Goal: Task Accomplishment & Management: Manage account settings

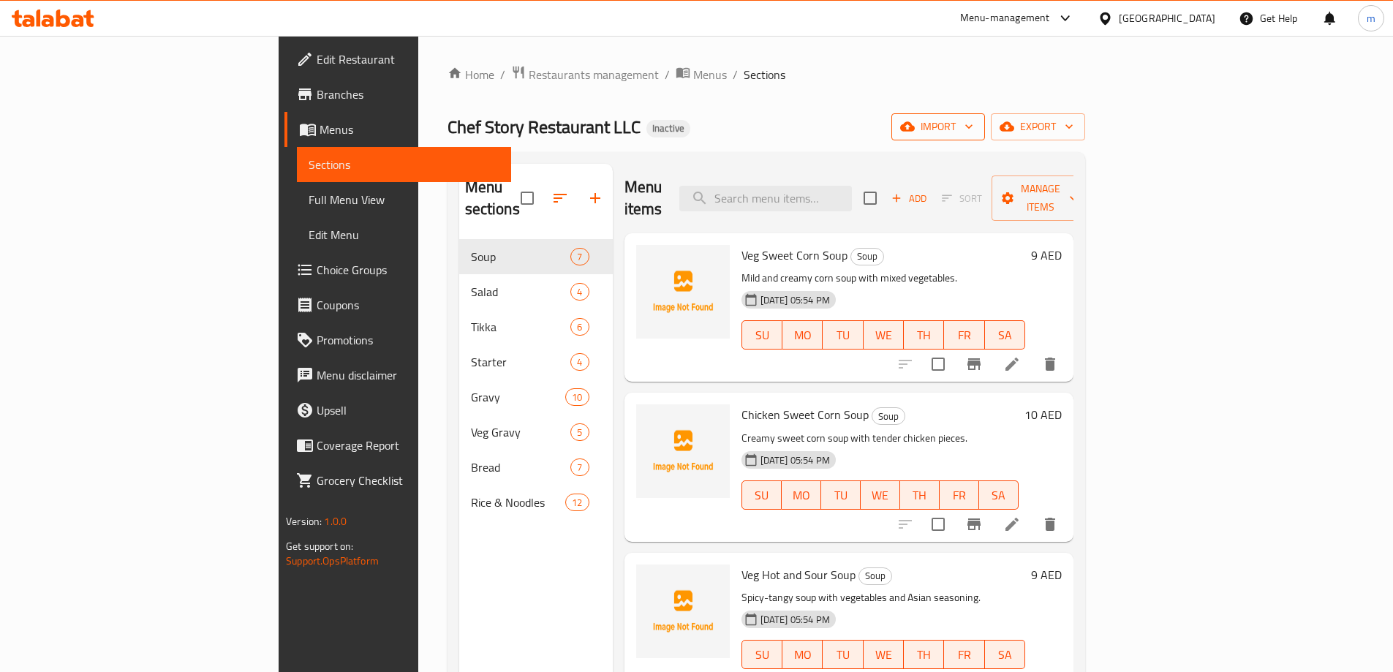
click at [976, 132] on icon "button" at bounding box center [969, 126] width 15 height 15
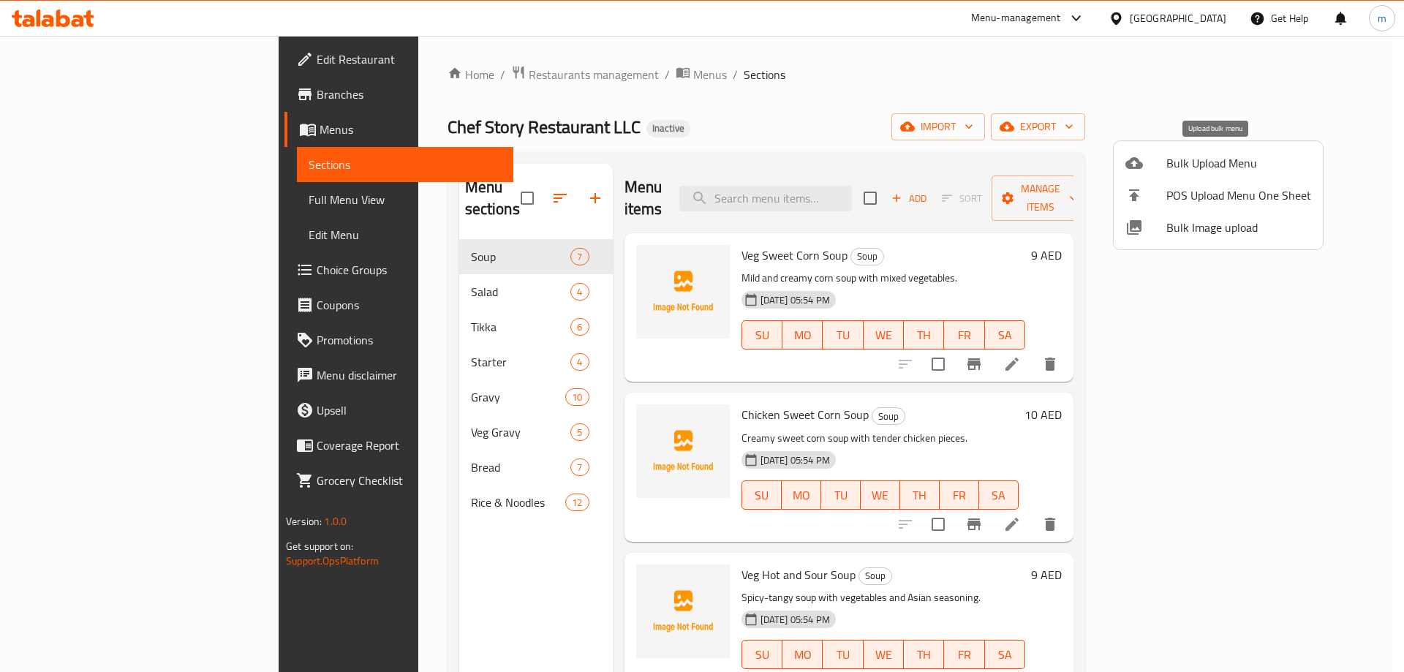
click at [1222, 166] on span "Bulk Upload Menu" at bounding box center [1238, 163] width 145 height 18
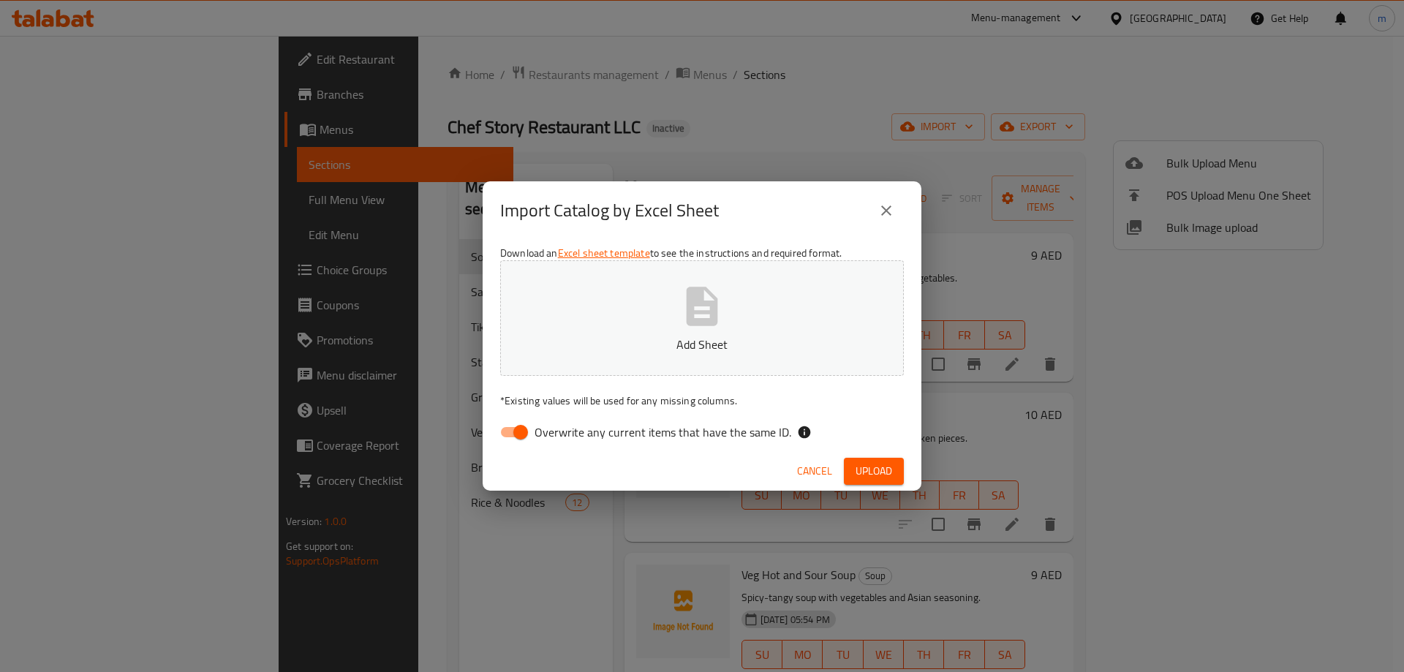
click at [644, 425] on span "Overwrite any current items that have the same ID." at bounding box center [663, 432] width 257 height 18
click at [562, 425] on input "Overwrite any current items that have the same ID." at bounding box center [520, 432] width 83 height 28
checkbox input "false"
click at [892, 477] on button "Upload" at bounding box center [874, 471] width 60 height 27
click at [868, 469] on span "Upload" at bounding box center [874, 471] width 37 height 18
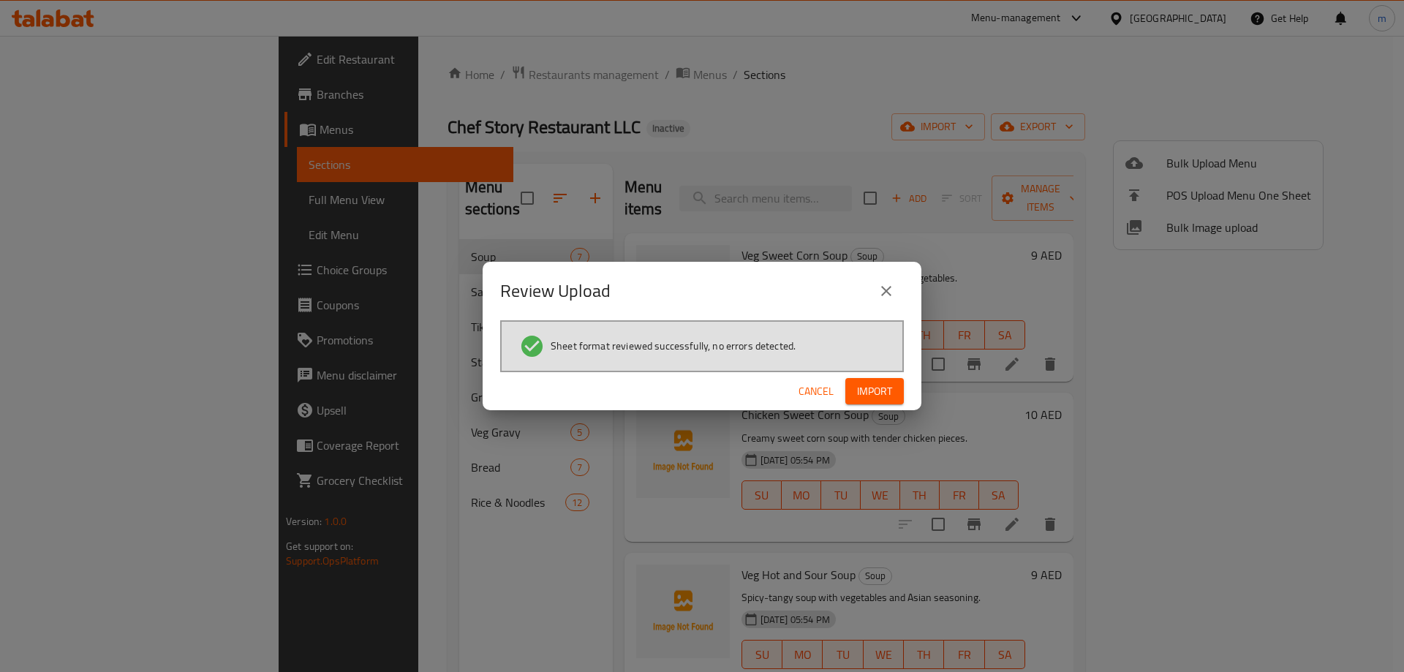
drag, startPoint x: 873, startPoint y: 401, endPoint x: 862, endPoint y: 342, distance: 60.4
click at [862, 342] on div "Review Upload Sheet format reviewed successfully, no errors detected. Cancel Im…" at bounding box center [702, 336] width 439 height 149
click at [863, 388] on span "Import" at bounding box center [874, 391] width 35 height 18
click at [863, 388] on button "button" at bounding box center [880, 391] width 47 height 23
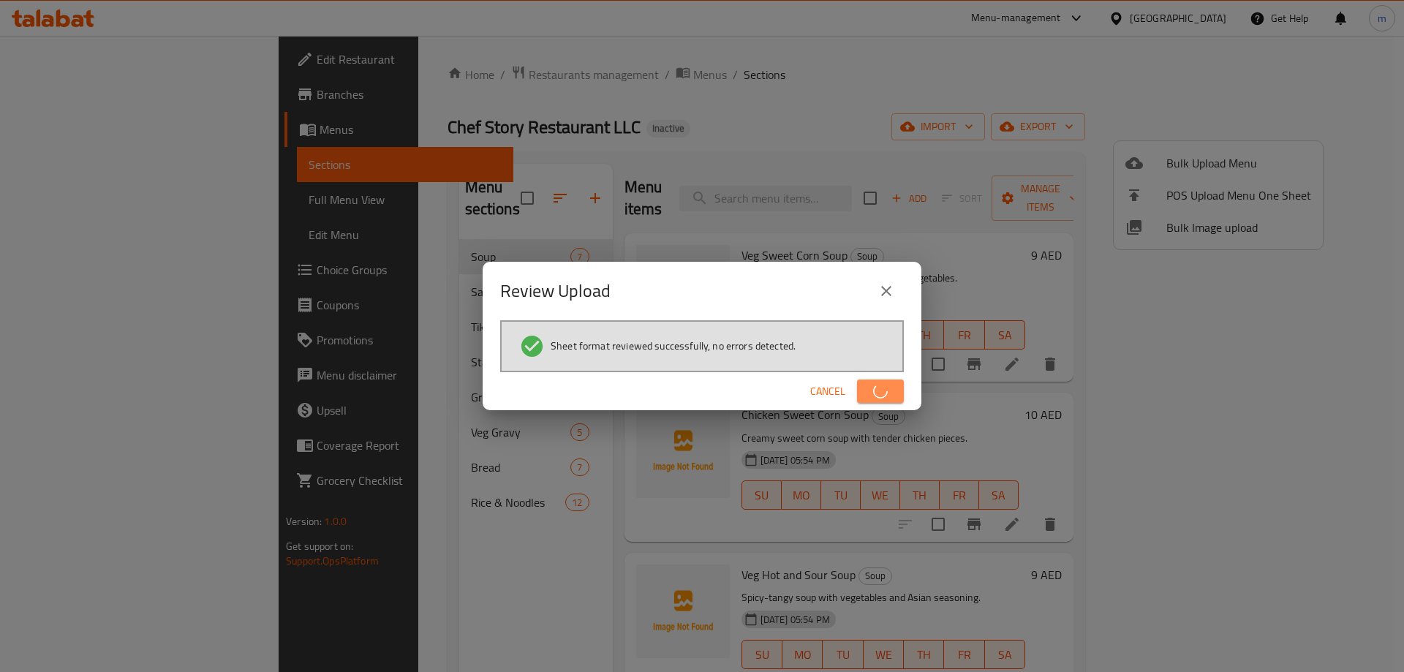
click at [863, 388] on button "button" at bounding box center [880, 391] width 47 height 23
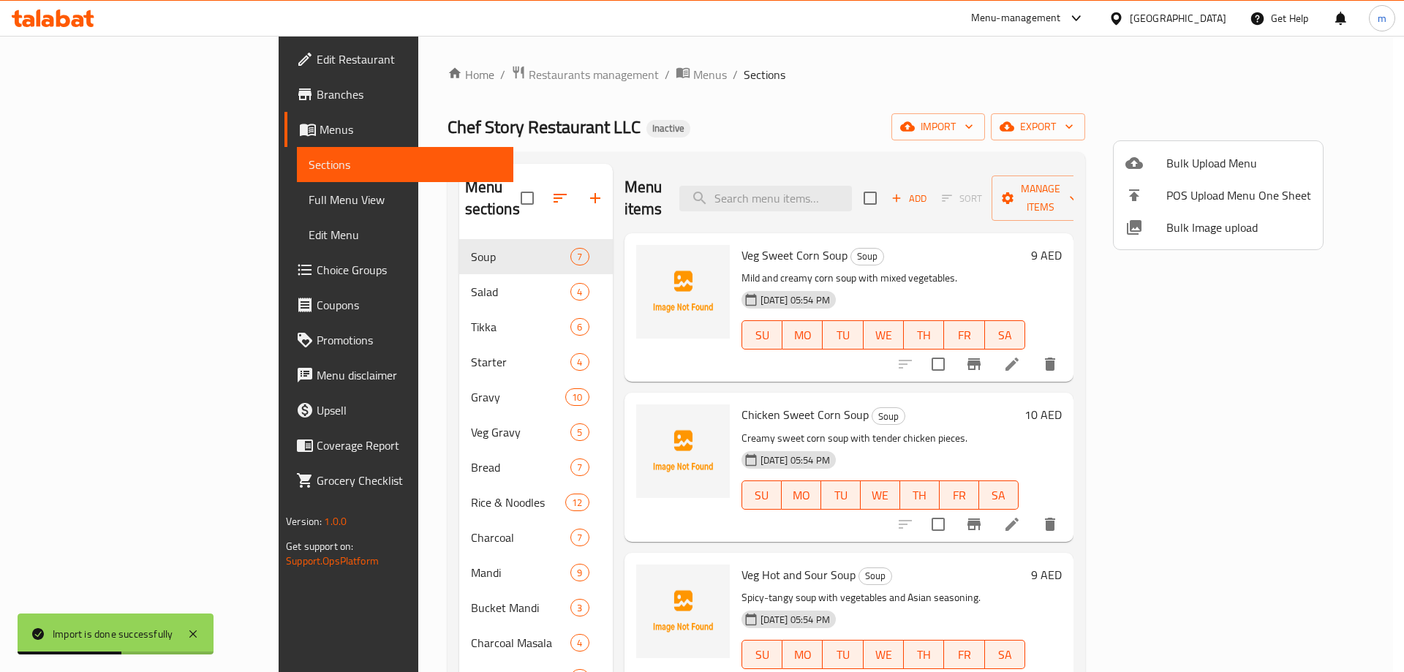
click at [1030, 86] on div at bounding box center [702, 336] width 1404 height 672
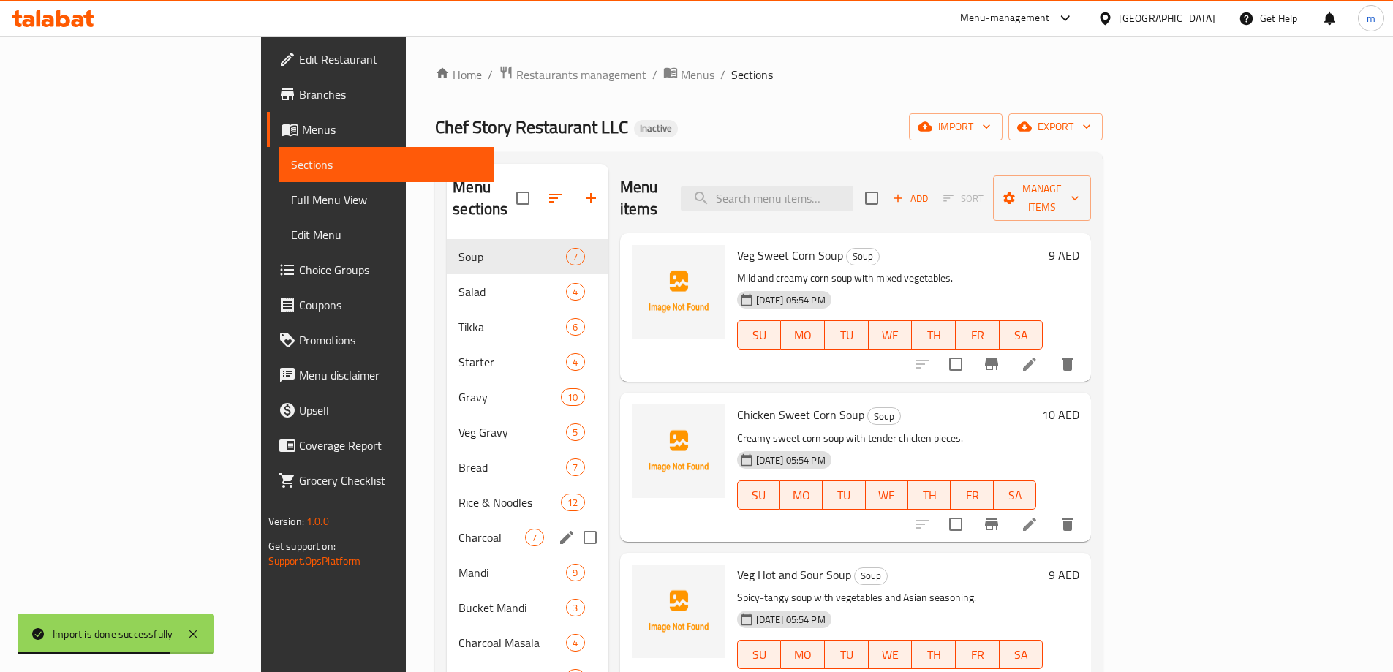
click at [447, 525] on div "Charcoal 7" at bounding box center [527, 537] width 161 height 35
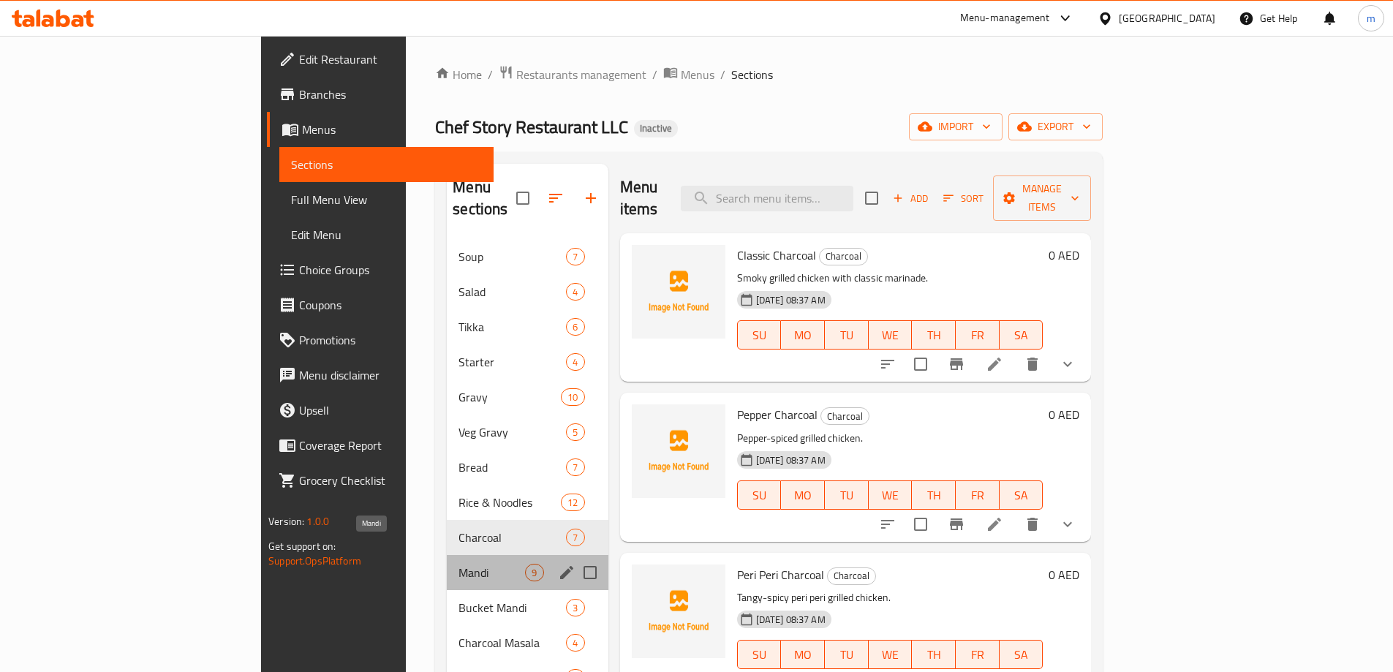
click at [459, 564] on span "Mandi" at bounding box center [492, 573] width 67 height 18
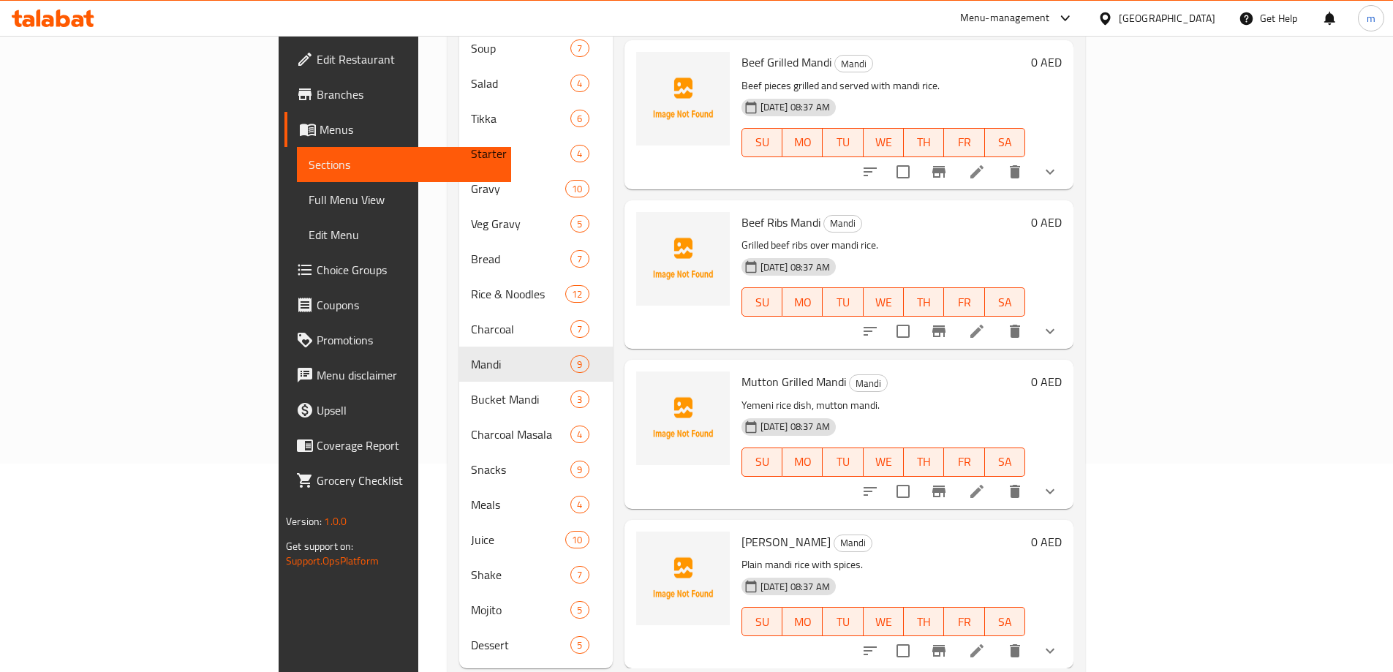
scroll to position [224, 0]
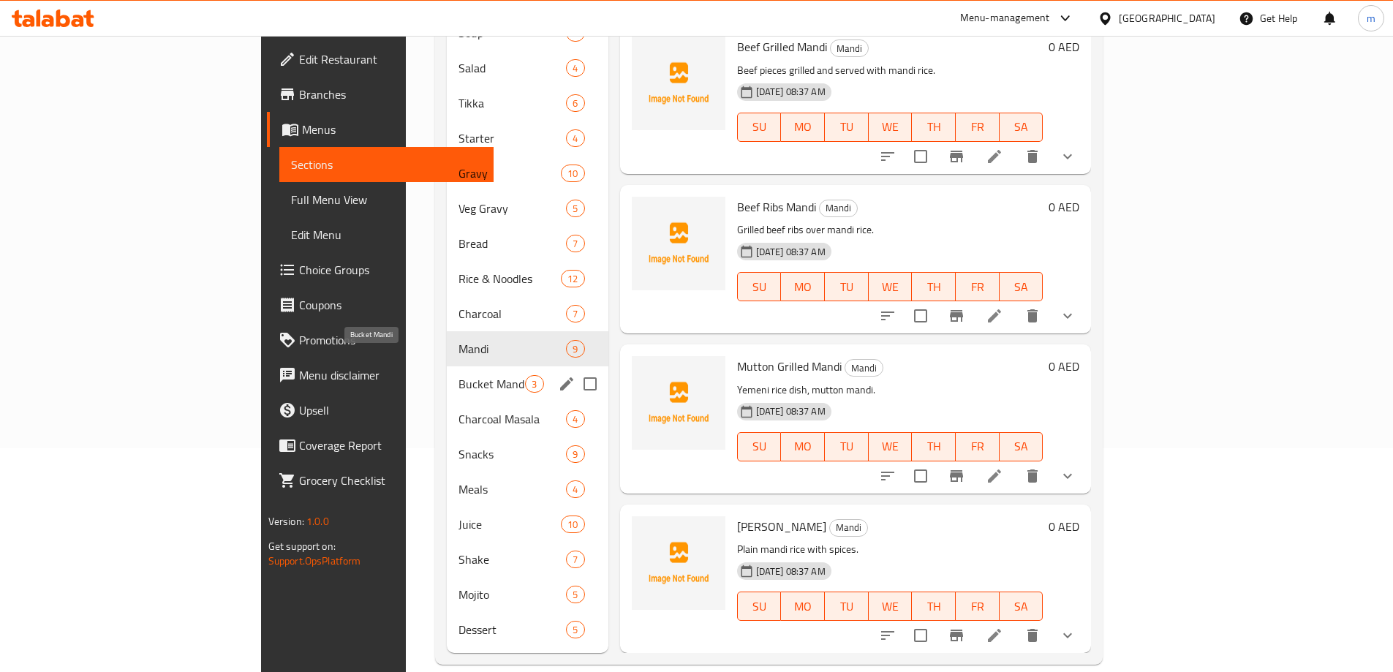
click at [459, 375] on span "Bucket Mandi" at bounding box center [492, 384] width 67 height 18
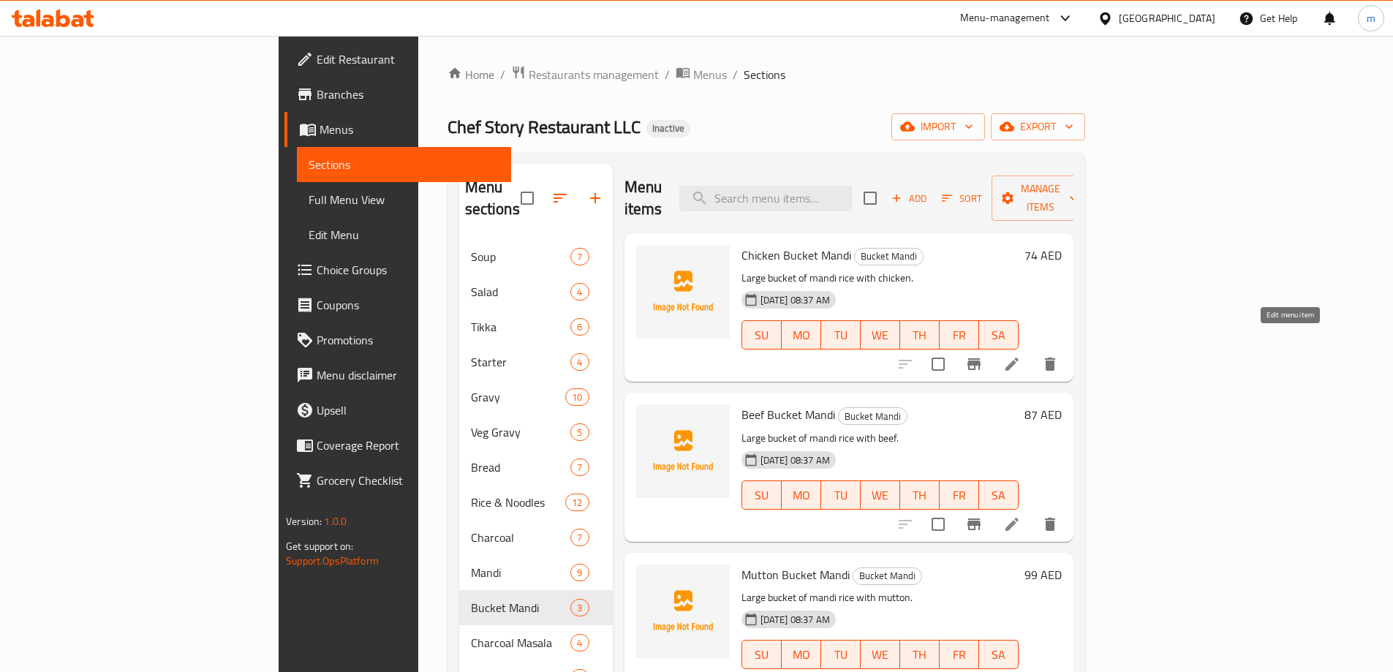
click at [1019, 358] on icon at bounding box center [1012, 364] width 13 height 13
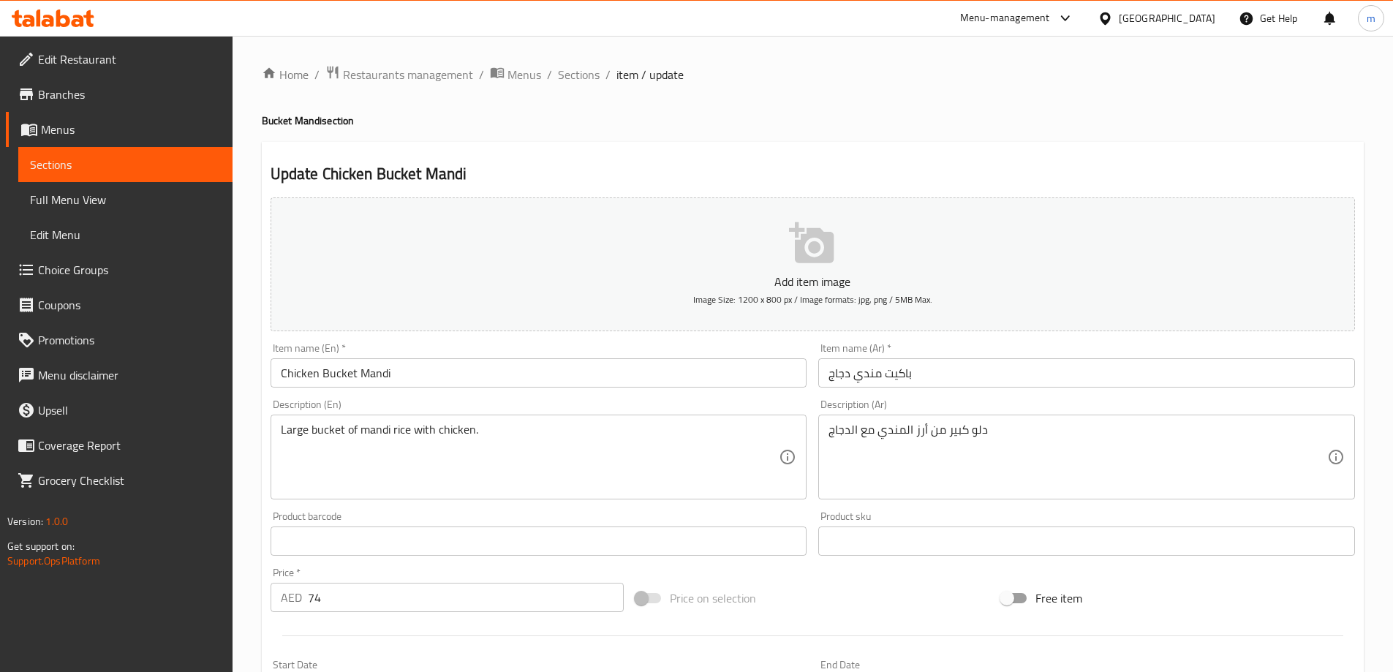
click at [1039, 388] on div "Item name (Ar)   * باكيت مندي دجاج Item name (Ar) *" at bounding box center [1087, 365] width 548 height 56
click at [1044, 383] on input "باكيت مندي دجاج" at bounding box center [1086, 372] width 537 height 29
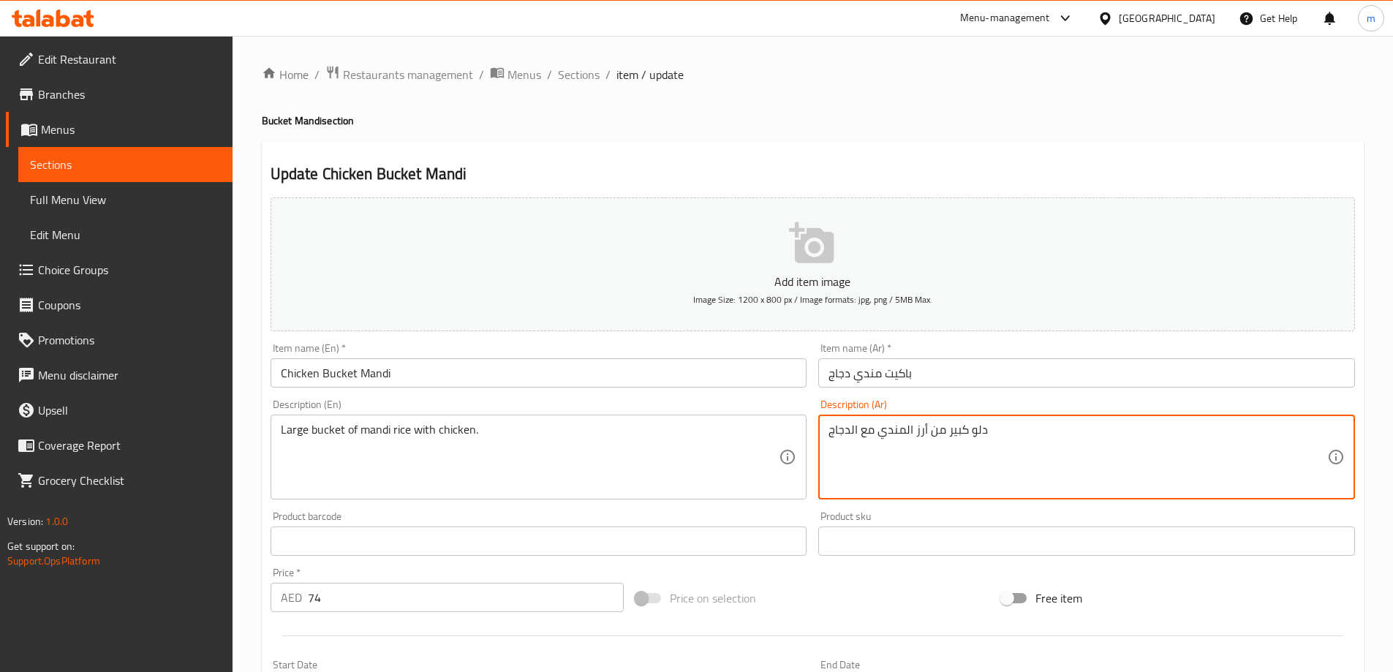
click at [1046, 442] on textarea "دلو كبير من أرز المندي مع الدجاج" at bounding box center [1078, 457] width 499 height 69
drag, startPoint x: 1312, startPoint y: 433, endPoint x: 1335, endPoint y: 429, distance: 23.8
click at [1335, 429] on div "دلو كبير من أرز المندي مع الدجاج Description (Ar)" at bounding box center [1086, 457] width 537 height 85
type textarea "باكيت كبير من أرز المندي مع الدجاج"
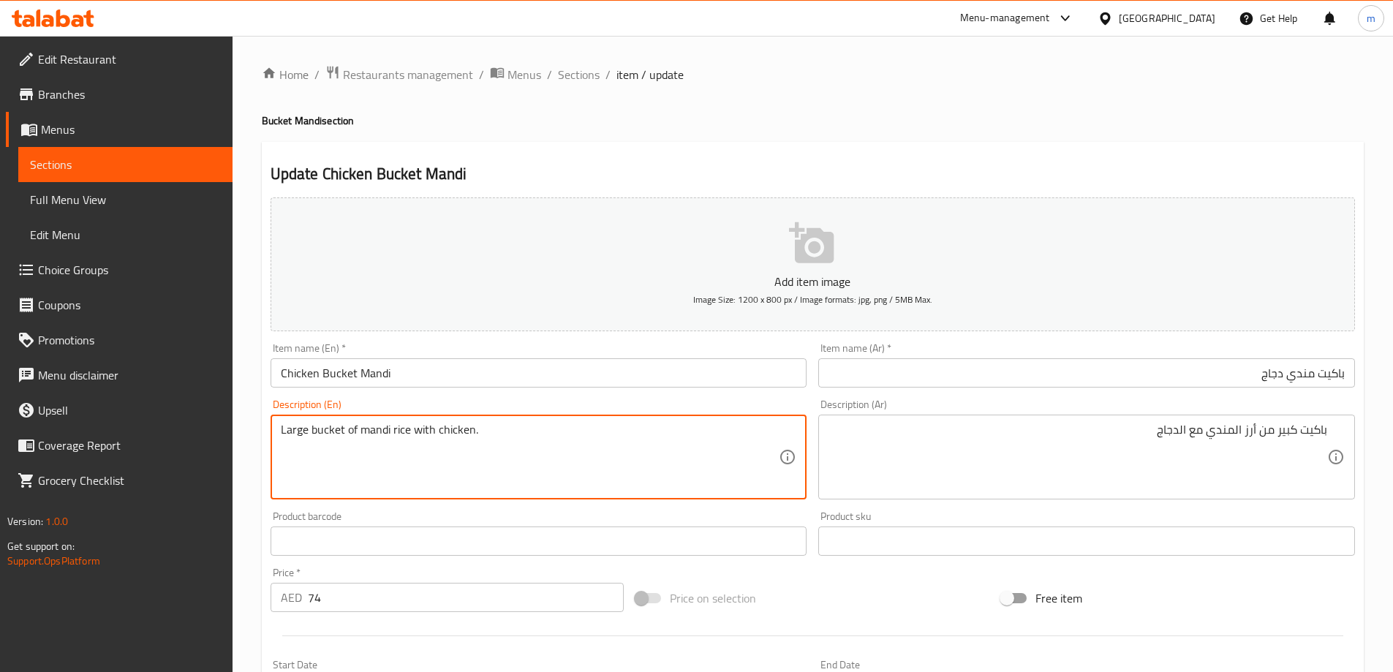
drag, startPoint x: 326, startPoint y: 443, endPoint x: 509, endPoint y: 440, distance: 182.9
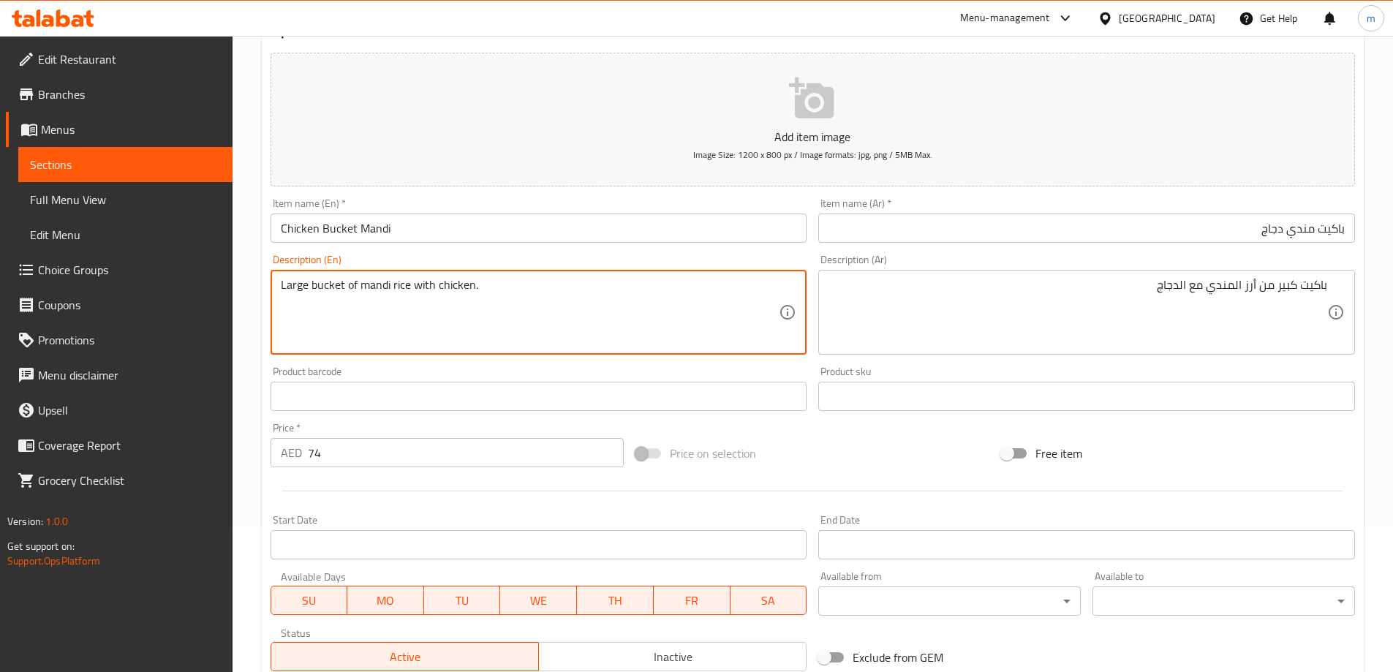
scroll to position [146, 0]
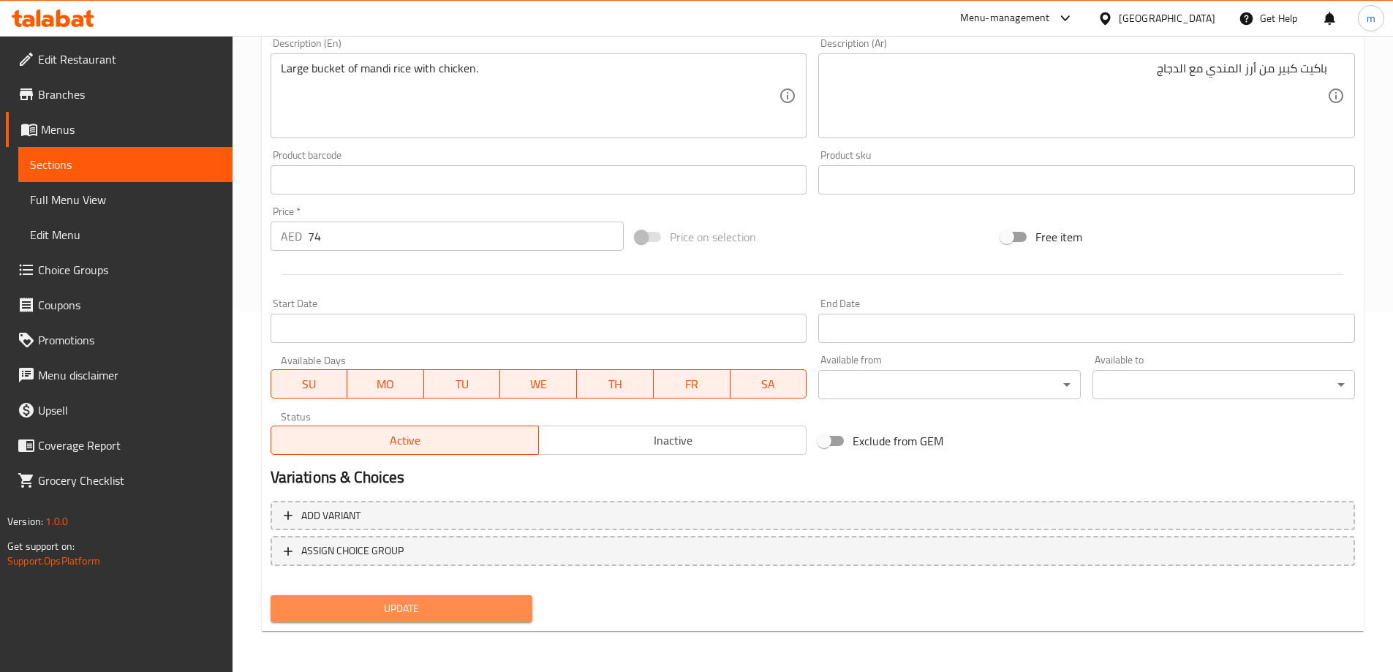
click at [394, 600] on span "Update" at bounding box center [401, 609] width 239 height 18
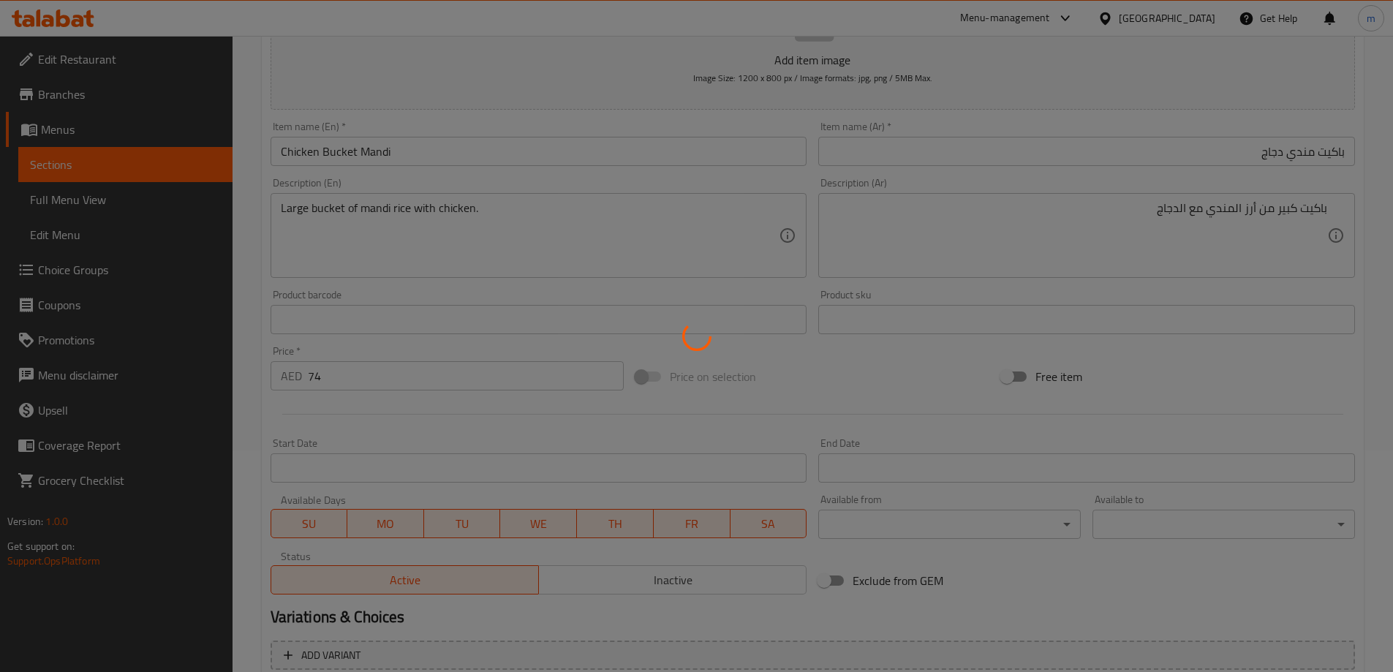
scroll to position [0, 0]
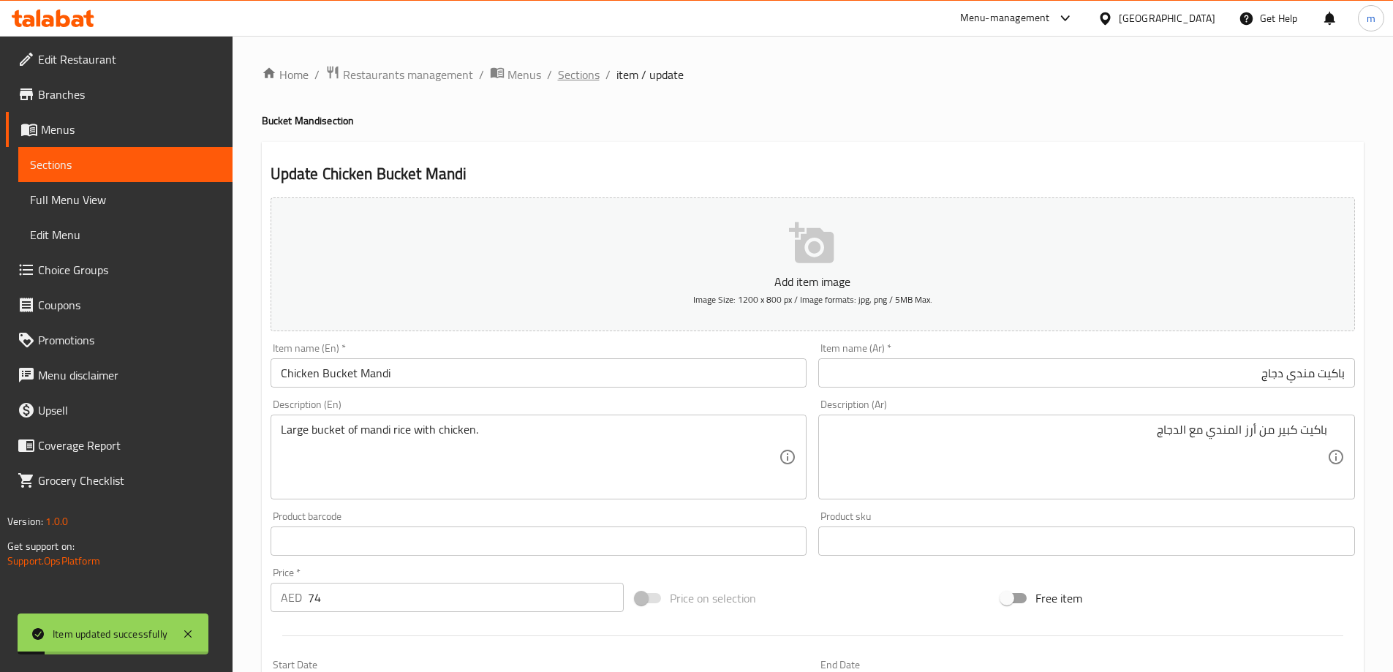
click at [585, 76] on span "Sections" at bounding box center [579, 75] width 42 height 18
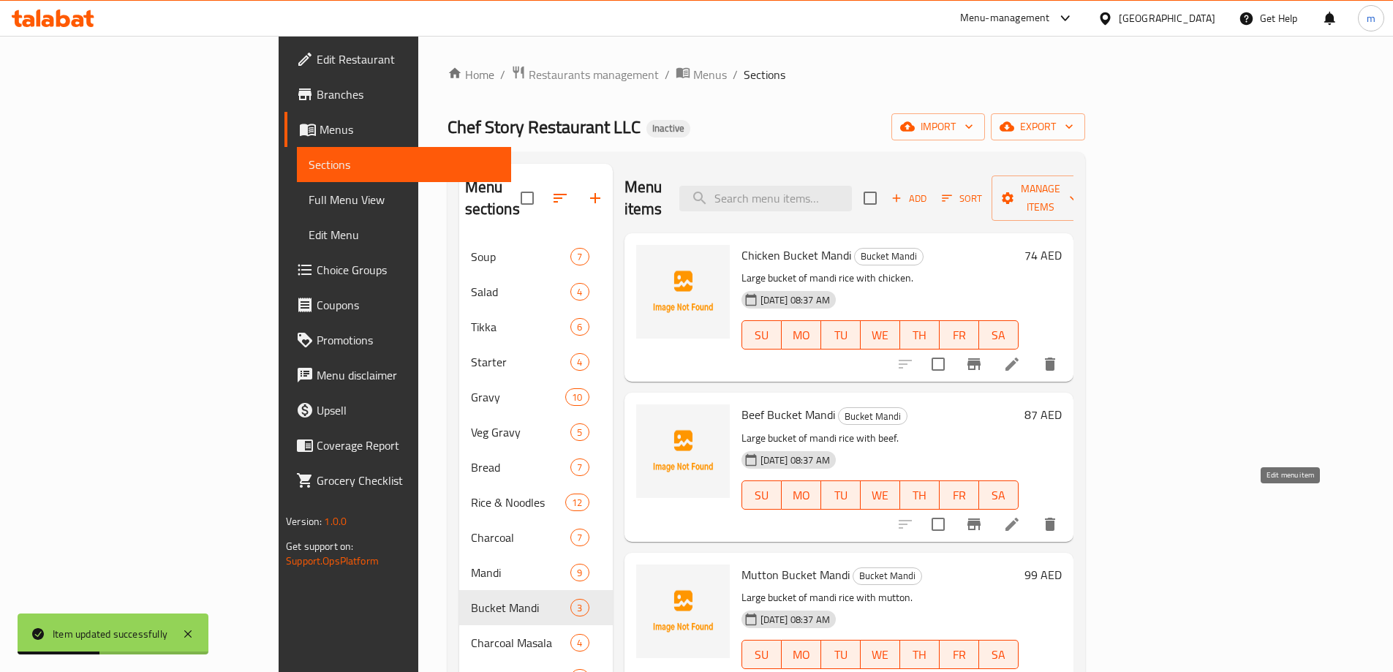
click at [1021, 516] on icon at bounding box center [1012, 525] width 18 height 18
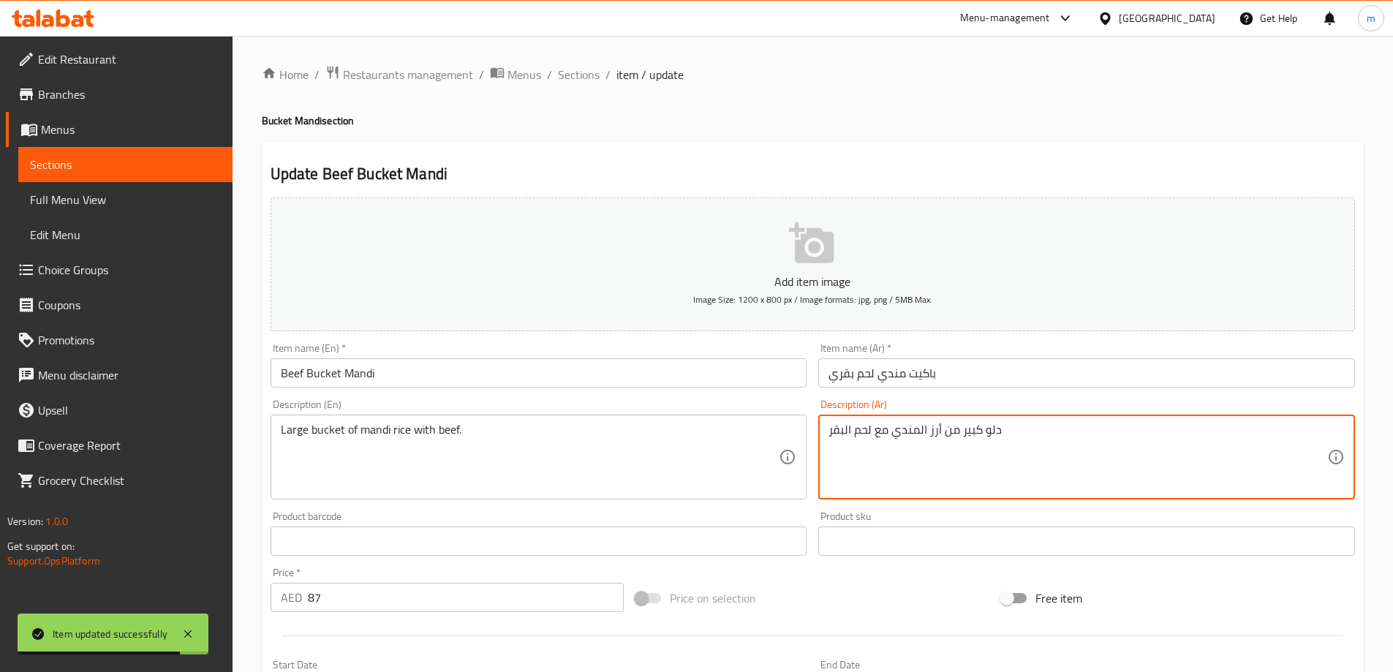
drag, startPoint x: 986, startPoint y: 437, endPoint x: 1004, endPoint y: 430, distance: 19.4
drag, startPoint x: 851, startPoint y: 428, endPoint x: 826, endPoint y: 436, distance: 26.1
click at [826, 436] on div "باكيت كبير من أرز المندي مع لحم البقر Description (Ar)" at bounding box center [1086, 457] width 537 height 85
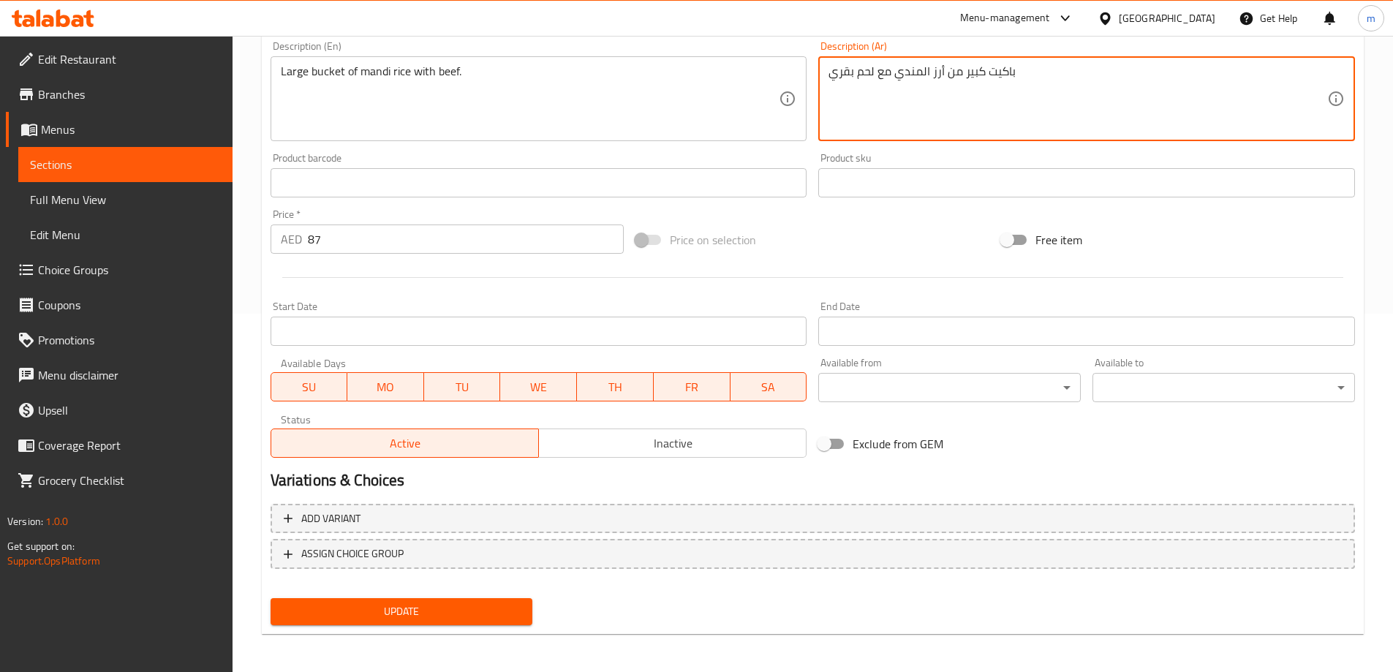
scroll to position [361, 0]
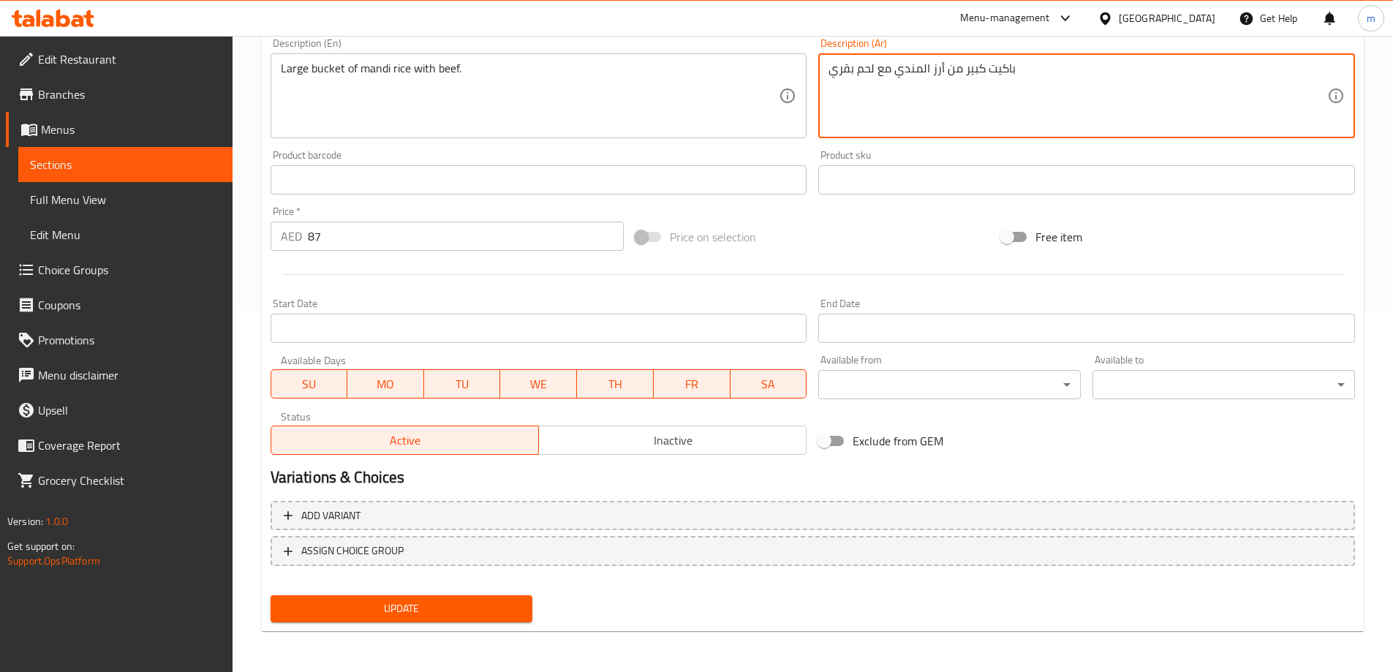
type textarea "باكيت كبير من أرز المندي مع لحم بقري"
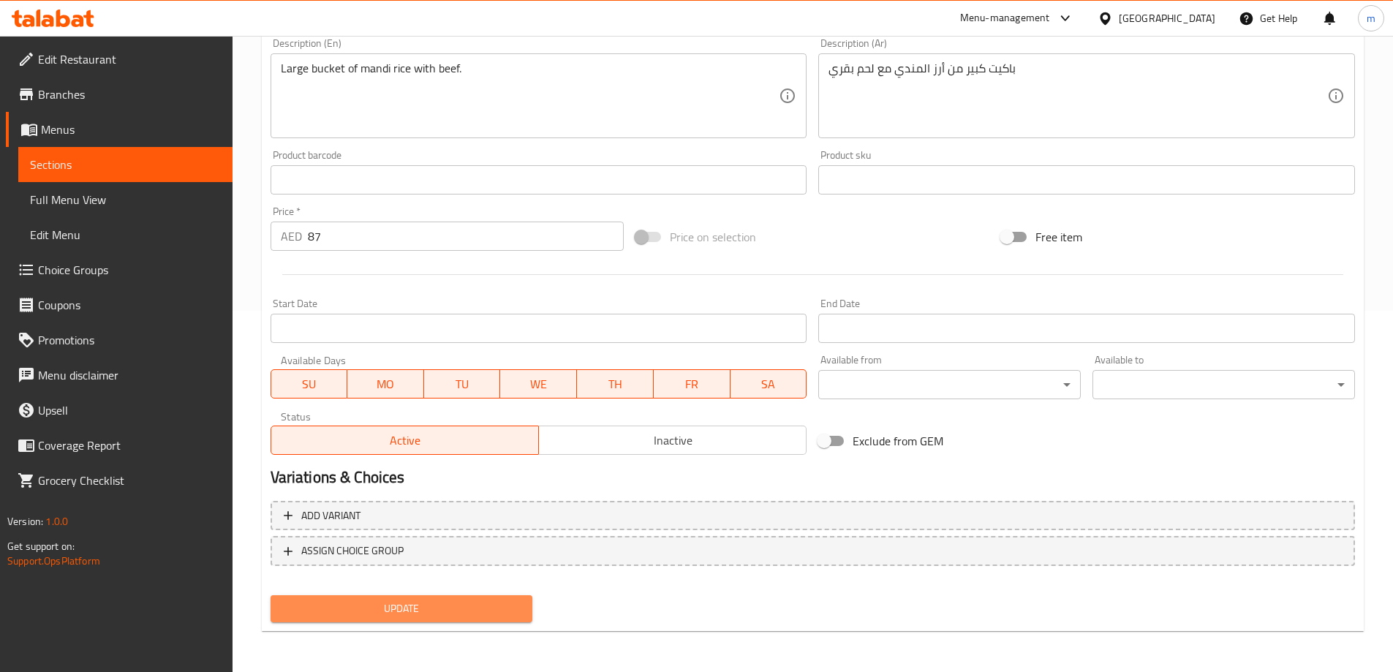
click at [410, 616] on span "Update" at bounding box center [401, 609] width 239 height 18
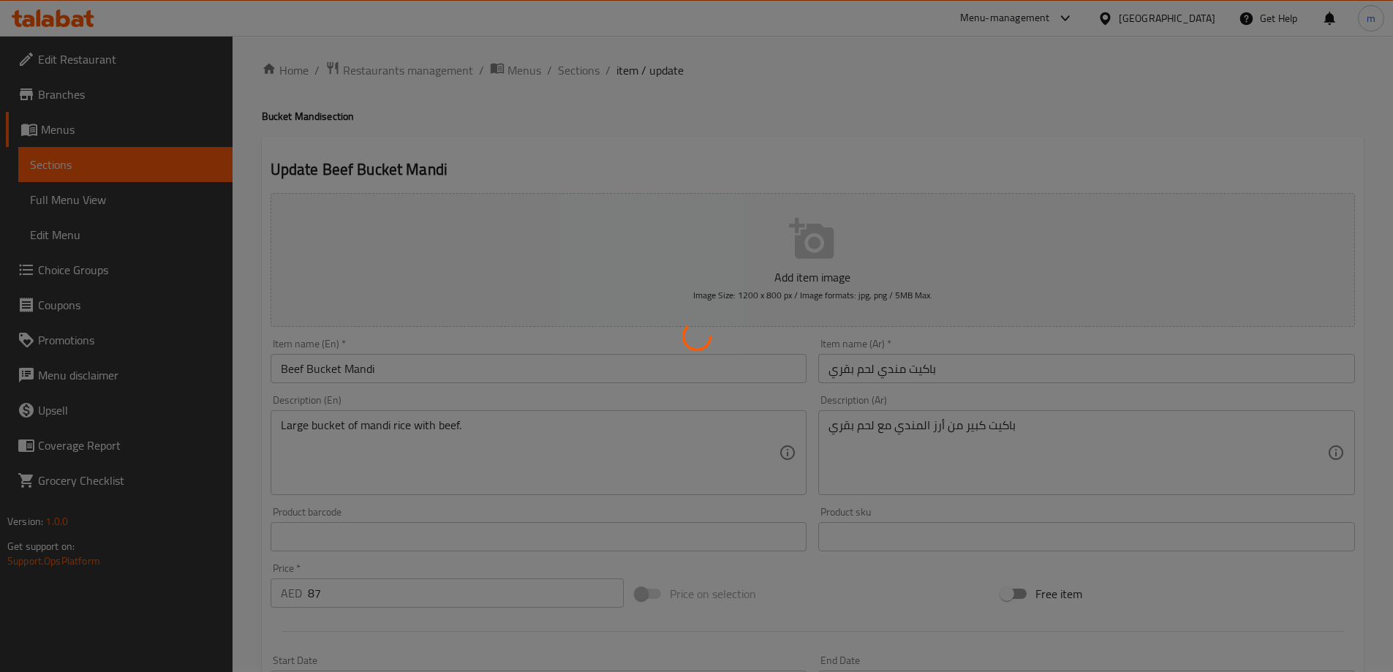
scroll to position [0, 0]
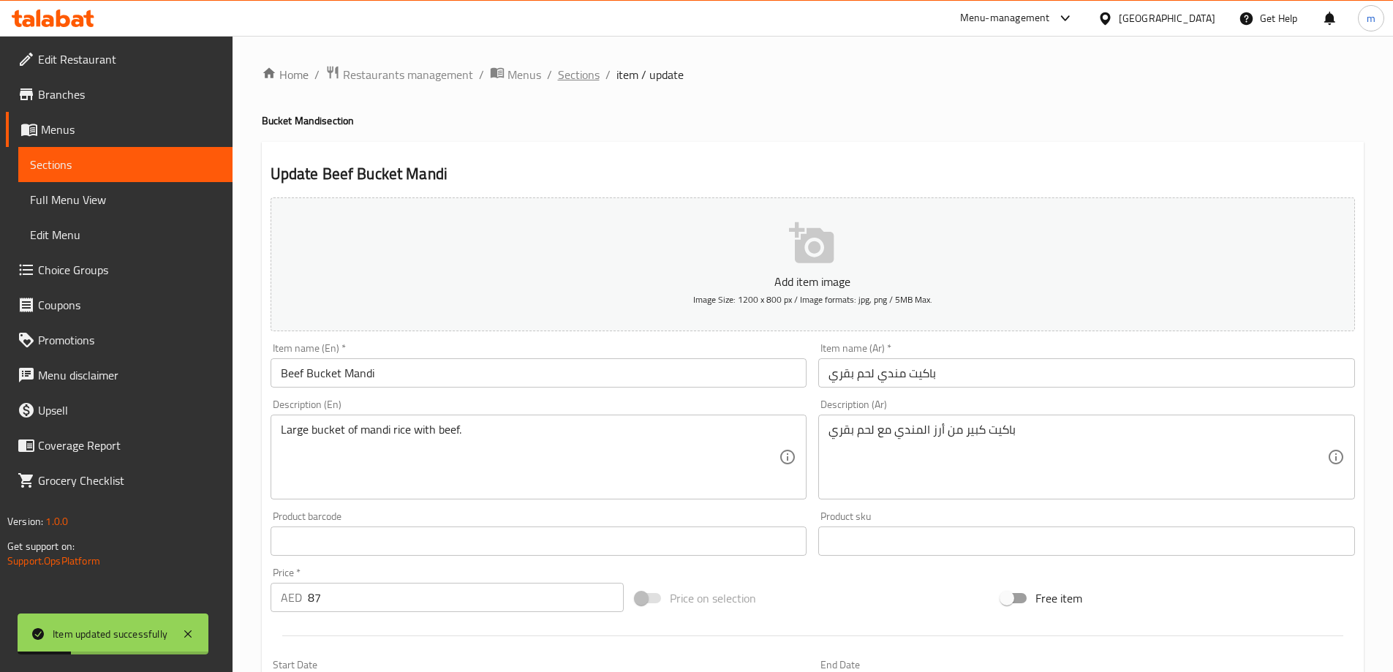
click at [578, 72] on span "Sections" at bounding box center [579, 75] width 42 height 18
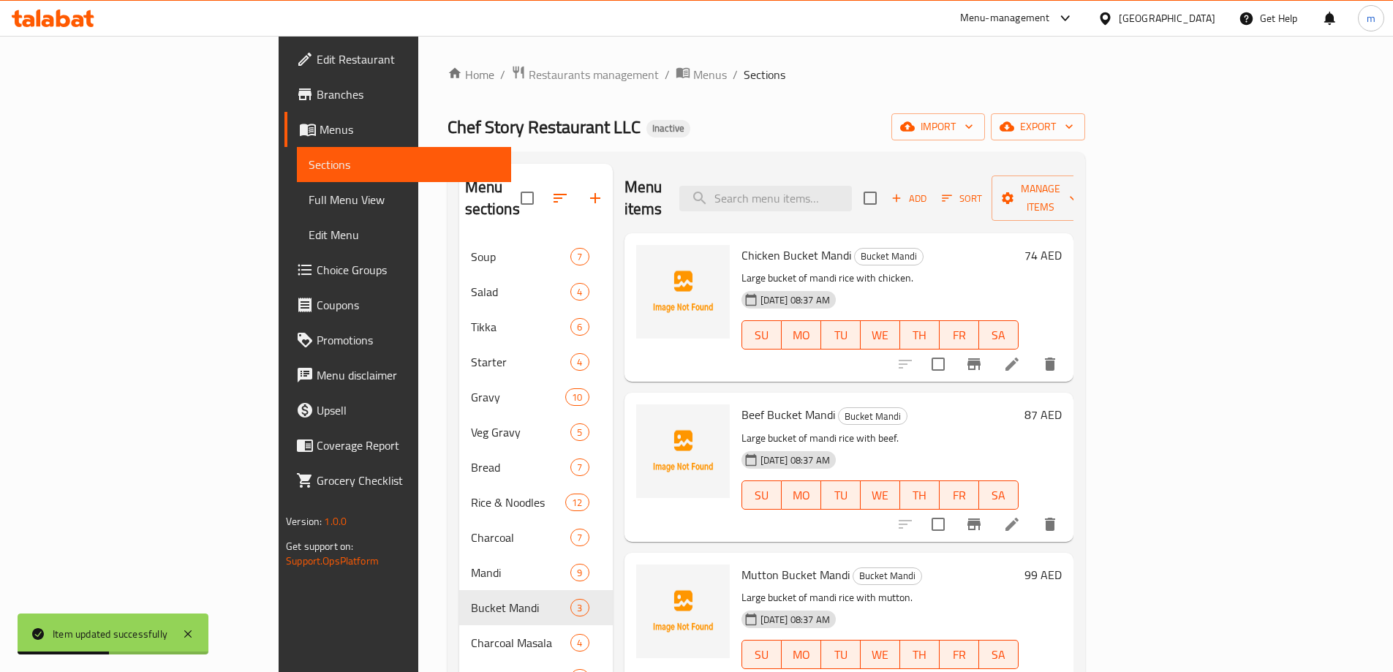
click at [1033, 671] on li at bounding box center [1012, 684] width 41 height 26
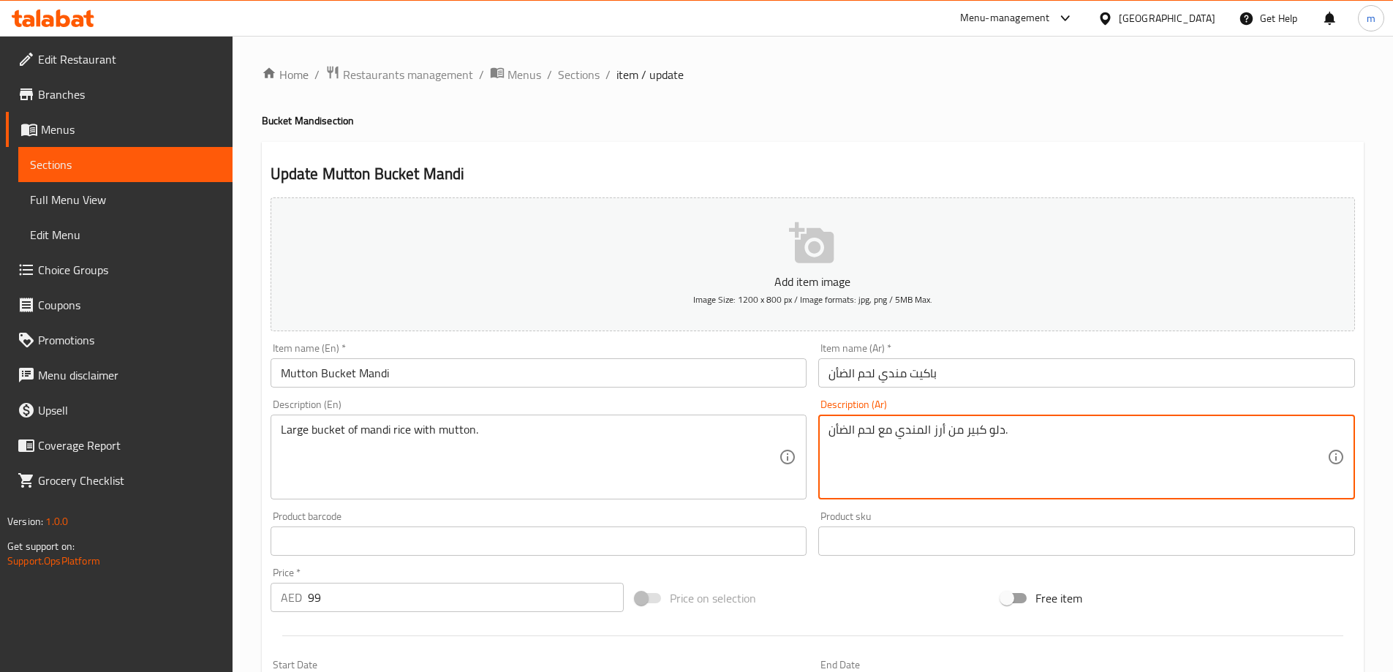
drag, startPoint x: 1001, startPoint y: 436, endPoint x: 989, endPoint y: 440, distance: 13.0
click at [854, 436] on textarea "باكيت كبير من أرز المندي مع لحم الضأن." at bounding box center [1078, 457] width 499 height 69
click at [849, 433] on textarea "باكيت كبير من أرز المندي مع لحم الضأن." at bounding box center [1078, 457] width 499 height 69
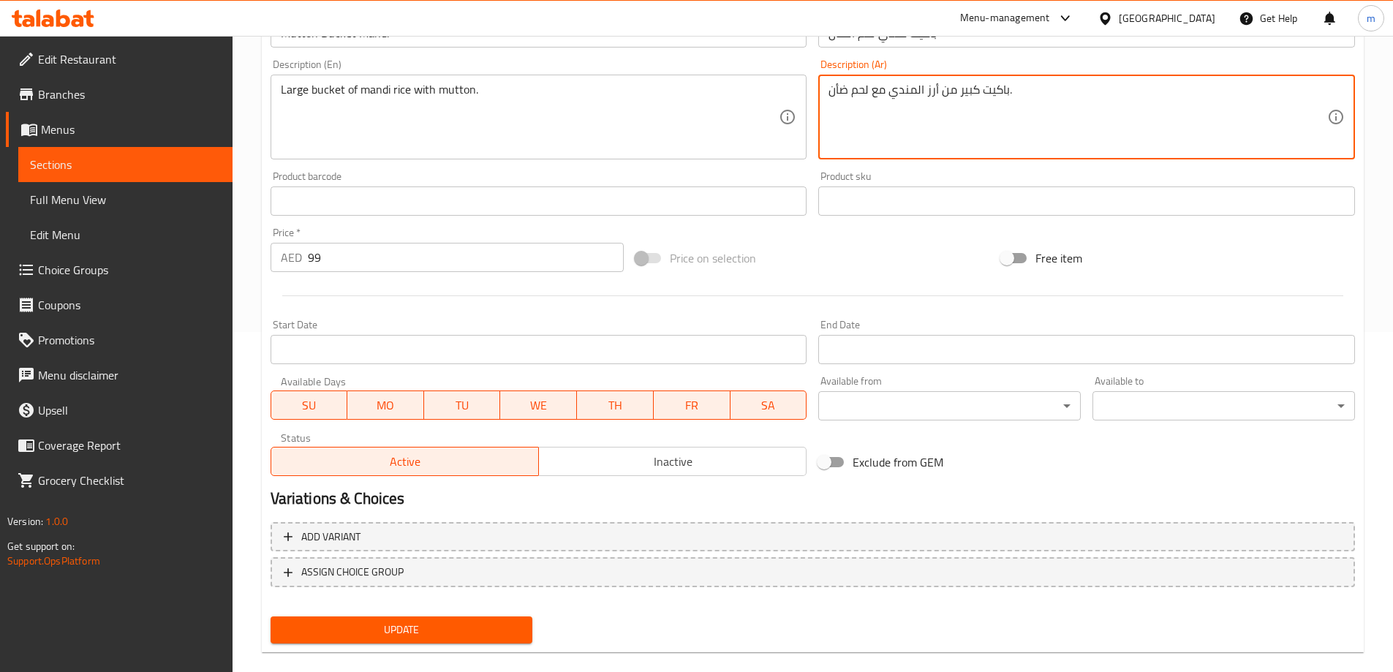
scroll to position [361, 0]
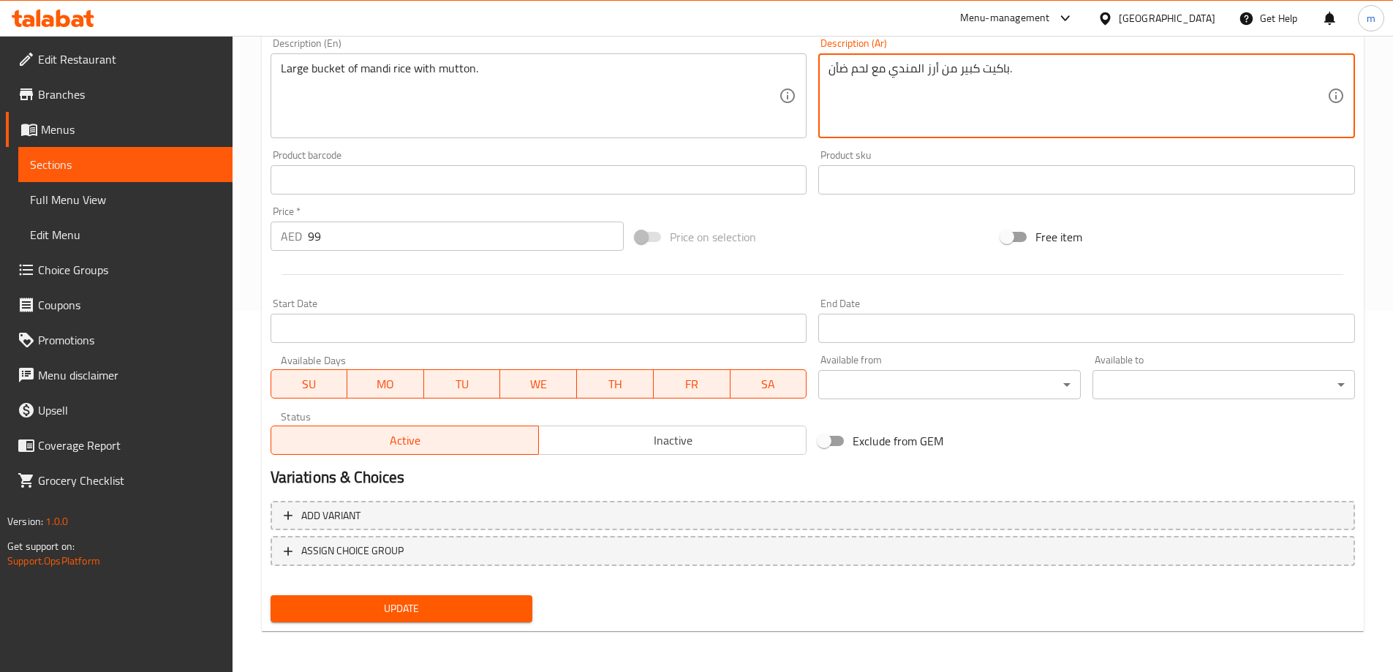
type textarea "باكيت كبير من أرز المندي مع لحم ضأن."
click at [352, 602] on span "Update" at bounding box center [401, 609] width 239 height 18
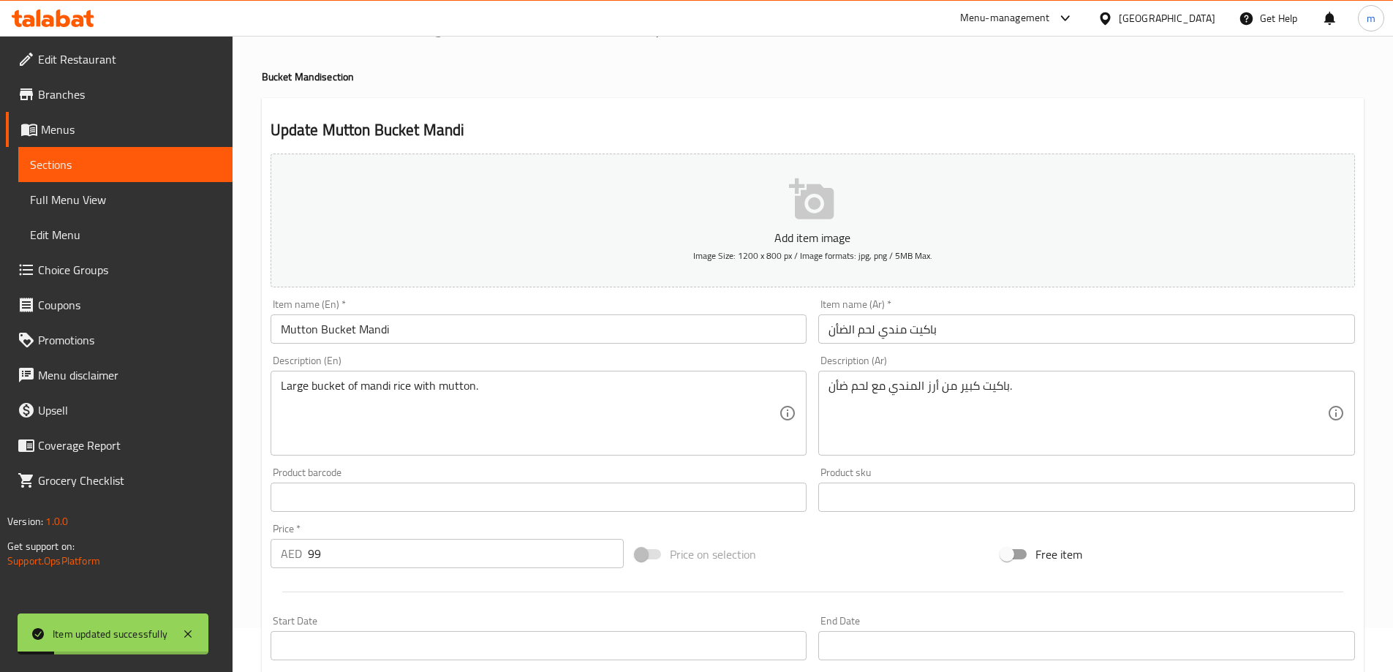
scroll to position [0, 0]
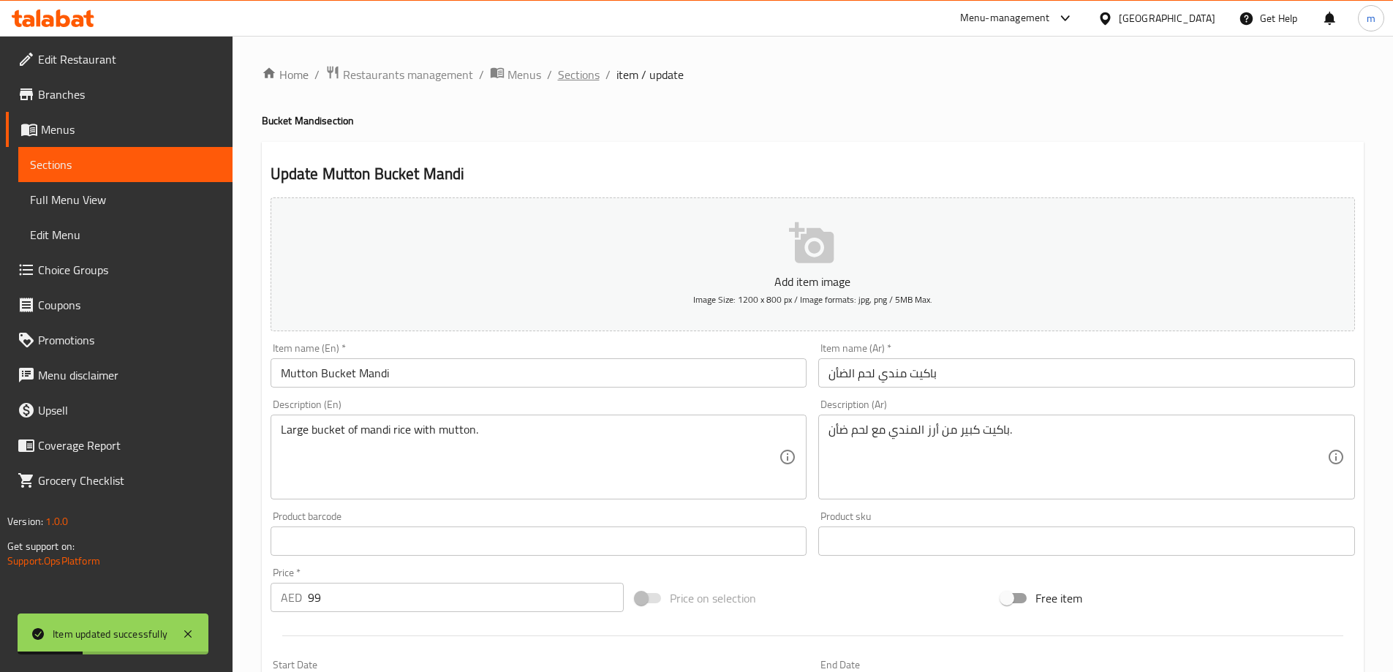
click at [587, 83] on span "Sections" at bounding box center [579, 75] width 42 height 18
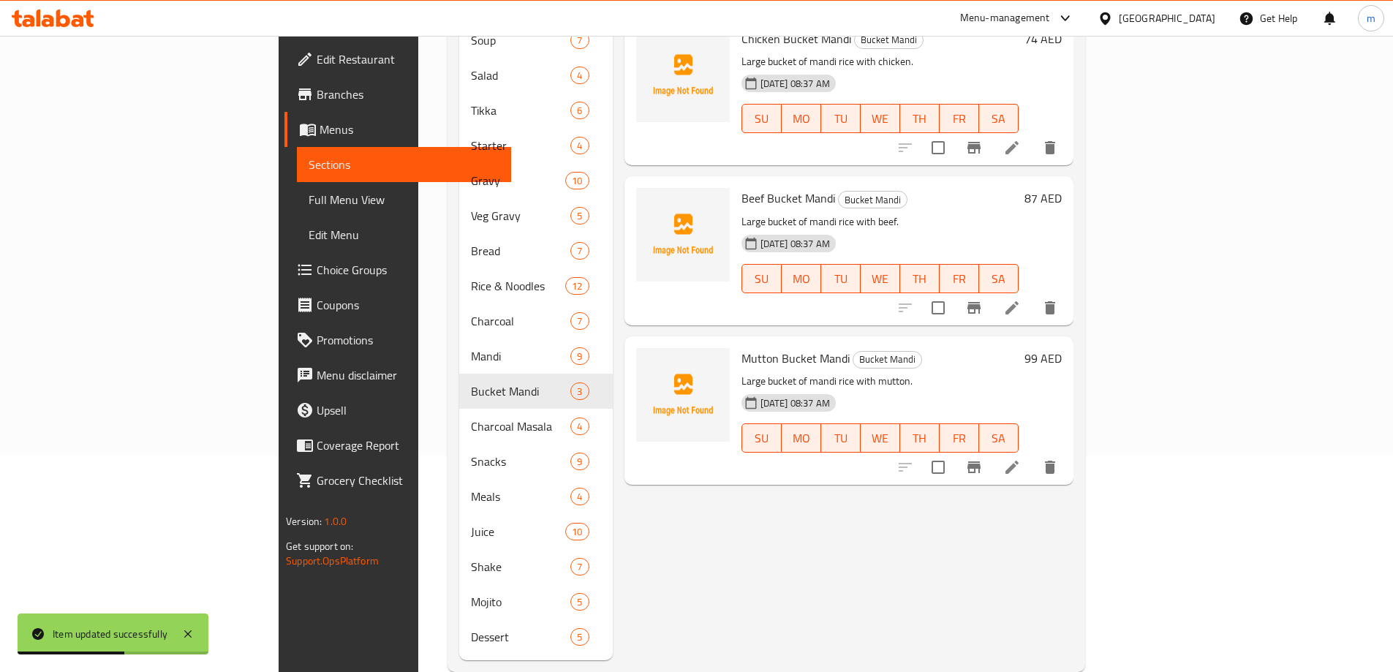
scroll to position [219, 0]
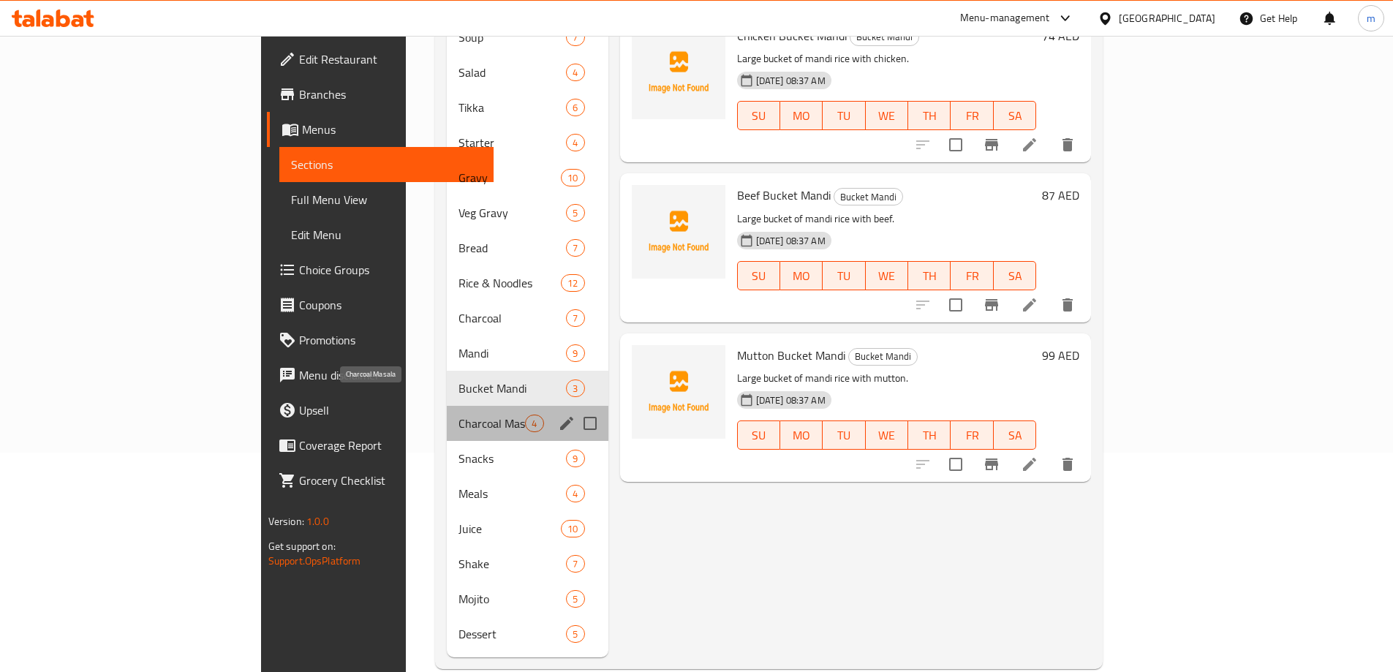
click at [459, 415] on span "Charcoal Masala" at bounding box center [492, 424] width 67 height 18
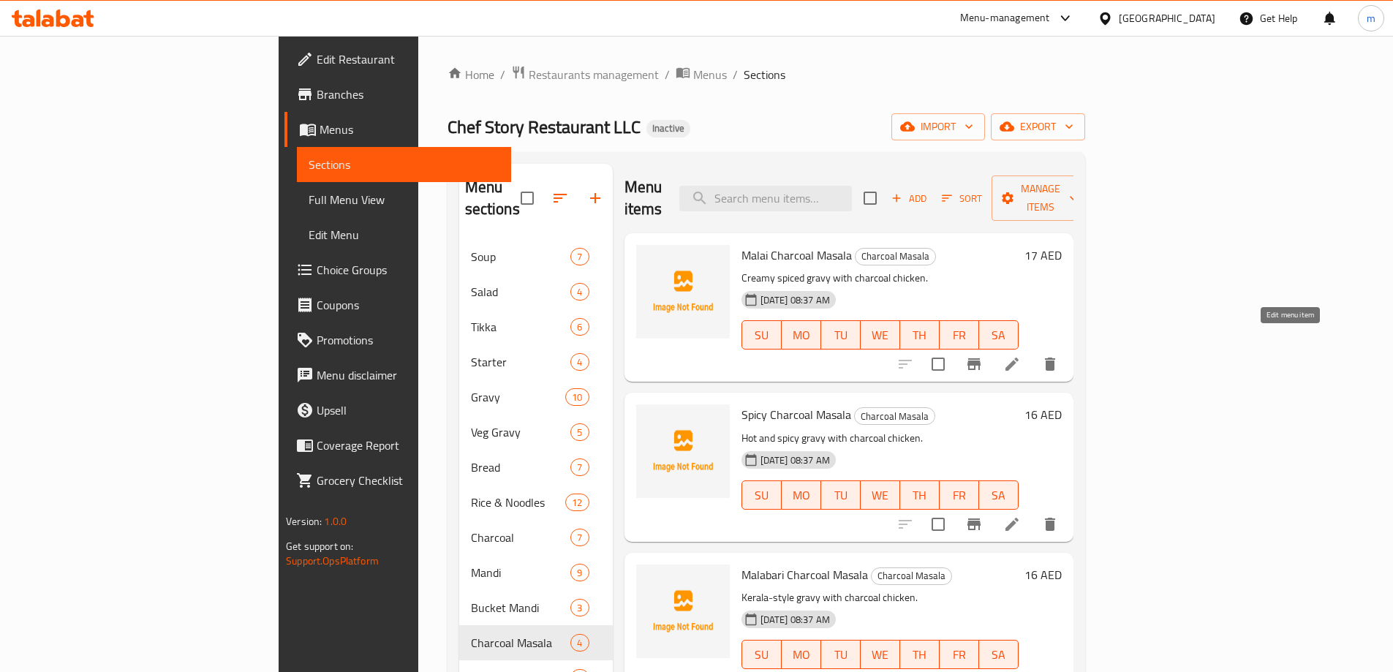
click at [1021, 355] on icon at bounding box center [1012, 364] width 18 height 18
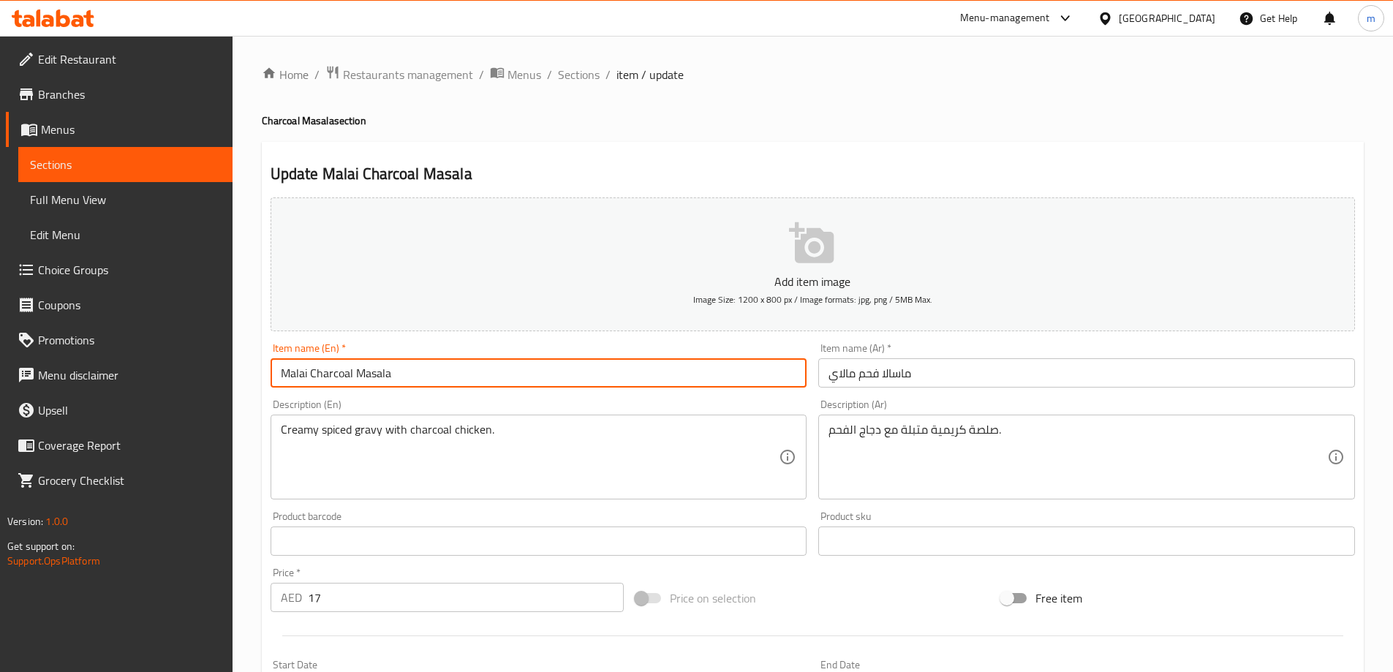
drag, startPoint x: 306, startPoint y: 373, endPoint x: 277, endPoint y: 377, distance: 28.9
click at [277, 377] on input "Malai Charcoal Masala" at bounding box center [539, 372] width 537 height 29
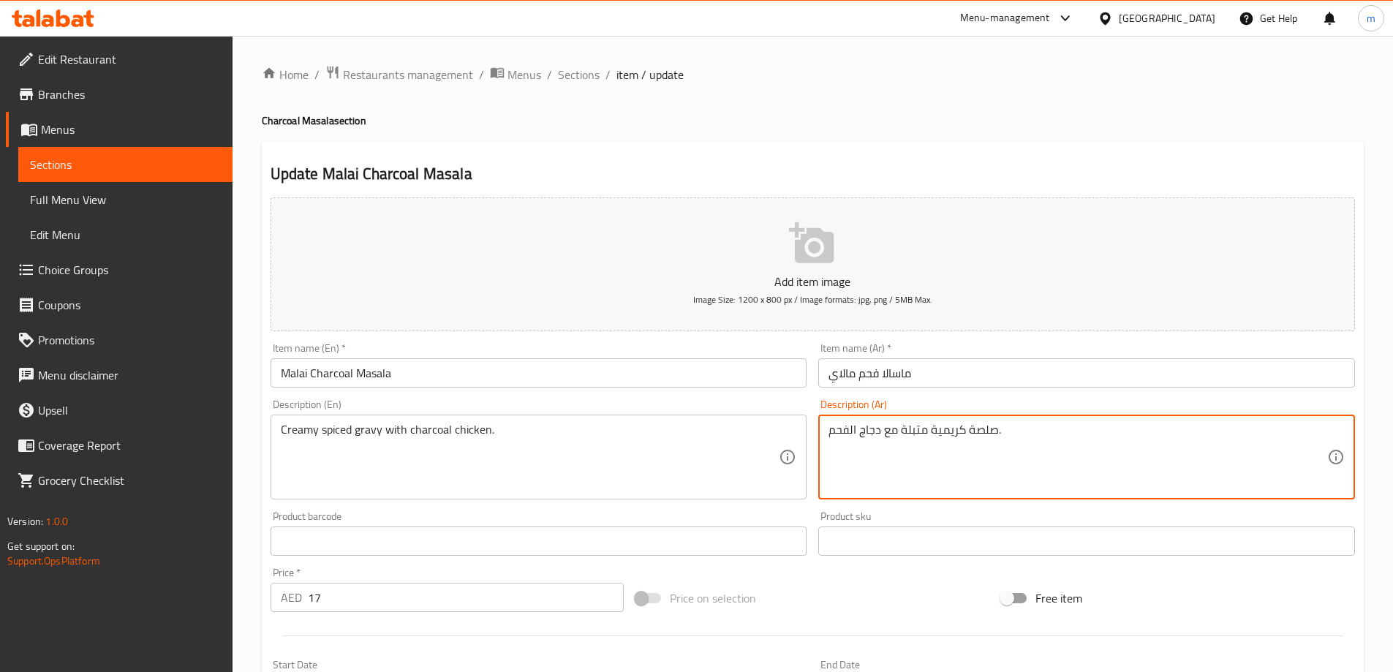
drag, startPoint x: 965, startPoint y: 435, endPoint x: 991, endPoint y: 429, distance: 26.4
click at [1306, 433] on textarea "صلصة كريمية متبلة مع دجاج الفحم." at bounding box center [1078, 457] width 499 height 69
click at [1300, 437] on textarea "صلصة كريمية متبلة مع دجاج الفحم." at bounding box center [1078, 457] width 499 height 69
click at [1185, 431] on textarea "جريفي كريمي متبل مع دجاج الفحم." at bounding box center [1078, 457] width 499 height 69
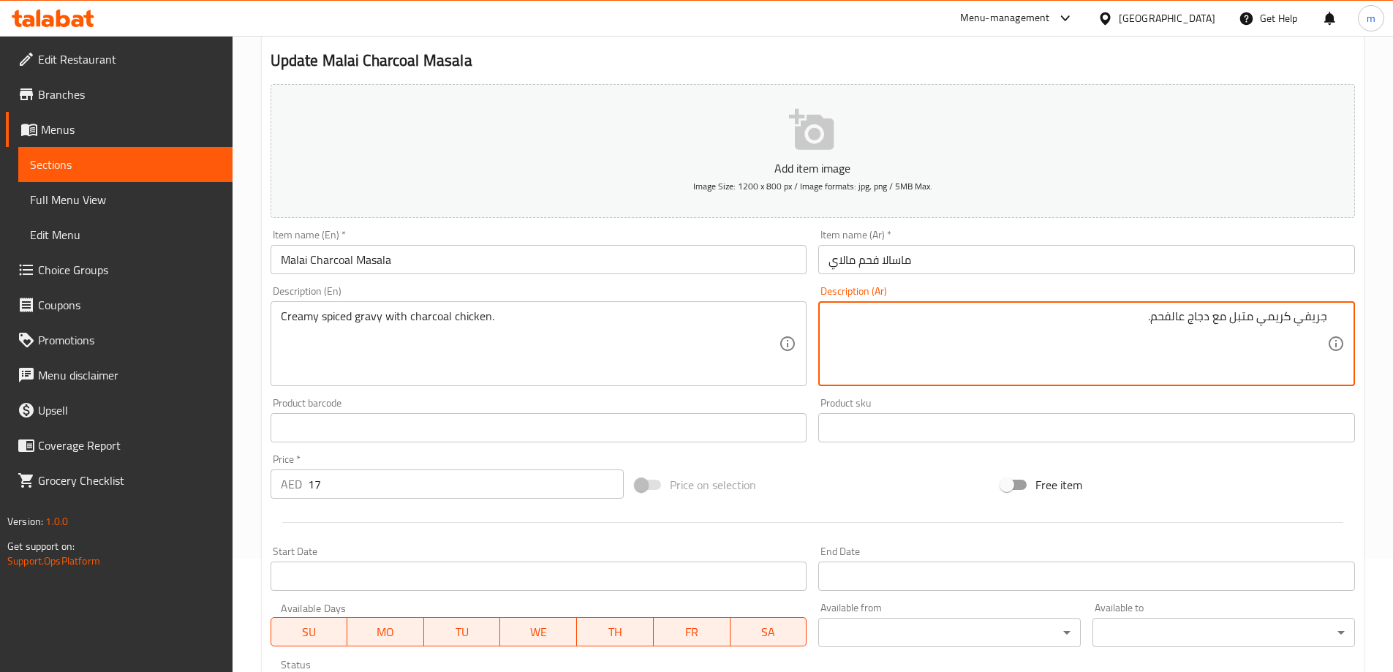
scroll to position [361, 0]
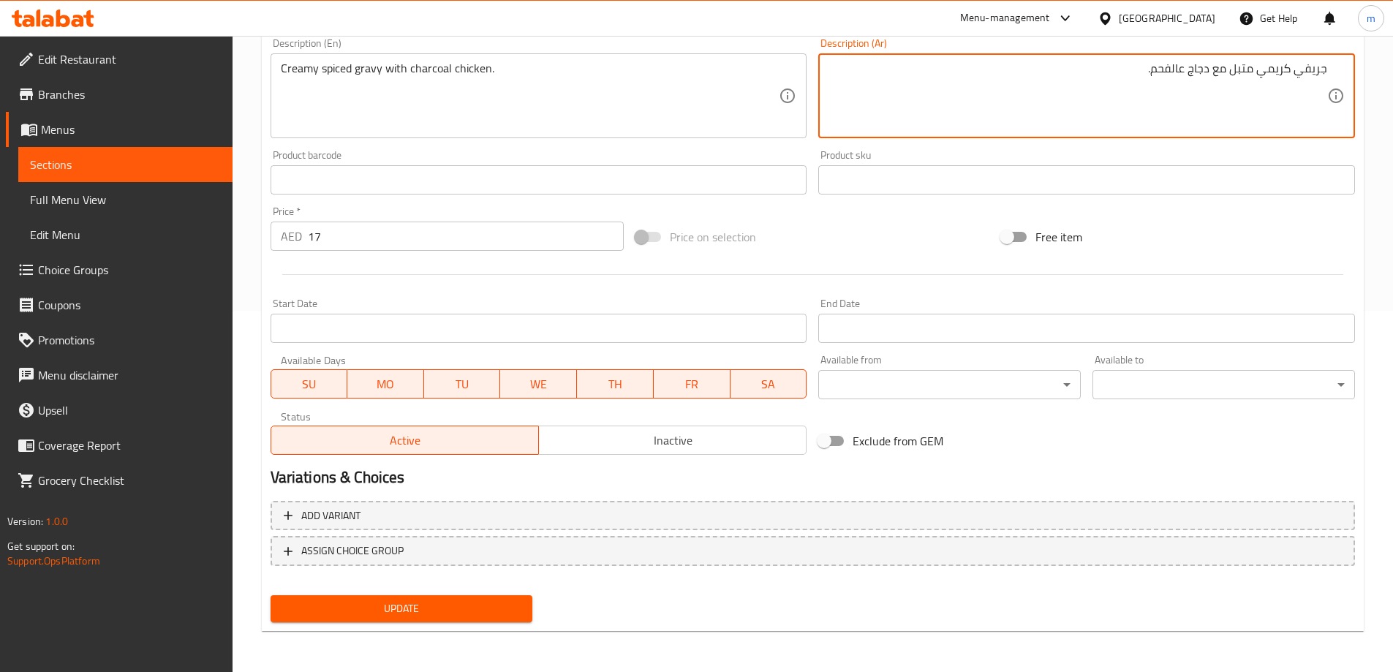
type textarea "جريفي كريمي متبل مع دجاج عالفحم."
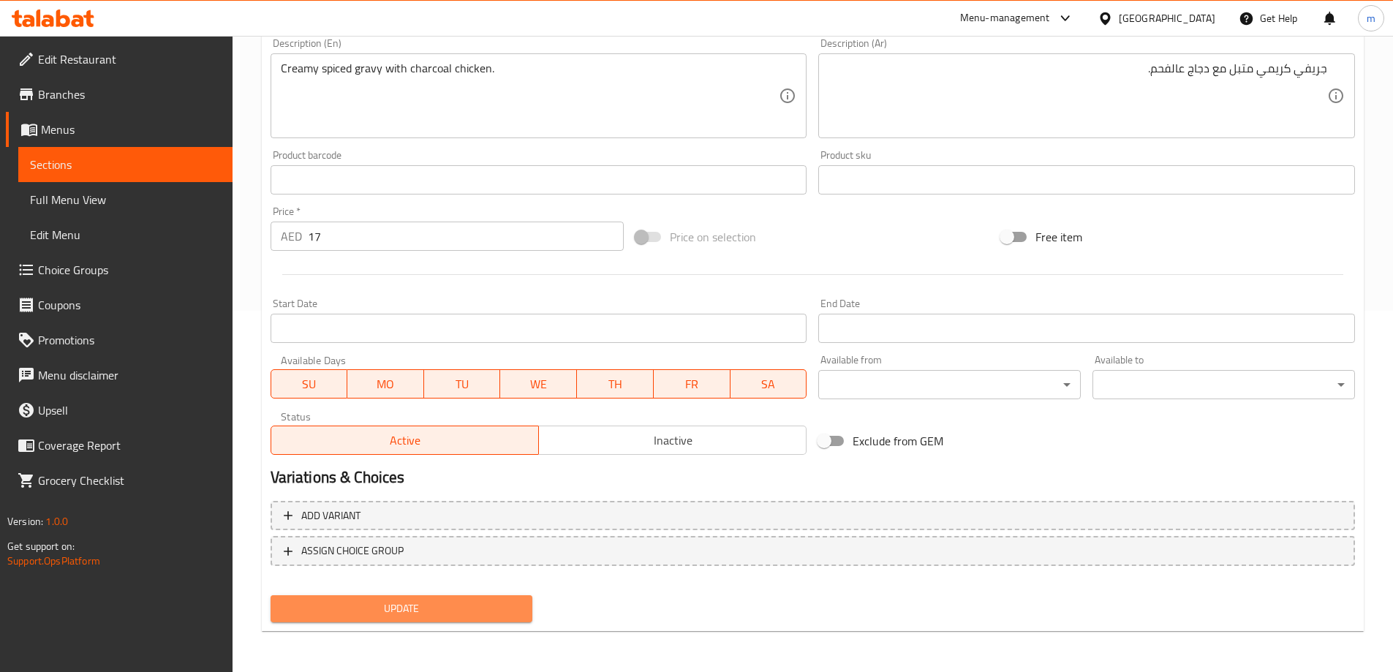
click at [459, 604] on span "Update" at bounding box center [401, 609] width 239 height 18
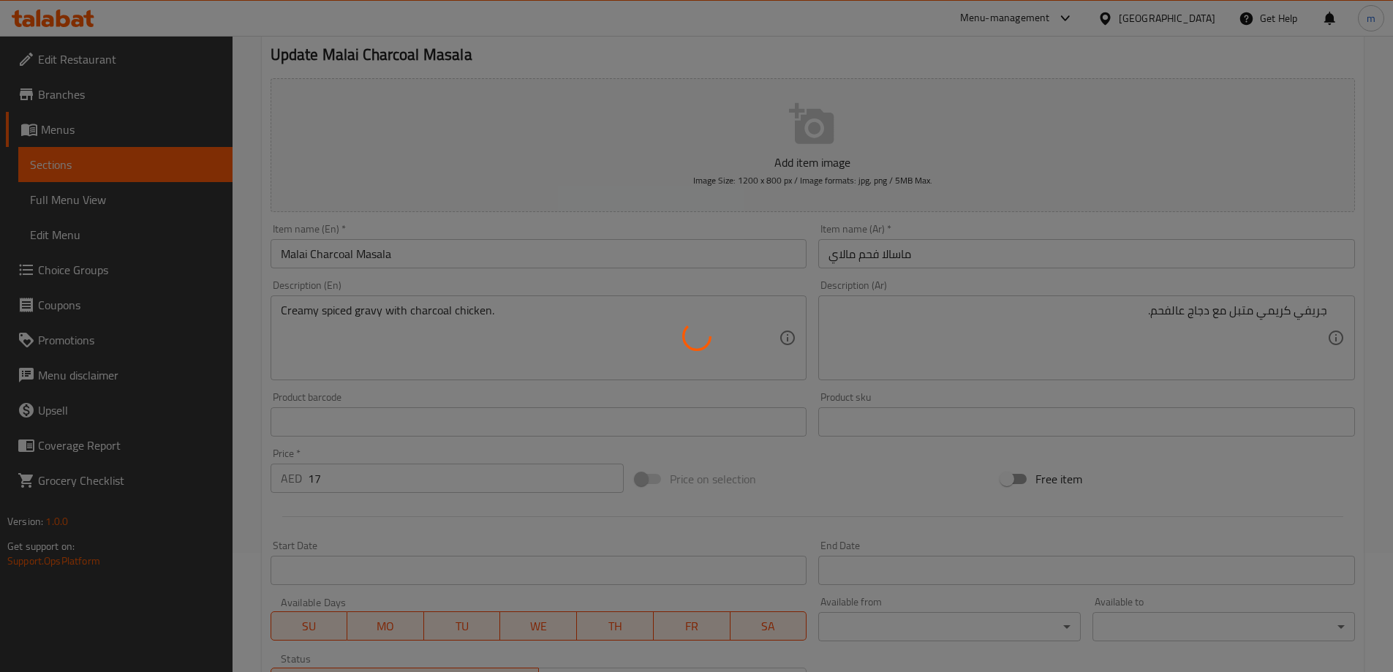
scroll to position [0, 0]
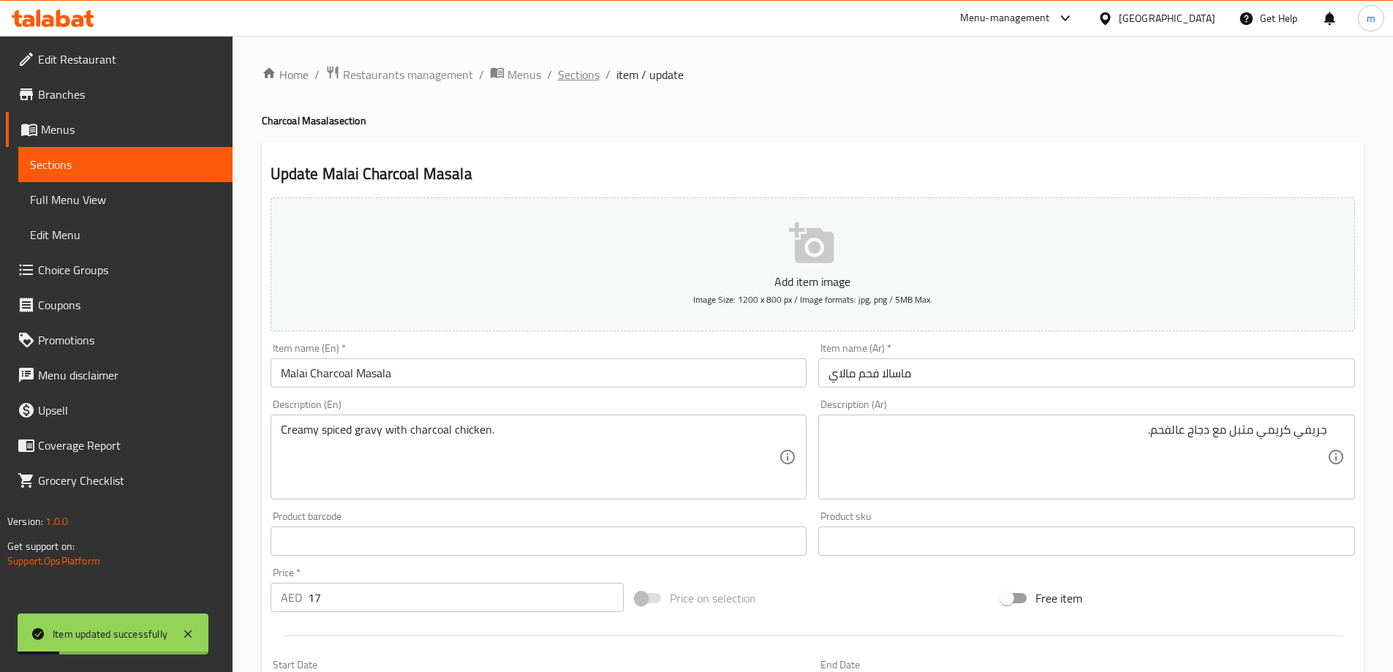
click at [595, 69] on span "Sections" at bounding box center [579, 75] width 42 height 18
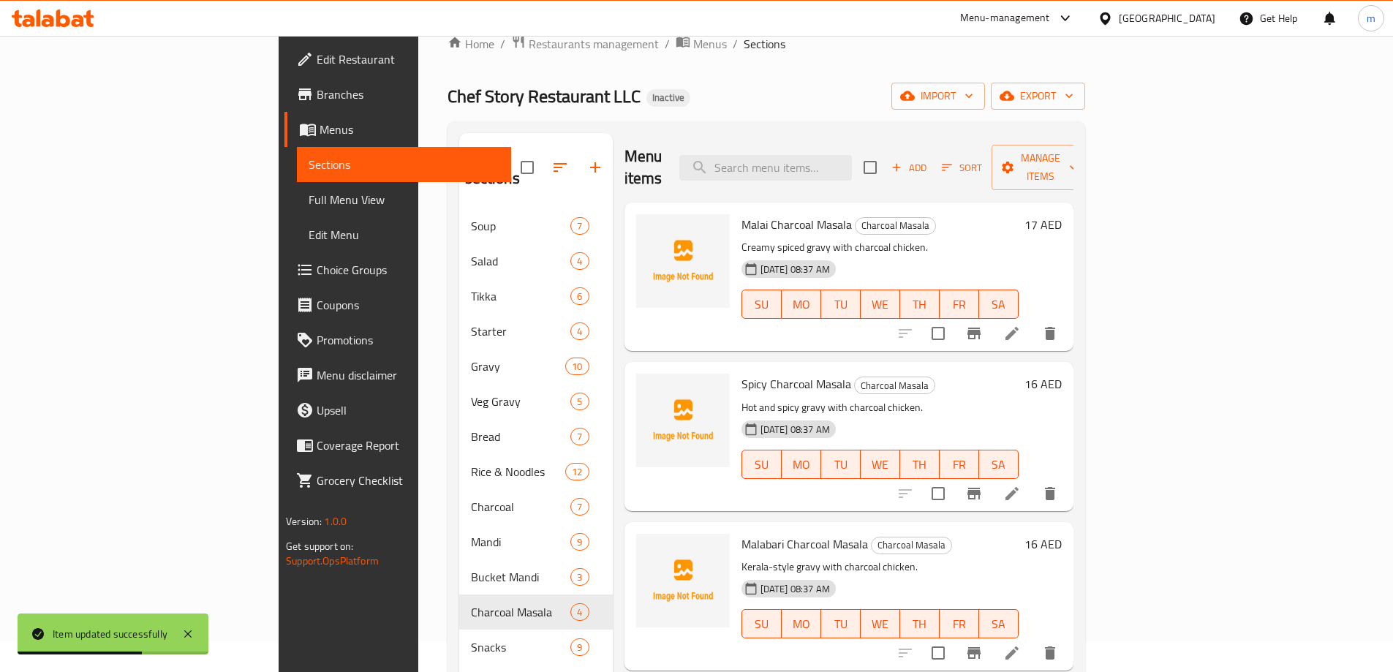
scroll to position [78, 0]
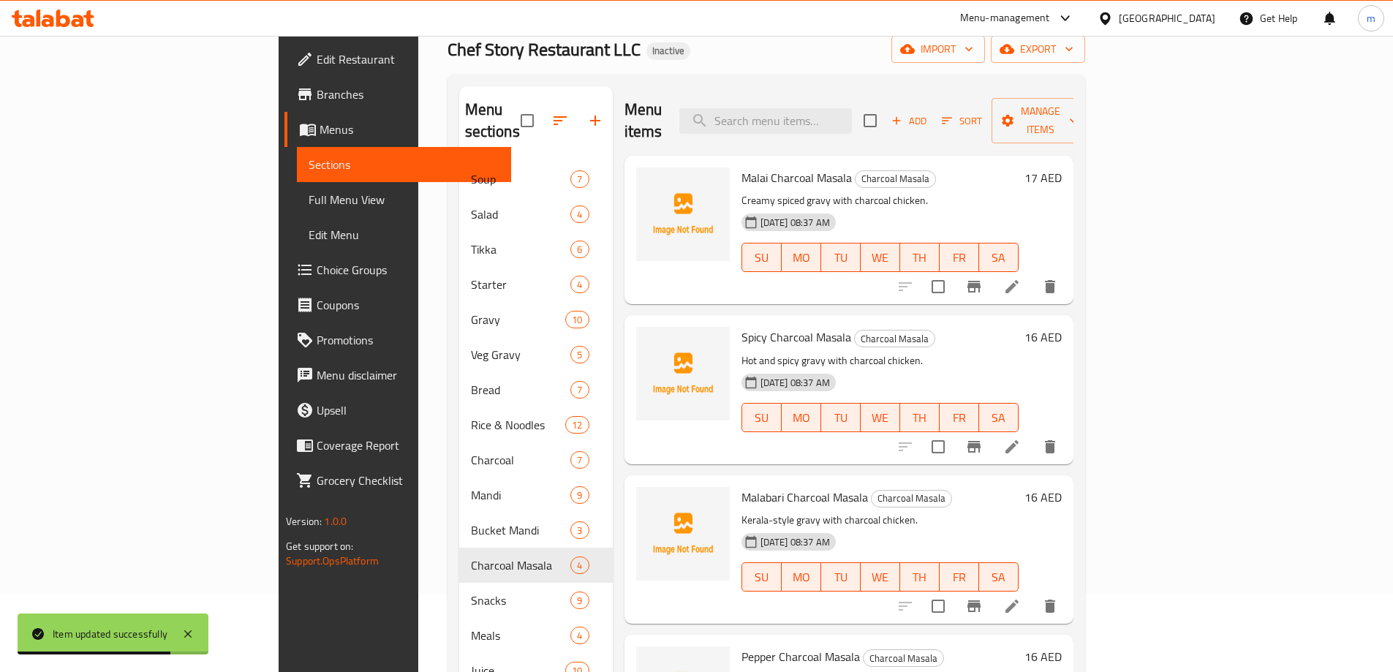
click at [1021, 438] on icon at bounding box center [1012, 447] width 18 height 18
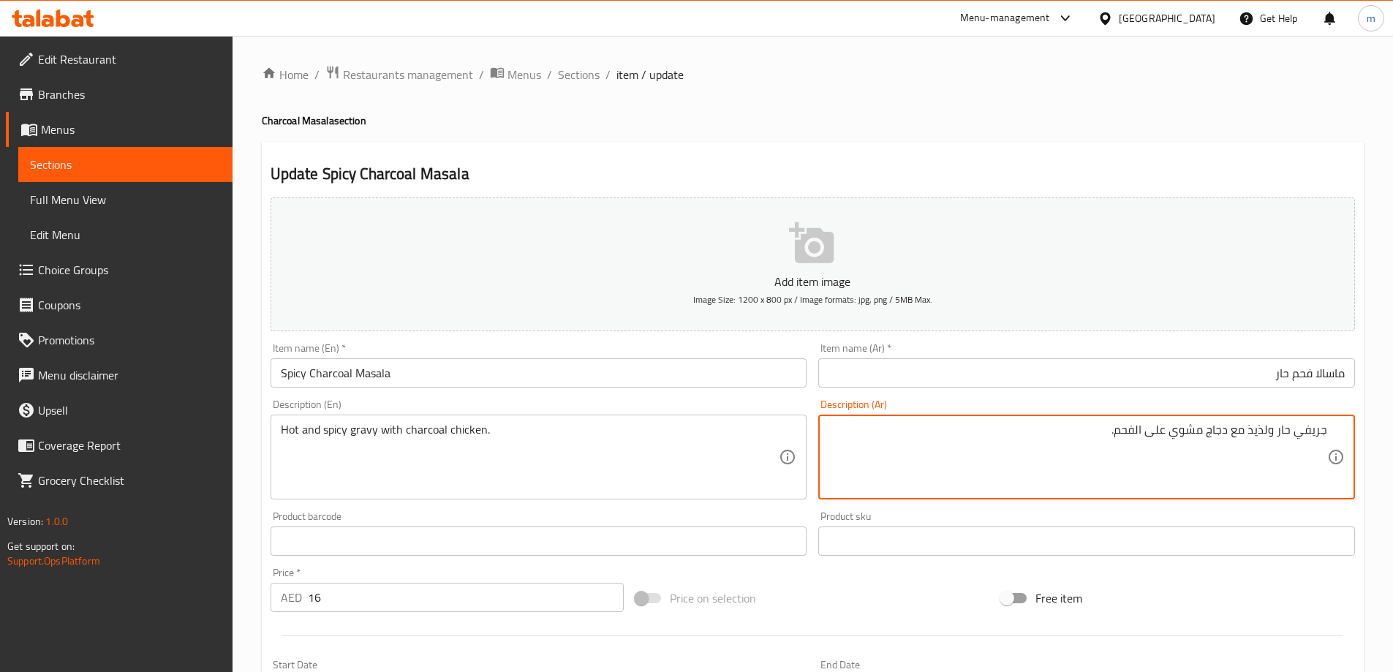
drag, startPoint x: 1296, startPoint y: 444, endPoint x: 1243, endPoint y: 456, distance: 54.7
click at [1264, 437] on textarea "جريفي حار ولذيذ مع دجاج مشوي على الفحم." at bounding box center [1078, 457] width 499 height 69
click at [1253, 430] on textarea "جريفي حار ولذيذ مع دجاج مشوي على الفحم." at bounding box center [1078, 457] width 499 height 69
drag, startPoint x: 1250, startPoint y: 429, endPoint x: 1270, endPoint y: 437, distance: 21.6
click at [1270, 437] on textarea "جريفي حار ولذيذ مع دجاج مشوي على الفحم." at bounding box center [1078, 457] width 499 height 69
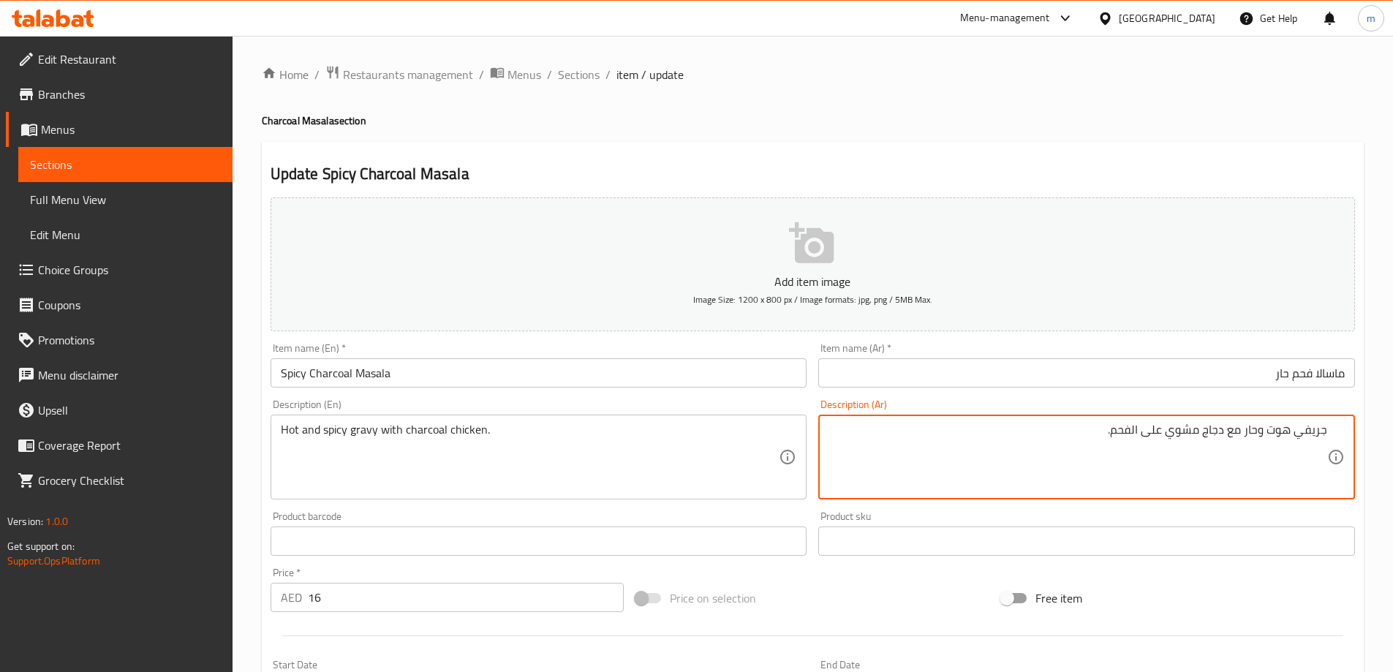
type textarea "جريفي هوت وحار مع دجاج مشوي على الفحم."
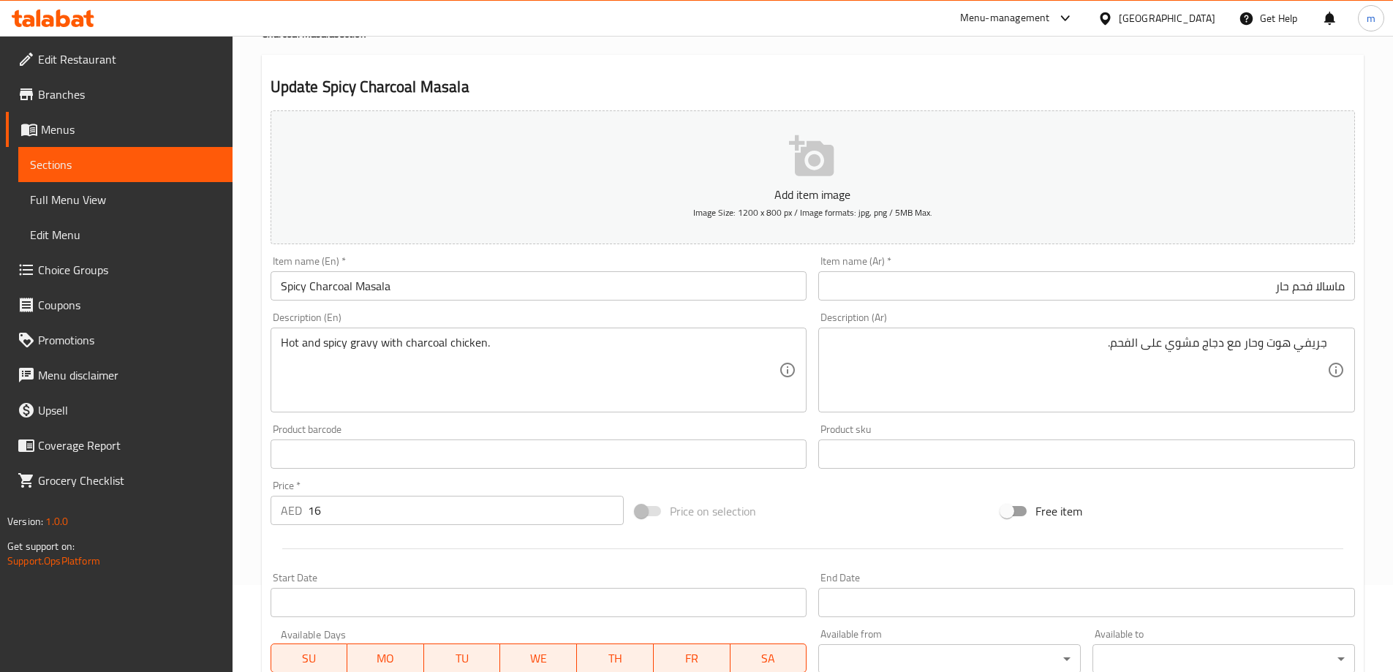
scroll to position [361, 0]
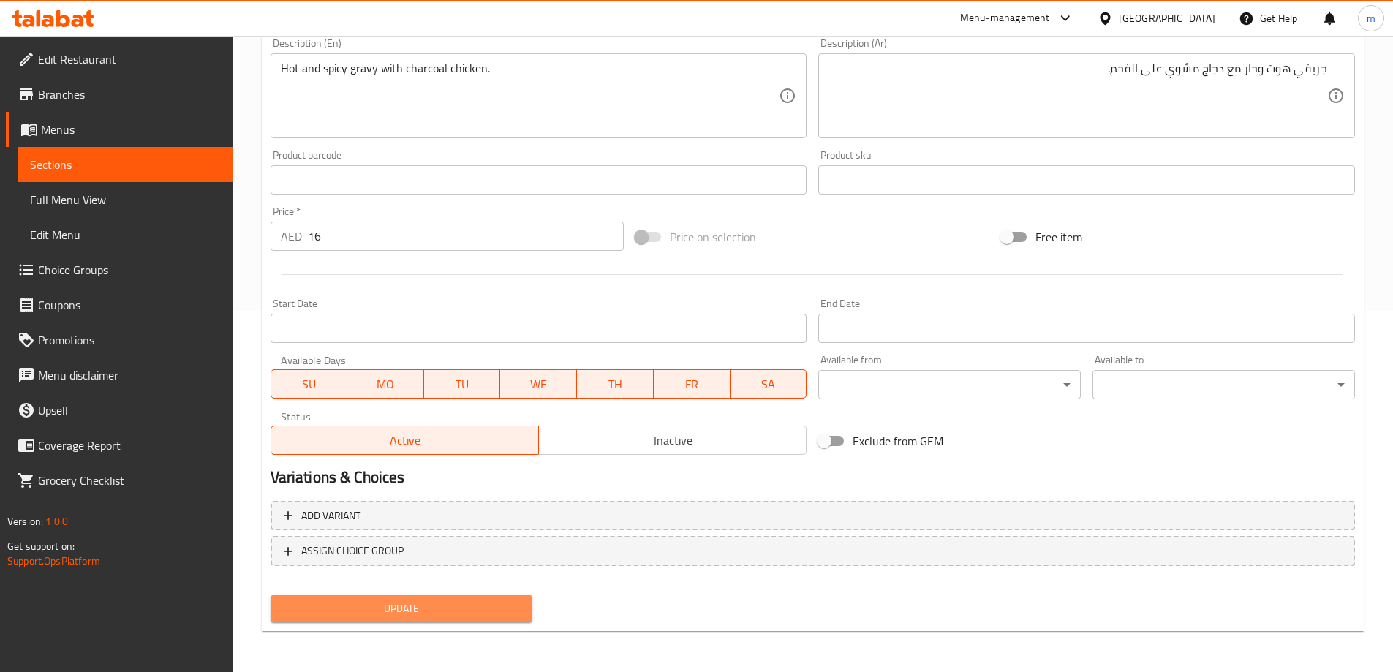
click at [407, 596] on button "Update" at bounding box center [402, 608] width 263 height 27
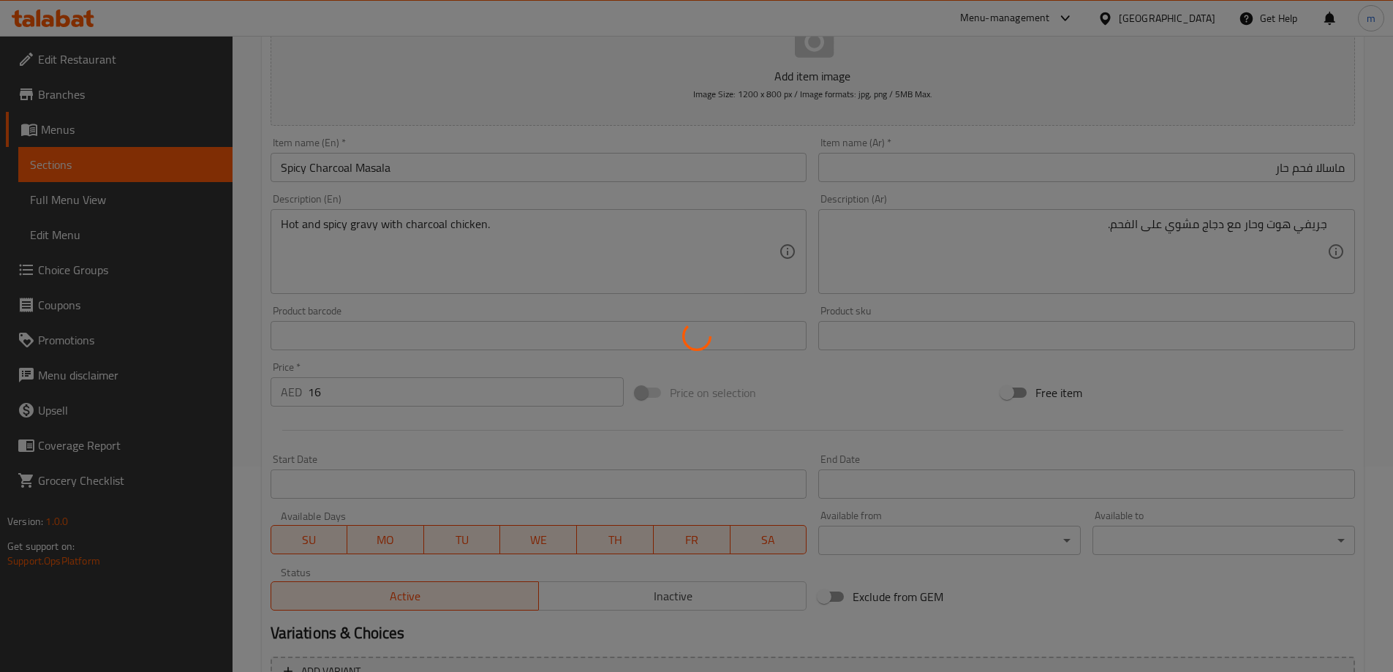
scroll to position [0, 0]
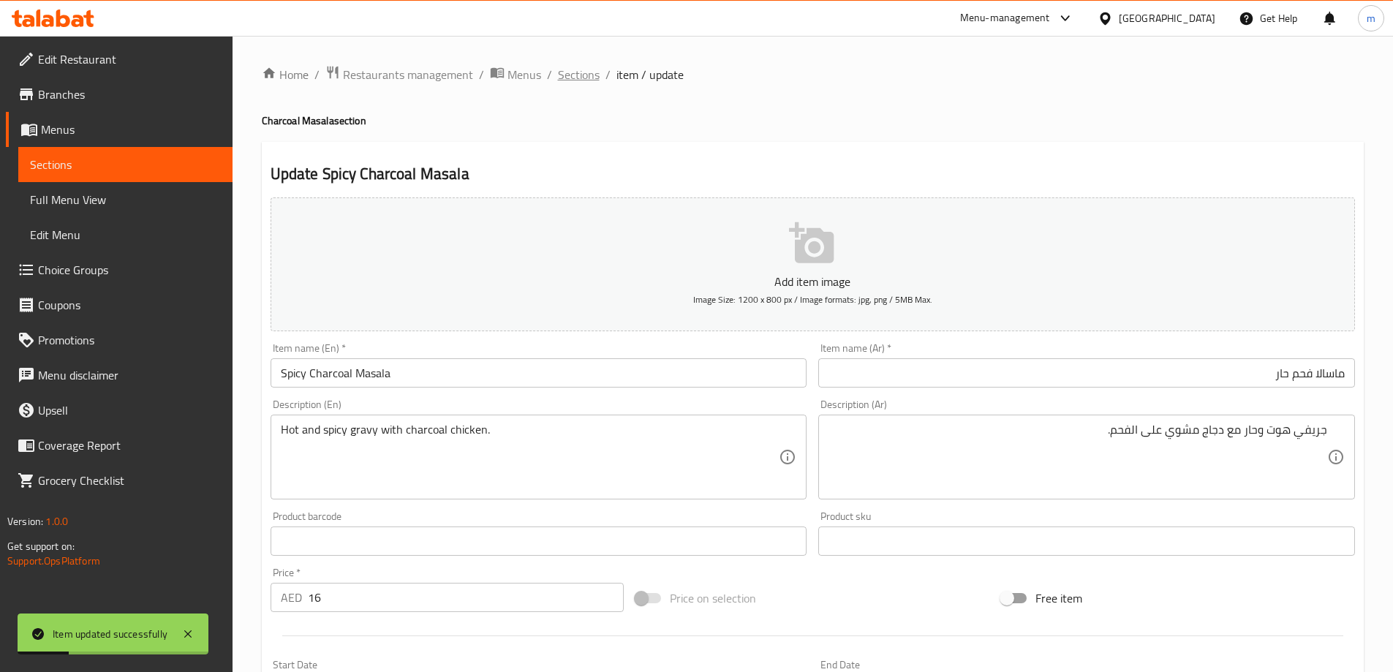
click at [584, 80] on span "Sections" at bounding box center [579, 75] width 42 height 18
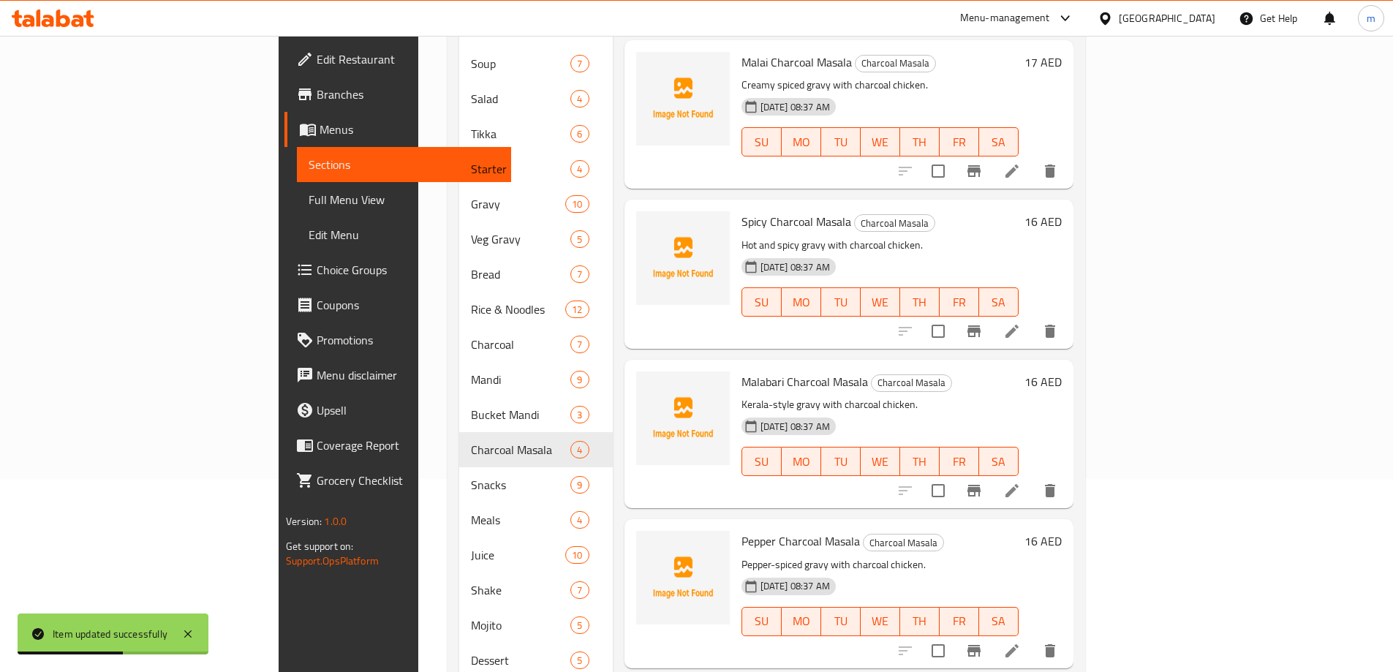
scroll to position [219, 0]
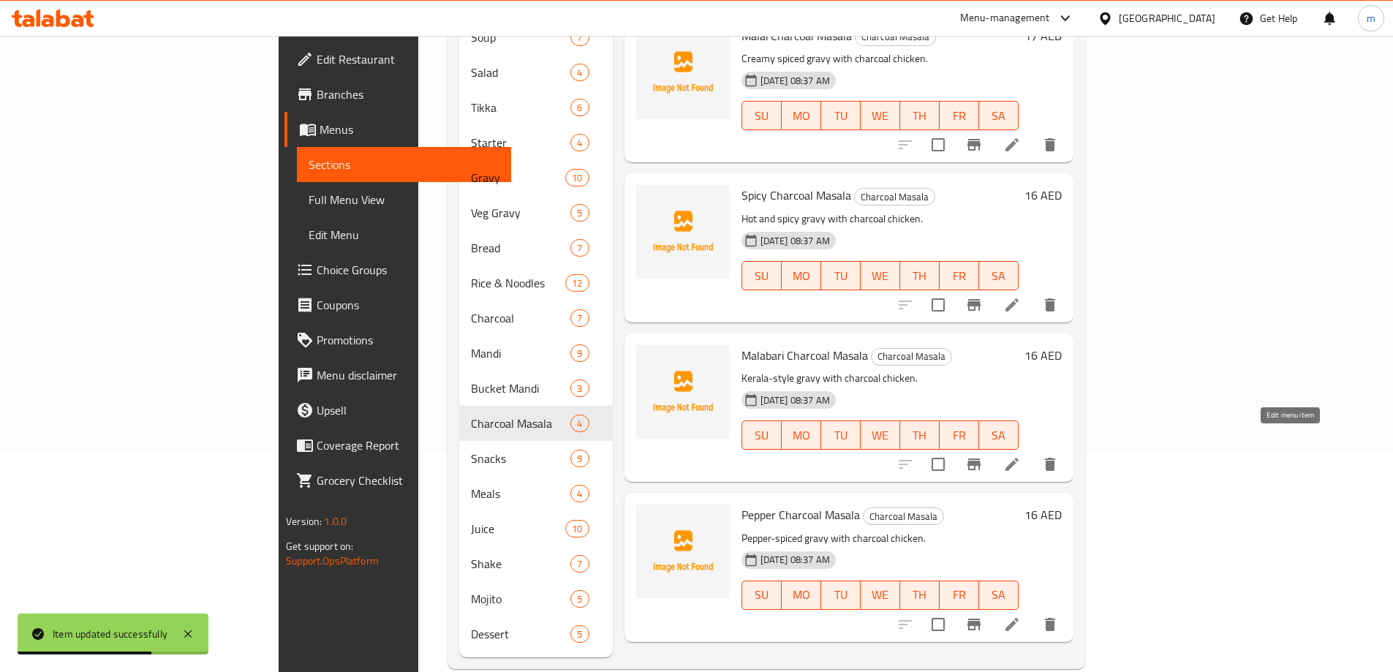
click at [1021, 456] on icon at bounding box center [1012, 465] width 18 height 18
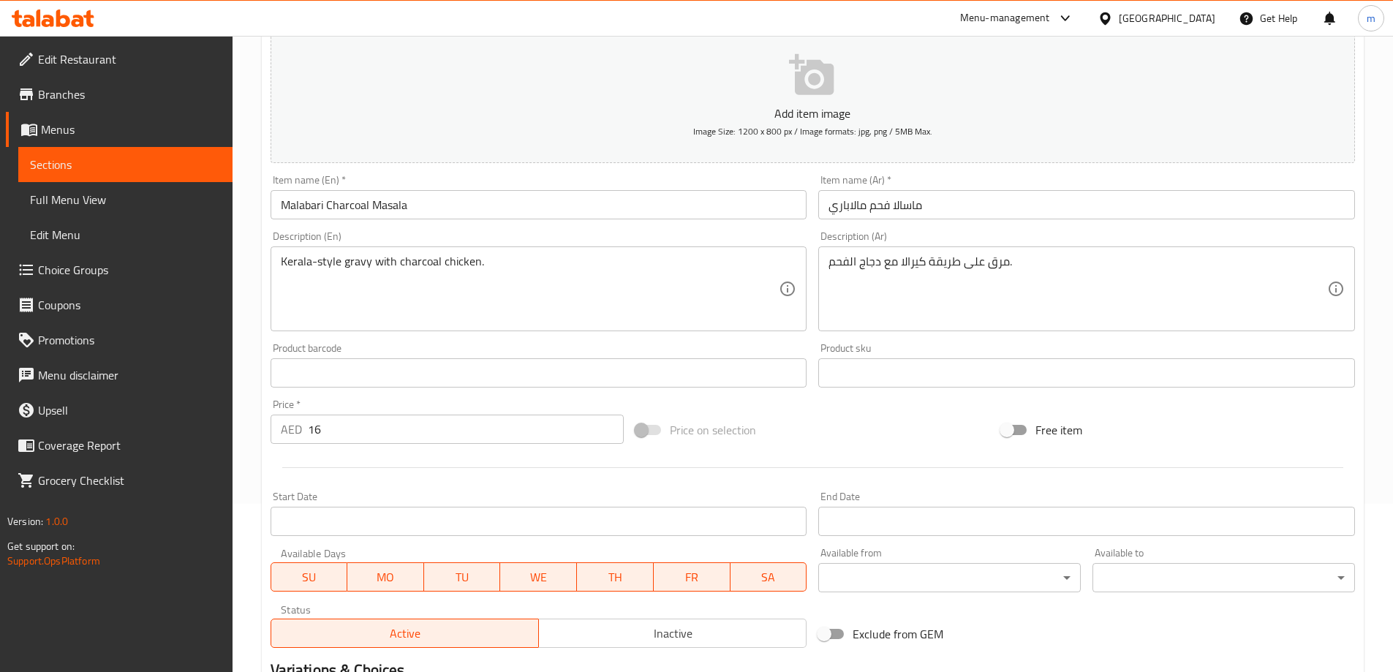
scroll to position [142, 0]
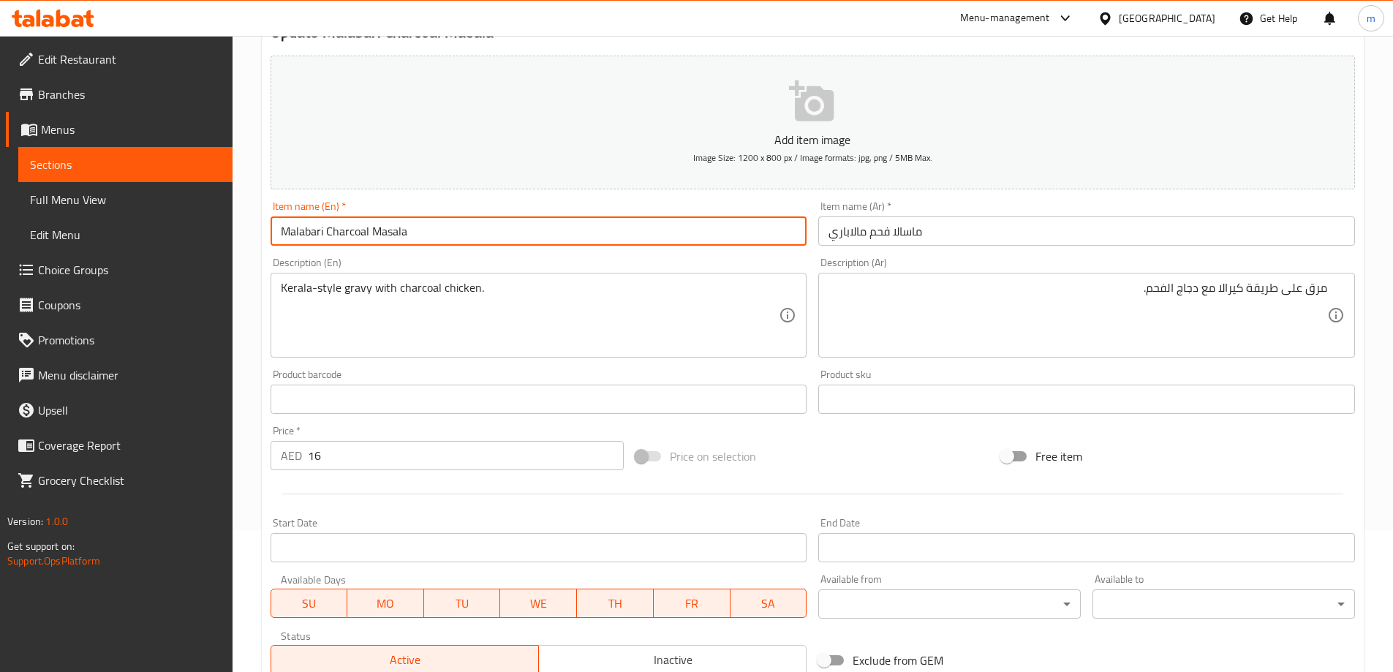
click at [320, 230] on input "Malabari Charcoal Masala" at bounding box center [539, 230] width 537 height 29
drag, startPoint x: 303, startPoint y: 237, endPoint x: 275, endPoint y: 242, distance: 28.3
click at [275, 242] on input "Malabari Charcoal Masala" at bounding box center [539, 230] width 537 height 29
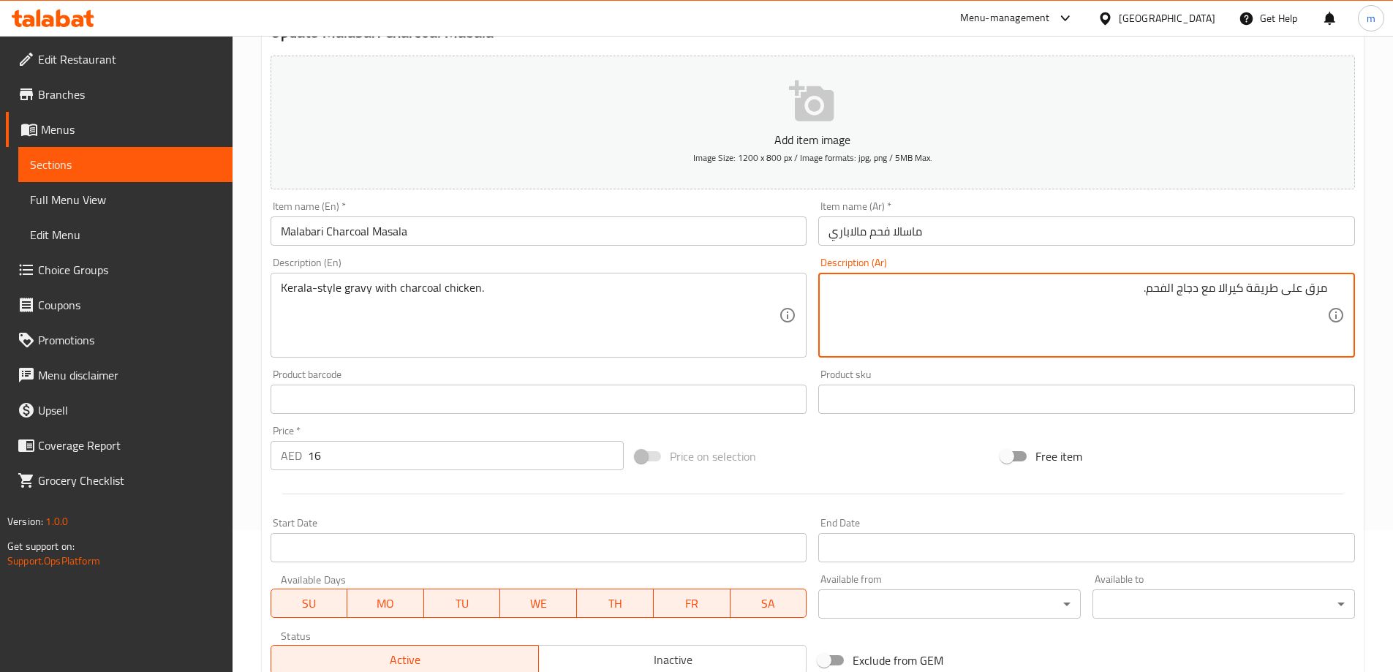
drag, startPoint x: 1308, startPoint y: 299, endPoint x: 1334, endPoint y: 290, distance: 27.3
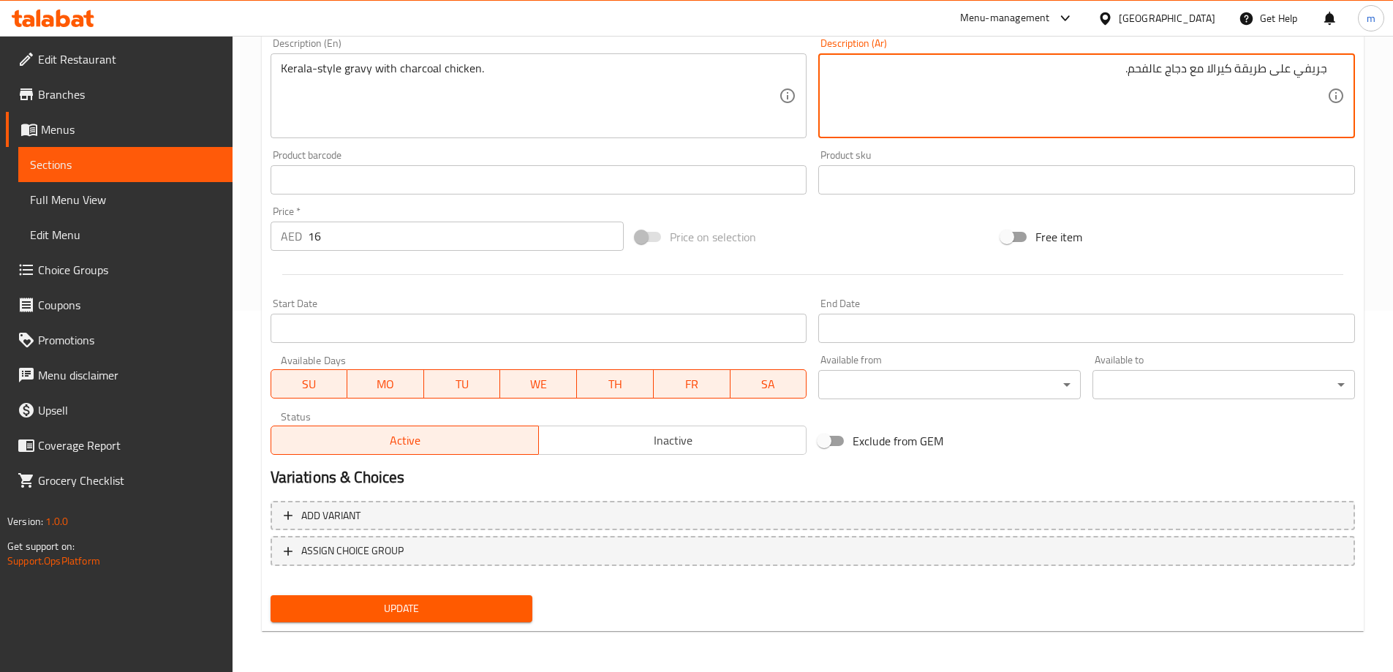
type textarea "جريفي على طريقة كيرالا مع دجاج عالفحم."
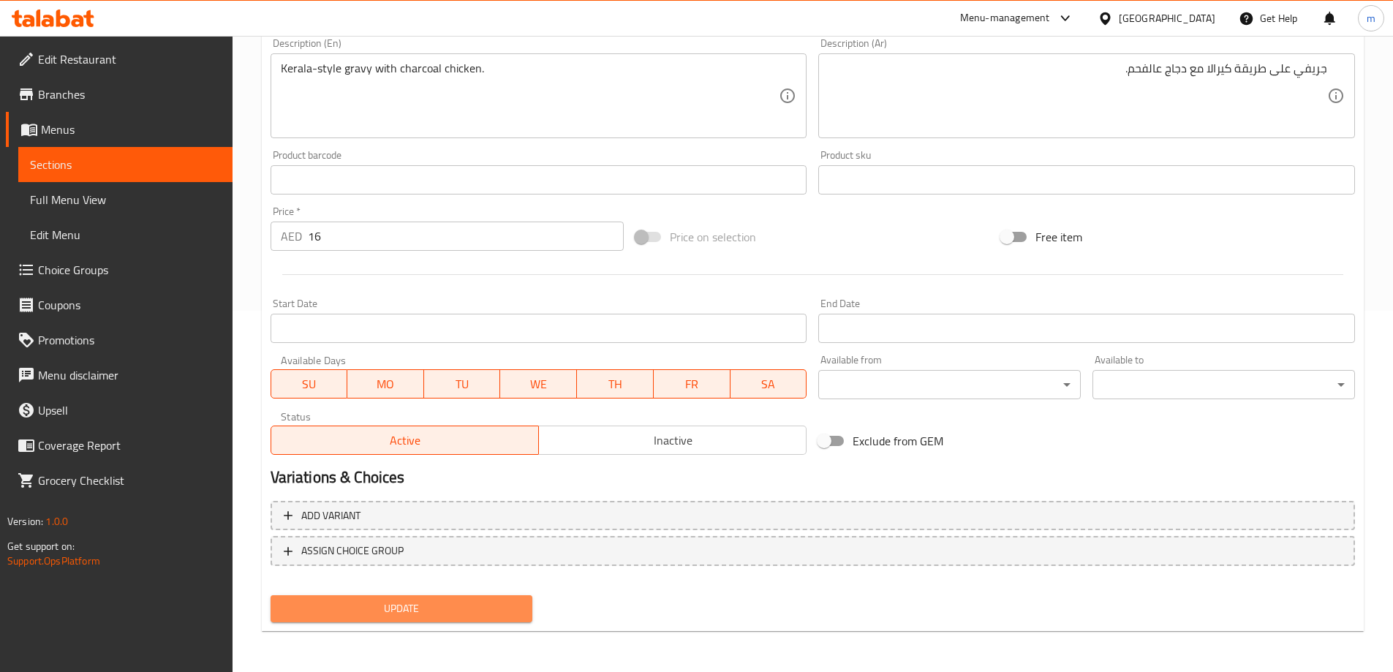
click at [527, 611] on button "Update" at bounding box center [402, 608] width 263 height 27
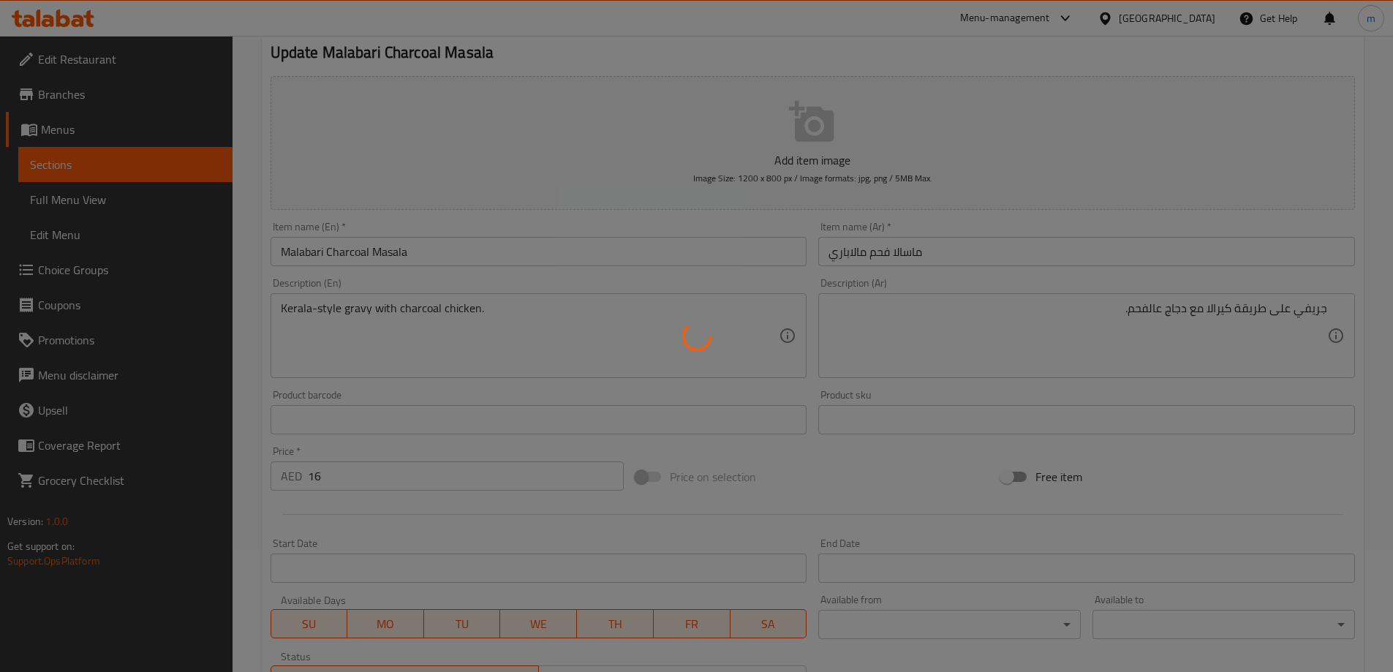
scroll to position [0, 0]
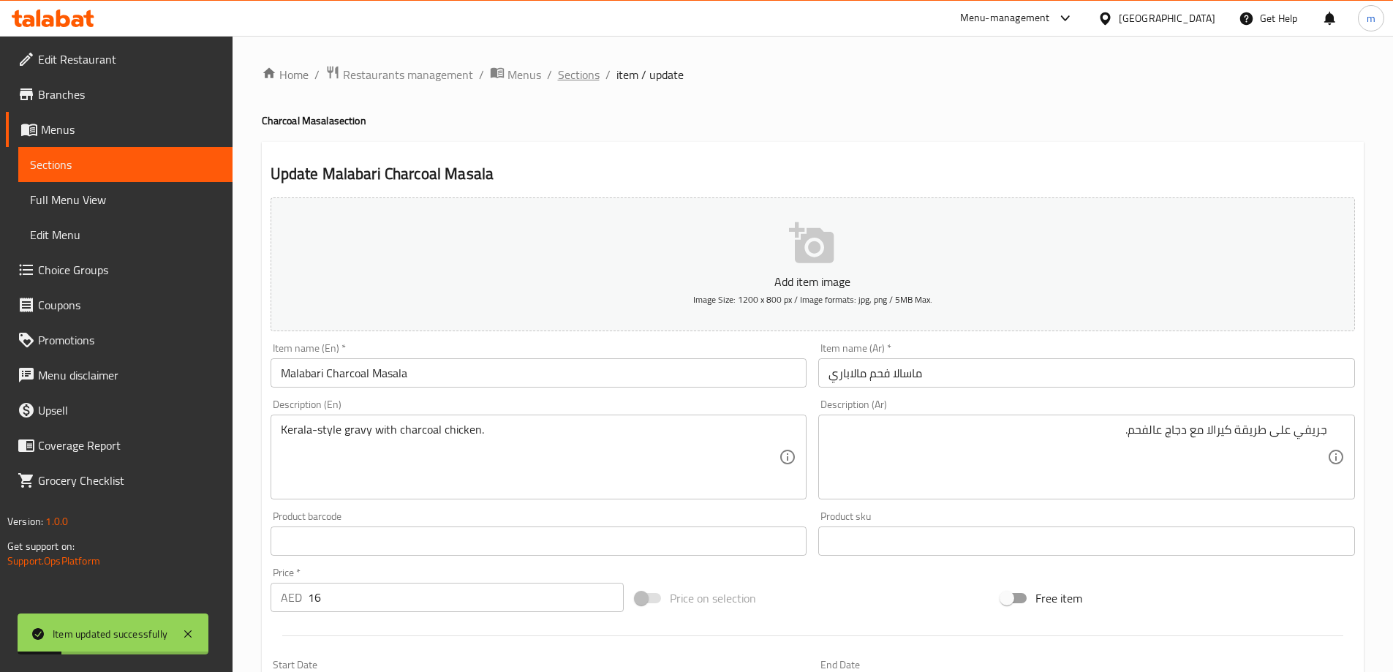
click at [583, 83] on span "Sections" at bounding box center [579, 75] width 42 height 18
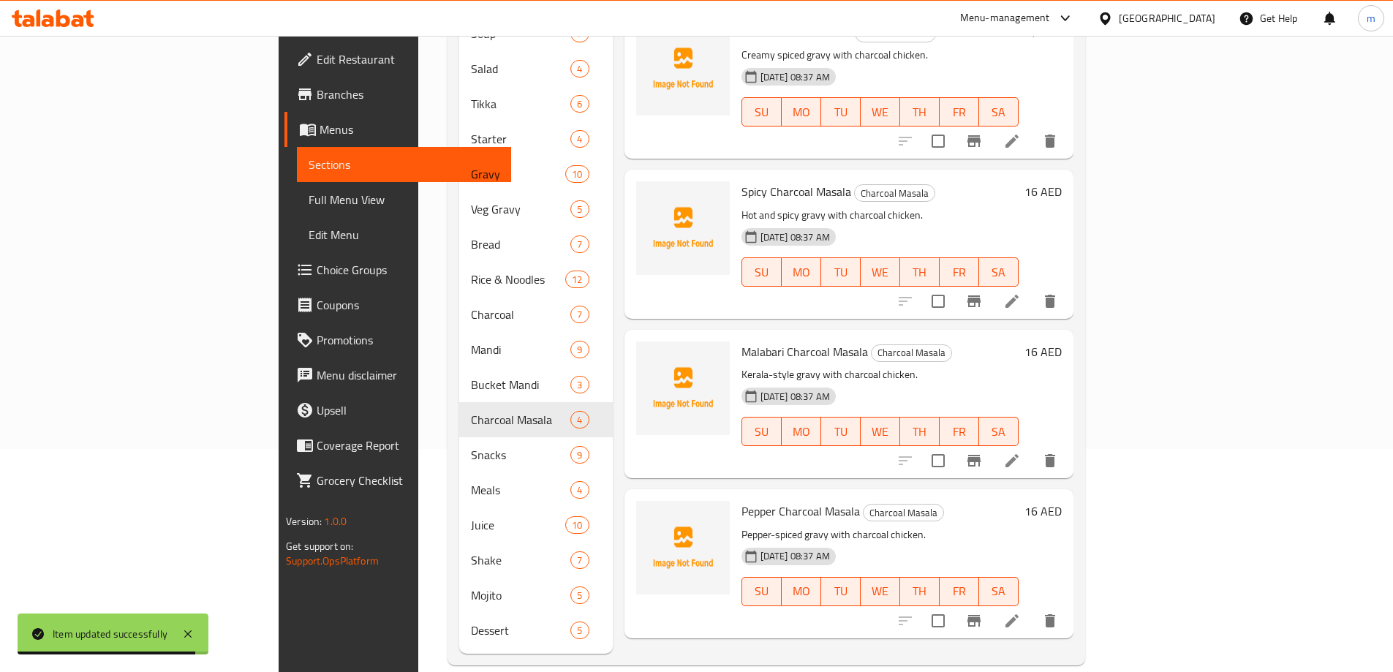
scroll to position [224, 0]
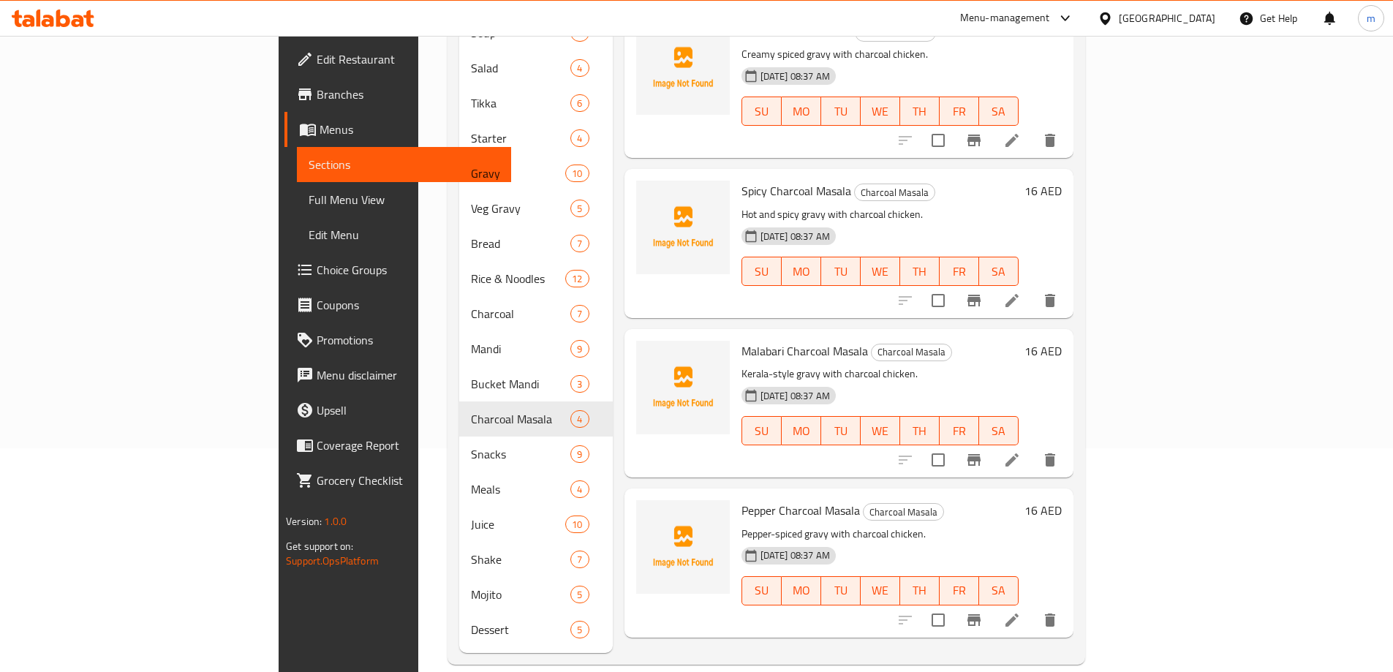
click at [1033, 607] on li at bounding box center [1012, 620] width 41 height 26
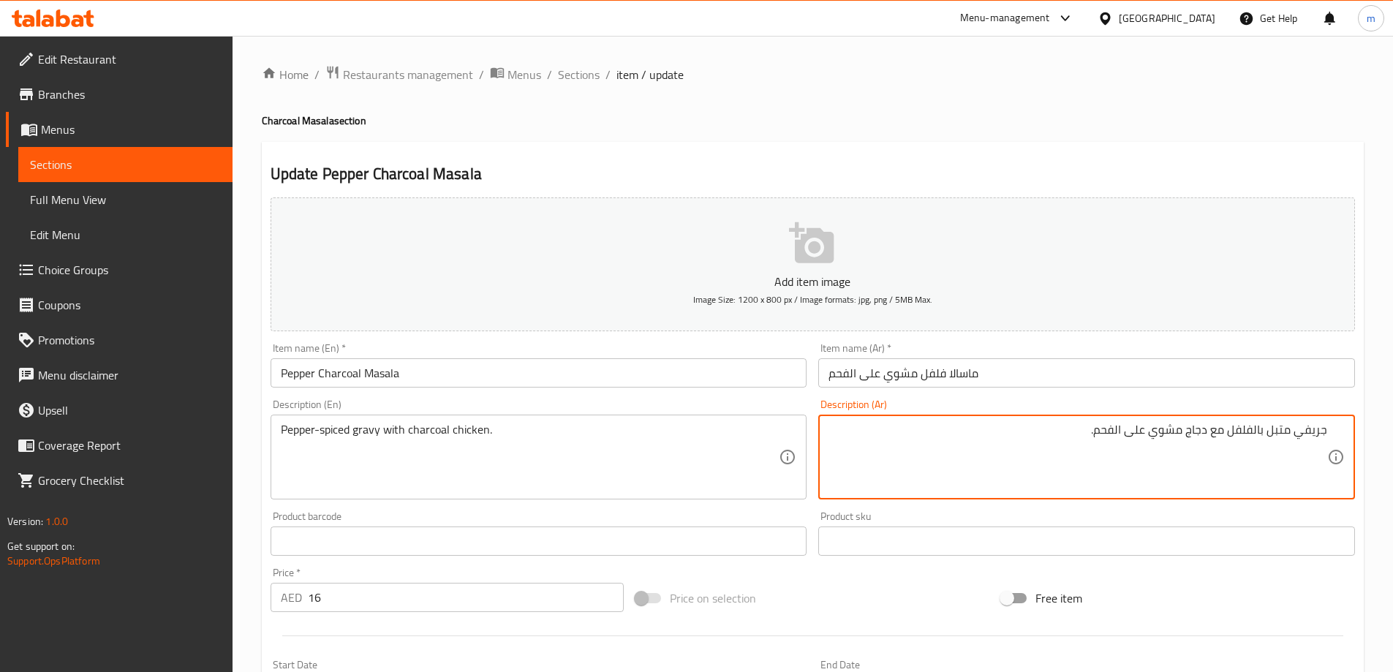
type textarea "جريفي متبل بالفلفل مع دجاج مشوي على الفحم."
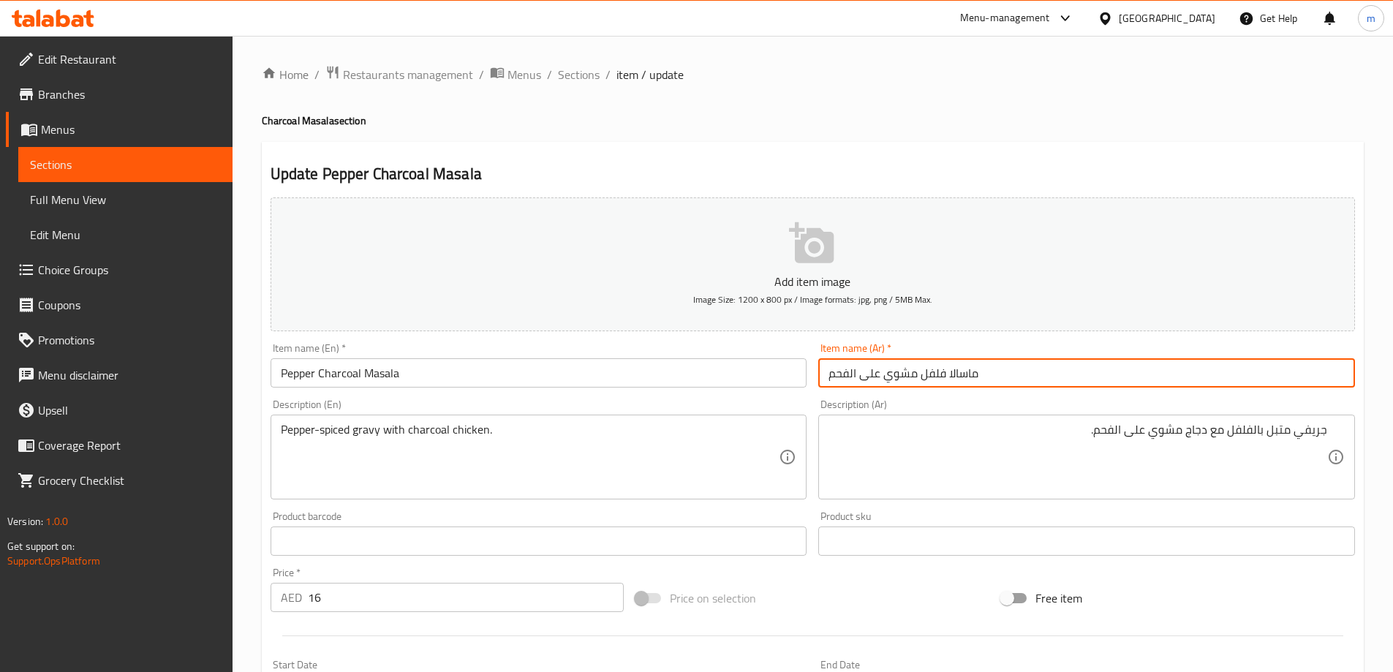
drag, startPoint x: 916, startPoint y: 374, endPoint x: 850, endPoint y: 376, distance: 65.8
click at [850, 376] on input "ماسالا فلفل مشوي على الفحم" at bounding box center [1086, 372] width 537 height 29
click at [881, 378] on input "ماسالا فلفل مشوي على الفحم" at bounding box center [1086, 372] width 537 height 29
drag, startPoint x: 862, startPoint y: 373, endPoint x: 913, endPoint y: 380, distance: 52.4
click at [913, 380] on input "ماسالا فلفل مشوي على الفحم" at bounding box center [1086, 372] width 537 height 29
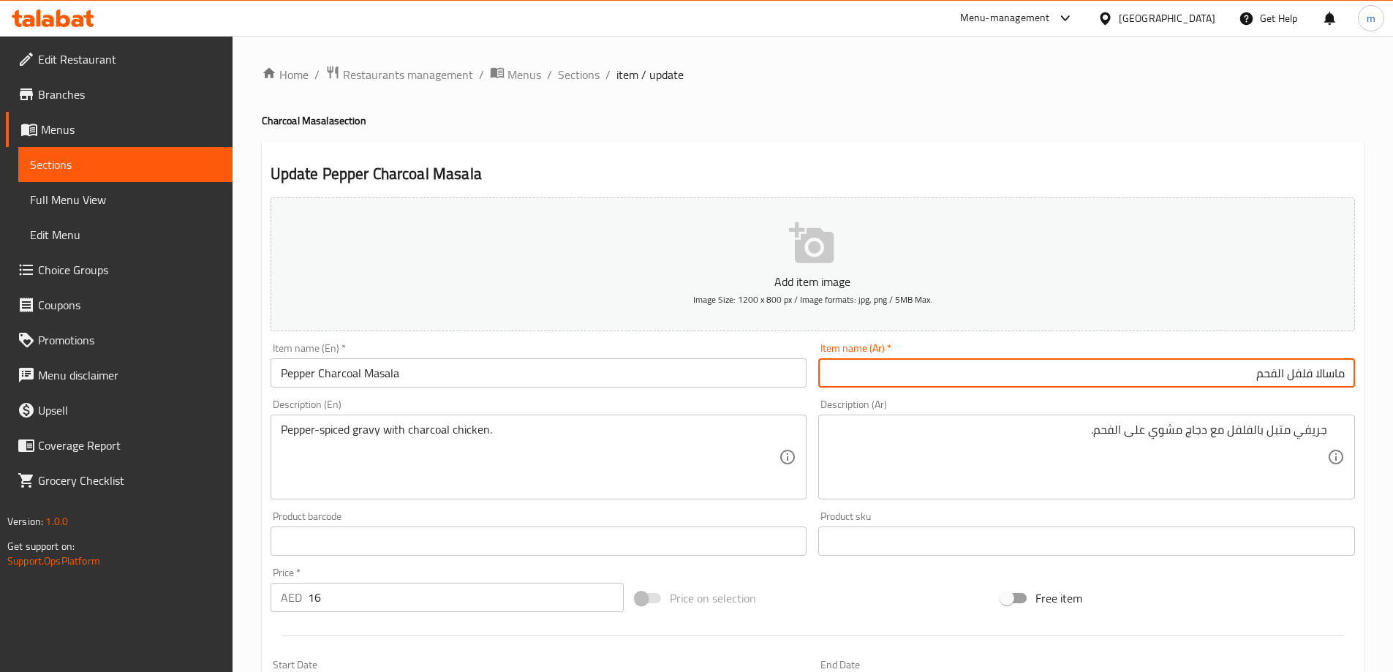
click at [1281, 370] on input "ماسالا فلفل الفحم" at bounding box center [1086, 372] width 537 height 29
type input "ماسالا فلفل عالفحم"
click at [380, 382] on input "Pepper Charcoal Masala" at bounding box center [539, 372] width 537 height 29
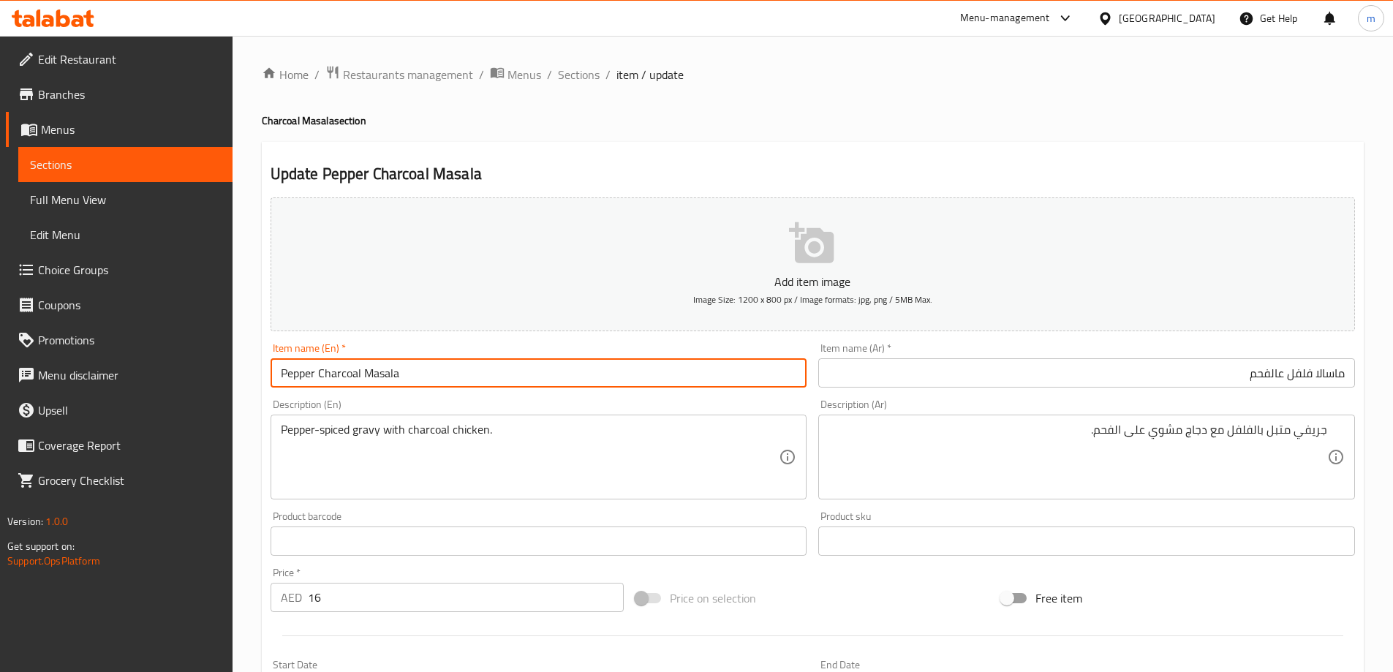
click at [380, 382] on input "Pepper Charcoal Masala" at bounding box center [539, 372] width 537 height 29
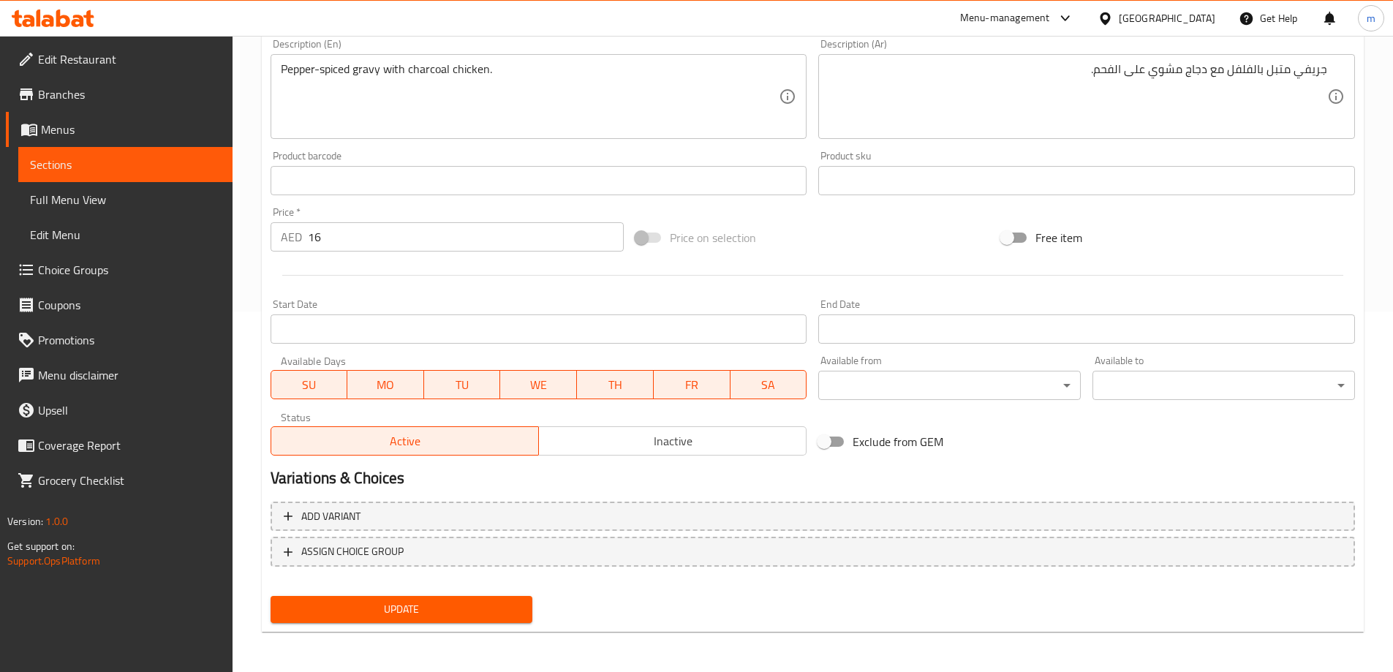
scroll to position [361, 0]
click at [447, 622] on button "Update" at bounding box center [402, 608] width 263 height 27
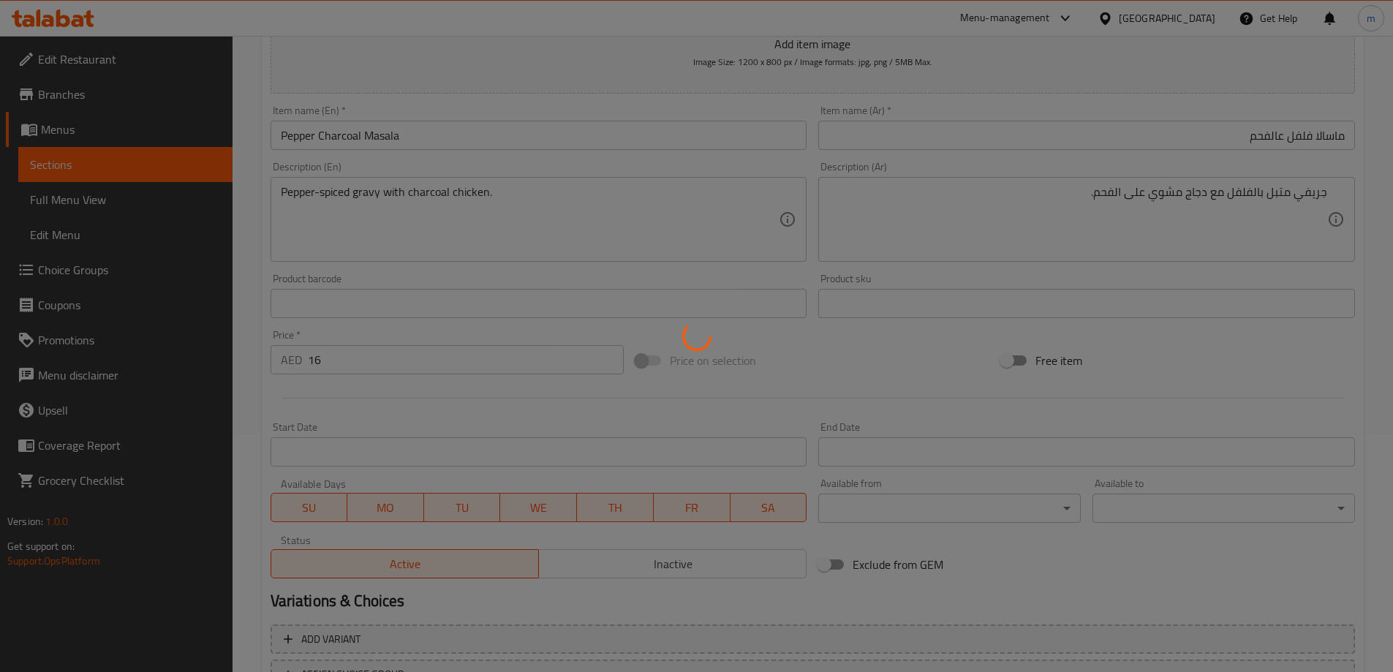
scroll to position [0, 0]
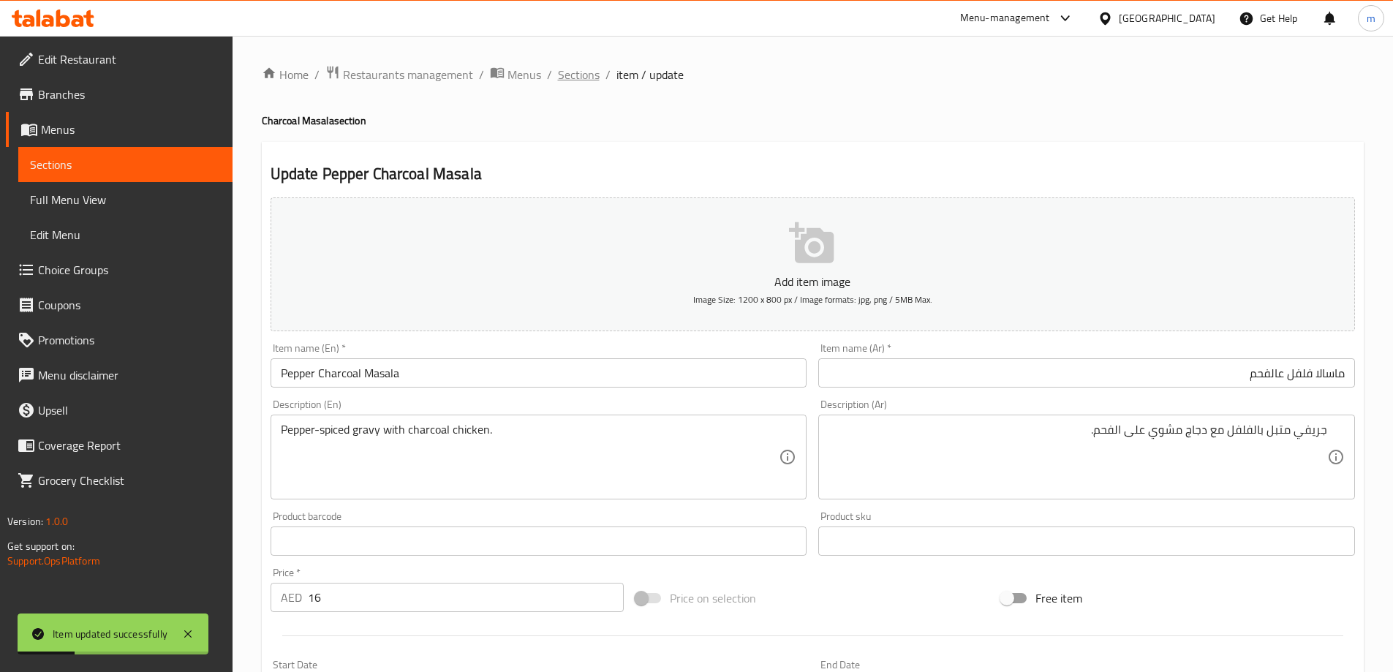
click at [597, 78] on span "Sections" at bounding box center [579, 75] width 42 height 18
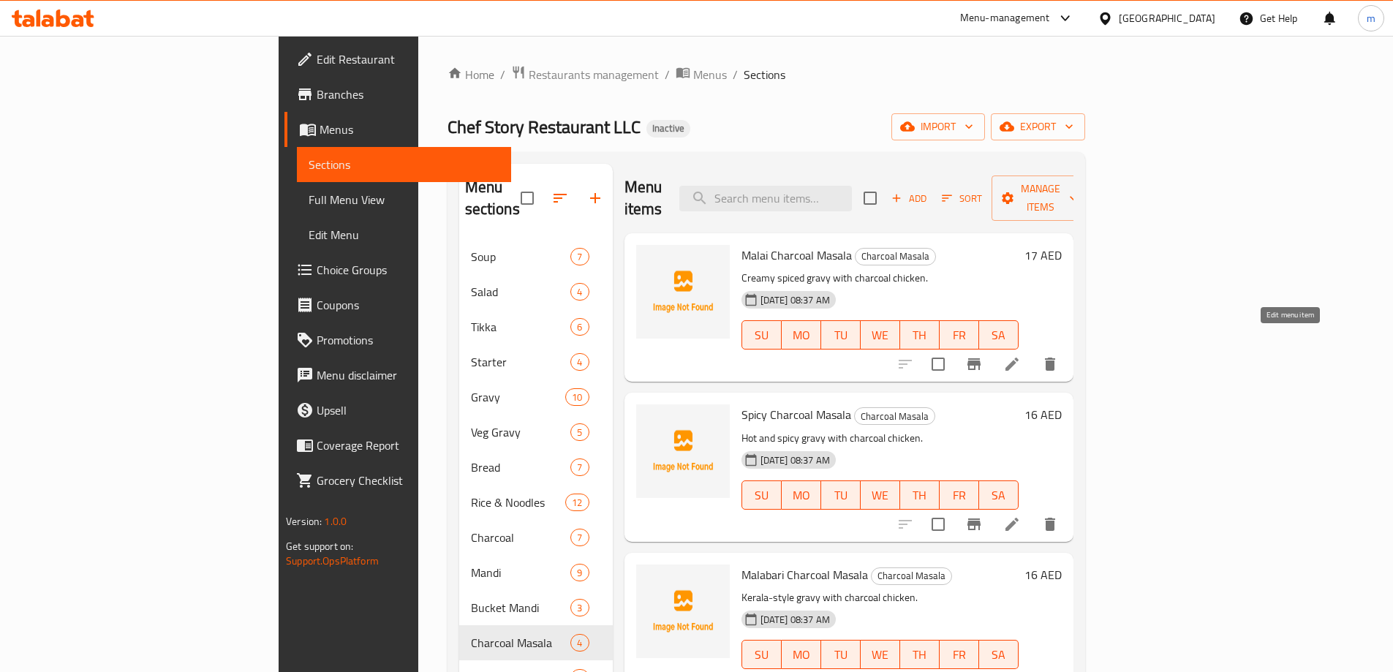
click at [1021, 355] on icon at bounding box center [1012, 364] width 18 height 18
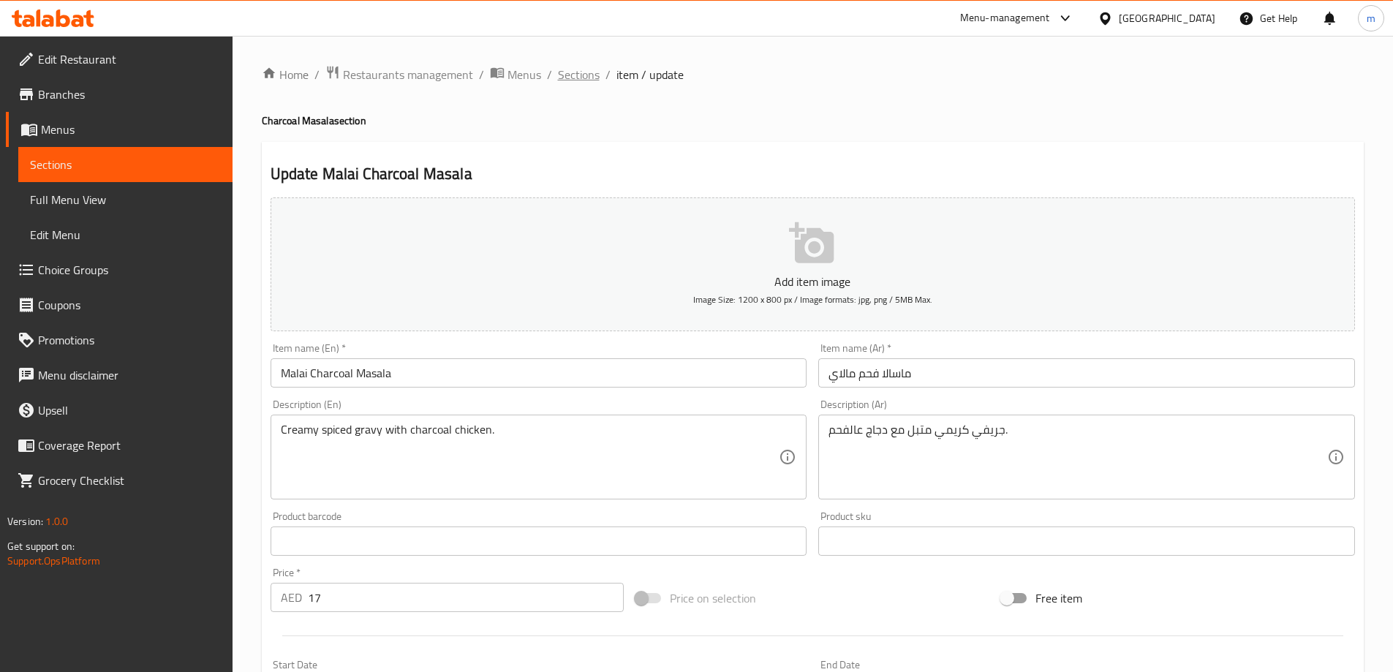
click at [584, 67] on span "Sections" at bounding box center [579, 75] width 42 height 18
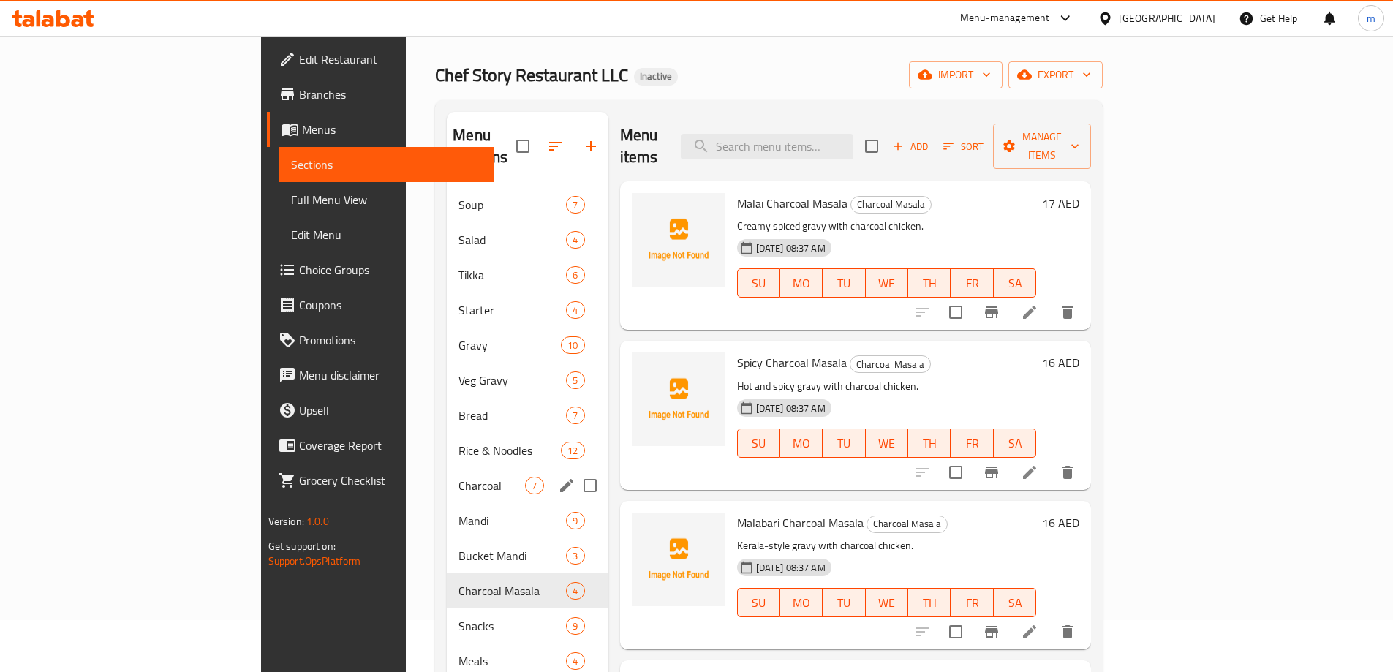
scroll to position [219, 0]
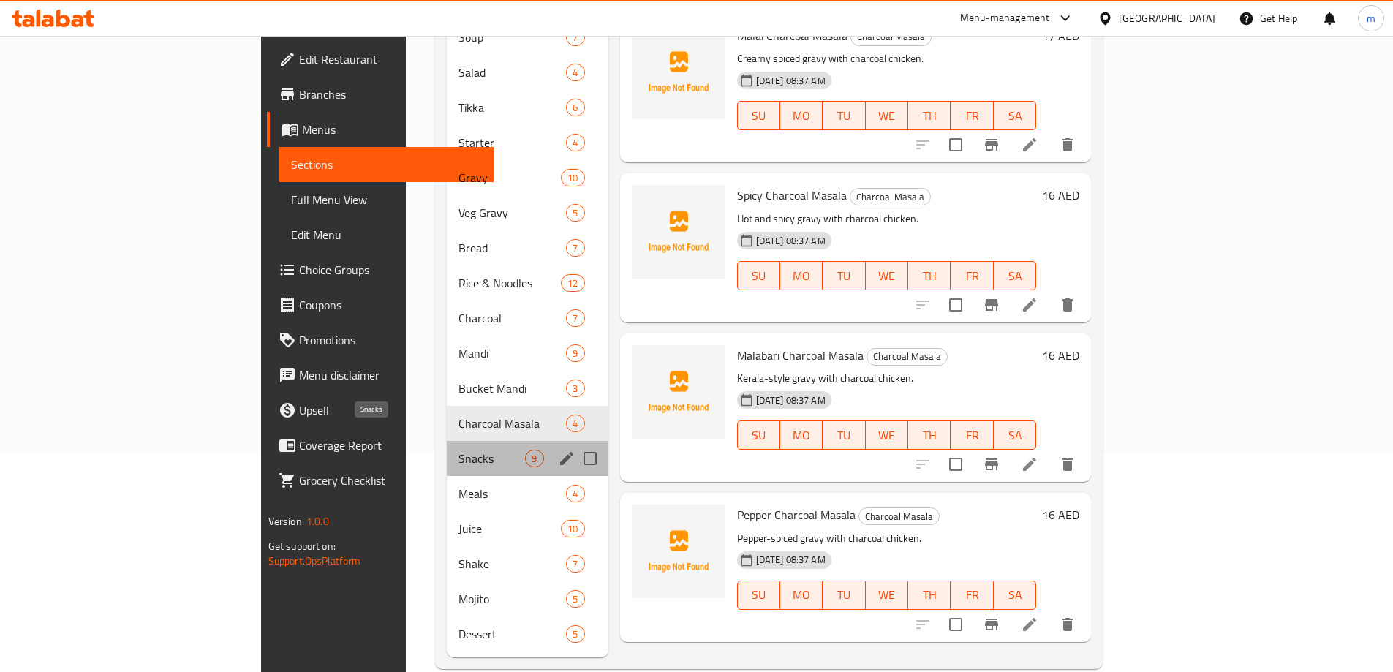
click at [459, 450] on span "Snacks" at bounding box center [492, 459] width 67 height 18
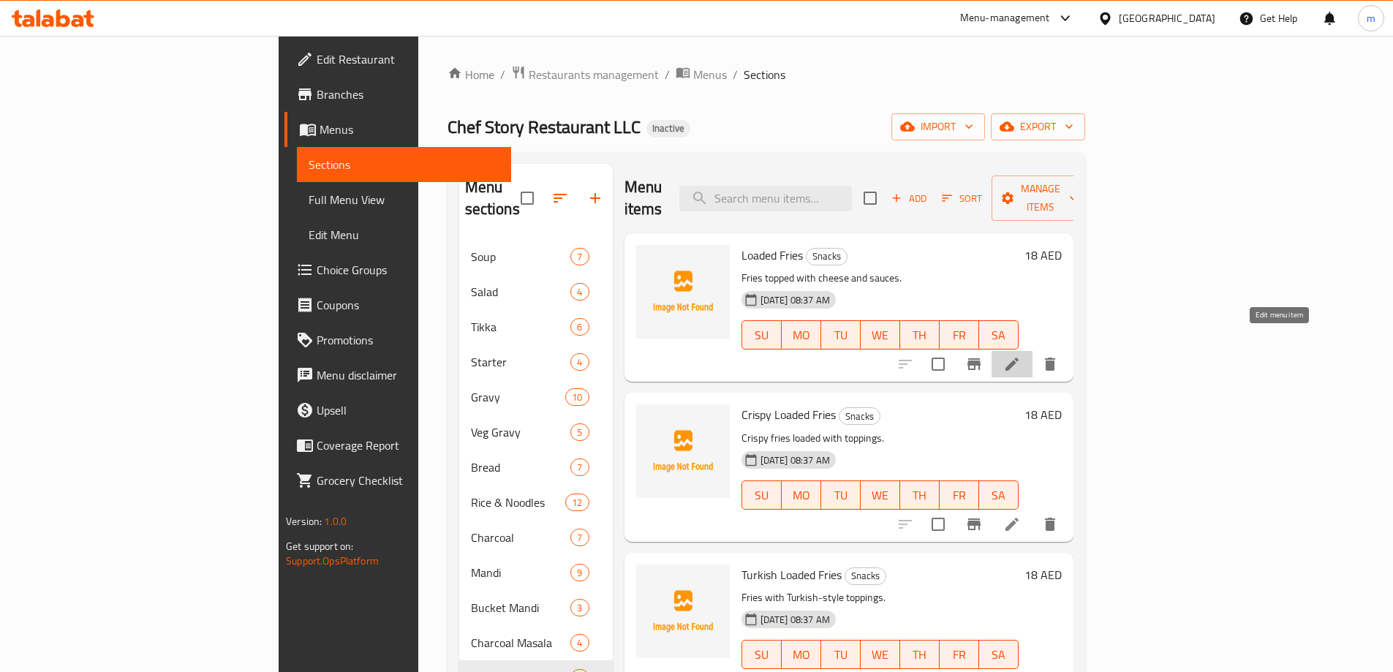
click at [1021, 355] on icon at bounding box center [1012, 364] width 18 height 18
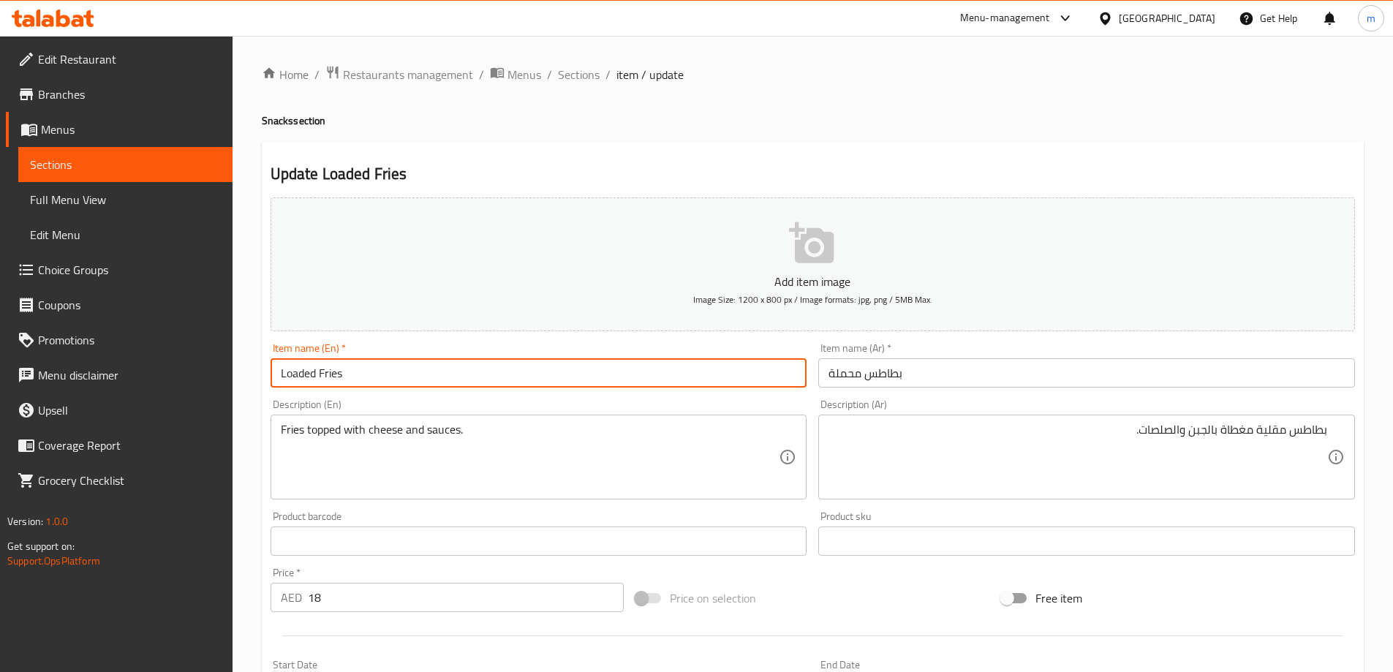
click at [565, 366] on input "Loaded Fries" at bounding box center [539, 372] width 537 height 29
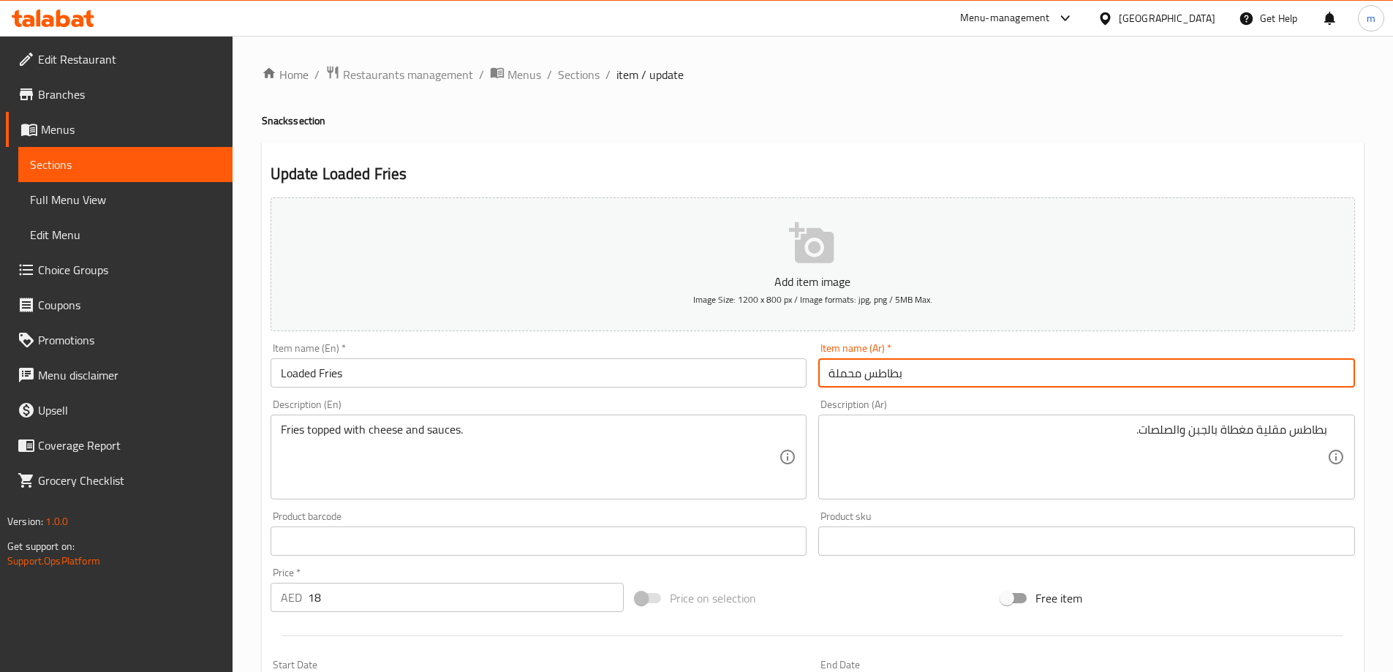
click at [1030, 374] on input "بطاطس محملة" at bounding box center [1086, 372] width 537 height 29
paste input "لودد فرايز"
type input "لودد فرايز"
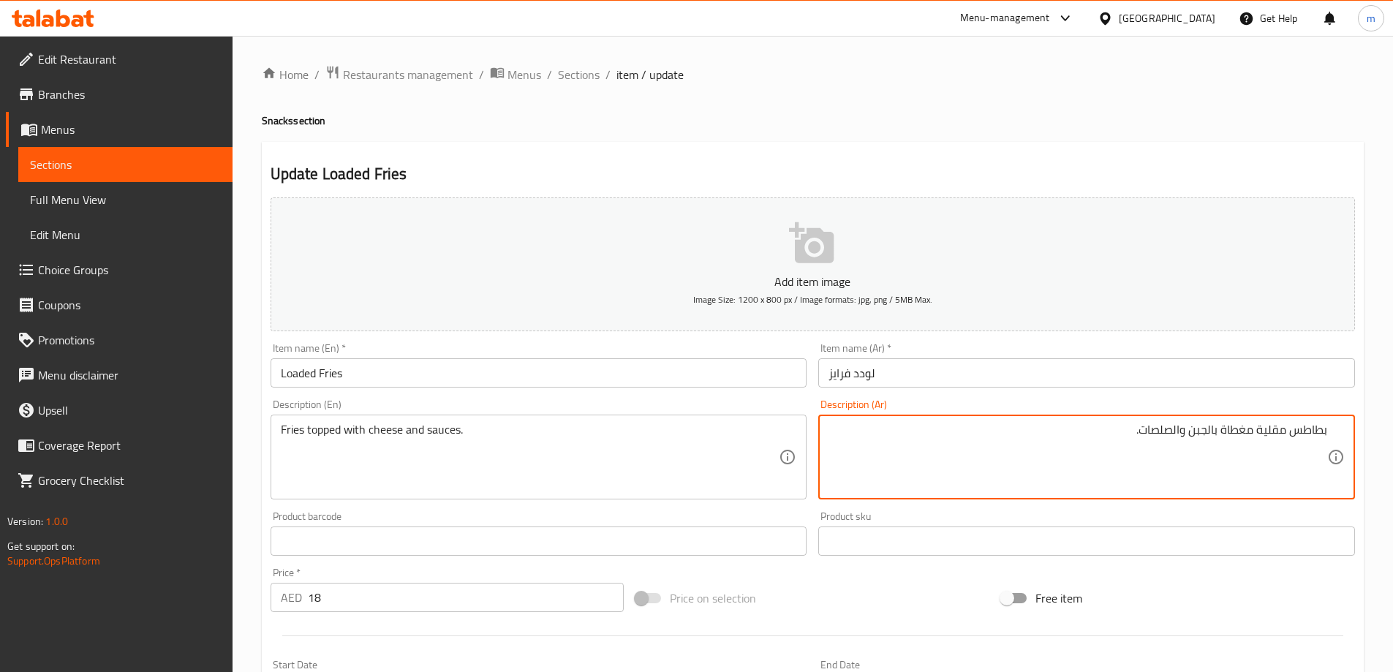
drag, startPoint x: 1139, startPoint y: 436, endPoint x: 1175, endPoint y: 448, distance: 37.7
type textarea "بطاطس مقلية مغطاة بالجبن والصوصات."
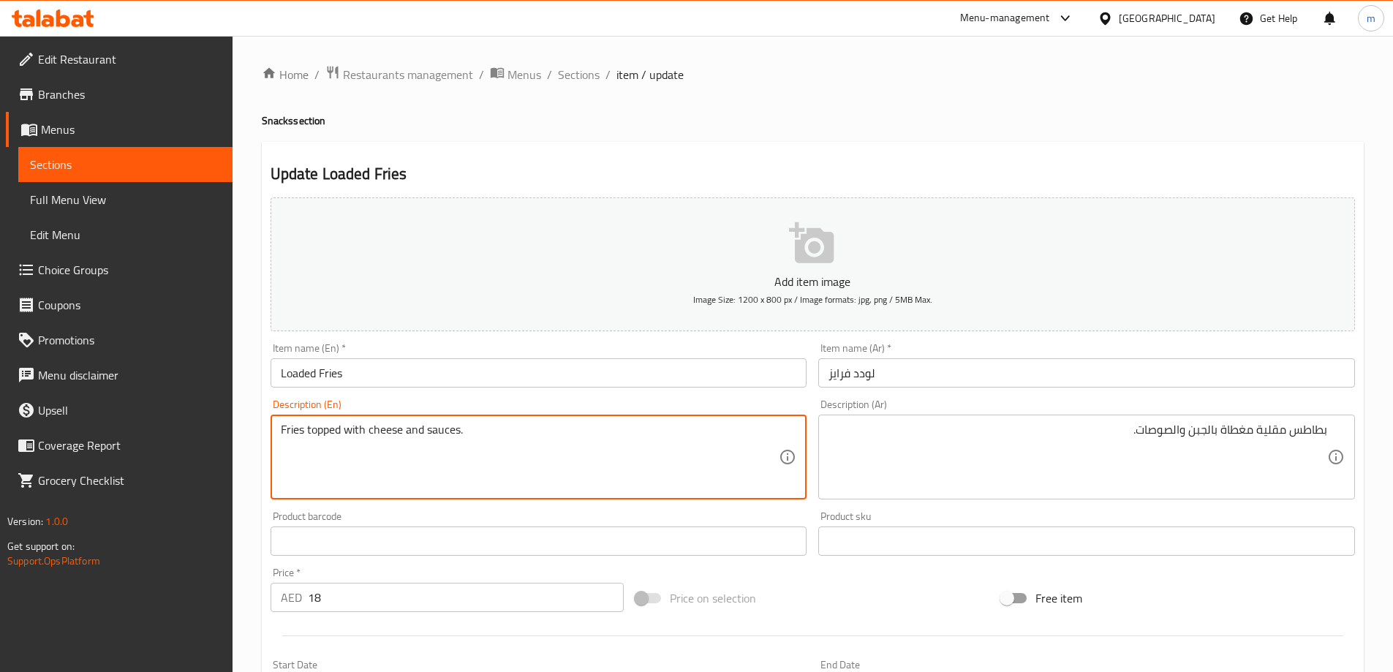
drag, startPoint x: 298, startPoint y: 436, endPoint x: 491, endPoint y: 429, distance: 193.9
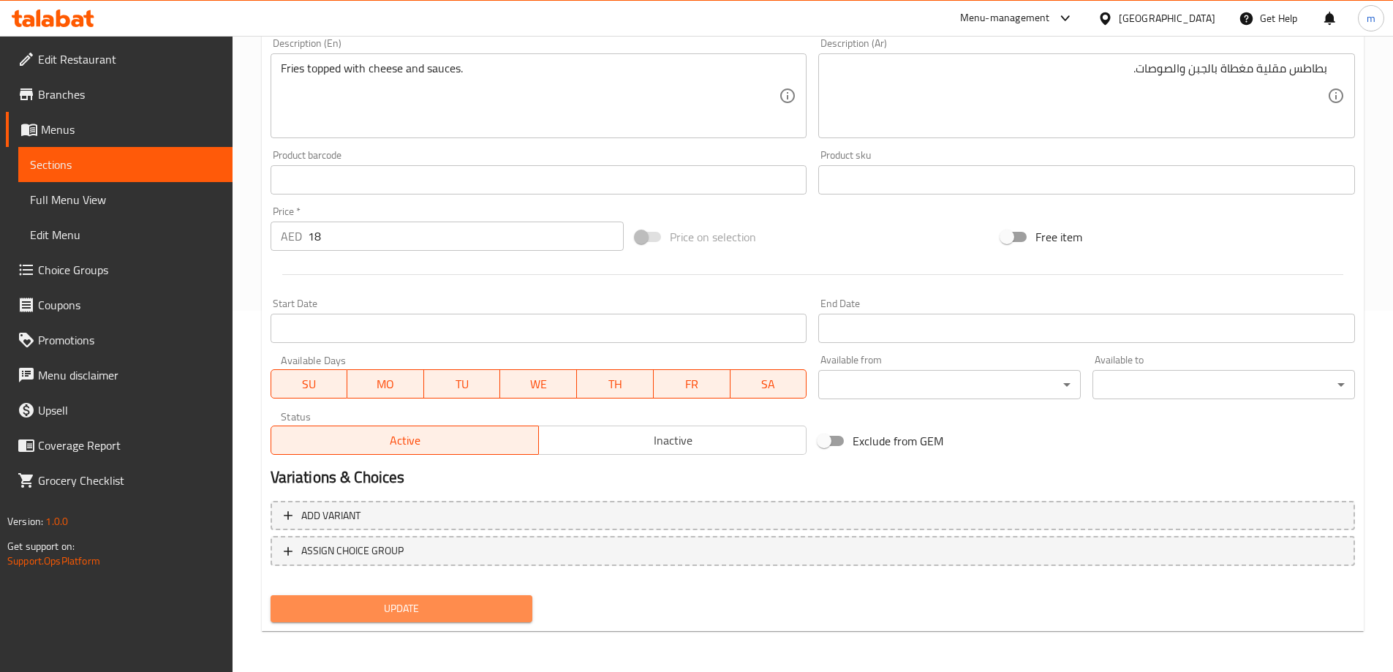
click at [423, 604] on span "Update" at bounding box center [401, 609] width 239 height 18
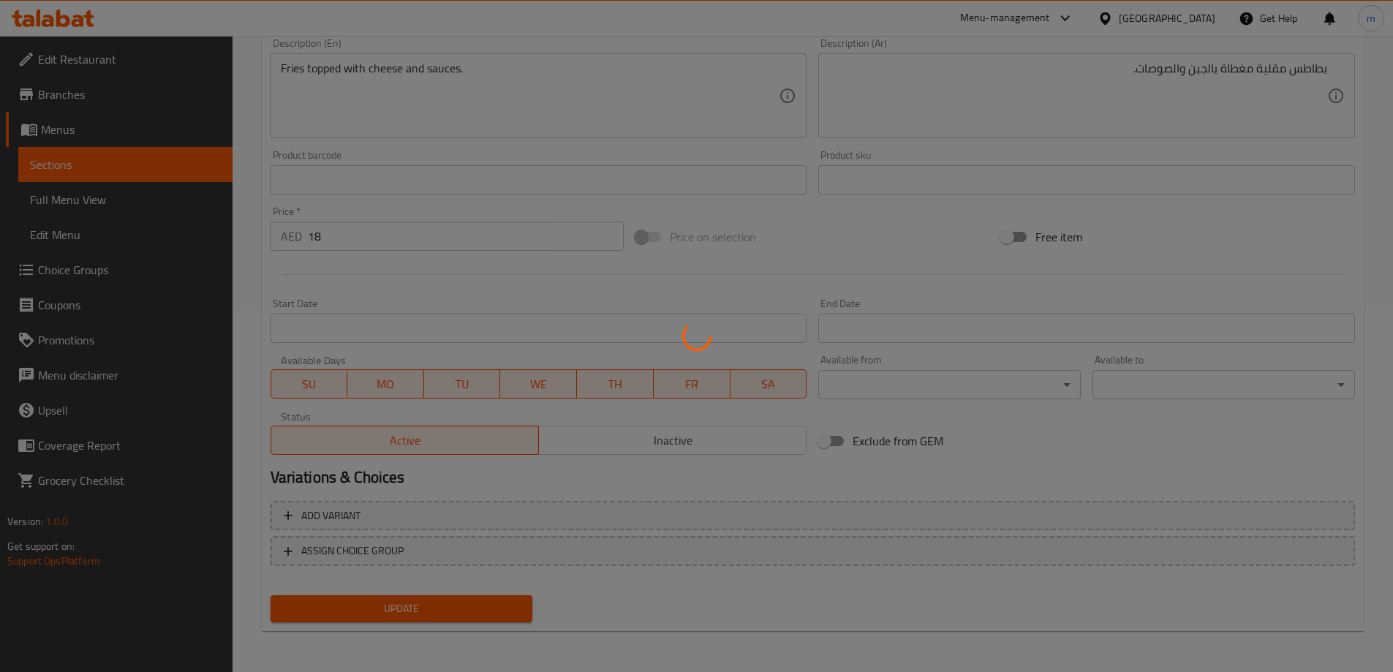
scroll to position [69, 0]
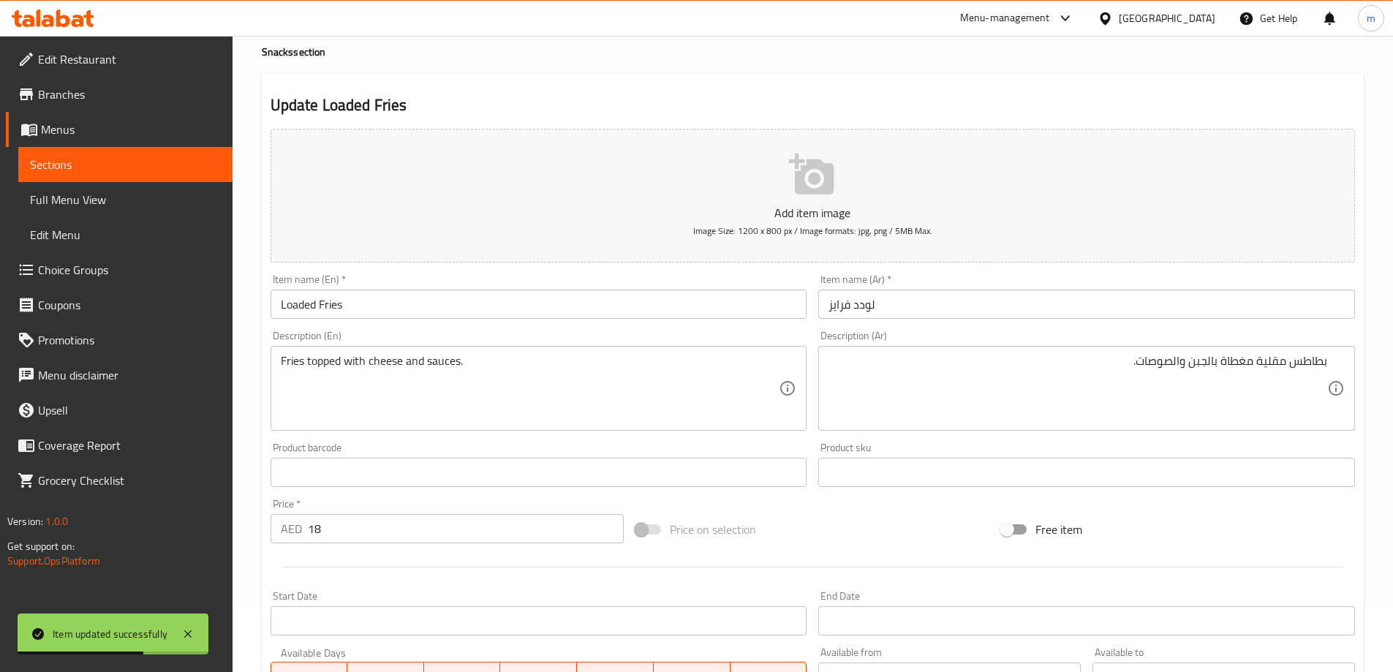
click at [866, 301] on input "لودد فرايز" at bounding box center [1086, 304] width 537 height 29
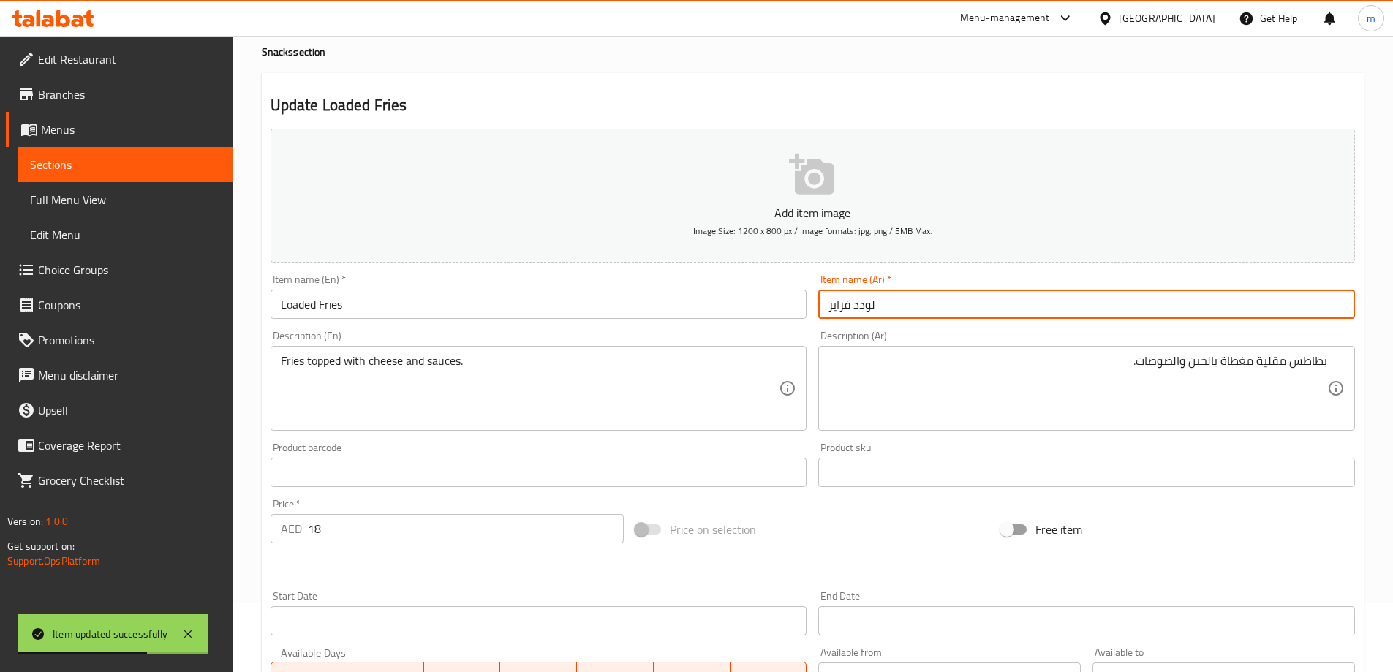
click at [866, 301] on input "لودد فرايز" at bounding box center [1086, 304] width 537 height 29
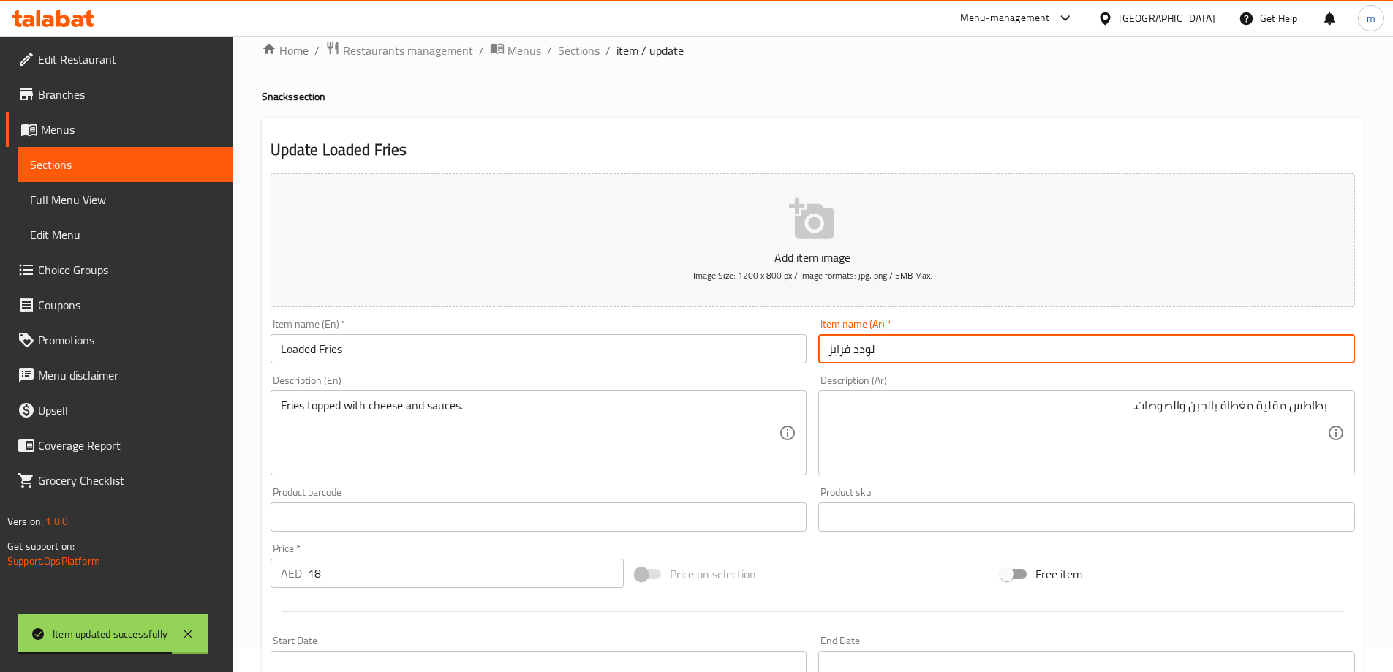
scroll to position [0, 0]
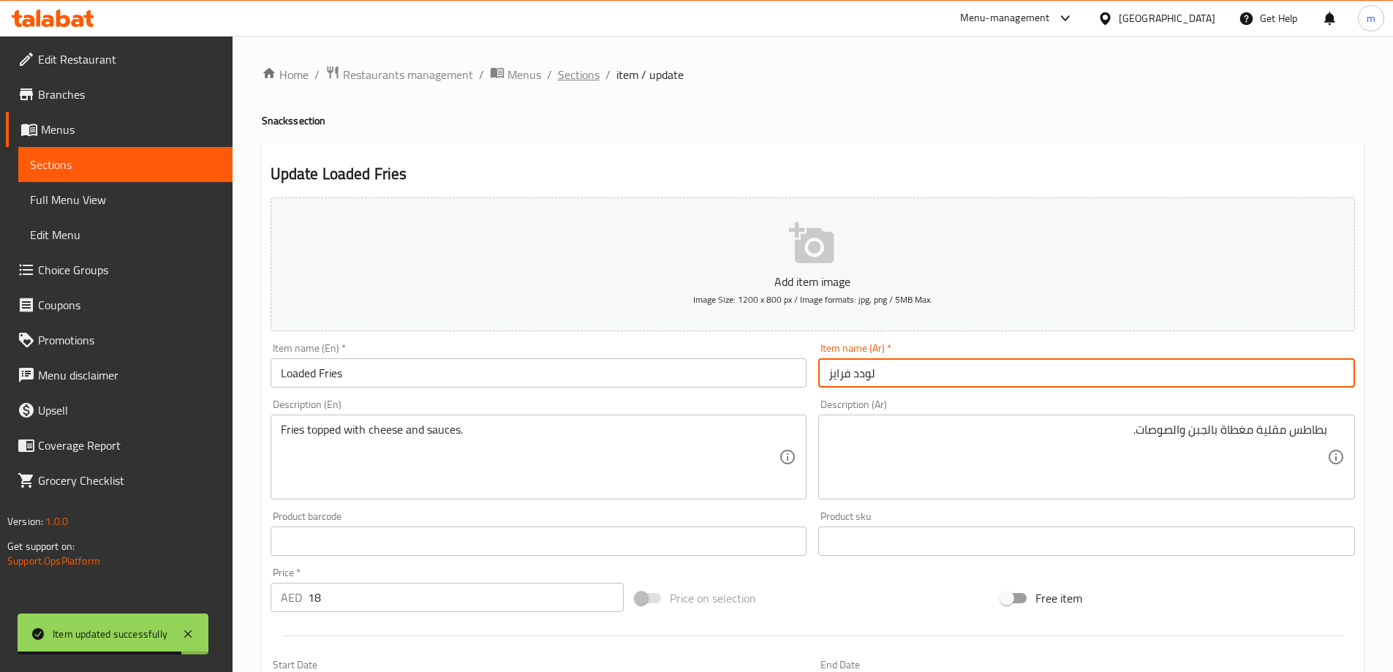
click at [563, 68] on span "Sections" at bounding box center [579, 75] width 42 height 18
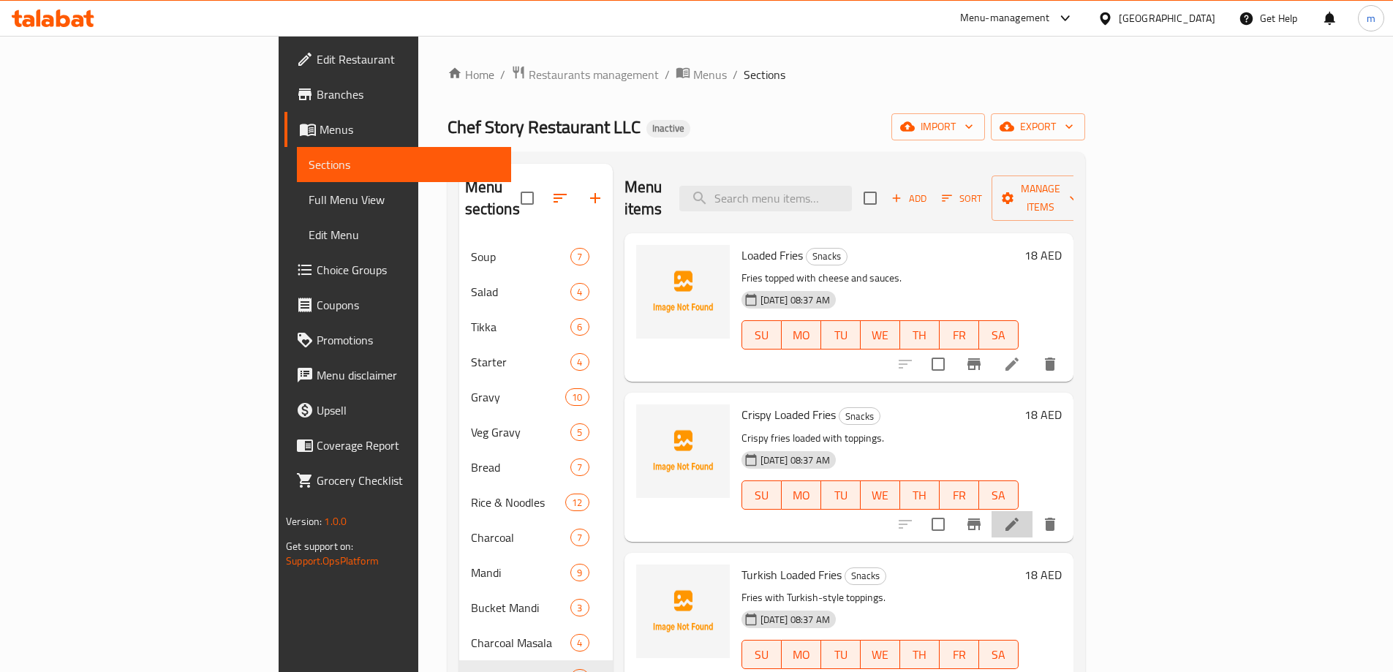
click at [1033, 511] on li at bounding box center [1012, 524] width 41 height 26
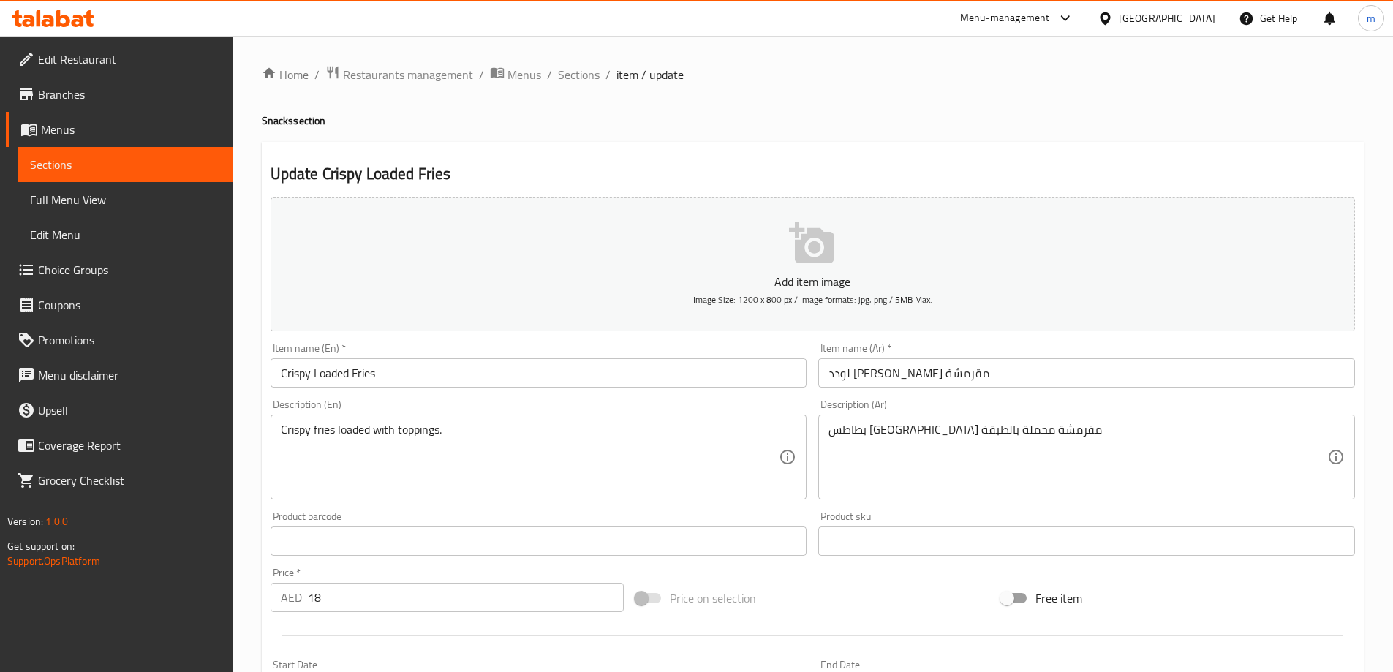
click at [990, 375] on input "لودد فرايز مقرمشة" at bounding box center [1086, 372] width 537 height 29
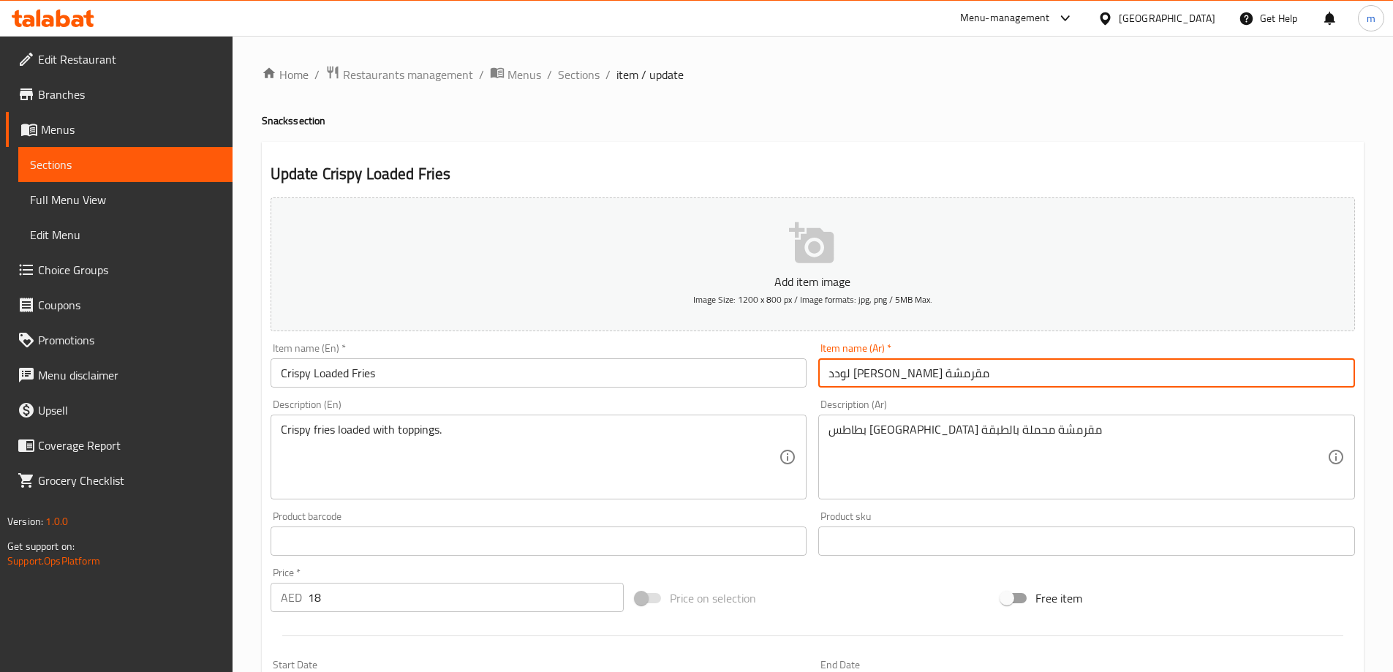
drag, startPoint x: 990, startPoint y: 375, endPoint x: 877, endPoint y: 388, distance: 114.1
click at [877, 388] on div "Item name (Ar)   * لودد فرايز مقرمشة Item name (Ar) *" at bounding box center [1087, 365] width 548 height 56
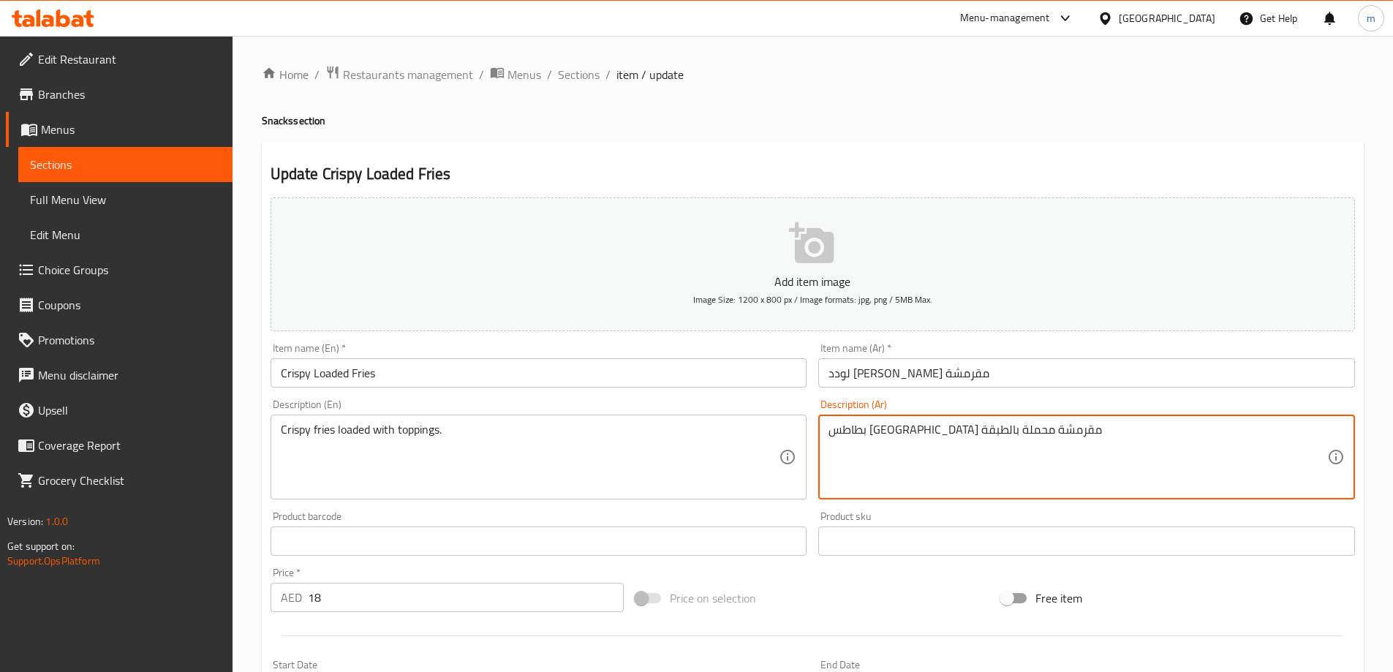
drag, startPoint x: 902, startPoint y: 436, endPoint x: 870, endPoint y: 444, distance: 33.9
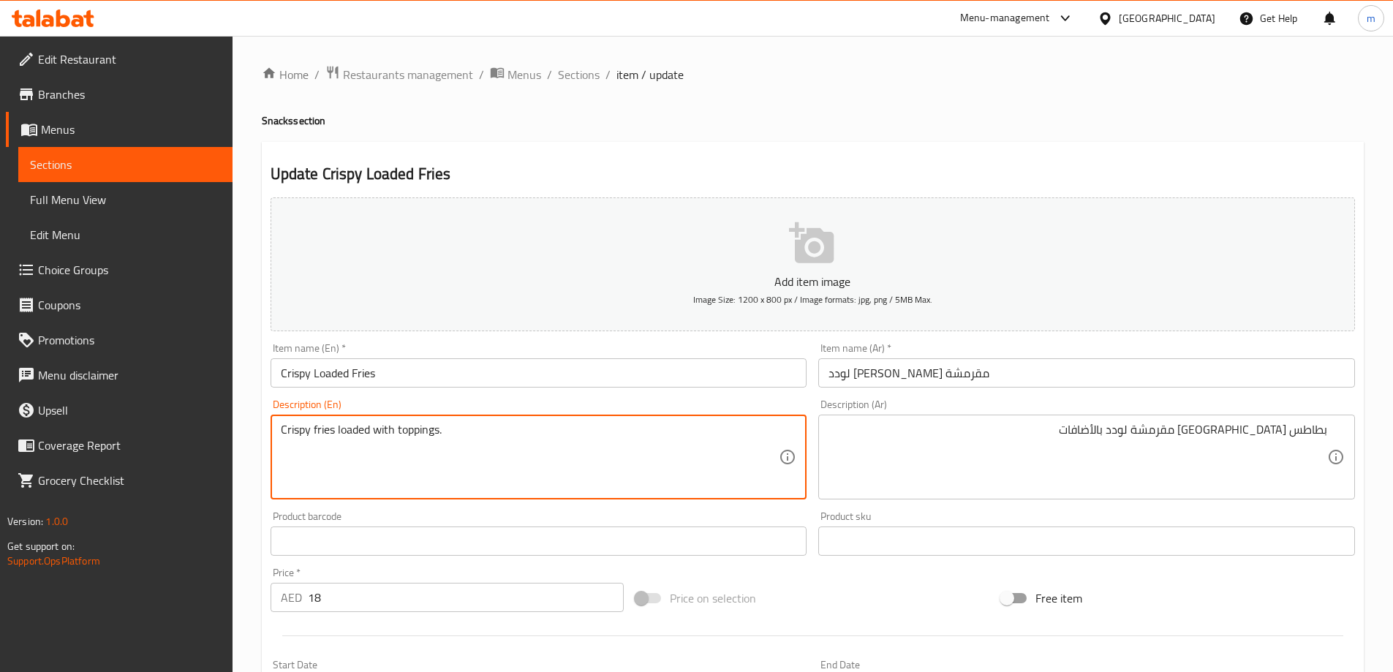
click at [425, 456] on textarea "Crispy fries loaded with toppings." at bounding box center [530, 457] width 499 height 69
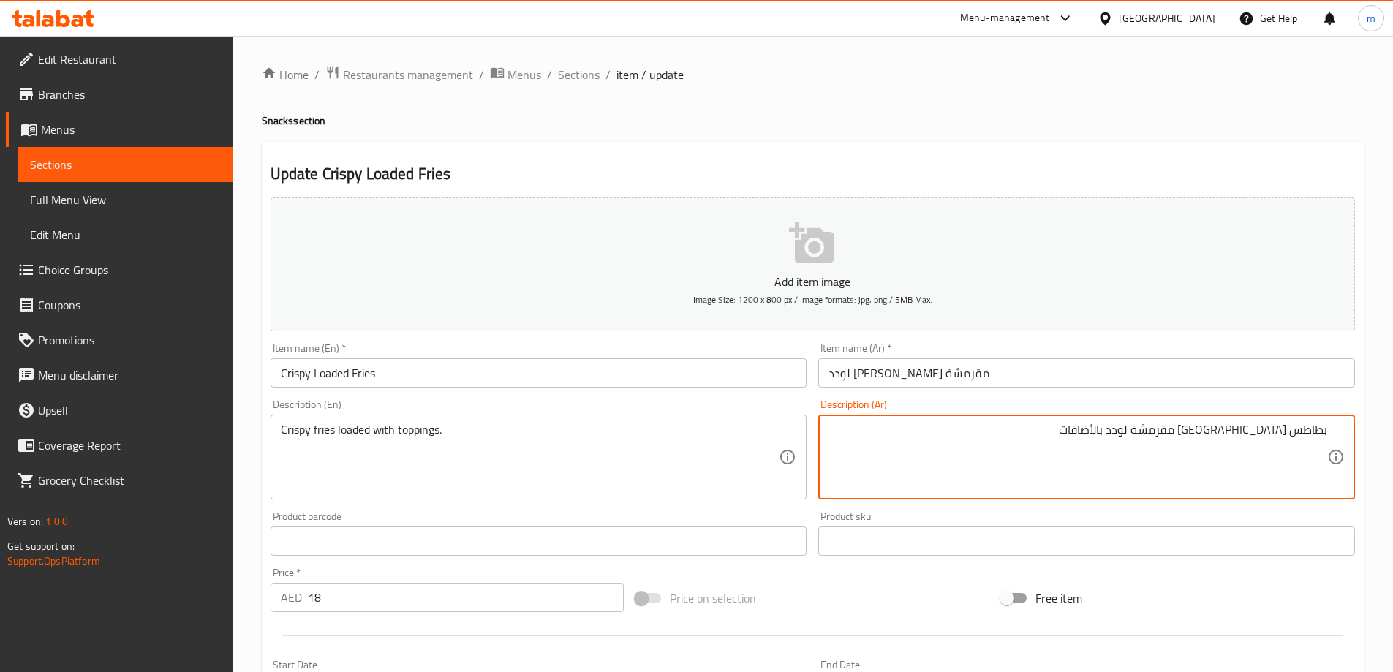
paste textarea "ضافات."
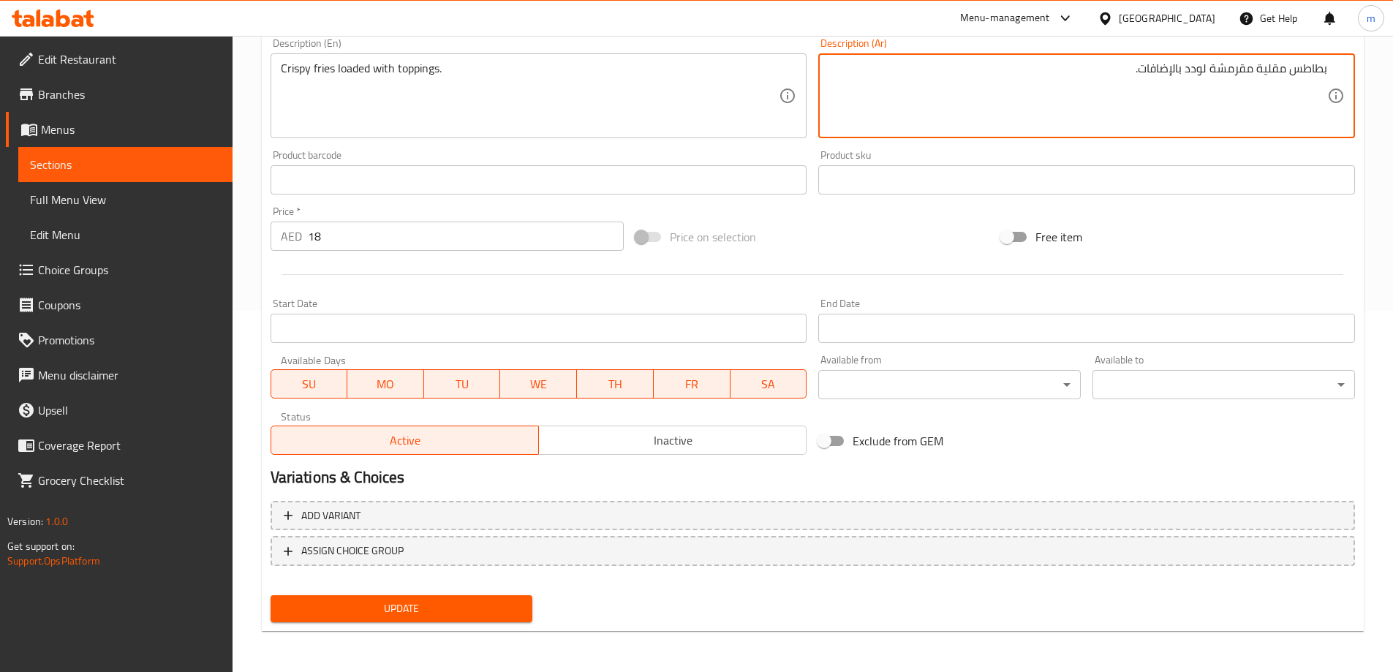
type textarea "بطاطس مقلية مقرمشة لودد بالإضافات."
click at [380, 616] on span "Update" at bounding box center [401, 609] width 239 height 18
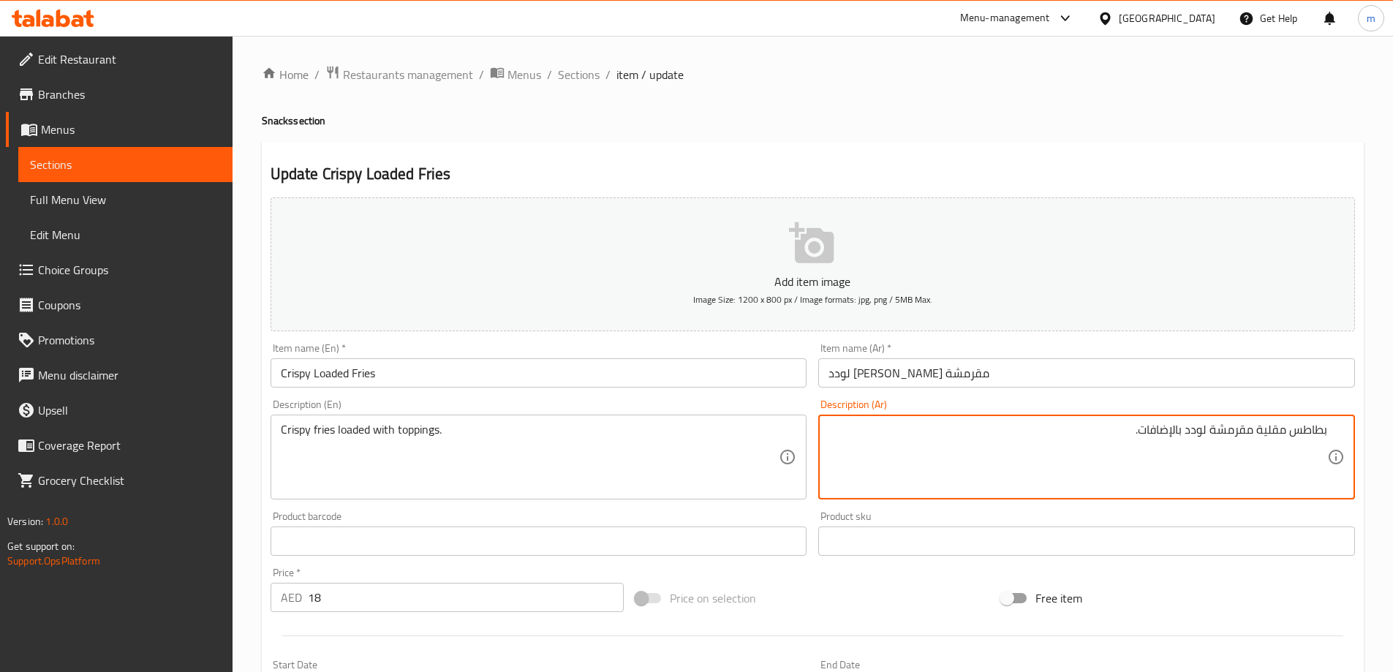
drag, startPoint x: 1338, startPoint y: 434, endPoint x: 1372, endPoint y: 431, distance: 34.5
click at [576, 66] on span "Sections" at bounding box center [579, 75] width 42 height 18
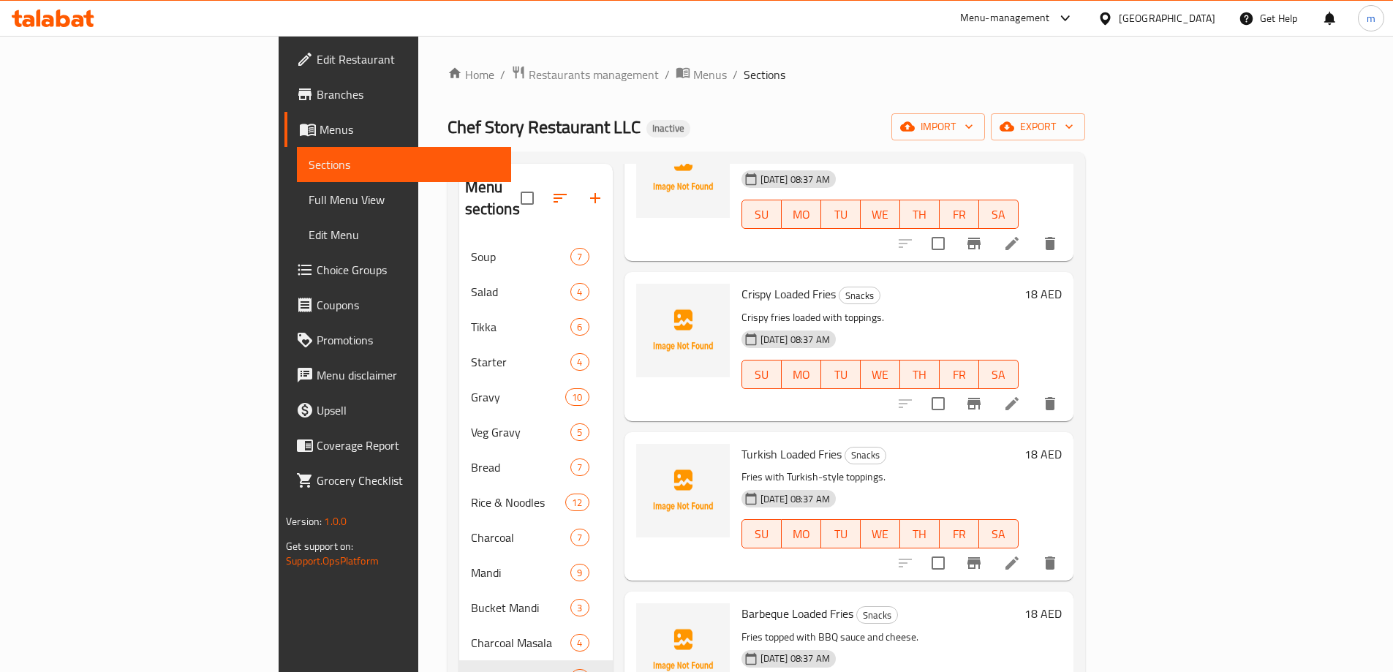
scroll to position [146, 0]
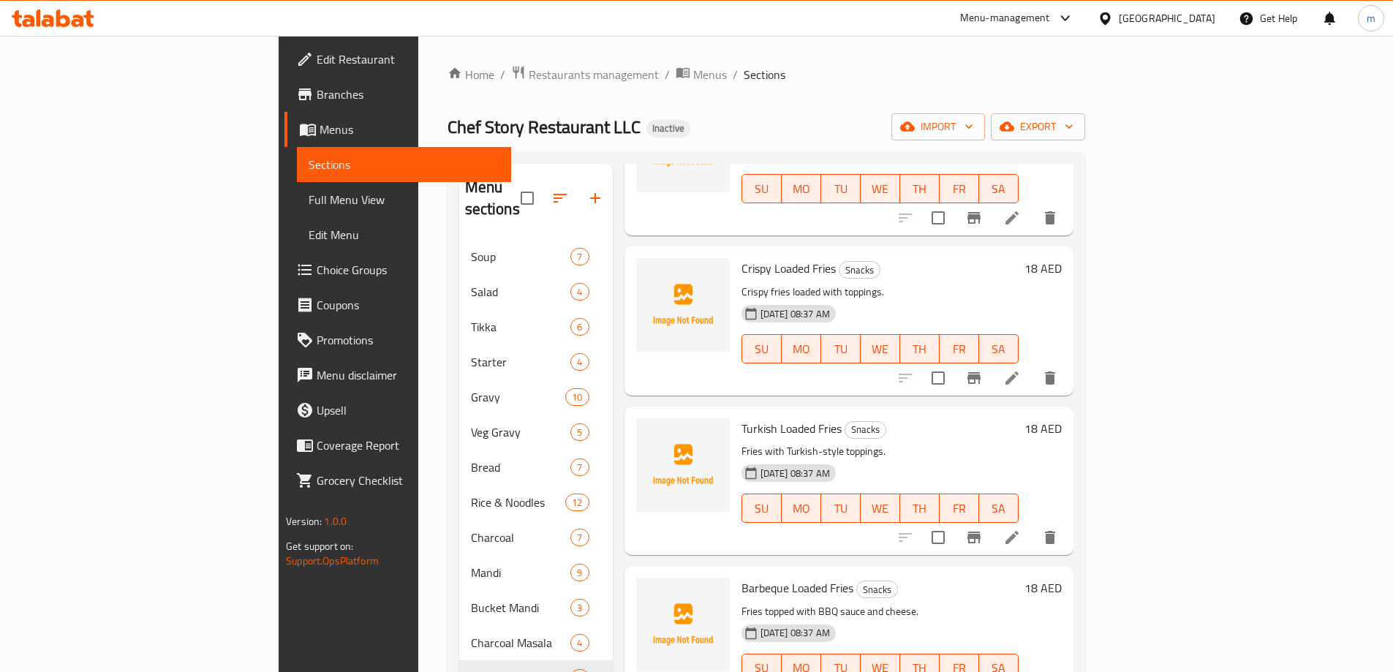
click at [1019, 531] on icon at bounding box center [1012, 537] width 13 height 13
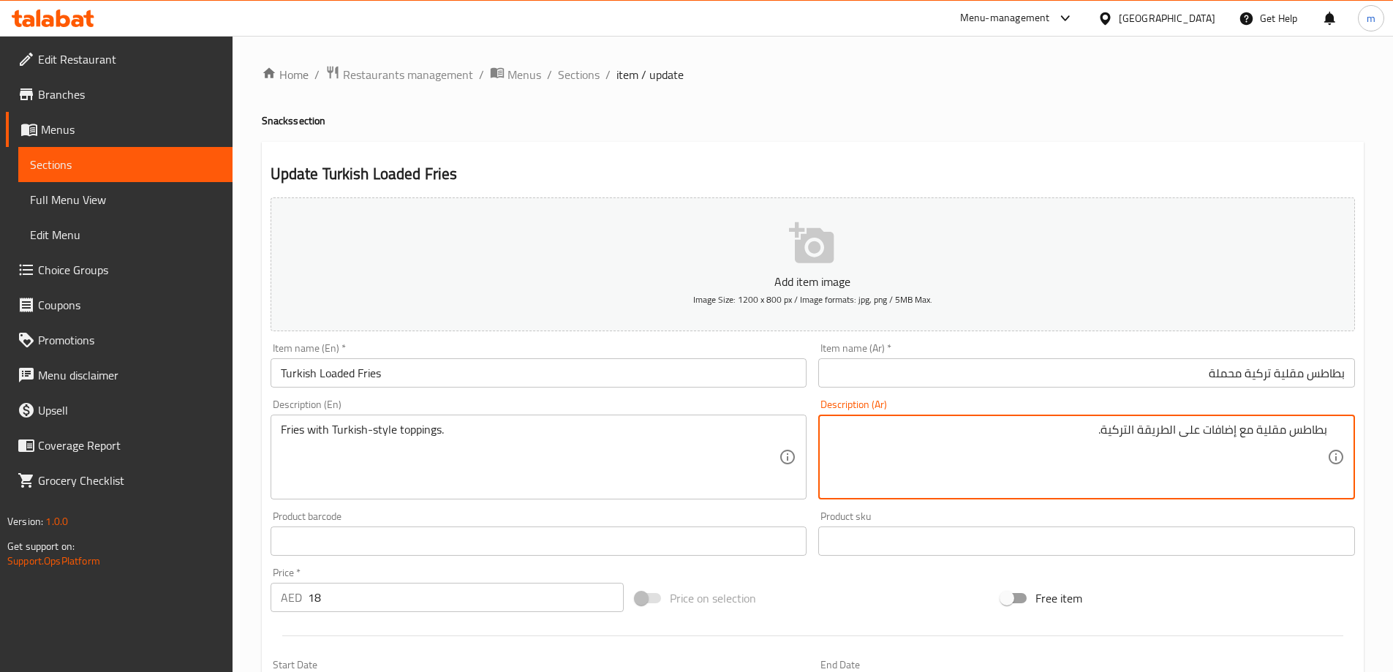
click at [1122, 343] on div "Item name (Ar)   * بطاطس مقلية تركية محملة Item name (Ar) *" at bounding box center [1086, 365] width 537 height 45
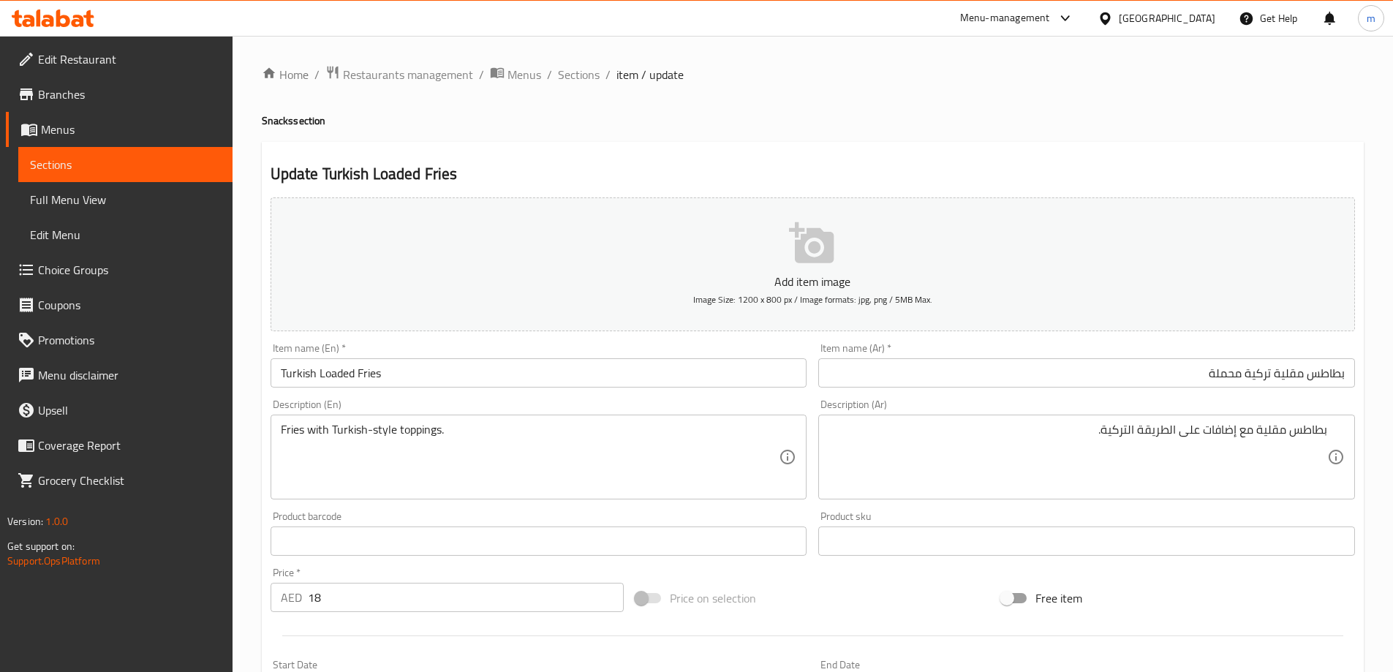
click at [1136, 391] on div "Item name (Ar)   * بطاطس مقلية تركية محملة Item name (Ar) *" at bounding box center [1087, 365] width 548 height 56
click at [1144, 371] on input "بطاطس مقلية تركية محملة" at bounding box center [1086, 372] width 537 height 29
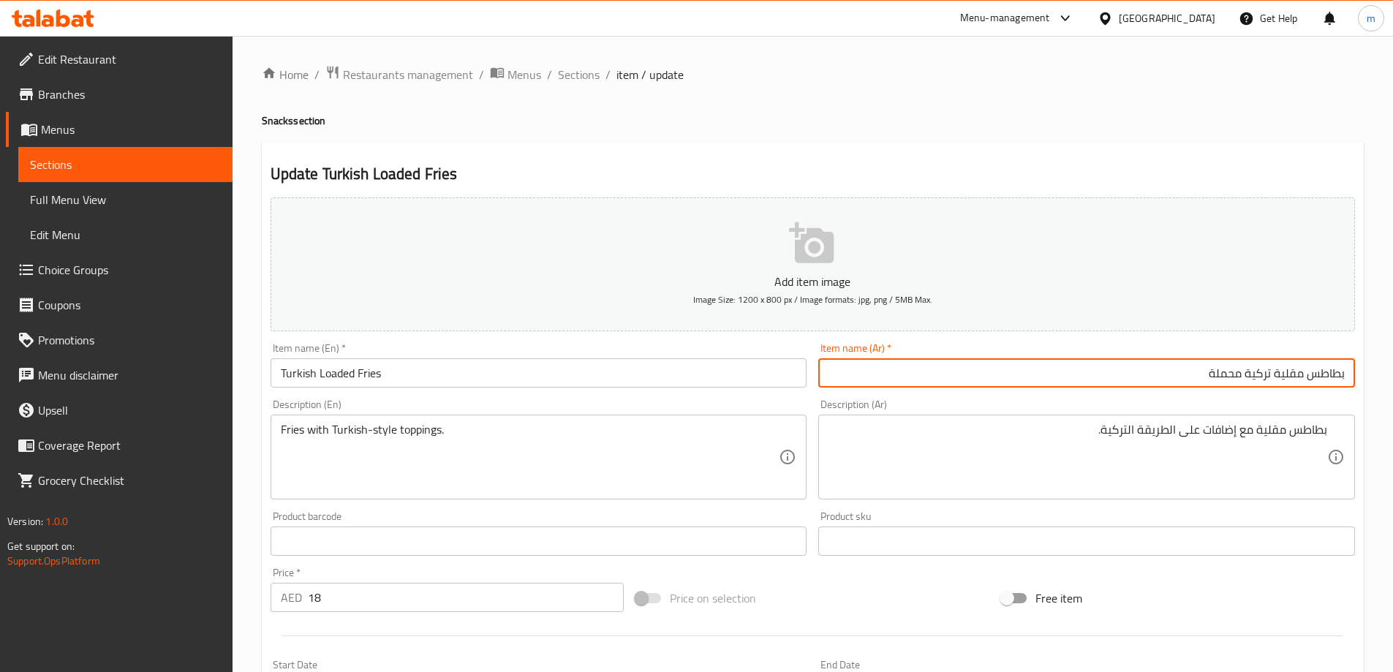
paste input "لودد فرايز"
type input "لودد فرايز تركية"
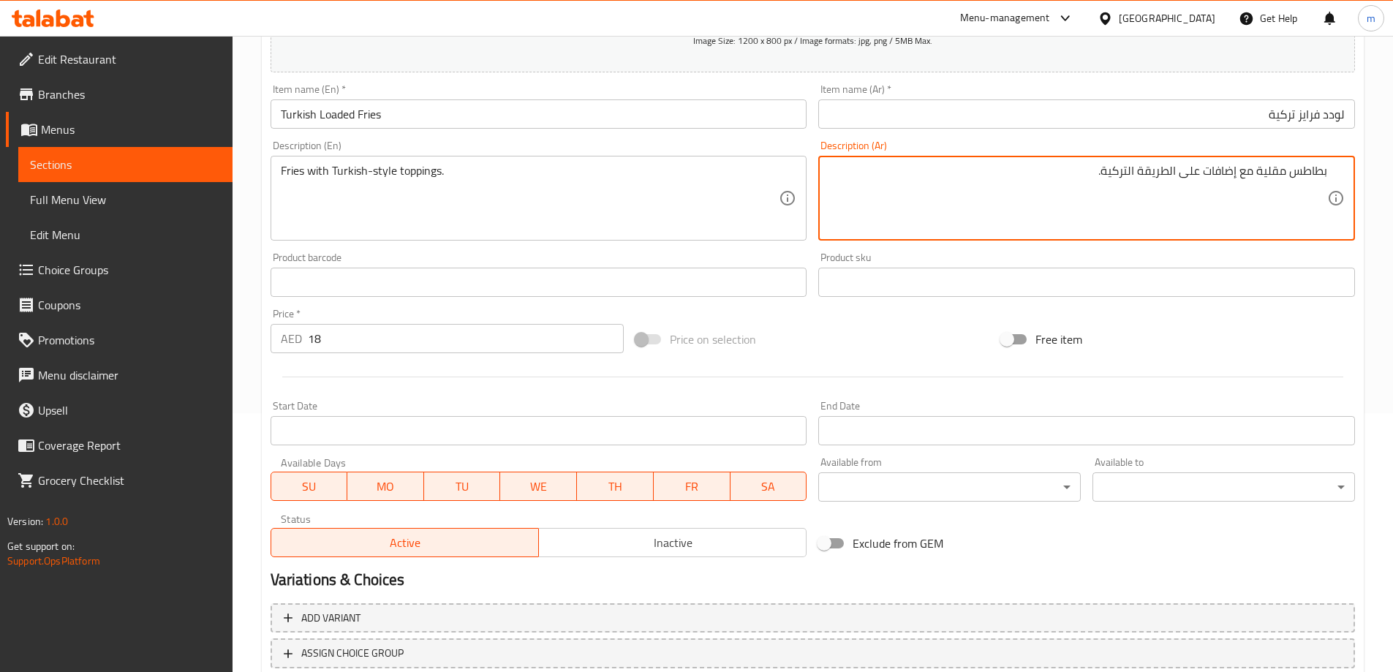
scroll to position [361, 0]
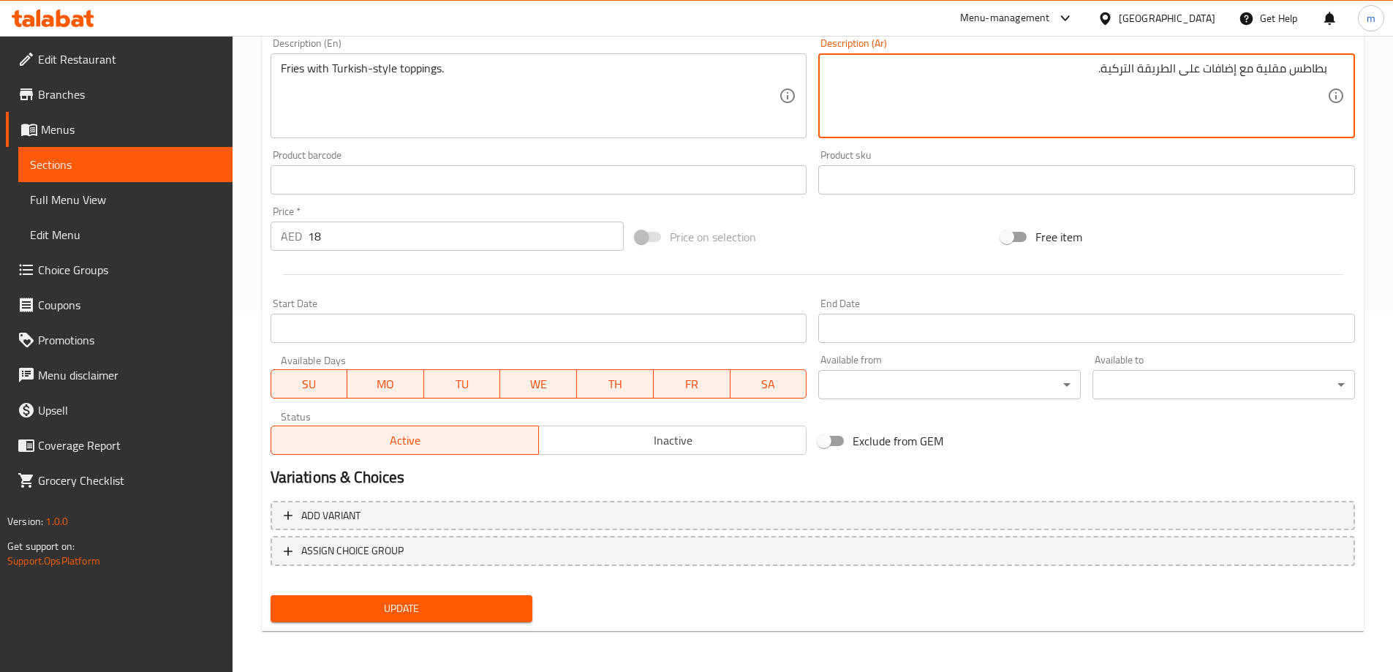
click at [445, 608] on span "Update" at bounding box center [401, 609] width 239 height 18
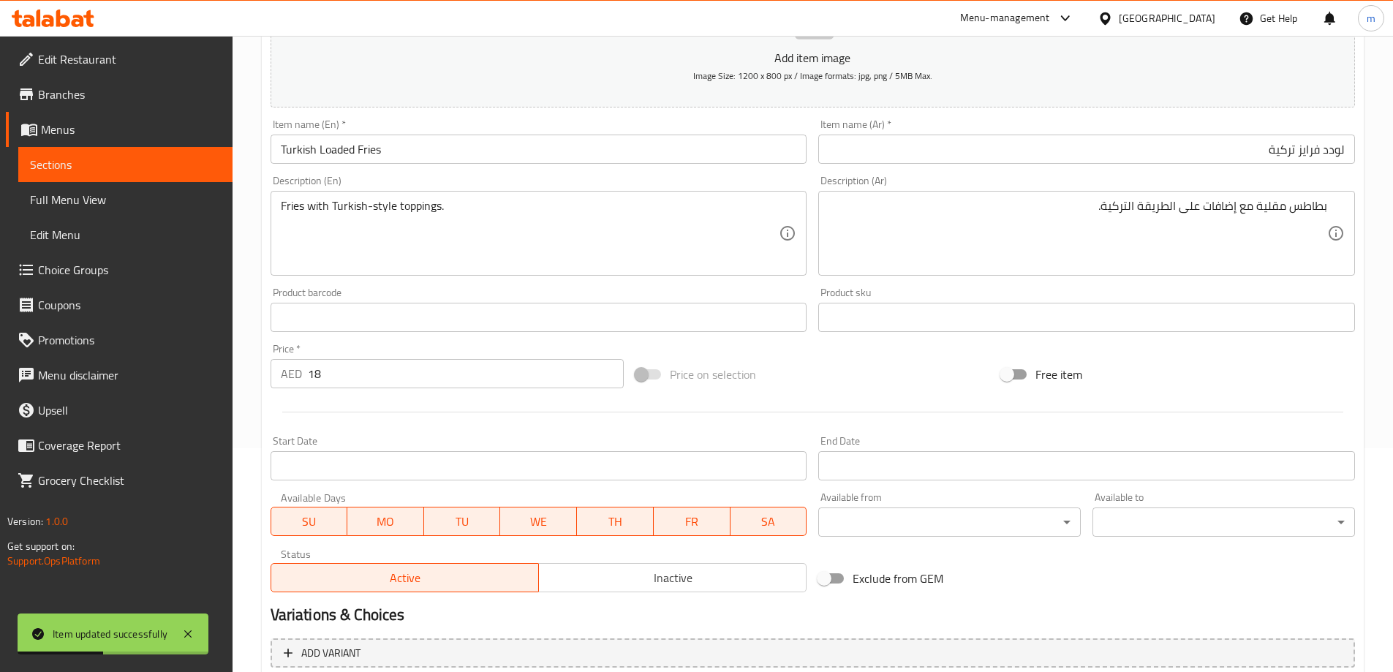
scroll to position [0, 0]
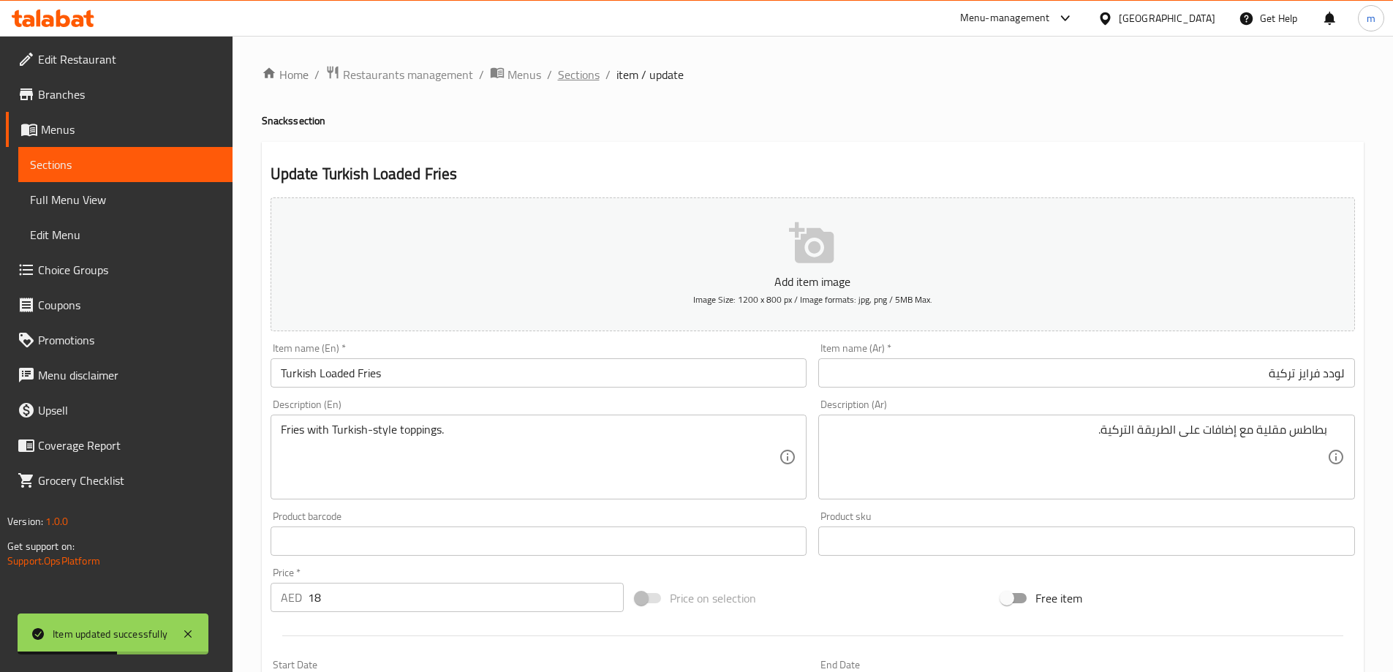
click at [589, 83] on span "Sections" at bounding box center [579, 75] width 42 height 18
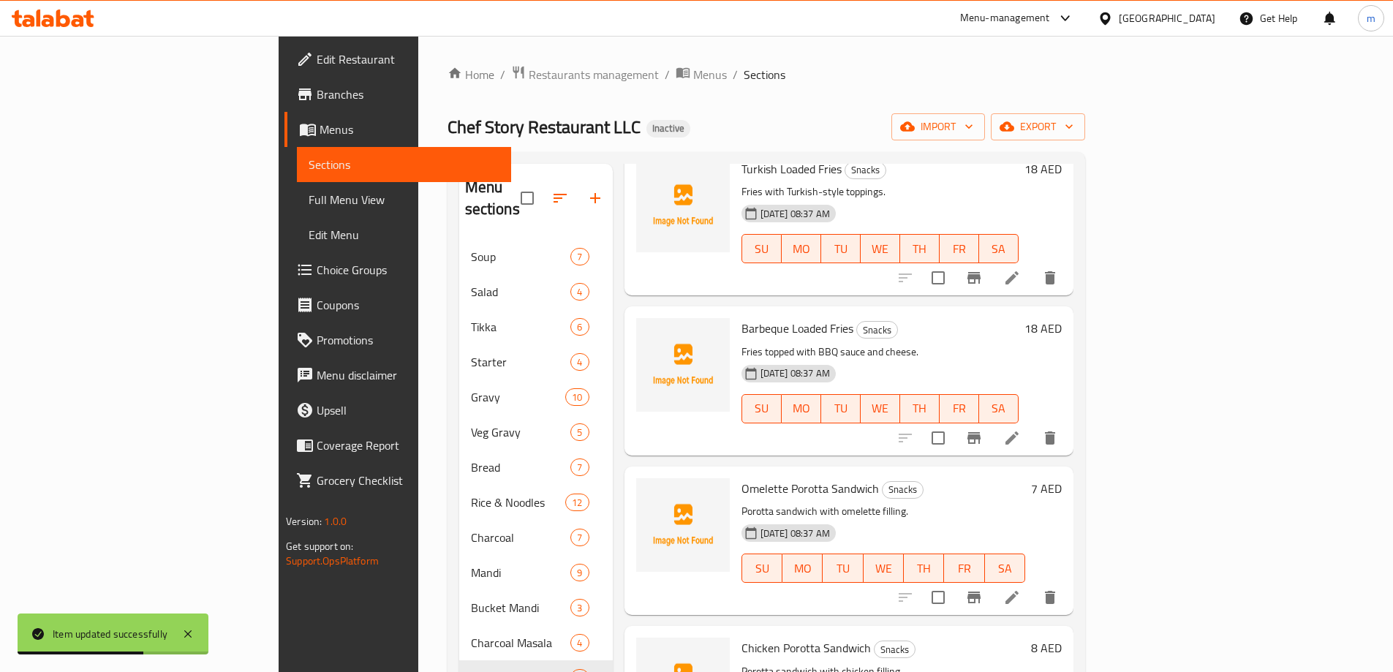
scroll to position [439, 0]
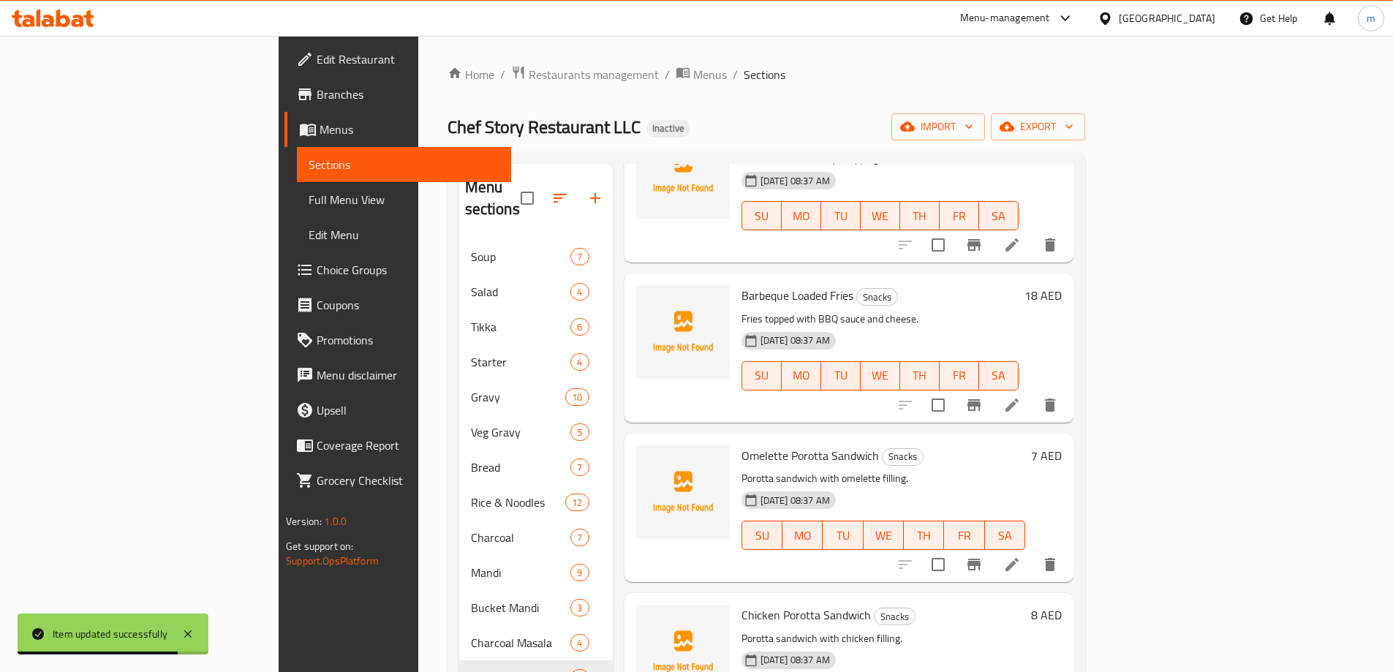
click at [1021, 396] on icon at bounding box center [1012, 405] width 18 height 18
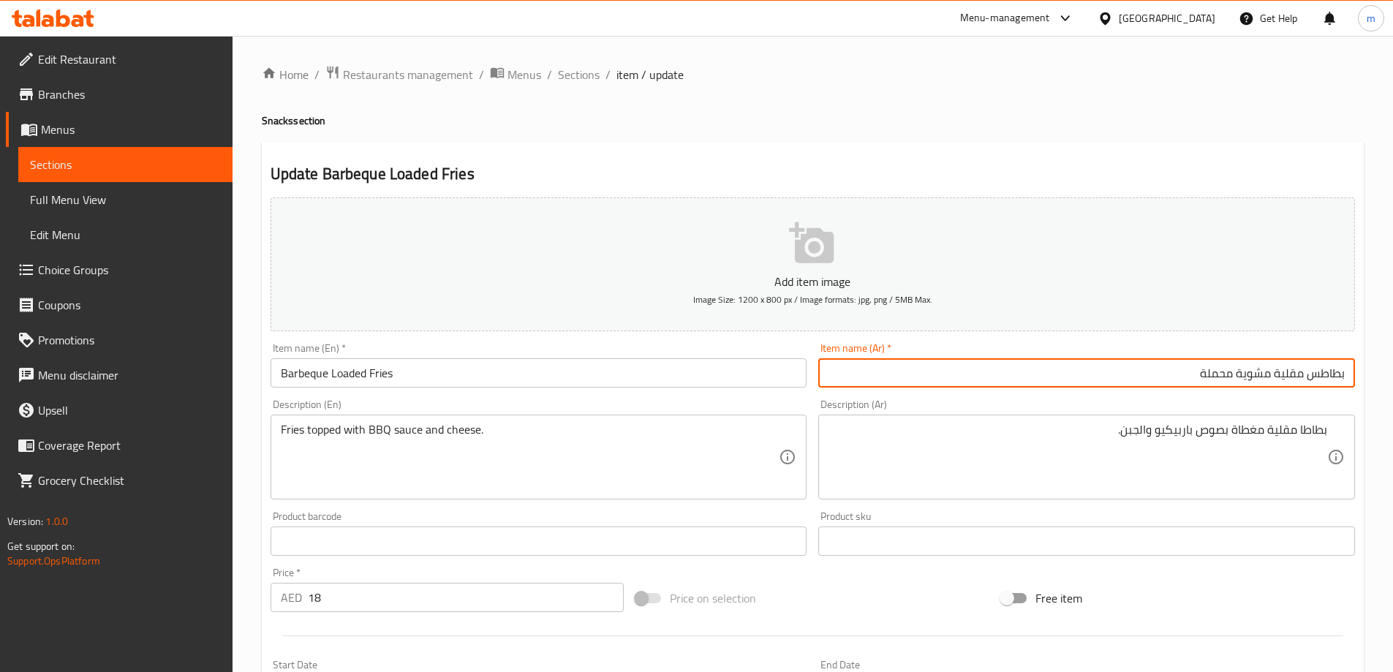
drag, startPoint x: 1278, startPoint y: 372, endPoint x: 1352, endPoint y: 350, distance: 77.1
click at [1352, 350] on div "Item name (Ar)   * بطاطس مقلية مشوية محملة Item name (Ar) *" at bounding box center [1086, 365] width 537 height 45
paste input "لودد فرايز"
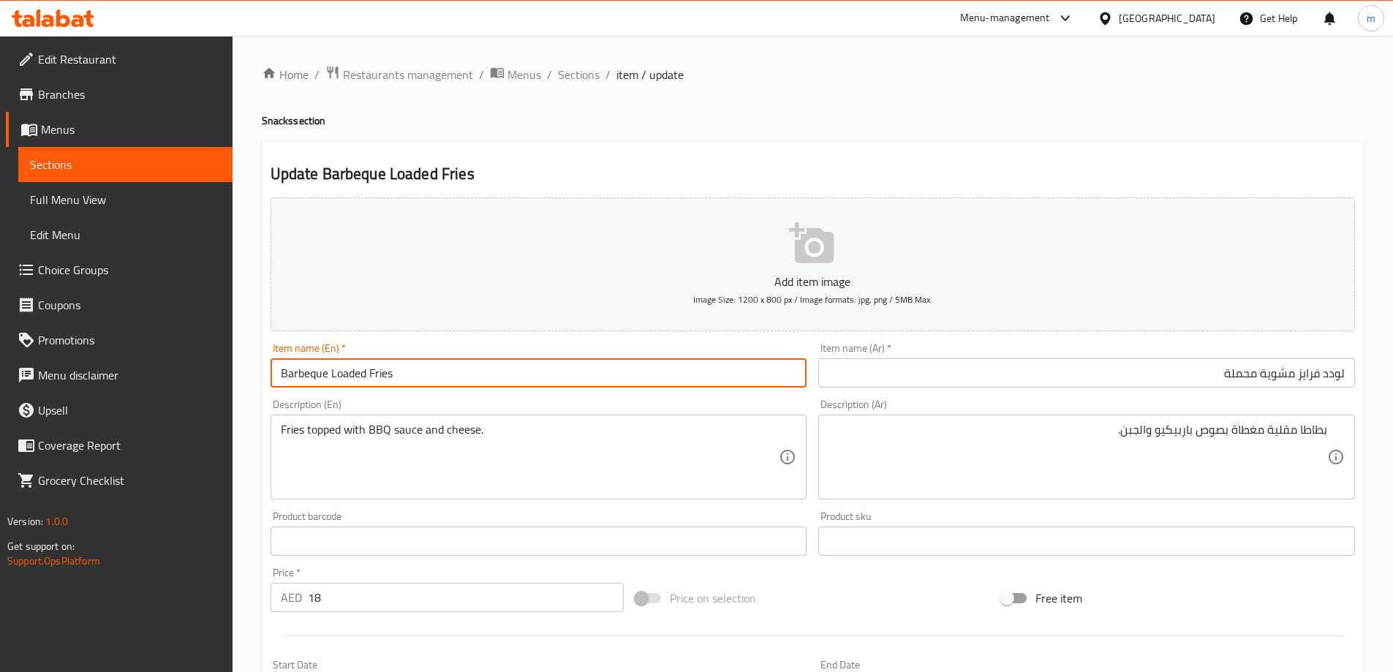
click at [323, 377] on input "Barbeque Loaded Fries" at bounding box center [539, 372] width 537 height 29
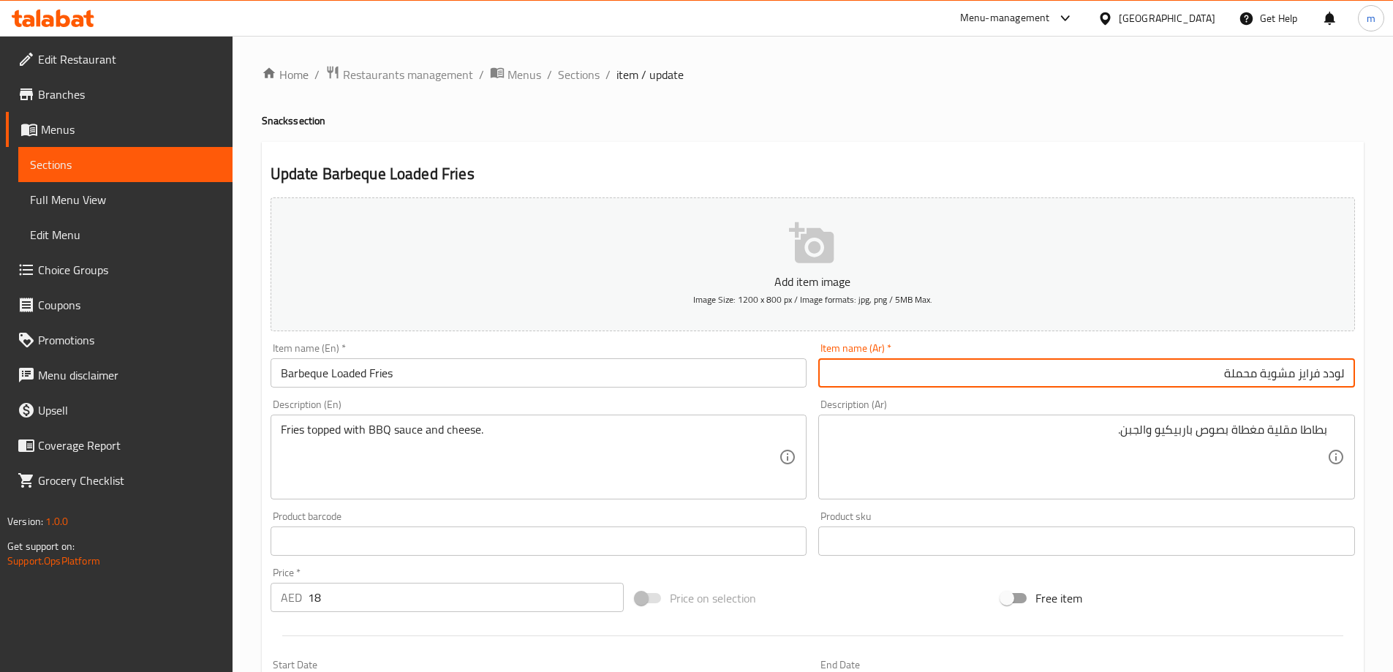
paste input "باربكيو"
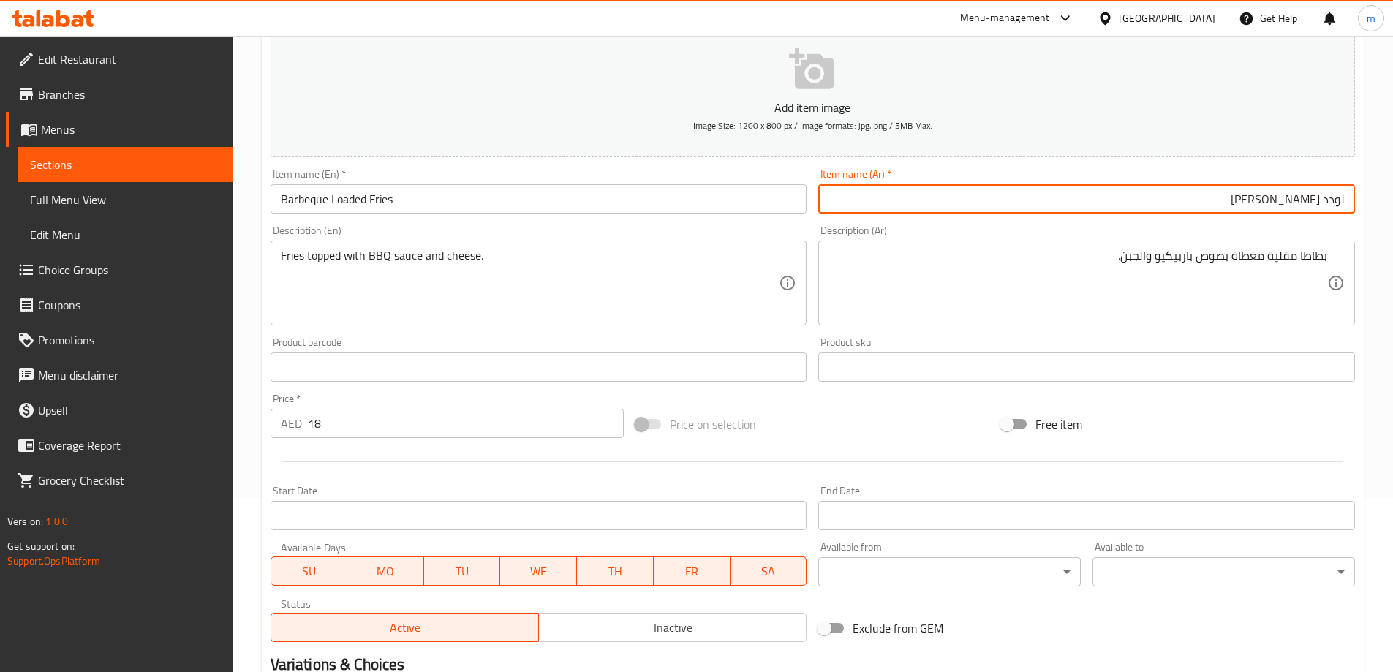
scroll to position [361, 0]
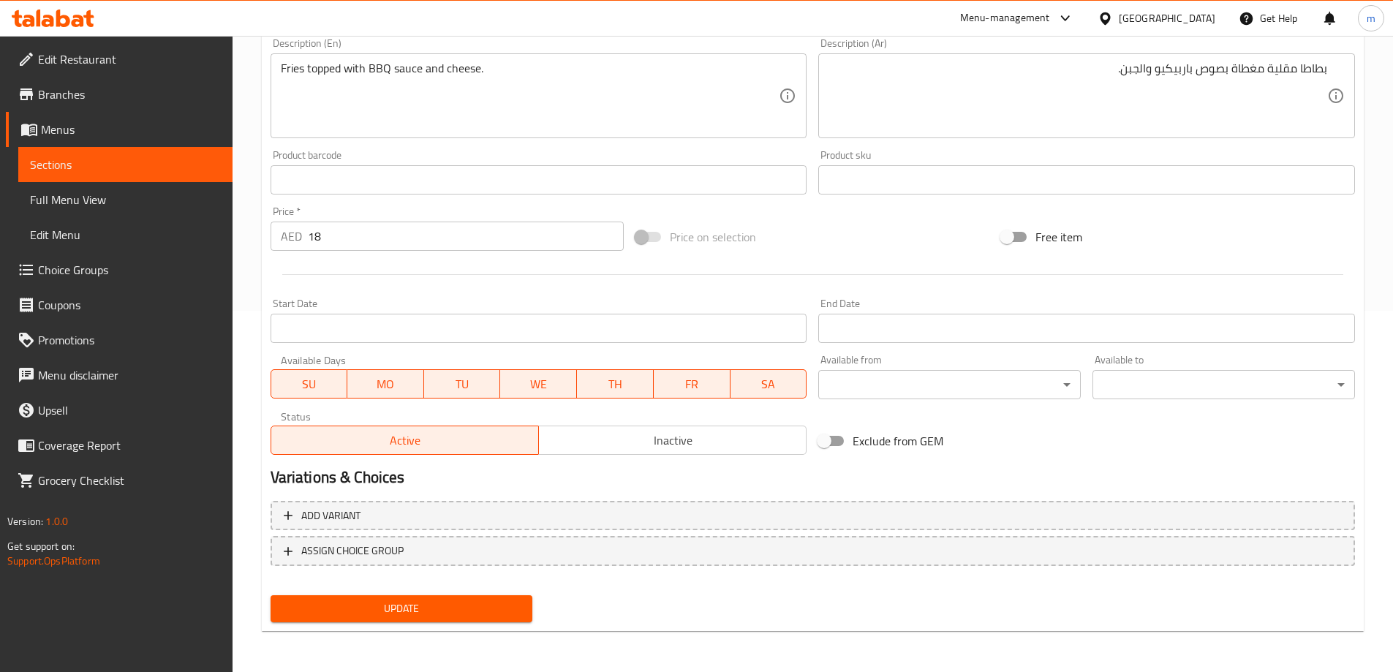
type input "لودد فرايز باربكيو"
click at [399, 600] on span "Update" at bounding box center [401, 609] width 239 height 18
click at [479, 597] on button "Update" at bounding box center [402, 608] width 263 height 27
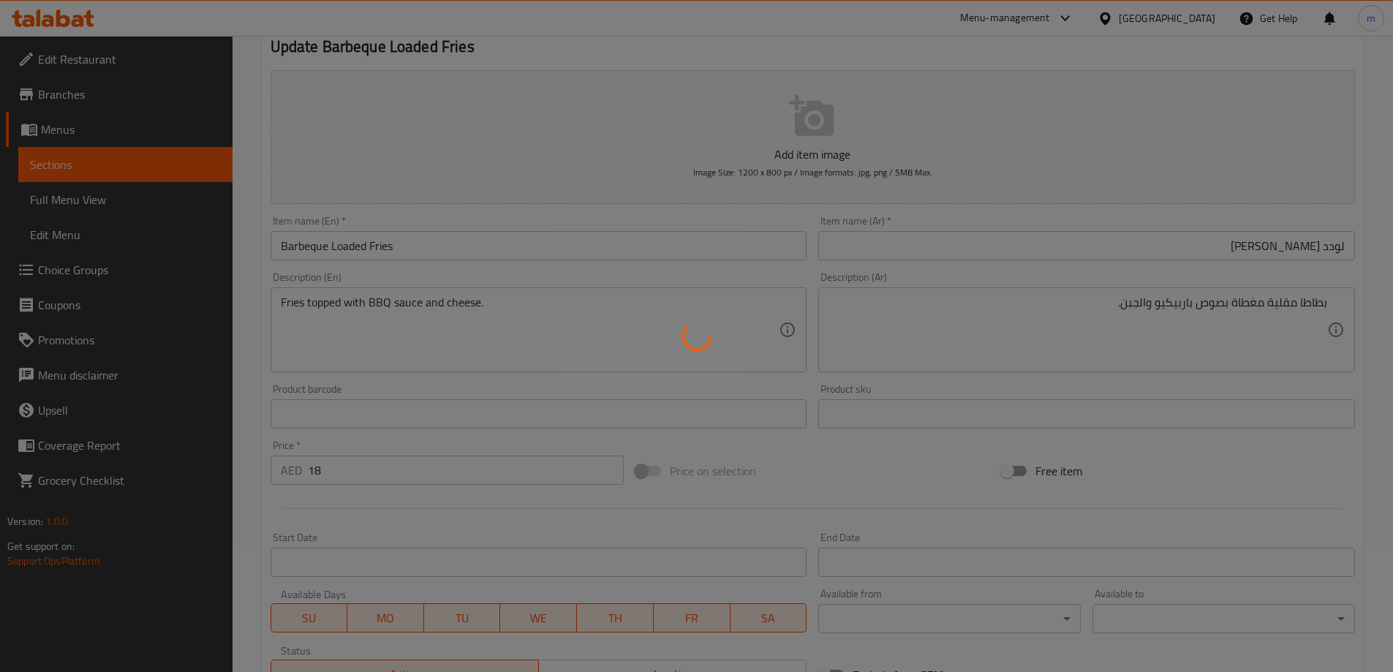
scroll to position [0, 0]
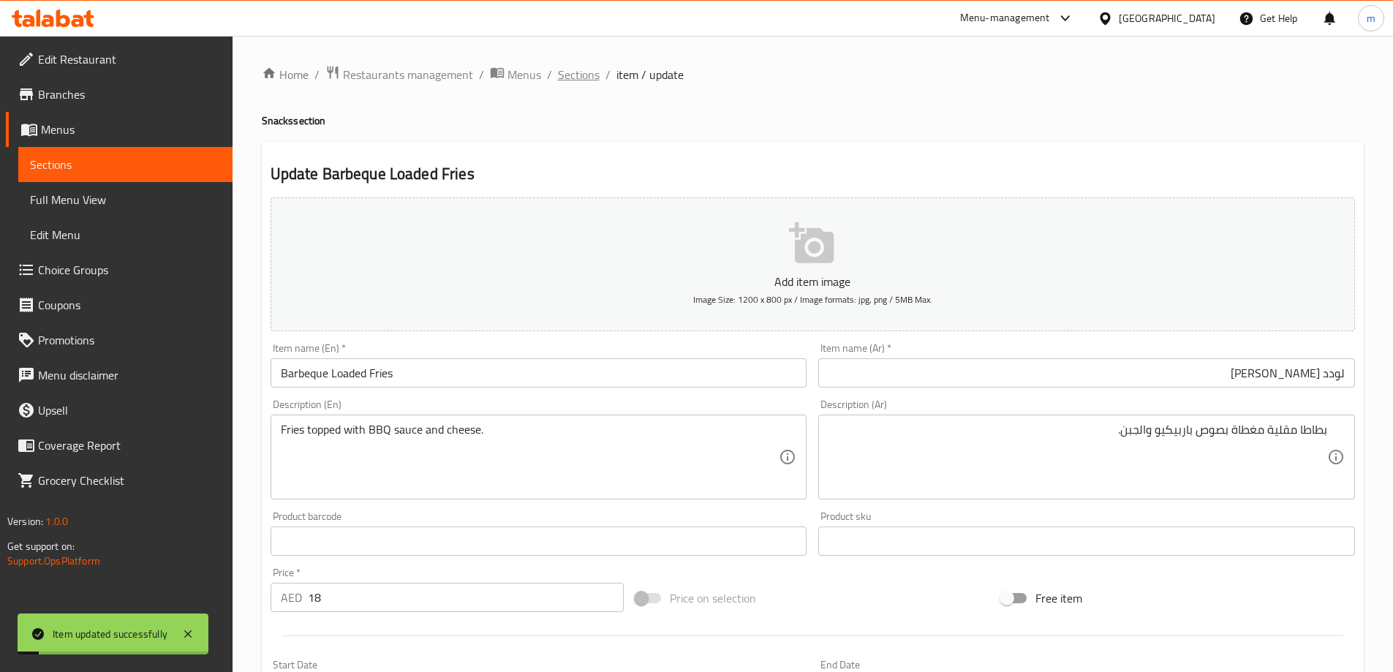
click at [569, 74] on span "Sections" at bounding box center [579, 75] width 42 height 18
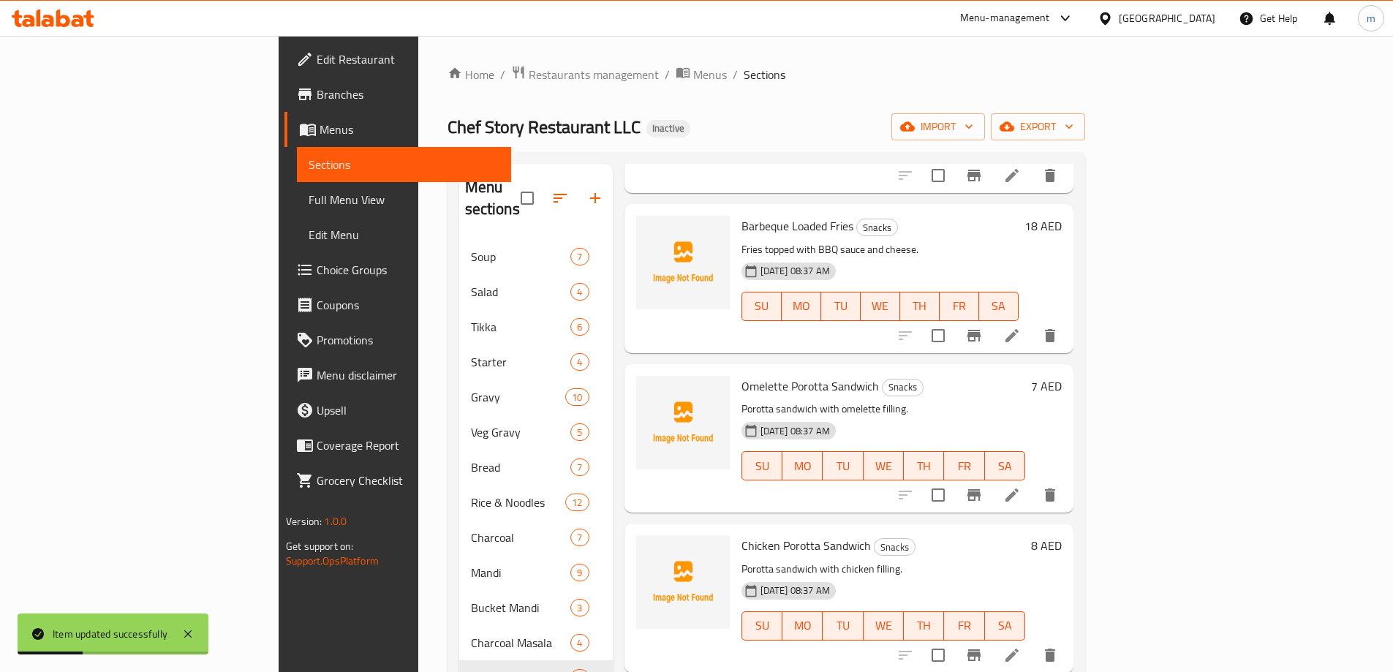
scroll to position [512, 0]
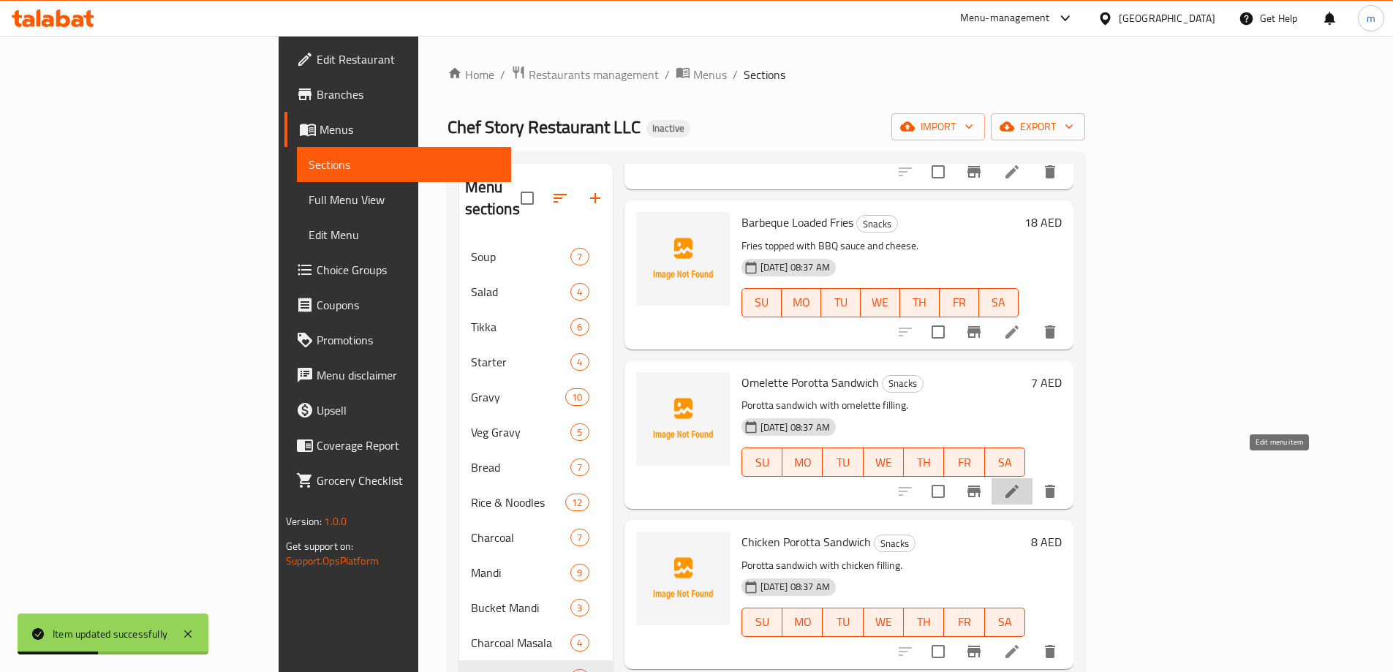
click at [1021, 483] on icon at bounding box center [1012, 492] width 18 height 18
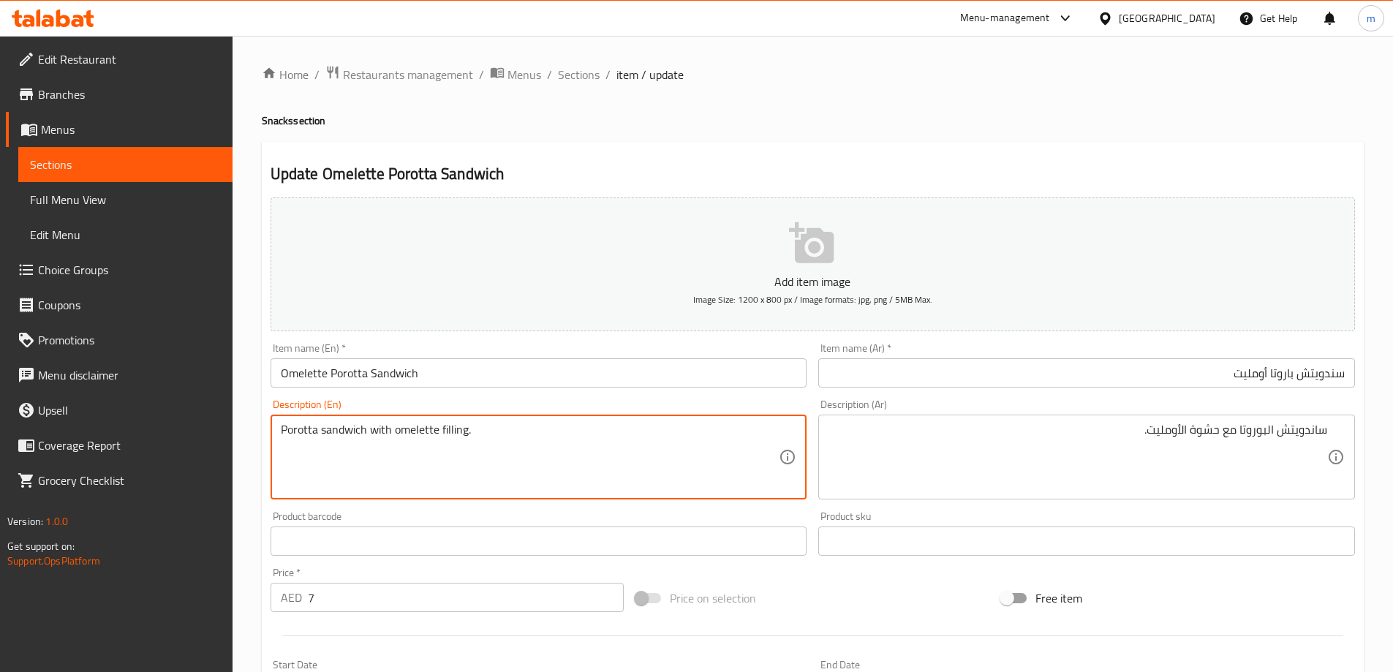
drag, startPoint x: 363, startPoint y: 425, endPoint x: 267, endPoint y: 428, distance: 96.6
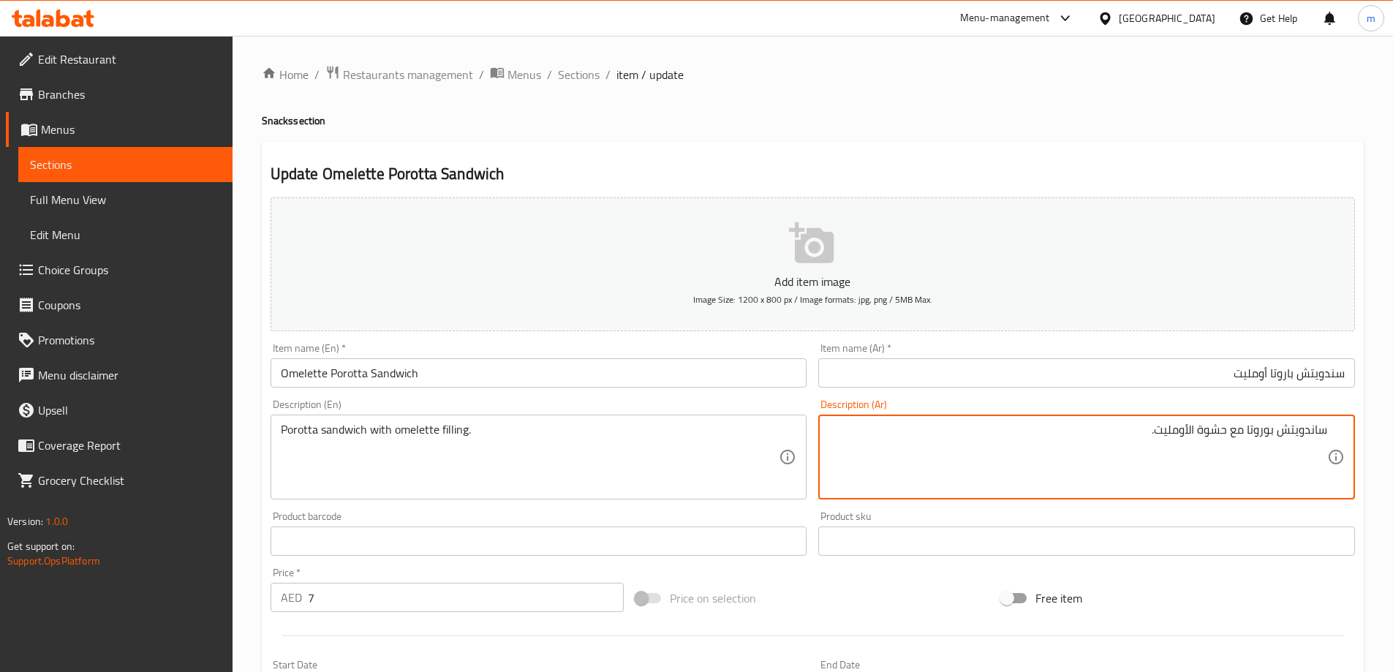
type textarea "ساندويتش بوروتا مع حشوة الأومليت."
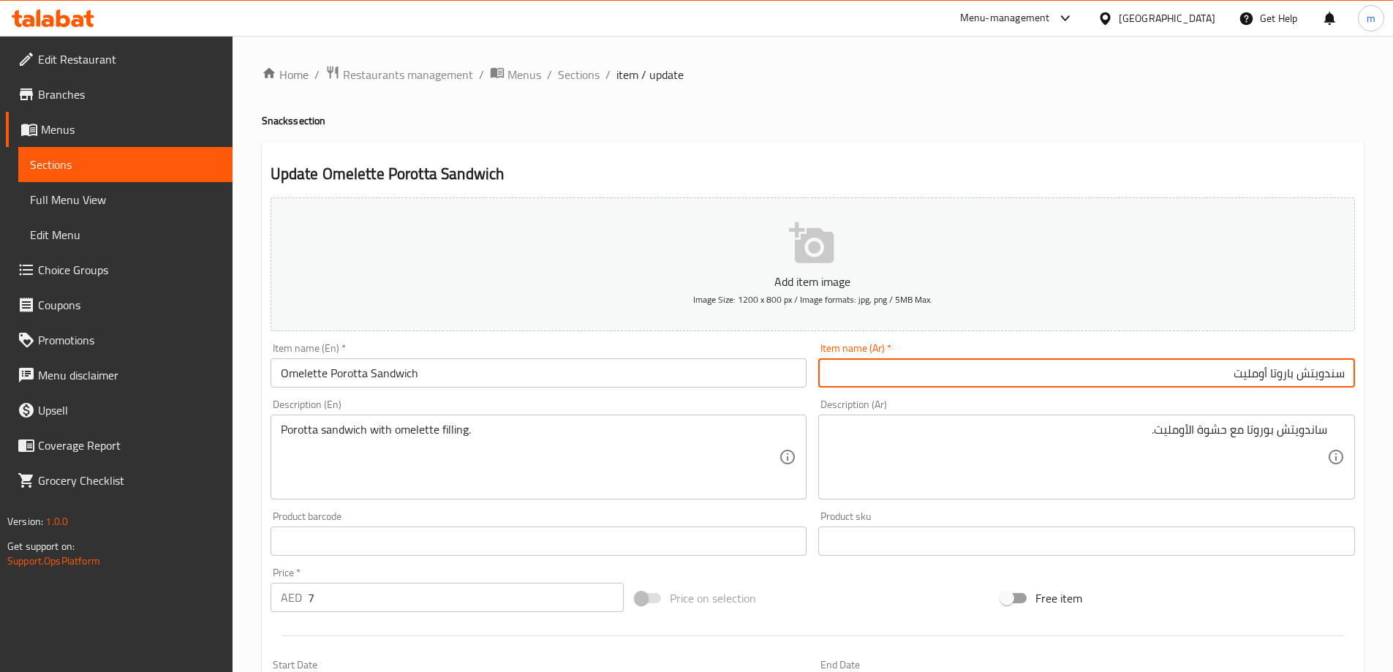
drag, startPoint x: 1346, startPoint y: 367, endPoint x: 1181, endPoint y: 366, distance: 164.6
click at [1181, 366] on input "سندويتش باروتا أومليت" at bounding box center [1086, 372] width 537 height 29
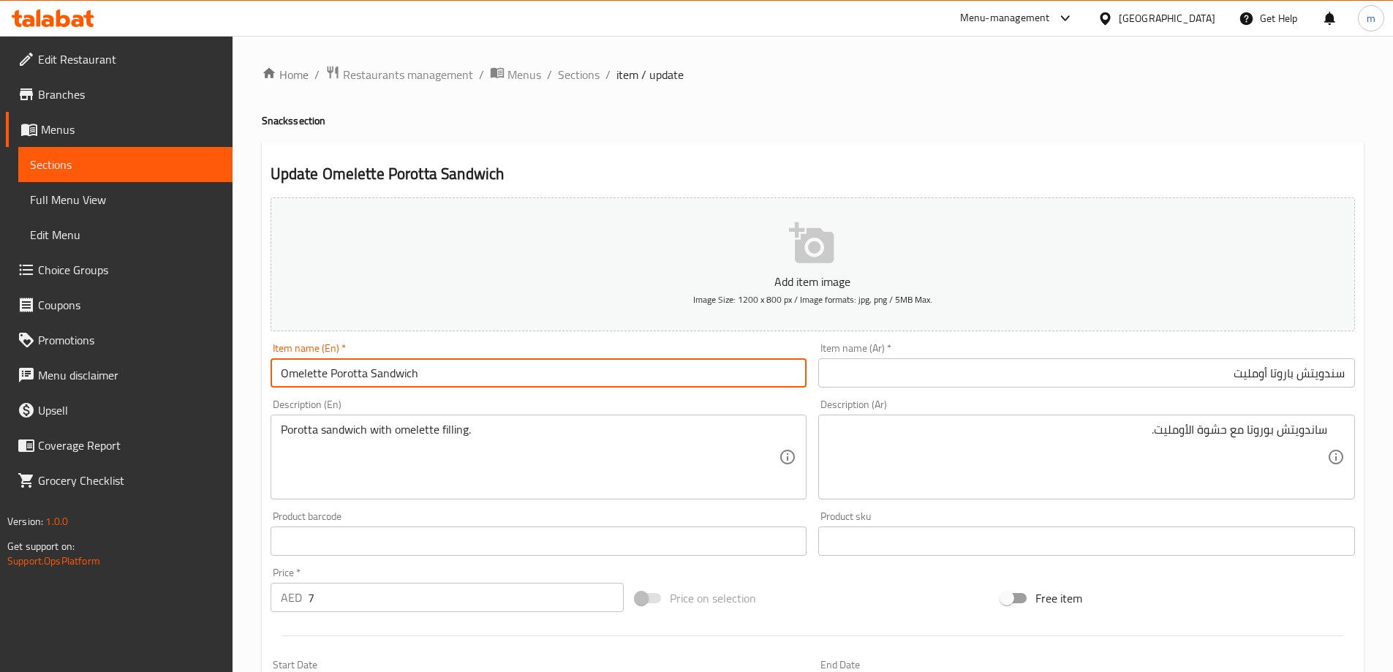
drag, startPoint x: 450, startPoint y: 370, endPoint x: 195, endPoint y: 382, distance: 254.8
click at [196, 382] on div "Edit Restaurant Branches Menus Sections Full Menu View Edit Menu Choice Groups …" at bounding box center [696, 535] width 1393 height 998
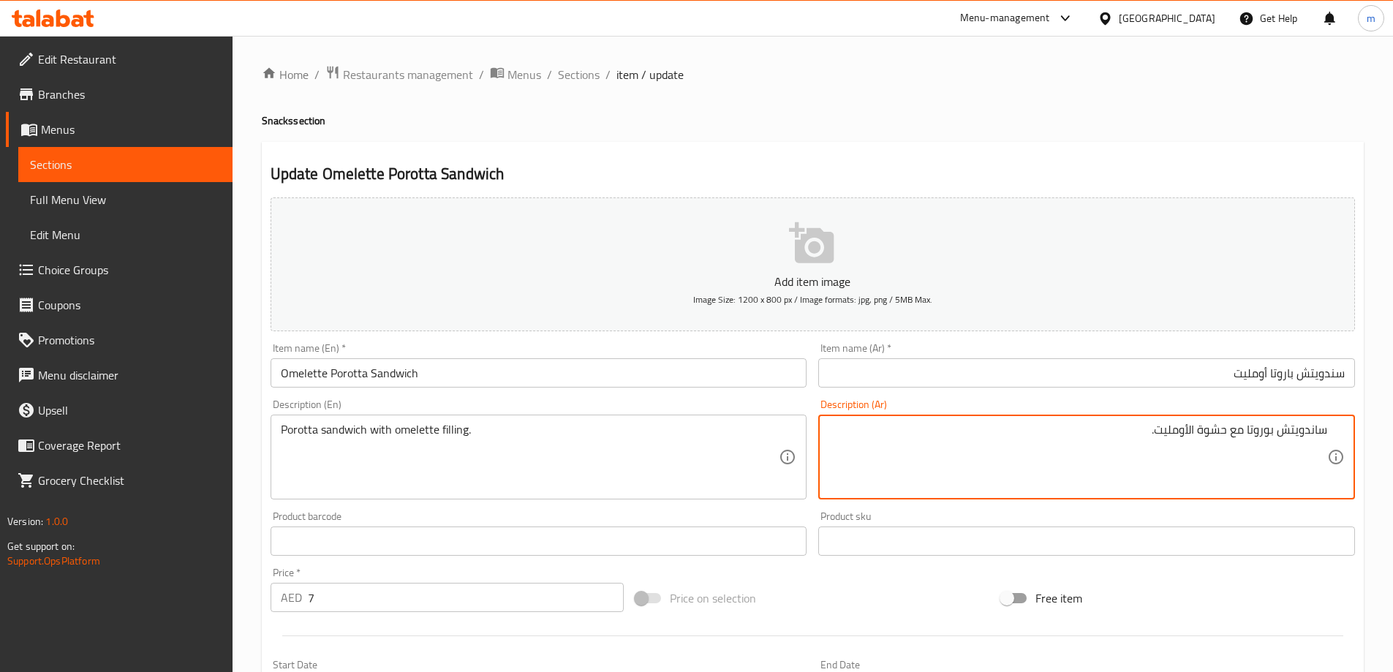
drag, startPoint x: 1198, startPoint y: 441, endPoint x: 1134, endPoint y: 412, distance: 70.0
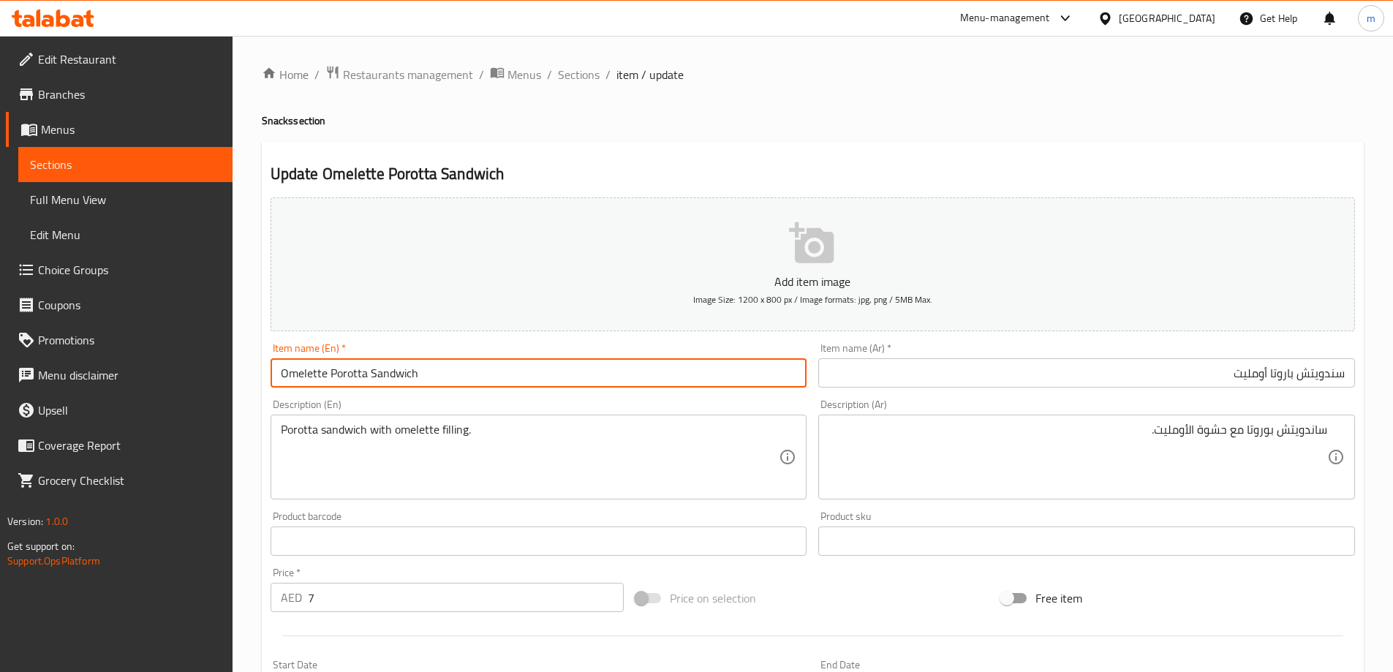
drag, startPoint x: 331, startPoint y: 371, endPoint x: 451, endPoint y: 369, distance: 120.7
click at [451, 369] on input "Omelette Porotta Sandwich" at bounding box center [539, 372] width 537 height 29
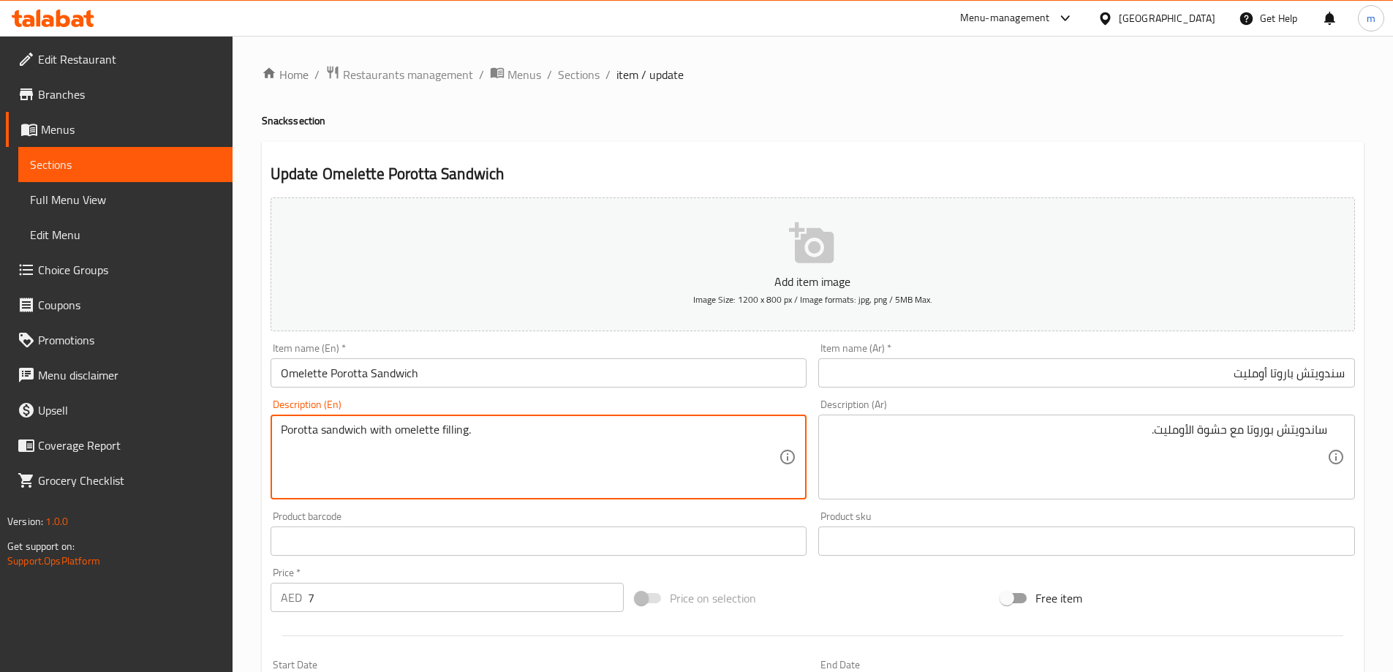
drag, startPoint x: 356, startPoint y: 435, endPoint x: 284, endPoint y: 444, distance: 72.9
drag, startPoint x: 386, startPoint y: 431, endPoint x: 494, endPoint y: 436, distance: 107.6
click at [521, 425] on textarea "Porotta sandwich with omelette filling." at bounding box center [530, 457] width 499 height 69
click at [429, 428] on textarea "Porotta sandwich with omelette filling." at bounding box center [530, 457] width 499 height 69
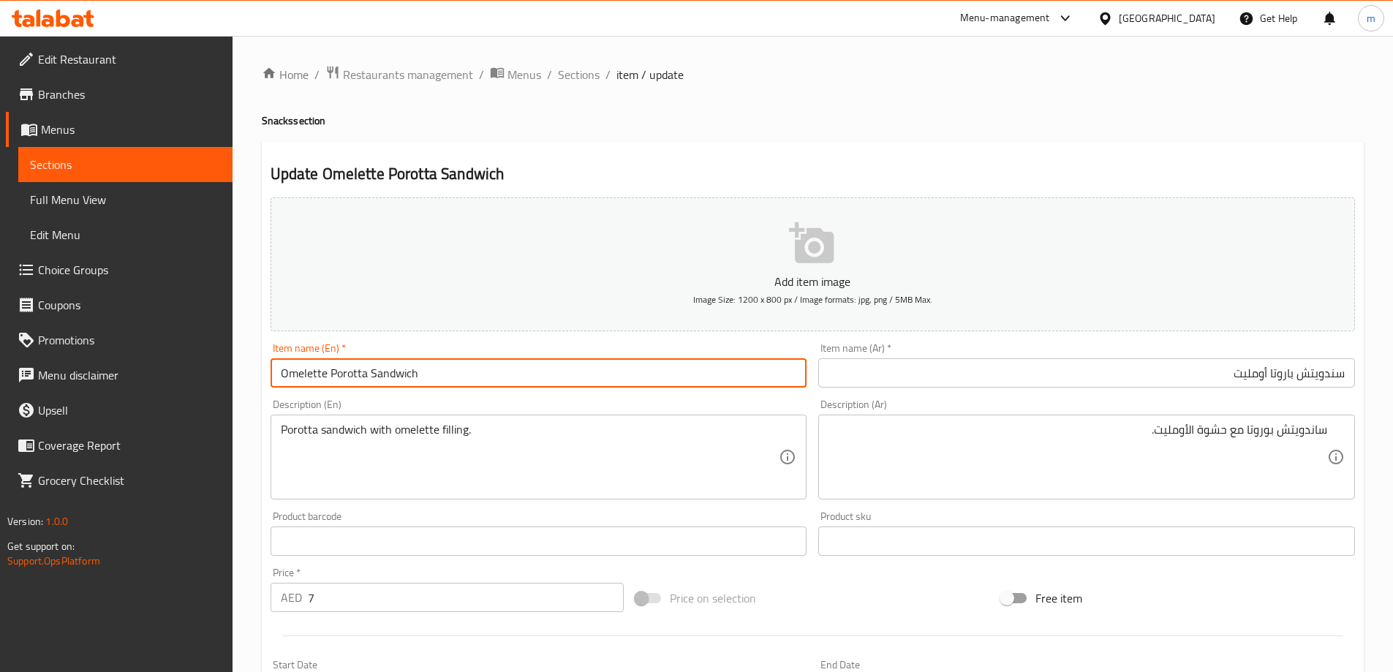
drag, startPoint x: 641, startPoint y: 365, endPoint x: 204, endPoint y: 396, distance: 437.7
click at [204, 396] on div "Edit Restaurant Branches Menus Sections Full Menu View Edit Menu Choice Groups …" at bounding box center [696, 535] width 1393 height 998
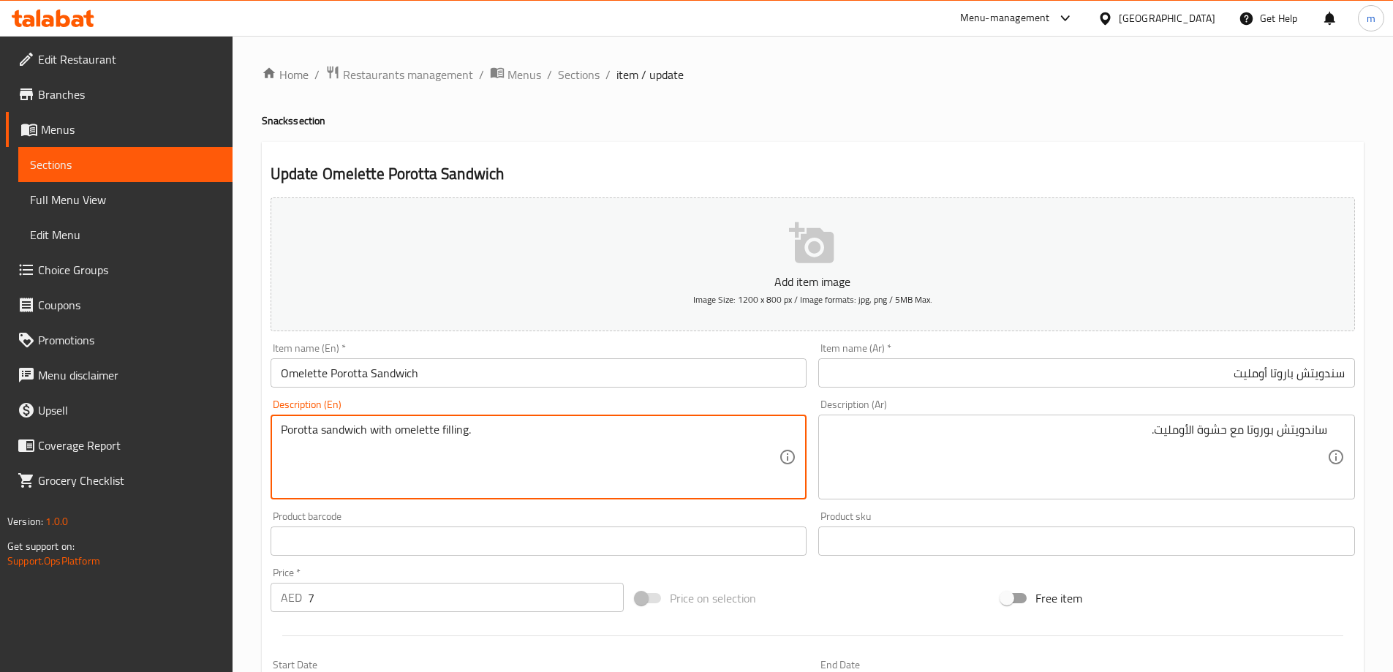
click at [380, 459] on textarea "Porotta sandwich with omelette filling." at bounding box center [530, 457] width 499 height 69
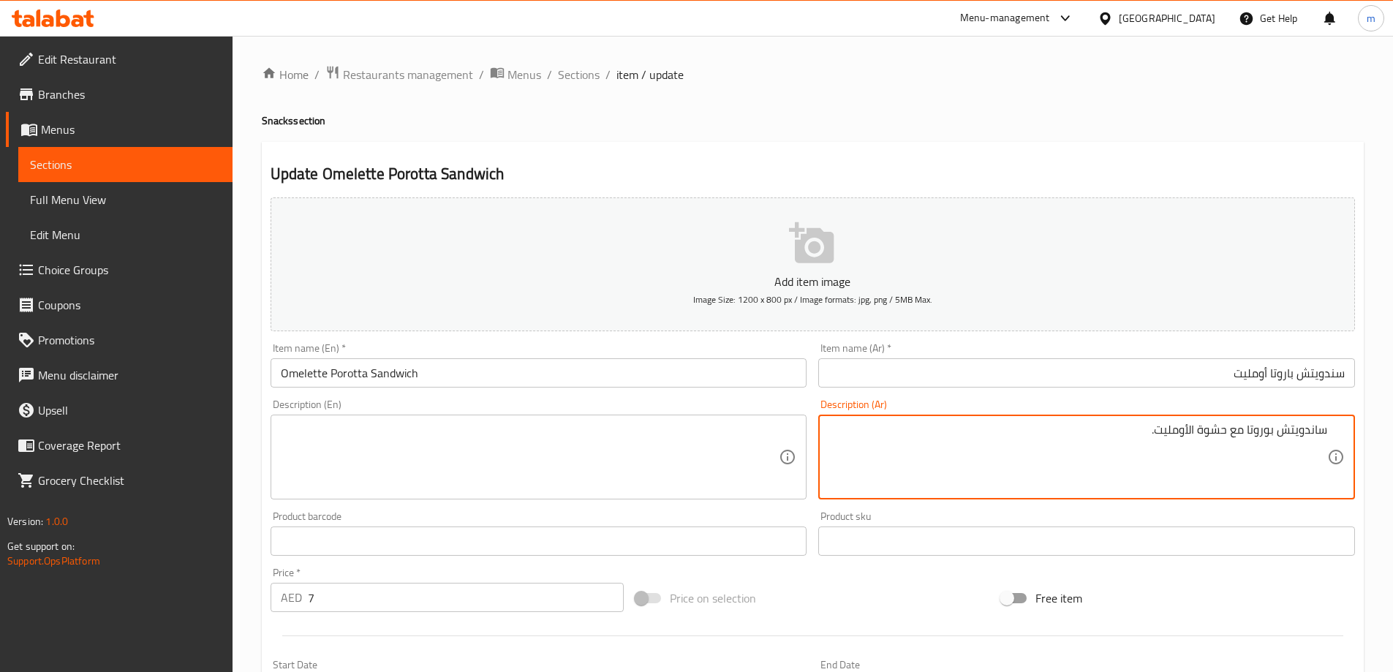
click at [1014, 457] on textarea "ساندويتش بوروتا مع حشوة الأومليت." at bounding box center [1078, 457] width 499 height 69
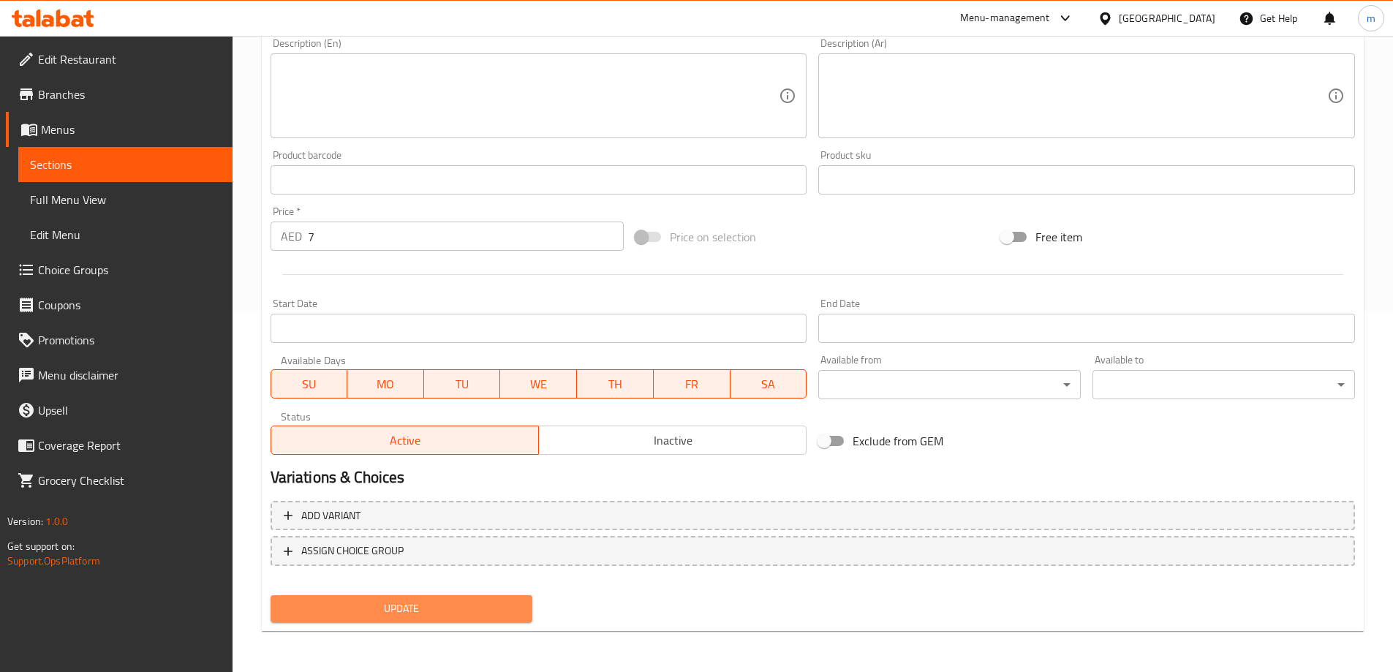
click at [429, 608] on span "Update" at bounding box center [401, 609] width 239 height 18
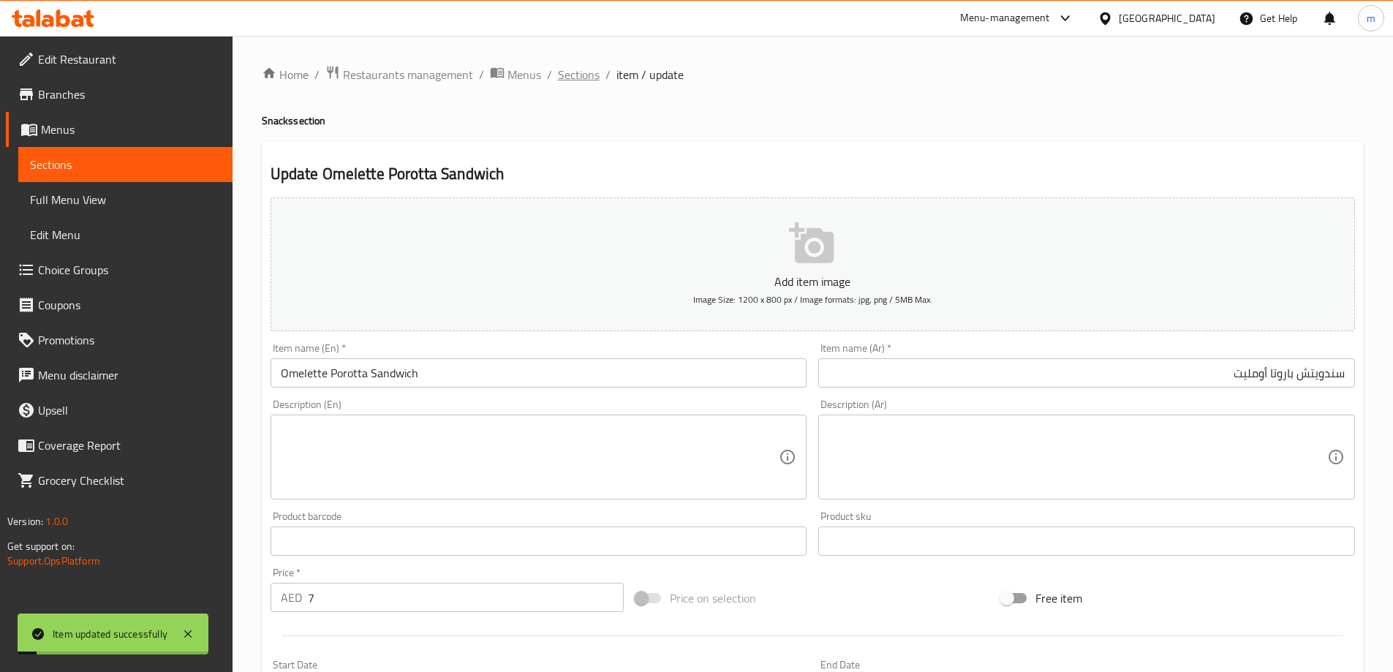
click at [597, 68] on span "Sections" at bounding box center [579, 75] width 42 height 18
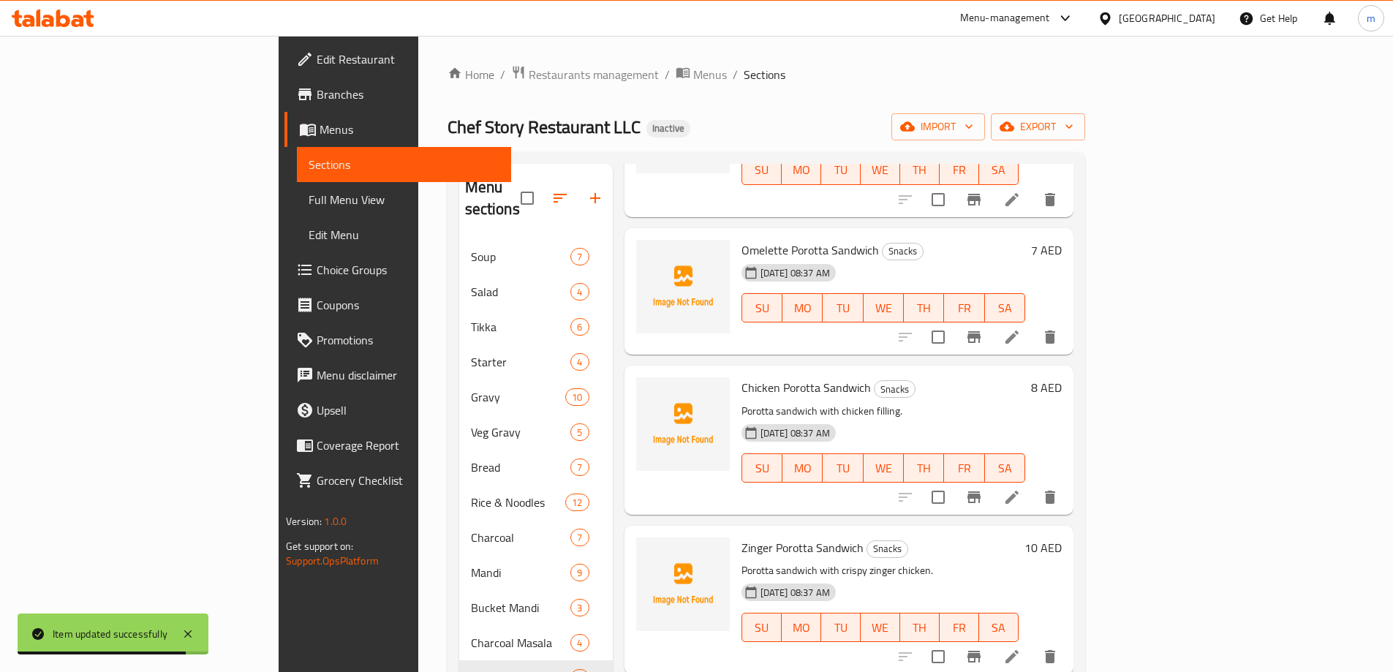
scroll to position [658, 0]
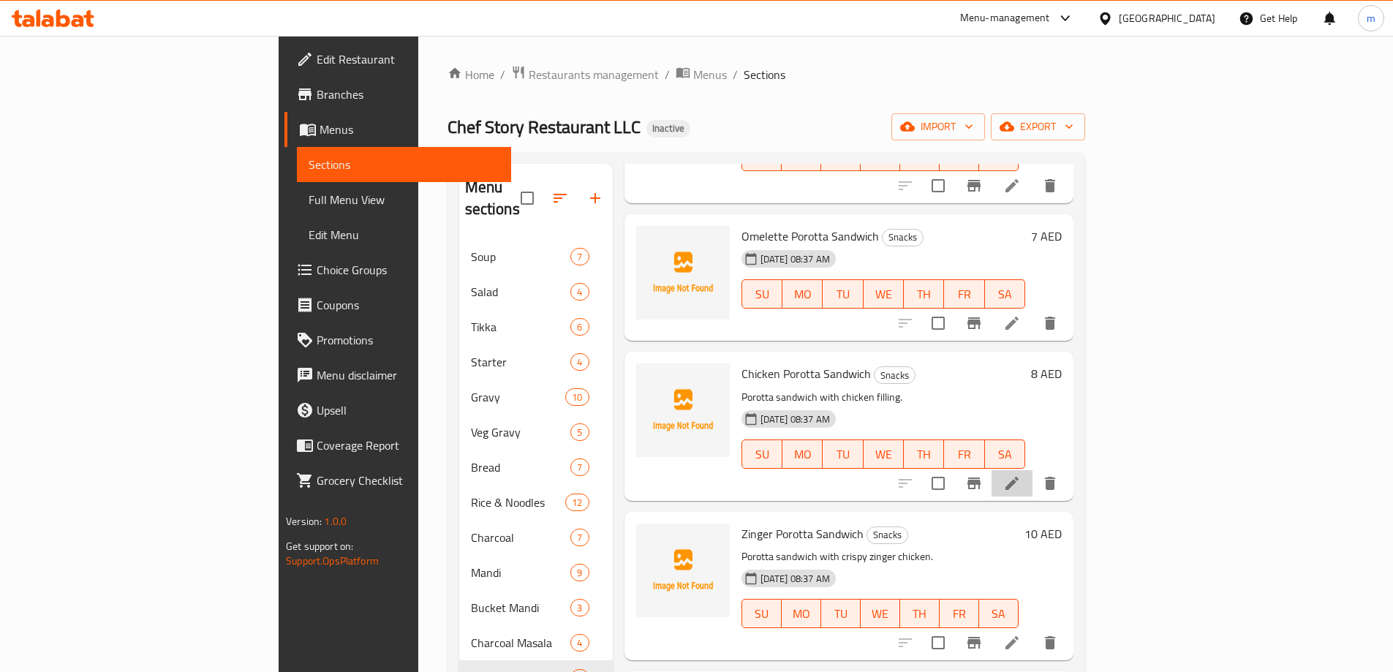
click at [1033, 470] on li at bounding box center [1012, 483] width 41 height 26
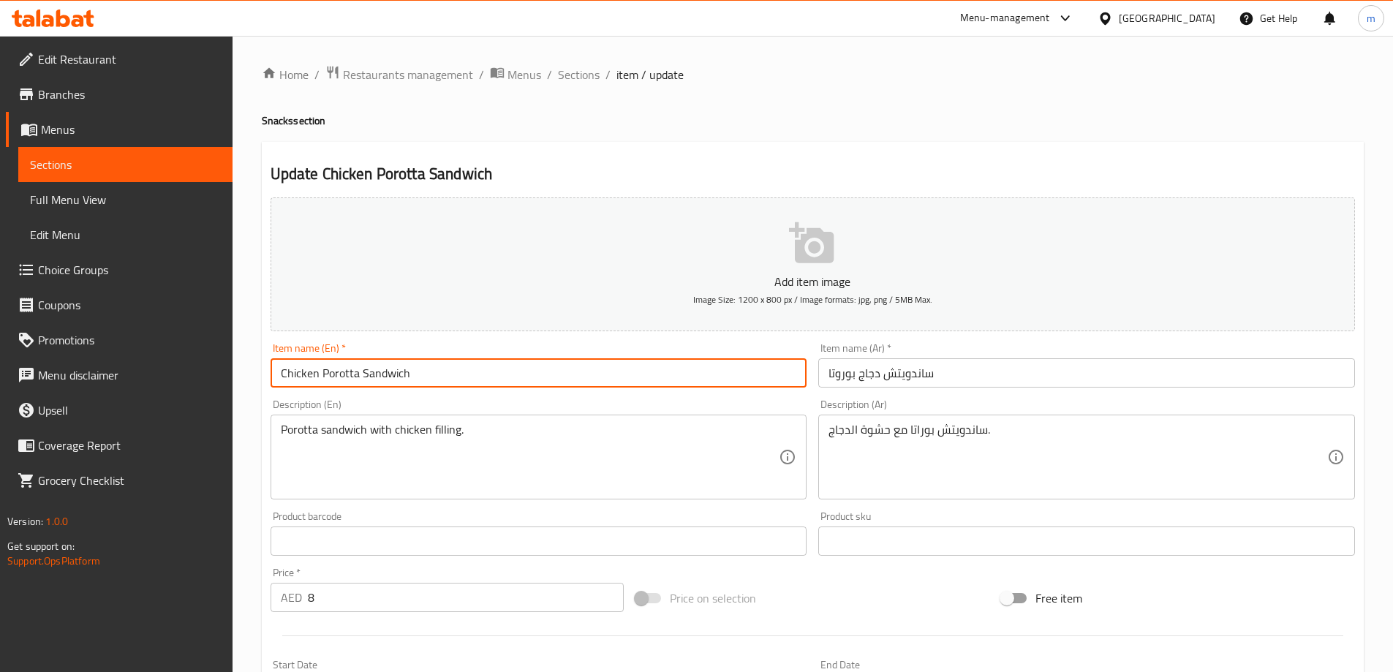
click at [358, 372] on input "Chicken Porotta Sandwich" at bounding box center [539, 372] width 537 height 29
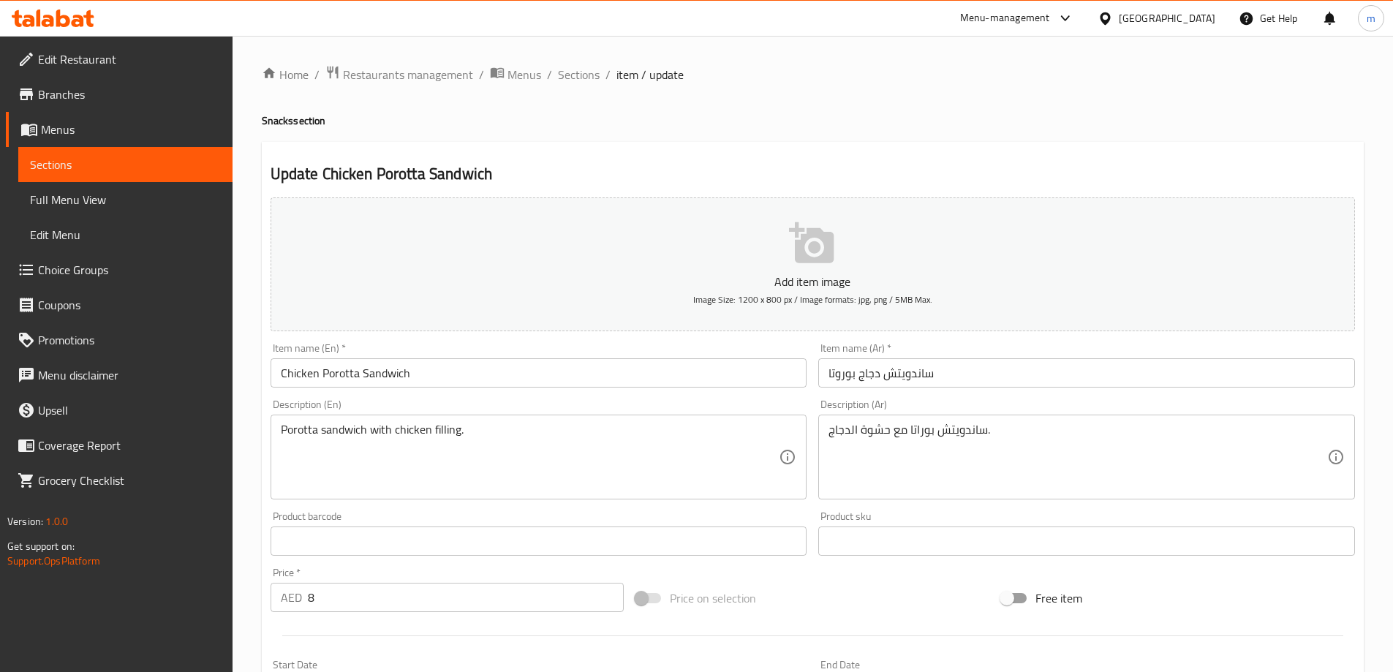
click at [538, 372] on input "Chicken Porotta Sandwich" at bounding box center [539, 372] width 537 height 29
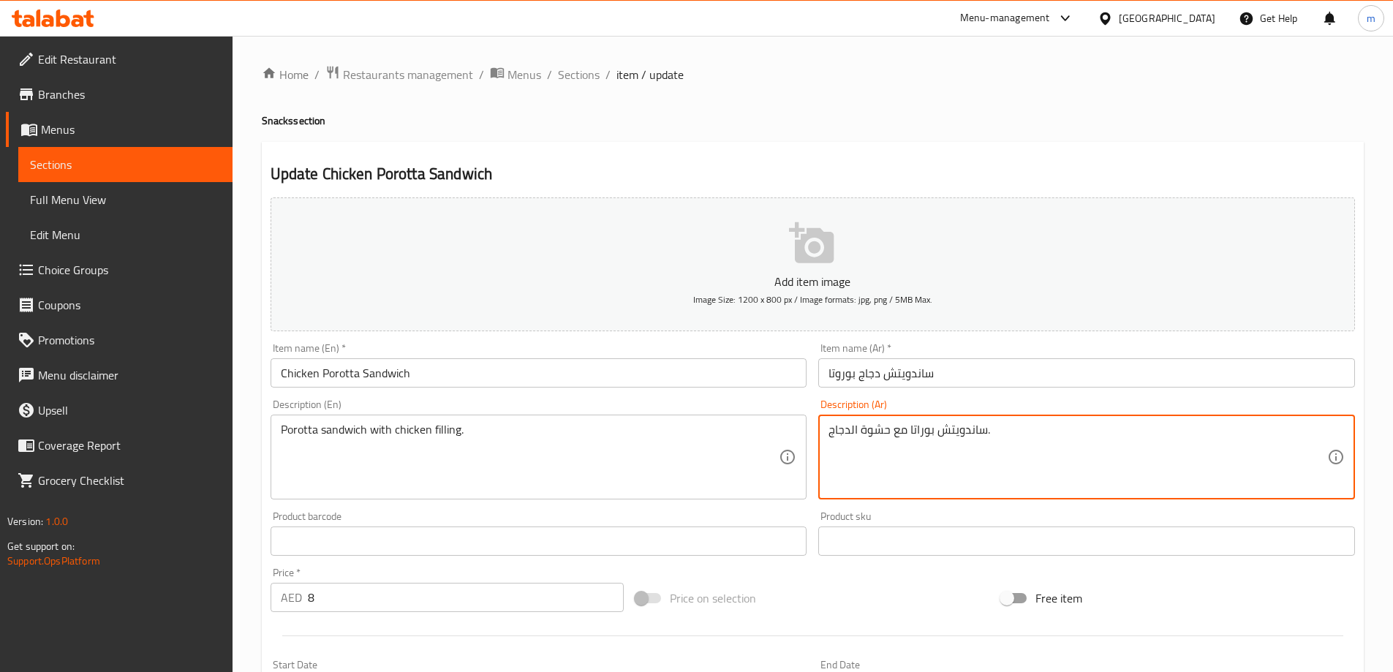
click at [969, 453] on textarea "ساندويتش بوراتا مع حشوة الدجاج." at bounding box center [1078, 457] width 499 height 69
click at [412, 381] on input "Chicken Porotta Sandwich" at bounding box center [539, 372] width 537 height 29
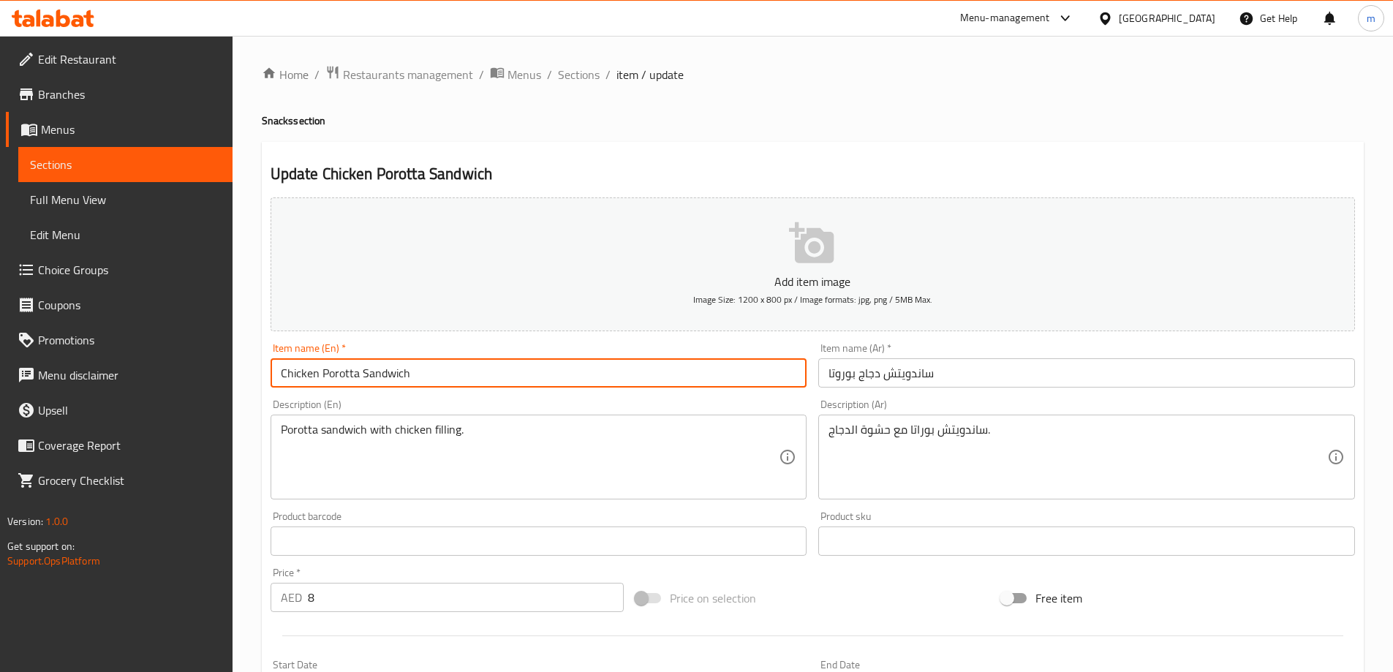
click at [412, 381] on input "Chicken Porotta Sandwich" at bounding box center [539, 372] width 537 height 29
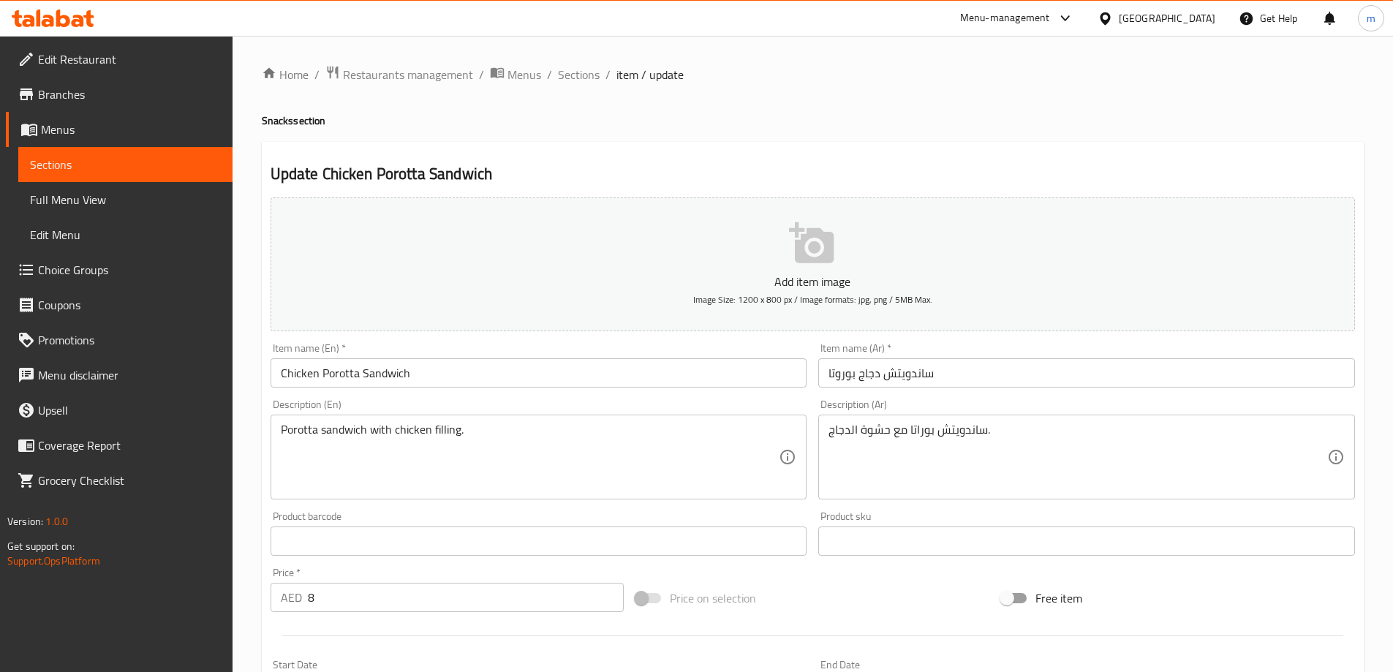
drag, startPoint x: 359, startPoint y: 391, endPoint x: 399, endPoint y: 377, distance: 41.6
click at [399, 377] on div "Item name (En)   * Chicken Porotta Sandwich Item name (En) *" at bounding box center [539, 365] width 548 height 56
click at [377, 366] on input "Chicken Porotta Sandwich" at bounding box center [539, 372] width 537 height 29
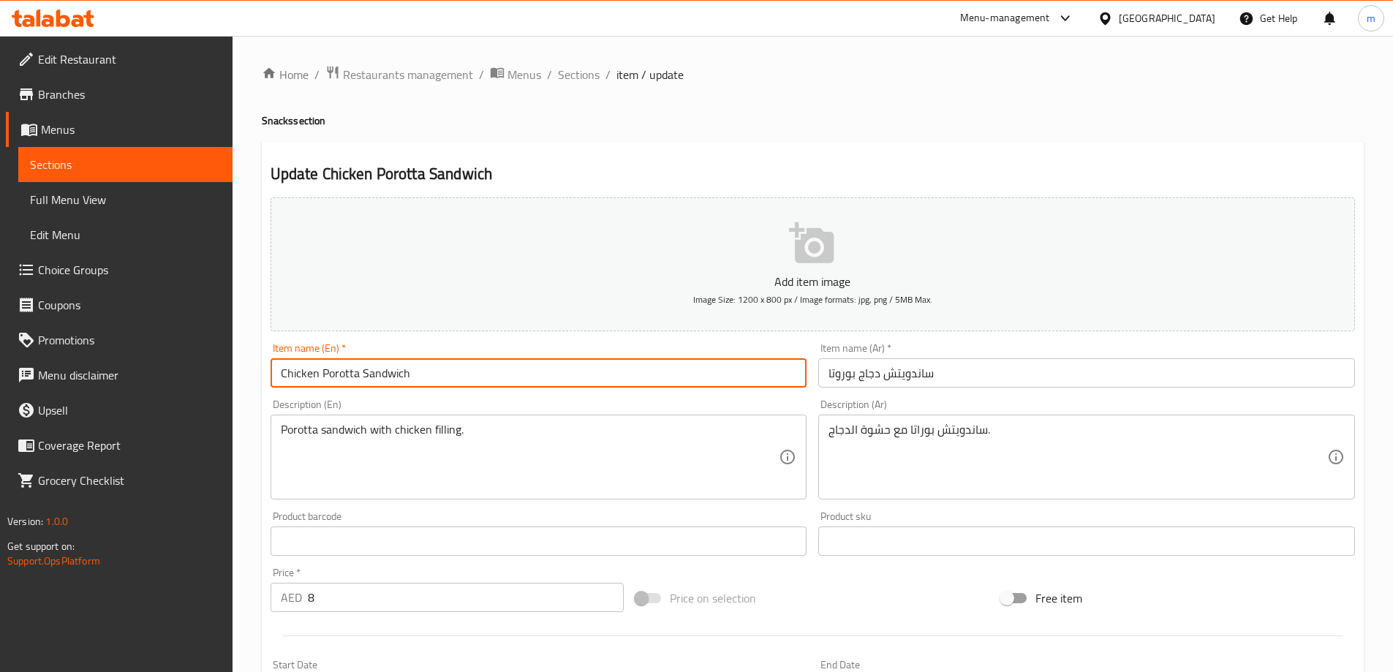
click at [377, 366] on input "Chicken Porotta Sandwich" at bounding box center [539, 372] width 537 height 29
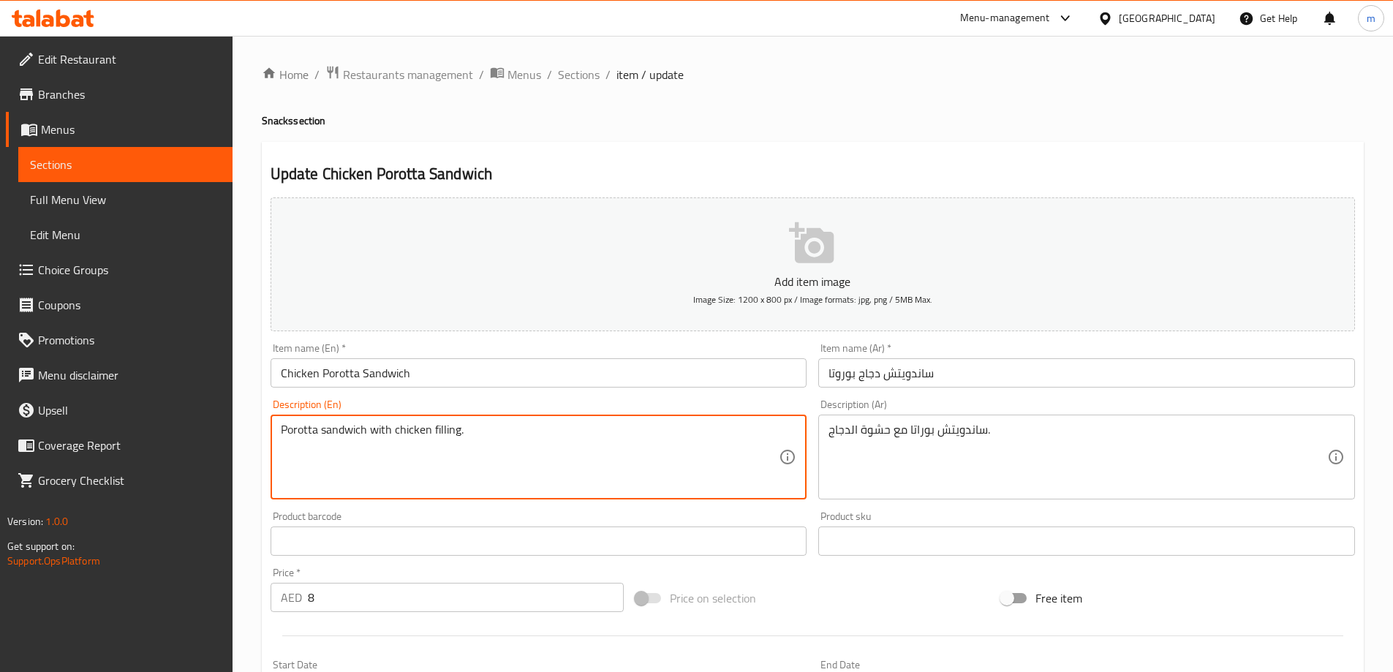
click at [402, 442] on textarea "Porotta sandwich with chicken filling." at bounding box center [530, 457] width 499 height 69
click at [633, 484] on textarea "Porotta sandwich with chicken filling." at bounding box center [530, 457] width 499 height 69
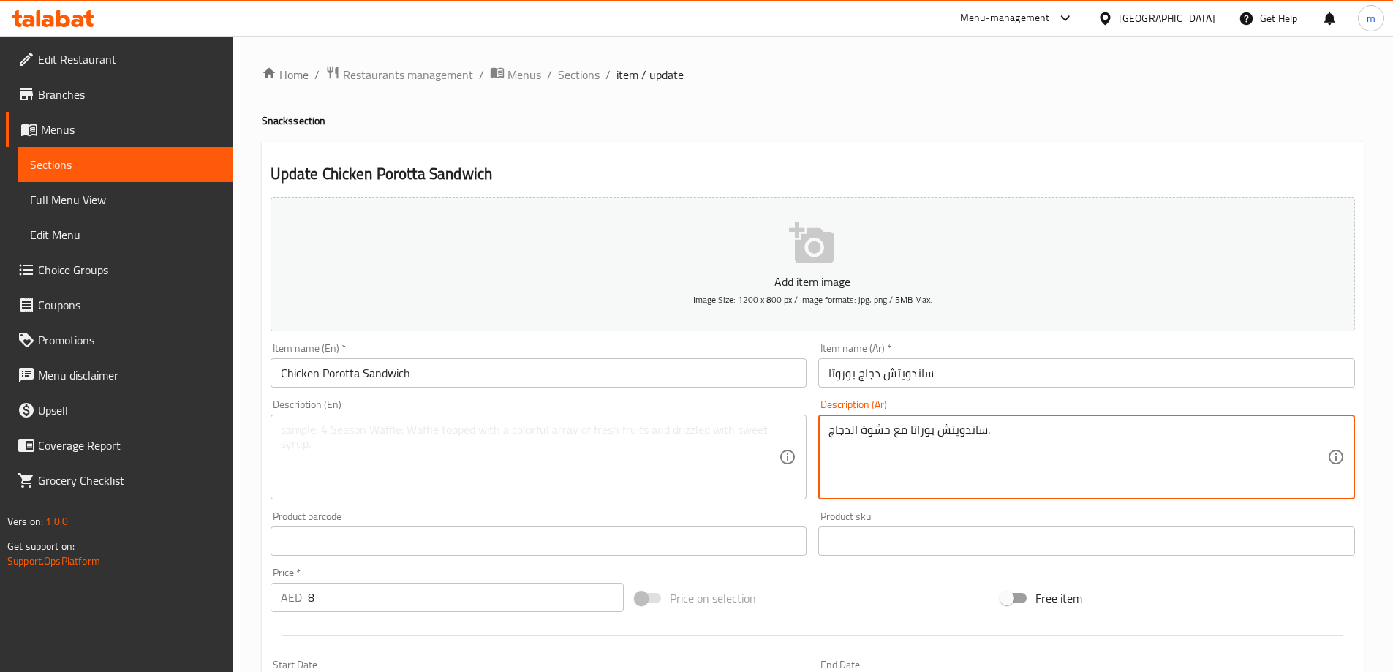
click at [988, 475] on textarea "ساندويتش بوراتا مع حشوة الدجاج." at bounding box center [1078, 457] width 499 height 69
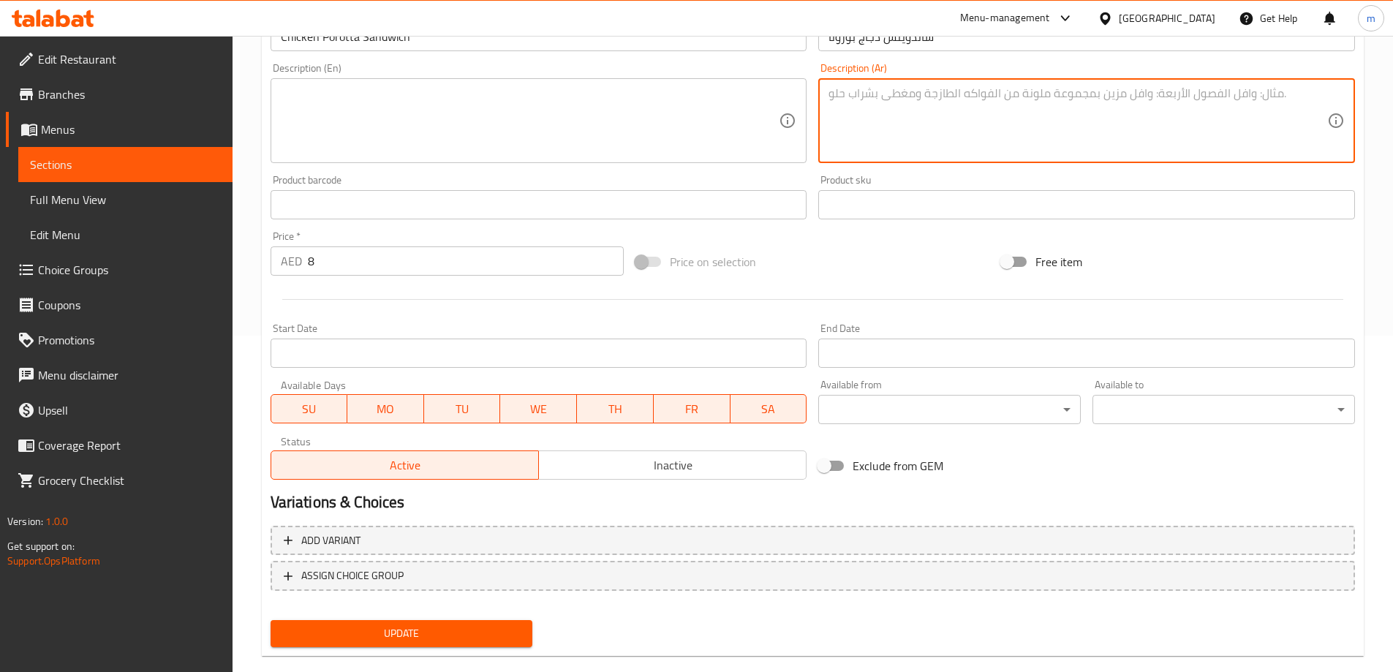
scroll to position [361, 0]
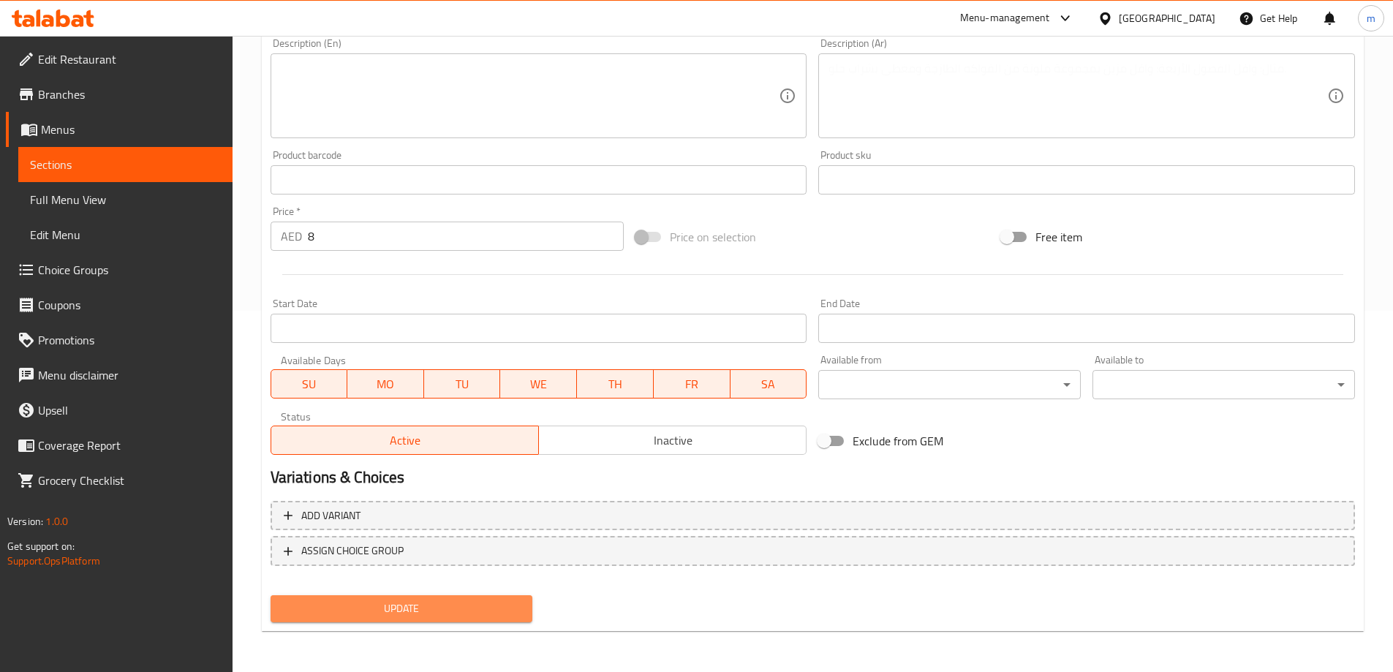
click at [353, 606] on span "Update" at bounding box center [401, 609] width 239 height 18
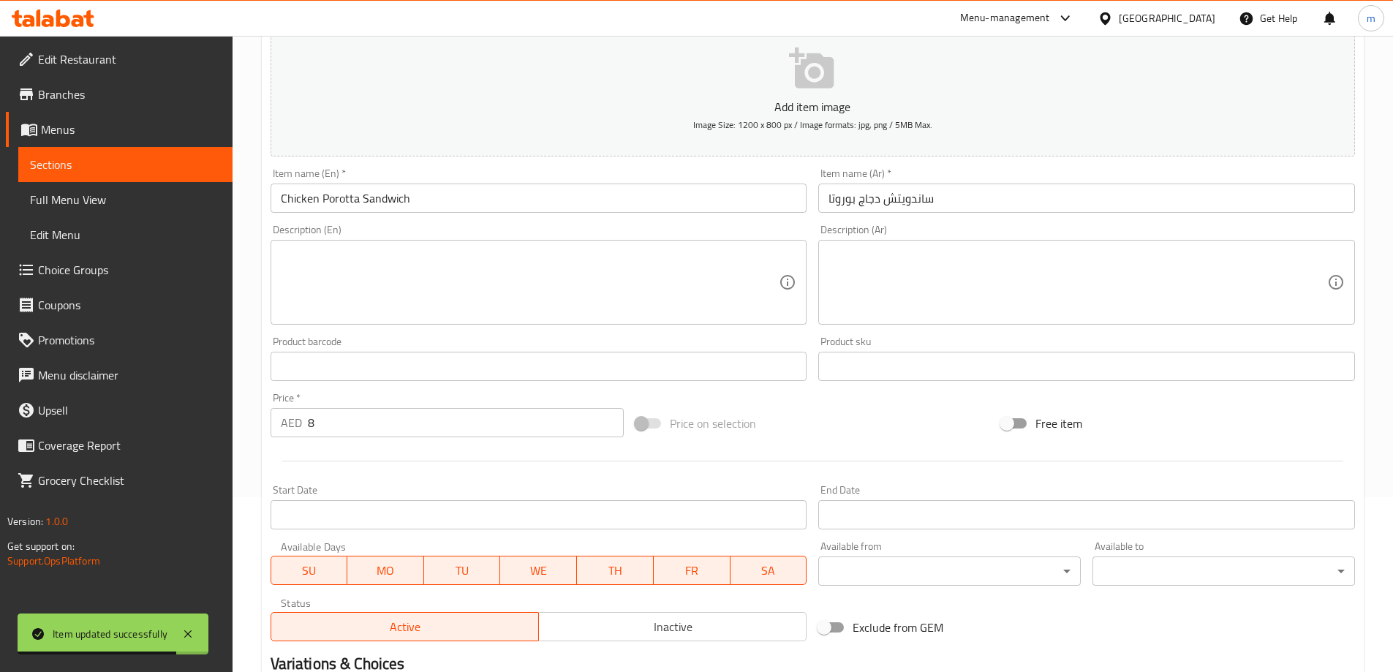
scroll to position [0, 0]
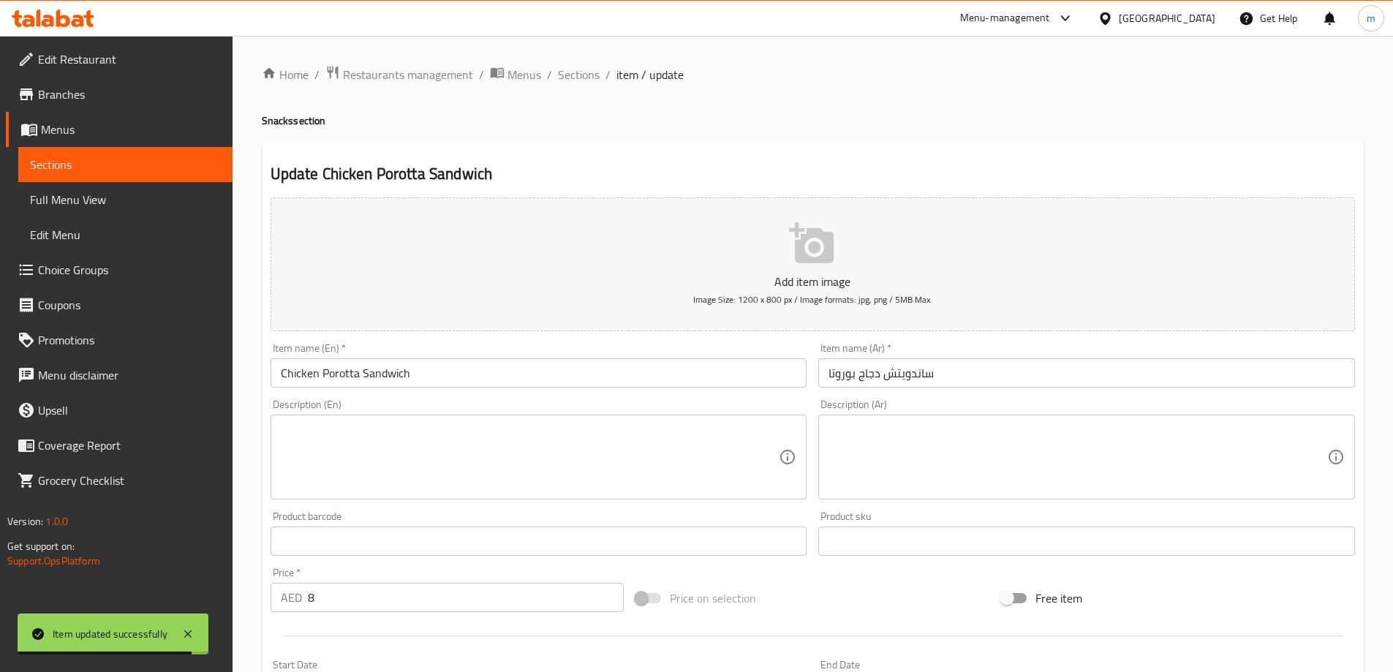
drag, startPoint x: 787, startPoint y: 80, endPoint x: 617, endPoint y: 99, distance: 171.5
click at [787, 80] on ol "Home / Restaurants management / Menus / Sections / item / update" at bounding box center [813, 74] width 1102 height 19
click at [578, 71] on span "Sections" at bounding box center [579, 75] width 42 height 18
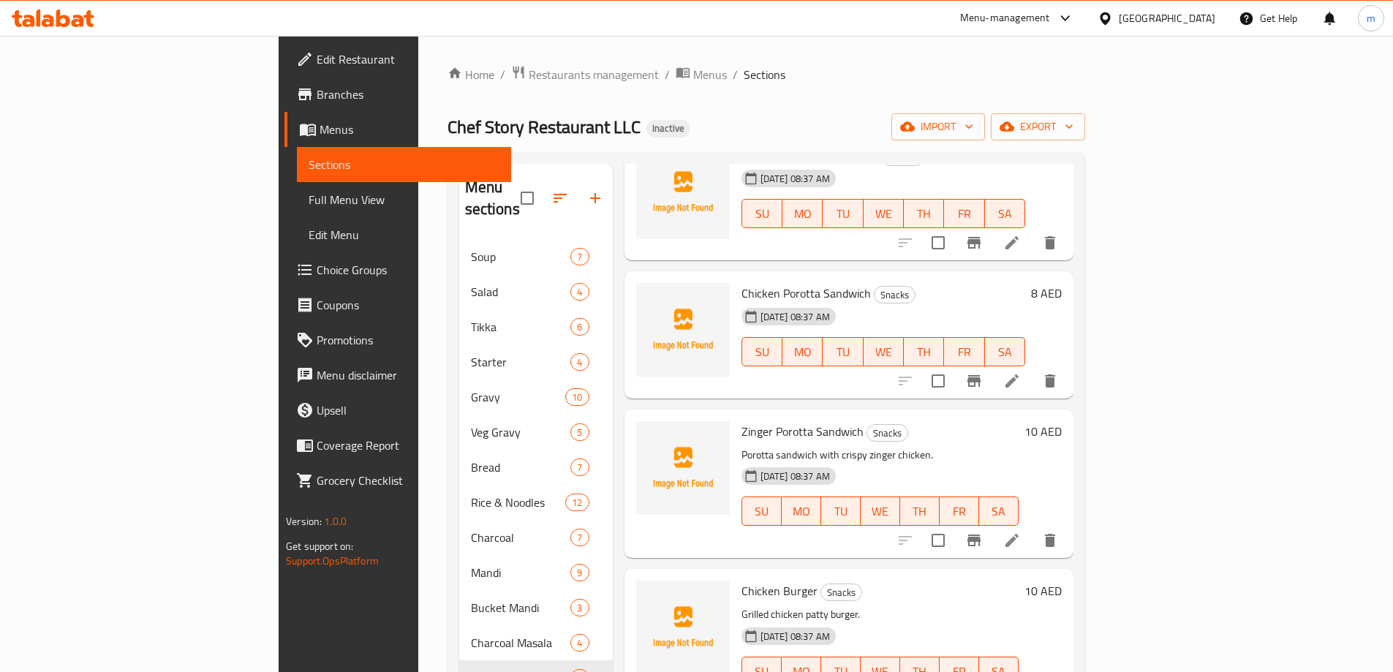
scroll to position [739, 0]
click at [1021, 531] on icon at bounding box center [1012, 540] width 18 height 18
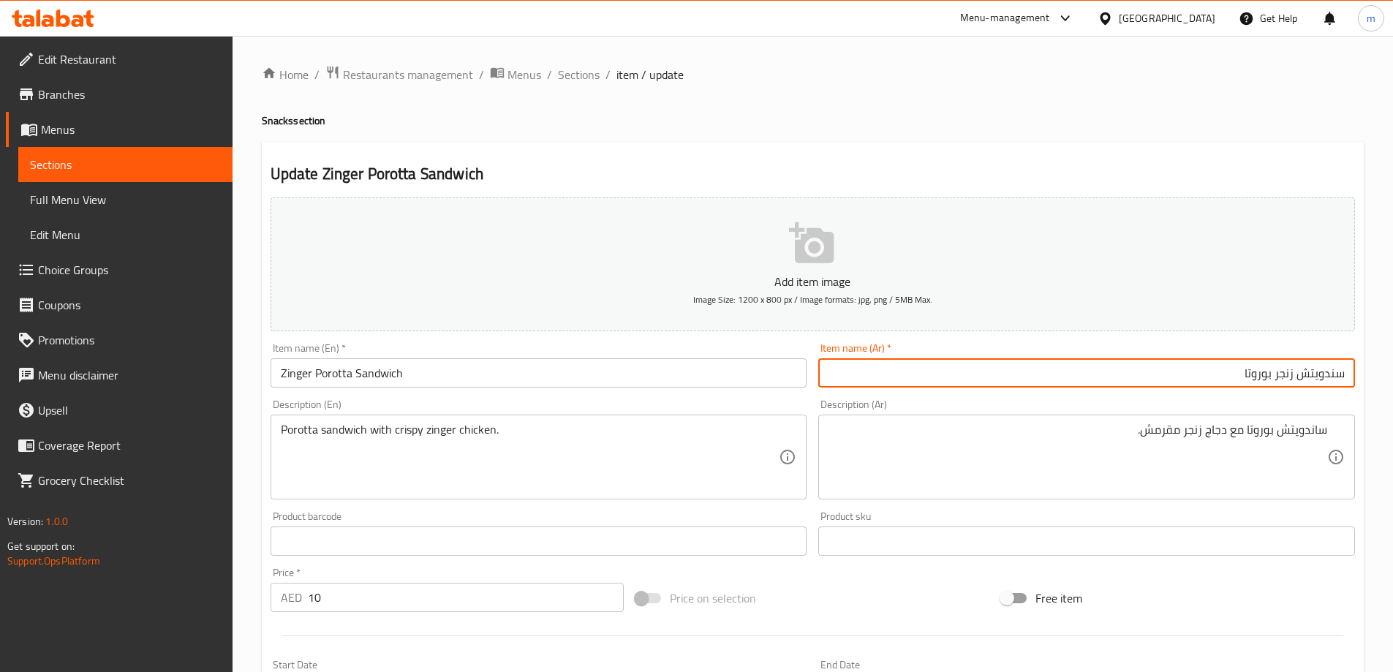
drag, startPoint x: 1294, startPoint y: 378, endPoint x: 1332, endPoint y: 374, distance: 38.2
click at [1332, 374] on input "سندويتش زنجر بوروتا" at bounding box center [1086, 372] width 537 height 29
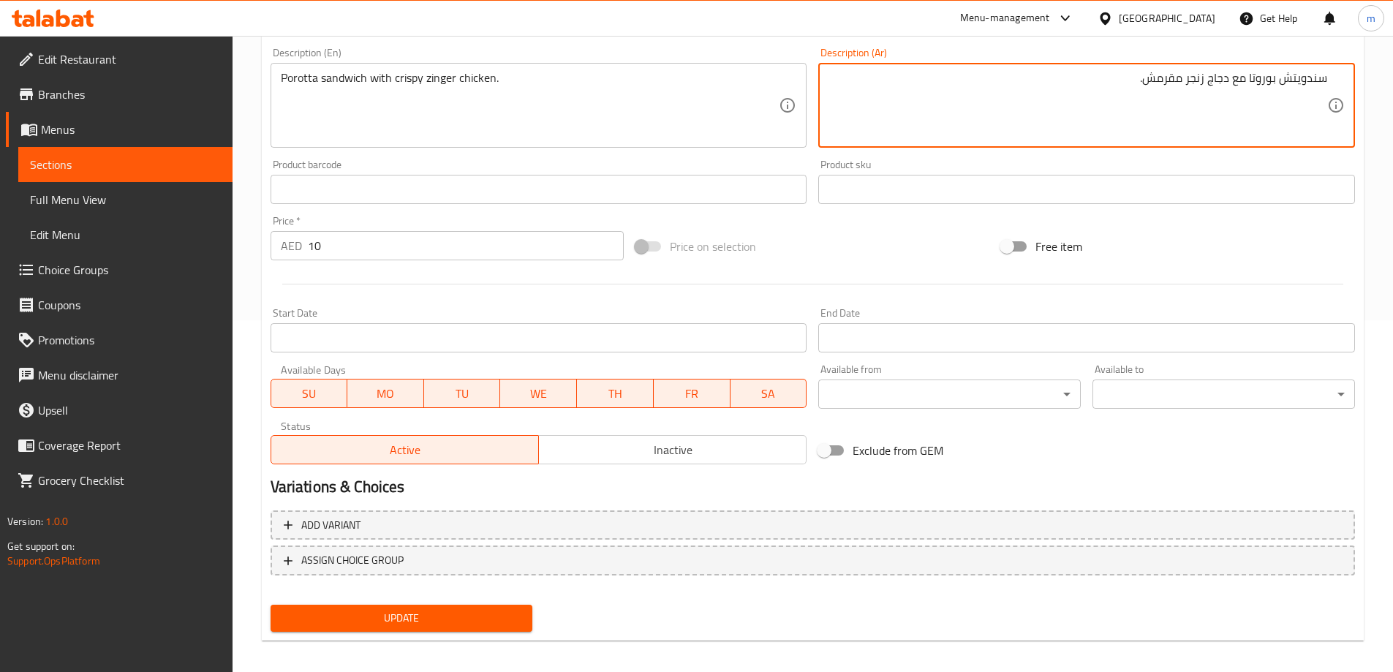
scroll to position [361, 0]
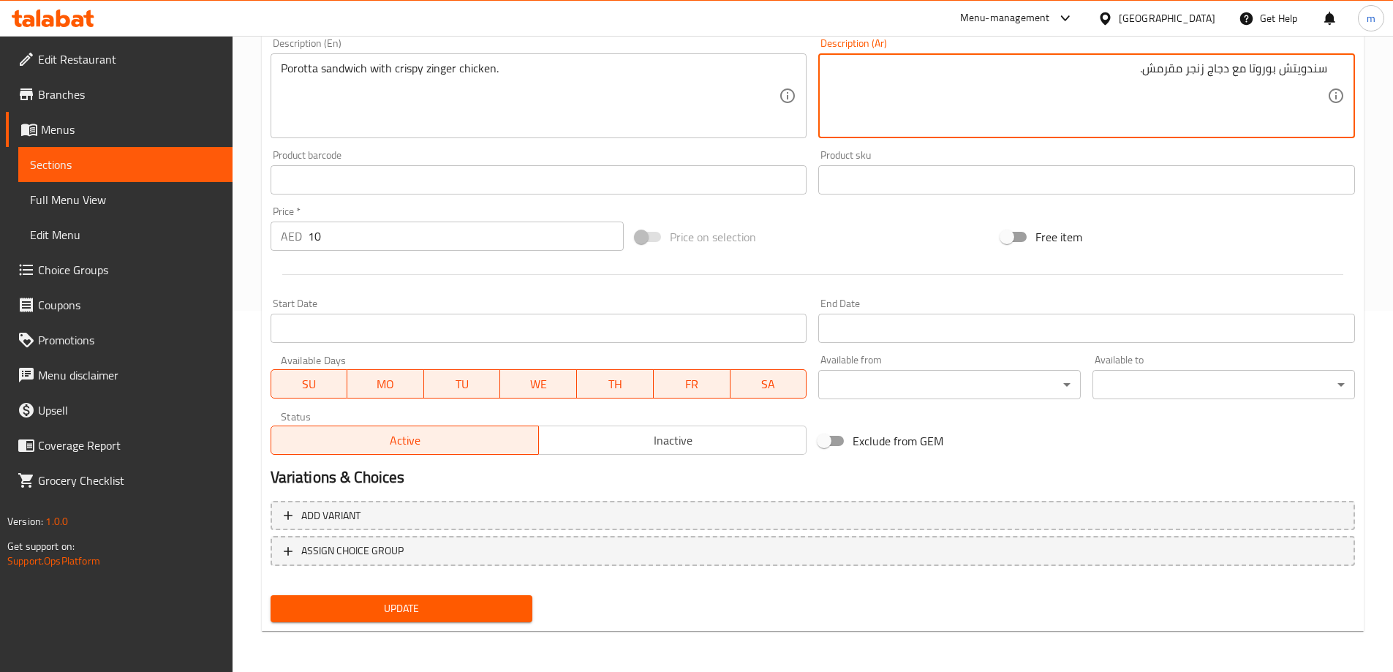
type textarea "سندويتش بوروتا مع دجاج زنجر مقرمش."
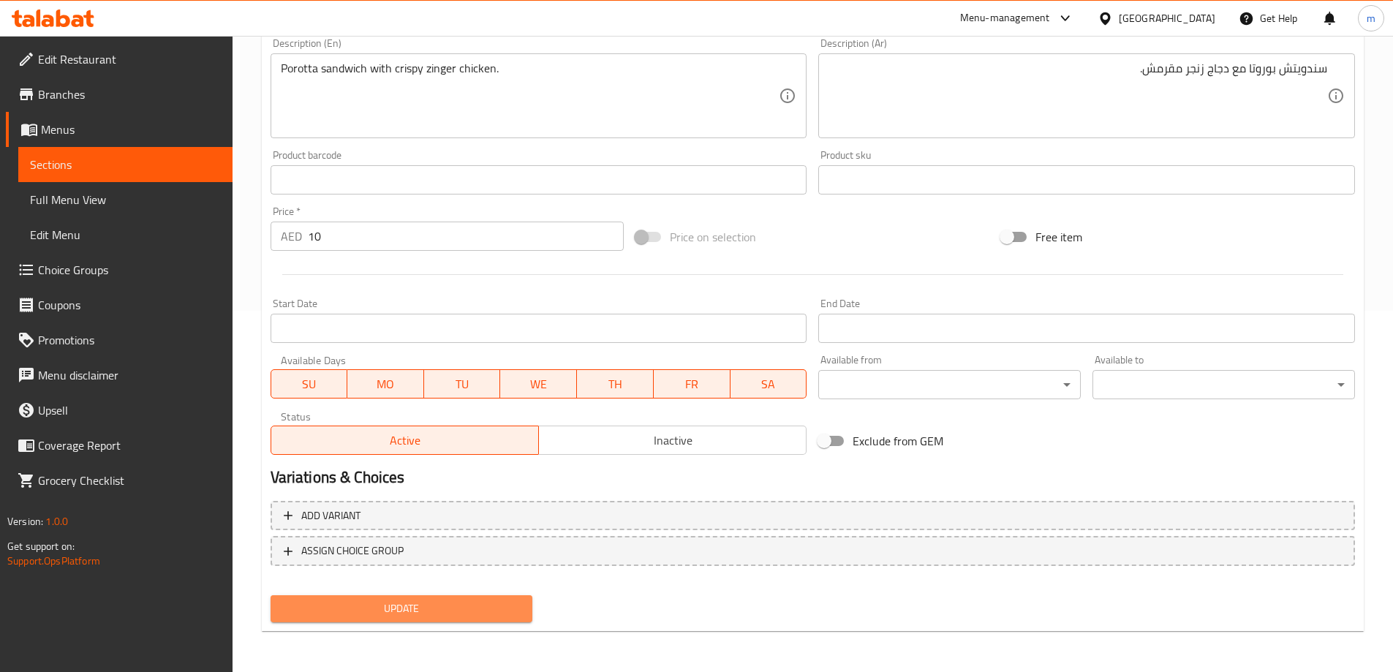
click at [380, 597] on button "Update" at bounding box center [402, 608] width 263 height 27
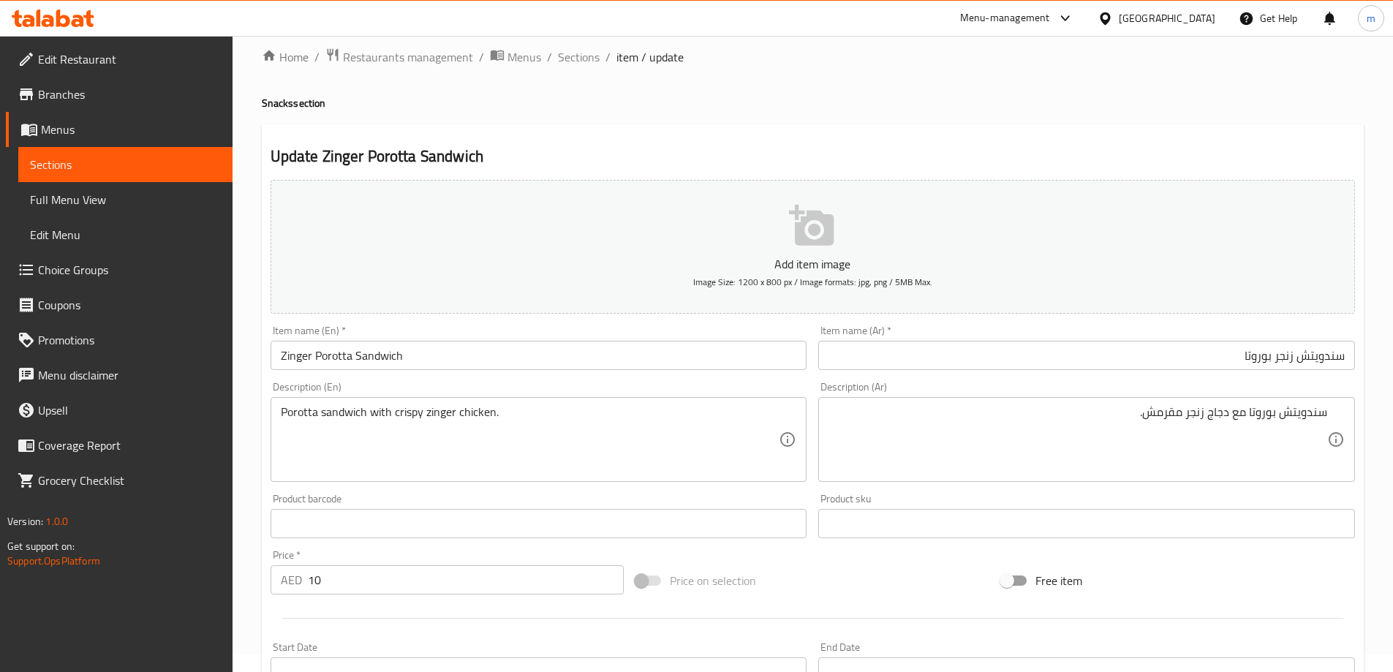
scroll to position [0, 0]
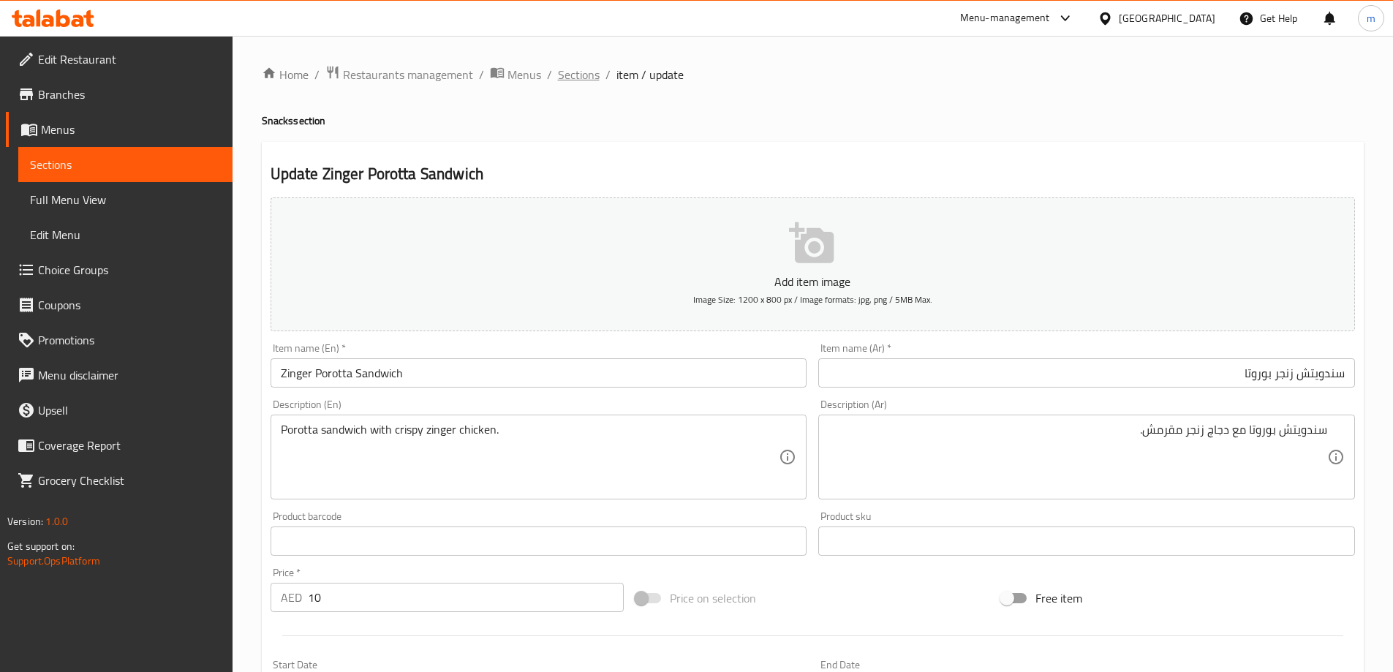
click at [587, 76] on span "Sections" at bounding box center [579, 75] width 42 height 18
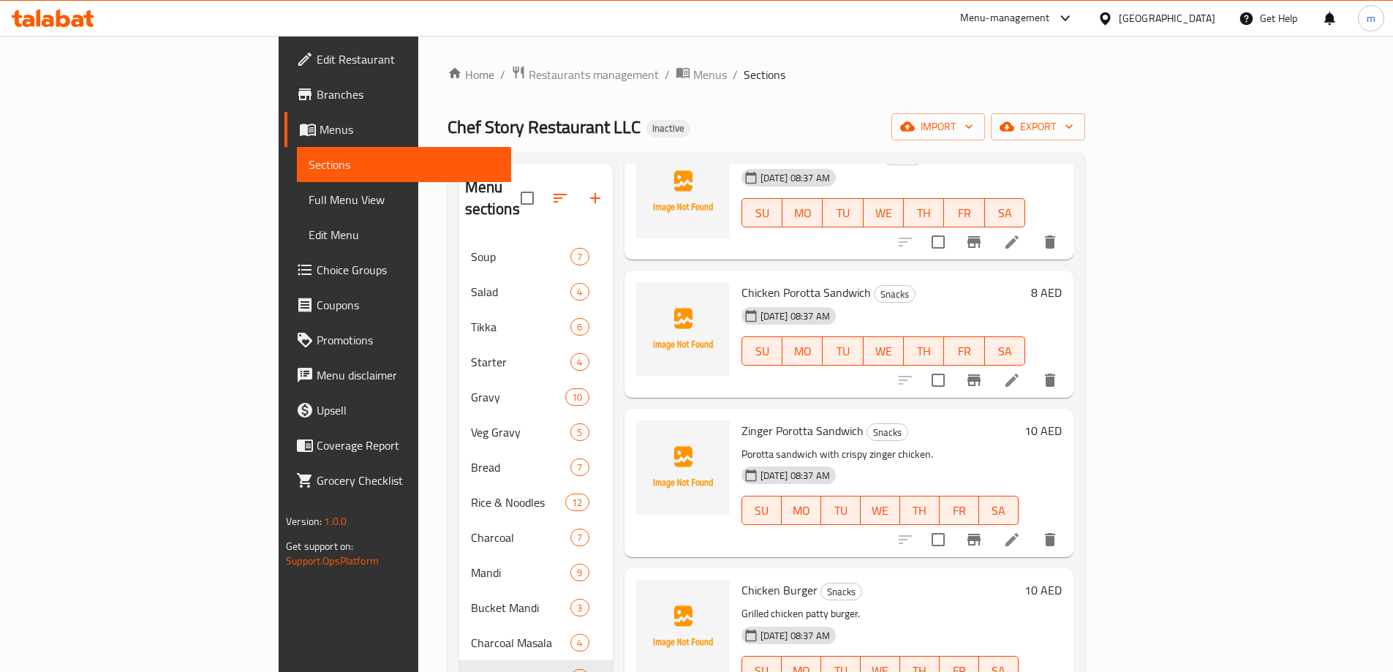
scroll to position [224, 0]
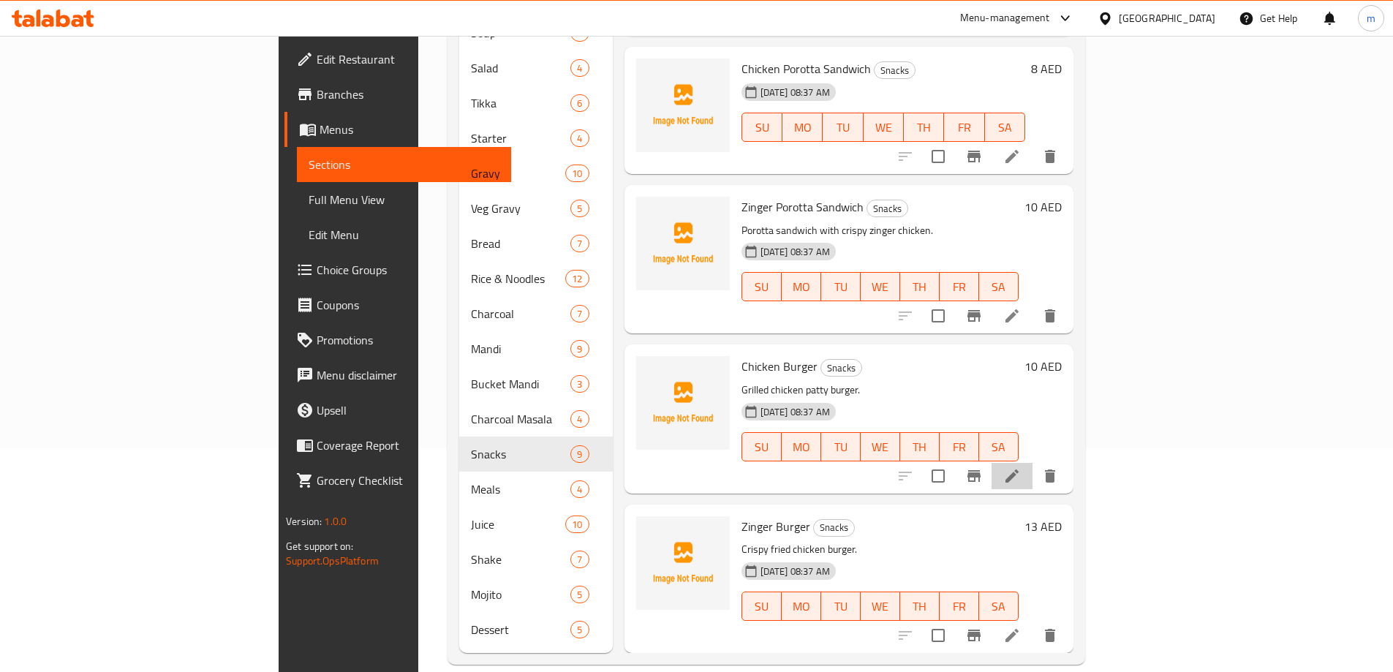
click at [1033, 464] on li at bounding box center [1012, 476] width 41 height 26
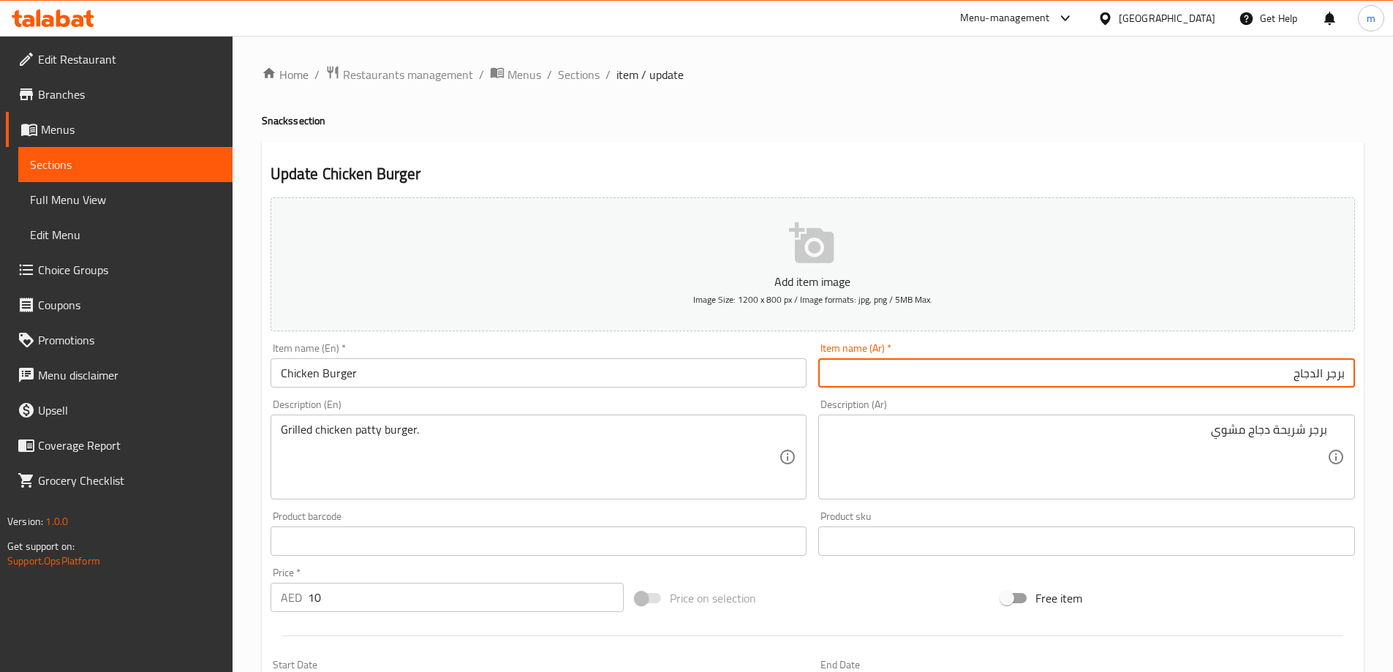
click at [450, 382] on input "Chicken Burger" at bounding box center [539, 372] width 537 height 29
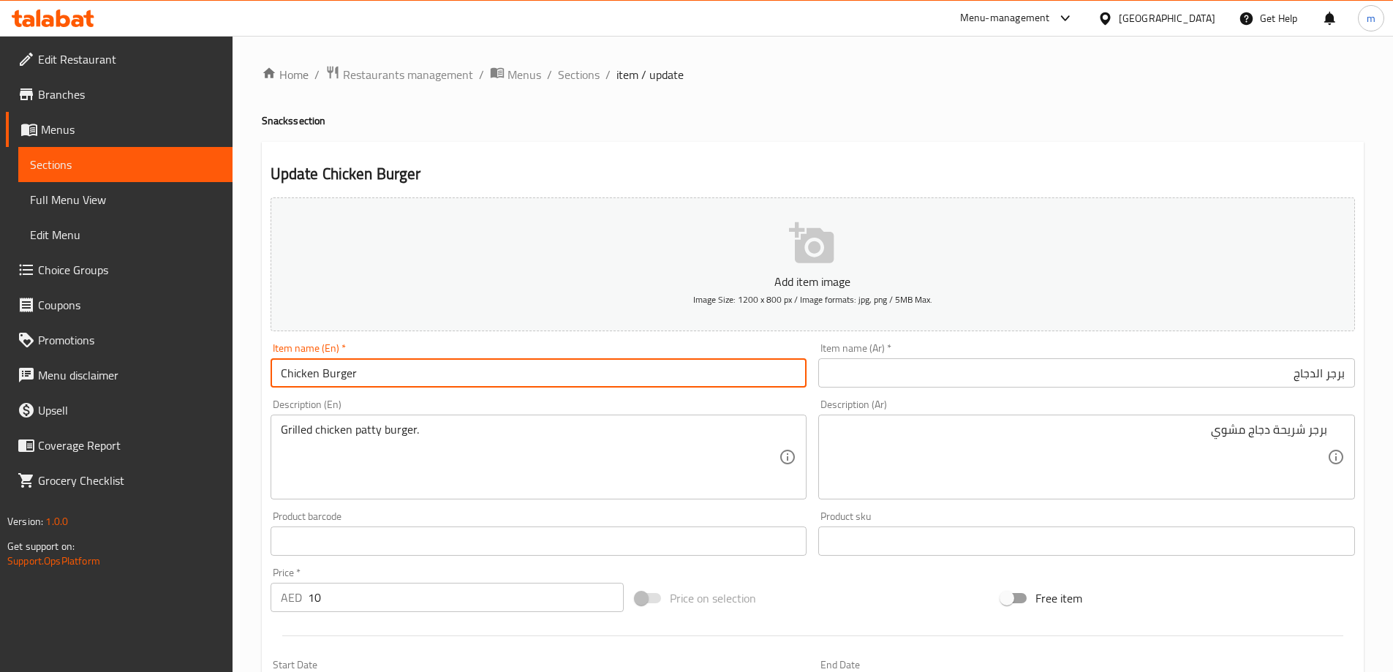
click at [450, 382] on input "Chicken Burger" at bounding box center [539, 372] width 537 height 29
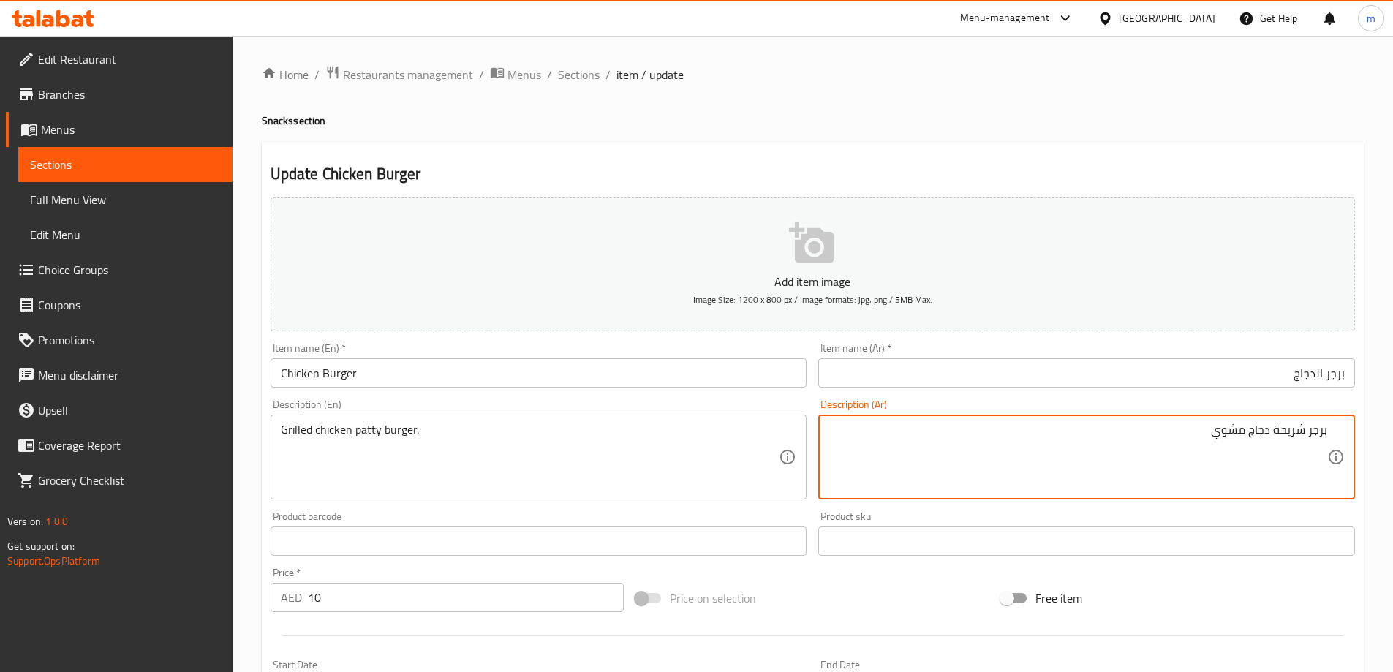
drag, startPoint x: 1273, startPoint y: 433, endPoint x: 1305, endPoint y: 434, distance: 32.9
type textarea "برجر قطعة دجاج مشوي"
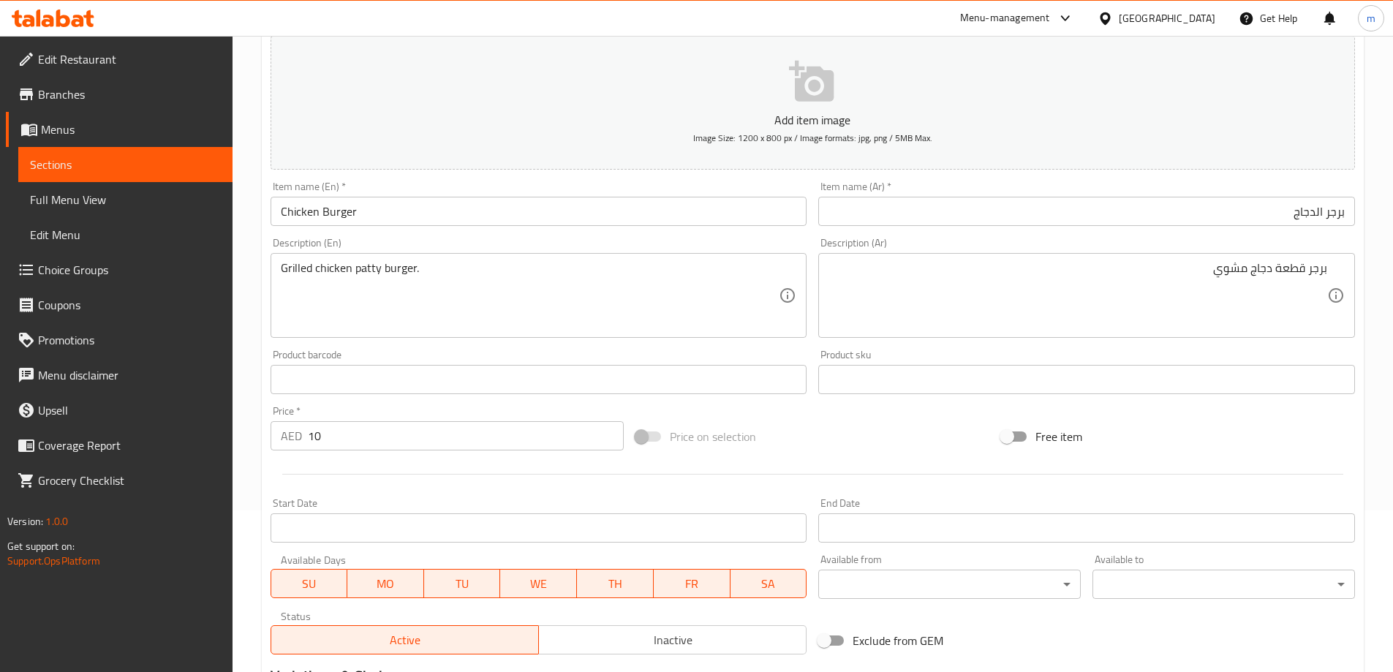
scroll to position [361, 0]
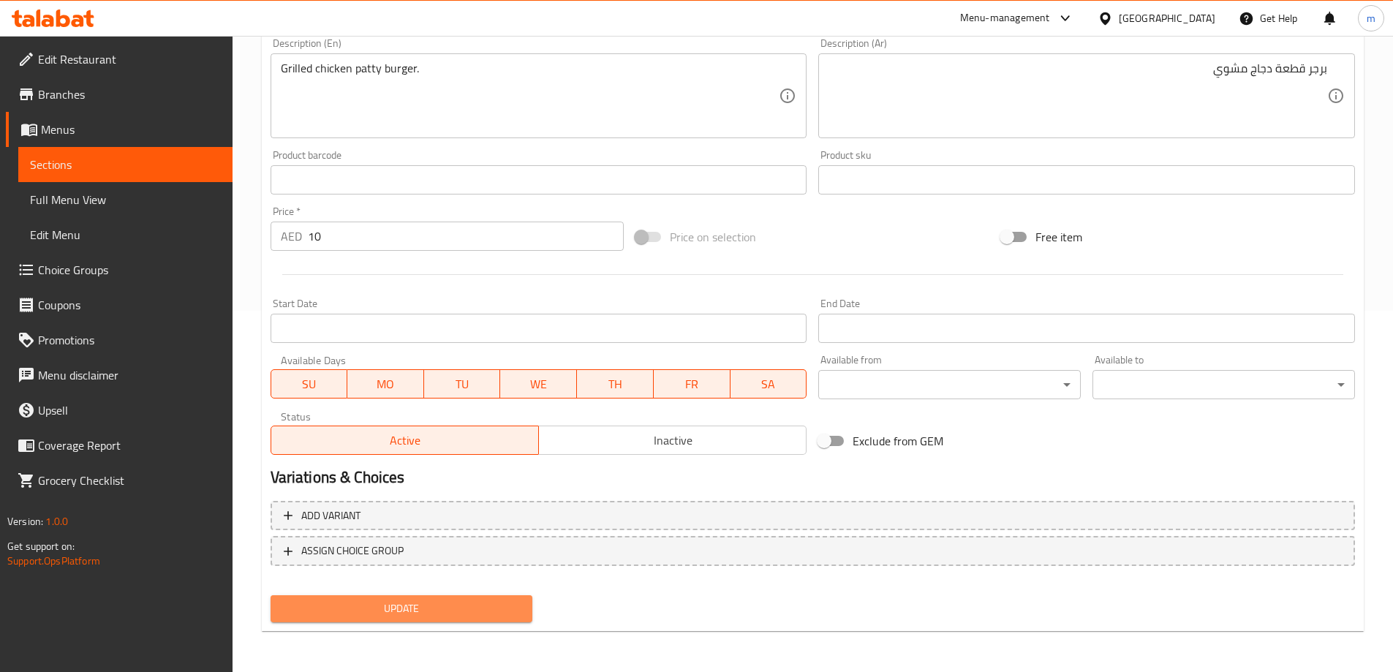
click at [355, 595] on button "Update" at bounding box center [402, 608] width 263 height 27
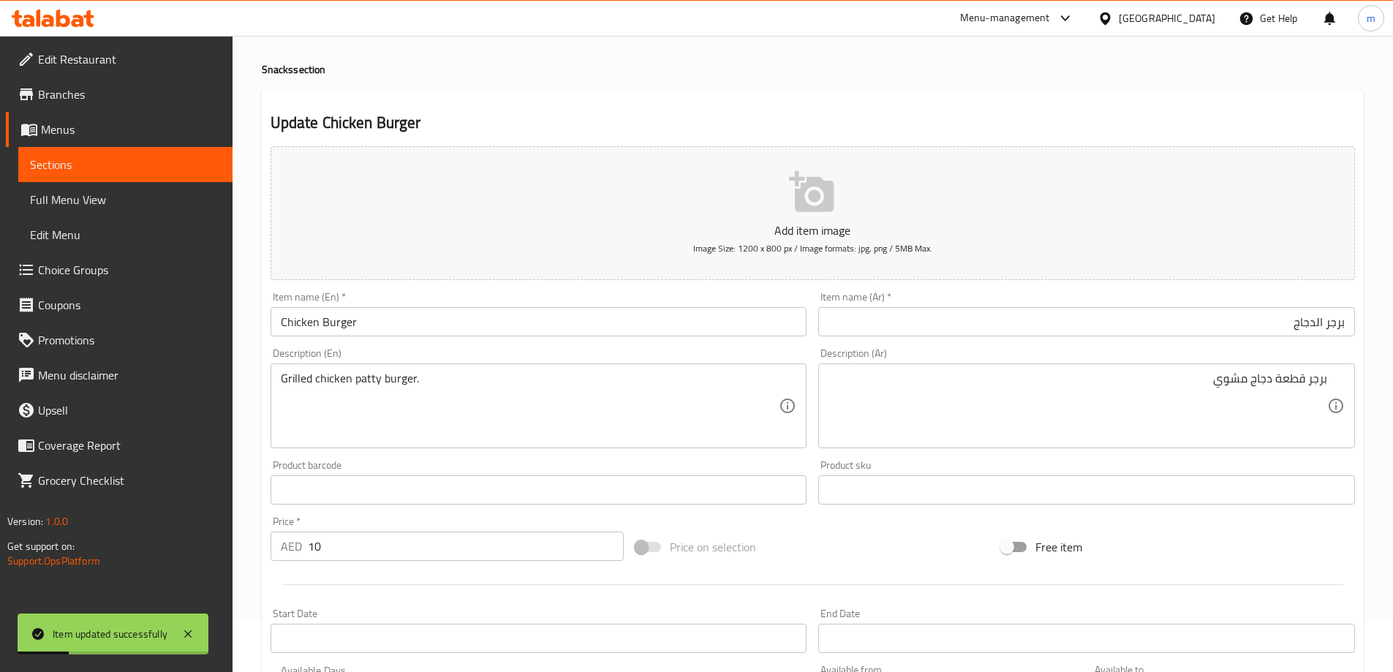
scroll to position [0, 0]
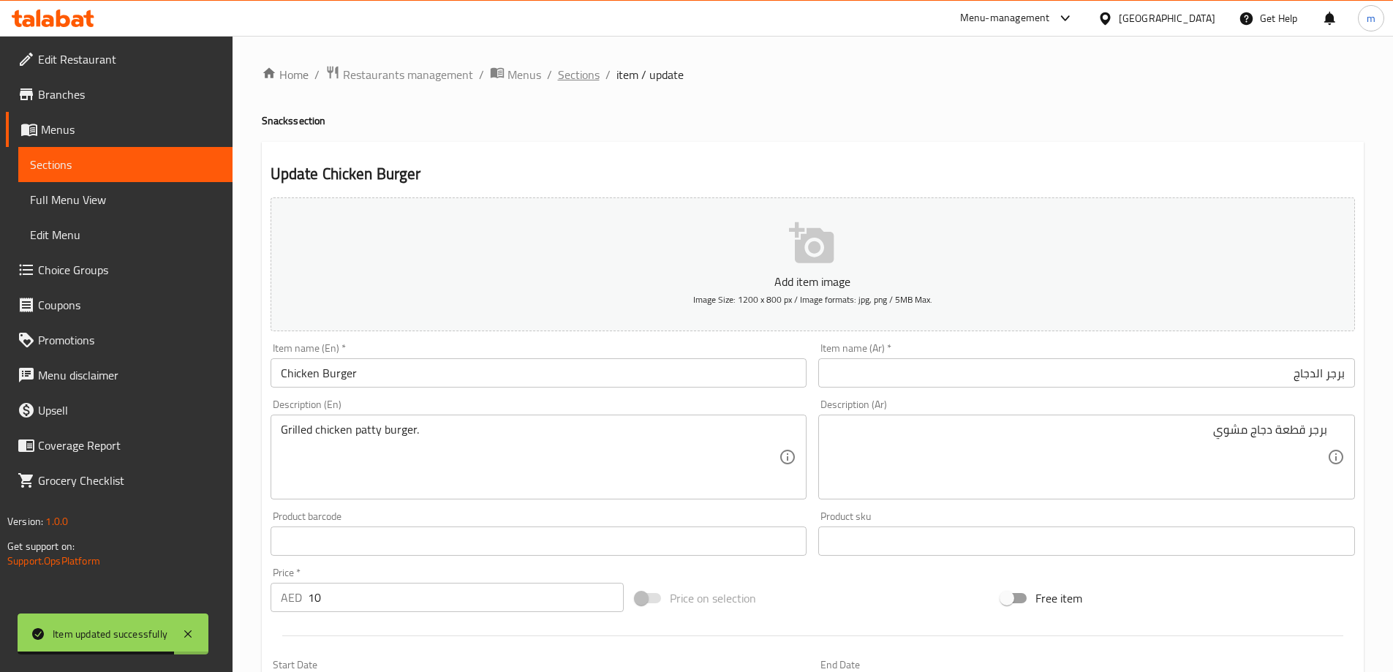
click at [572, 80] on span "Sections" at bounding box center [579, 75] width 42 height 18
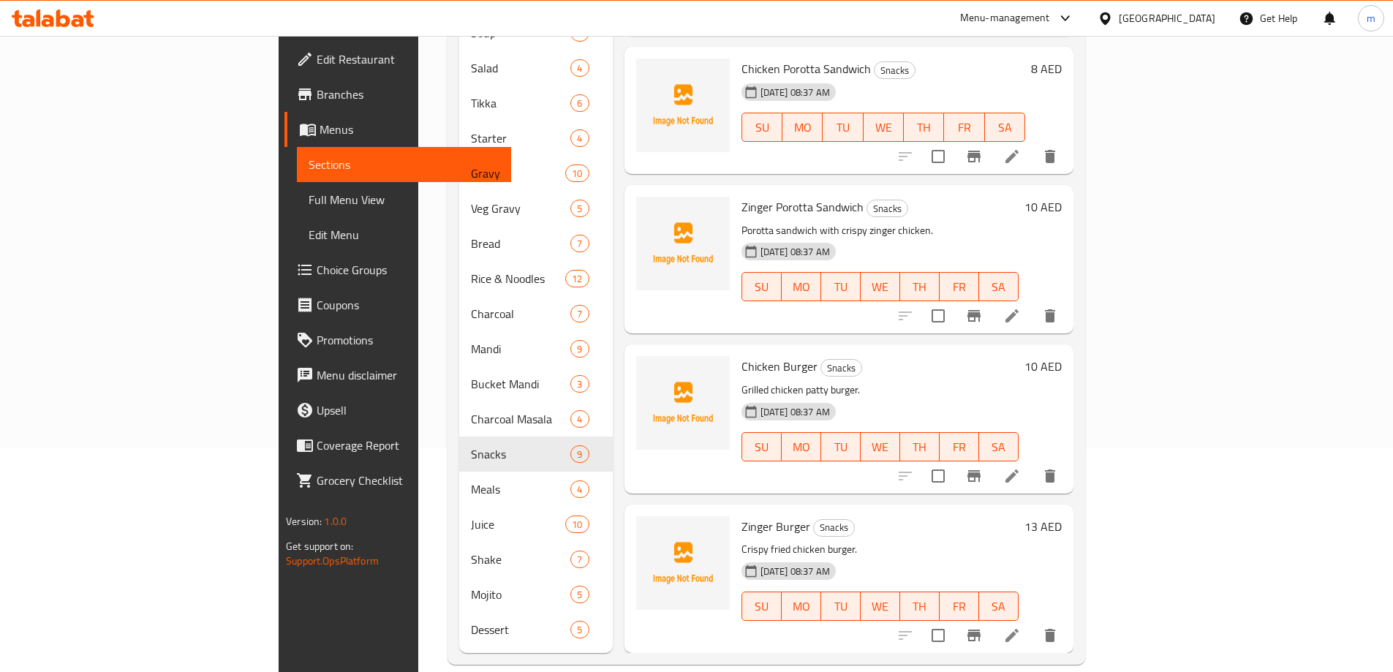
scroll to position [666, 0]
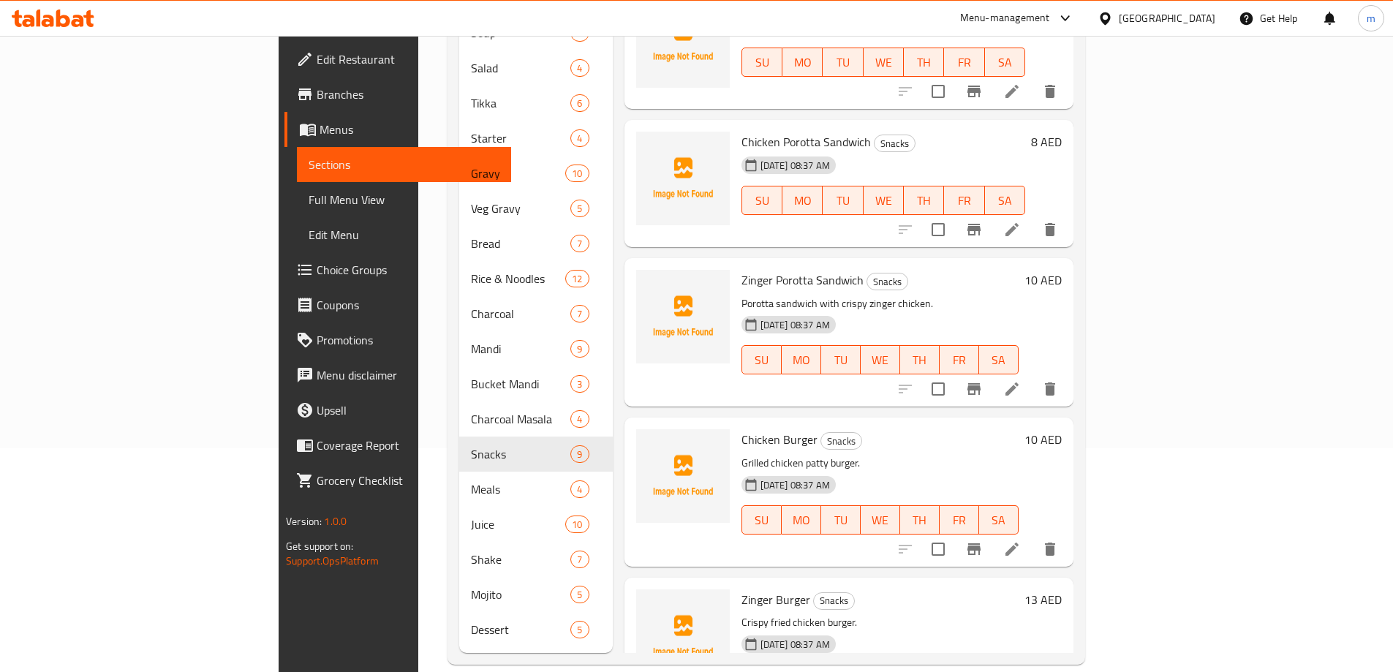
click at [1021, 380] on icon at bounding box center [1012, 389] width 18 height 18
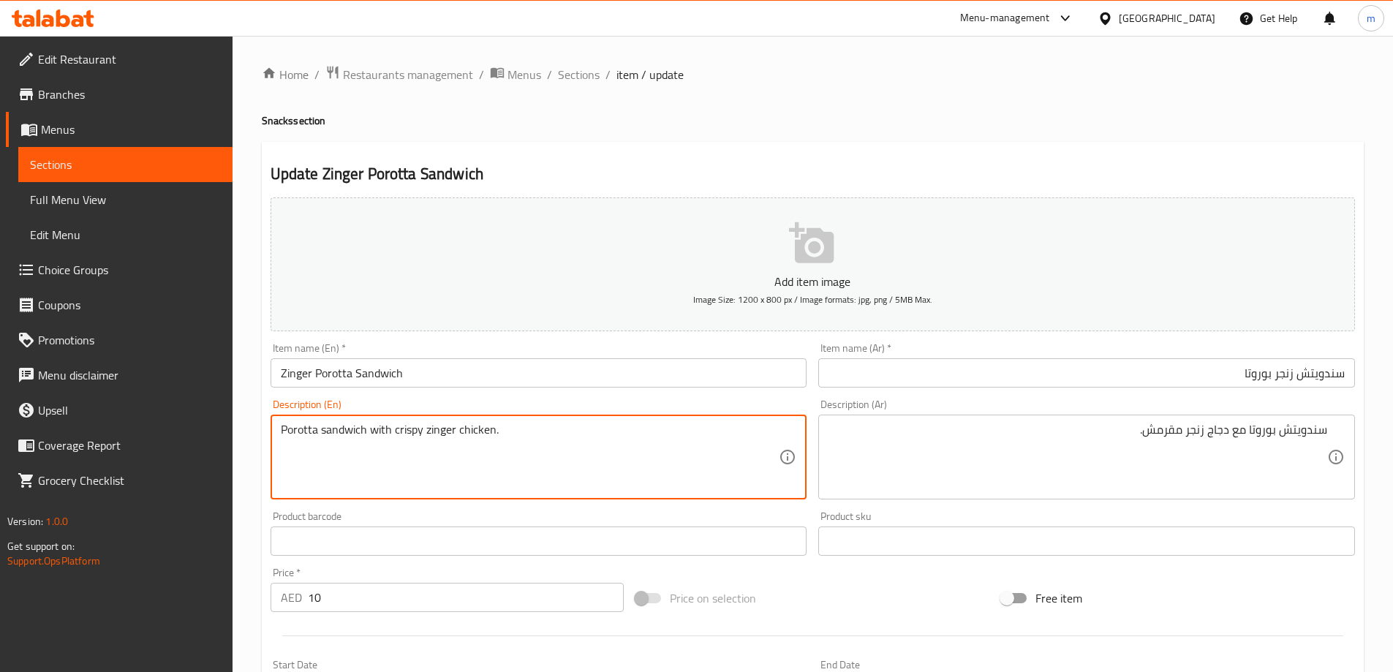
drag, startPoint x: 296, startPoint y: 442, endPoint x: 529, endPoint y: 446, distance: 233.3
click at [570, 67] on span "Sections" at bounding box center [579, 75] width 42 height 18
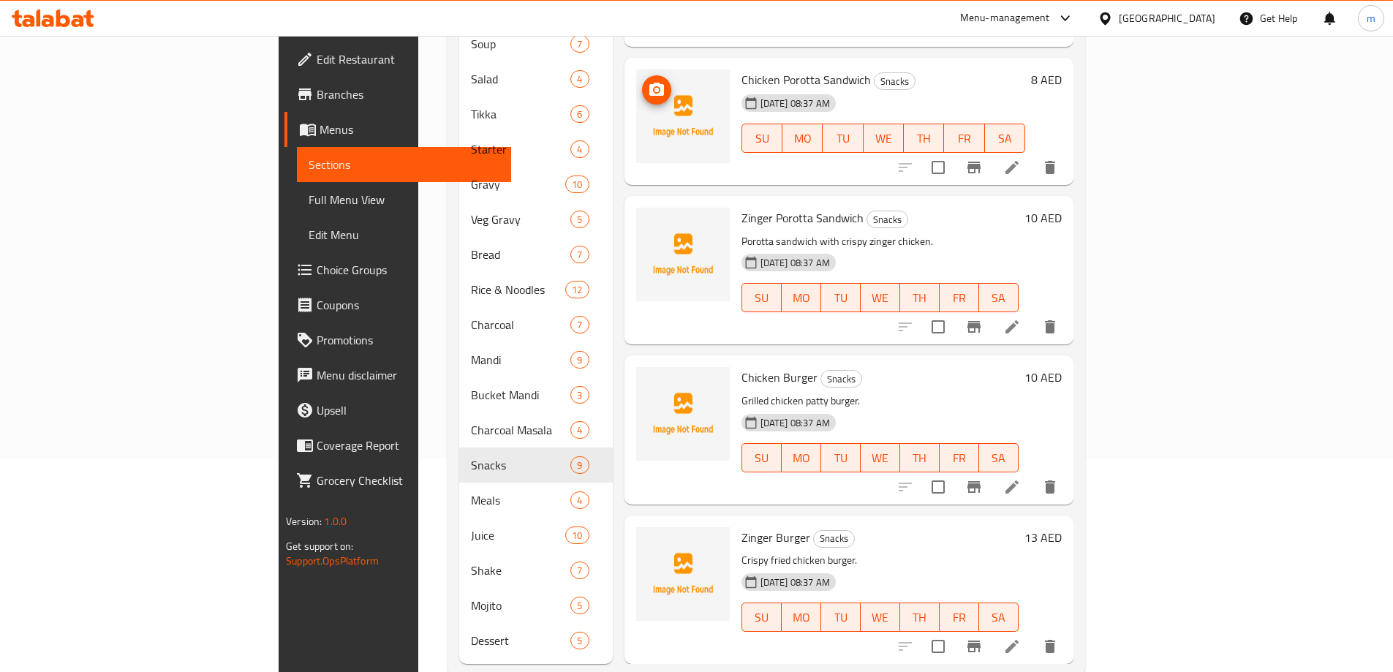
scroll to position [224, 0]
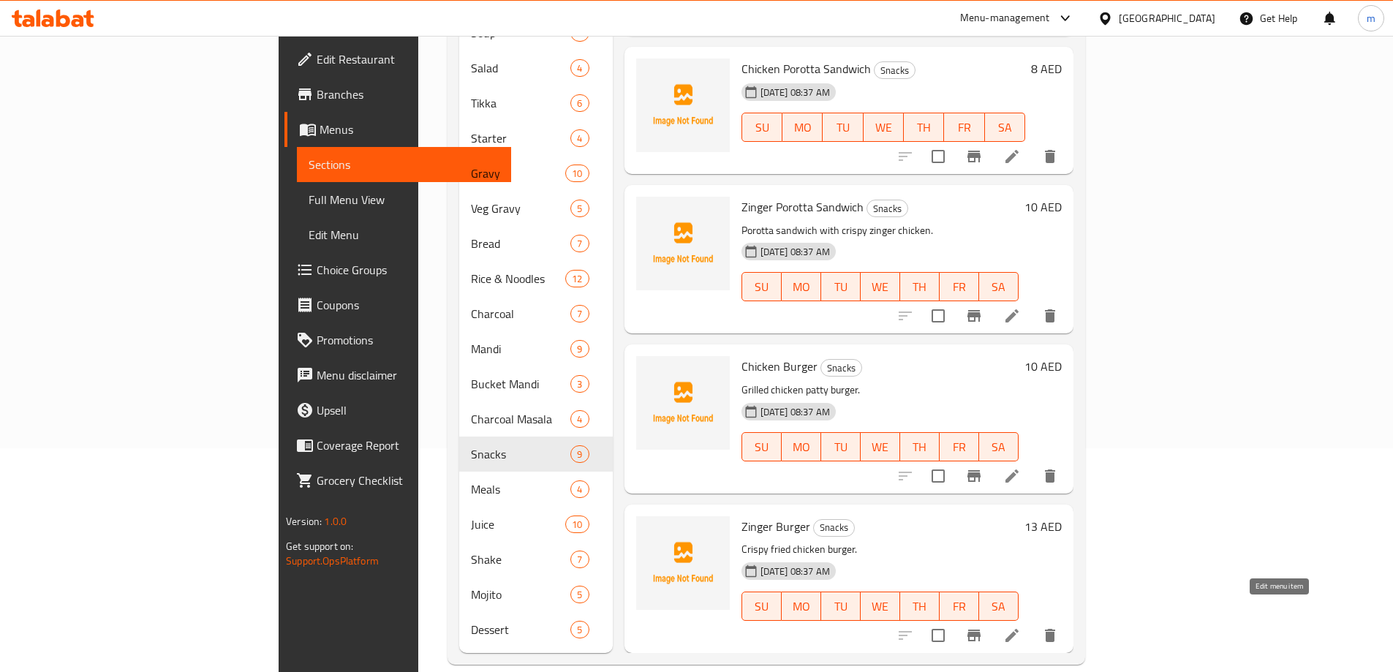
click at [1021, 627] on icon at bounding box center [1012, 636] width 18 height 18
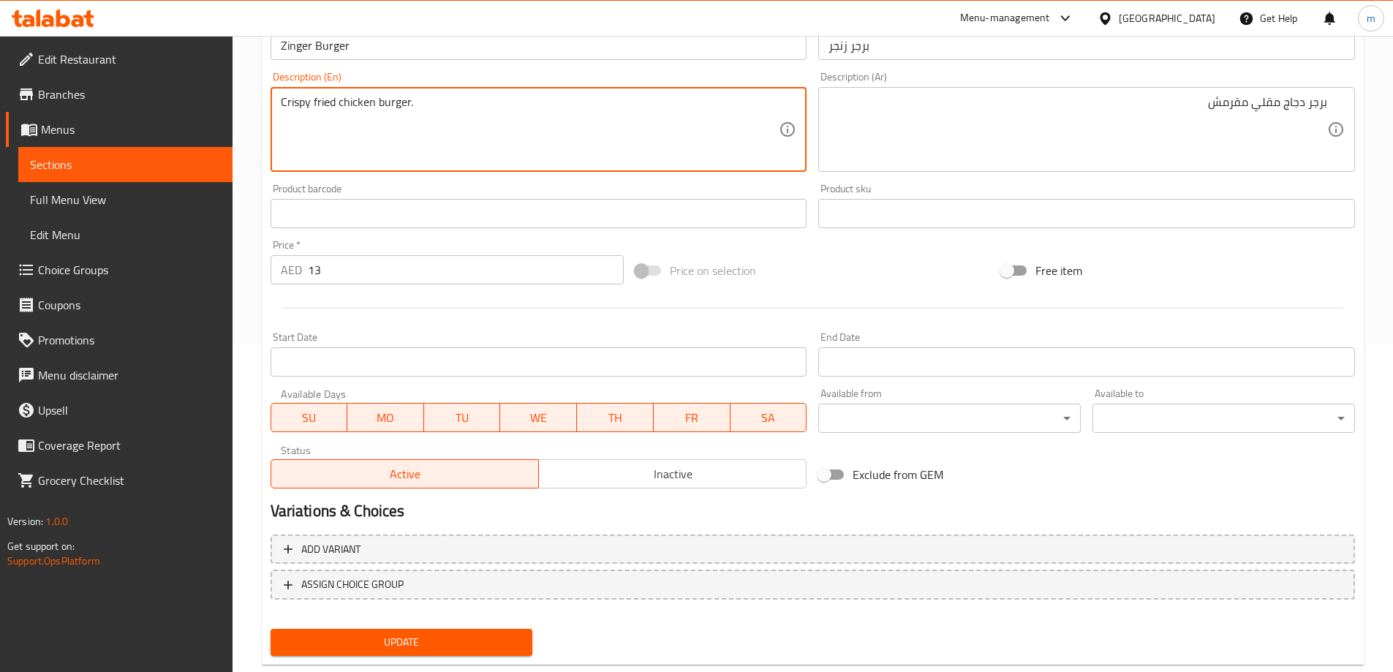
scroll to position [361, 0]
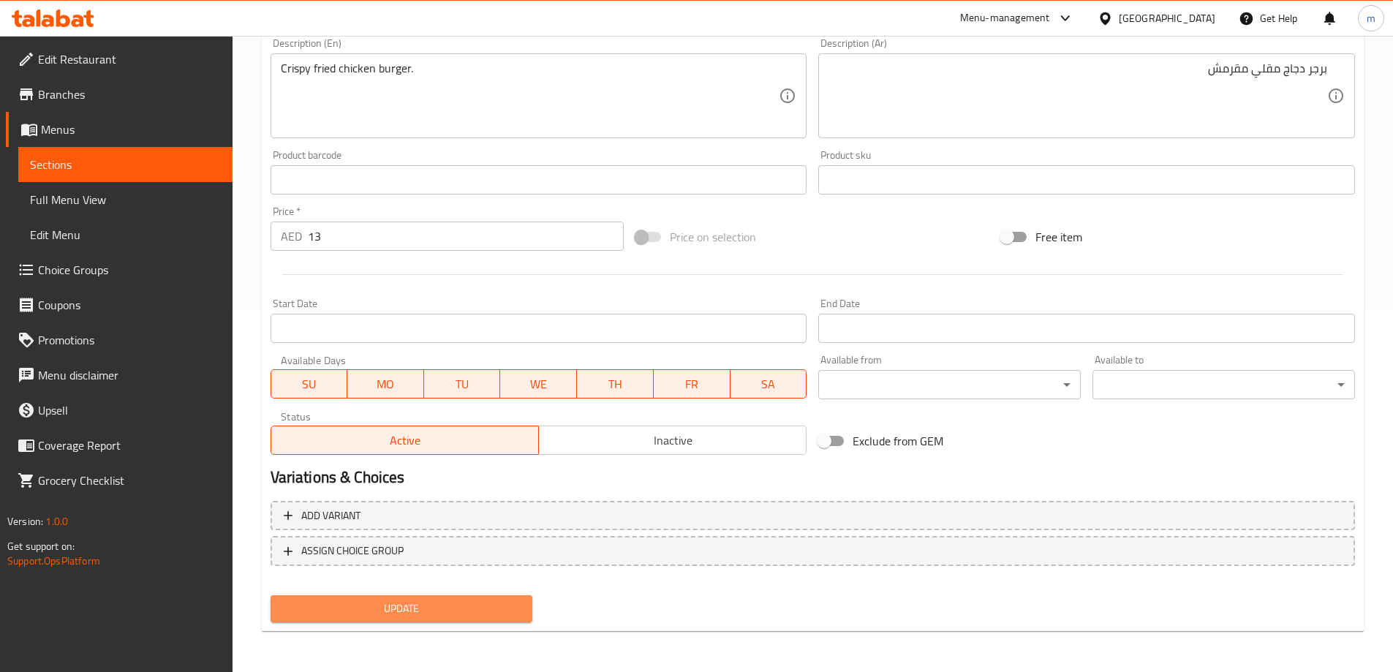
click at [430, 596] on button "Update" at bounding box center [402, 608] width 263 height 27
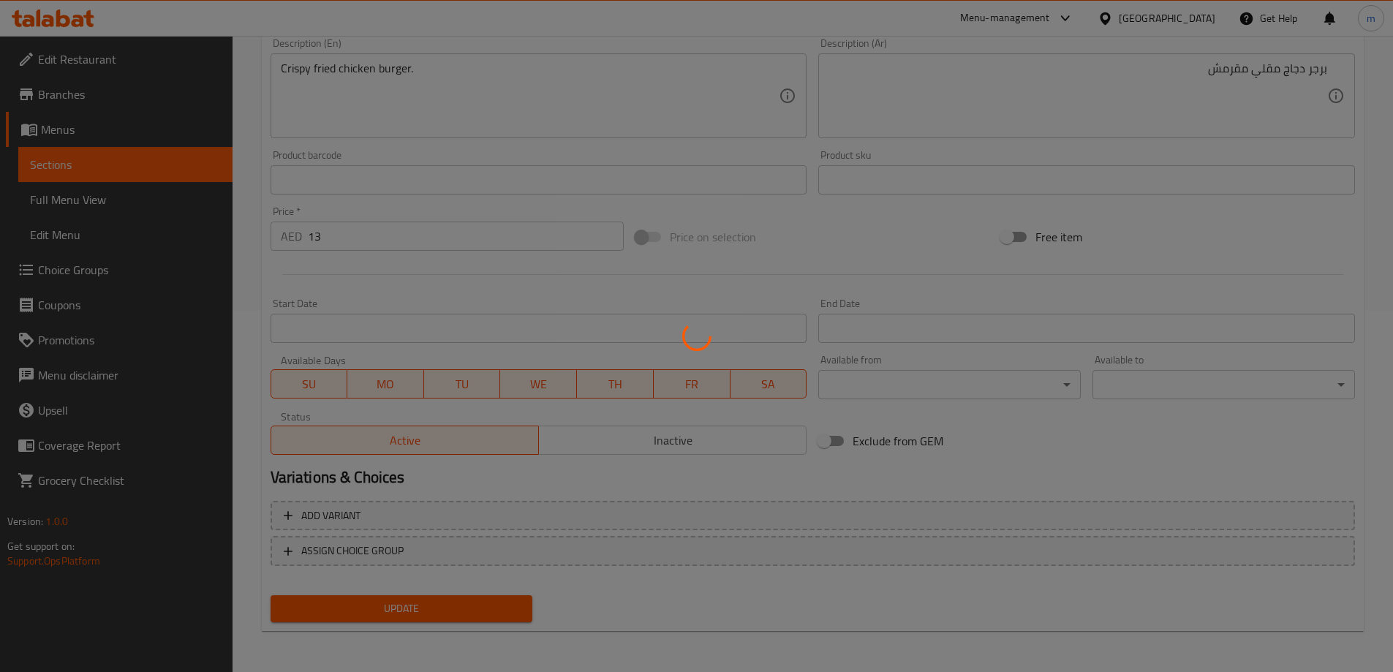
scroll to position [0, 0]
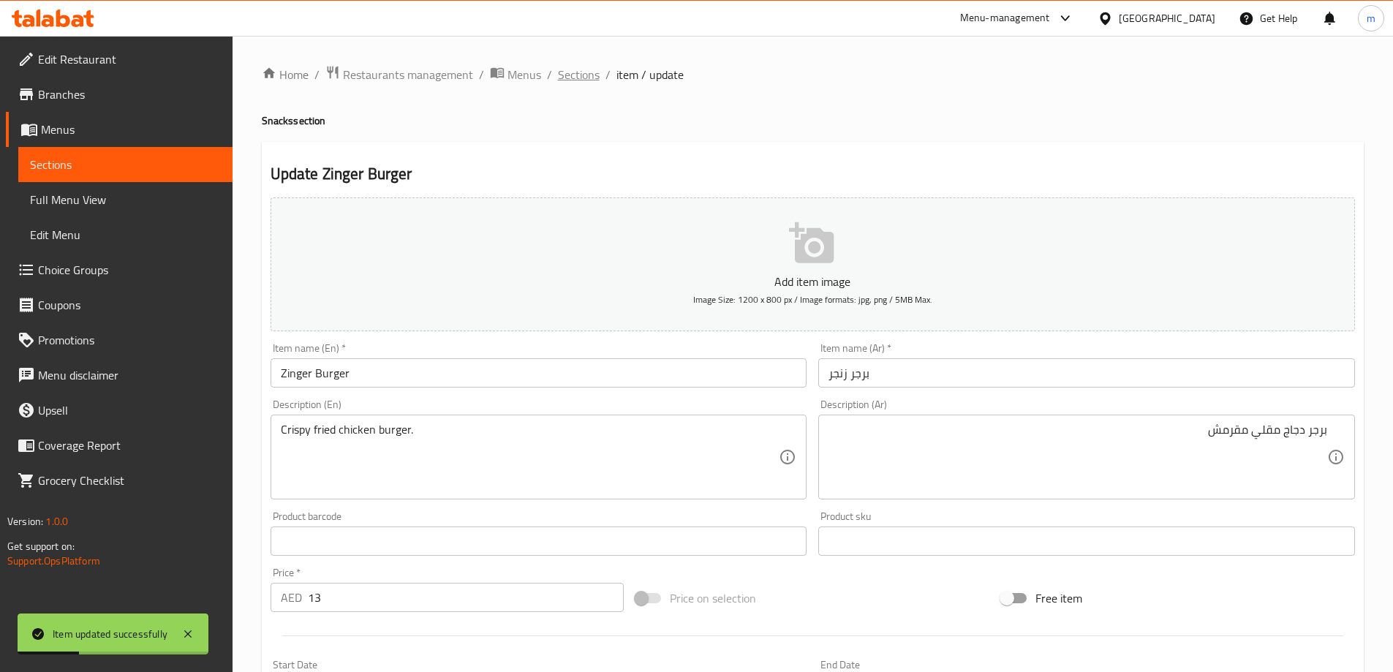
click at [575, 80] on span "Sections" at bounding box center [579, 75] width 42 height 18
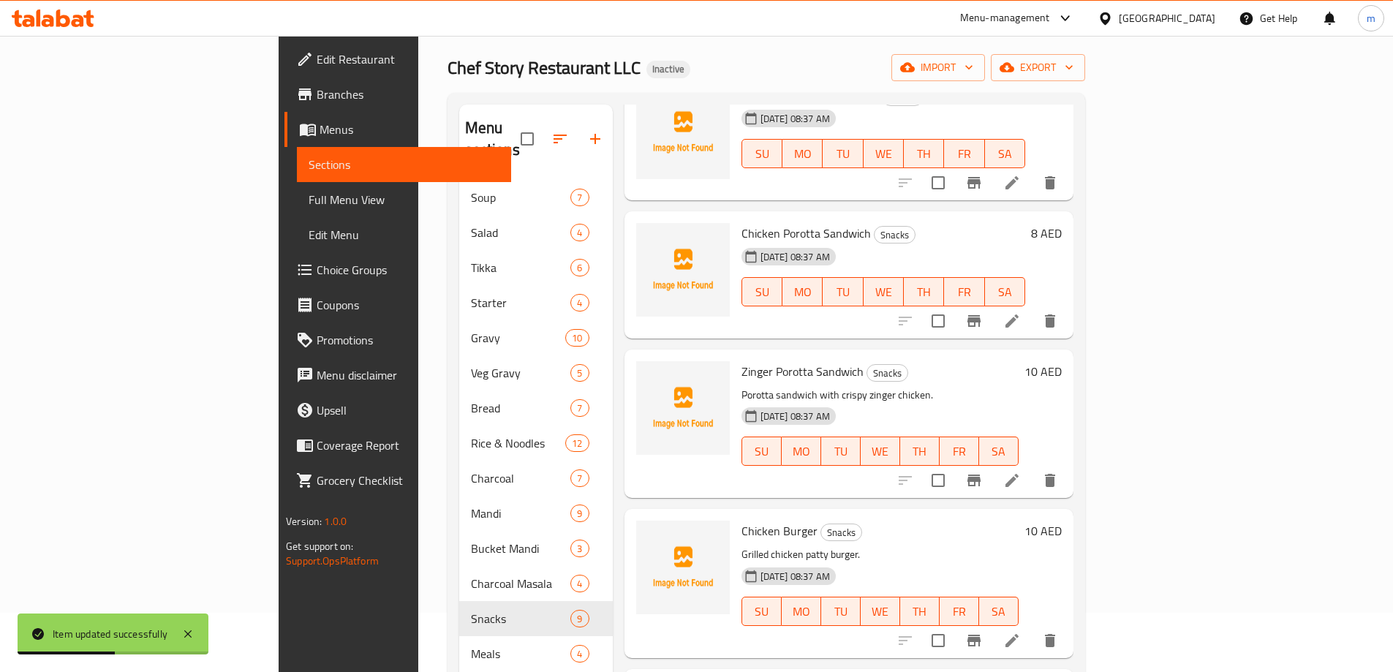
scroll to position [224, 0]
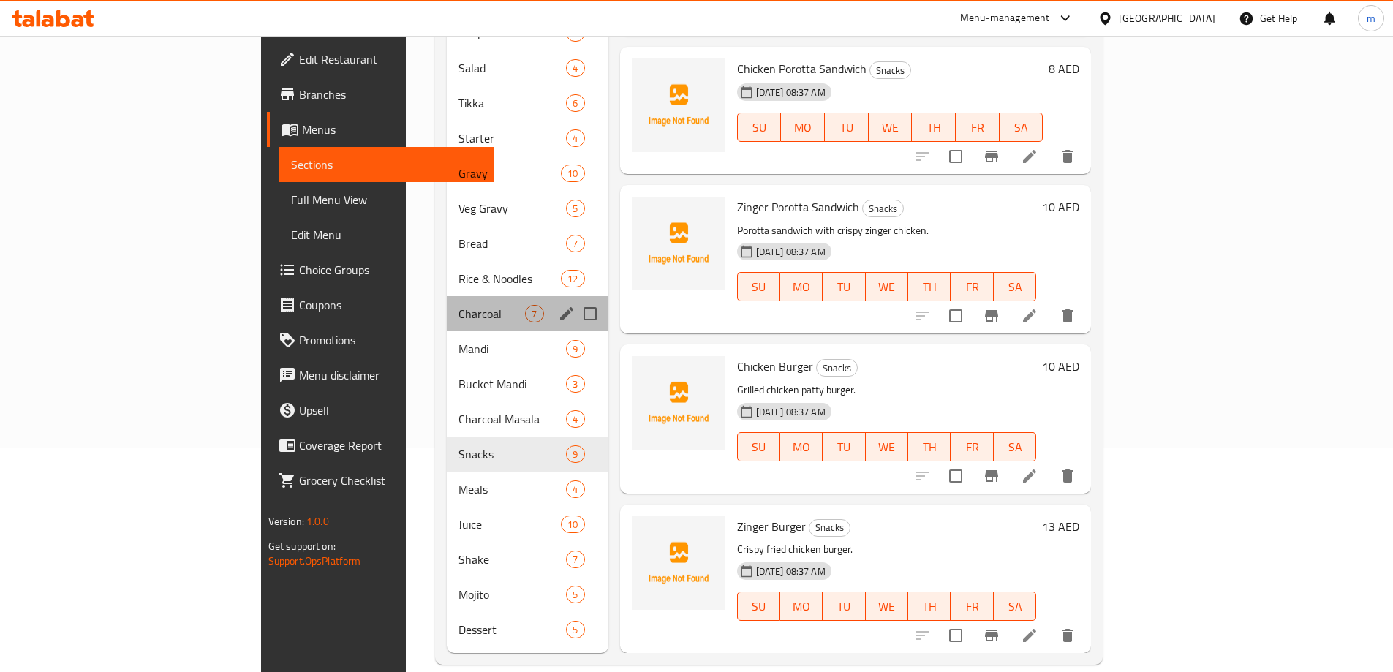
click at [447, 302] on div "Charcoal 7" at bounding box center [527, 313] width 161 height 35
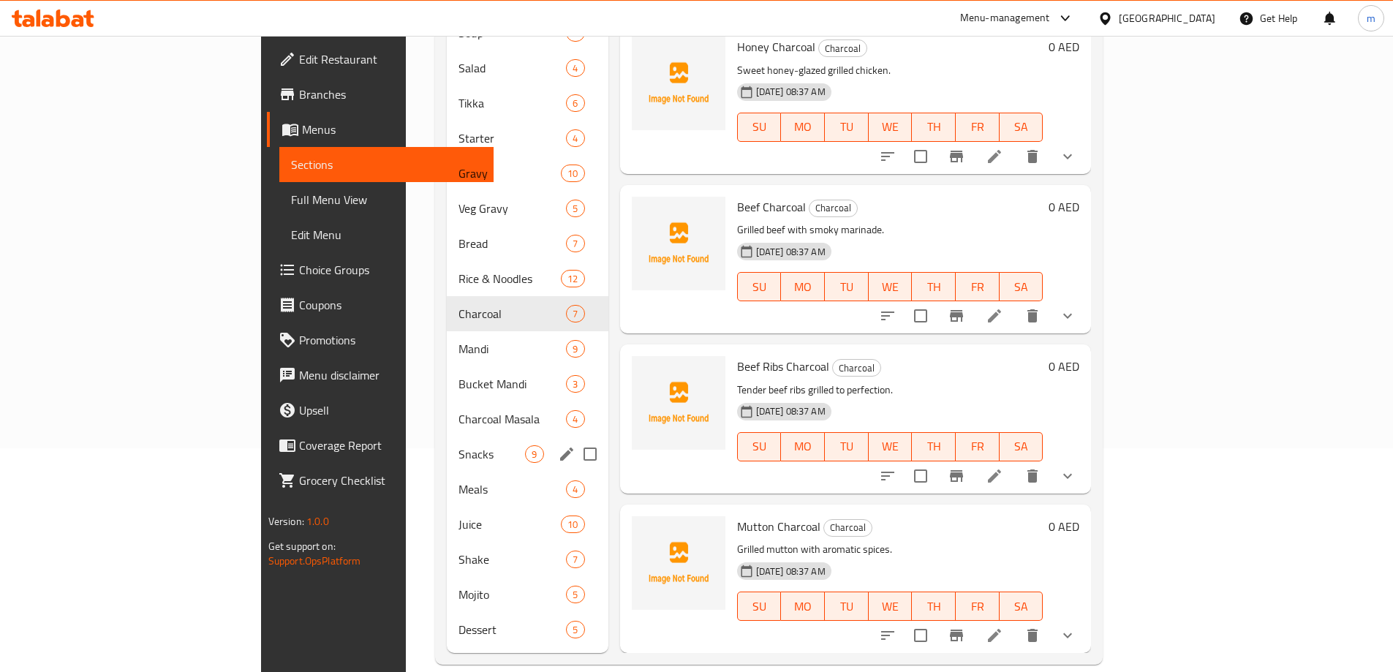
scroll to position [464, 0]
click at [459, 480] on span "Meals" at bounding box center [492, 489] width 67 height 18
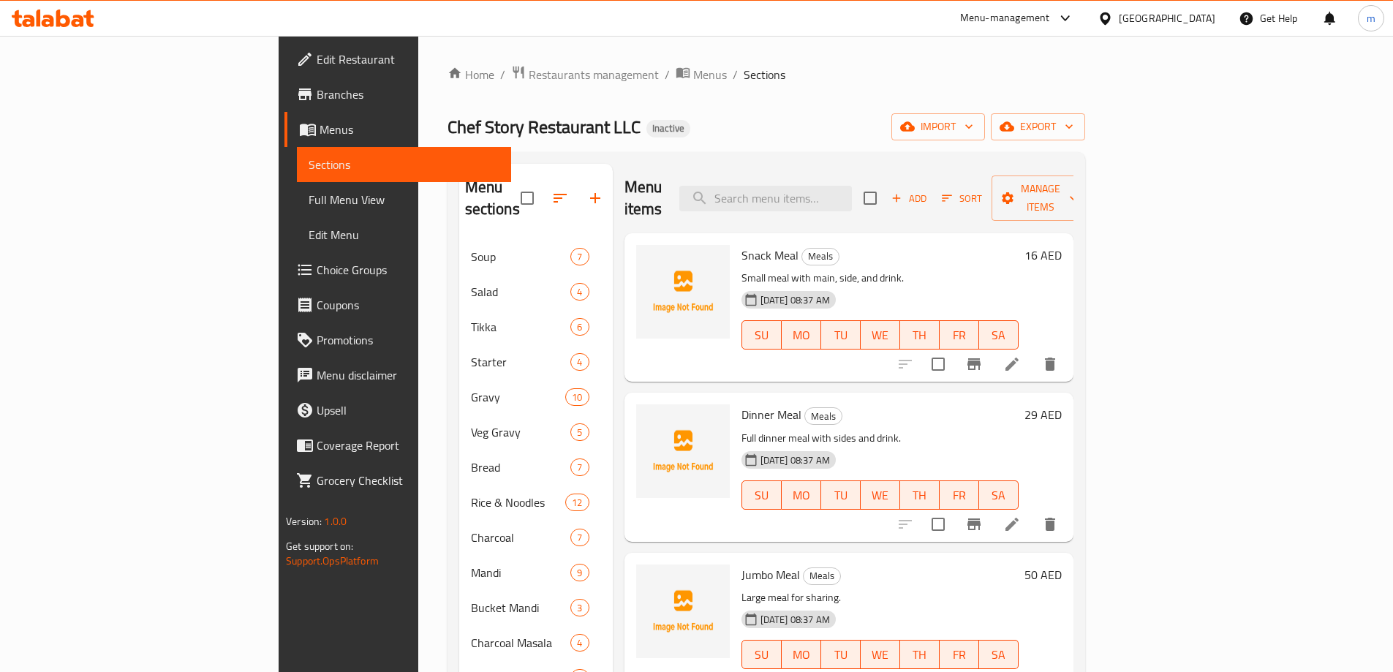
click at [1033, 351] on li at bounding box center [1012, 364] width 41 height 26
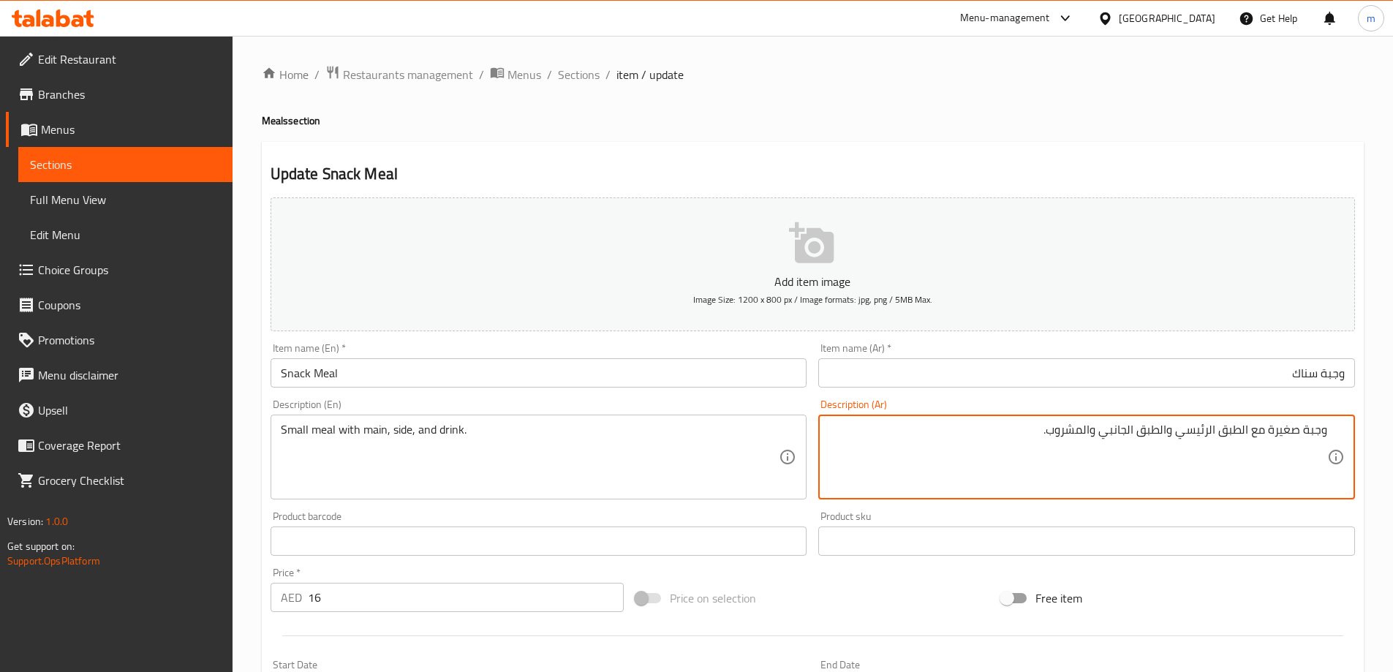
click at [1138, 429] on textarea "وجبة صغيرة مع الطبق الرئيسي والطبق الجانبي والمشروب." at bounding box center [1078, 457] width 499 height 69
click at [1150, 424] on textarea "وجبة صغيرة مع الطبق الرئيسي والطبق الجانبي والمشروب." at bounding box center [1078, 457] width 499 height 69
type textarea "وجبة صغيرة مع الطبق الرئيسي والجانبي والمشروب."
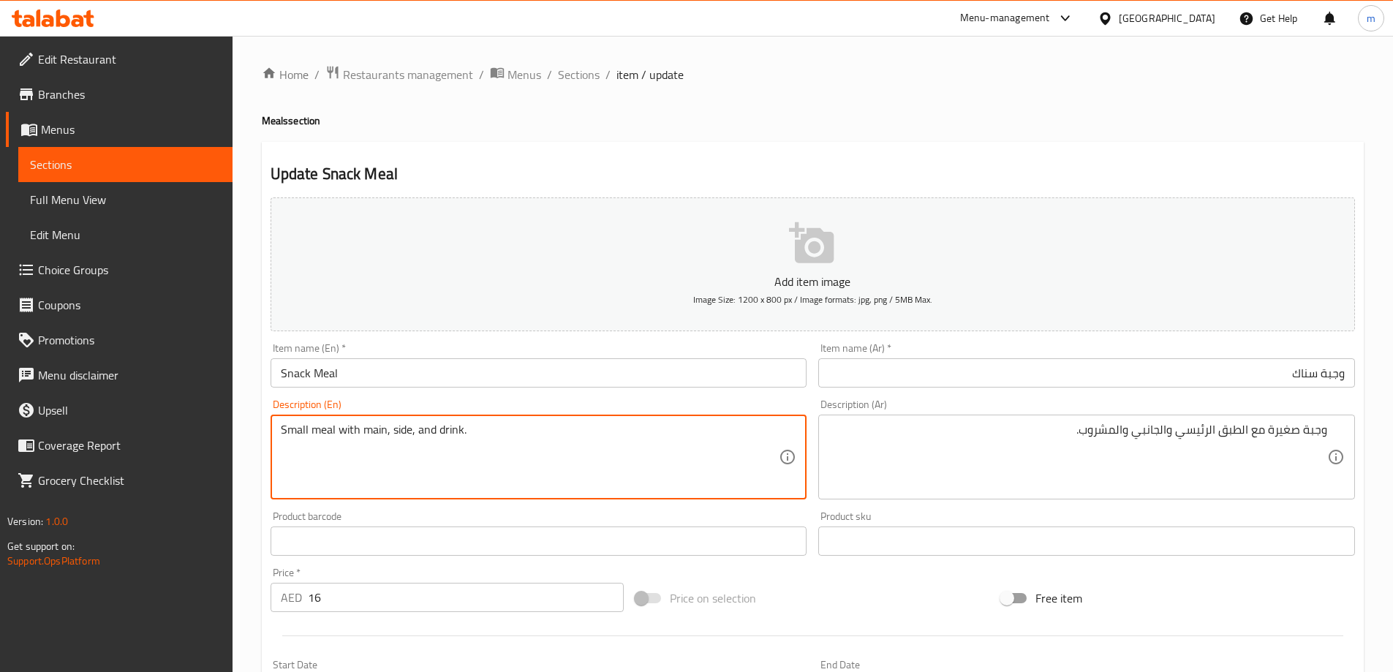
click at [568, 450] on textarea "Small meal with main, side, and drink." at bounding box center [530, 457] width 499 height 69
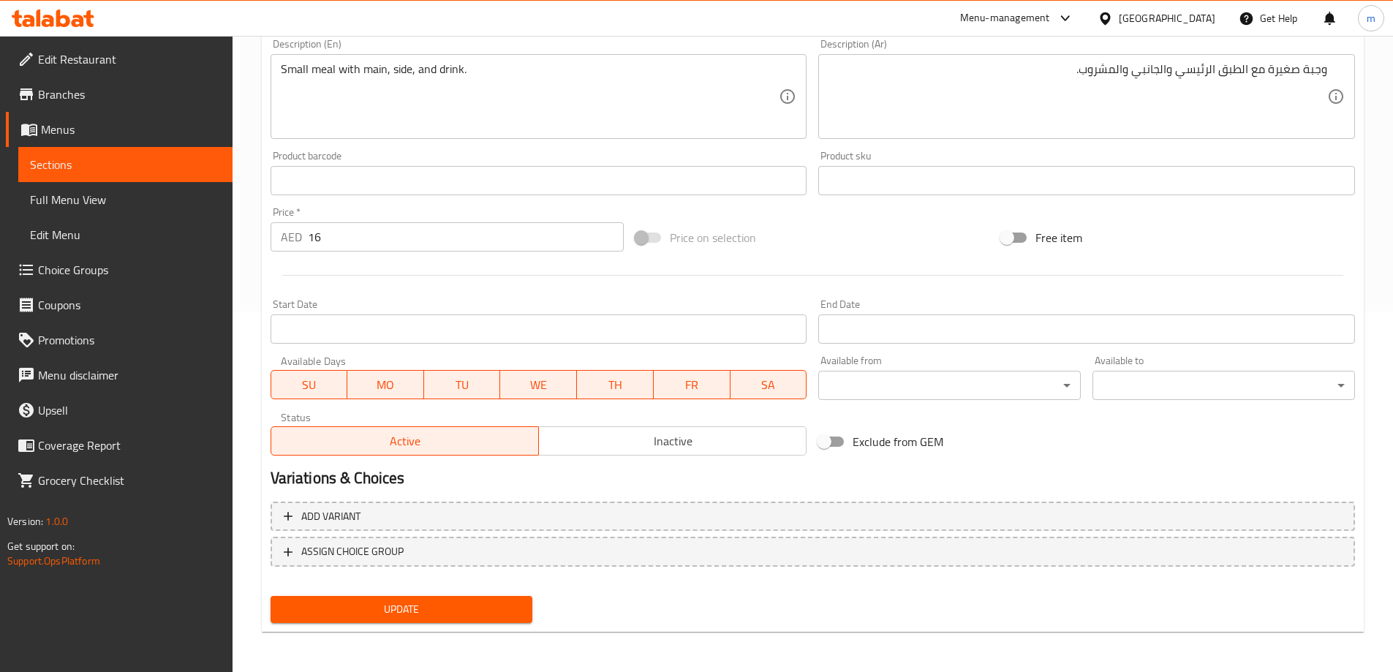
scroll to position [361, 0]
click at [402, 606] on span "Update" at bounding box center [401, 609] width 239 height 18
click at [482, 628] on div "Update" at bounding box center [402, 608] width 274 height 39
click at [483, 622] on button "Update" at bounding box center [402, 608] width 263 height 27
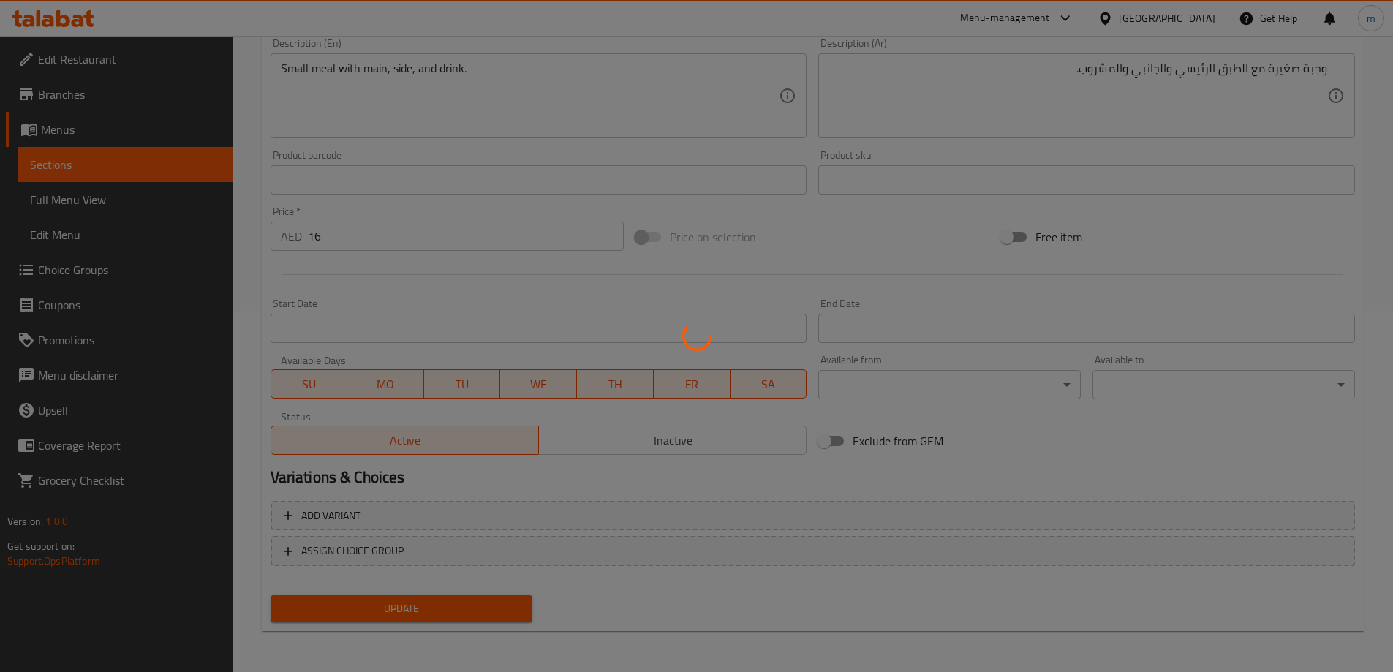
scroll to position [0, 0]
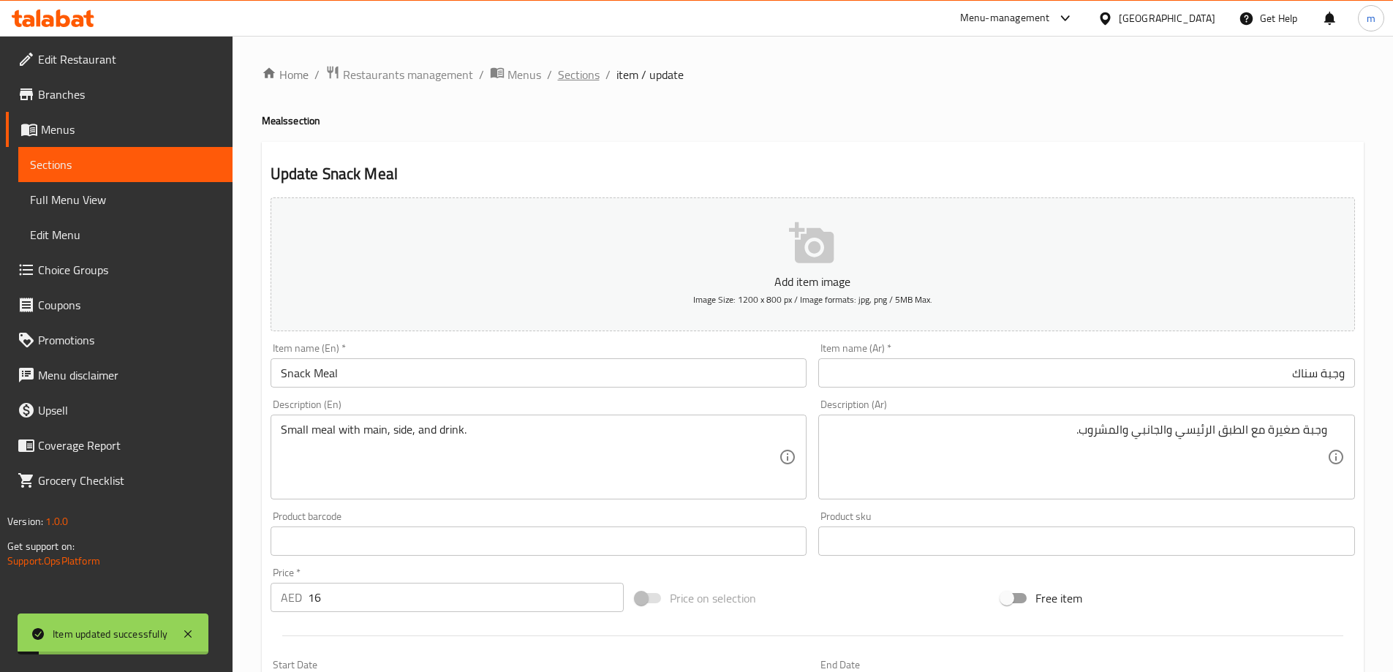
click at [582, 71] on span "Sections" at bounding box center [579, 75] width 42 height 18
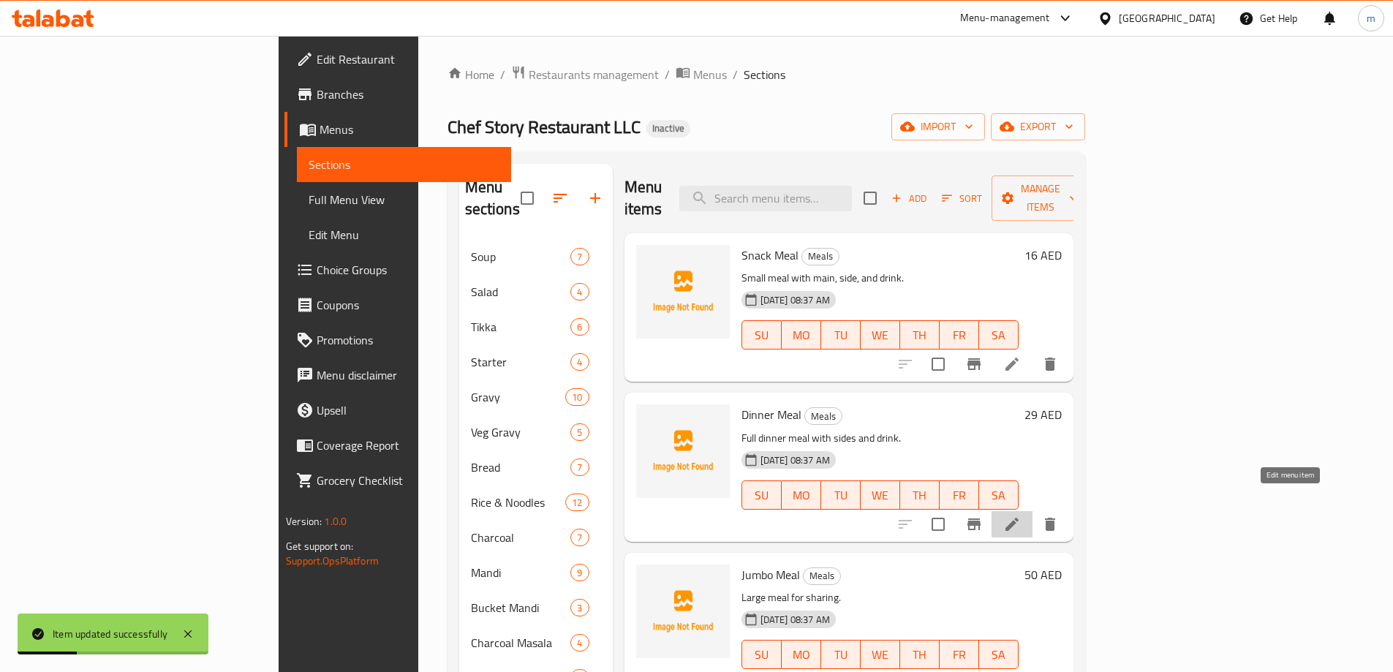
click at [1019, 518] on icon at bounding box center [1012, 524] width 13 height 13
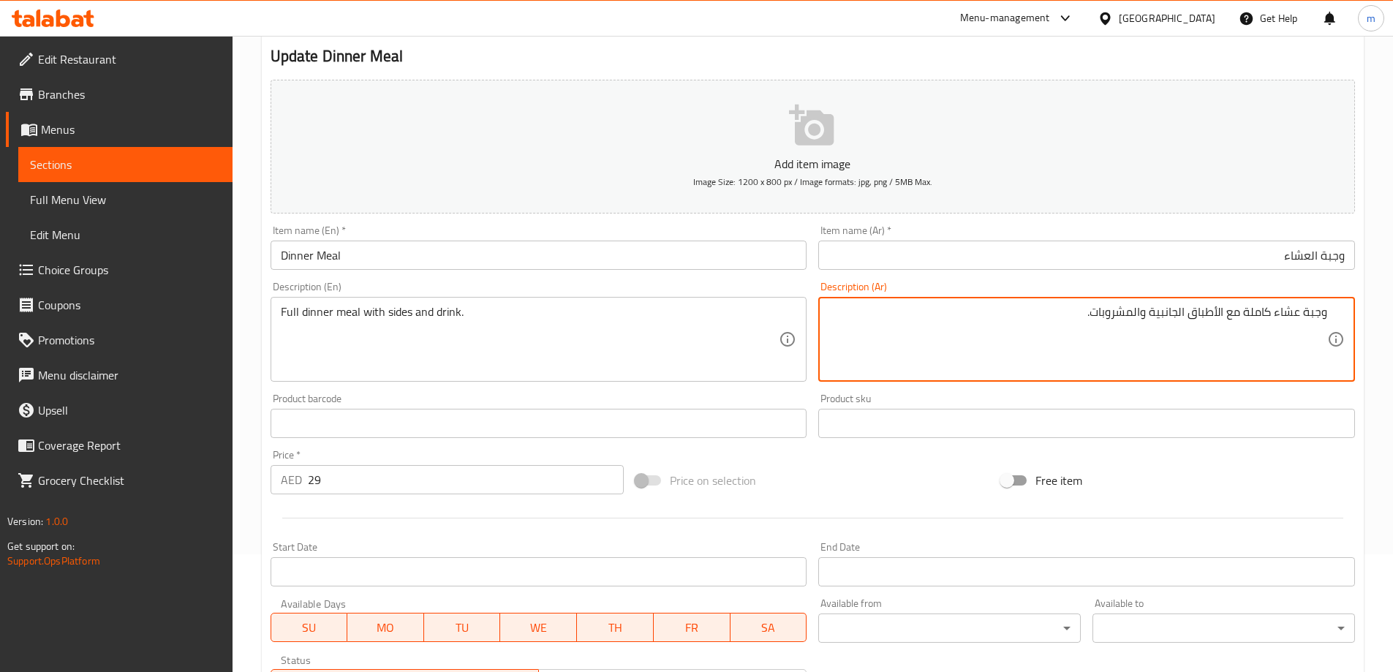
scroll to position [361, 0]
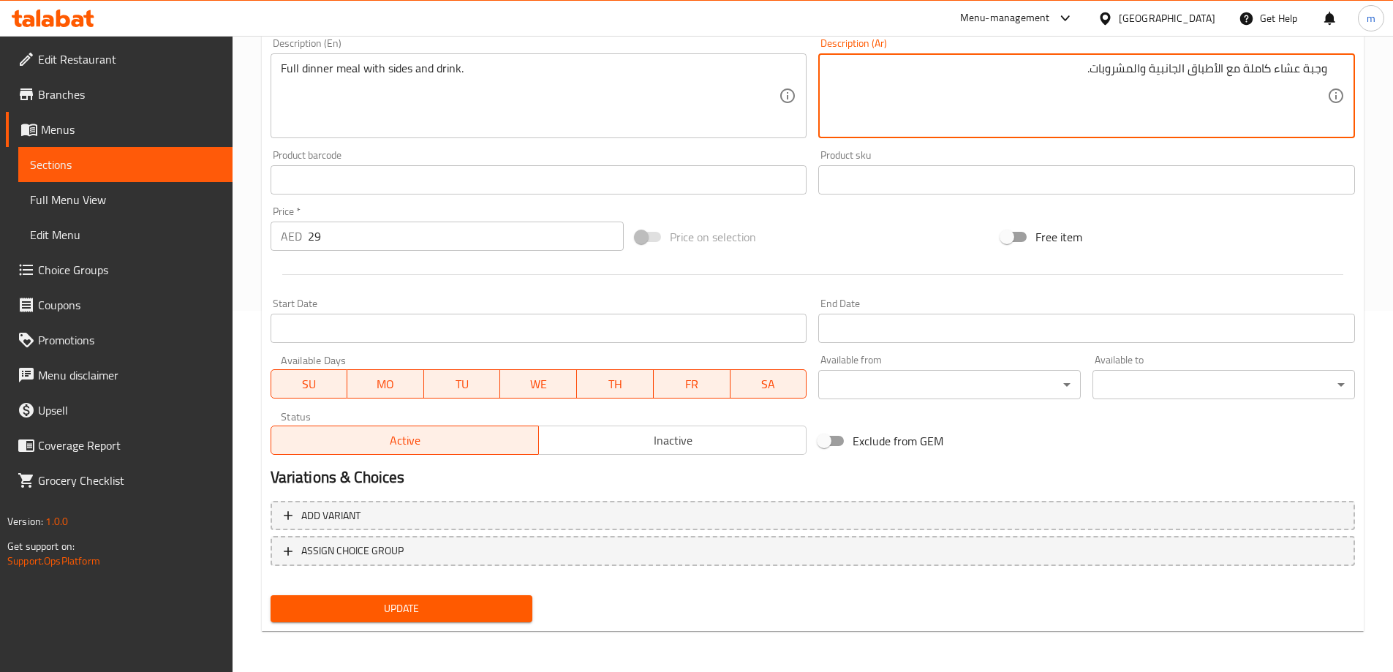
click at [372, 597] on button "Update" at bounding box center [402, 608] width 263 height 27
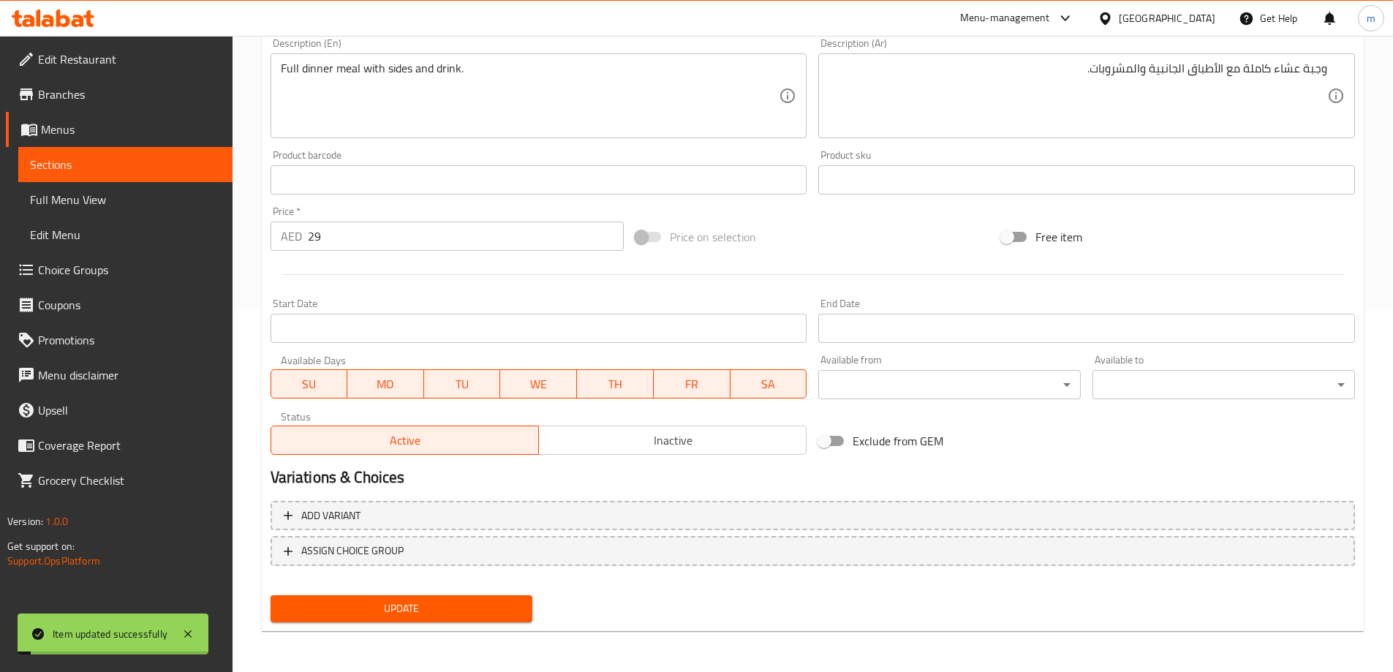
scroll to position [0, 0]
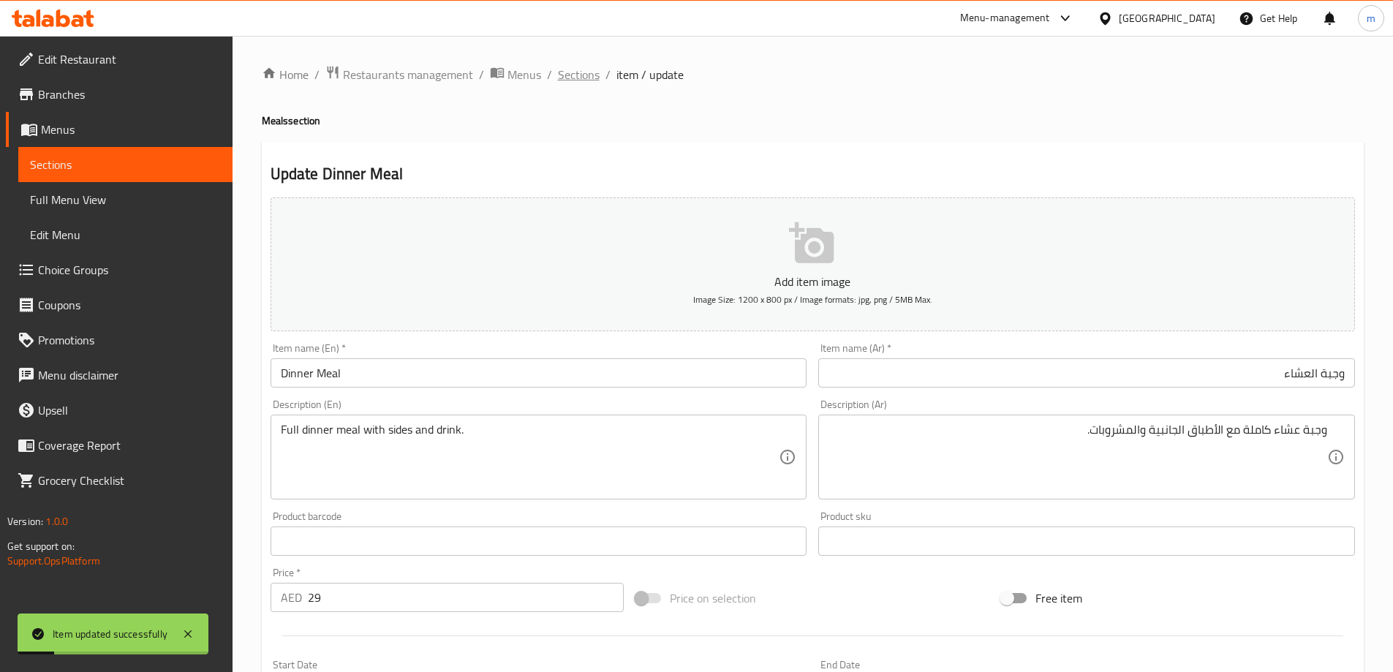
click at [568, 82] on span "Sections" at bounding box center [579, 75] width 42 height 18
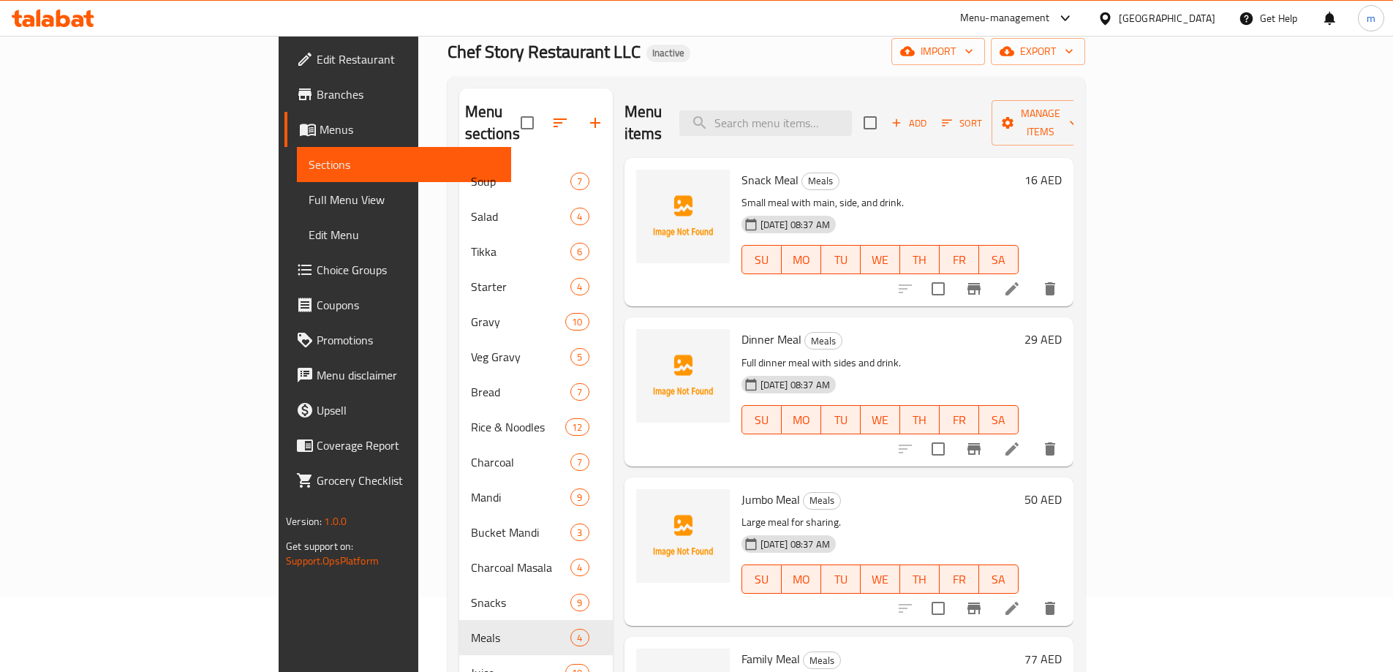
scroll to position [146, 0]
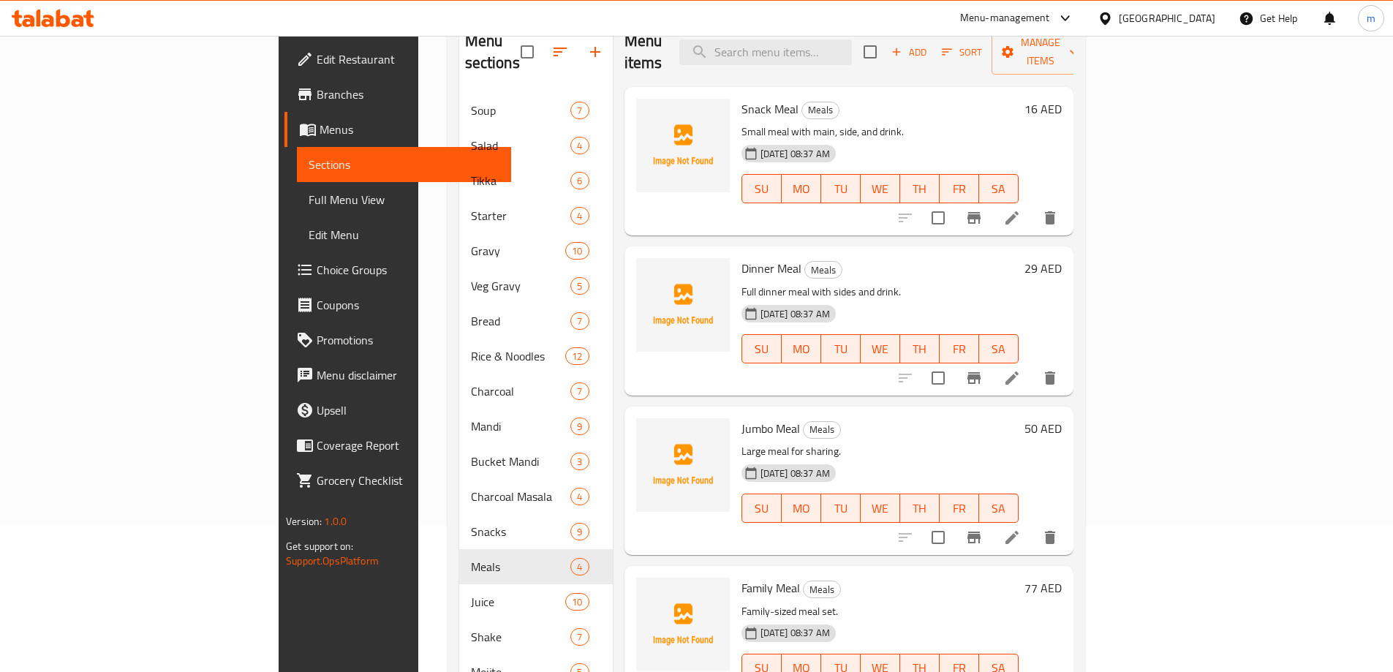
click at [1033, 524] on li at bounding box center [1012, 537] width 41 height 26
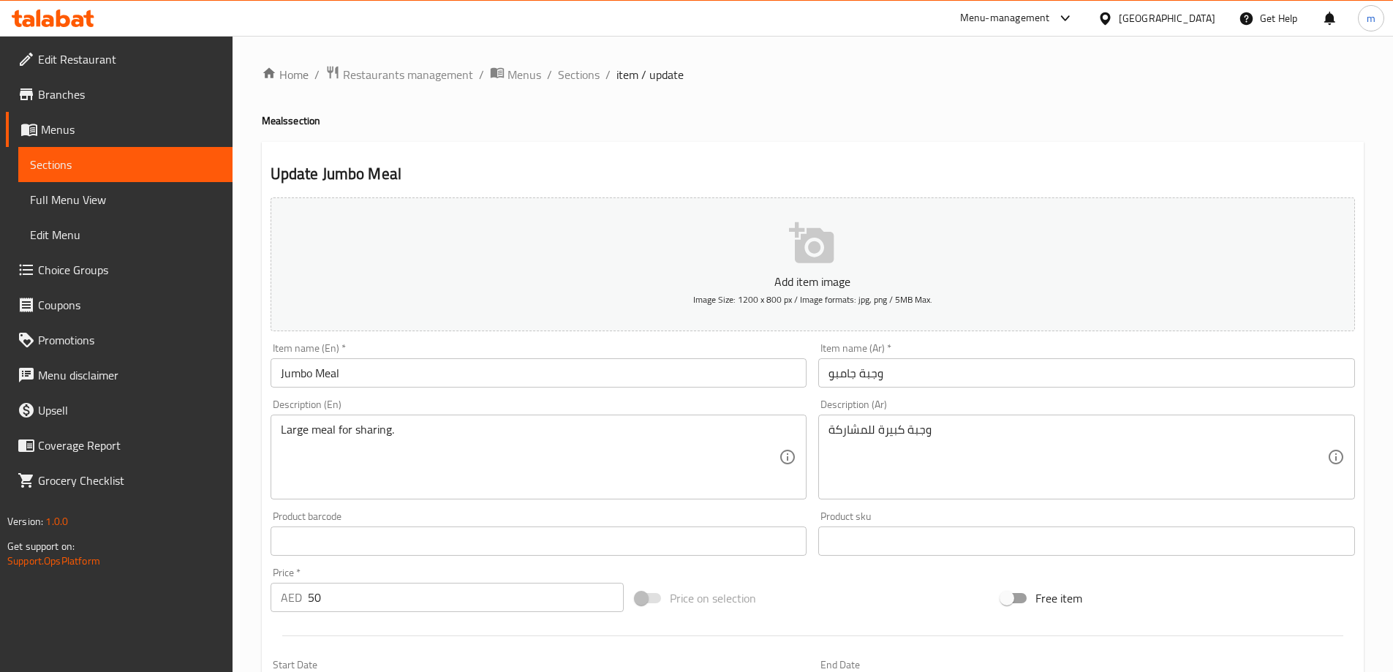
click at [503, 366] on input "Jumbo Meal" at bounding box center [539, 372] width 537 height 29
click at [893, 178] on h2 "Update Jumbo Meal" at bounding box center [813, 174] width 1085 height 22
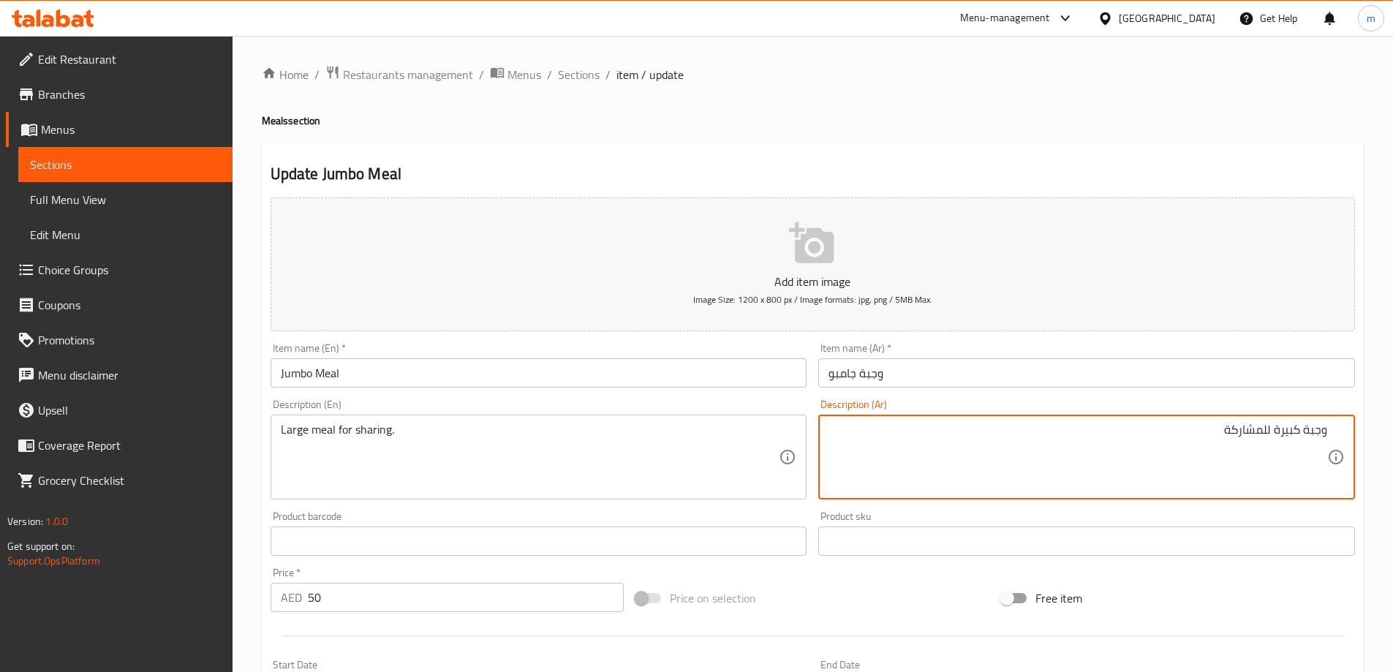
click at [399, 381] on input "Jumbo Meal" at bounding box center [539, 372] width 537 height 29
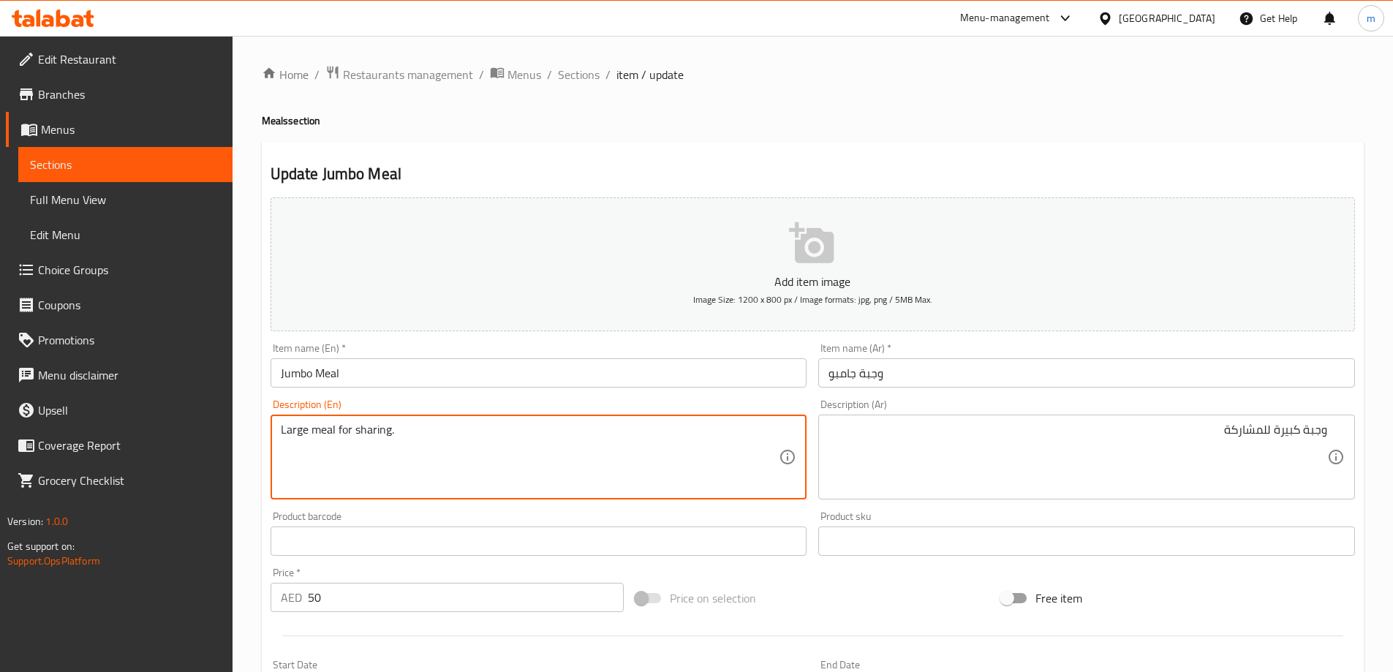
paste textarea "Large-sized meal."
paste textarea
type textarea "Large-sized meal."
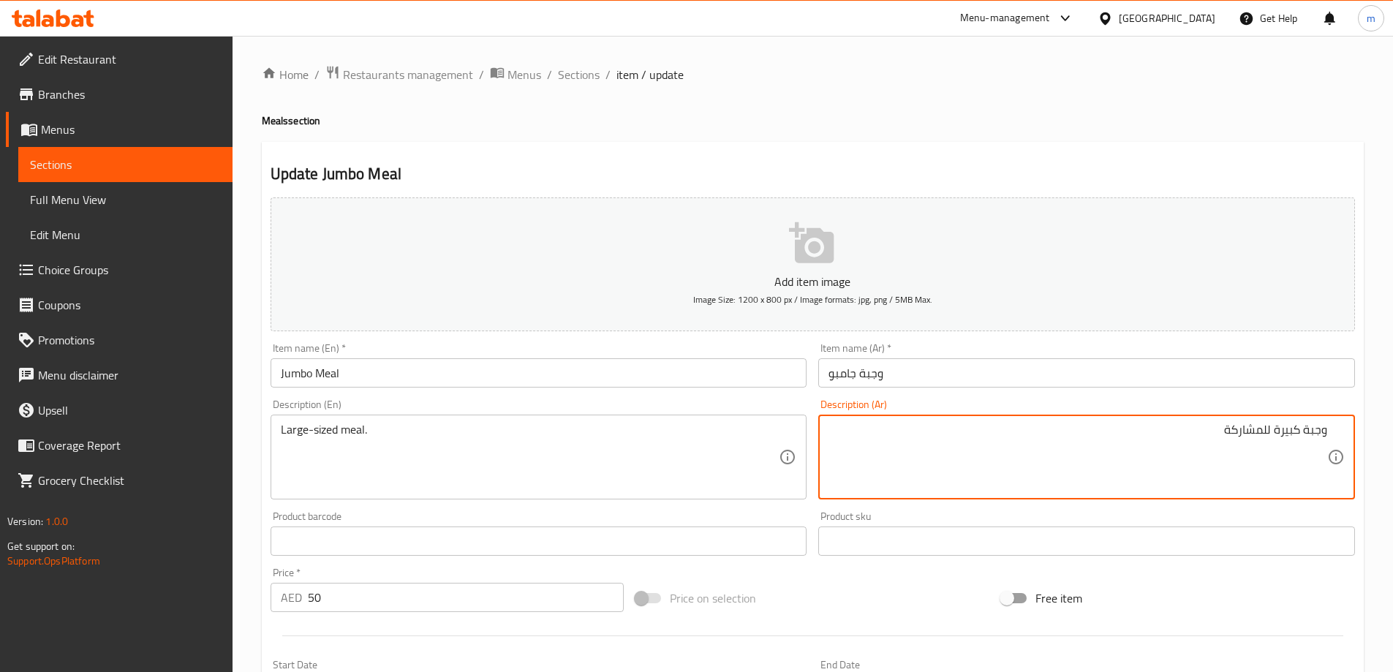
paste textarea "الحجم"
type textarea "وجبة كبيرة الحجم"
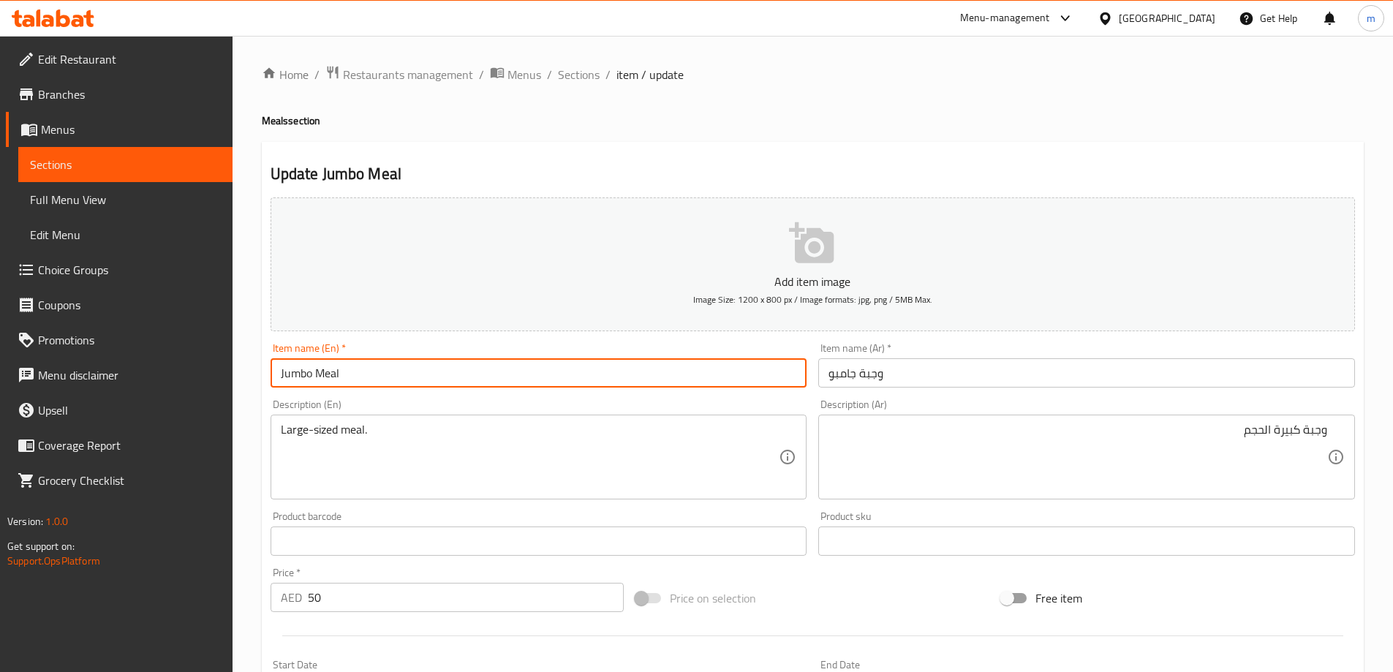
click at [409, 384] on input "Jumbo Meal" at bounding box center [539, 372] width 537 height 29
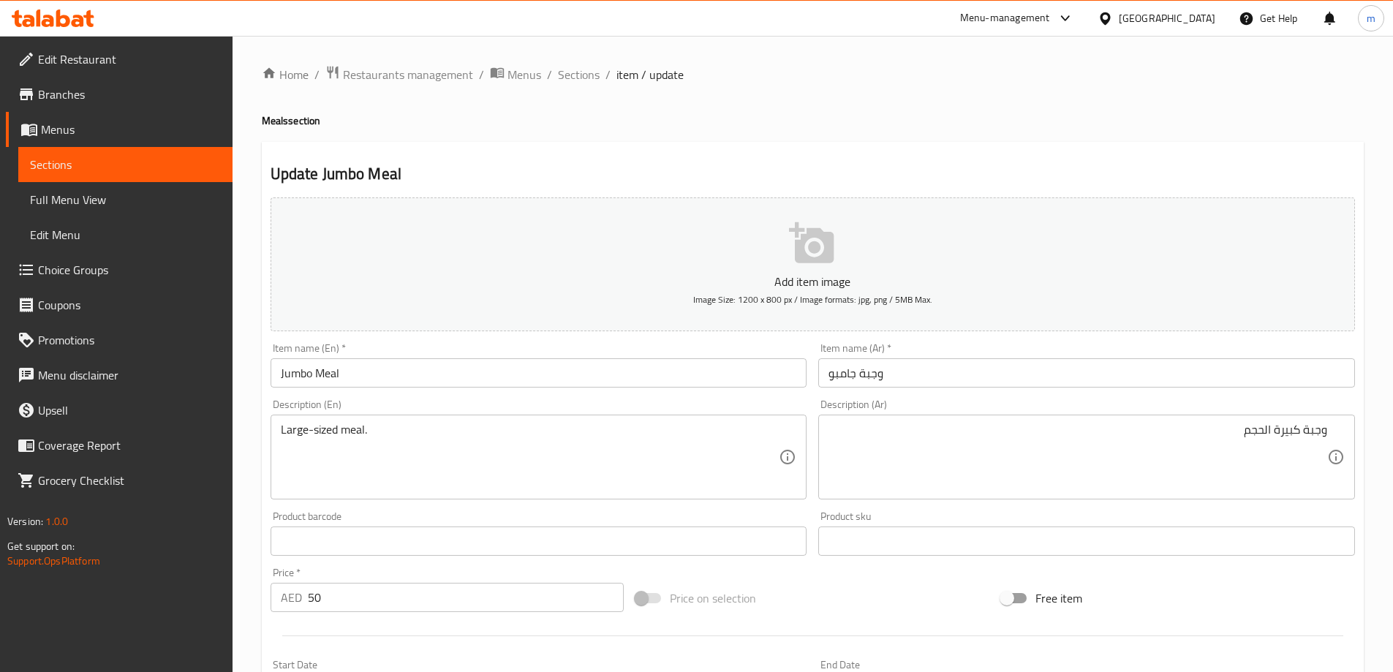
click at [837, 567] on div "Add item image Image Size: 1200 x 800 px / Image formats: jpg, png / 5MB Max. I…" at bounding box center [813, 507] width 1096 height 630
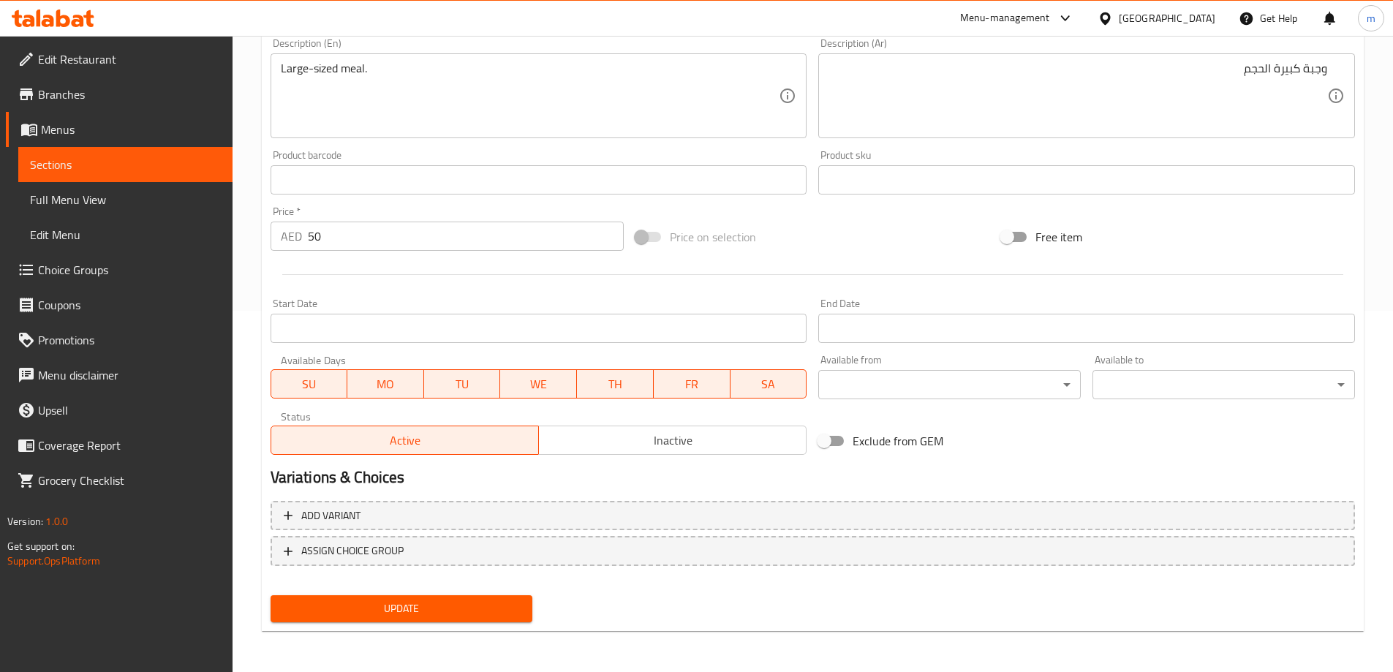
click at [470, 606] on span "Update" at bounding box center [401, 609] width 239 height 18
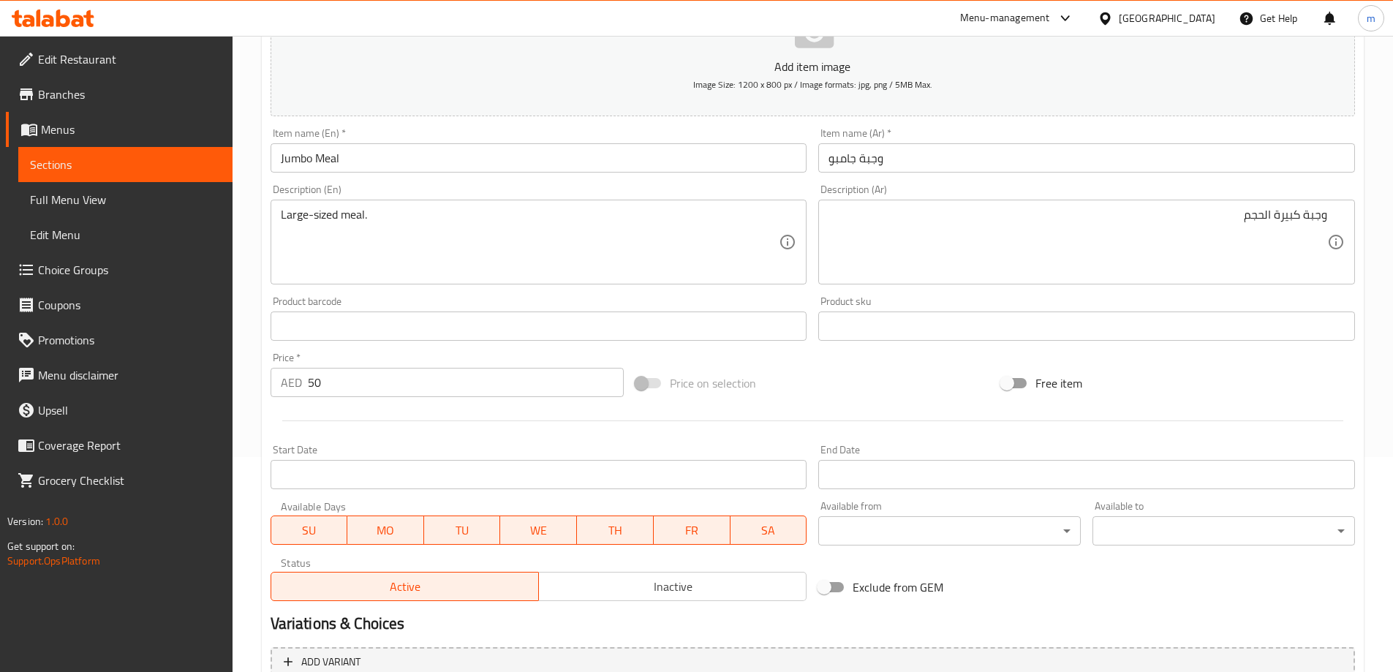
scroll to position [0, 0]
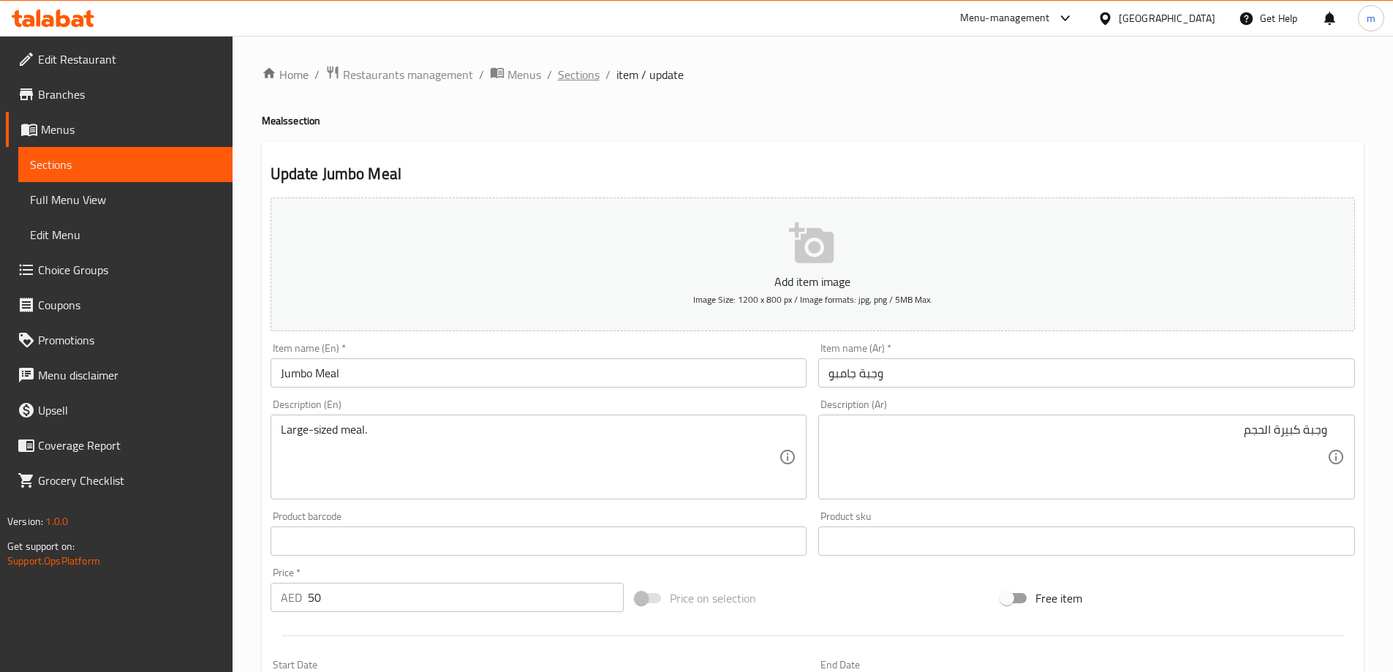
click at [576, 78] on span "Sections" at bounding box center [579, 75] width 42 height 18
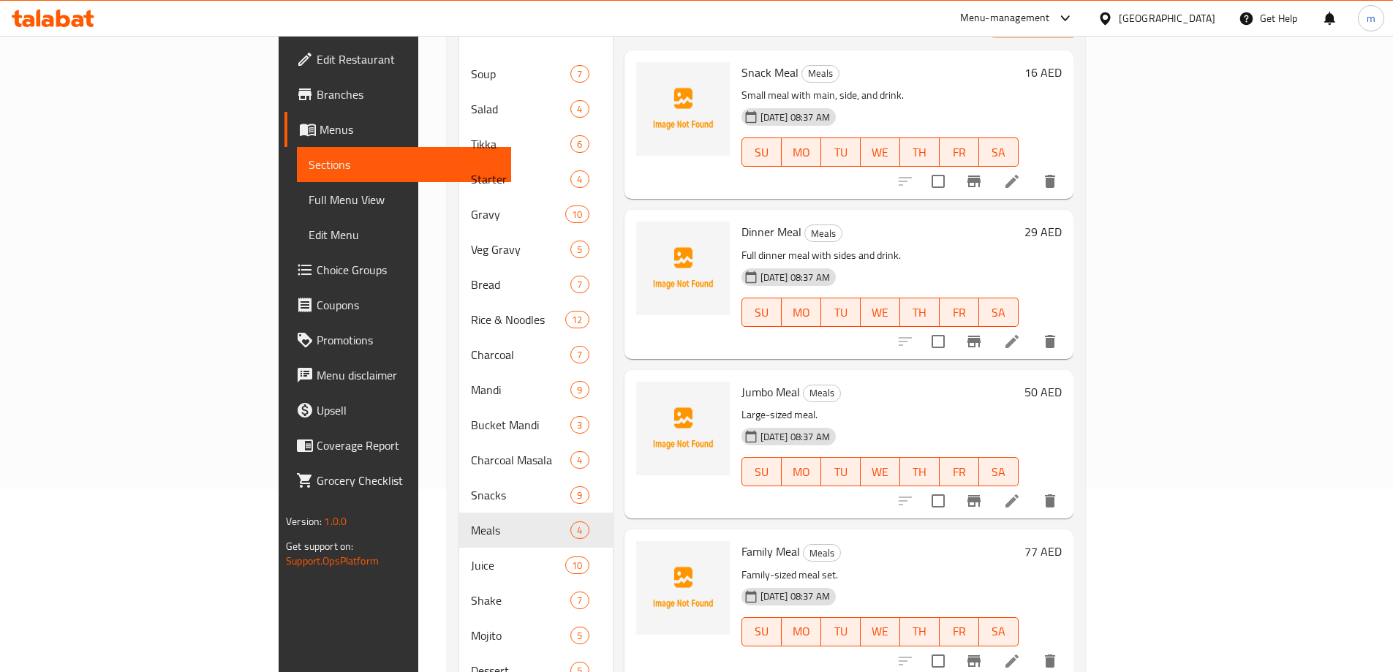
scroll to position [224, 0]
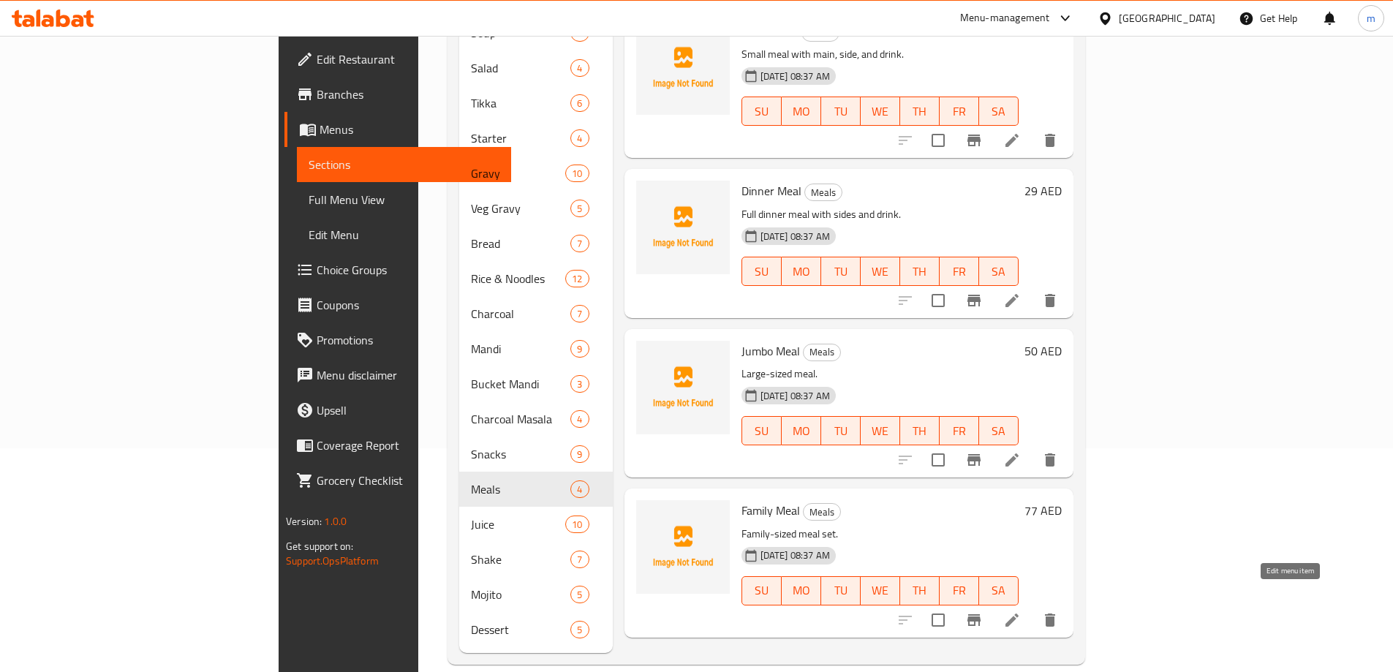
click at [1021, 611] on icon at bounding box center [1012, 620] width 18 height 18
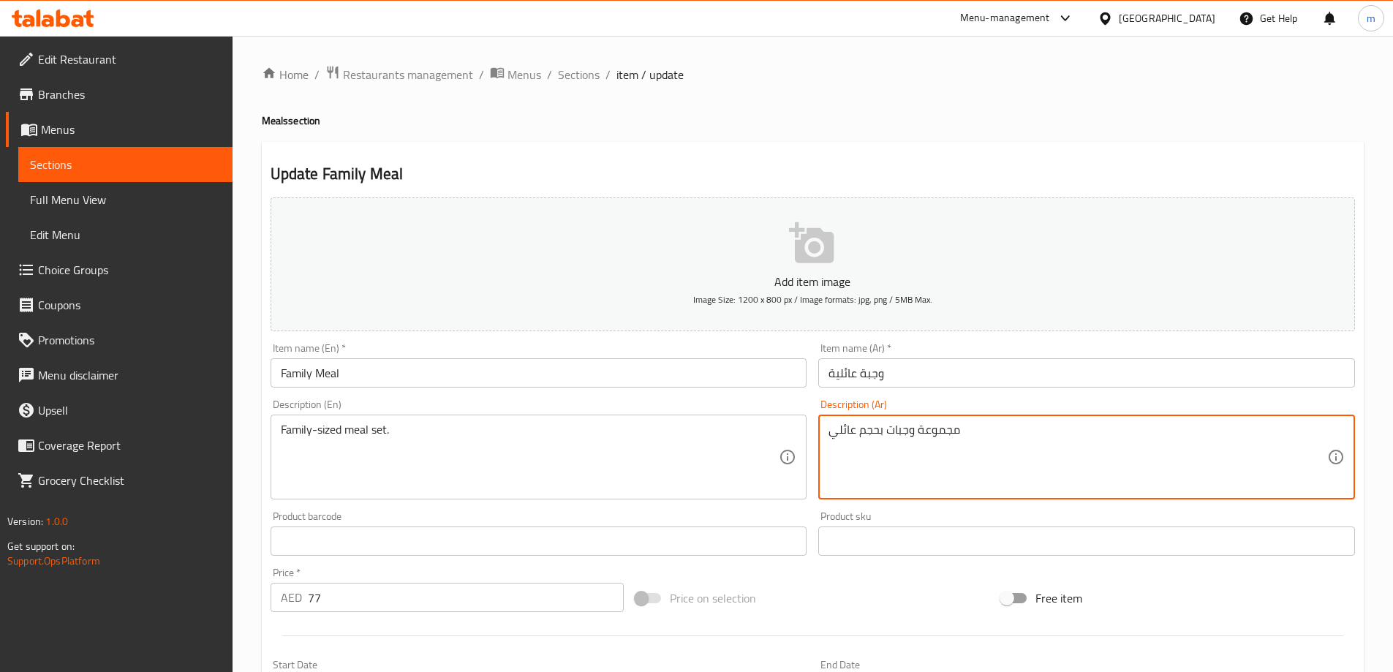
click at [949, 429] on textarea "مجموعة وجبات بحجم عائلي" at bounding box center [1078, 457] width 499 height 69
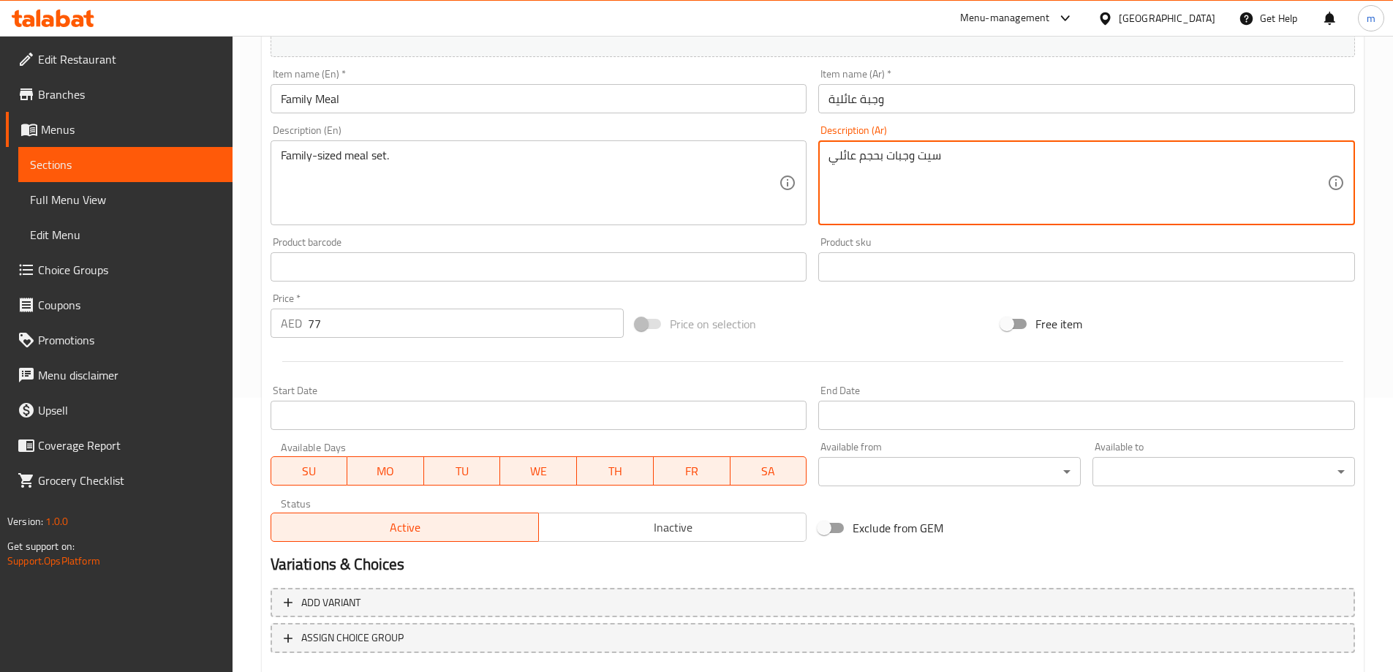
scroll to position [361, 0]
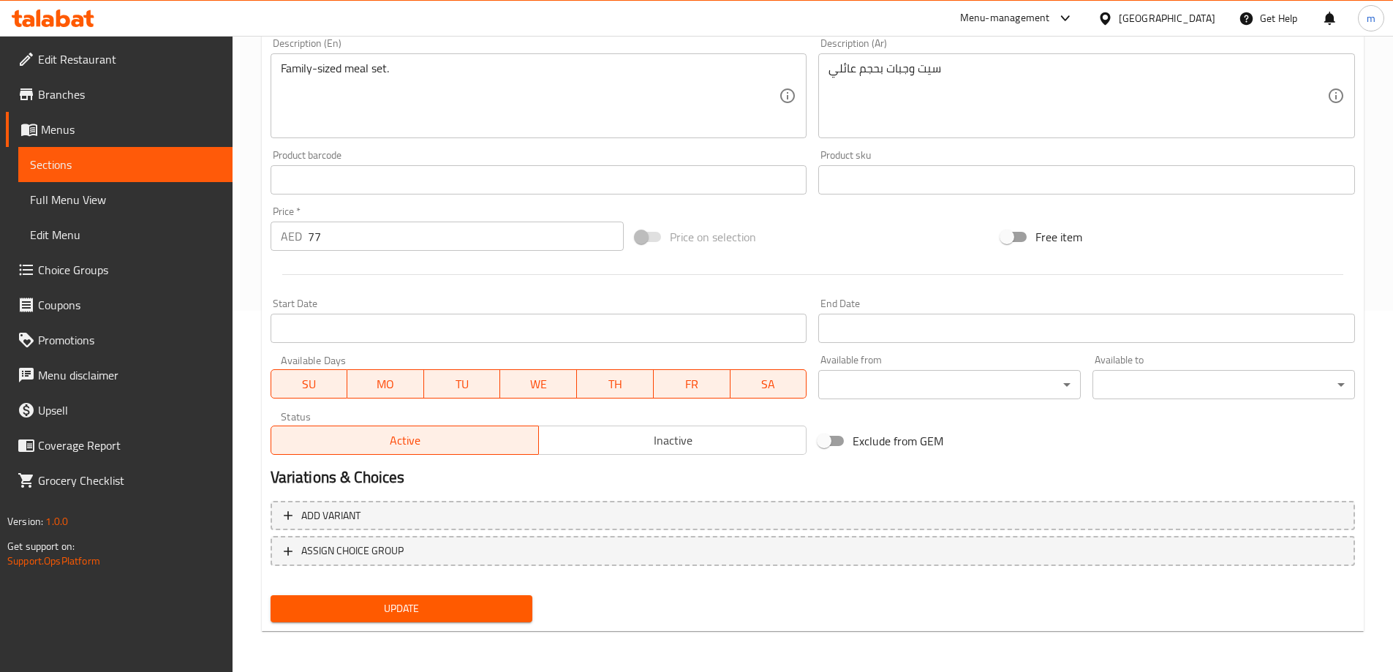
click at [427, 624] on div "Update" at bounding box center [402, 608] width 274 height 39
click at [437, 594] on div "Update" at bounding box center [402, 608] width 274 height 39
click at [434, 617] on span "Update" at bounding box center [401, 609] width 239 height 18
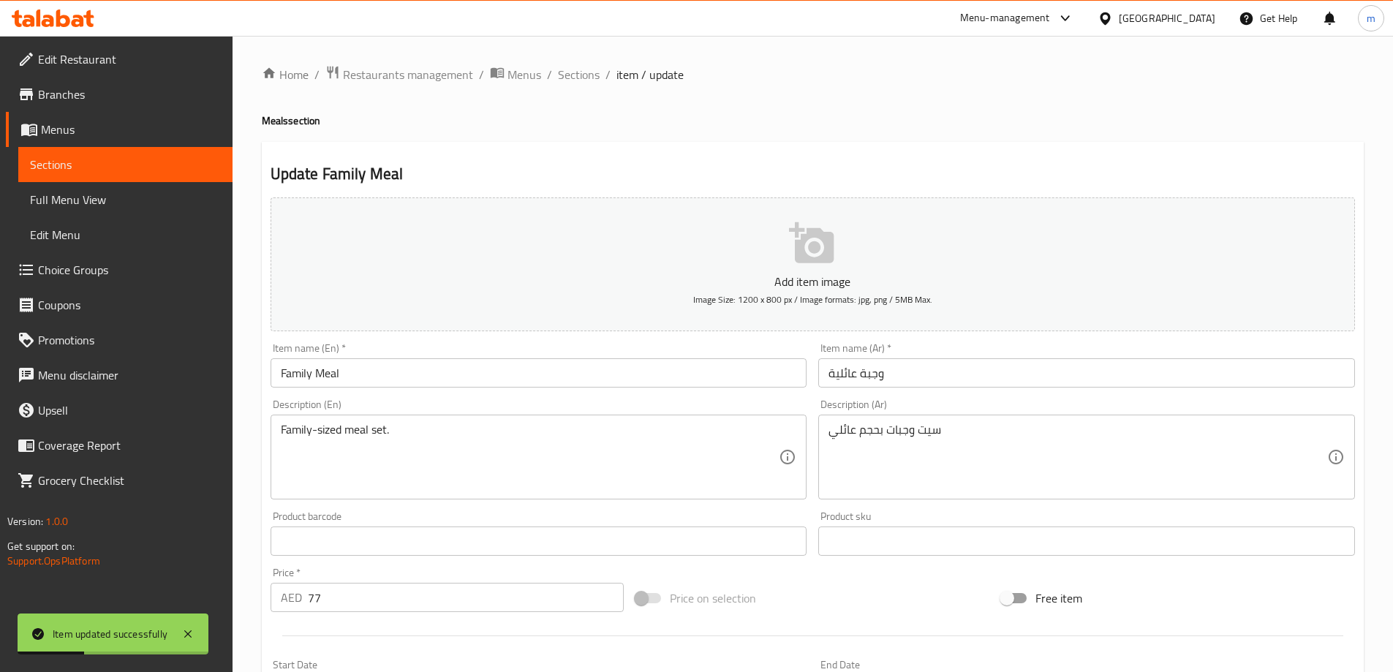
click at [418, 380] on input "Family Meal" at bounding box center [539, 372] width 537 height 29
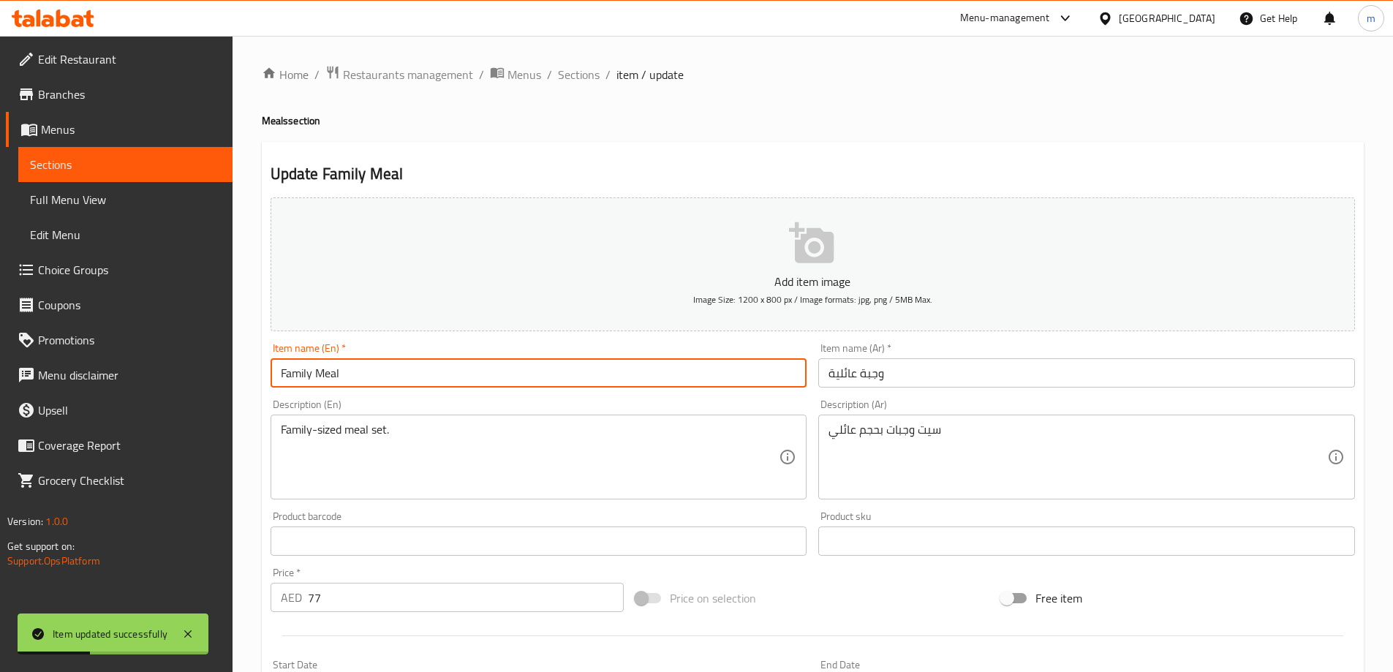
click at [418, 380] on input "Family Meal" at bounding box center [539, 372] width 537 height 29
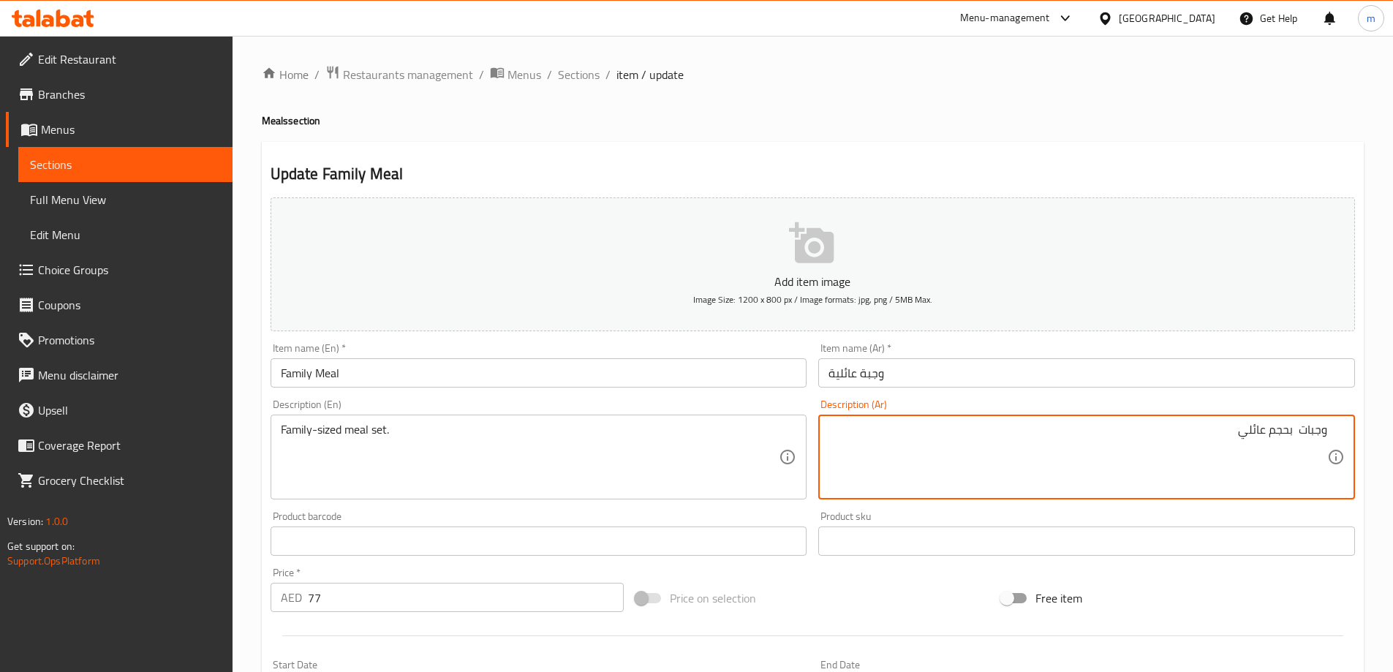
paste textarea "سيت"
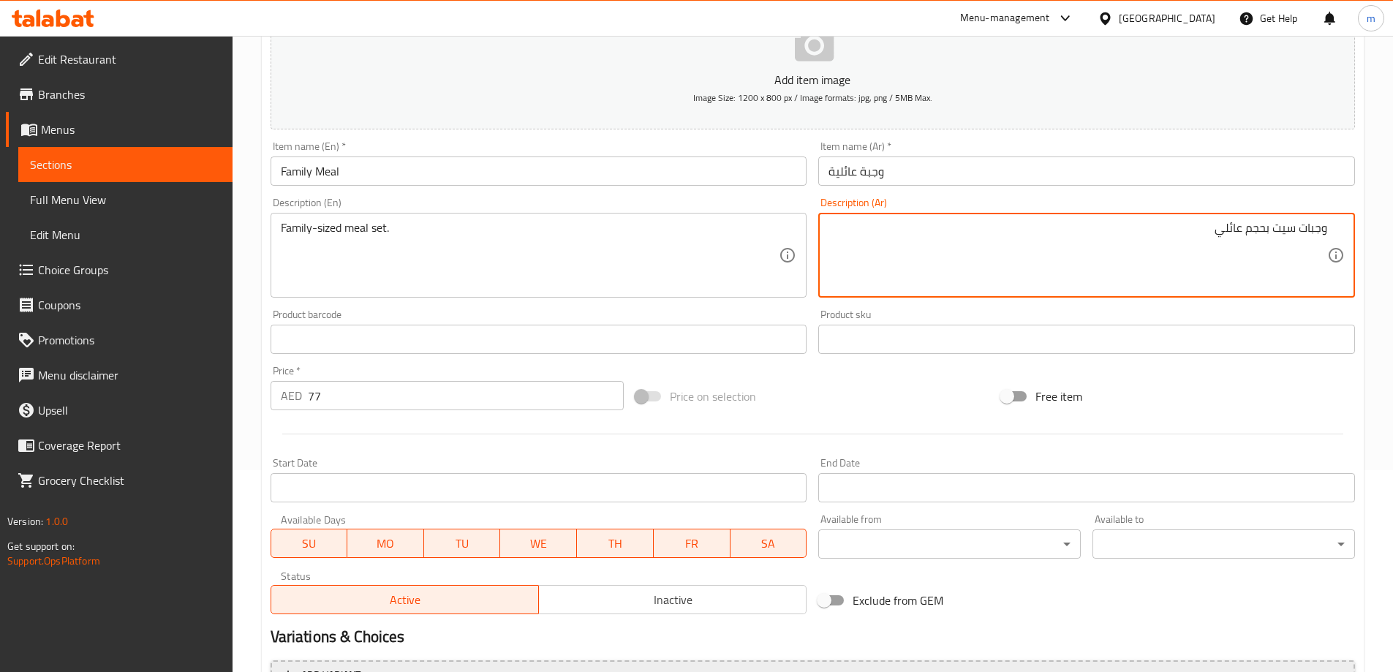
scroll to position [361, 0]
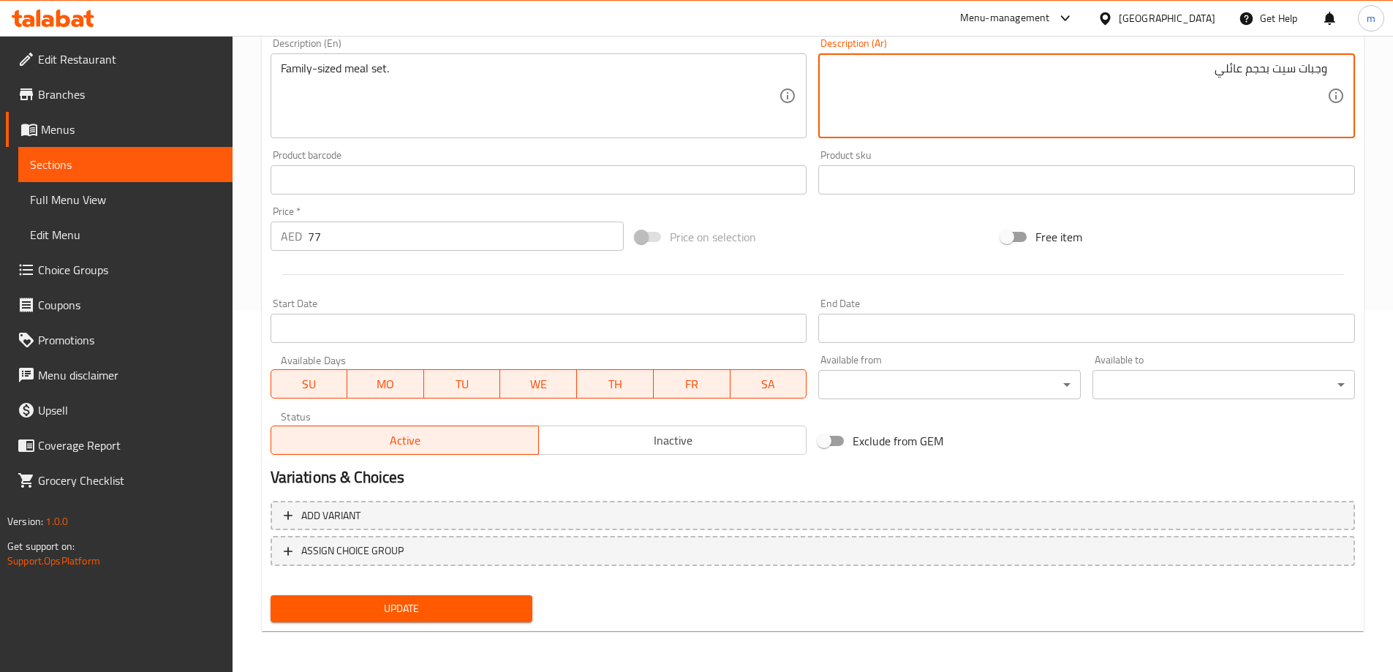
type textarea "وجبات سيت بحجم عائلي"
click at [395, 609] on span "Update" at bounding box center [401, 609] width 239 height 18
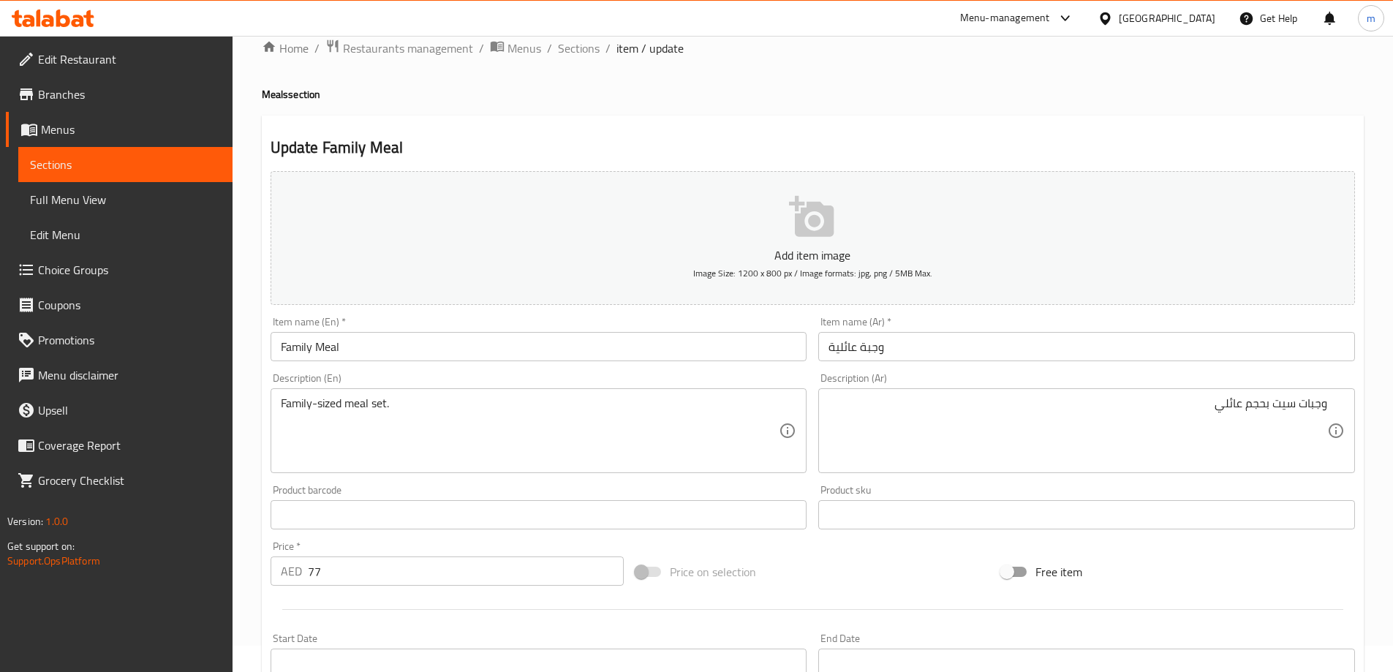
scroll to position [0, 0]
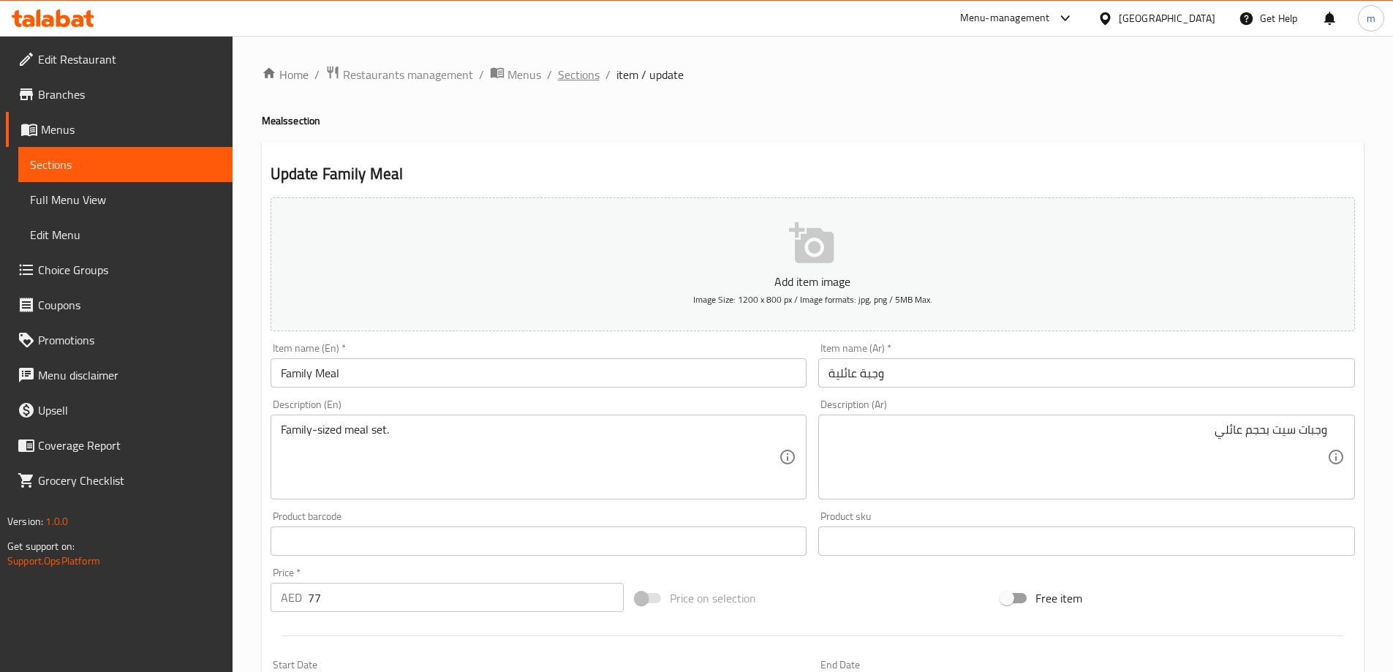
click at [570, 83] on span "Sections" at bounding box center [579, 75] width 42 height 18
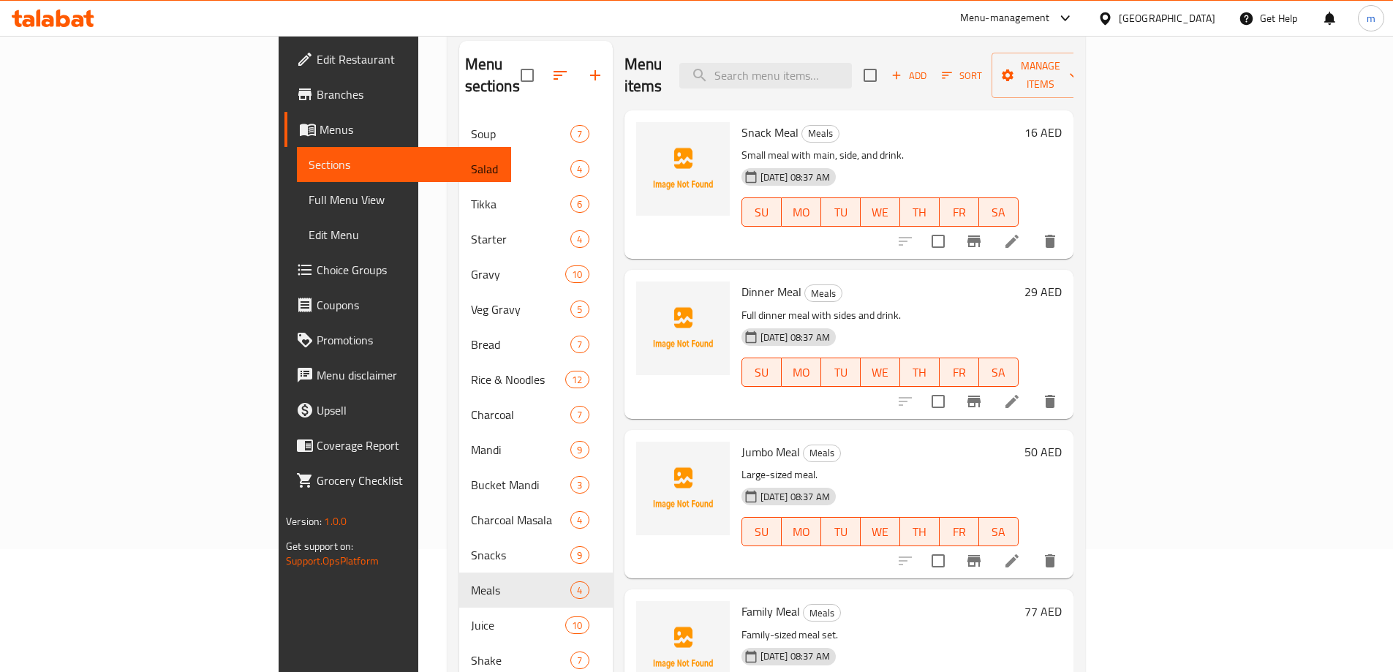
scroll to position [224, 0]
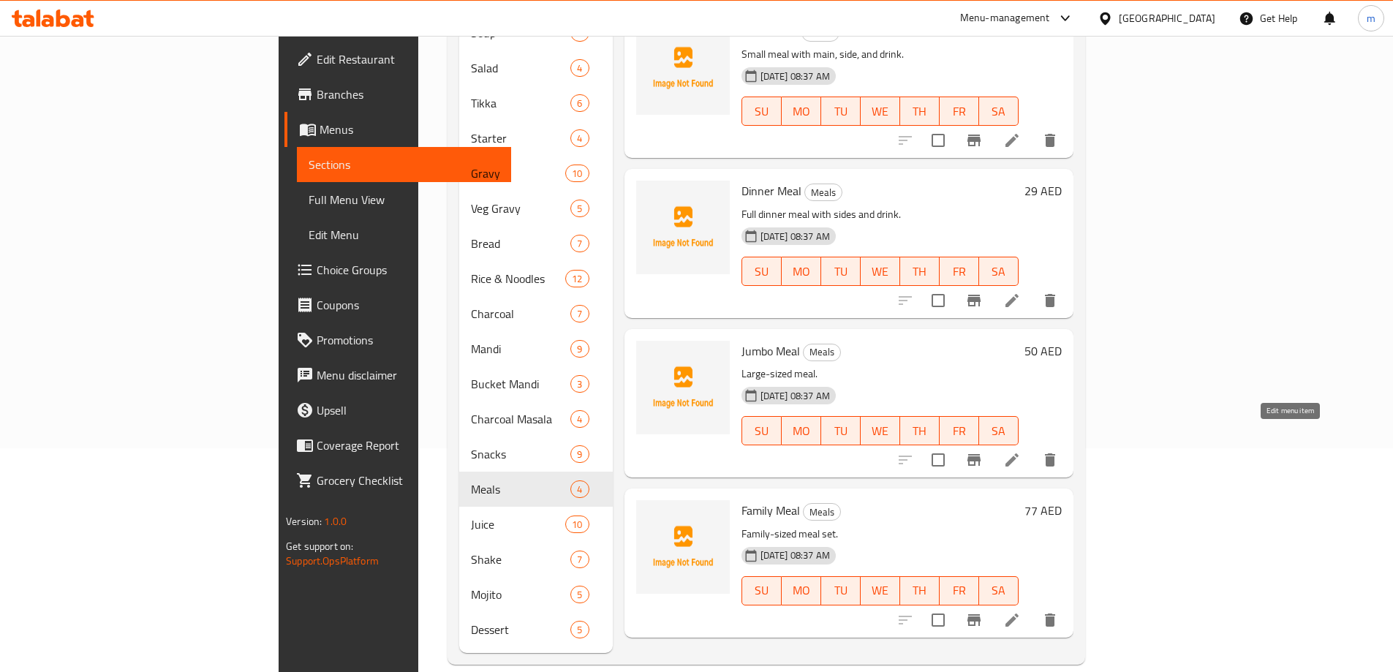
click at [1019, 453] on icon at bounding box center [1012, 459] width 13 height 13
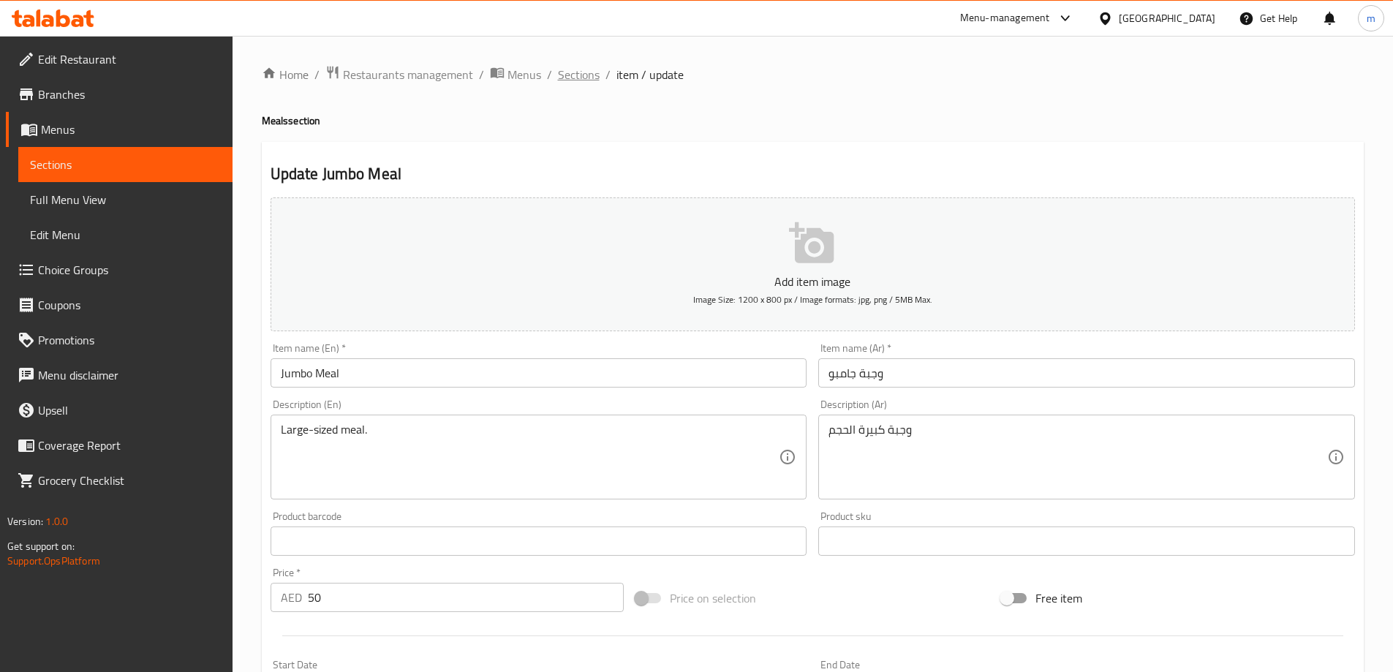
click at [572, 80] on span "Sections" at bounding box center [579, 75] width 42 height 18
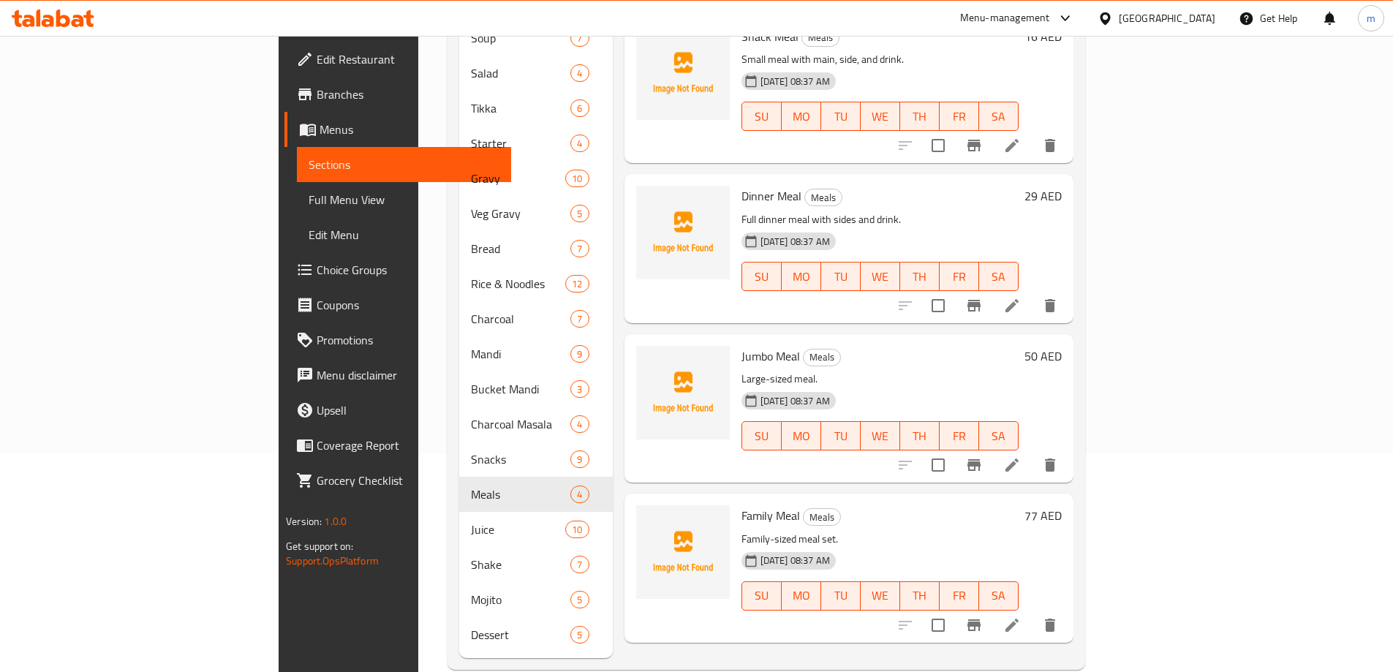
scroll to position [224, 0]
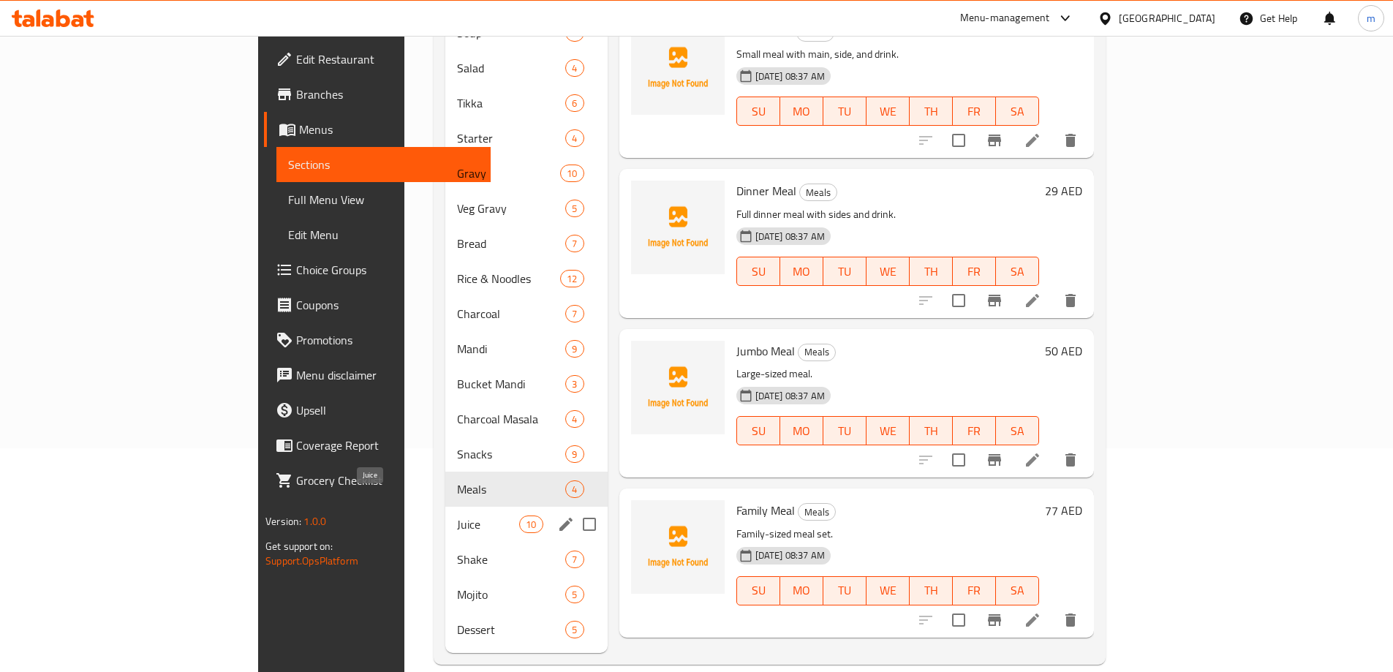
click at [457, 516] on span "Juice" at bounding box center [488, 525] width 62 height 18
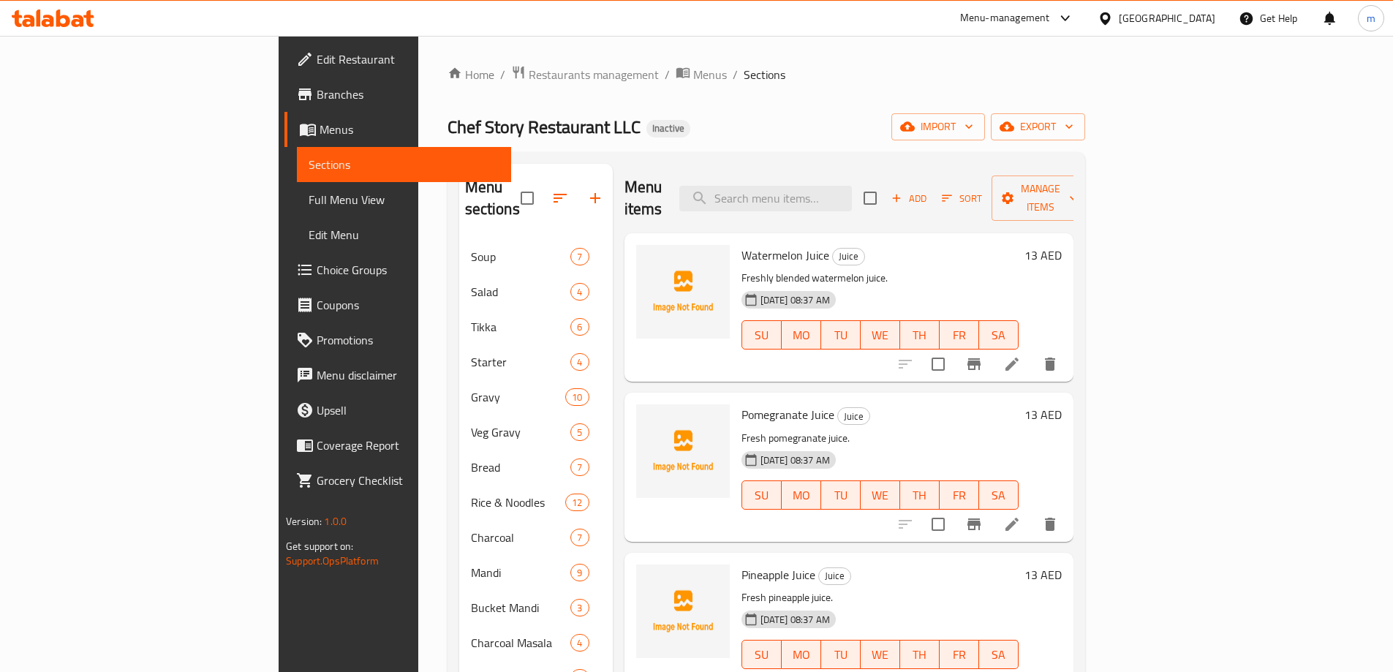
click at [1021, 355] on icon at bounding box center [1012, 364] width 18 height 18
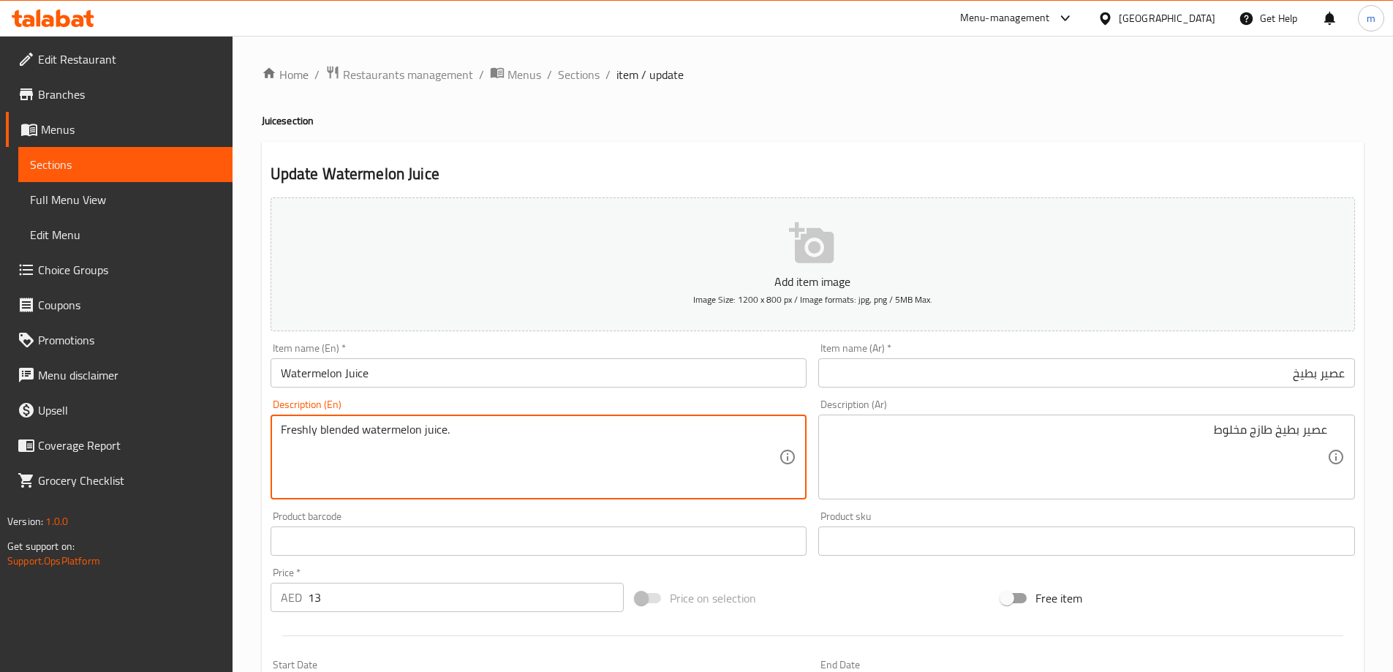
click at [399, 431] on textarea "Freshly blended watermelon juice." at bounding box center [530, 457] width 499 height 69
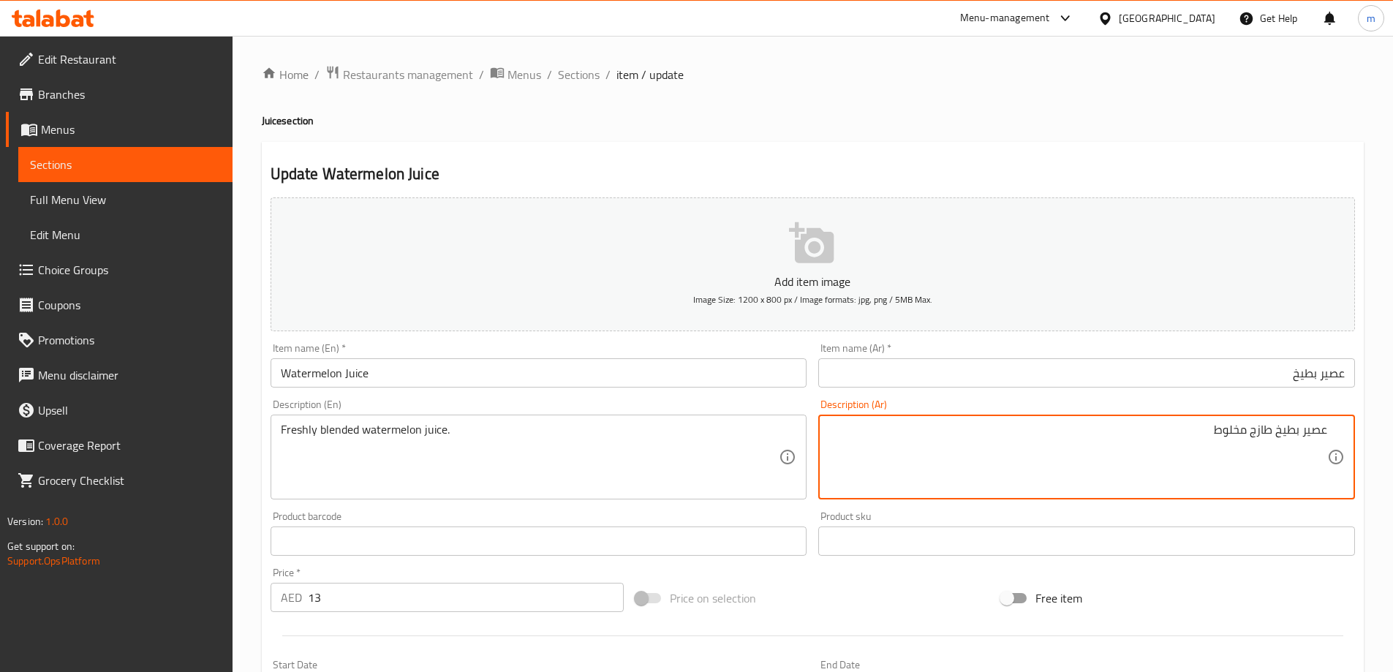
drag, startPoint x: 1186, startPoint y: 423, endPoint x: 1248, endPoint y: 428, distance: 62.3
paste textarea "مخلوط"
type textarea "عصير بطيخ مخلوط طازج"
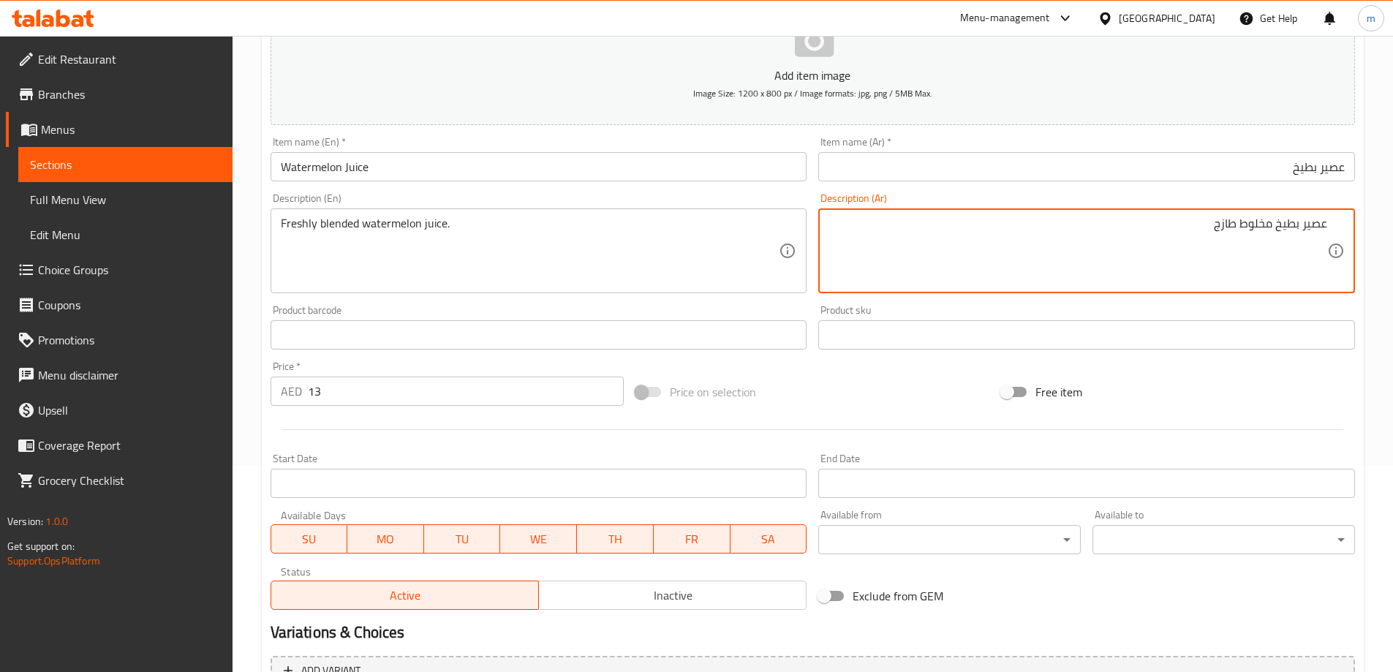
scroll to position [361, 0]
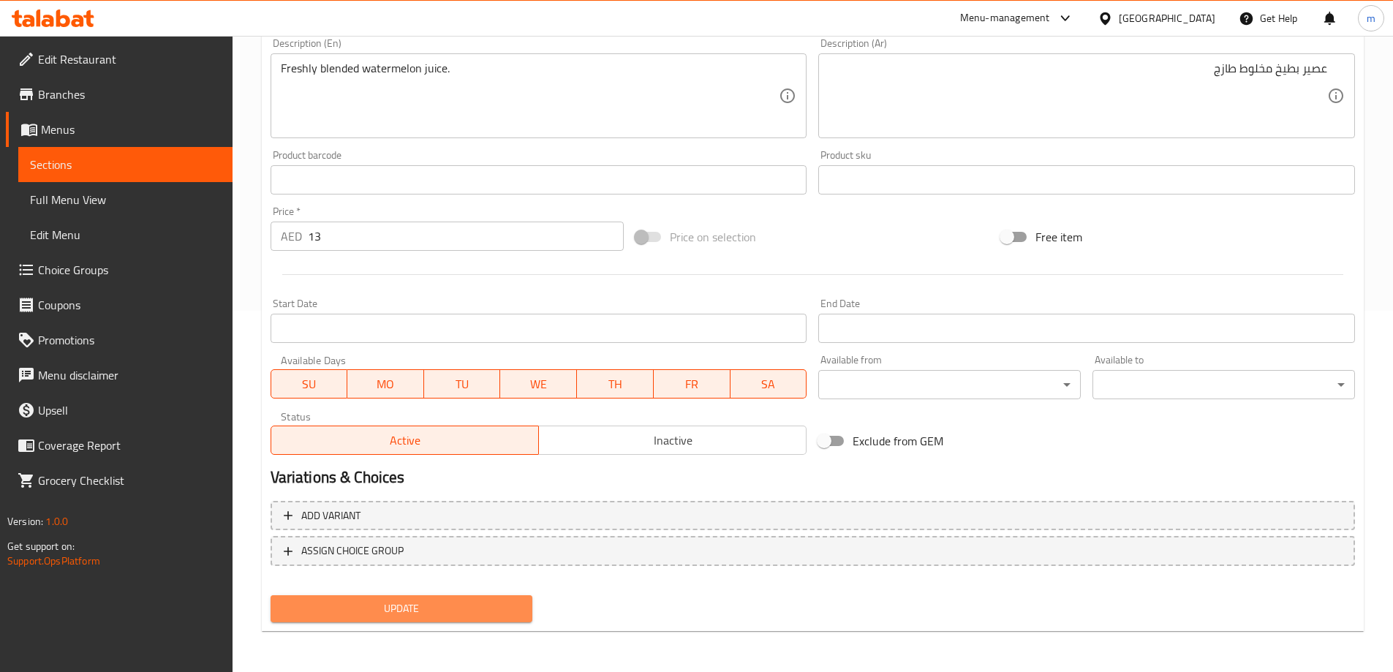
click at [461, 597] on button "Update" at bounding box center [402, 608] width 263 height 27
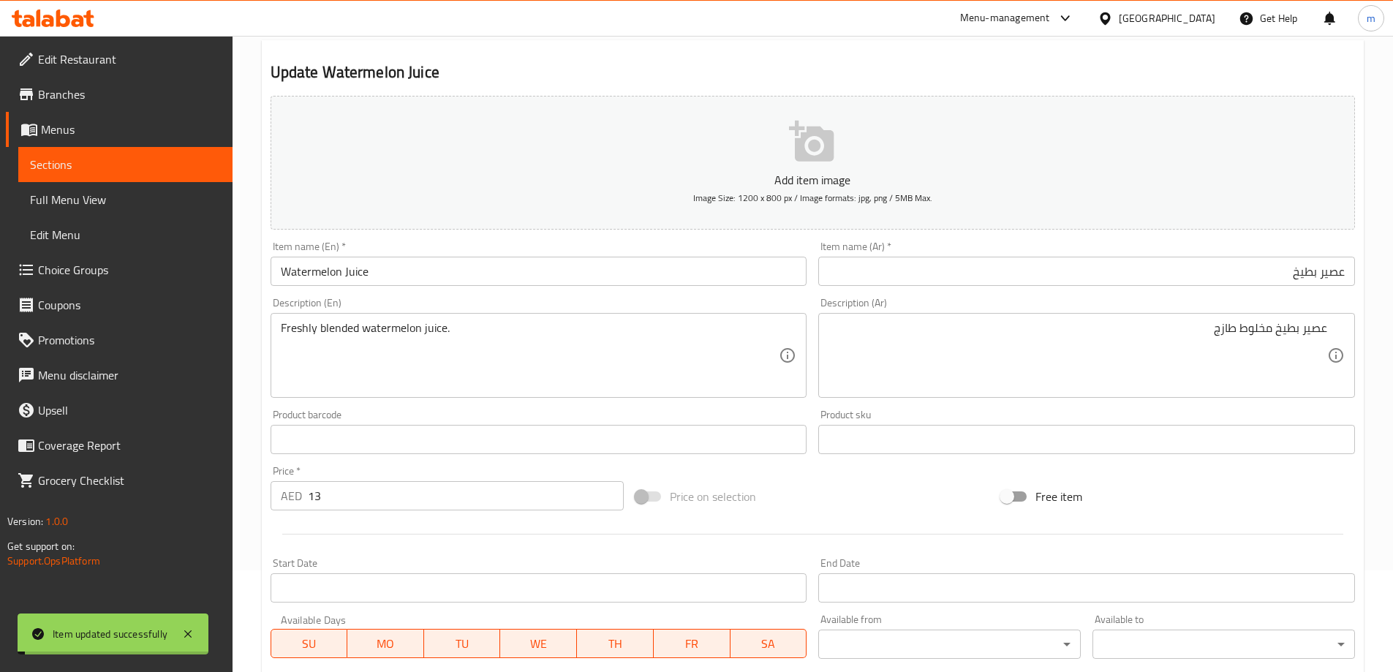
scroll to position [0, 0]
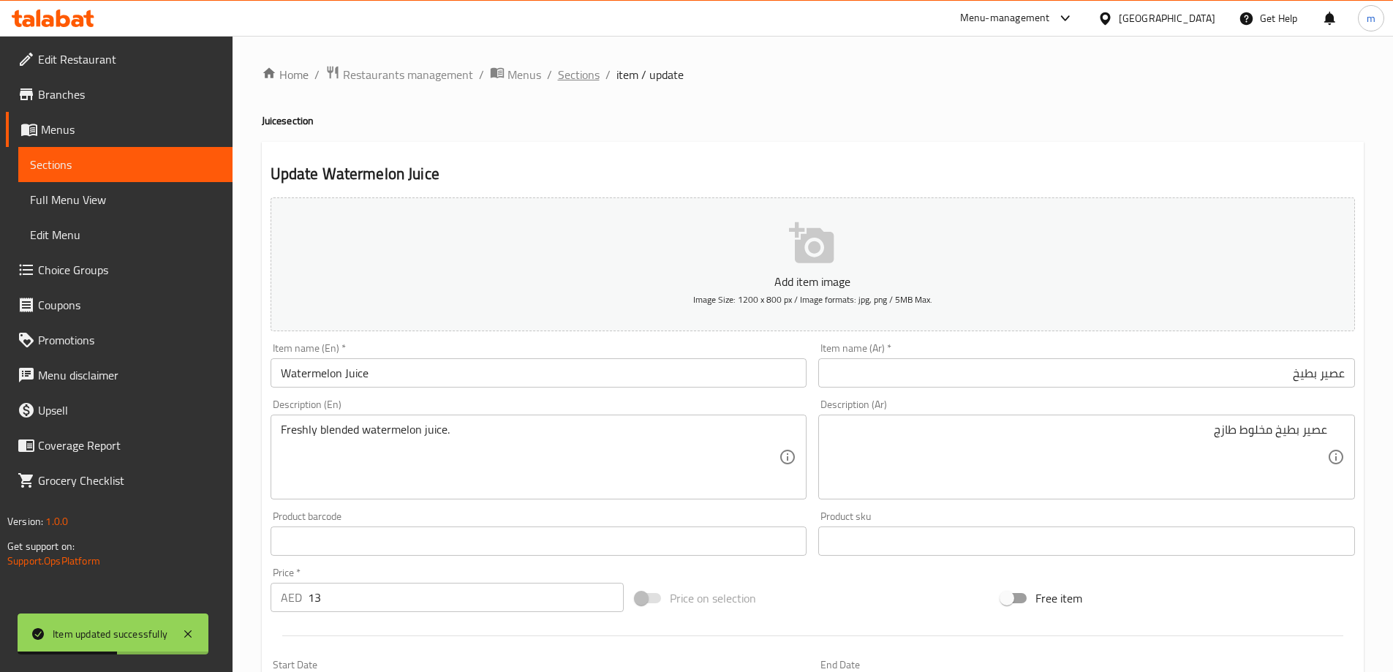
click at [579, 76] on span "Sections" at bounding box center [579, 75] width 42 height 18
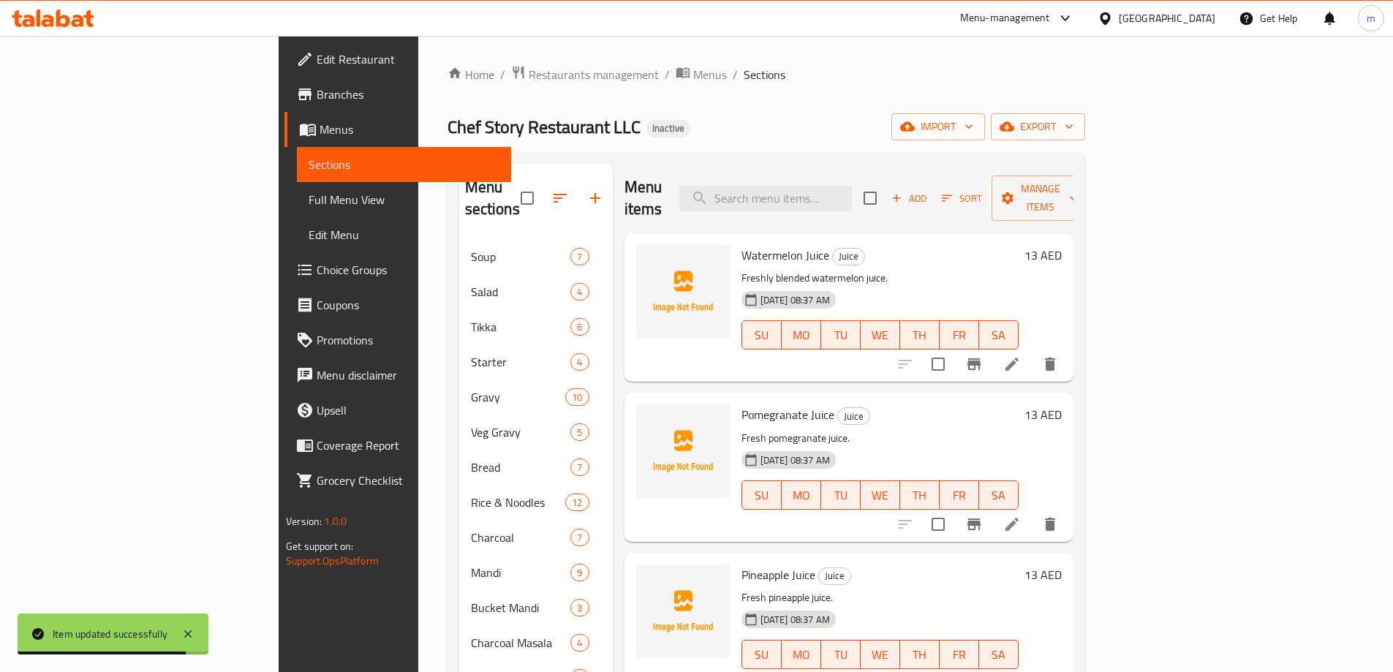
click at [1033, 511] on li at bounding box center [1012, 524] width 41 height 26
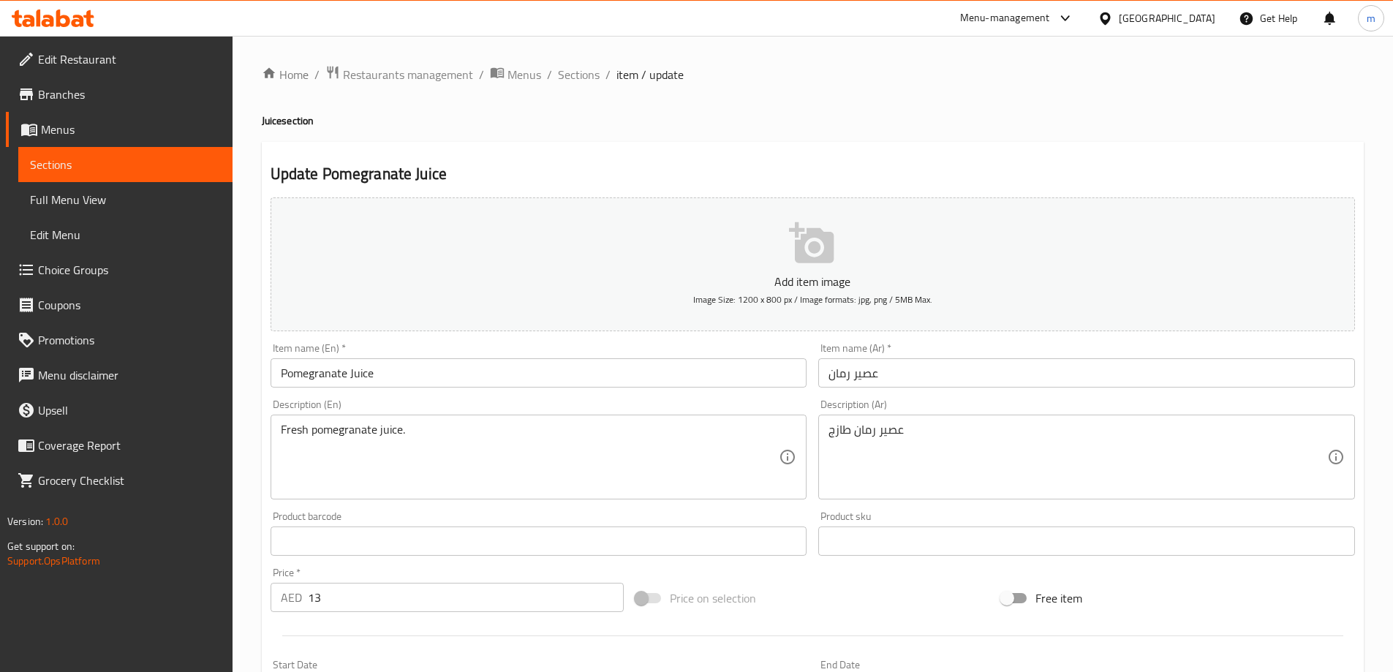
scroll to position [293, 0]
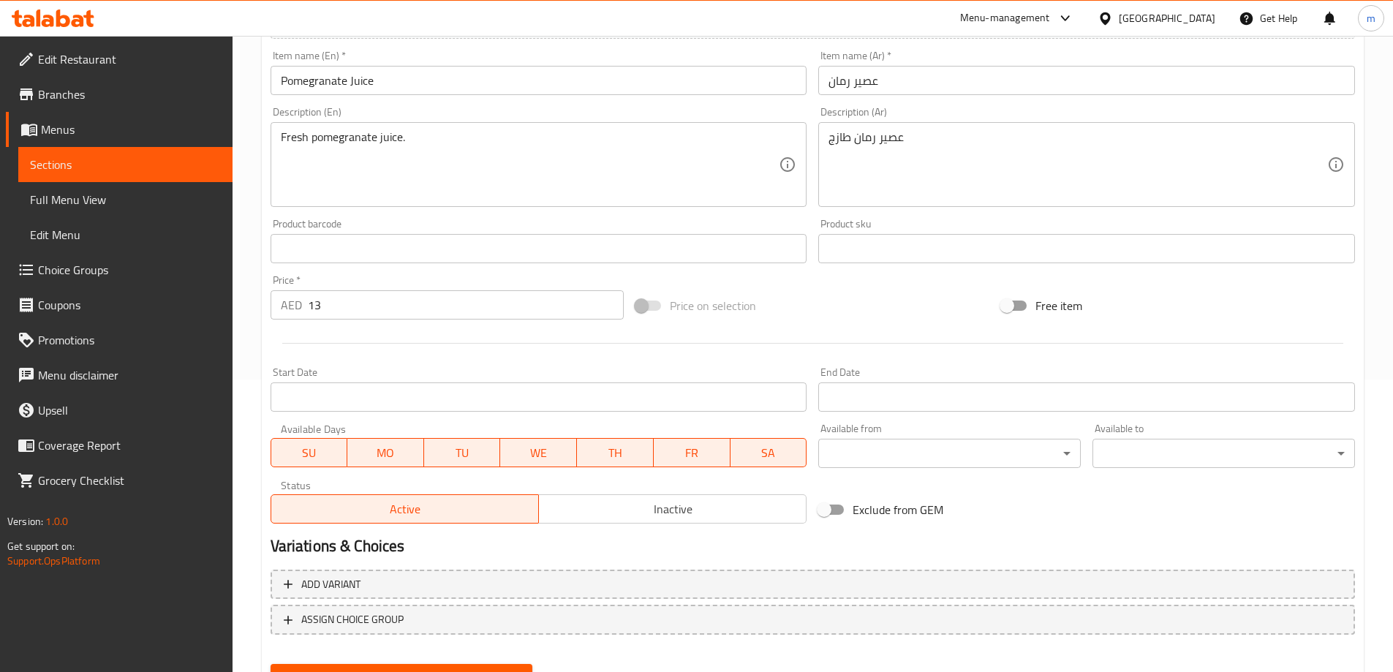
click at [398, 670] on span "Update" at bounding box center [401, 677] width 239 height 18
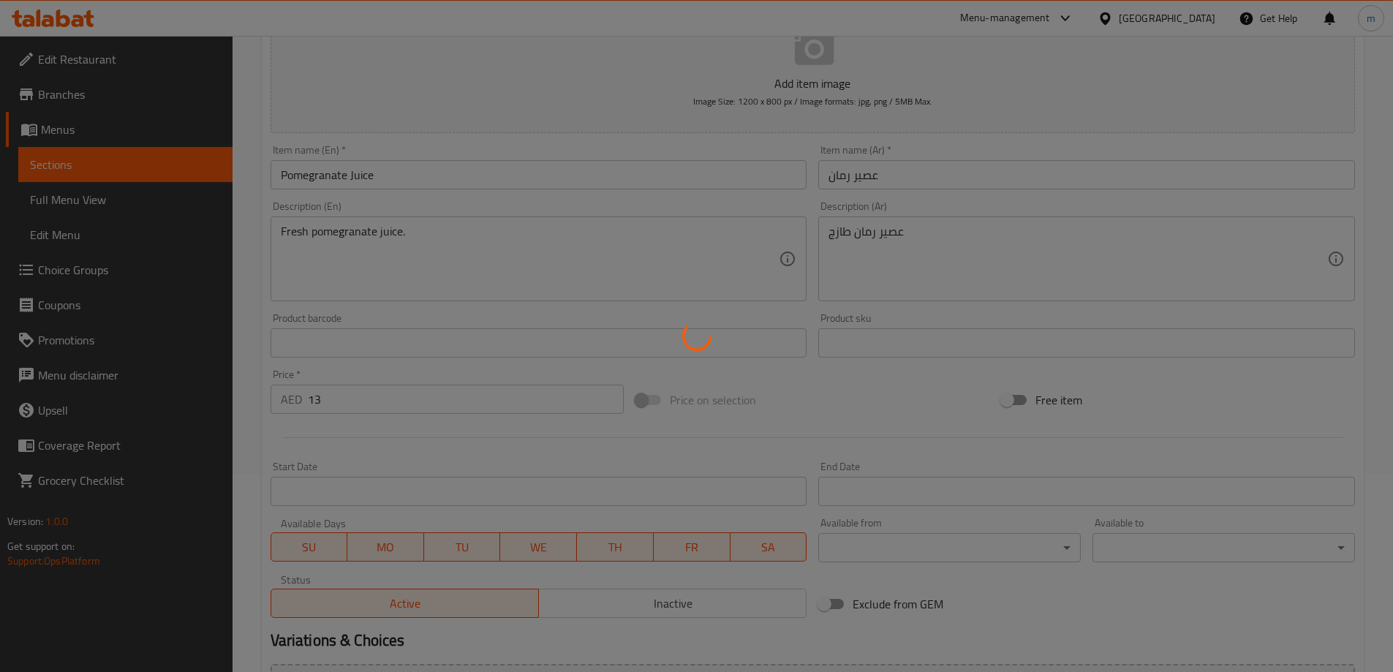
scroll to position [0, 0]
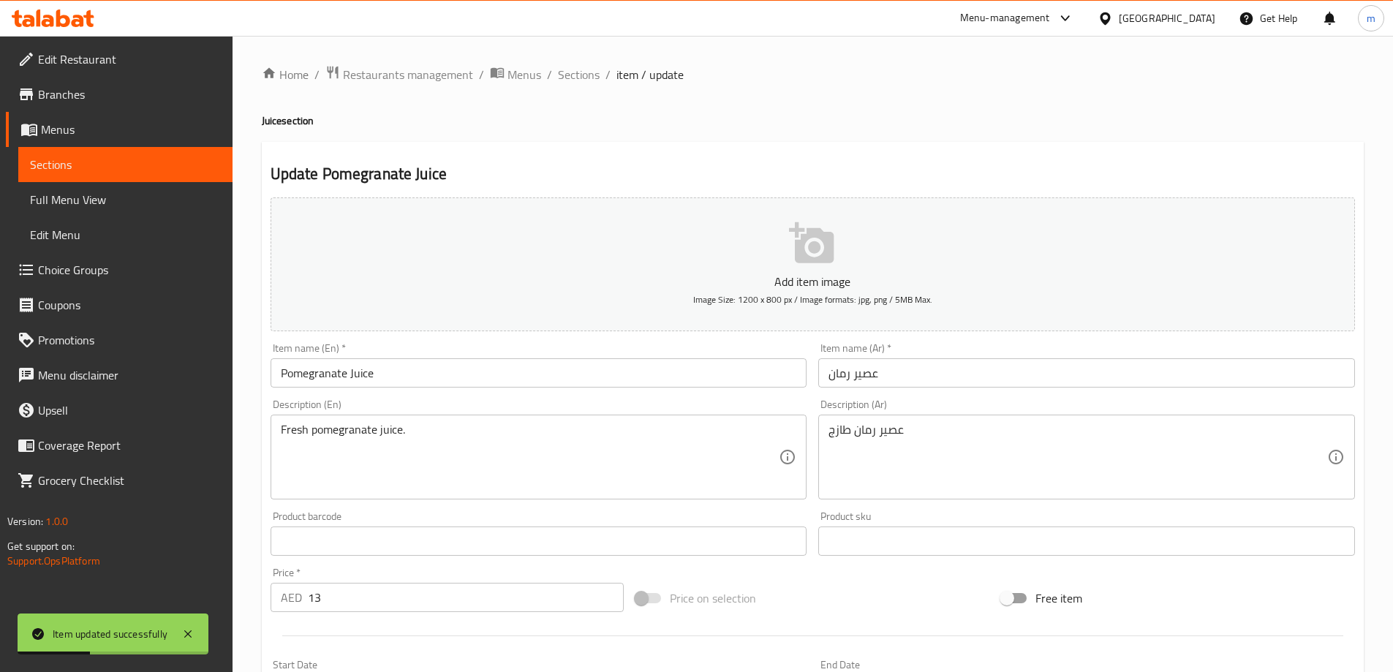
click at [576, 83] on span "Sections" at bounding box center [579, 75] width 42 height 18
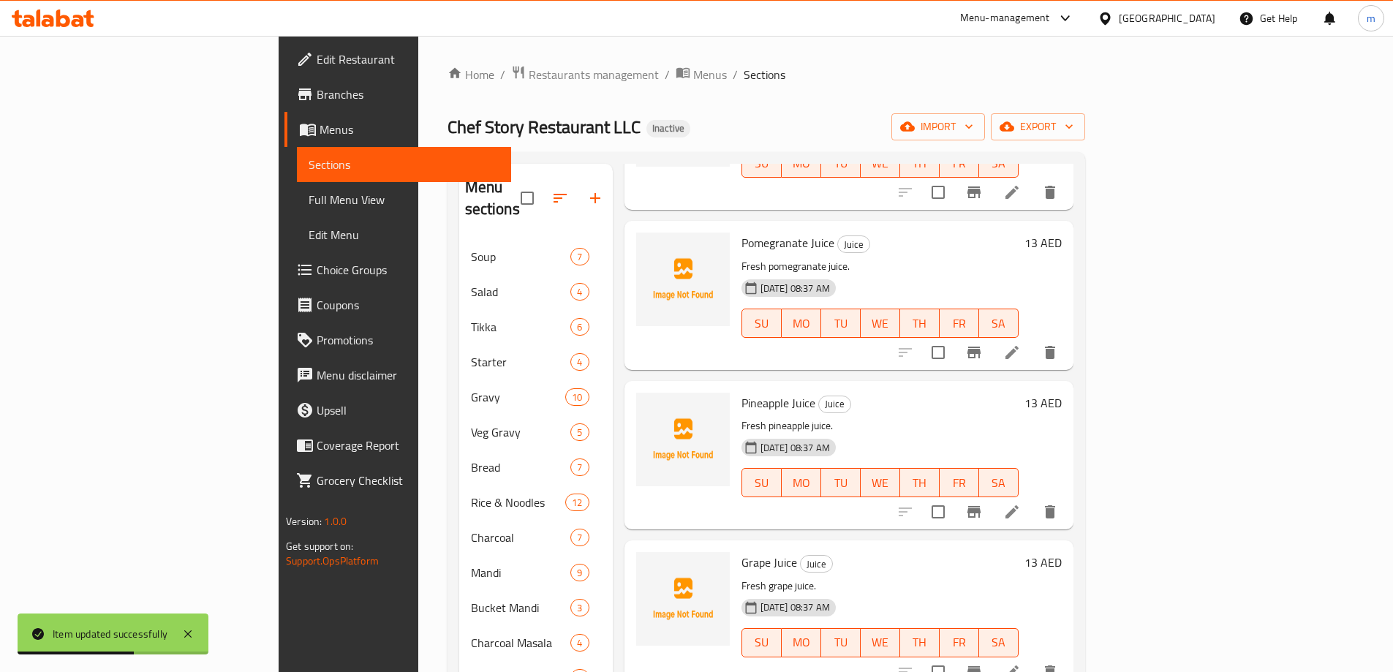
scroll to position [219, 0]
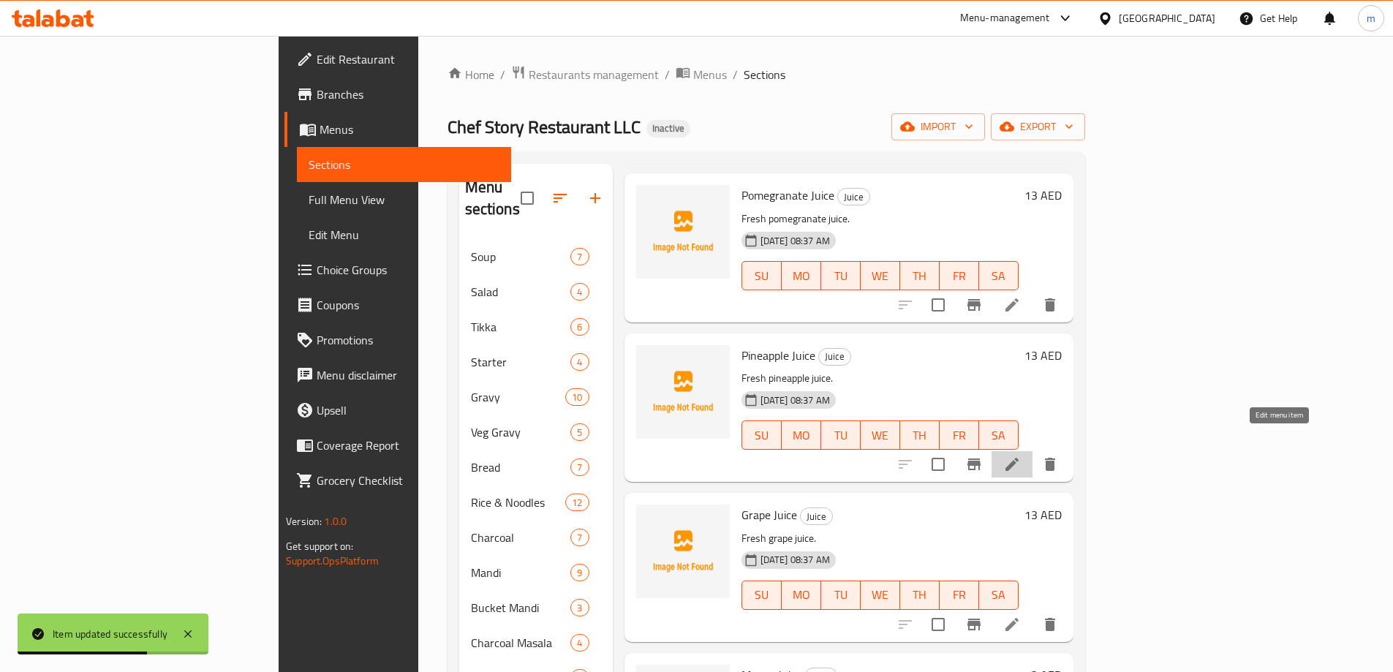
click at [1021, 456] on icon at bounding box center [1012, 465] width 18 height 18
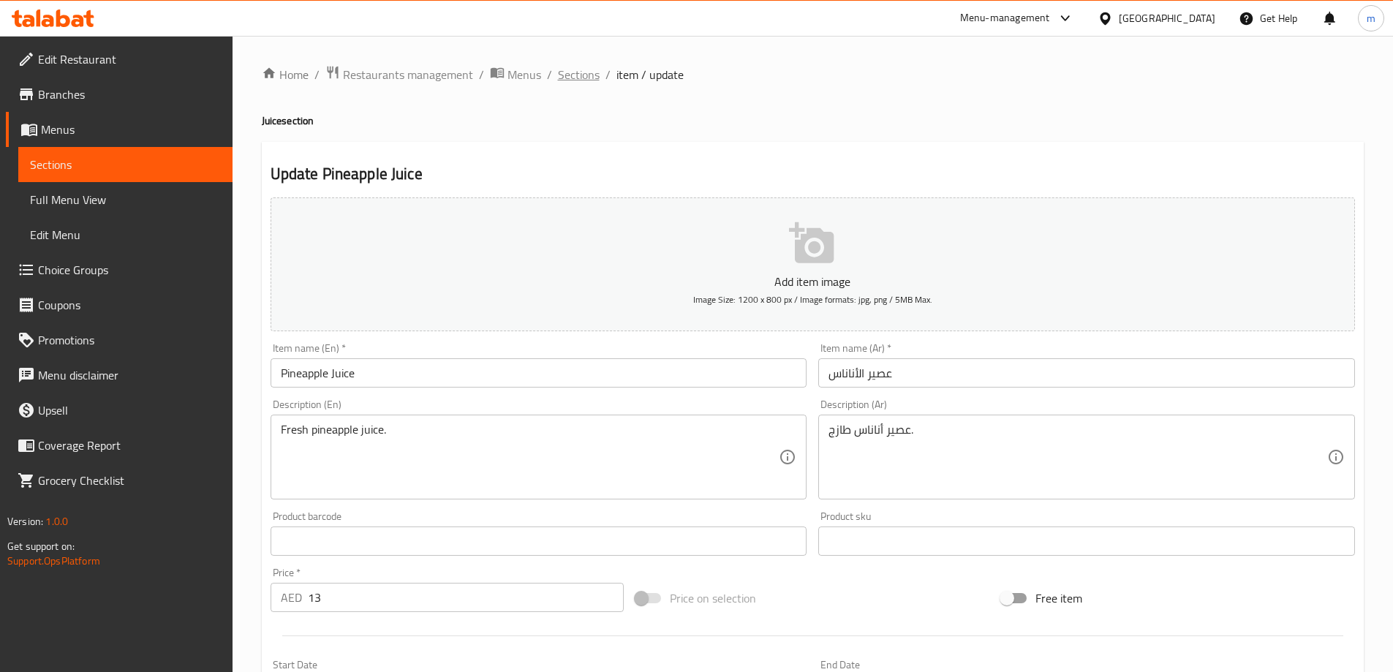
click at [568, 76] on span "Sections" at bounding box center [579, 75] width 42 height 18
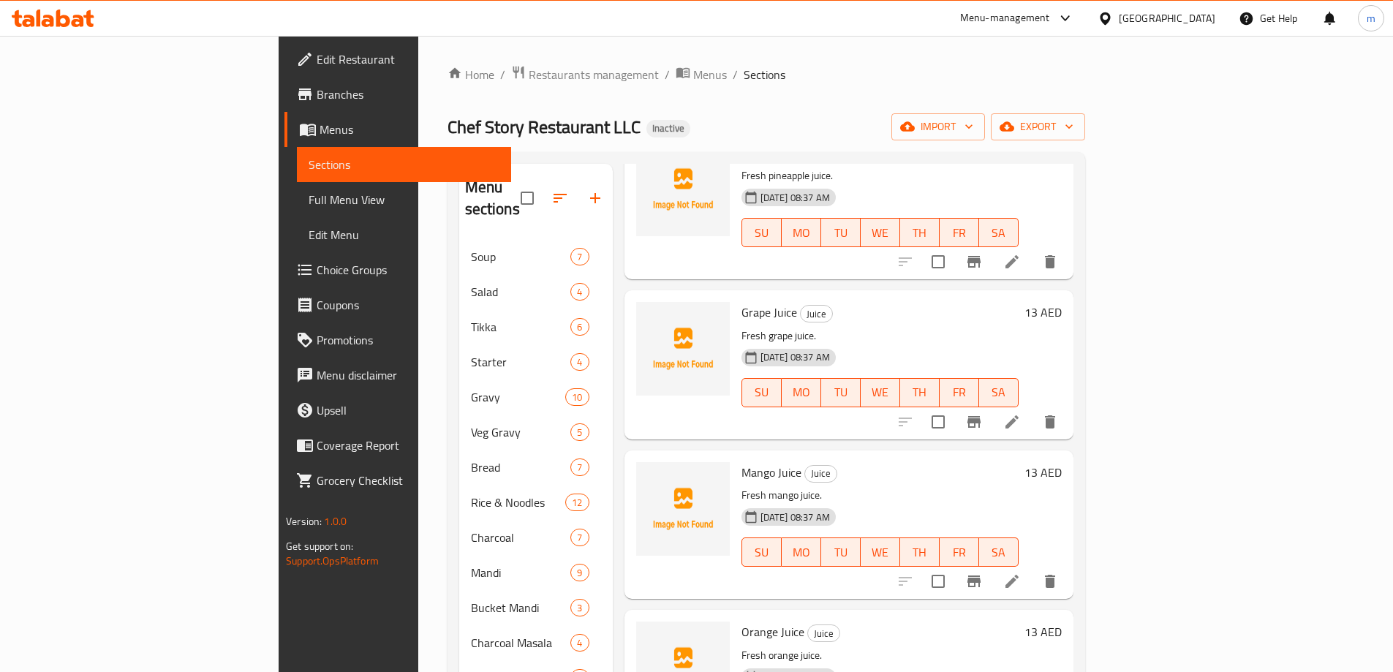
scroll to position [439, 0]
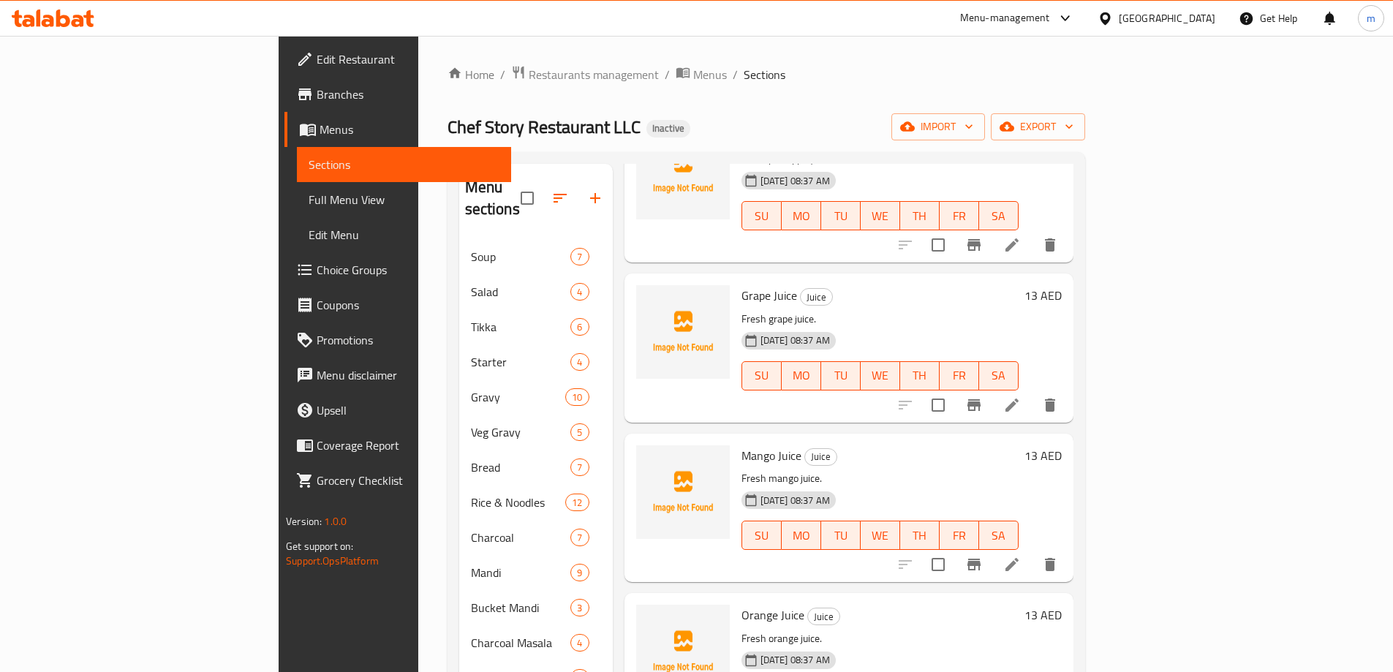
click at [1033, 392] on li at bounding box center [1012, 405] width 41 height 26
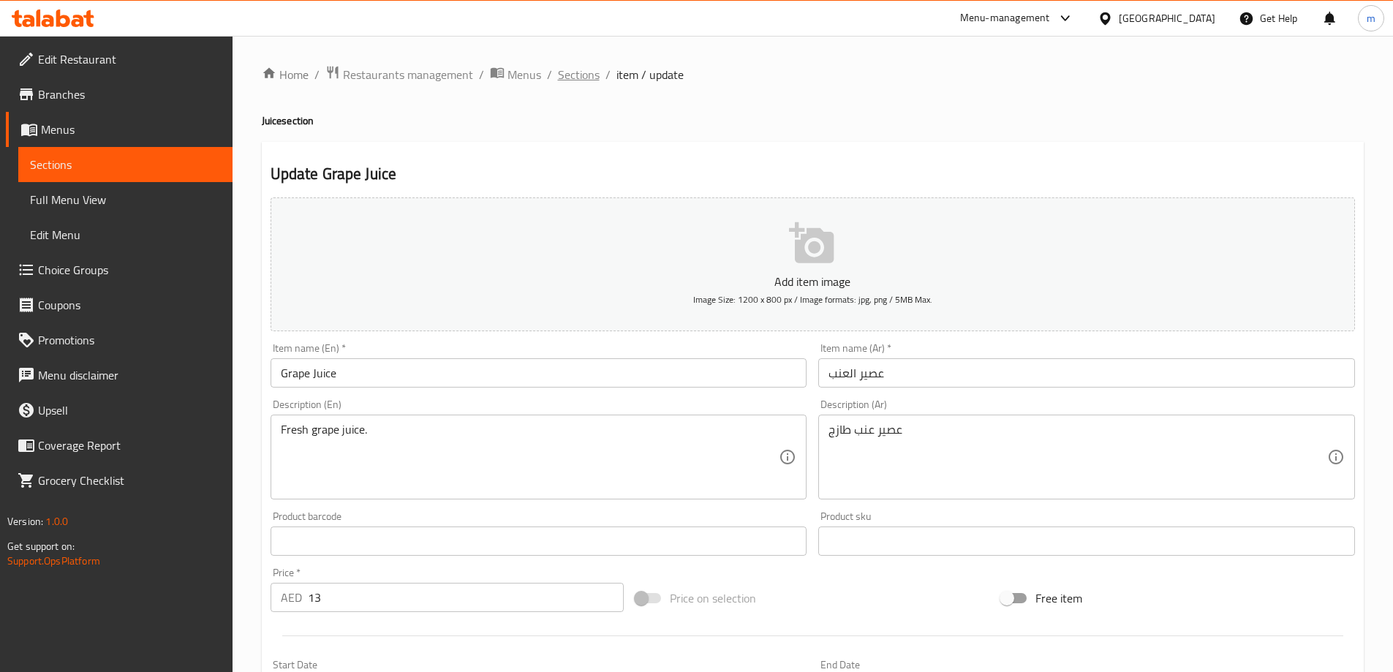
click at [576, 77] on span "Sections" at bounding box center [579, 75] width 42 height 18
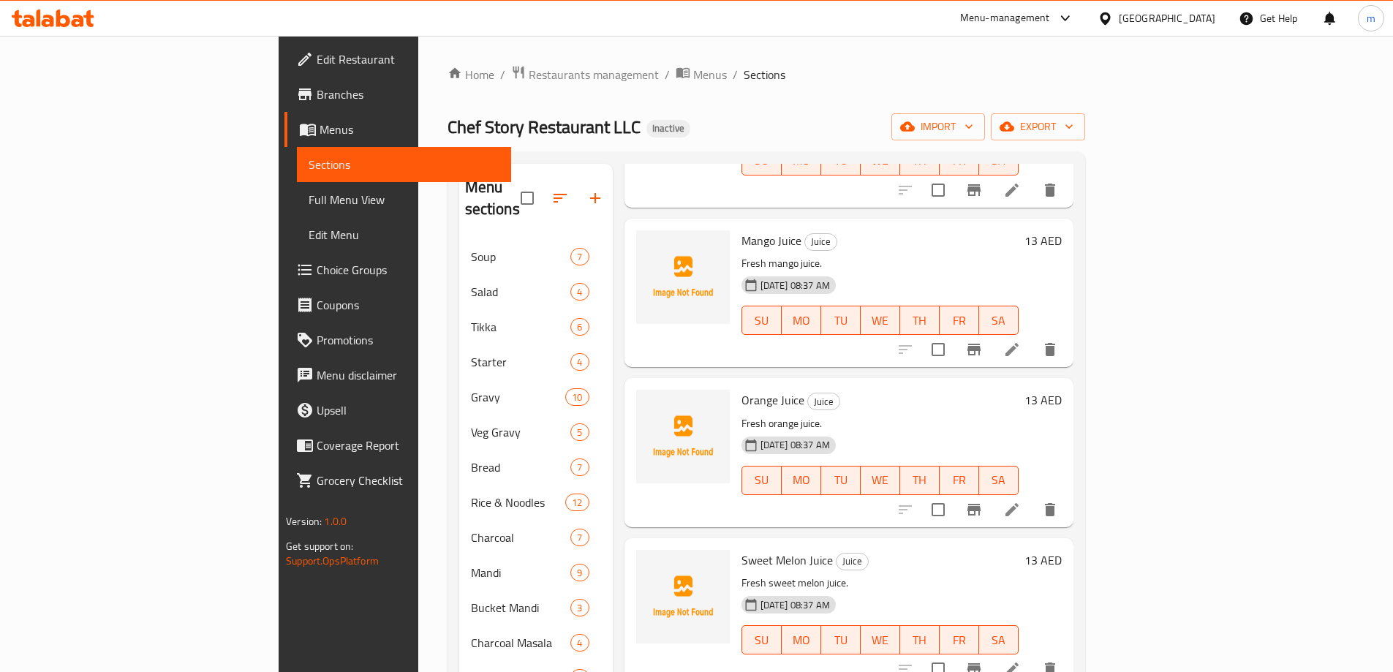
scroll to position [658, 0]
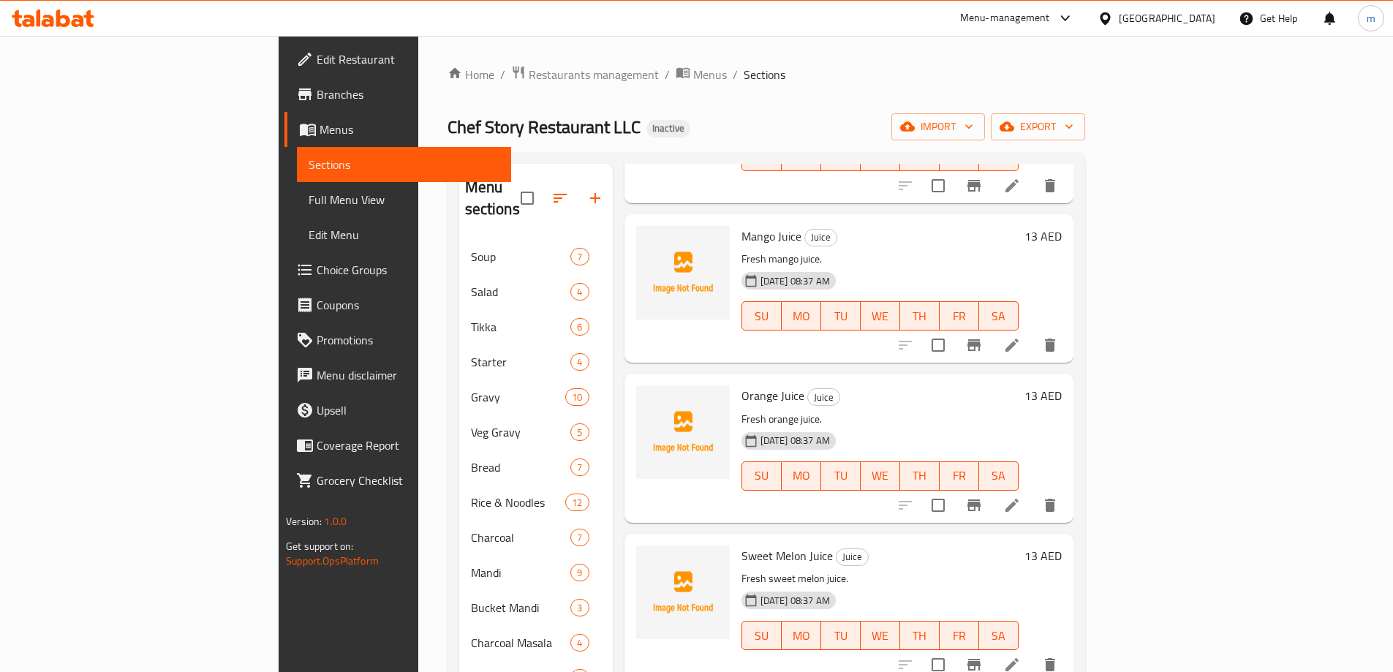
click at [1021, 336] on icon at bounding box center [1012, 345] width 18 height 18
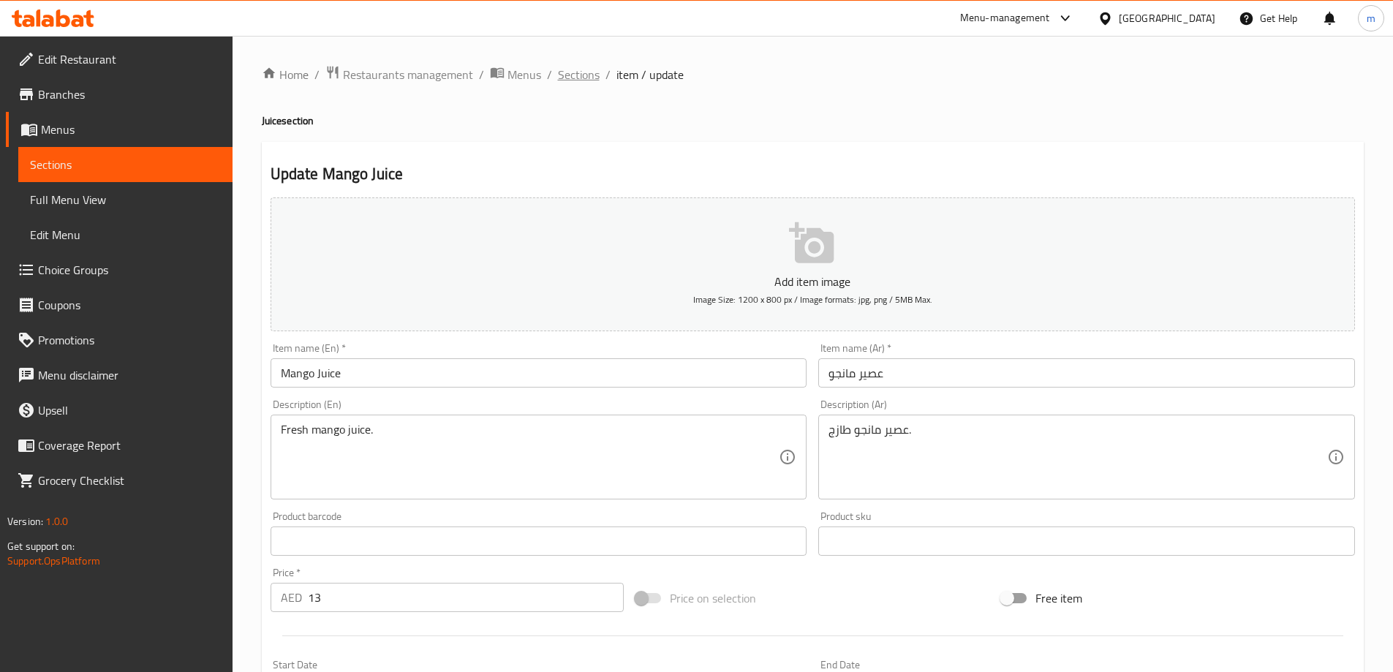
click at [571, 80] on span "Sections" at bounding box center [579, 75] width 42 height 18
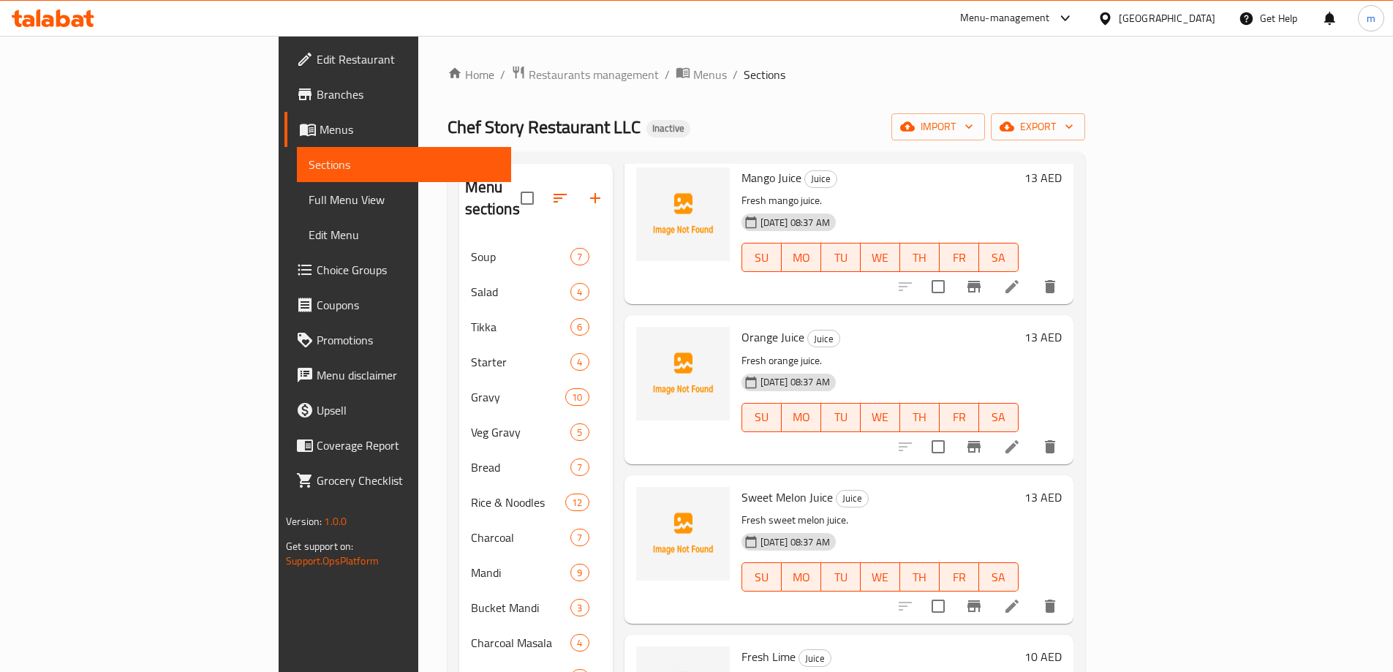
scroll to position [731, 0]
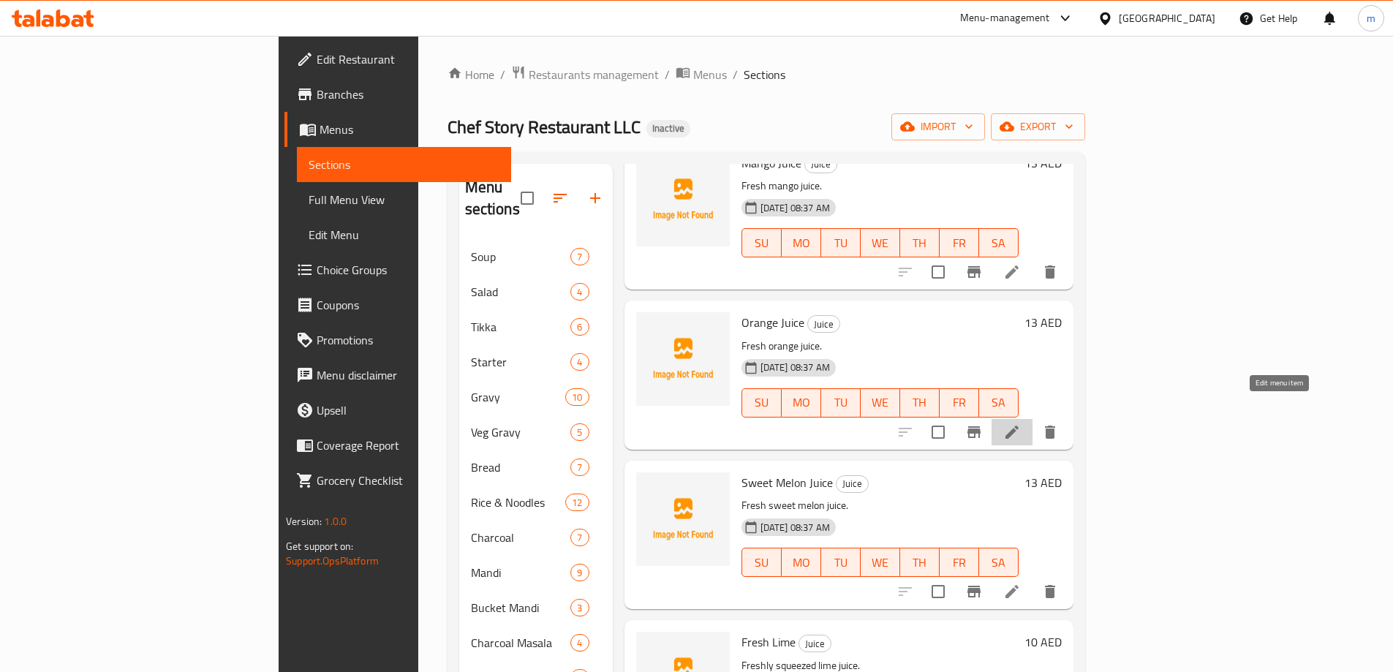
click at [1021, 423] on icon at bounding box center [1012, 432] width 18 height 18
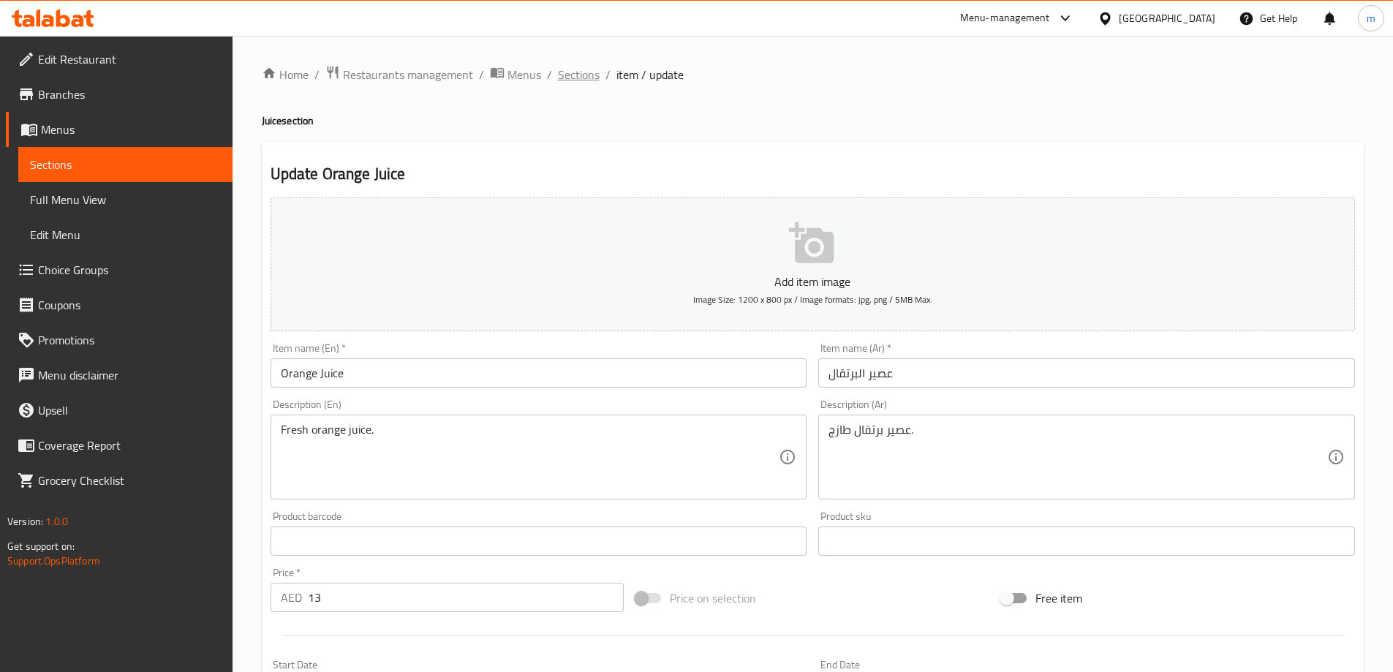
click at [594, 78] on span "Sections" at bounding box center [579, 75] width 42 height 18
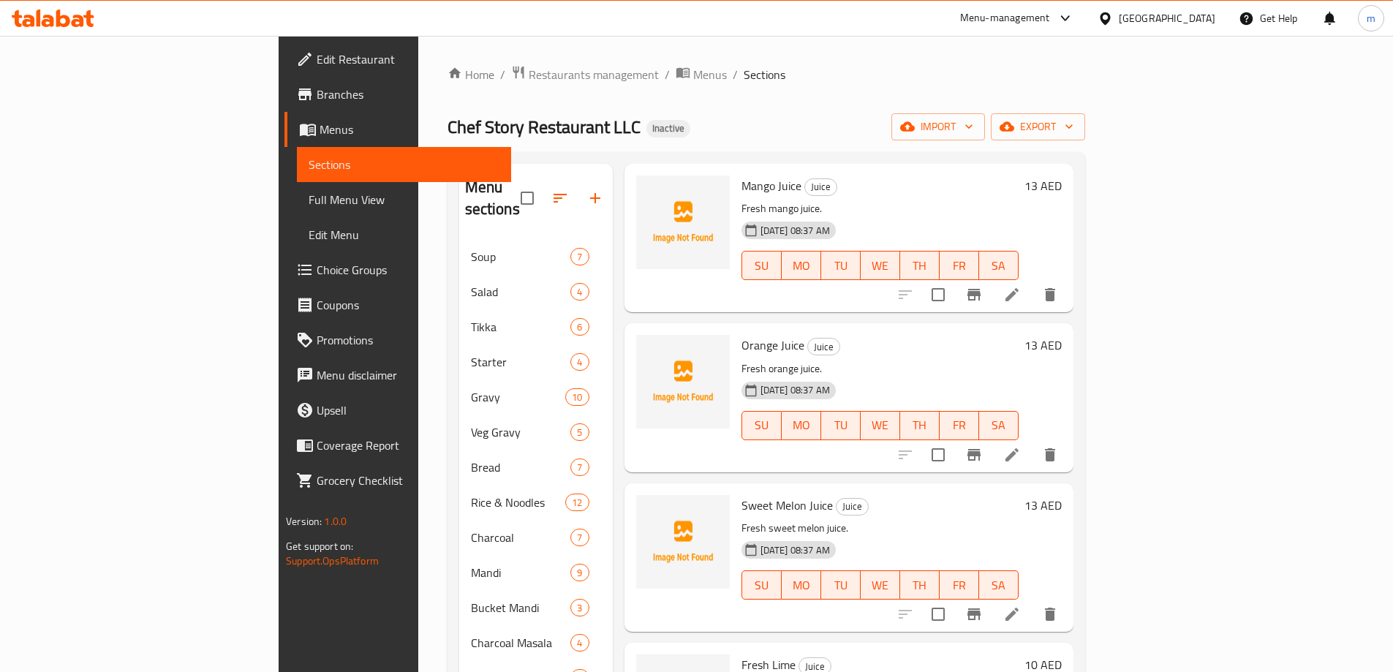
scroll to position [804, 0]
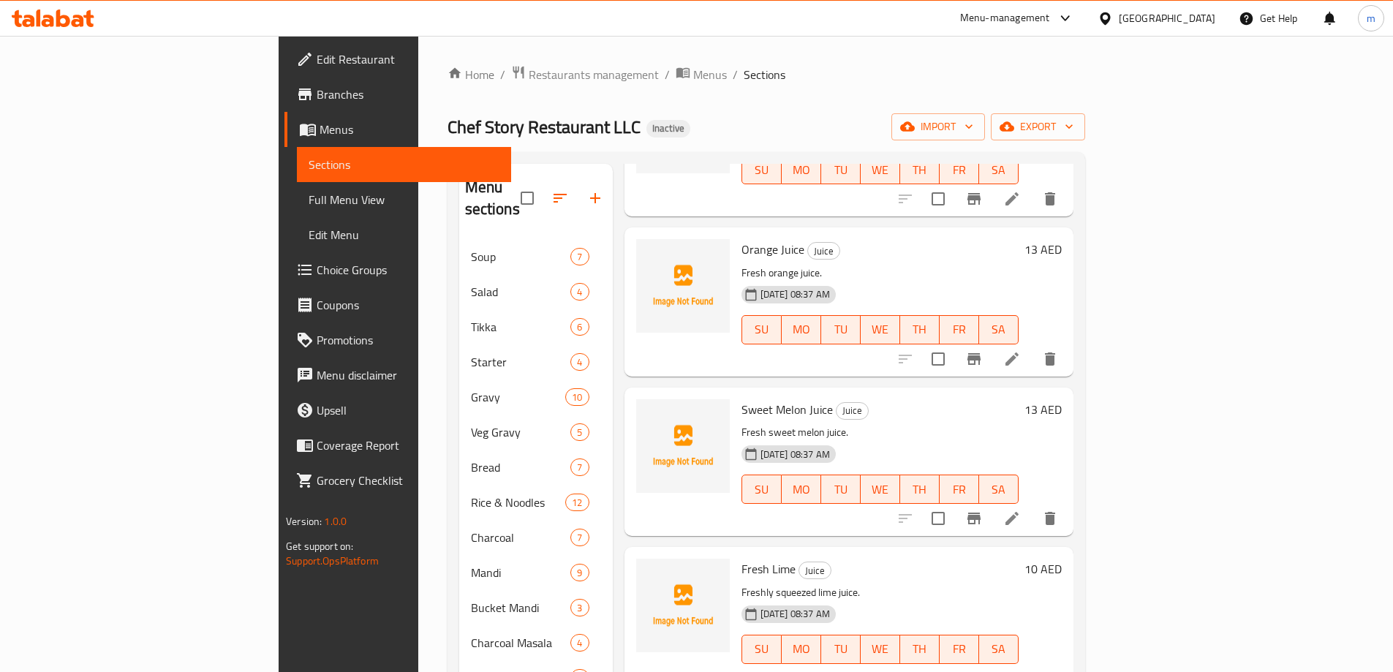
click at [1033, 507] on li at bounding box center [1012, 518] width 41 height 26
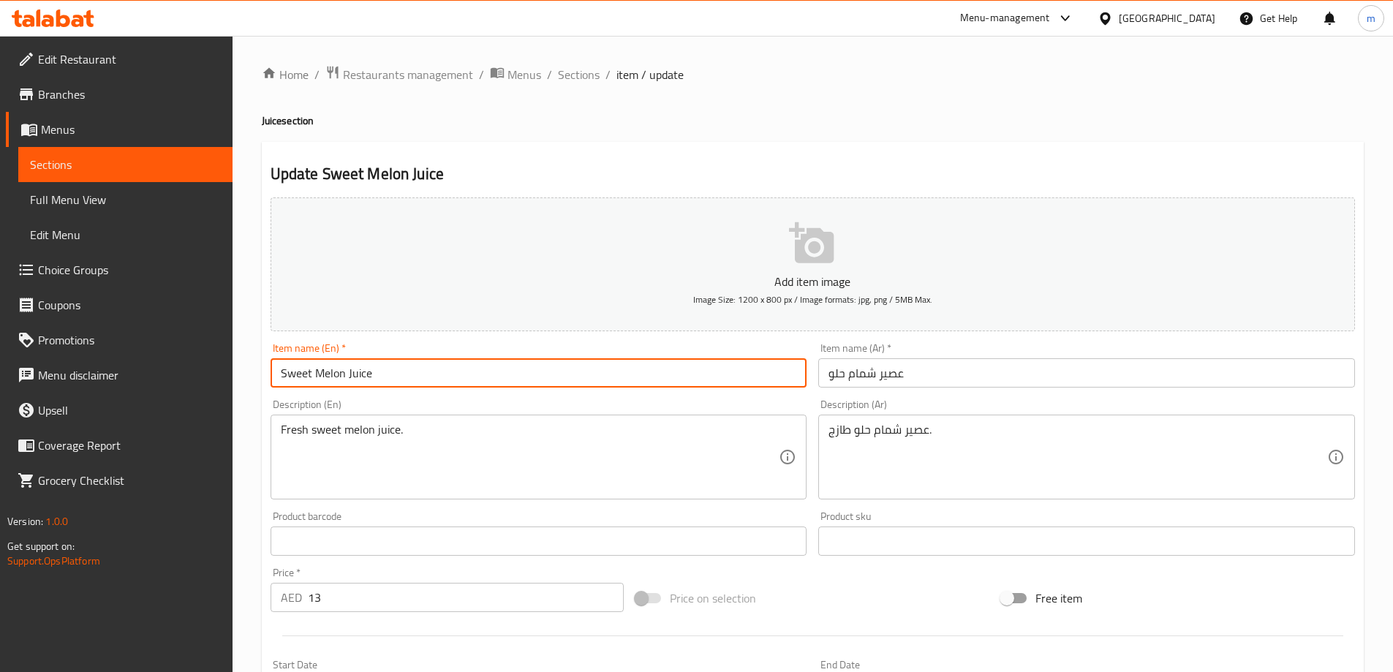
drag, startPoint x: 342, startPoint y: 367, endPoint x: 276, endPoint y: 388, distance: 69.6
click at [276, 388] on input "Sweet Melon Juice" at bounding box center [539, 372] width 537 height 29
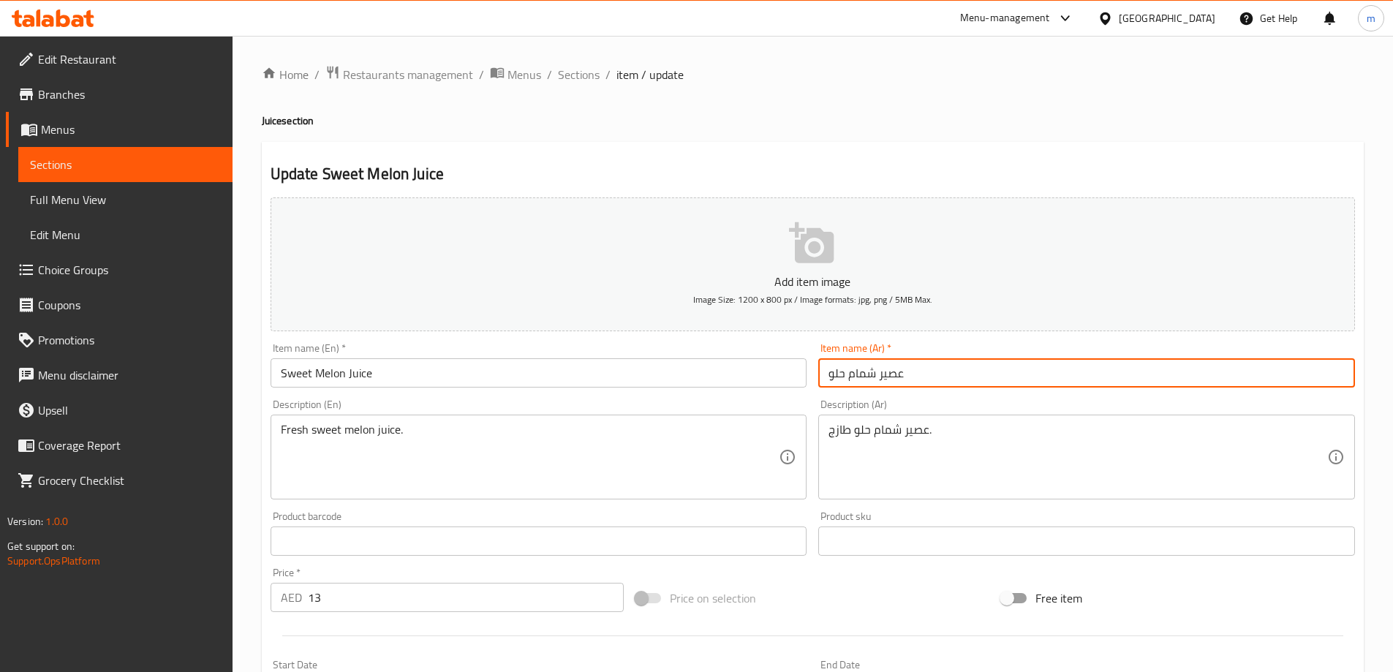
click at [828, 376] on input "عصير شمام حلو" at bounding box center [1086, 372] width 537 height 29
click at [839, 372] on input "عصير شمام حلو" at bounding box center [1086, 372] width 537 height 29
click at [1283, 372] on input "عصير شمام حلو" at bounding box center [1086, 372] width 537 height 29
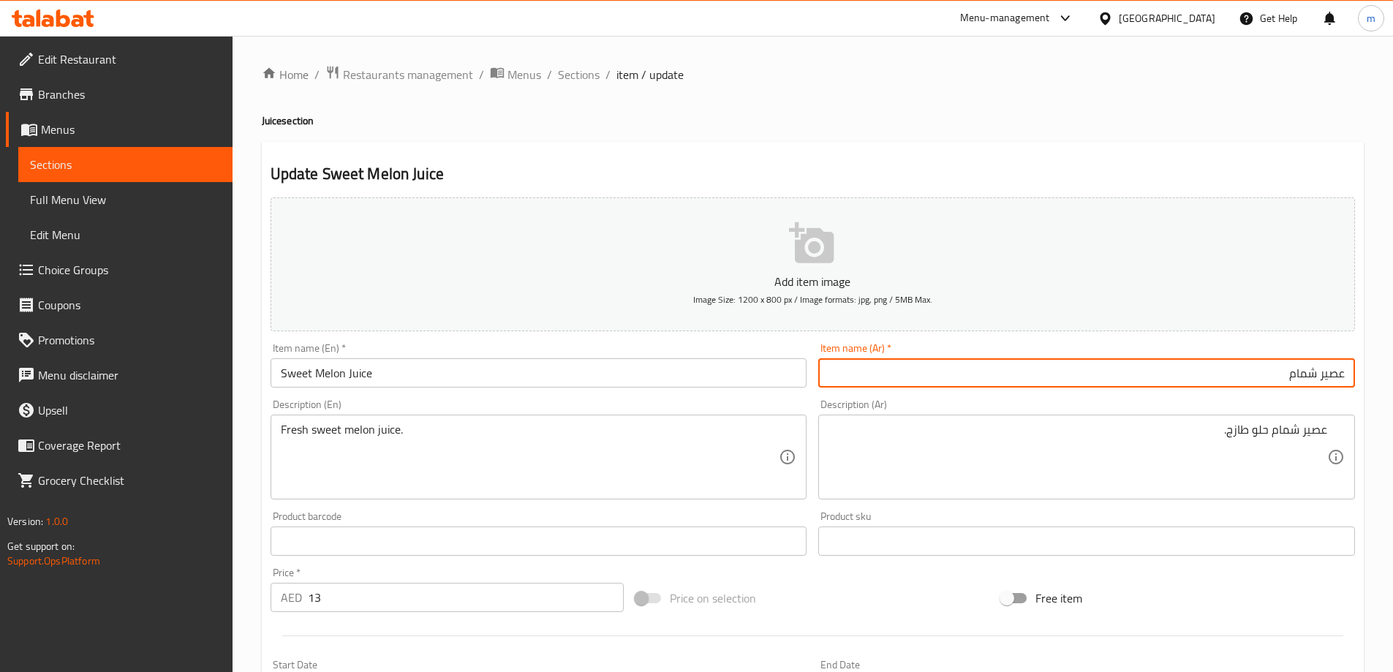
type input "عصير شمام"
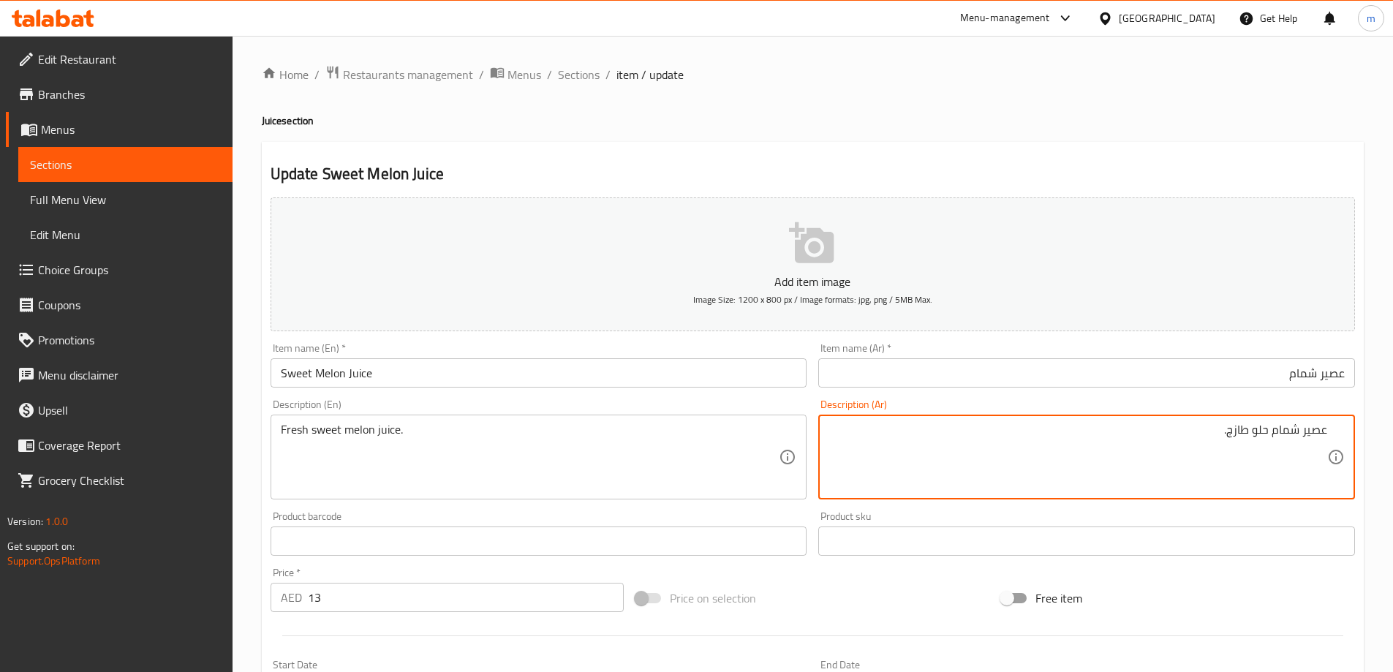
click at [1261, 429] on textarea "عصير شمام حلو طازج." at bounding box center [1078, 457] width 499 height 69
type textarea "عصير شمام طازج."
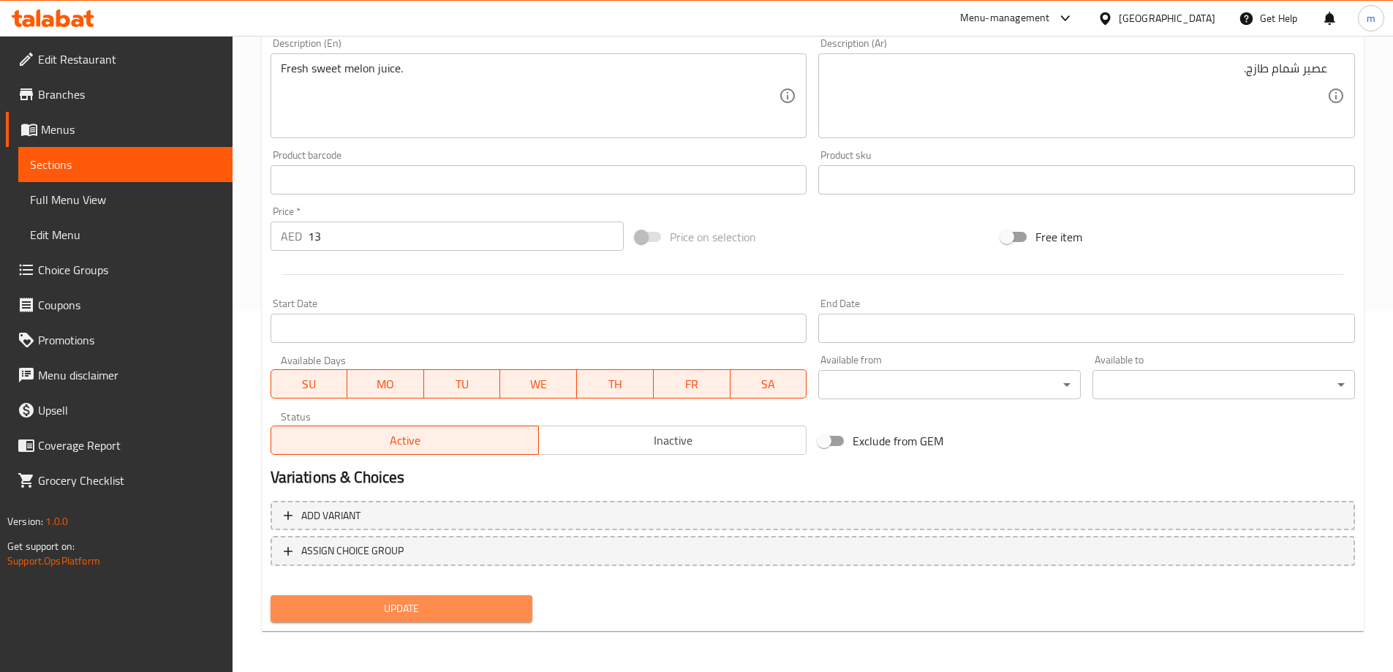
click at [486, 606] on span "Update" at bounding box center [401, 609] width 239 height 18
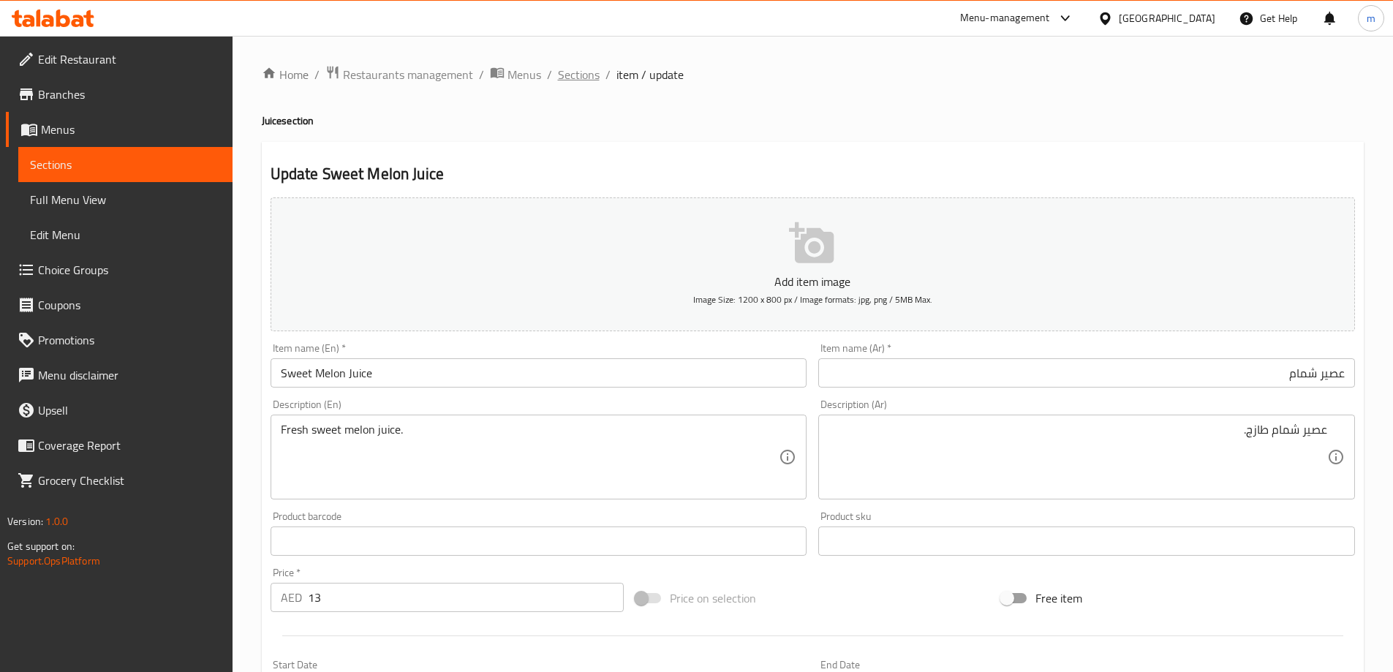
click at [566, 76] on span "Sections" at bounding box center [579, 75] width 42 height 18
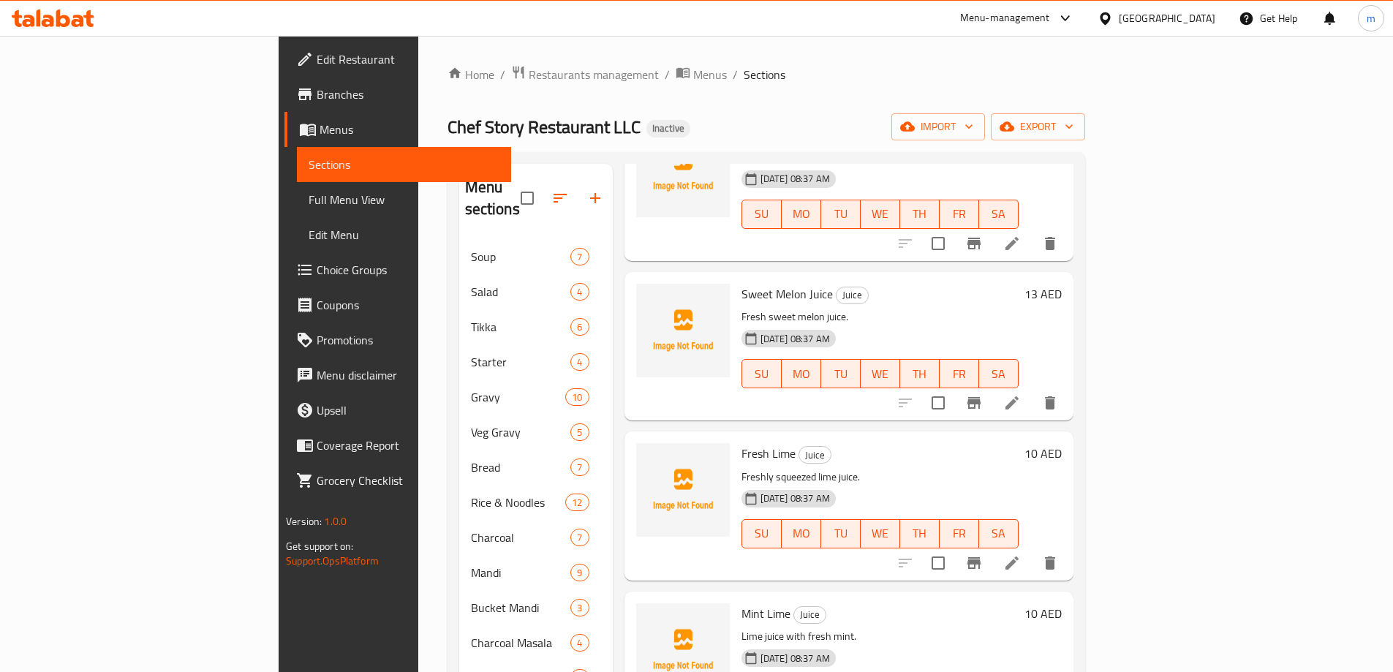
scroll to position [943, 0]
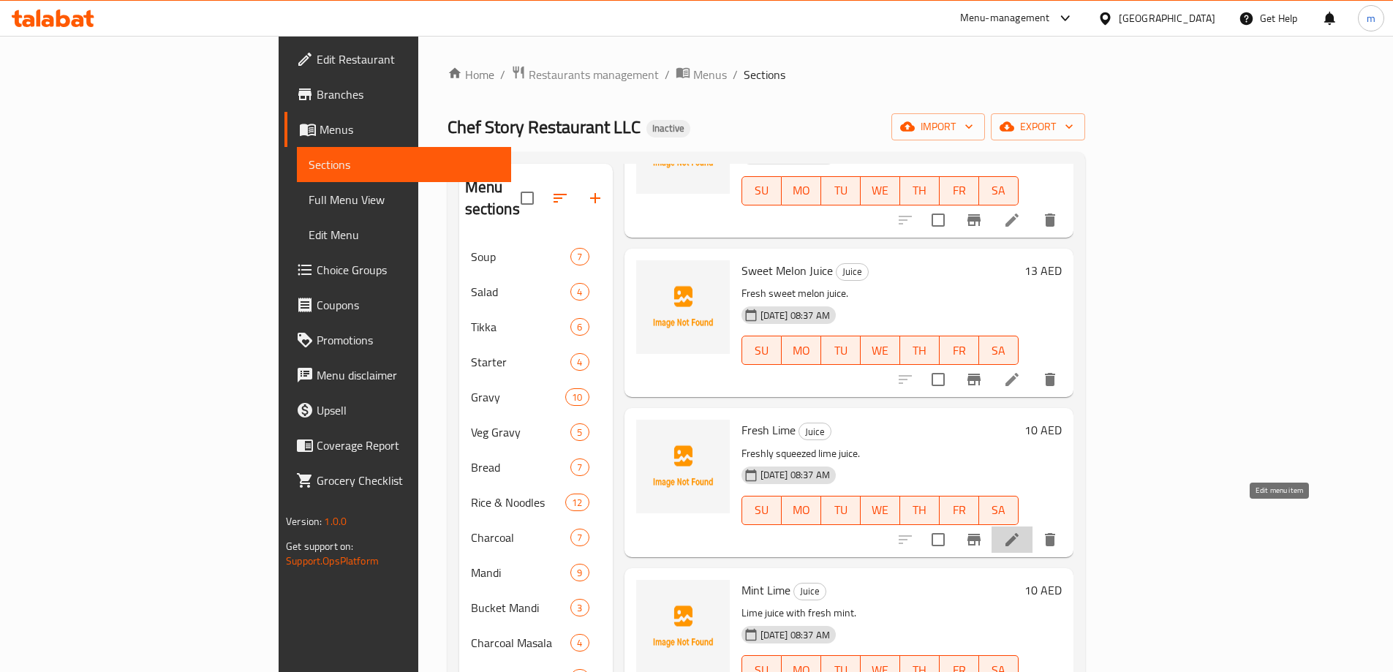
click at [1021, 531] on icon at bounding box center [1012, 540] width 18 height 18
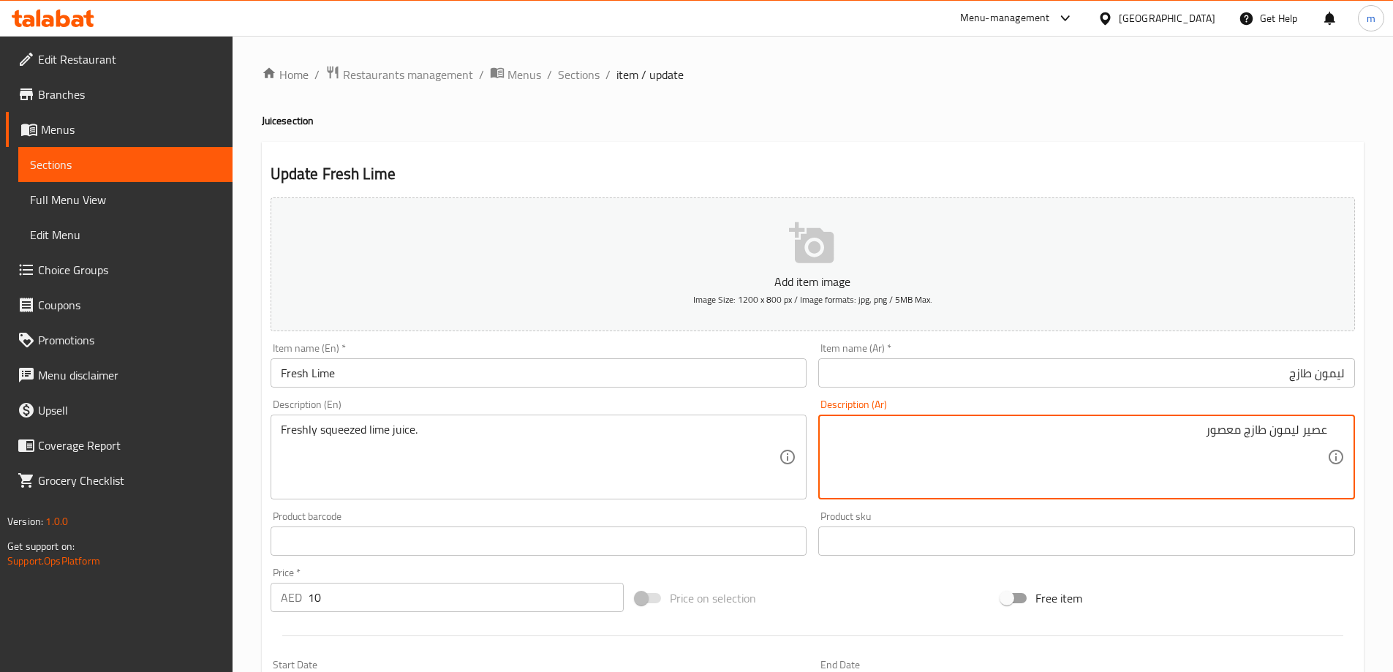
drag, startPoint x: 1202, startPoint y: 437, endPoint x: 1242, endPoint y: 440, distance: 39.6
paste textarea "معصور"
type textarea "عصير ليمون معصور طازج"
click at [375, 421] on div "Freshly squeezed lime juice. Description (En)" at bounding box center [539, 457] width 537 height 85
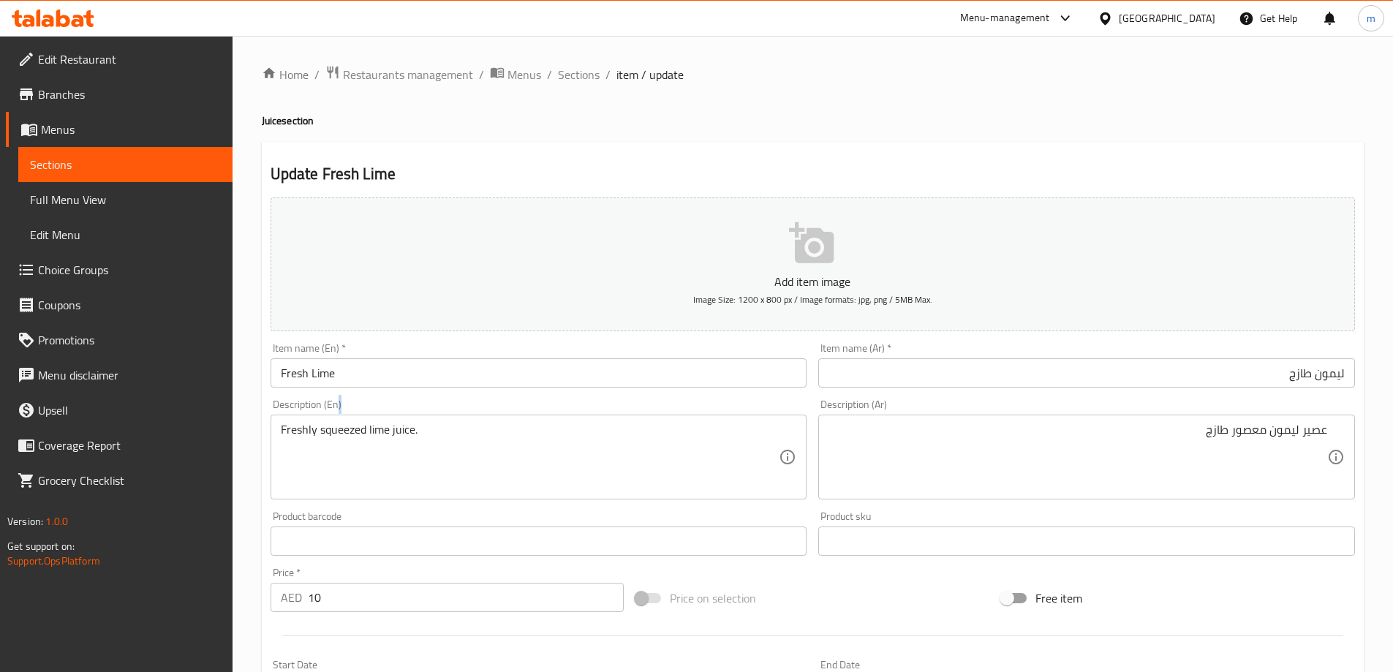
click at [375, 421] on div "Freshly squeezed lime juice. Description (En)" at bounding box center [539, 457] width 537 height 85
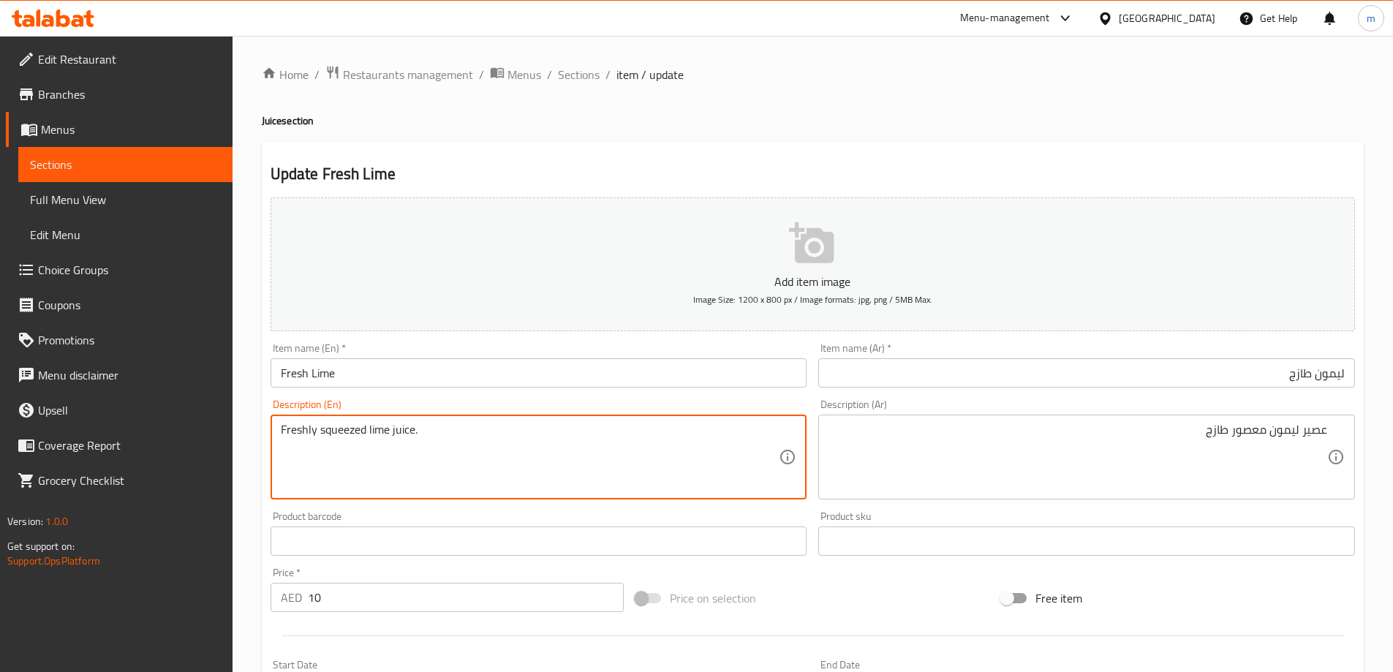
click at [374, 443] on textarea "Freshly squeezed lime juice." at bounding box center [530, 457] width 499 height 69
click at [1190, 415] on div "عصير ليمون معصور طازج Description (Ar)" at bounding box center [1086, 457] width 537 height 85
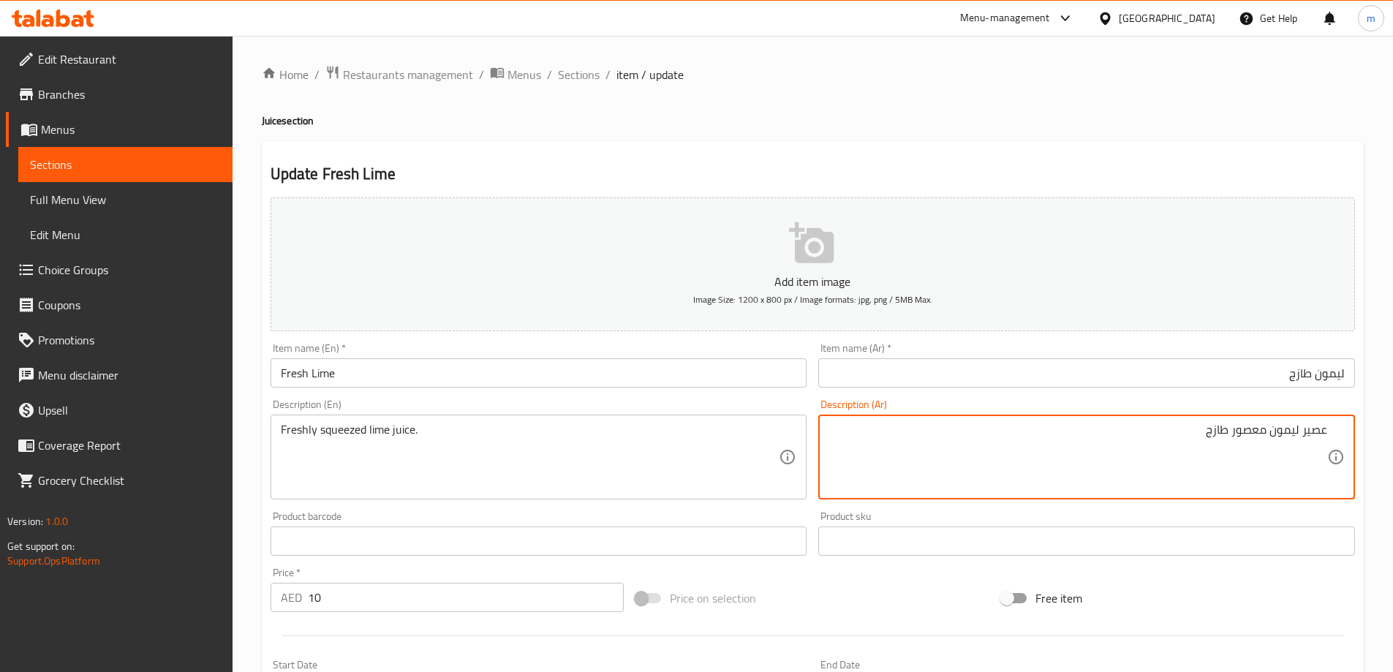
click at [1208, 386] on input "ليمون طازج" at bounding box center [1086, 372] width 537 height 29
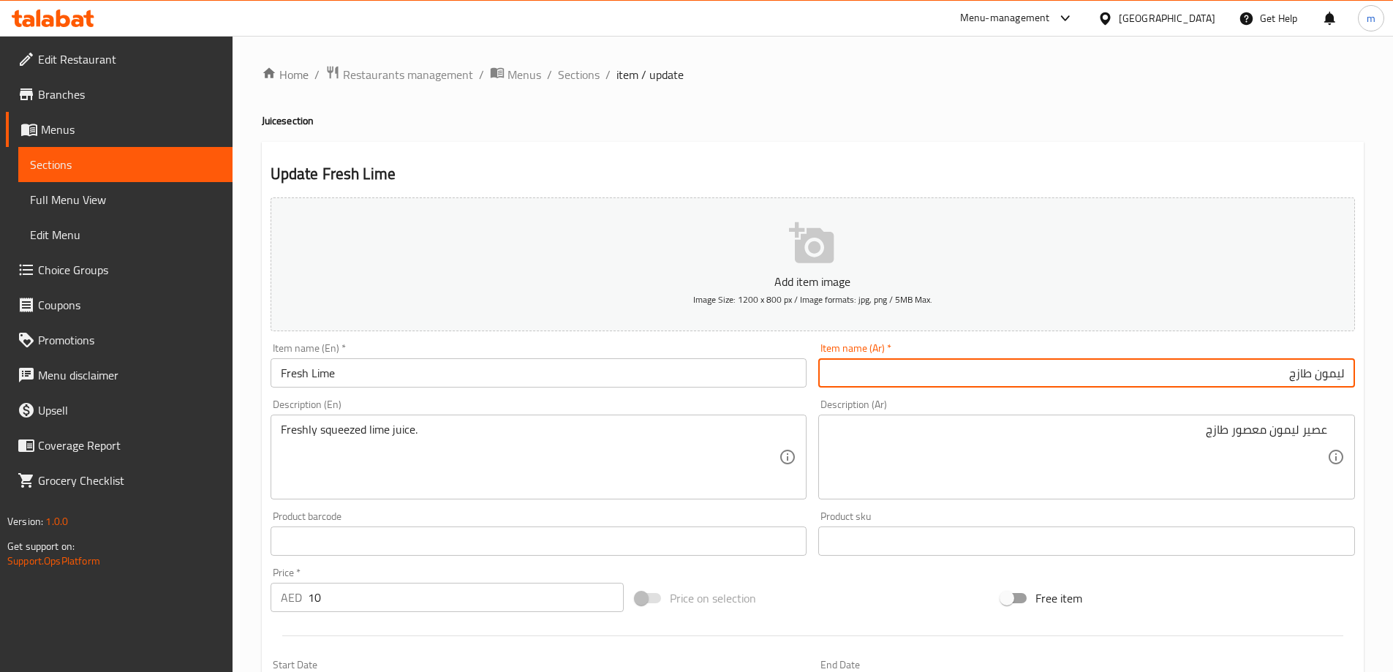
paste input "بات الجير"
type input "نبات الجير طازج"
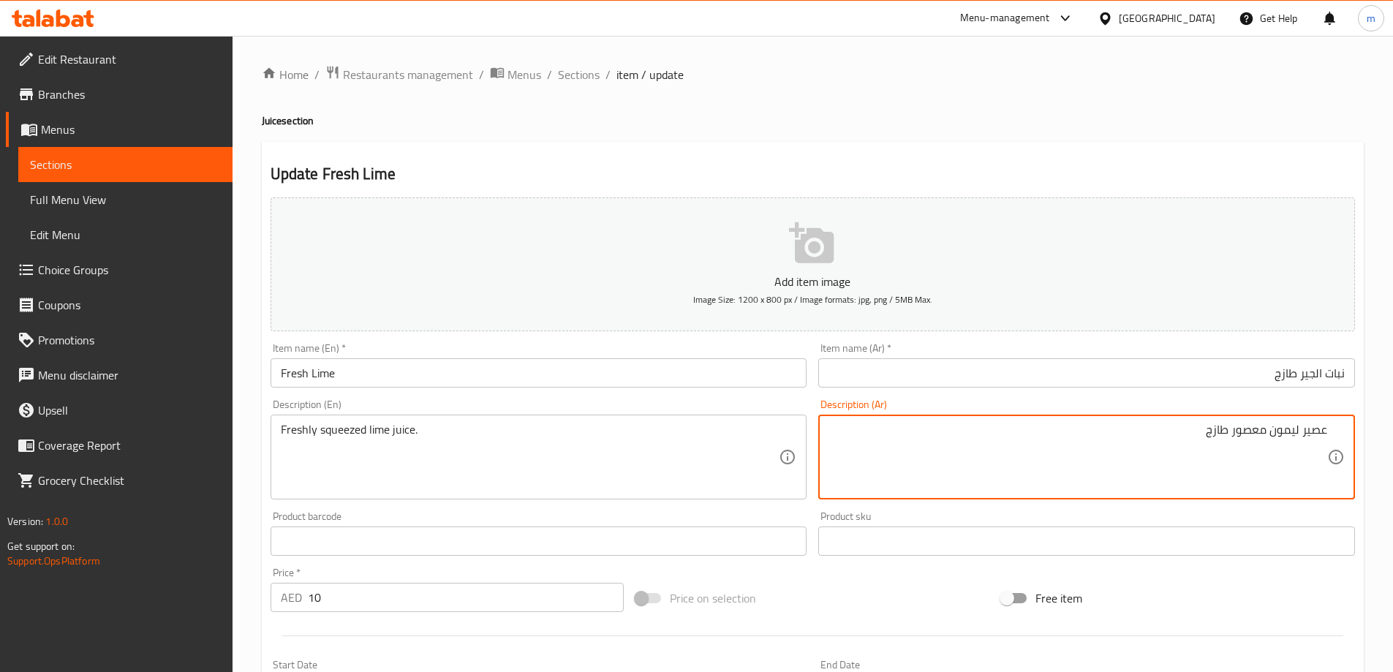
paste textarea "بات الجير"
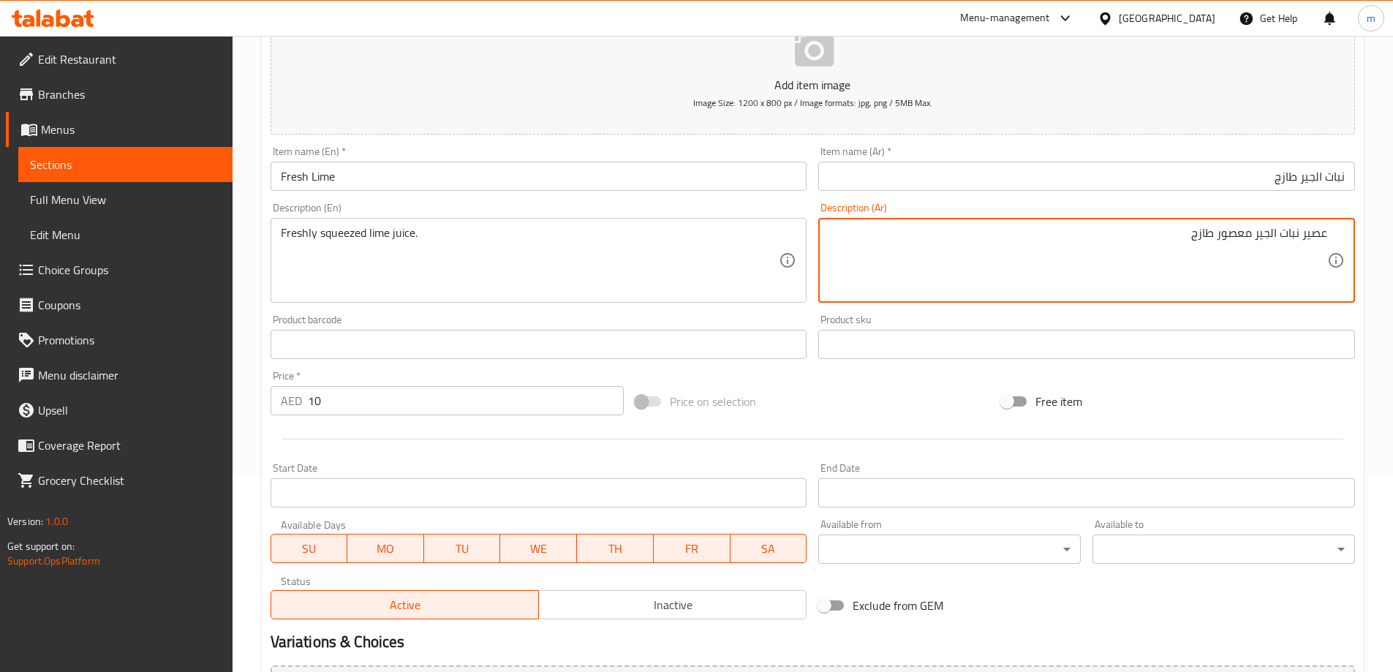
scroll to position [361, 0]
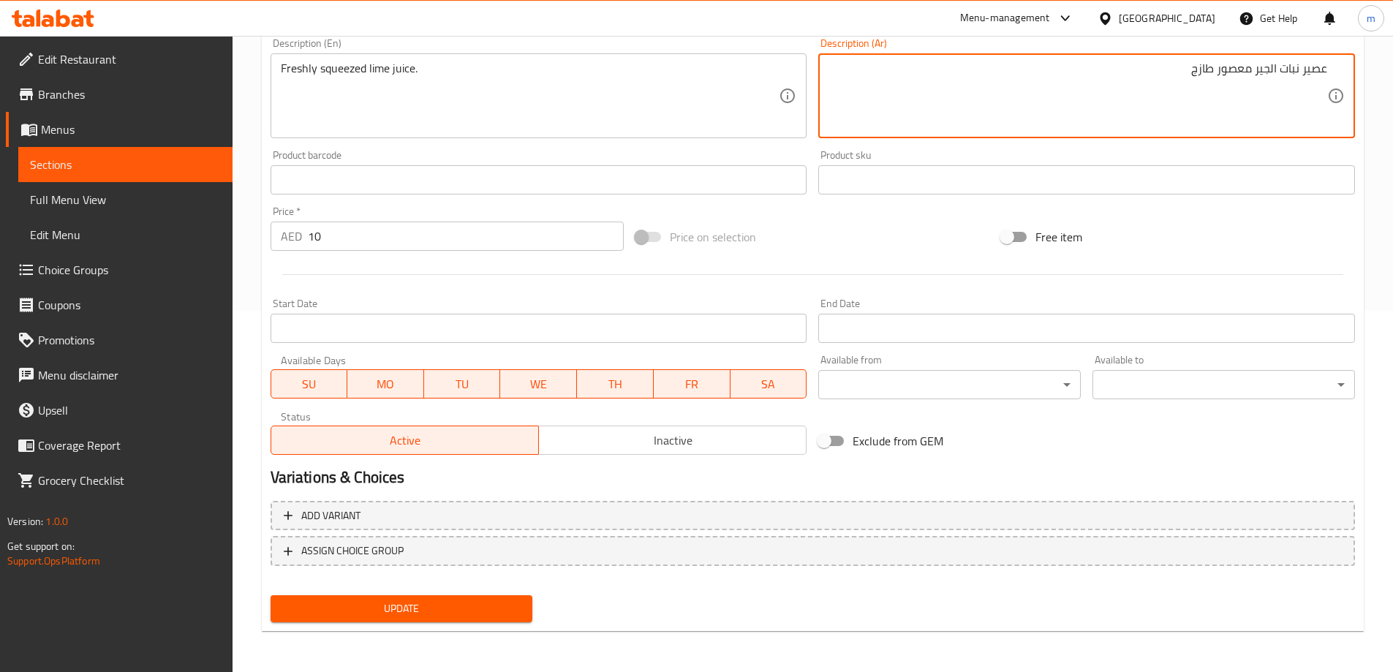
type textarea "عصير نبات الجير معصور طازج"
drag, startPoint x: 328, startPoint y: 628, endPoint x: 331, endPoint y: 615, distance: 13.7
click at [331, 619] on div "Update" at bounding box center [402, 608] width 274 height 39
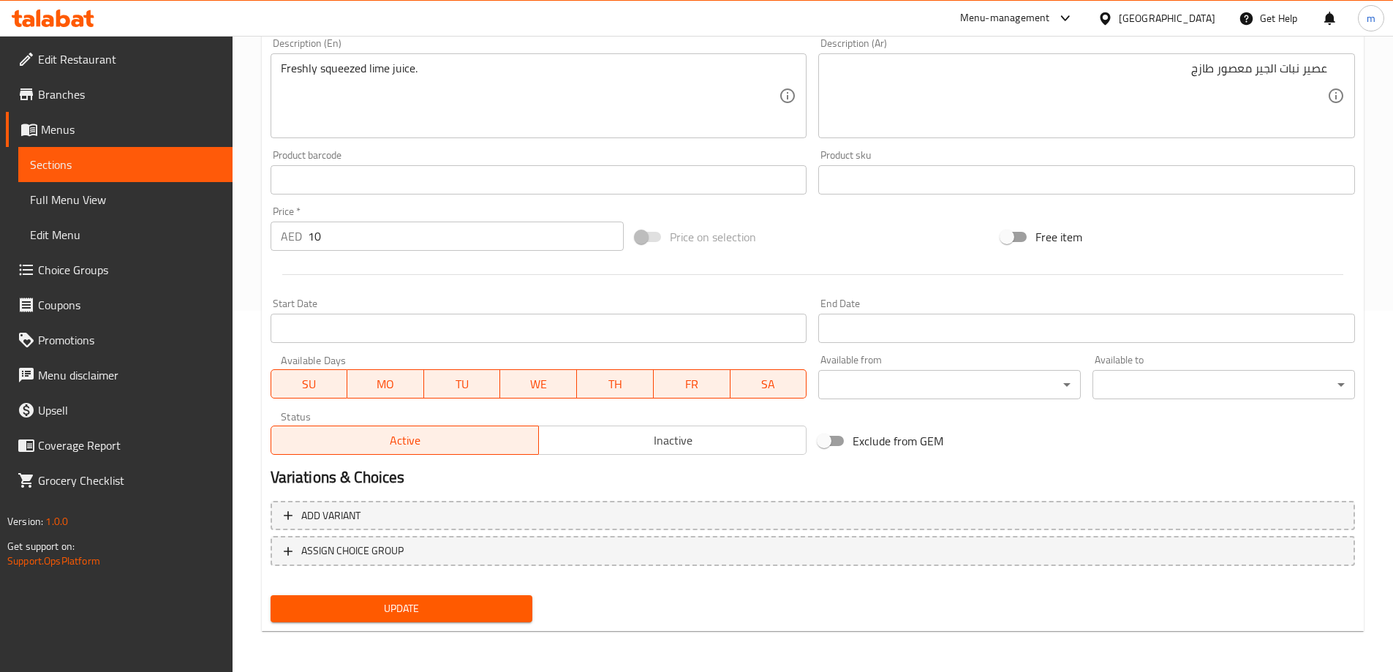
click at [331, 615] on span "Update" at bounding box center [401, 609] width 239 height 18
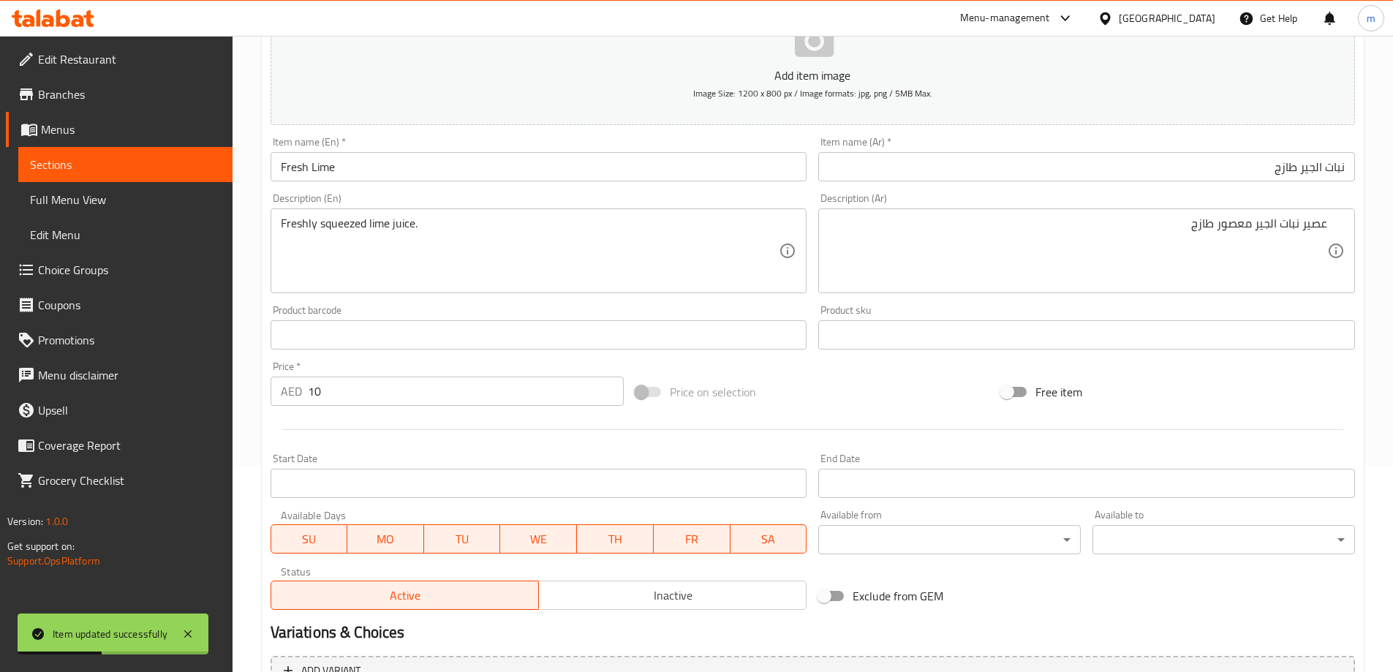
scroll to position [0, 0]
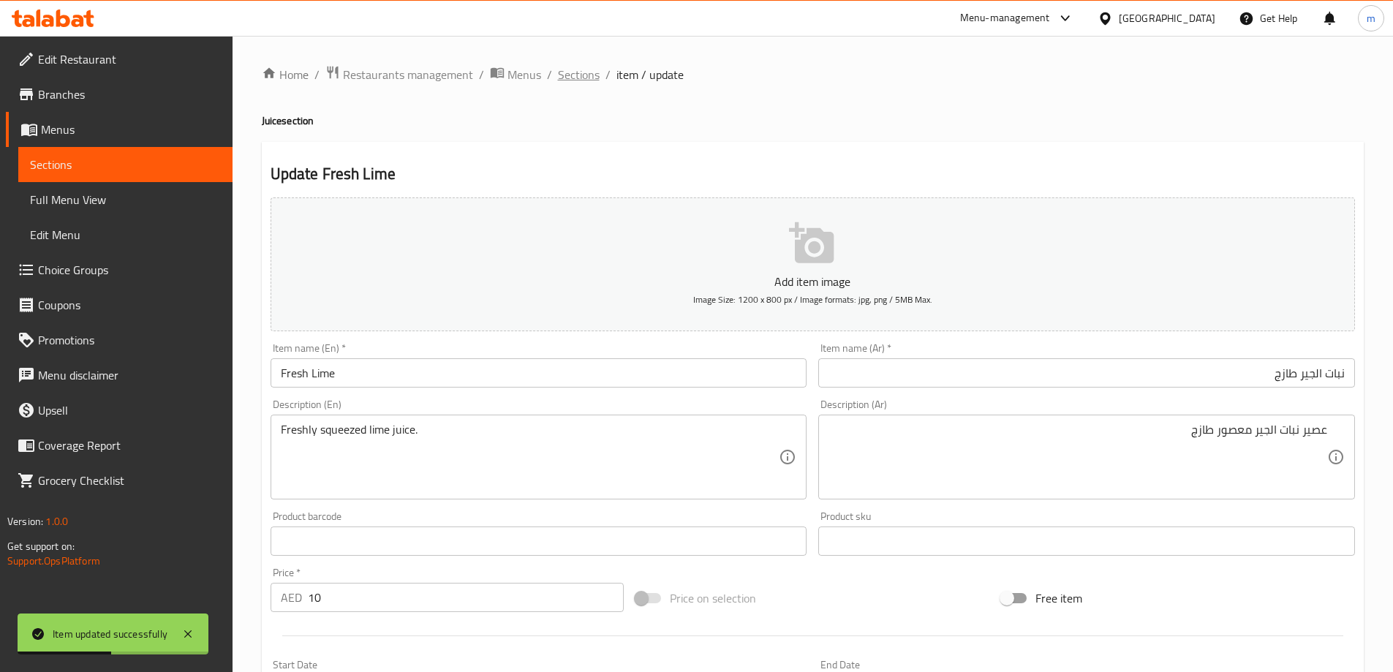
click at [581, 72] on span "Sections" at bounding box center [579, 75] width 42 height 18
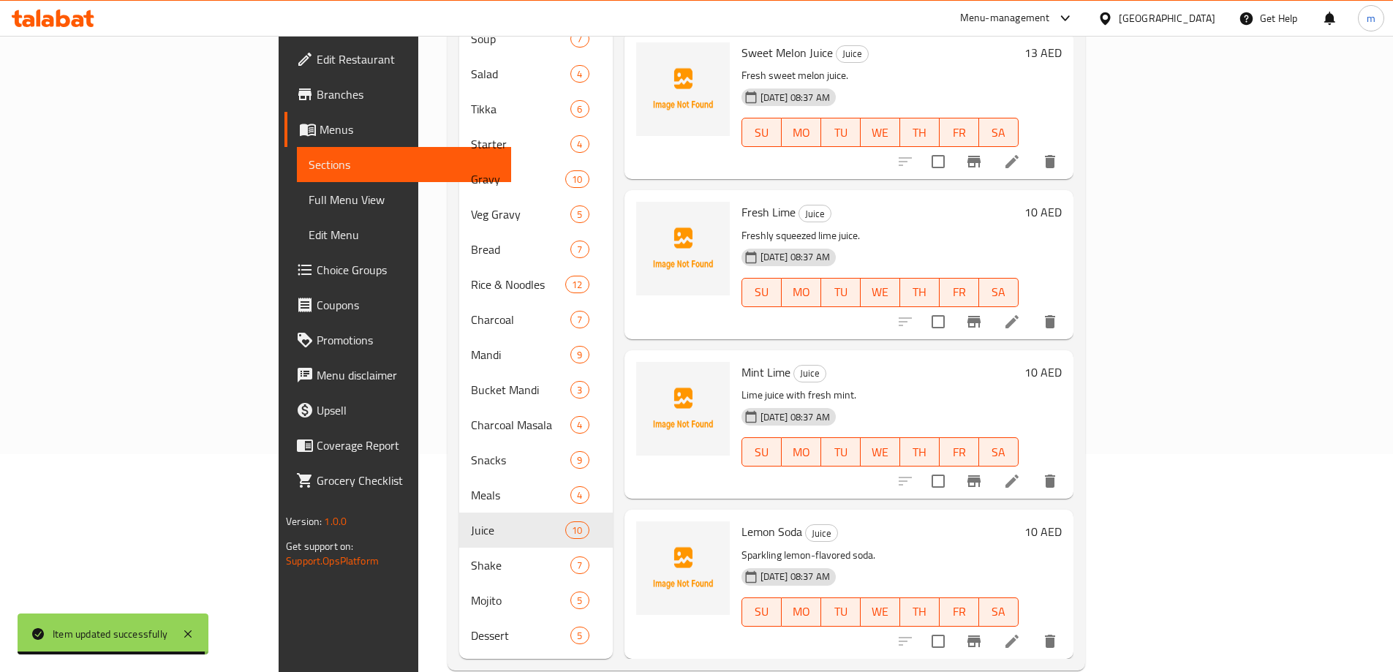
scroll to position [219, 0]
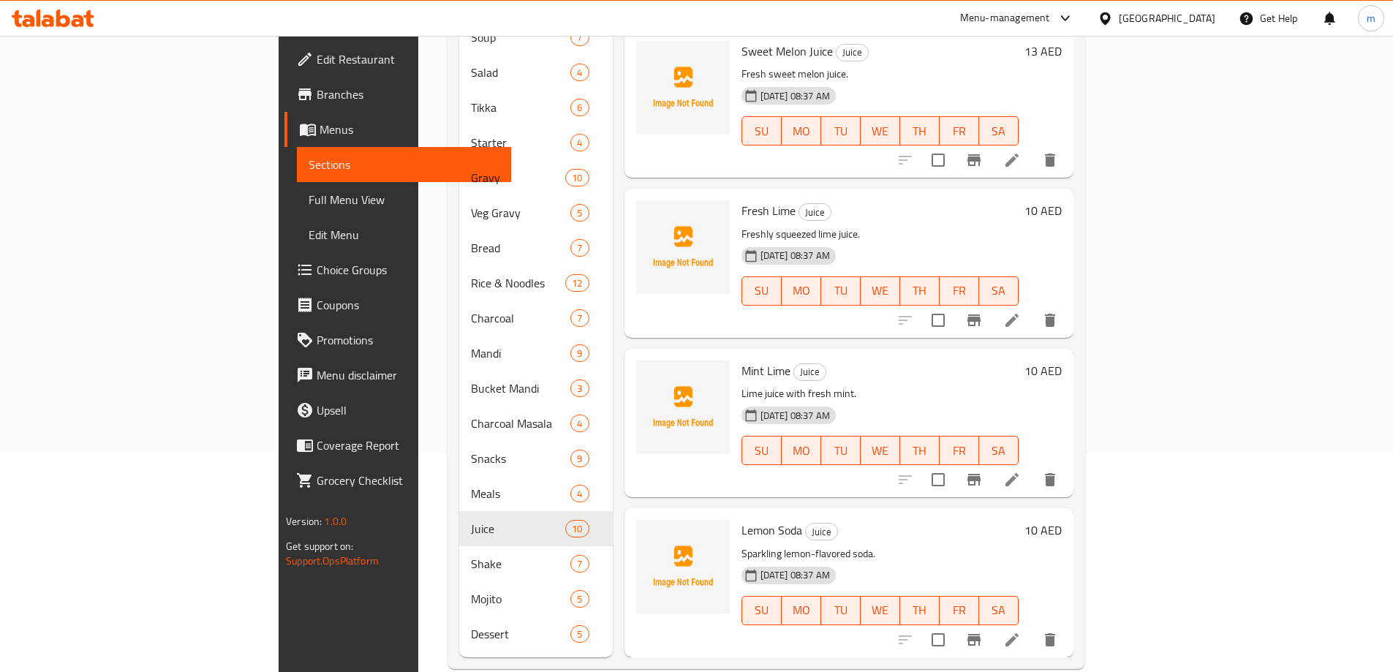
click at [1021, 471] on icon at bounding box center [1012, 480] width 18 height 18
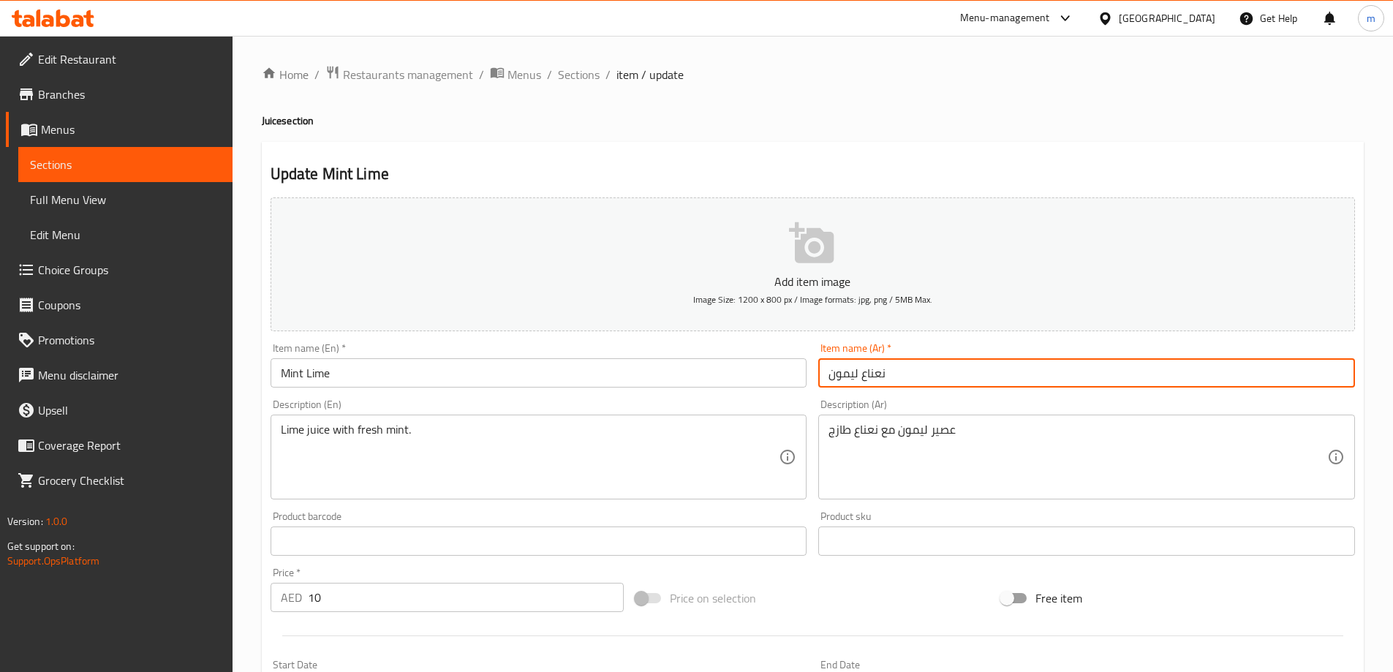
drag, startPoint x: 950, startPoint y: 353, endPoint x: 946, endPoint y: 372, distance: 18.8
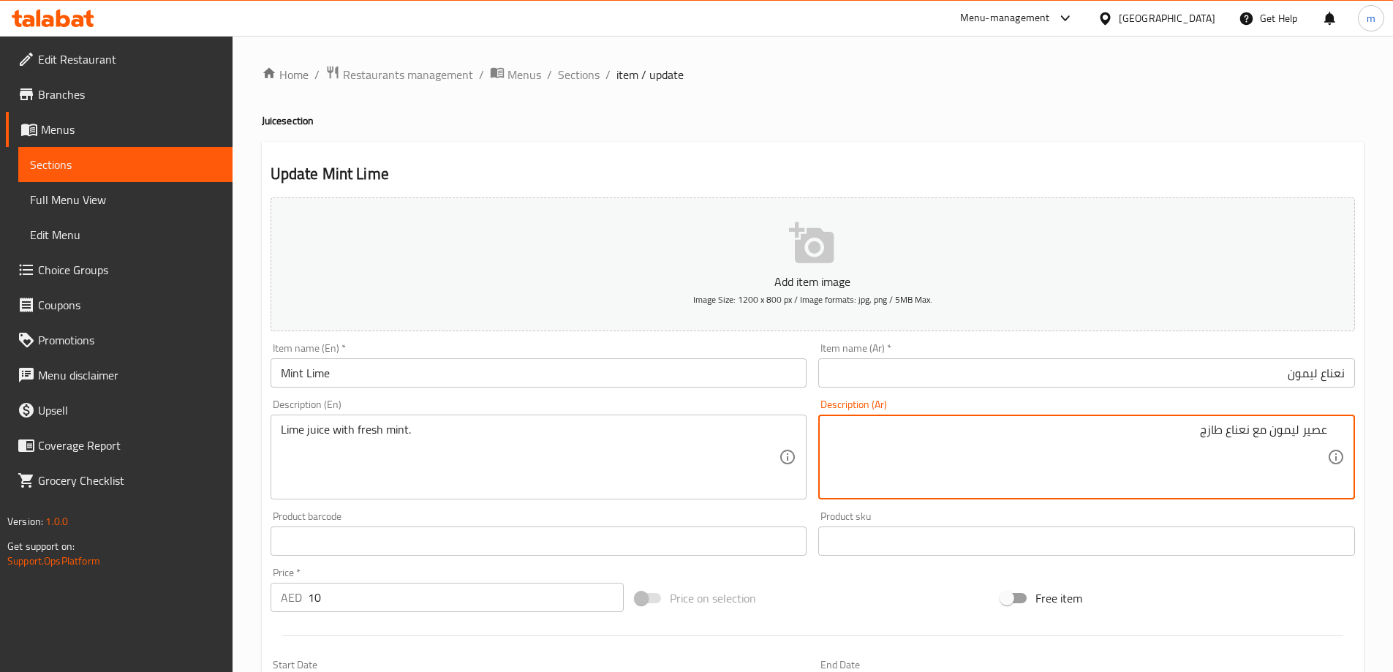
click at [1208, 361] on input "نعناع ليمون" at bounding box center [1086, 372] width 537 height 29
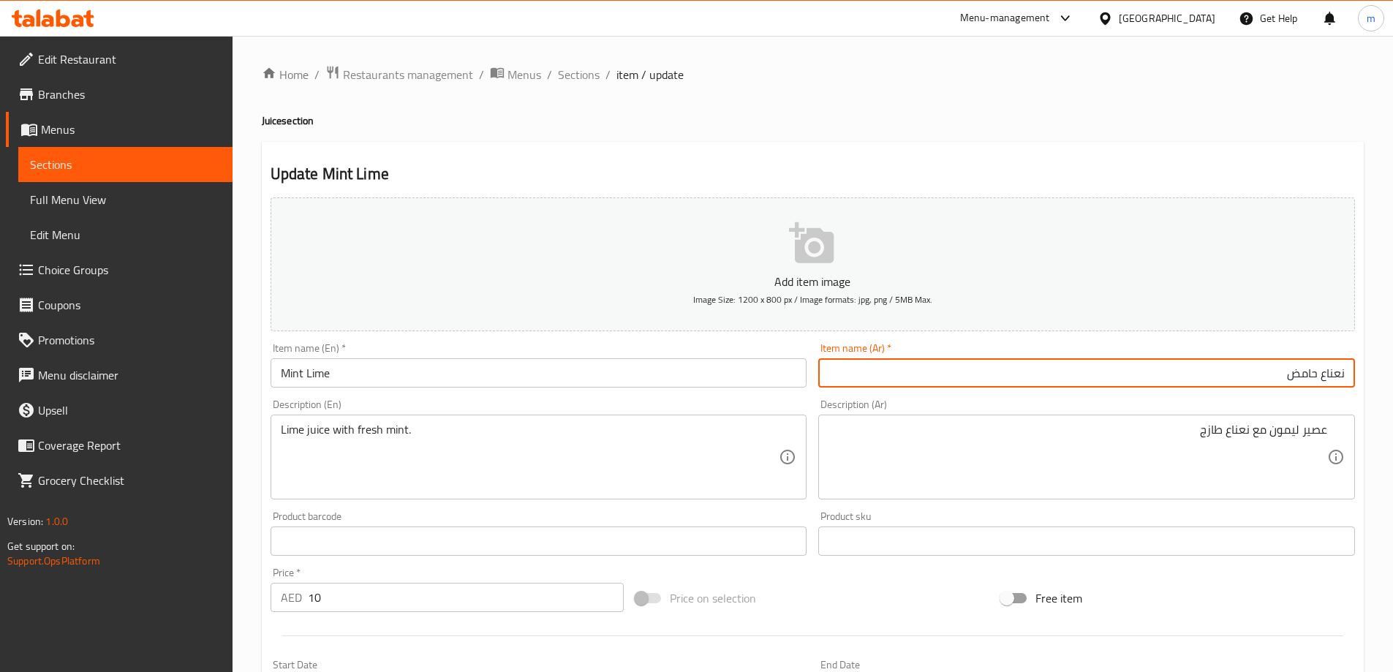
type input "نعناع حامض"
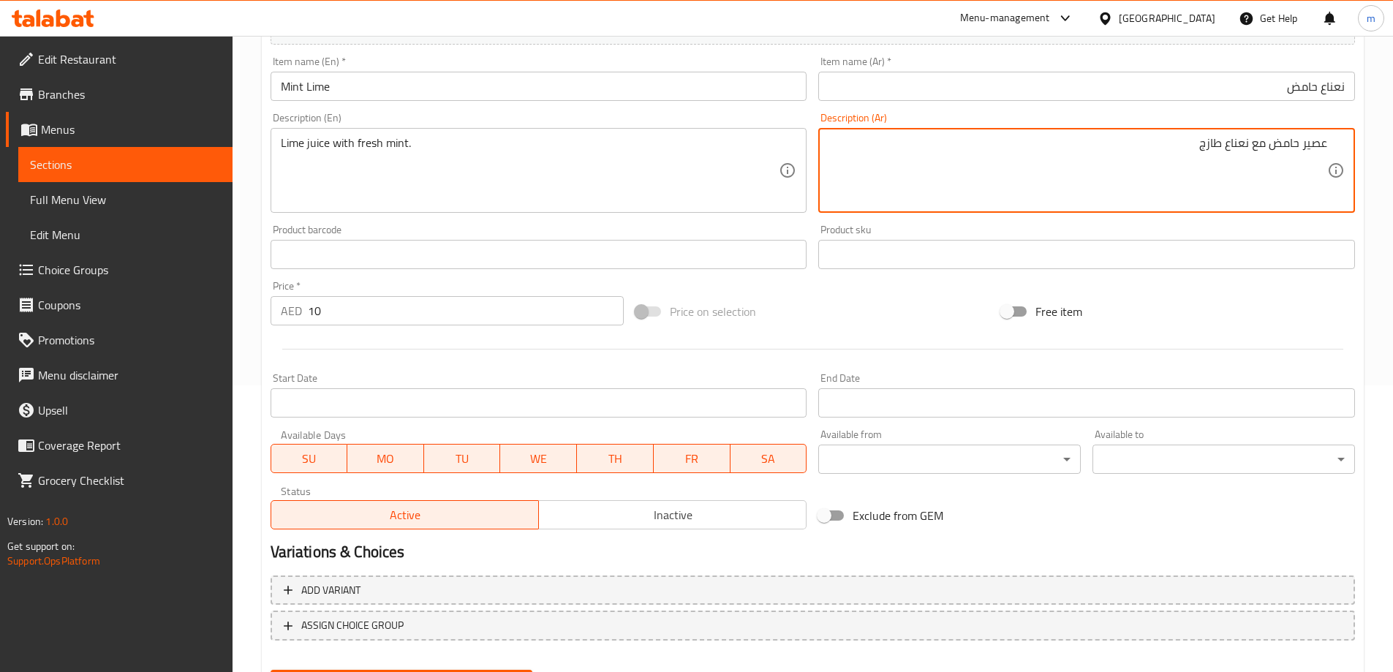
scroll to position [361, 0]
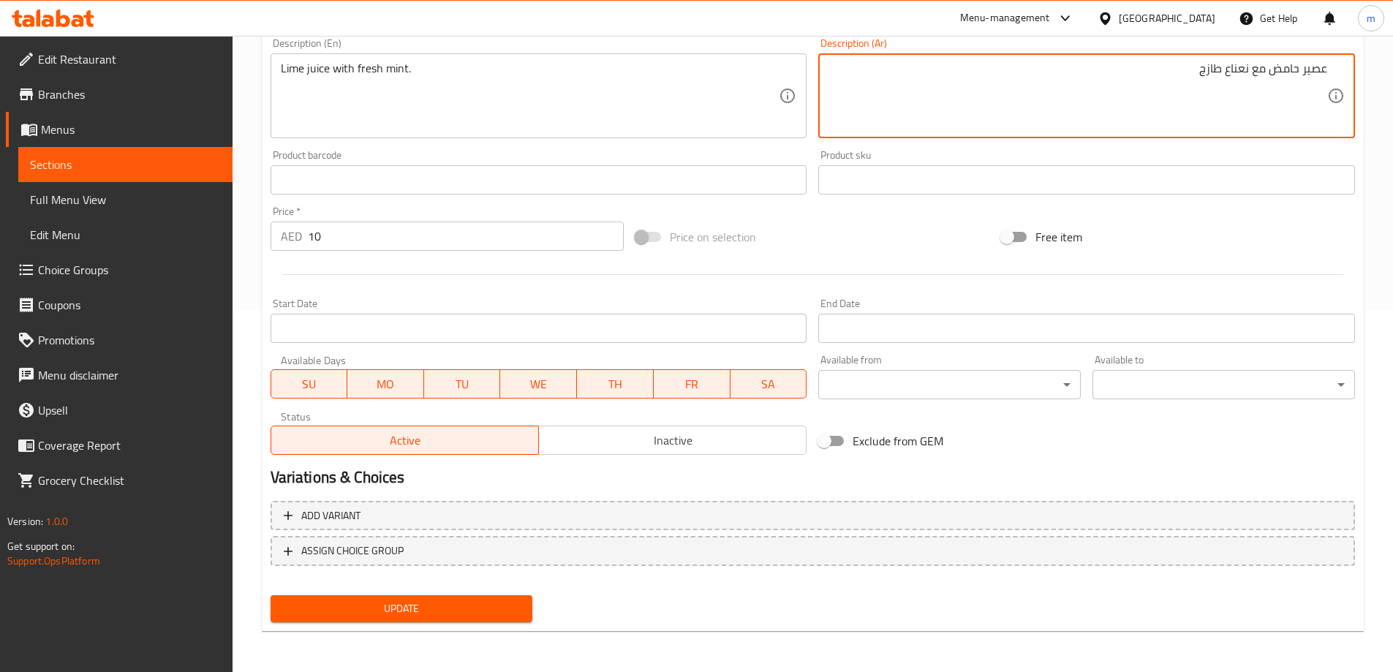
type textarea "عصير حامض مع نعناع طازج"
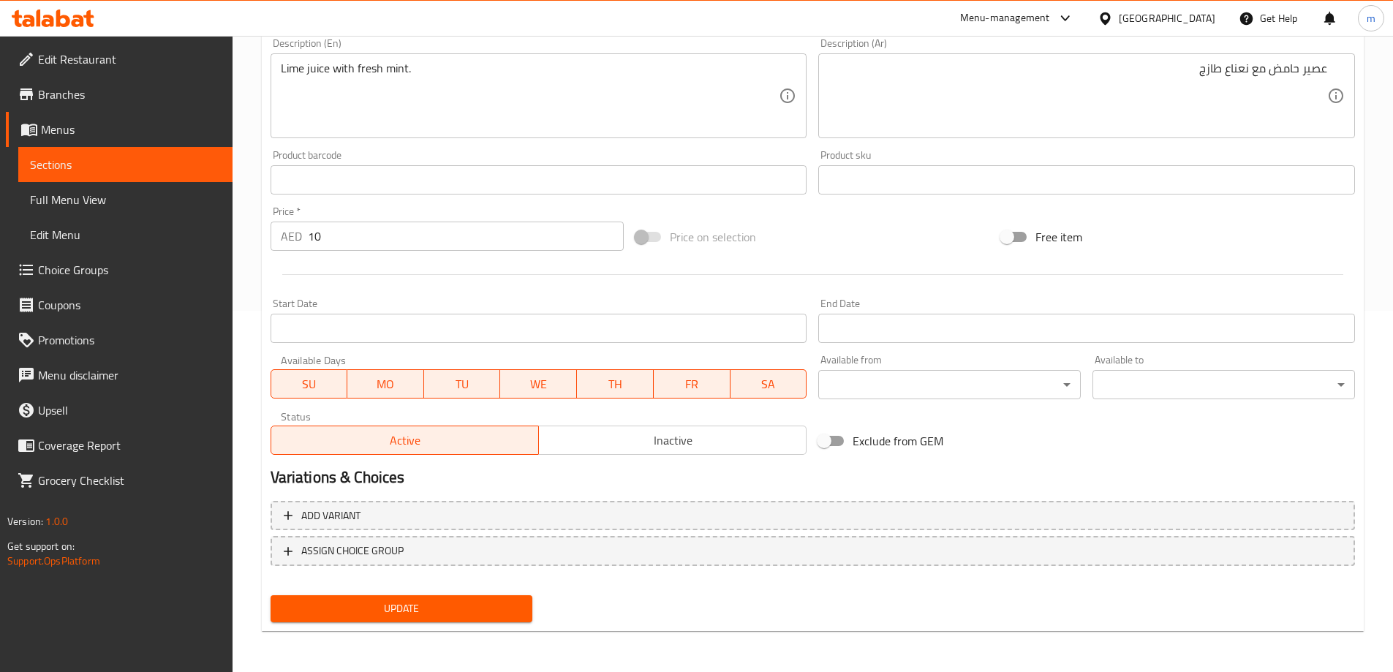
click at [334, 592] on div "Update" at bounding box center [402, 608] width 274 height 39
drag, startPoint x: 342, startPoint y: 603, endPoint x: 310, endPoint y: 600, distance: 31.6
click at [333, 603] on span "Update" at bounding box center [401, 609] width 239 height 18
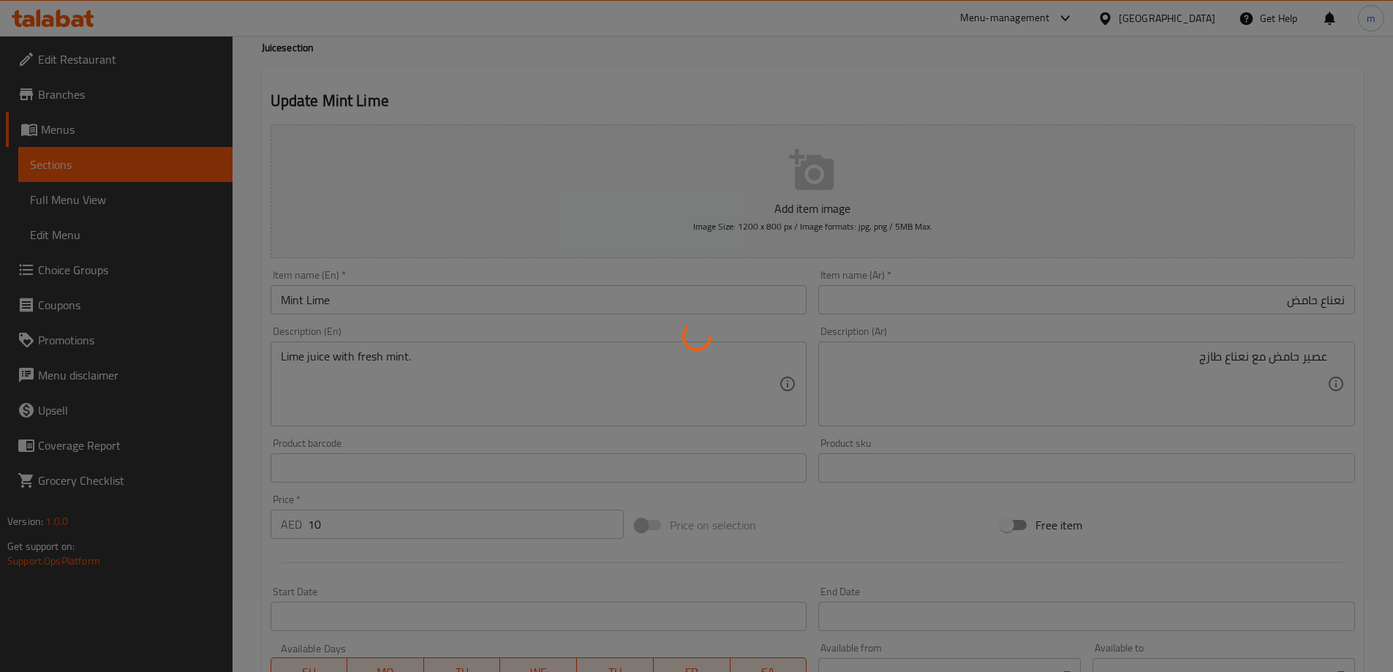
scroll to position [0, 0]
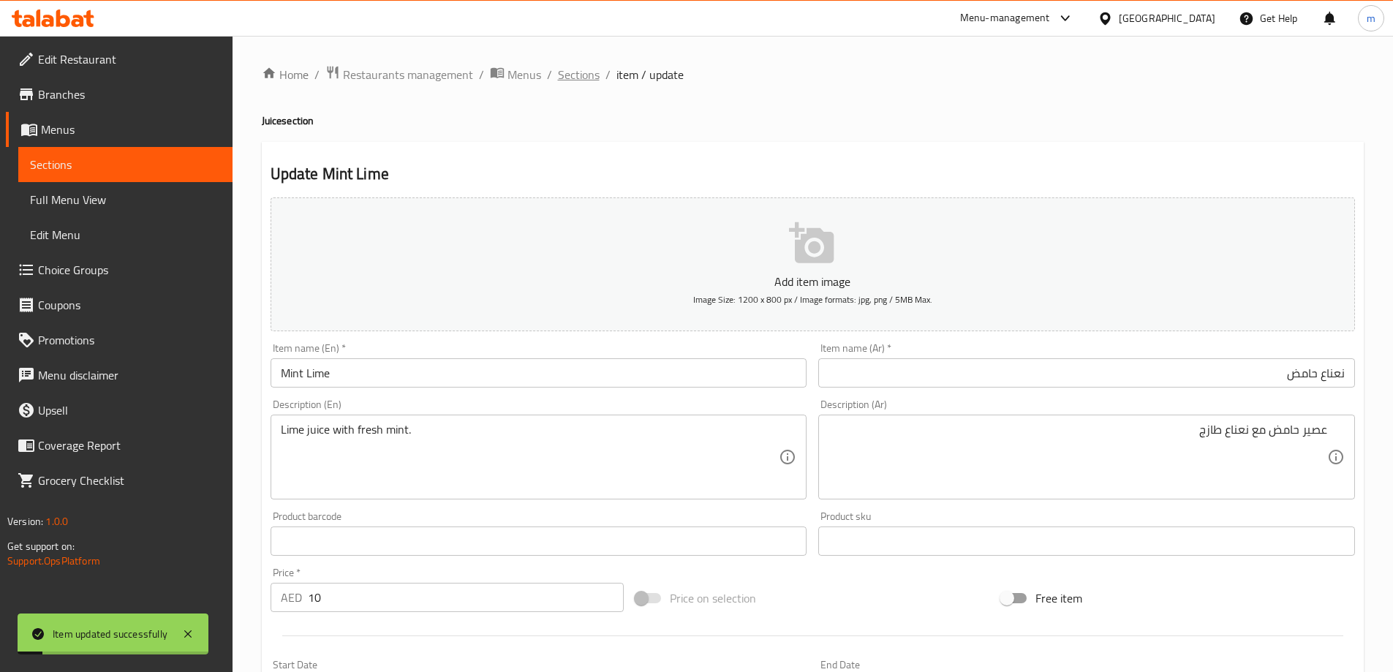
click at [579, 77] on span "Sections" at bounding box center [579, 75] width 42 height 18
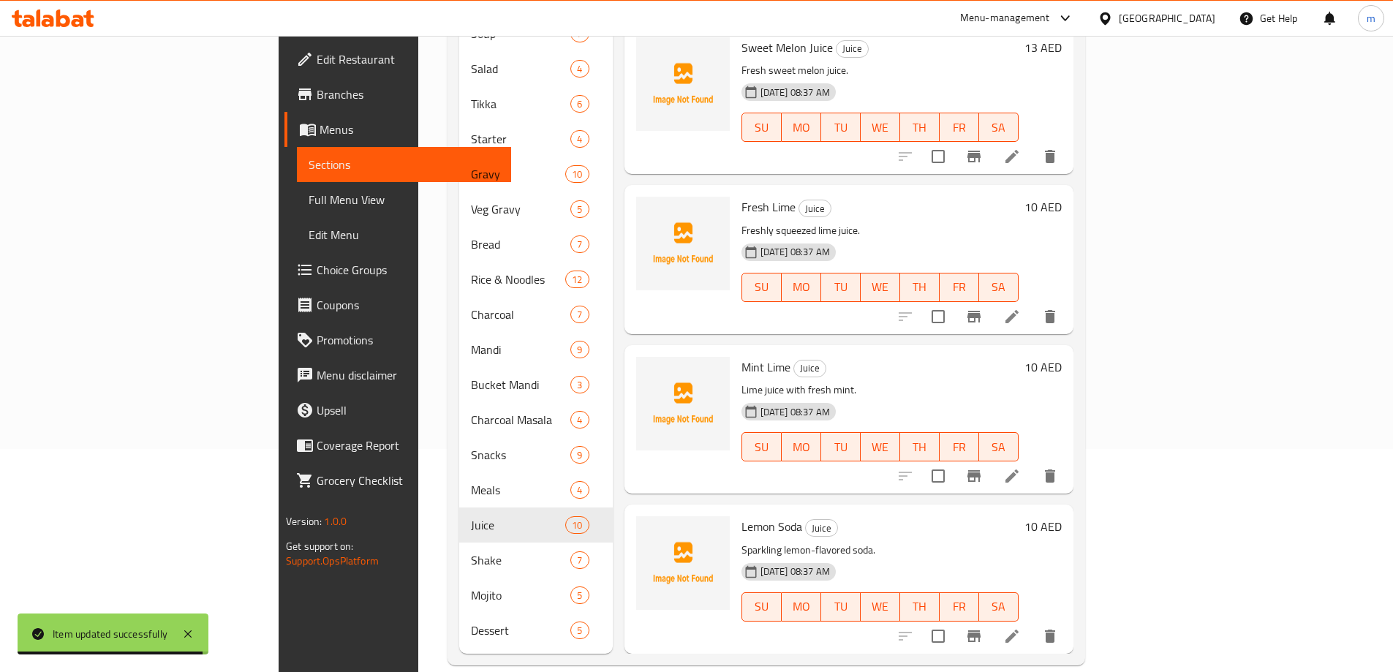
scroll to position [224, 0]
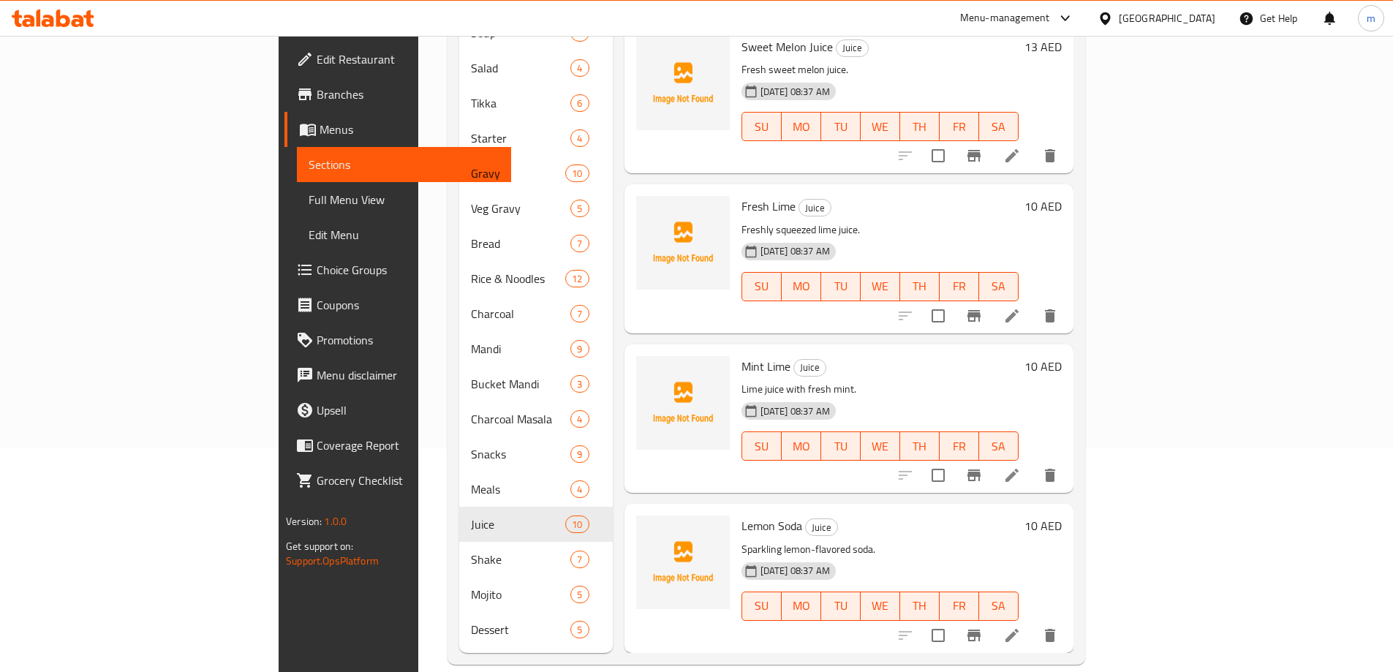
click at [1033, 622] on li at bounding box center [1012, 635] width 41 height 26
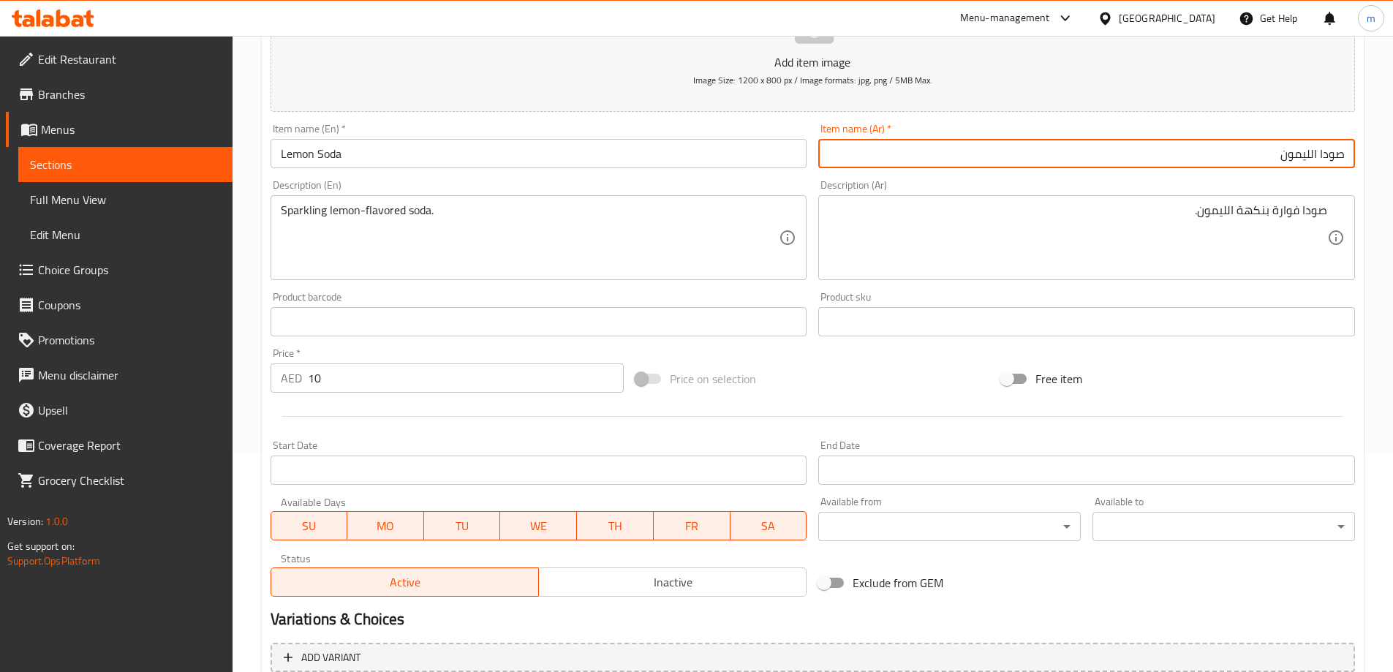
scroll to position [146, 0]
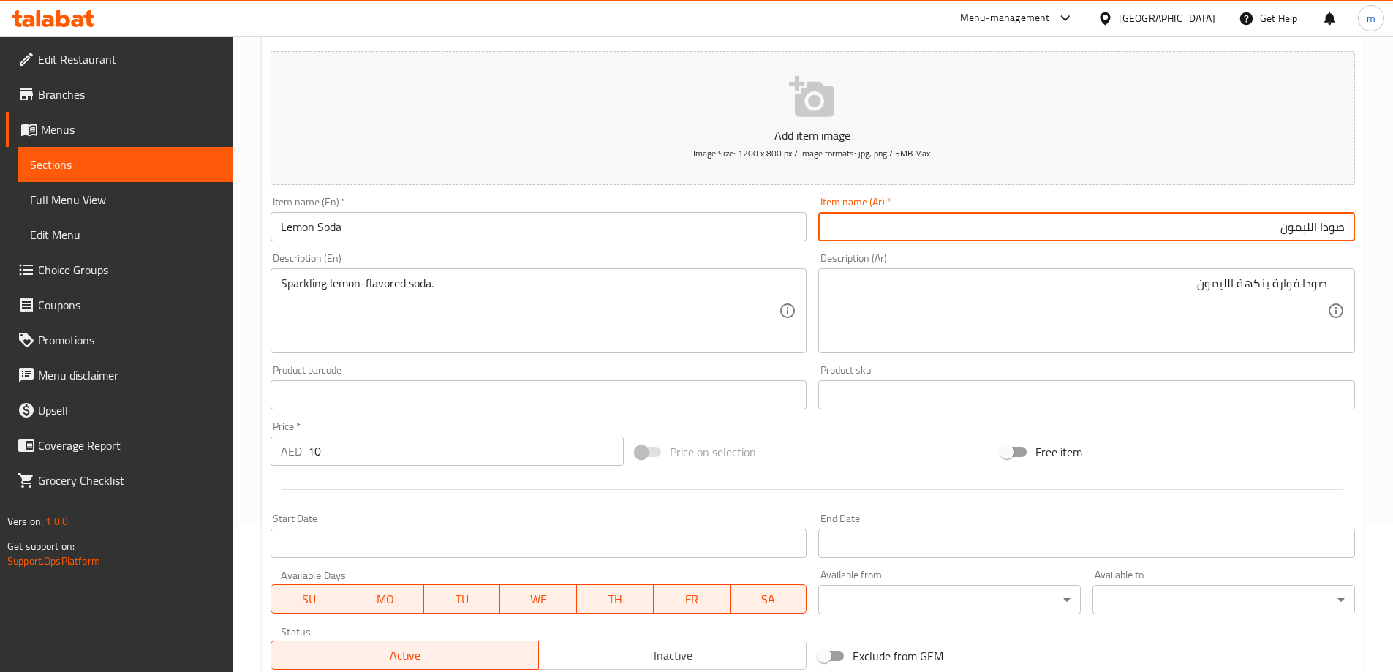
click at [805, 370] on div "Product barcode Product barcode" at bounding box center [539, 387] width 537 height 45
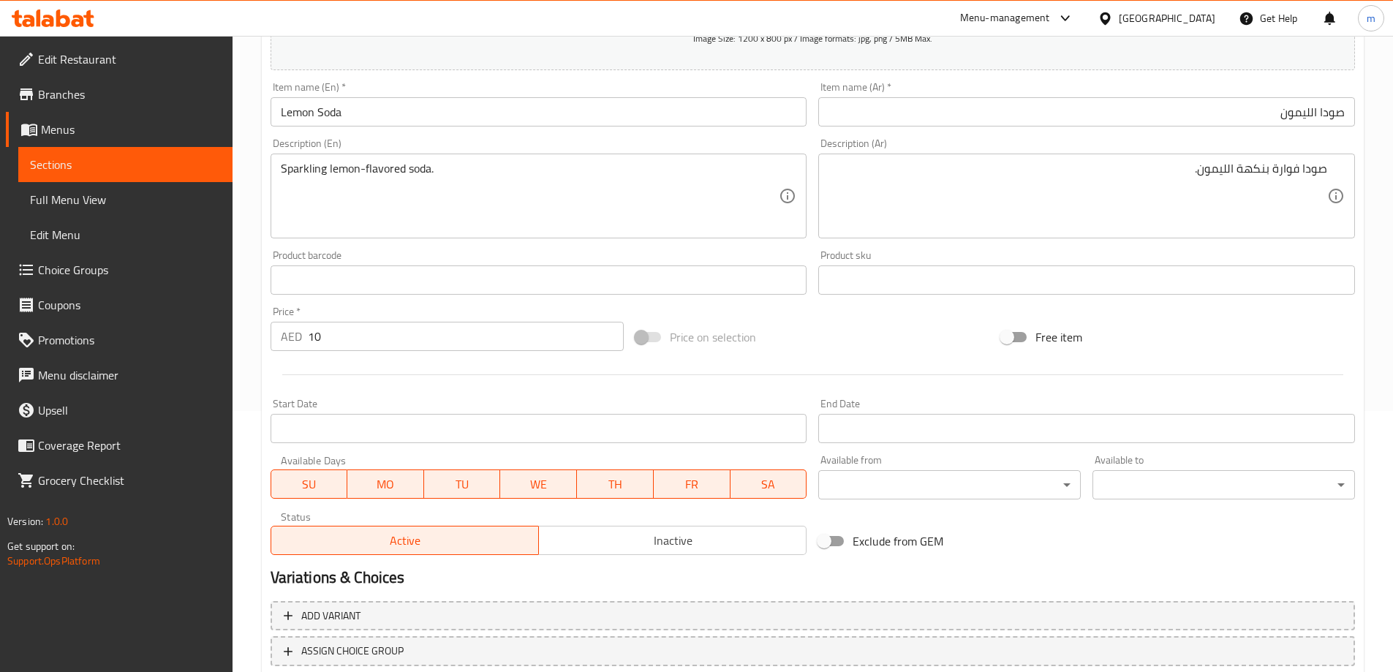
scroll to position [361, 0]
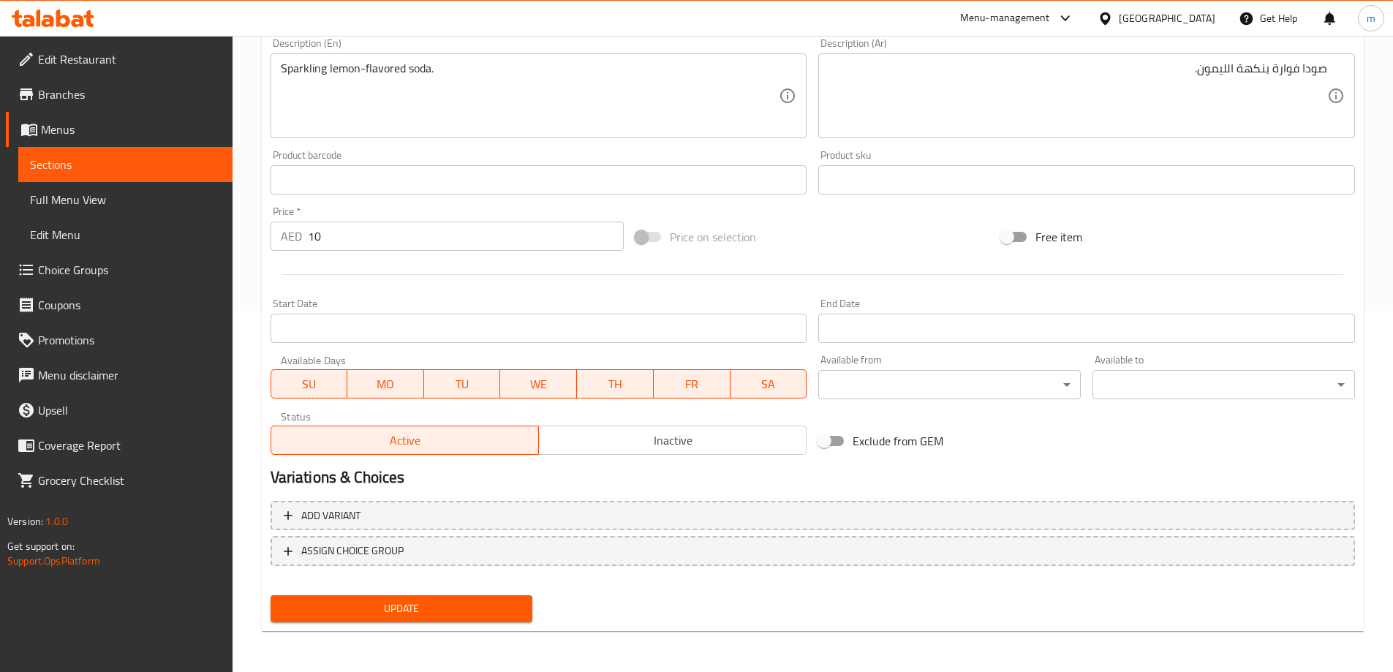
drag, startPoint x: 465, startPoint y: 584, endPoint x: 473, endPoint y: 592, distance: 11.4
click at [470, 588] on div "Add variant ASSIGN CHOICE GROUP" at bounding box center [813, 542] width 1096 height 95
click at [475, 592] on div "Update" at bounding box center [402, 608] width 274 height 39
click at [482, 597] on button "Update" at bounding box center [402, 608] width 263 height 27
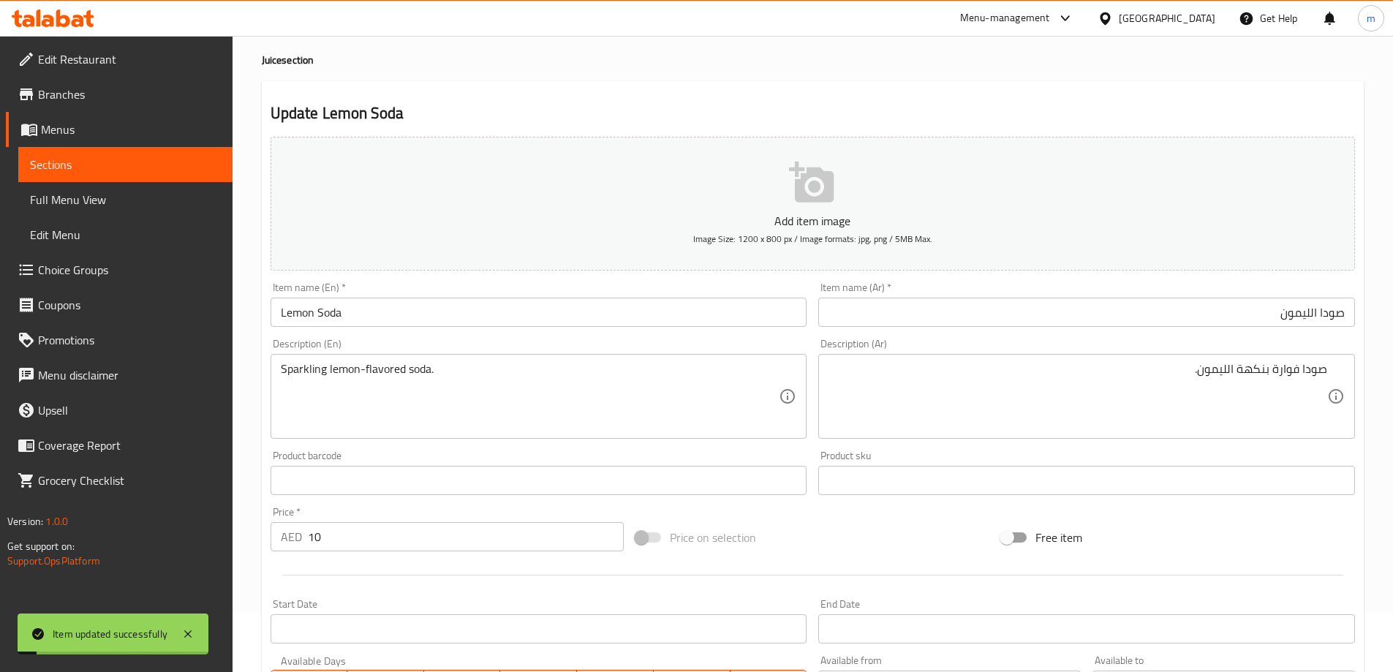
scroll to position [0, 0]
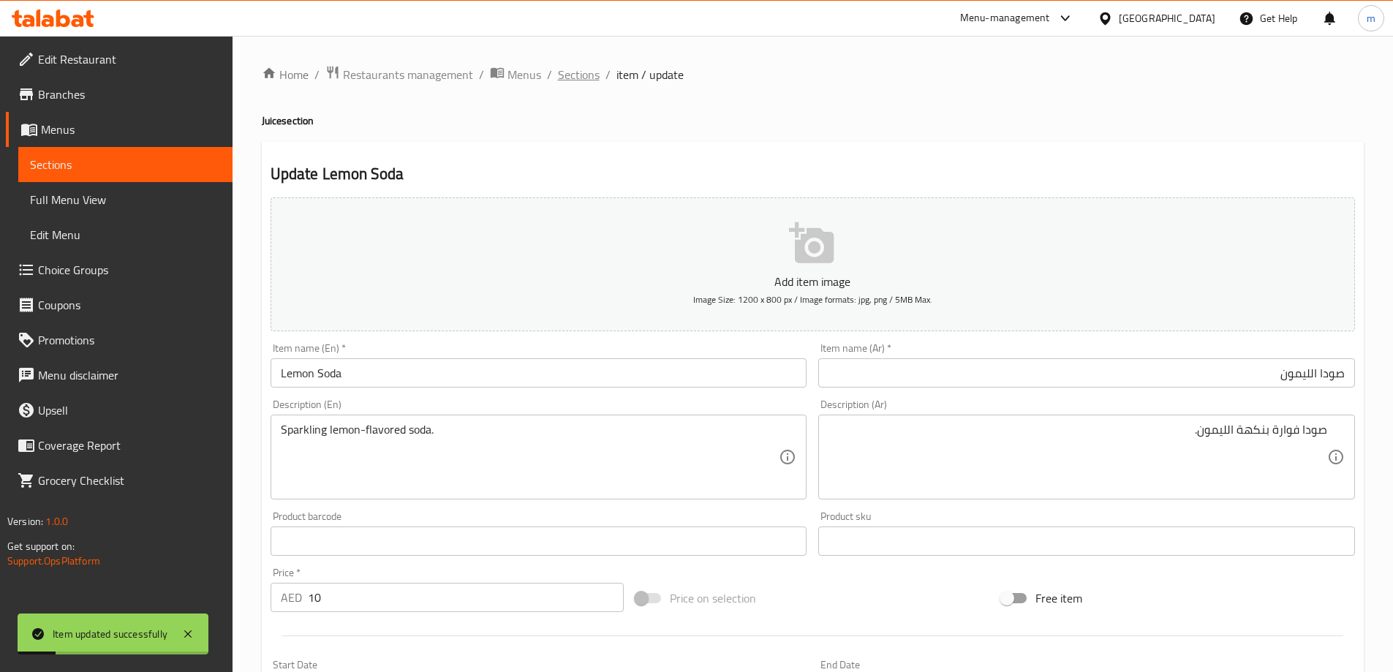
click at [576, 74] on span "Sections" at bounding box center [579, 75] width 42 height 18
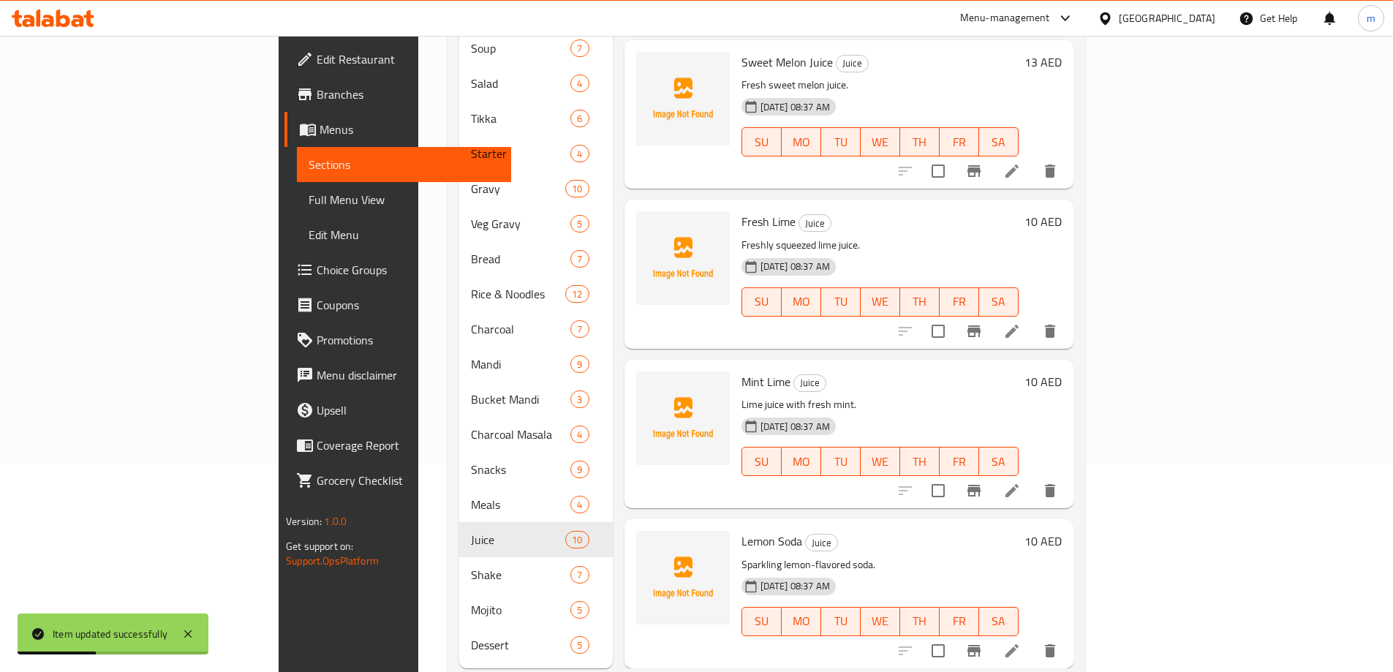
scroll to position [224, 0]
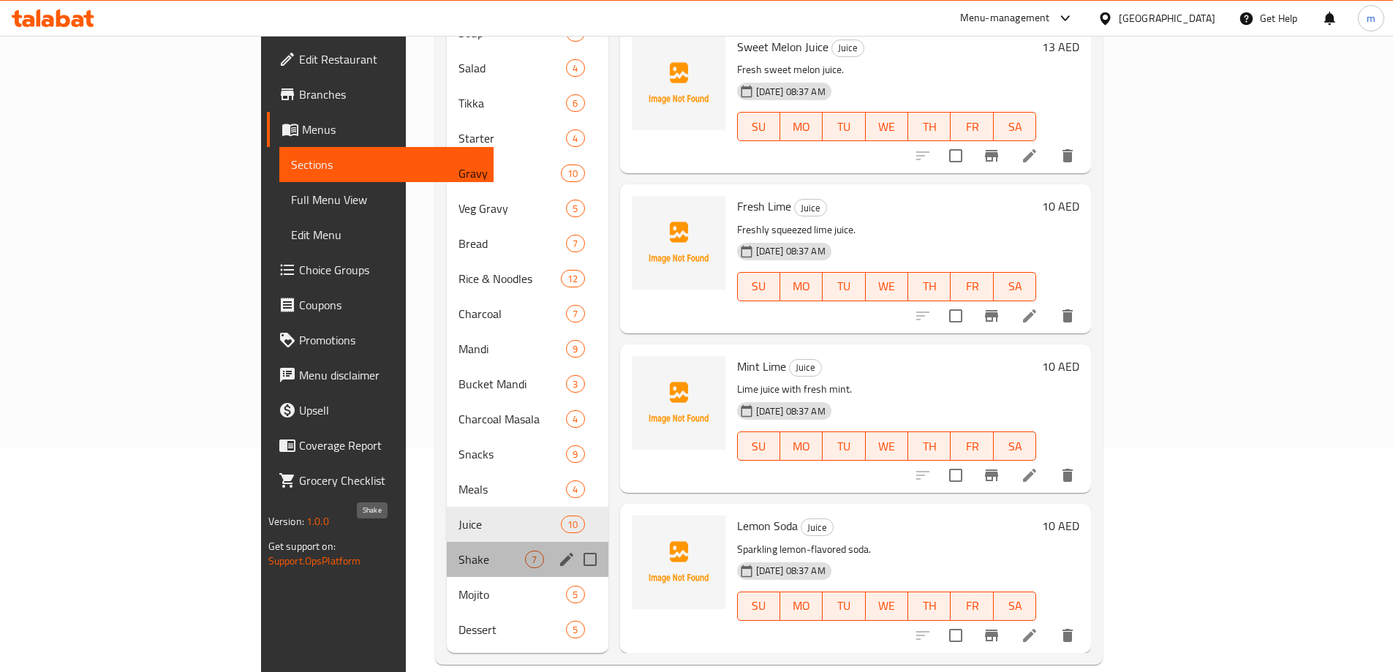
click at [459, 551] on span "Shake" at bounding box center [492, 560] width 67 height 18
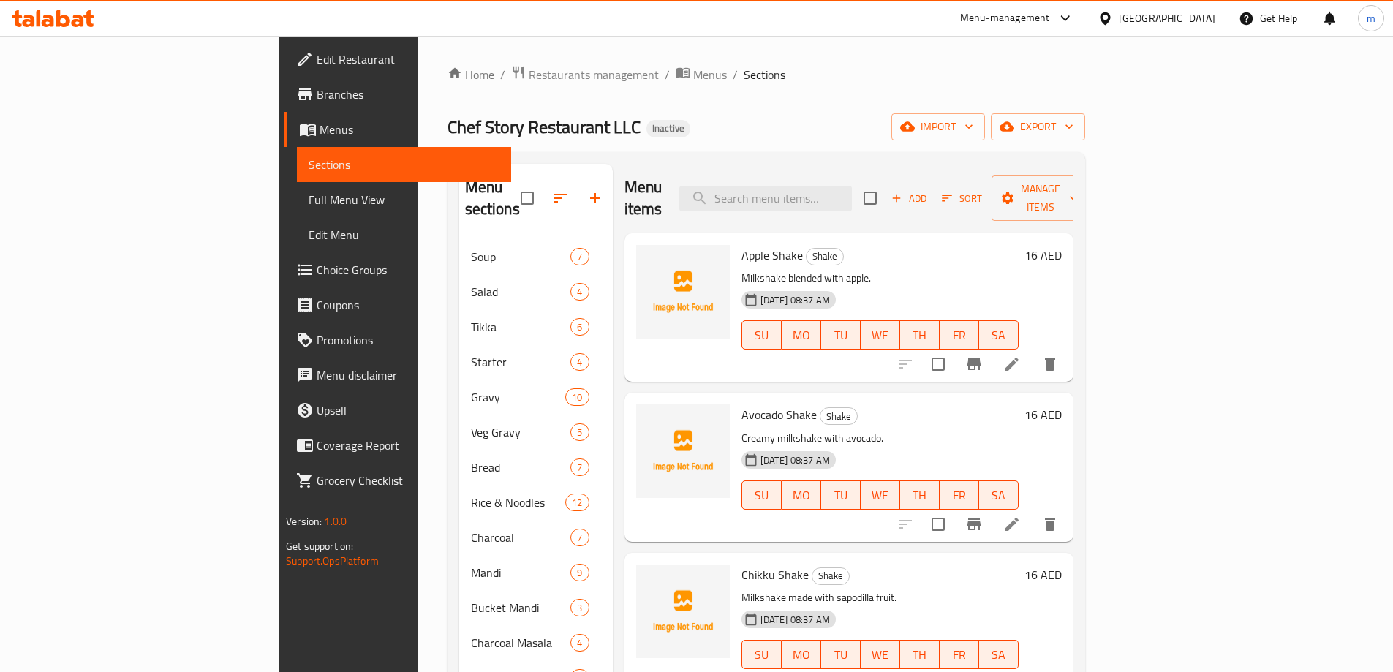
click at [1021, 355] on icon at bounding box center [1012, 364] width 18 height 18
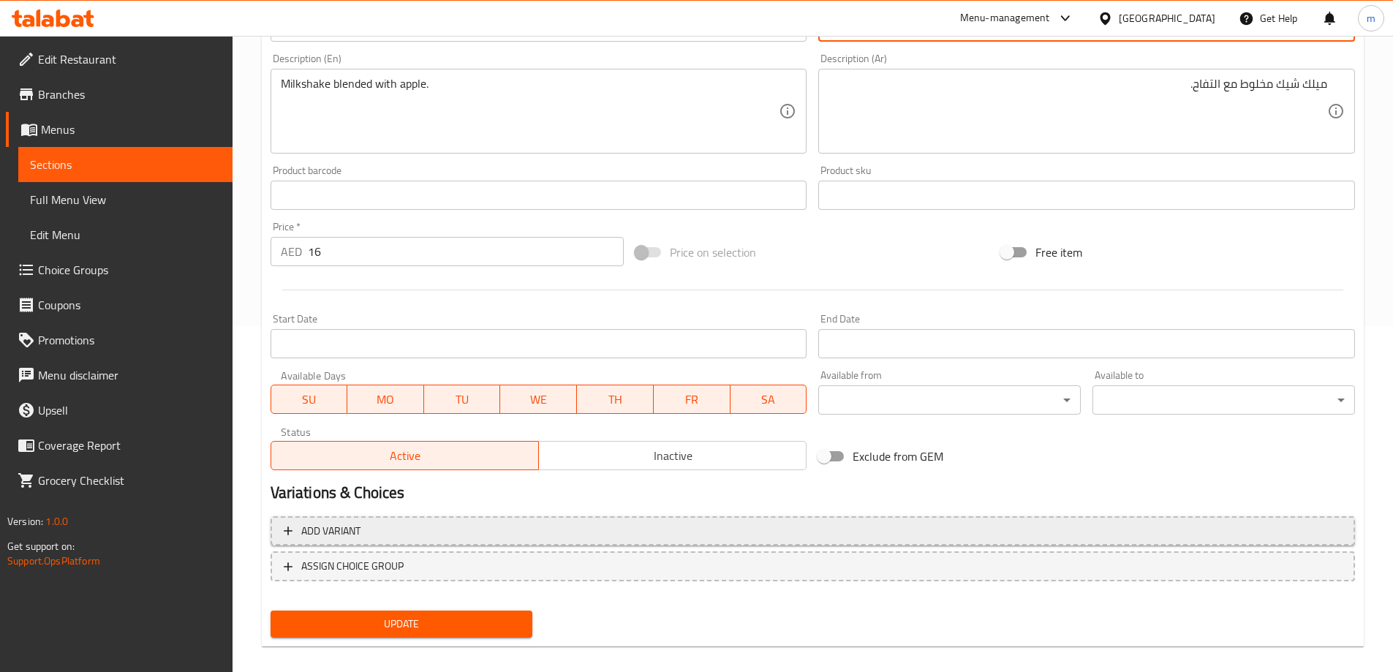
scroll to position [361, 0]
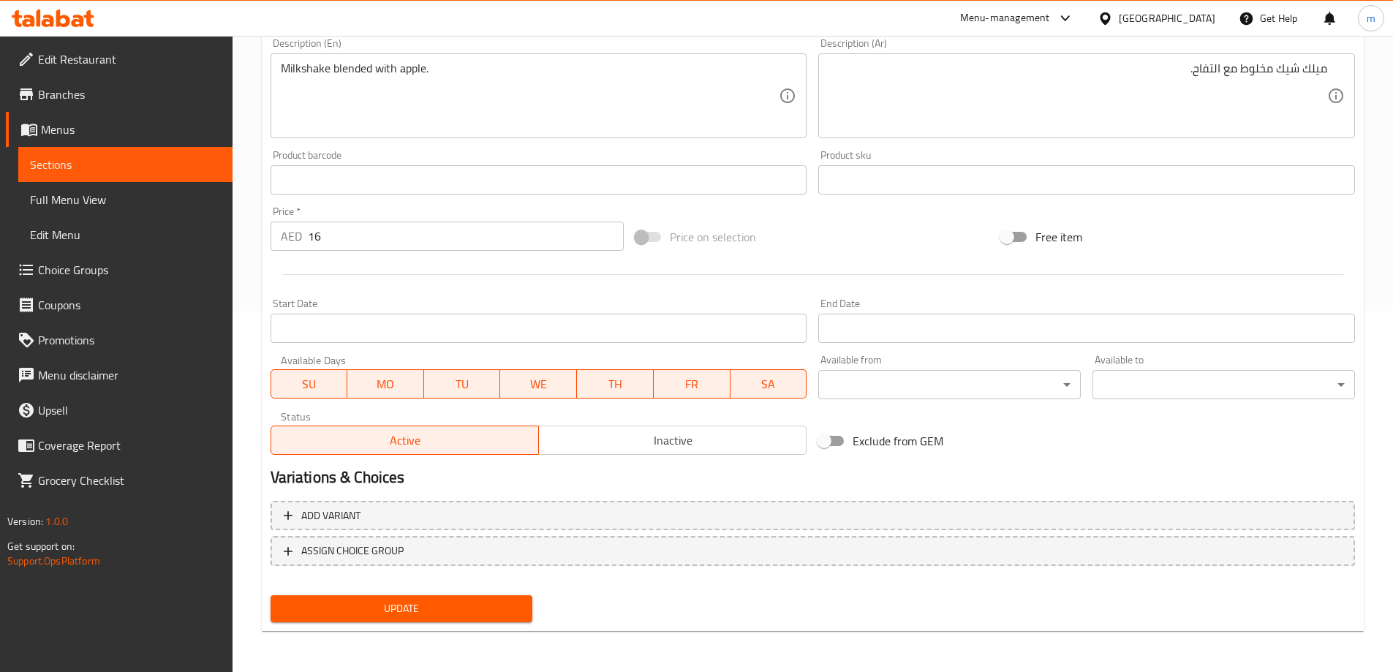
click at [382, 623] on div "Update" at bounding box center [402, 608] width 274 height 39
click at [381, 620] on button "Update" at bounding box center [402, 608] width 263 height 27
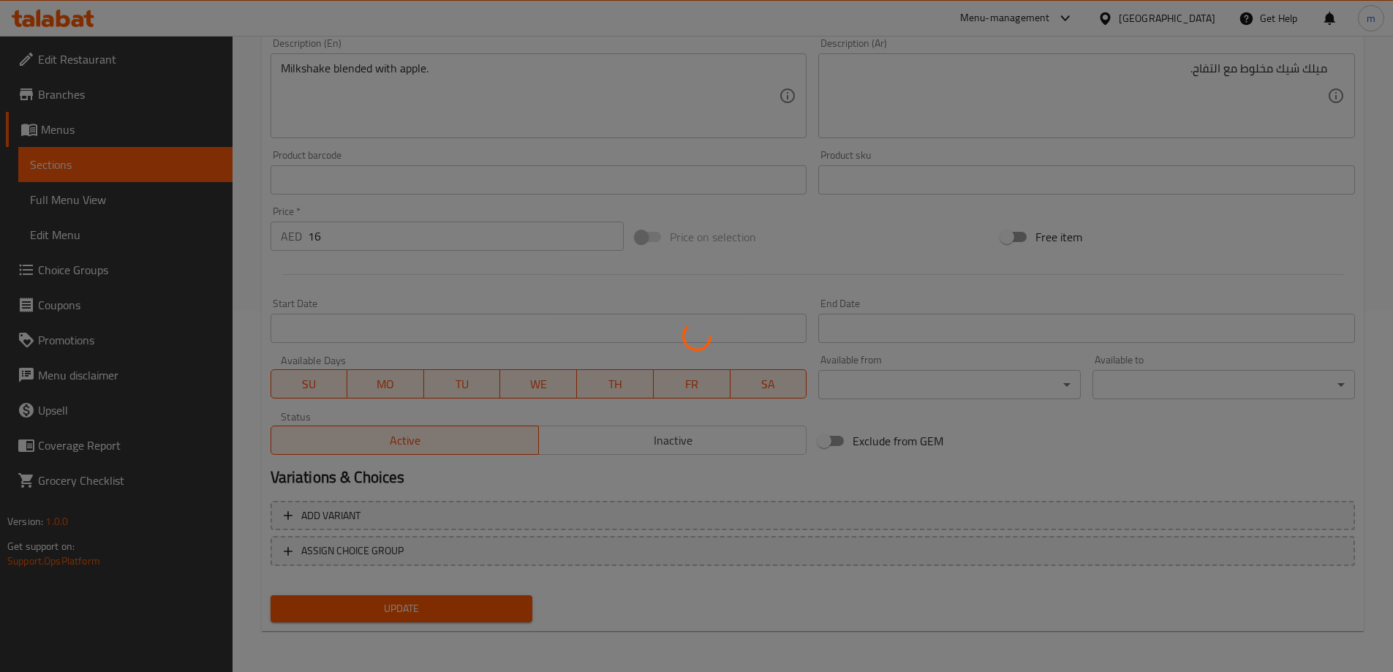
scroll to position [0, 0]
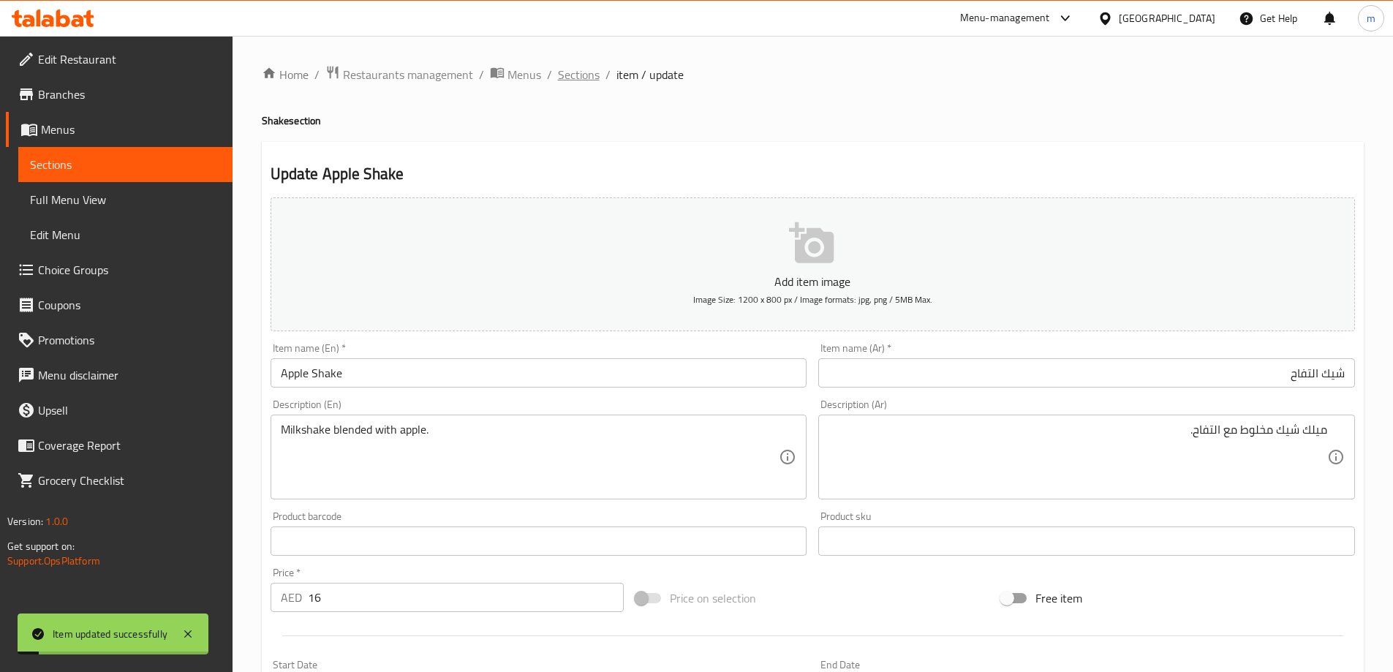
click at [585, 72] on span "Sections" at bounding box center [579, 75] width 42 height 18
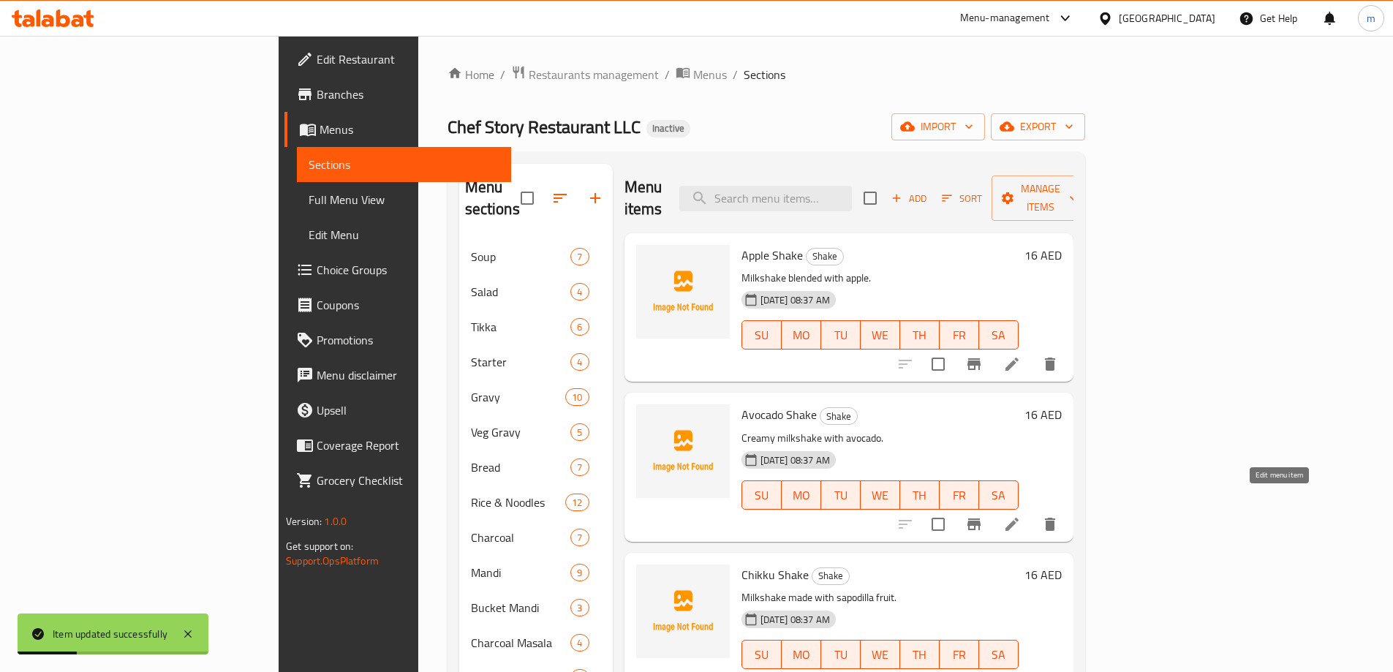
click at [1021, 516] on icon at bounding box center [1012, 525] width 18 height 18
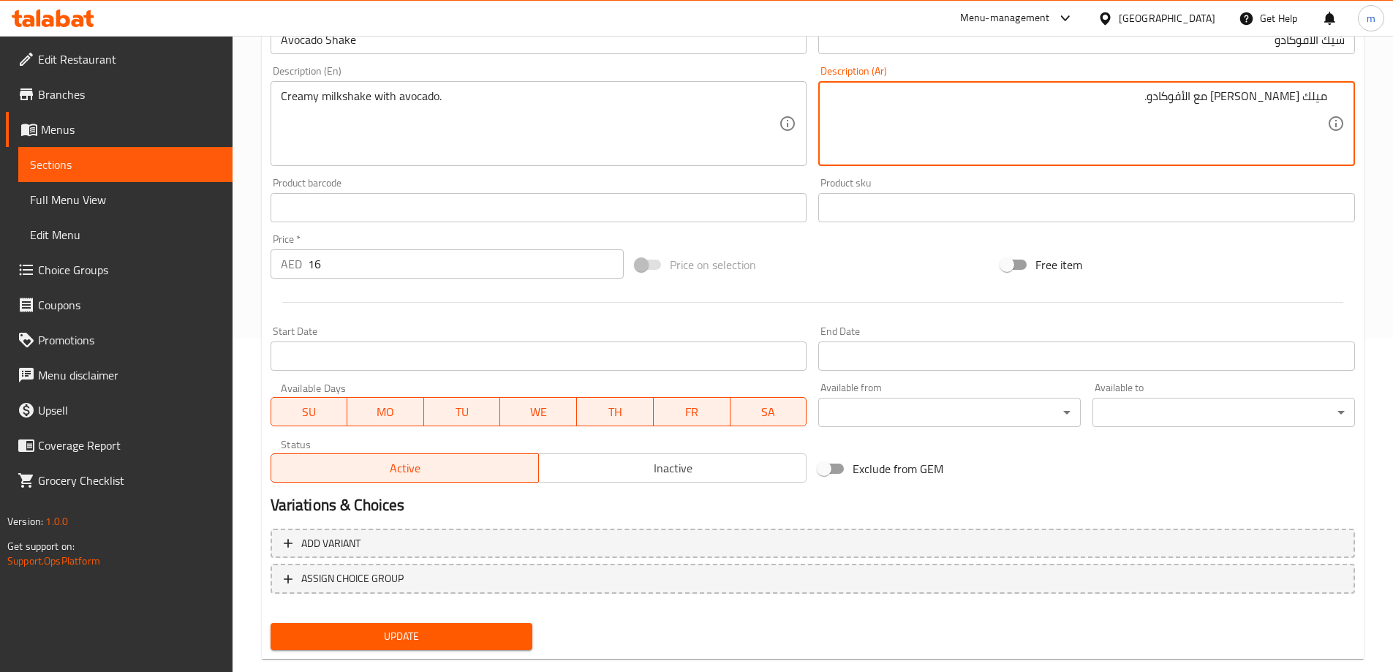
scroll to position [361, 0]
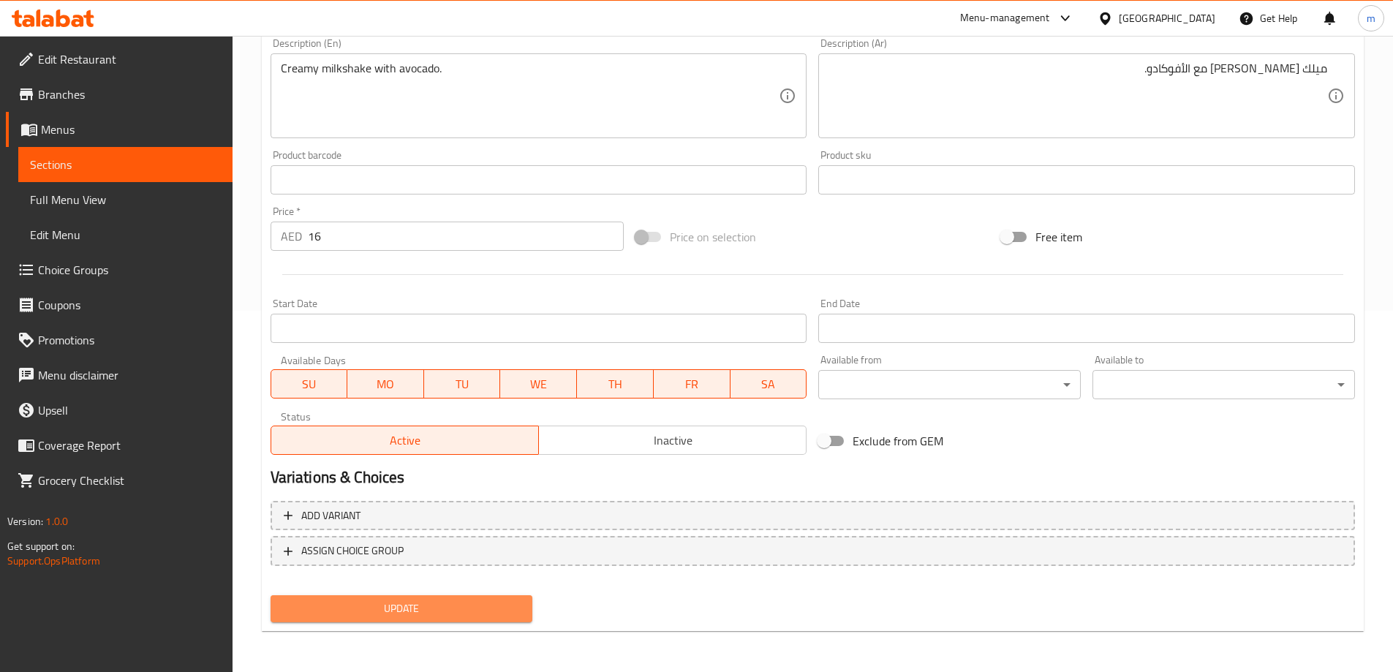
click at [399, 611] on span "Update" at bounding box center [401, 609] width 239 height 18
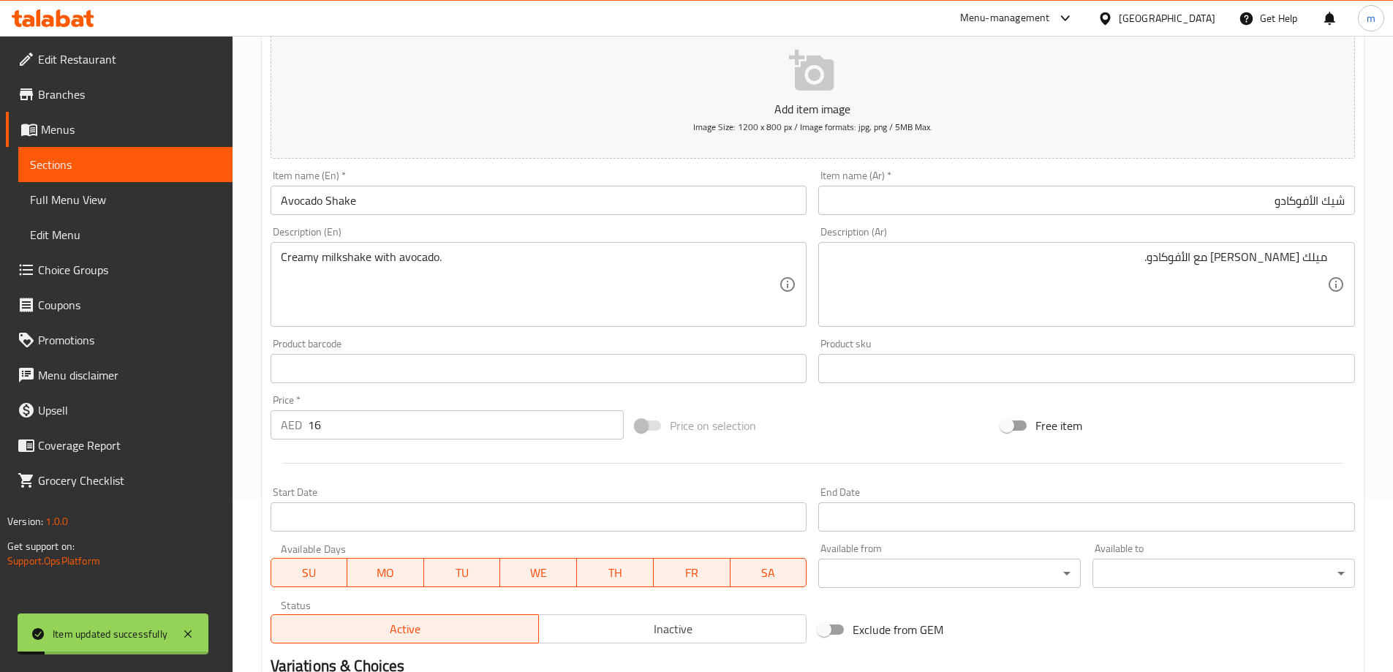
scroll to position [0, 0]
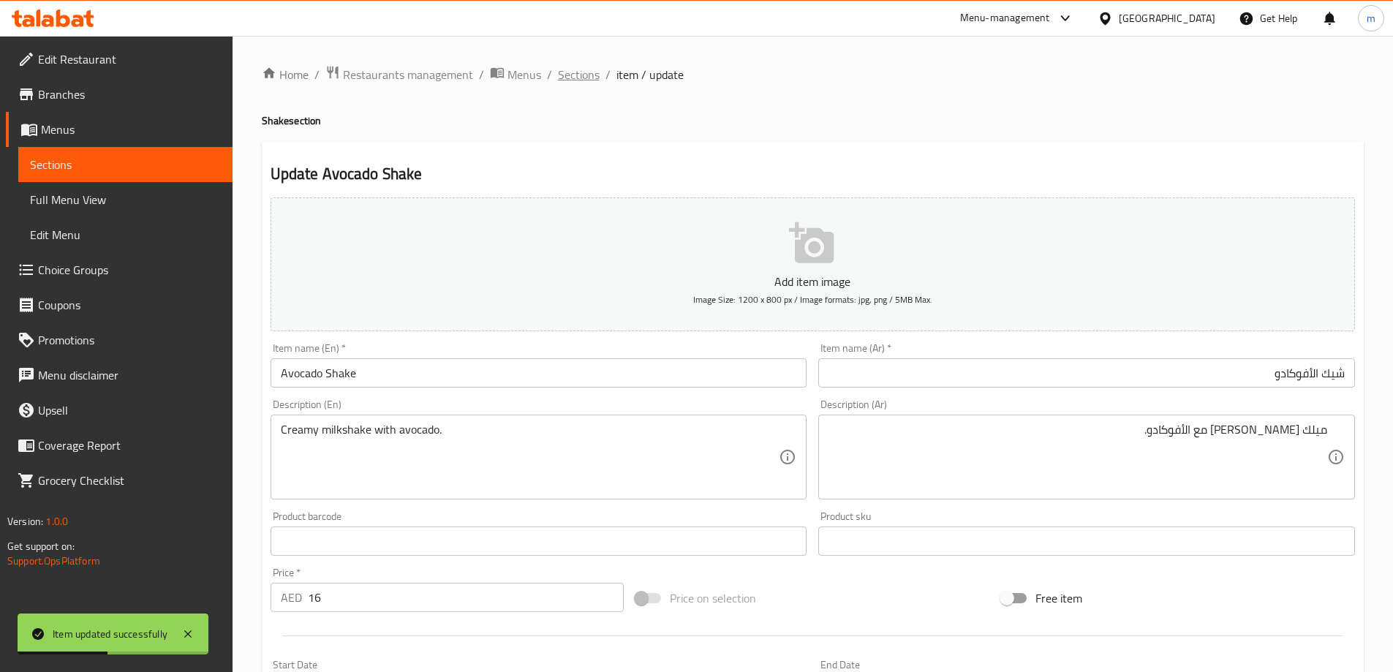
click at [567, 83] on span "Sections" at bounding box center [579, 75] width 42 height 18
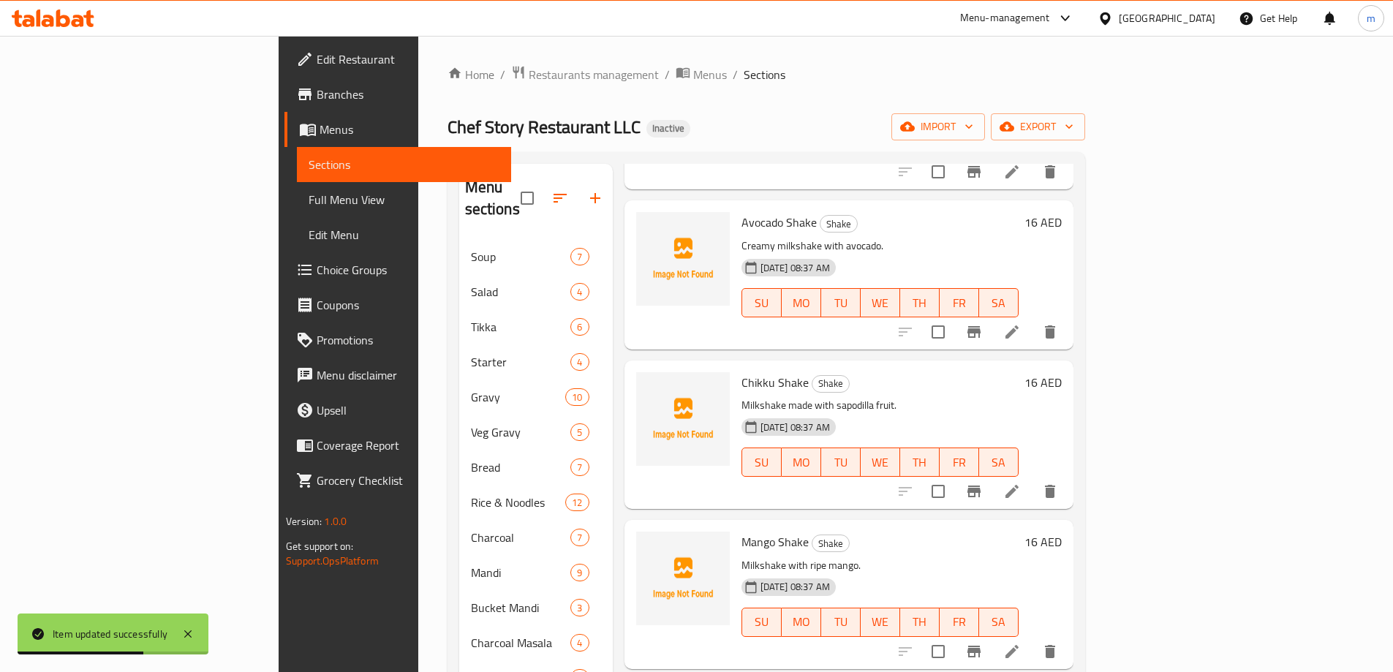
scroll to position [219, 0]
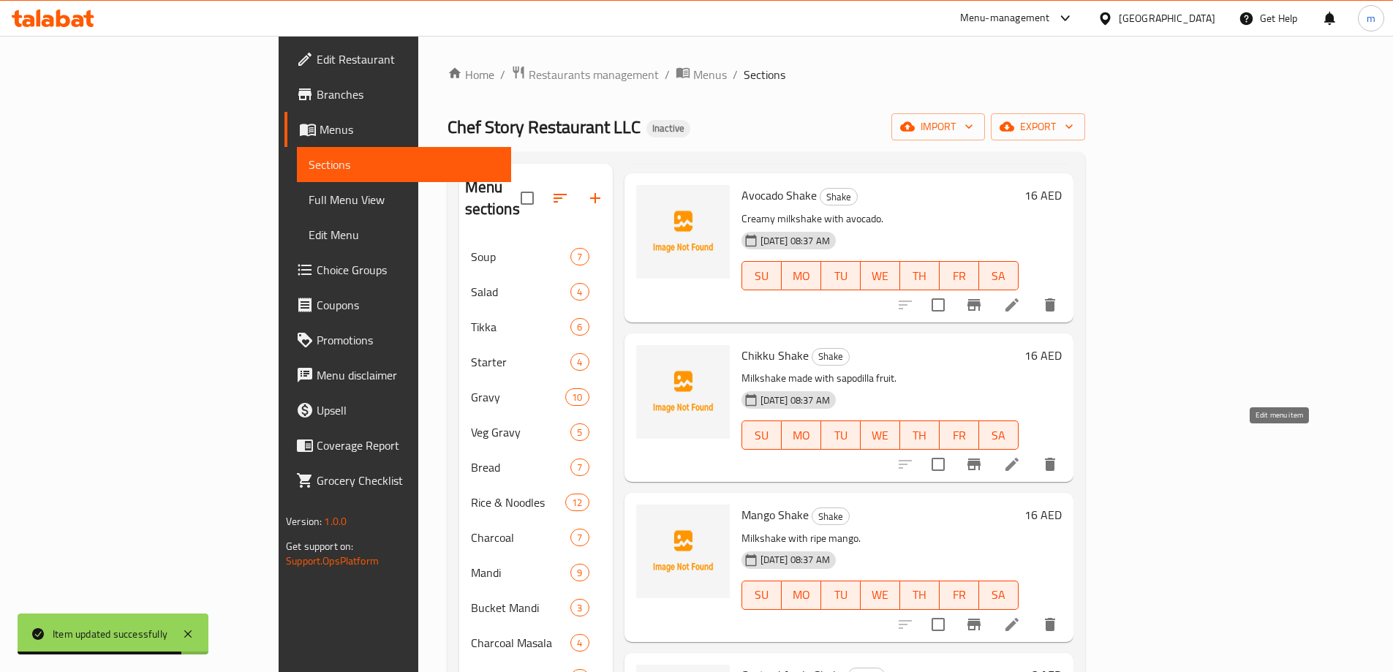
click at [1021, 456] on icon at bounding box center [1012, 465] width 18 height 18
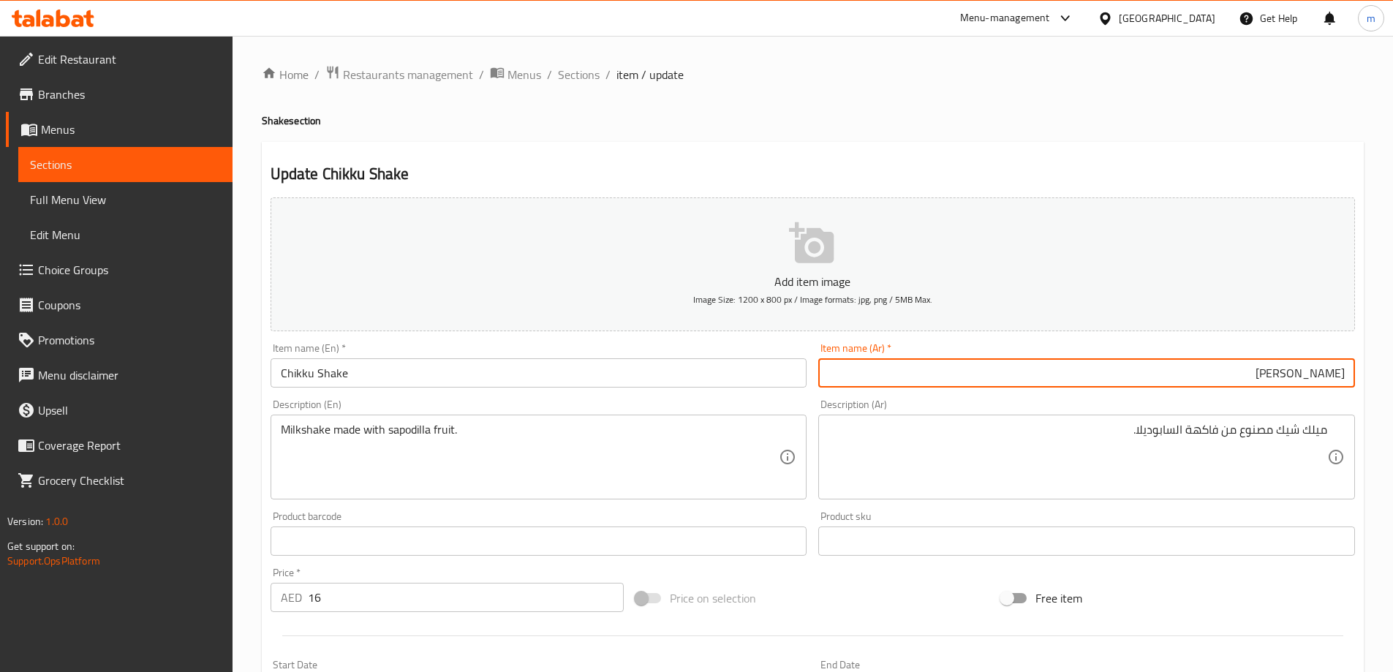
click at [1041, 398] on div "Description (Ar) ميلك شيك مصنوع من فاكهة السابوديلا. Description (Ar)" at bounding box center [1087, 449] width 548 height 112
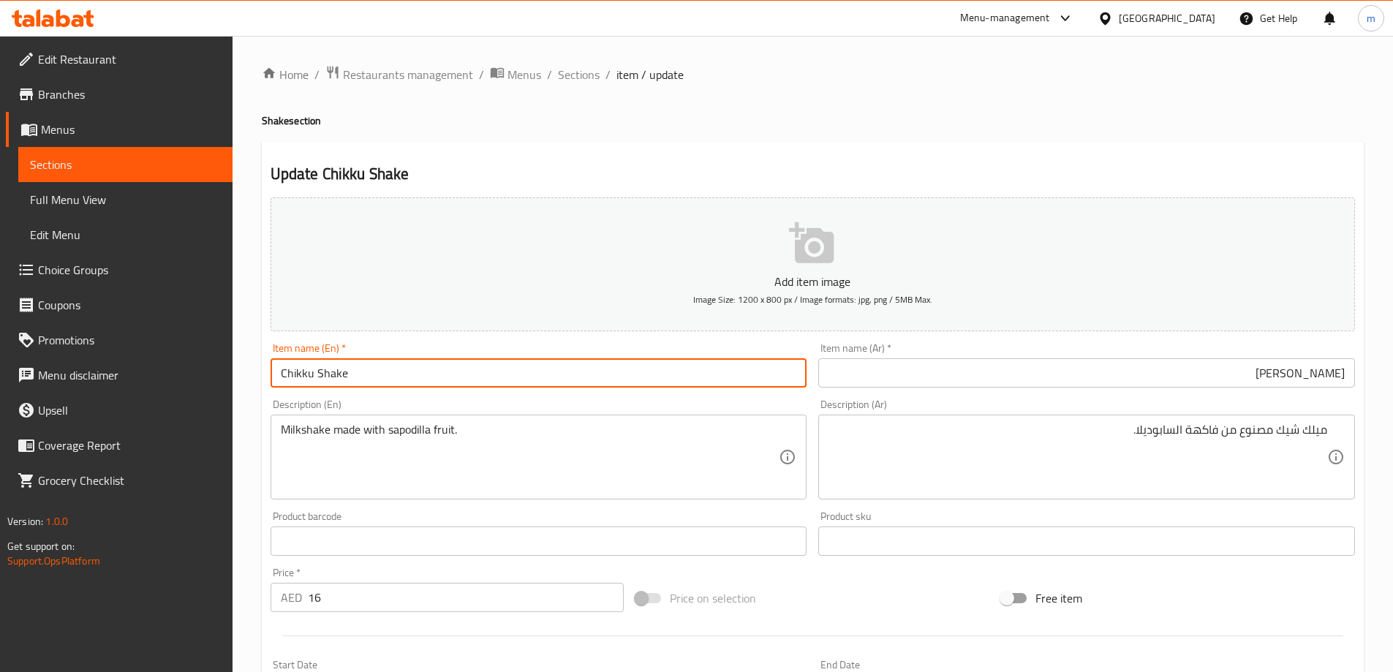
drag, startPoint x: 312, startPoint y: 369, endPoint x: 267, endPoint y: 382, distance: 46.5
click at [267, 382] on div "Item name (En)   * Chikku Shake Item name (En) *" at bounding box center [539, 365] width 548 height 56
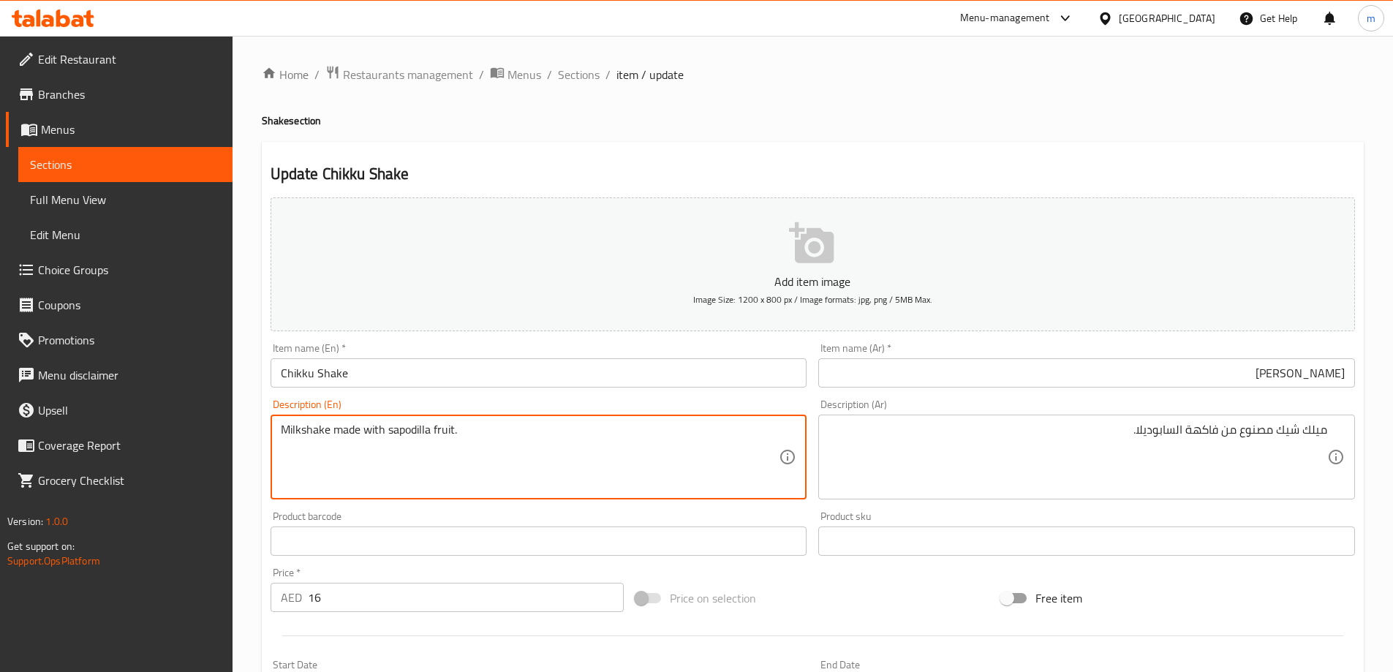
click at [397, 437] on textarea "Milkshake made with sapodilla fruit." at bounding box center [530, 457] width 499 height 69
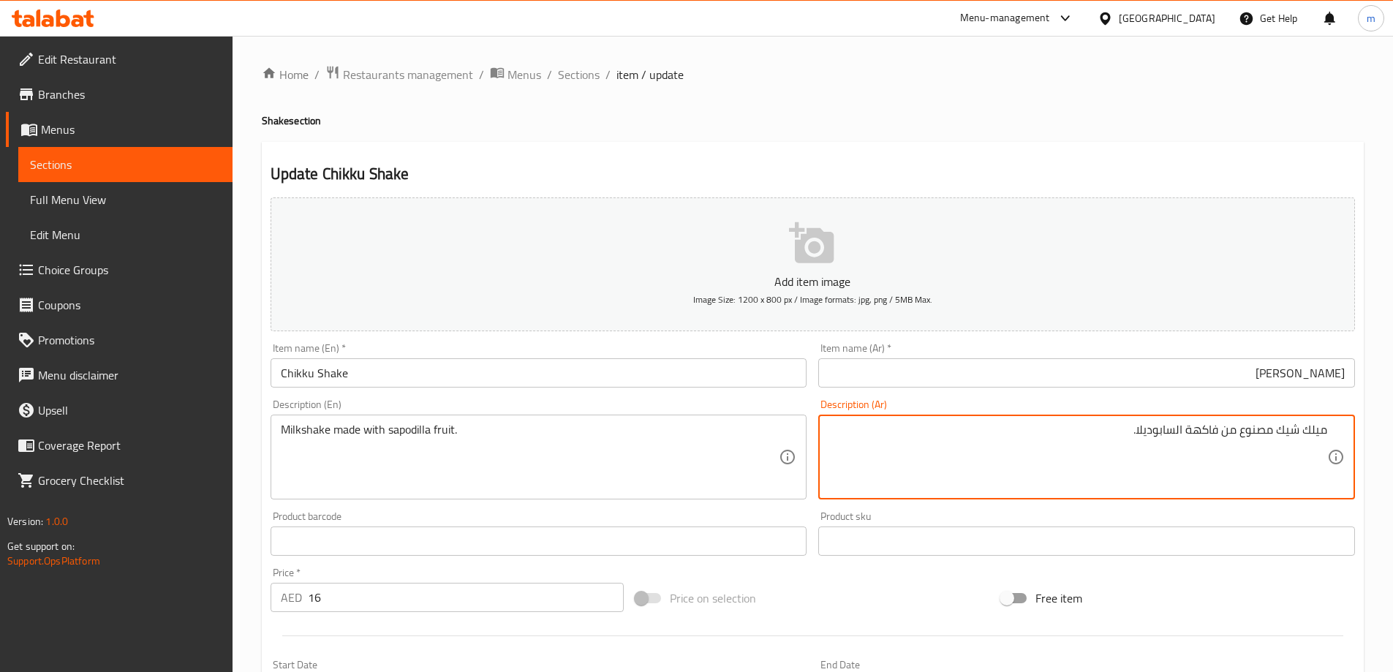
paste textarea
type textarea "ميلك شيك مصنوع من فاكهة السابوديلا."
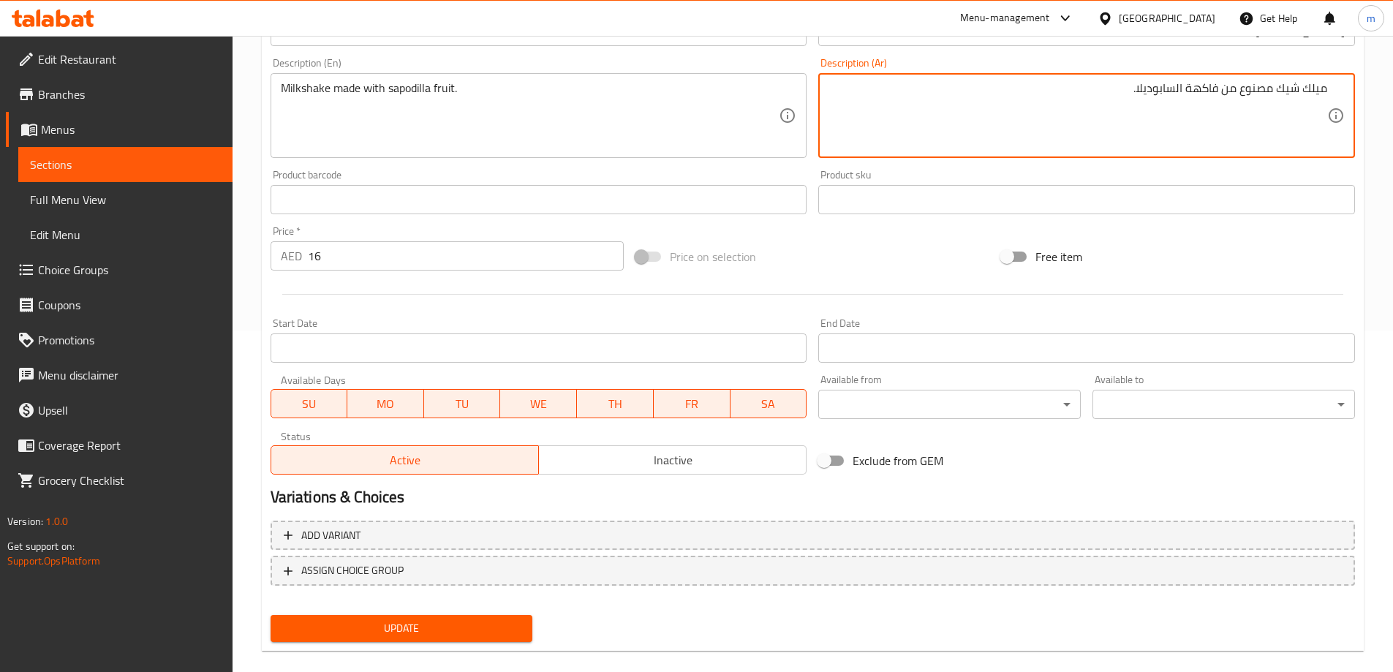
scroll to position [361, 0]
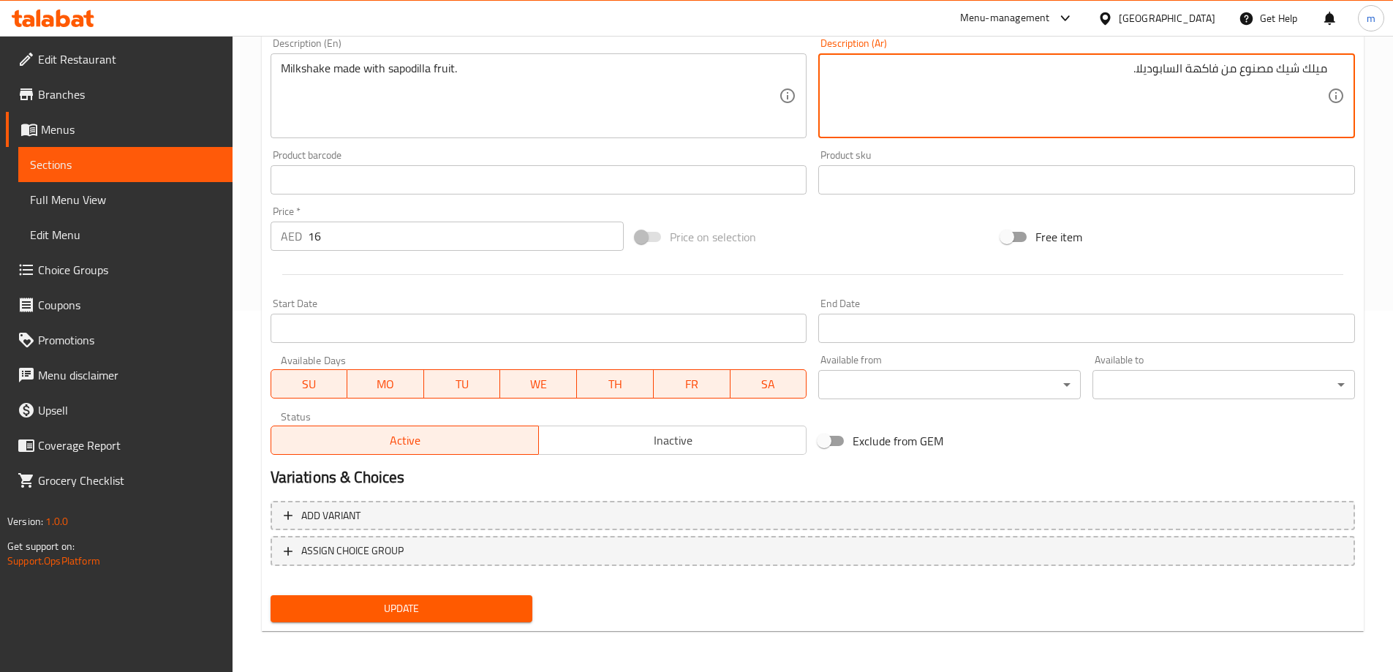
click at [353, 622] on button "Update" at bounding box center [402, 608] width 263 height 27
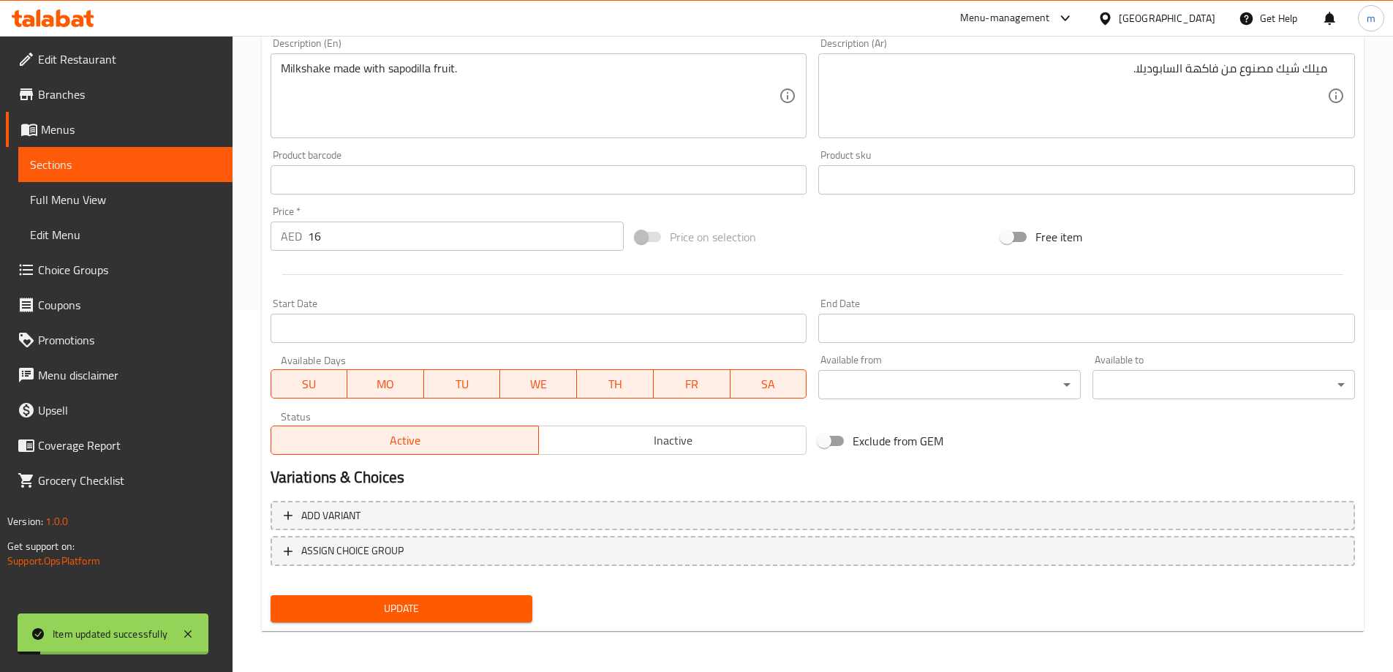
scroll to position [0, 0]
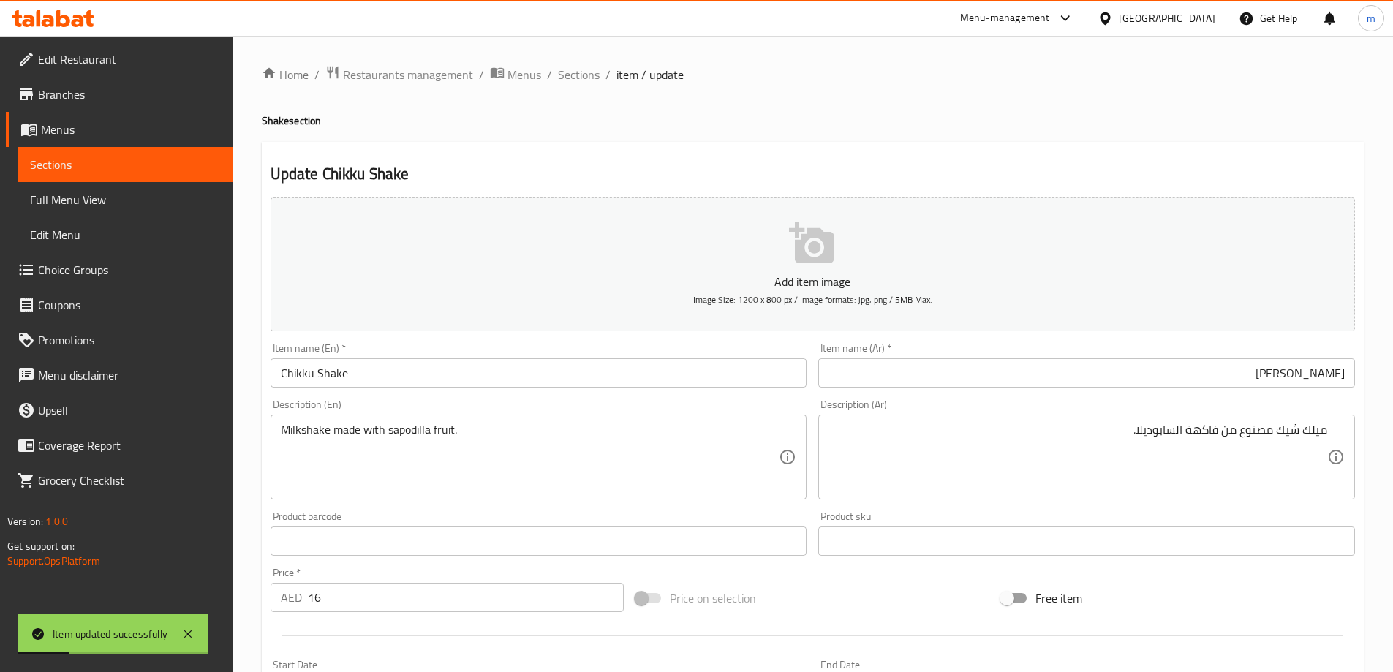
click at [582, 72] on span "Sections" at bounding box center [579, 75] width 42 height 18
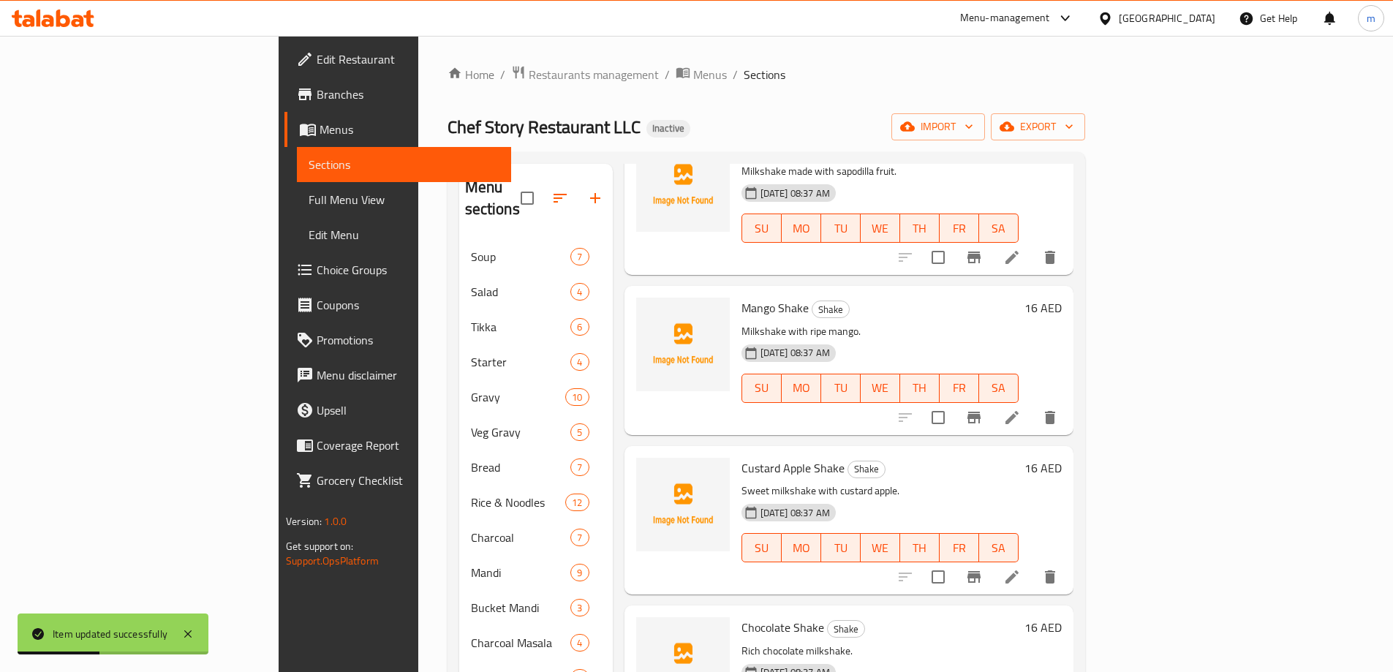
scroll to position [439, 0]
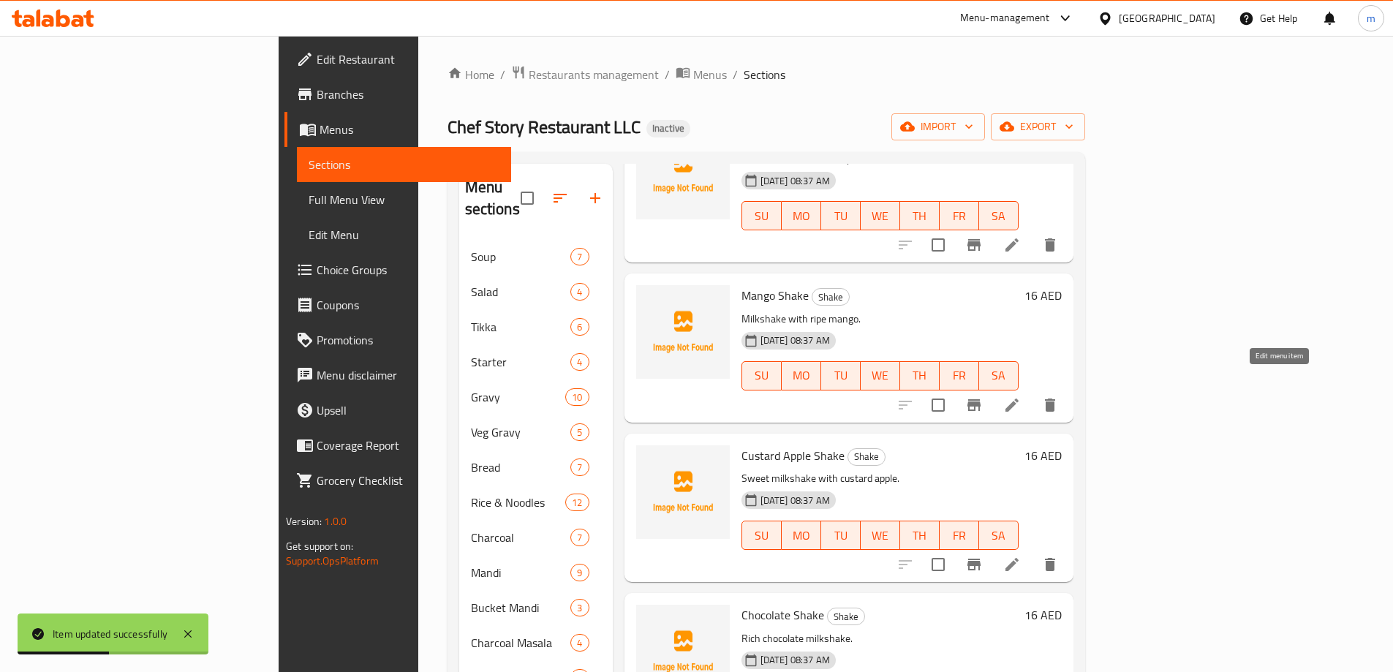
click at [1019, 399] on icon at bounding box center [1012, 405] width 13 height 13
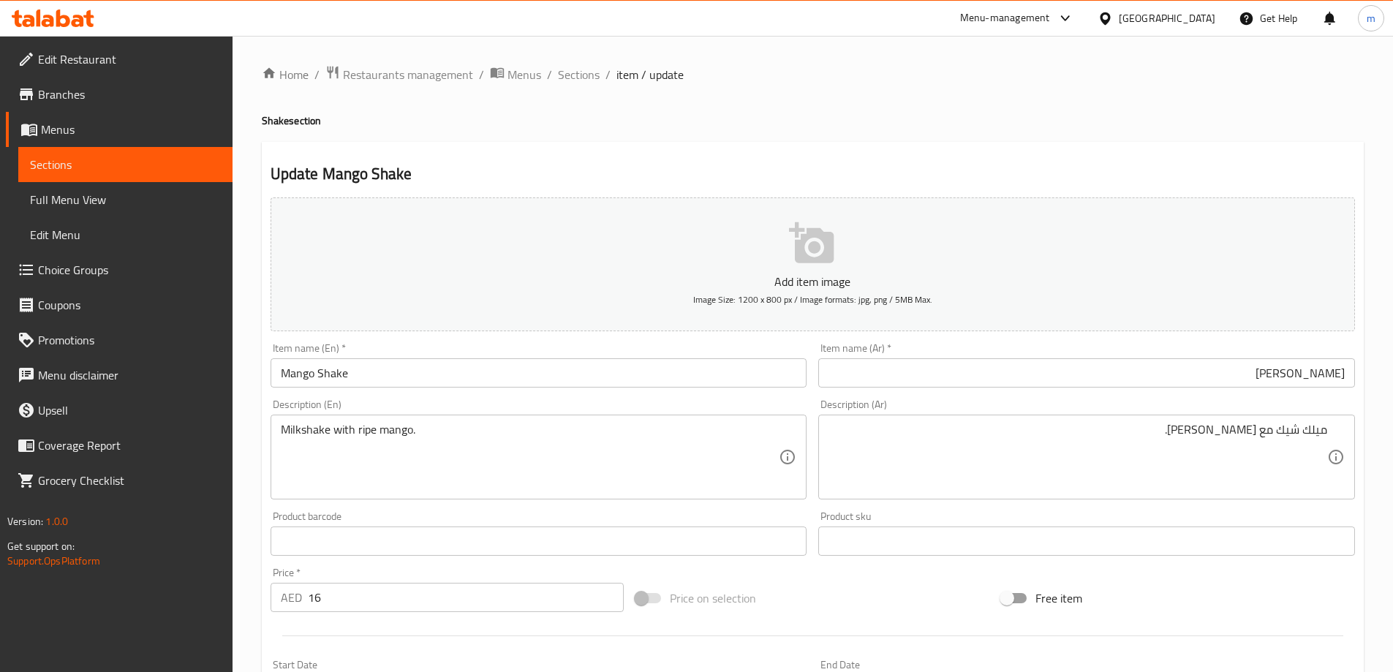
click at [1246, 351] on div "Item name (Ar)   * شيك مانجو Item name (Ar) *" at bounding box center [1086, 365] width 537 height 45
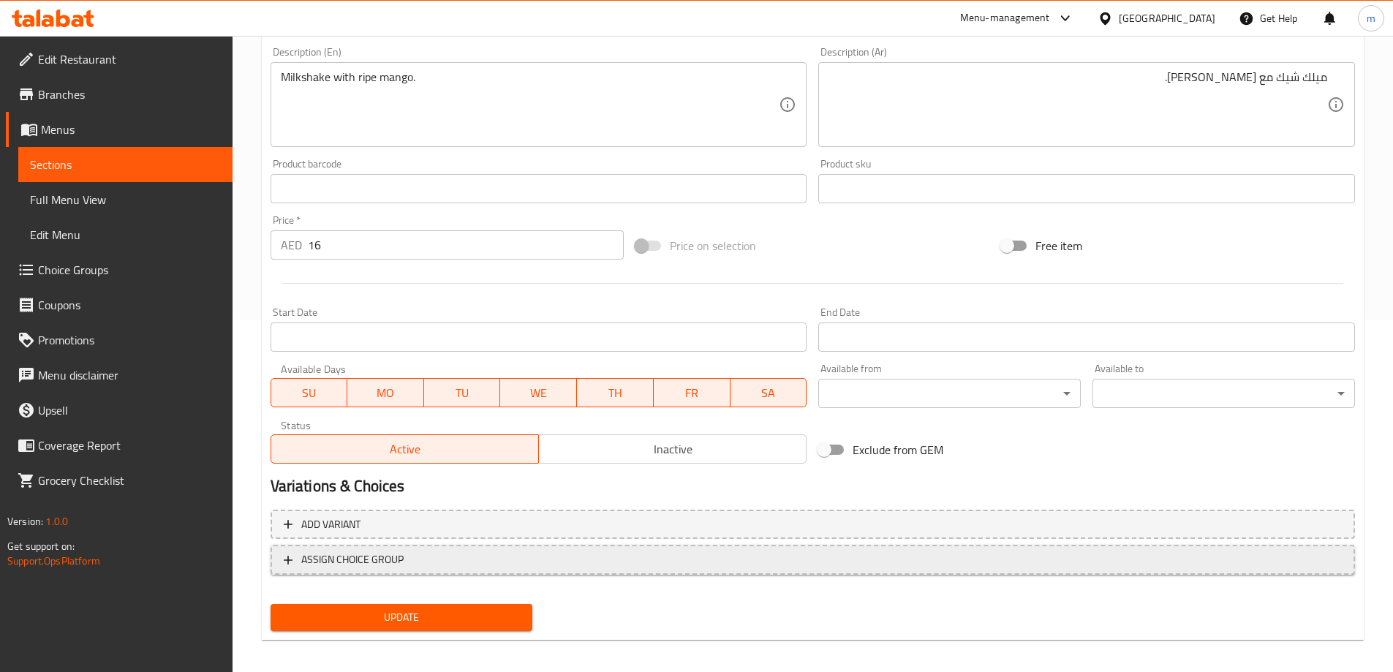
scroll to position [361, 0]
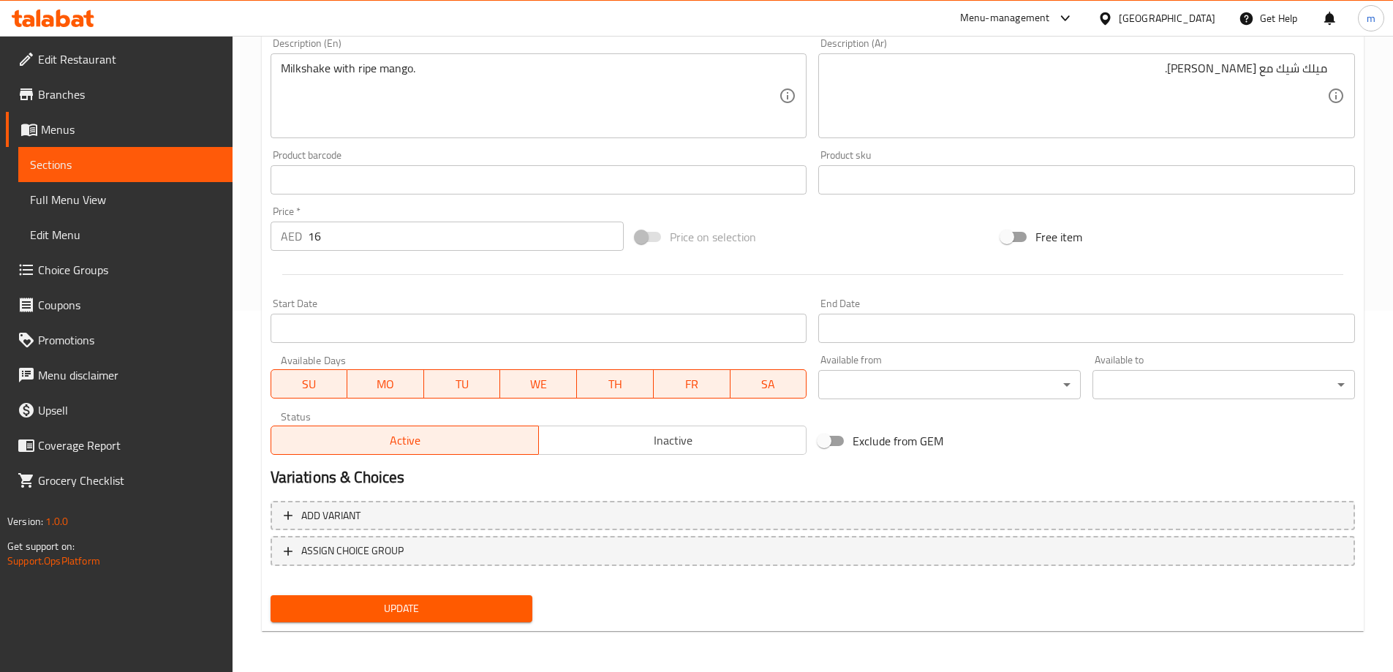
click at [415, 615] on span "Update" at bounding box center [401, 609] width 239 height 18
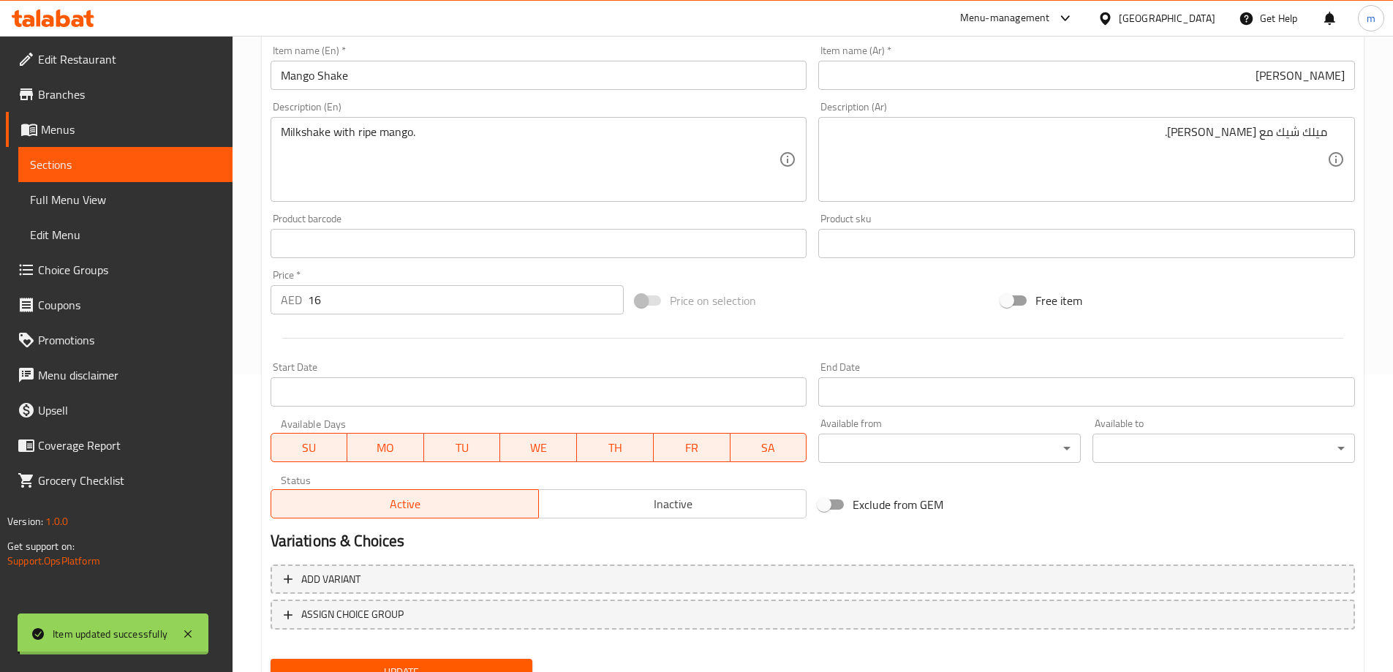
scroll to position [0, 0]
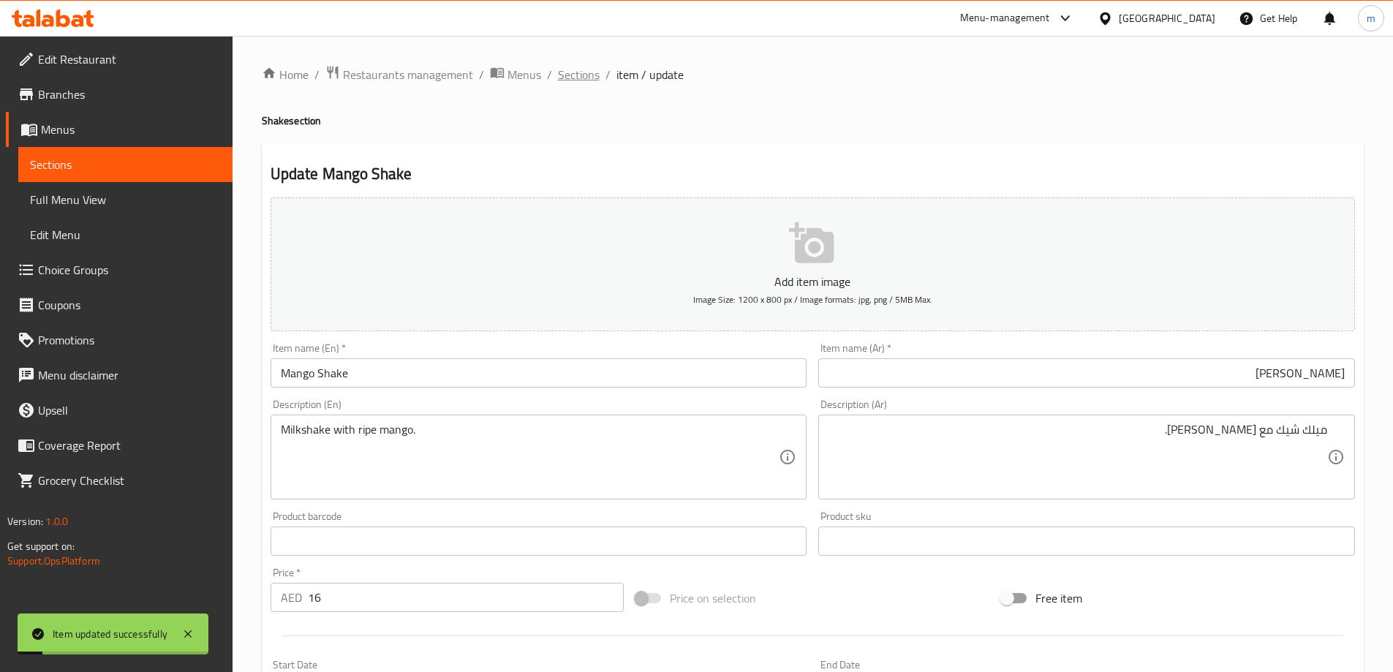
click at [578, 72] on span "Sections" at bounding box center [579, 75] width 42 height 18
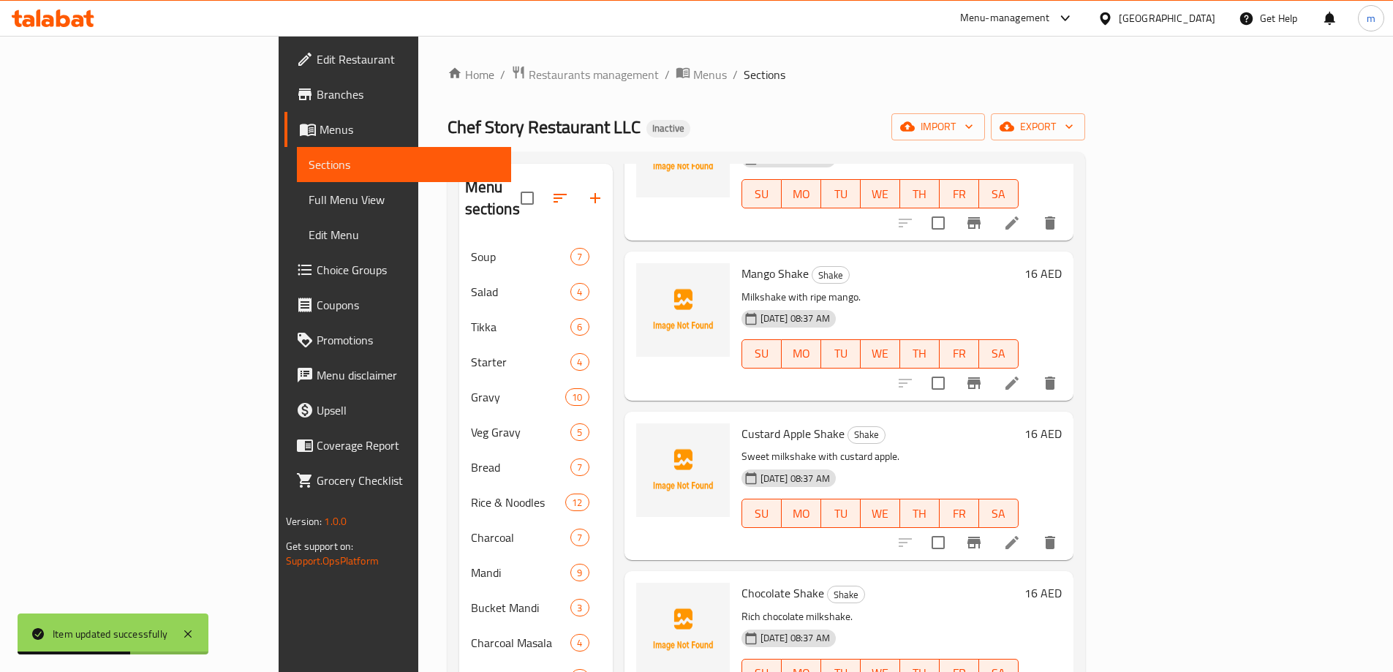
scroll to position [464, 0]
click at [1021, 531] on icon at bounding box center [1012, 540] width 18 height 18
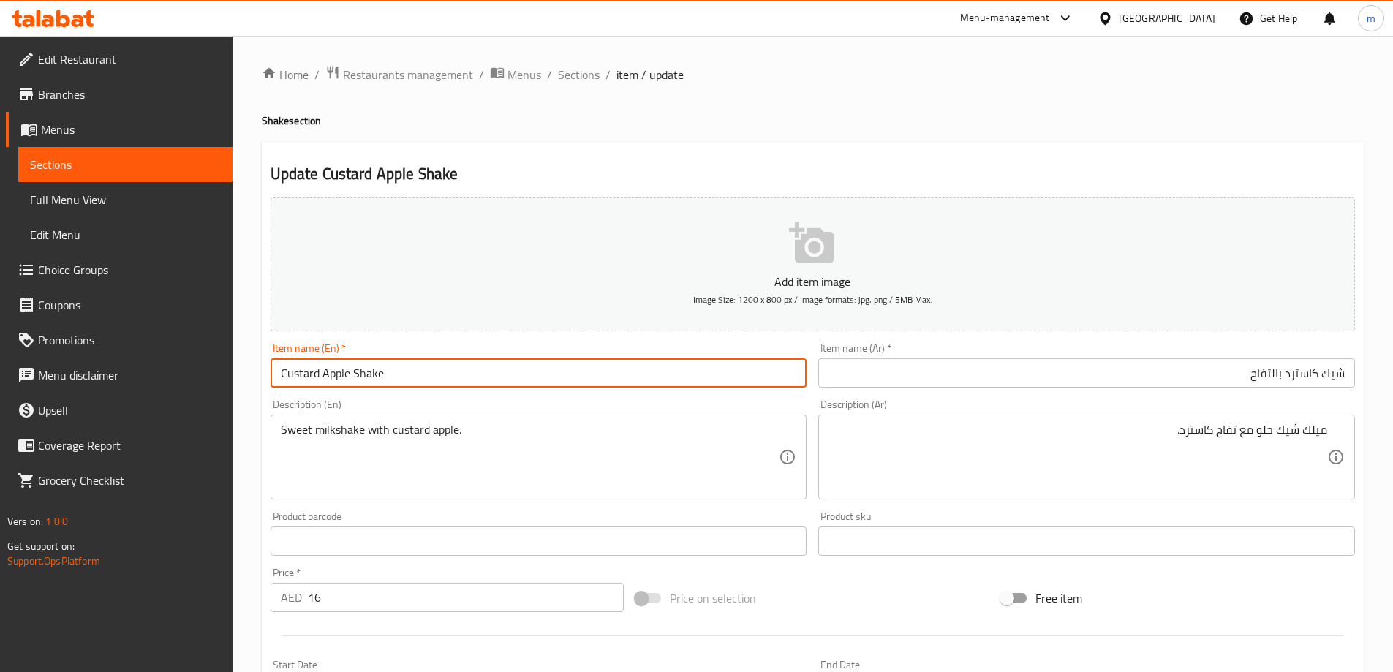
drag, startPoint x: 410, startPoint y: 373, endPoint x: 297, endPoint y: 384, distance: 113.2
click at [297, 384] on input "Custard Apple Shake" at bounding box center [539, 372] width 537 height 29
click at [323, 372] on input "Custard Apple Shake" at bounding box center [539, 372] width 537 height 29
drag, startPoint x: 317, startPoint y: 371, endPoint x: 211, endPoint y: 371, distance: 106.0
click at [211, 371] on div "Edit Restaurant Branches Menus Sections Full Menu View Edit Menu Choice Groups …" at bounding box center [696, 535] width 1393 height 998
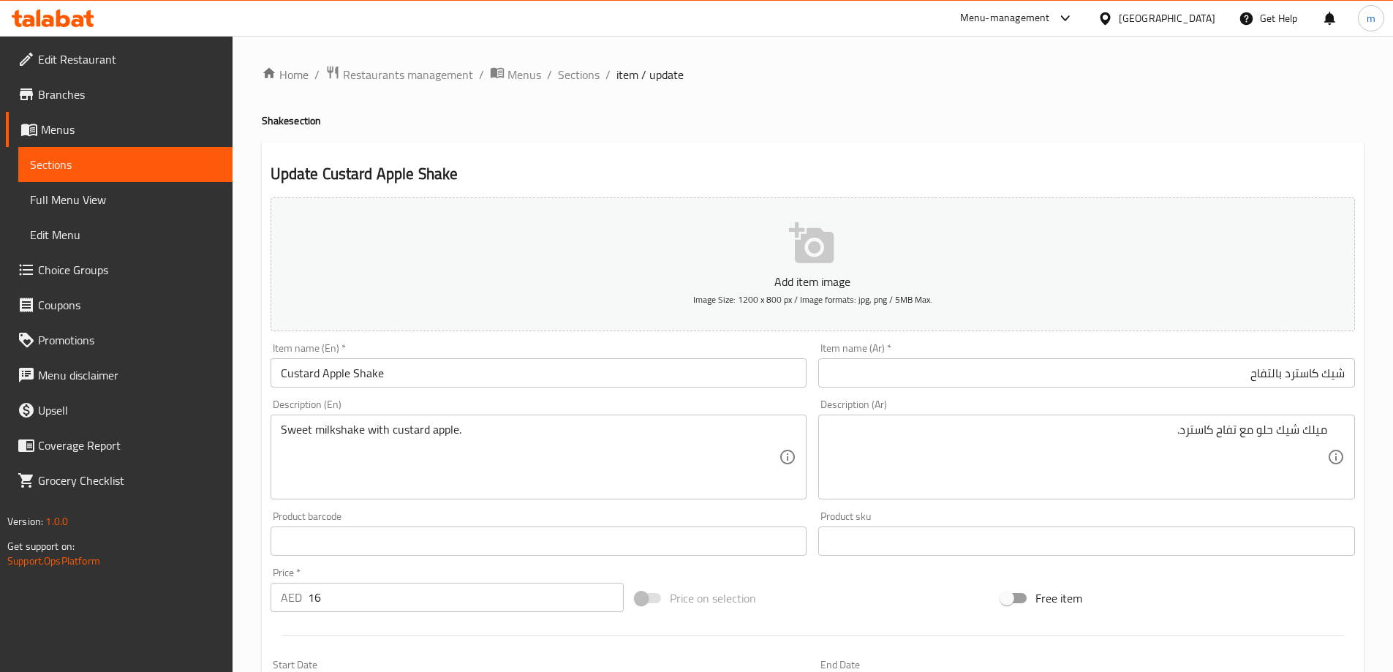
click at [592, 86] on div "Home / Restaurants management / Menus / Sections / item / update Shake section …" at bounding box center [813, 534] width 1102 height 939
click at [585, 78] on span "Sections" at bounding box center [579, 75] width 42 height 18
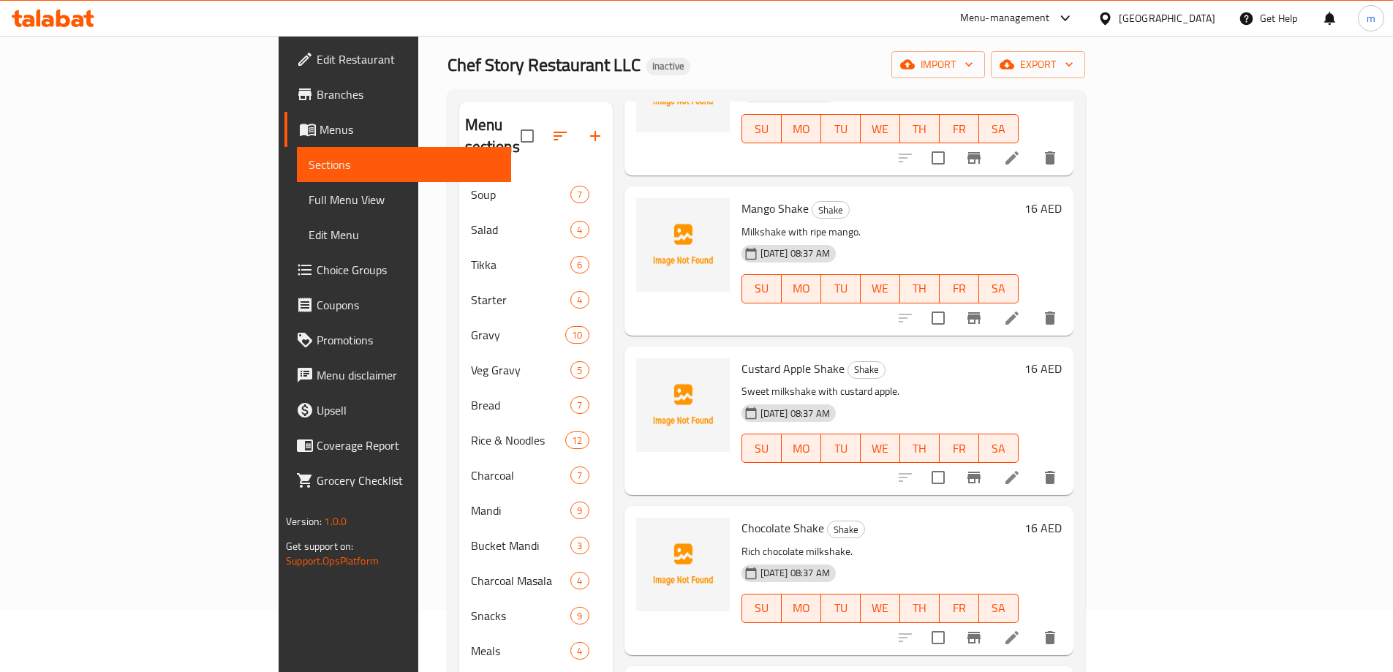
scroll to position [146, 0]
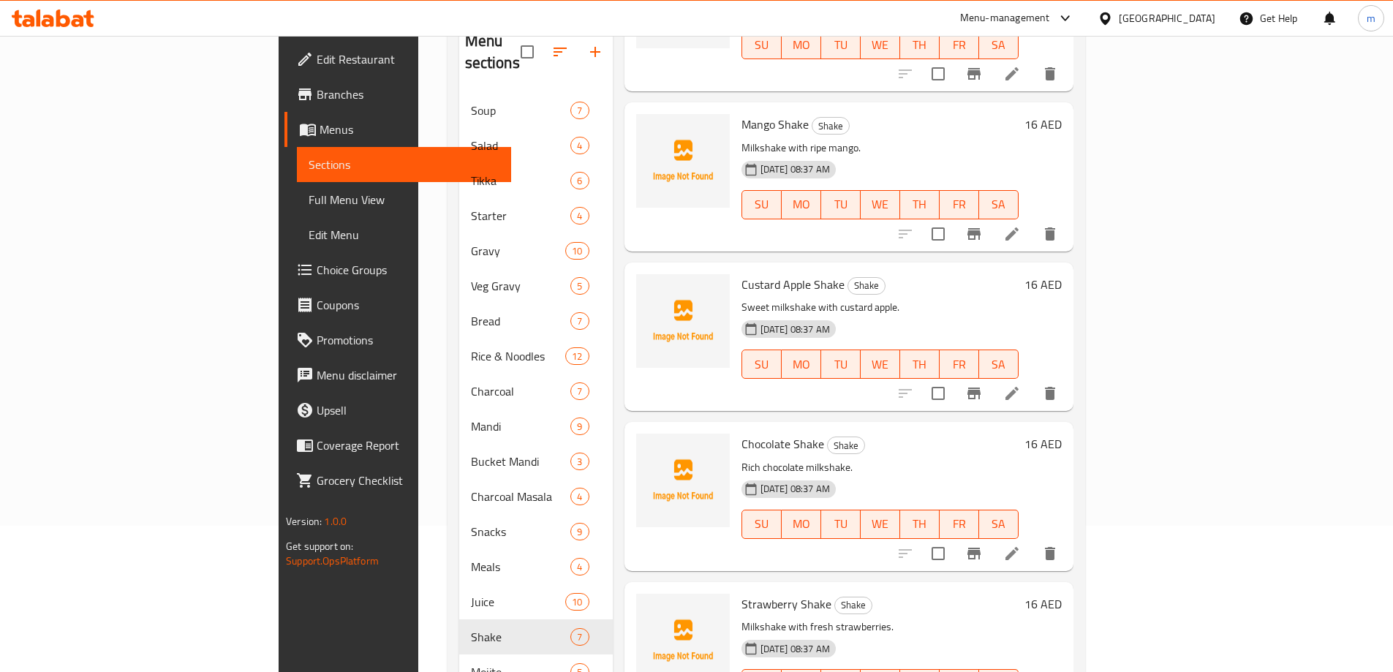
click at [1033, 540] on li at bounding box center [1012, 553] width 41 height 26
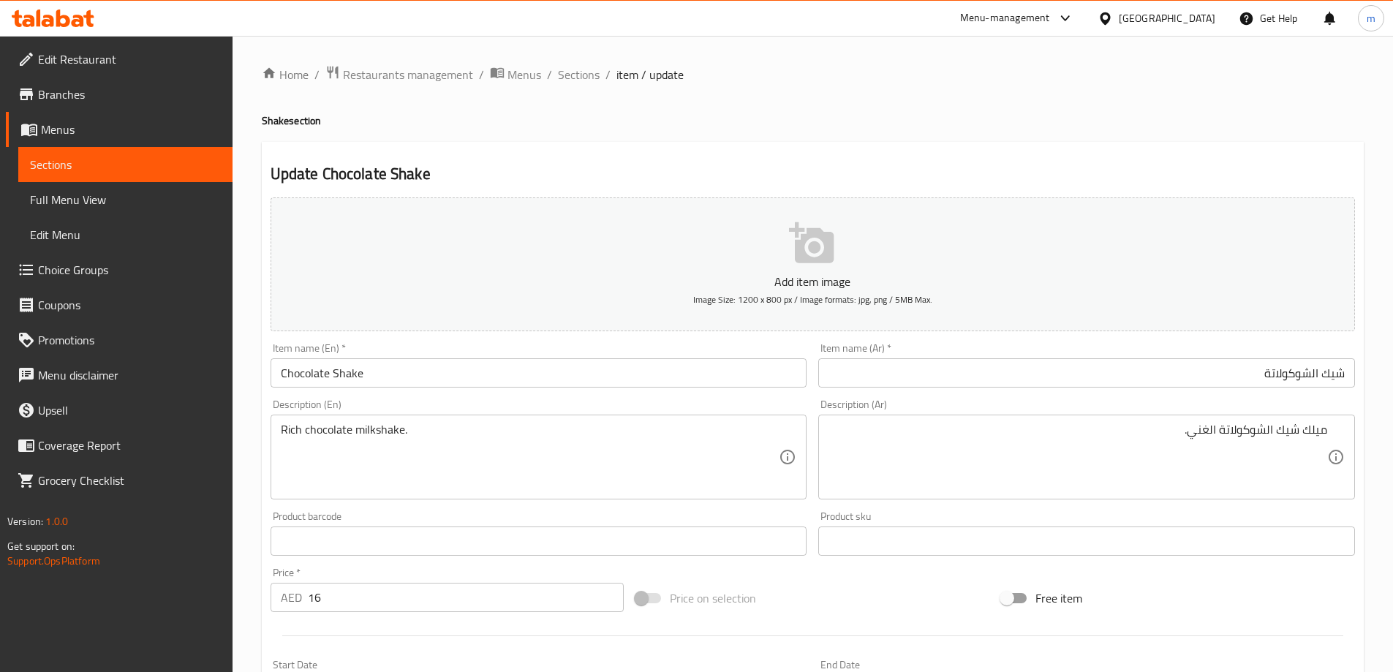
click at [1319, 376] on input "شيك الشوكولاتة" at bounding box center [1086, 372] width 537 height 29
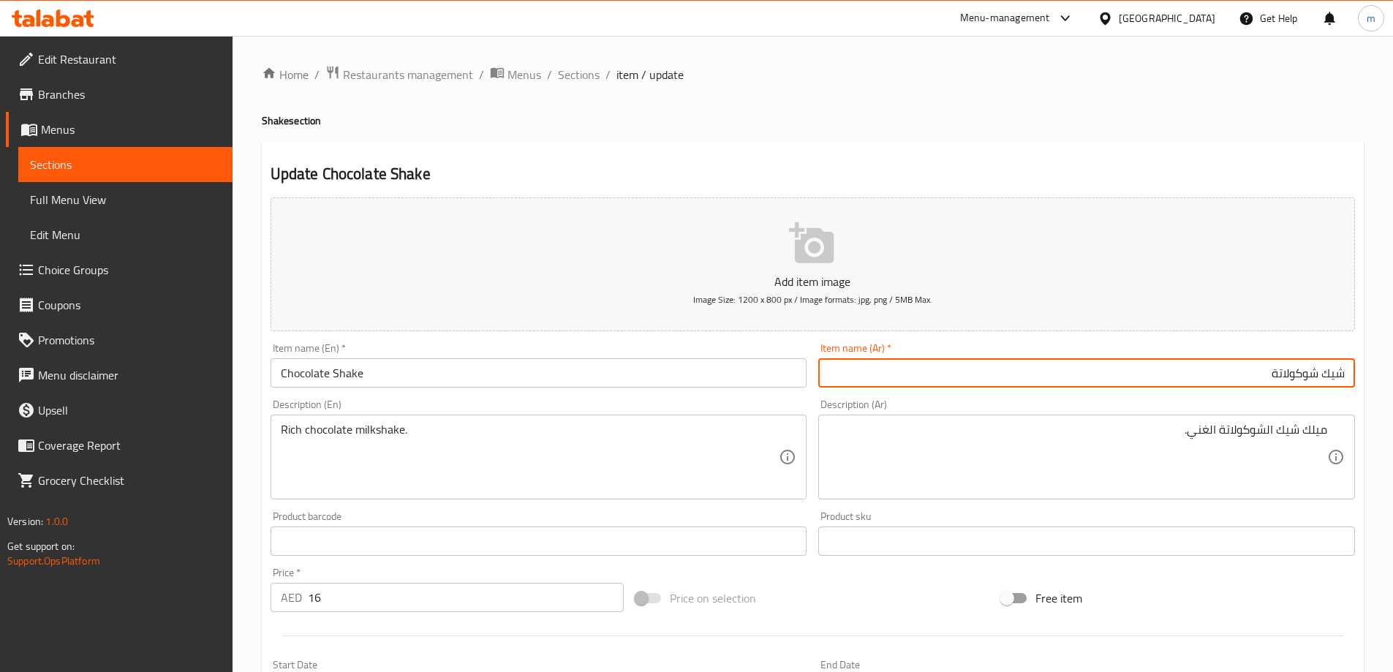
type input "شيك شوكولاتة"
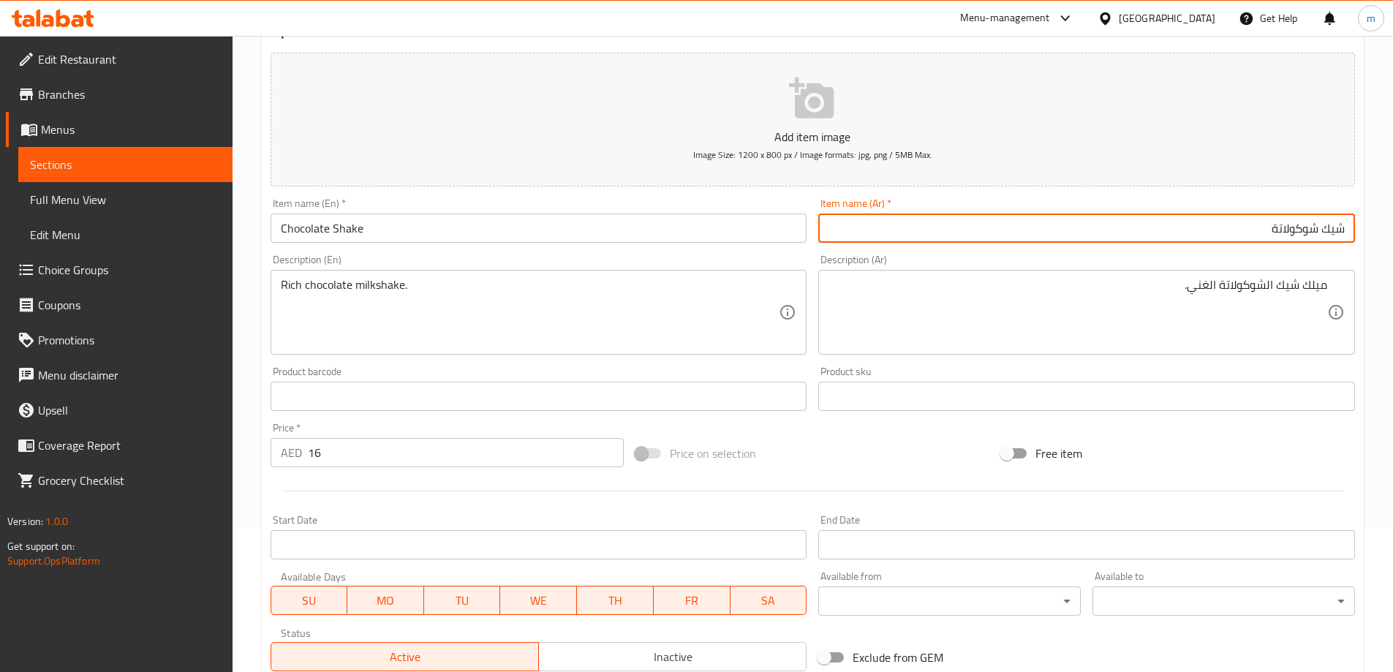
scroll to position [361, 0]
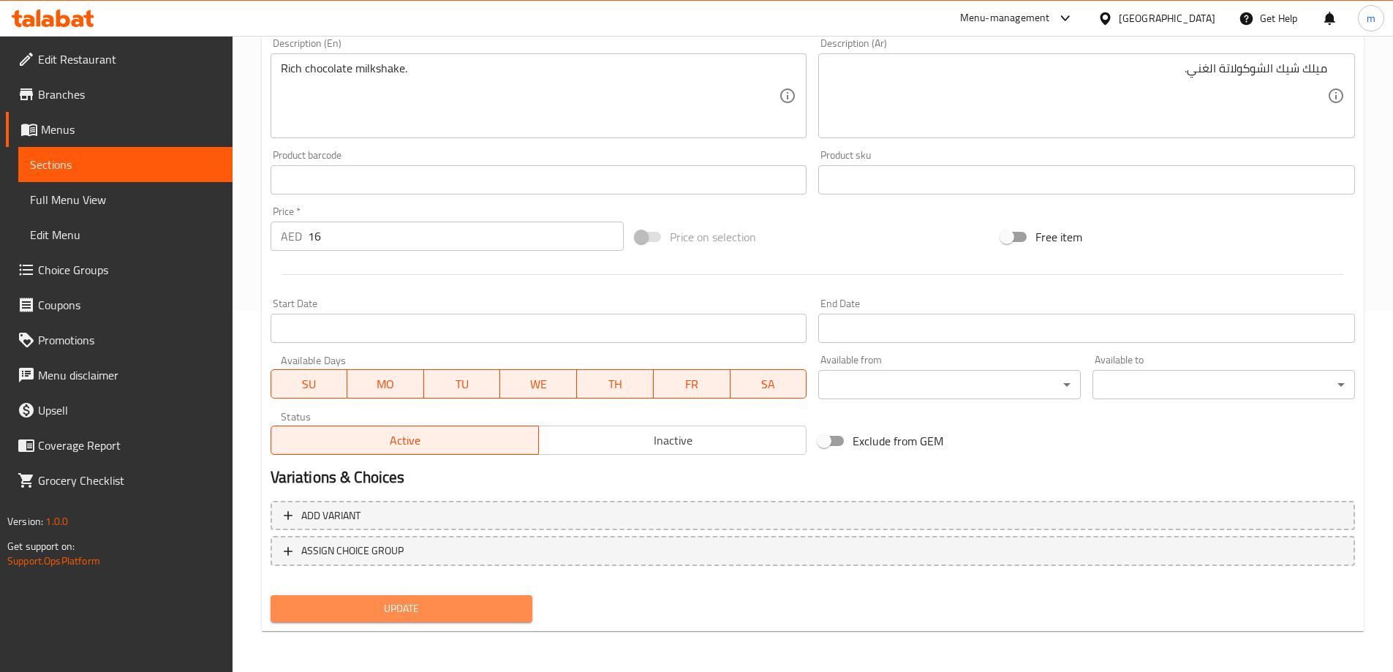
click at [379, 602] on span "Update" at bounding box center [401, 609] width 239 height 18
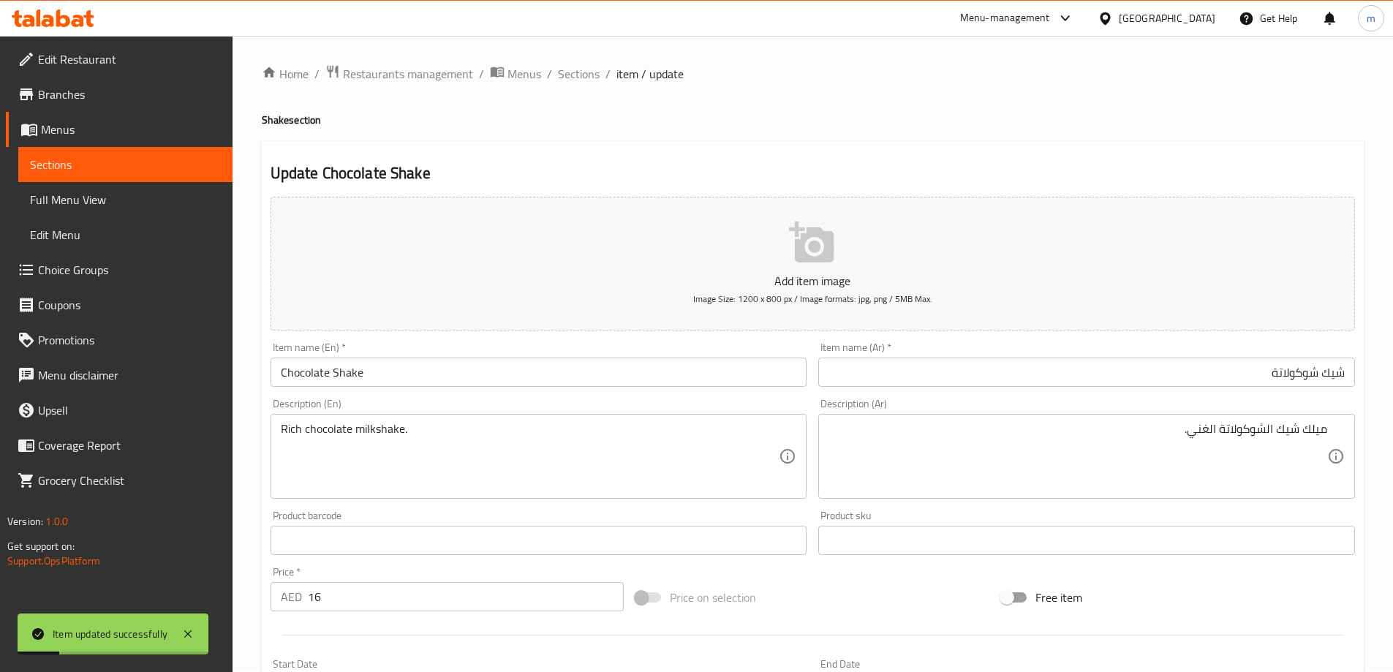
scroll to position [0, 0]
click at [589, 77] on span "Sections" at bounding box center [579, 75] width 42 height 18
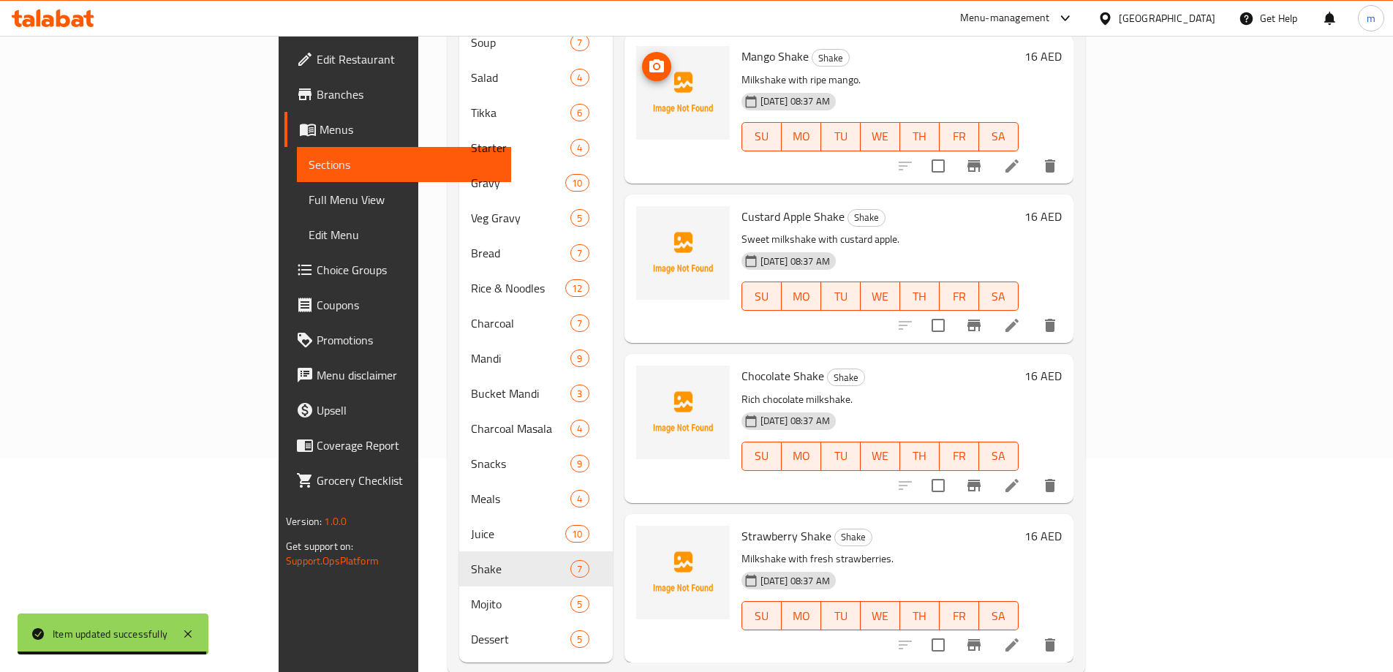
scroll to position [224, 0]
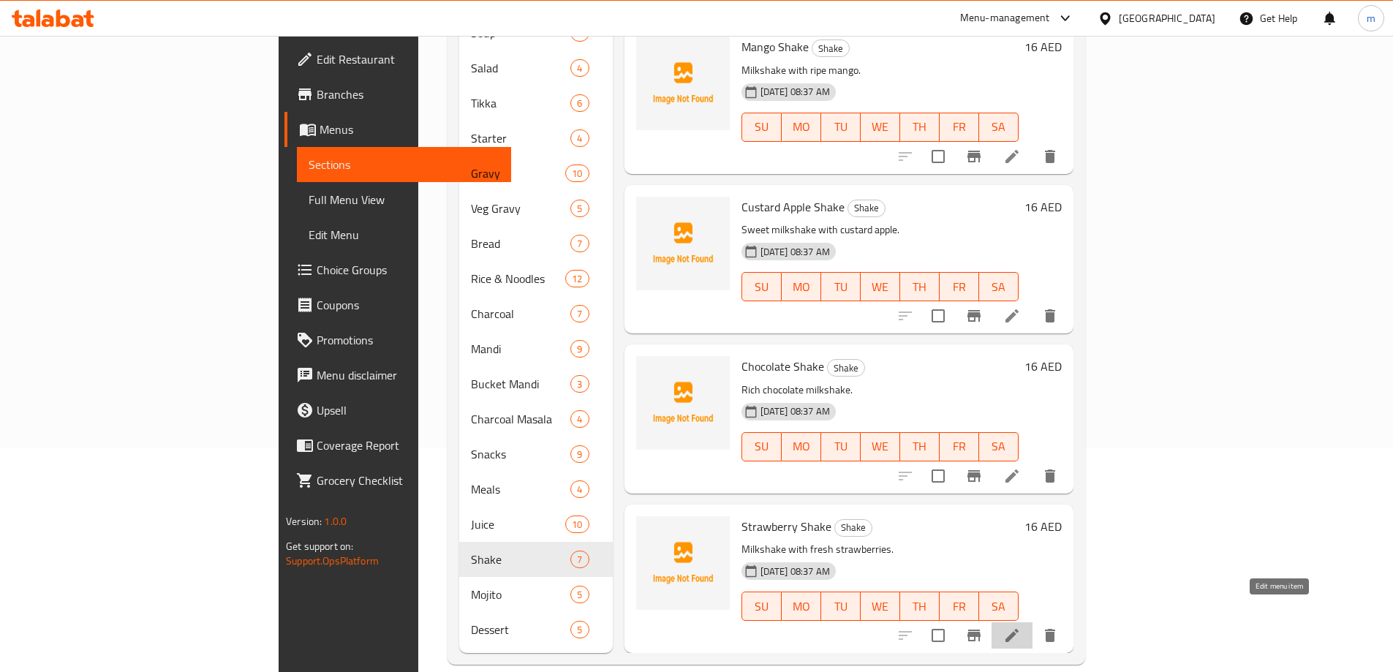
click at [1021, 627] on icon at bounding box center [1012, 636] width 18 height 18
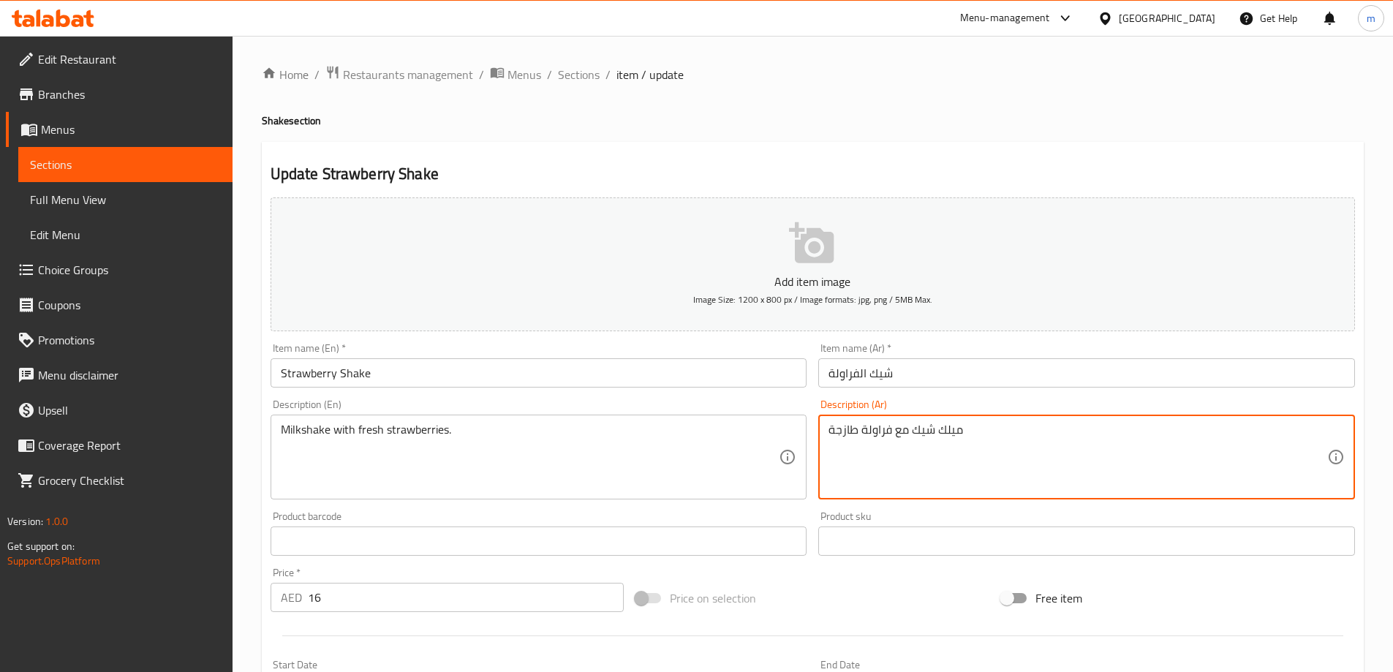
drag, startPoint x: 996, startPoint y: 432, endPoint x: 823, endPoint y: 429, distance: 172.6
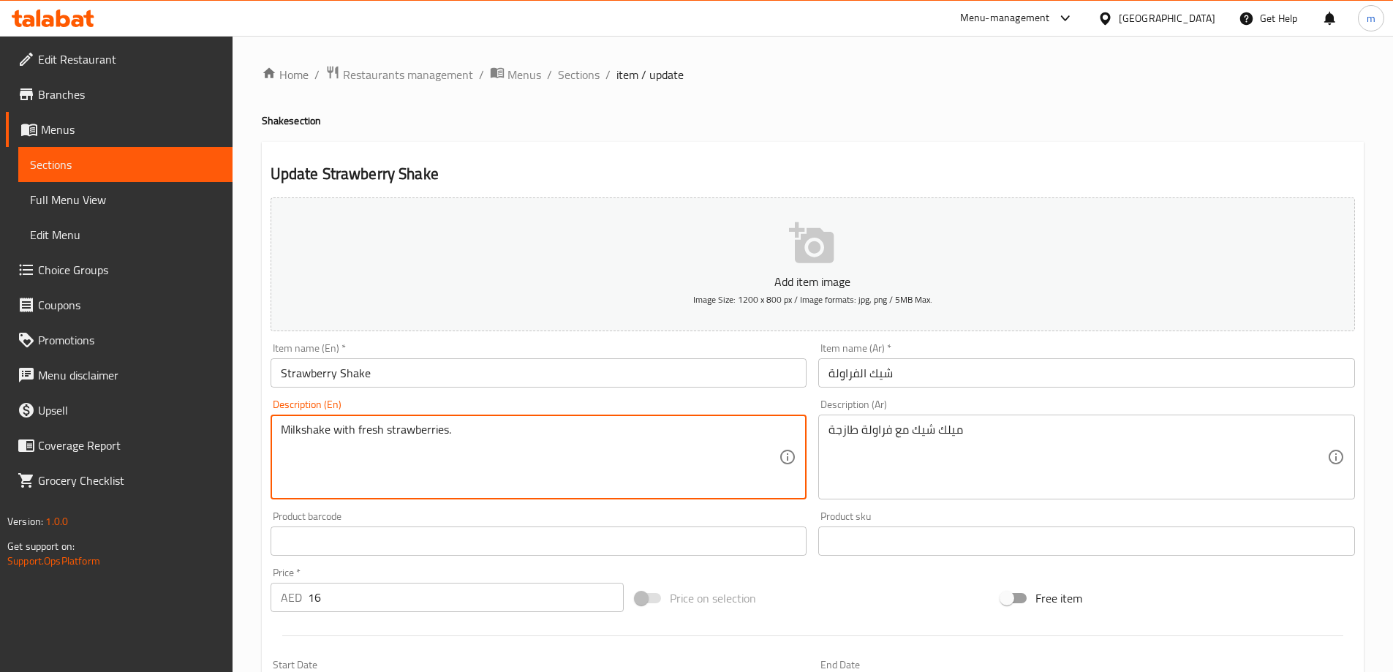
drag, startPoint x: 467, startPoint y: 426, endPoint x: 374, endPoint y: 429, distance: 92.2
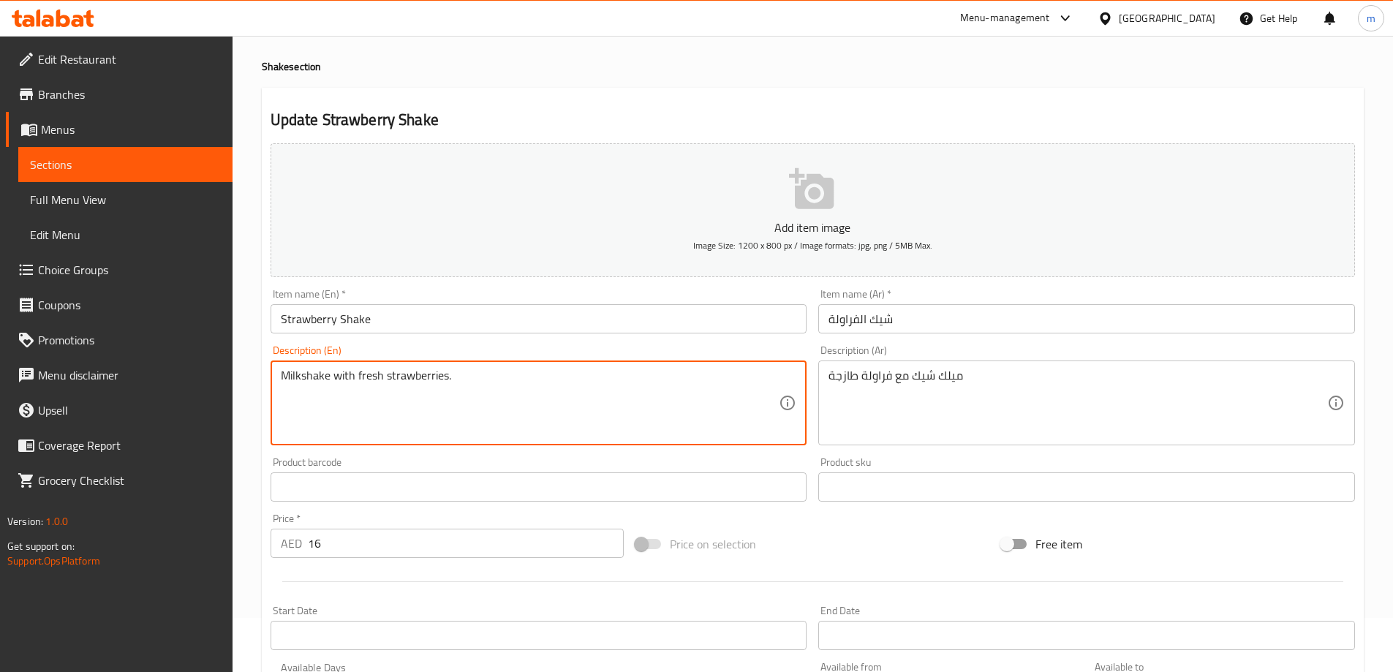
scroll to position [146, 0]
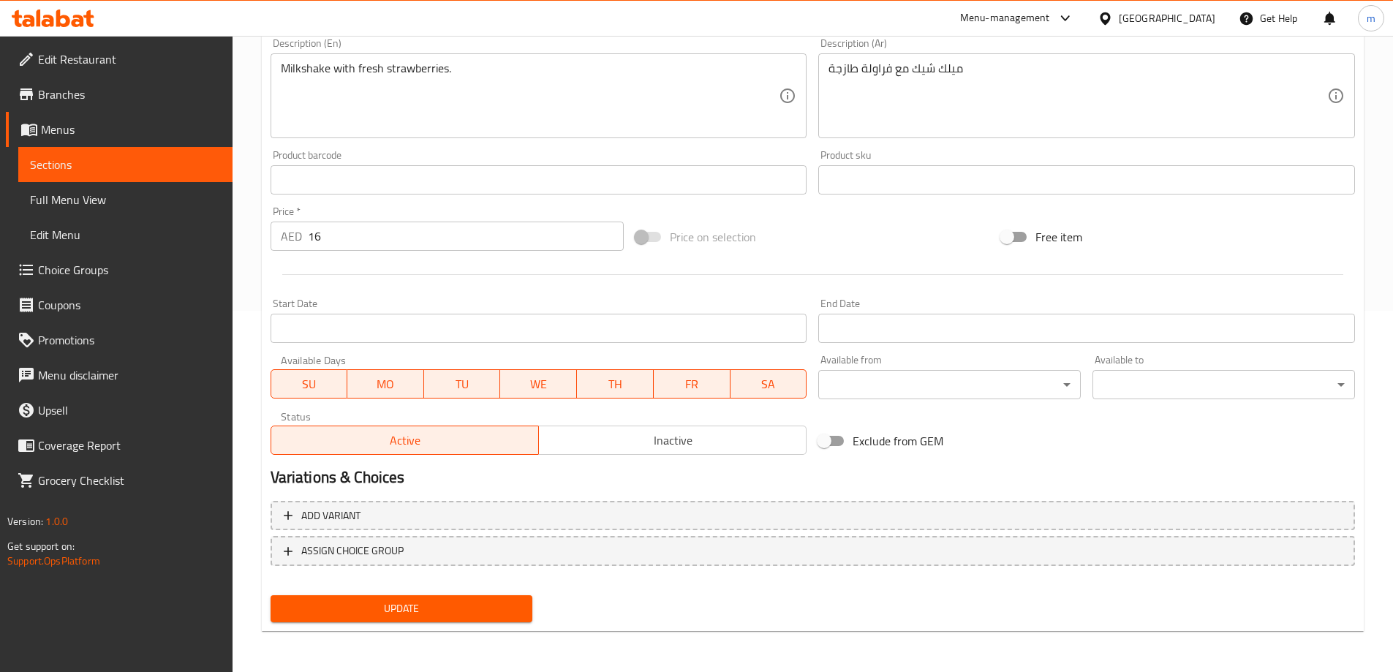
click at [443, 589] on div "Update" at bounding box center [402, 608] width 274 height 39
click at [440, 601] on span "Update" at bounding box center [401, 609] width 239 height 18
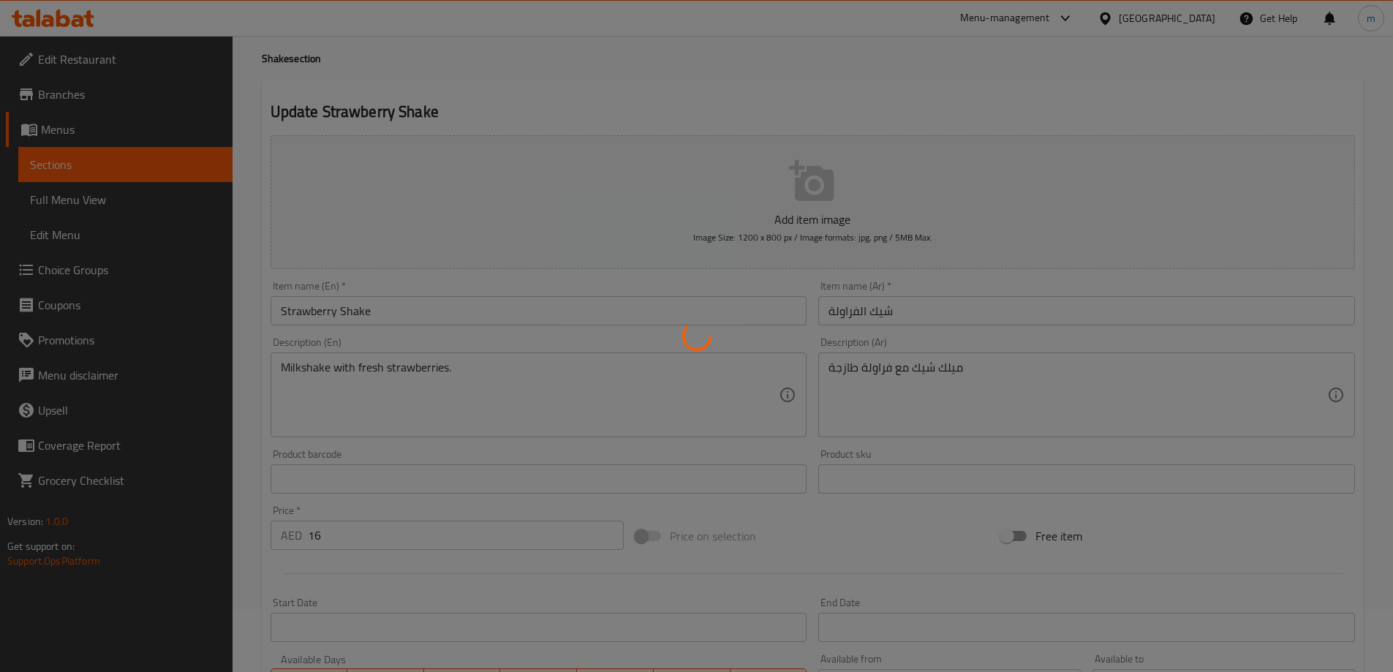
scroll to position [0, 0]
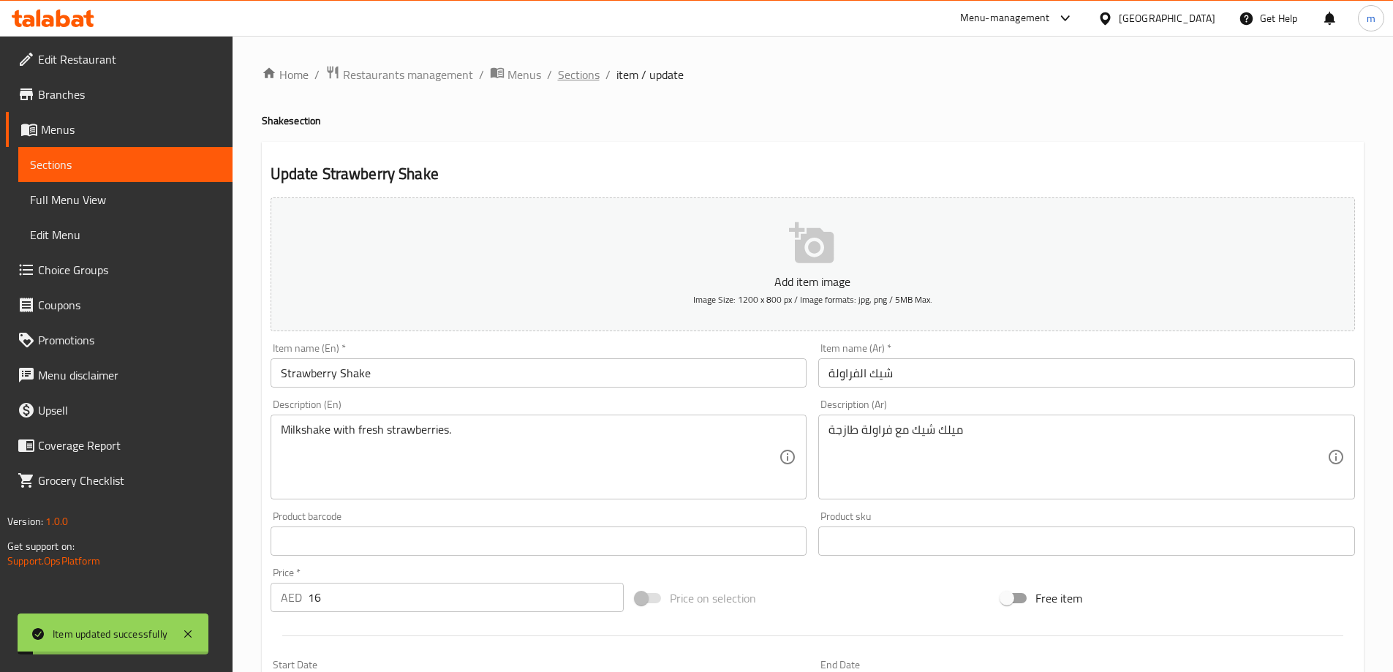
click at [565, 75] on span "Sections" at bounding box center [579, 75] width 42 height 18
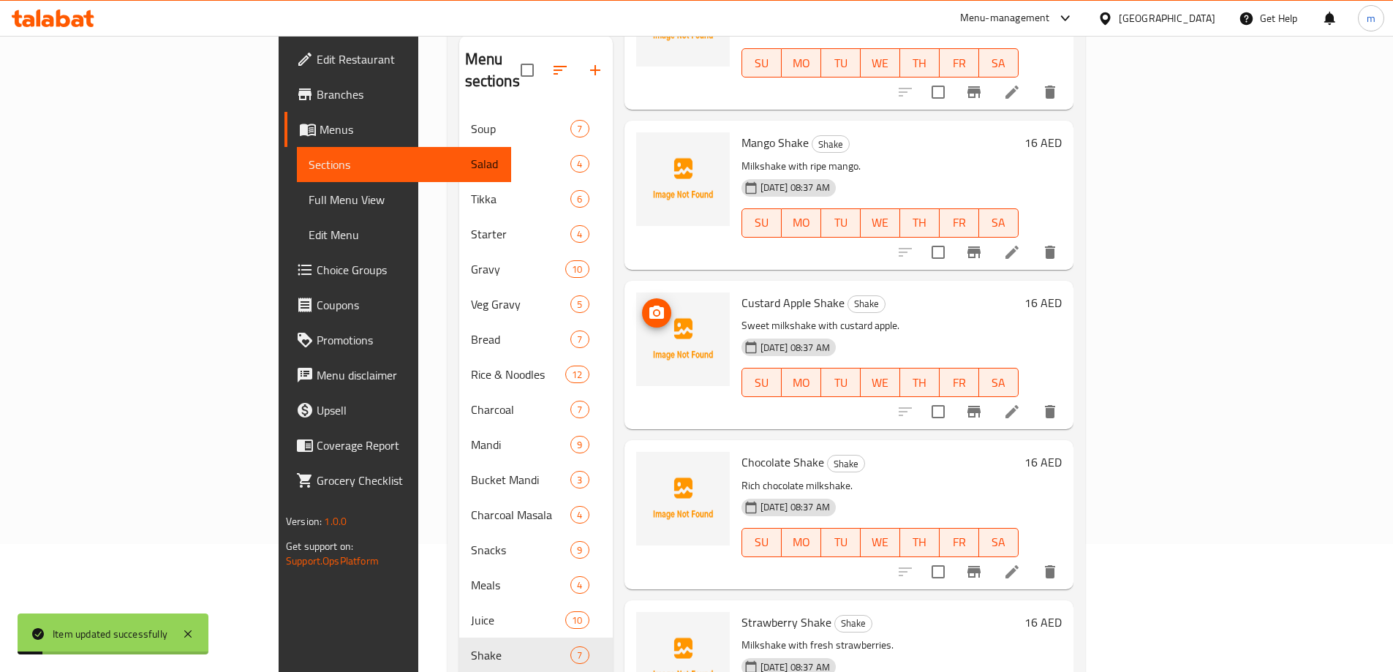
scroll to position [224, 0]
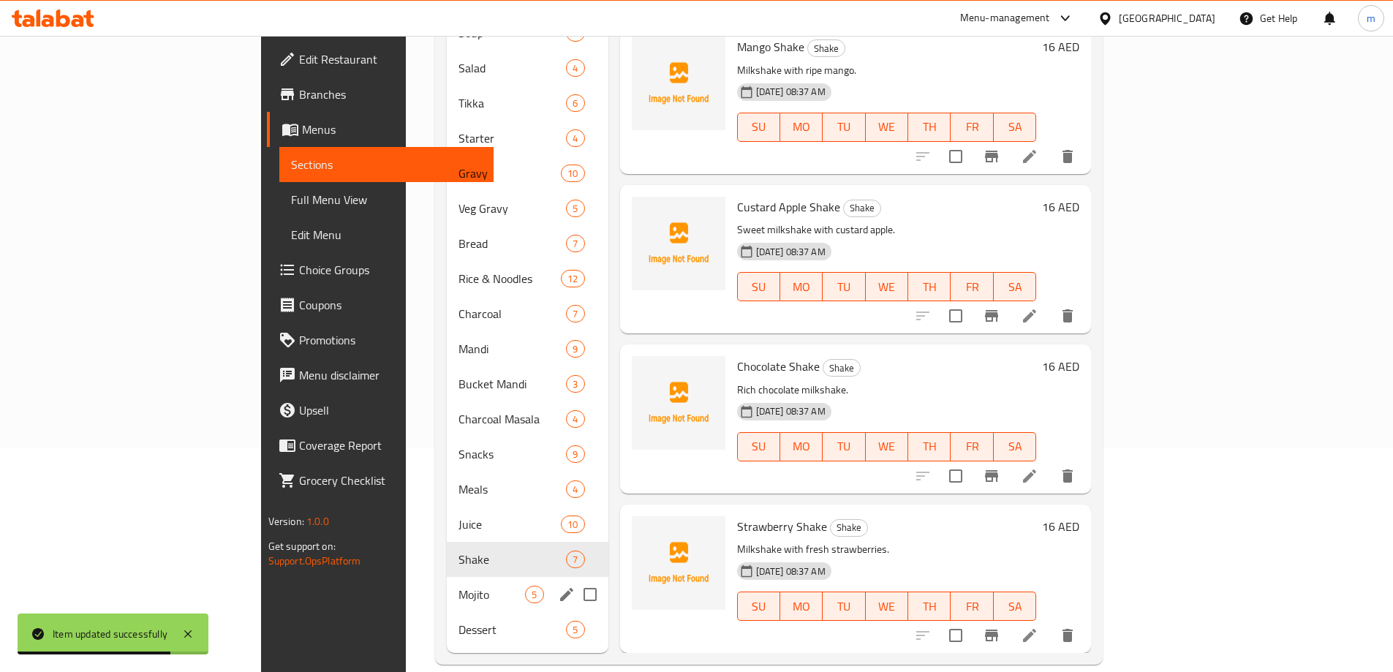
click at [447, 585] on div "Mojito 5" at bounding box center [527, 594] width 161 height 35
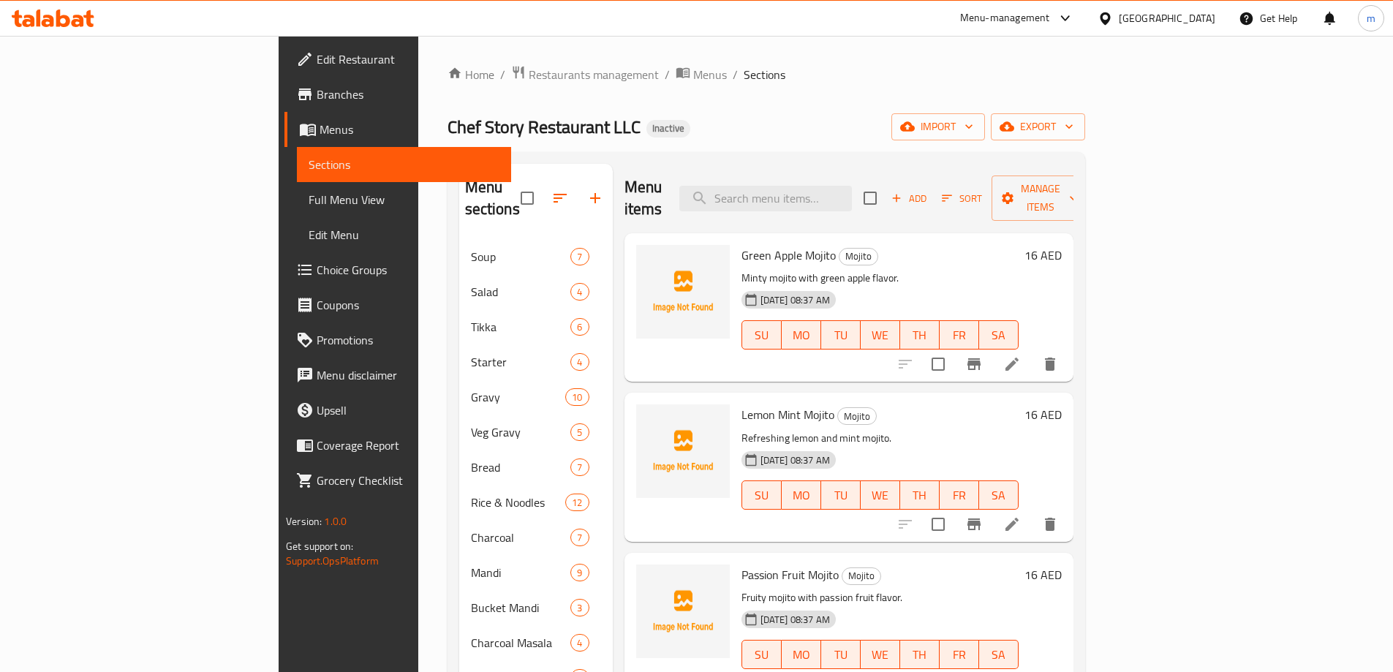
click at [1019, 358] on icon at bounding box center [1012, 364] width 13 height 13
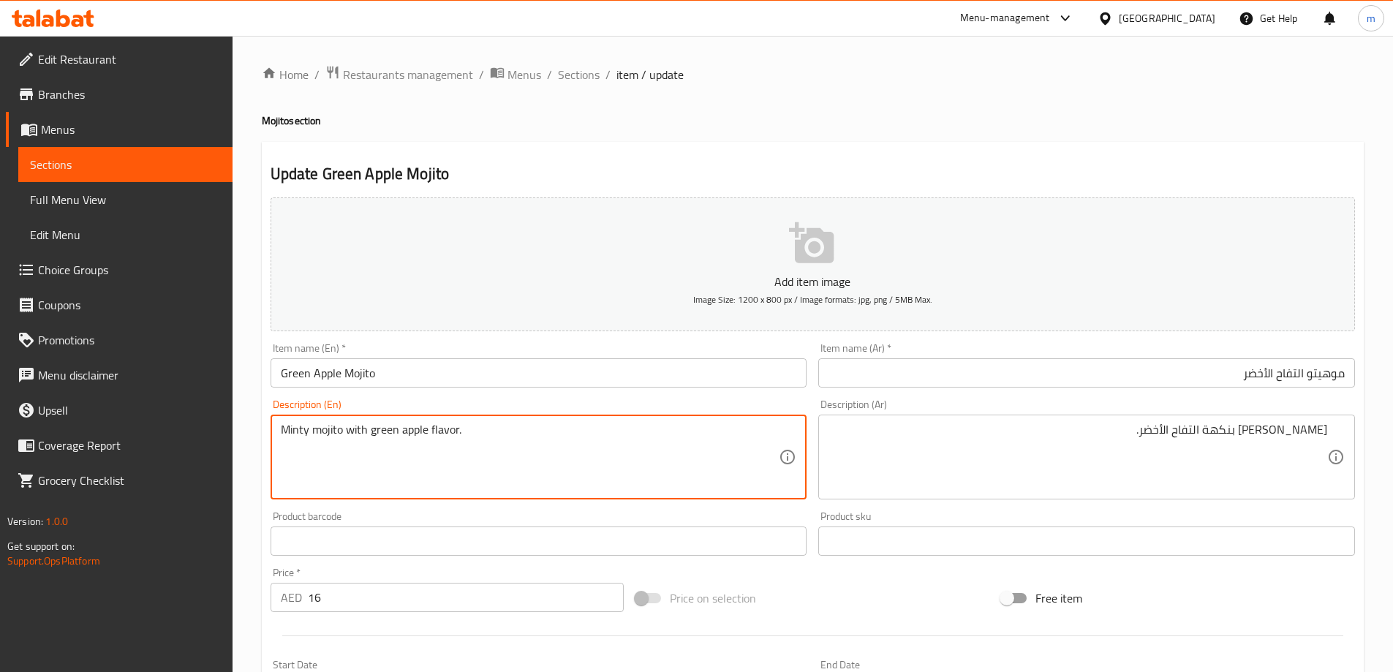
drag, startPoint x: 340, startPoint y: 430, endPoint x: 487, endPoint y: 427, distance: 147.0
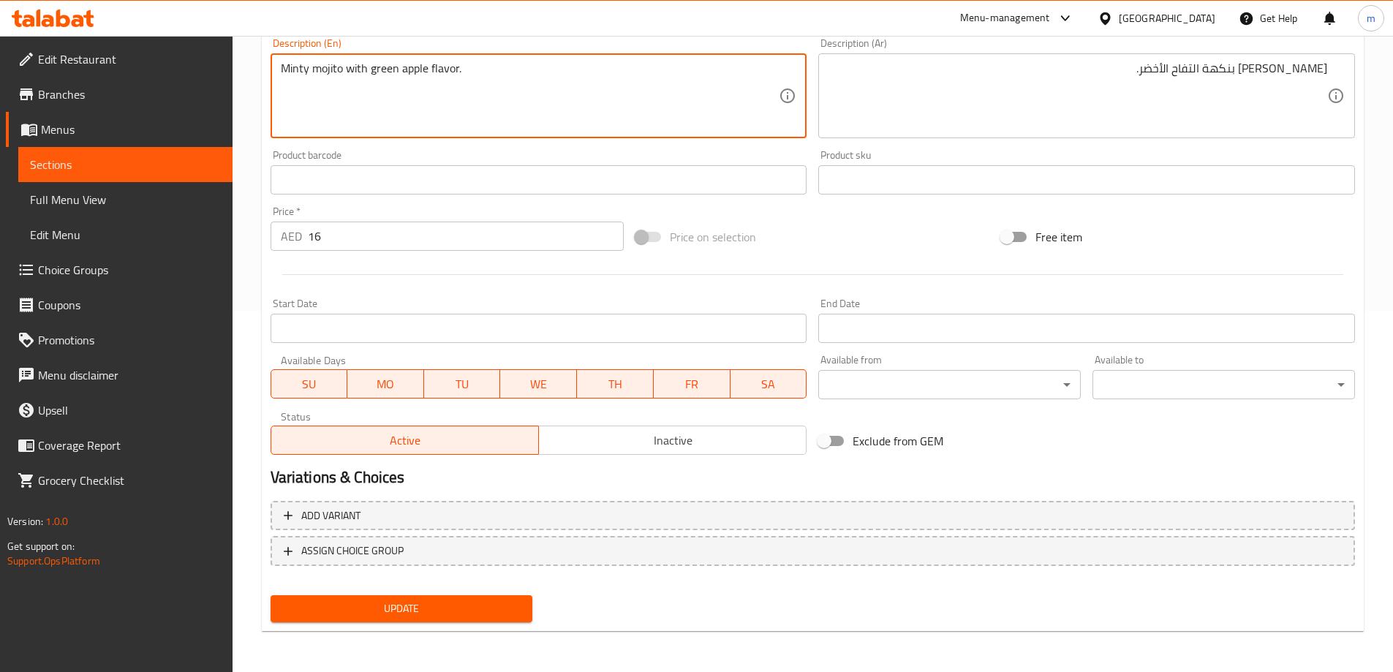
click at [369, 598] on button "Update" at bounding box center [402, 608] width 263 height 27
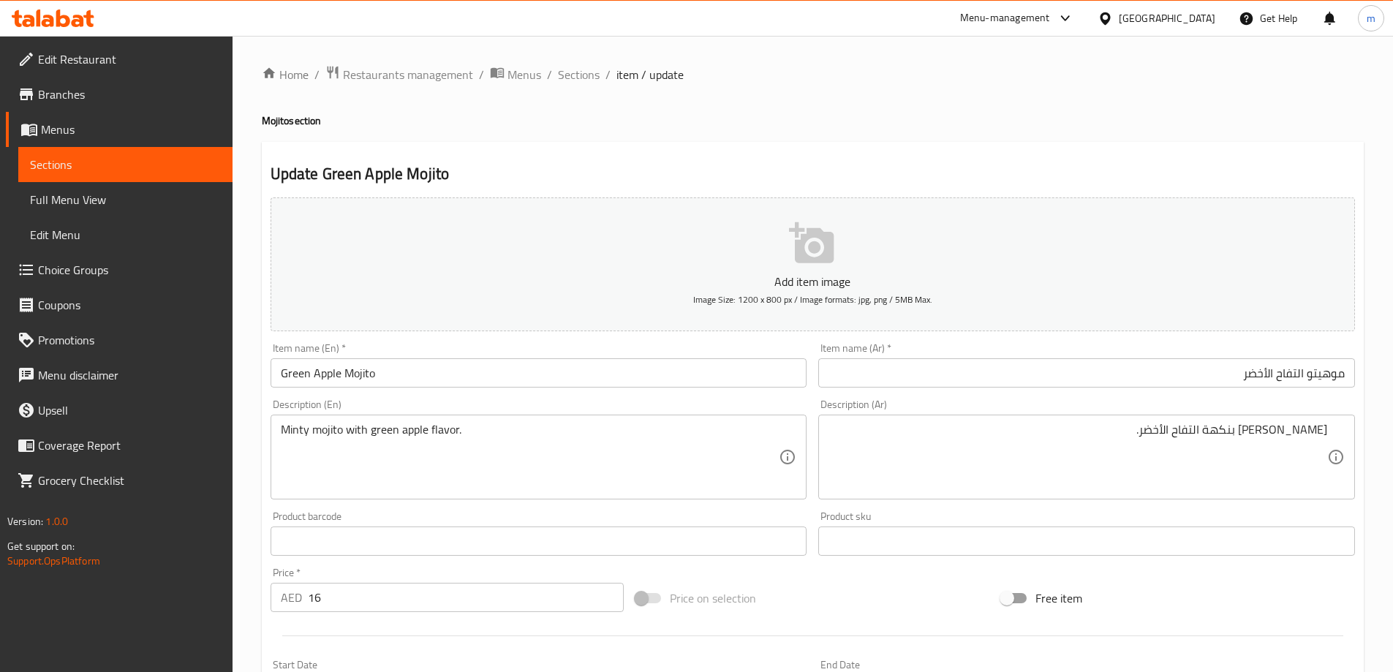
drag, startPoint x: 1195, startPoint y: 418, endPoint x: 1313, endPoint y: 439, distance: 120.2
click at [1346, 424] on div "موهيتو النعناع بنكهة التفاح الأخضر. Description (Ar)" at bounding box center [1086, 457] width 537 height 85
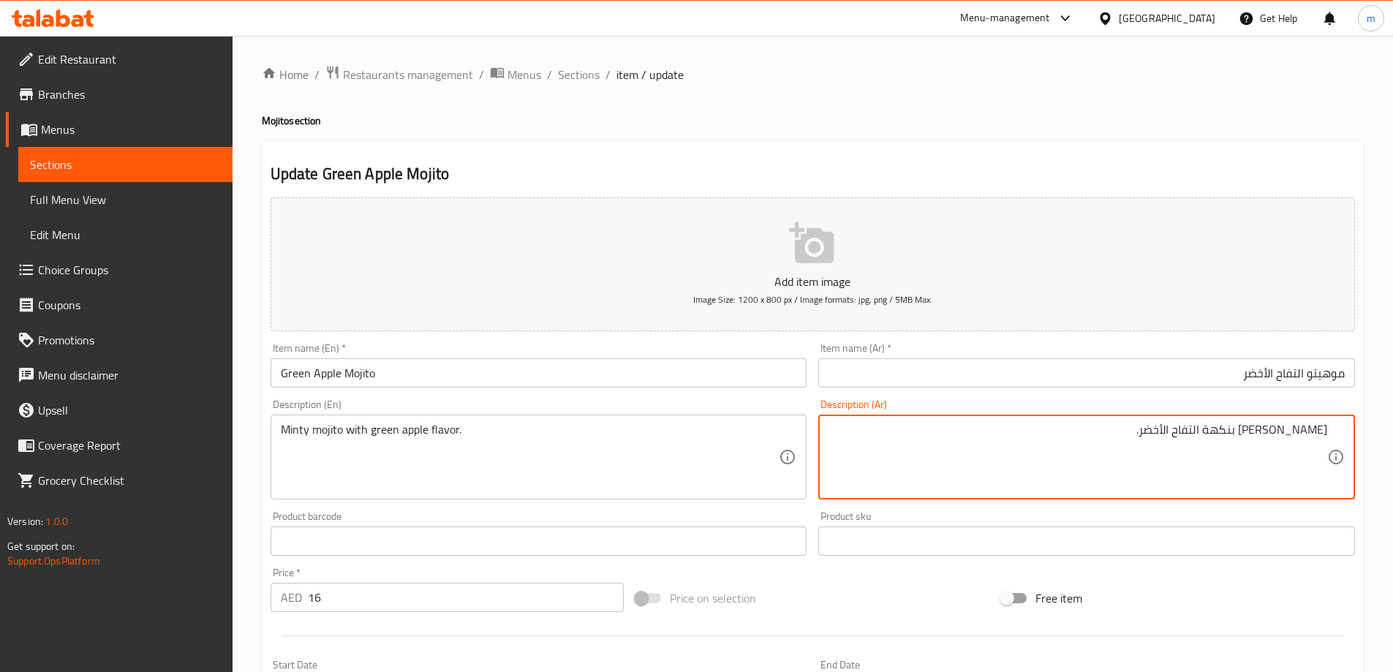
drag, startPoint x: 1316, startPoint y: 441, endPoint x: 1309, endPoint y: 426, distance: 16.4
click at [1346, 434] on div "موهيتو النعناع بنكهة التفاح الأخضر. Description (Ar)" at bounding box center [1086, 457] width 537 height 85
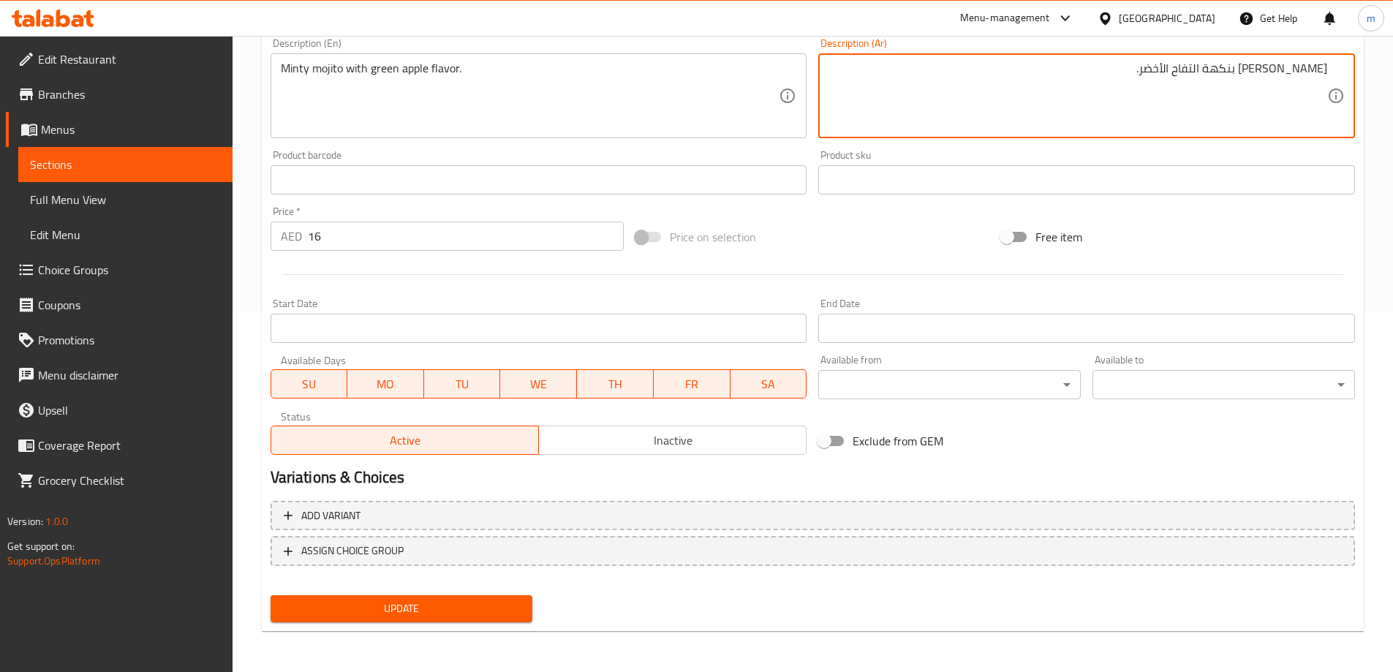
click at [486, 608] on div "Add item image Image Size: 1200 x 800 px / Image formats: jpg, png / 5MB Max. I…" at bounding box center [813, 229] width 1096 height 798
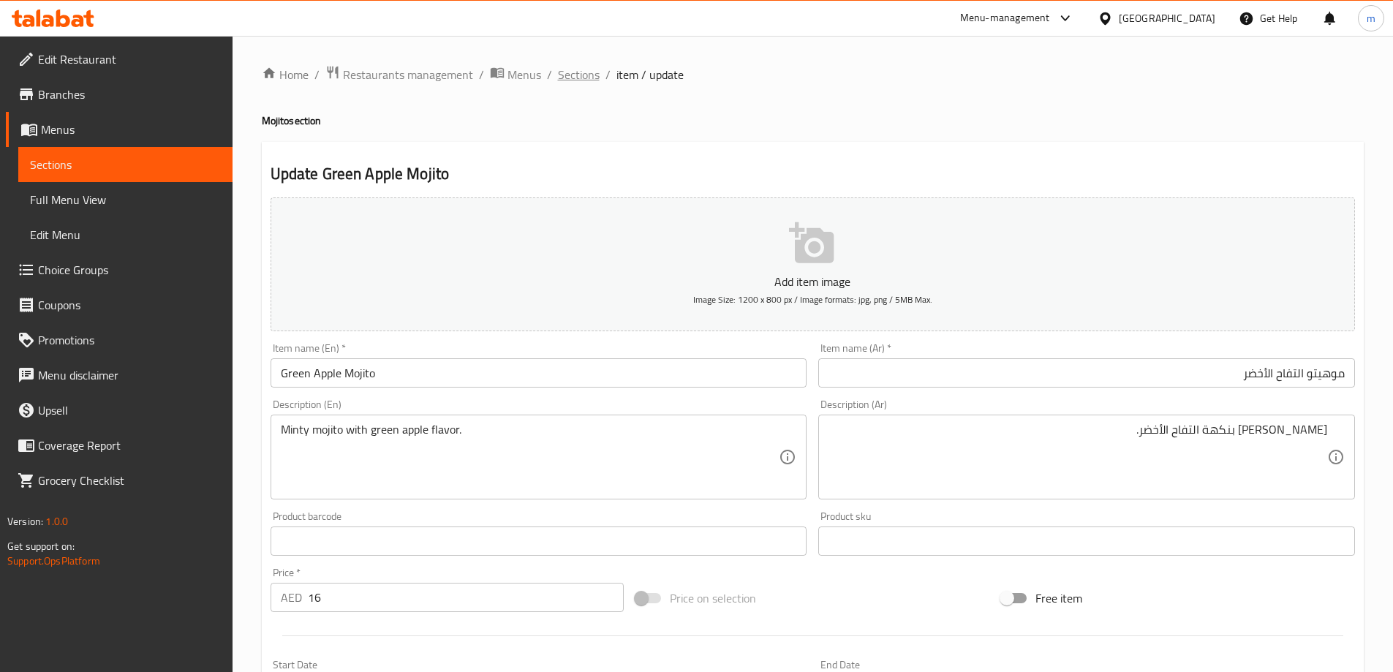
click at [583, 80] on span "Sections" at bounding box center [579, 75] width 42 height 18
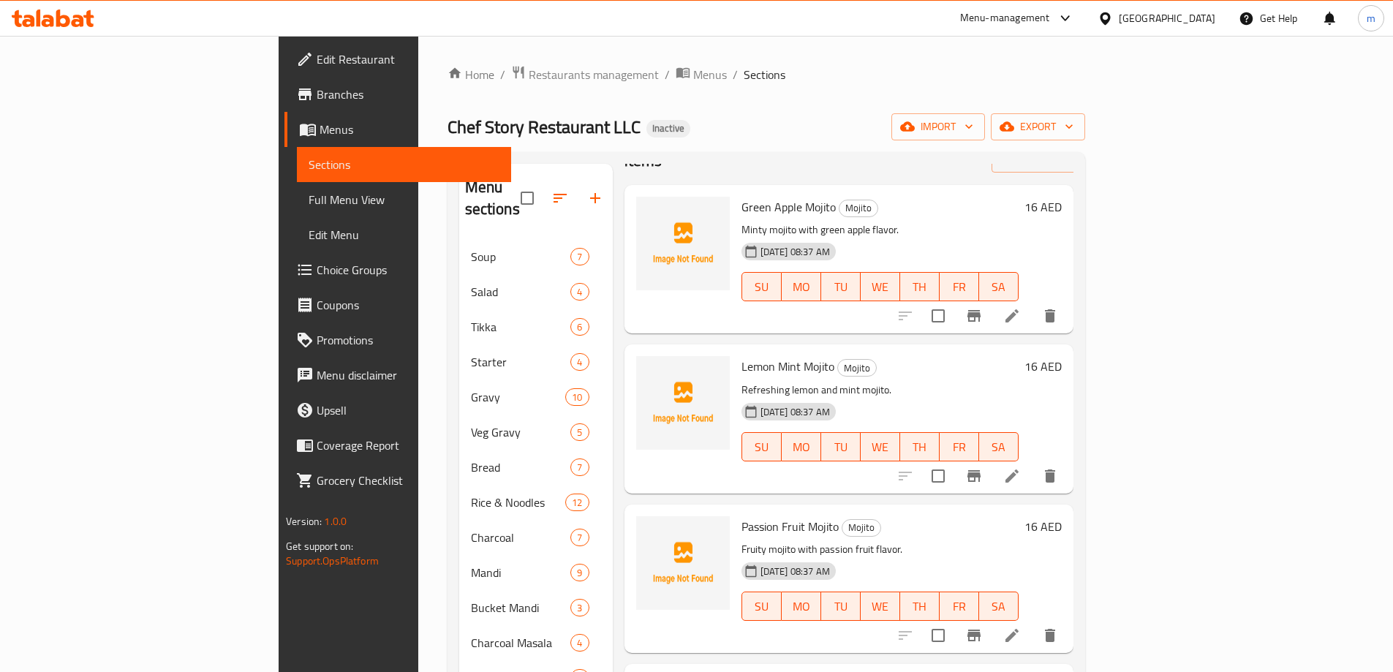
scroll to position [73, 0]
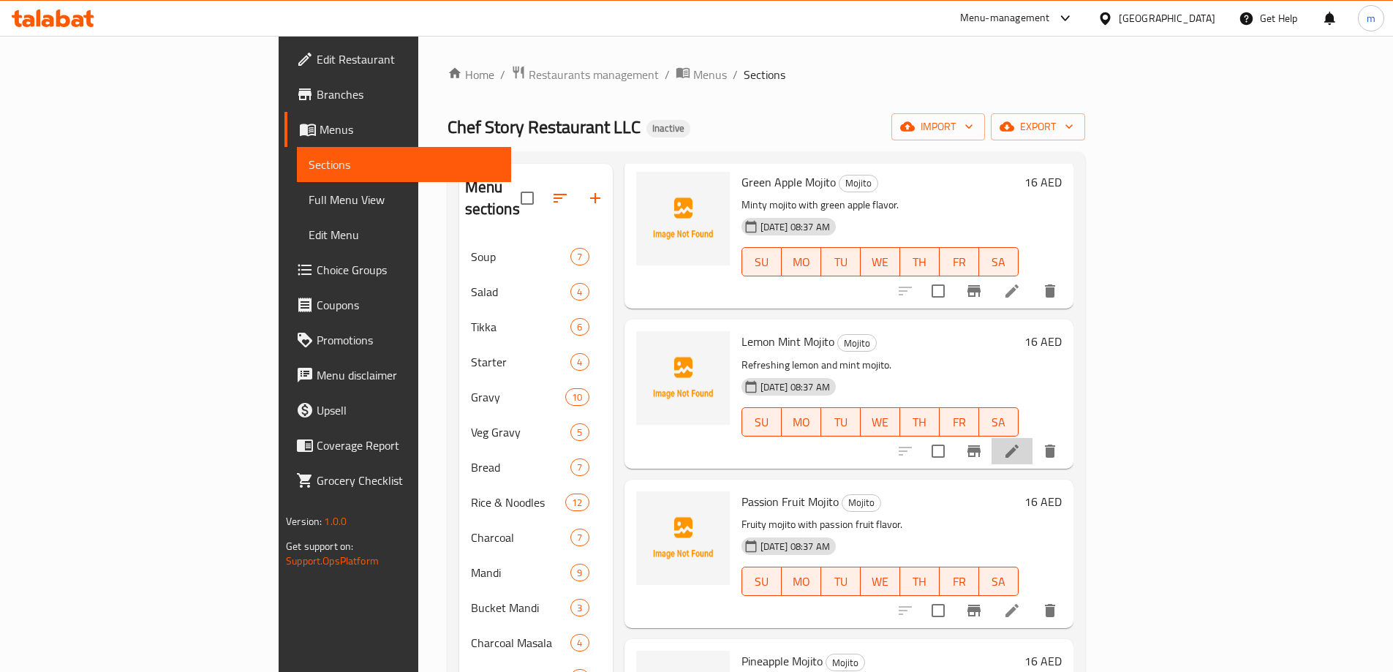
click at [1021, 442] on icon at bounding box center [1012, 451] width 18 height 18
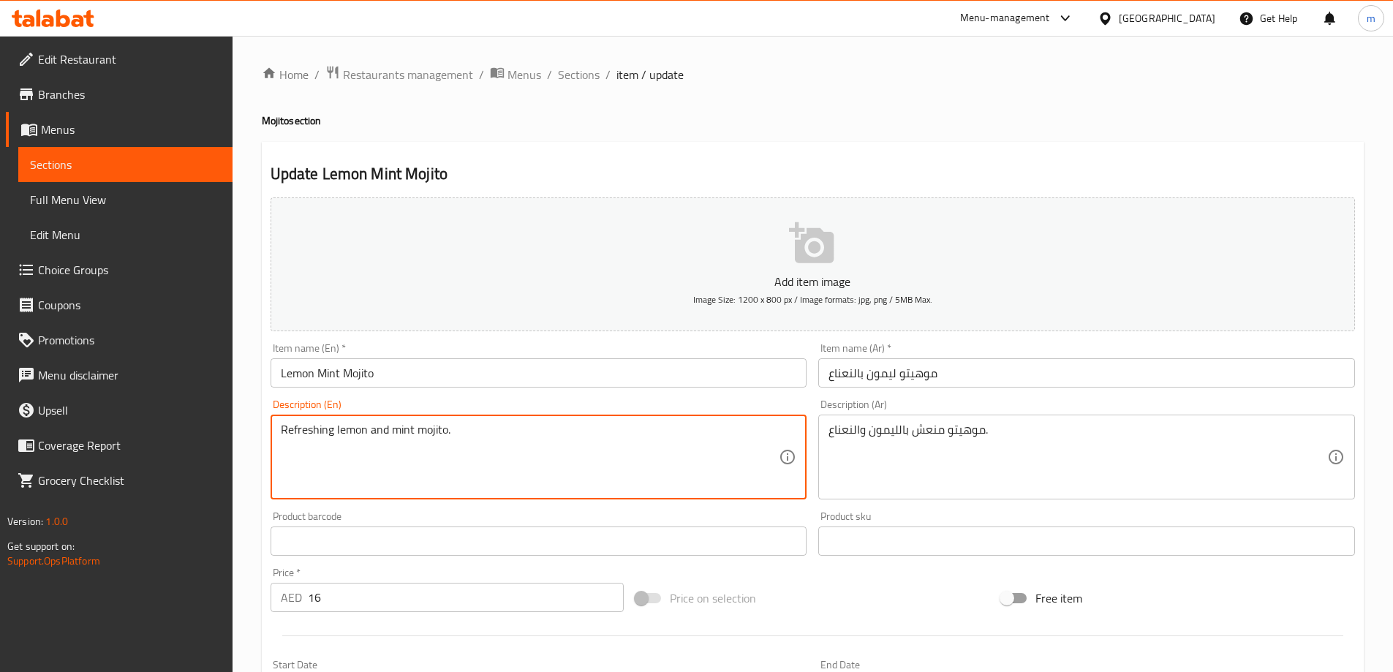
drag, startPoint x: 320, startPoint y: 432, endPoint x: 261, endPoint y: 439, distance: 59.6
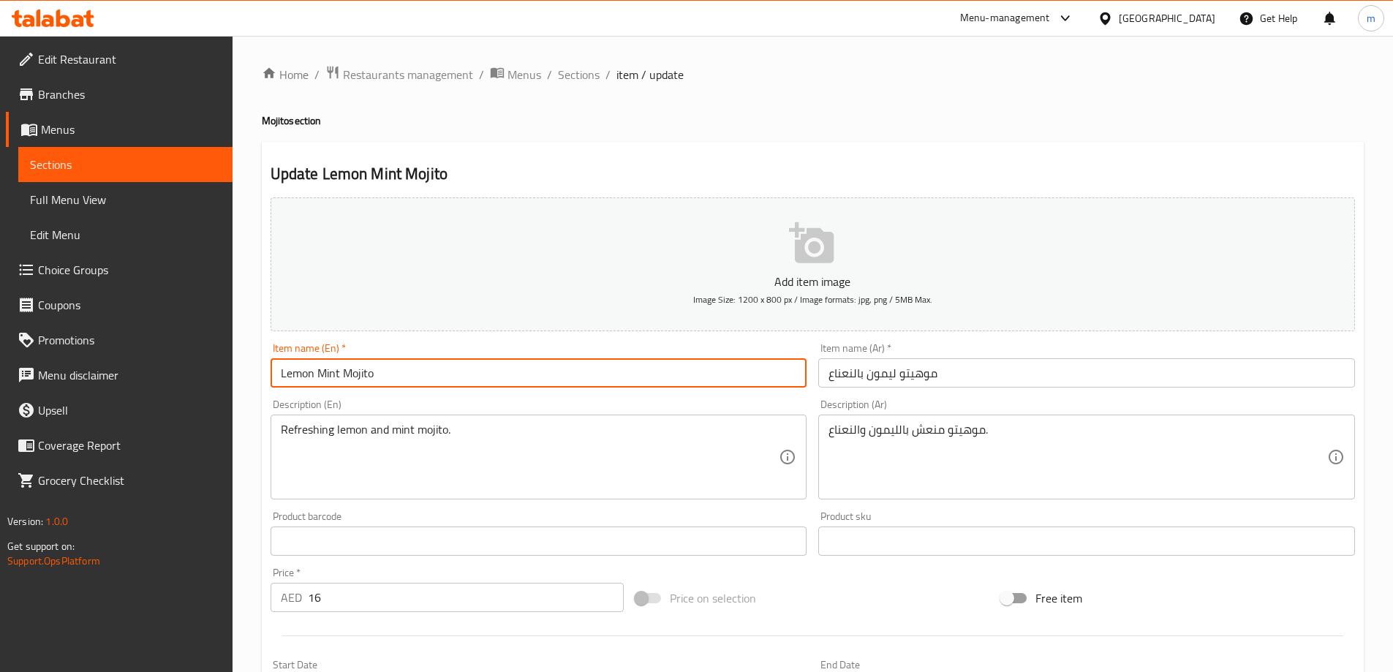
click at [395, 373] on input "Lemon Mint Mojito" at bounding box center [539, 372] width 537 height 29
click at [395, 372] on input "Lemon Mint Mojito" at bounding box center [539, 372] width 537 height 29
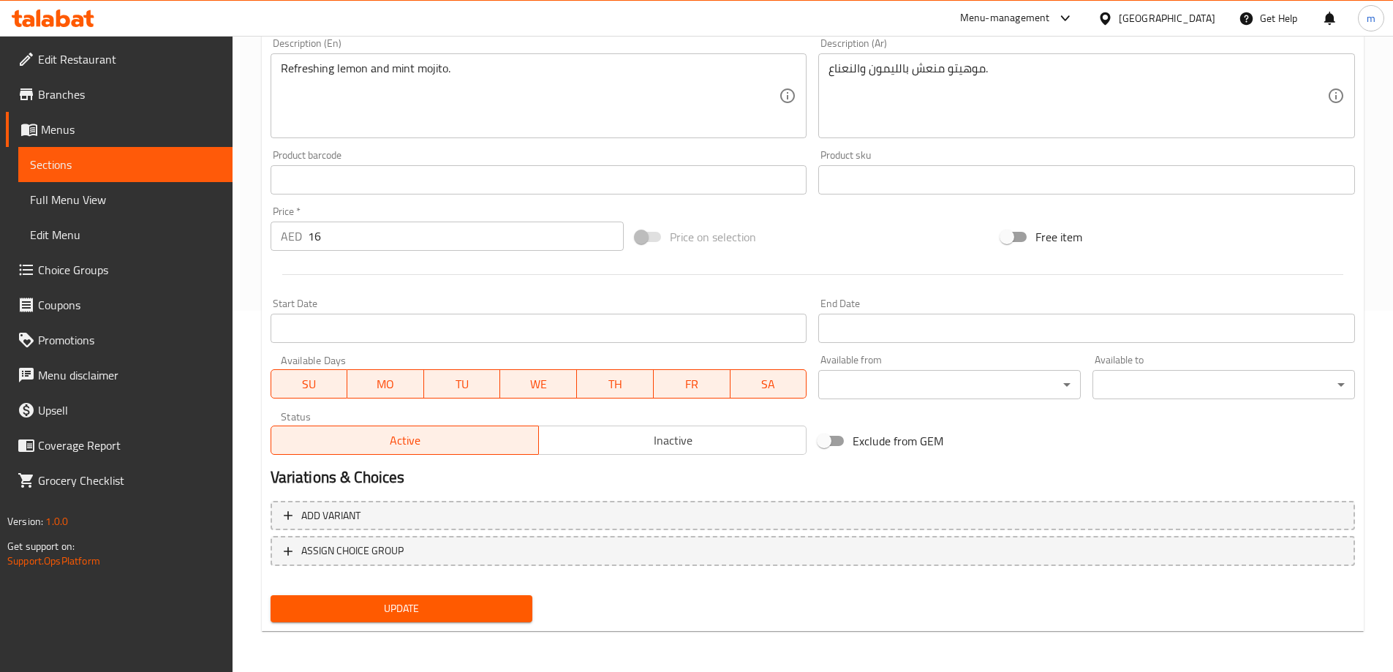
click at [503, 611] on span "Update" at bounding box center [401, 609] width 239 height 18
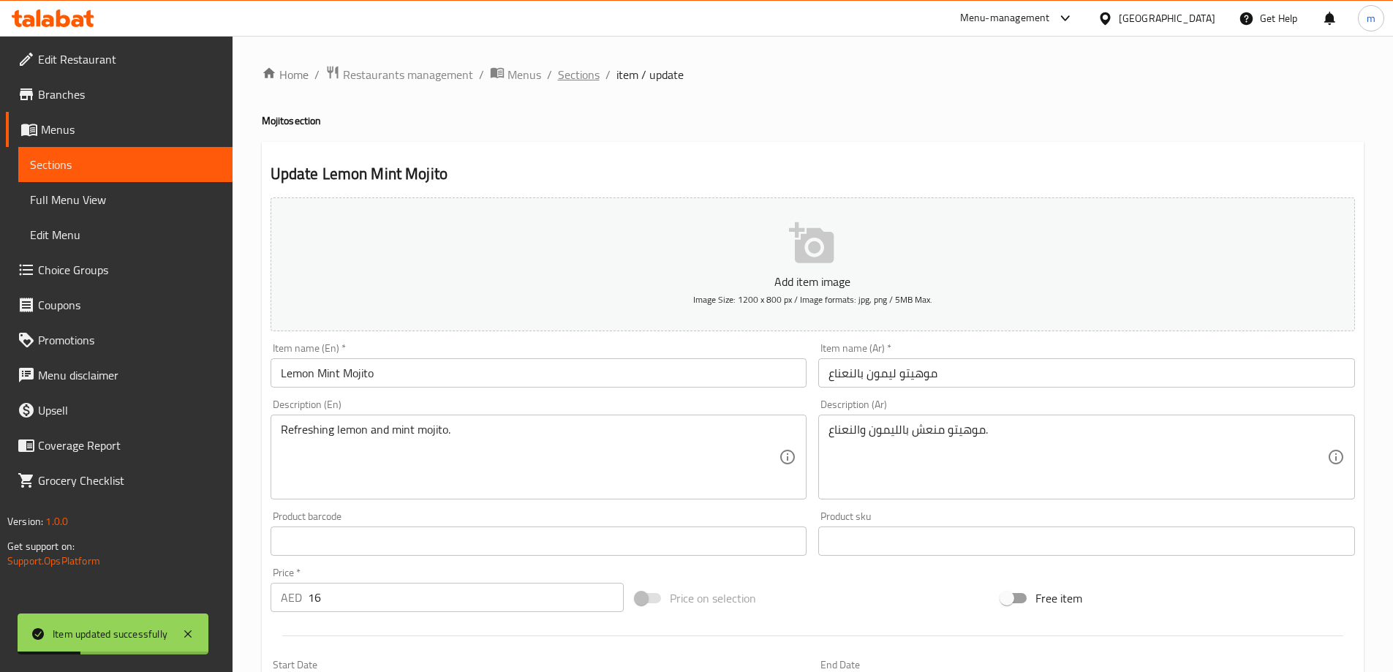
click at [594, 83] on span "Sections" at bounding box center [579, 75] width 42 height 18
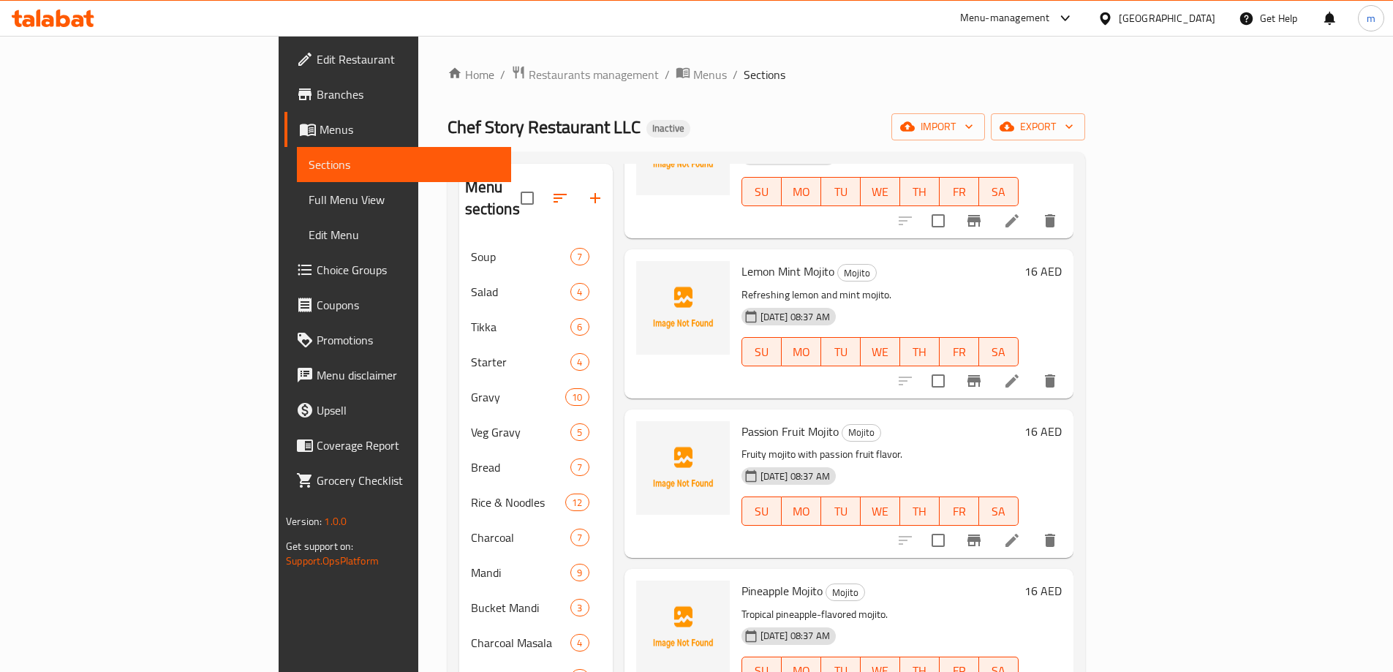
scroll to position [144, 0]
click at [1033, 527] on li at bounding box center [1012, 540] width 41 height 26
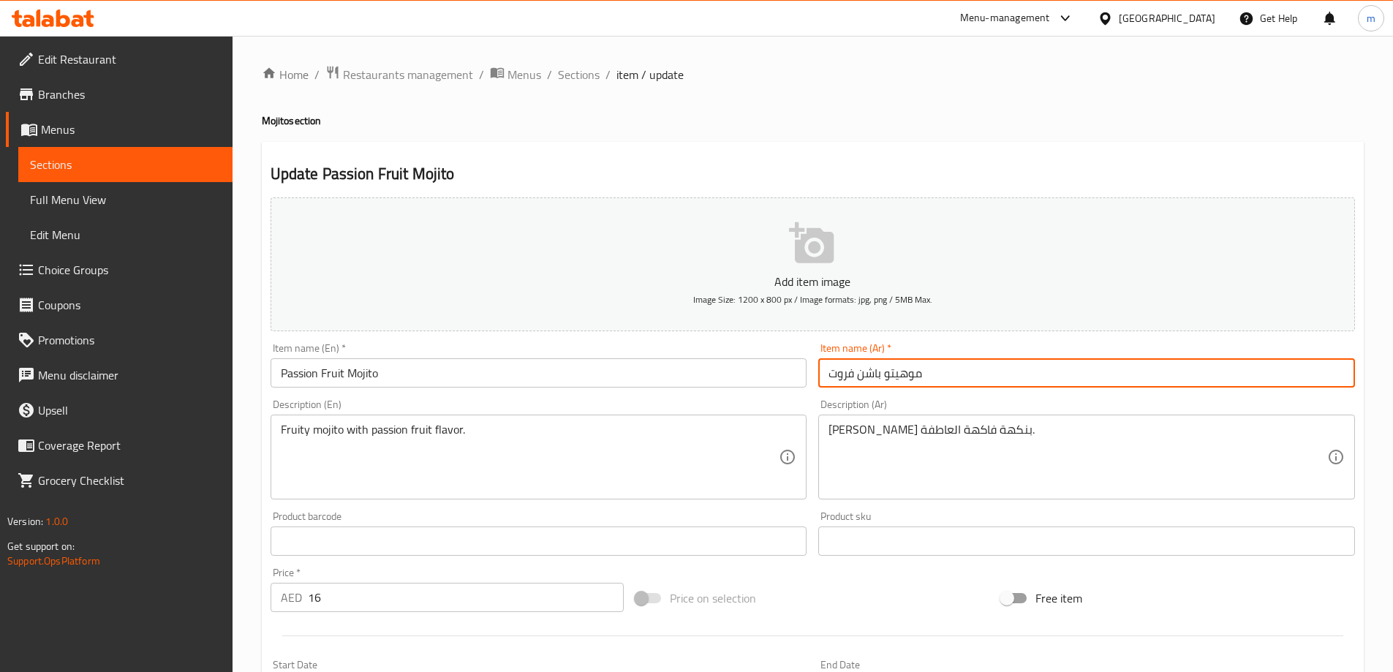
click at [873, 374] on input "موهيتو باشن فروت" at bounding box center [1086, 372] width 537 height 29
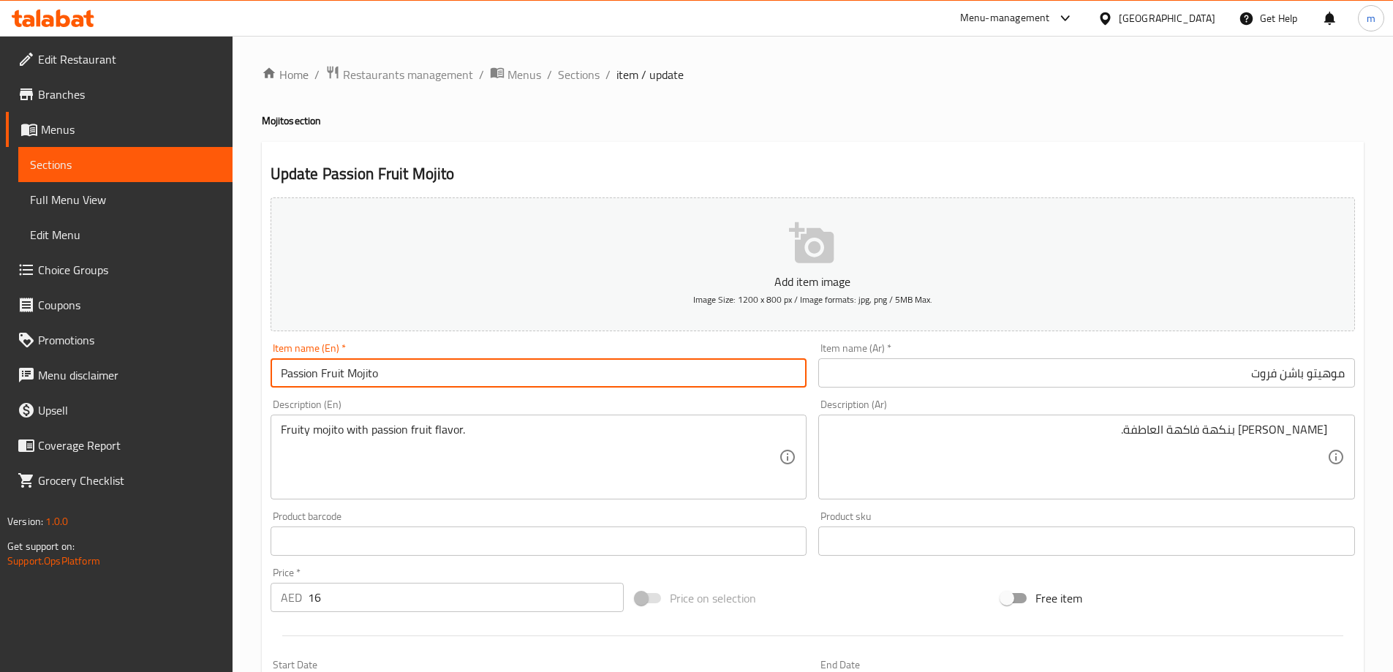
drag, startPoint x: 342, startPoint y: 374, endPoint x: 219, endPoint y: 364, distance: 123.2
click at [219, 364] on div "Edit Restaurant Branches Menus Sections Full Menu View Edit Menu Choice Groups …" at bounding box center [696, 535] width 1393 height 998
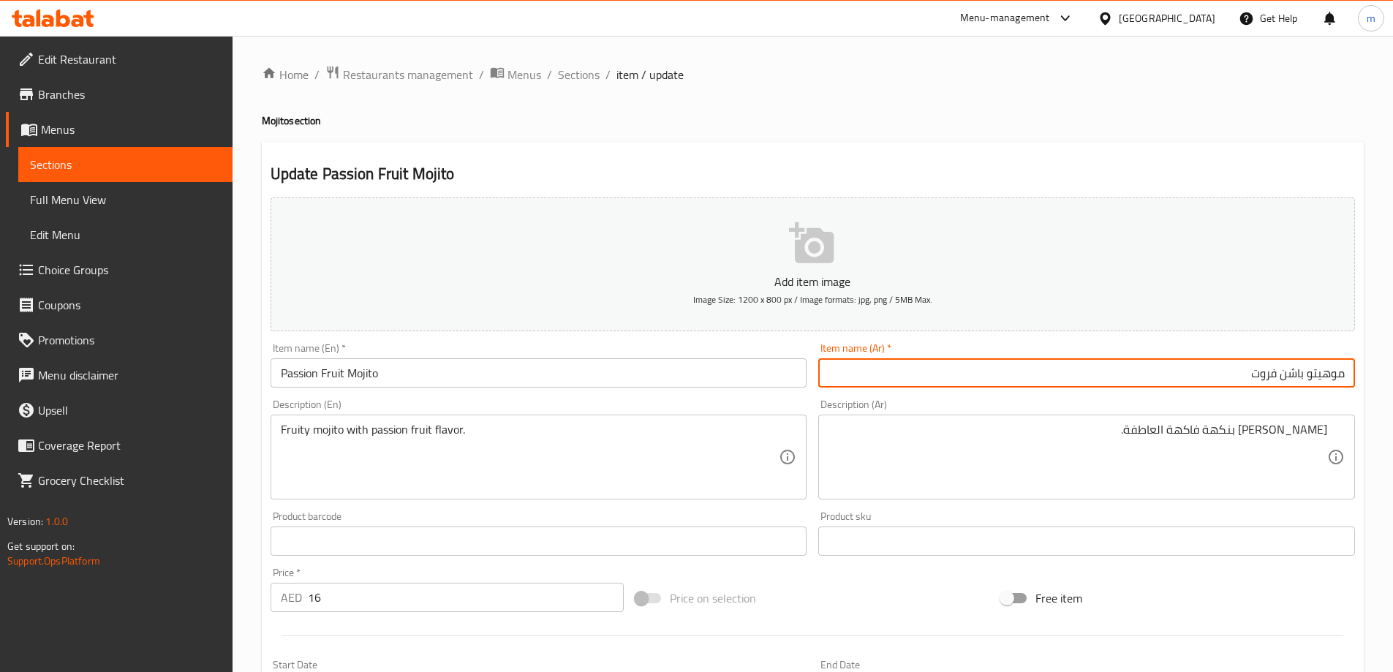
drag, startPoint x: 1266, startPoint y: 372, endPoint x: 1305, endPoint y: 388, distance: 42.0
click at [1305, 388] on input "موهيتو باشن فروت" at bounding box center [1086, 372] width 537 height 29
paste input "text"
type input "موهيتو باشون فروت"
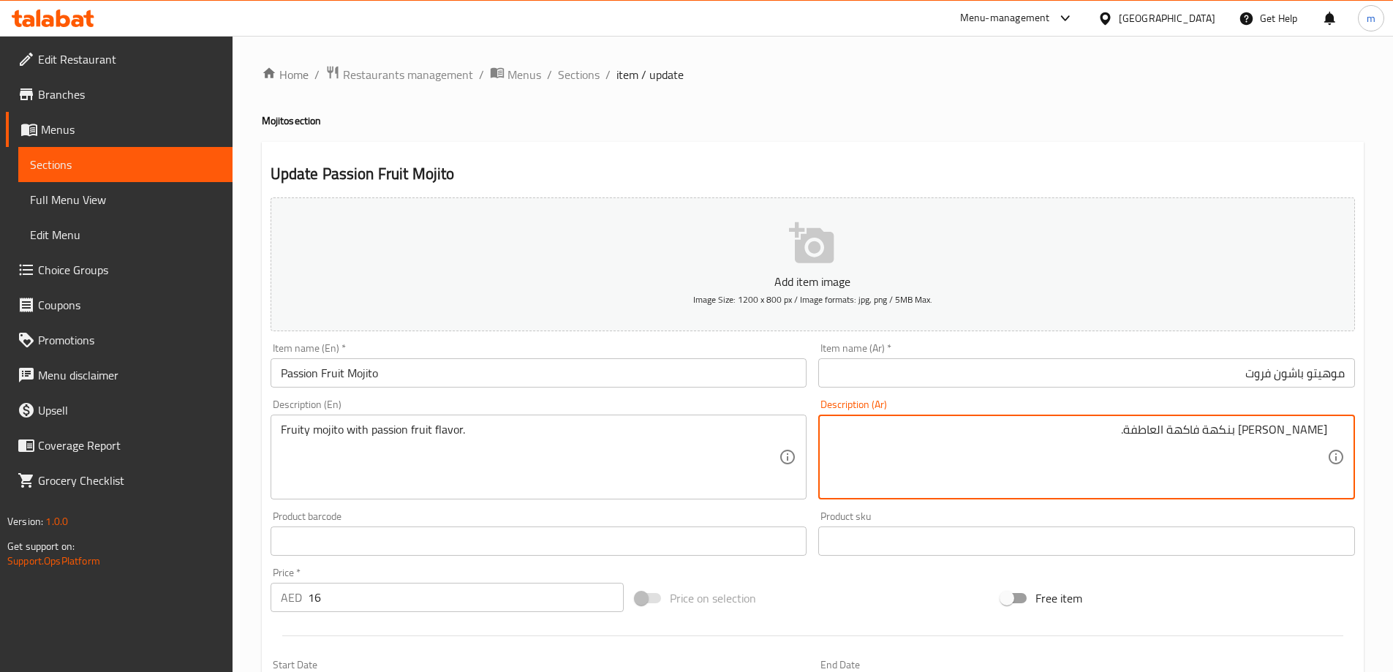
drag, startPoint x: 1139, startPoint y: 434, endPoint x: 1211, endPoint y: 456, distance: 75.4
paste textarea "باشون فروت"
type textarea "موهيتو فاكهي بنكهة باشون فروت."
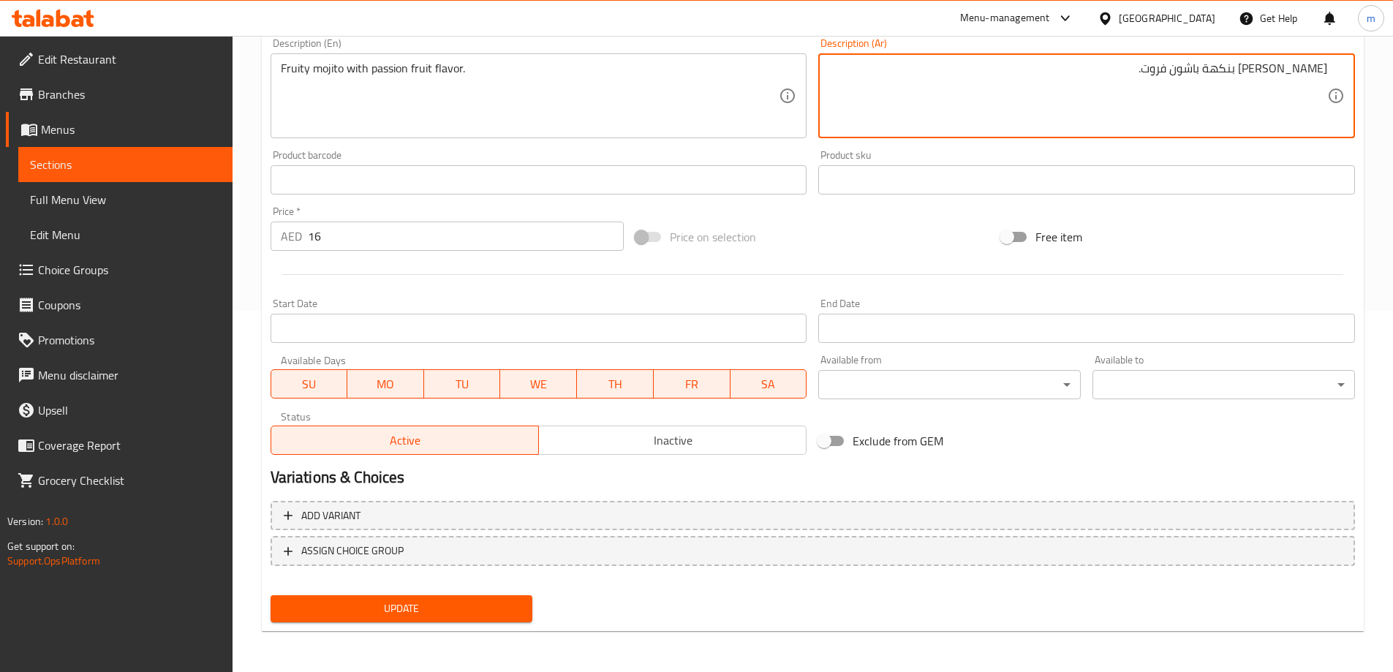
click at [390, 595] on button "Update" at bounding box center [402, 608] width 263 height 27
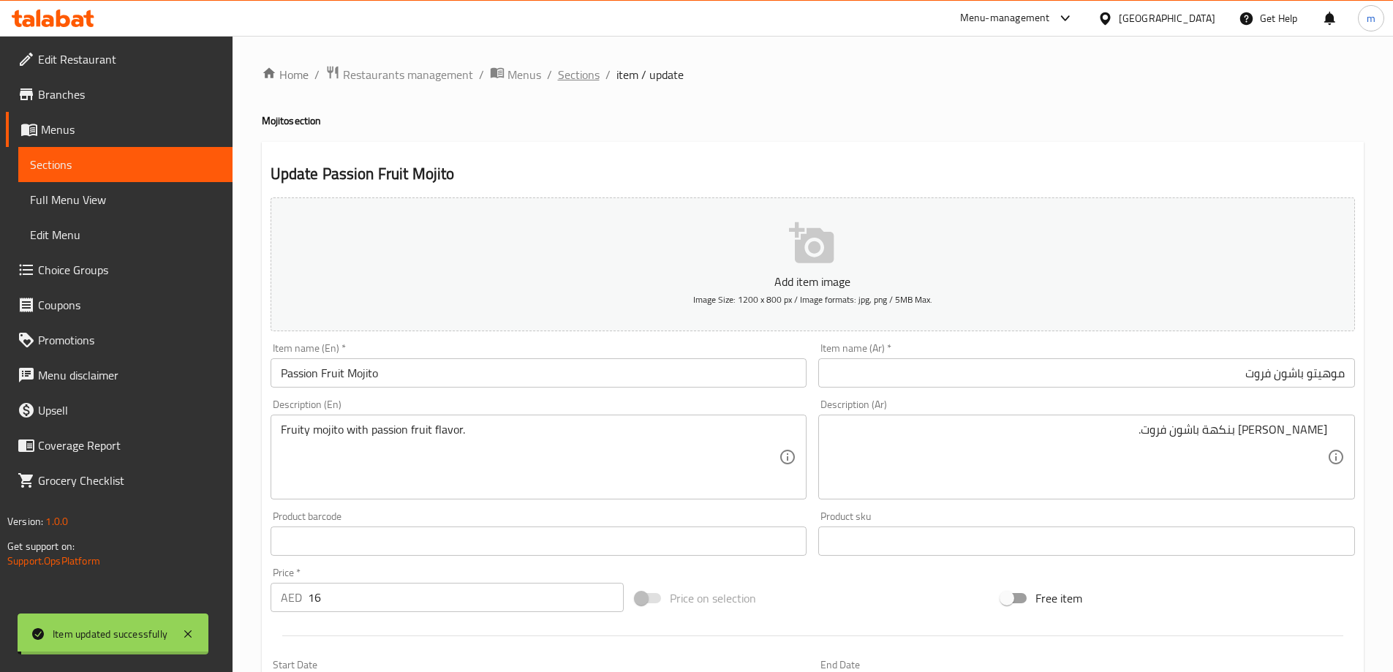
click at [589, 78] on span "Sections" at bounding box center [579, 75] width 42 height 18
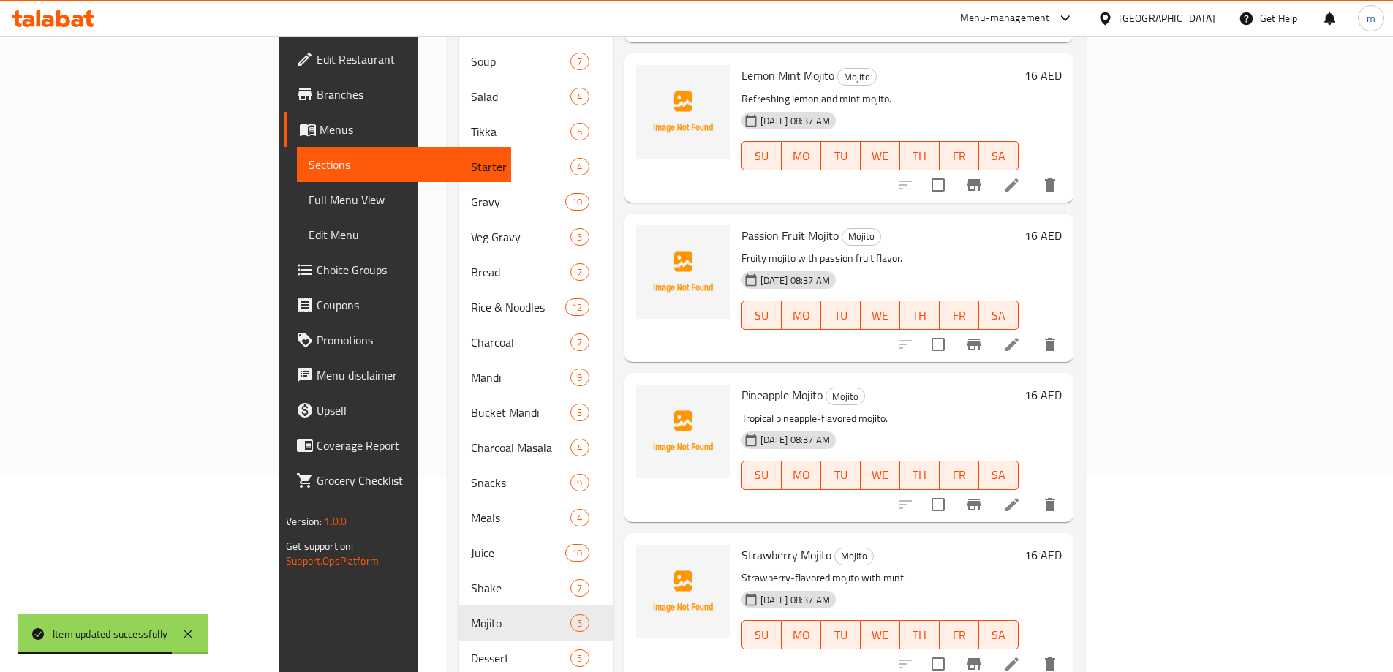
scroll to position [219, 0]
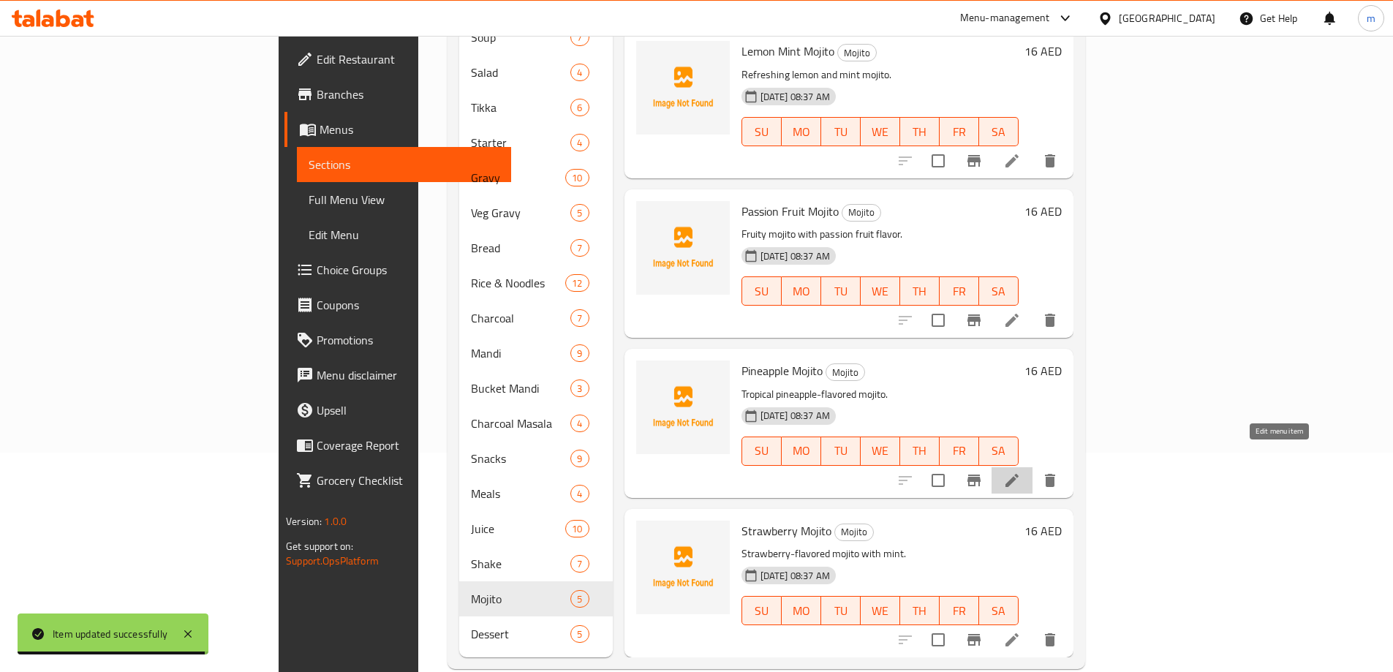
click at [1021, 472] on icon at bounding box center [1012, 481] width 18 height 18
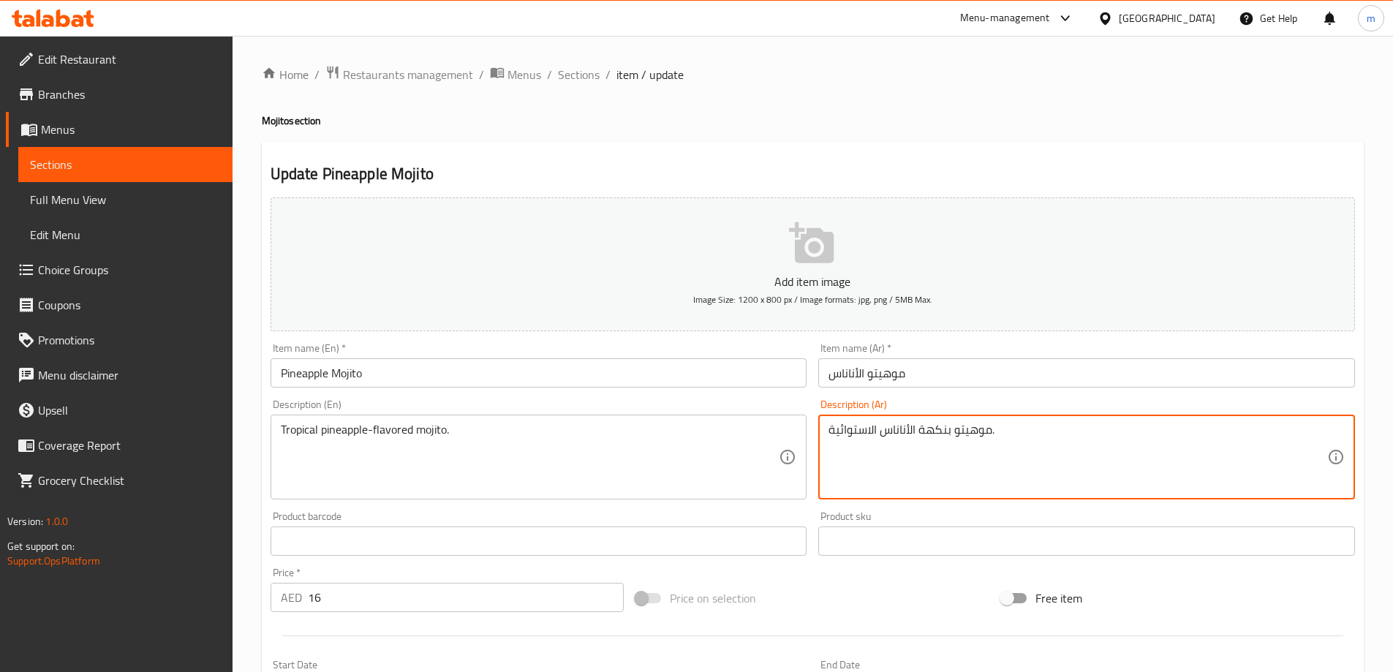
drag, startPoint x: 877, startPoint y: 429, endPoint x: 826, endPoint y: 427, distance: 51.2
click at [839, 451] on textarea "موهيتو بنكهة الأناناس الاستوائية." at bounding box center [1078, 457] width 499 height 69
click at [832, 434] on textarea "موهيتو بنكهة الأناناس الاستوائية." at bounding box center [1078, 457] width 499 height 69
click at [831, 433] on textarea "موهيتو بنكهة الأناناس الاستوائية." at bounding box center [1078, 457] width 499 height 69
drag, startPoint x: 831, startPoint y: 433, endPoint x: 874, endPoint y: 443, distance: 44.3
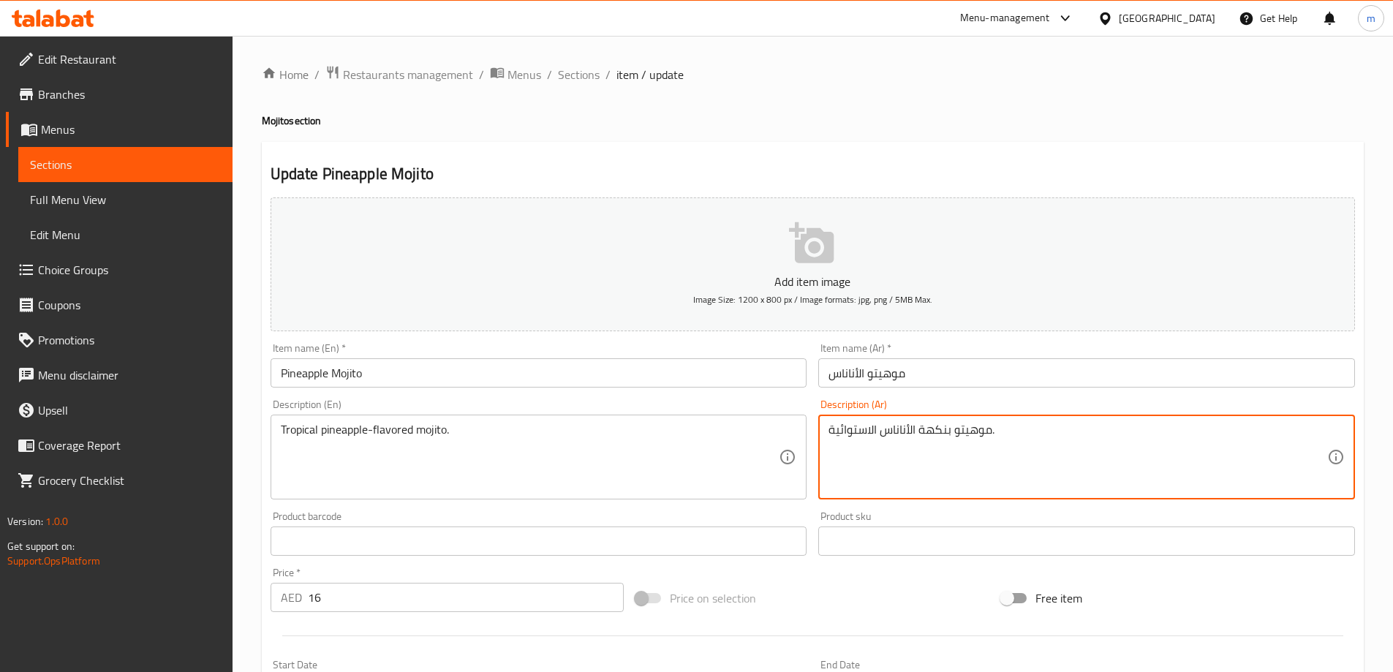
click at [874, 443] on textarea "موهيتو بنكهة الأناناس الاستوائية." at bounding box center [1078, 457] width 499 height 69
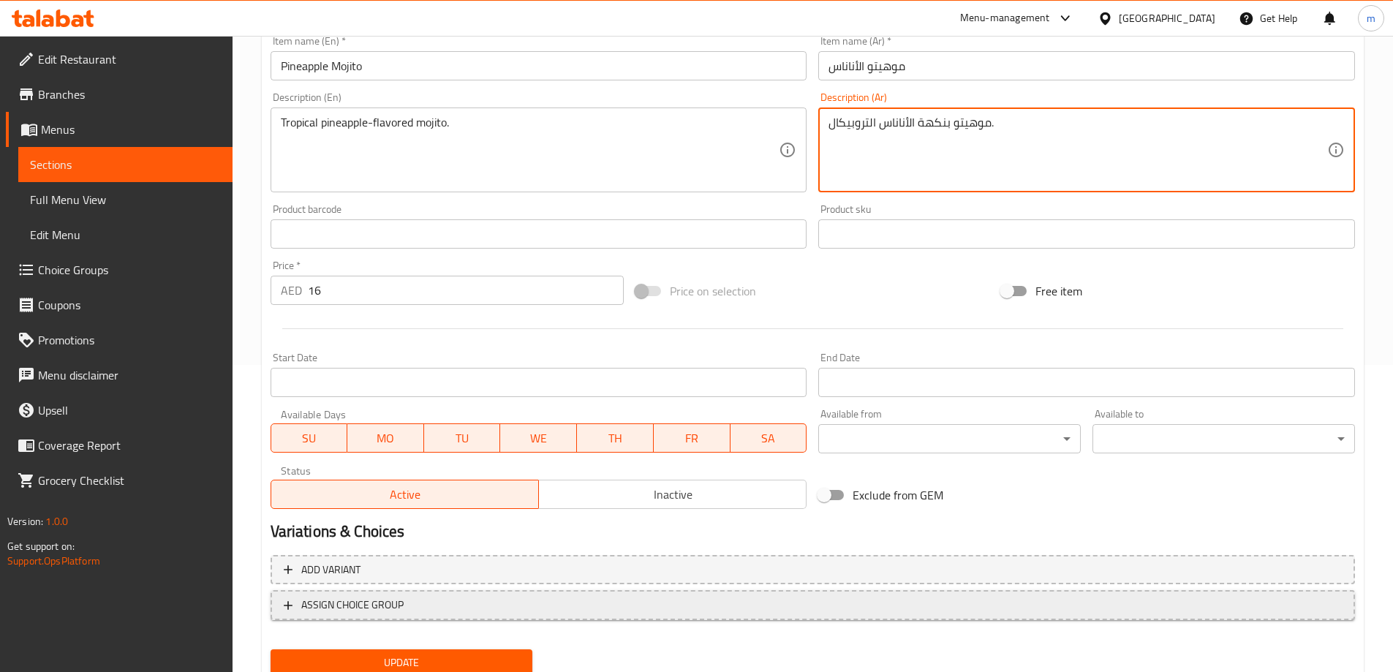
scroll to position [361, 0]
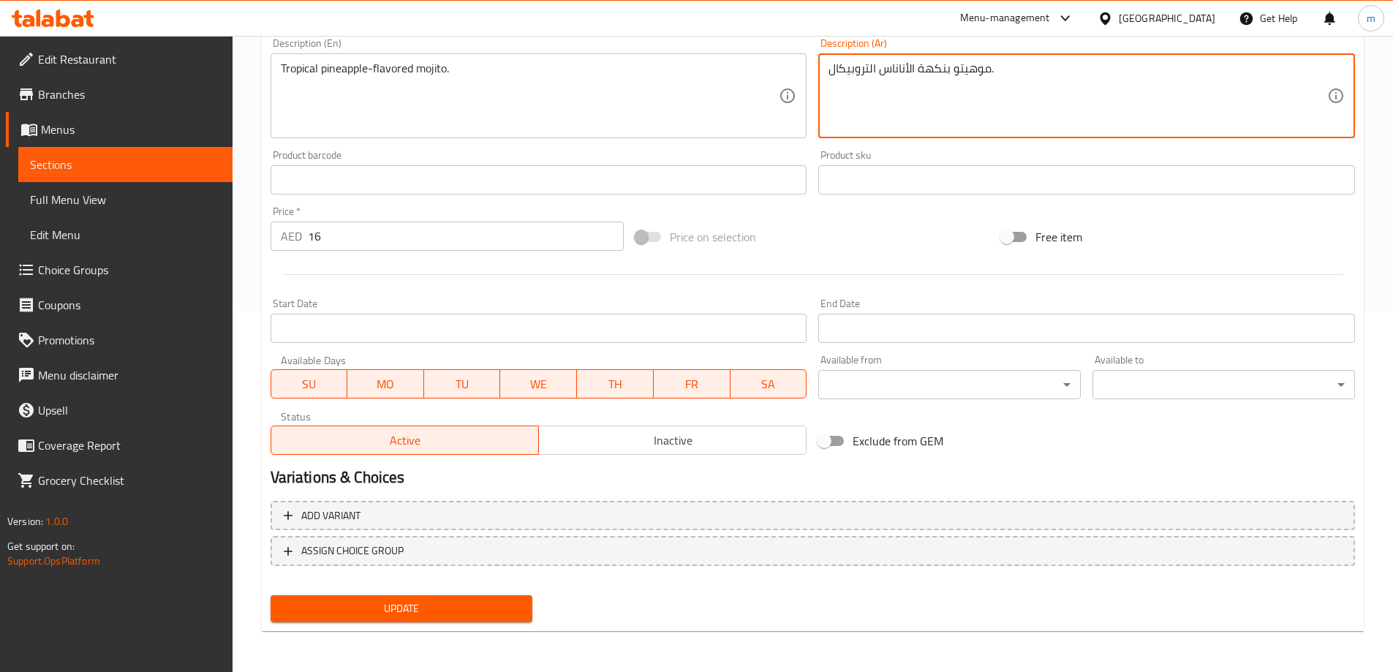
type textarea "موهيتو بنكهة الأناناس التروبيكال."
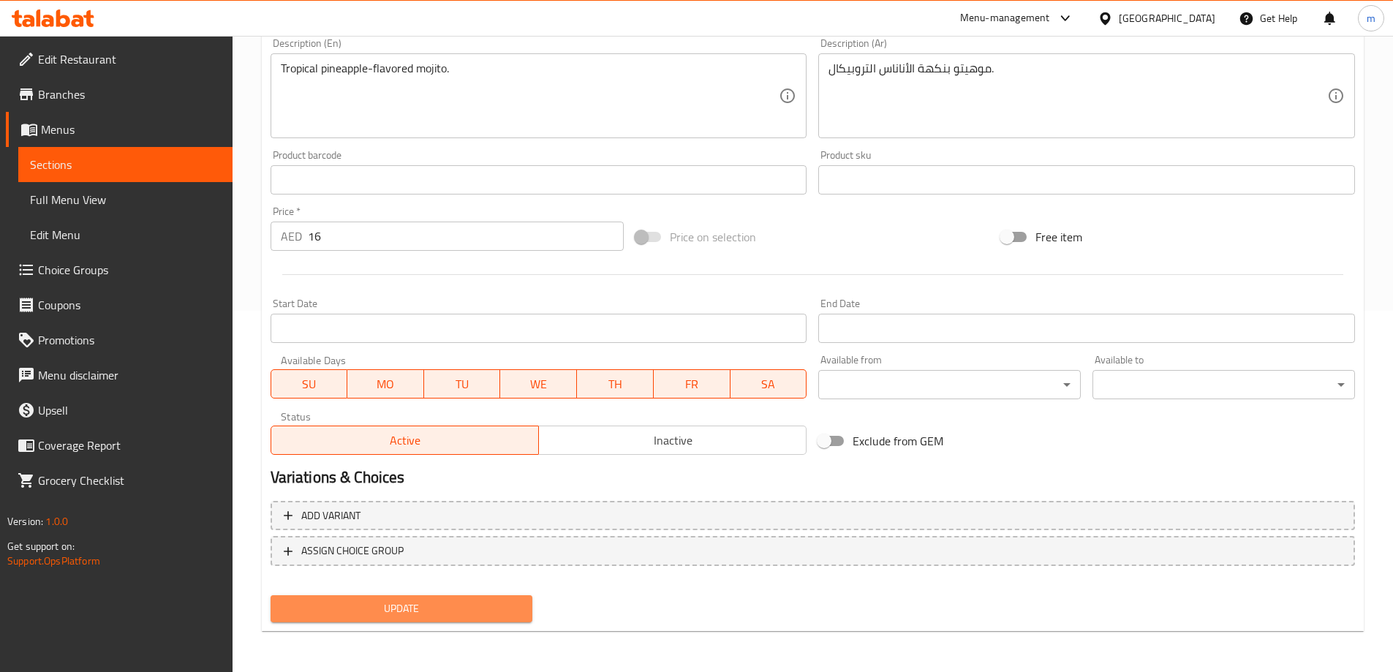
click at [488, 595] on button "Update" at bounding box center [402, 608] width 263 height 27
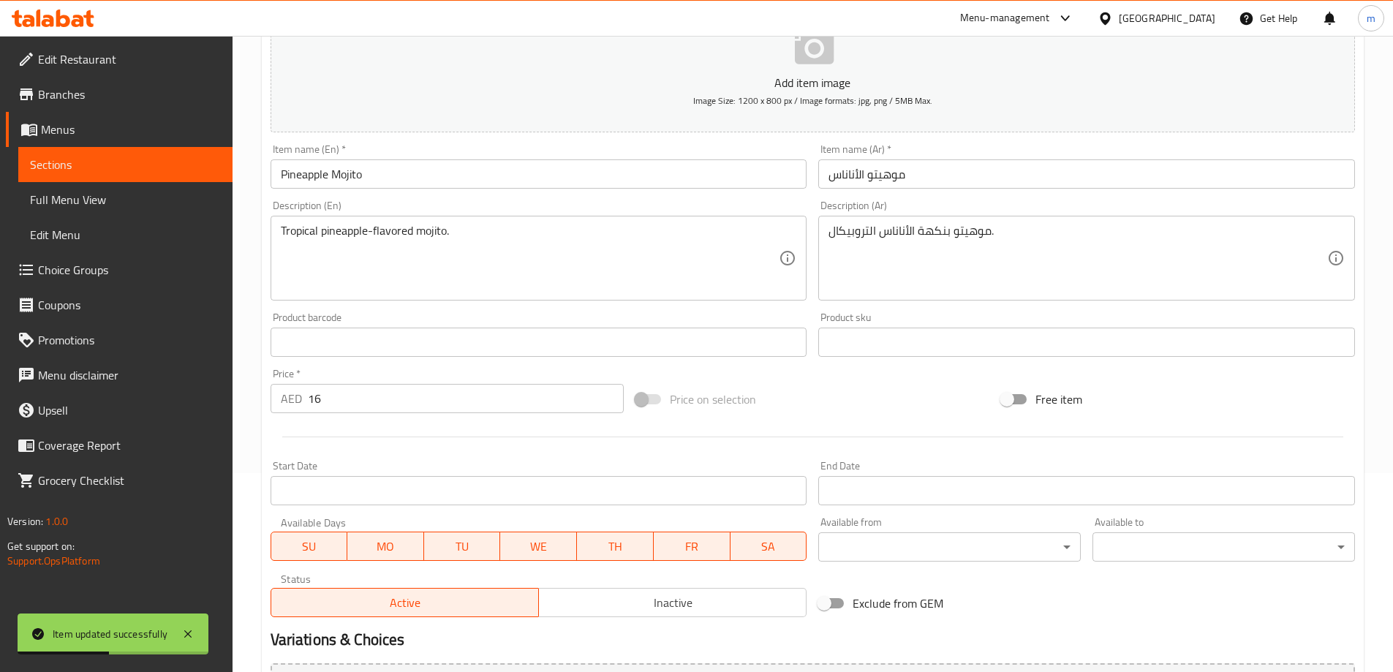
scroll to position [0, 0]
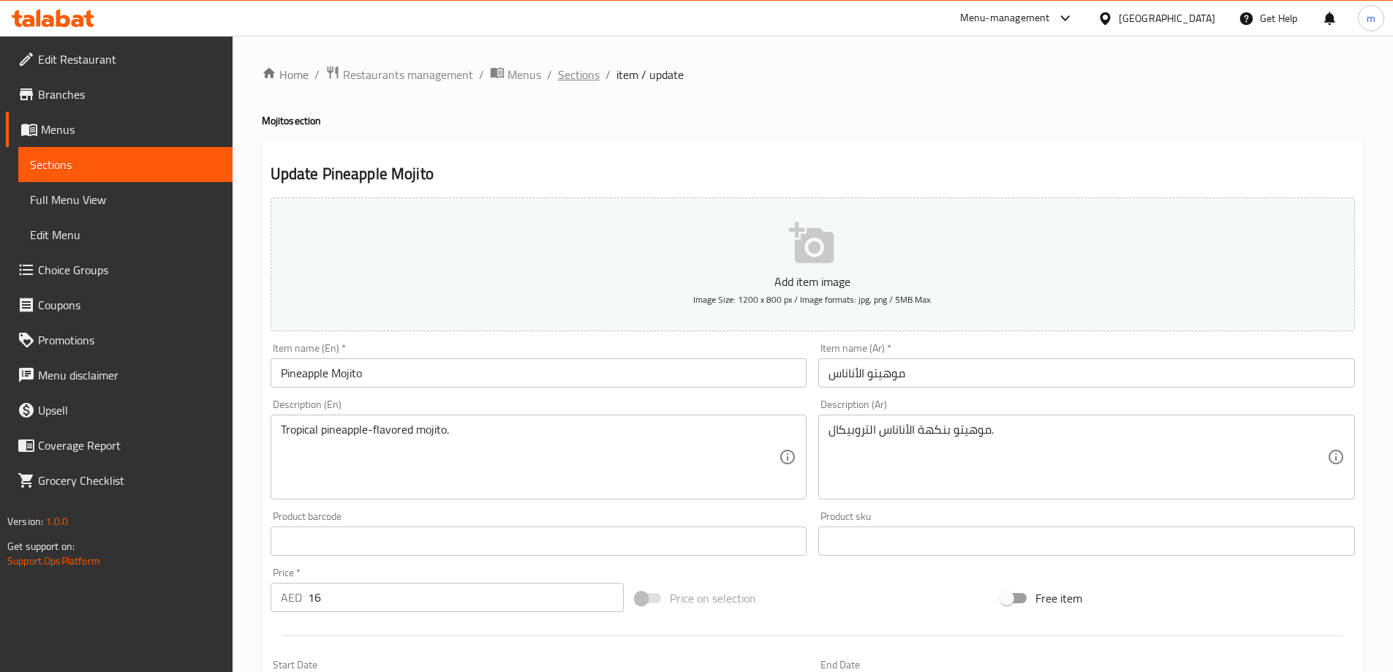
click at [587, 80] on span "Sections" at bounding box center [579, 75] width 42 height 18
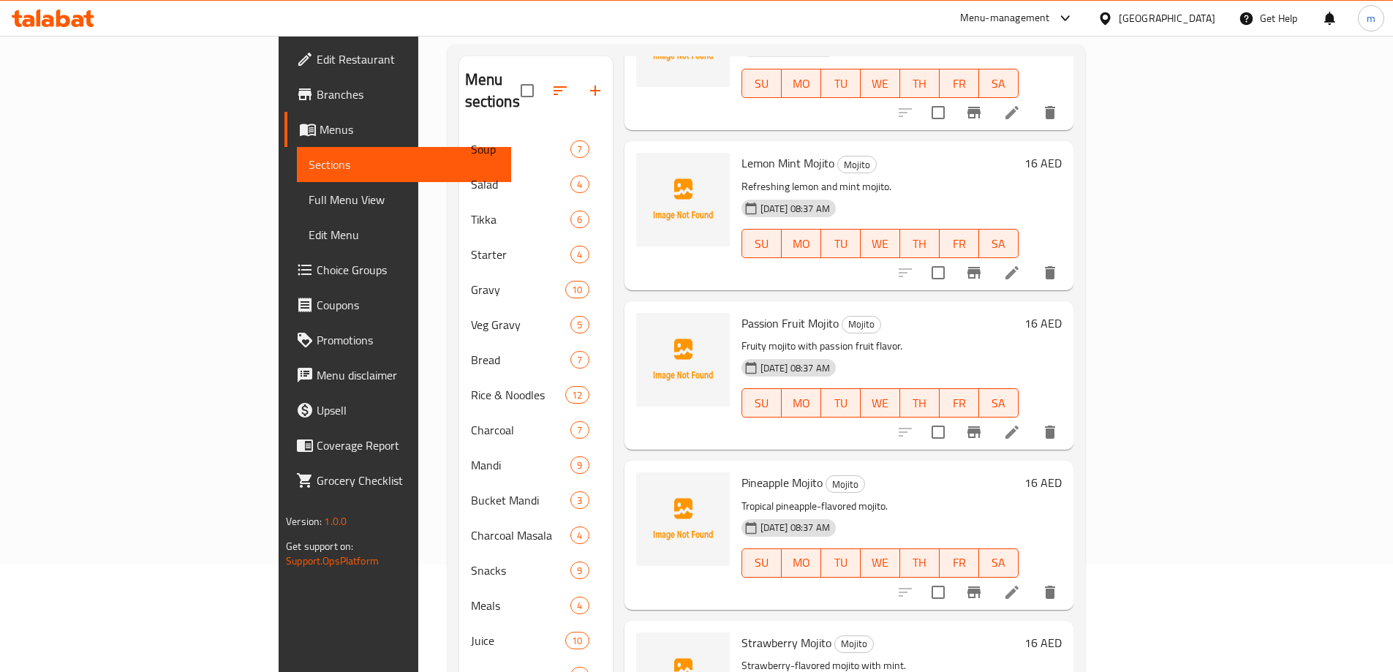
scroll to position [224, 0]
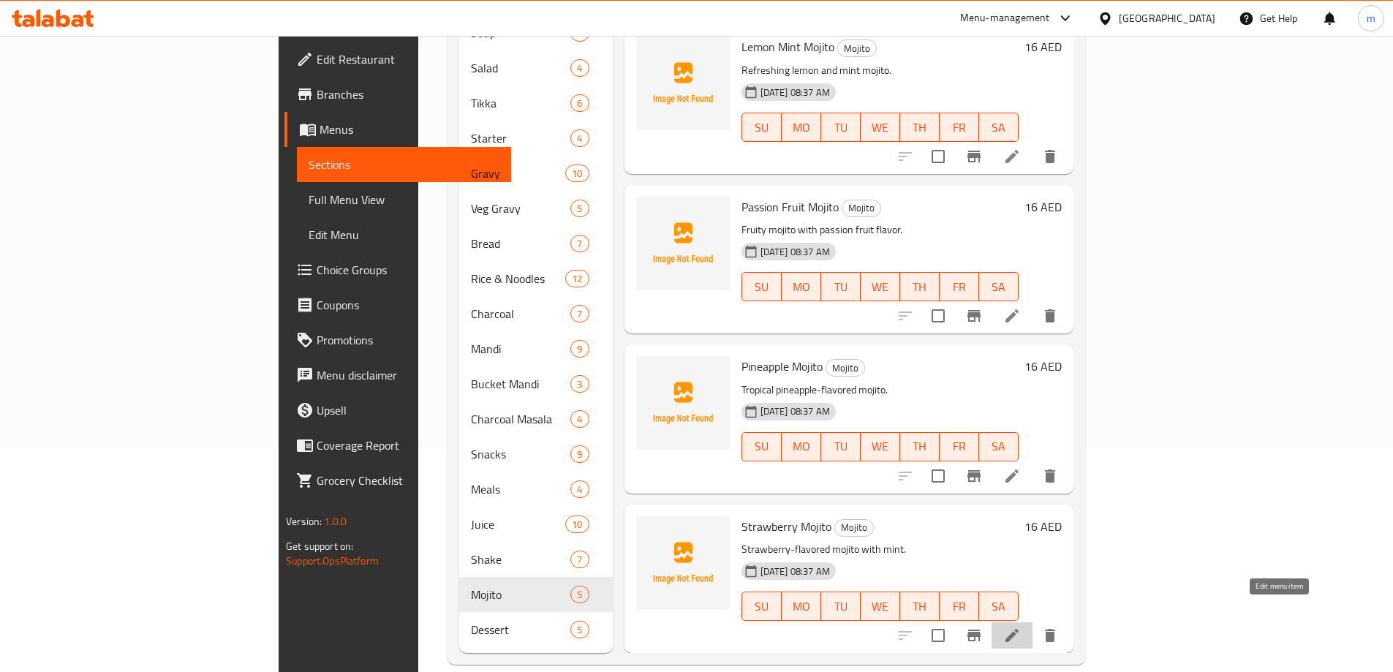
click at [1021, 627] on icon at bounding box center [1012, 636] width 18 height 18
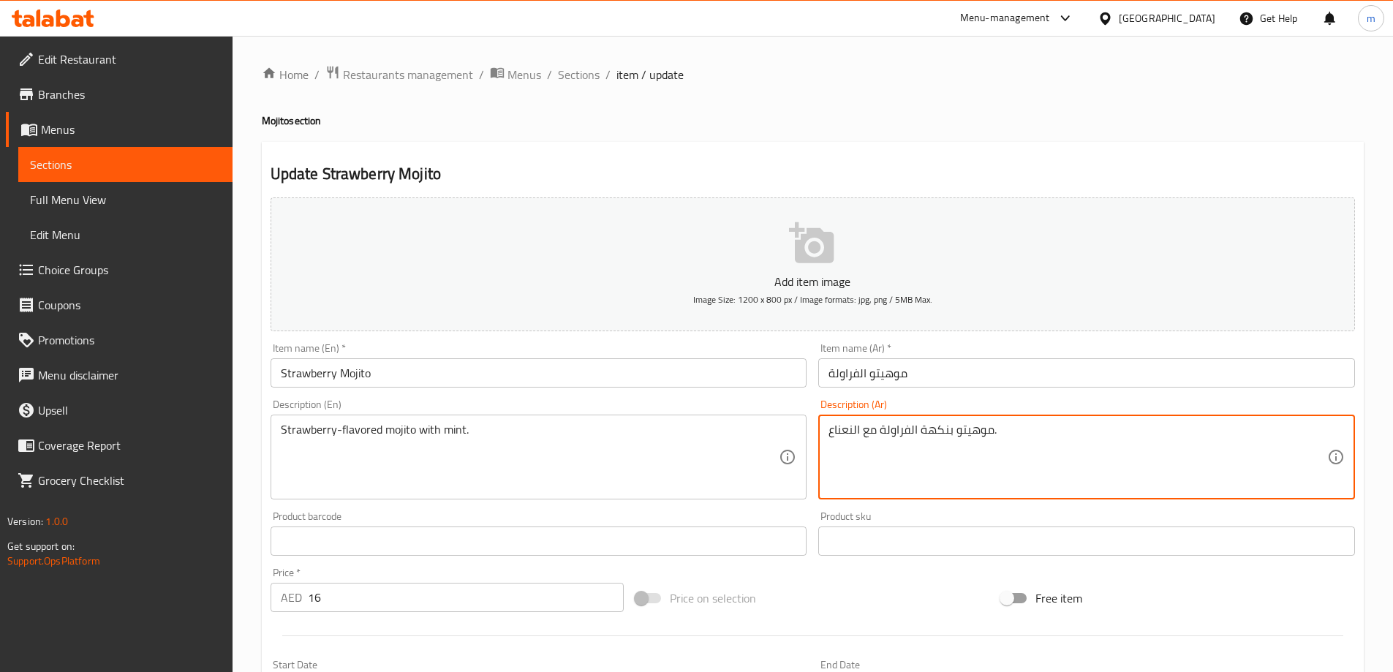
drag, startPoint x: 982, startPoint y: 438, endPoint x: 812, endPoint y: 427, distance: 170.8
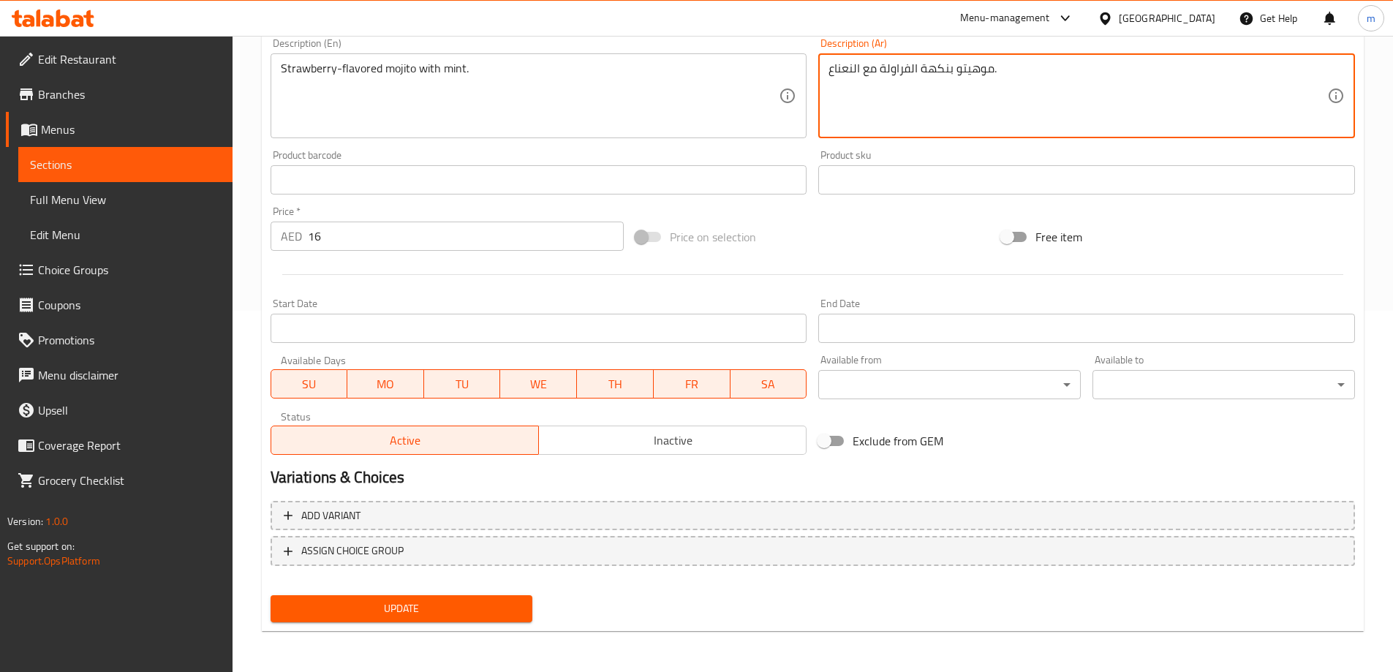
click at [467, 618] on span "Update" at bounding box center [401, 609] width 239 height 18
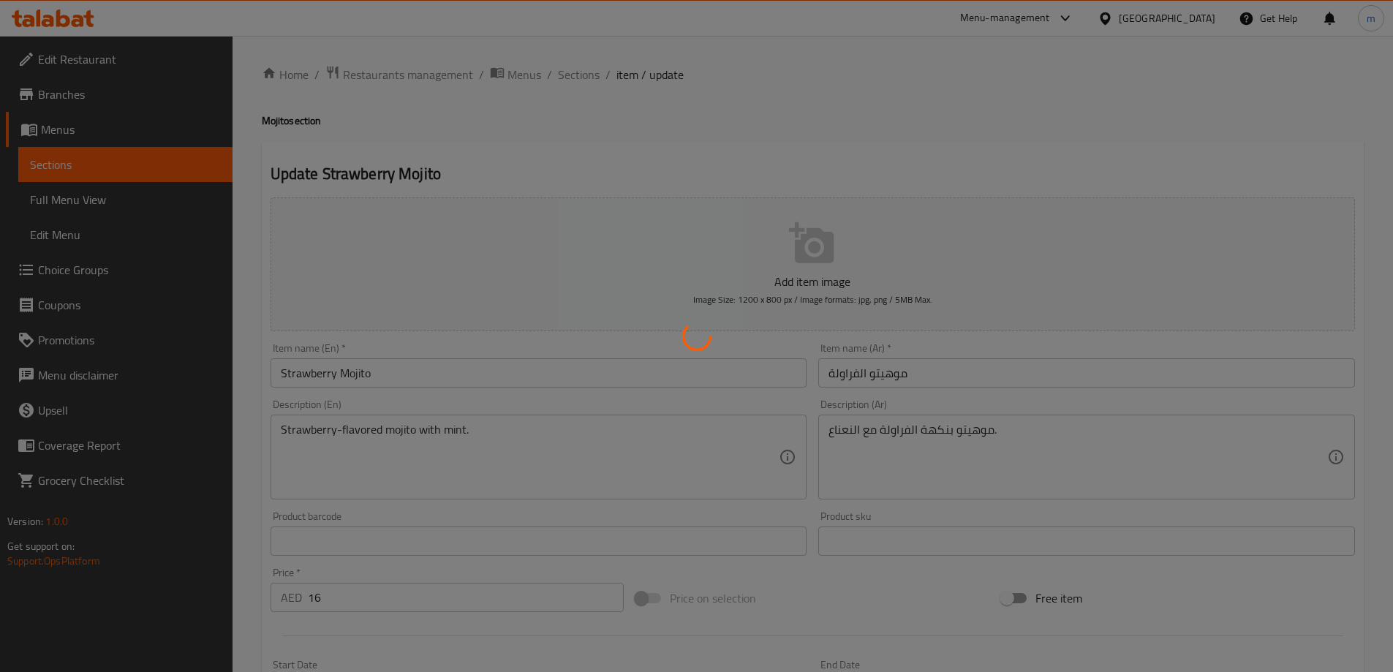
drag, startPoint x: 580, startPoint y: 75, endPoint x: 589, endPoint y: 71, distance: 10.5
click at [589, 71] on div at bounding box center [696, 336] width 1393 height 672
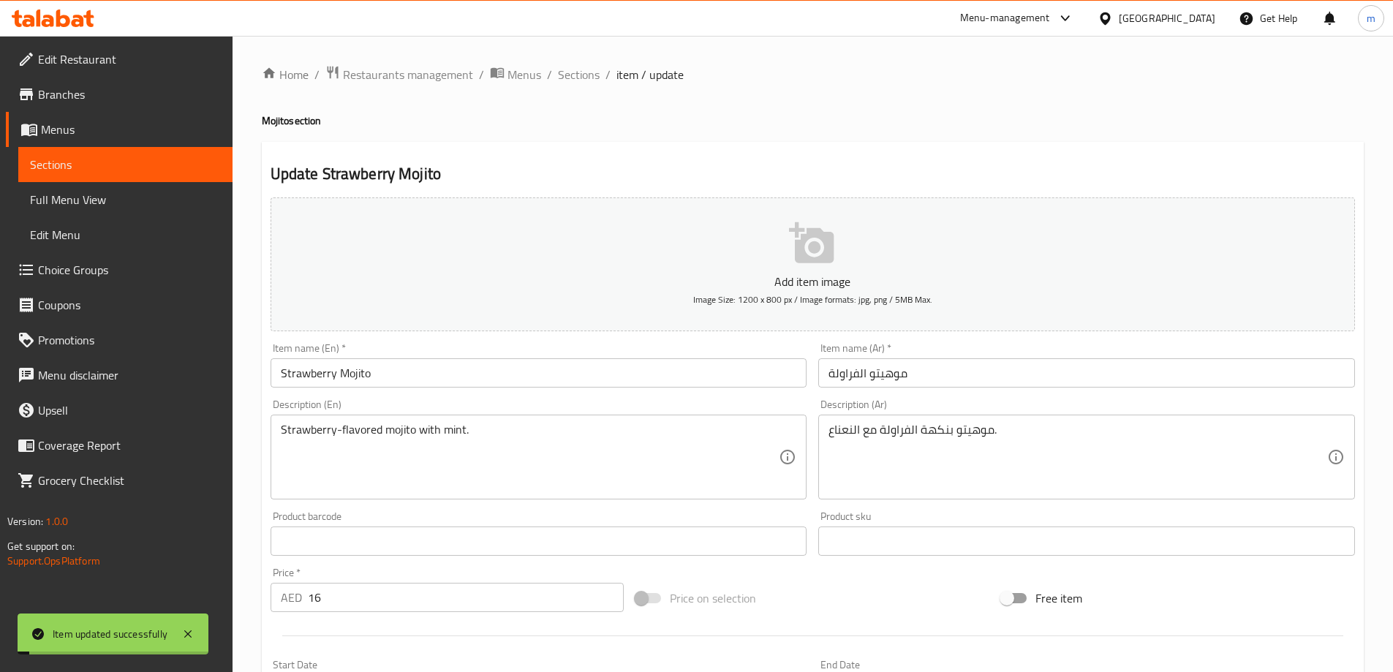
click at [590, 71] on span "Sections" at bounding box center [579, 75] width 42 height 18
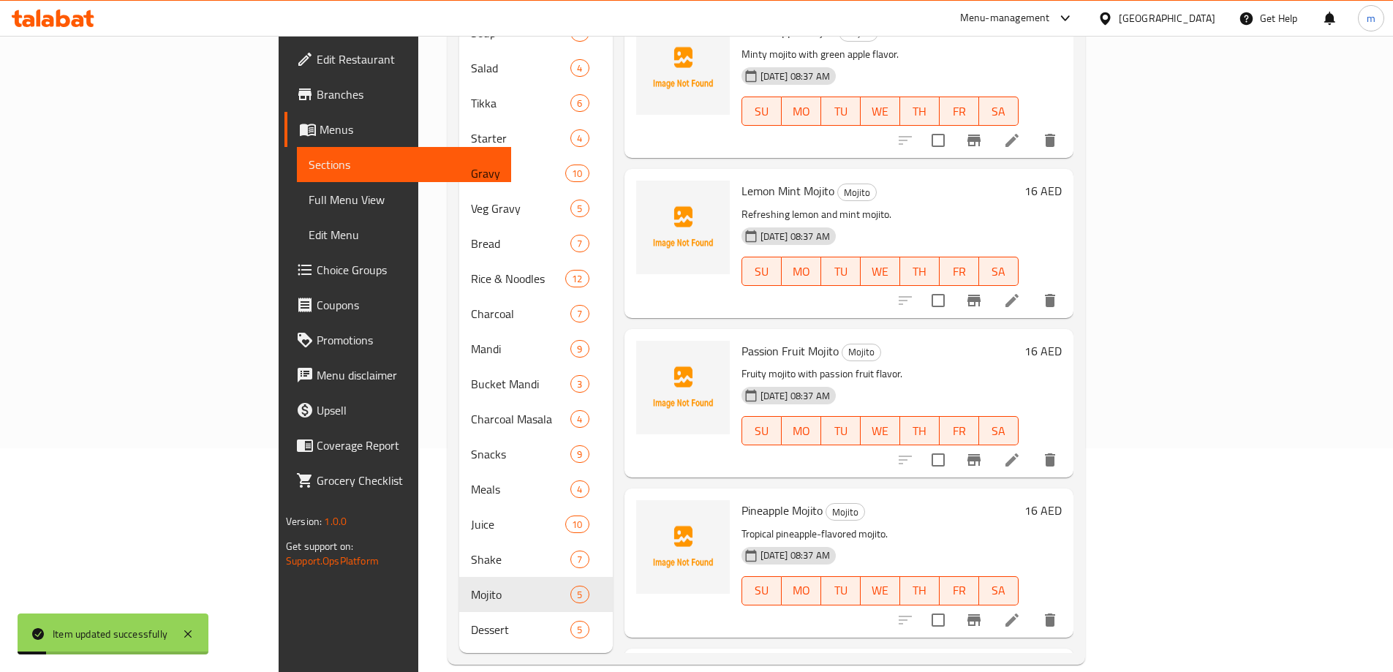
scroll to position [144, 0]
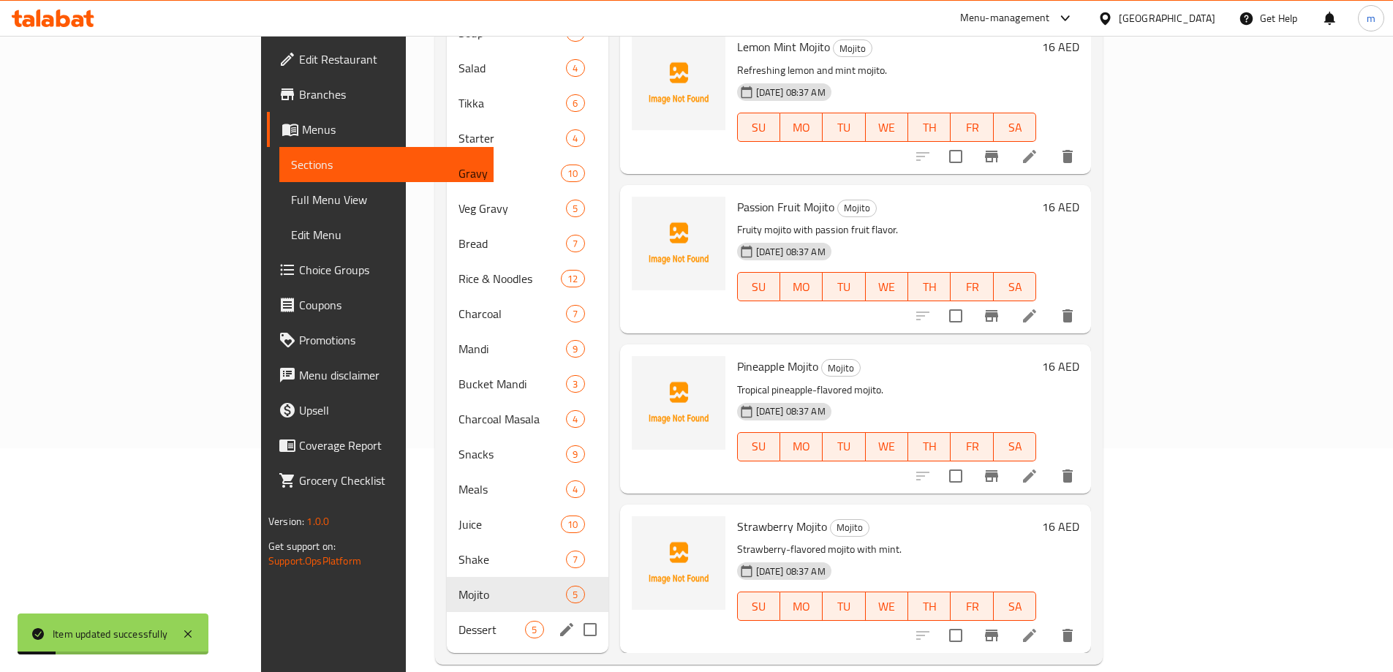
click at [447, 617] on div "Dessert 5" at bounding box center [527, 629] width 161 height 35
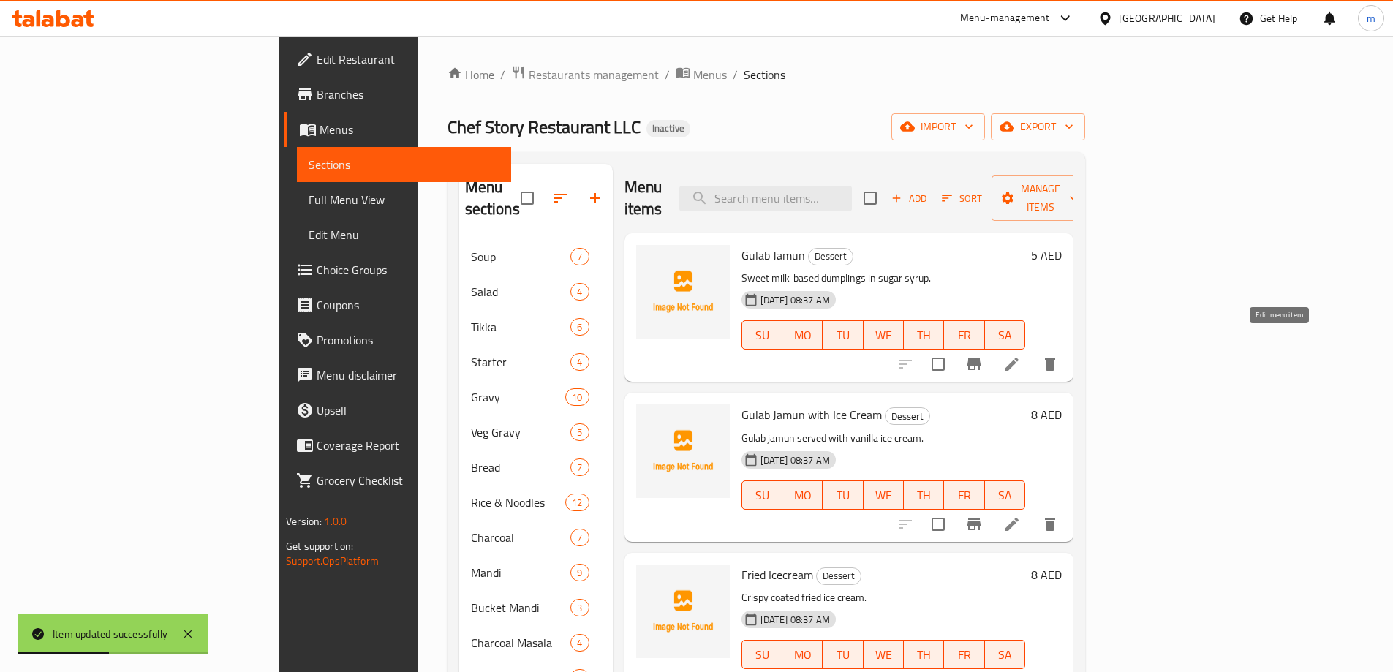
click at [1019, 358] on icon at bounding box center [1012, 364] width 13 height 13
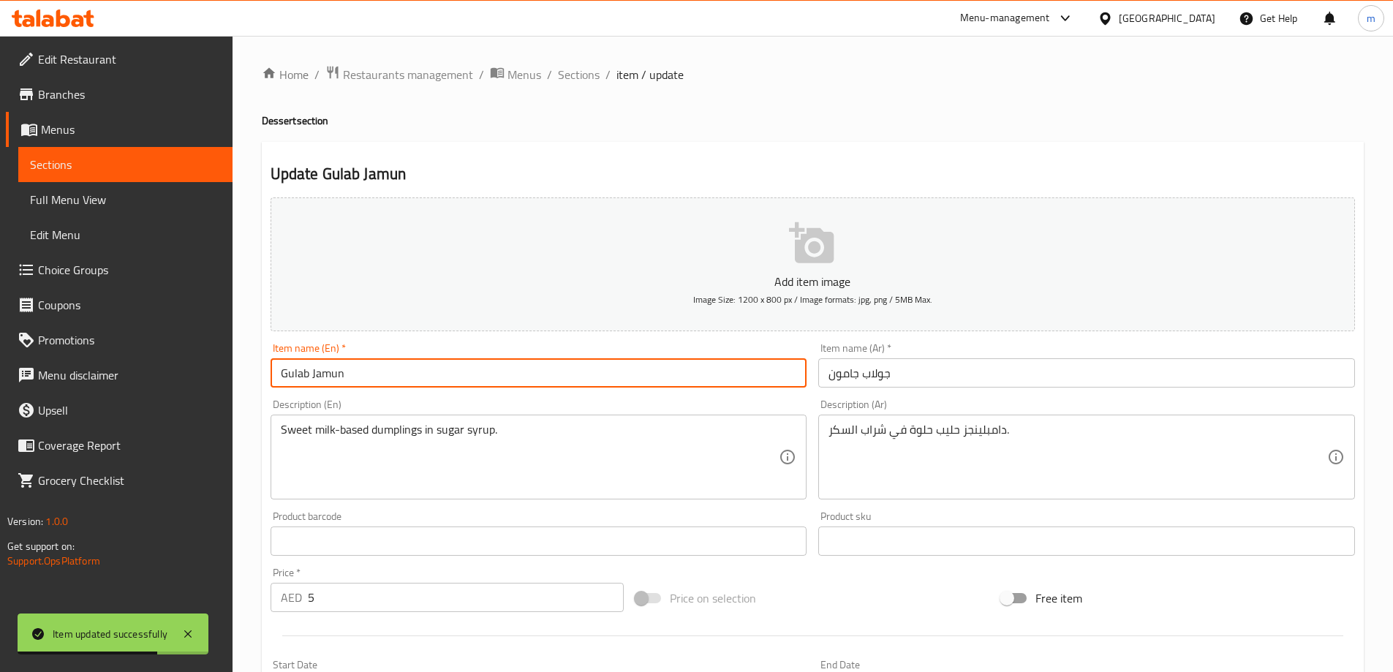
drag, startPoint x: 307, startPoint y: 371, endPoint x: 257, endPoint y: 385, distance: 51.6
click at [257, 385] on div "Home / Restaurants management / Menus / Sections / item / update Dessert sectio…" at bounding box center [813, 535] width 1161 height 998
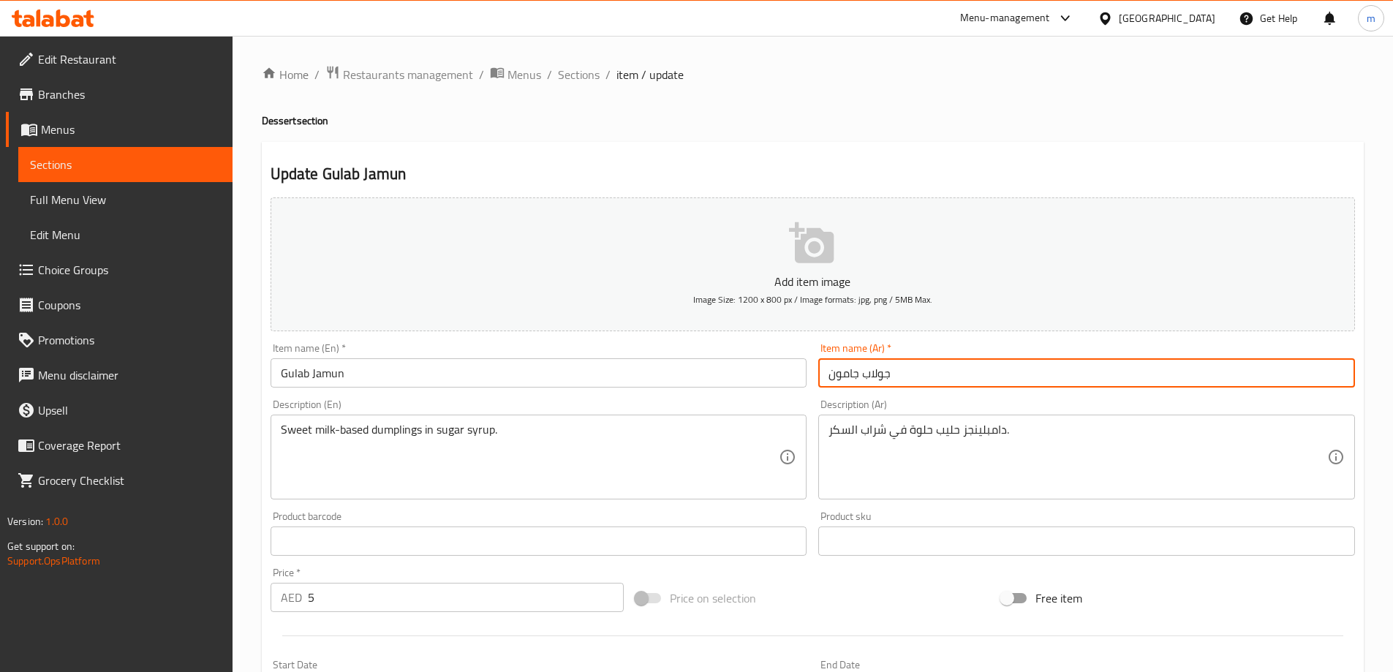
drag, startPoint x: 863, startPoint y: 375, endPoint x: 894, endPoint y: 372, distance: 31.6
click at [894, 372] on input "جولاب جامون" at bounding box center [1086, 372] width 537 height 29
paste input "text"
type input "جولاب جامون"
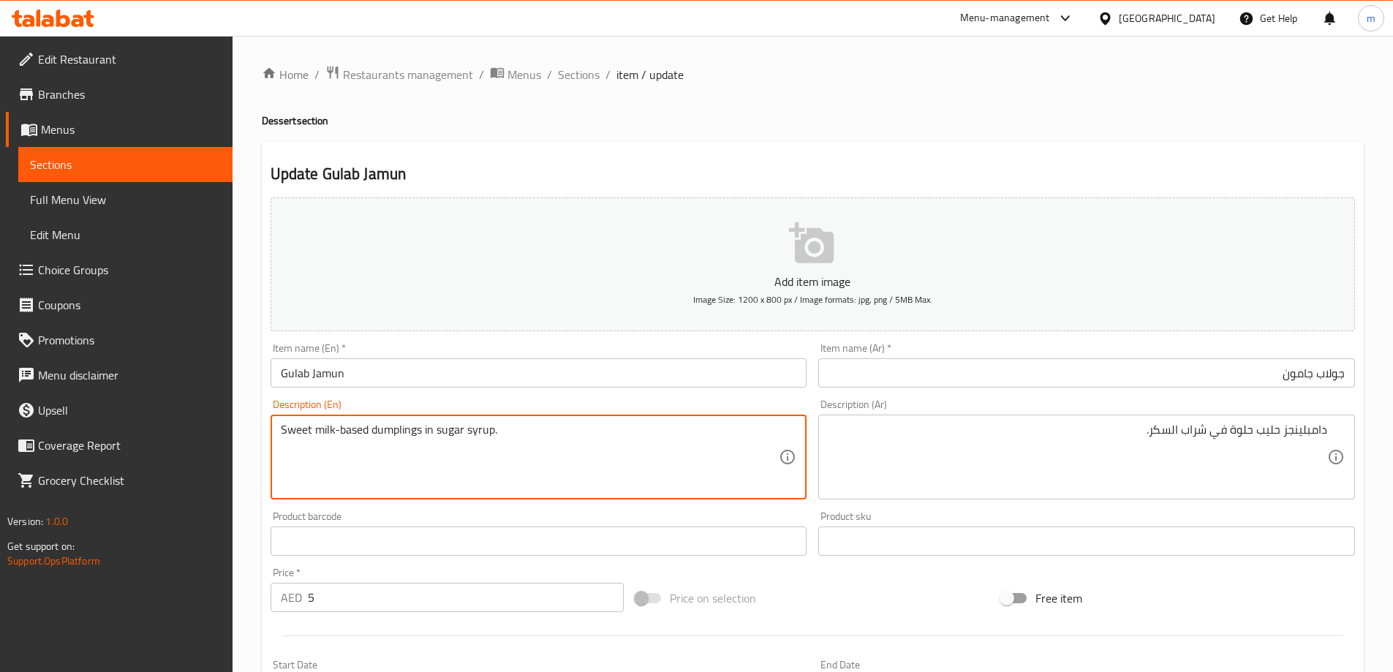
drag, startPoint x: 390, startPoint y: 430, endPoint x: 422, endPoint y: 426, distance: 32.5
drag, startPoint x: 305, startPoint y: 433, endPoint x: 293, endPoint y: 437, distance: 13.0
click at [293, 437] on textarea "Sweet milk-based dumplings in sugar syrup." at bounding box center [530, 457] width 499 height 69
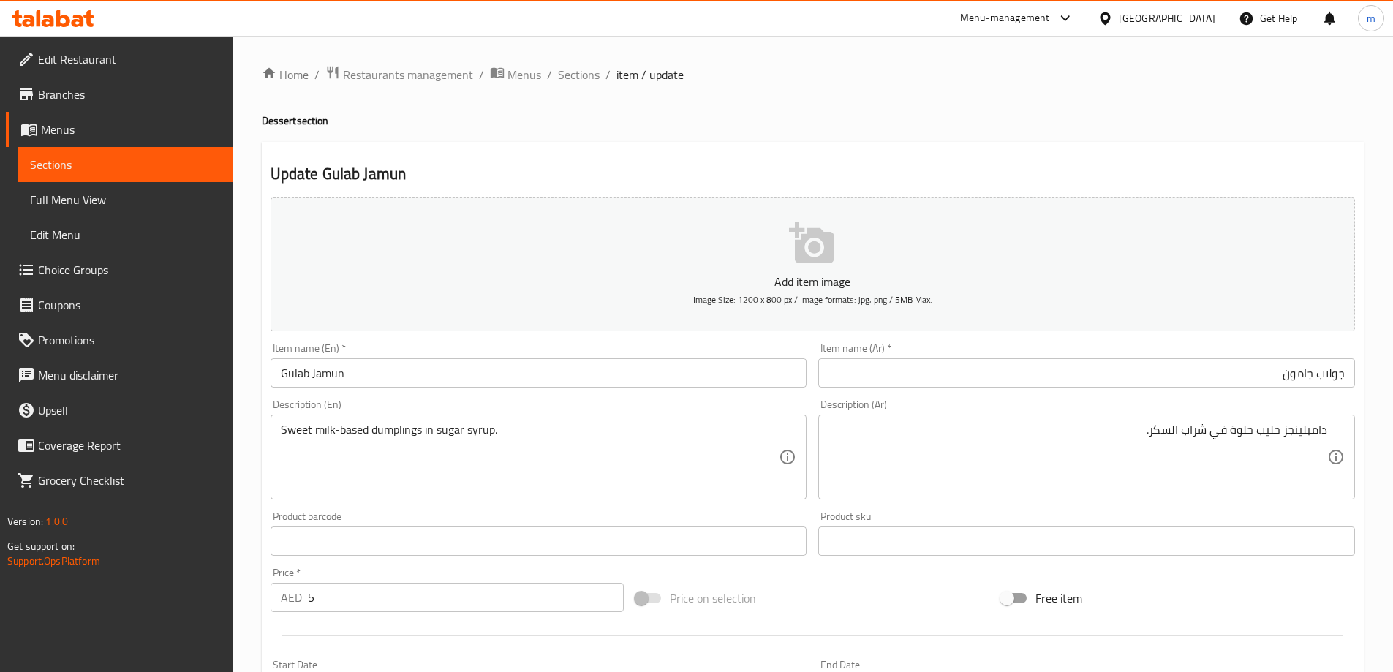
click at [1062, 152] on div "Update Gulab Jamun Add item image Image Size: 1200 x 800 px / Image formats: jp…" at bounding box center [813, 567] width 1102 height 851
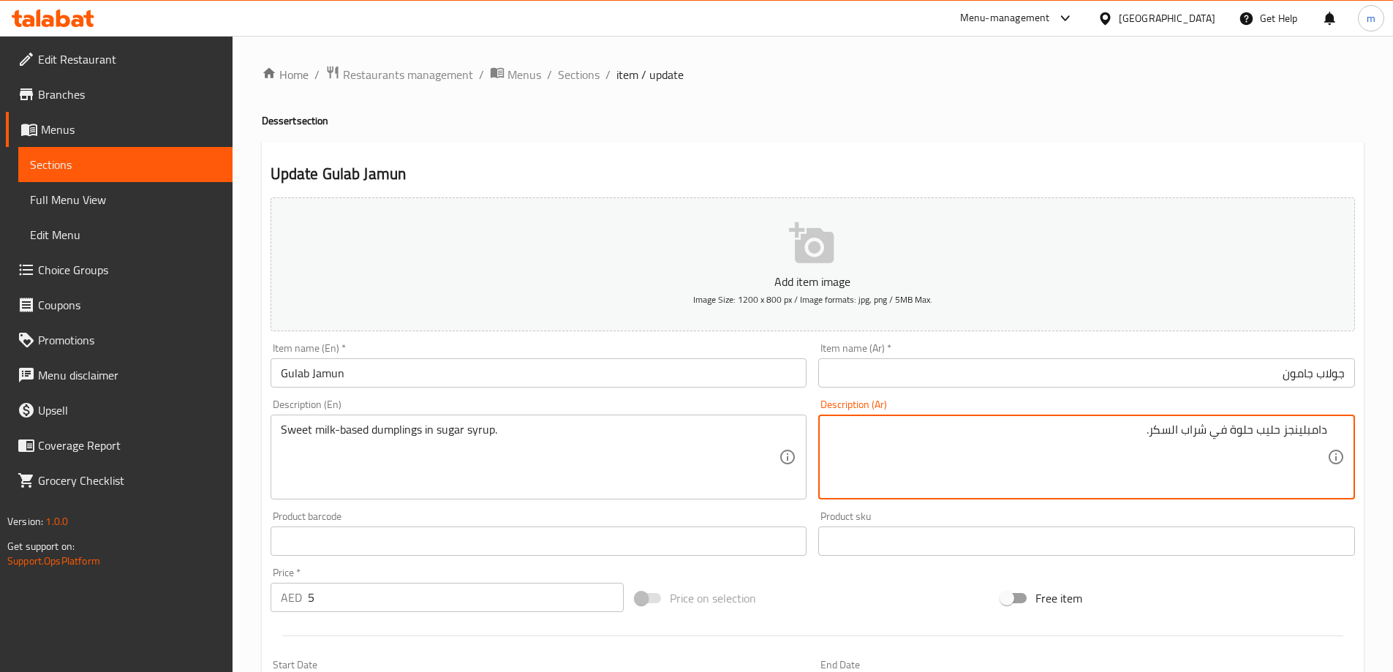
drag, startPoint x: 1251, startPoint y: 434, endPoint x: 1239, endPoint y: 438, distance: 12.3
drag, startPoint x: 1255, startPoint y: 455, endPoint x: 1239, endPoint y: 448, distance: 17.4
click at [1254, 456] on textarea "دامبلينجز حليب حلوة في شراب السكر." at bounding box center [1078, 457] width 499 height 69
click at [1236, 437] on textarea "دامبلينجز حليب حلوة في شراب السكر." at bounding box center [1078, 457] width 499 height 69
drag, startPoint x: 1254, startPoint y: 430, endPoint x: 1229, endPoint y: 440, distance: 26.2
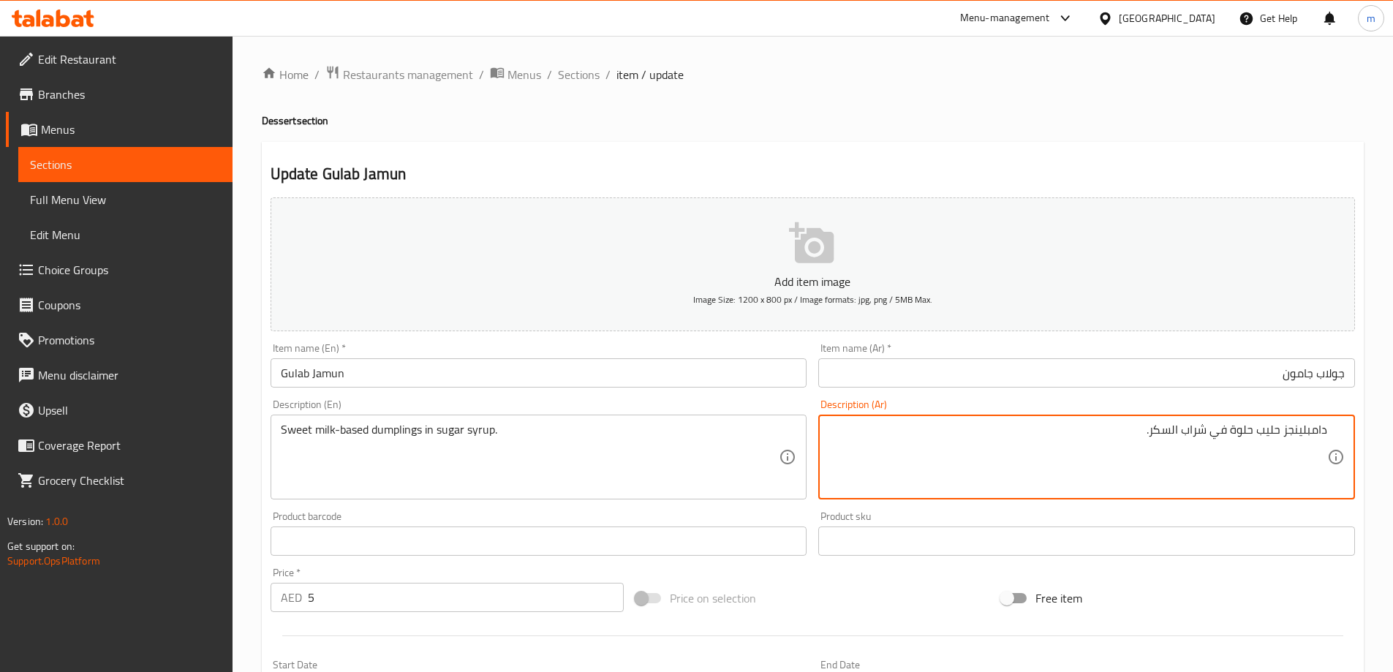
click at [1229, 440] on textarea "دامبلينجز حليب حلوة في شراب السكر." at bounding box center [1078, 457] width 499 height 69
click at [1283, 437] on textarea "دامبلينجز حليب في شراب السكر." at bounding box center [1078, 457] width 499 height 69
paste textarea "حلوة"
type textarea "دامبلينجز حلوة اساسها الحليب في شراب السكر."
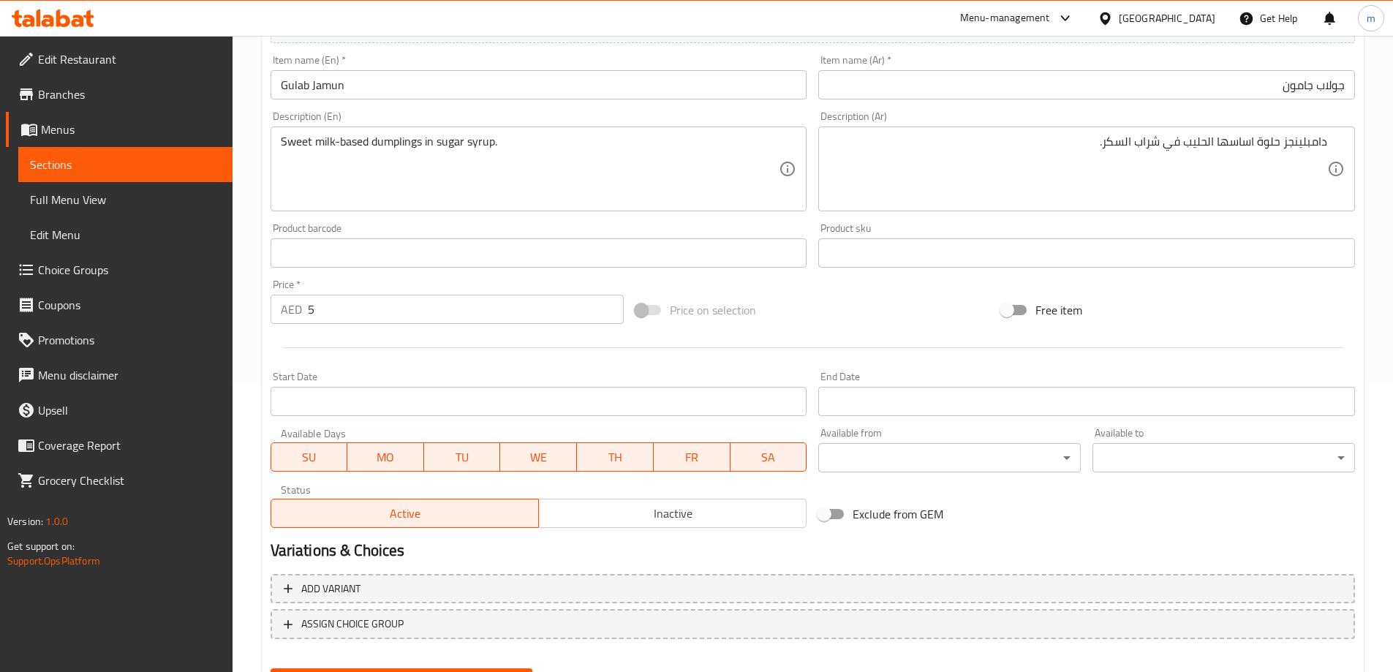
scroll to position [361, 0]
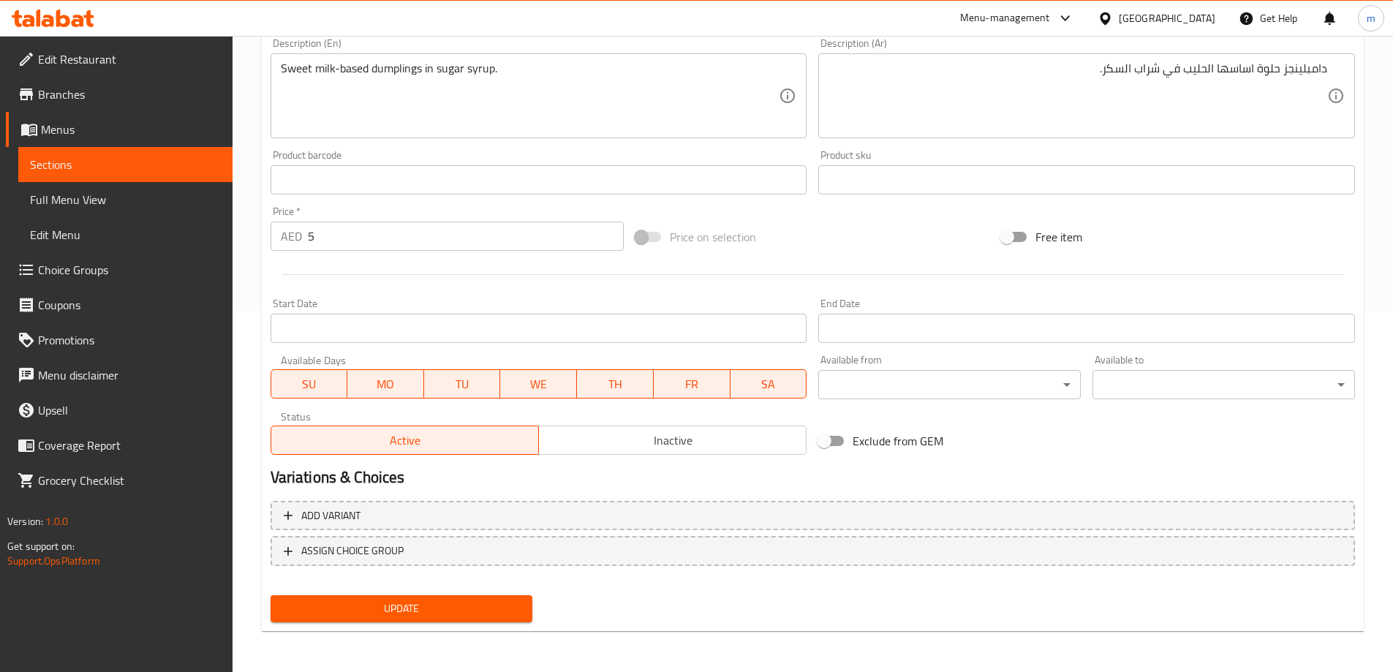
click at [468, 617] on span "Update" at bounding box center [401, 609] width 239 height 18
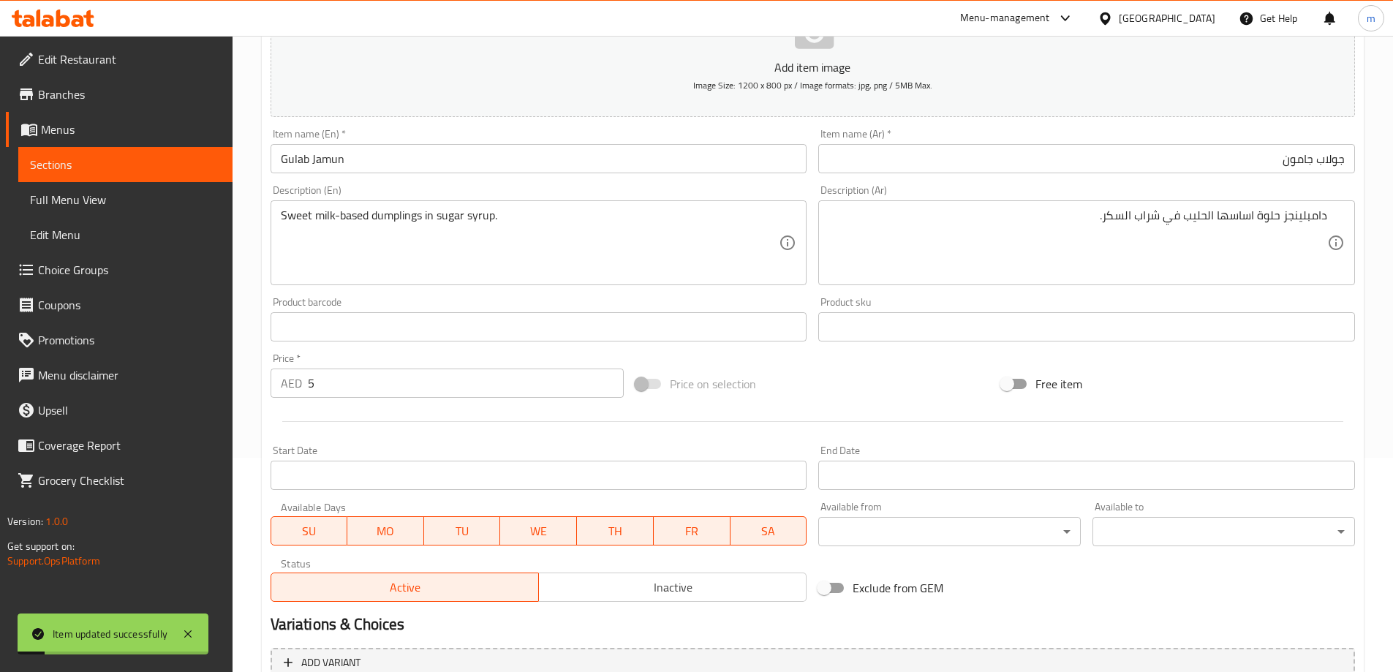
scroll to position [0, 0]
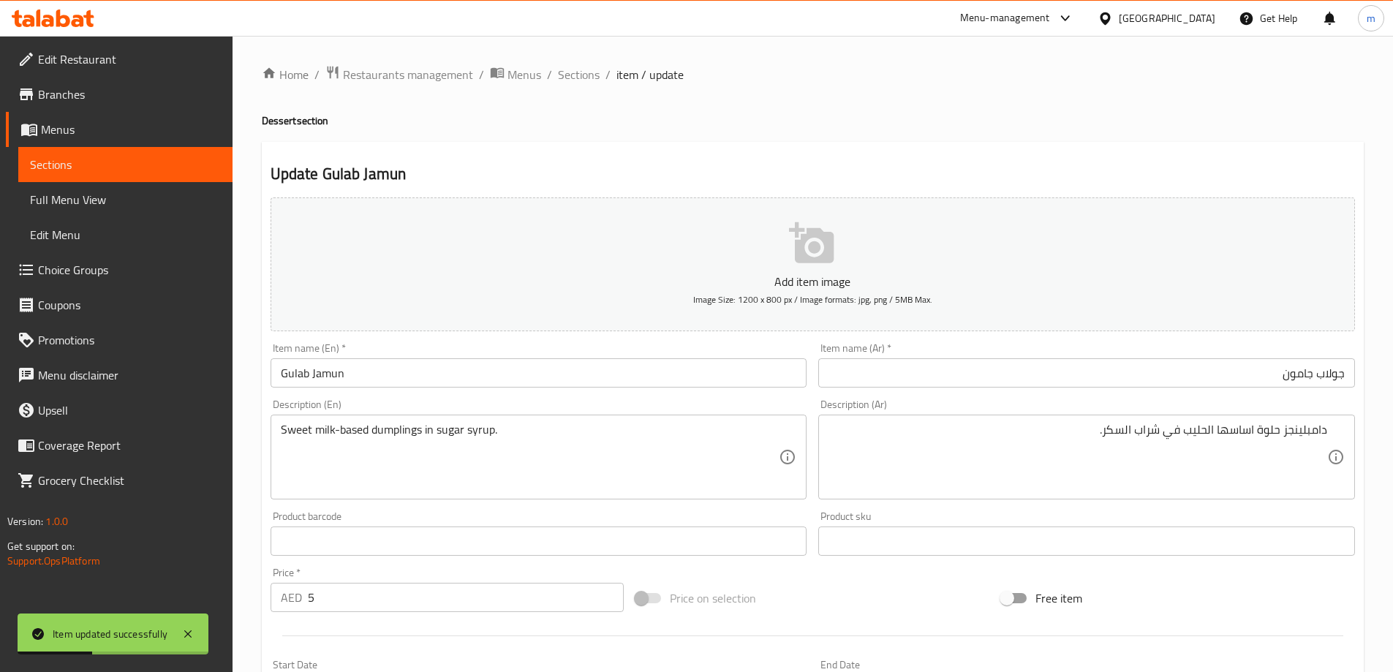
click at [309, 368] on input "Gulab Jamun" at bounding box center [539, 372] width 537 height 29
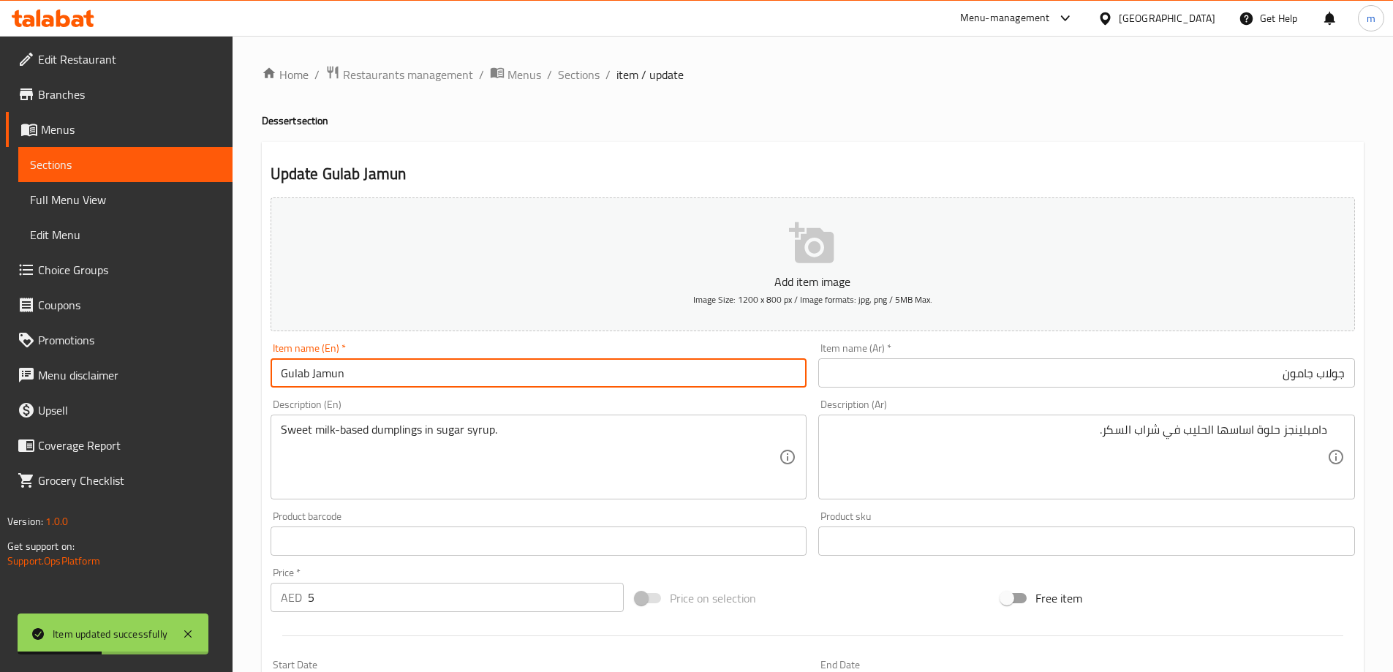
click at [336, 369] on input "Gulab Jamun" at bounding box center [539, 372] width 537 height 29
click at [1183, 367] on input "جولاب جامون" at bounding box center [1086, 372] width 537 height 29
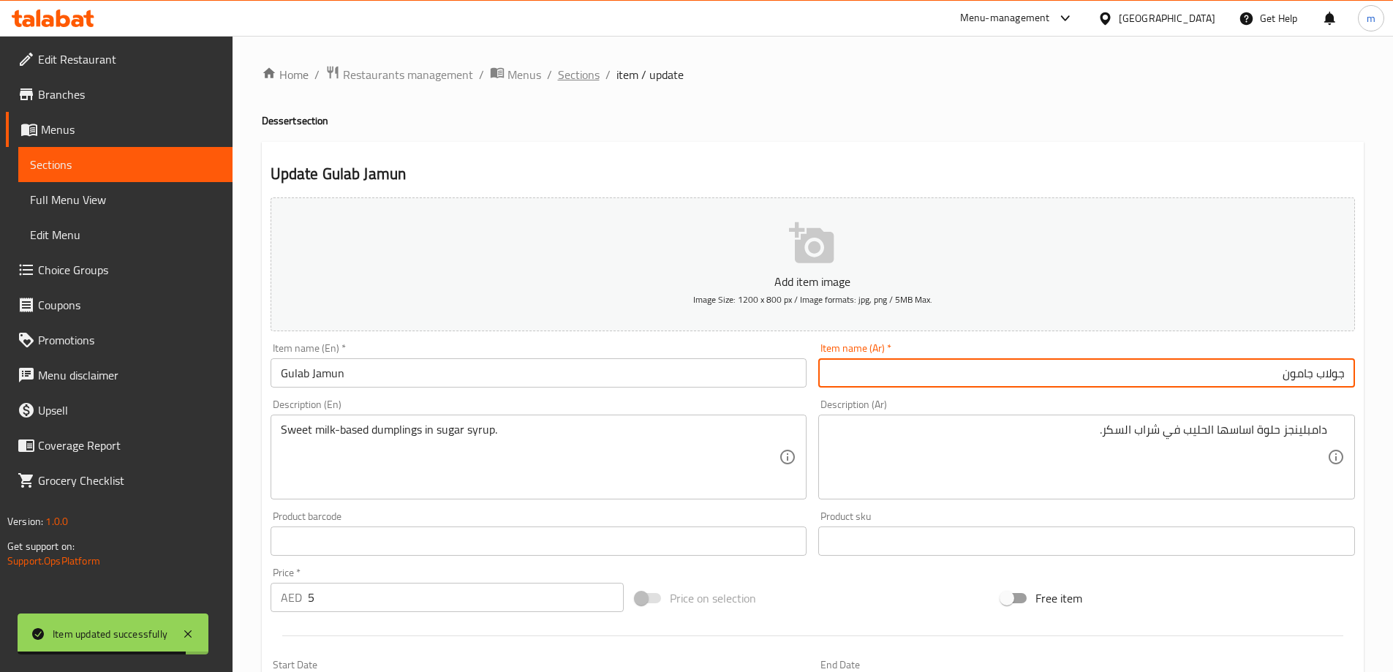
click at [568, 67] on span "Sections" at bounding box center [579, 75] width 42 height 18
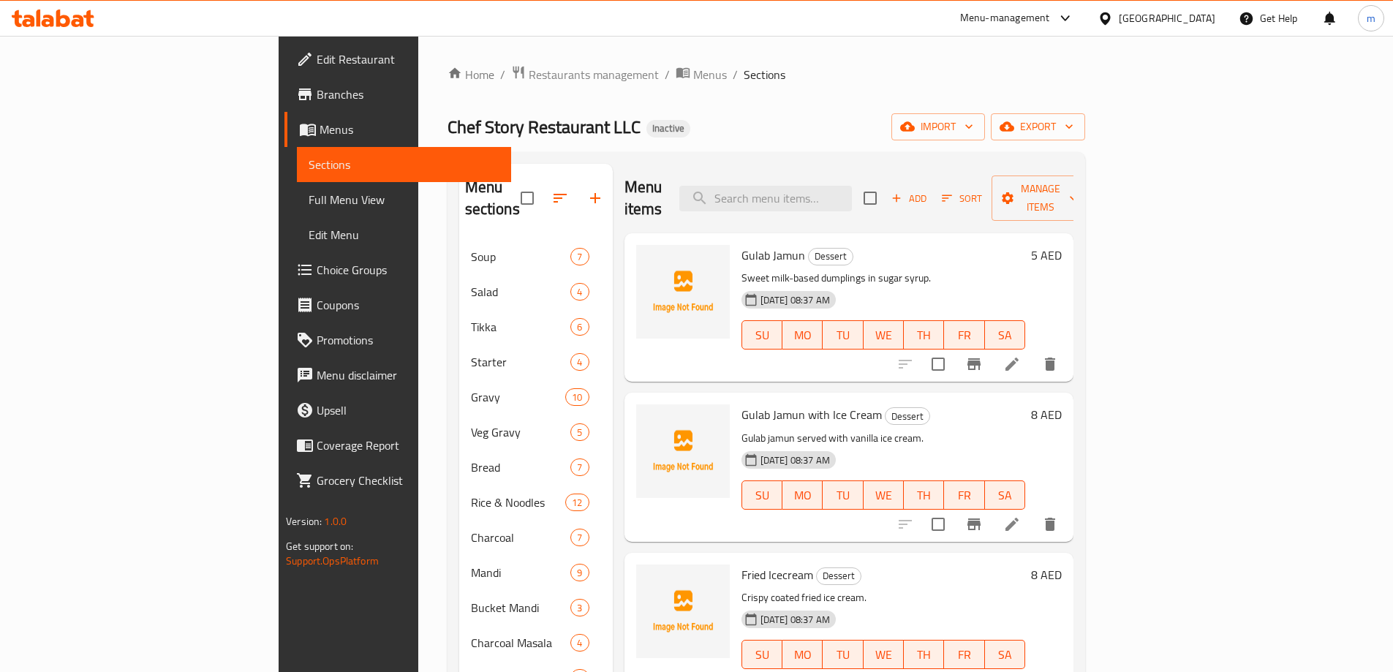
click at [1021, 516] on icon at bounding box center [1012, 525] width 18 height 18
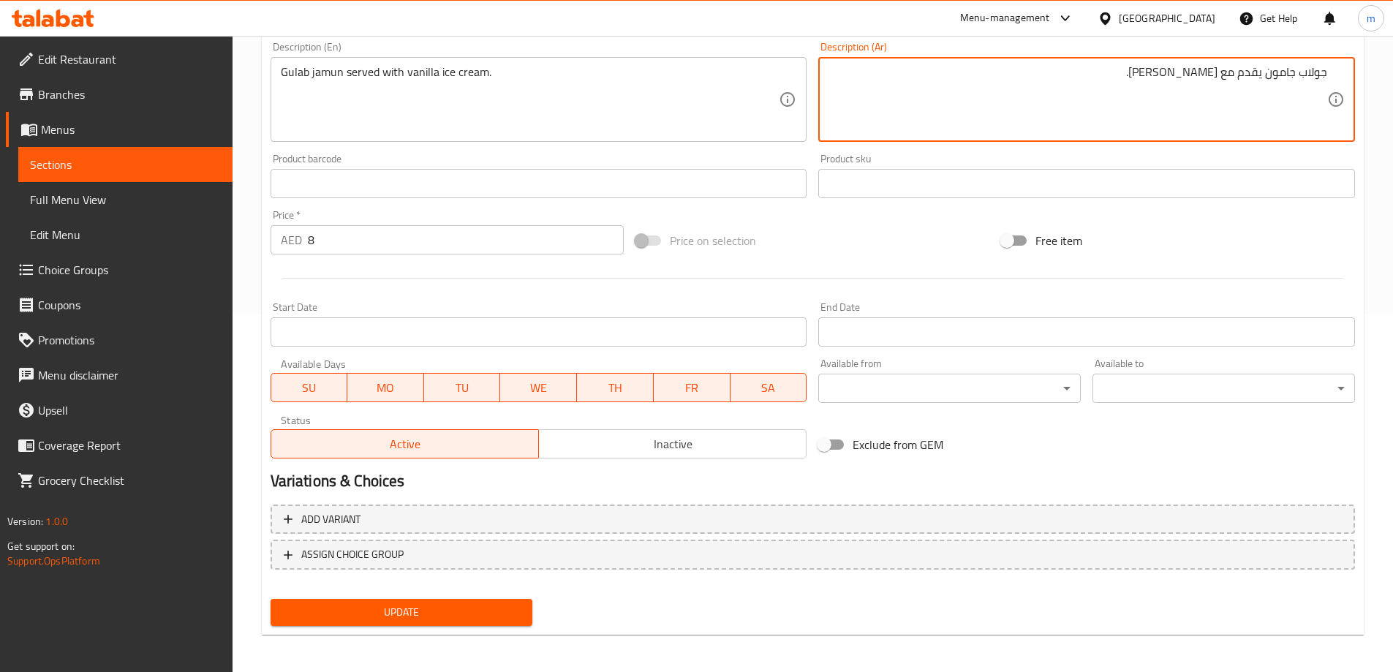
scroll to position [361, 0]
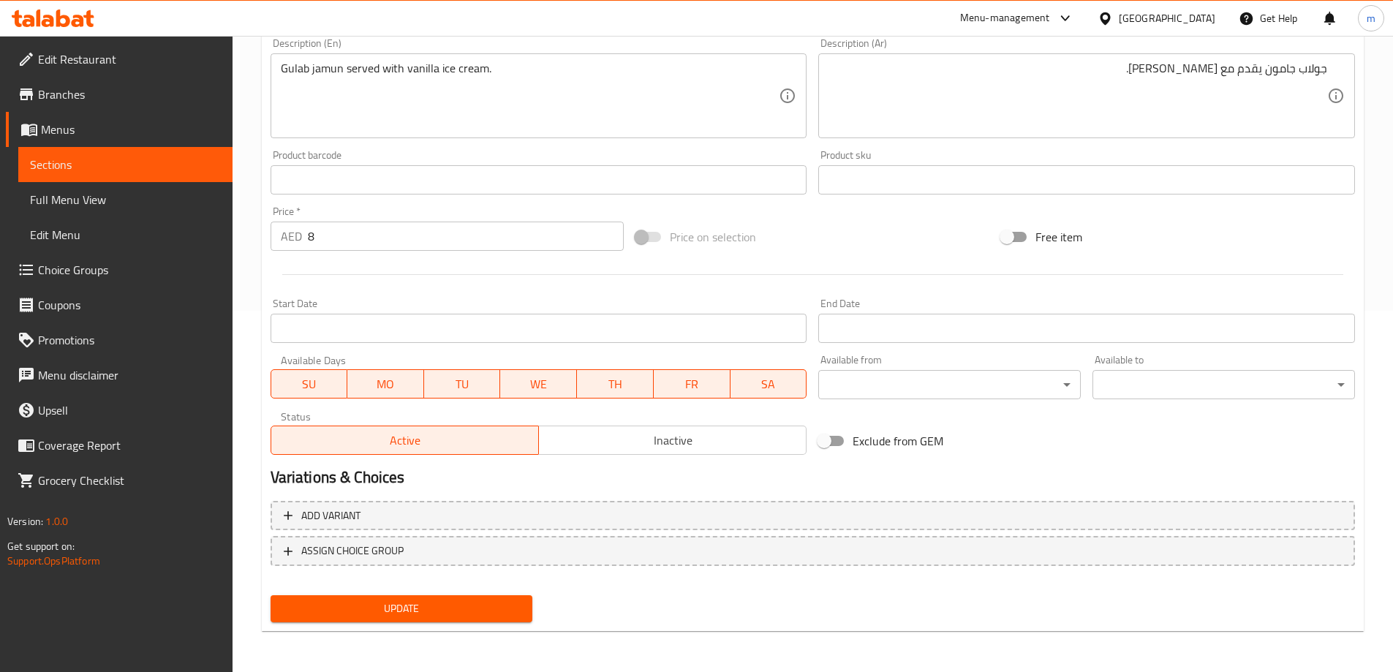
click at [353, 584] on nav at bounding box center [813, 578] width 1085 height 12
click at [357, 595] on div "Update" at bounding box center [402, 608] width 274 height 39
click at [391, 574] on nav at bounding box center [813, 578] width 1085 height 12
click at [392, 592] on div "Update" at bounding box center [402, 608] width 274 height 39
click at [396, 598] on button "Update" at bounding box center [402, 608] width 263 height 27
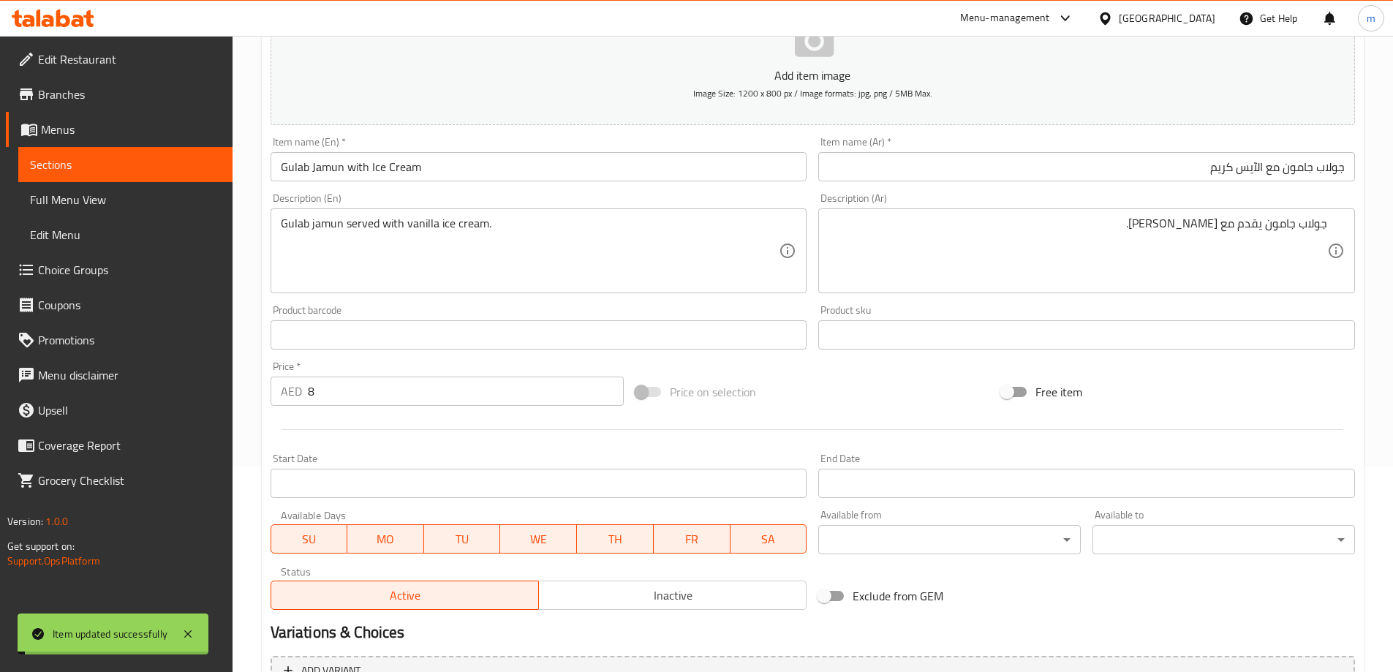
scroll to position [0, 0]
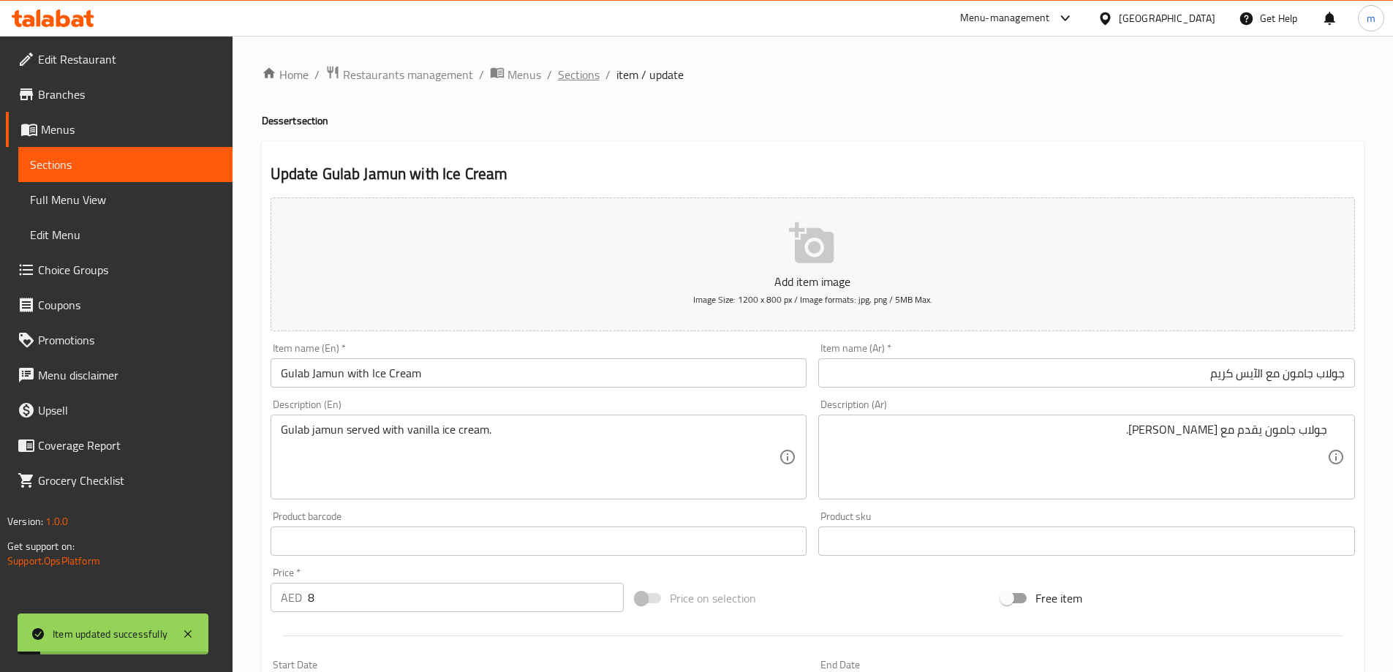
click at [582, 75] on span "Sections" at bounding box center [579, 75] width 42 height 18
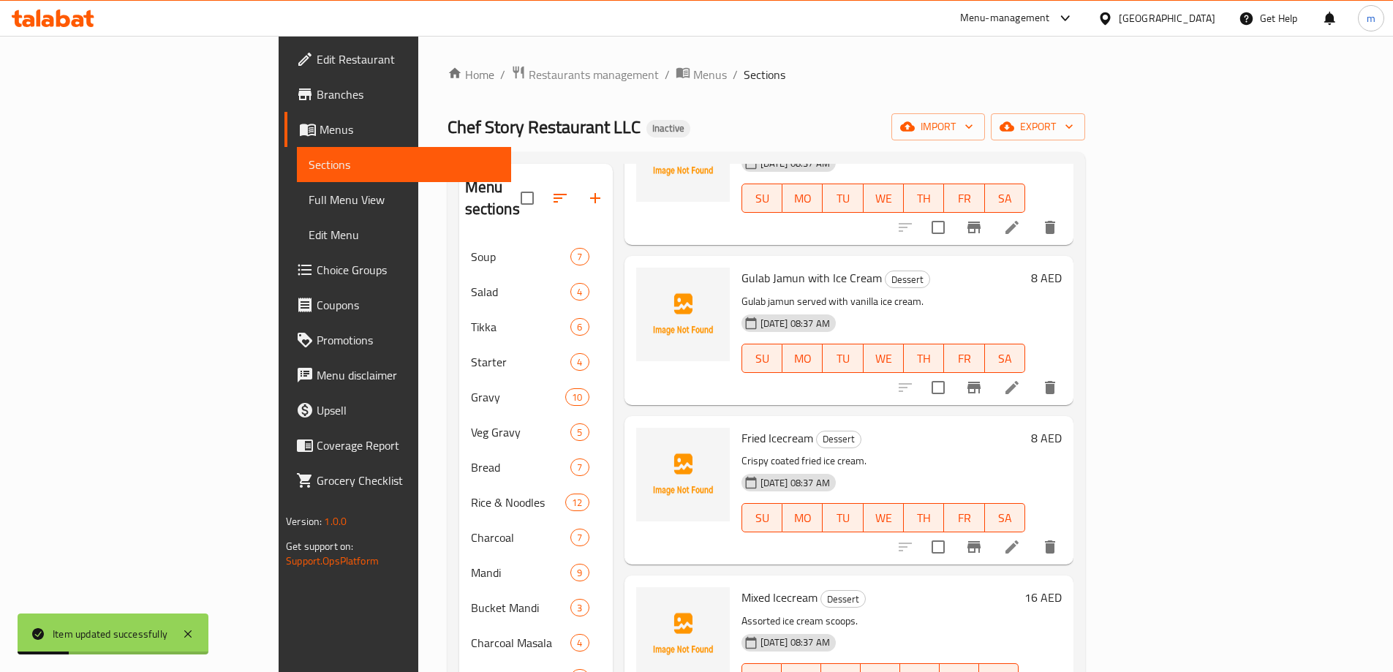
scroll to position [144, 0]
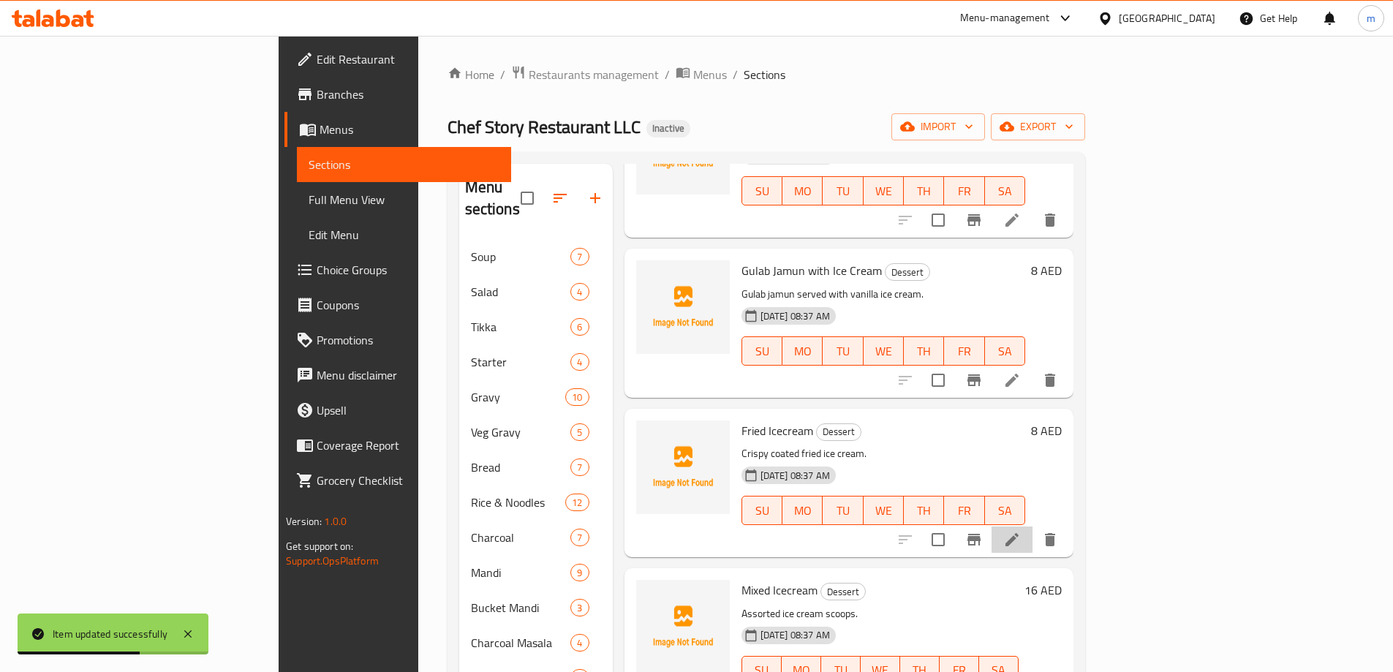
click at [1033, 529] on li at bounding box center [1012, 540] width 41 height 26
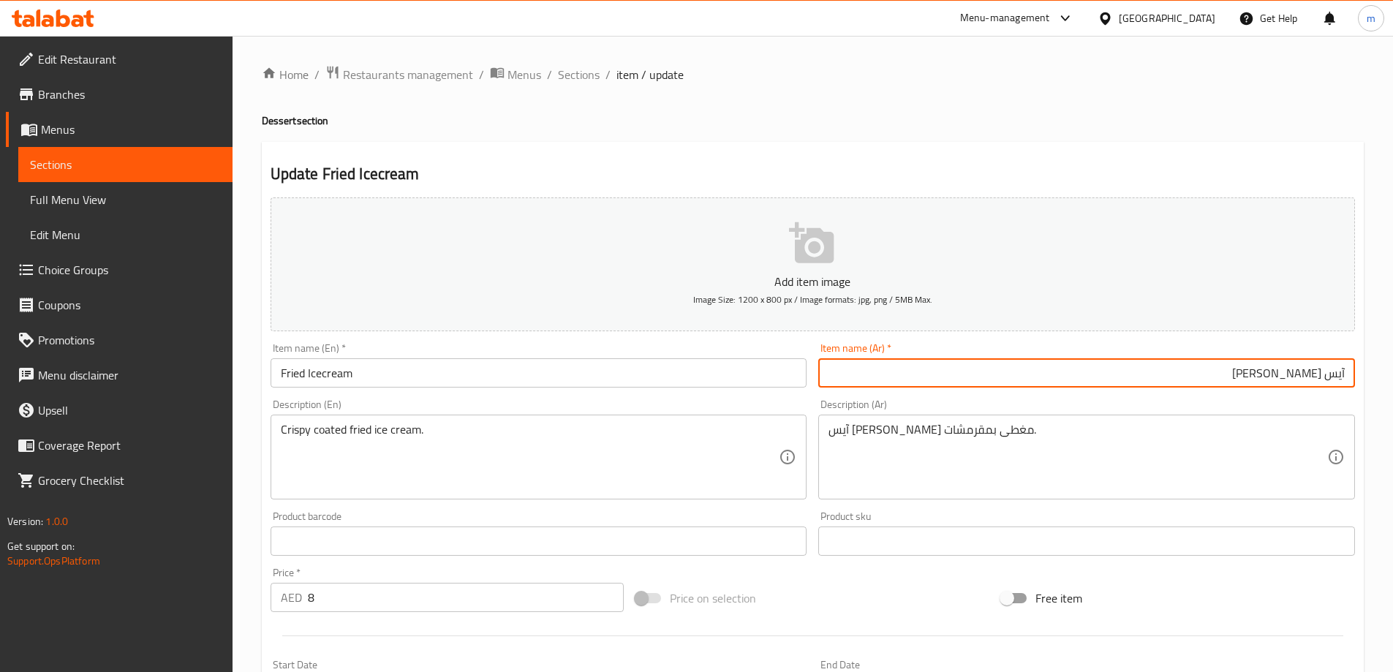
click at [710, 366] on input "Fried Icecream" at bounding box center [539, 372] width 537 height 29
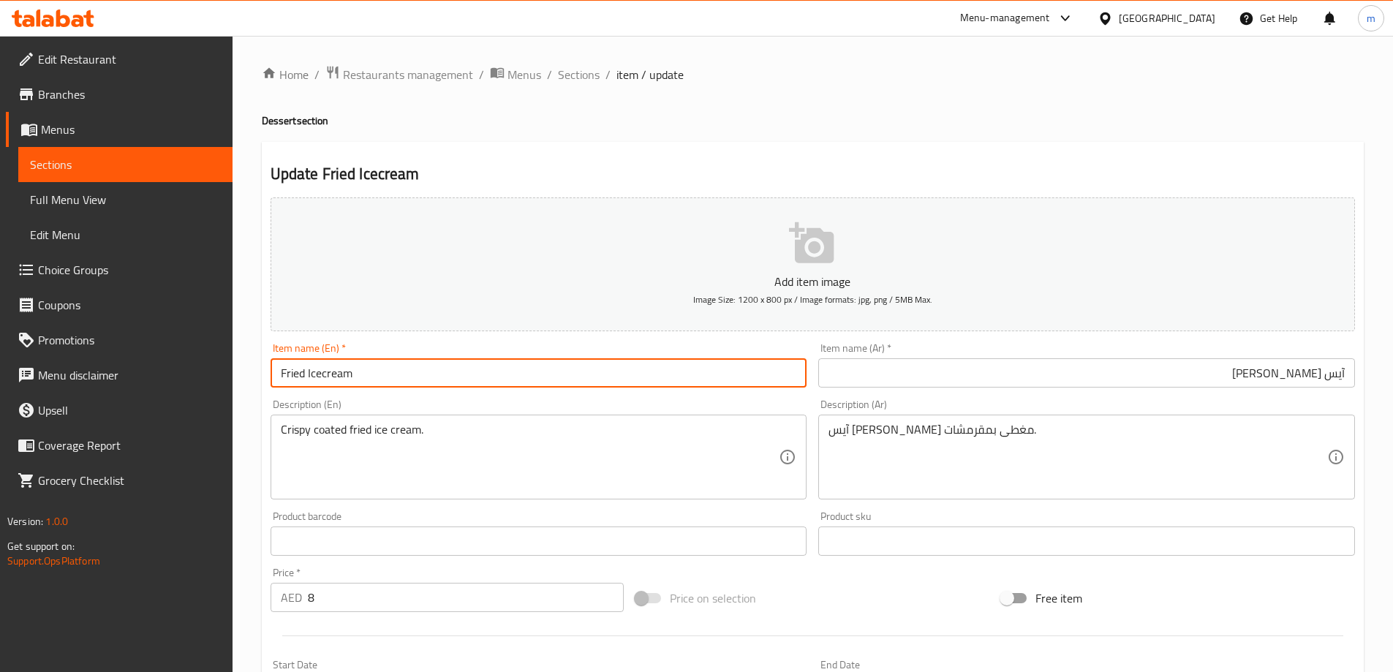
drag, startPoint x: 710, startPoint y: 366, endPoint x: 332, endPoint y: 369, distance: 378.1
drag, startPoint x: 332, startPoint y: 369, endPoint x: 315, endPoint y: 369, distance: 16.8
click at [315, 369] on input "Fried Icecream" at bounding box center [539, 372] width 537 height 29
click at [324, 366] on input "Fried Icecream" at bounding box center [539, 372] width 537 height 29
type input "Fried Ice Cream"
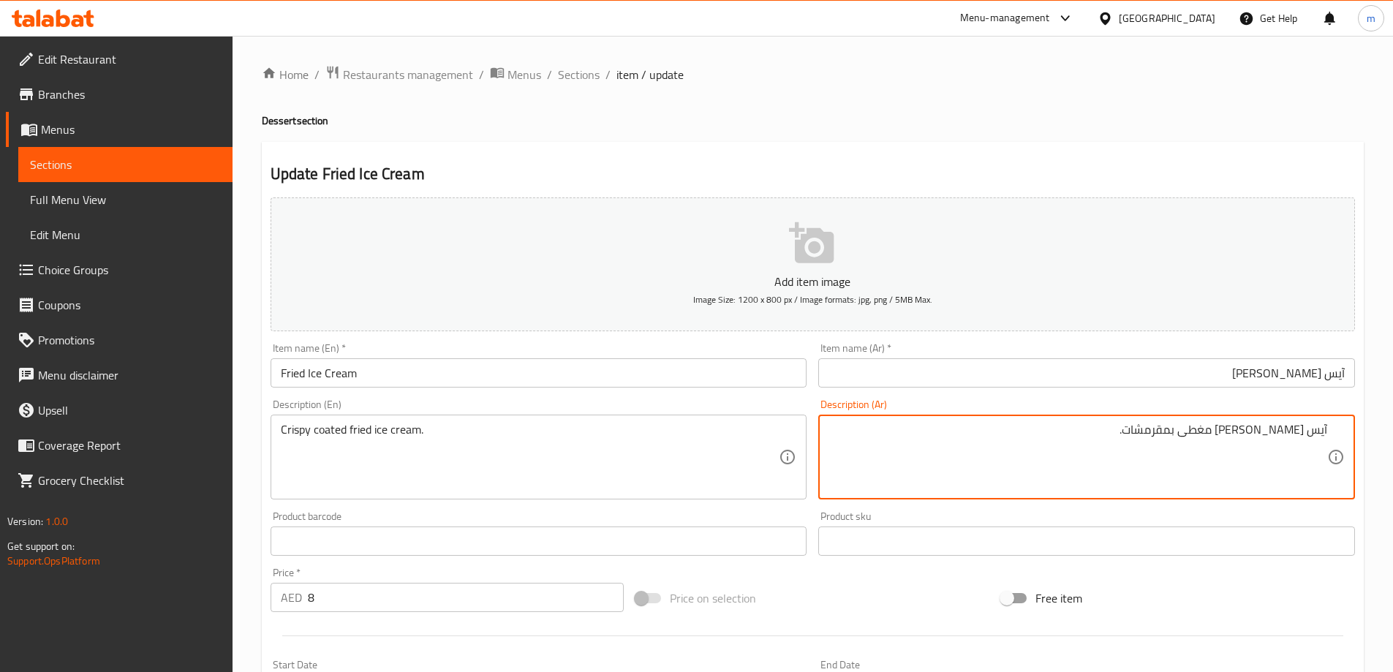
click at [1208, 441] on textarea "آيس كريم مقلي مغطى بمقرمشات." at bounding box center [1078, 457] width 499 height 69
click at [374, 419] on div "Crispy coated fried ice cream. Description (En)" at bounding box center [539, 457] width 537 height 85
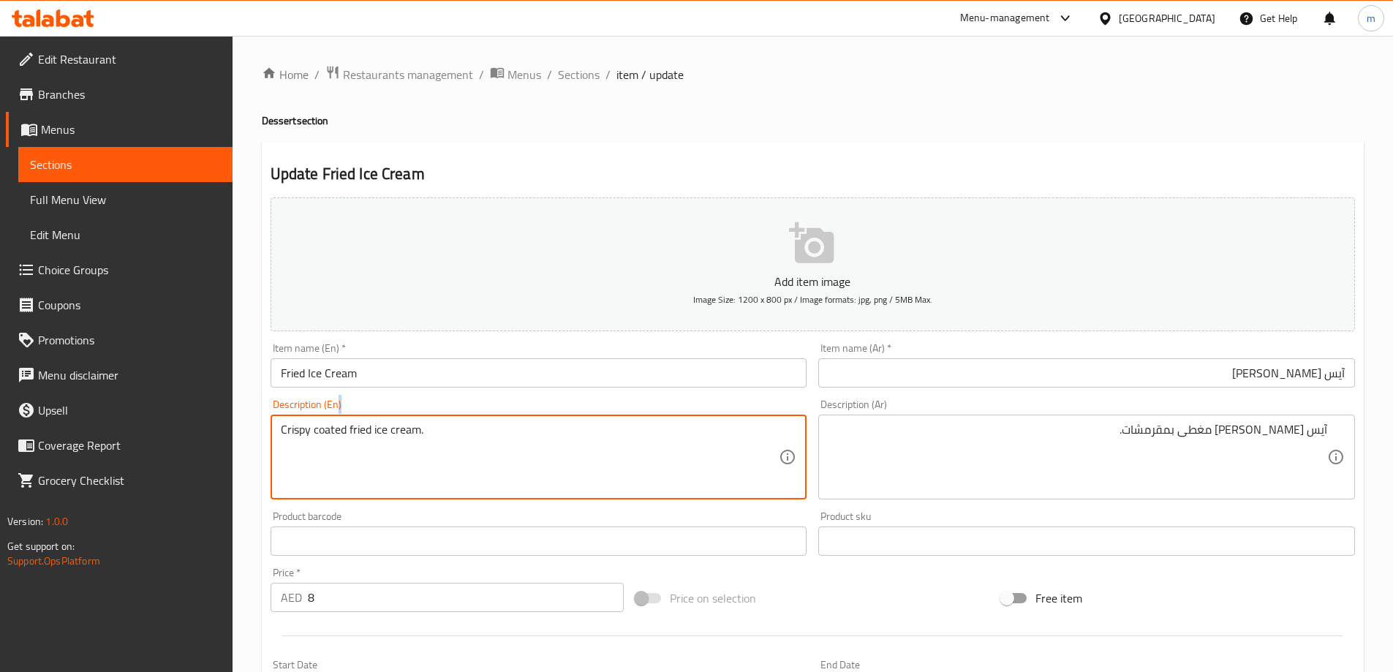
click at [374, 419] on div "Crispy coated fried ice cream. Description (En)" at bounding box center [539, 457] width 537 height 85
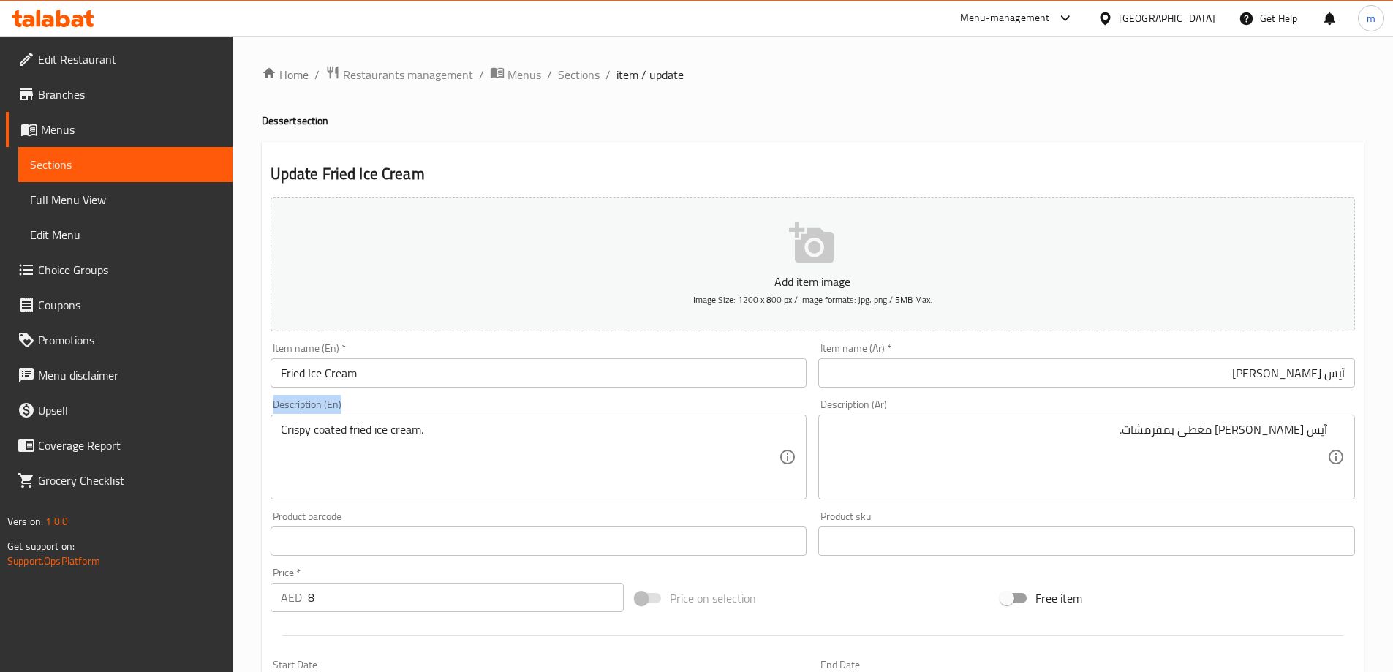
click at [374, 419] on div "Crispy coated fried ice cream. Description (En)" at bounding box center [539, 457] width 537 height 85
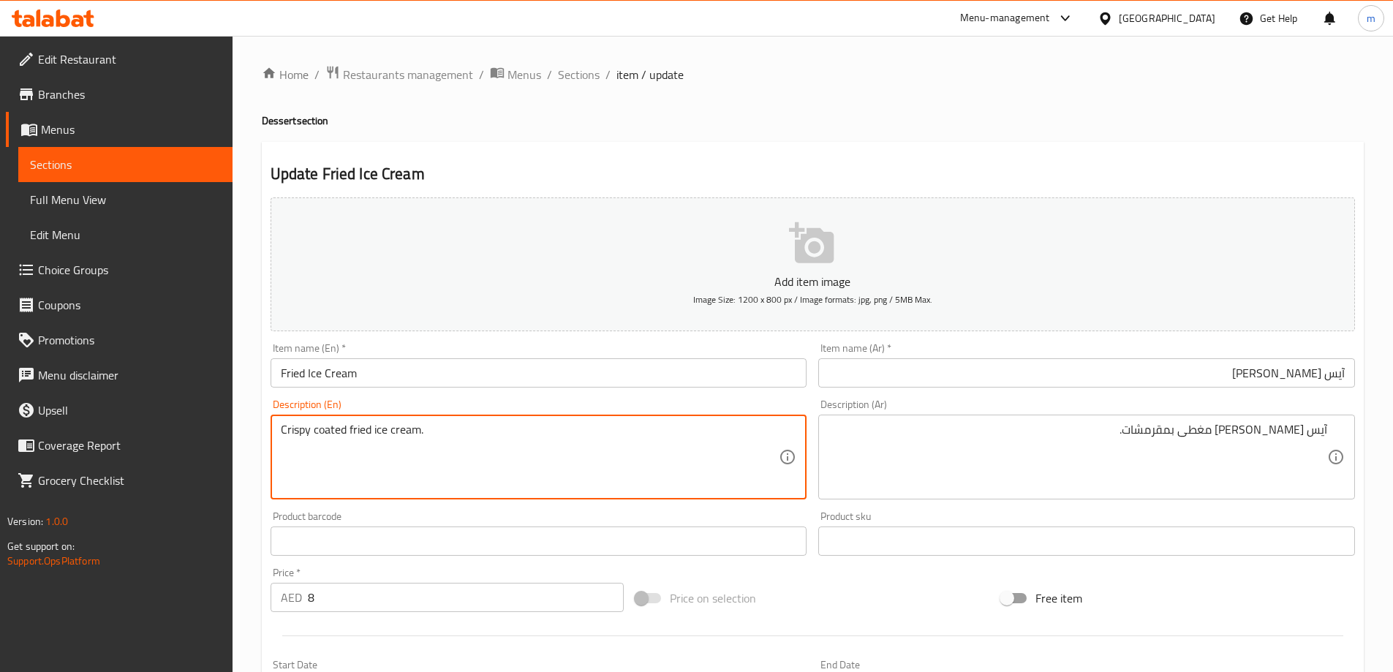
click at [374, 423] on textarea "Crispy coated fried ice cream." at bounding box center [530, 457] width 499 height 69
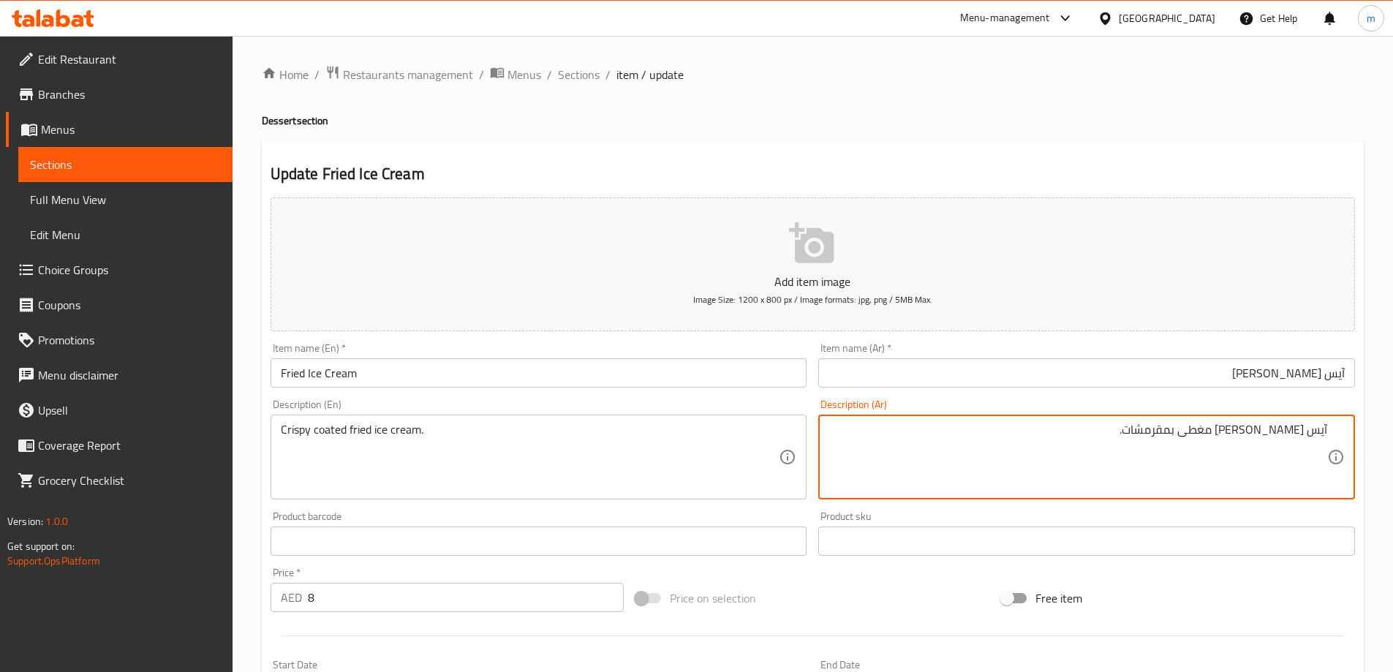
click at [1179, 431] on textarea "آيس كريم مقلي مغطى بمقرمشات." at bounding box center [1078, 457] width 499 height 69
type textarea "آيس كريم مقلي مغطى مقرمش."
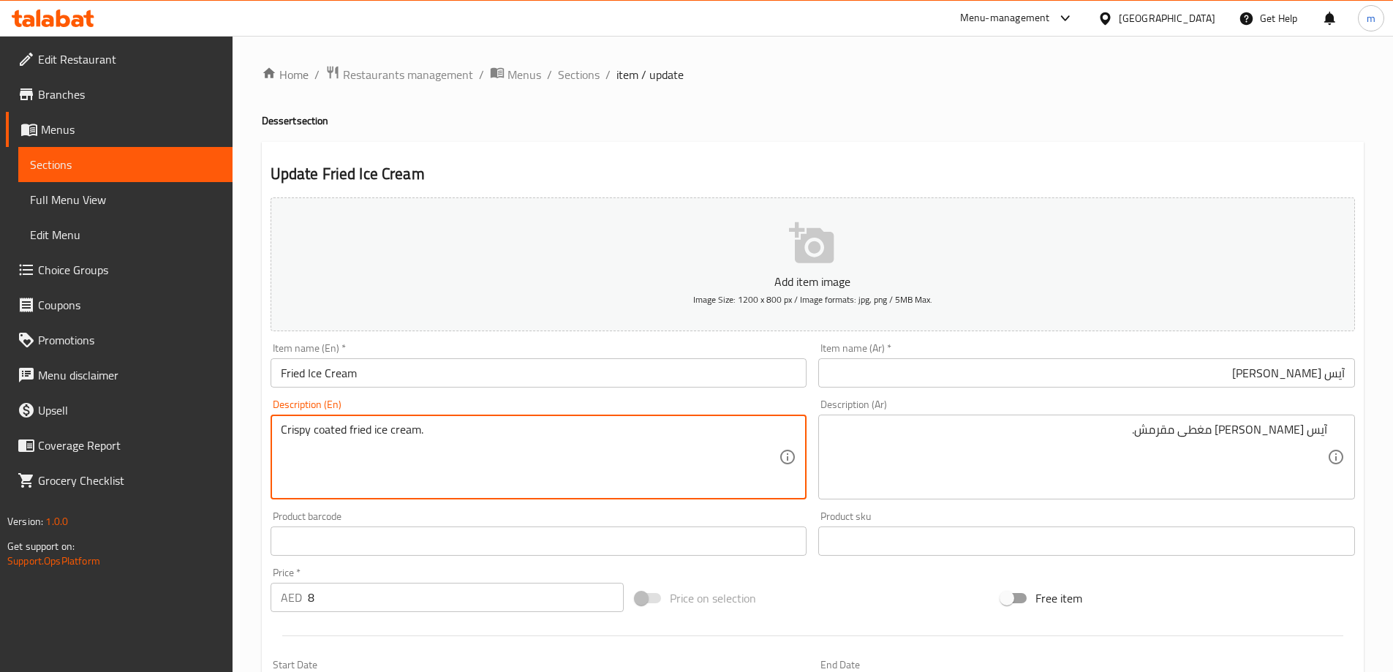
click at [324, 430] on textarea "Crispy coated fried ice cream." at bounding box center [530, 457] width 499 height 69
click at [437, 443] on textarea "Crispy coated fried ice cream." at bounding box center [530, 457] width 499 height 69
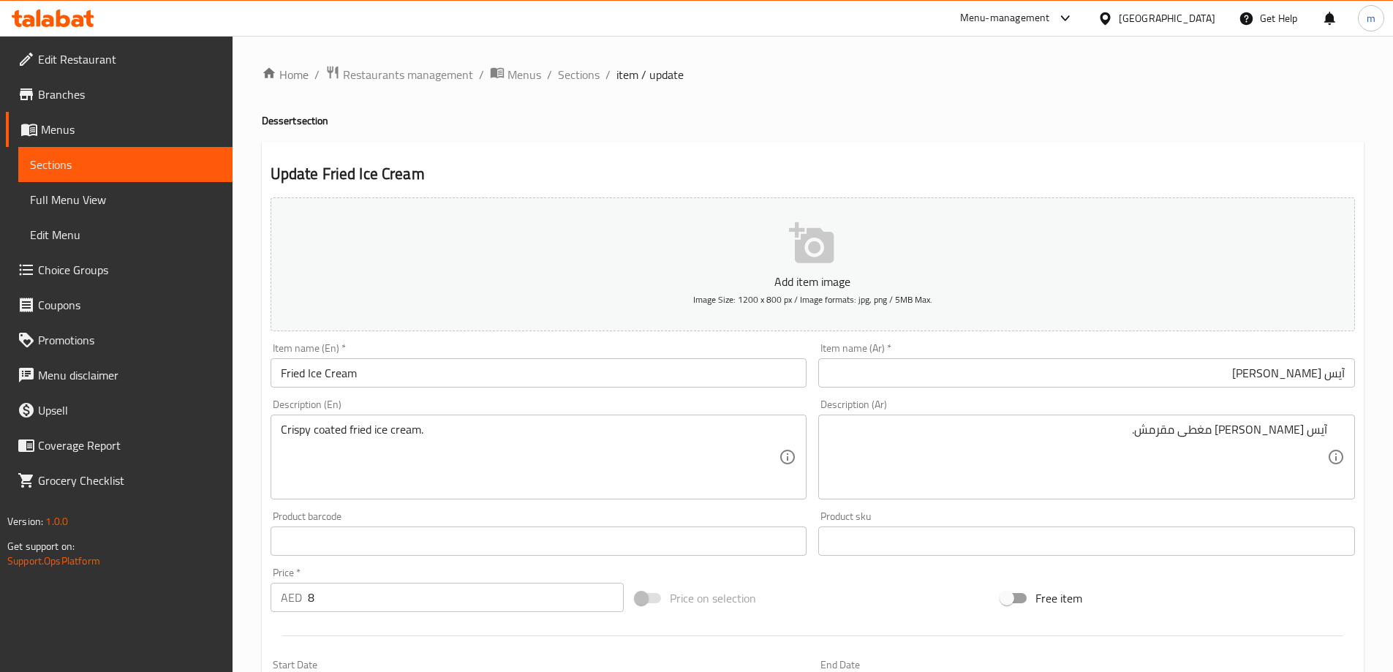
click at [513, 358] on div "Item name (En)   * Fried Ice Cream Item name (En) *" at bounding box center [539, 365] width 537 height 45
click at [500, 363] on input "Fried Ice Cream" at bounding box center [539, 372] width 537 height 29
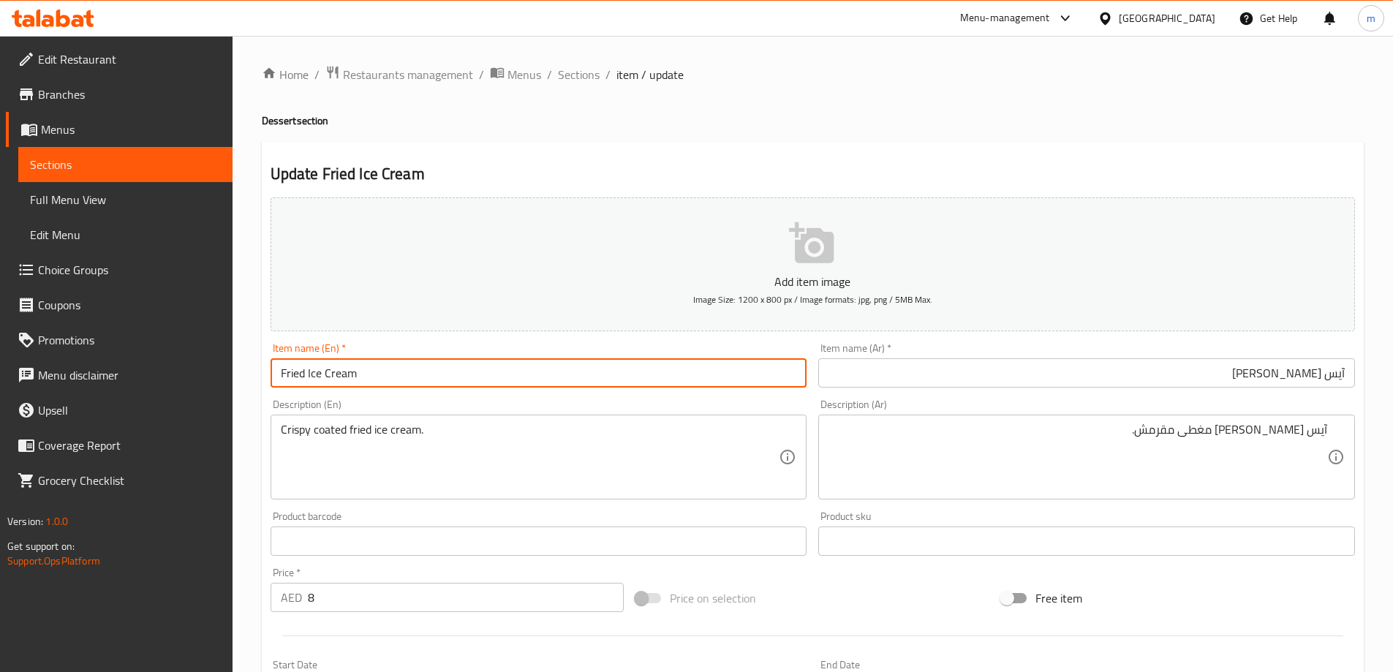
click at [500, 363] on input "Fried Ice Cream" at bounding box center [539, 372] width 537 height 29
drag, startPoint x: 500, startPoint y: 363, endPoint x: 464, endPoint y: 370, distance: 36.4
click at [491, 368] on input "Fried Ice Cream" at bounding box center [539, 372] width 537 height 29
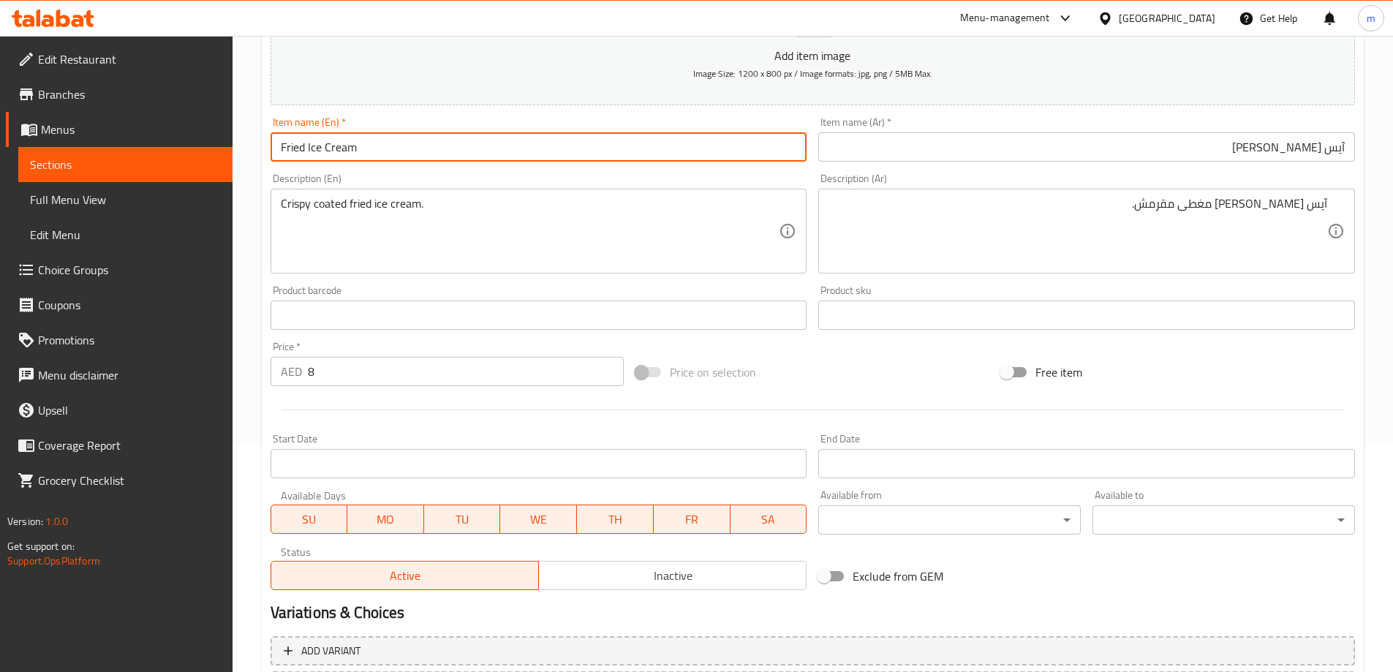
scroll to position [361, 0]
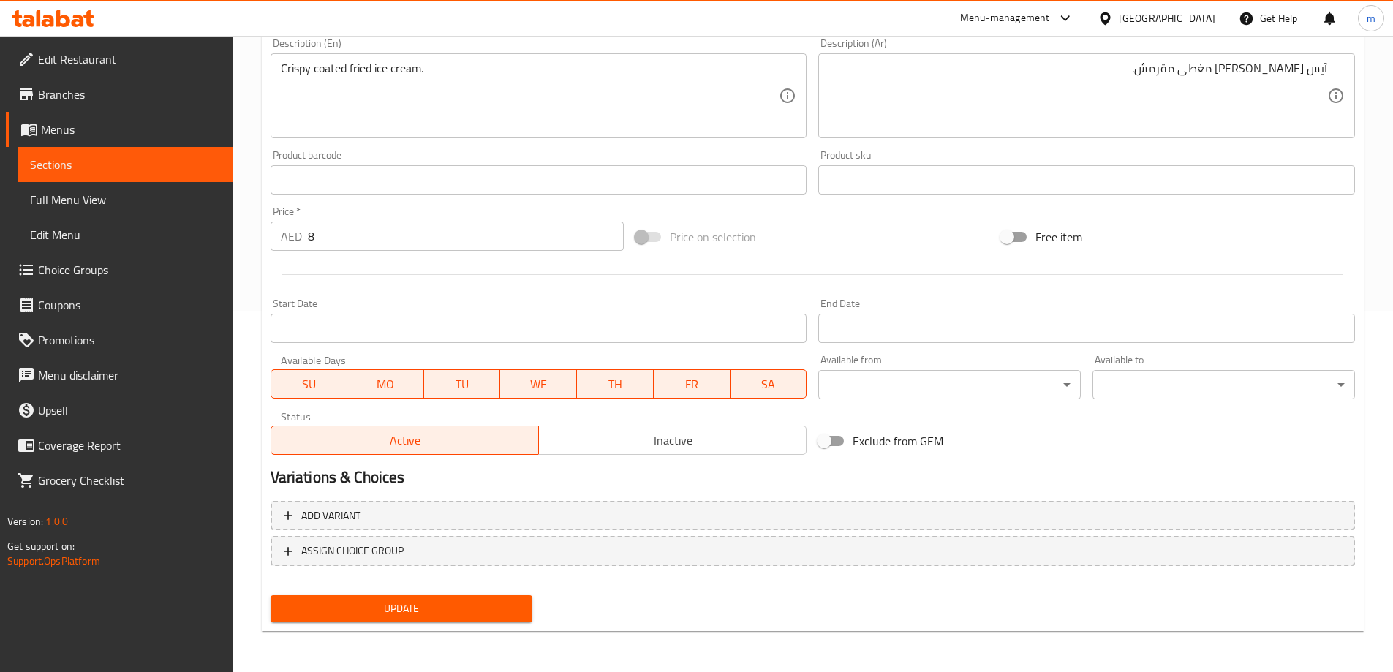
click at [483, 608] on span "Update" at bounding box center [401, 609] width 239 height 18
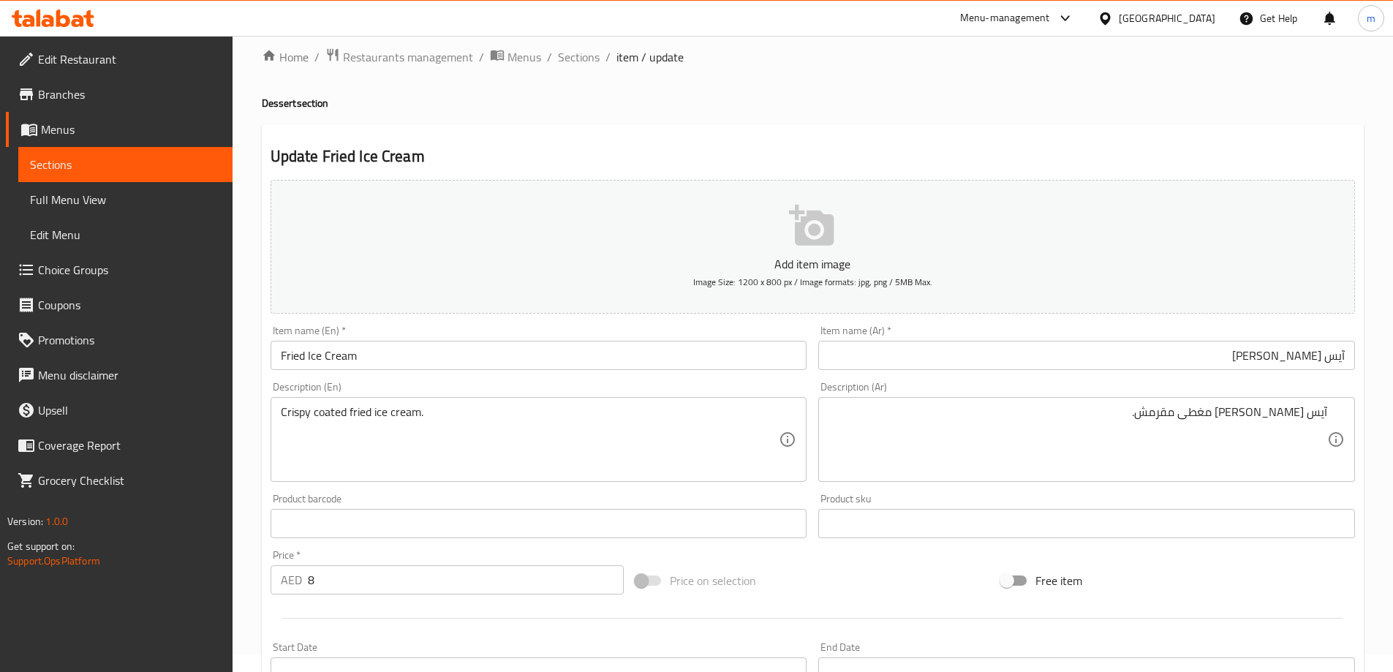
scroll to position [0, 0]
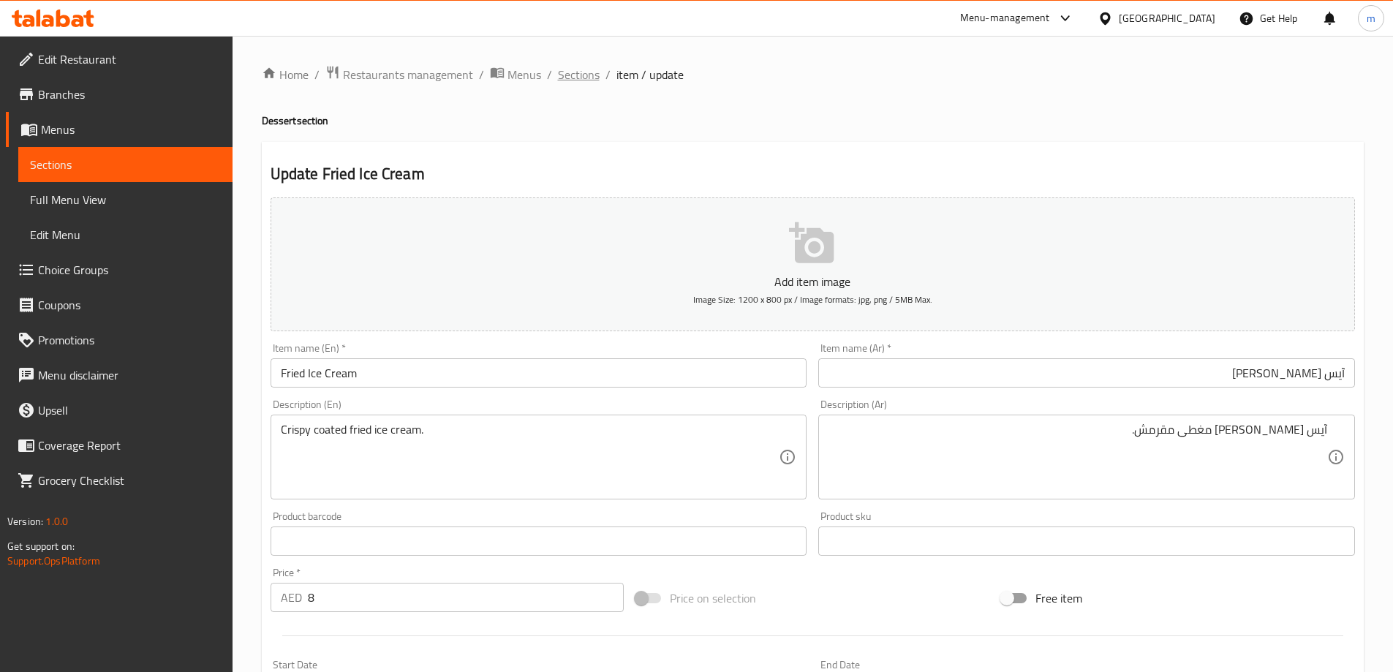
click at [593, 81] on span "Sections" at bounding box center [579, 75] width 42 height 18
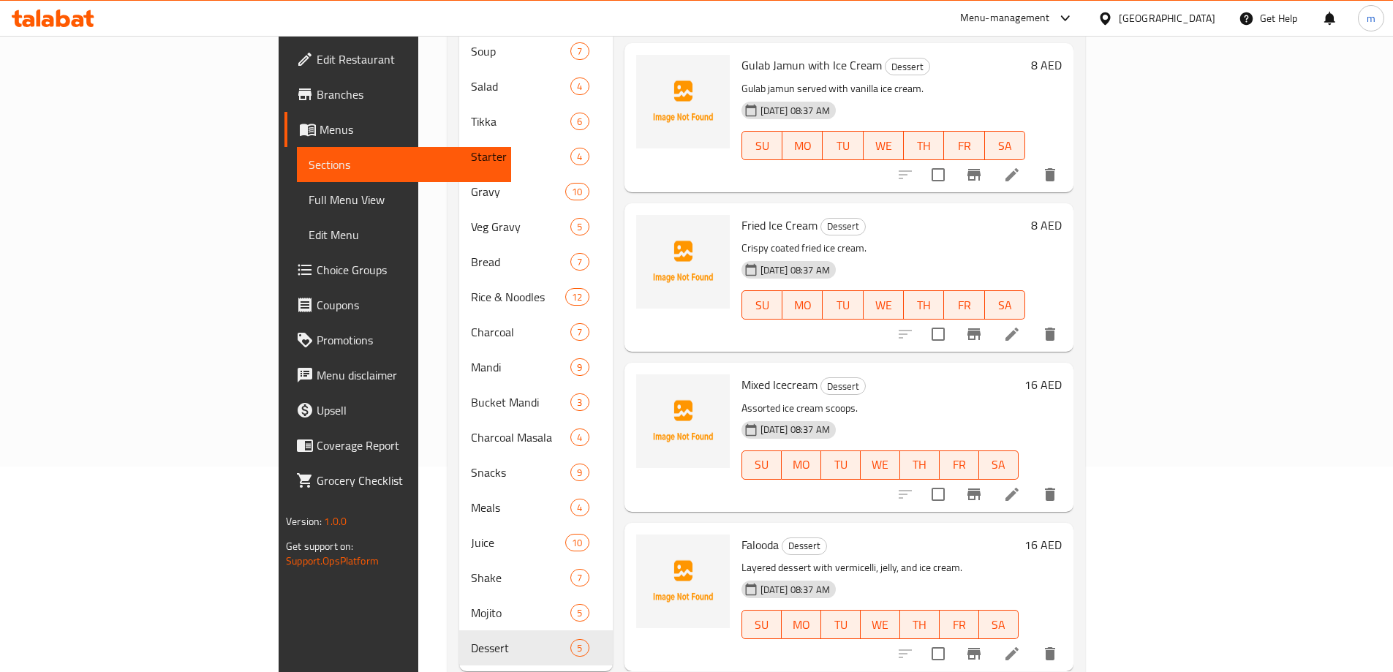
scroll to position [219, 0]
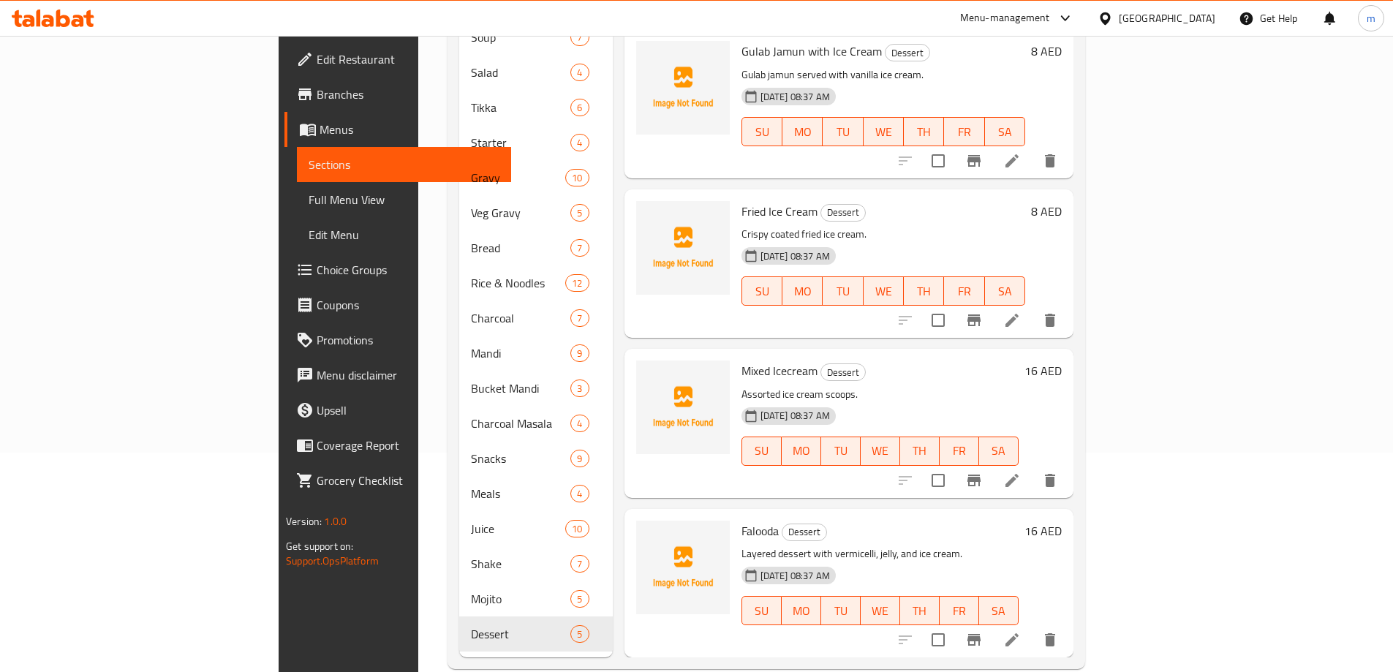
click at [1021, 472] on icon at bounding box center [1012, 481] width 18 height 18
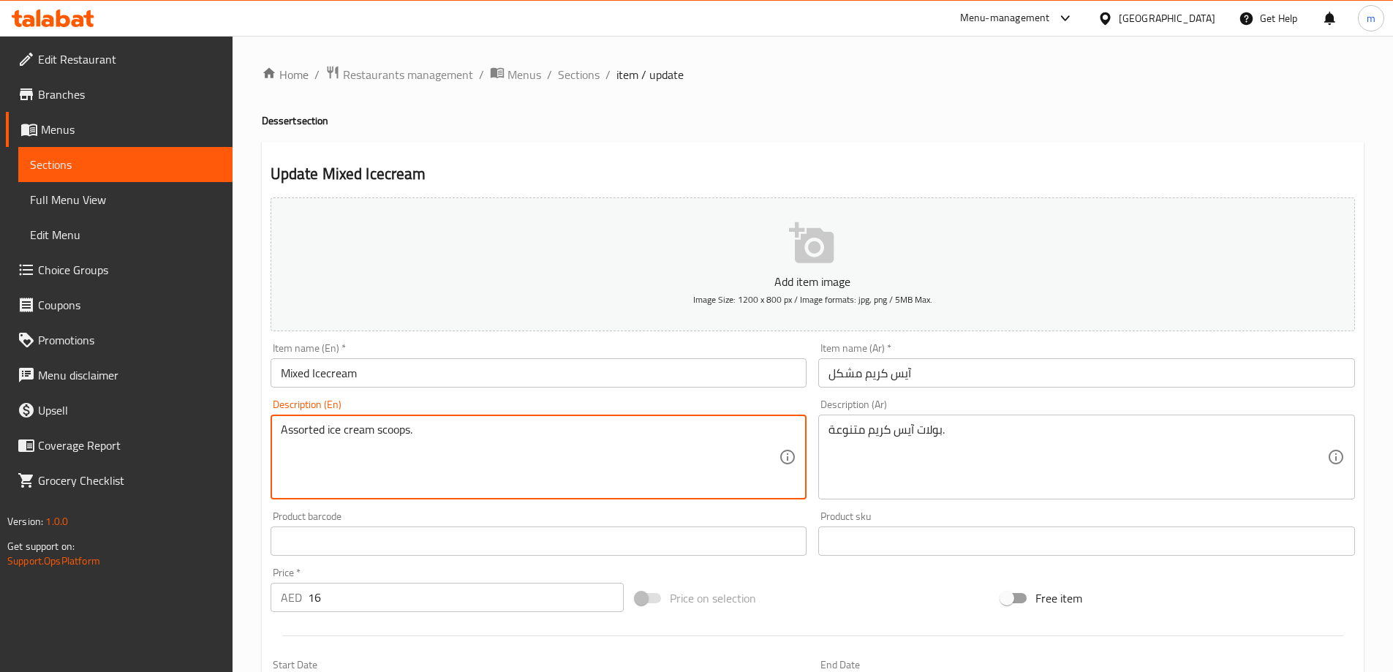
drag, startPoint x: 1128, startPoint y: 422, endPoint x: 393, endPoint y: 431, distance: 735.0
click at [393, 431] on textarea "Assorted ice cream scoops." at bounding box center [530, 457] width 499 height 69
click at [397, 453] on textarea "Assorted ice cream scoops." at bounding box center [530, 457] width 499 height 69
click at [395, 431] on textarea "Assorted ice cream scoops." at bounding box center [530, 457] width 499 height 69
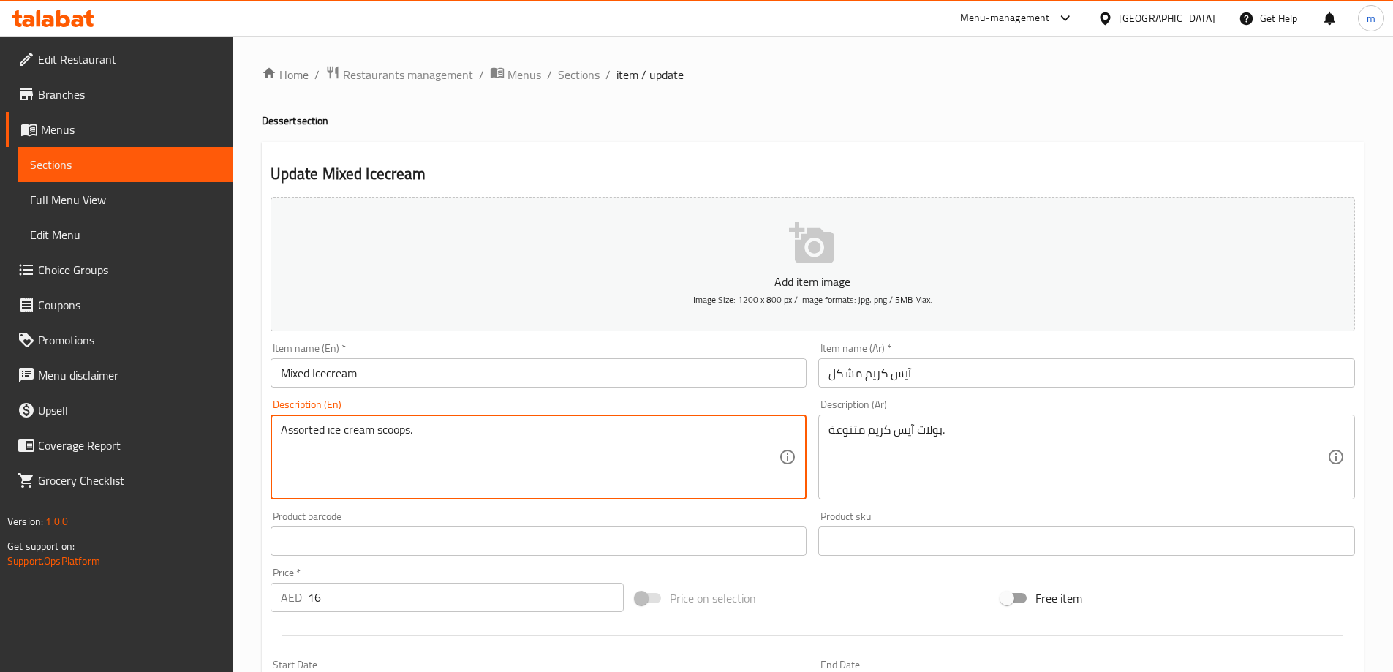
click at [395, 431] on textarea "Assorted ice cream scoops." at bounding box center [530, 457] width 499 height 69
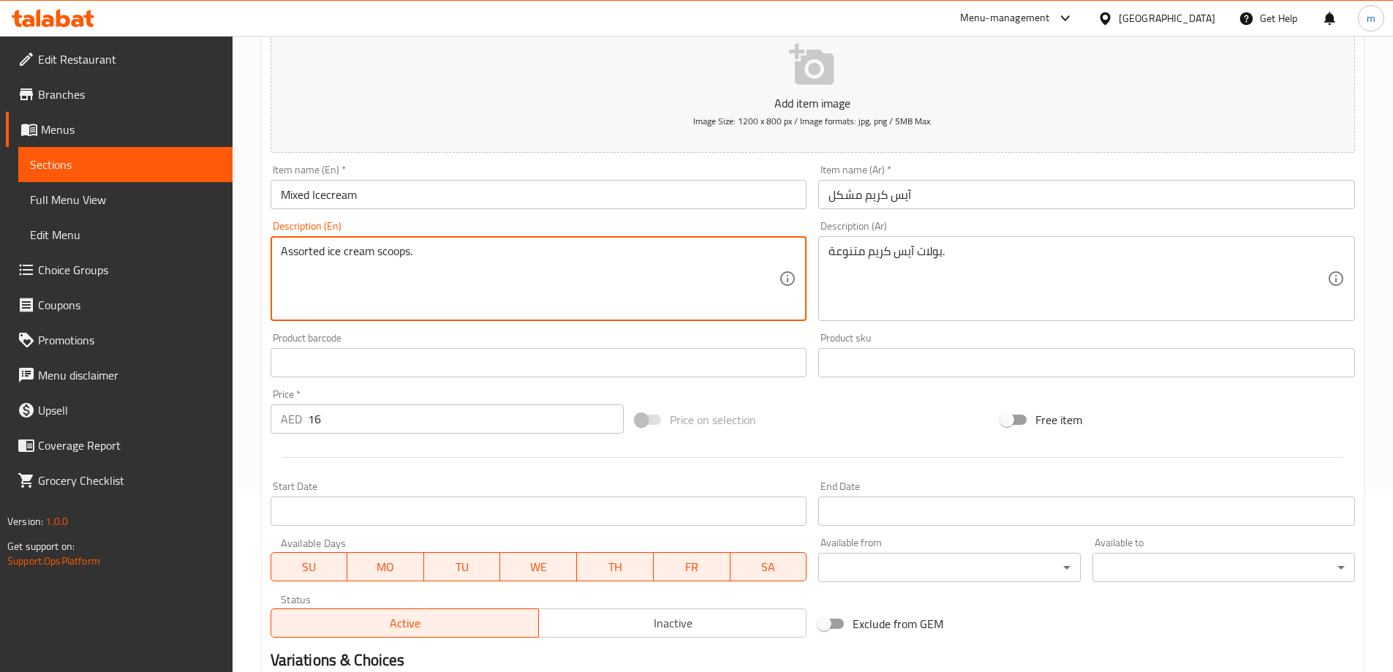
scroll to position [361, 0]
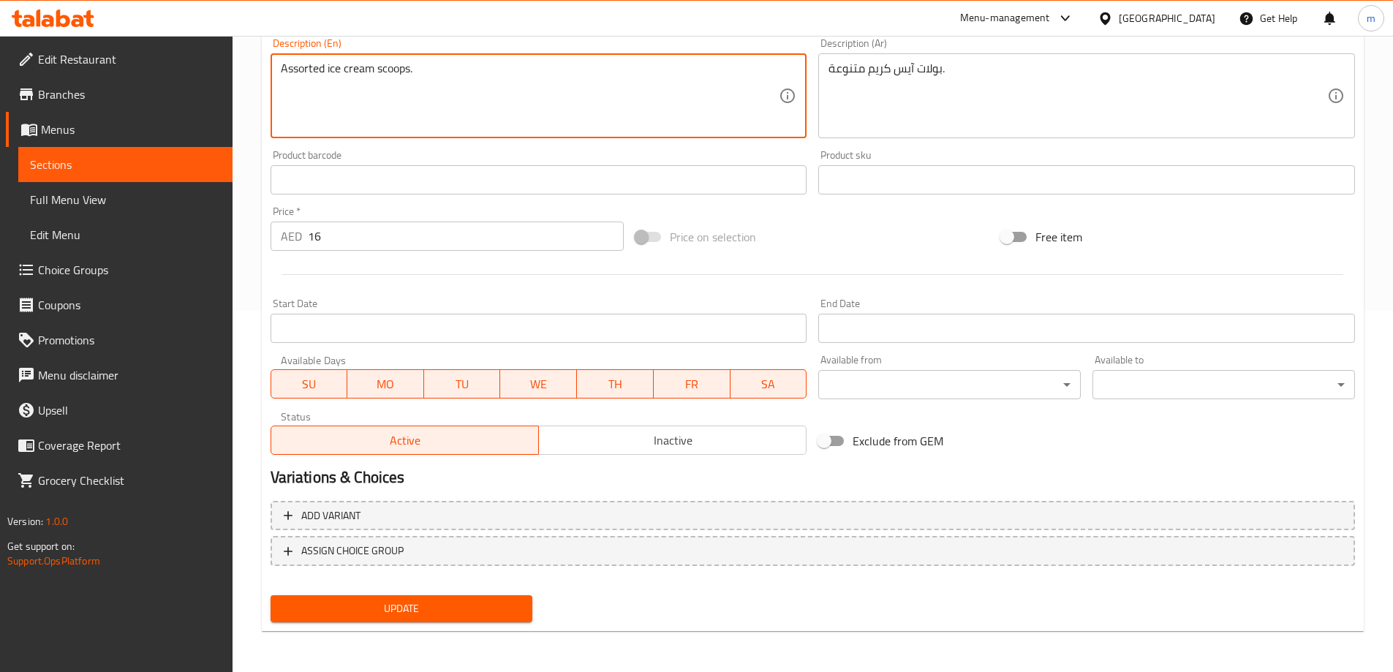
click at [456, 630] on div "Update Mixed Icecream Add item image Image Size: 1200 x 800 px / Image formats:…" at bounding box center [813, 206] width 1102 height 851
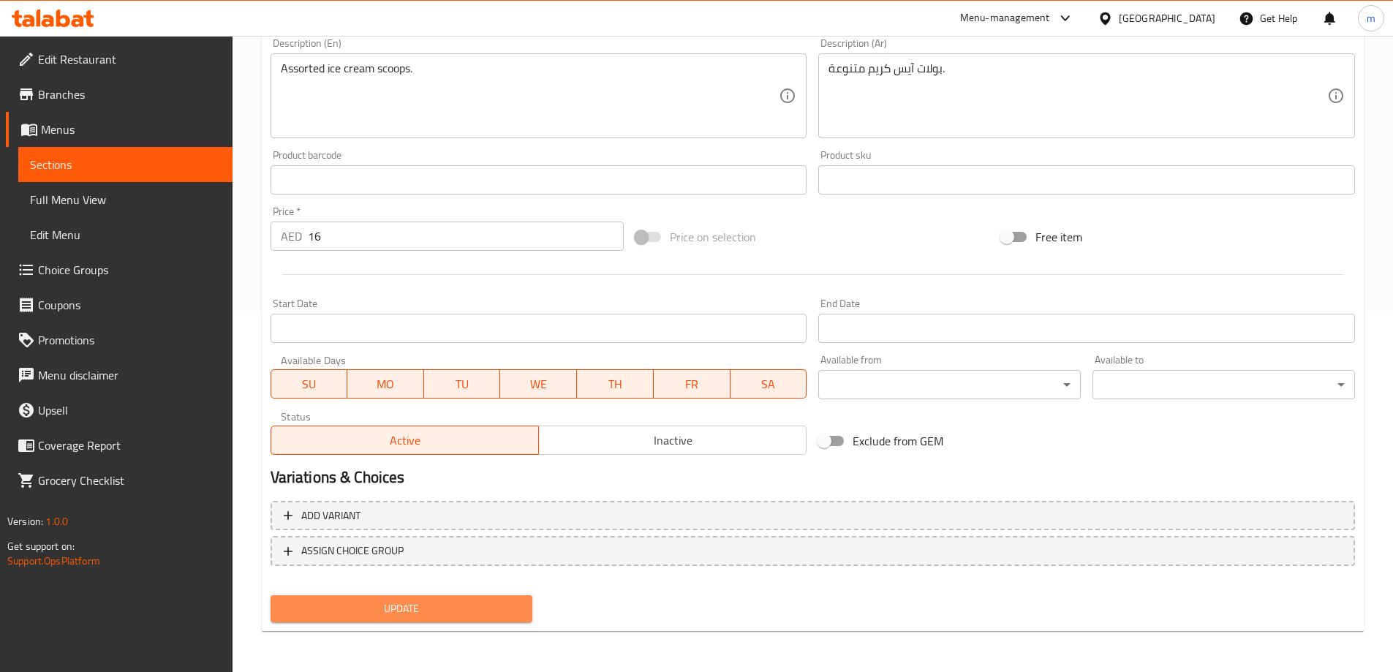
click at [464, 608] on span "Update" at bounding box center [401, 609] width 239 height 18
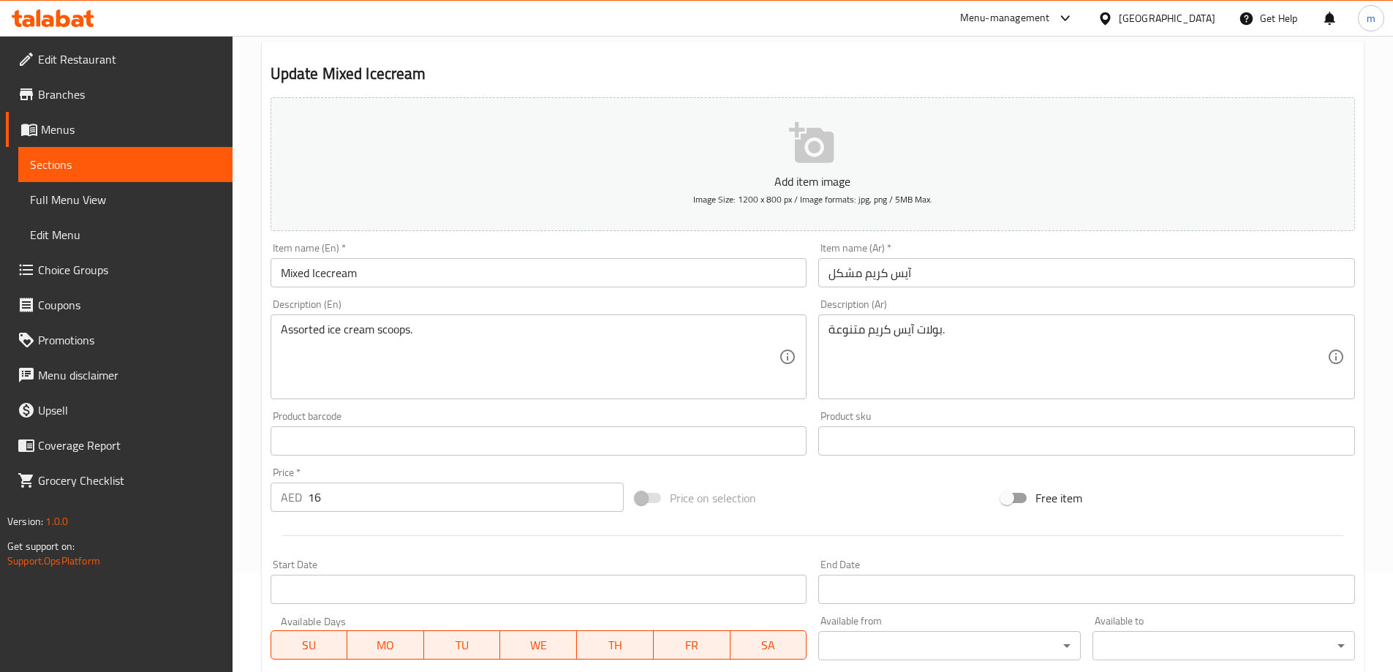
scroll to position [0, 0]
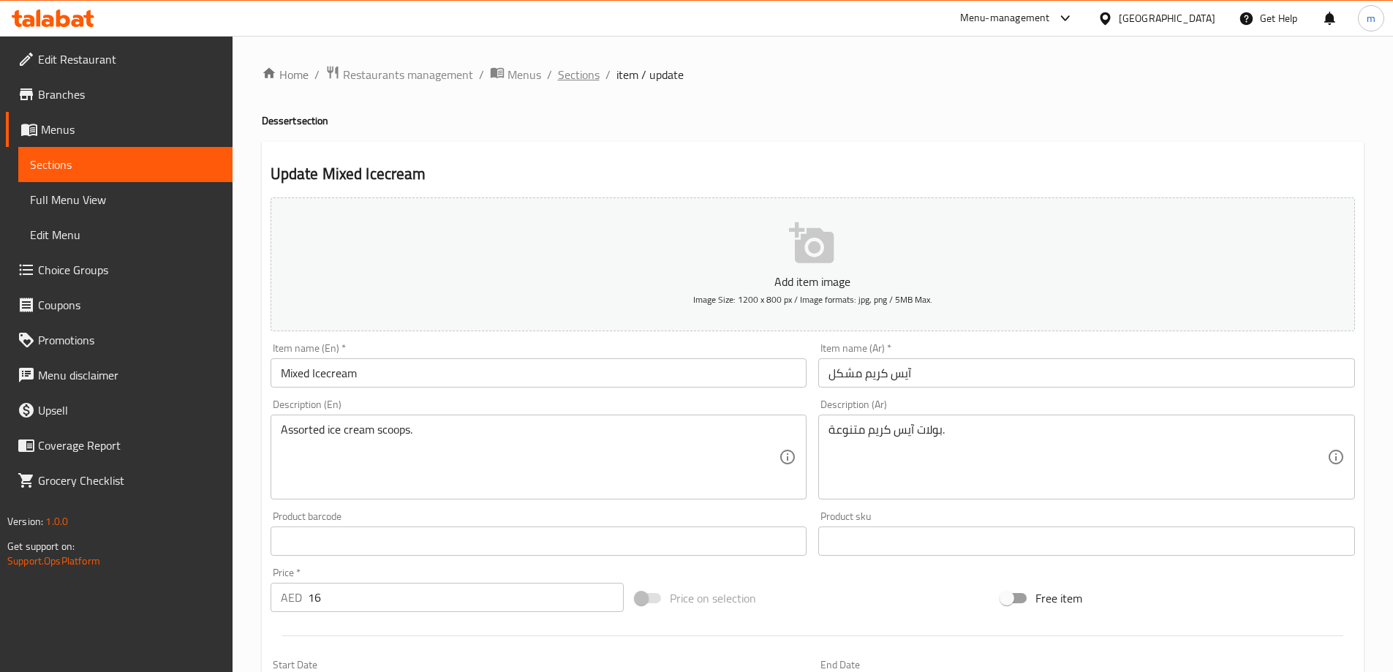
click at [594, 83] on span "Sections" at bounding box center [579, 75] width 42 height 18
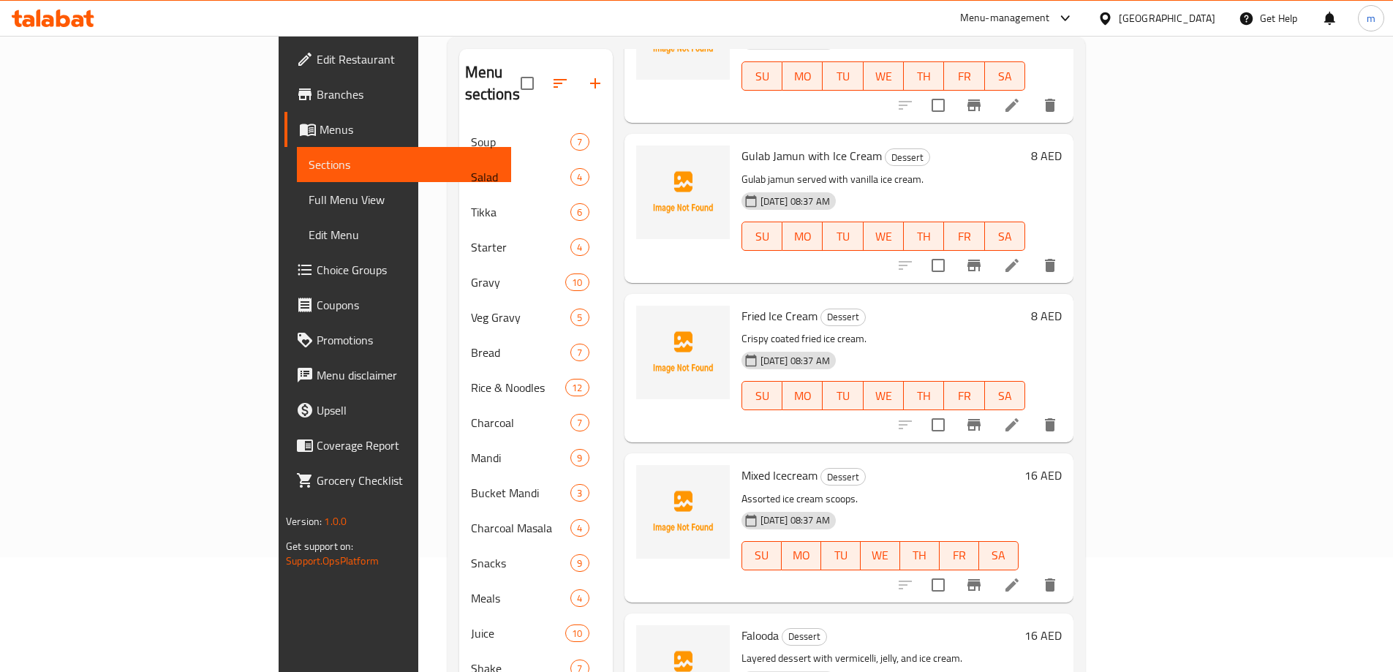
scroll to position [224, 0]
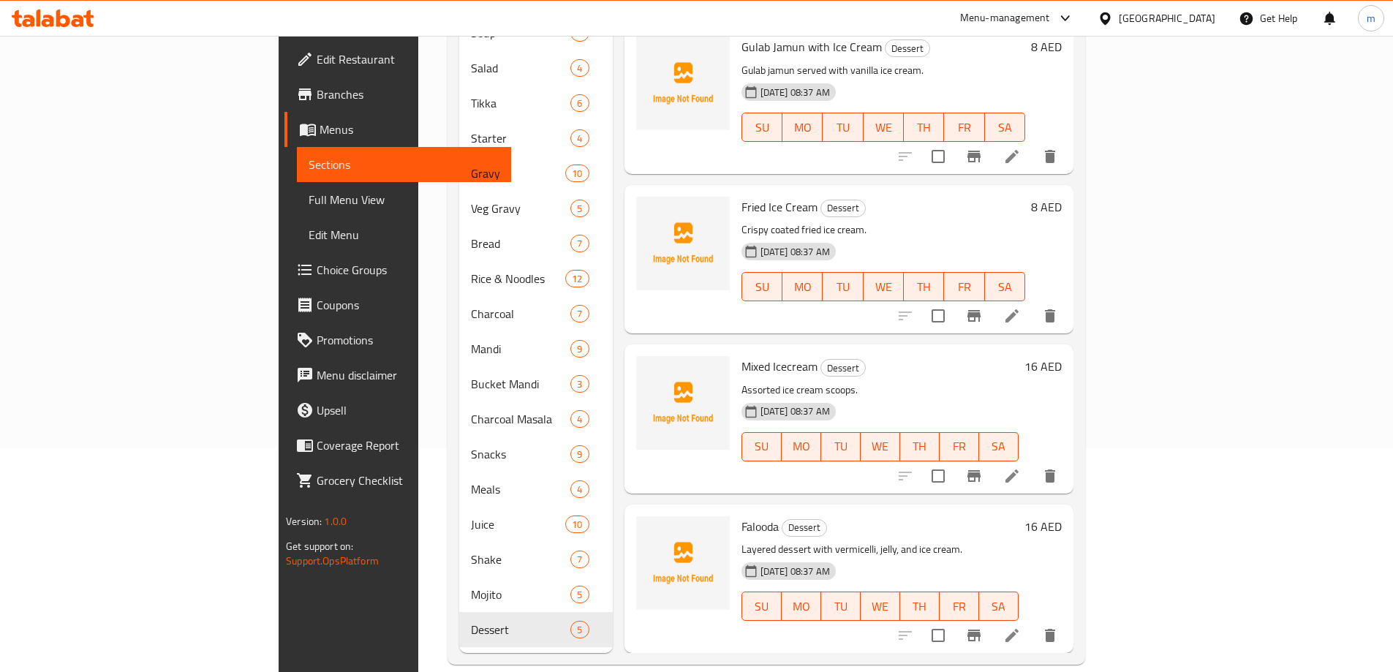
click at [1021, 627] on icon at bounding box center [1012, 636] width 18 height 18
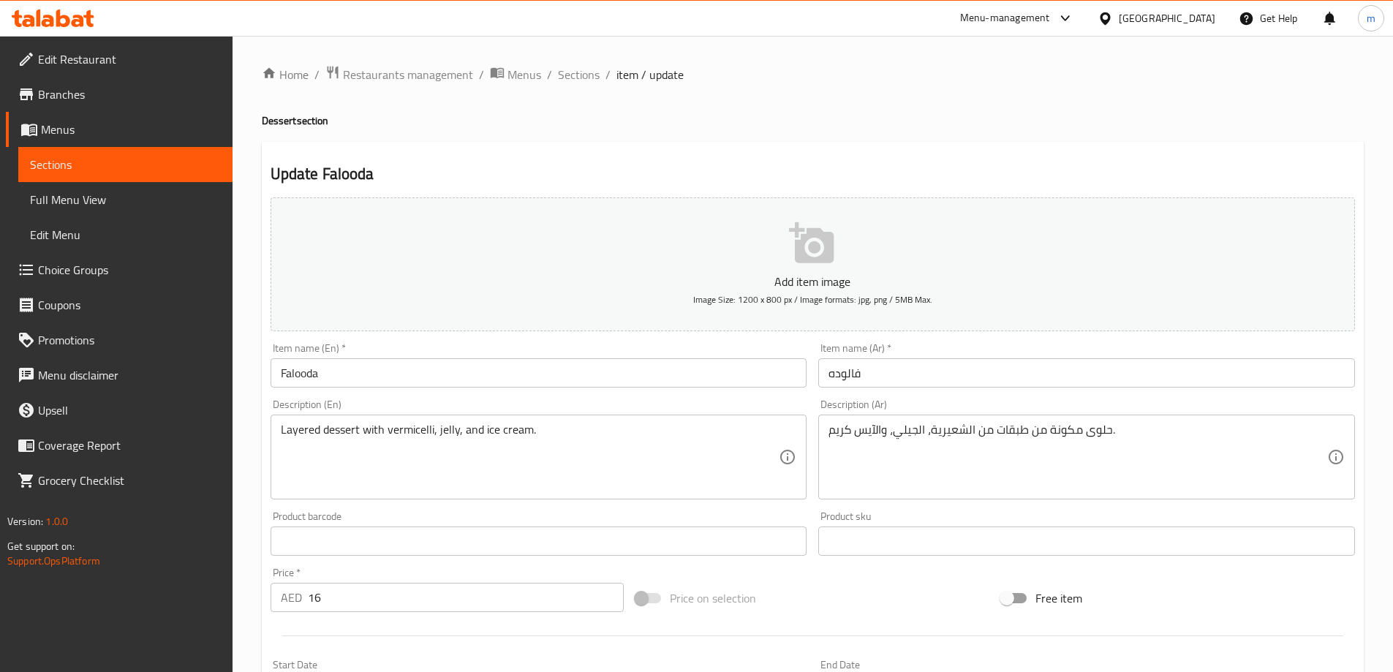
click at [523, 371] on input "Falooda" at bounding box center [539, 372] width 537 height 29
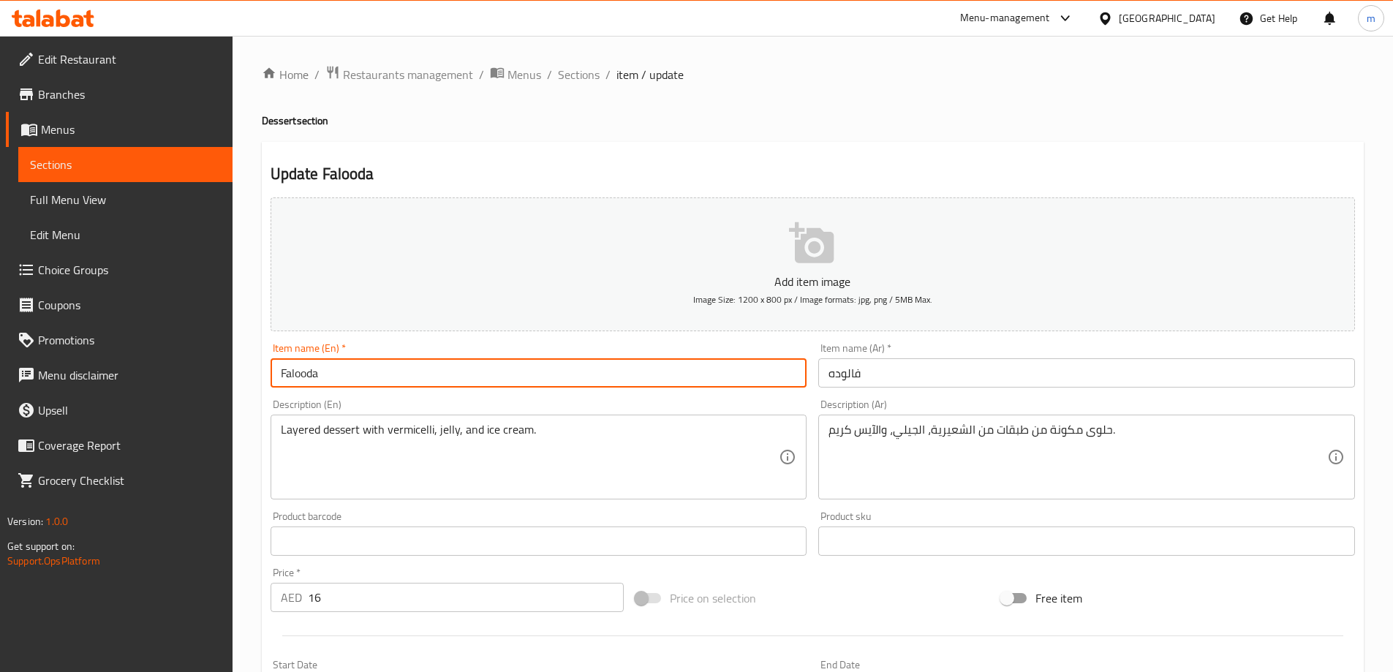
click at [523, 371] on input "Falooda" at bounding box center [539, 372] width 537 height 29
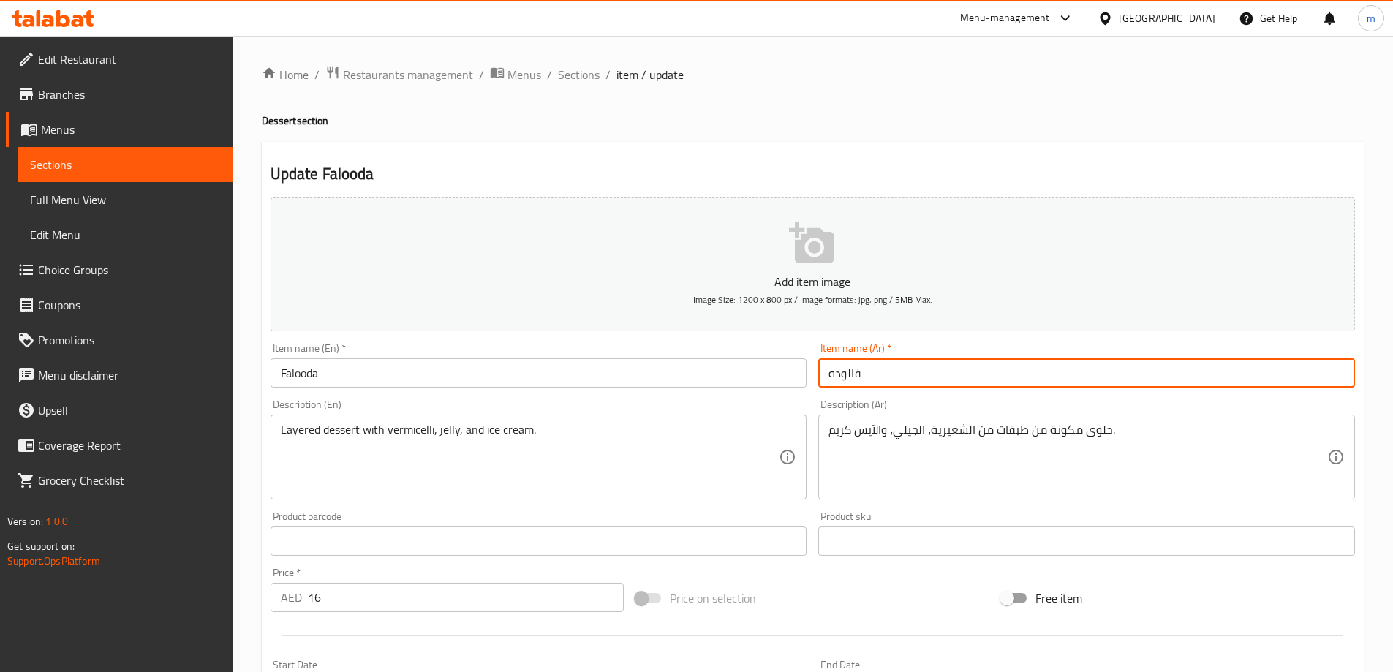
click at [957, 372] on input "فالوده" at bounding box center [1086, 372] width 537 height 29
click at [1144, 366] on input "فالوده" at bounding box center [1086, 372] width 537 height 29
paste input "ة"
type input "فالودة"
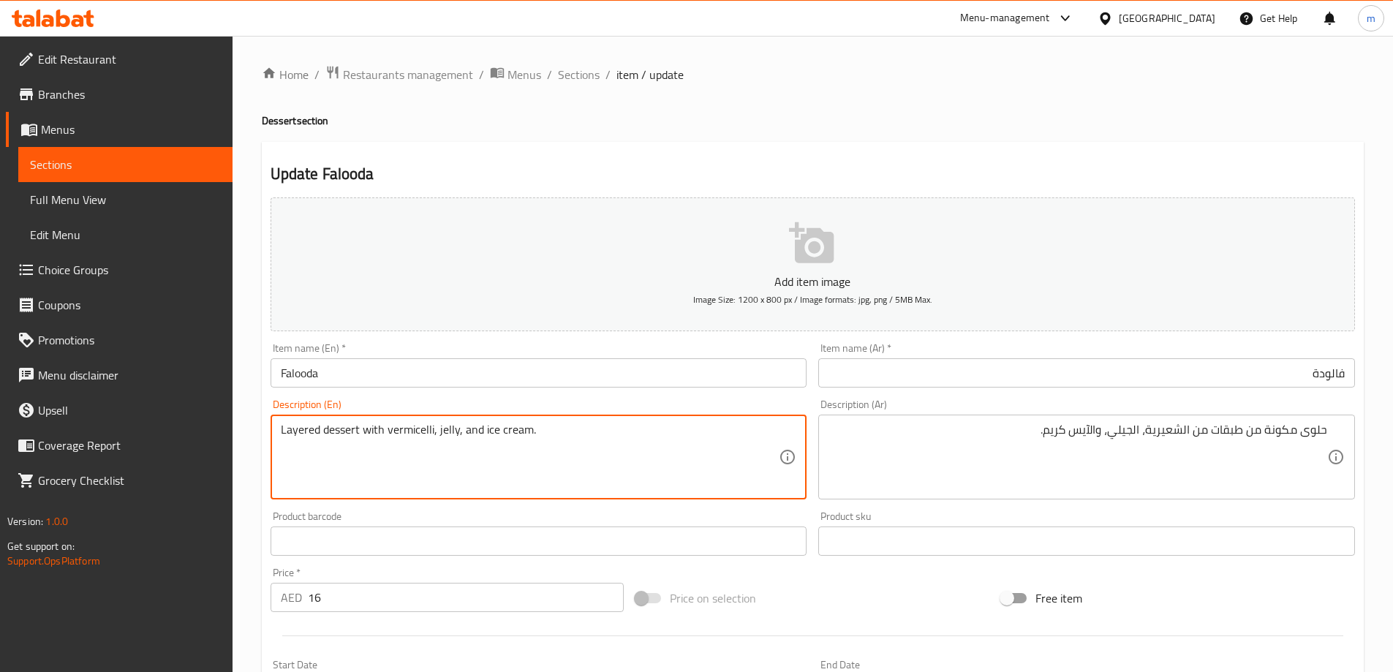
click at [423, 437] on textarea "Layered dessert with vermicelli, jelly, and ice cream." at bounding box center [530, 457] width 499 height 69
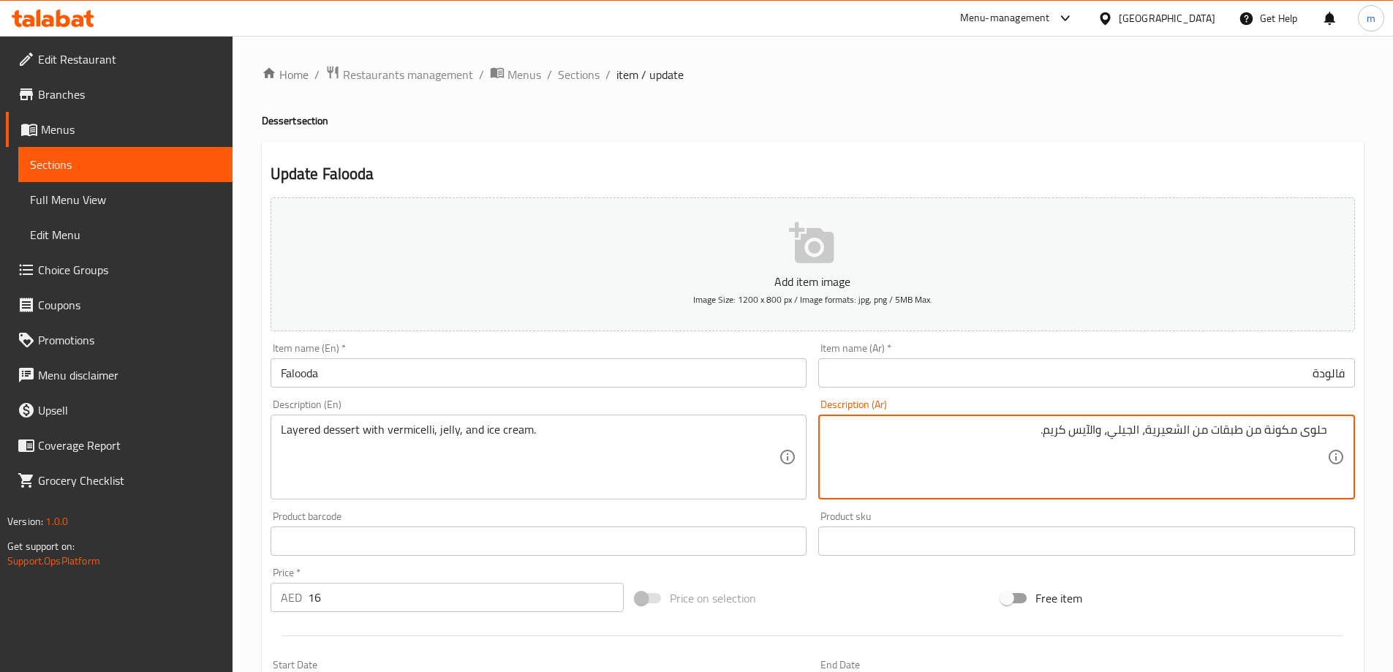
drag, startPoint x: 1197, startPoint y: 431, endPoint x: 1295, endPoint y: 455, distance: 100.9
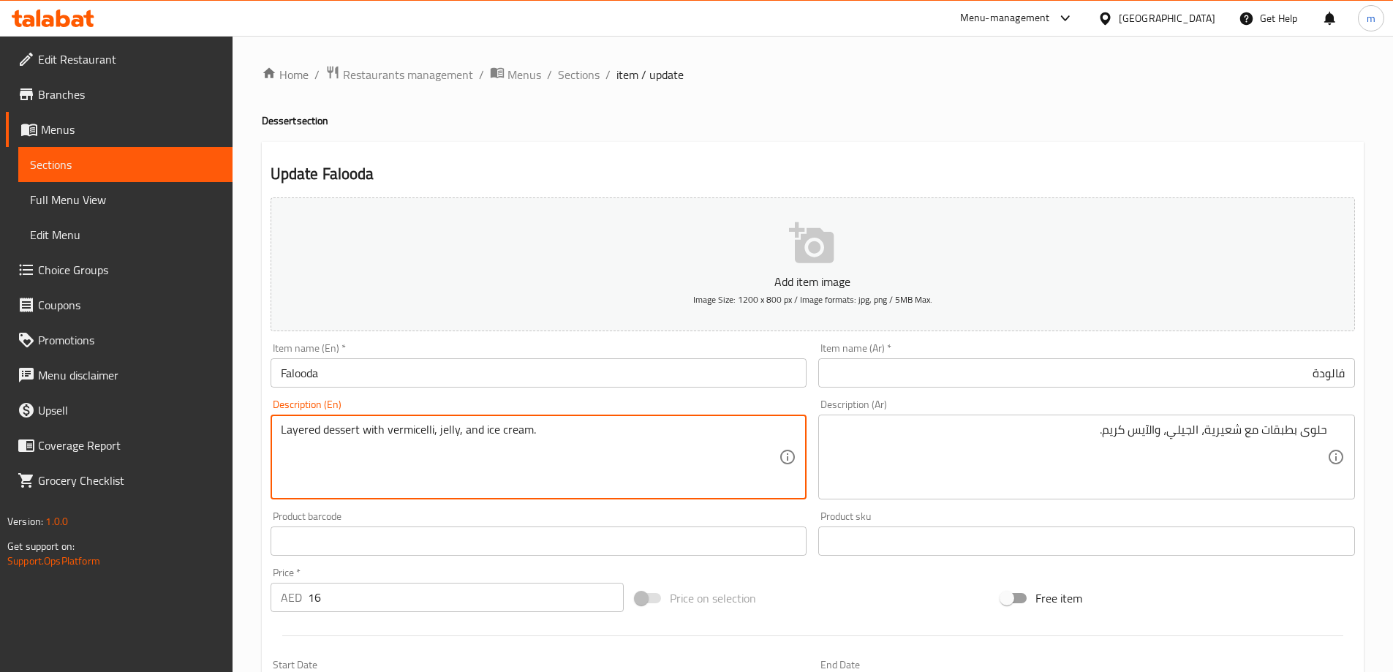
click at [429, 477] on textarea "Layered dessert with vermicelli, jelly, and ice cream." at bounding box center [530, 457] width 499 height 69
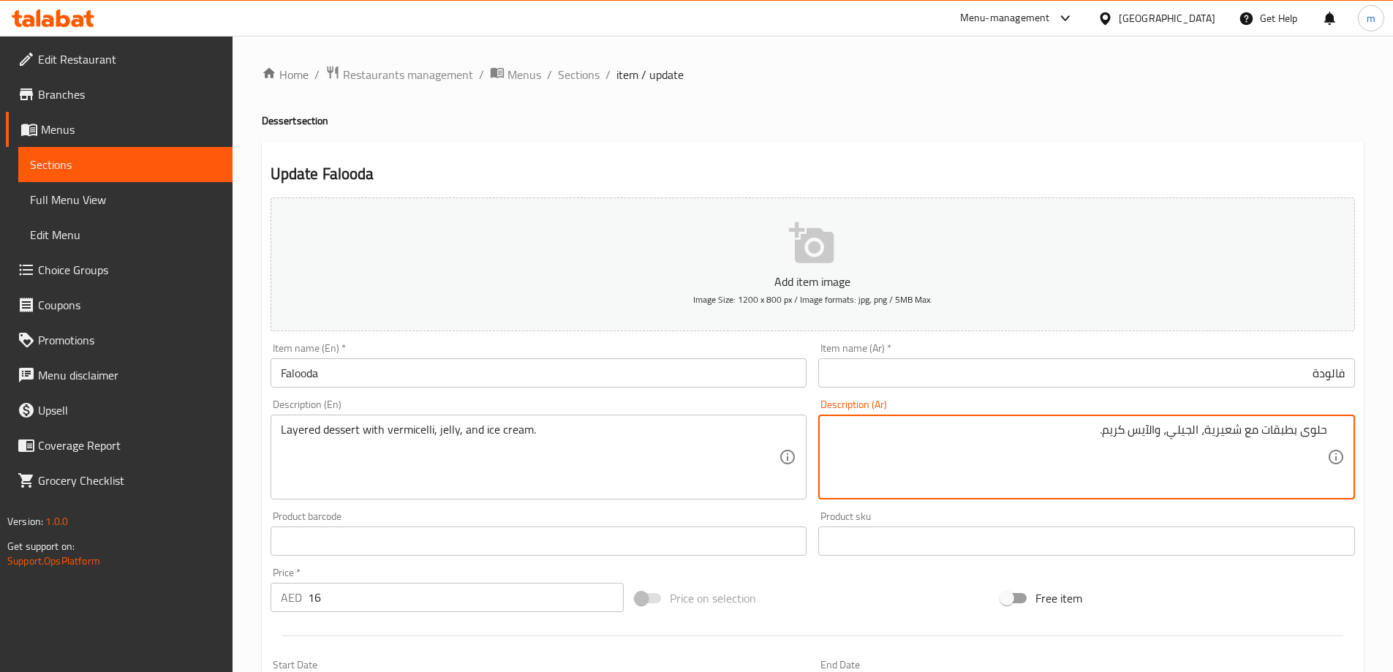
click at [1199, 432] on textarea "حلوى بطبقات مع شعيرية، الجيلي، والآيس كريم." at bounding box center [1078, 457] width 499 height 69
drag, startPoint x: 1169, startPoint y: 428, endPoint x: 1163, endPoint y: 435, distance: 9.4
click at [1165, 429] on textarea "حلوى بطبقات مع شعيرية، جيلي، والآيس كريم." at bounding box center [1078, 457] width 499 height 69
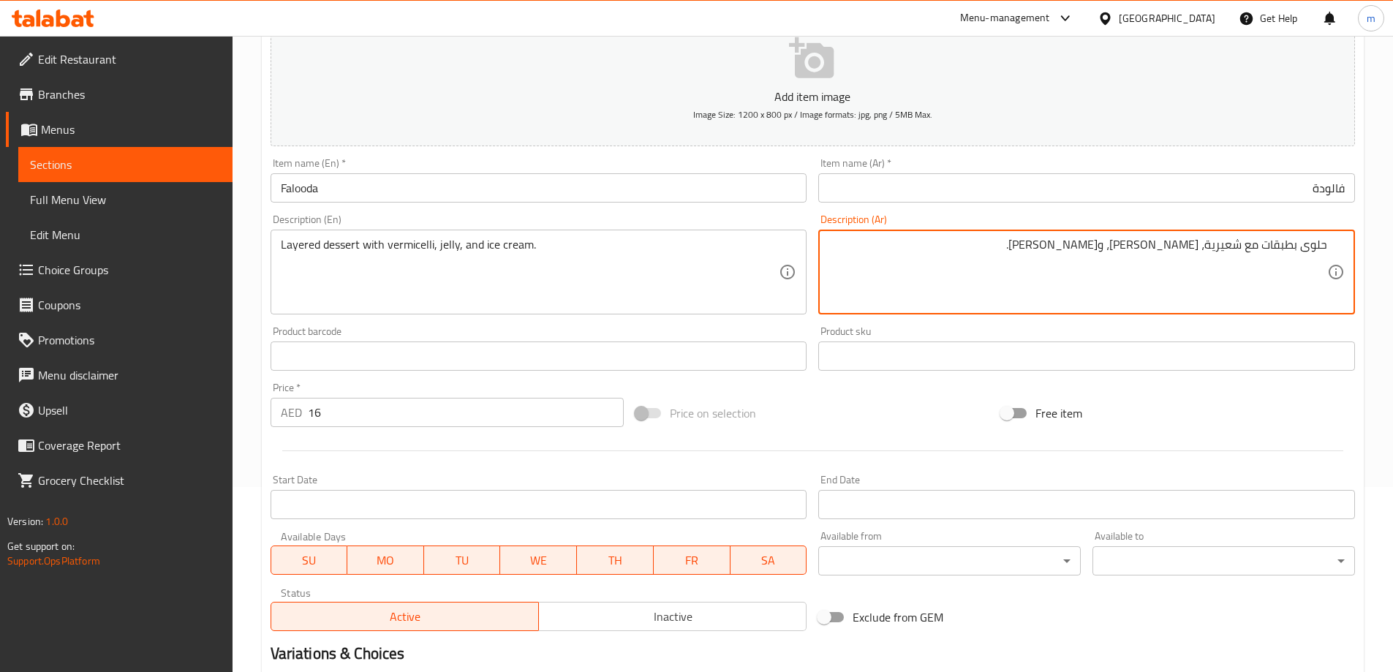
scroll to position [361, 0]
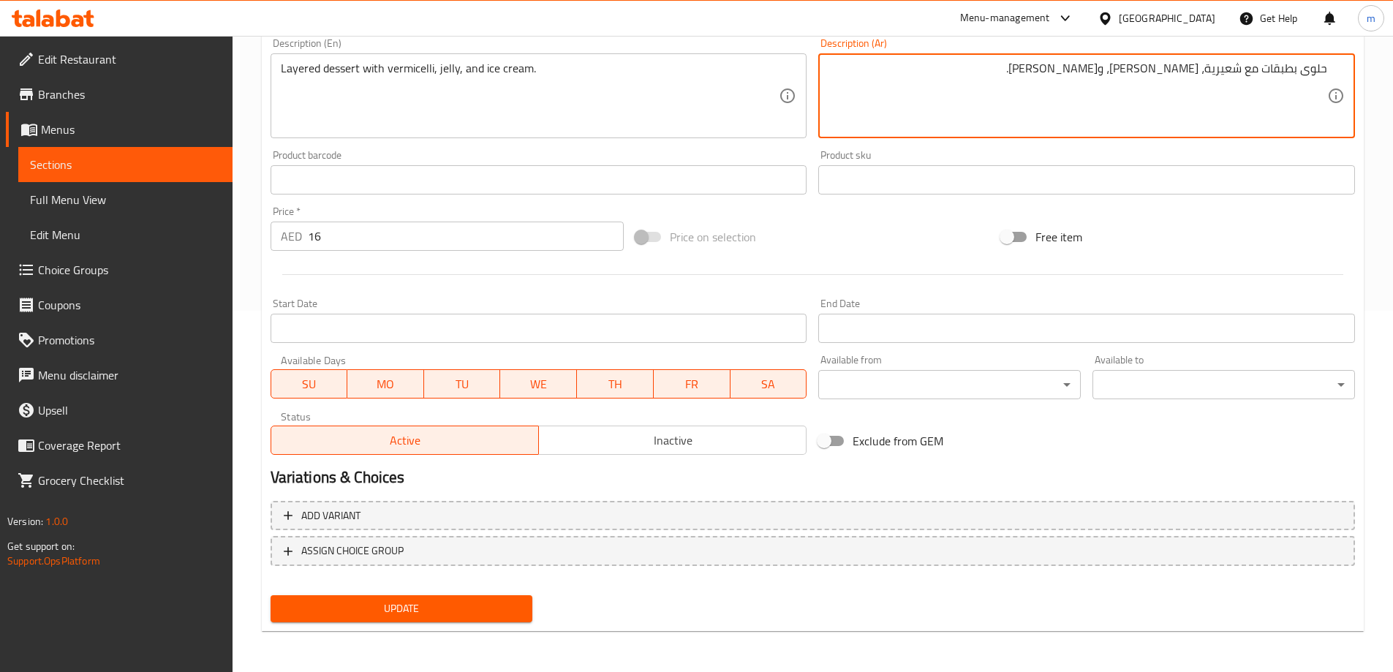
type textarea "حلوى بطبقات مع شعيرية، جيلي، وآيس كريم."
click at [406, 636] on div "Home / Restaurants management / Menus / Sections / item / update Dessert sectio…" at bounding box center [813, 173] width 1102 height 939
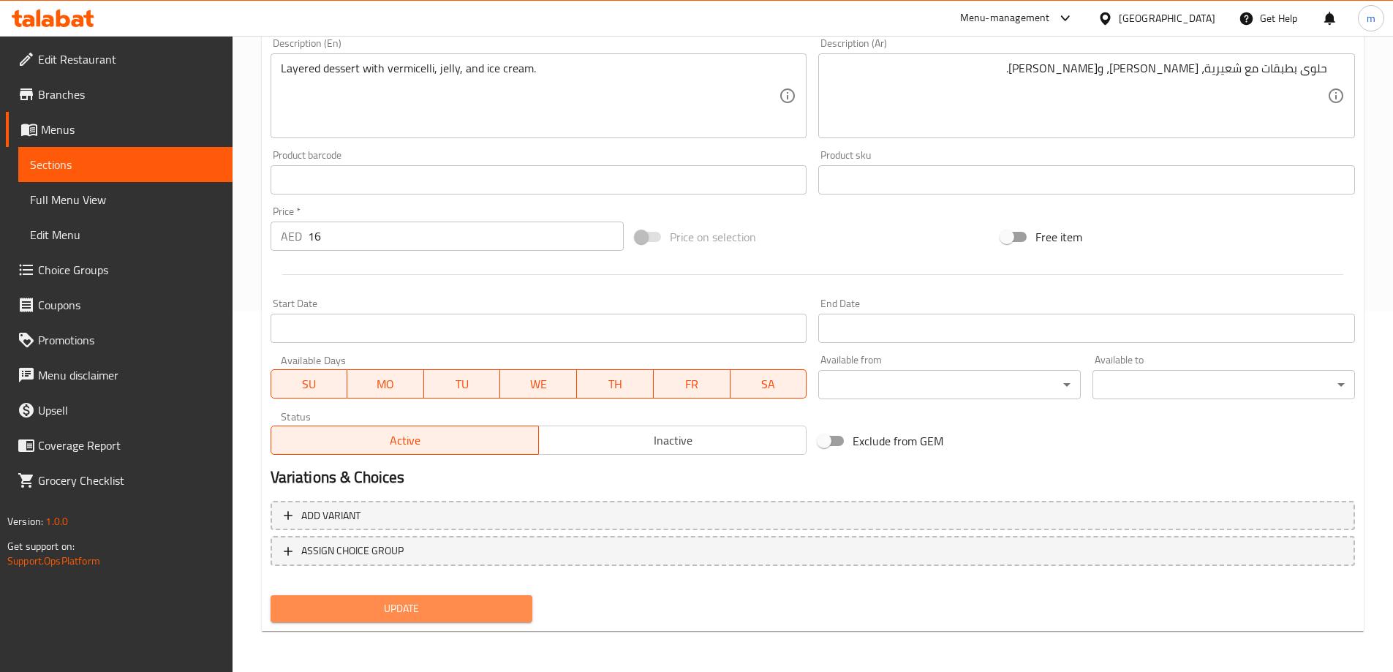
click at [421, 602] on span "Update" at bounding box center [401, 609] width 239 height 18
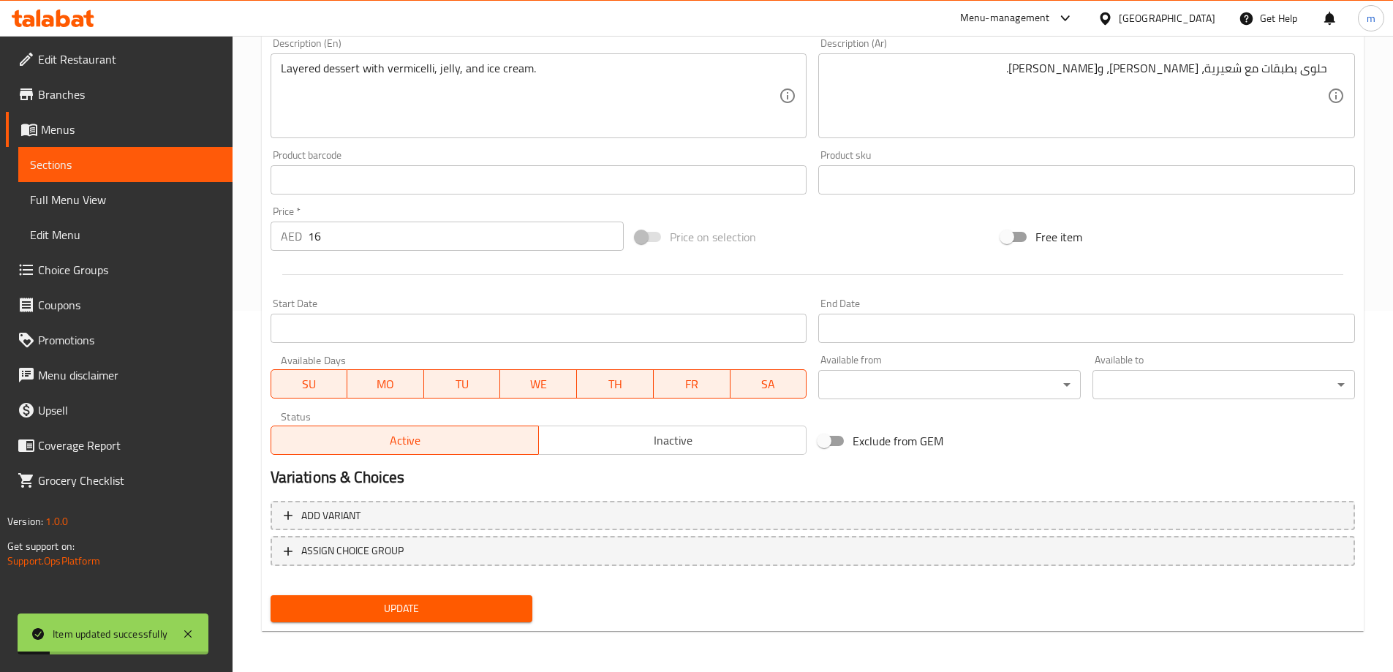
scroll to position [0, 0]
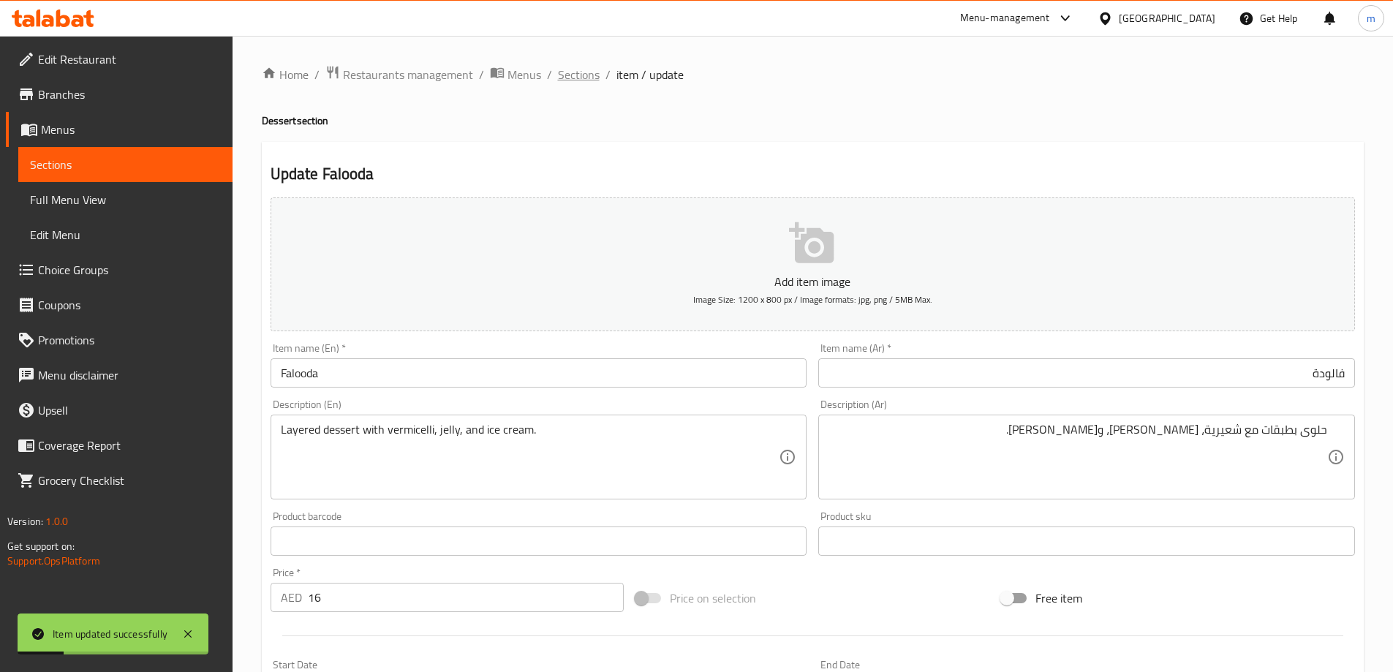
click at [578, 77] on span "Sections" at bounding box center [579, 75] width 42 height 18
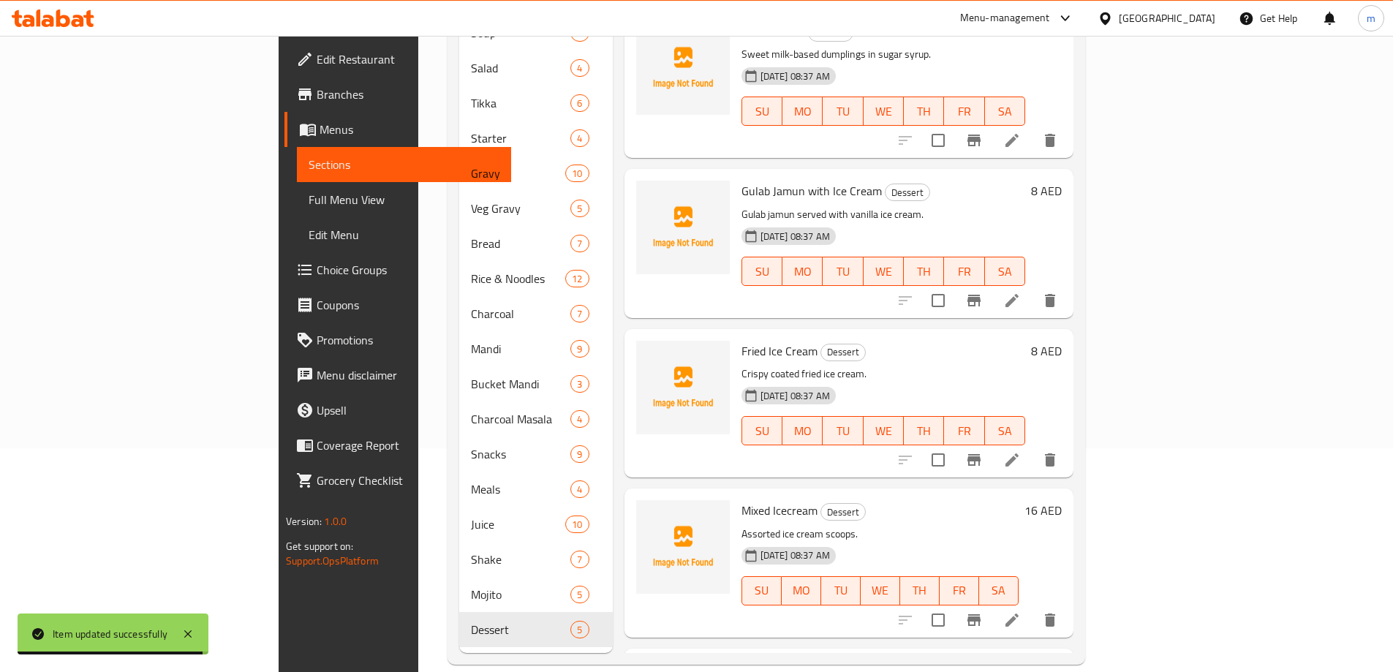
click at [309, 202] on span "Full Menu View" at bounding box center [404, 200] width 191 height 18
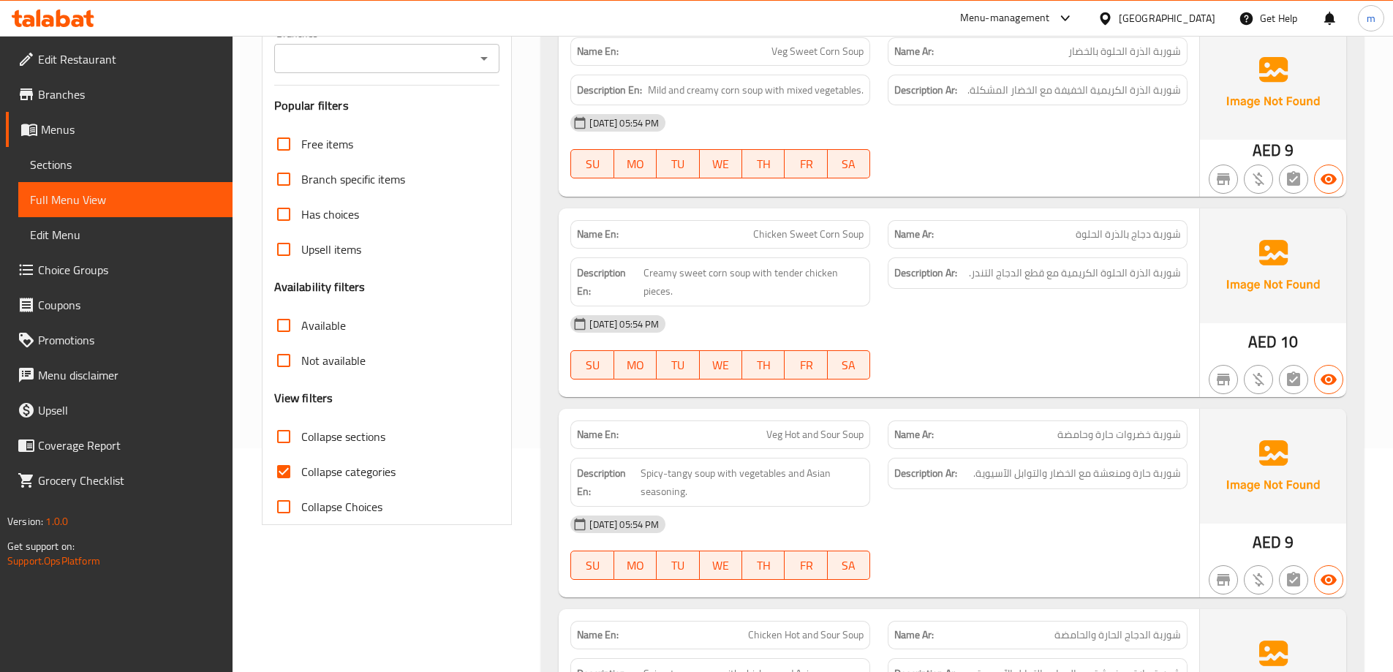
click at [350, 470] on span "Collapse categories" at bounding box center [348, 472] width 94 height 18
click at [301, 470] on input "Collapse categories" at bounding box center [283, 471] width 35 height 35
checkbox input "false"
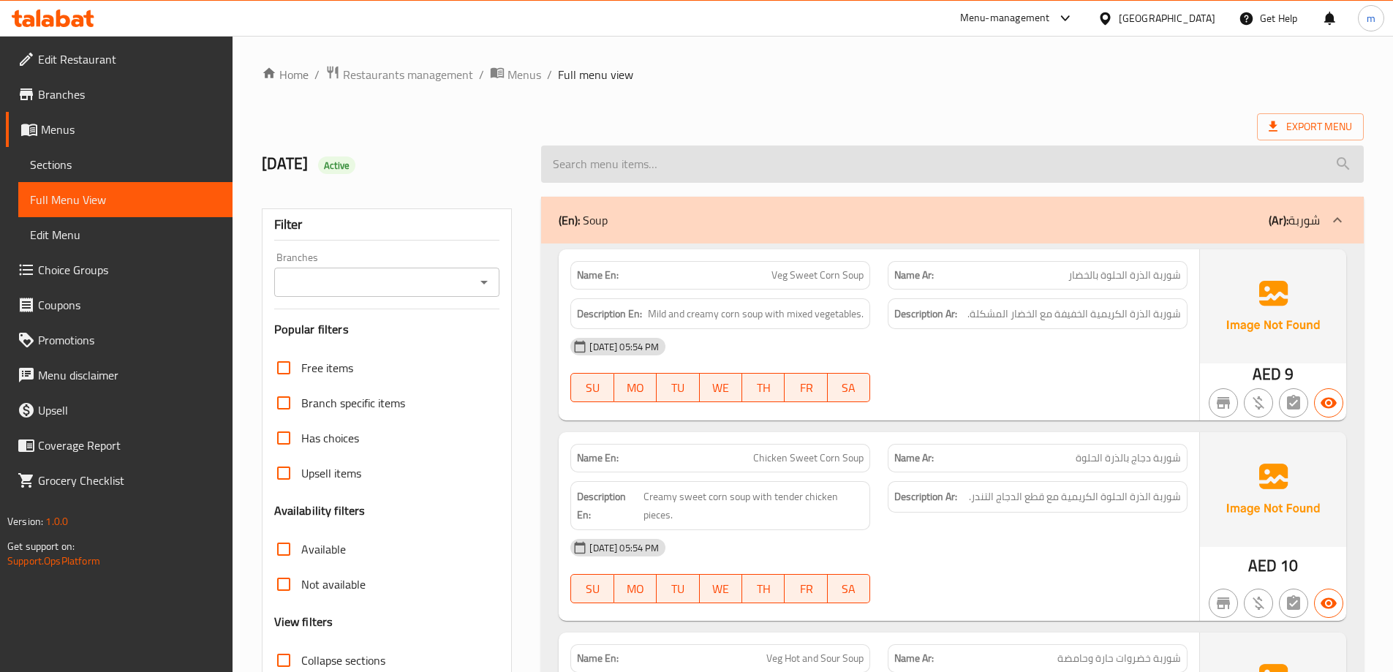
click at [571, 167] on input "search" at bounding box center [952, 164] width 823 height 37
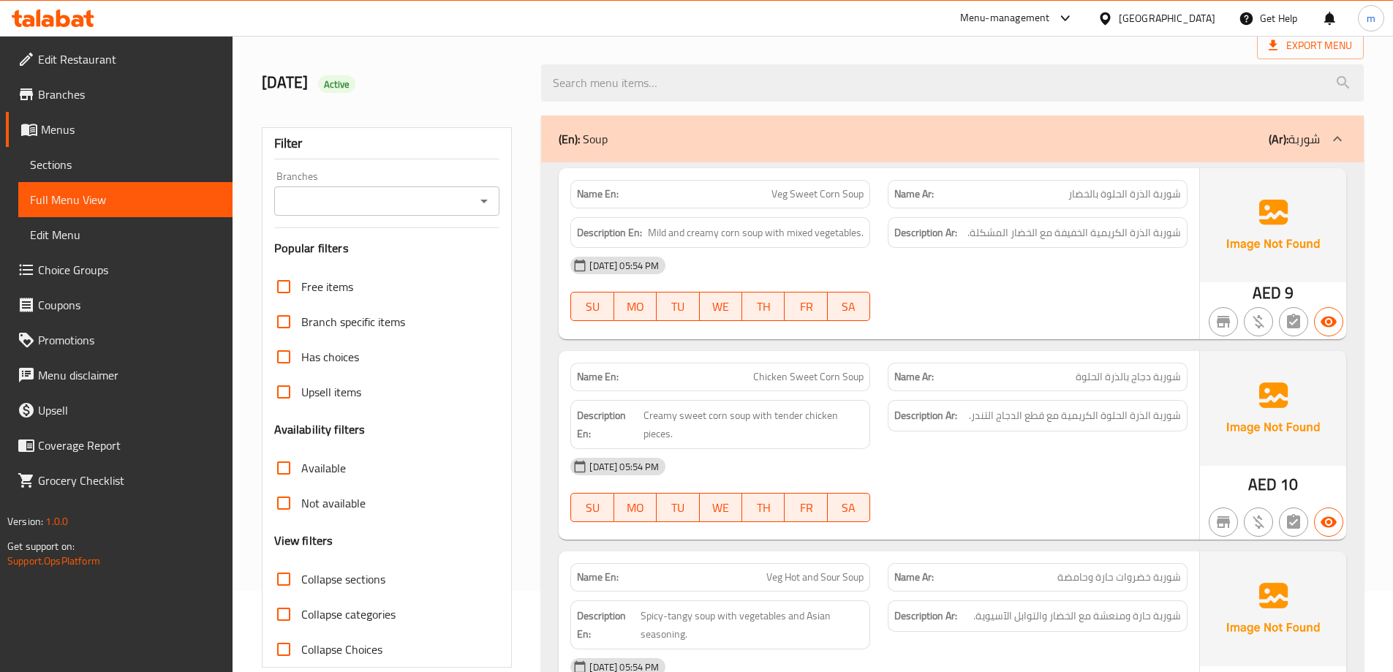
scroll to position [293, 0]
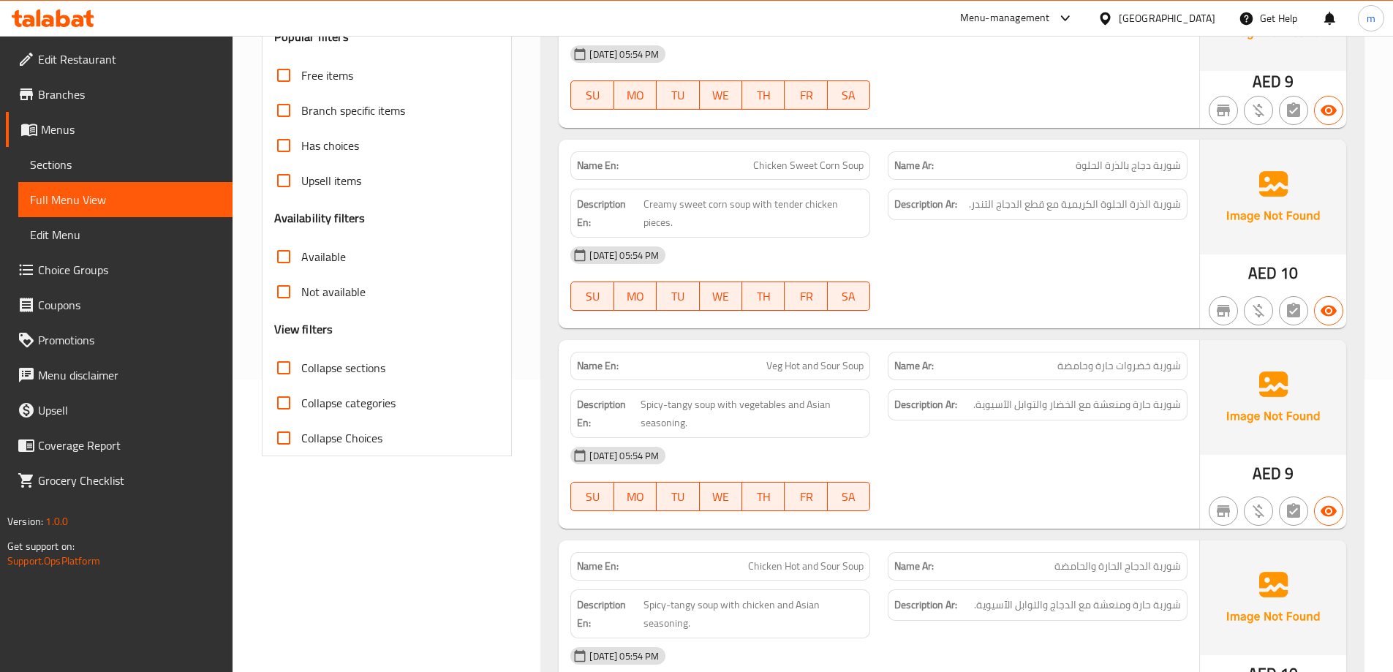
click at [358, 363] on span "Collapse sections" at bounding box center [343, 368] width 84 height 18
click at [301, 363] on input "Collapse sections" at bounding box center [283, 367] width 35 height 35
checkbox input "true"
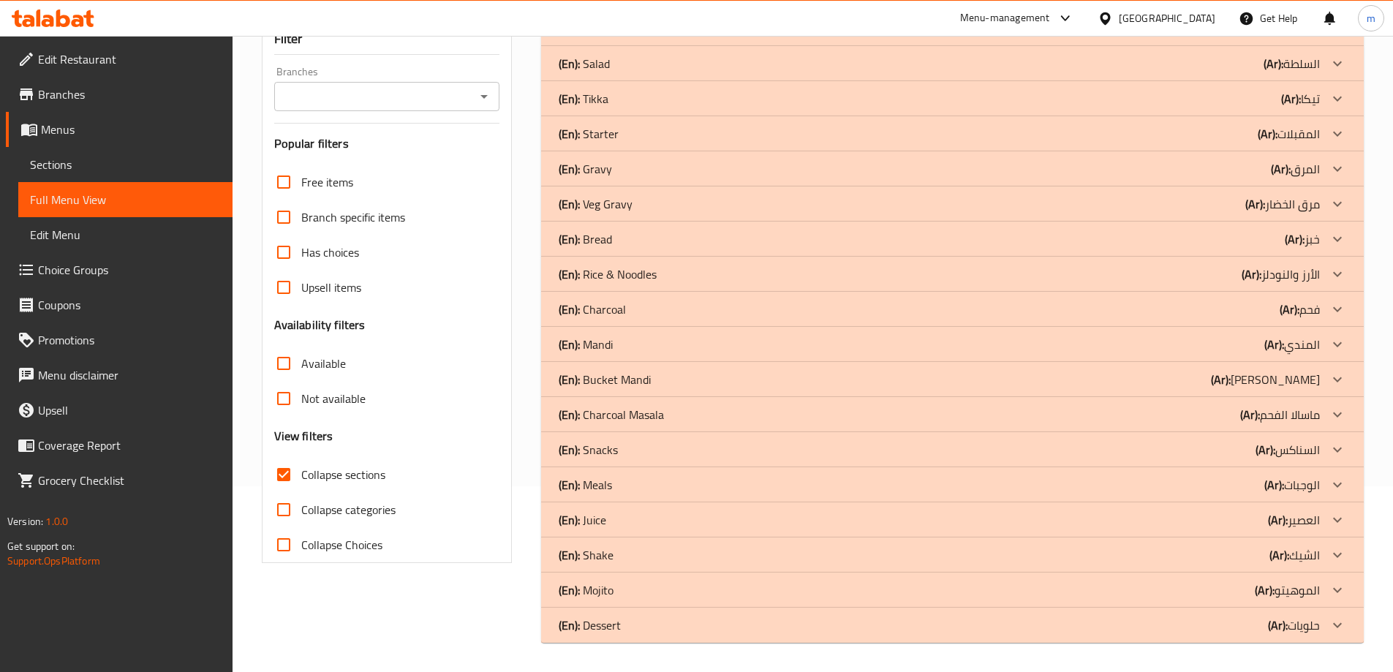
scroll to position [186, 0]
click at [643, 37] on div "(En): Dessert (Ar): حلويات" at bounding box center [939, 29] width 761 height 18
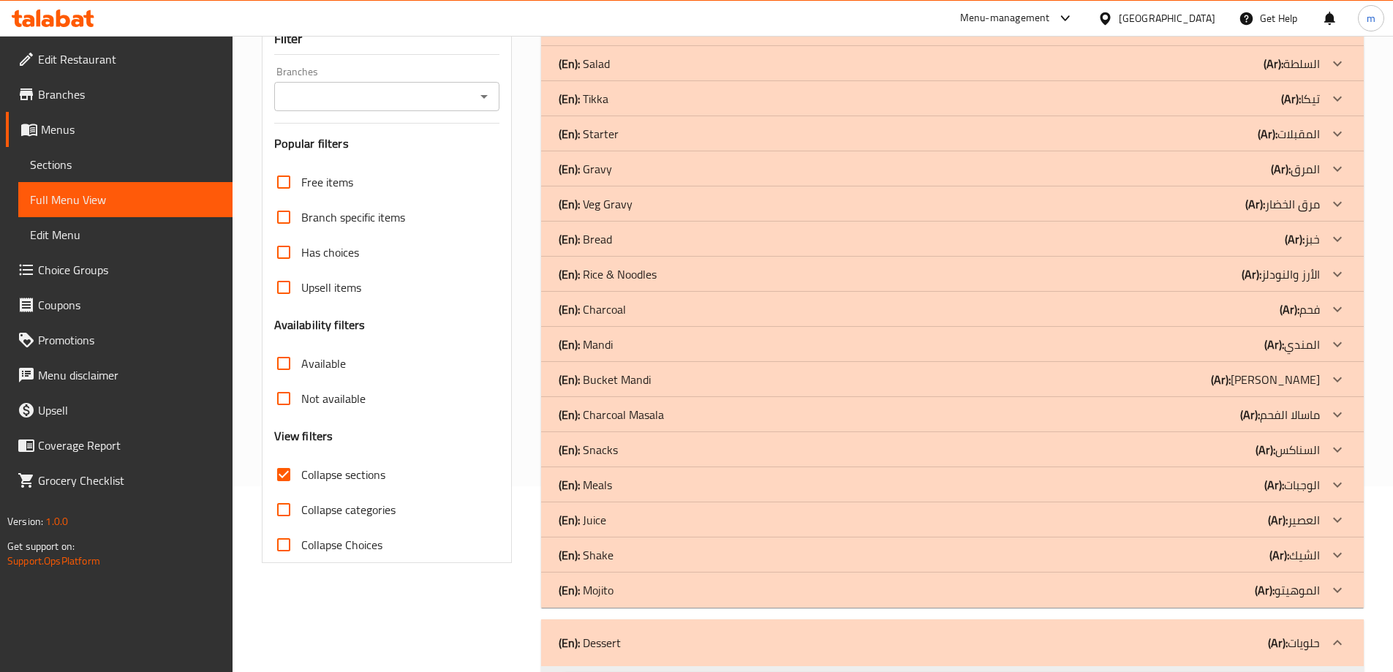
click at [638, 37] on div "(En): Mojito (Ar): الموهيتو" at bounding box center [939, 29] width 761 height 18
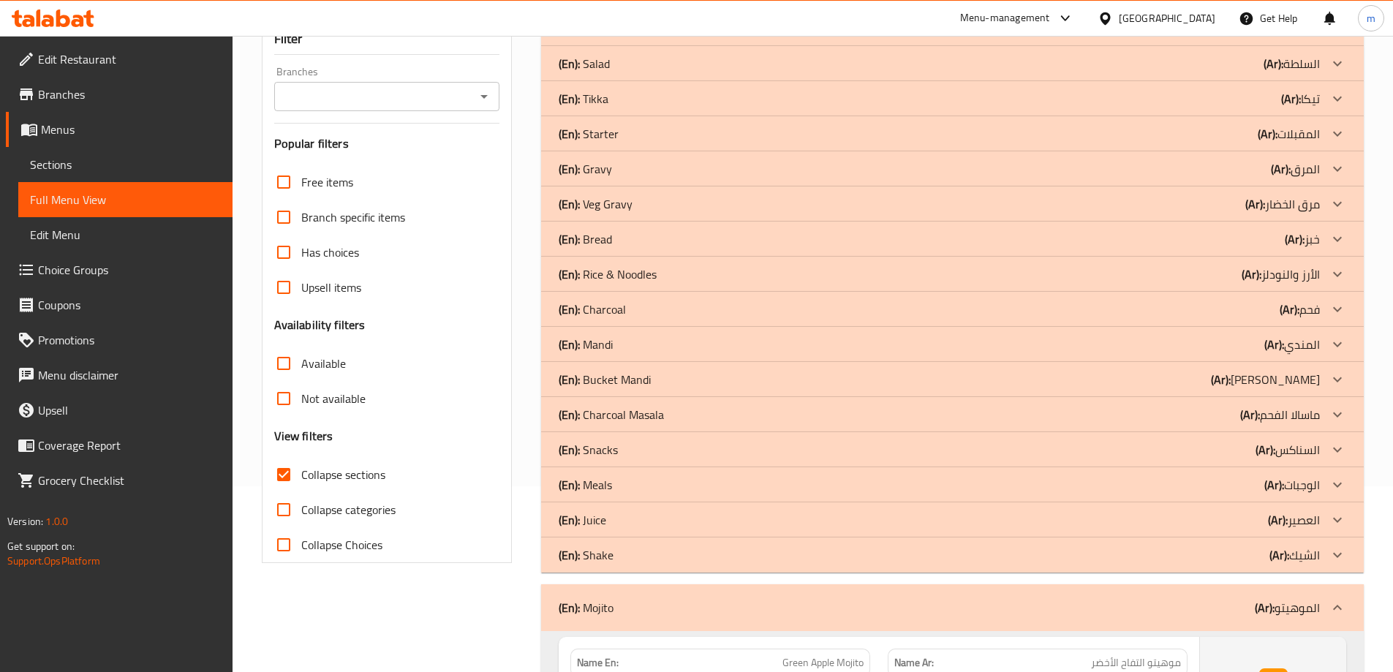
click at [621, 37] on div "(En): Shake (Ar): الشيك" at bounding box center [939, 29] width 761 height 18
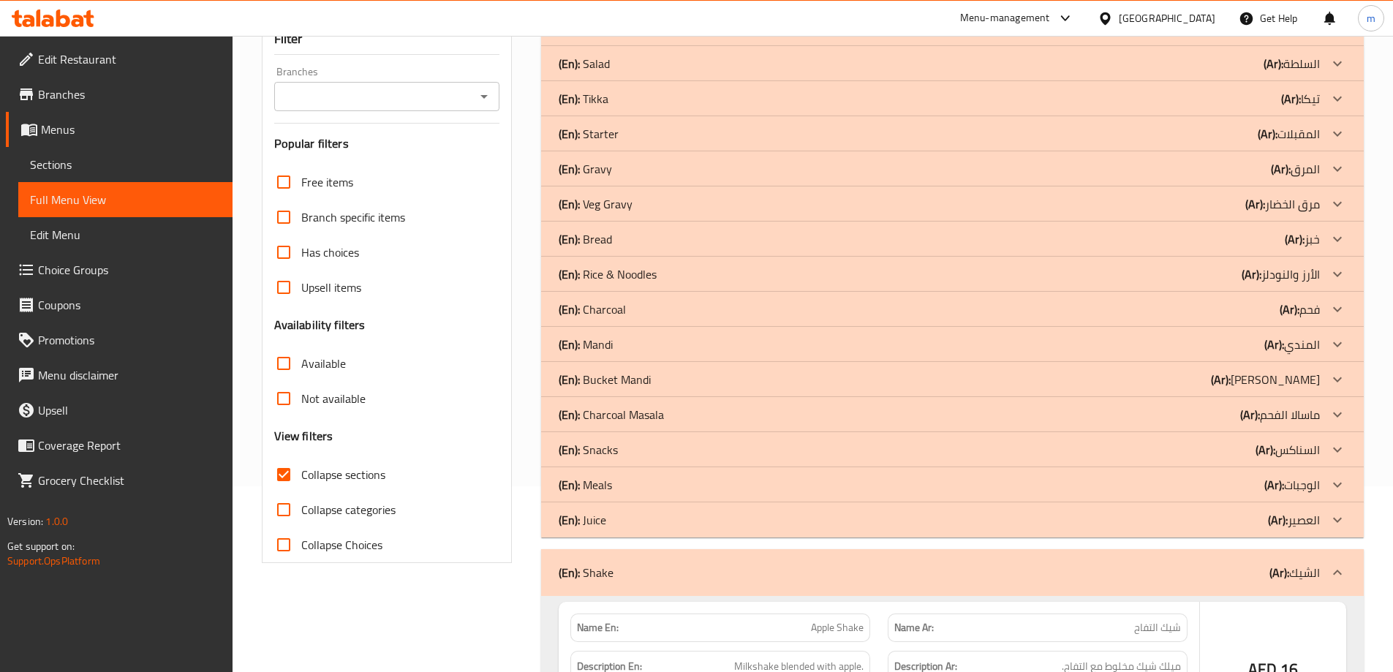
click at [616, 37] on div "(En): Juice (Ar): العصير" at bounding box center [939, 29] width 761 height 18
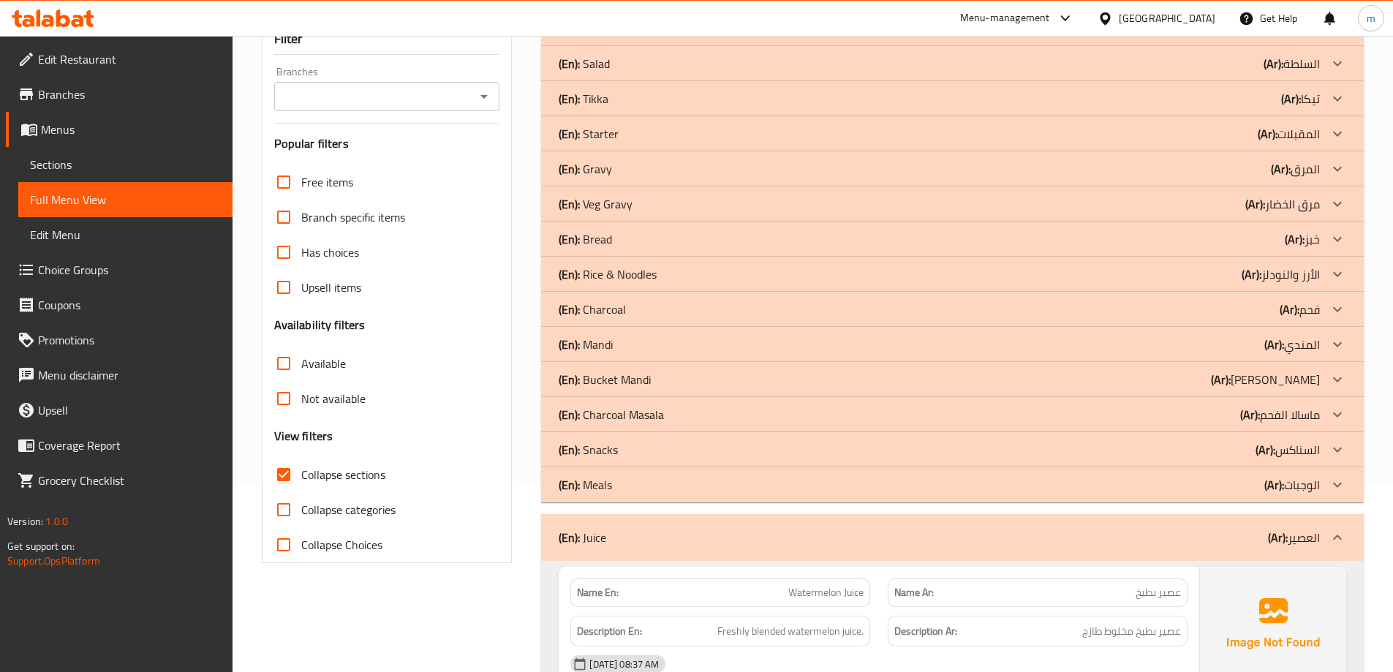
click at [671, 37] on div "(En): Meals (Ar): الوجبات" at bounding box center [939, 29] width 761 height 18
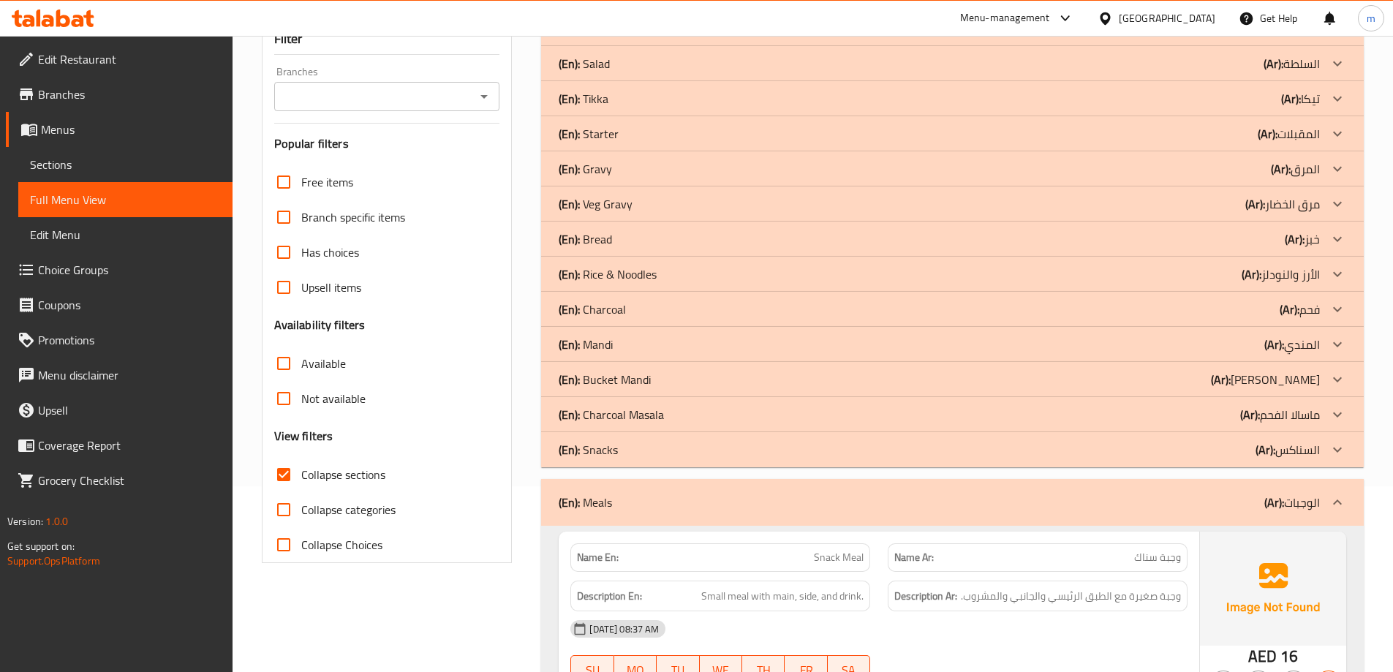
click at [601, 37] on p "(En): Snacks" at bounding box center [583, 29] width 49 height 18
click at [667, 37] on div "(En): Charcoal Masala (Ar): ماسالا الفحم" at bounding box center [939, 29] width 761 height 18
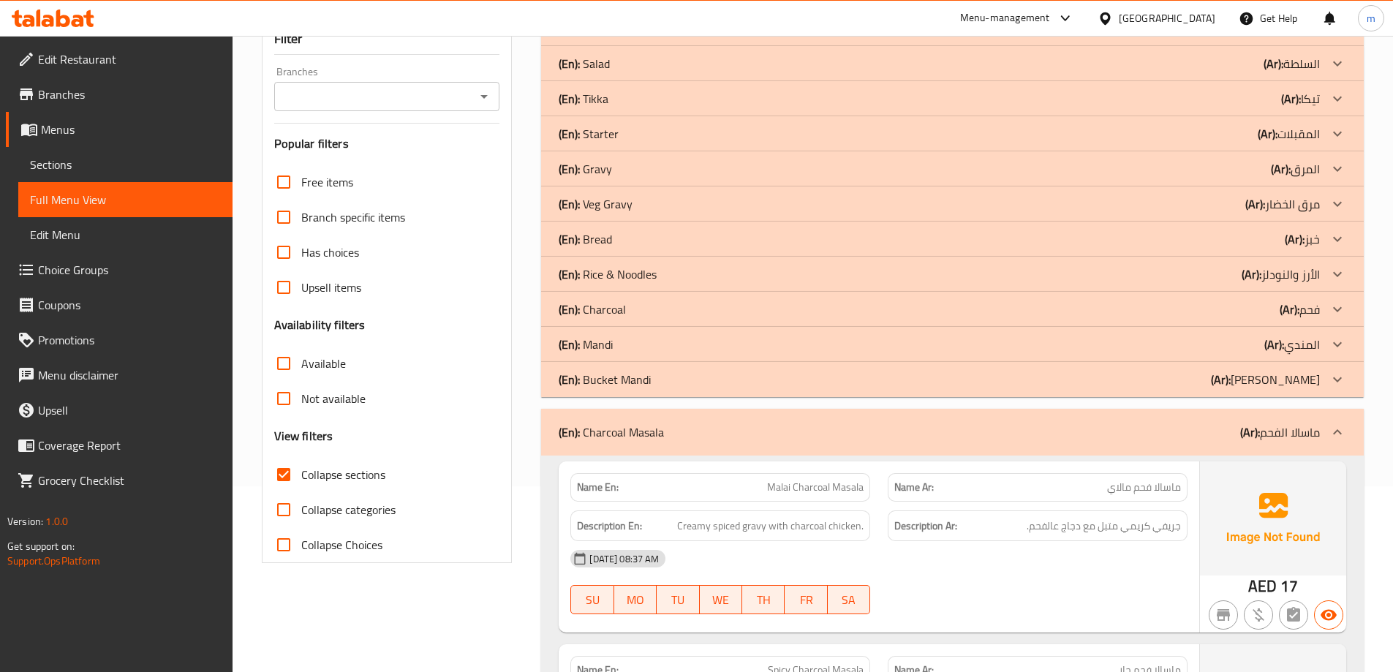
click at [634, 46] on div "(En): Bucket Mandi (Ar): باكيت مندي" at bounding box center [952, 28] width 823 height 35
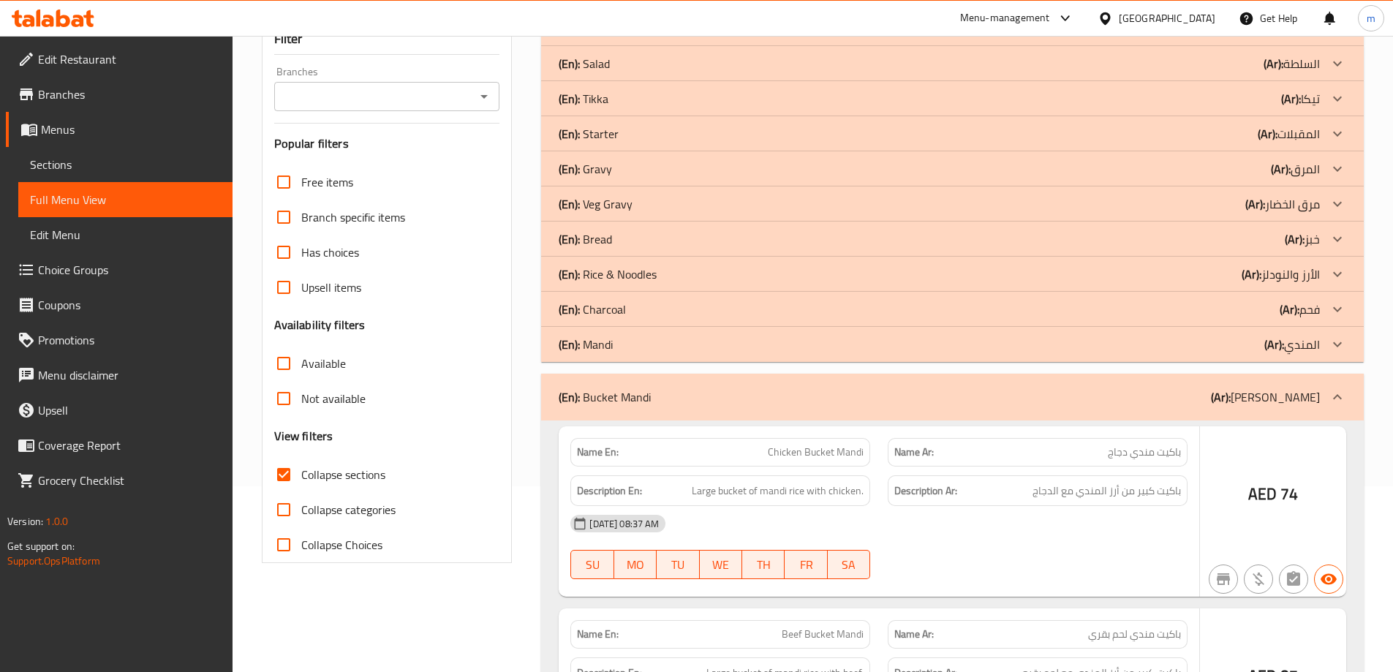
click at [651, 37] on div "(En): Mandi (Ar): المندي" at bounding box center [939, 29] width 761 height 18
click at [659, 37] on div "(En): Charcoal (Ar): فحم" at bounding box center [939, 29] width 761 height 18
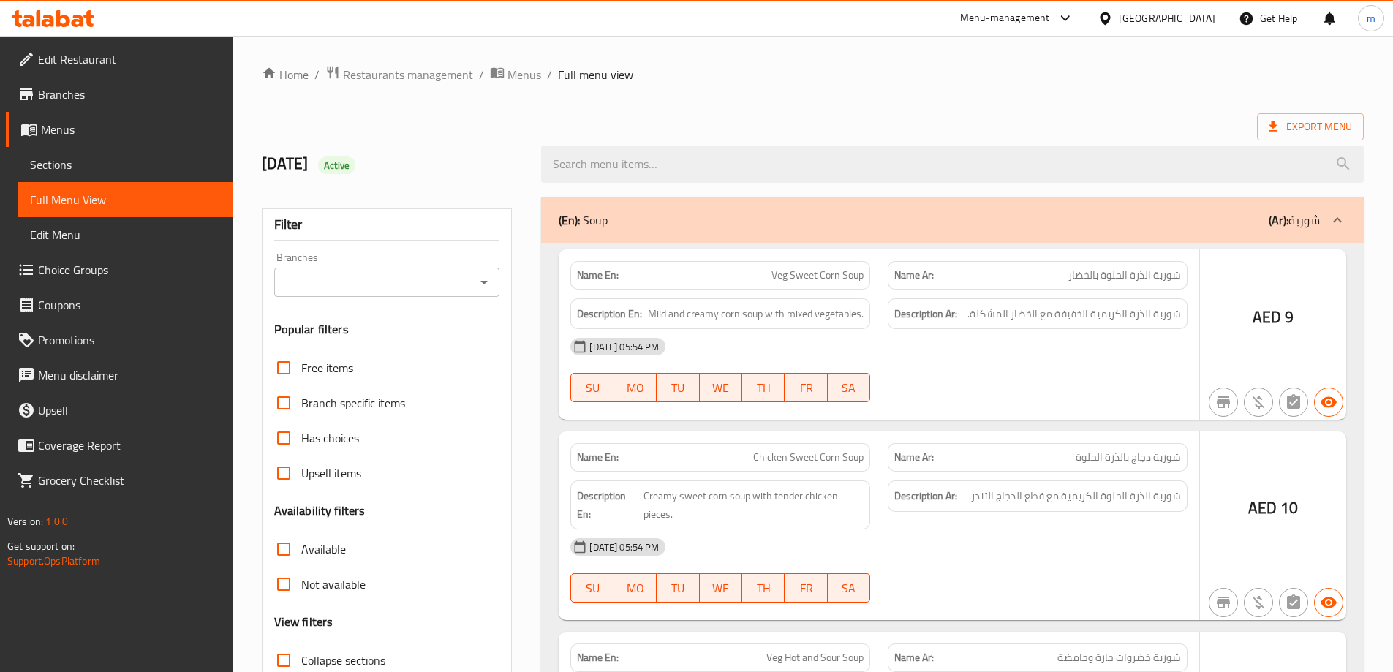
click at [125, 156] on div at bounding box center [696, 336] width 1393 height 672
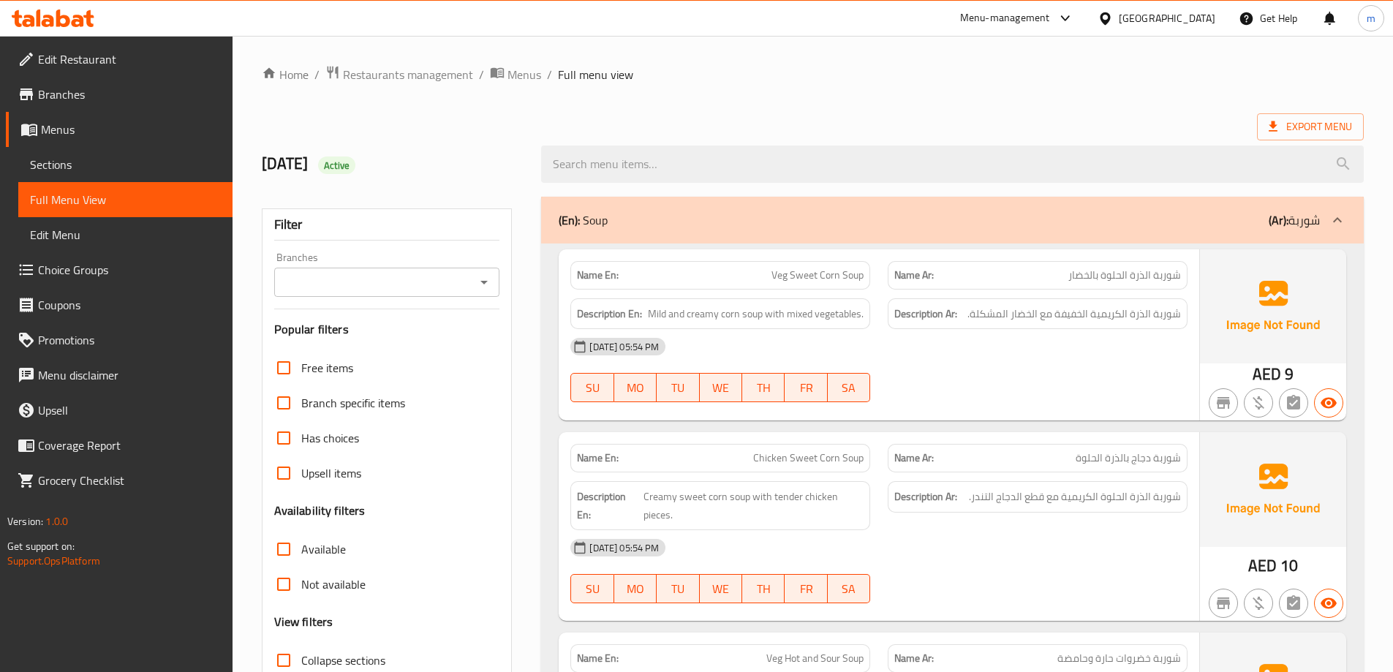
click at [125, 156] on span "Sections" at bounding box center [125, 165] width 191 height 18
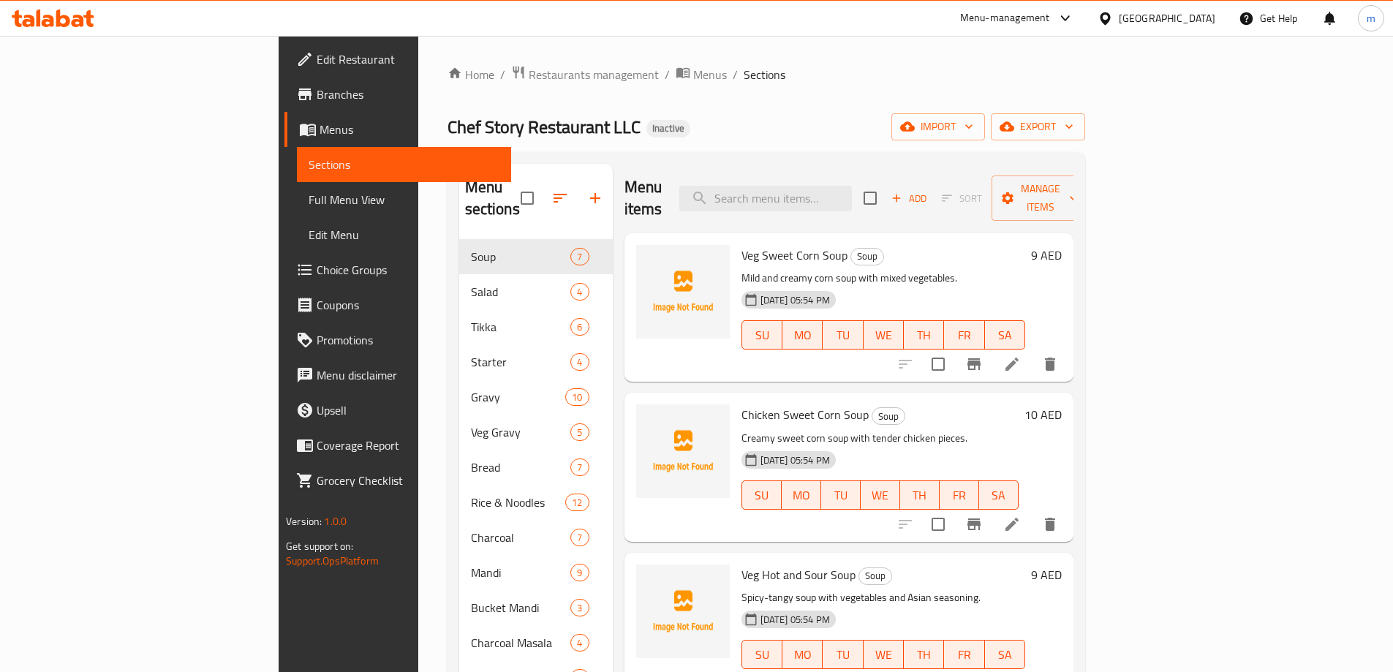
click at [1085, 106] on div "Home / Restaurants management / Menus / Sections Chef Story Restaurant LLC Inac…" at bounding box center [767, 476] width 638 height 823
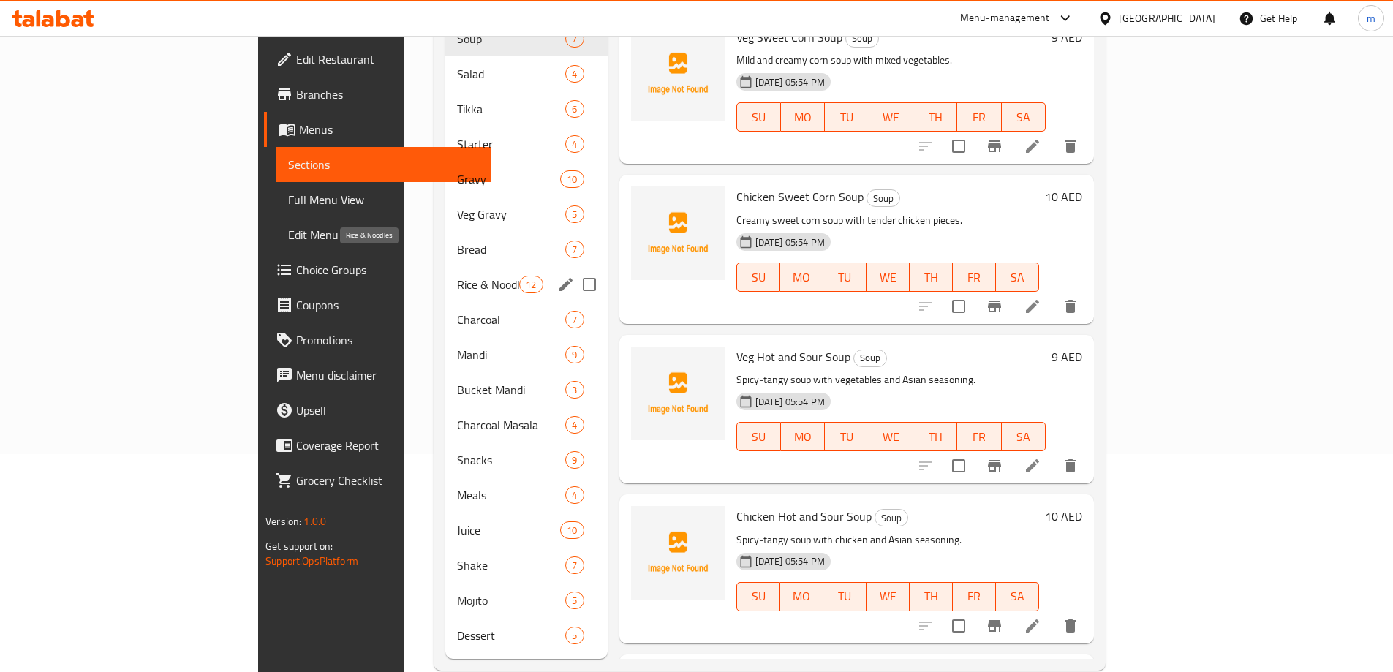
scroll to position [224, 0]
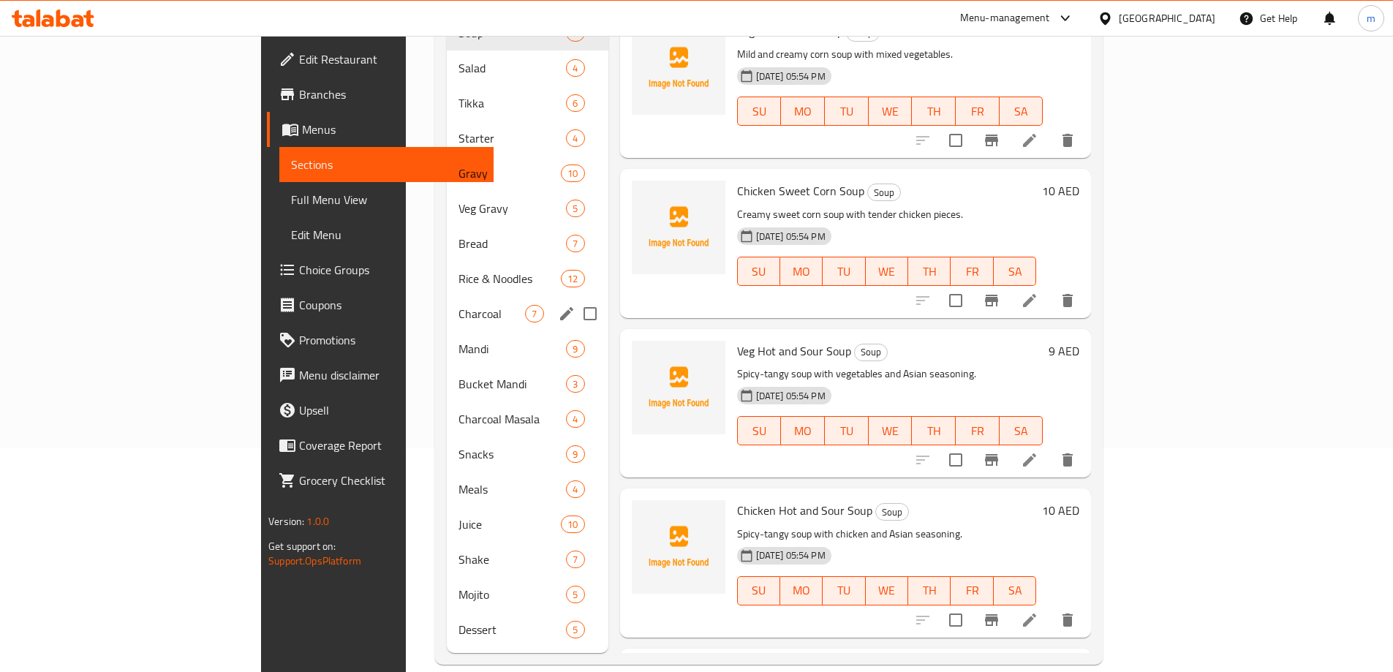
click at [459, 305] on span "Charcoal" at bounding box center [492, 314] width 67 height 18
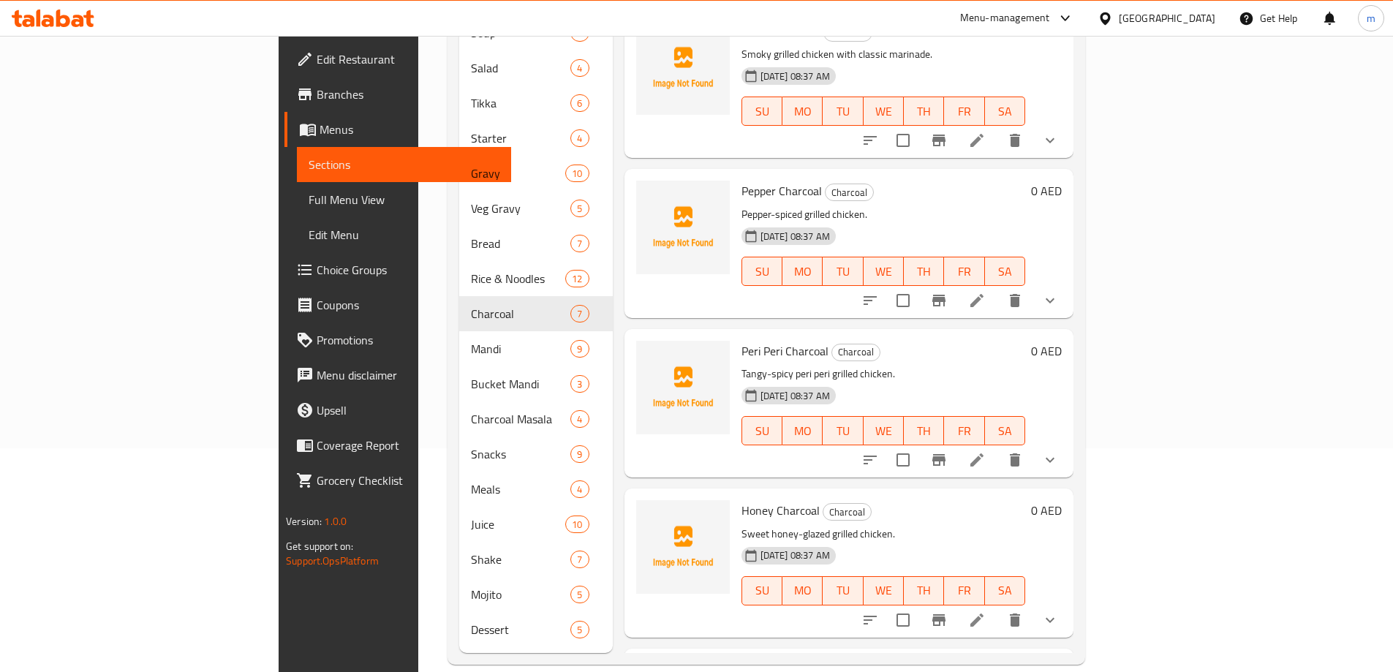
scroll to position [464, 0]
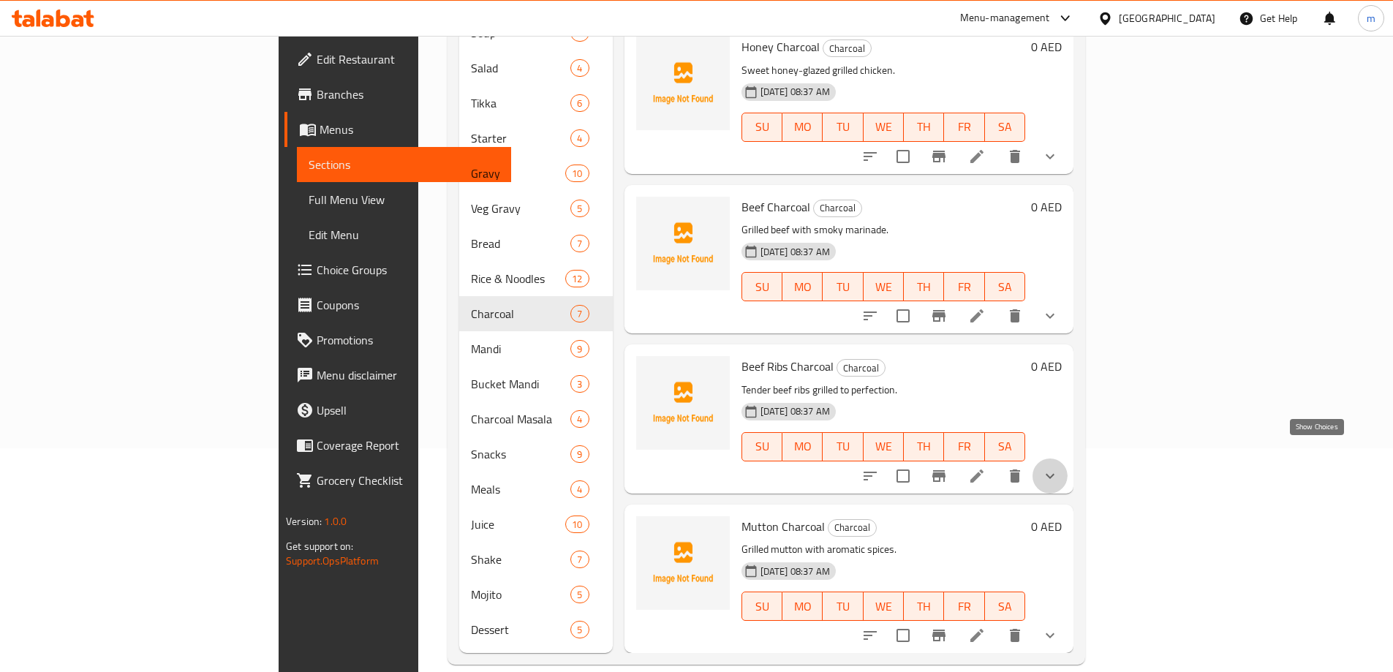
click at [1059, 467] on icon "show more" at bounding box center [1050, 476] width 18 height 18
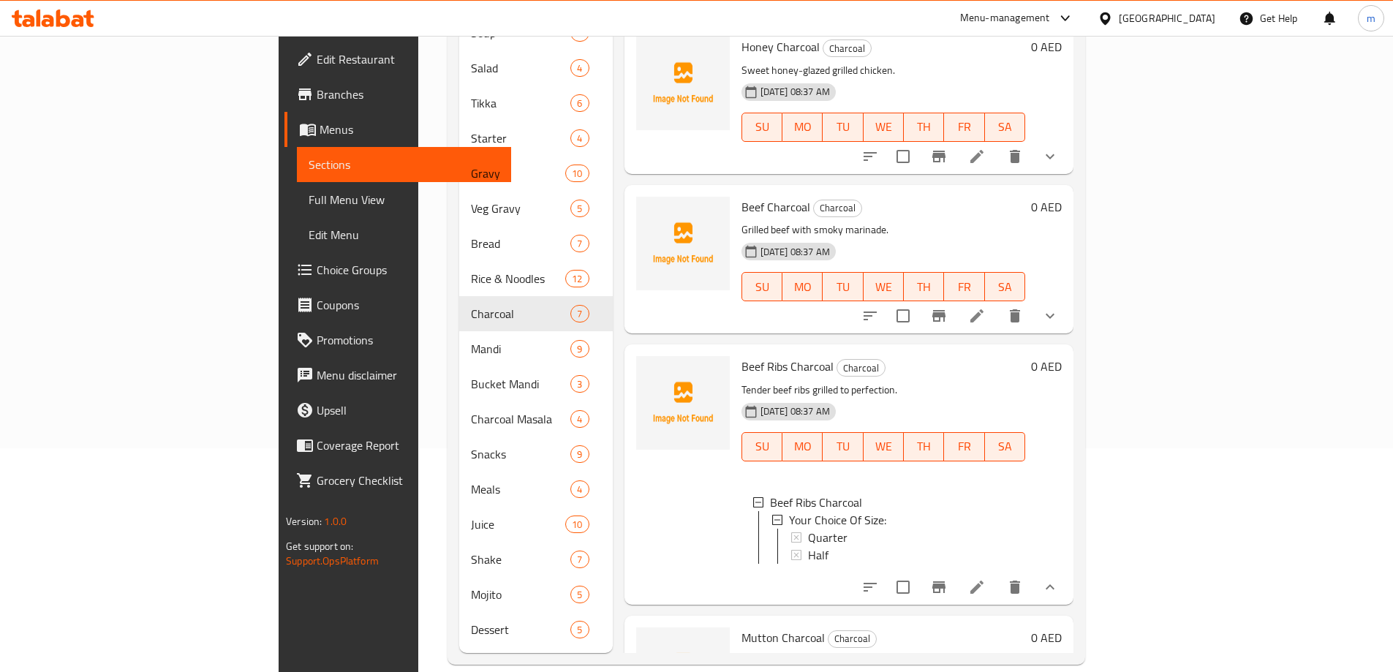
scroll to position [2, 0]
click at [1068, 570] on button "show more" at bounding box center [1050, 587] width 35 height 35
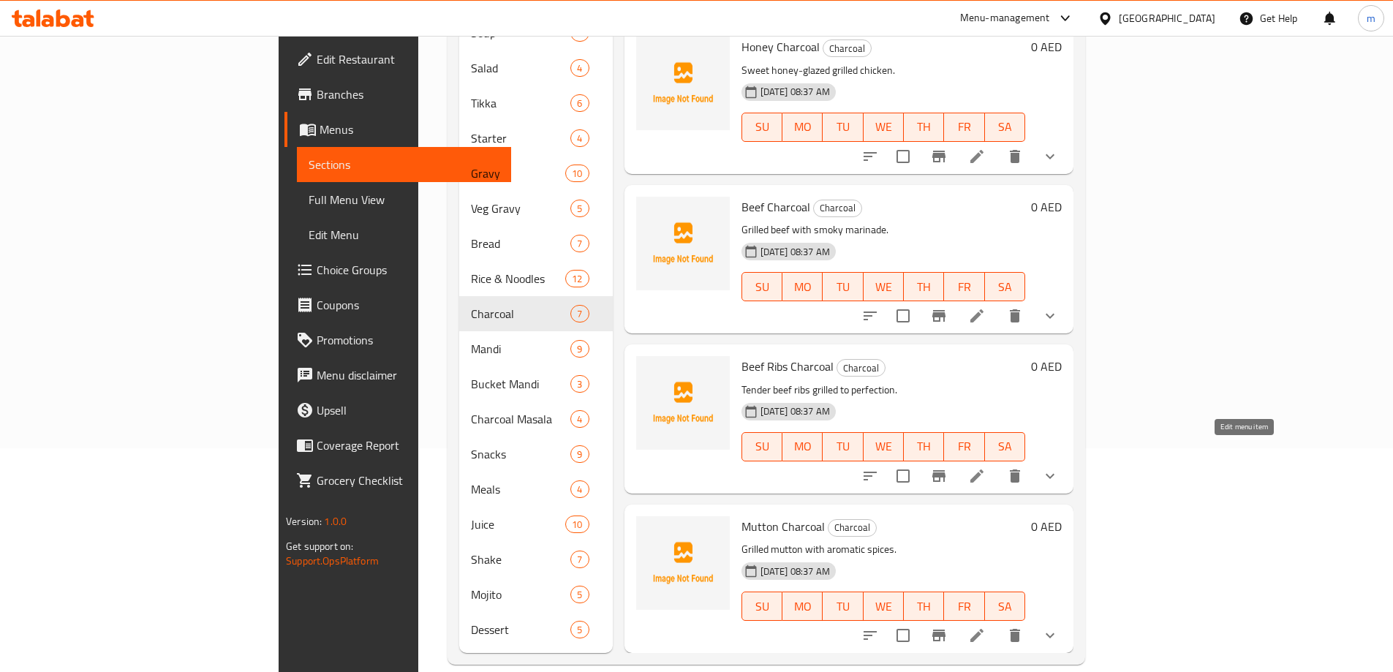
click at [984, 470] on icon at bounding box center [976, 476] width 13 height 13
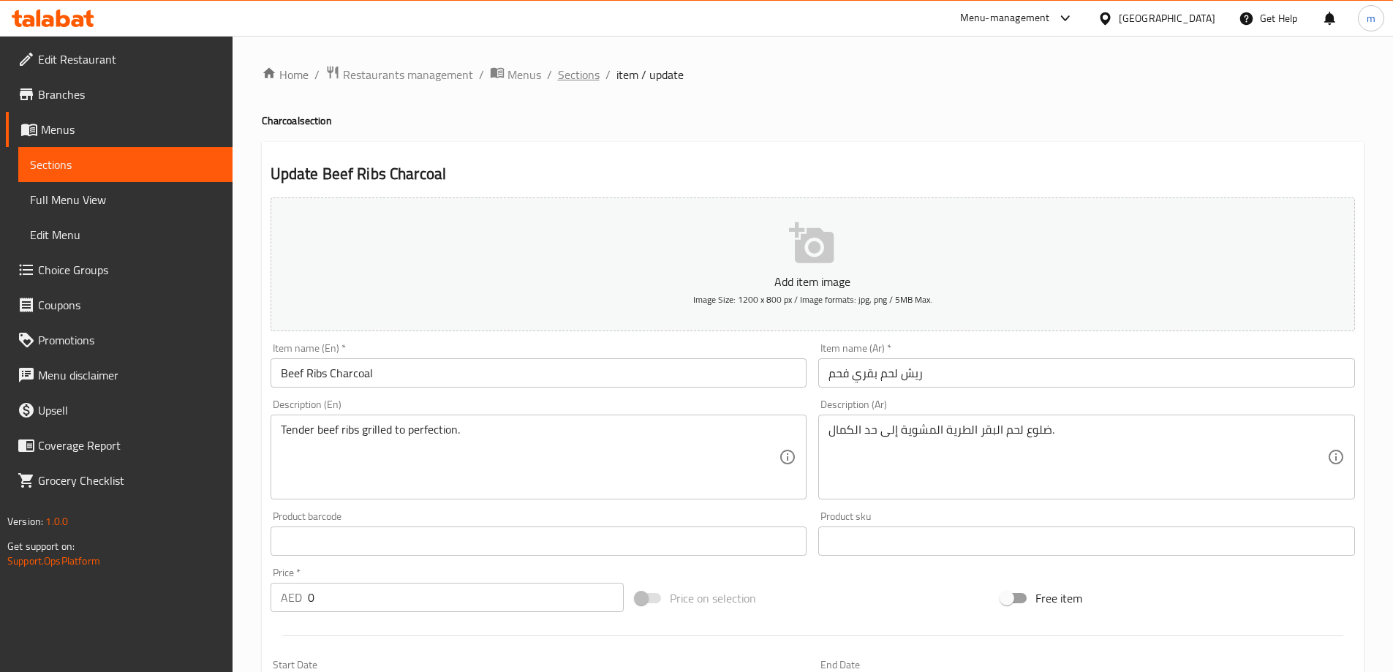
click at [589, 81] on span "Sections" at bounding box center [579, 75] width 42 height 18
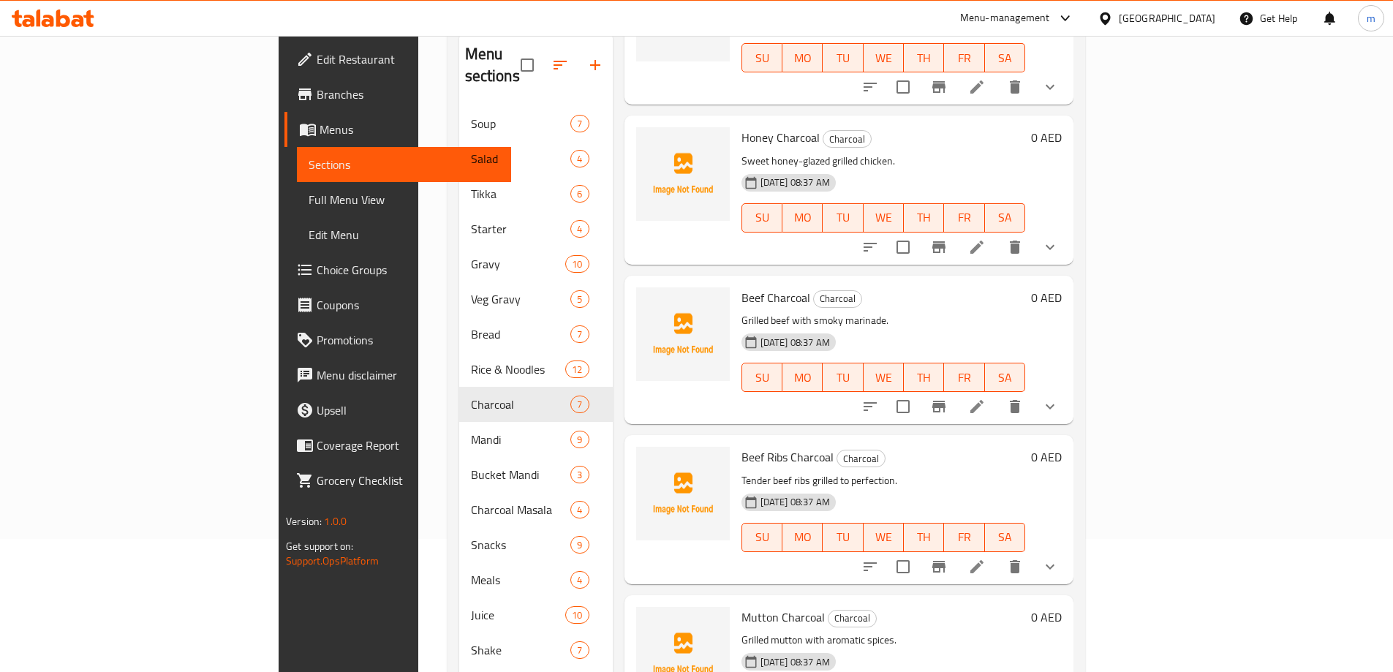
scroll to position [146, 0]
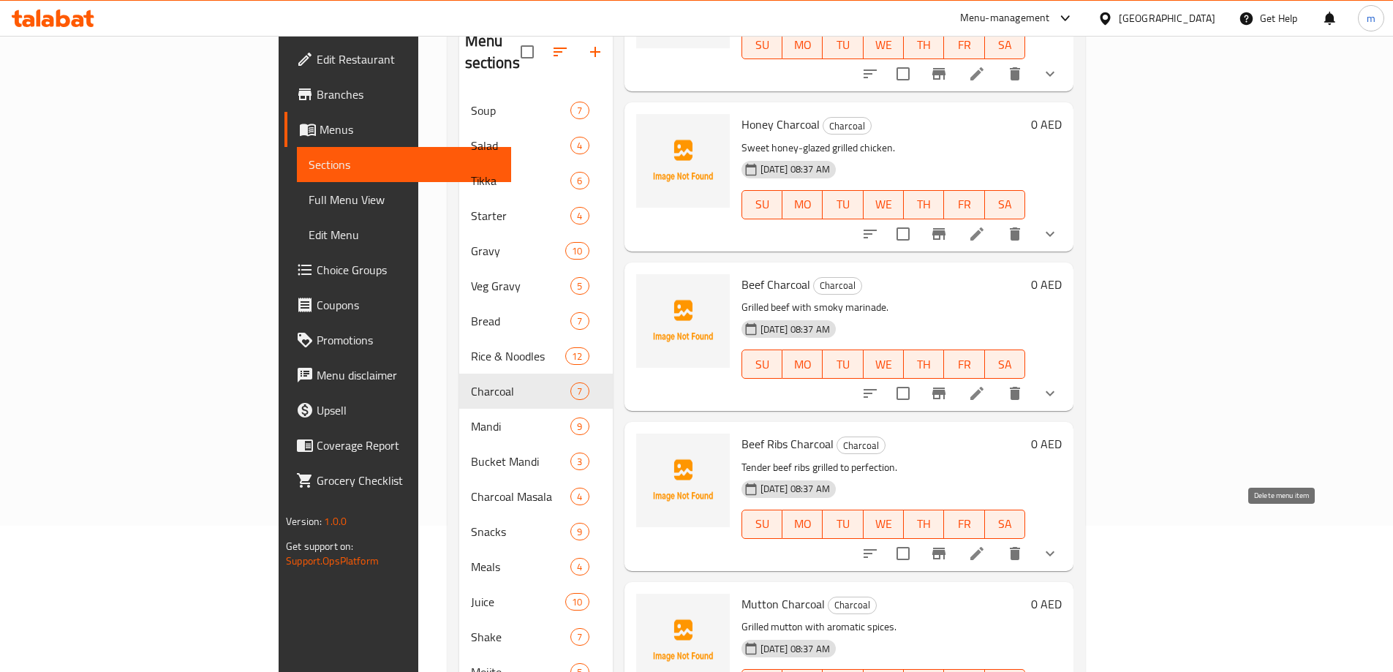
click at [1033, 536] on button "delete" at bounding box center [1015, 553] width 35 height 35
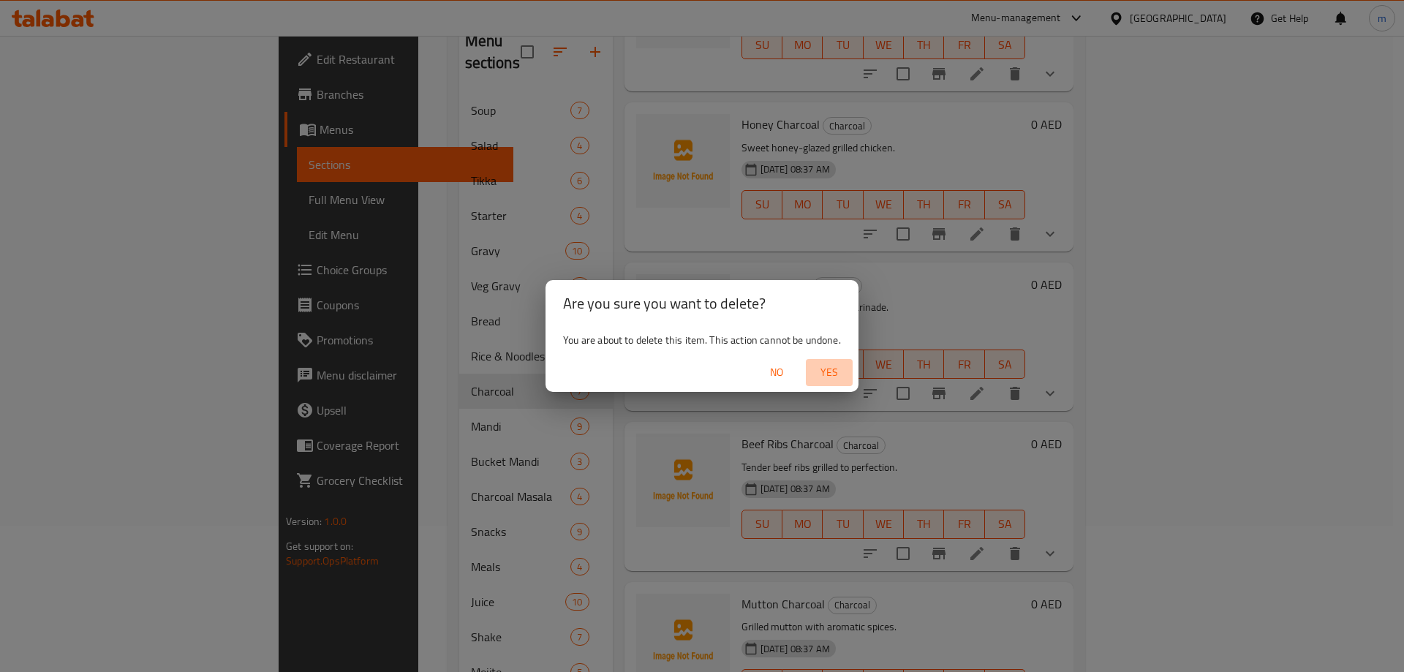
click at [840, 372] on span "Yes" at bounding box center [829, 372] width 35 height 18
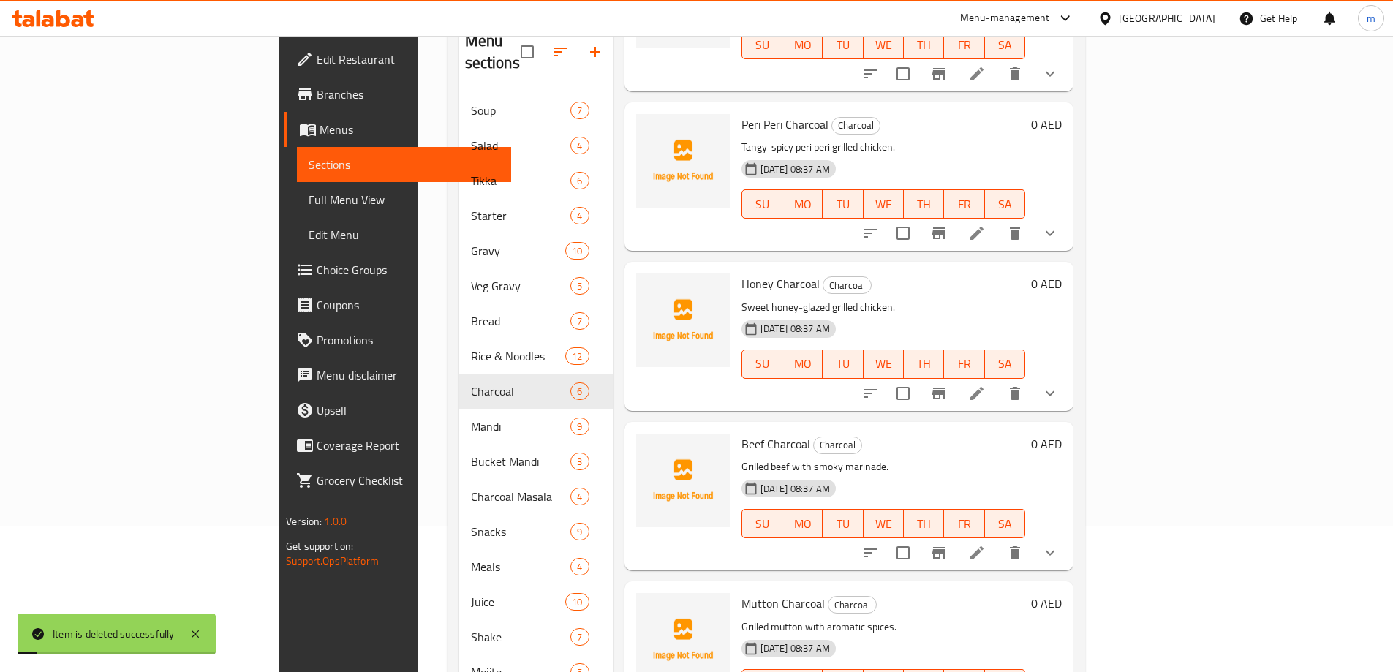
scroll to position [304, 0]
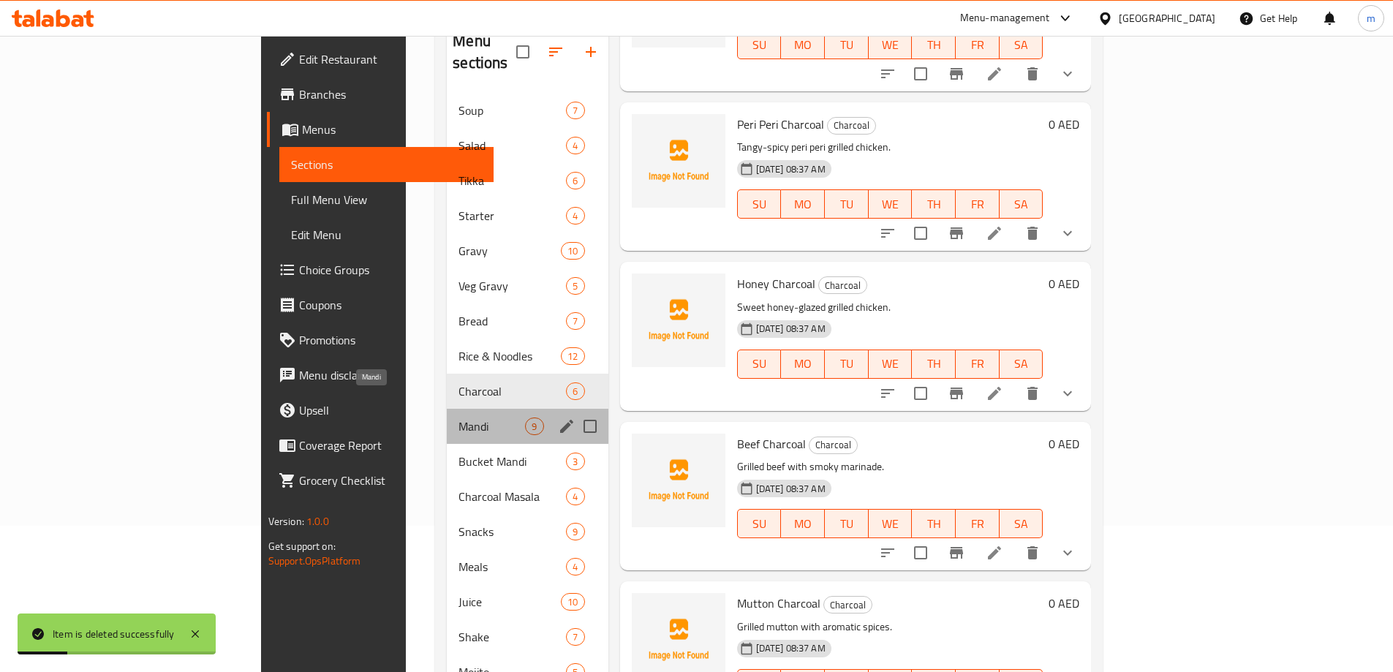
click at [459, 418] on span "Mandi" at bounding box center [492, 427] width 67 height 18
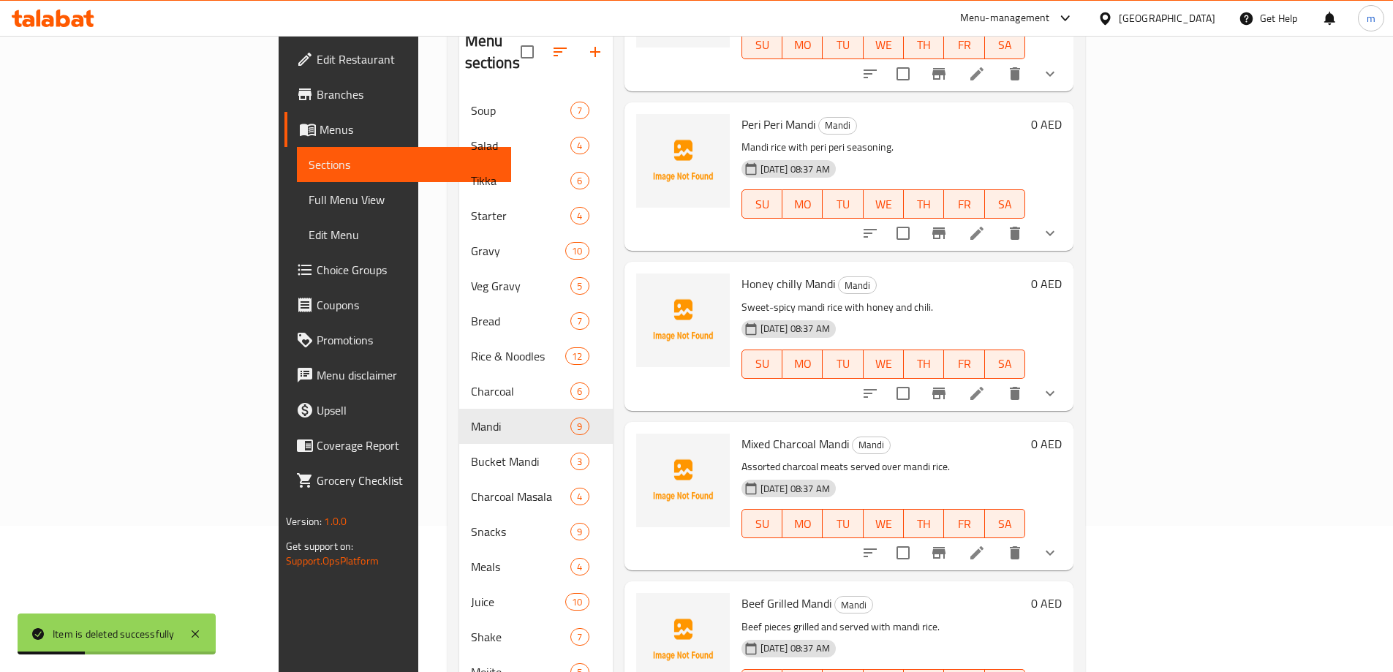
click at [823, 114] on h6 "Peri Peri Mandi Mandi" at bounding box center [884, 124] width 284 height 20
click at [986, 544] on icon at bounding box center [977, 553] width 18 height 18
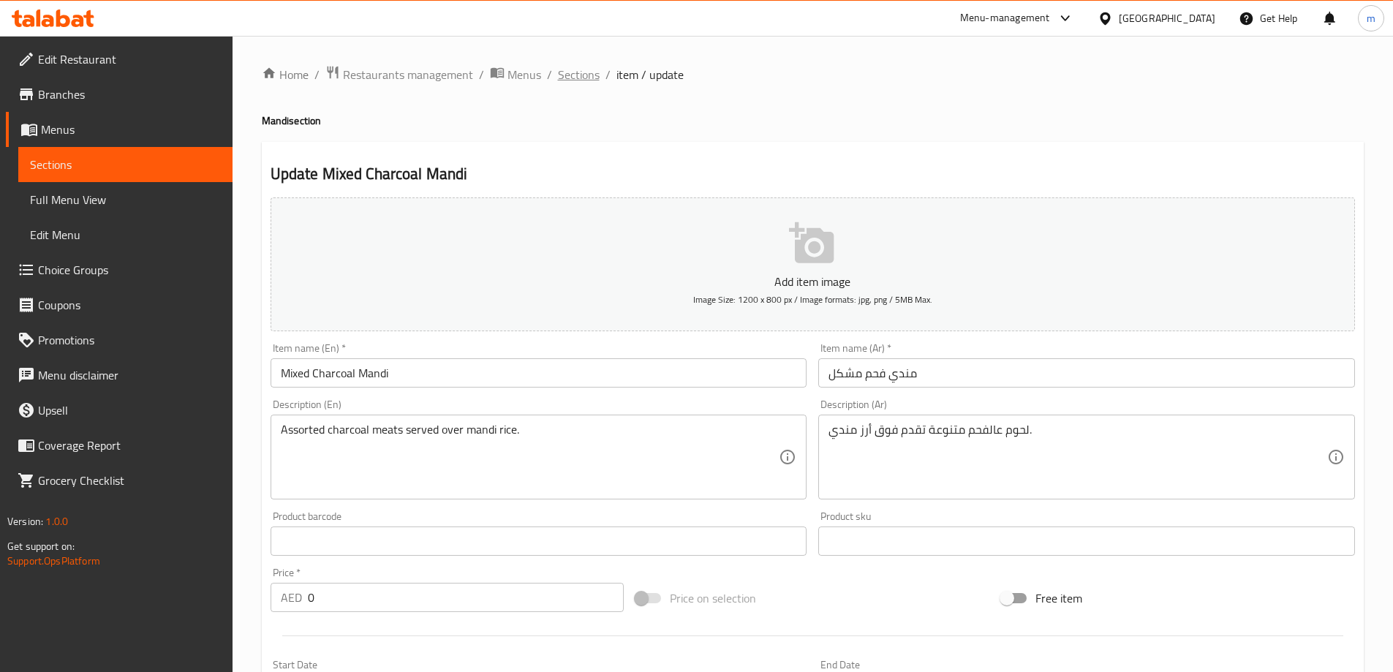
click at [576, 71] on span "Sections" at bounding box center [579, 75] width 42 height 18
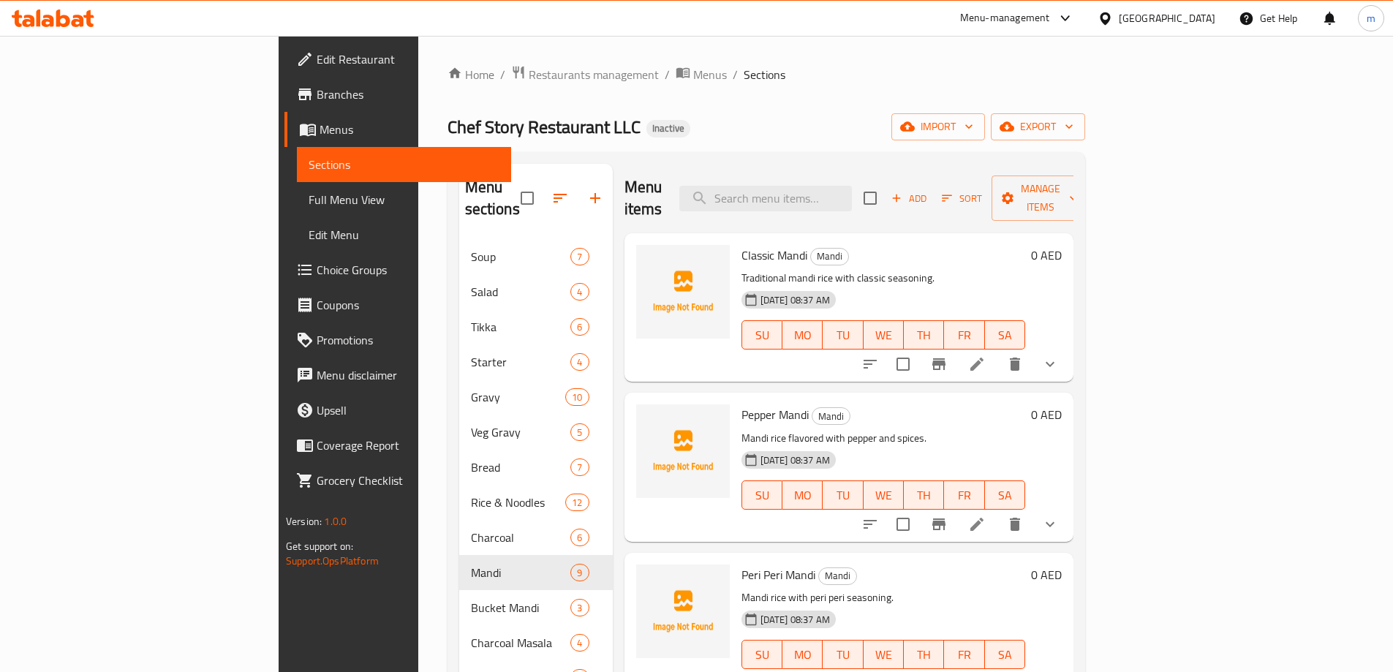
scroll to position [363, 0]
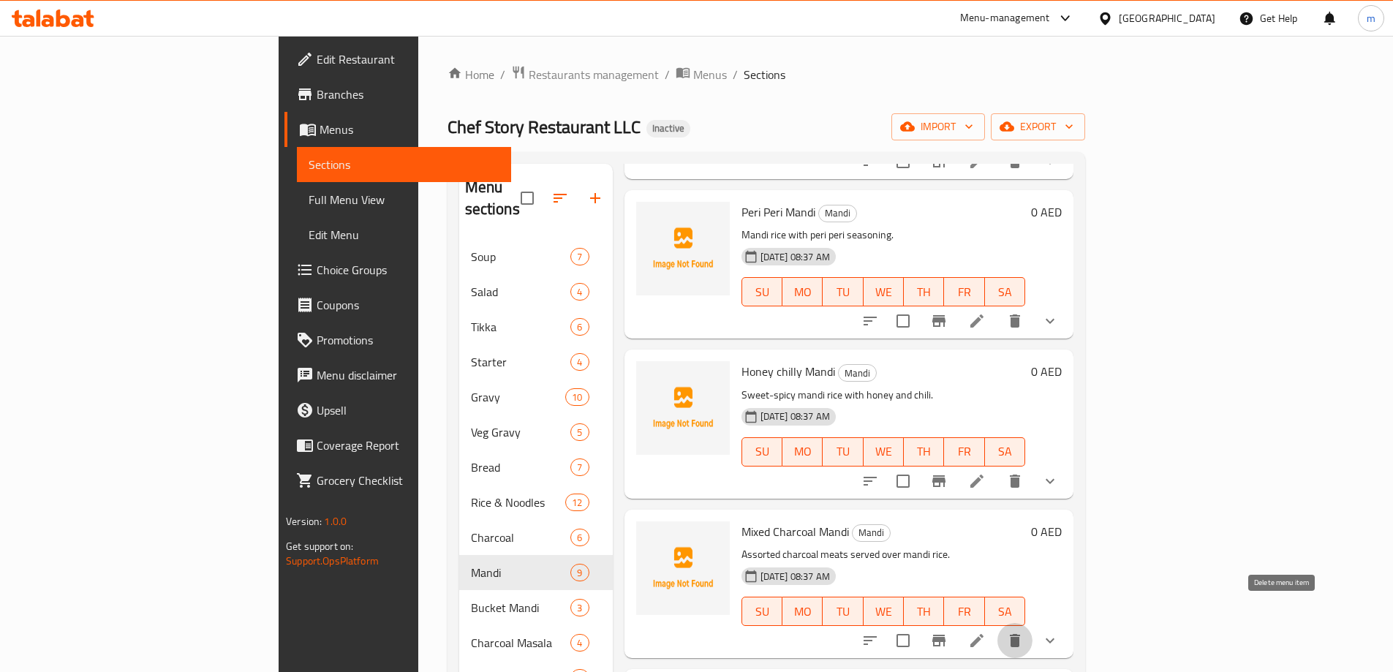
click at [1033, 623] on button "delete" at bounding box center [1015, 640] width 35 height 35
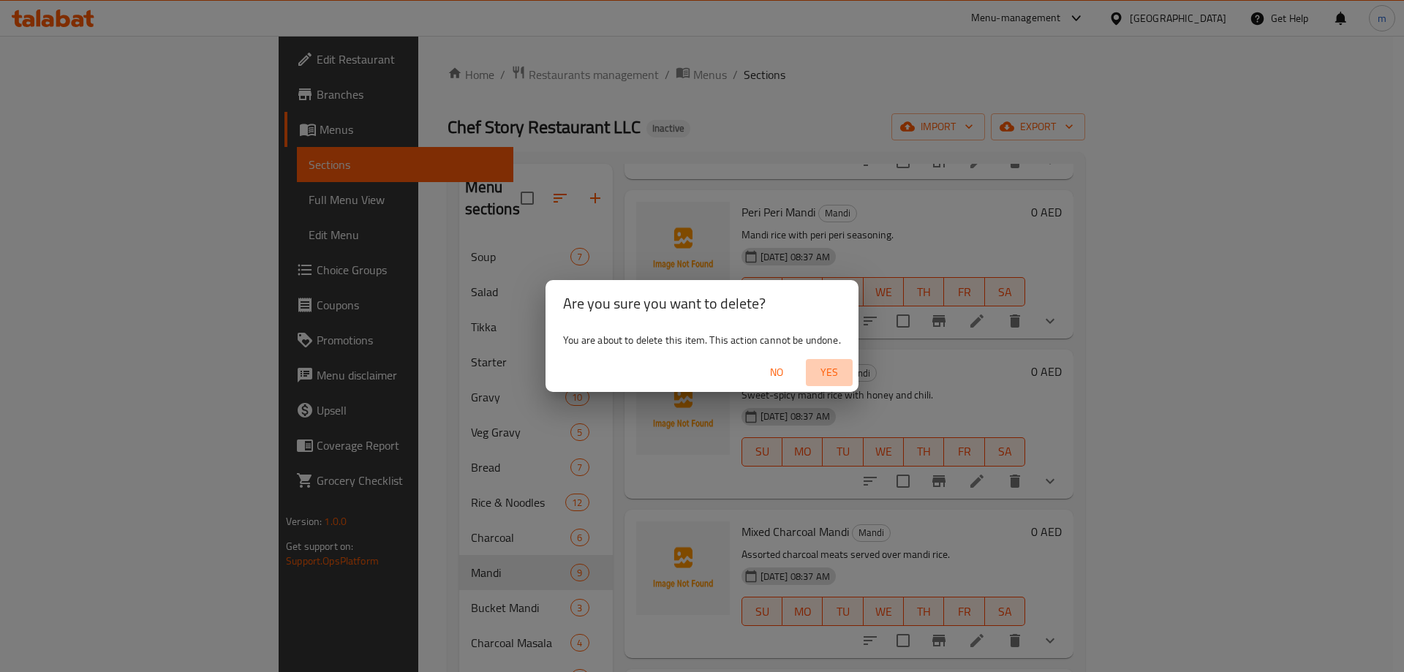
click at [836, 366] on span "Yes" at bounding box center [829, 372] width 35 height 18
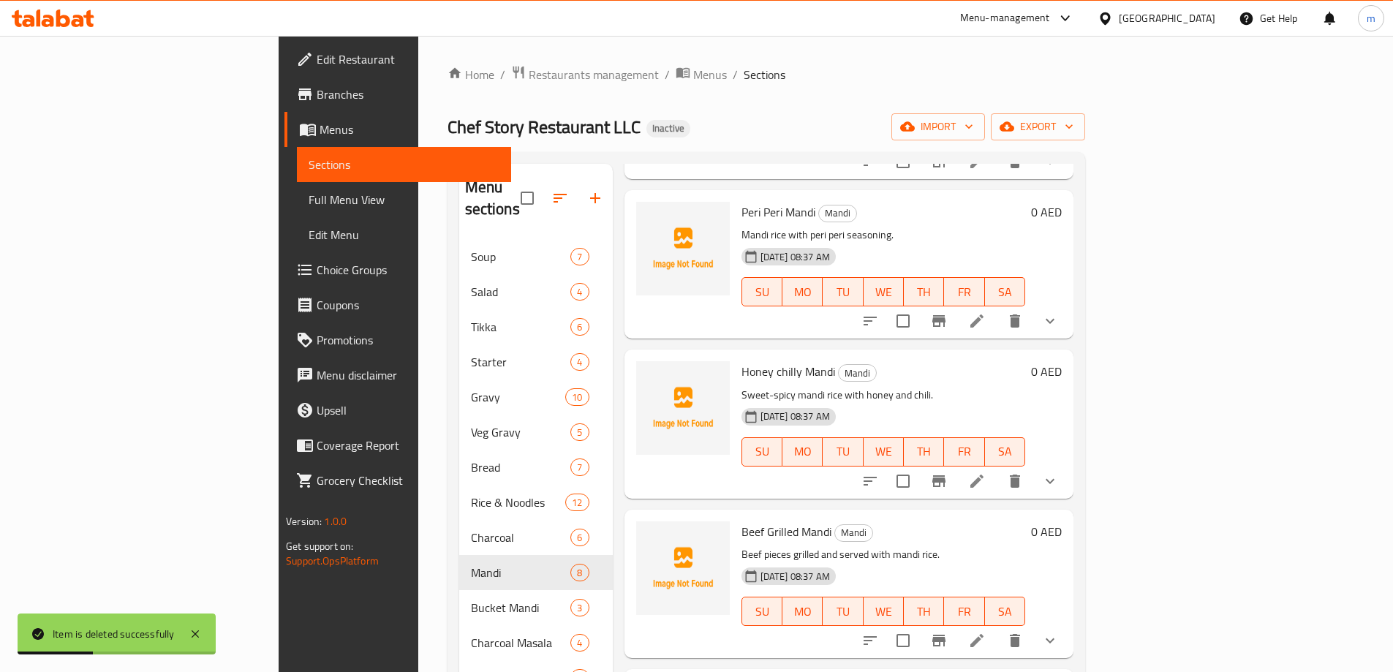
click at [973, 105] on div "Home / Restaurants management / Menus / Sections Chef Story Restaurant LLC Inac…" at bounding box center [767, 476] width 638 height 823
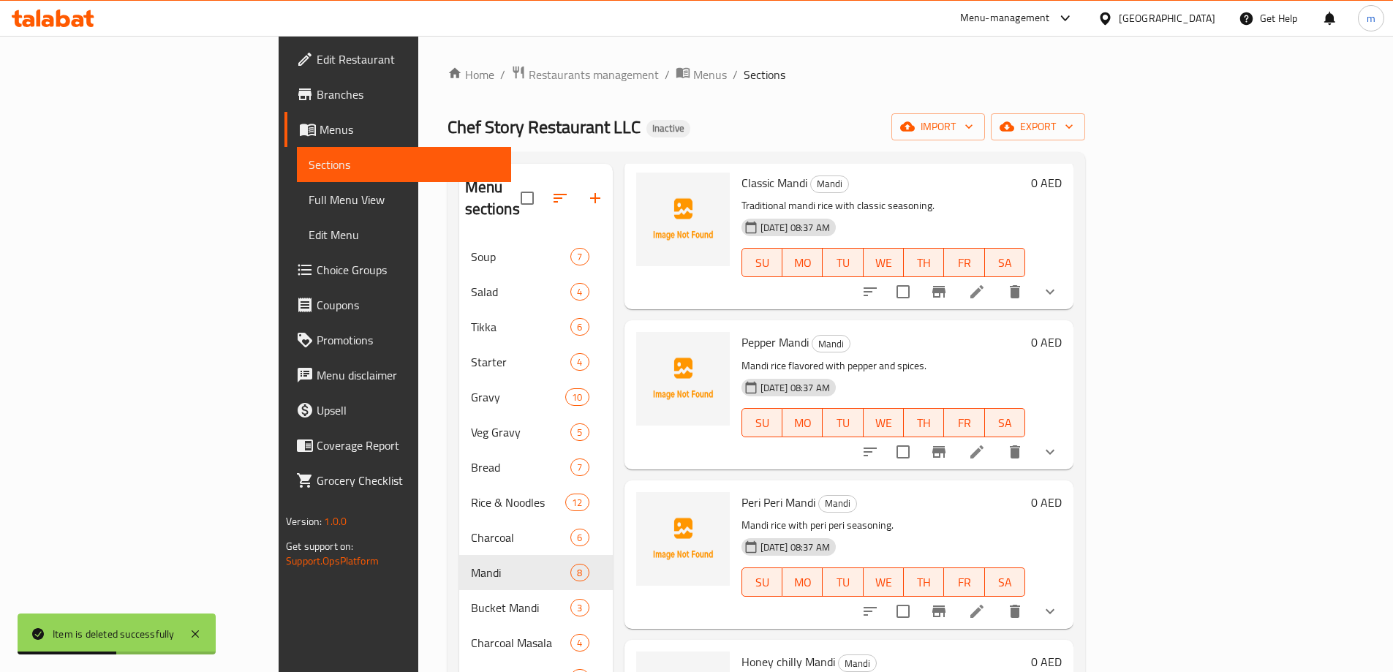
scroll to position [0, 0]
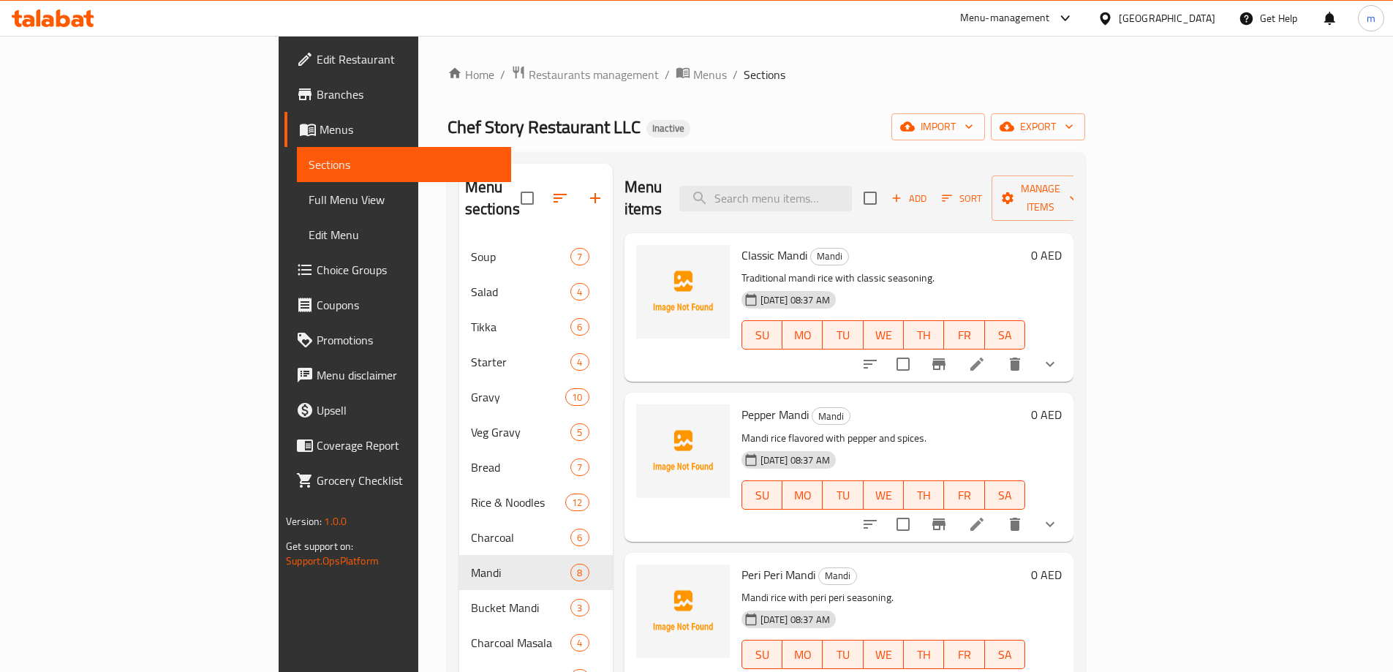
click at [738, 80] on ol "Home / Restaurants management / Menus / Sections" at bounding box center [767, 74] width 638 height 19
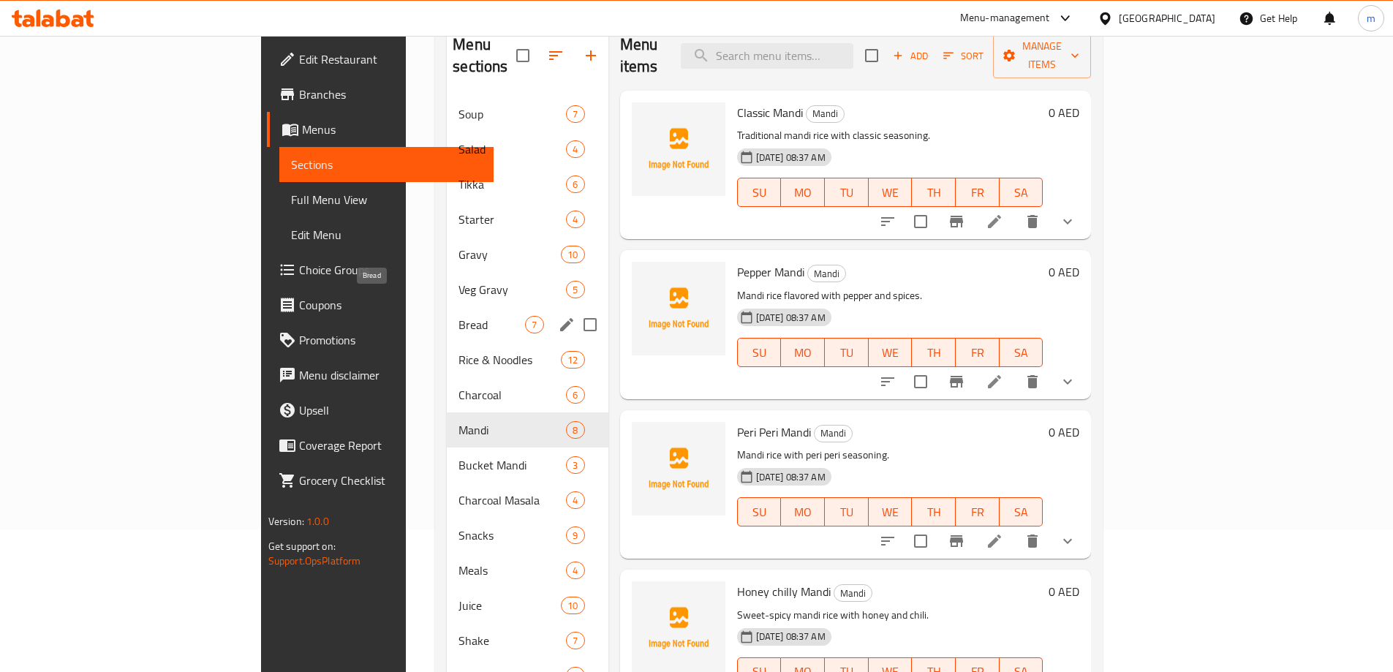
scroll to position [219, 0]
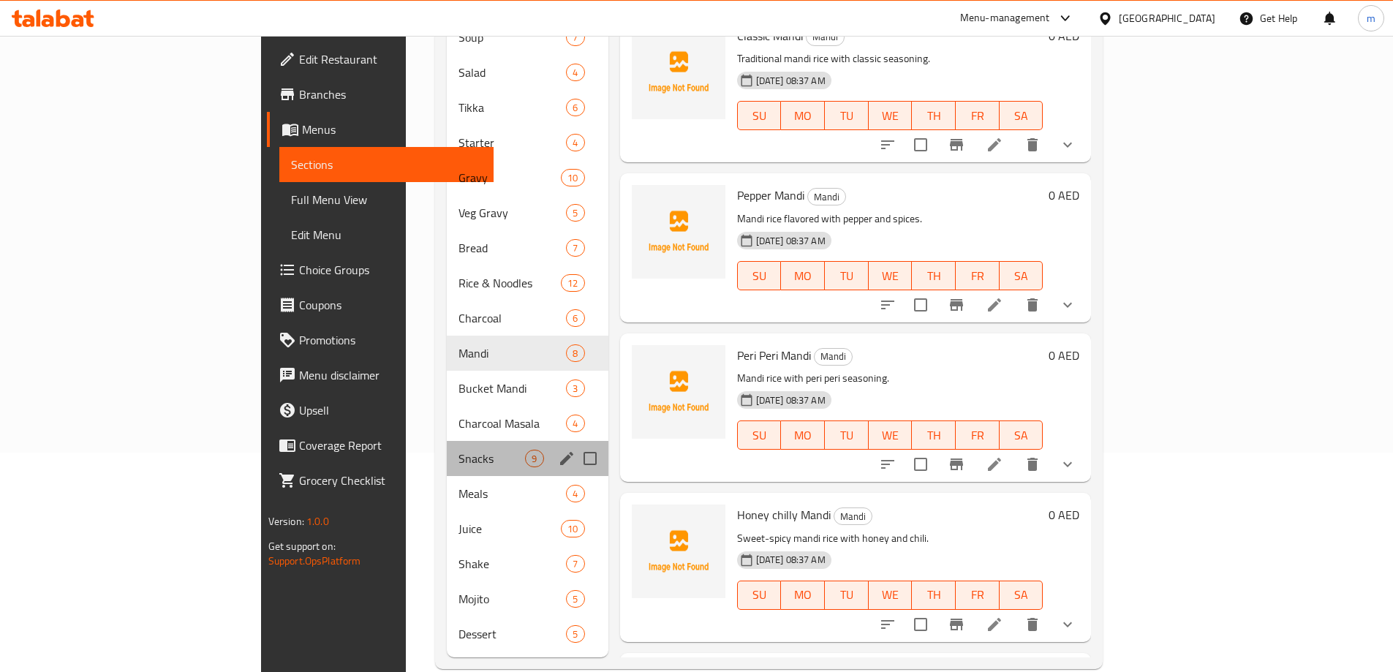
click at [447, 448] on div "Snacks 9" at bounding box center [527, 458] width 161 height 35
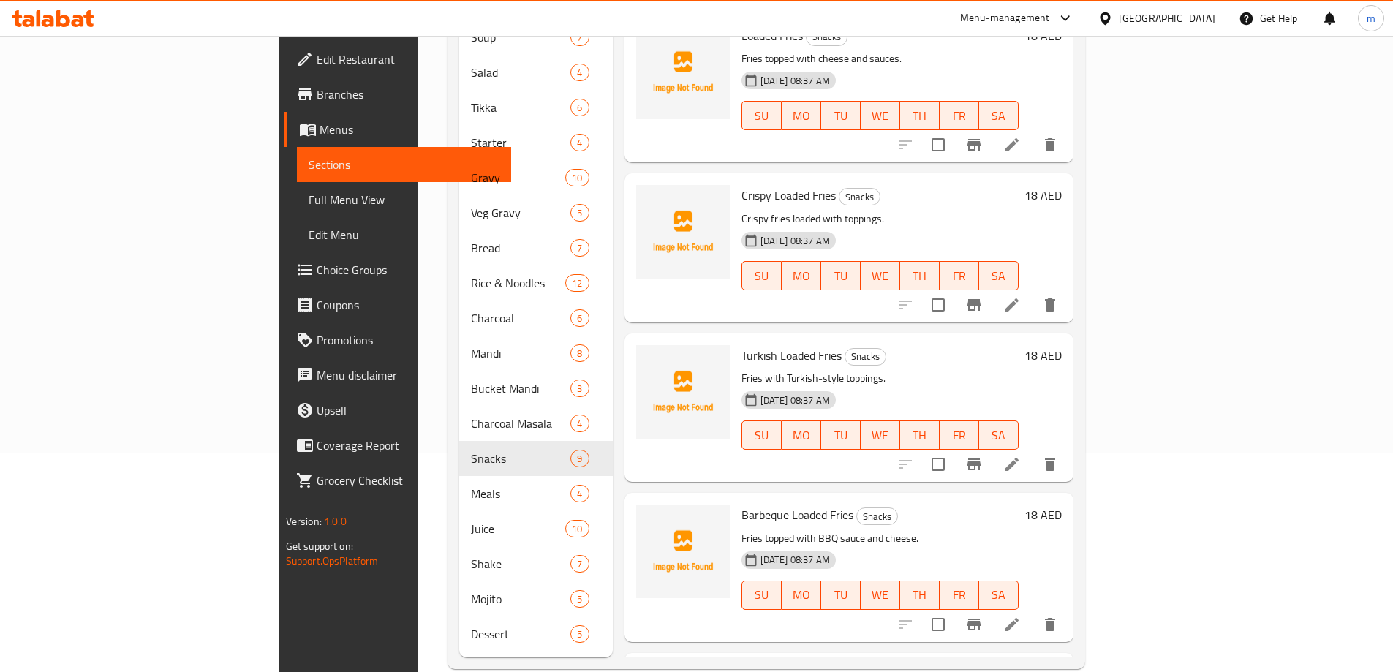
click at [989, 345] on h6 "Turkish Loaded Fries Snacks" at bounding box center [880, 355] width 277 height 20
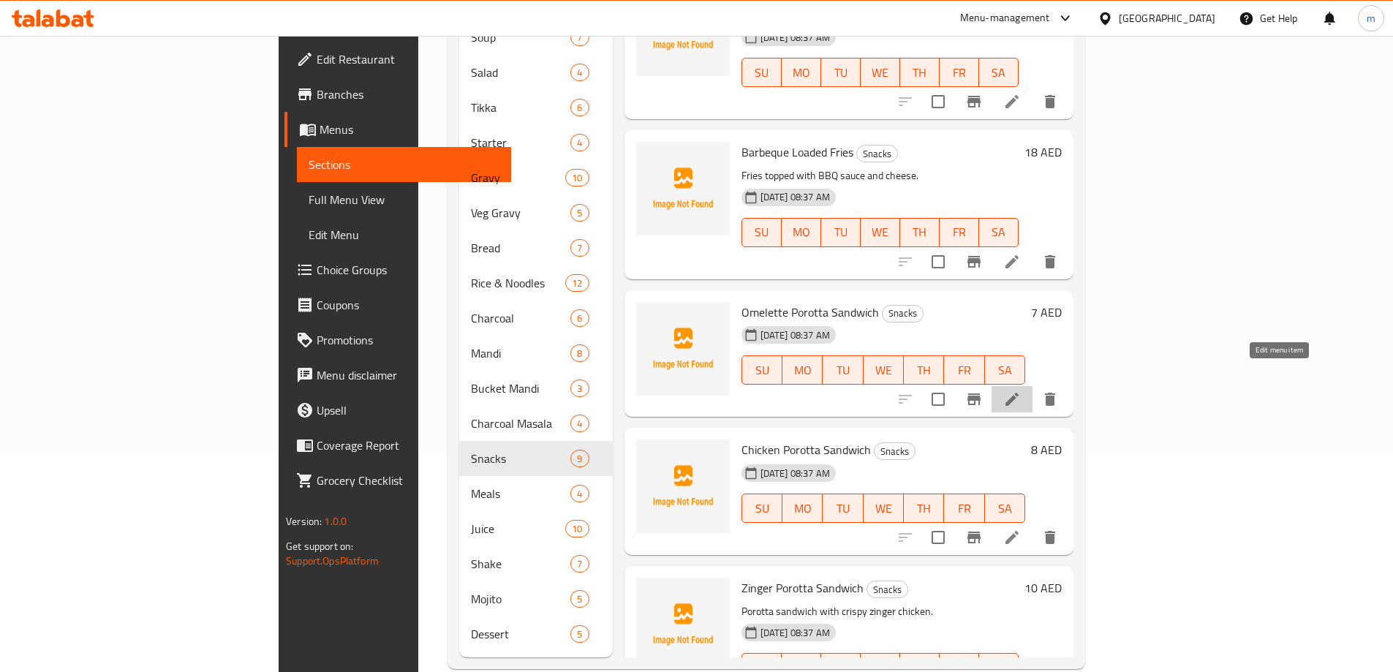
click at [1021, 391] on icon at bounding box center [1012, 400] width 18 height 18
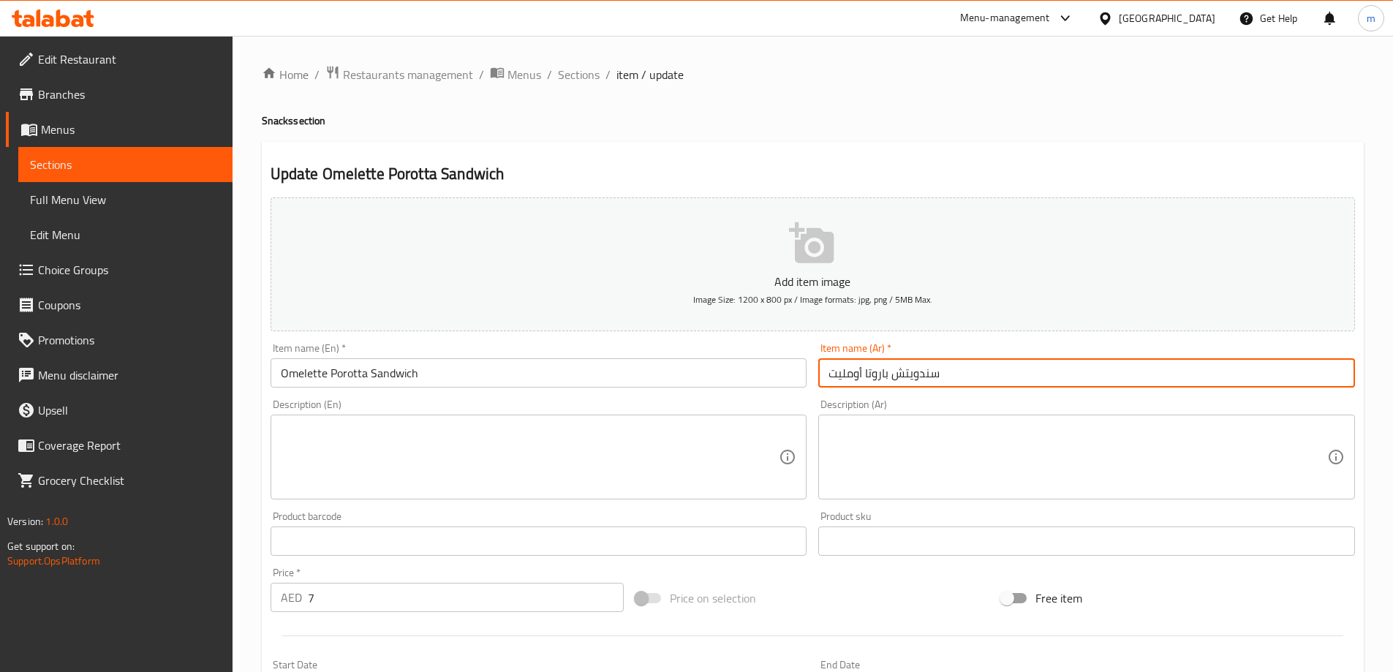
click at [1024, 363] on input "سندويتش باروتا أومليت" at bounding box center [1086, 372] width 537 height 29
click at [537, 453] on textarea at bounding box center [530, 457] width 499 height 69
paste textarea "Porotta sandwich with omelette filling."
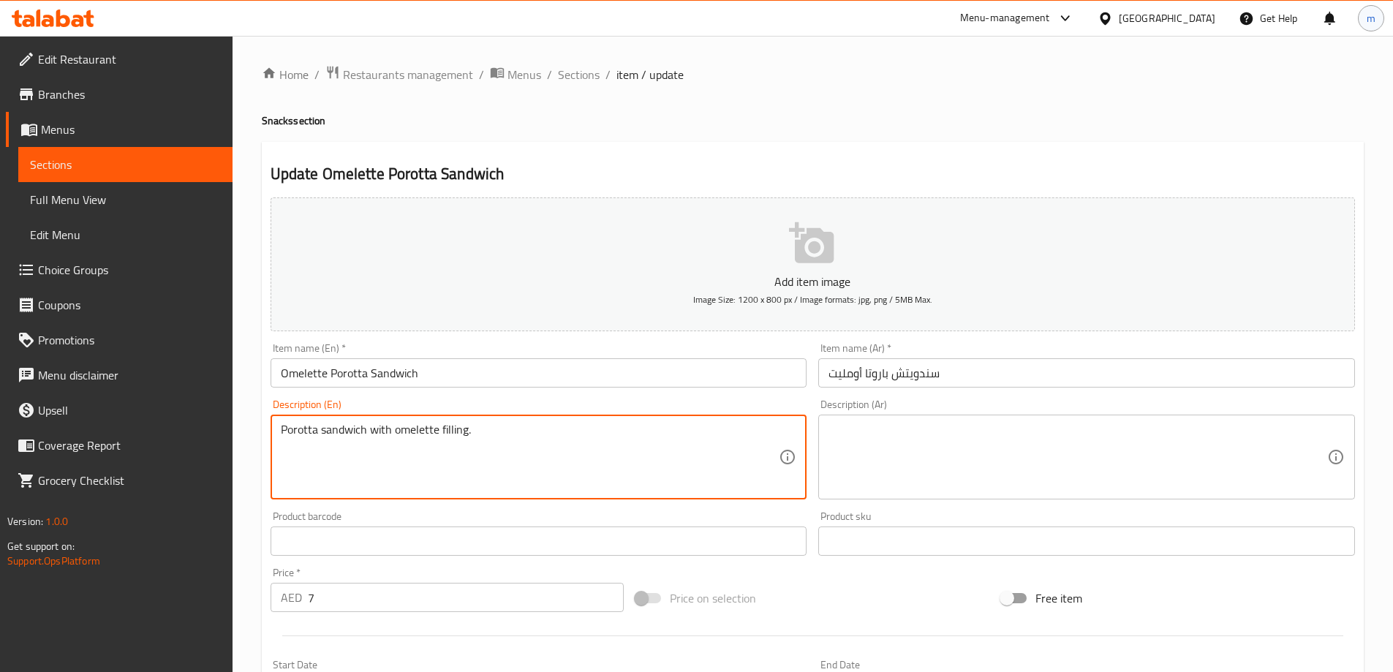
type textarea "Porotta sandwich with omelette filling."
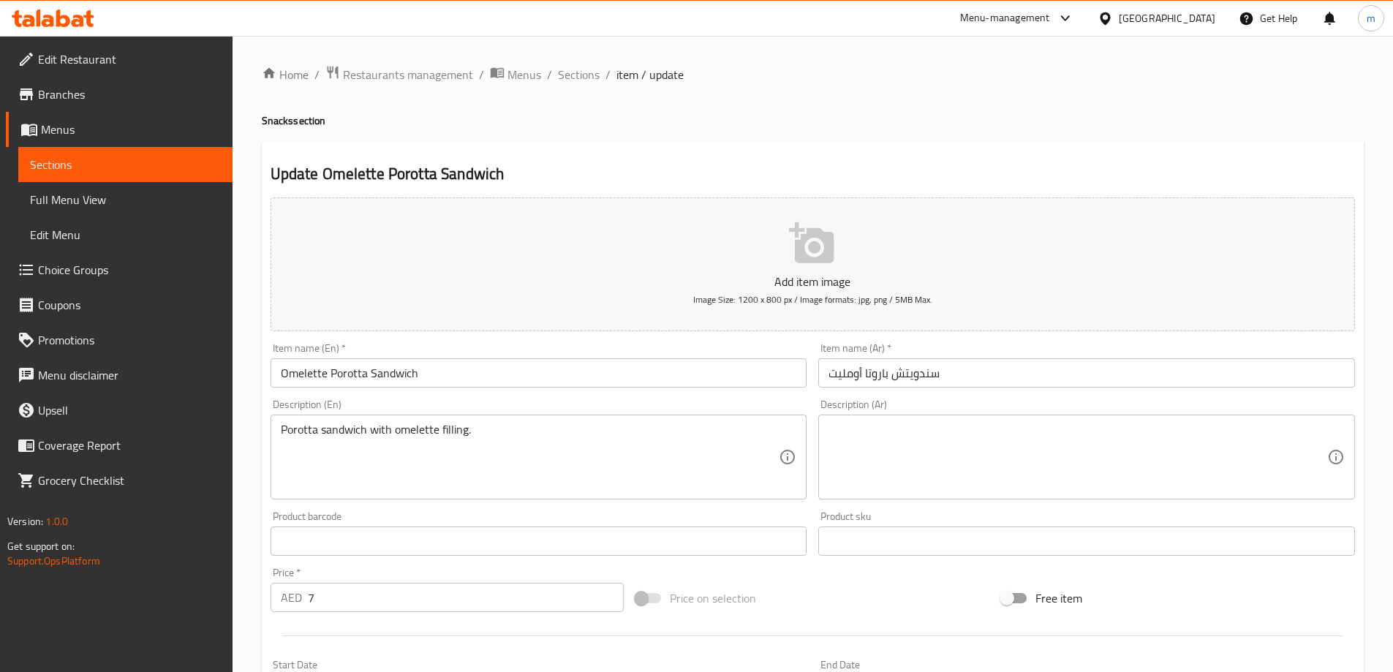
click at [1124, 419] on div "Description (Ar)" at bounding box center [1086, 457] width 537 height 85
paste textarea "ساندويتش بوروتا مع حشوة العجة."
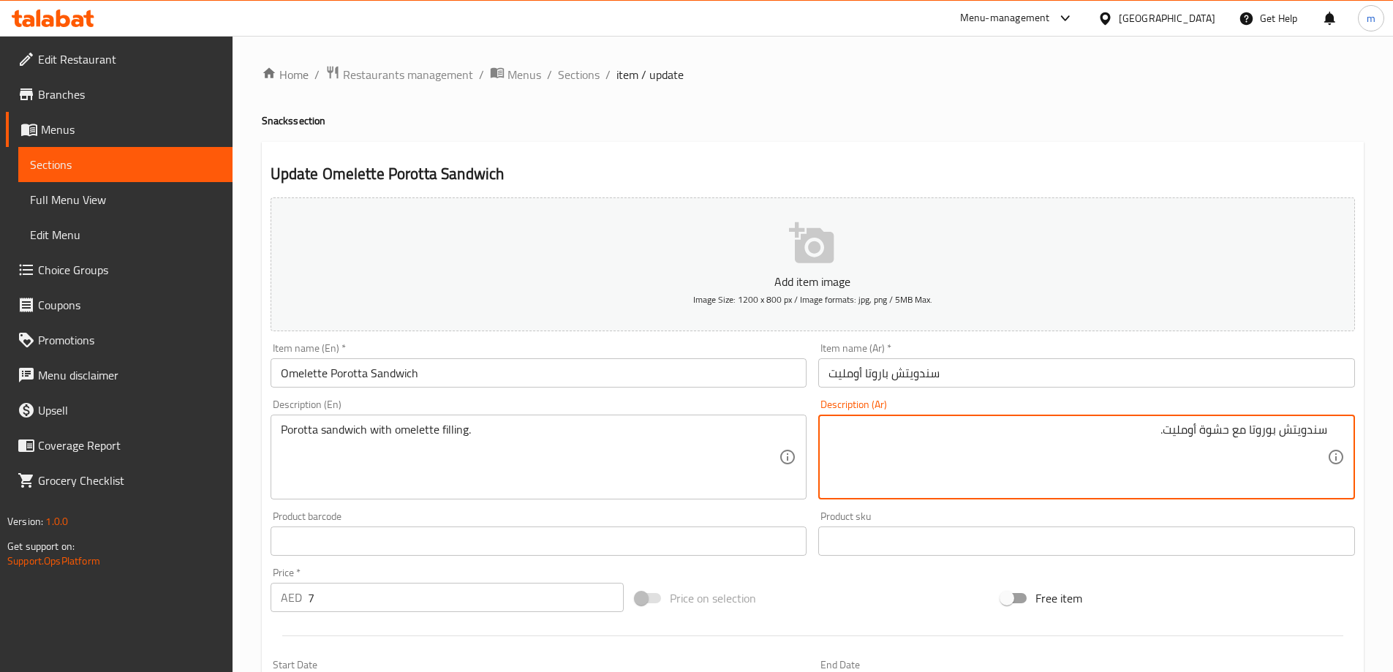
type textarea "سندويتش بوروتا مع حشوة أومليت."
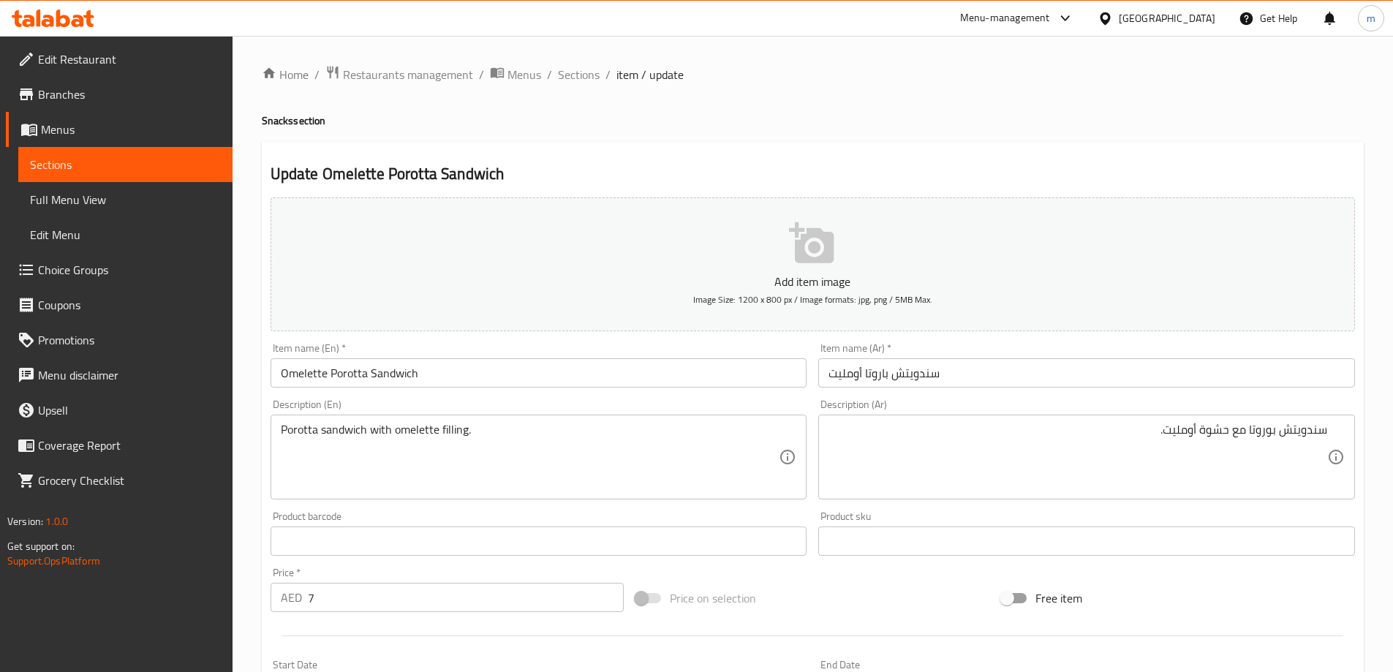
click at [1094, 404] on div "Description (Ar) سندويتش بوروتا مع حشوة أومليت. Description (Ar)" at bounding box center [1086, 449] width 537 height 100
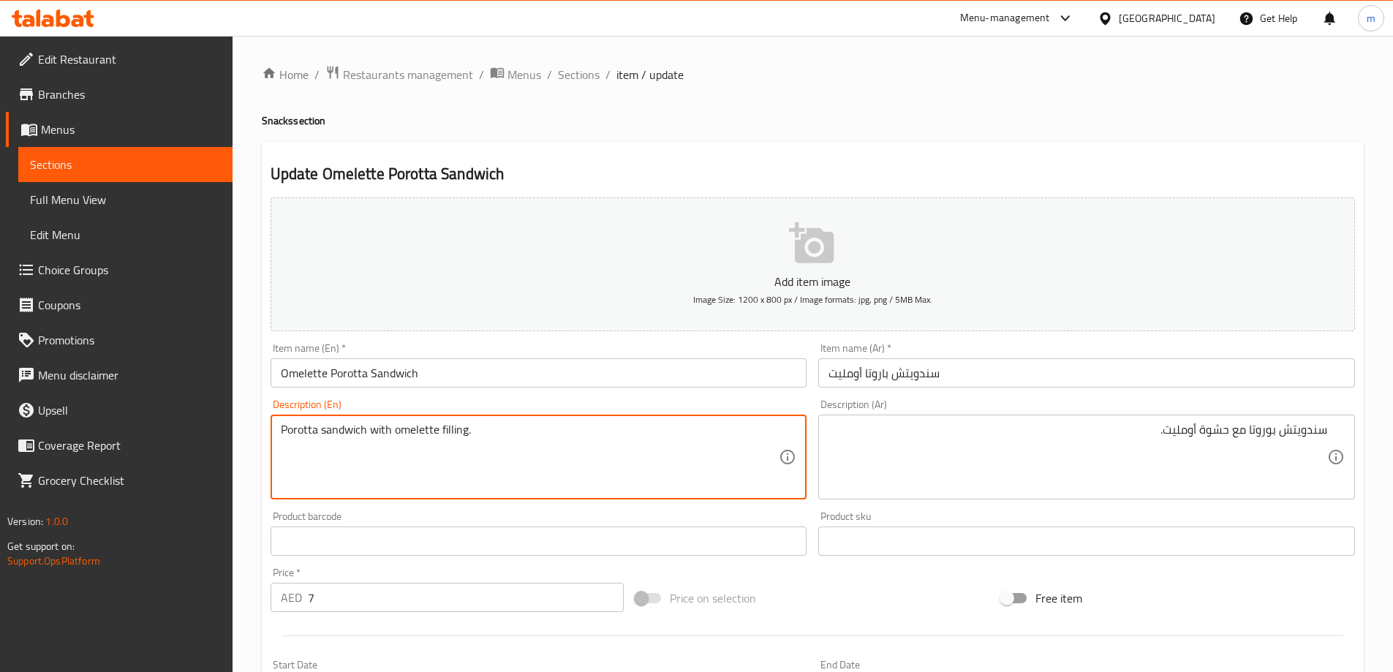
click at [680, 478] on textarea "Porotta sandwich with omelette filling." at bounding box center [530, 457] width 499 height 69
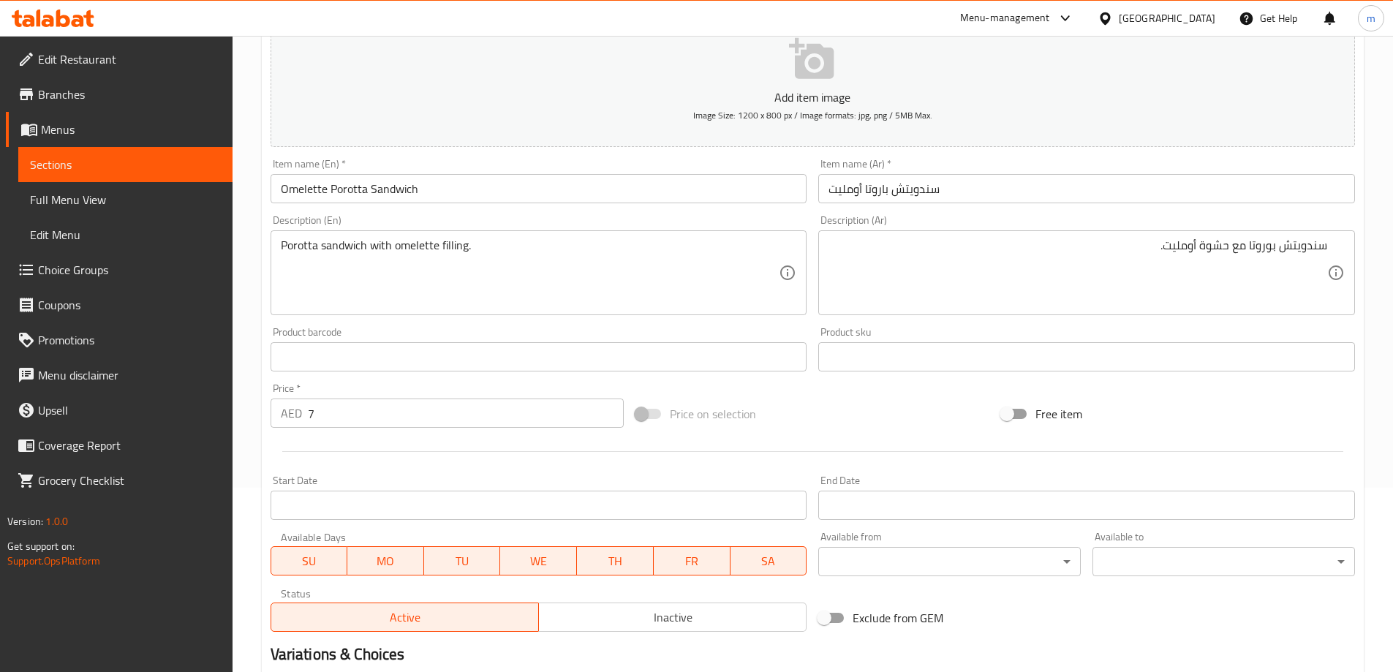
scroll to position [361, 0]
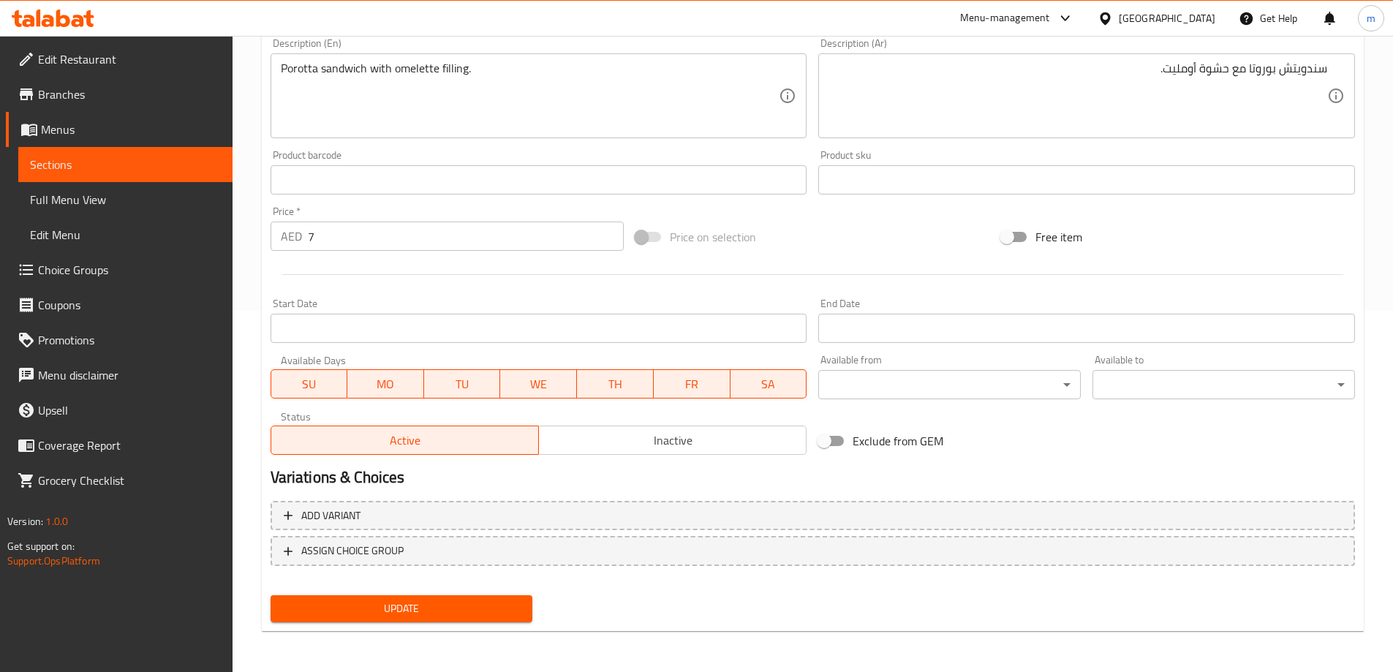
click at [415, 606] on span "Update" at bounding box center [401, 609] width 239 height 18
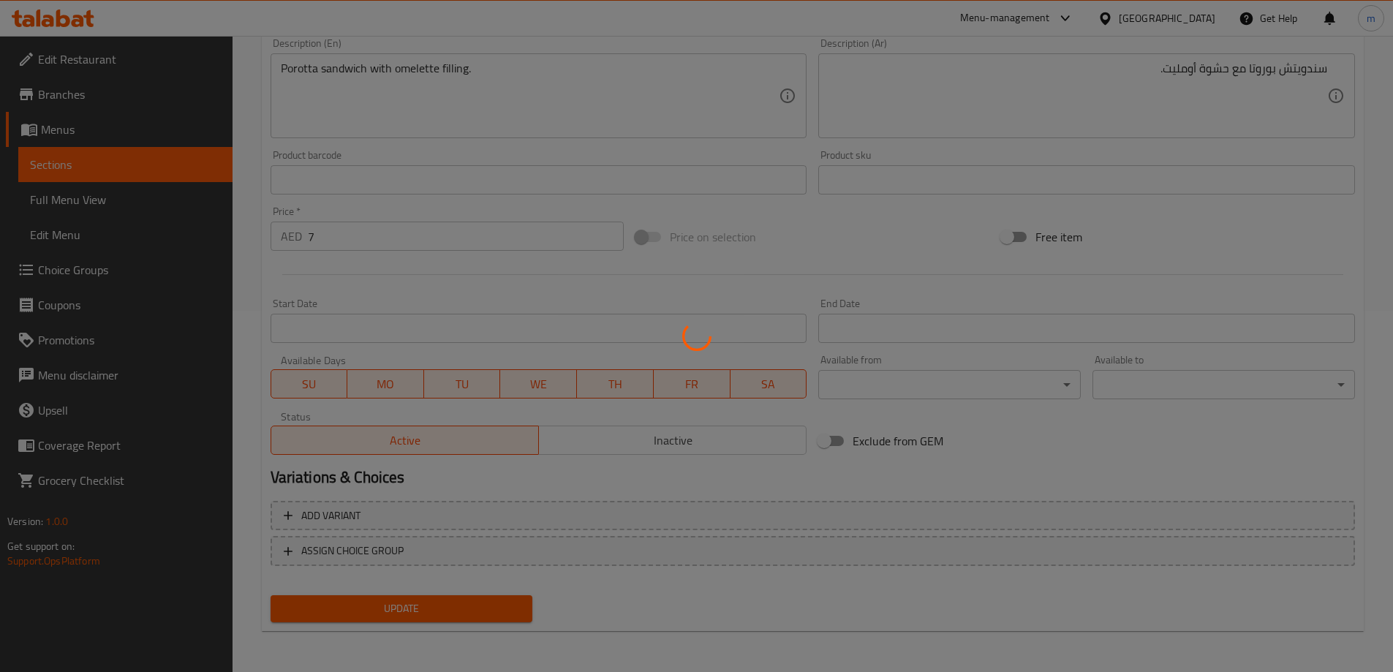
scroll to position [0, 0]
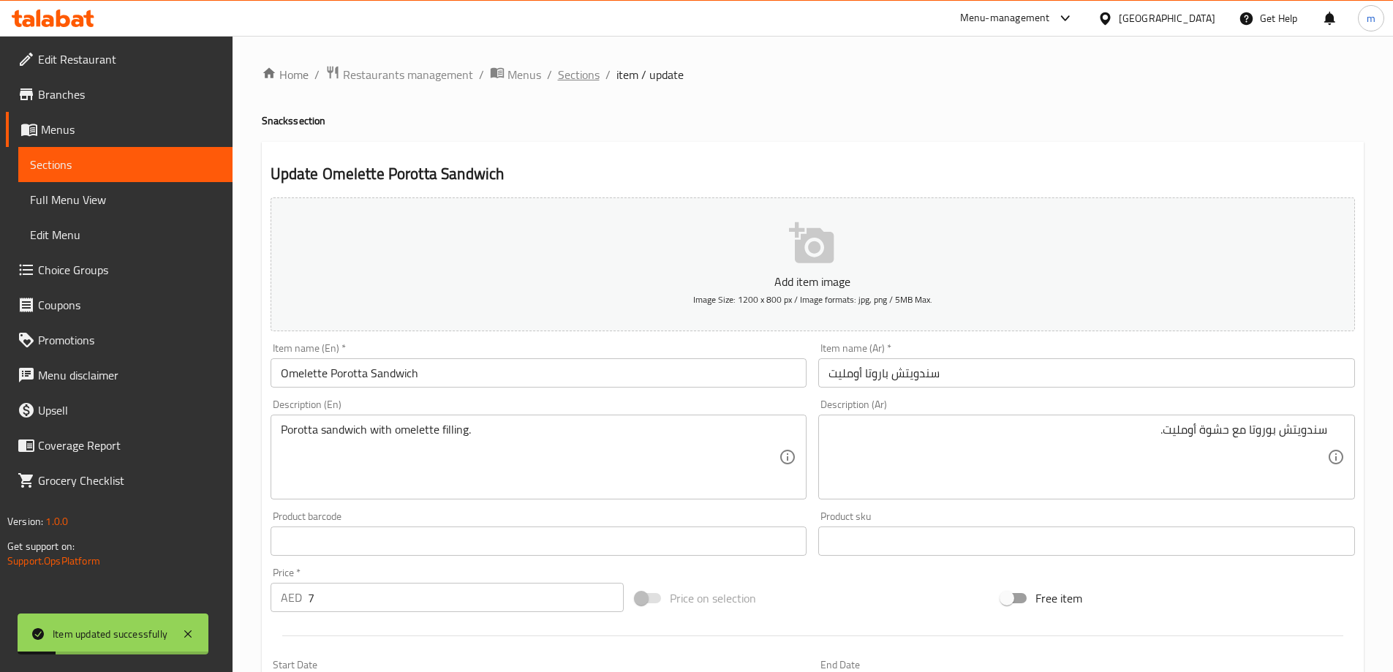
click at [575, 72] on span "Sections" at bounding box center [579, 75] width 42 height 18
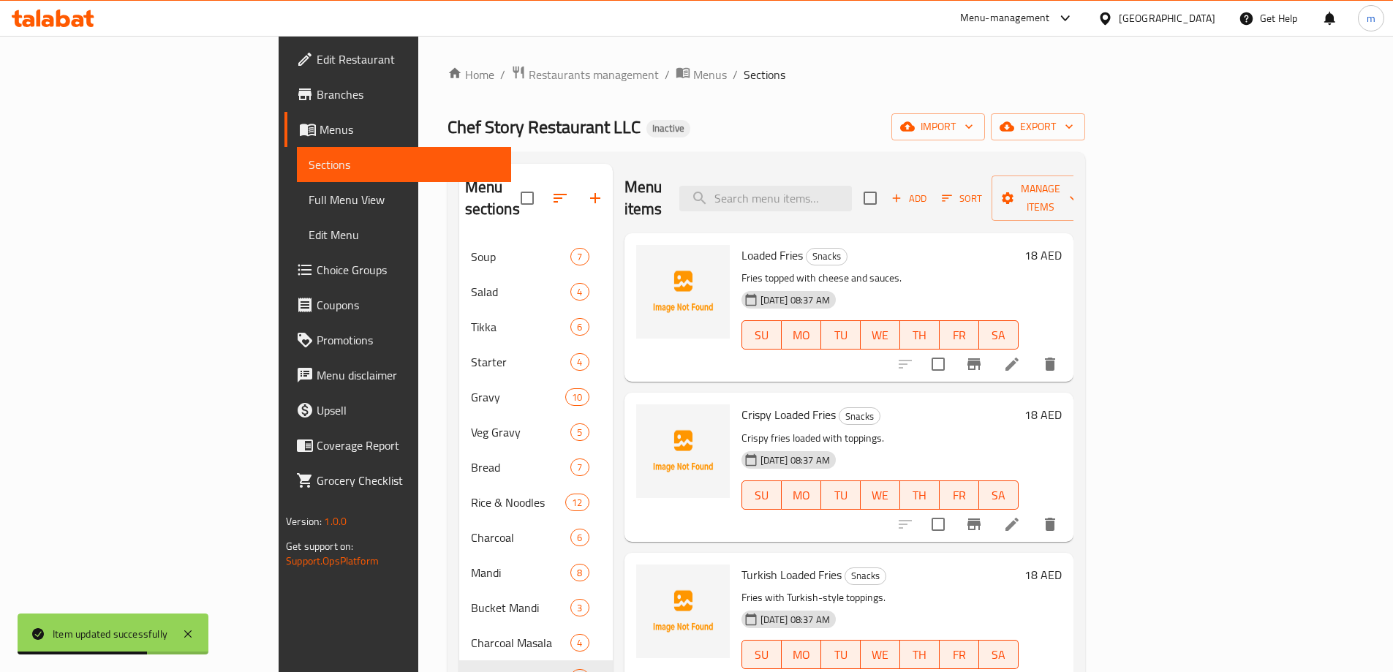
click at [866, 71] on ol "Home / Restaurants management / Menus / Sections" at bounding box center [767, 74] width 638 height 19
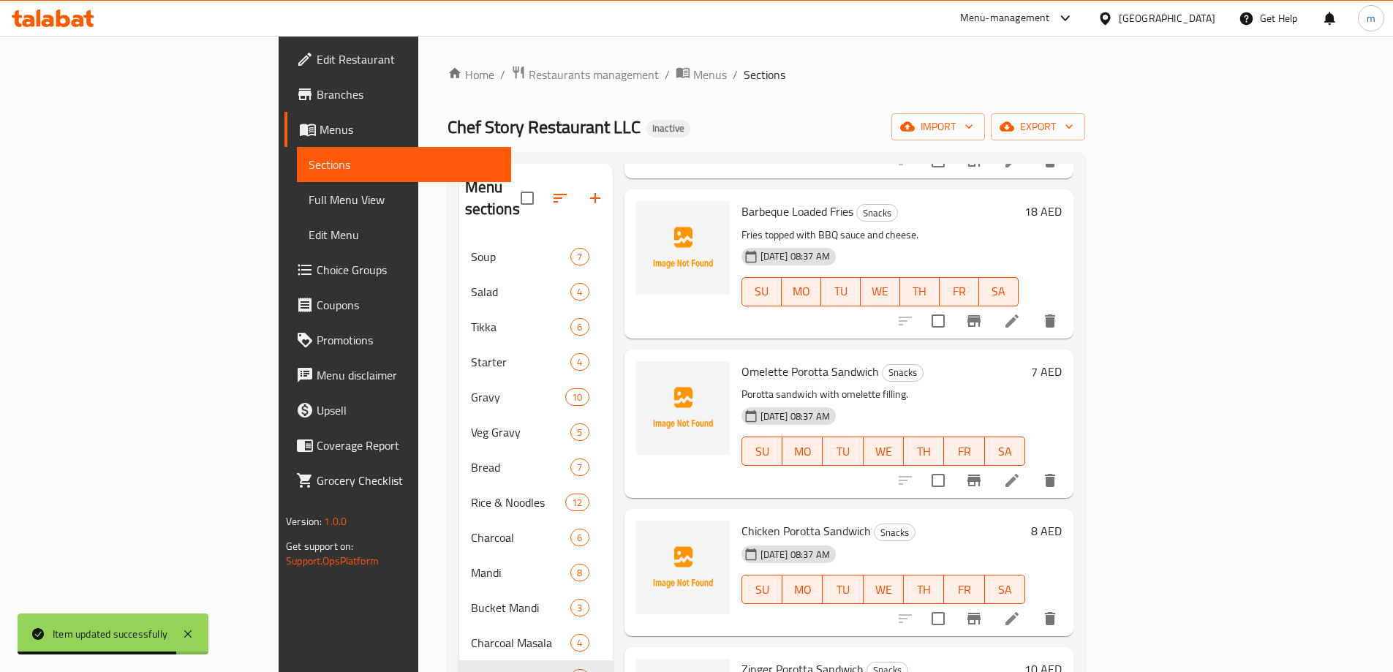
click at [1033, 606] on li at bounding box center [1012, 619] width 41 height 26
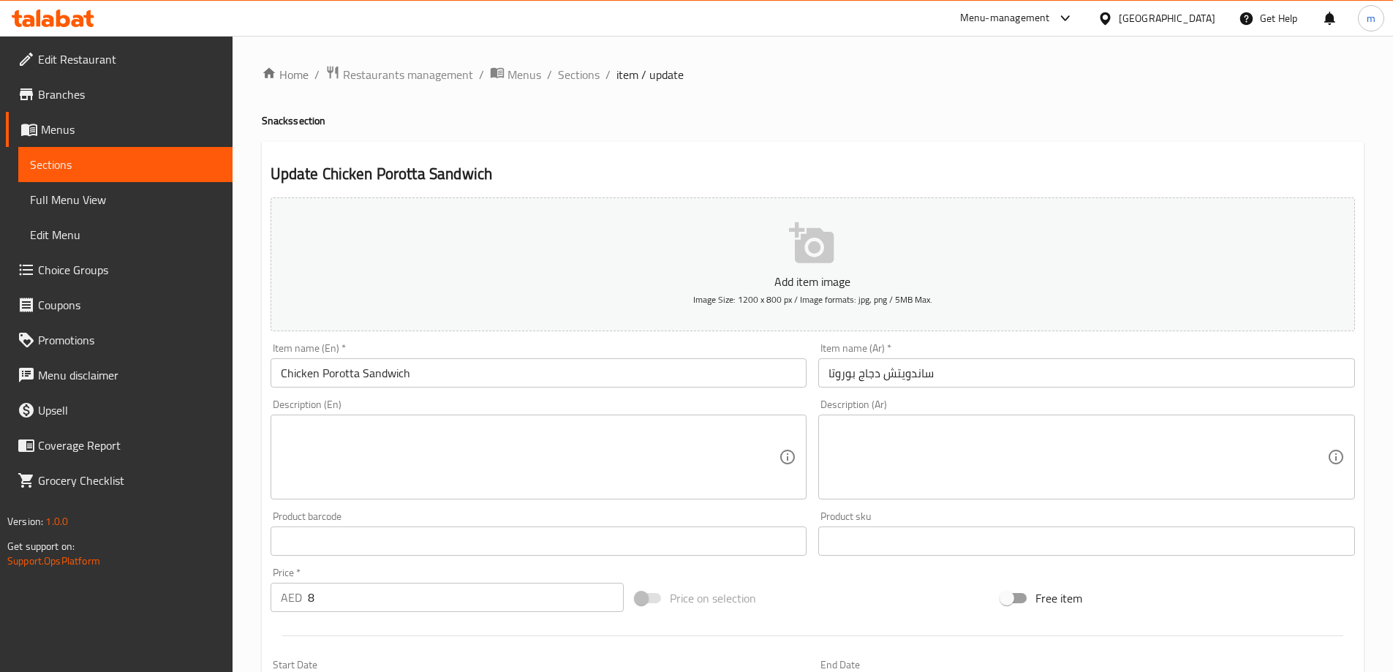
click at [551, 385] on input "Chicken Porotta Sandwich" at bounding box center [539, 372] width 537 height 29
click at [298, 437] on textarea at bounding box center [530, 457] width 499 height 69
paste textarea "Porotta sandwich with chicken filling."
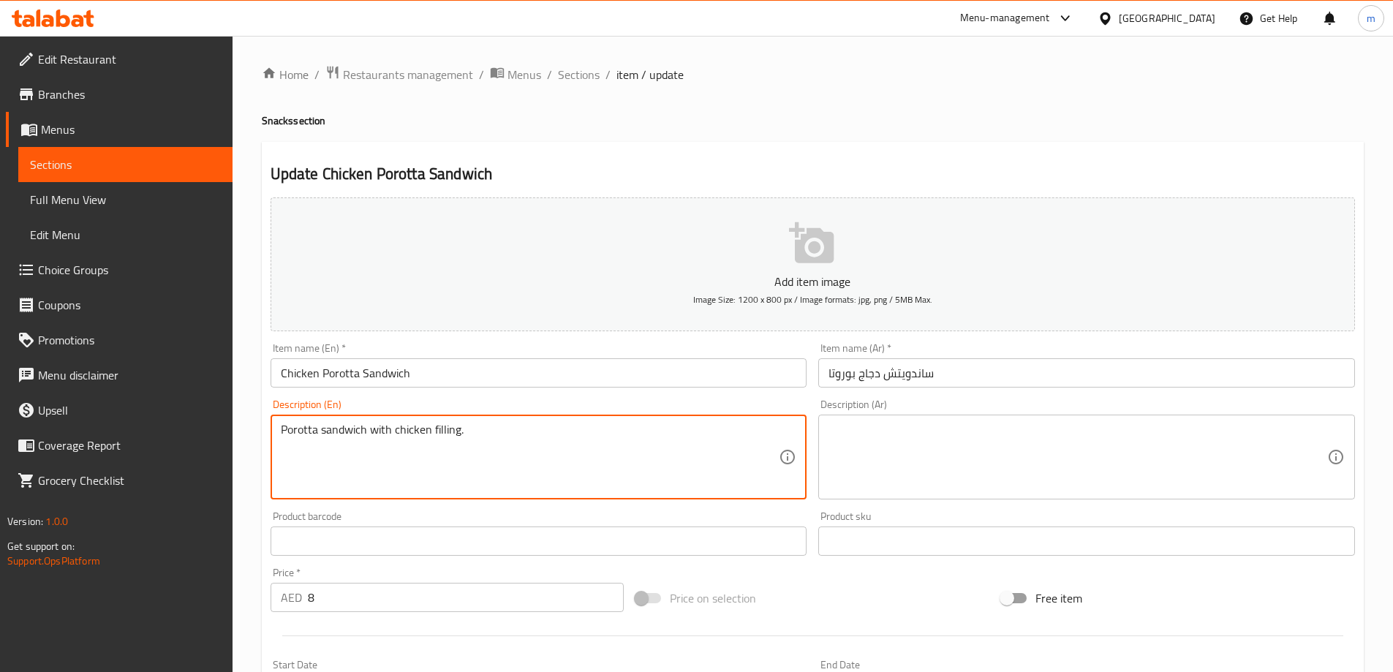
type textarea "Porotta sandwich with chicken filling."
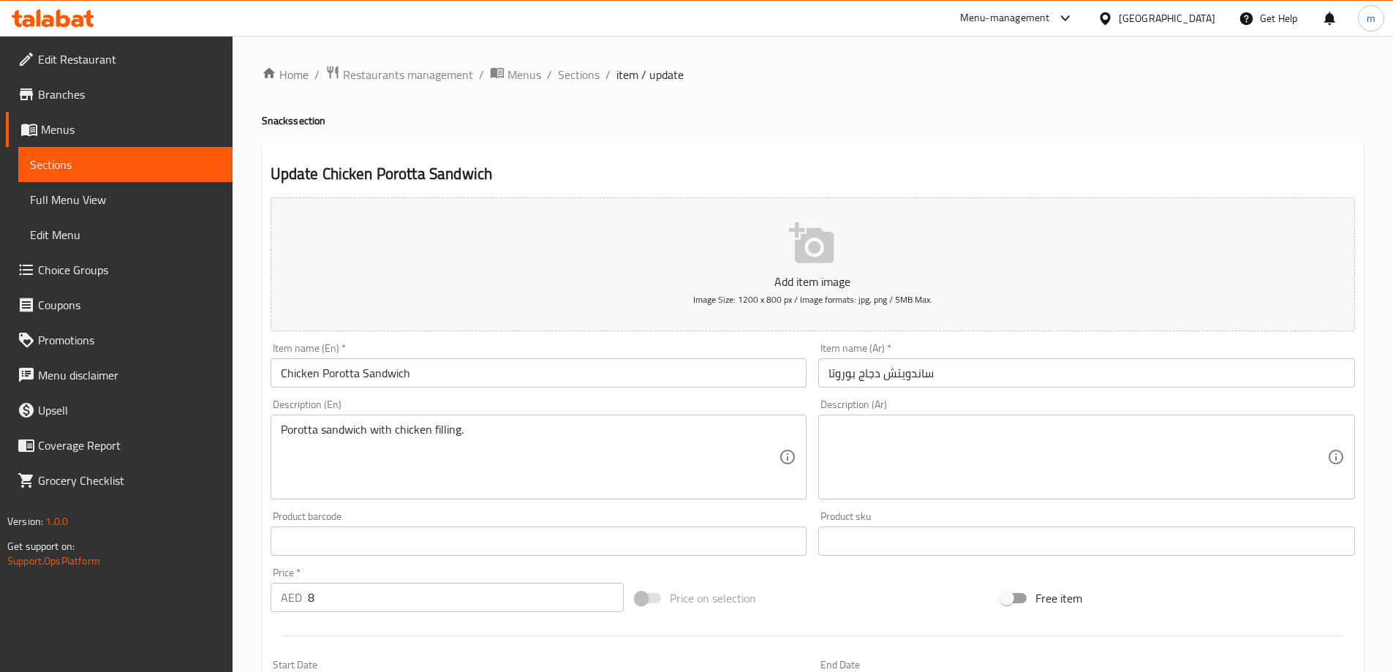
click at [1088, 439] on textarea at bounding box center [1078, 457] width 499 height 69
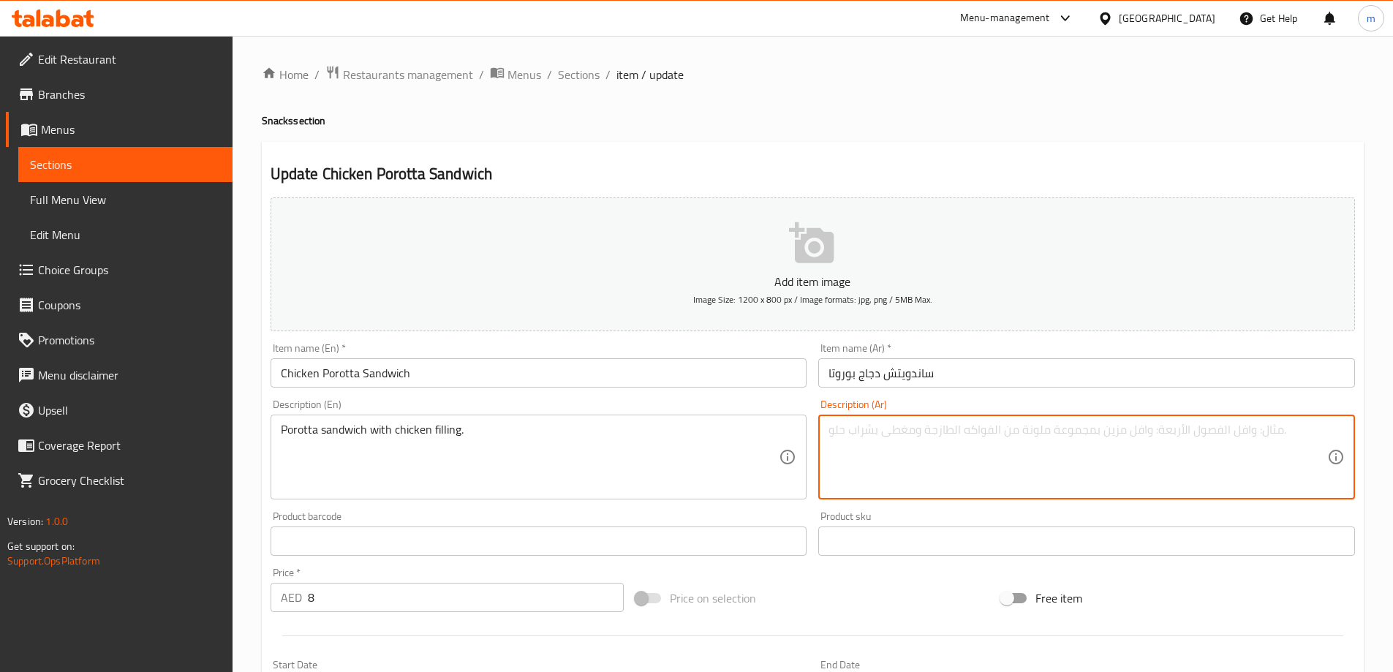
paste textarea "ساندويتش بوروتا مع حشوة الدجاج."
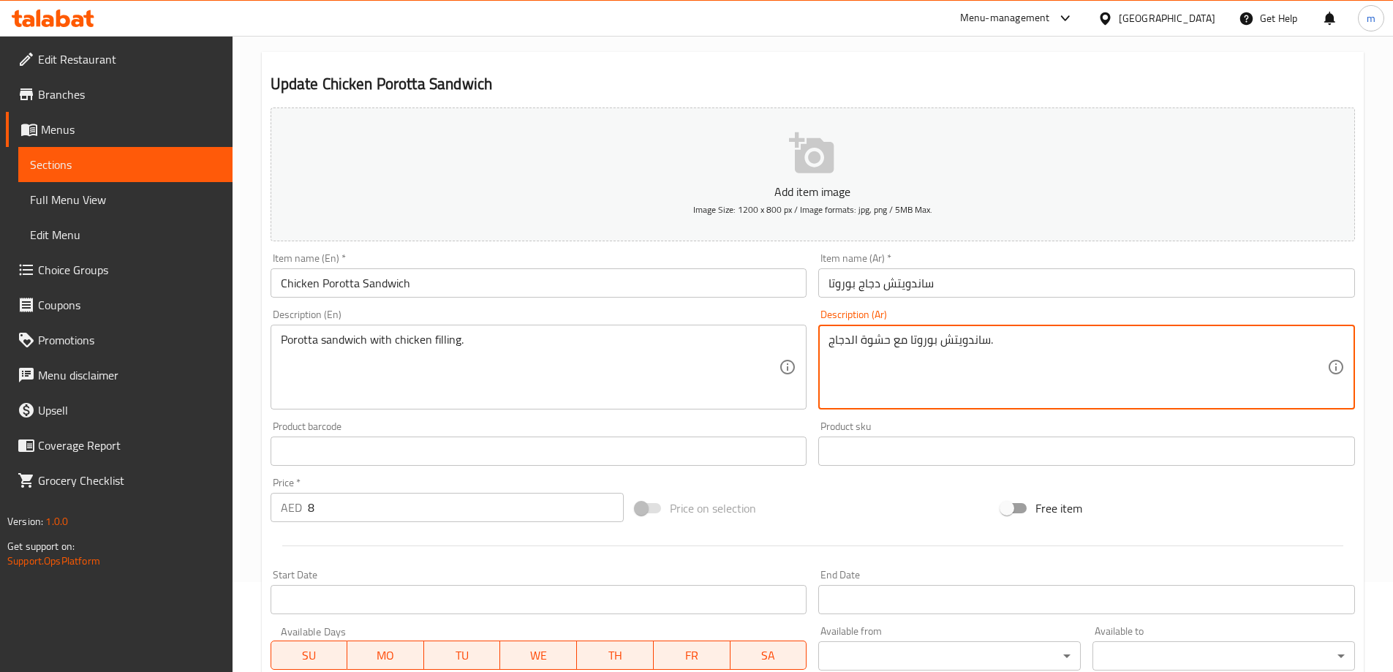
scroll to position [361, 0]
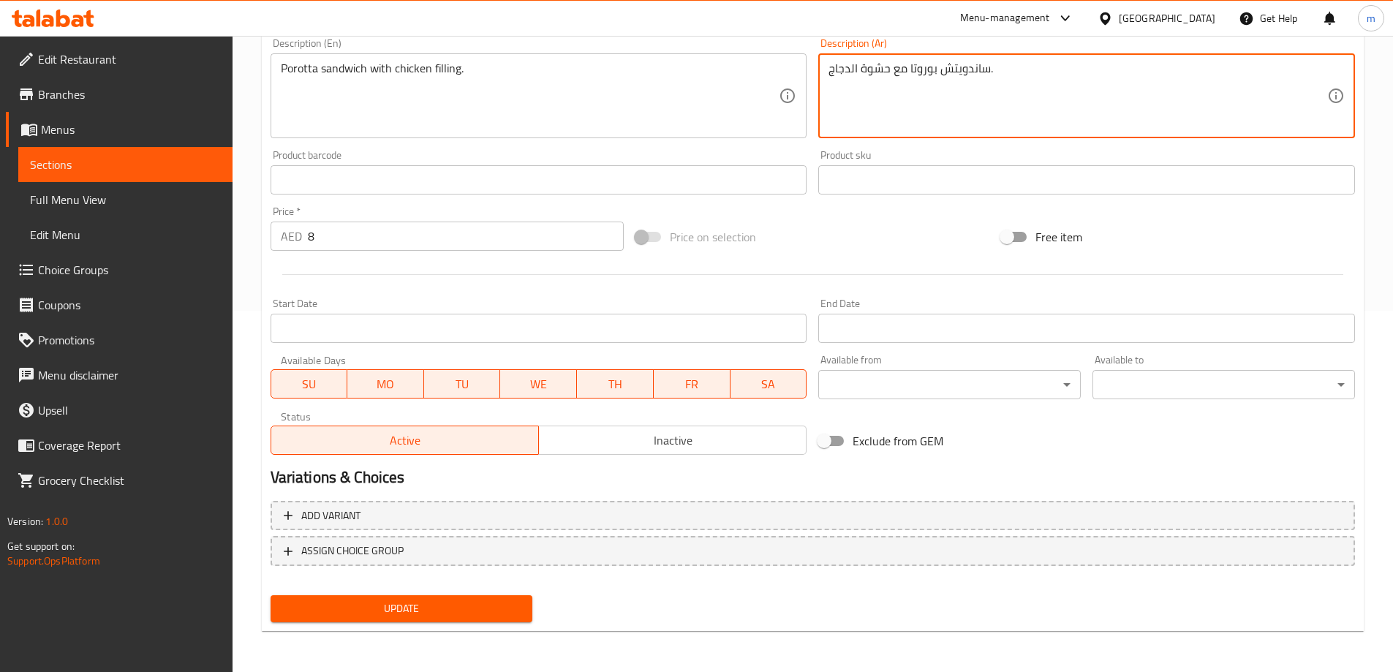
type textarea "ساندويتش بوروتا مع حشوة الدجاج."
click at [334, 601] on span "Update" at bounding box center [401, 609] width 239 height 18
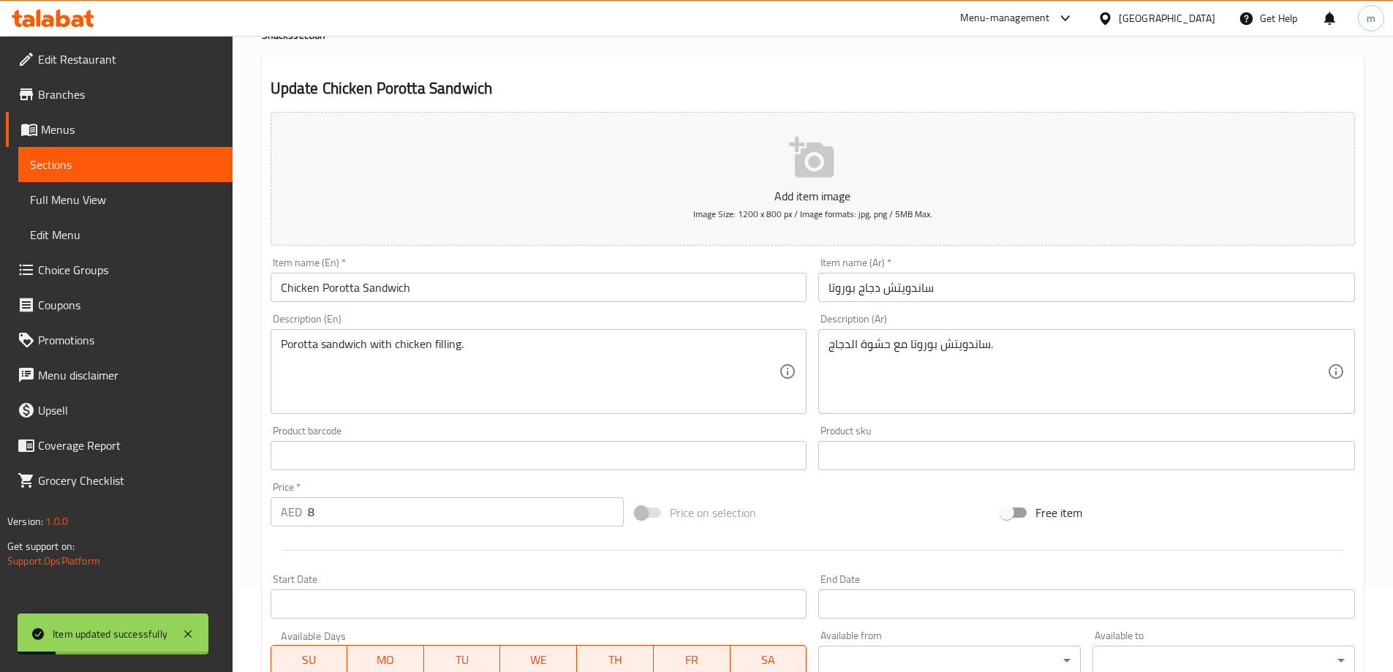
scroll to position [0, 0]
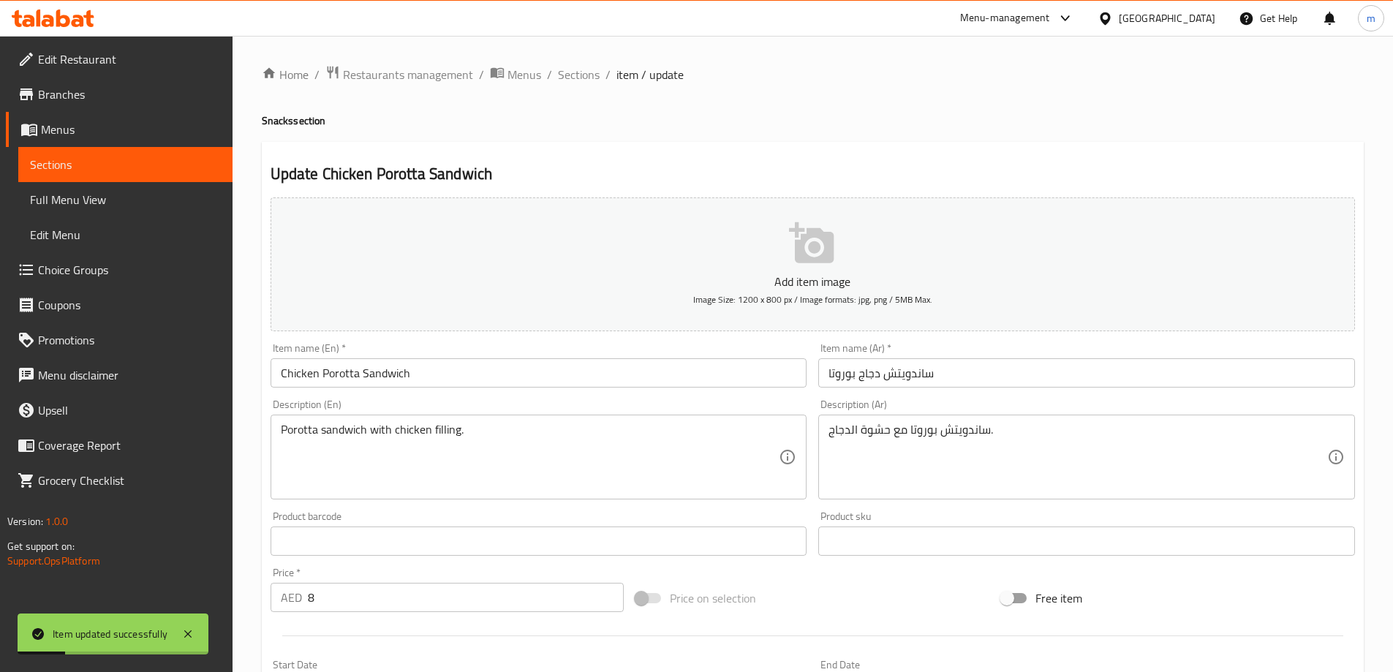
click at [554, 69] on ol "Home / Restaurants management / Menus / Sections / item / update" at bounding box center [813, 74] width 1102 height 19
click at [577, 69] on span "Sections" at bounding box center [579, 75] width 42 height 18
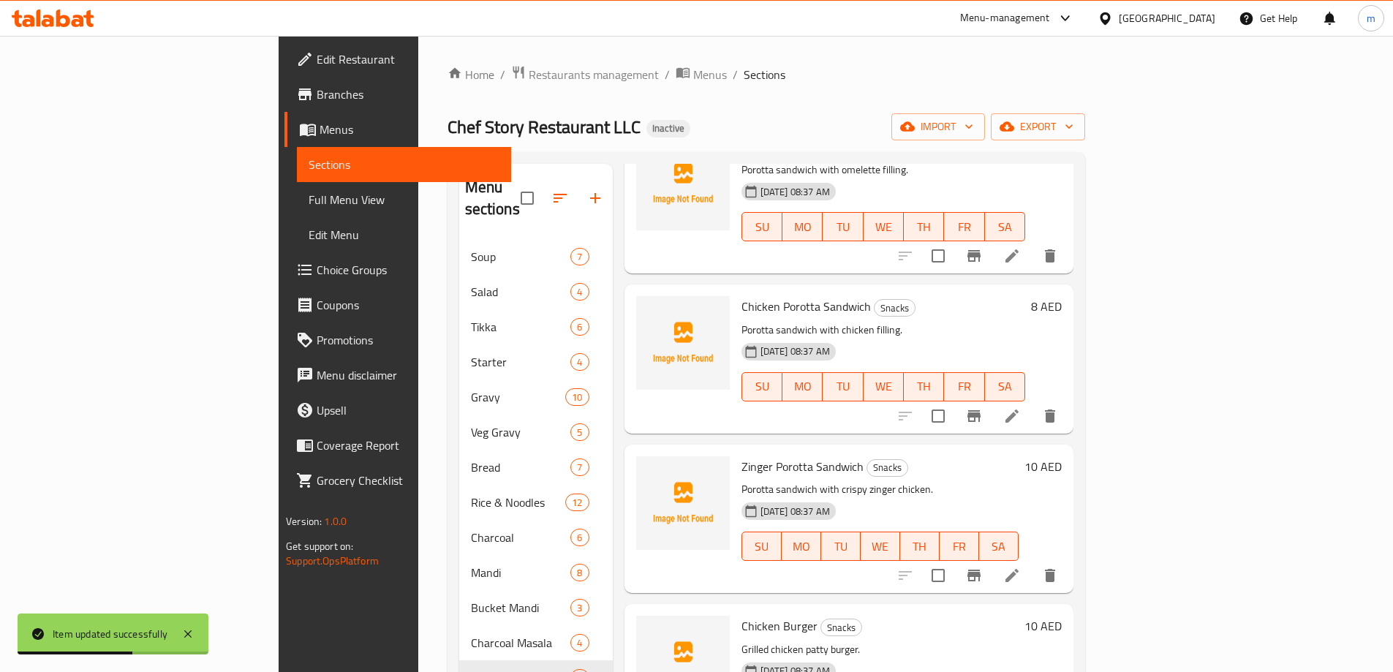
scroll to position [783, 0]
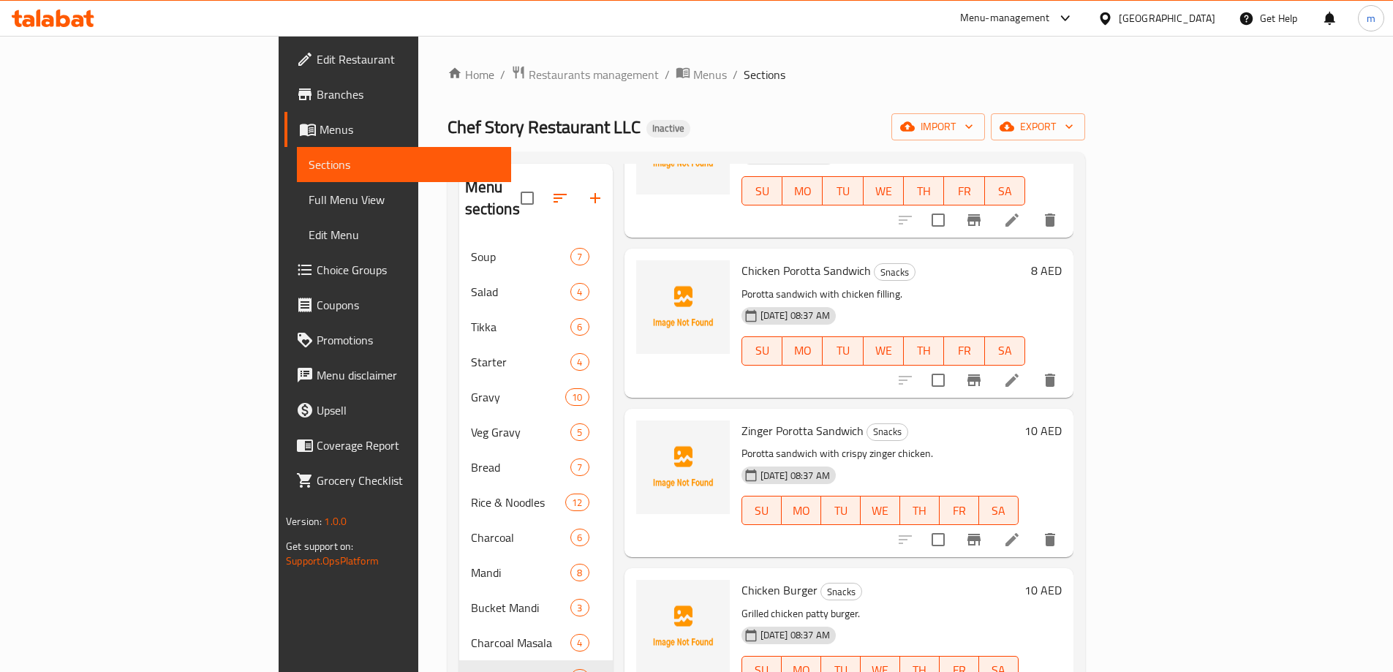
drag, startPoint x: 1033, startPoint y: 99, endPoint x: 1019, endPoint y: 141, distance: 43.9
click at [1033, 99] on div "Home / Restaurants management / Menus / Sections Chef Story Restaurant LLC Inac…" at bounding box center [767, 476] width 638 height 823
click at [1019, 445] on p "Porotta sandwich with crispy zinger chicken." at bounding box center [880, 454] width 277 height 18
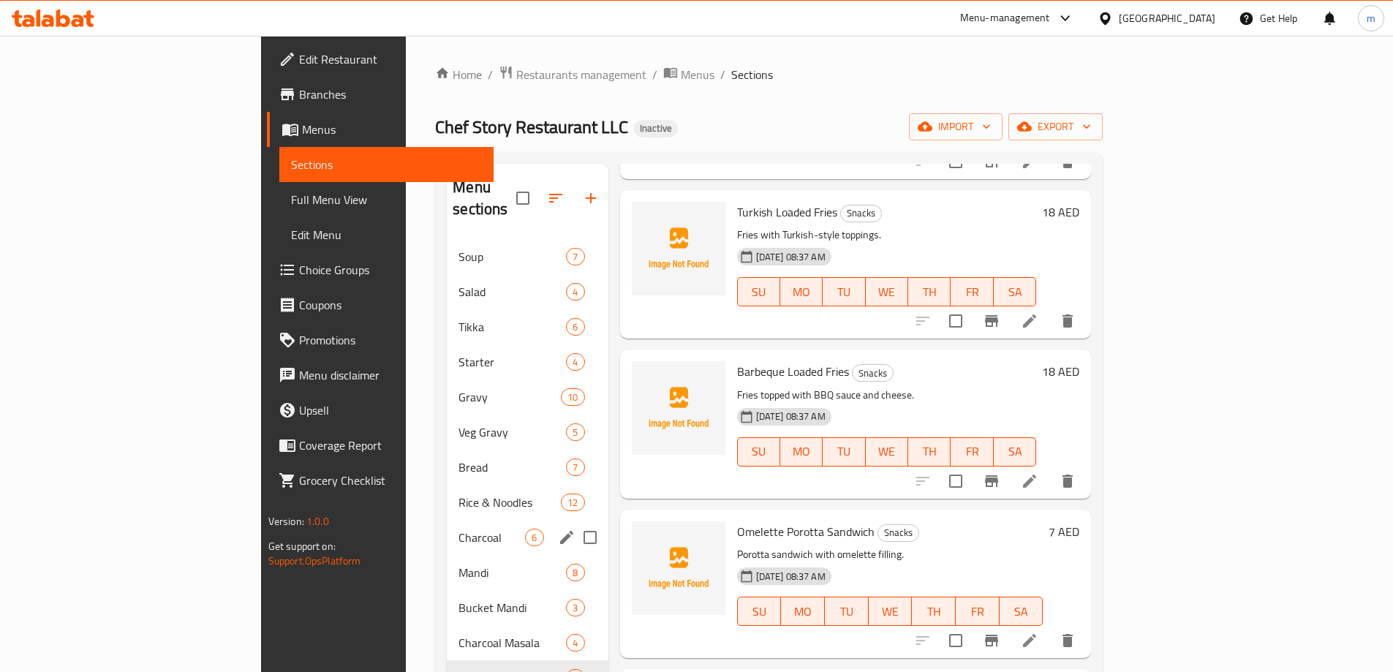
click at [459, 529] on span "Charcoal" at bounding box center [492, 538] width 67 height 18
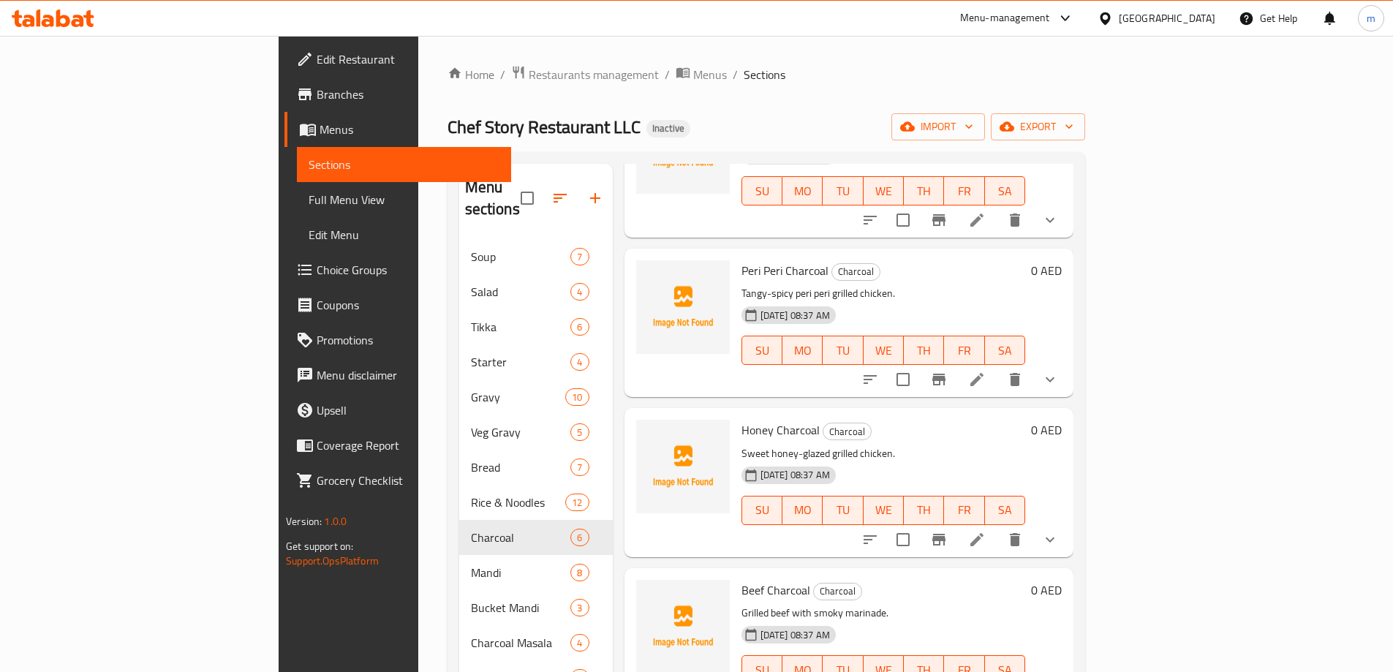
scroll to position [304, 0]
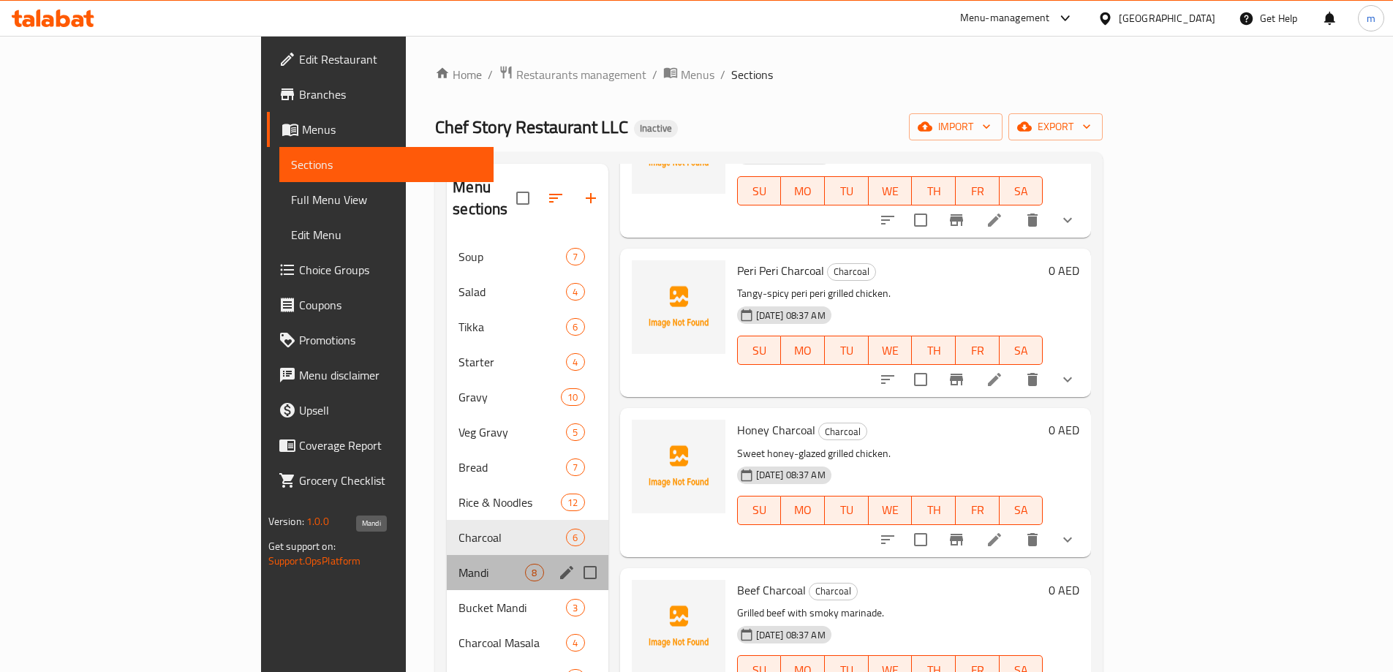
click at [459, 564] on span "Mandi" at bounding box center [492, 573] width 67 height 18
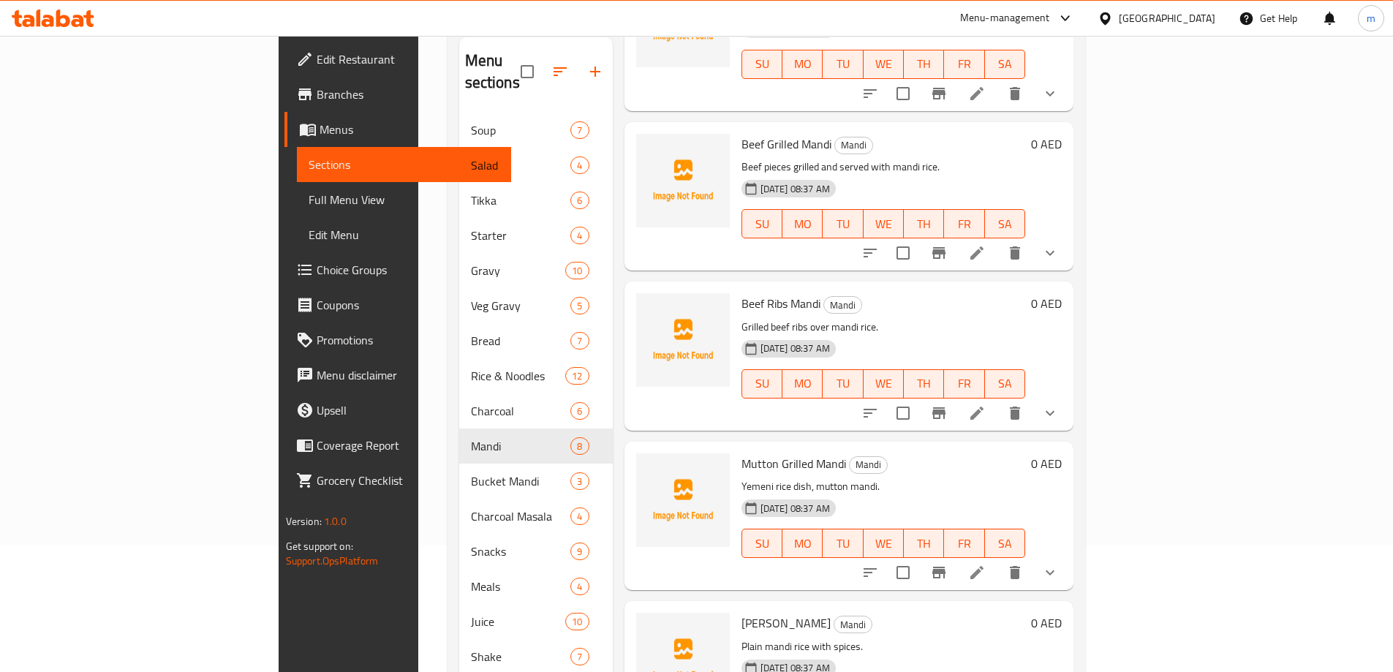
scroll to position [146, 0]
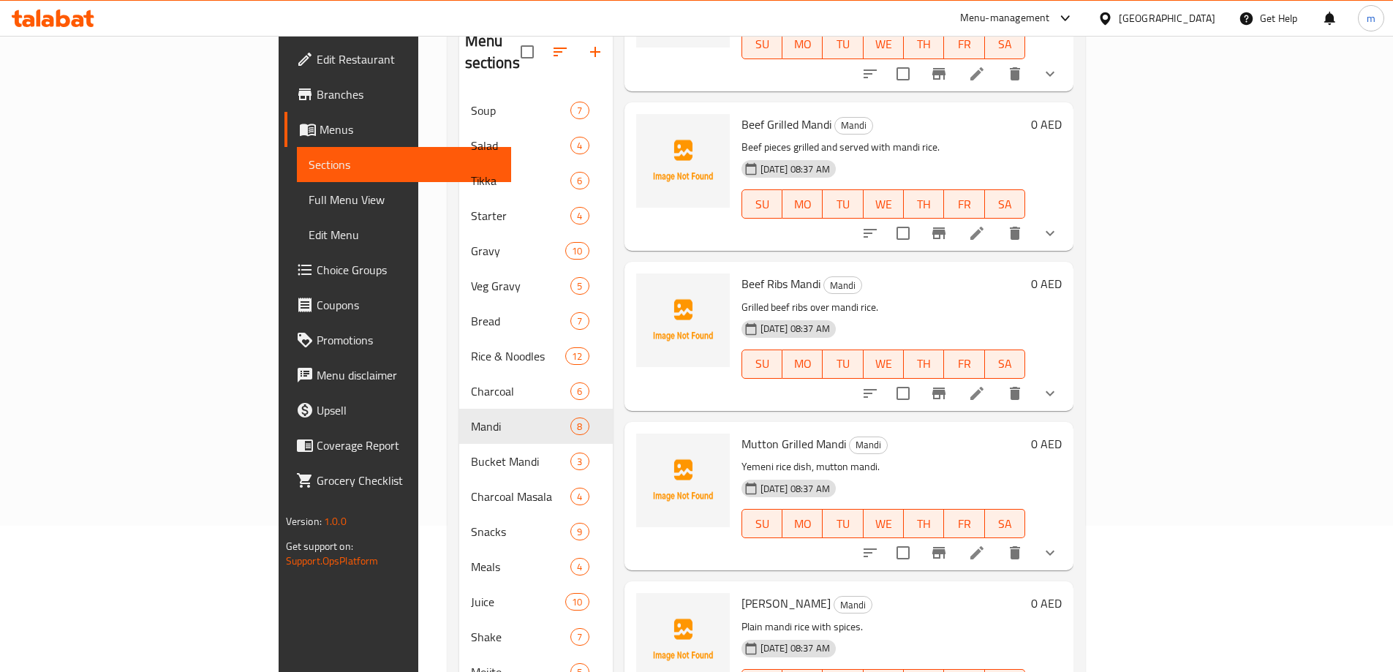
click at [998, 540] on li at bounding box center [977, 553] width 41 height 26
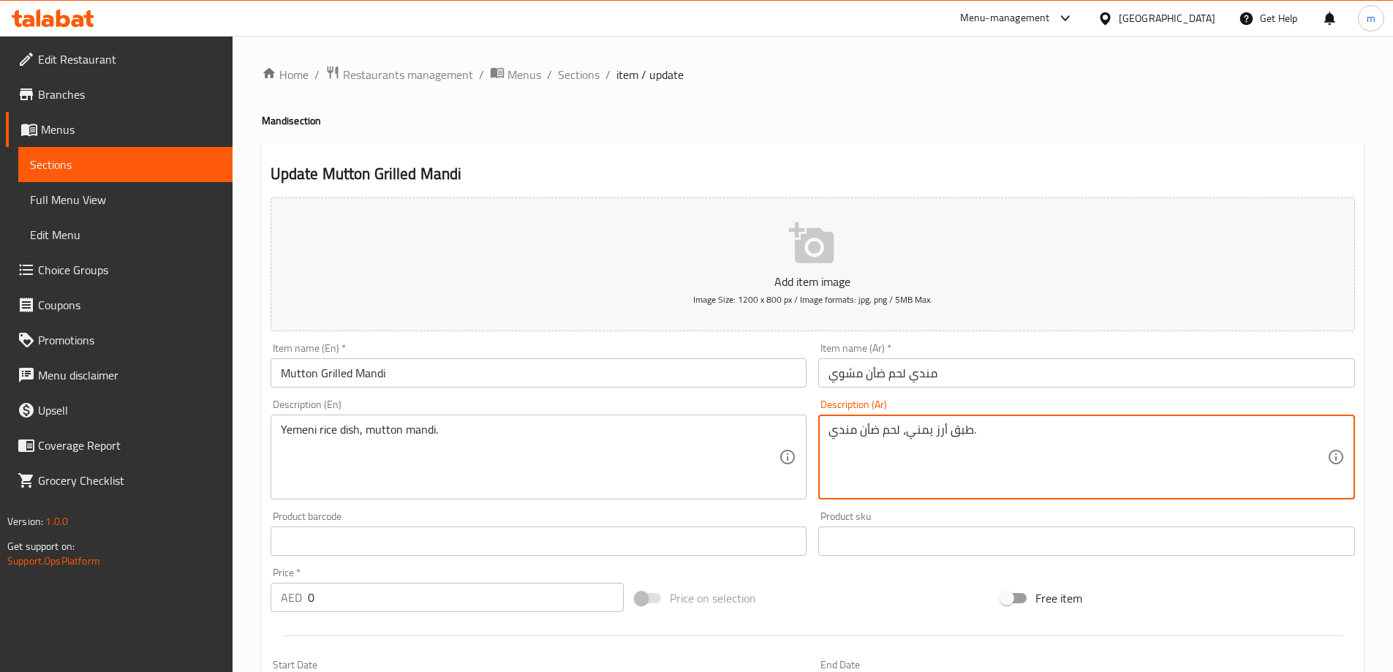
drag, startPoint x: 1074, startPoint y: 463, endPoint x: 988, endPoint y: 440, distance: 89.4
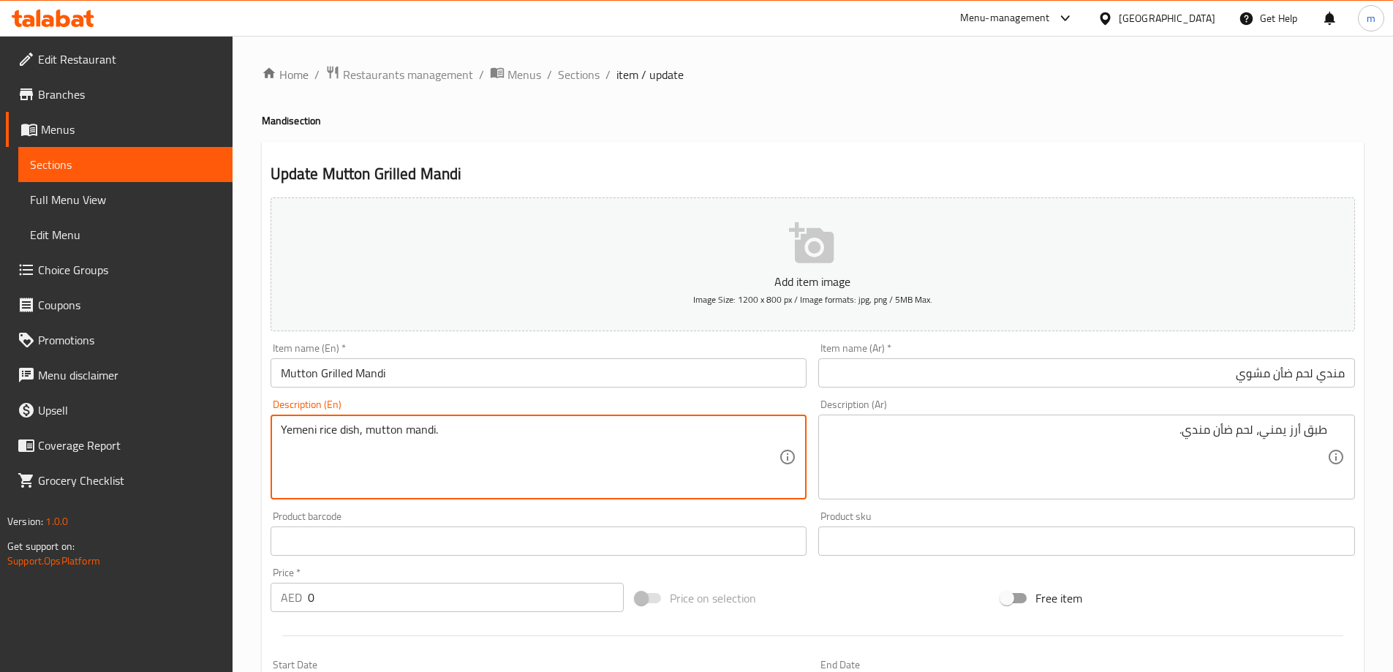
paste textarea "Grilled mutton over mandi rice"
type textarea "Grilled mutton over mandi rice."
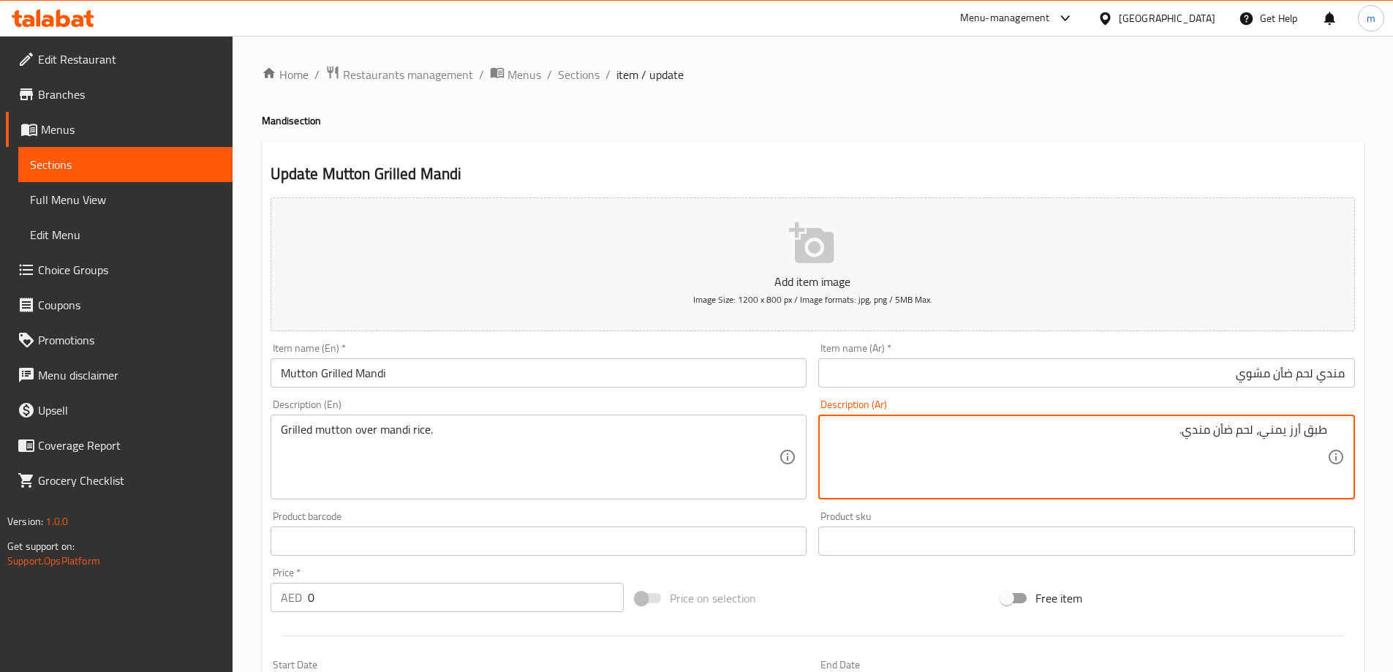
paste textarea "لحم ضأن مشوي فوق أرز ال"
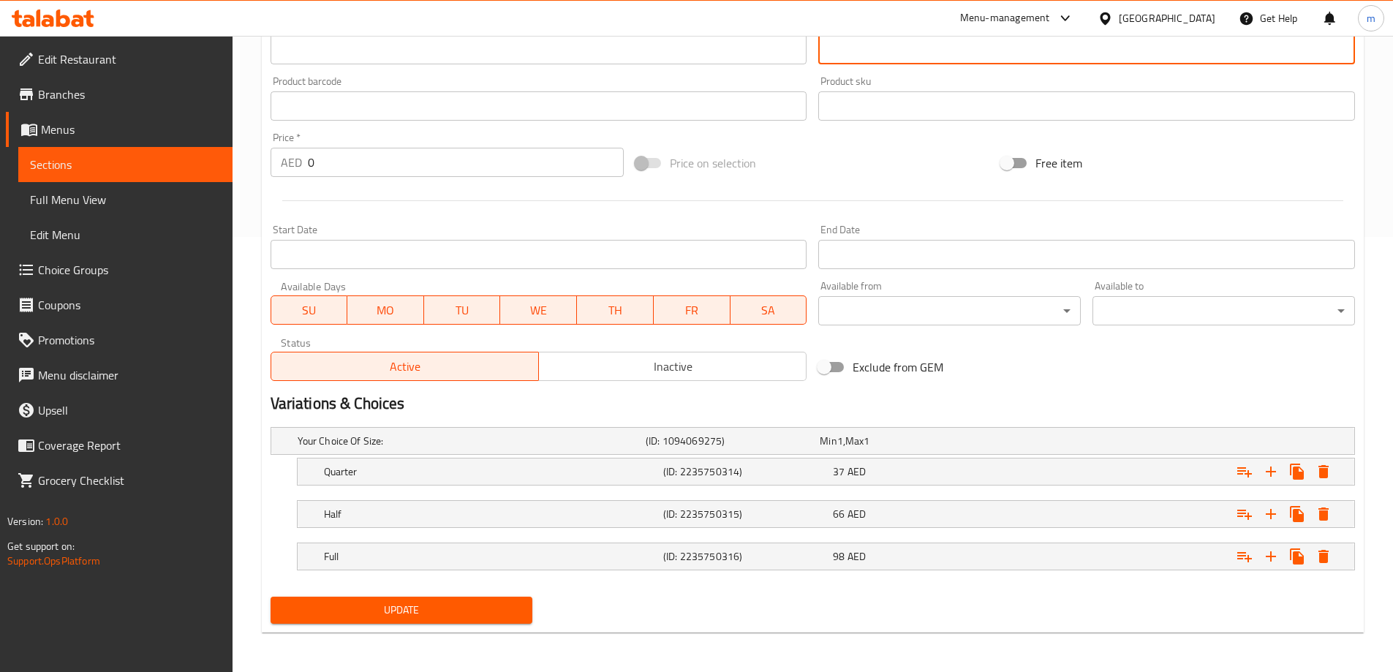
scroll to position [437, 0]
type textarea "لحم ضأن مشوي فوق أرز المندي."
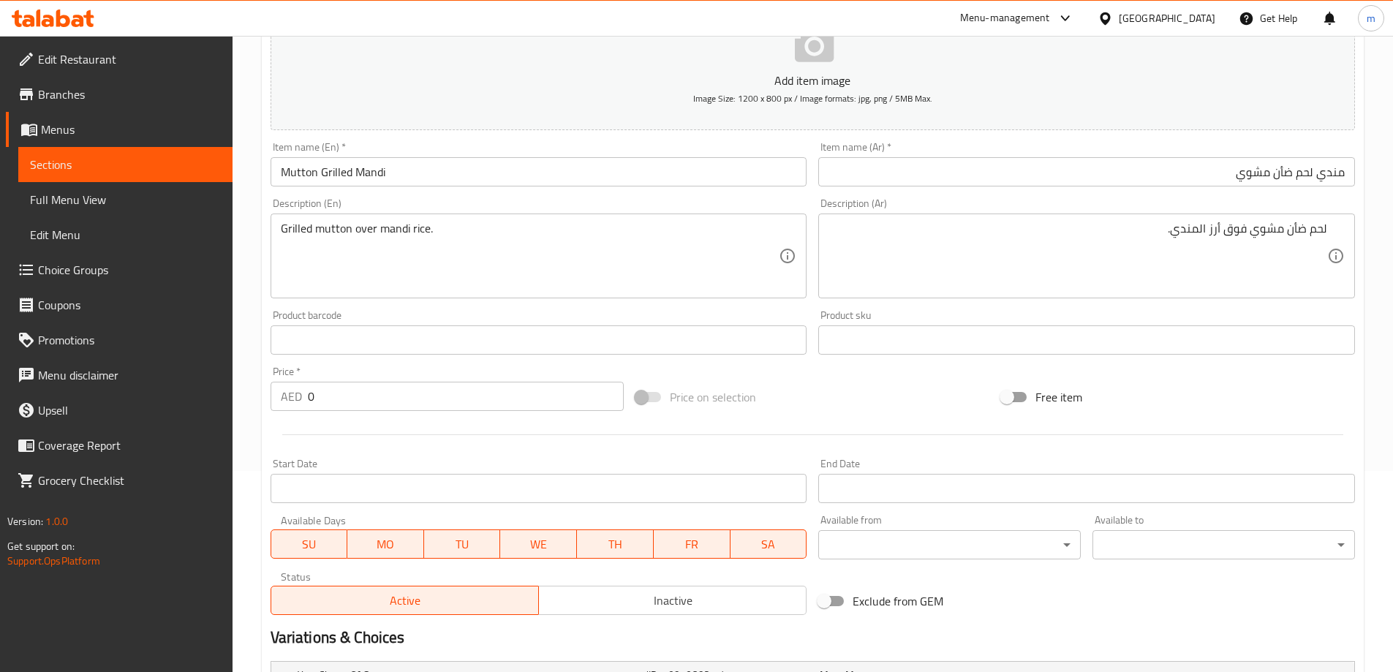
scroll to position [144, 0]
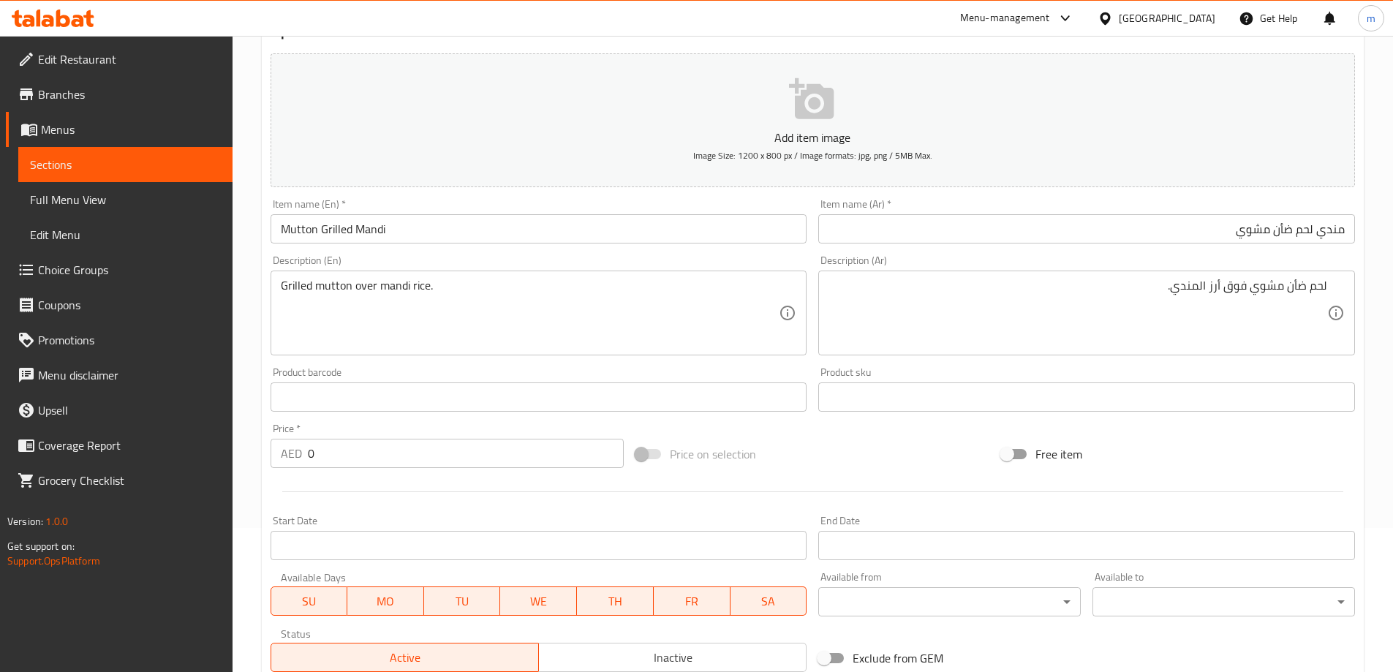
click at [1048, 195] on div "Item name (Ar)   * مندي لحم ضأن مشوي Item name (Ar) *" at bounding box center [1087, 221] width 548 height 56
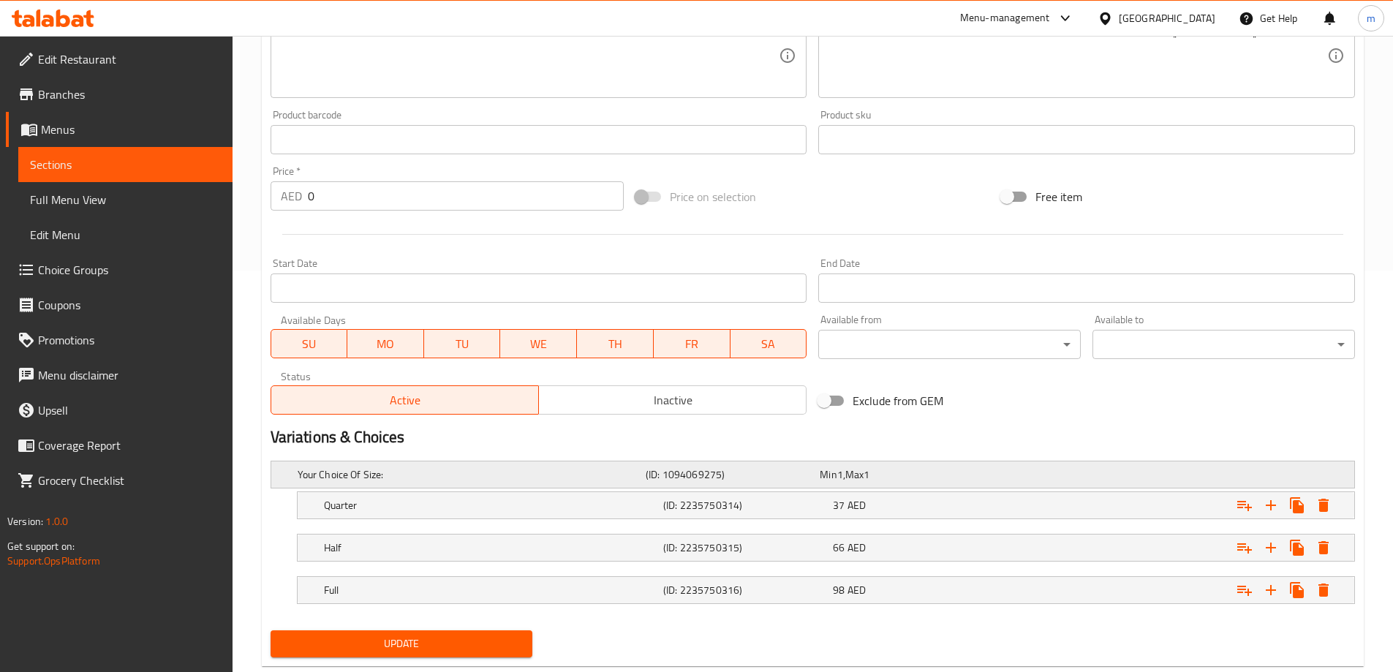
scroll to position [437, 0]
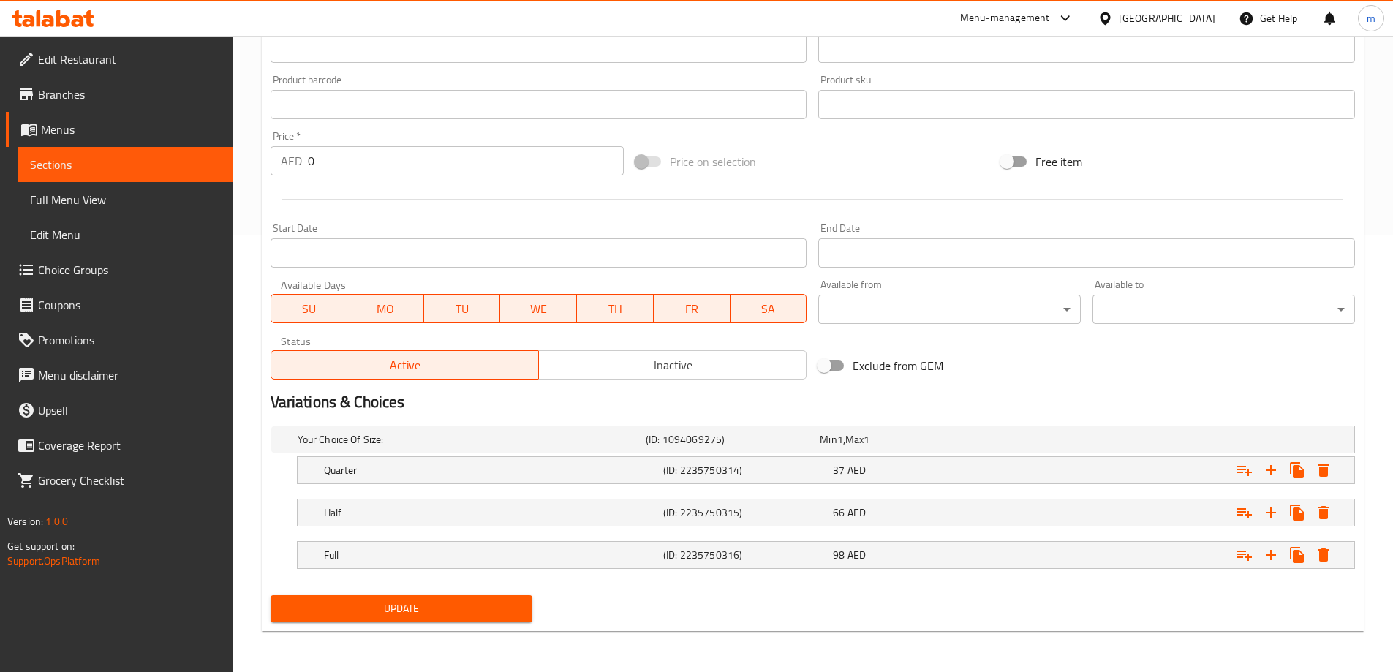
click at [490, 597] on button "Update" at bounding box center [402, 608] width 263 height 27
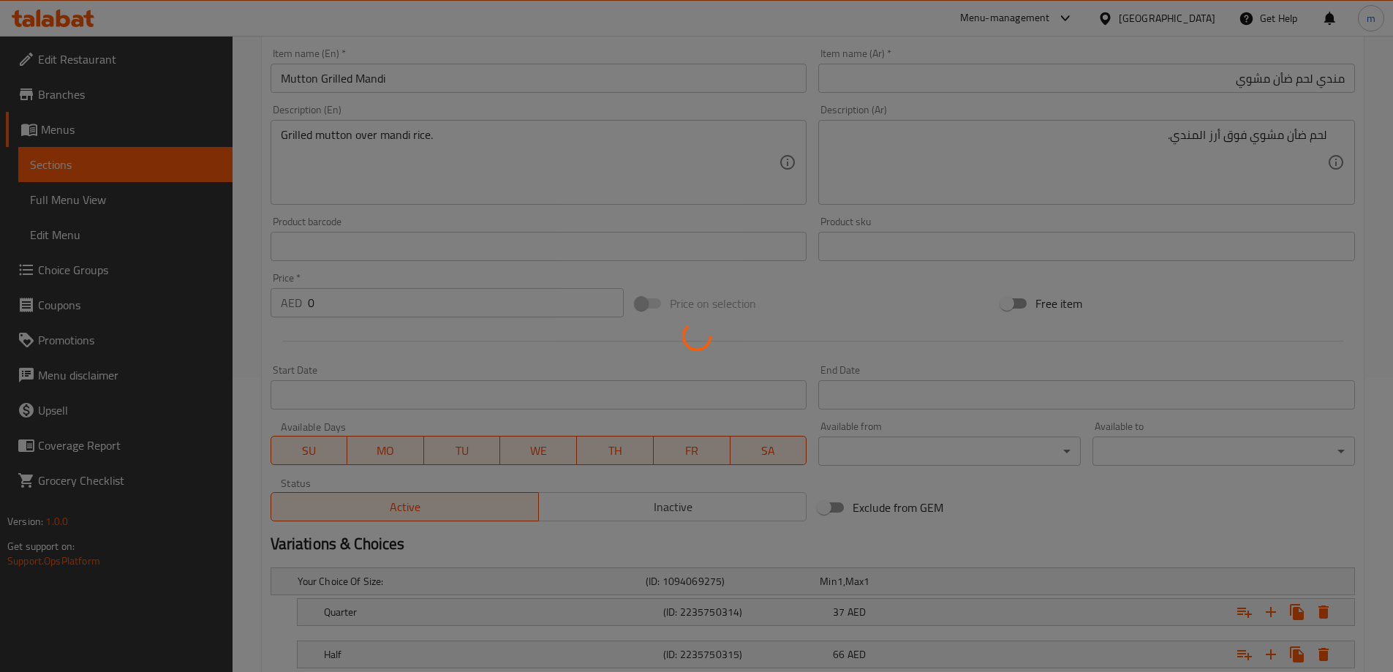
scroll to position [0, 0]
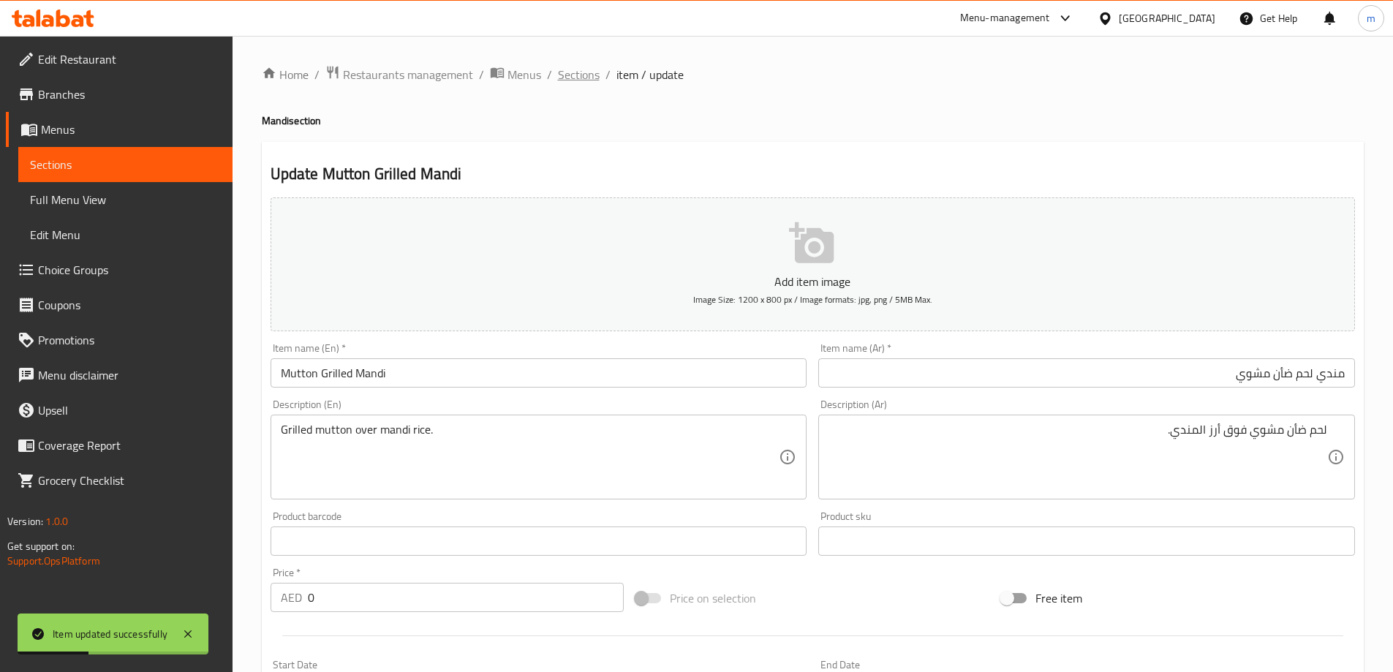
click at [583, 75] on span "Sections" at bounding box center [579, 75] width 42 height 18
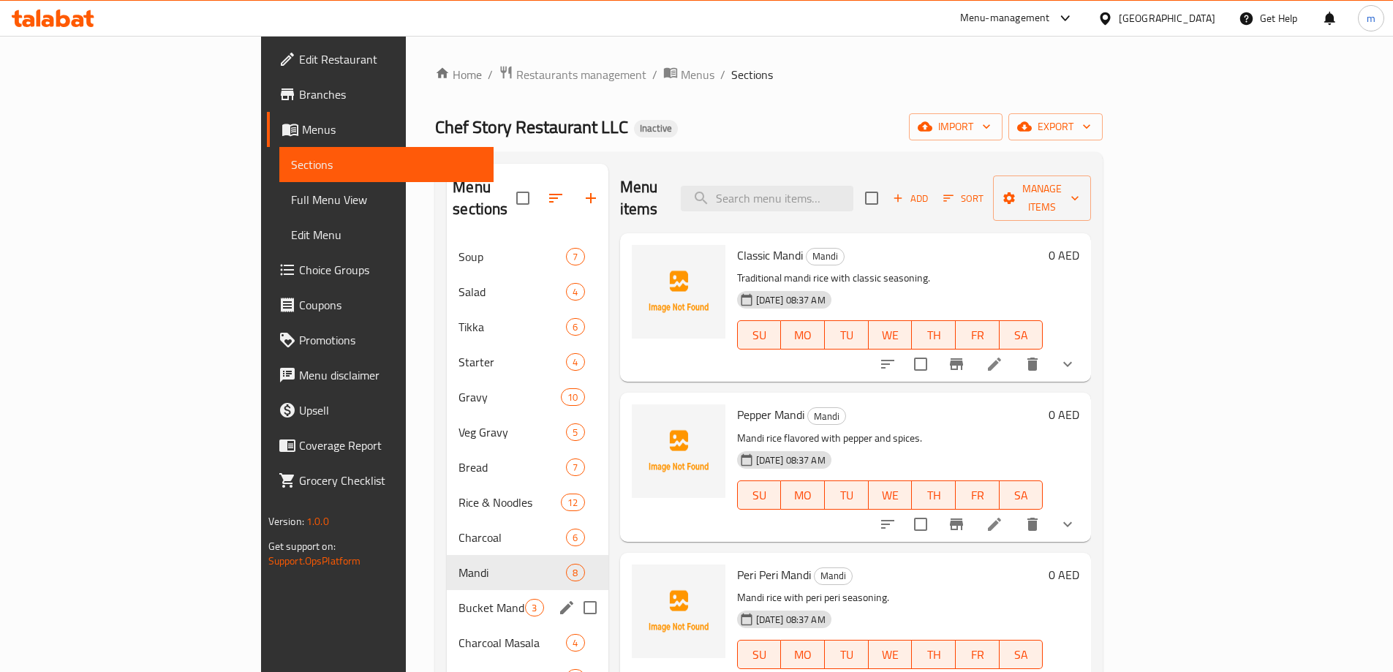
click at [459, 599] on span "Bucket Mandi" at bounding box center [492, 608] width 67 height 18
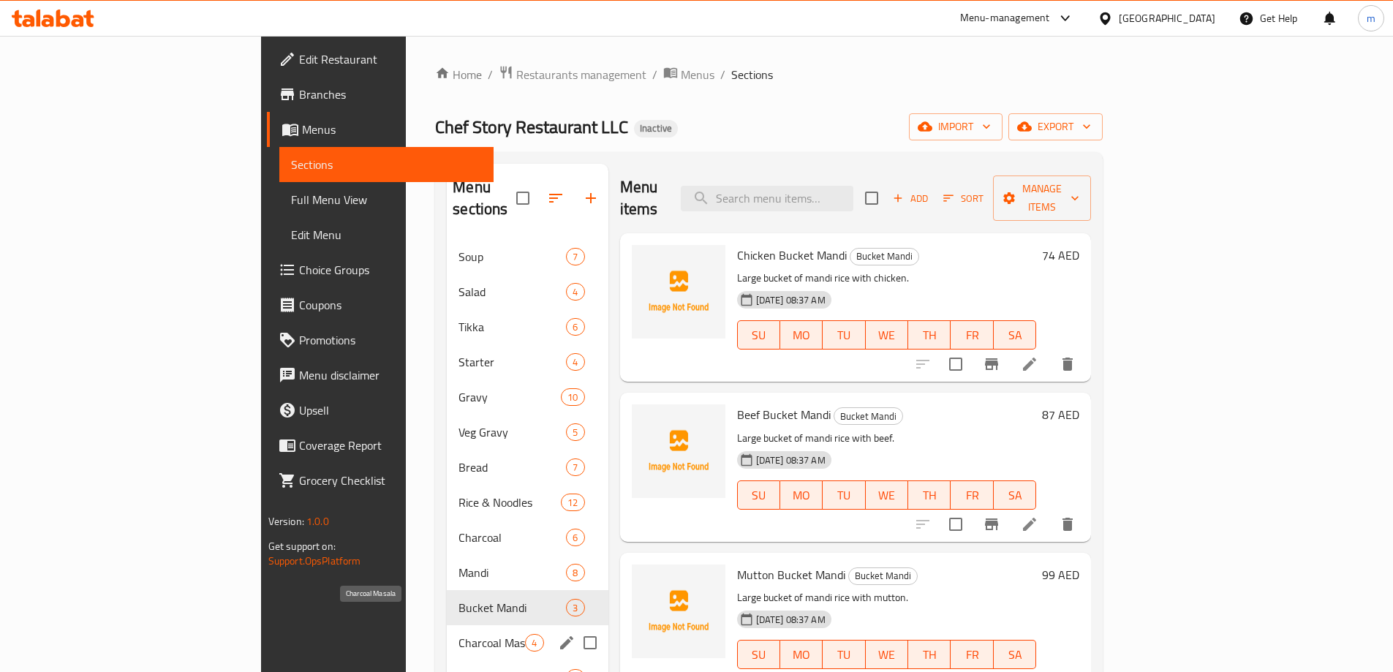
click at [459, 634] on span "Charcoal Masala" at bounding box center [492, 643] width 67 height 18
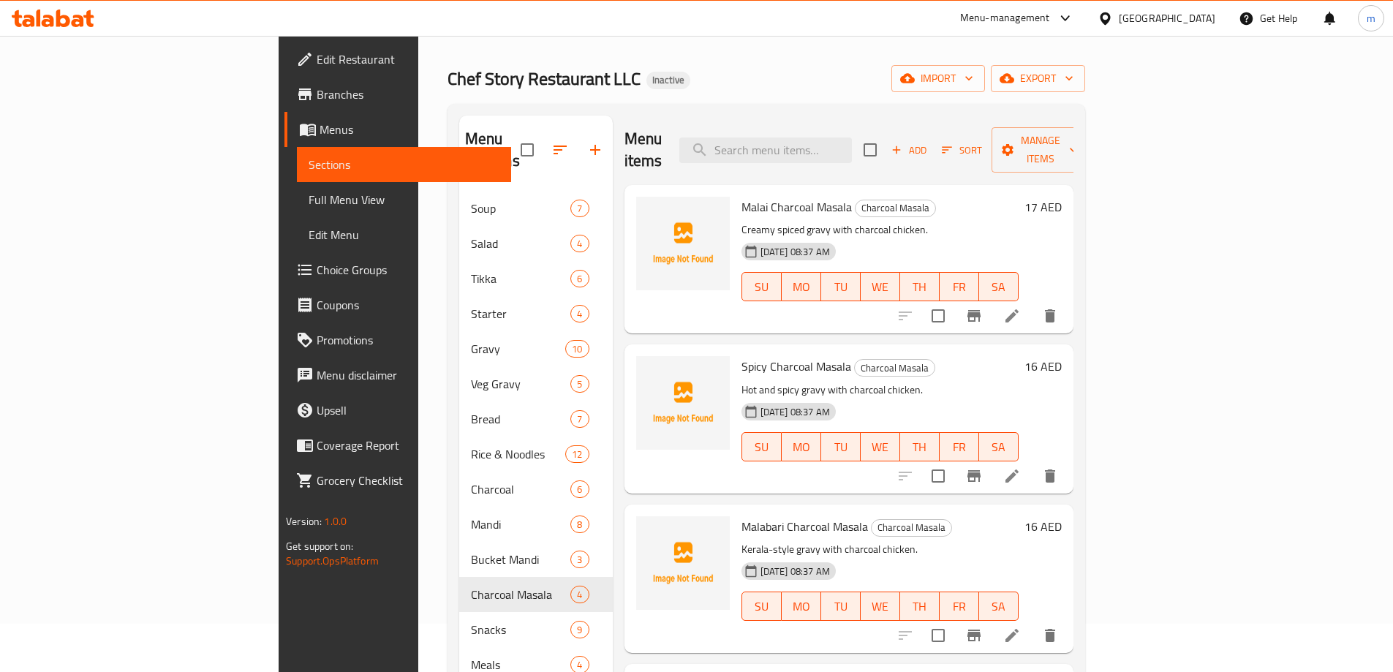
scroll to position [73, 0]
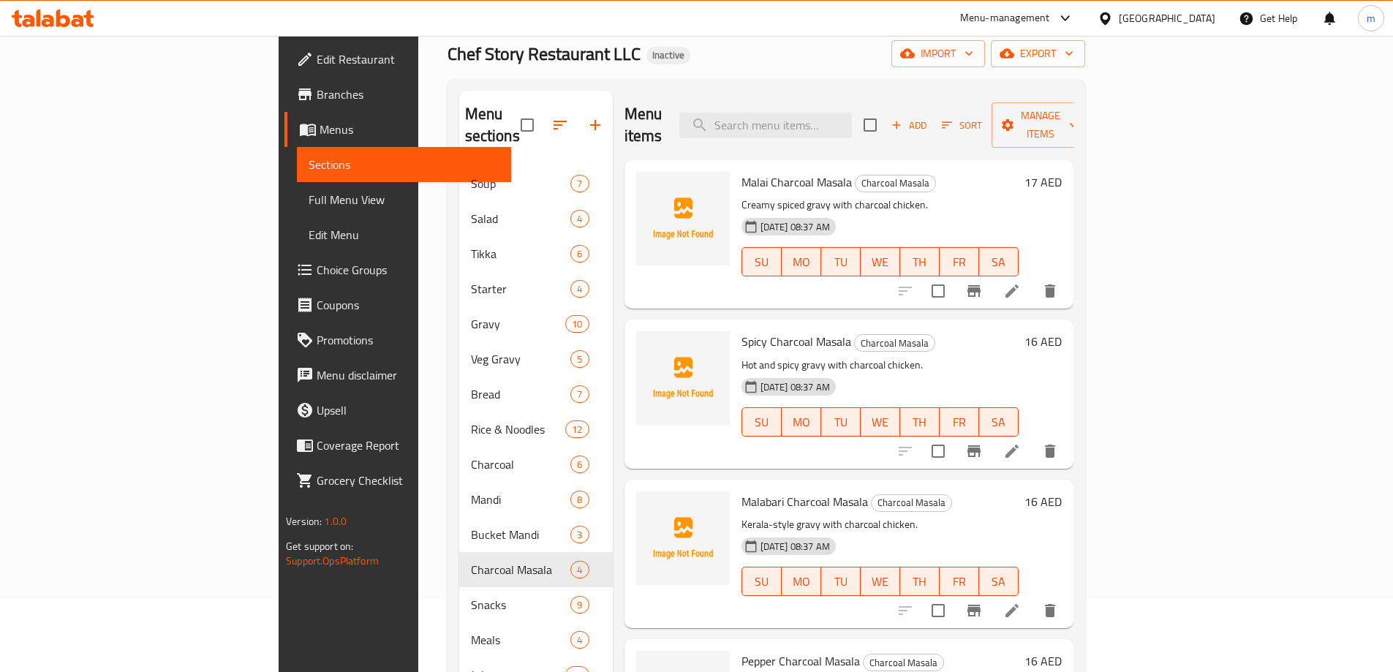
click at [1019, 445] on icon at bounding box center [1012, 451] width 13 height 13
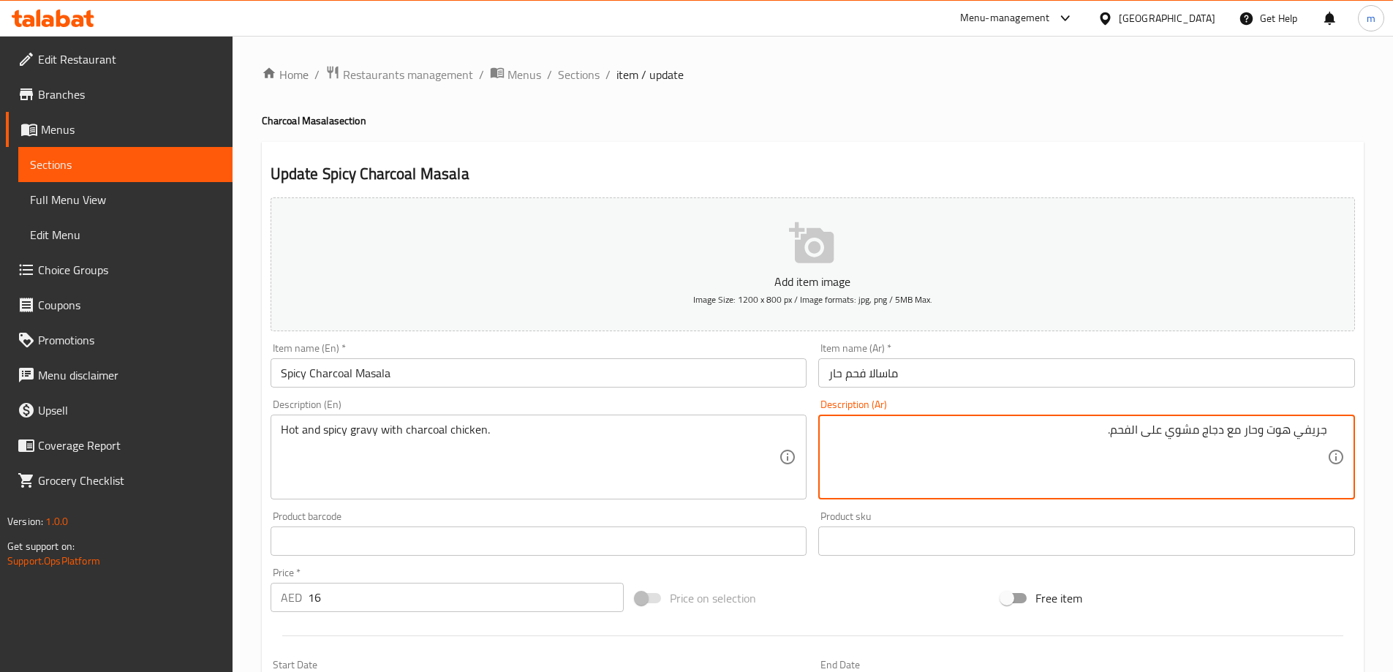
drag, startPoint x: 1140, startPoint y: 430, endPoint x: 1166, endPoint y: 436, distance: 27.0
click at [1166, 436] on textarea "جريفي هوت وحار مع دجاج مشوي على الفحم." at bounding box center [1078, 457] width 499 height 69
click at [1156, 442] on textarea "جريفي هوت وحار مع دجاج مشوي على الفحم." at bounding box center [1078, 457] width 499 height 69
drag, startPoint x: 1142, startPoint y: 430, endPoint x: 1202, endPoint y: 433, distance: 60.8
click at [1202, 433] on textarea "جريفي هوت وحار مع دجاج مشوي على الفحم." at bounding box center [1078, 457] width 499 height 69
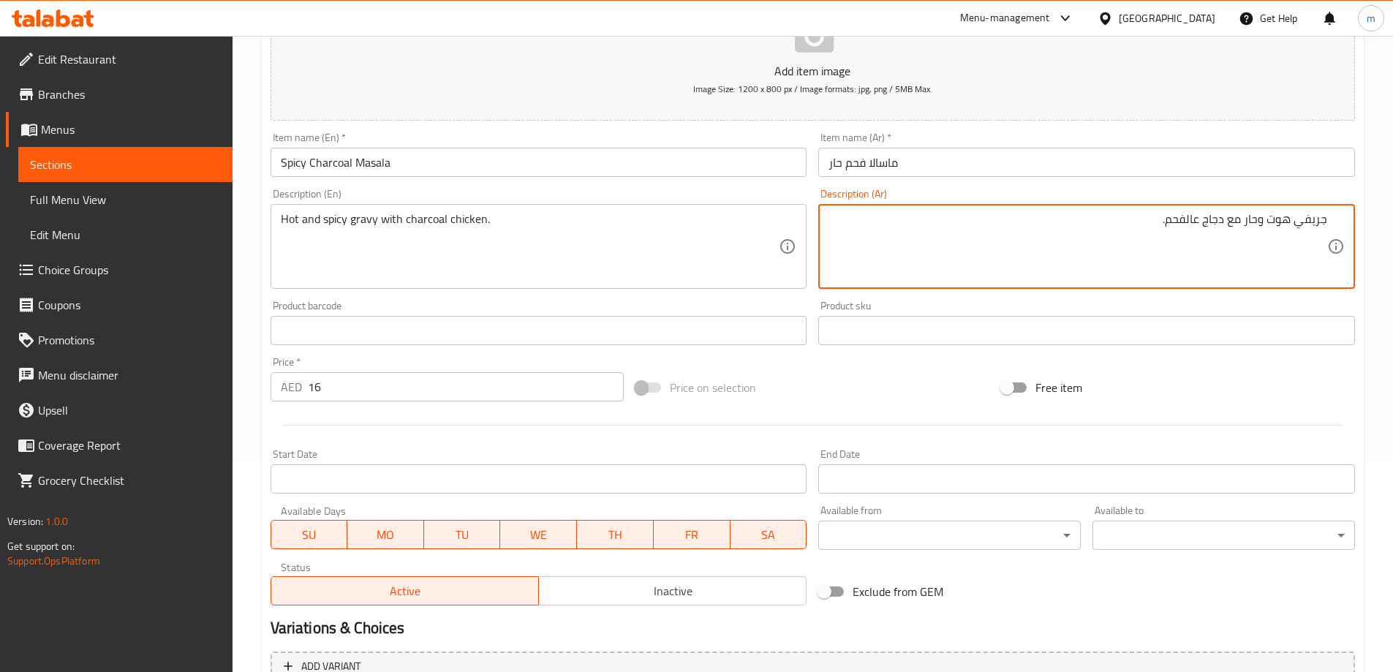
scroll to position [361, 0]
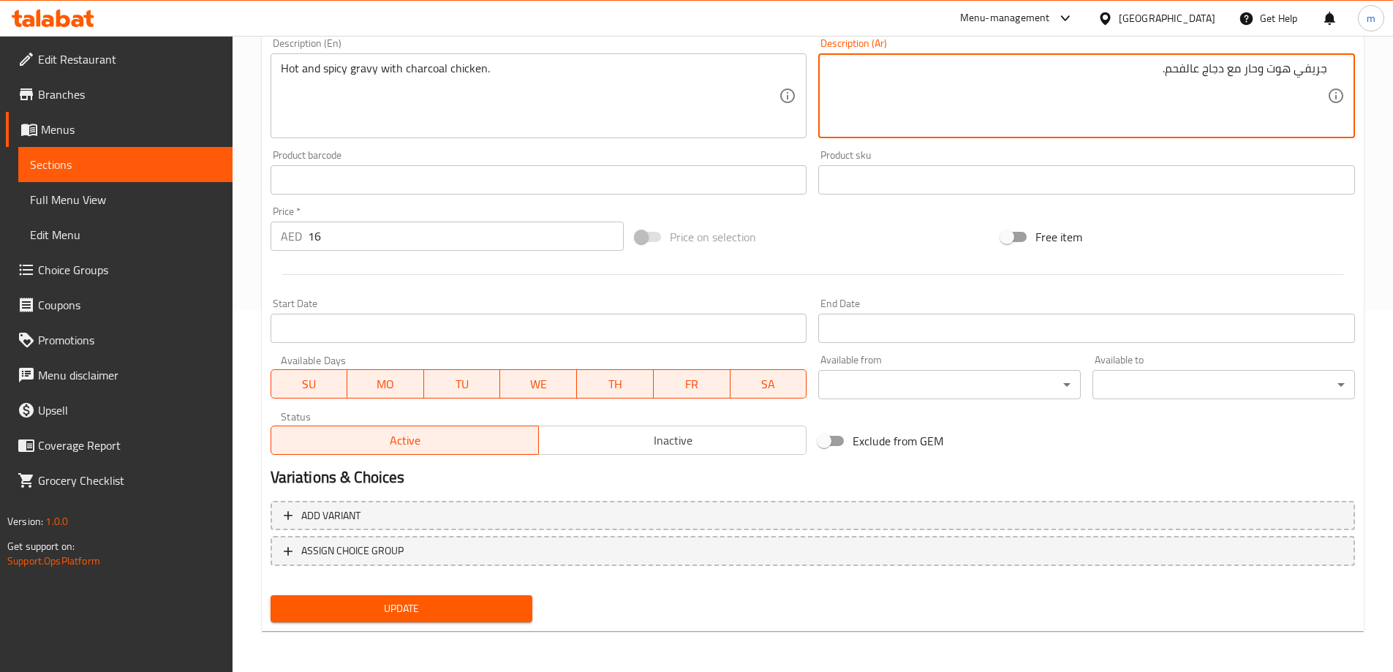
type textarea "جريفي هوت وحار مع دجاج عالفحم."
click at [453, 596] on button "Update" at bounding box center [402, 608] width 263 height 27
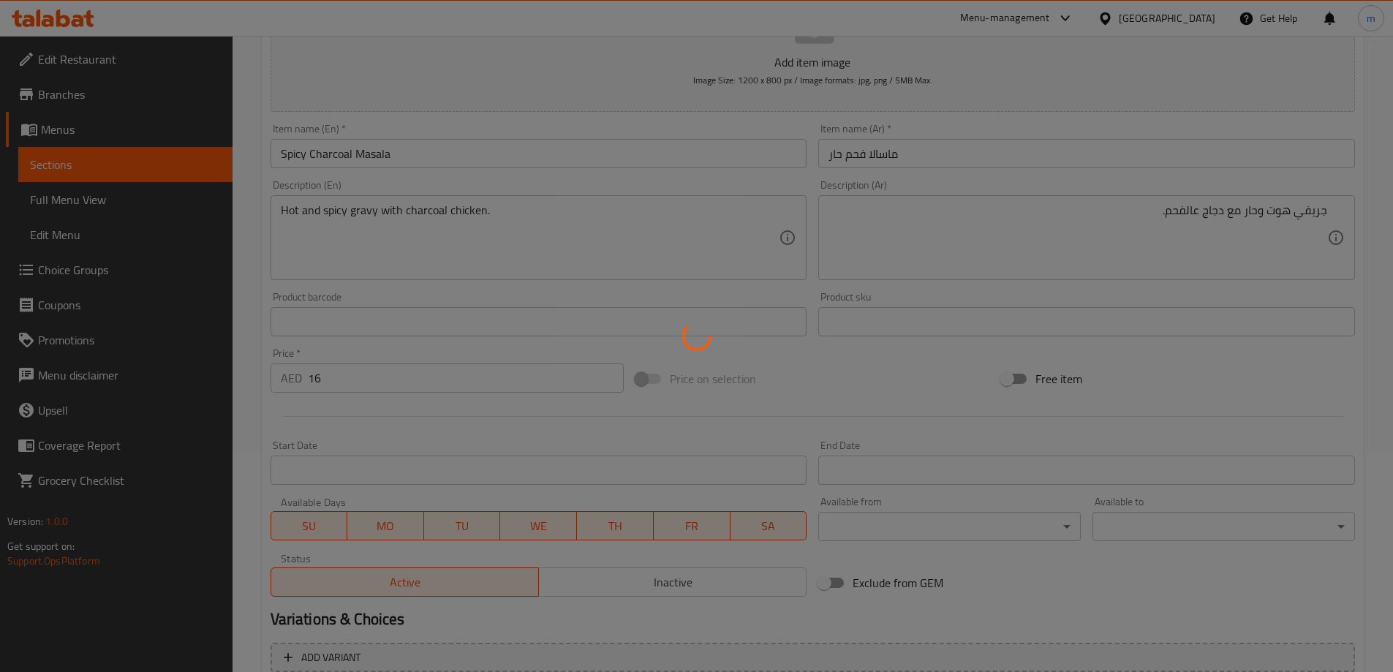
scroll to position [0, 0]
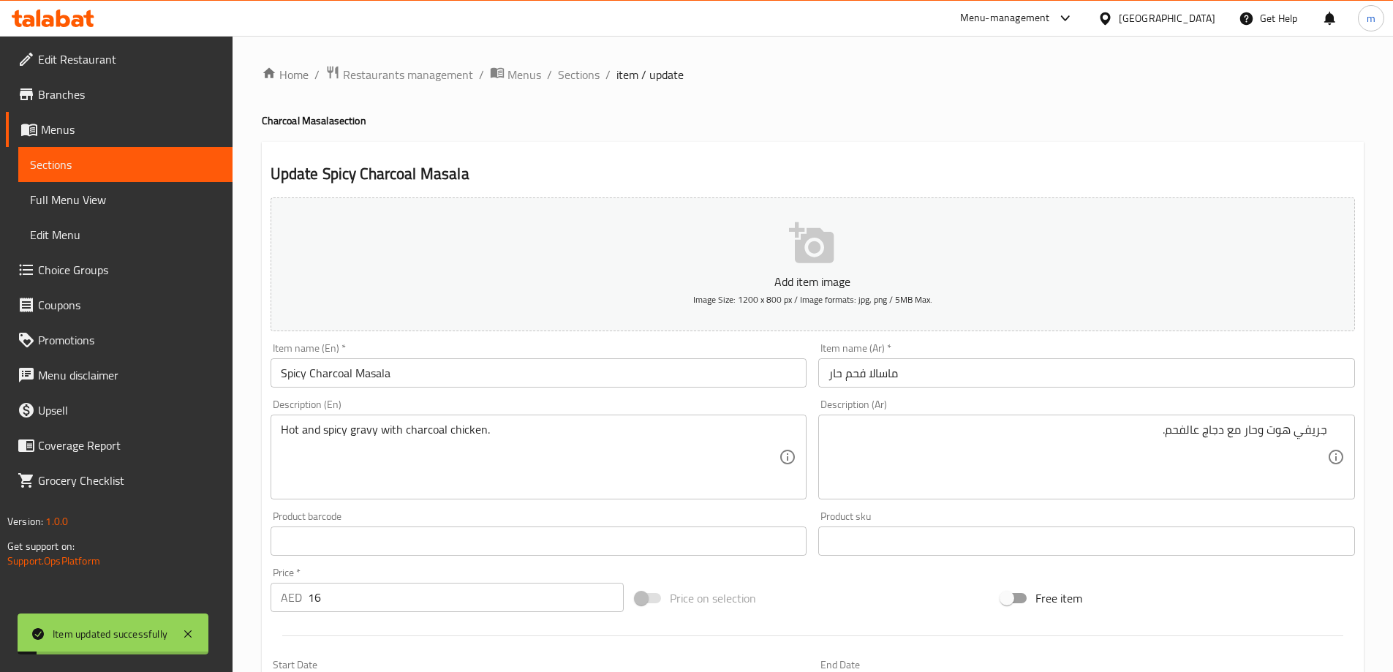
drag, startPoint x: 576, startPoint y: 75, endPoint x: 576, endPoint y: 11, distance: 64.4
click at [576, 76] on span "Sections" at bounding box center [579, 75] width 42 height 18
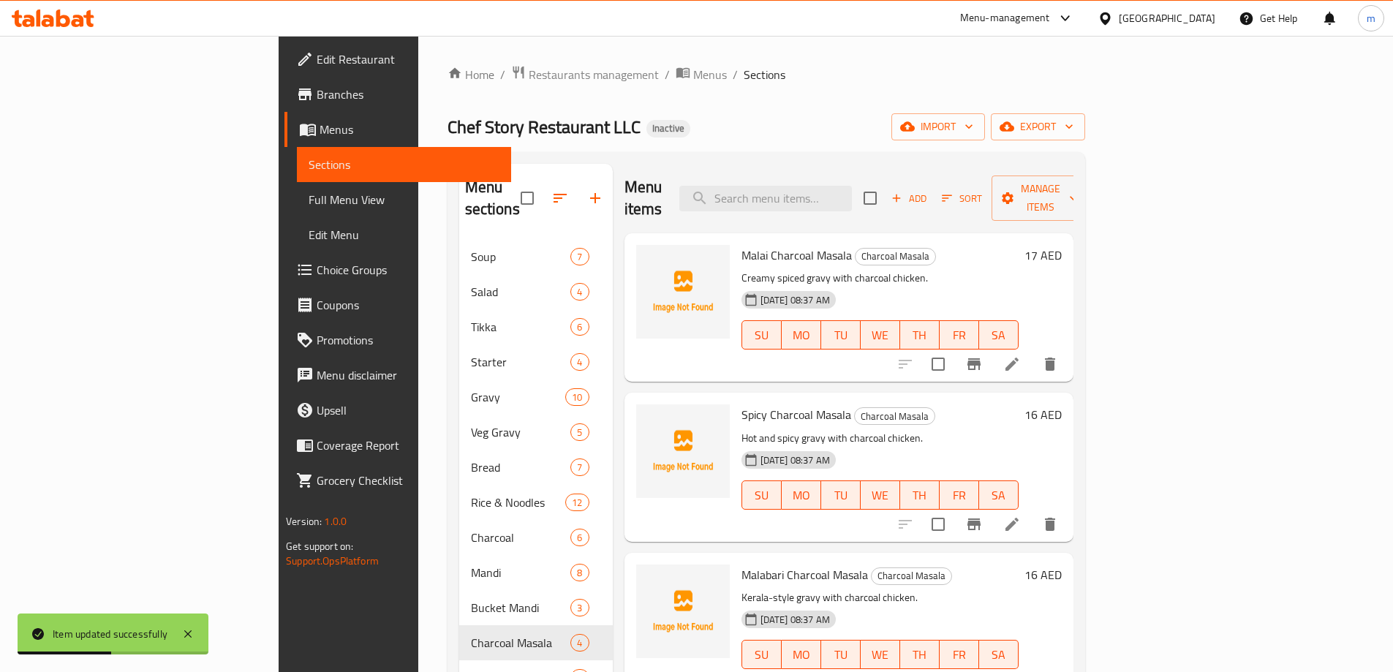
scroll to position [224, 0]
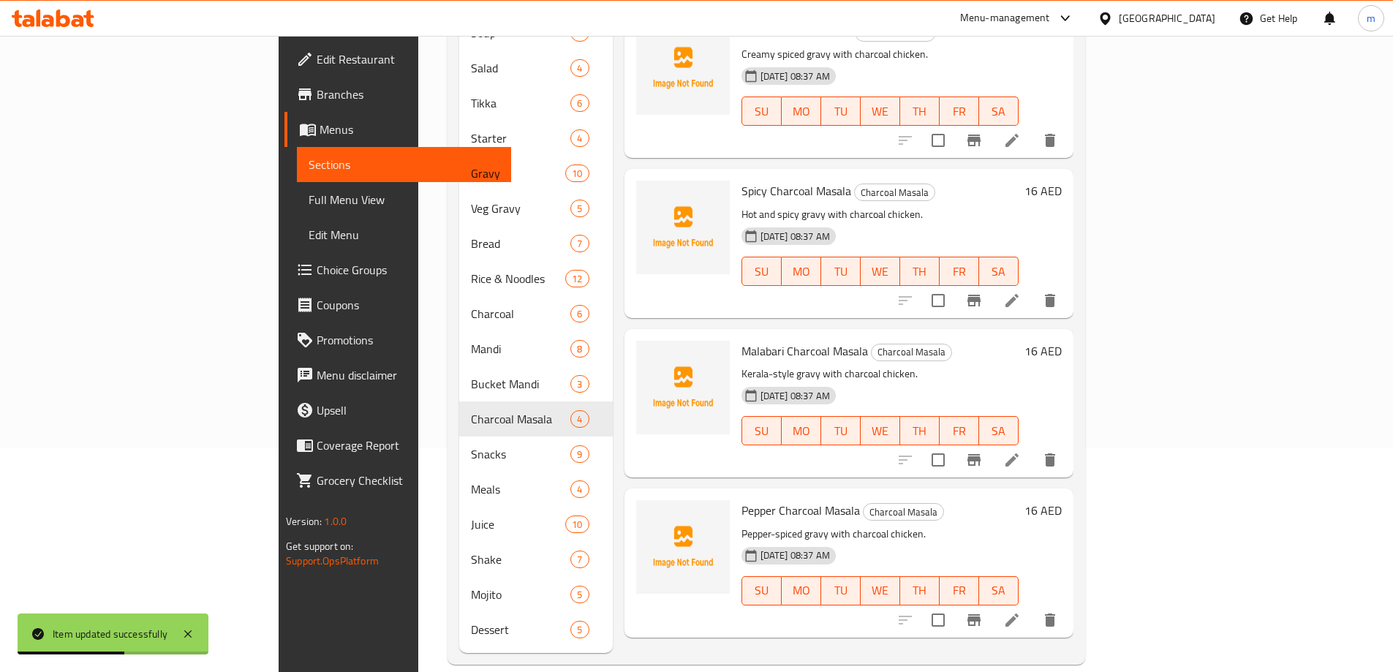
click at [1033, 607] on li at bounding box center [1012, 620] width 41 height 26
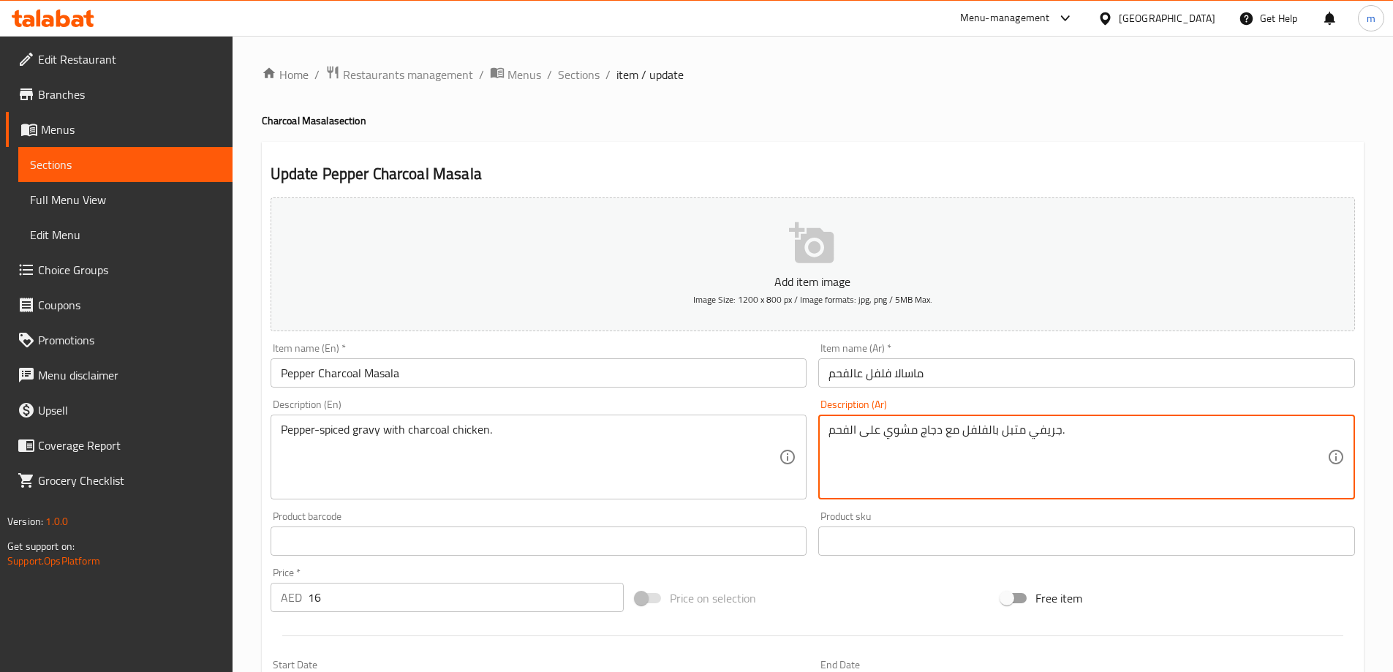
drag, startPoint x: 916, startPoint y: 432, endPoint x: 856, endPoint y: 441, distance: 60.6
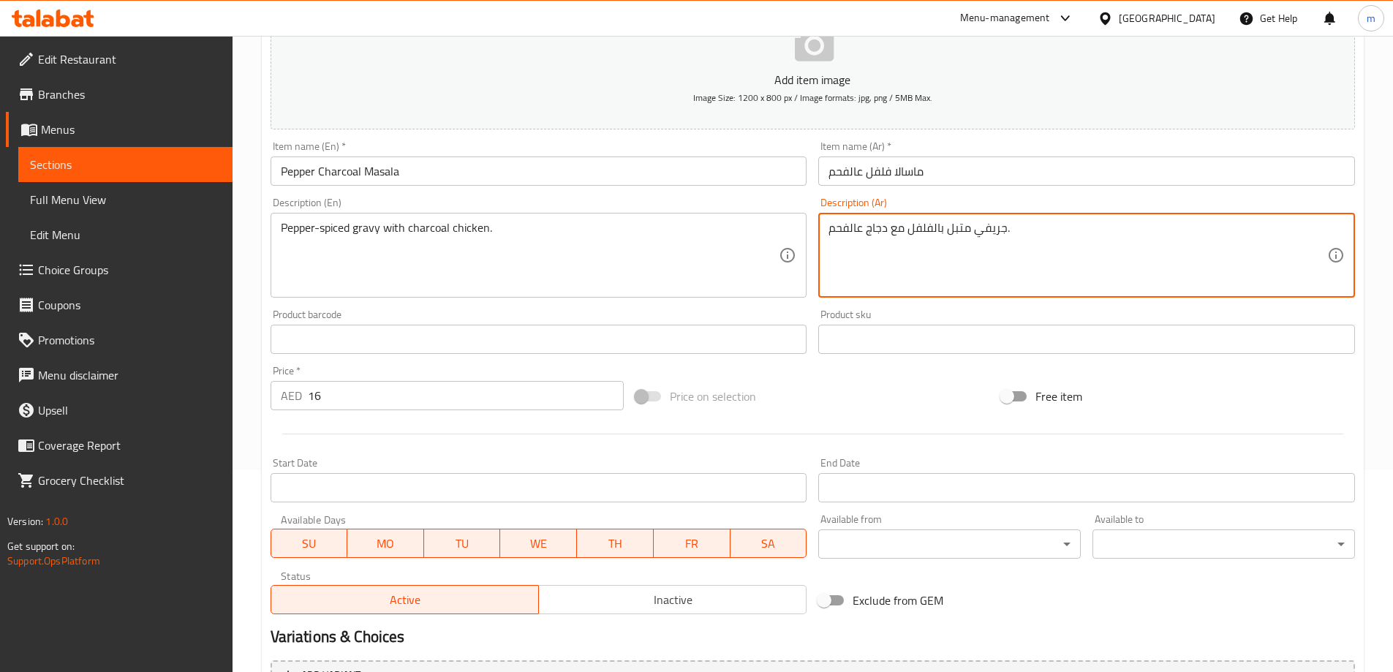
scroll to position [361, 0]
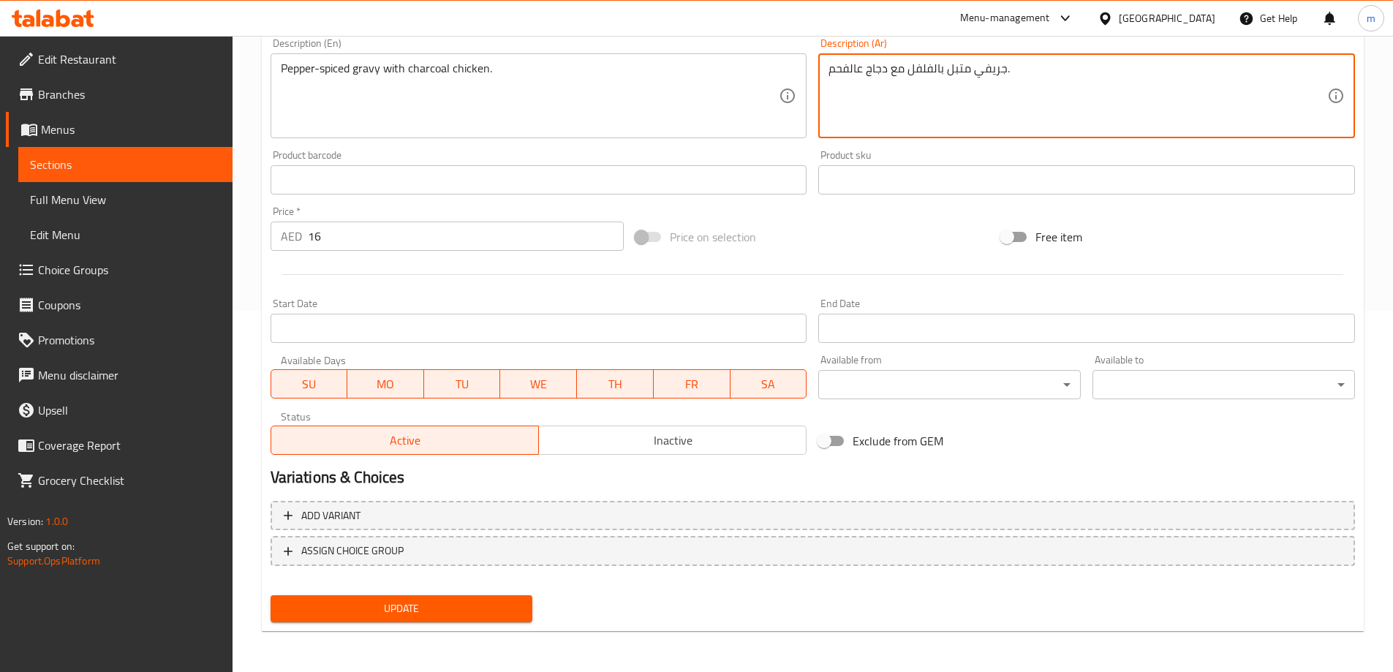
type textarea "جريفي متبل بالفلفل مع دجاج عالفحم."
click at [445, 624] on div "Update" at bounding box center [402, 608] width 274 height 39
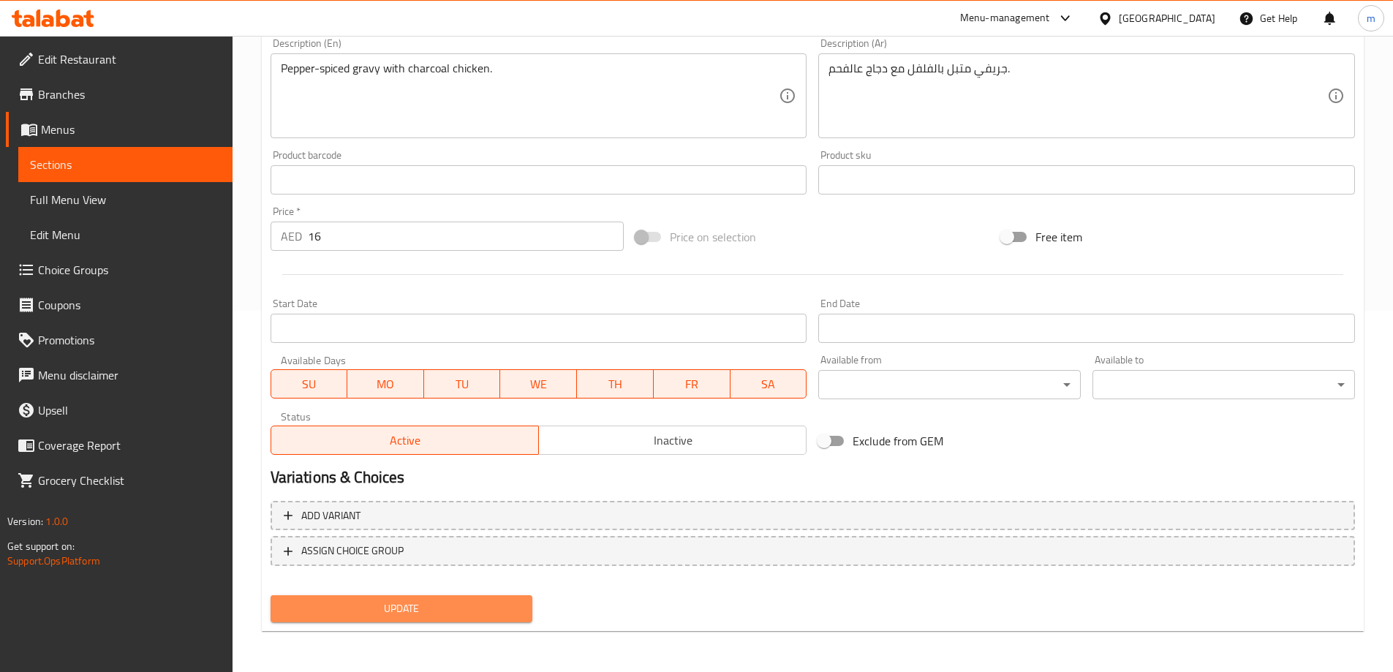
click at [453, 597] on button "Update" at bounding box center [402, 608] width 263 height 27
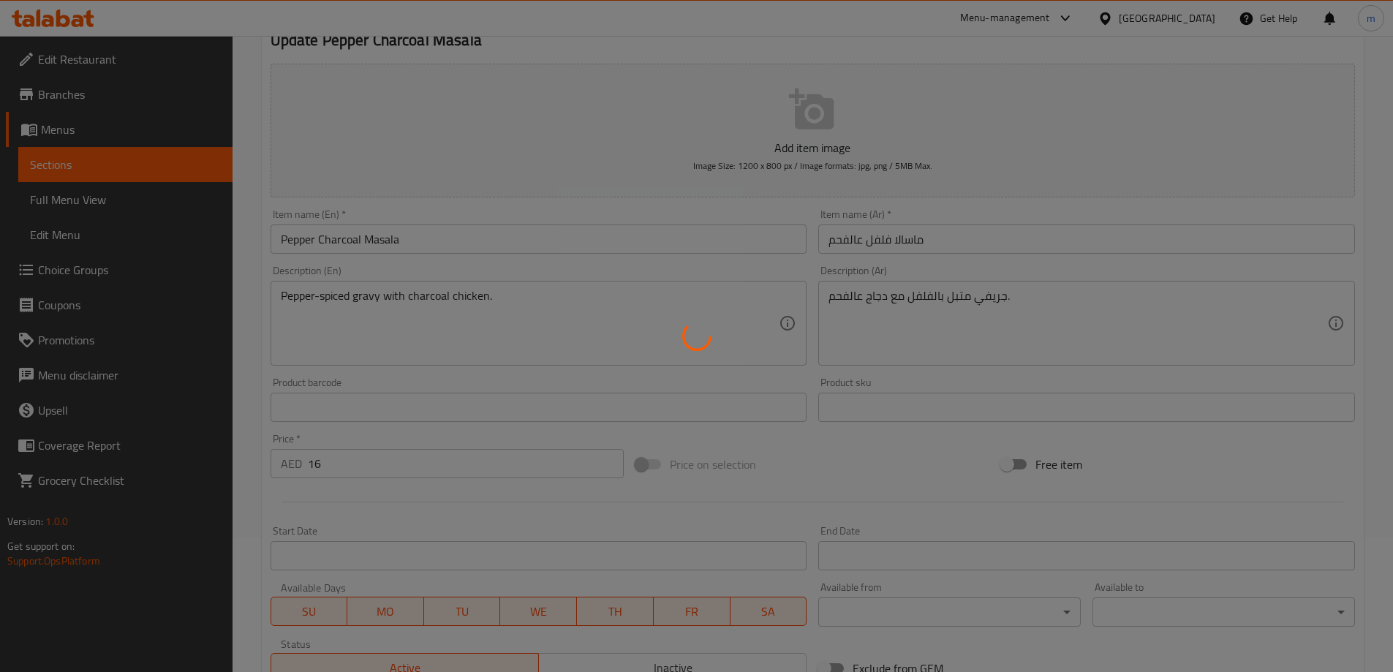
scroll to position [0, 0]
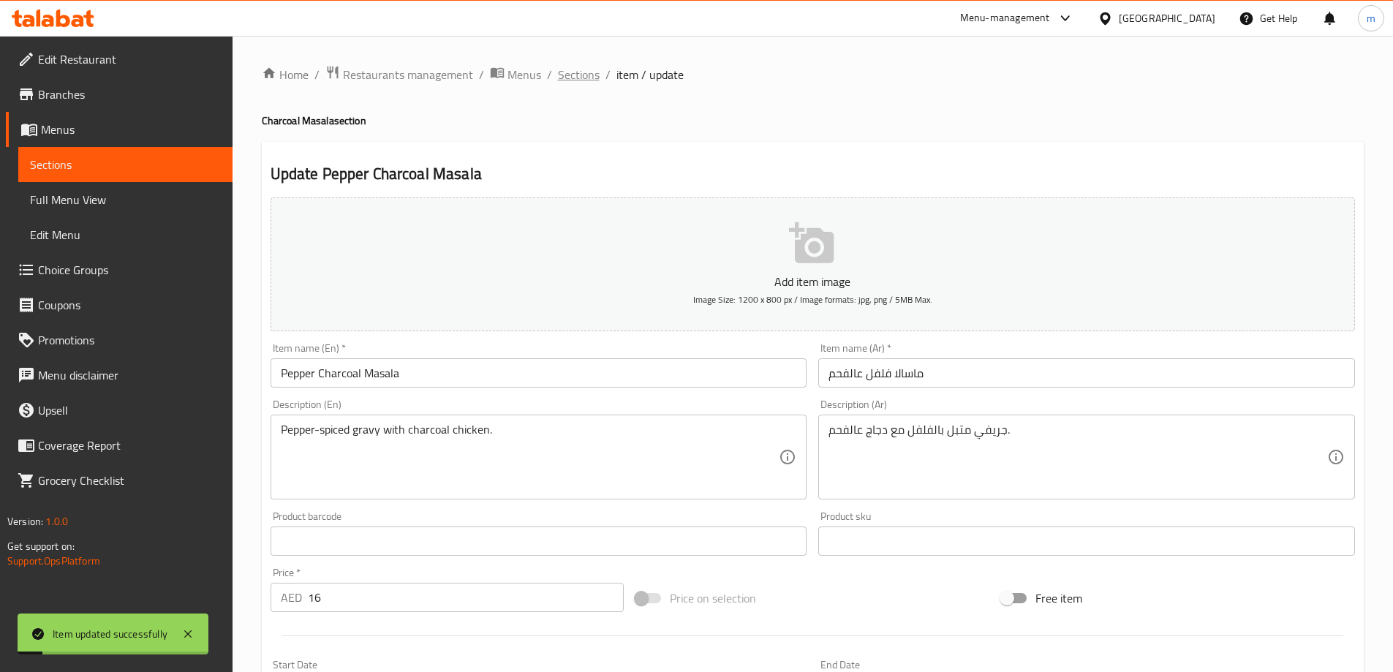
click at [575, 79] on span "Sections" at bounding box center [579, 75] width 42 height 18
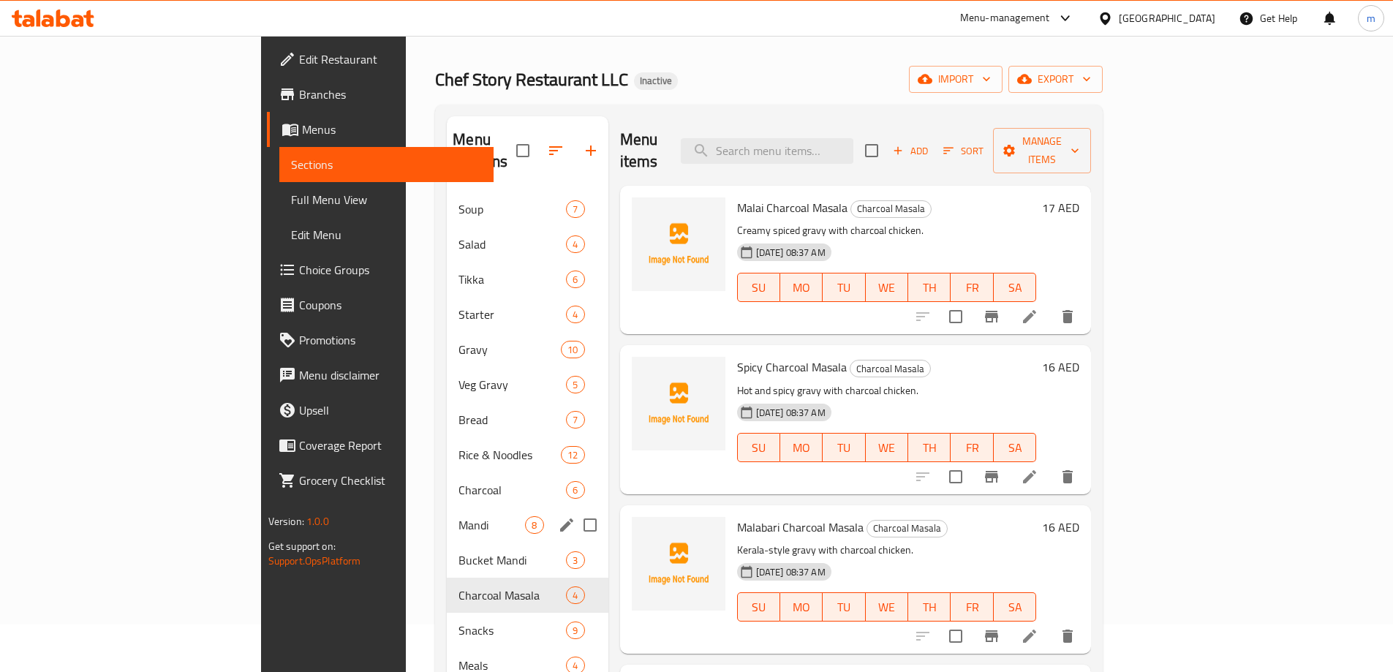
scroll to position [73, 0]
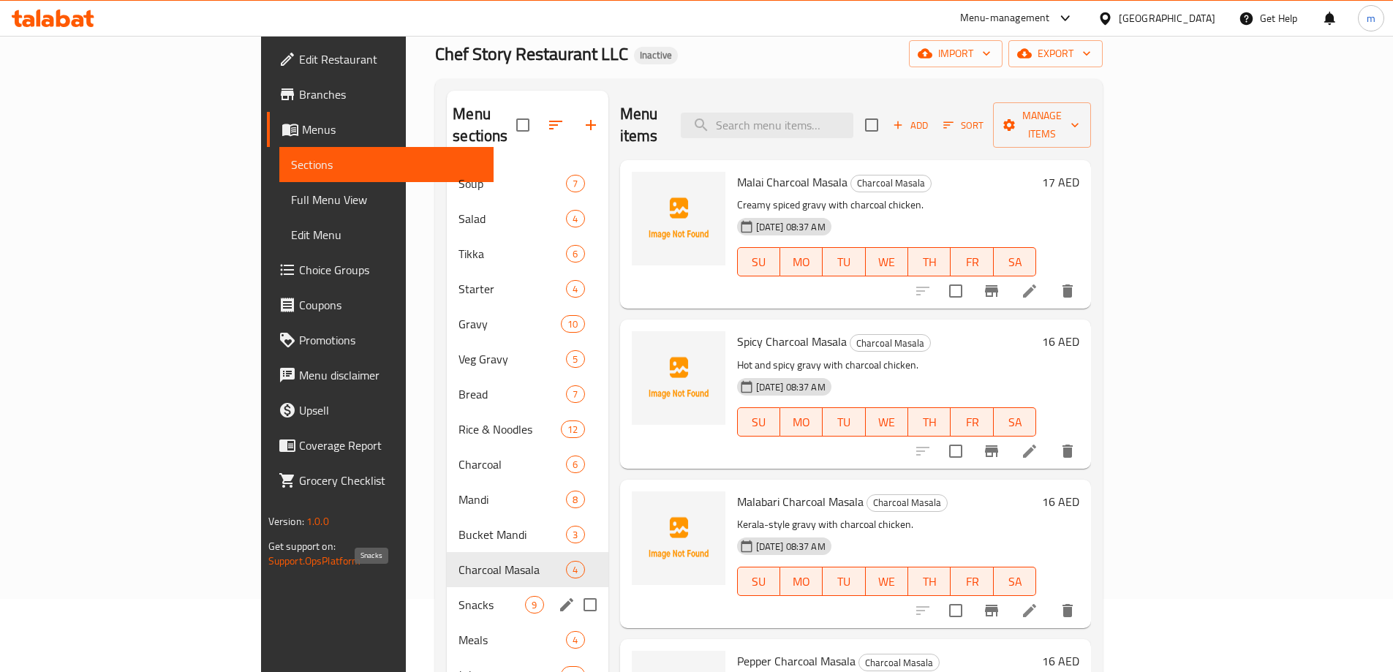
click at [459, 596] on span "Snacks" at bounding box center [492, 605] width 67 height 18
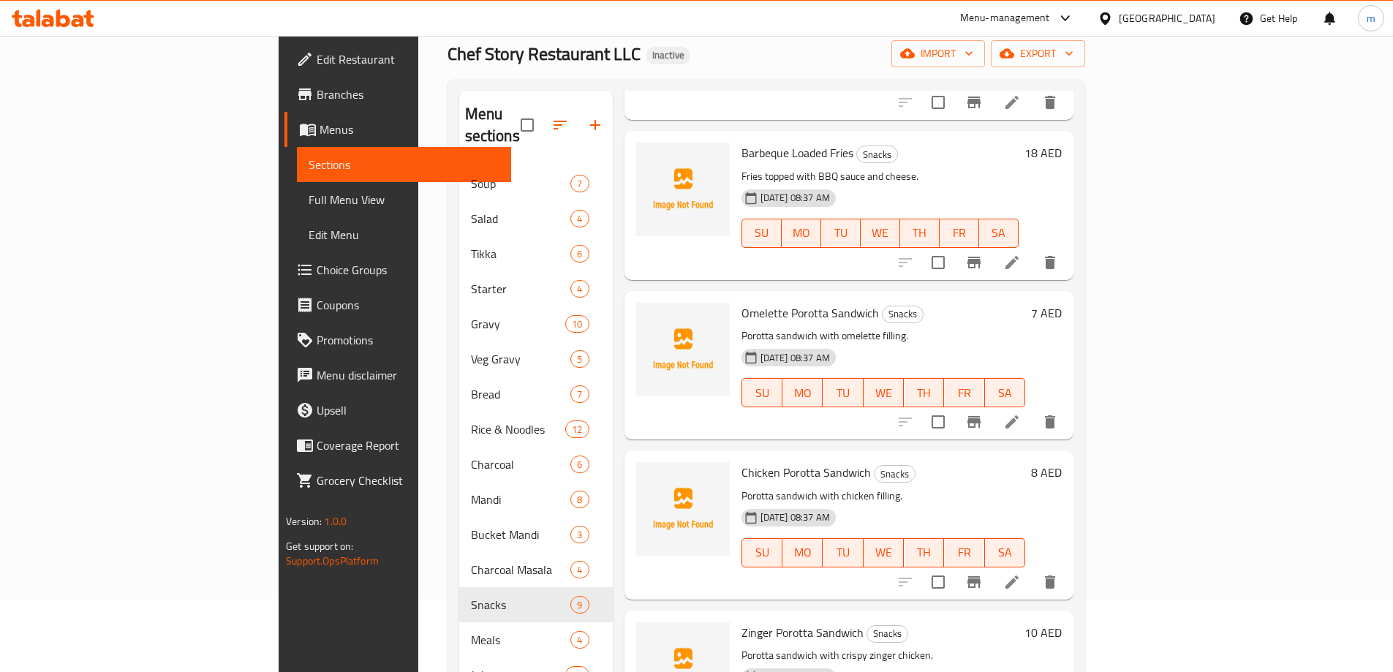
scroll to position [512, 0]
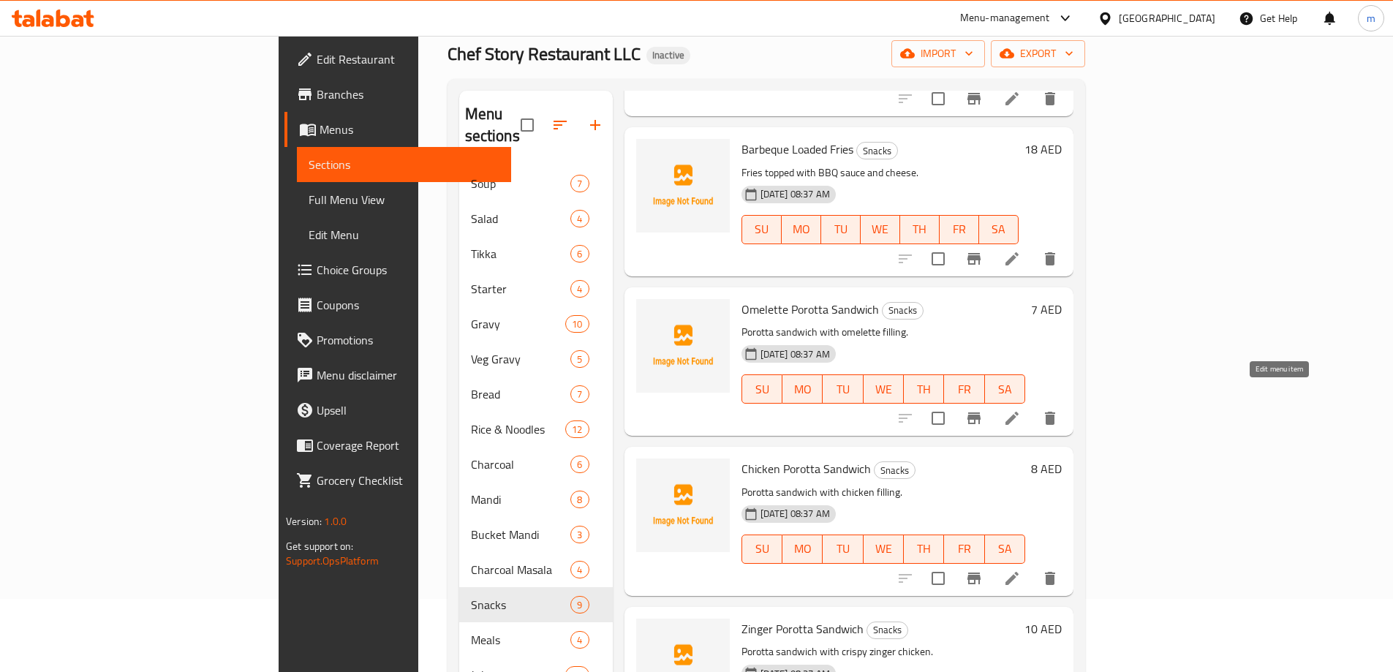
click at [1021, 410] on icon at bounding box center [1012, 419] width 18 height 18
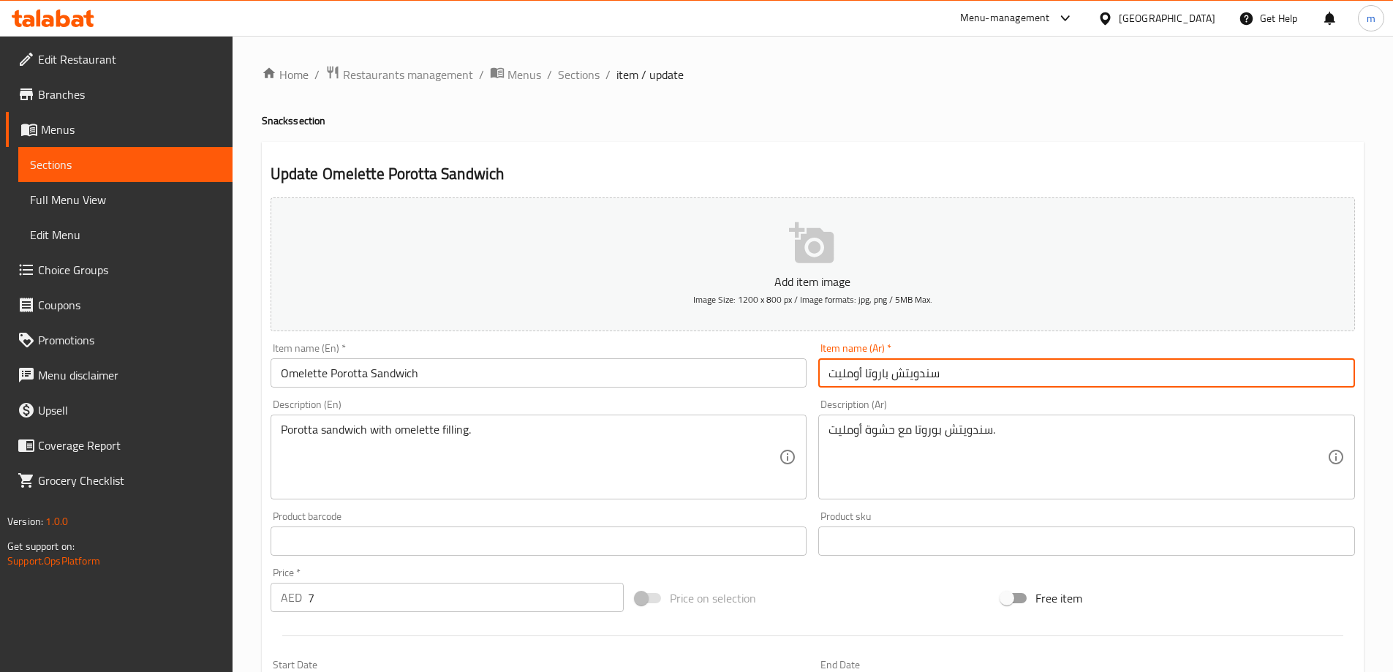
drag, startPoint x: 866, startPoint y: 374, endPoint x: 890, endPoint y: 382, distance: 25.7
click at [890, 382] on input "سندويتش باروتا أومليت" at bounding box center [1086, 372] width 537 height 29
paste input "ا"
type input "سندويتش براتا أومليت"
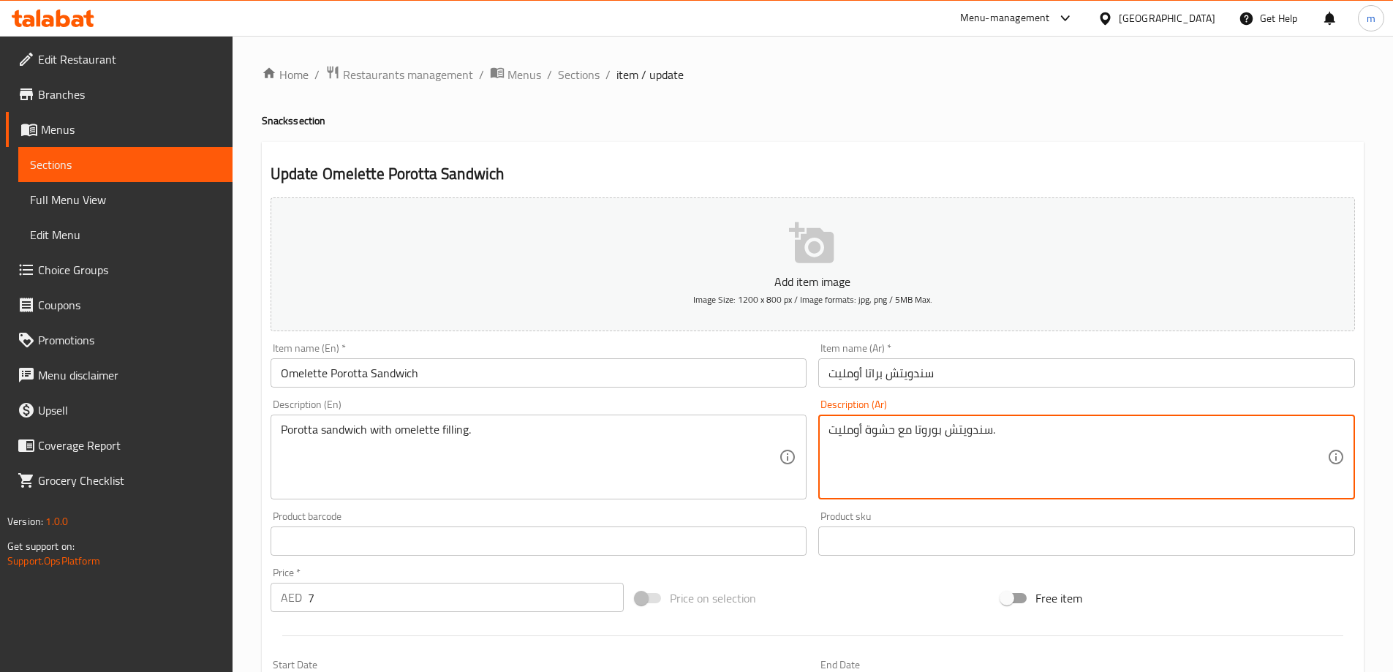
drag, startPoint x: 915, startPoint y: 433, endPoint x: 940, endPoint y: 448, distance: 29.2
paste textarea "را"
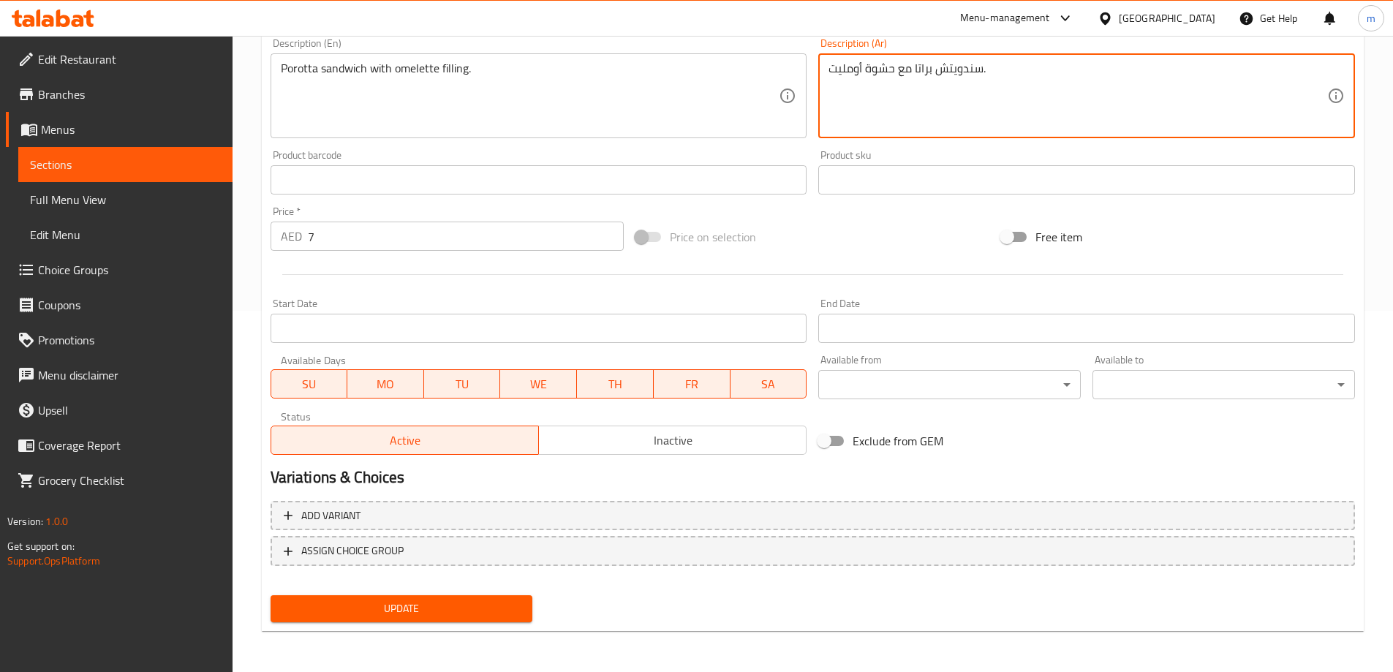
type textarea "سندويتش براتا مع حشوة أومليت."
click at [480, 617] on span "Update" at bounding box center [401, 609] width 239 height 18
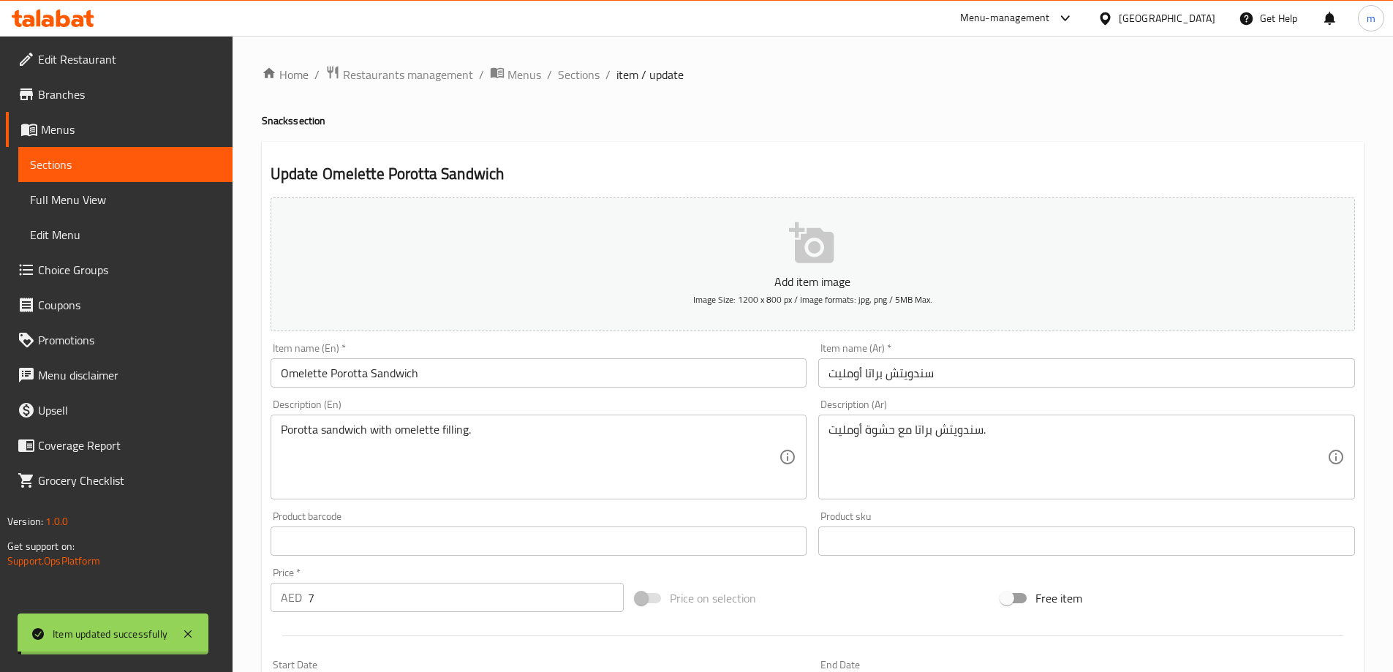
click at [589, 86] on div "Home / Restaurants management / Menus / Sections / item / update Snacks section…" at bounding box center [813, 534] width 1102 height 939
click at [587, 83] on span "Sections" at bounding box center [579, 75] width 42 height 18
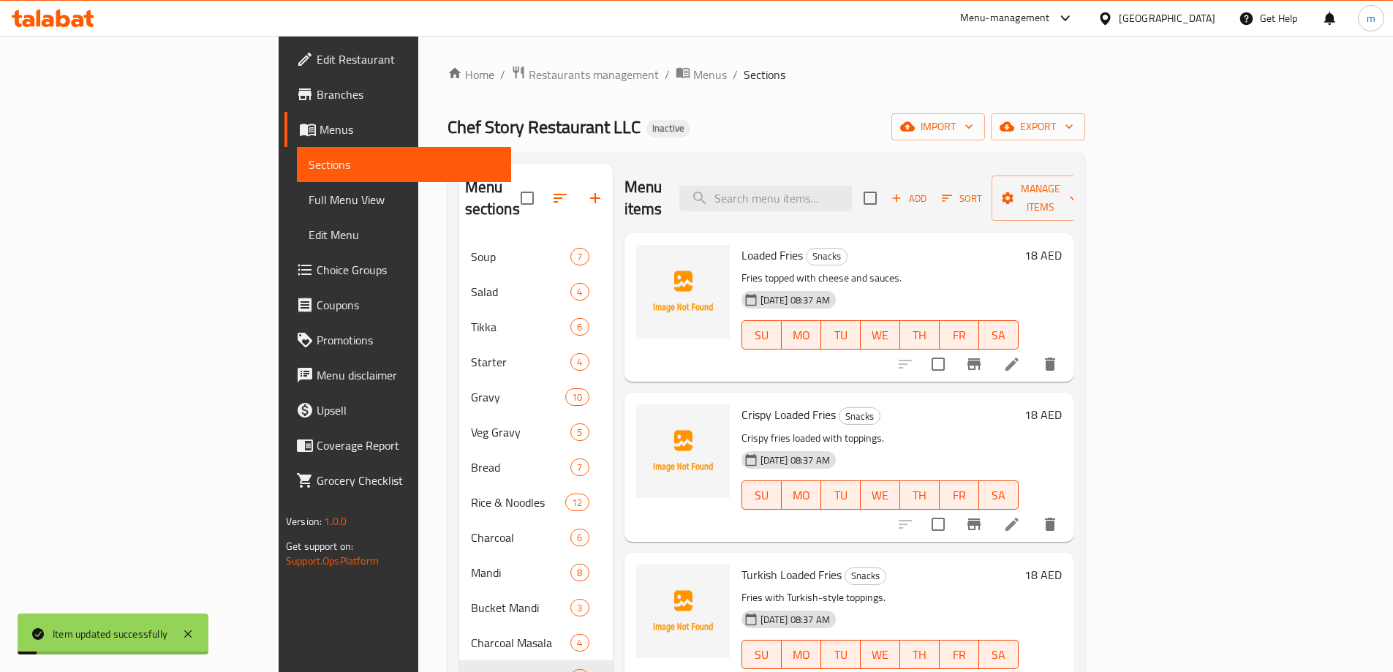
click at [744, 74] on span "Sections" at bounding box center [765, 75] width 42 height 18
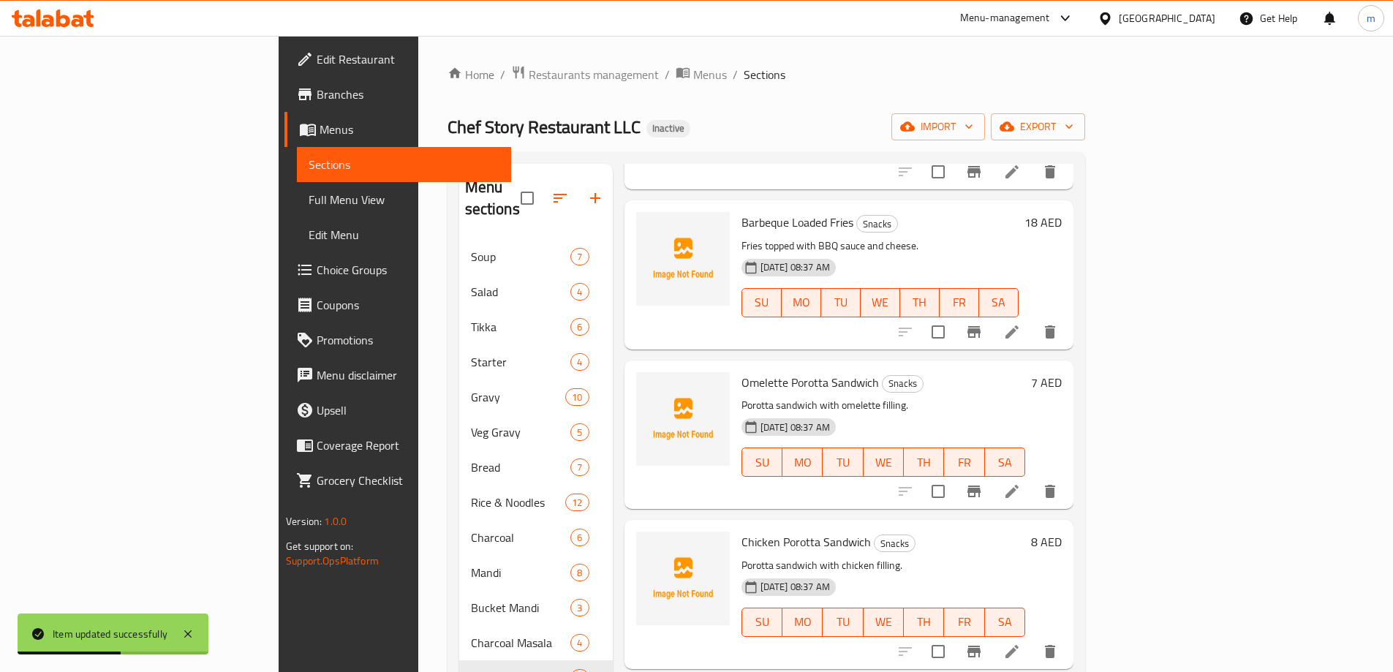
scroll to position [585, 0]
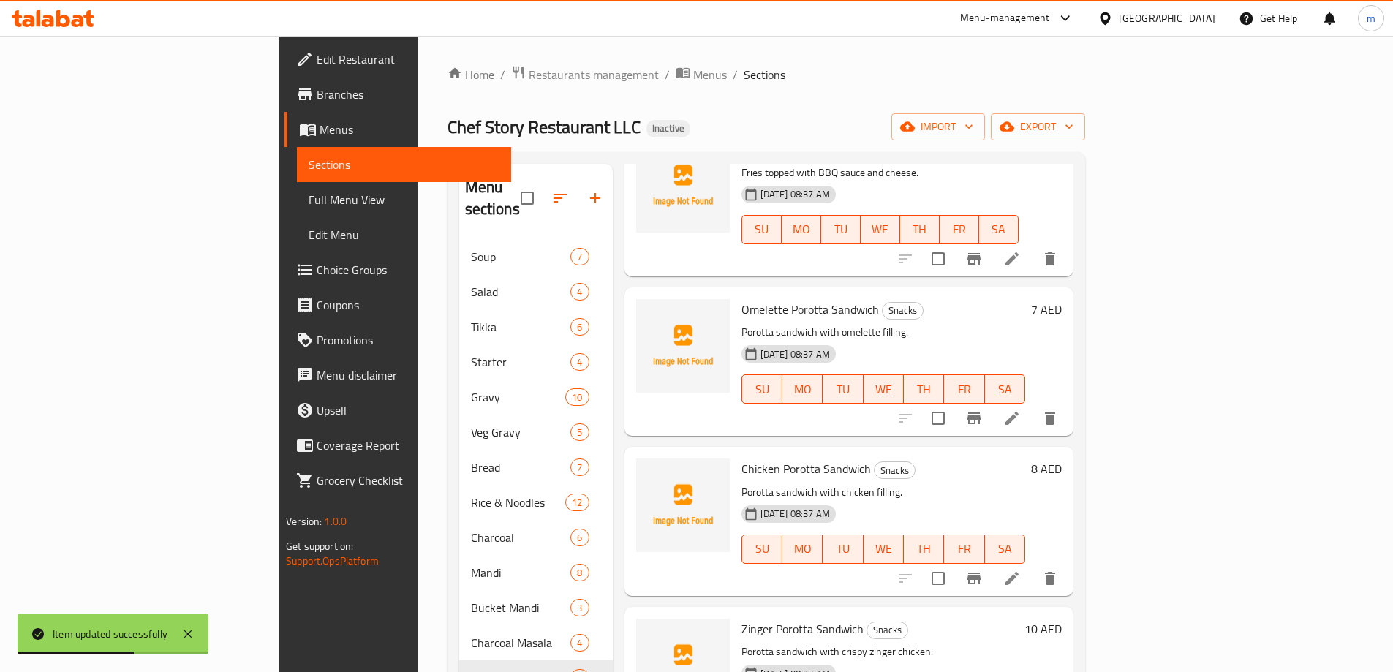
click at [1021, 570] on icon at bounding box center [1012, 579] width 18 height 18
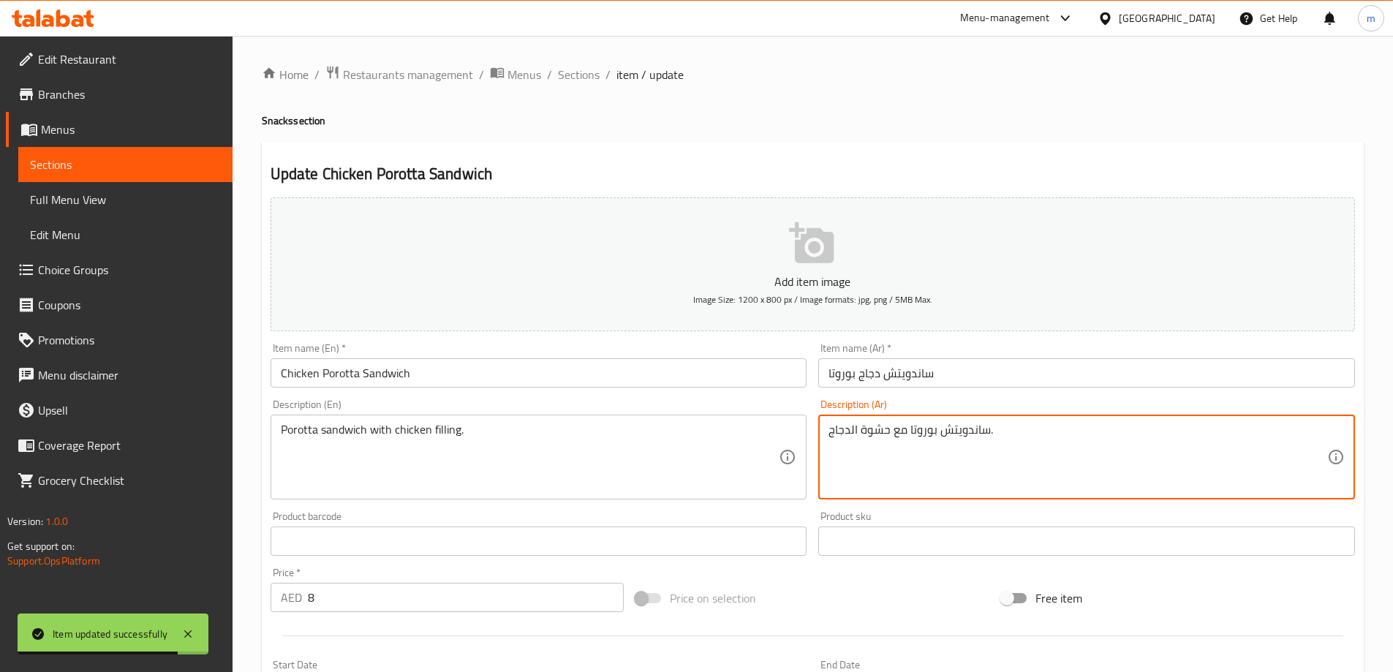
drag, startPoint x: 912, startPoint y: 437, endPoint x: 925, endPoint y: 437, distance: 13.2
drag, startPoint x: 908, startPoint y: 429, endPoint x: 935, endPoint y: 439, distance: 28.7
click at [935, 439] on textarea "ساندويتش بوروتا مع حشوة الدجاج." at bounding box center [1078, 457] width 499 height 69
paste textarea "را"
type textarea "ساندويتش براتا مع حشوة الدجاج."
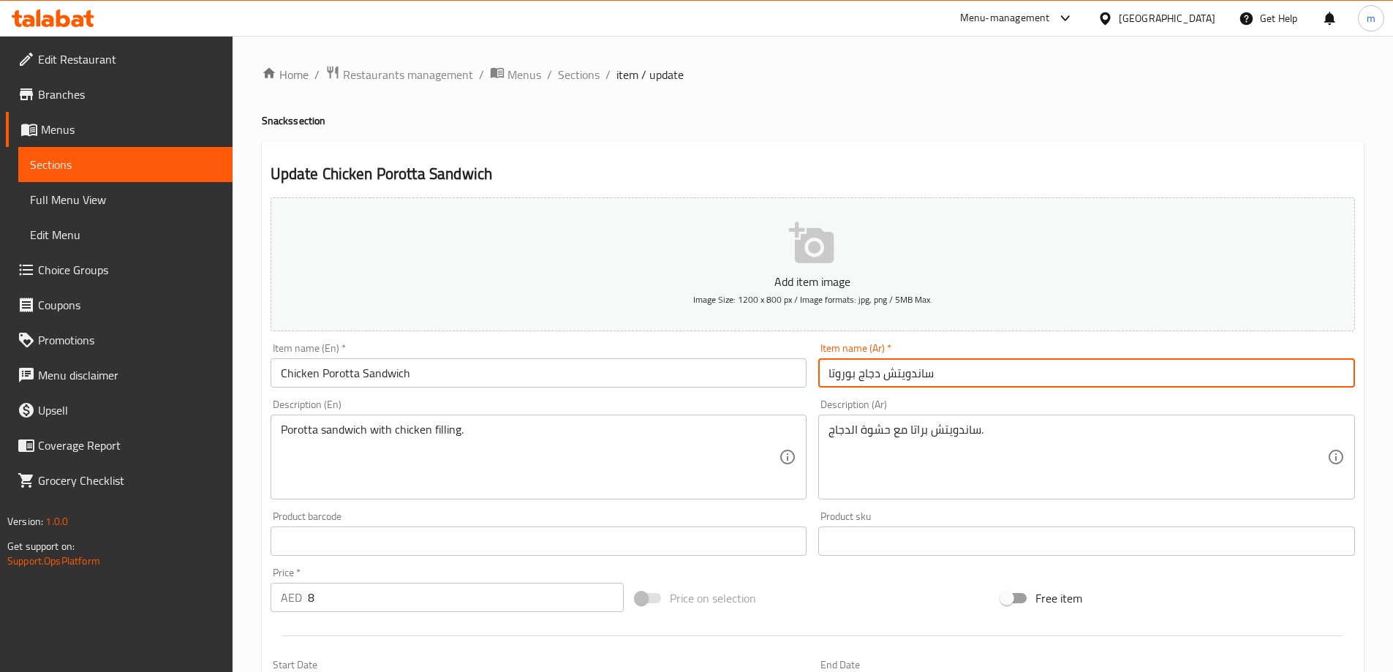
drag, startPoint x: 840, startPoint y: 377, endPoint x: 827, endPoint y: 380, distance: 13.5
click at [827, 380] on input "ساندويتش دجاج بوروتا" at bounding box center [1086, 372] width 537 height 29
paste input "را"
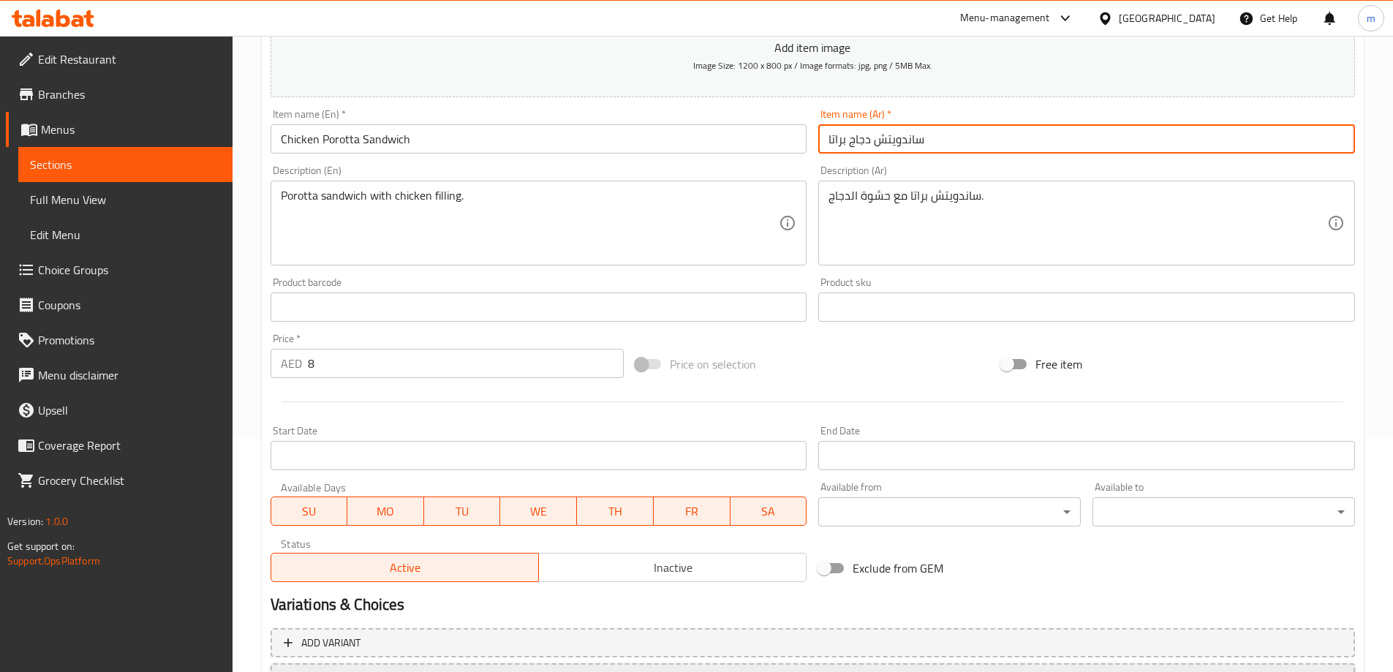
scroll to position [361, 0]
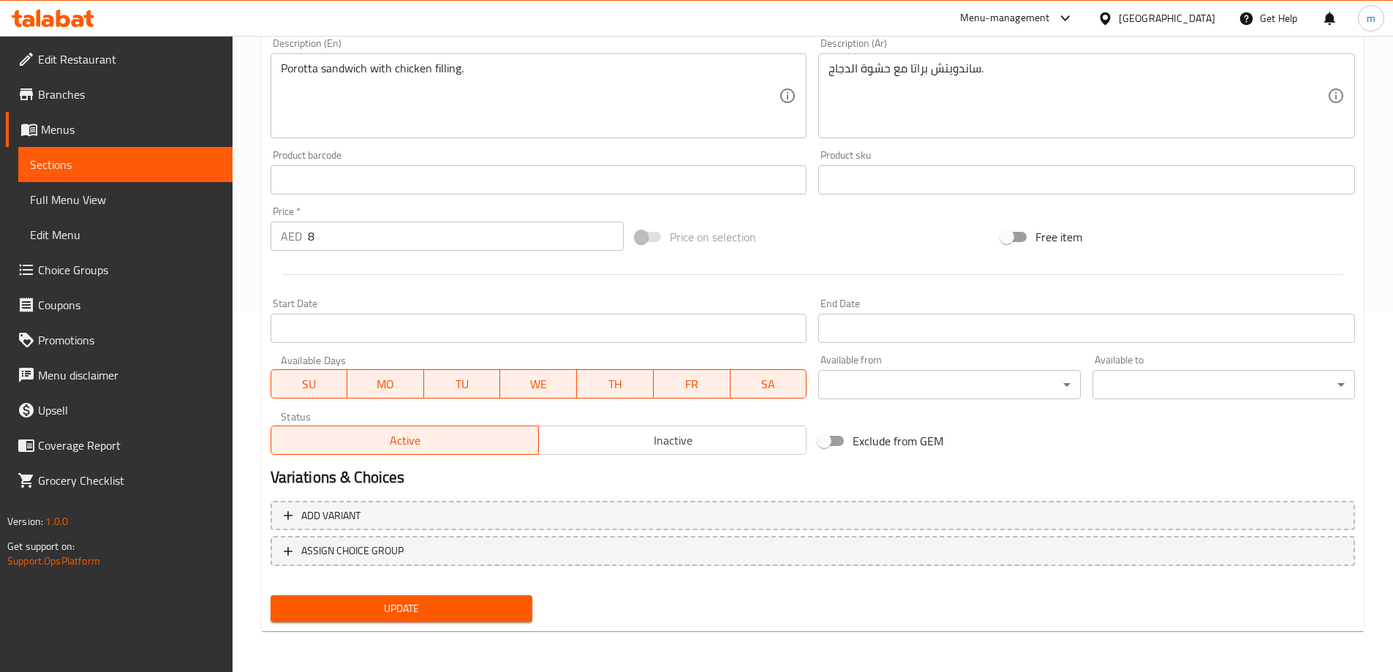
type input "ساندويتش دجاج براتا"
click at [442, 618] on span "Update" at bounding box center [401, 609] width 239 height 18
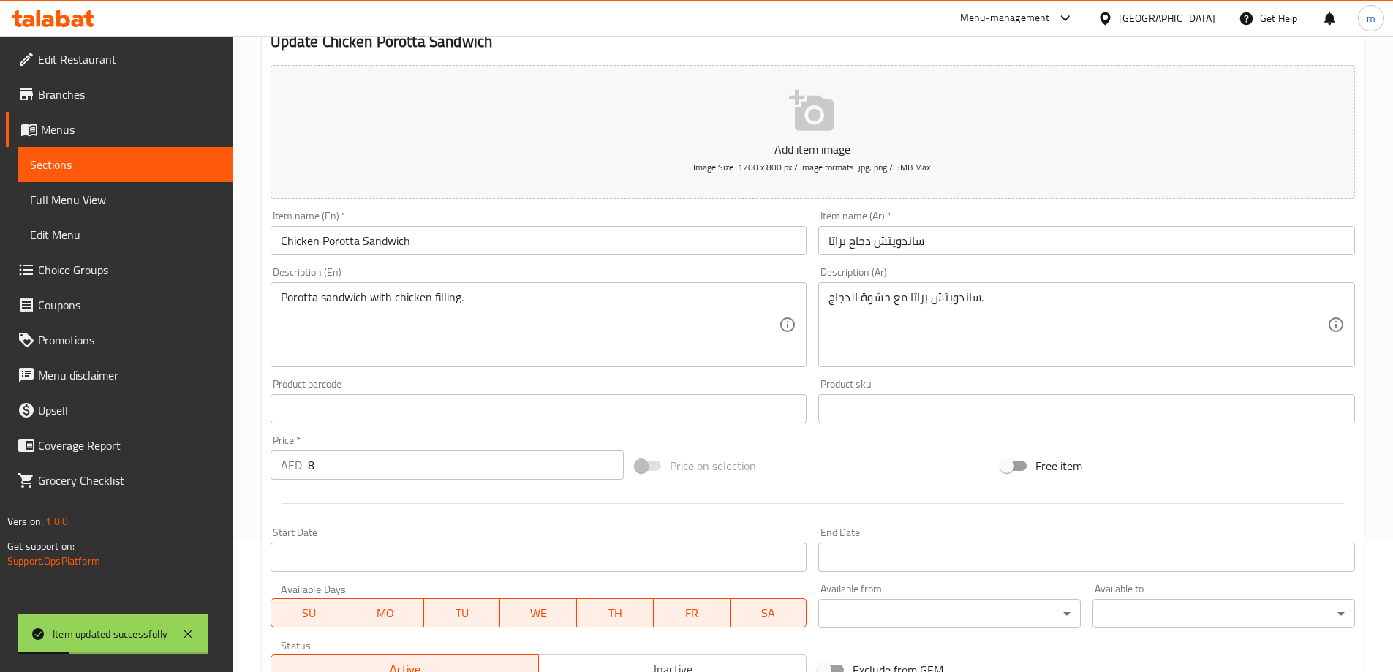
scroll to position [0, 0]
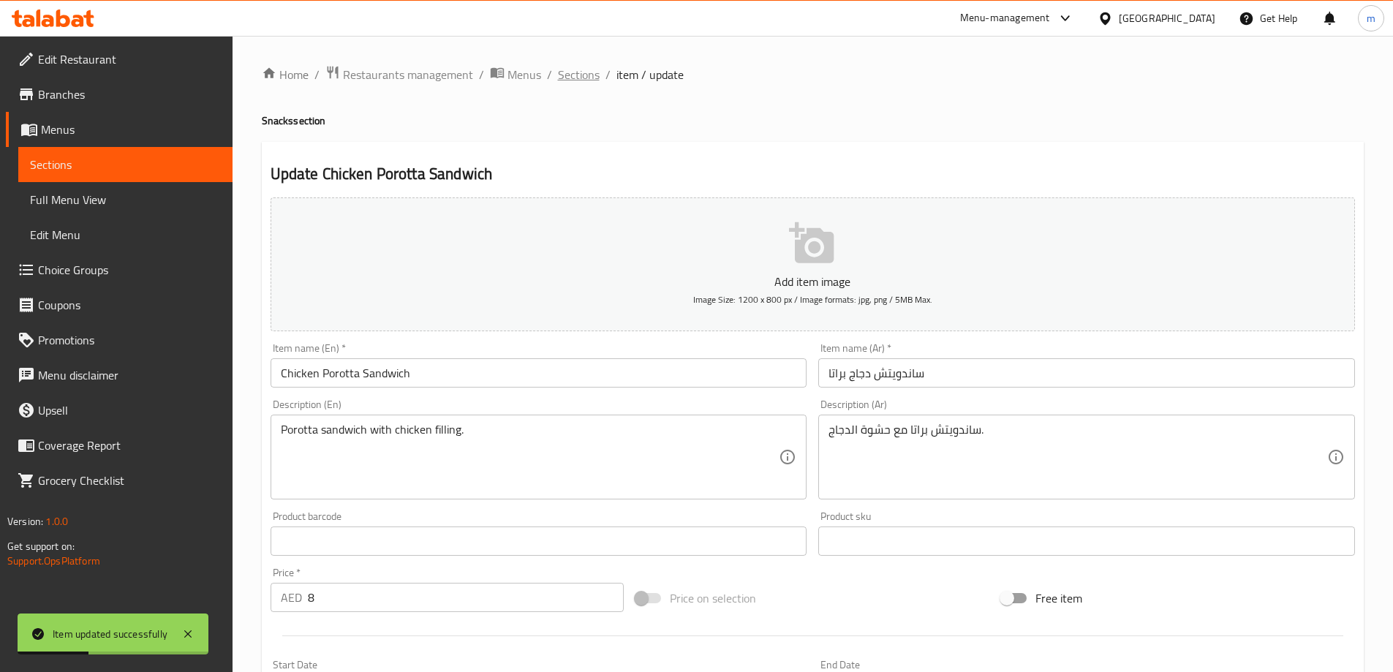
click at [589, 71] on span "Sections" at bounding box center [579, 75] width 42 height 18
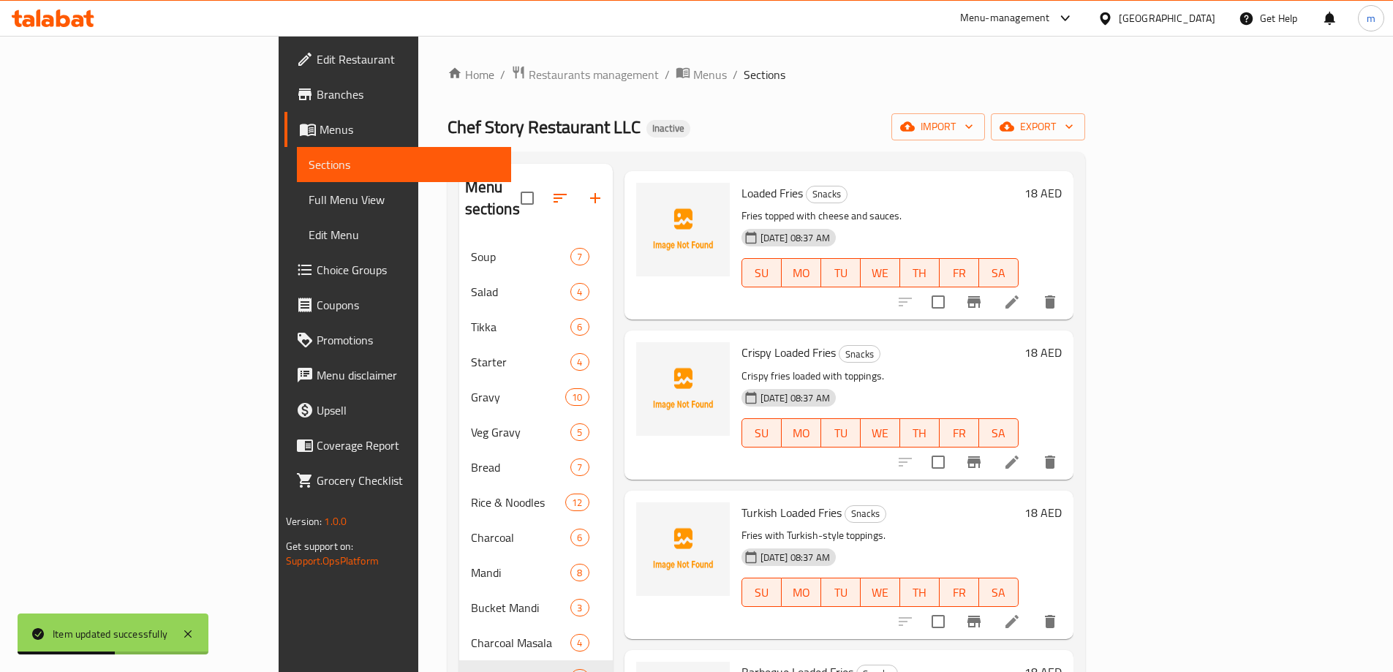
scroll to position [585, 0]
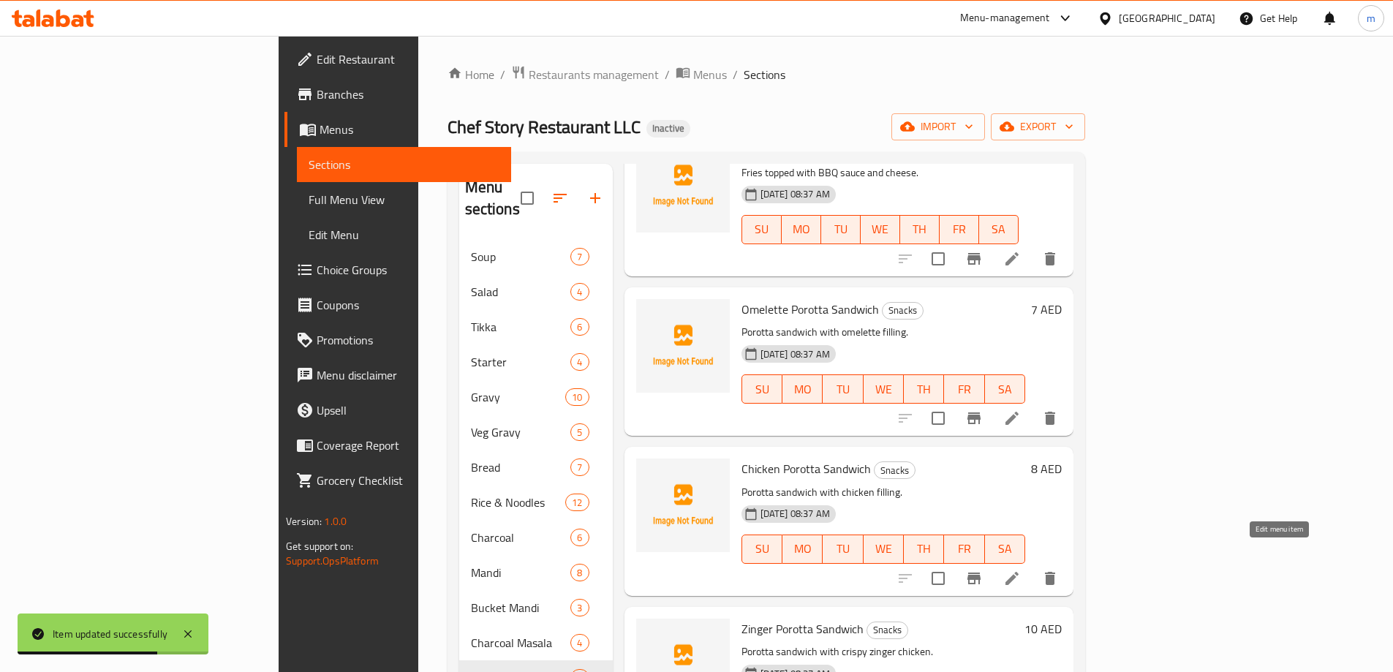
click at [1021, 570] on icon at bounding box center [1012, 579] width 18 height 18
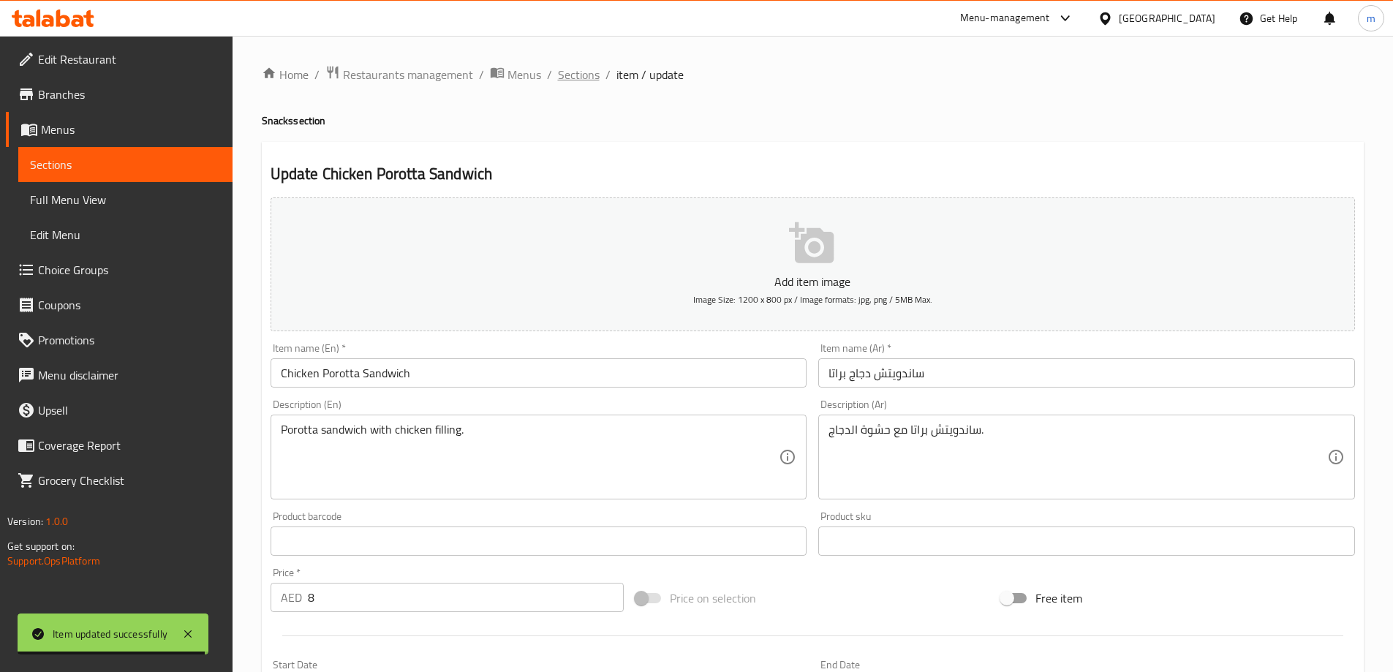
click at [561, 80] on span "Sections" at bounding box center [579, 75] width 42 height 18
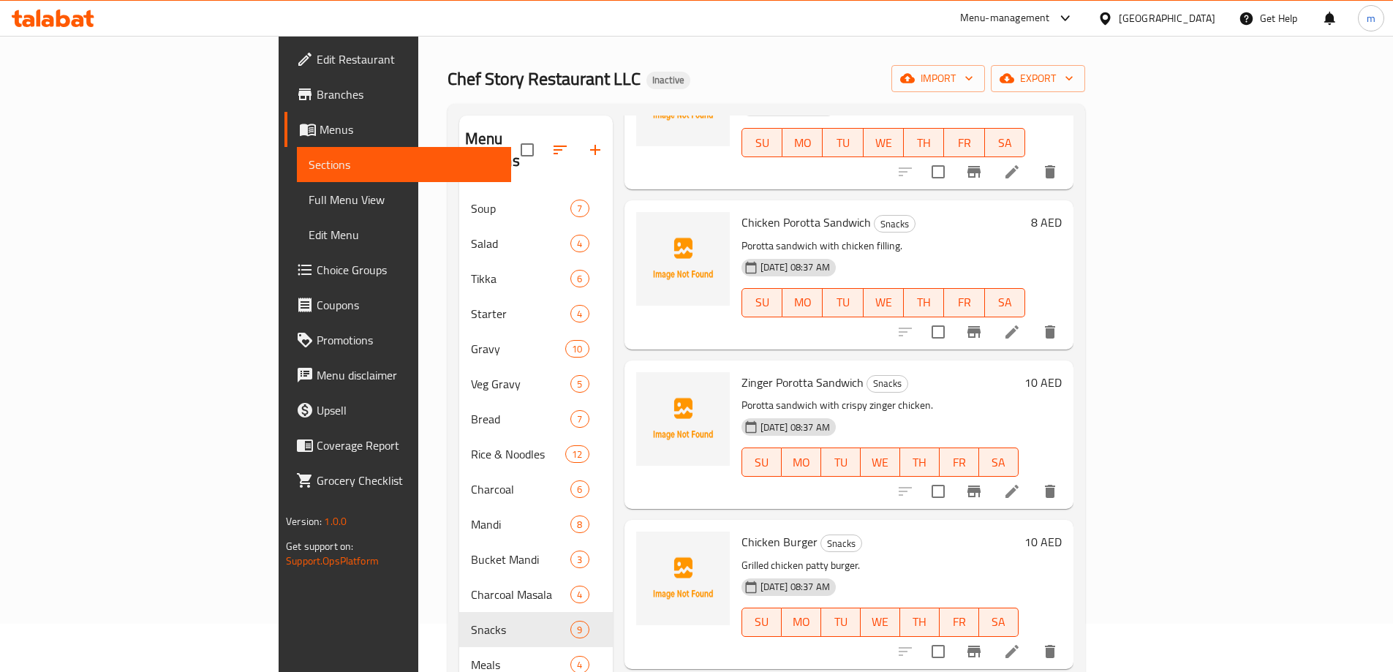
scroll to position [73, 0]
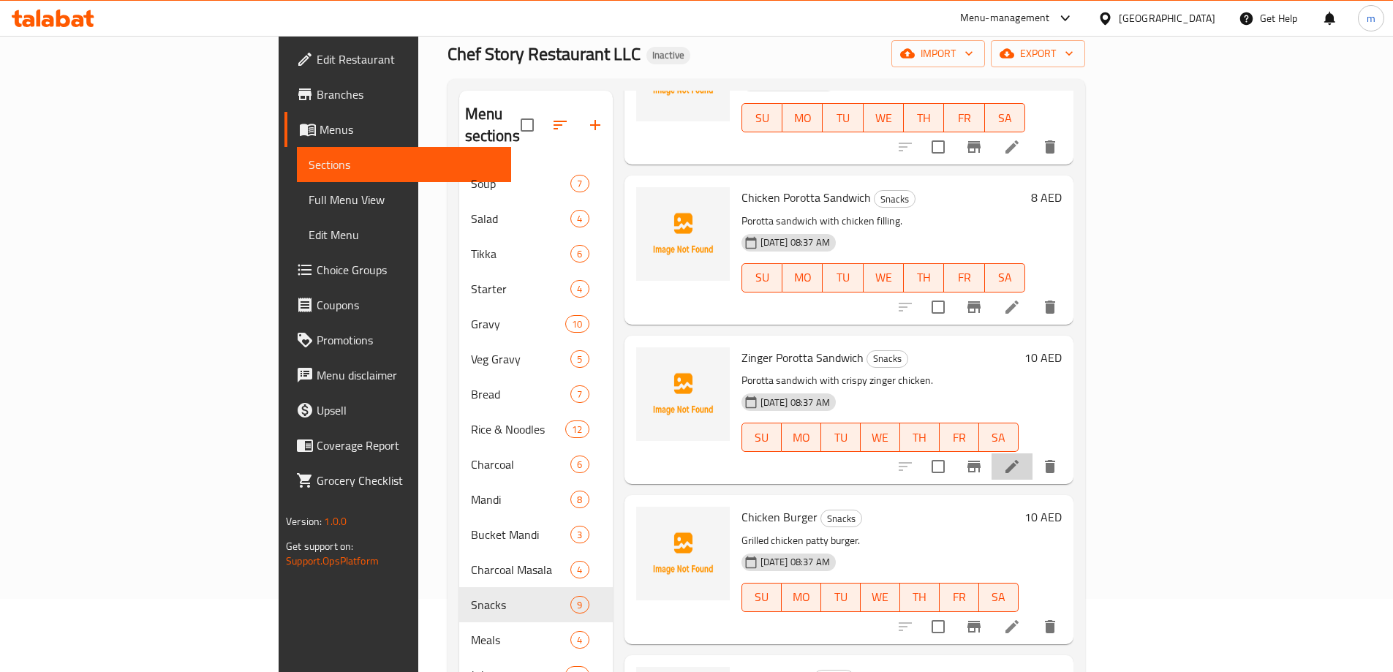
click at [1033, 453] on li at bounding box center [1012, 466] width 41 height 26
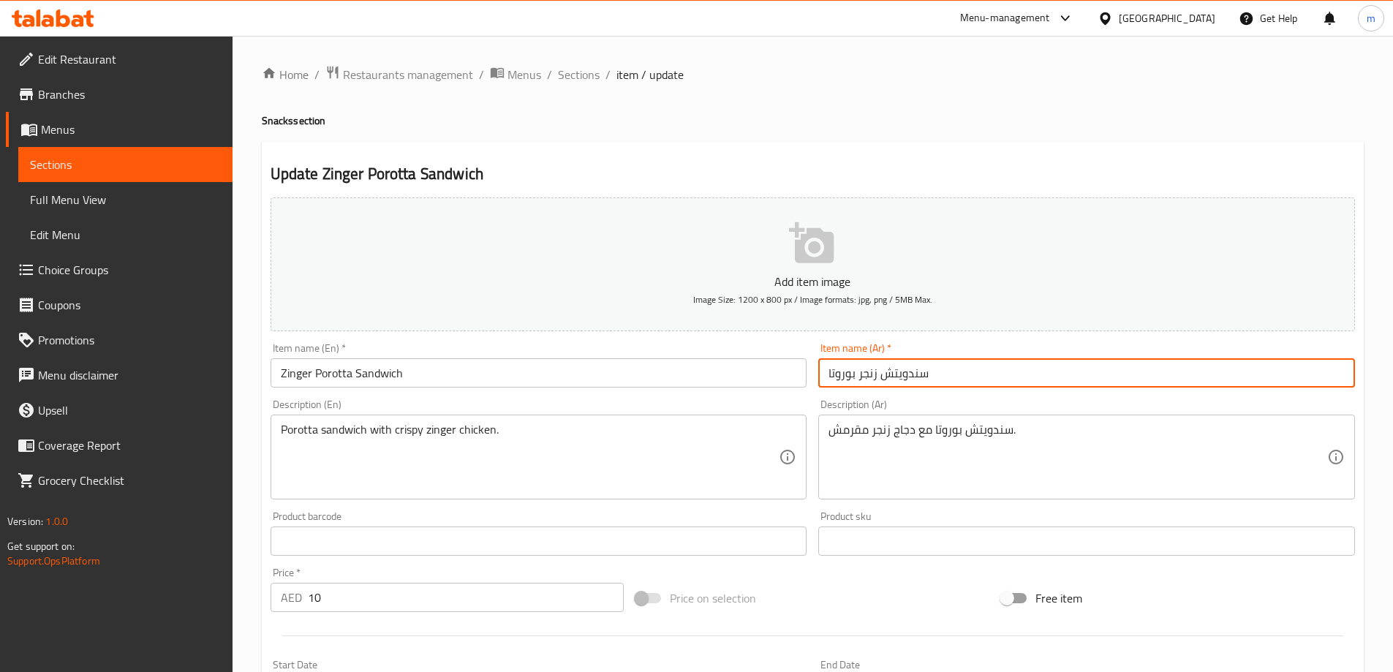
drag, startPoint x: 855, startPoint y: 374, endPoint x: 810, endPoint y: 377, distance: 45.4
click at [810, 377] on div "Add item image Image Size: 1200 x 800 px / Image formats: jpg, png / 5MB Max. I…" at bounding box center [813, 507] width 1096 height 630
paste input "را"
type input "سندويتش زنجر براتا"
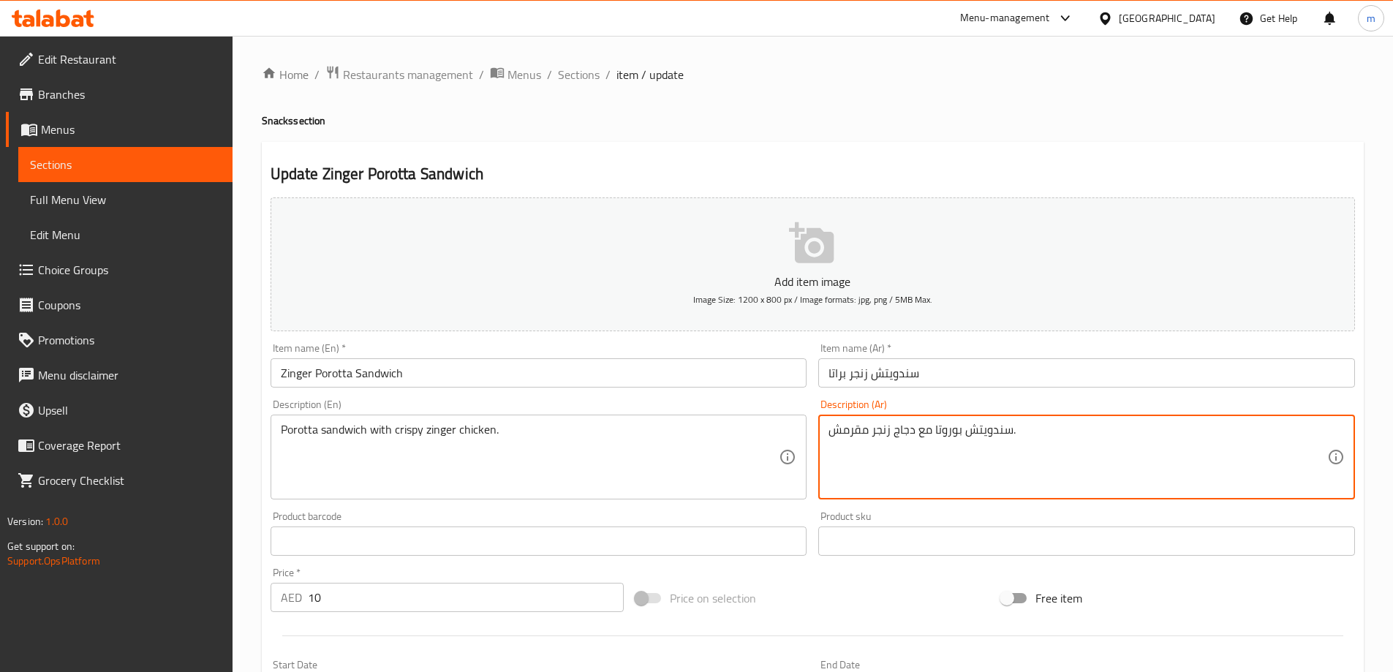
drag, startPoint x: 935, startPoint y: 431, endPoint x: 962, endPoint y: 438, distance: 27.1
paste textarea "را"
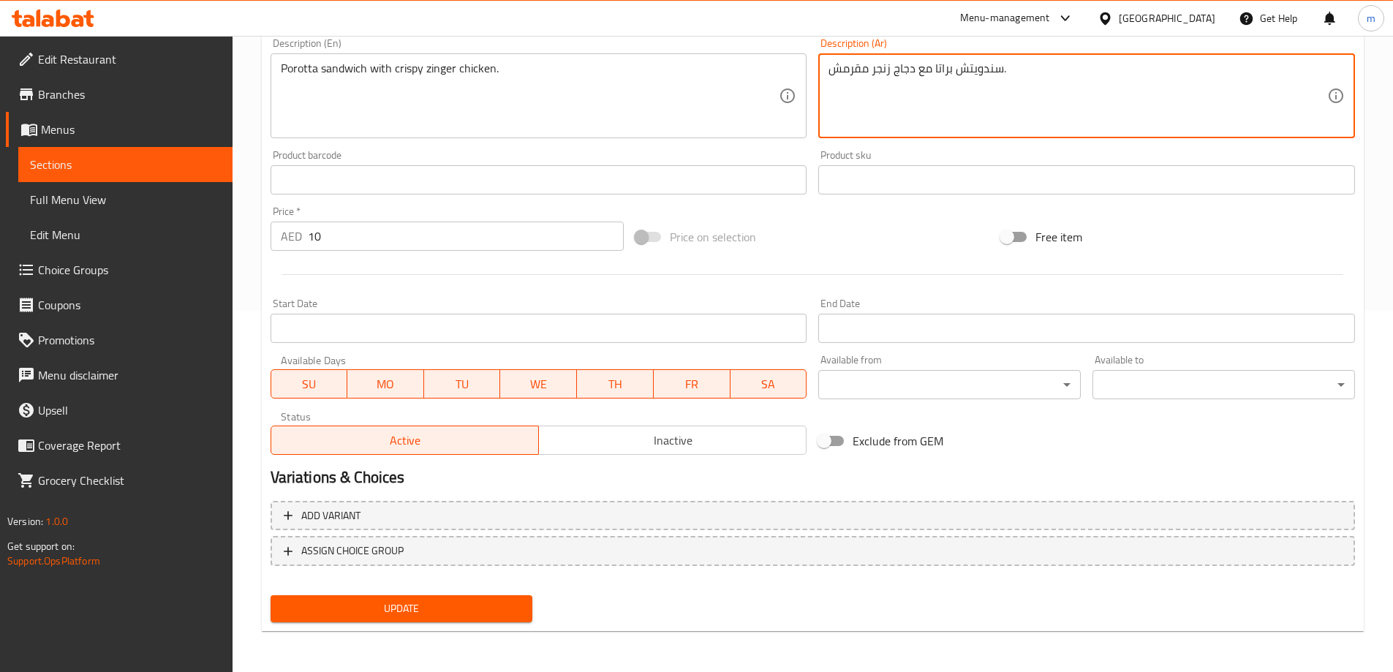
type textarea "سندويتش براتا مع دجاج زنجر مقرمش."
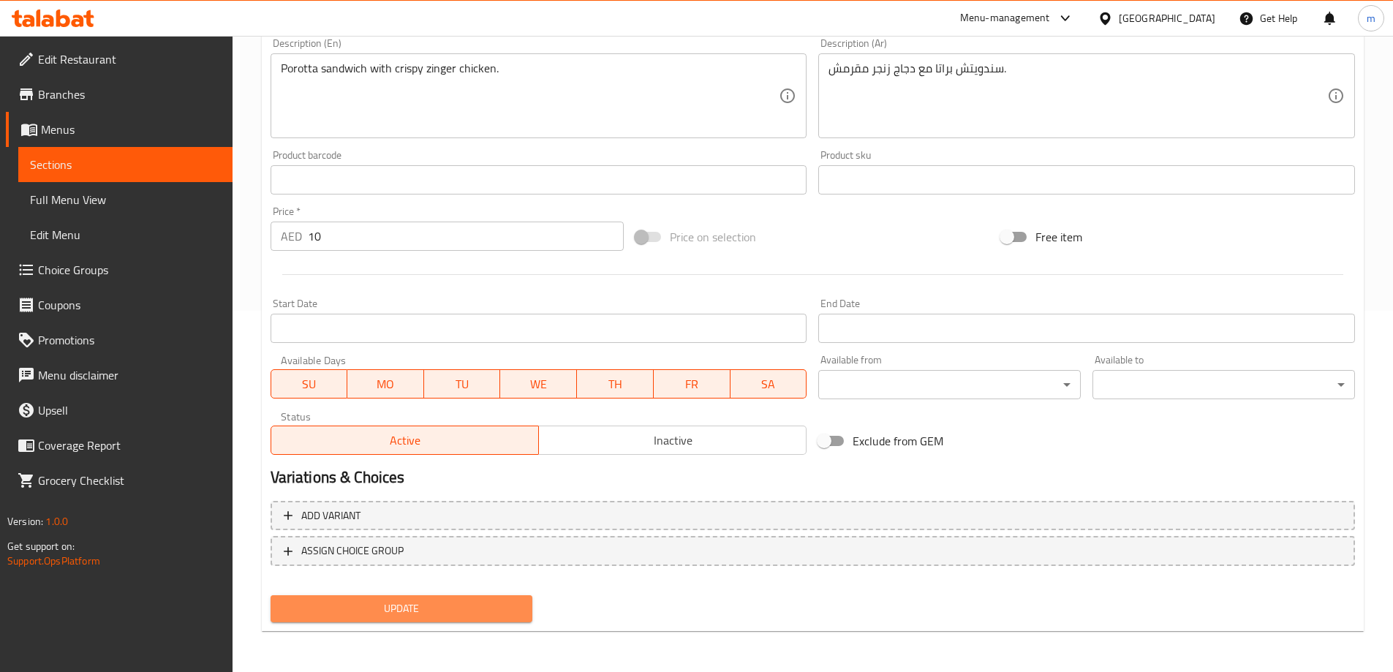
drag, startPoint x: 495, startPoint y: 606, endPoint x: 538, endPoint y: 402, distance: 208.4
click at [502, 601] on span "Update" at bounding box center [401, 609] width 239 height 18
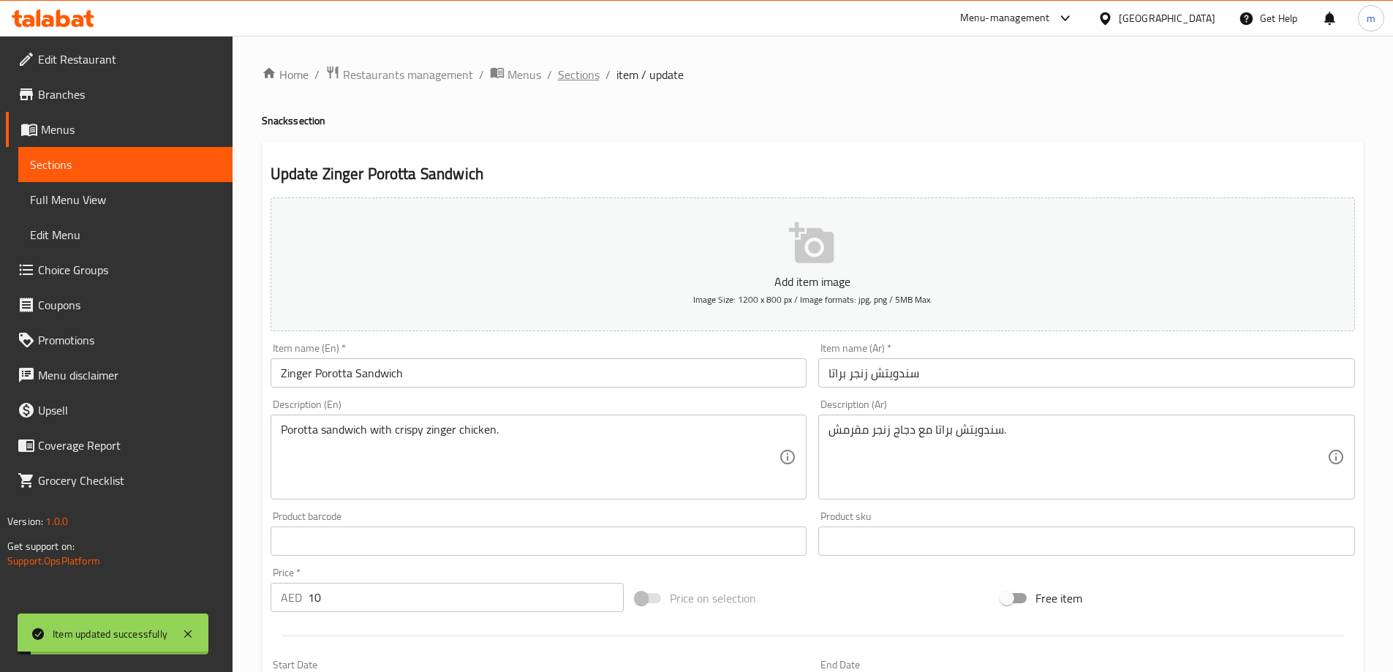
click at [587, 78] on span "Sections" at bounding box center [579, 75] width 42 height 18
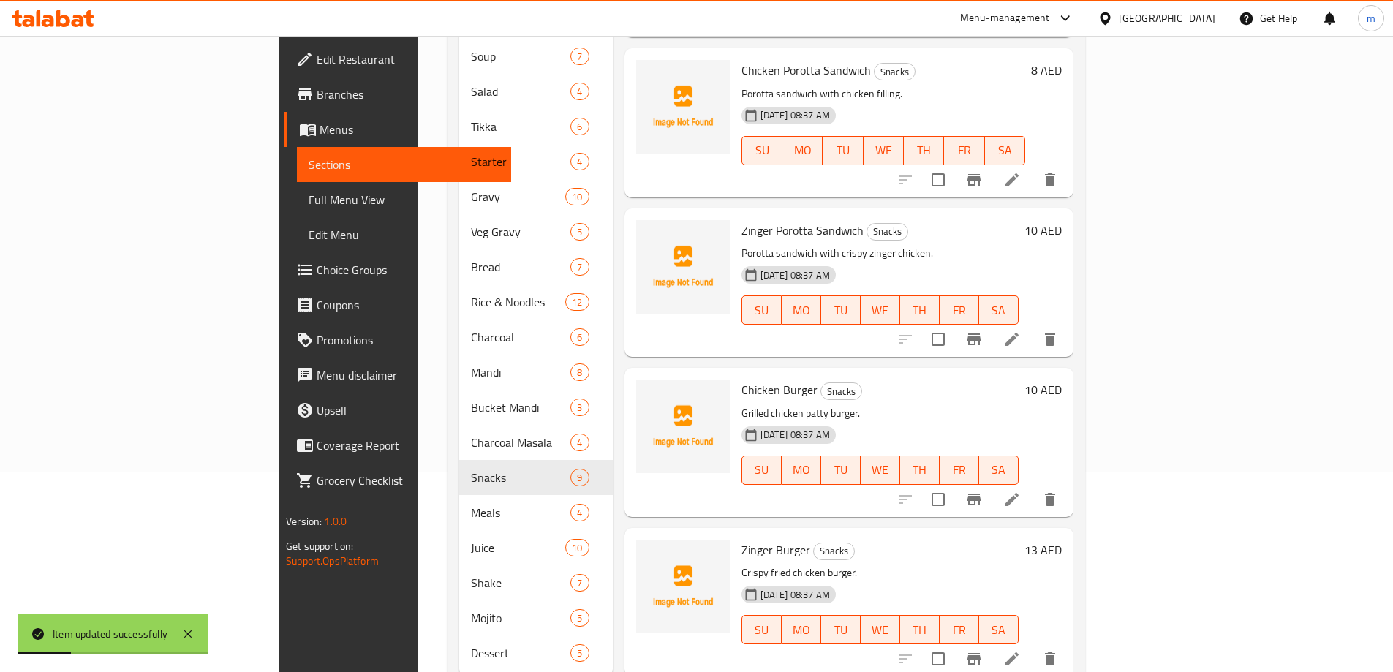
scroll to position [224, 0]
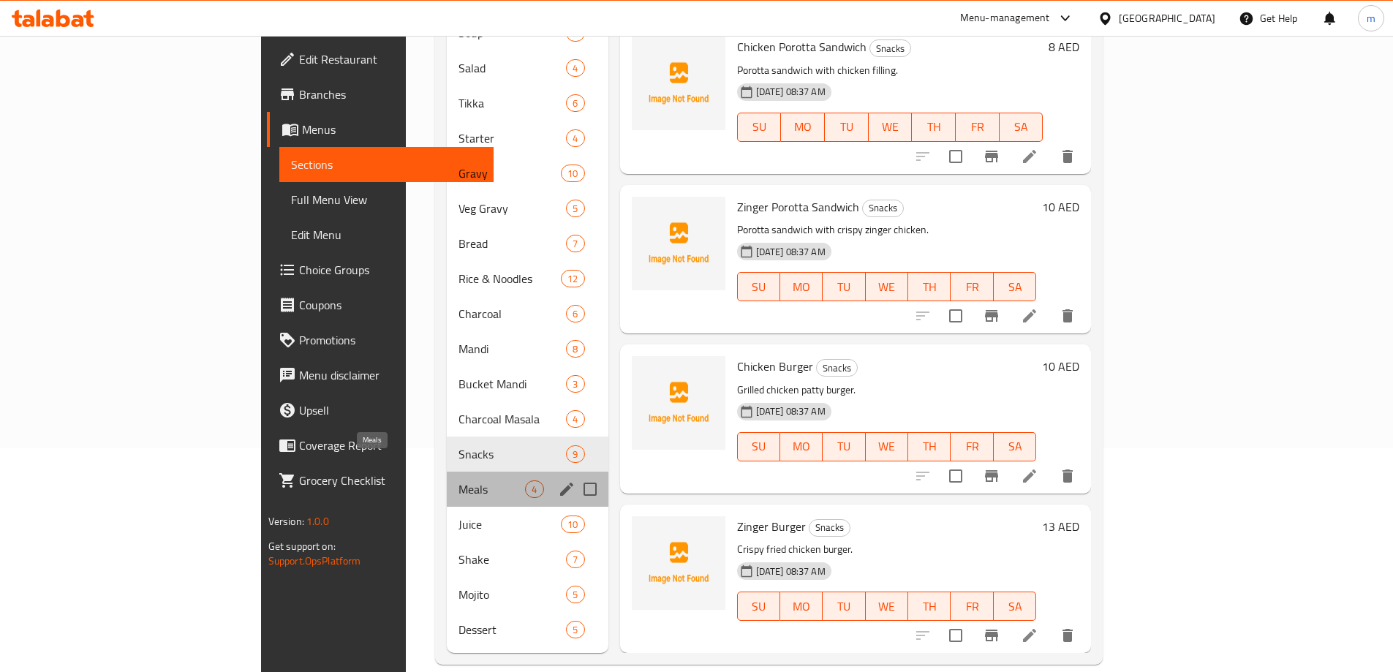
click at [459, 480] on span "Meals" at bounding box center [492, 489] width 67 height 18
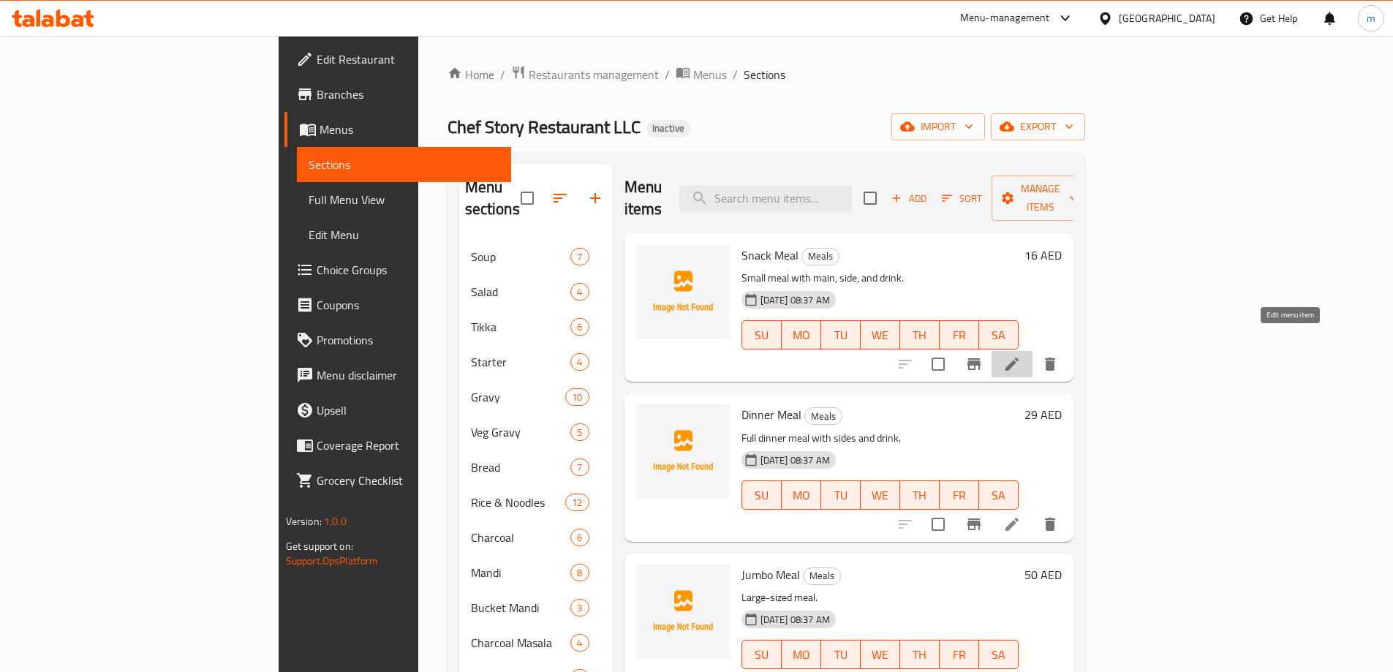
click at [1021, 355] on icon at bounding box center [1012, 364] width 18 height 18
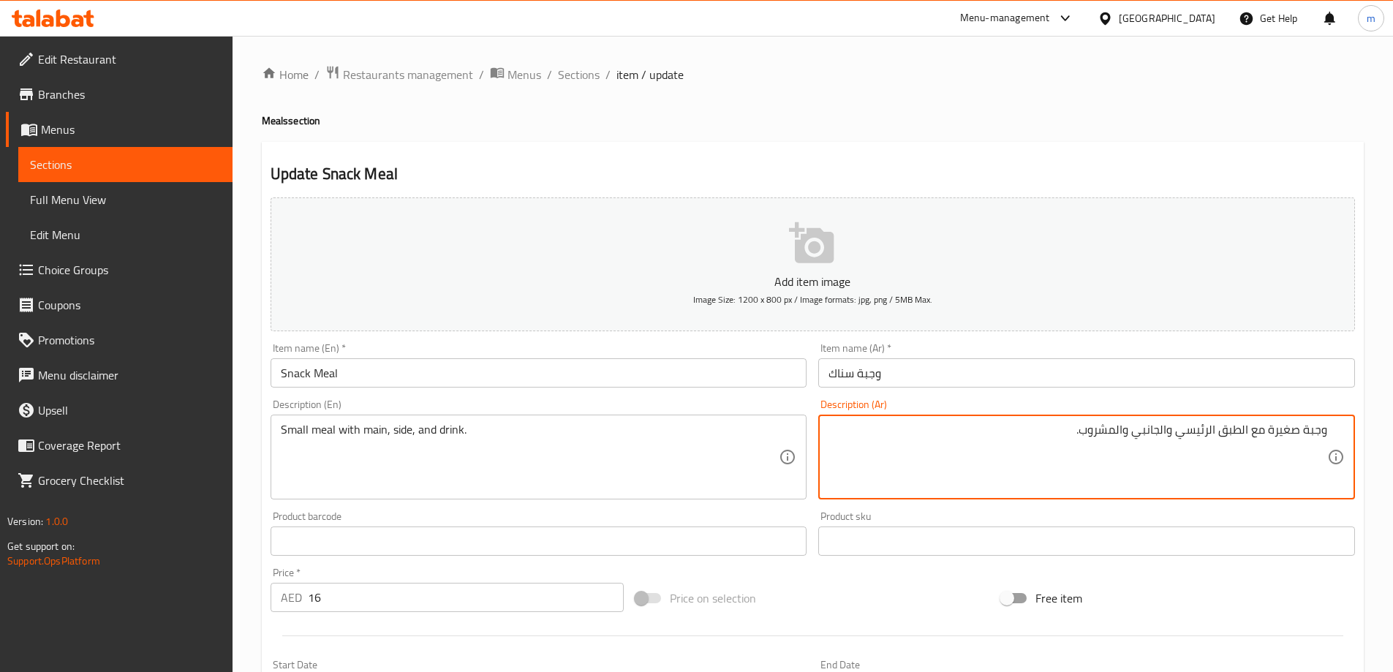
click at [1251, 438] on textarea "وجبة صغيرة مع الطبق الرئيسي والجانبي والمشروب." at bounding box center [1078, 457] width 499 height 69
click at [1247, 431] on textarea "وجبة صغيرة مع الطبق الرئيسي والجانبي والمشروب." at bounding box center [1078, 457] width 499 height 69
click at [1221, 426] on textarea "وجبة صغيرة مع طبق الرئيسي والجانبي والمشروب." at bounding box center [1078, 457] width 499 height 69
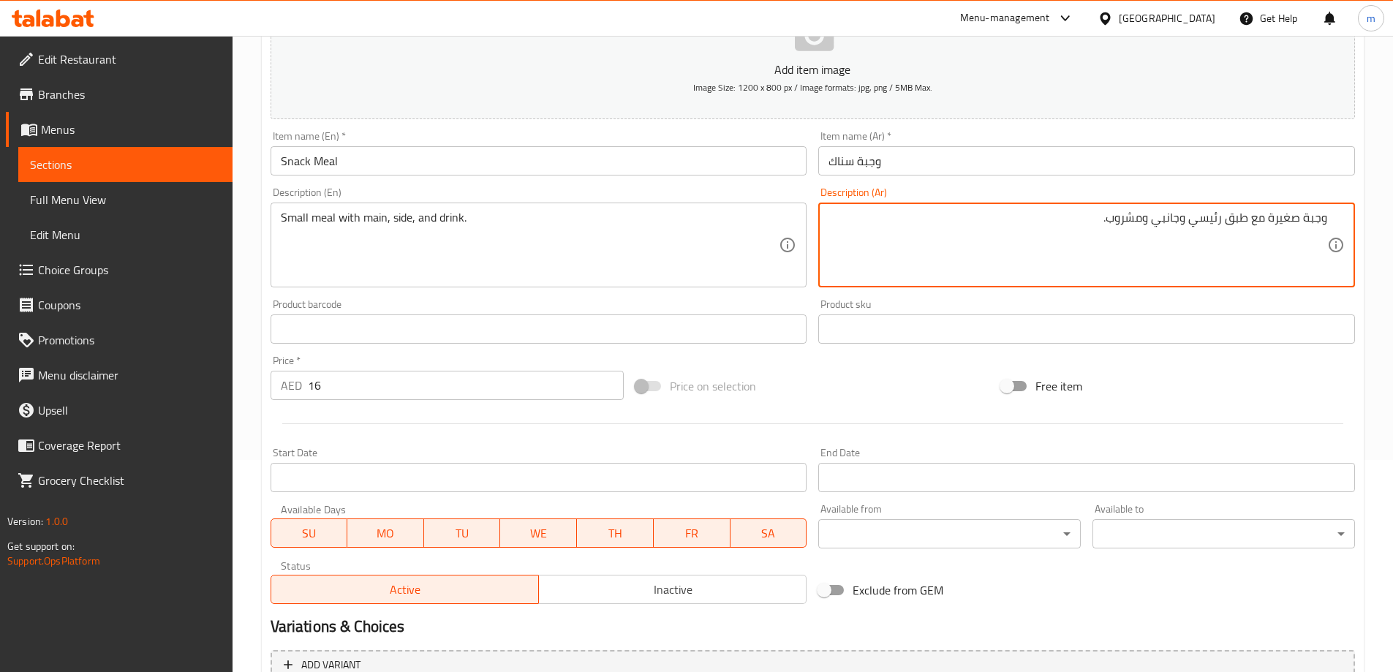
scroll to position [361, 0]
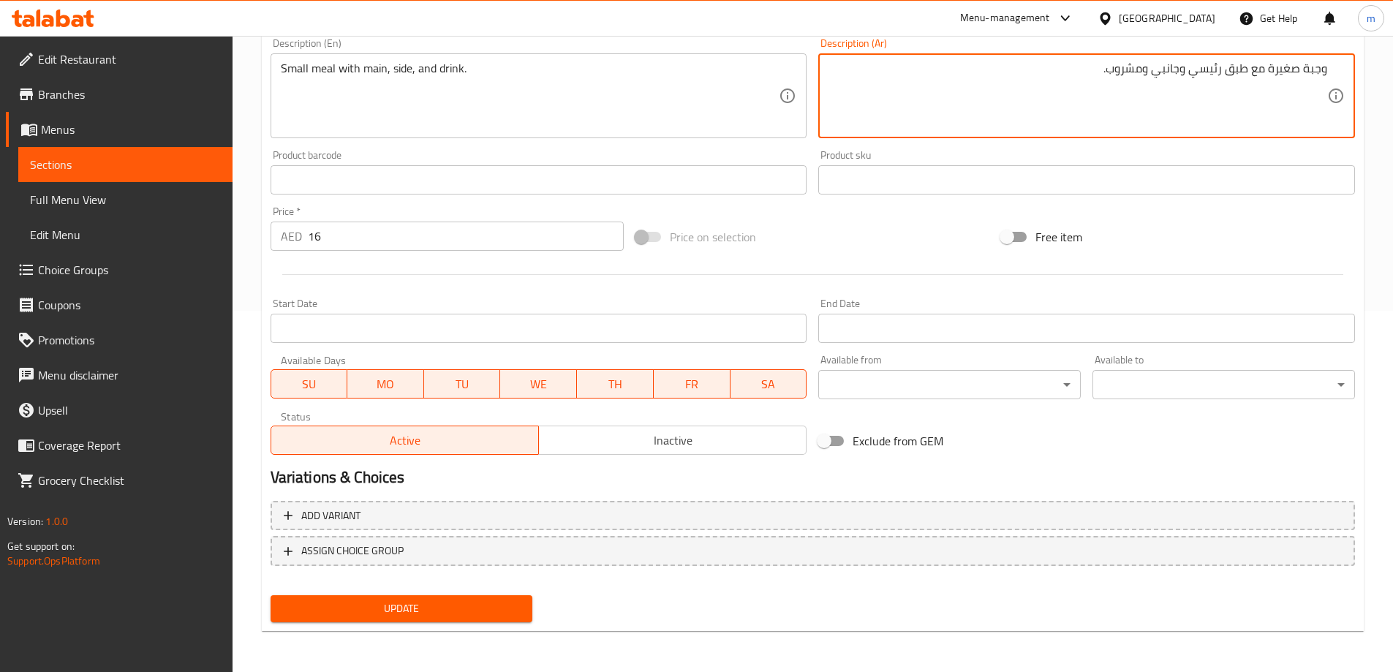
type textarea "وجبة صغيرة مع طبق رئيسي وجانبي ومشروب."
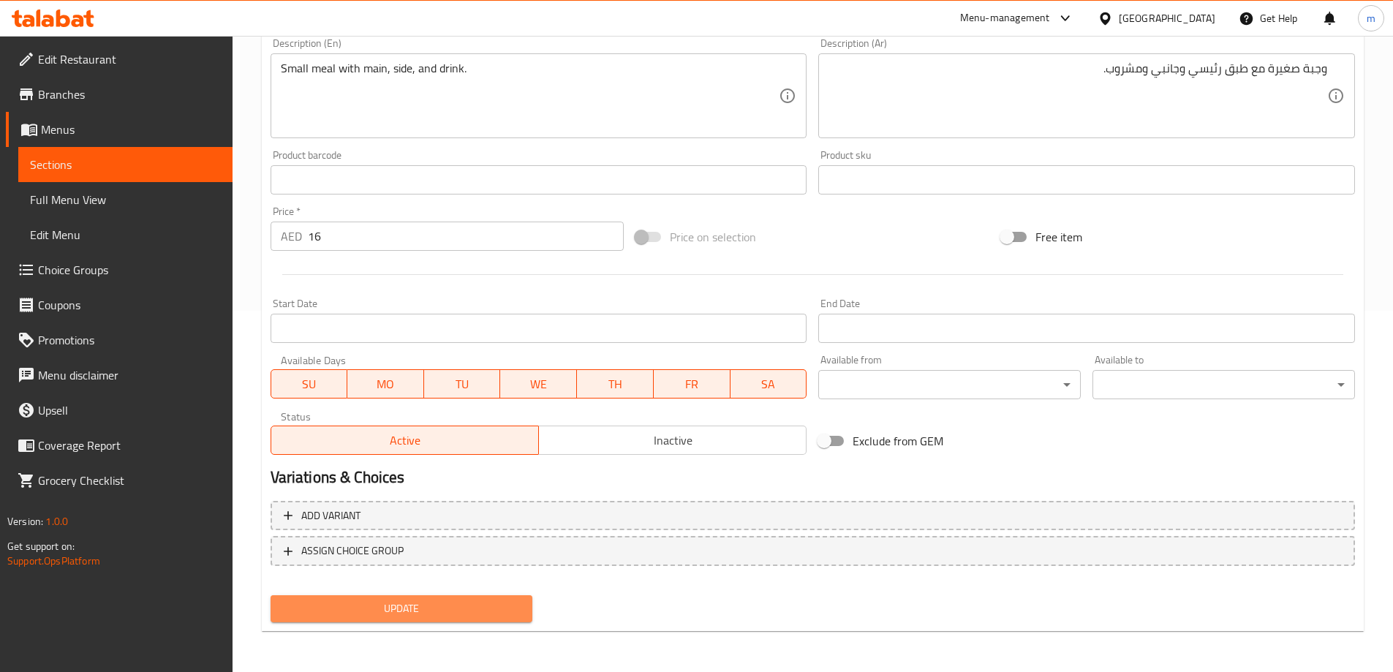
drag, startPoint x: 530, startPoint y: 600, endPoint x: 523, endPoint y: 603, distance: 7.6
click at [523, 603] on button "Update" at bounding box center [402, 608] width 263 height 27
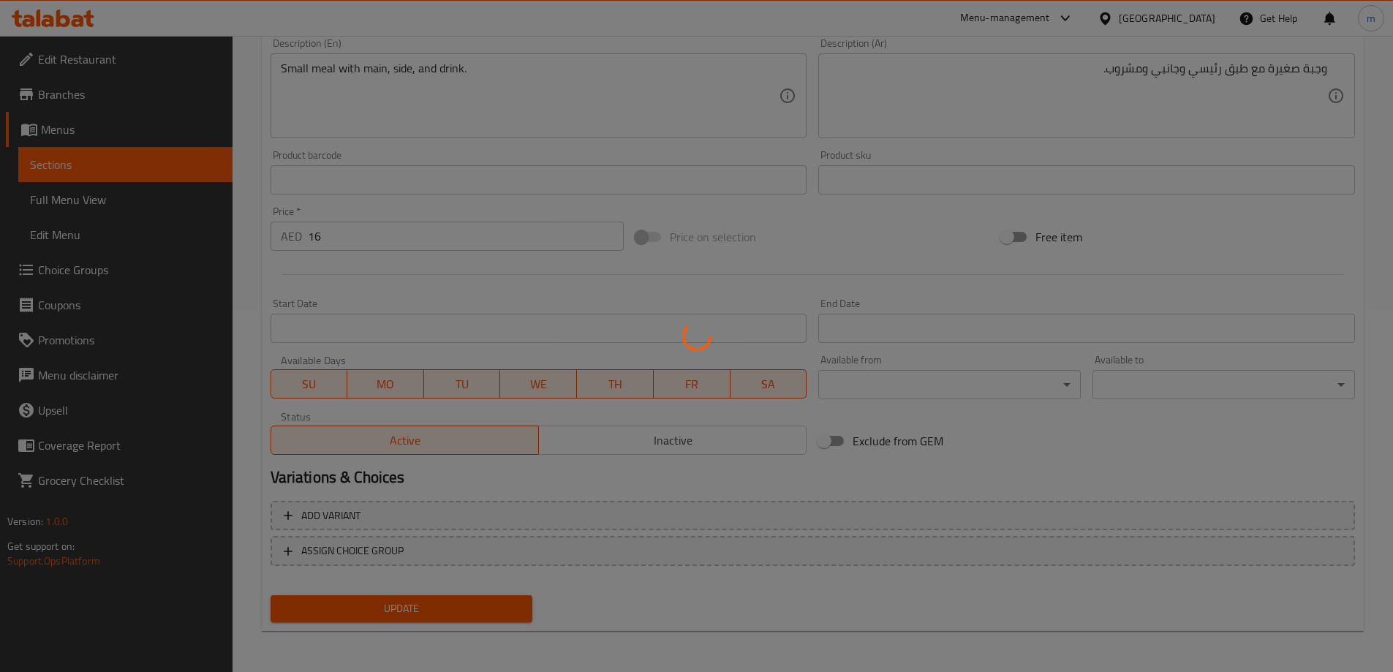
click at [523, 603] on div at bounding box center [696, 336] width 1393 height 672
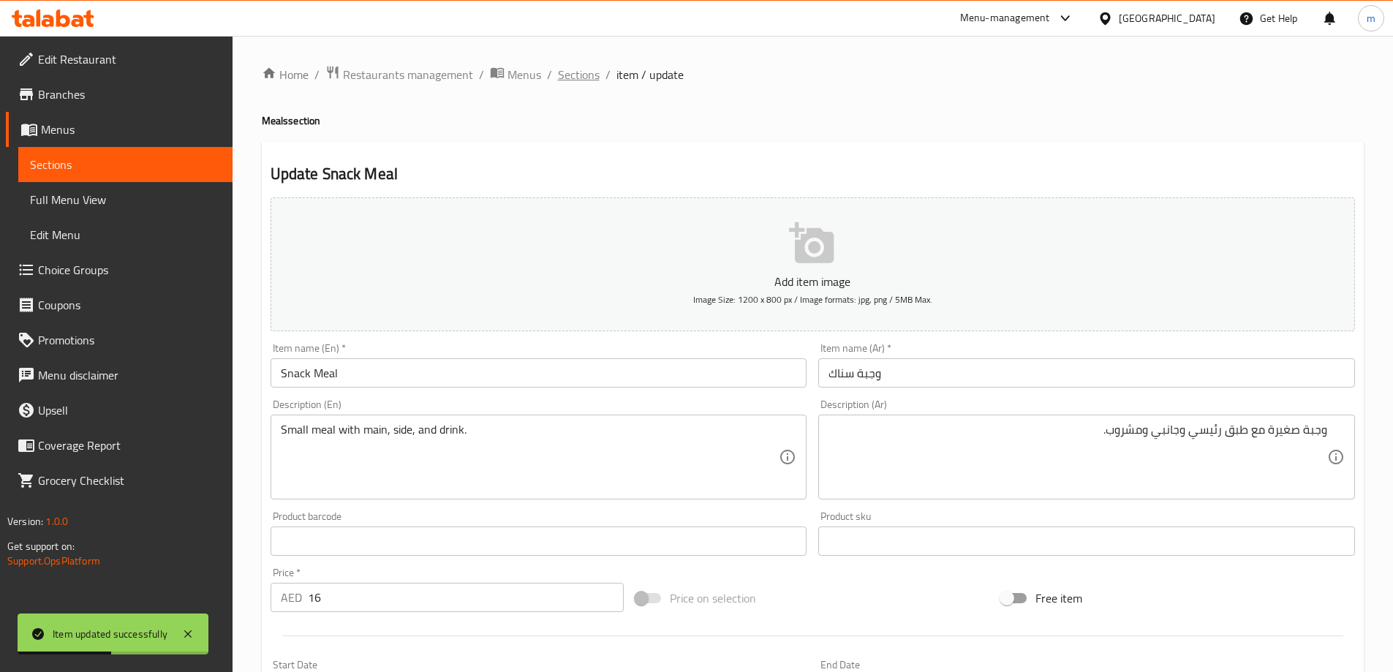
click at [581, 72] on span "Sections" at bounding box center [579, 75] width 42 height 18
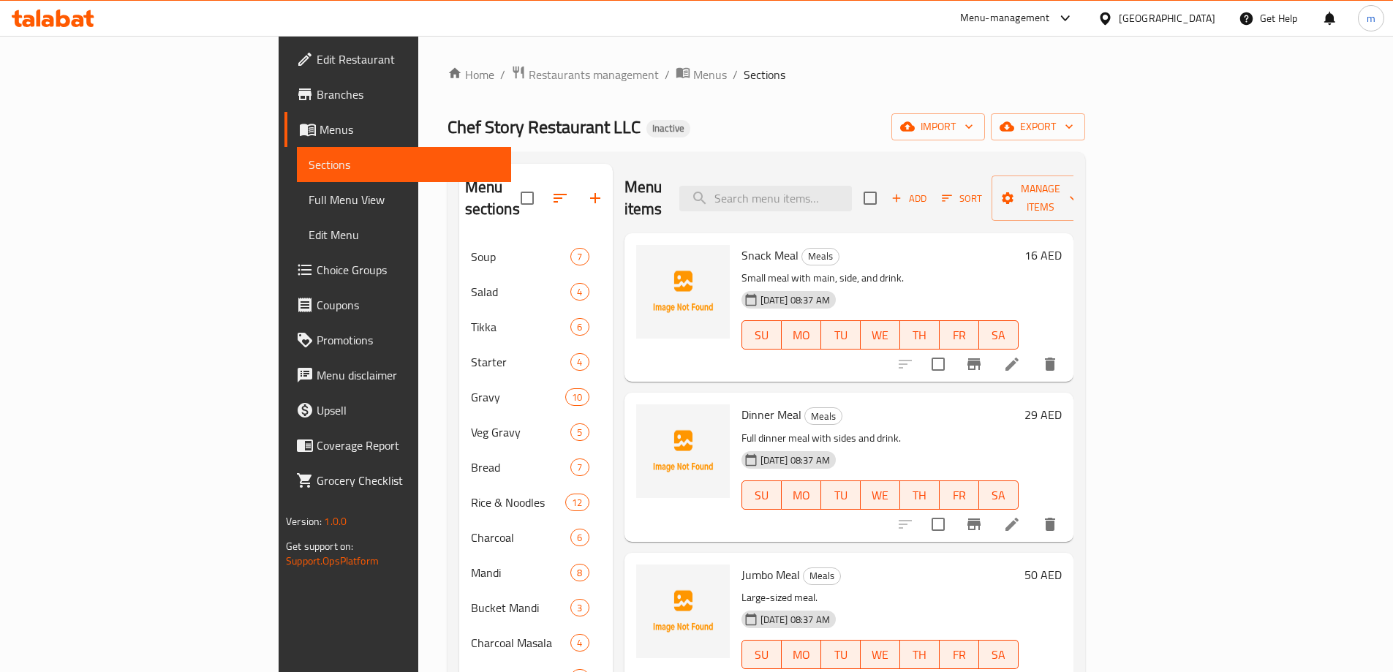
scroll to position [224, 0]
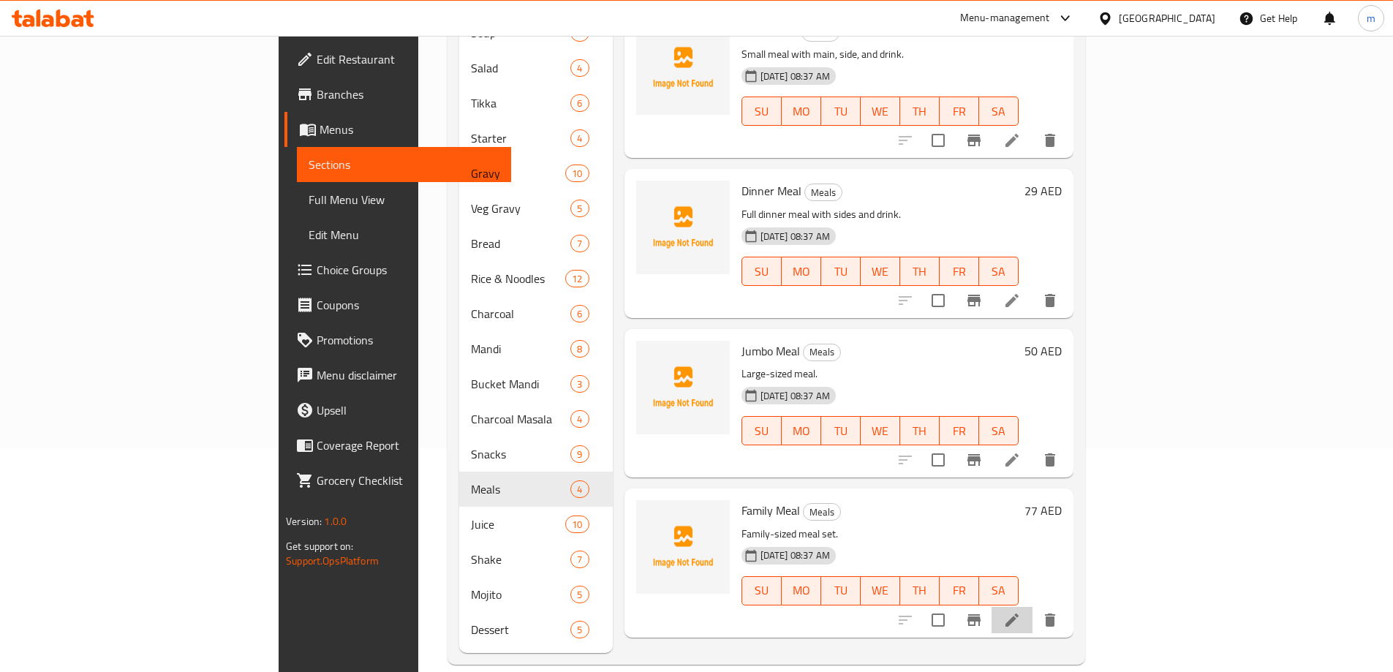
click at [1033, 607] on li at bounding box center [1012, 620] width 41 height 26
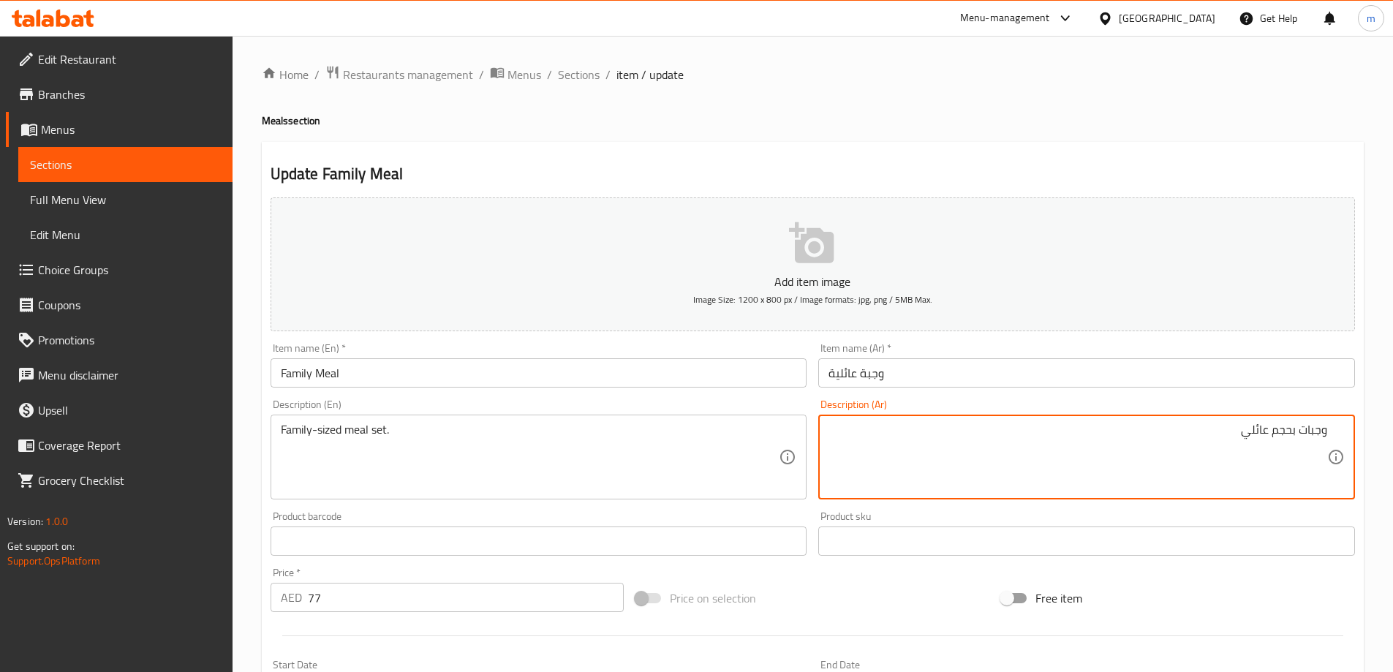
paste textarea "سيت"
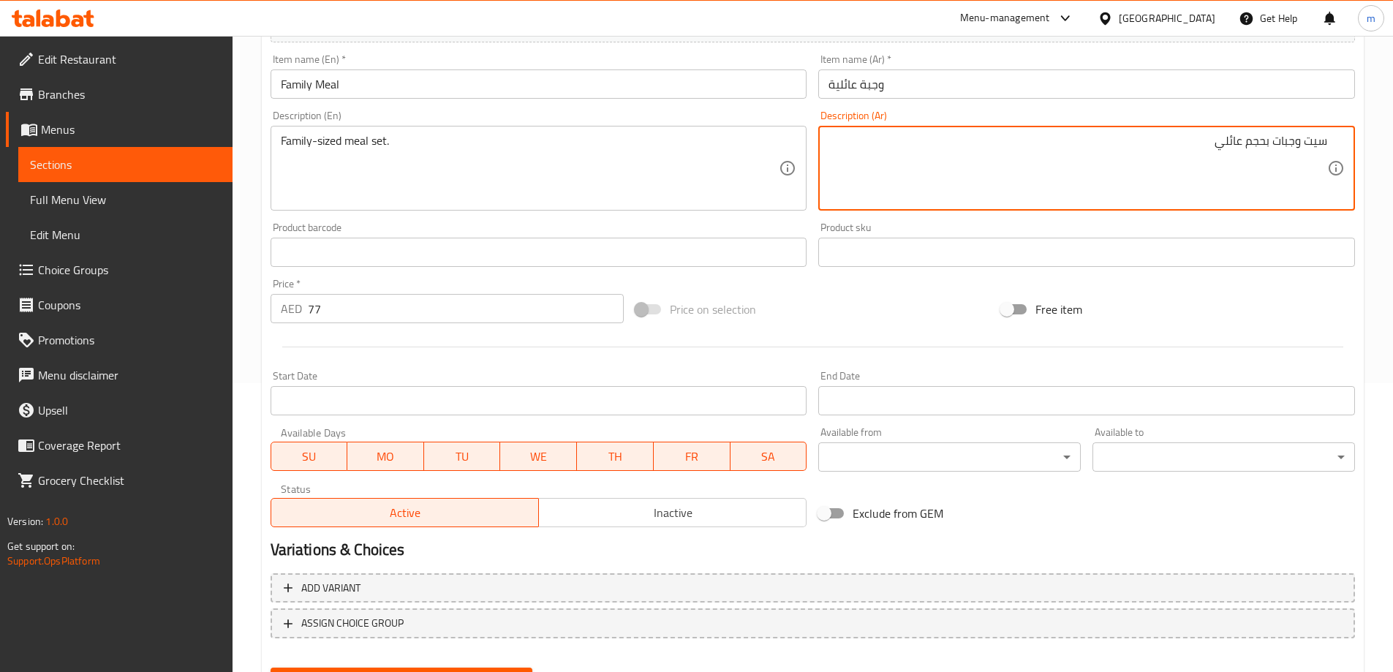
scroll to position [361, 0]
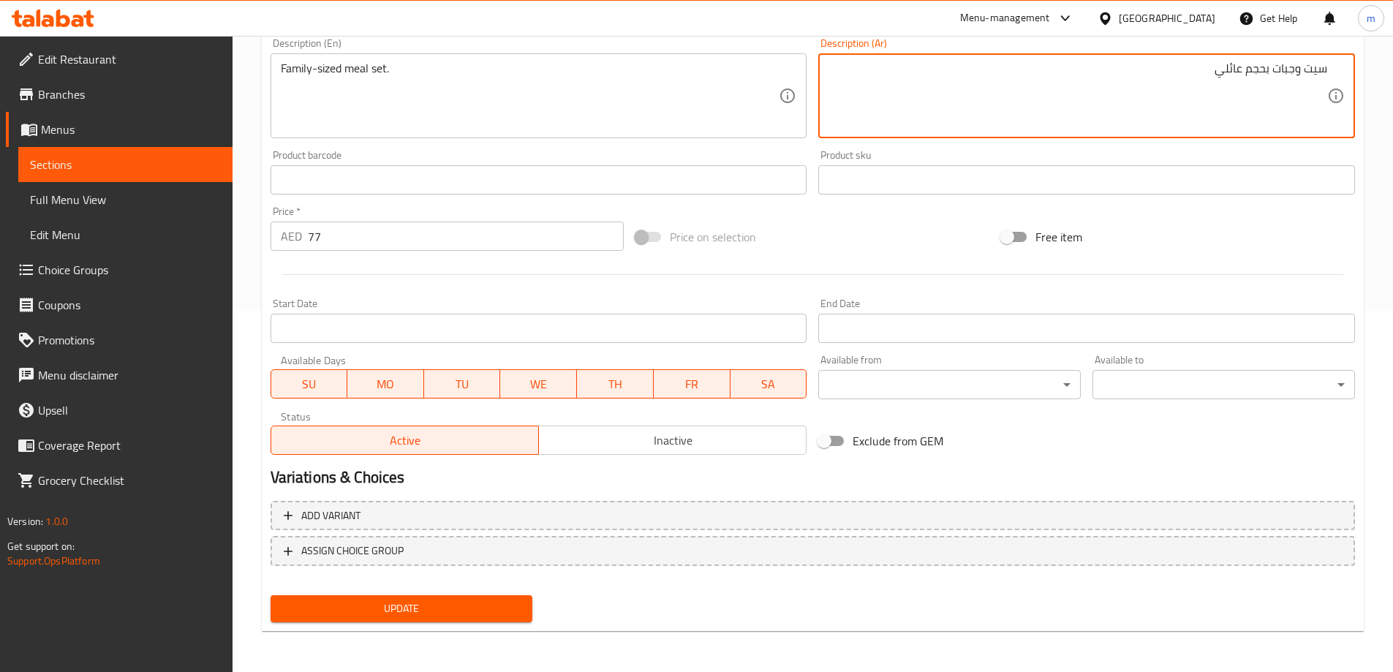
type textarea "سيت وجبات بحجم عائلي"
click at [505, 614] on span "Update" at bounding box center [401, 609] width 239 height 18
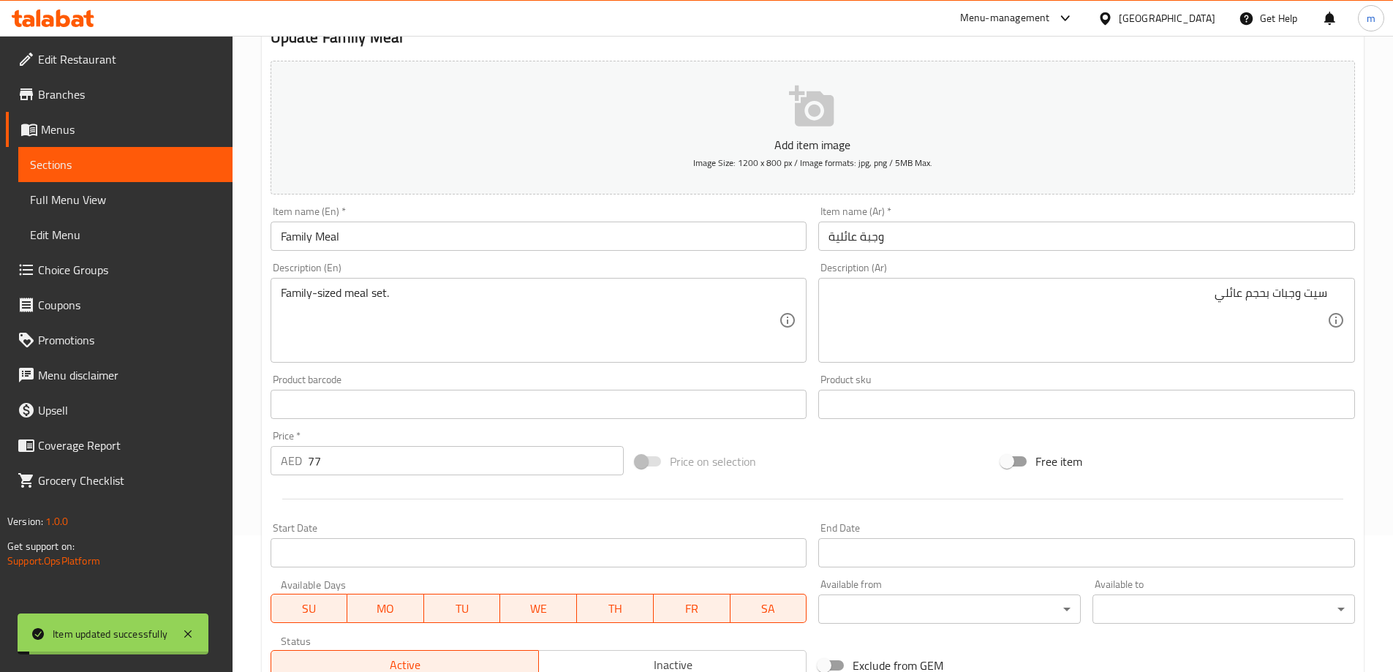
scroll to position [0, 0]
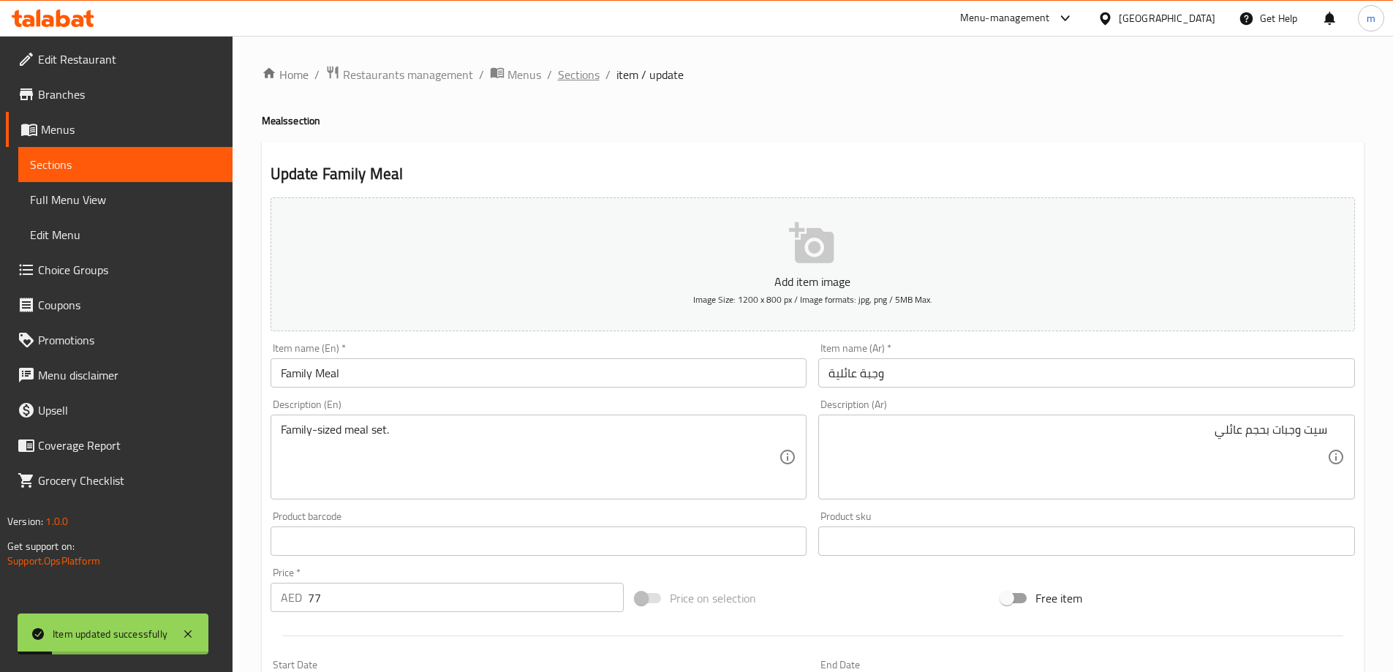
click at [585, 82] on span "Sections" at bounding box center [579, 75] width 42 height 18
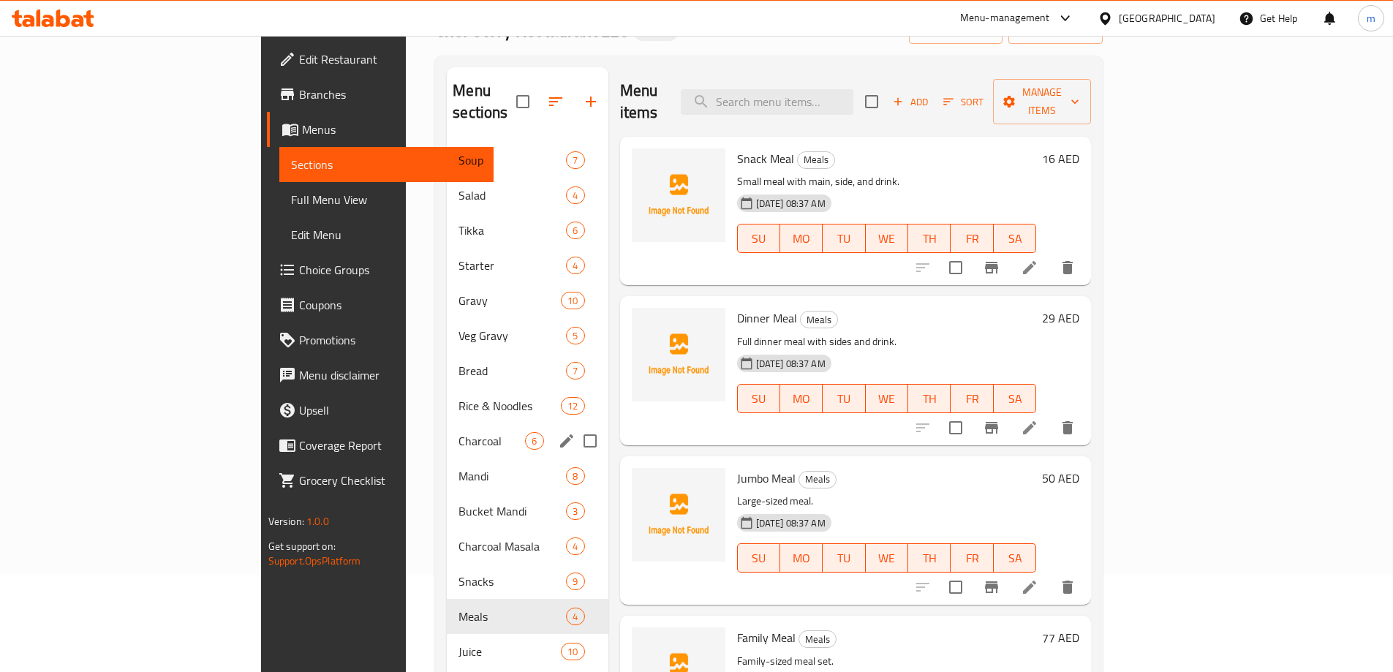
scroll to position [224, 0]
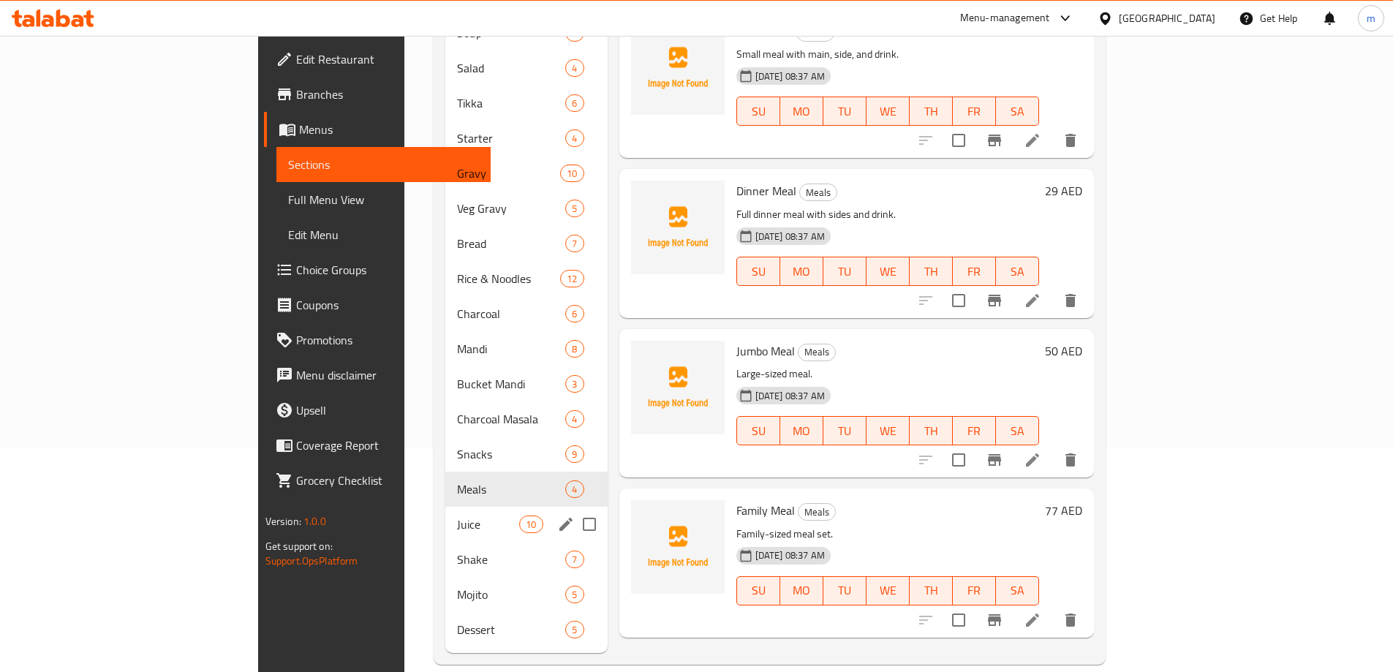
click at [457, 516] on span "Juice" at bounding box center [488, 525] width 62 height 18
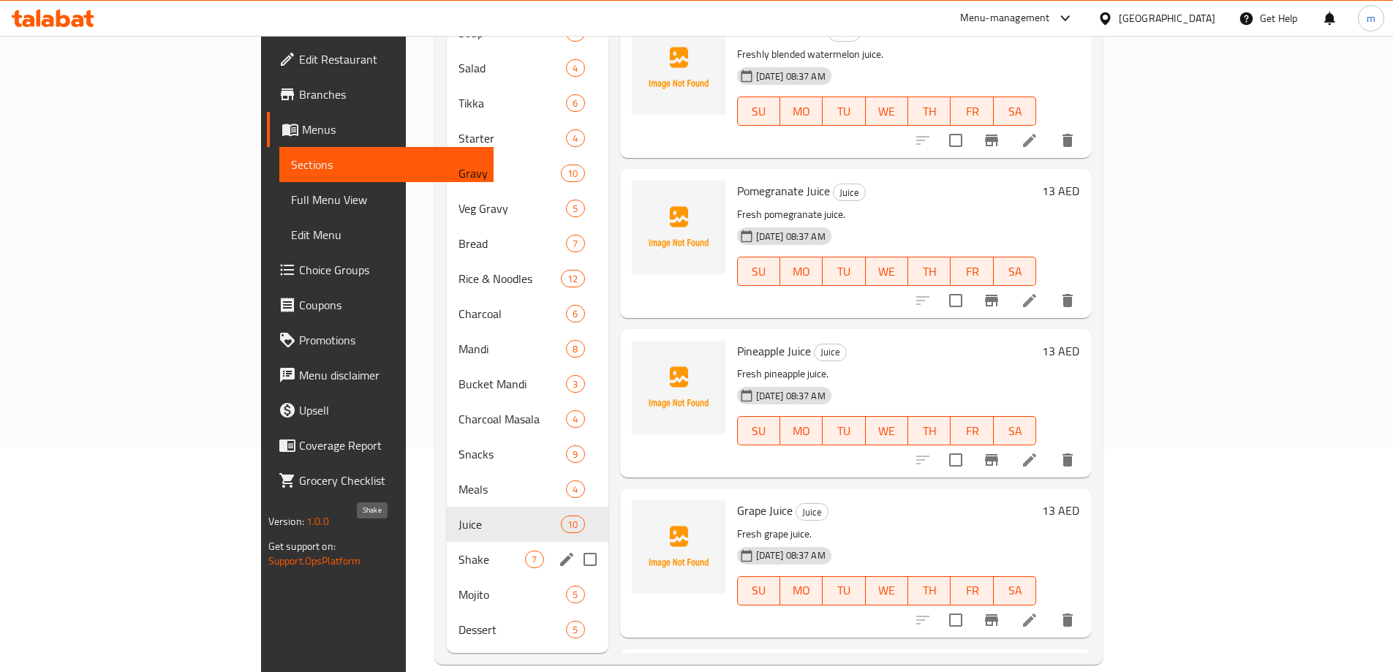
click at [459, 551] on span "Shake" at bounding box center [492, 560] width 67 height 18
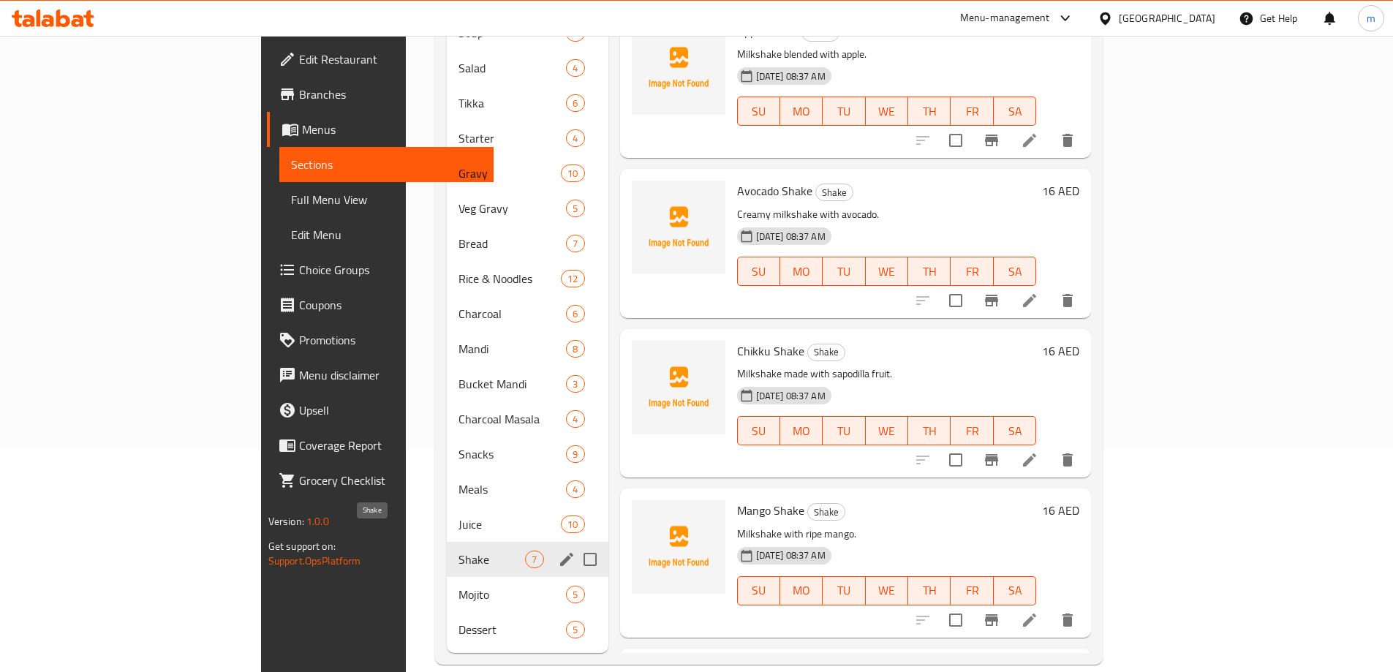
scroll to position [363, 0]
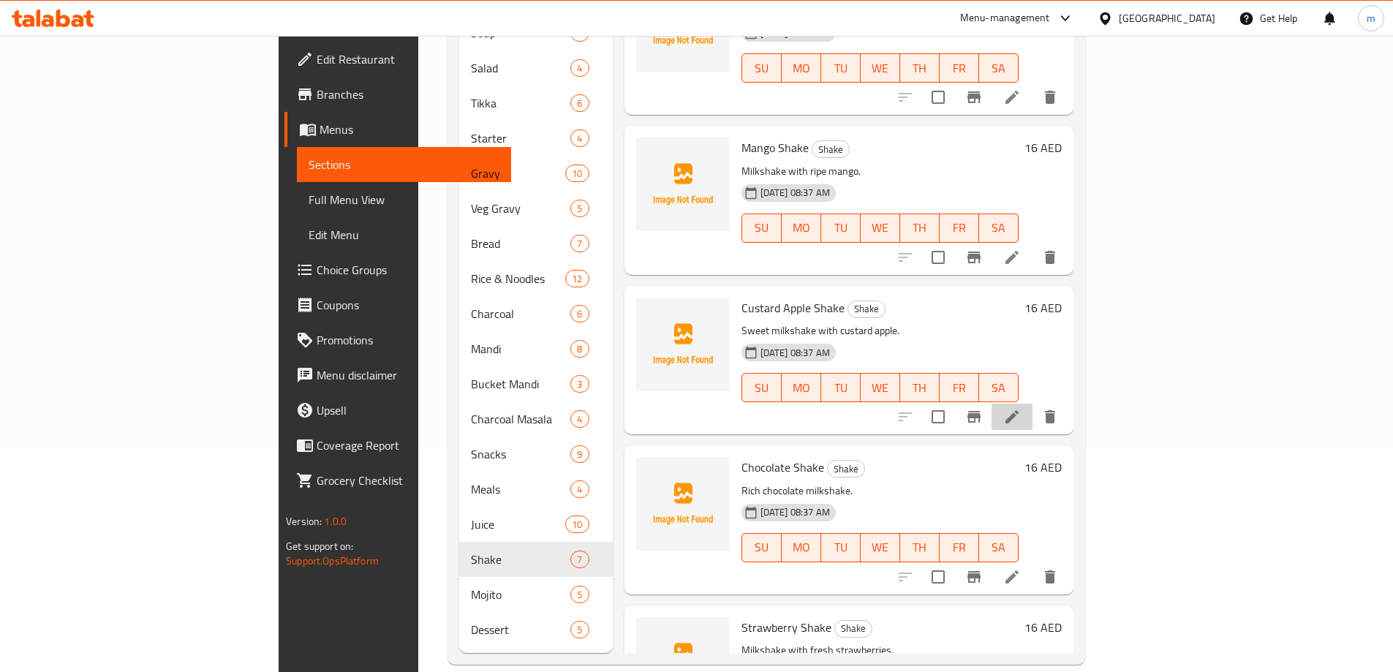
click at [1033, 404] on li at bounding box center [1012, 417] width 41 height 26
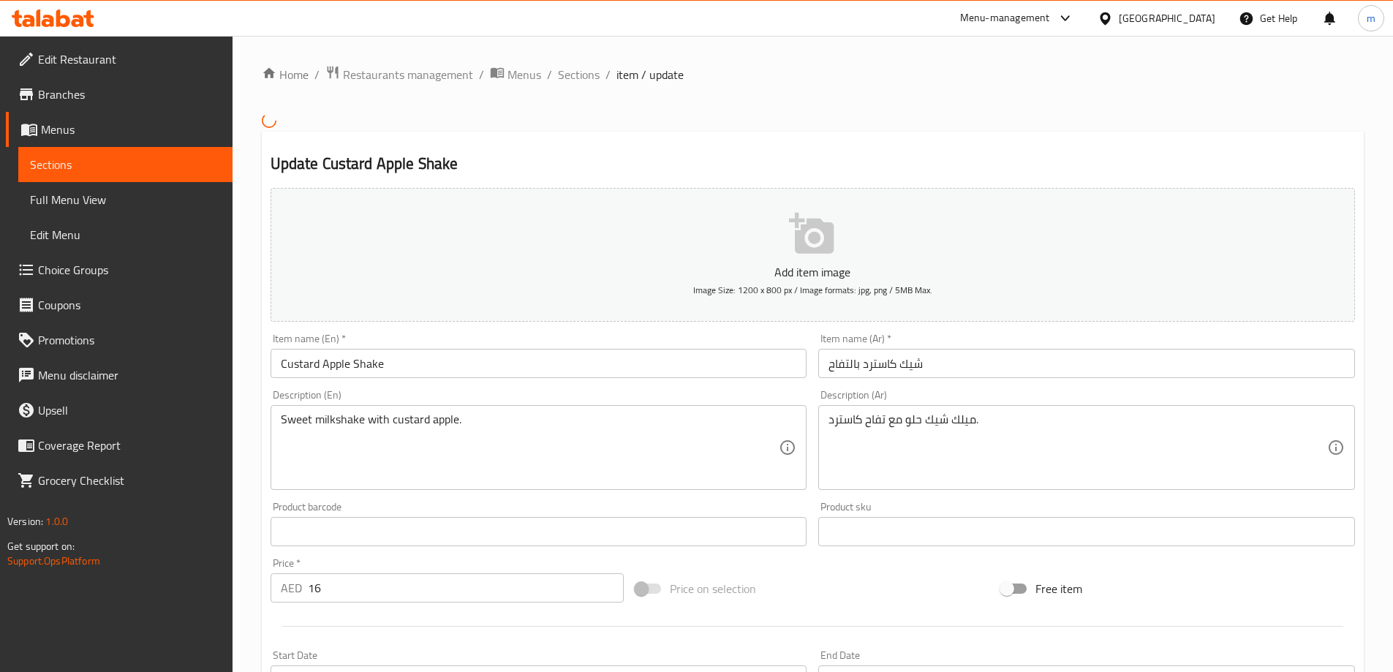
click at [857, 366] on input "شيك كاسترد بالتفاح" at bounding box center [1086, 363] width 537 height 29
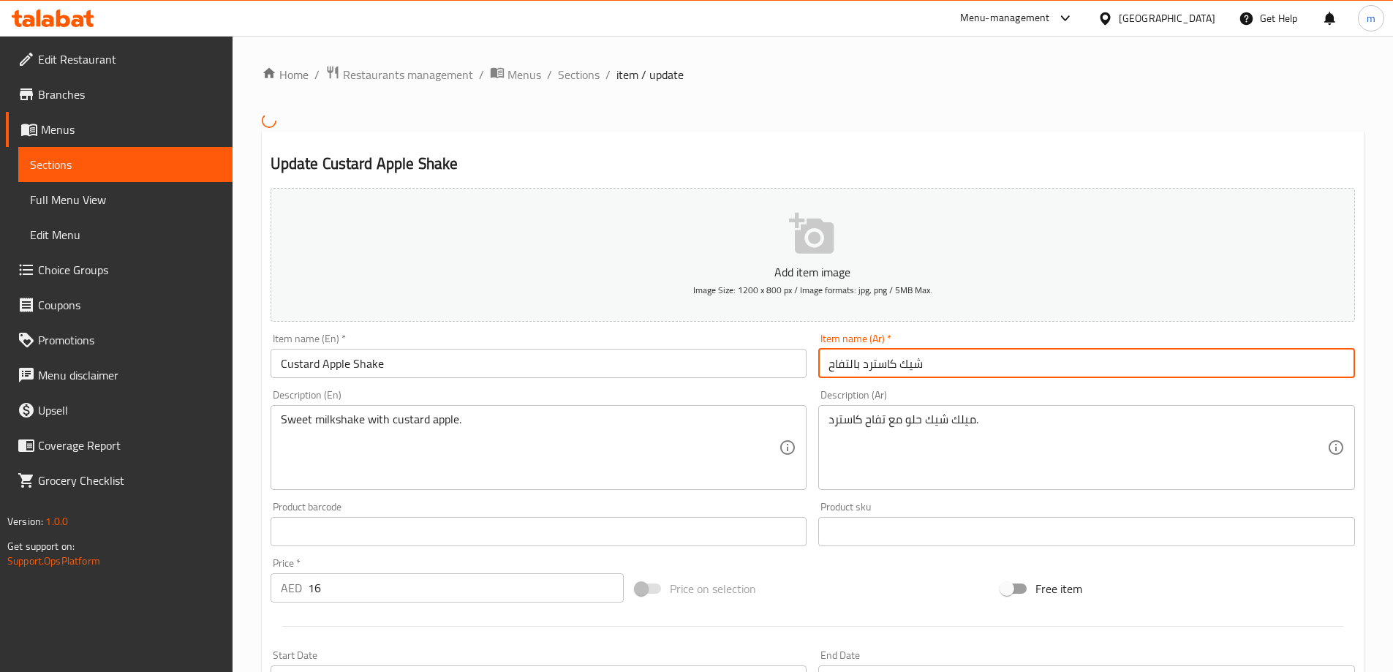
click at [863, 370] on input "شيك كاسترد بالتفاح" at bounding box center [1086, 363] width 537 height 29
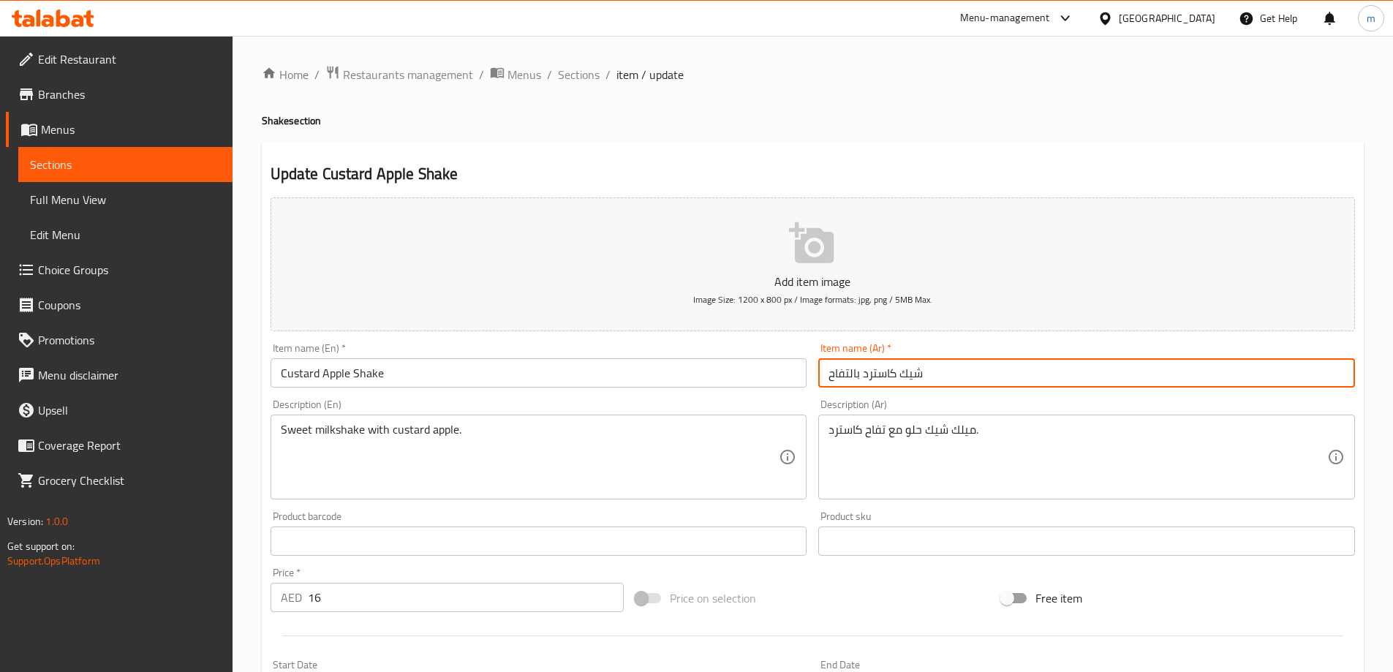
click at [859, 366] on input "شيك كاسترد بالتفاح" at bounding box center [1086, 372] width 537 height 29
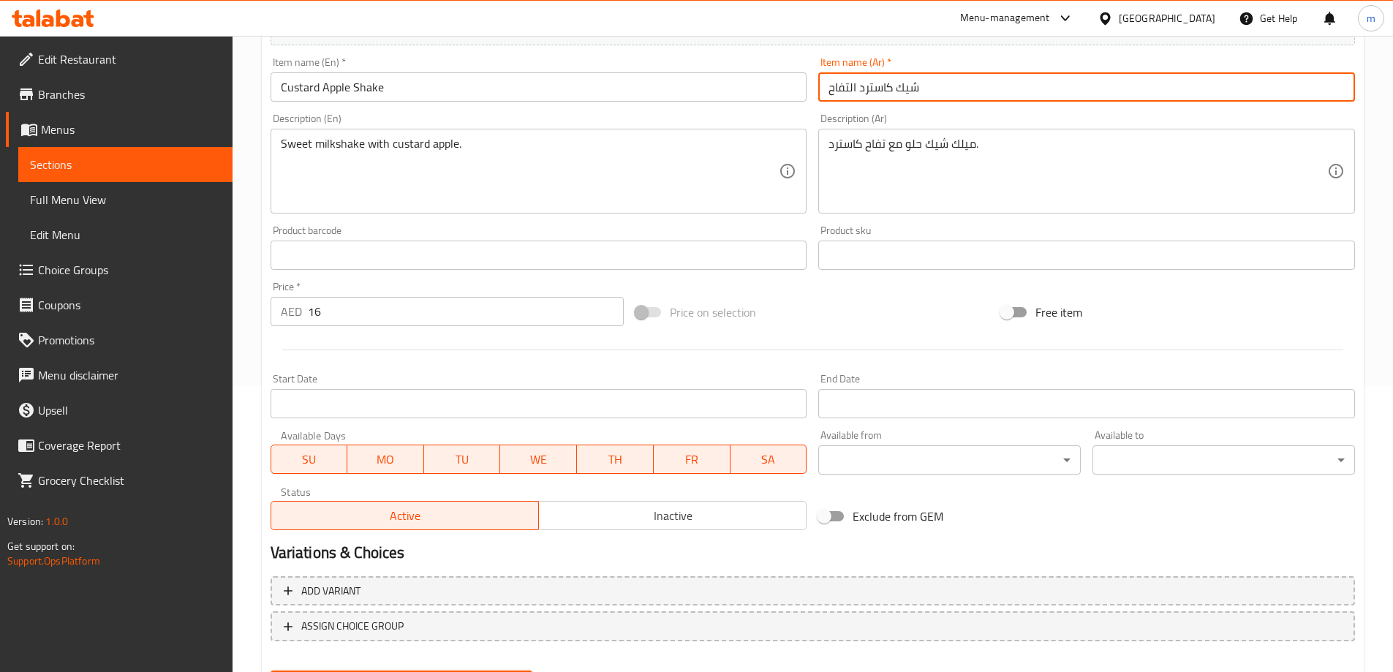
scroll to position [361, 0]
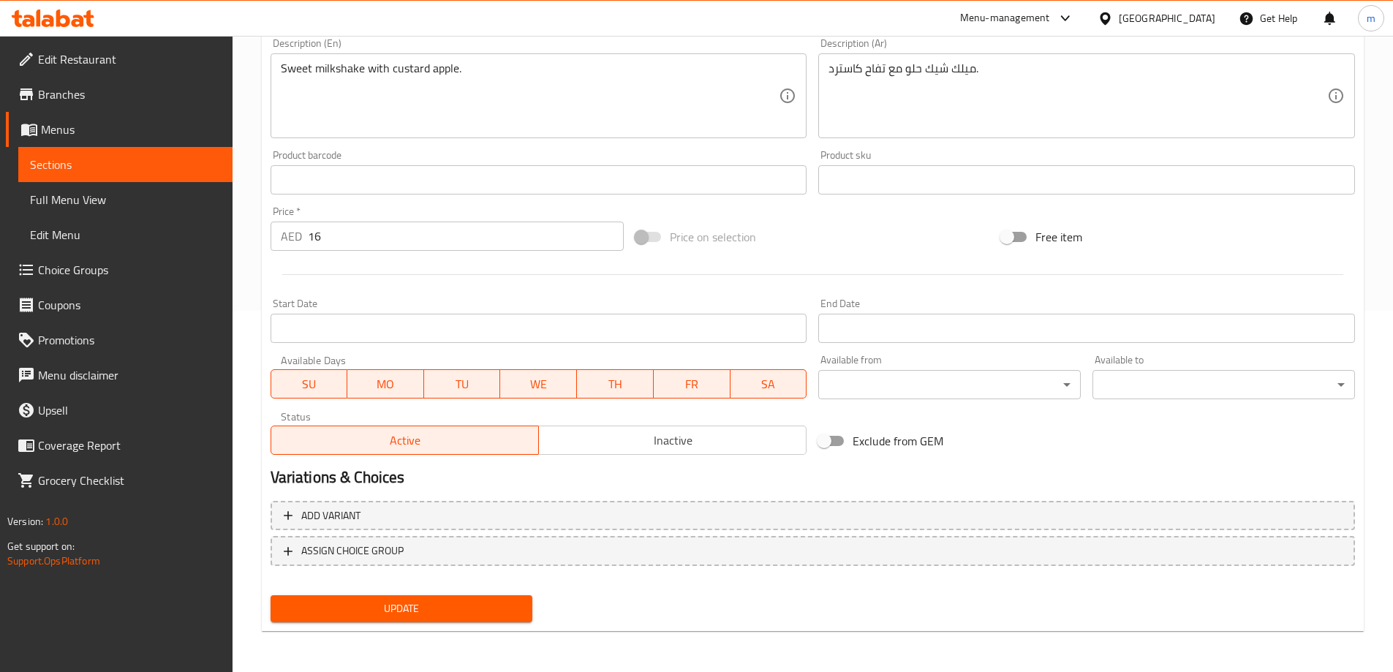
click at [476, 627] on div "Update" at bounding box center [402, 608] width 274 height 39
click at [483, 606] on span "Update" at bounding box center [401, 609] width 239 height 18
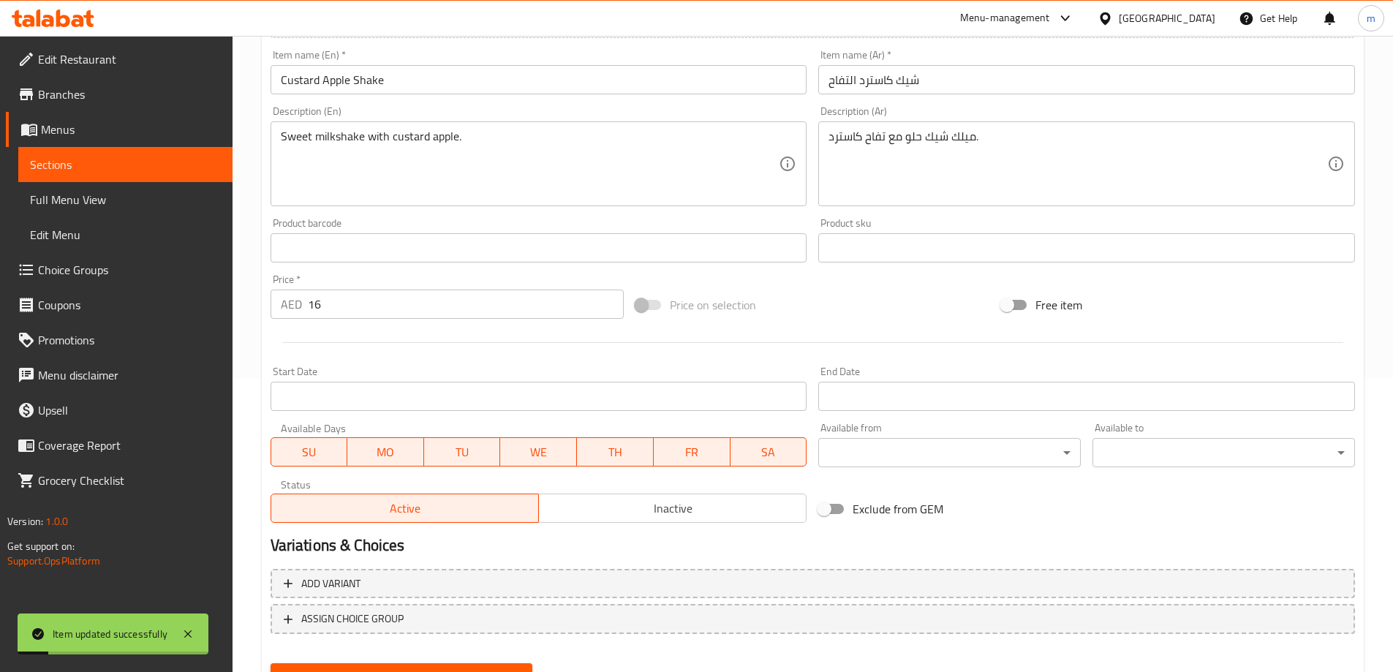
scroll to position [69, 0]
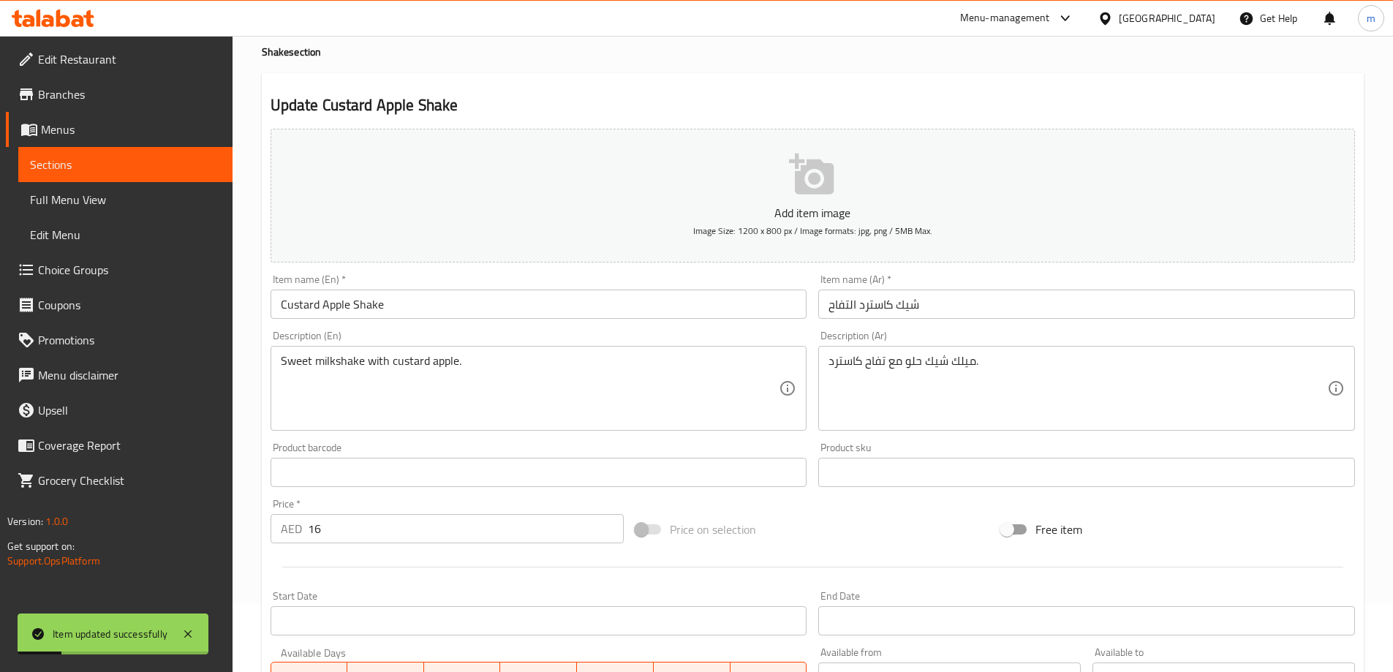
click at [864, 312] on input "شيك كاسترد التفاح" at bounding box center [1086, 304] width 537 height 29
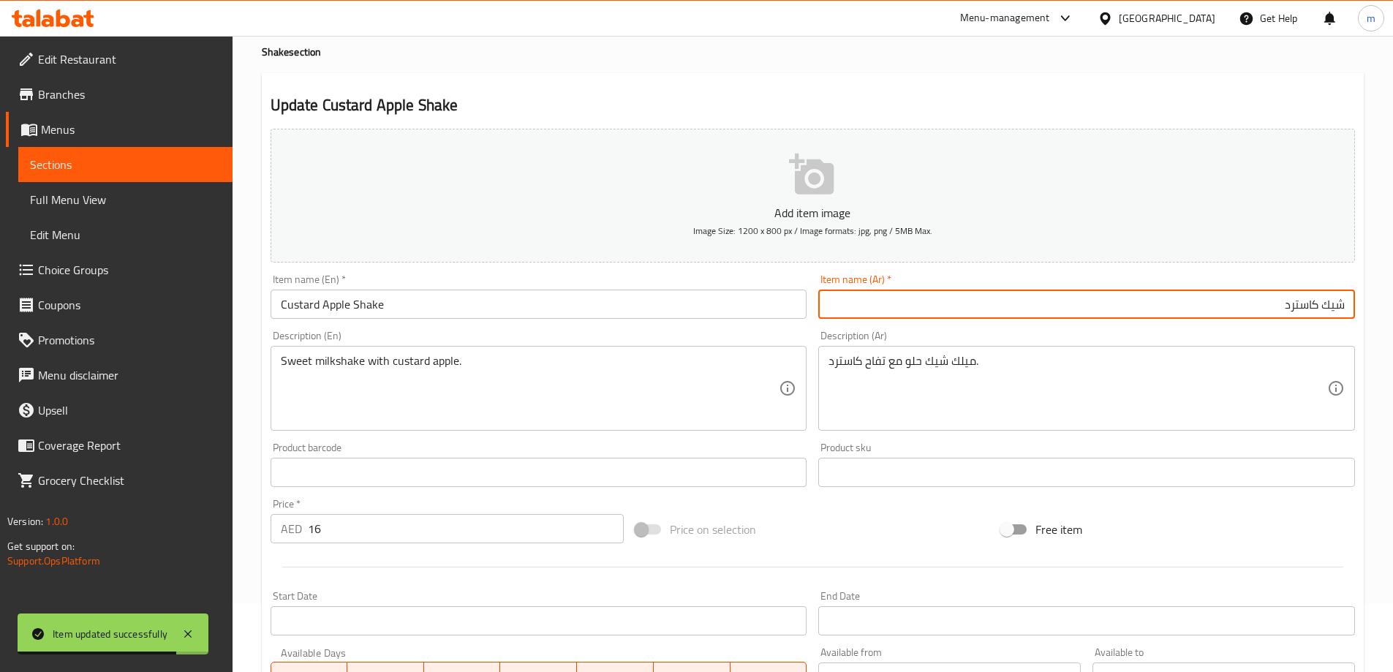
paste input "تفاح"
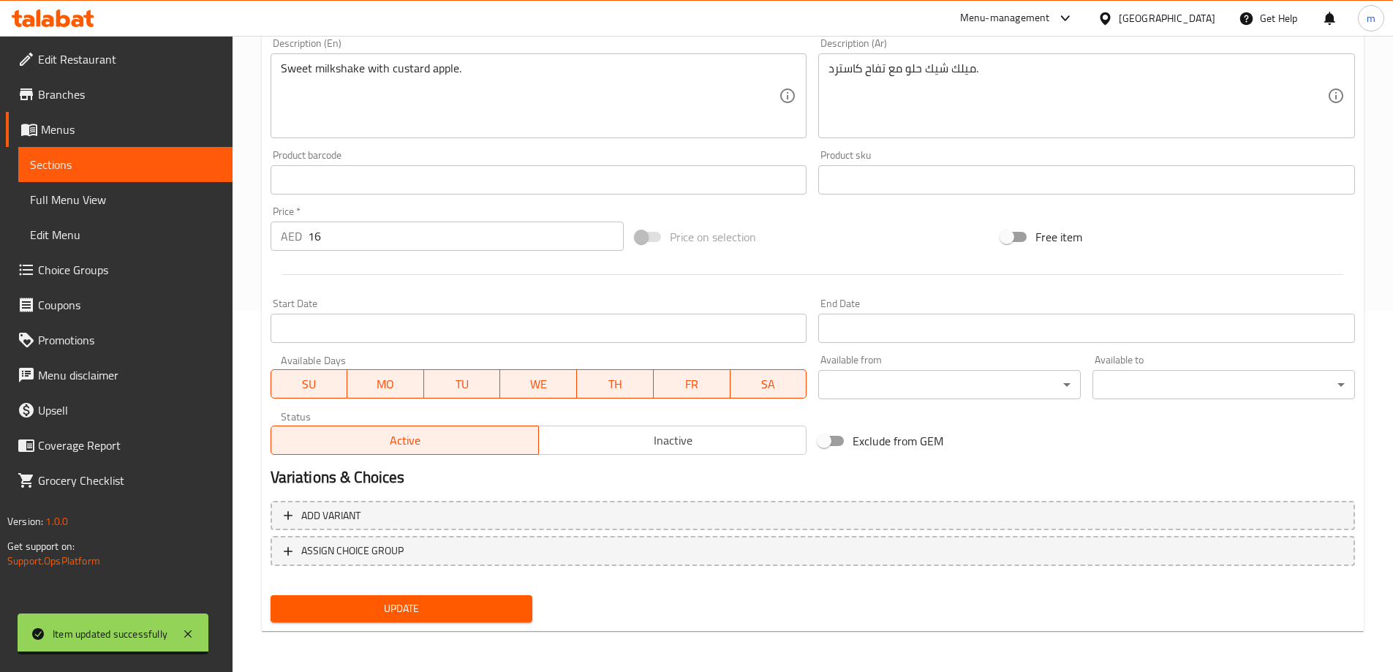
type input "شيك تفاح كاسترد"
click at [496, 613] on span "Update" at bounding box center [401, 609] width 239 height 18
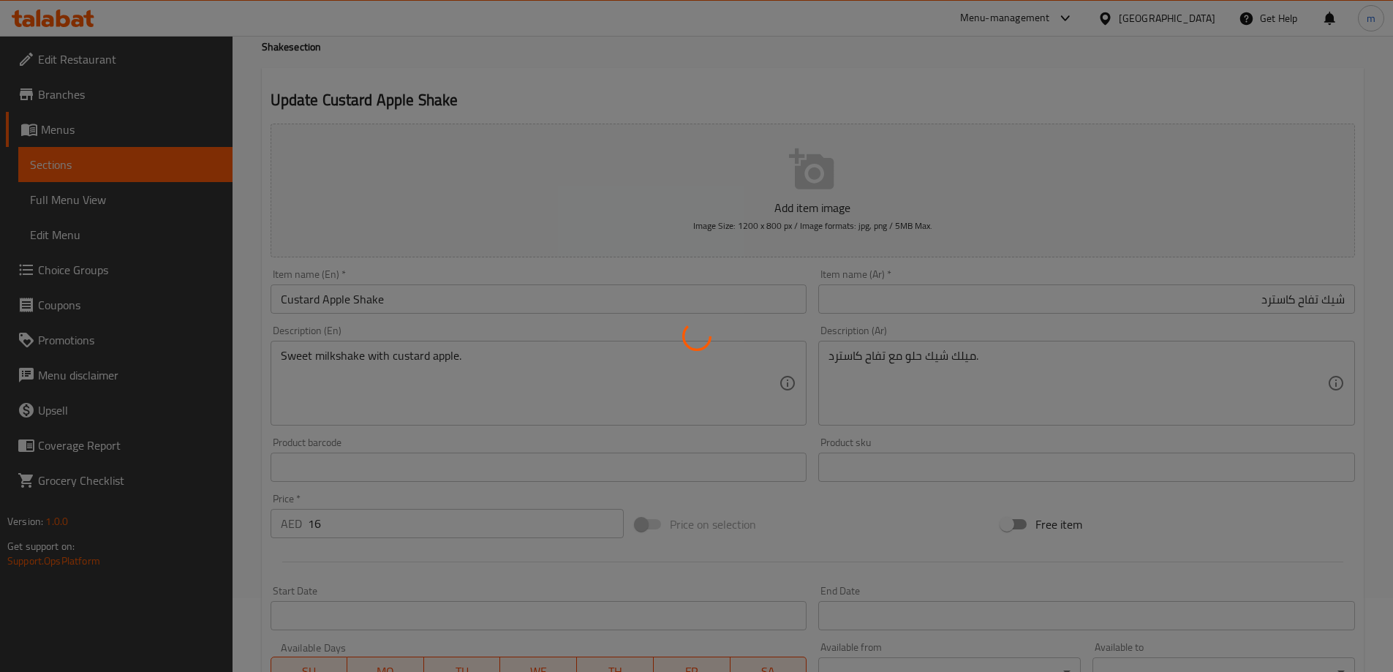
scroll to position [0, 0]
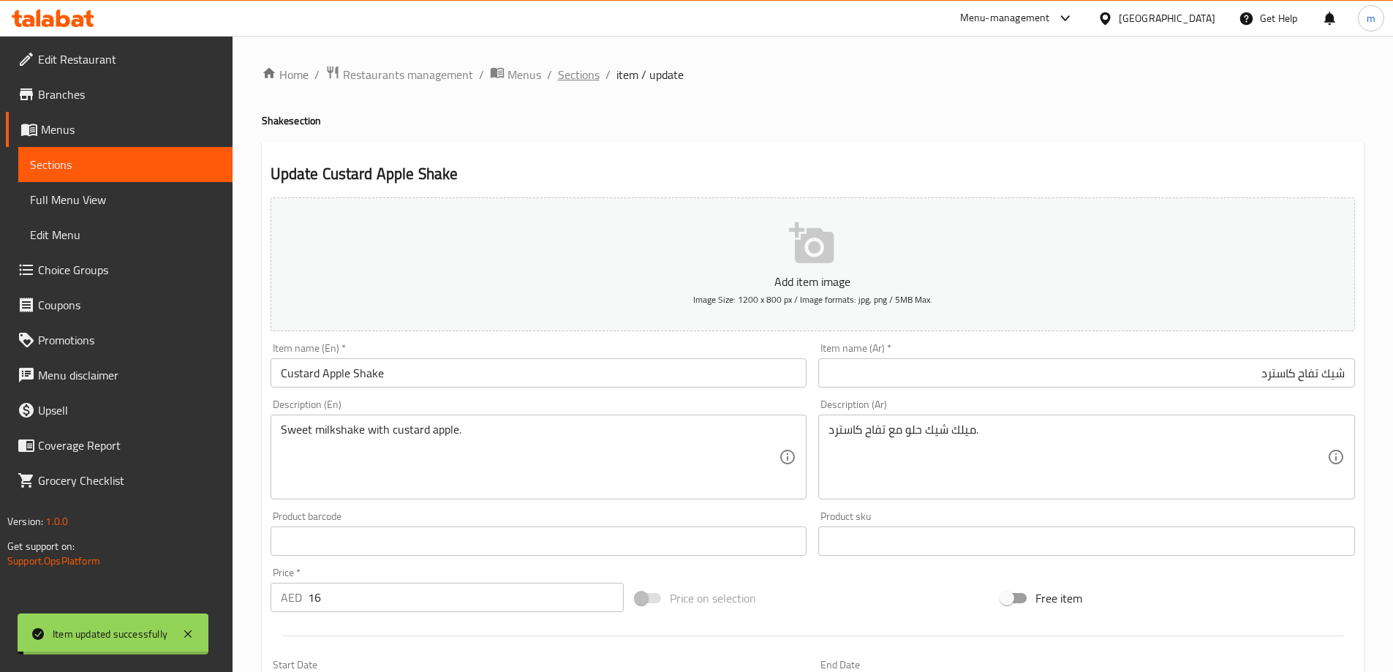
click at [565, 81] on span "Sections" at bounding box center [579, 75] width 42 height 18
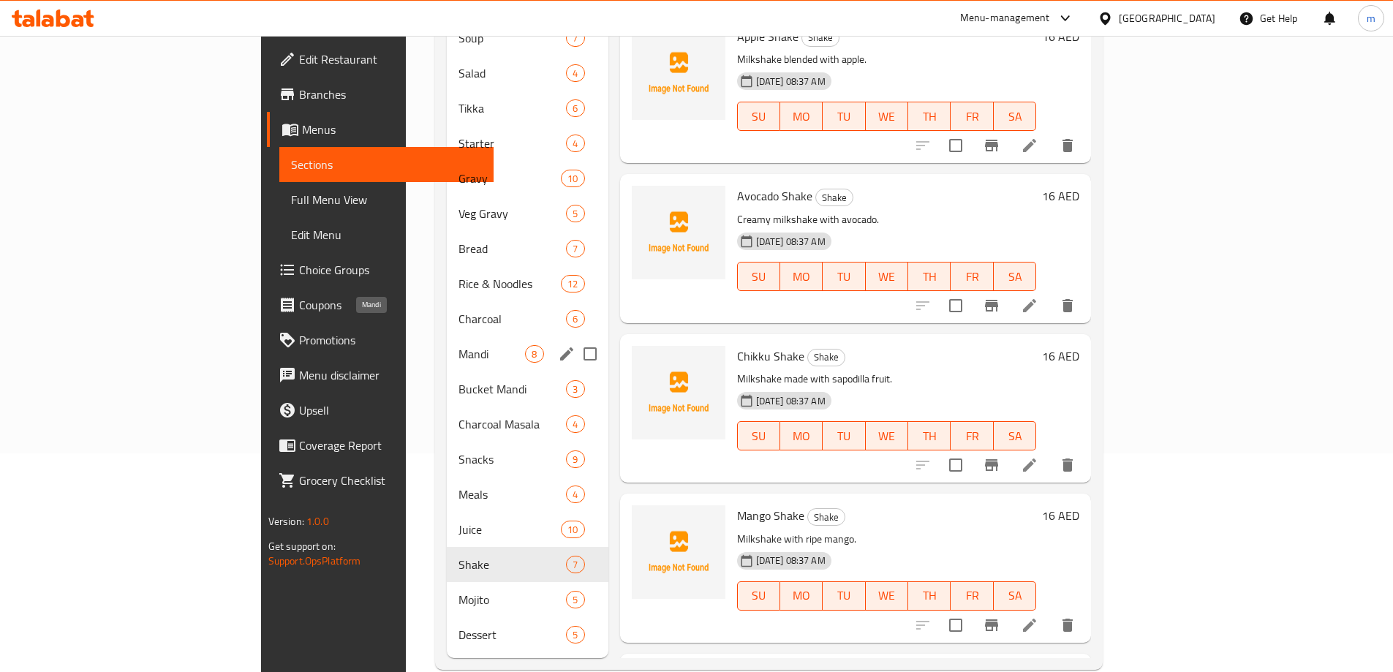
scroll to position [219, 0]
click at [447, 376] on div "Bucket Mandi 3" at bounding box center [527, 388] width 161 height 35
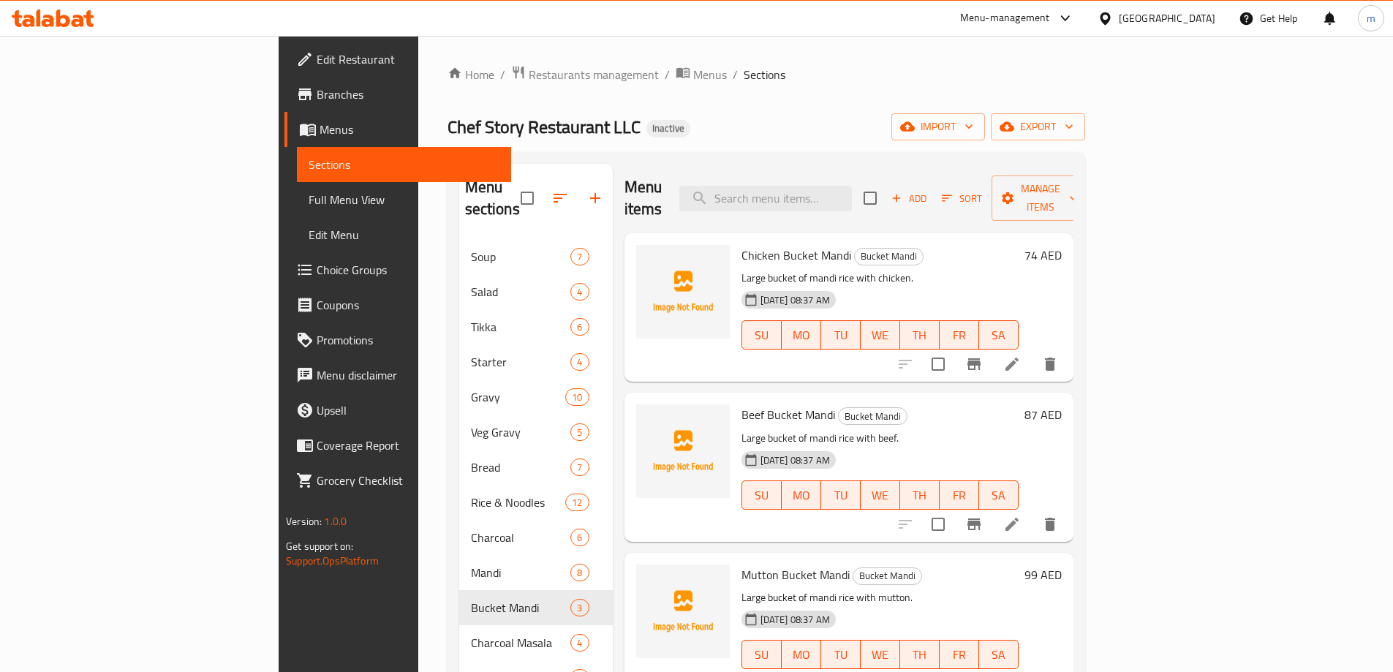
click at [1068, 347] on div at bounding box center [978, 364] width 180 height 35
click at [1021, 355] on icon at bounding box center [1012, 364] width 18 height 18
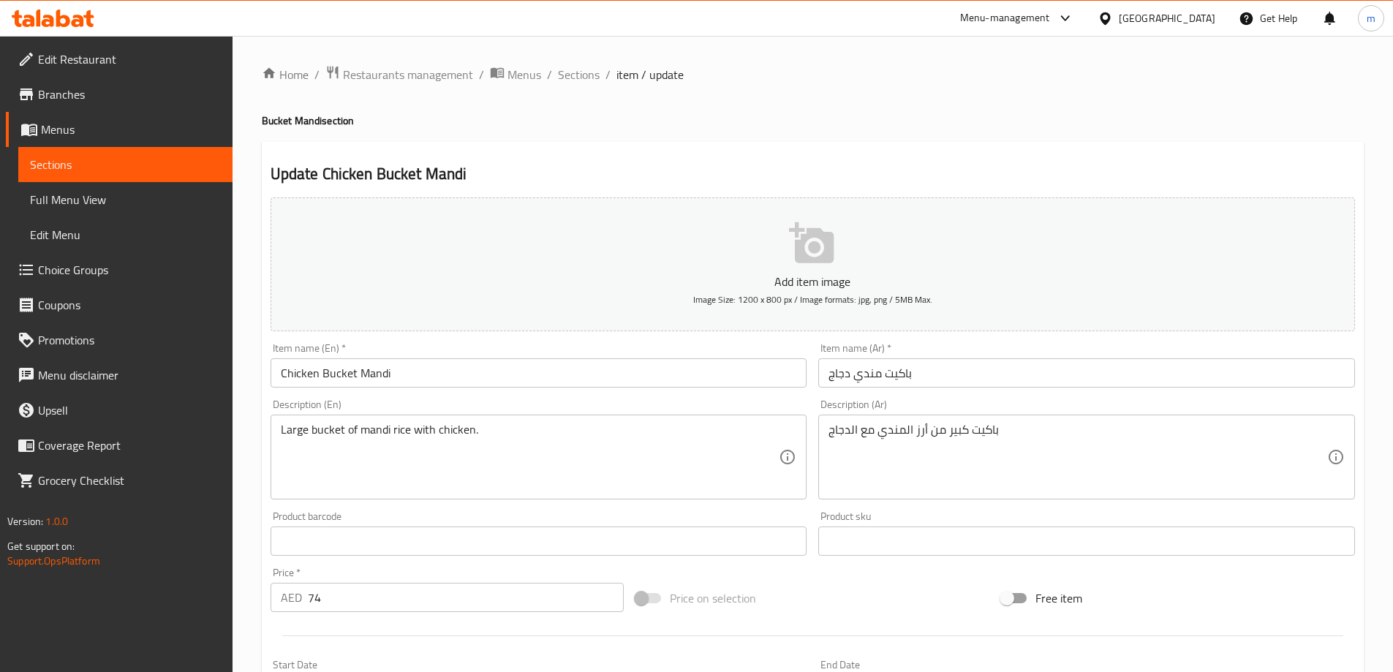
click at [613, 519] on div "Product barcode Product barcode" at bounding box center [539, 533] width 537 height 45
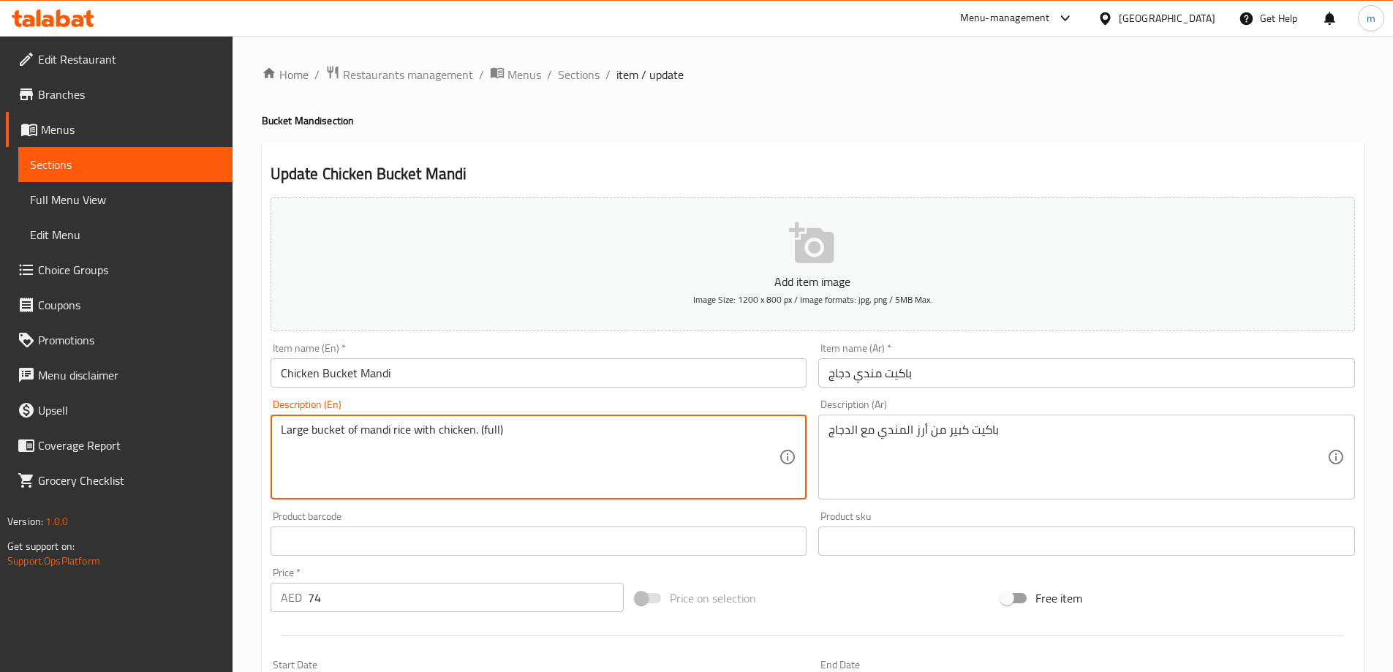
type textarea "Large bucket of mandi rice with chicken. (full)"
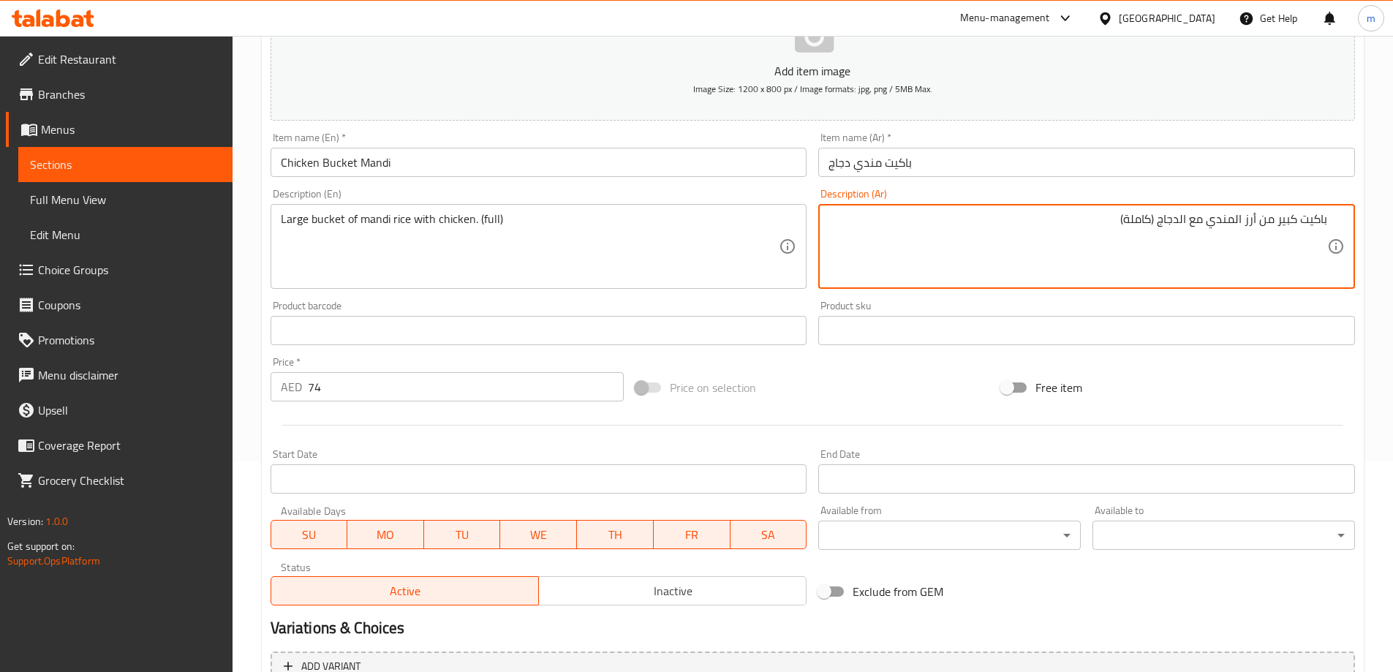
scroll to position [361, 0]
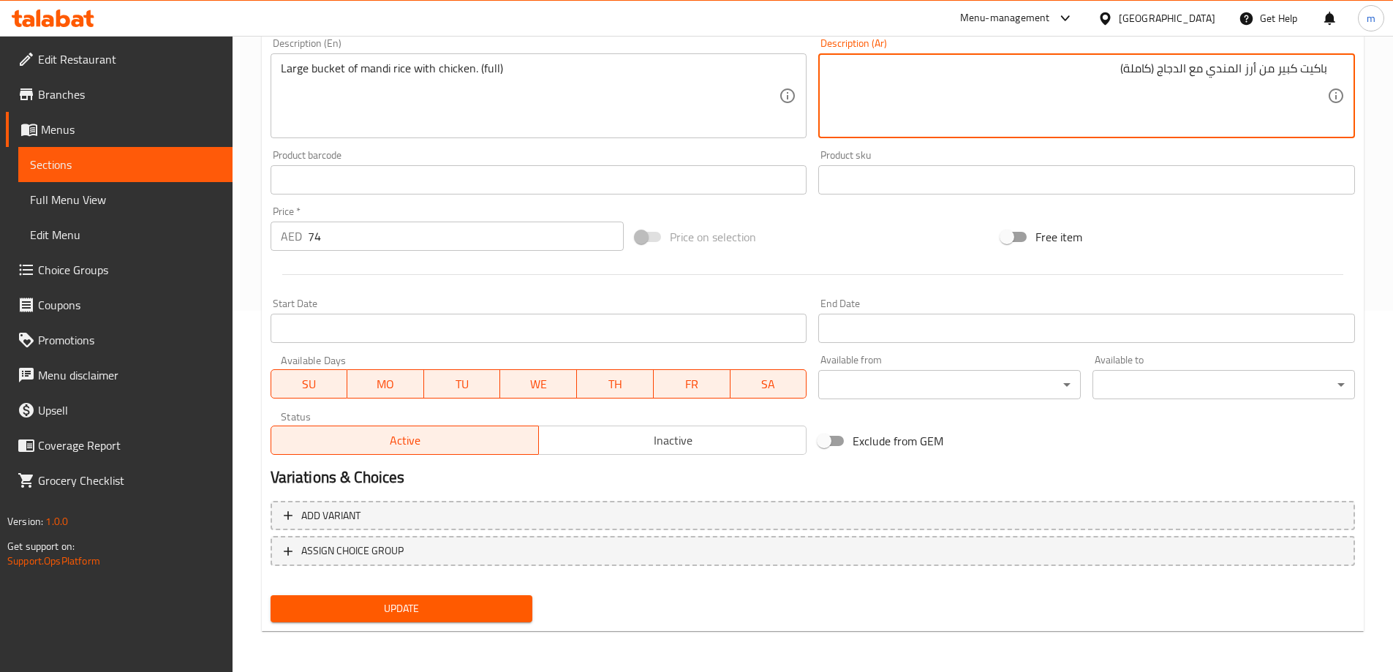
type textarea "باكيت كبير من أرز المندي مع الدجاج (كاملة)"
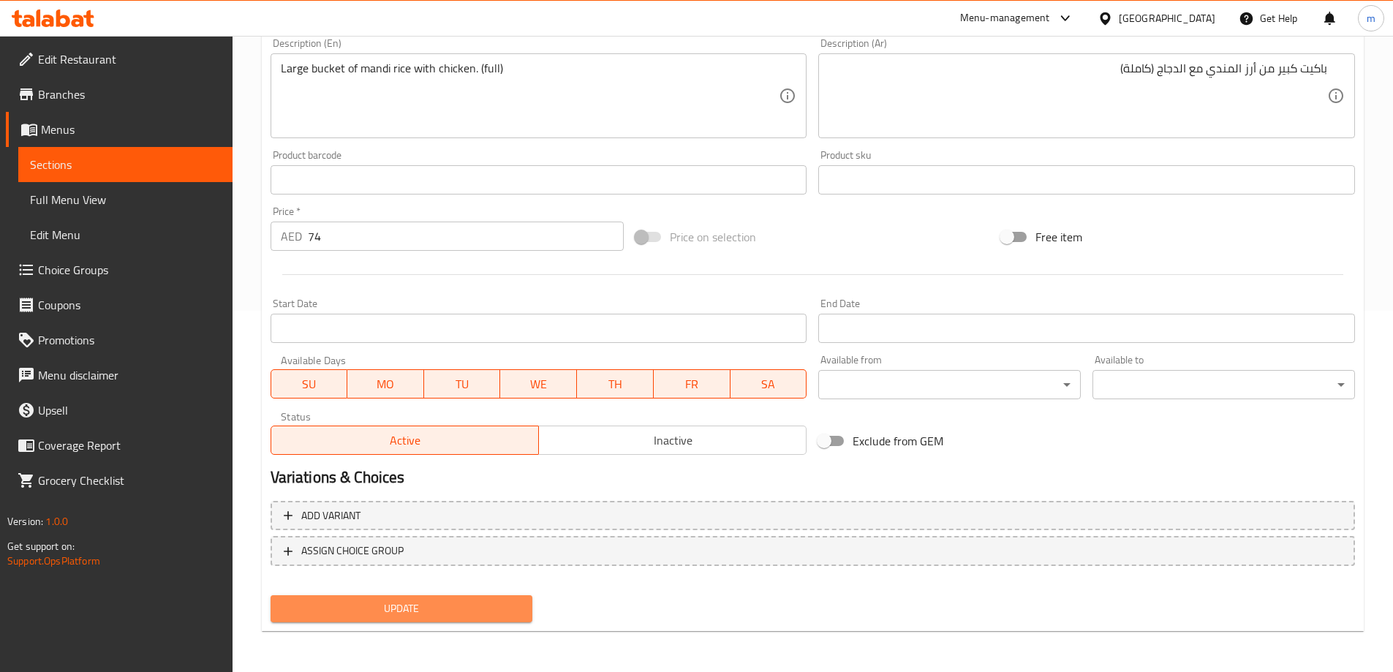
drag, startPoint x: 483, startPoint y: 598, endPoint x: 644, endPoint y: 466, distance: 208.9
click at [486, 597] on button "Update" at bounding box center [402, 608] width 263 height 27
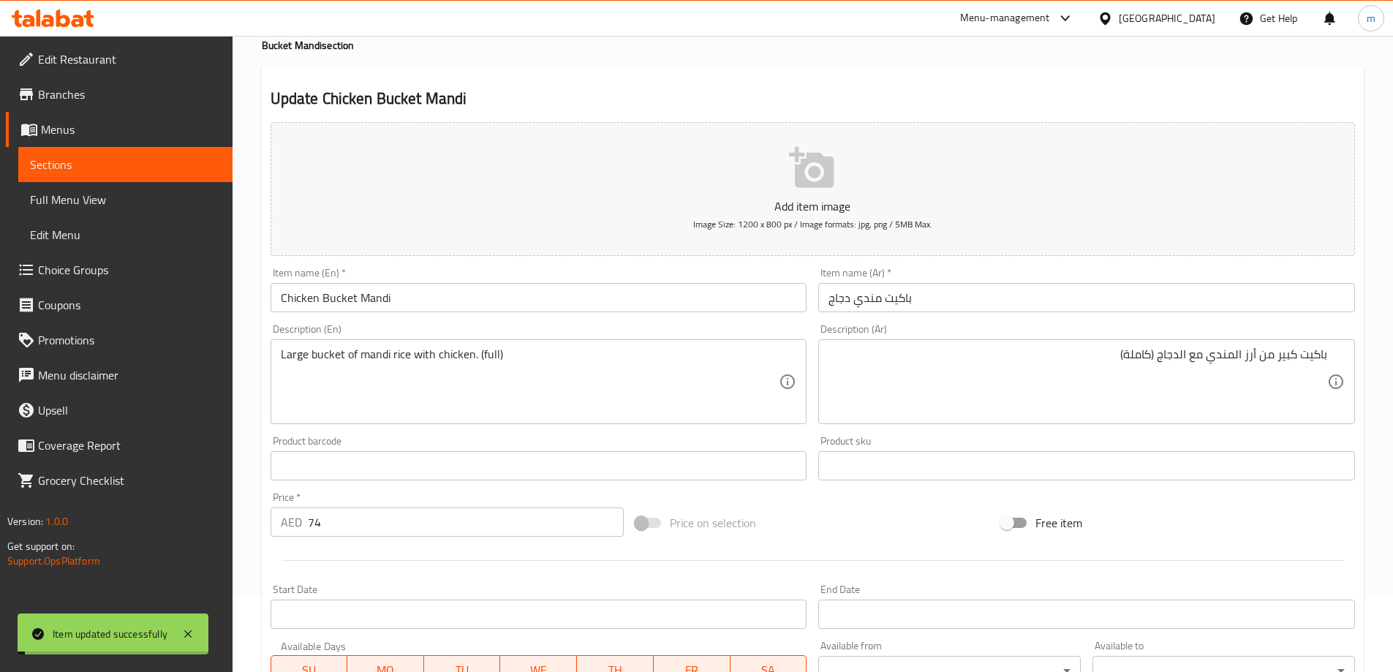
scroll to position [0, 0]
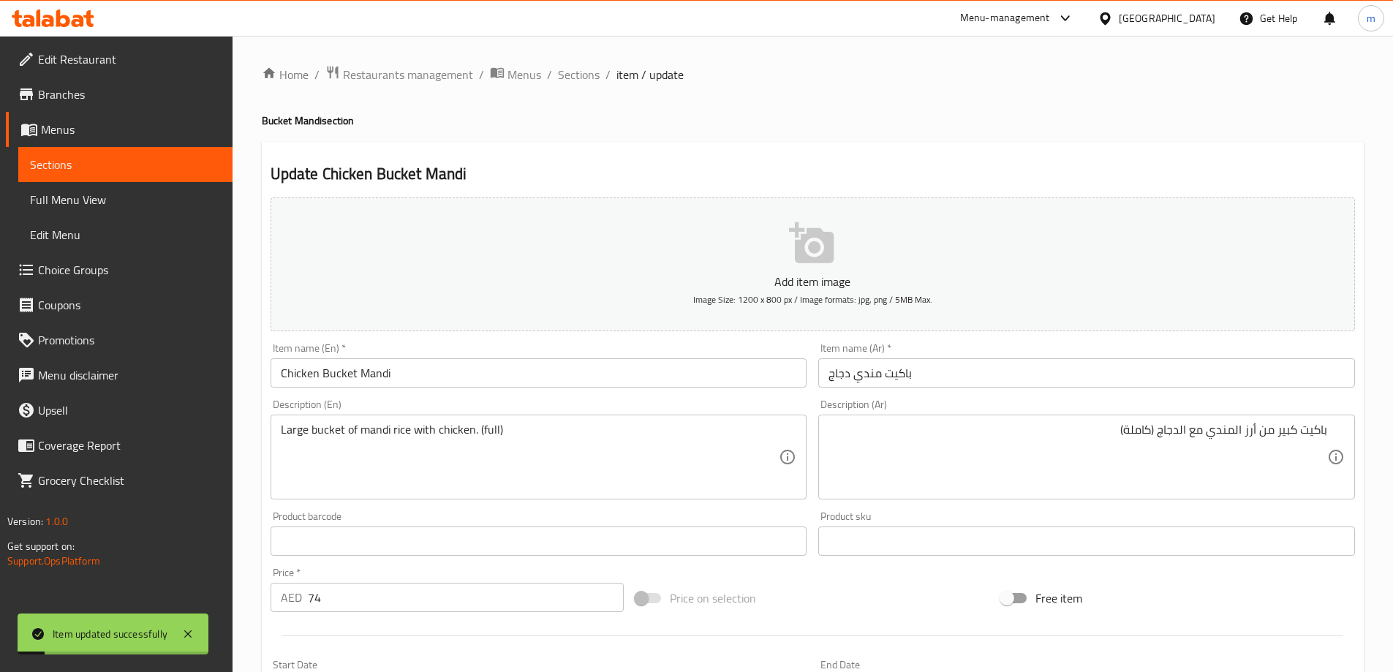
click at [576, 86] on div "Home / Restaurants management / Menus / Sections / item / update Bucket Mandi s…" at bounding box center [813, 534] width 1102 height 939
click at [587, 61] on div "Home / Restaurants management / Menus / Sections / item / update Bucket Mandi s…" at bounding box center [813, 535] width 1161 height 998
click at [577, 66] on span "Sections" at bounding box center [579, 75] width 42 height 18
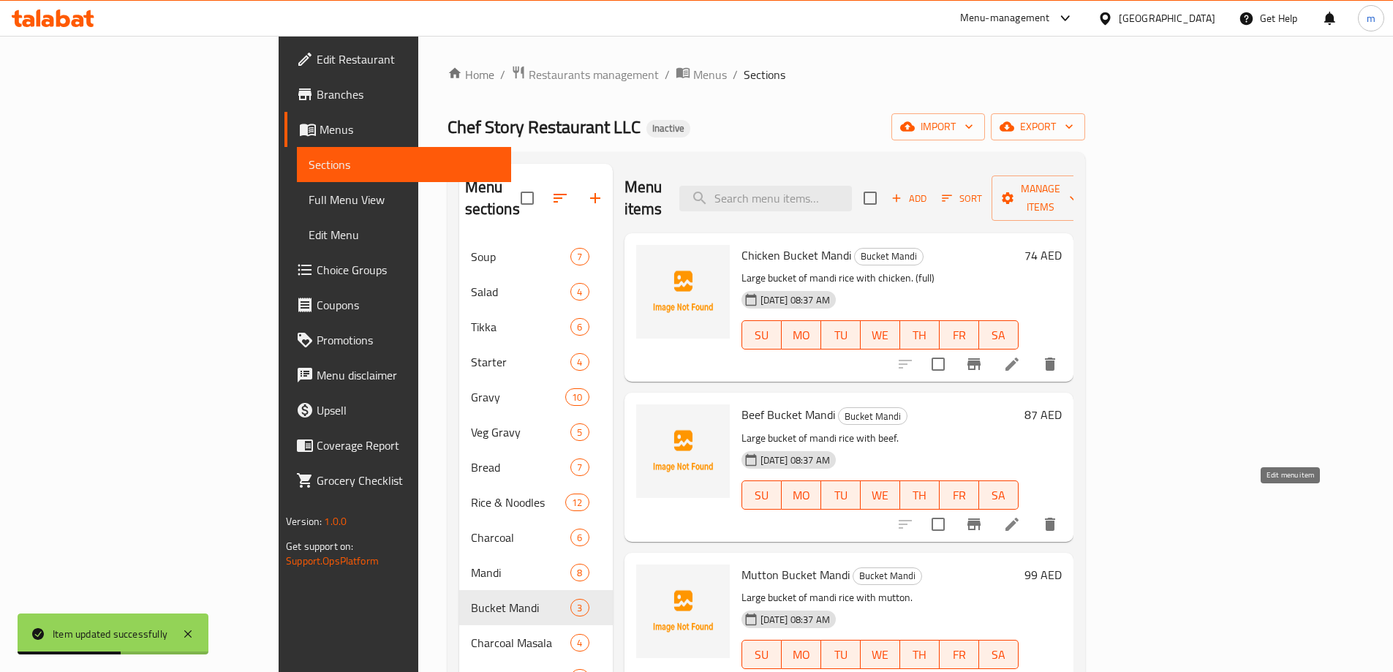
click at [1021, 516] on icon at bounding box center [1012, 525] width 18 height 18
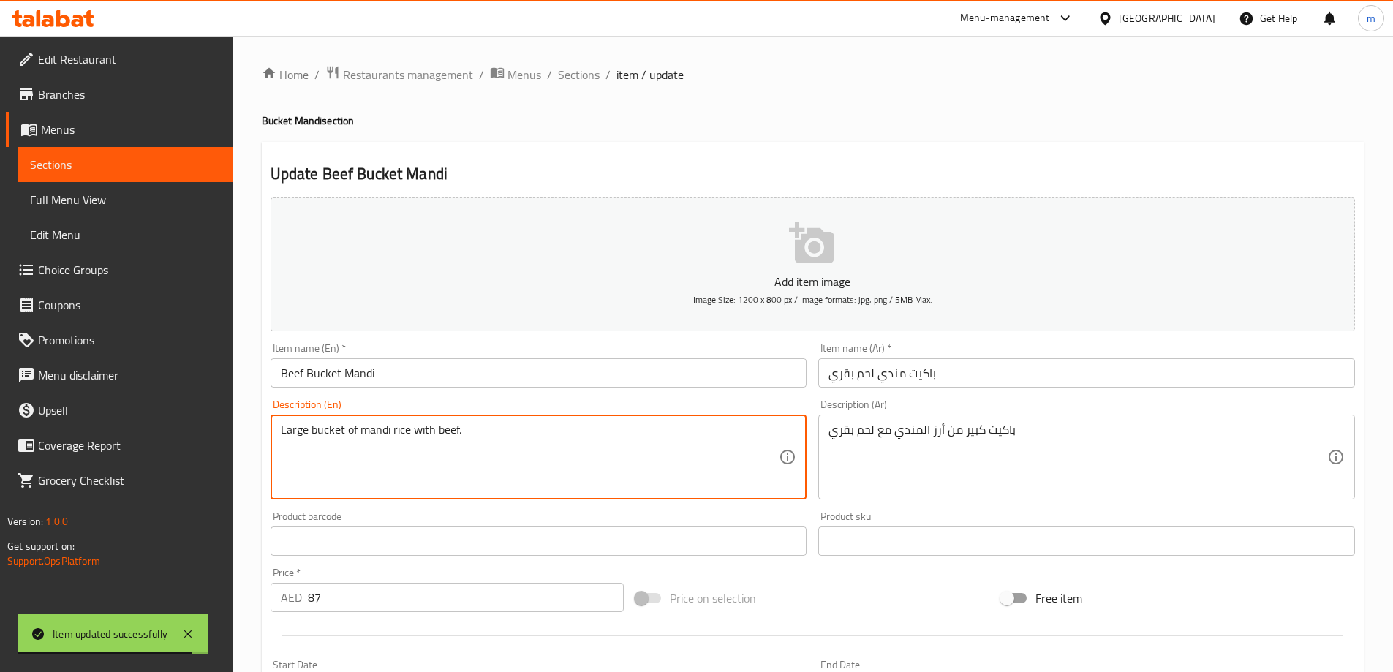
paste textarea "(full)"
type textarea "Large bucket of mandi rice with beef. (full)"
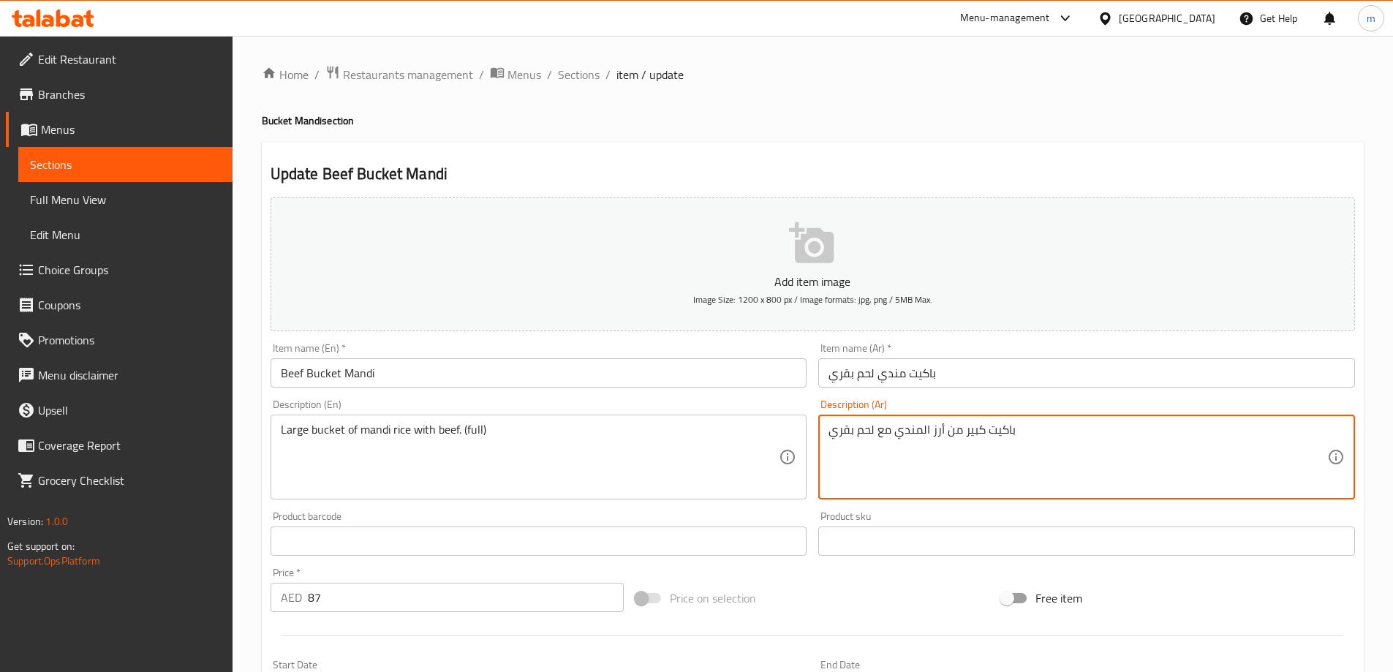
paste textarea "(كاملة)"
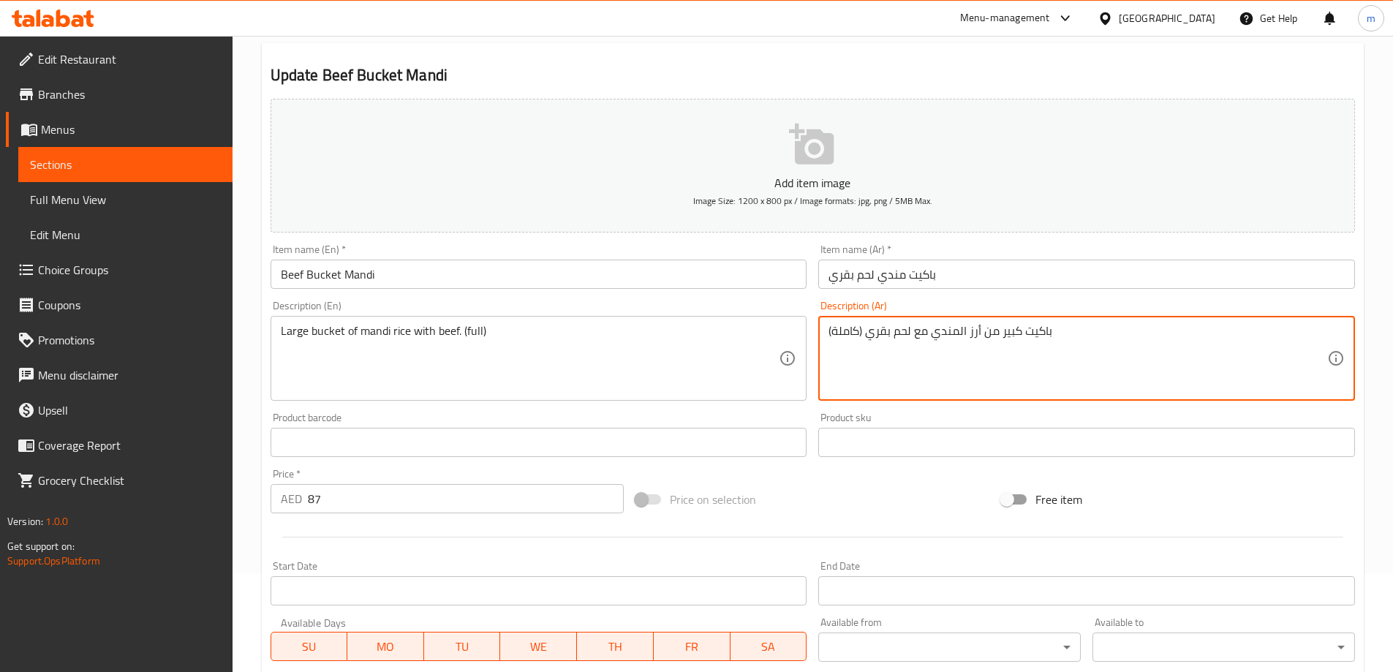
scroll to position [361, 0]
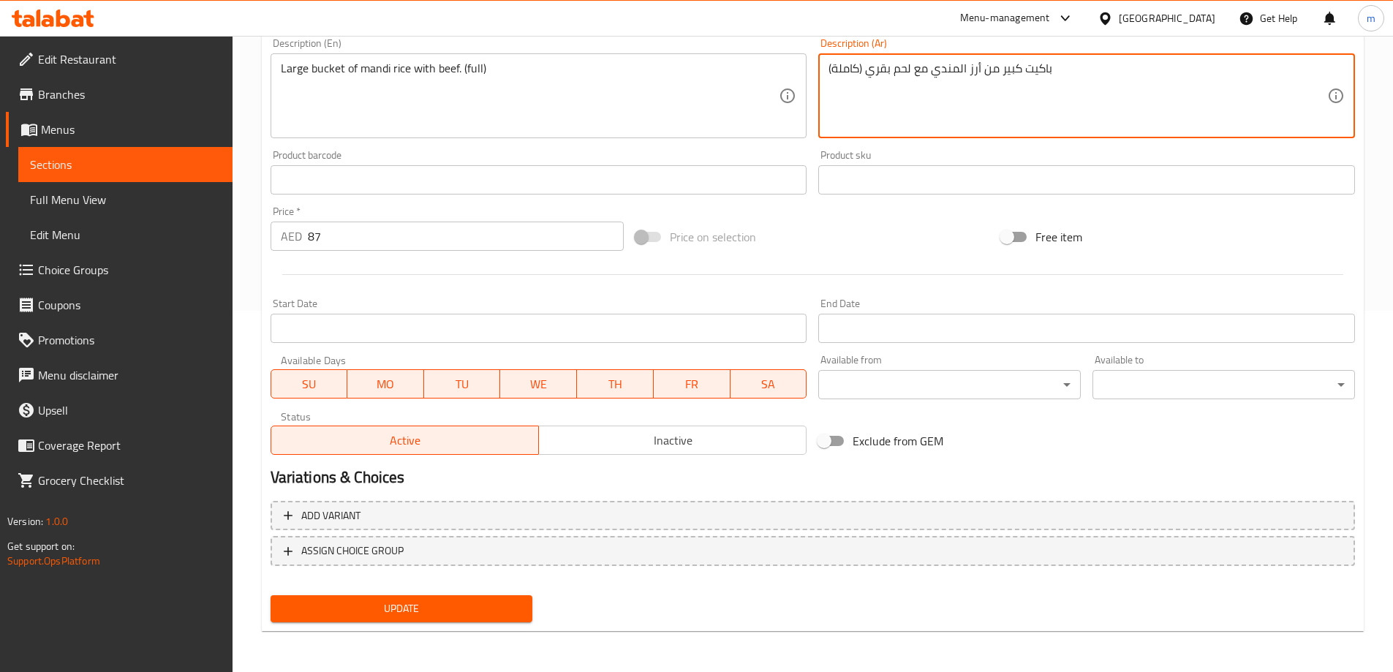
type textarea "باكيت كبير من أرز المندي مع لحم بقري (كاملة)"
click at [498, 587] on div "Add variant ASSIGN CHOICE GROUP" at bounding box center [813, 542] width 1096 height 95
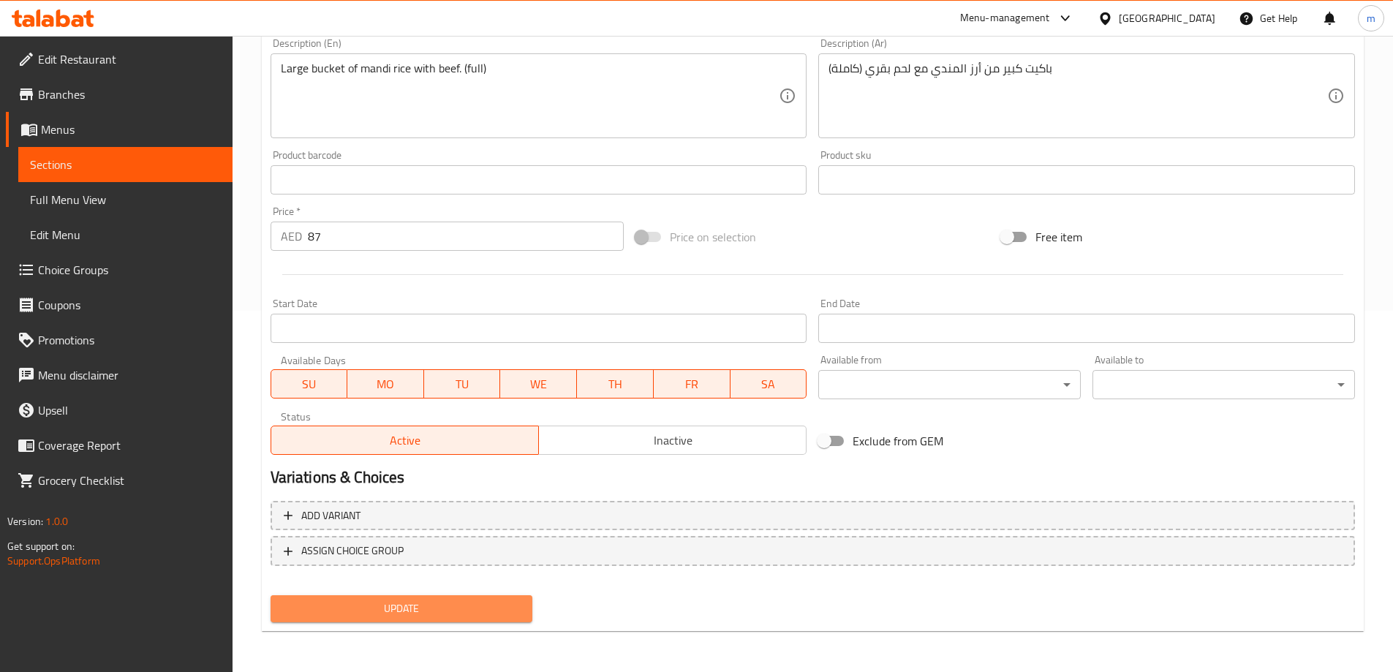
click at [503, 614] on span "Update" at bounding box center [401, 609] width 239 height 18
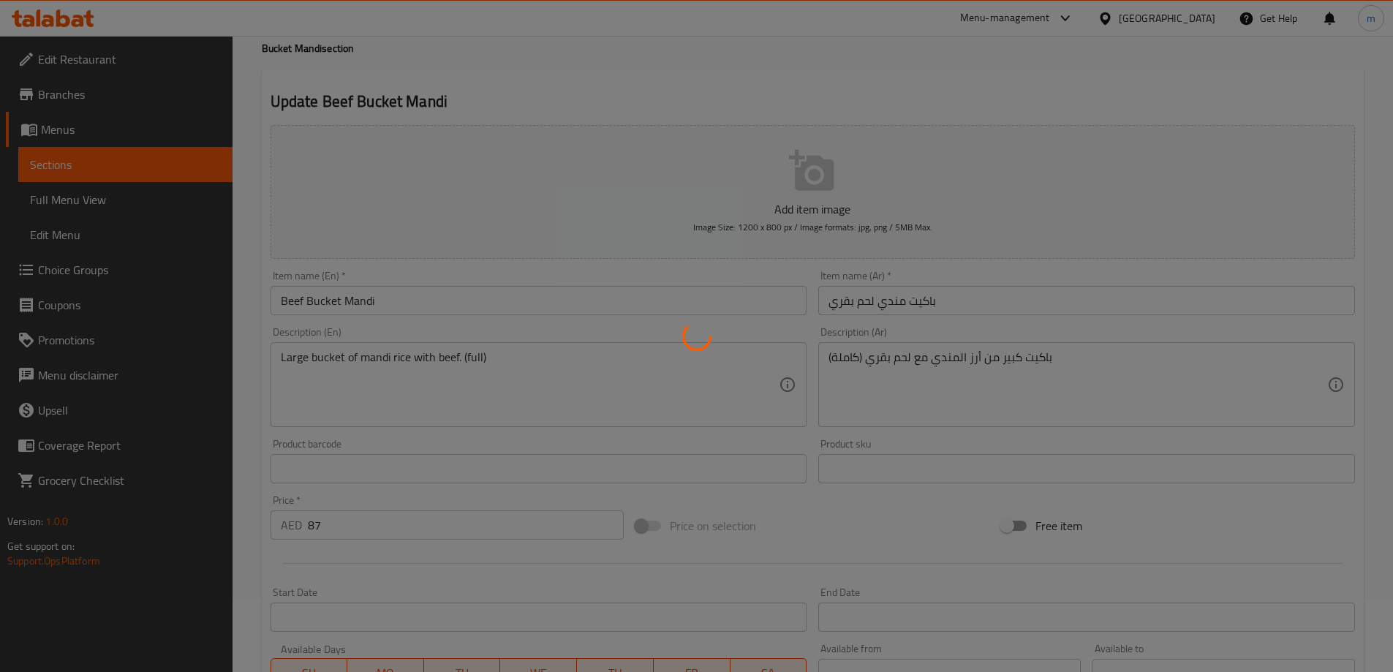
scroll to position [0, 0]
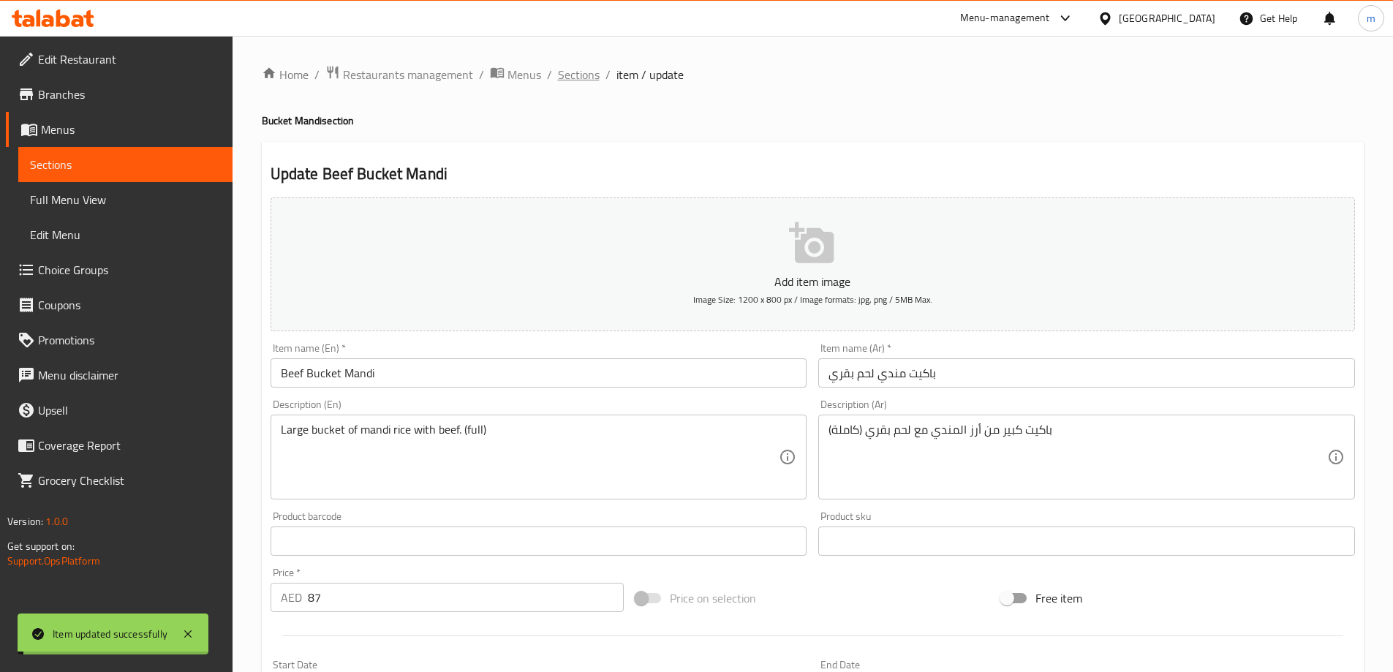
click at [573, 70] on span "Sections" at bounding box center [579, 75] width 42 height 18
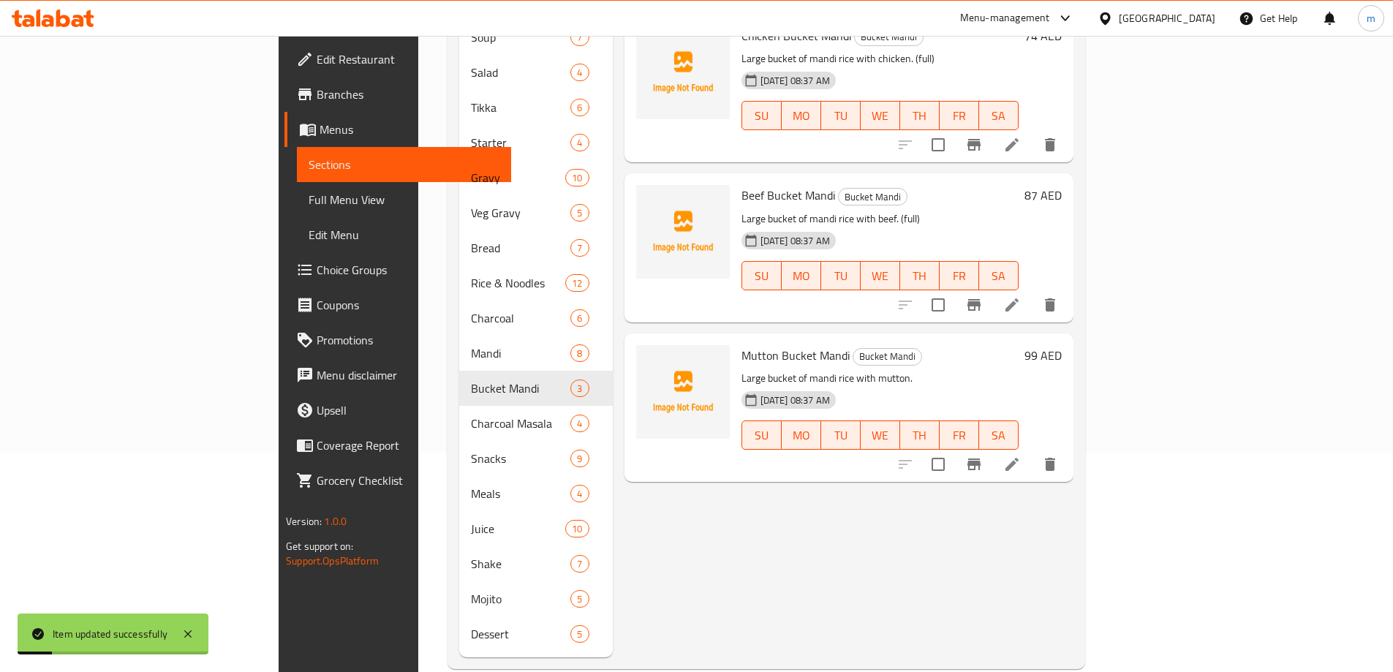
scroll to position [224, 0]
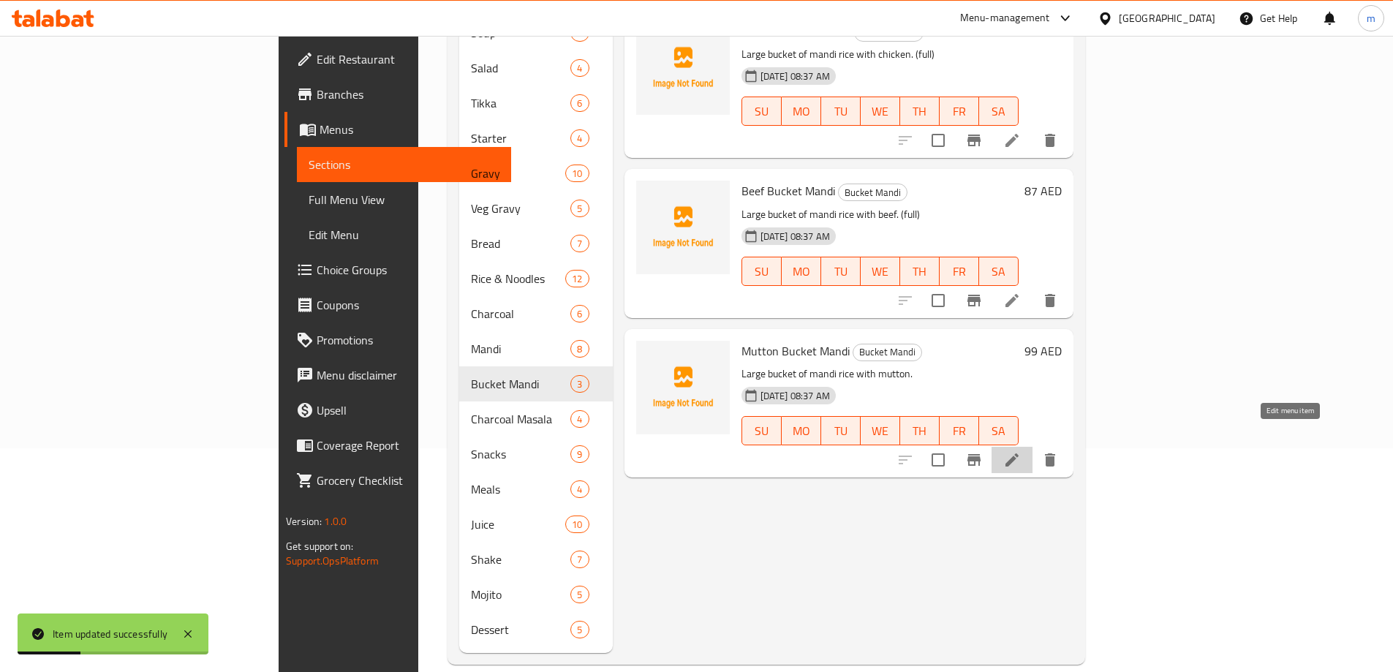
click at [1021, 451] on icon at bounding box center [1012, 460] width 18 height 18
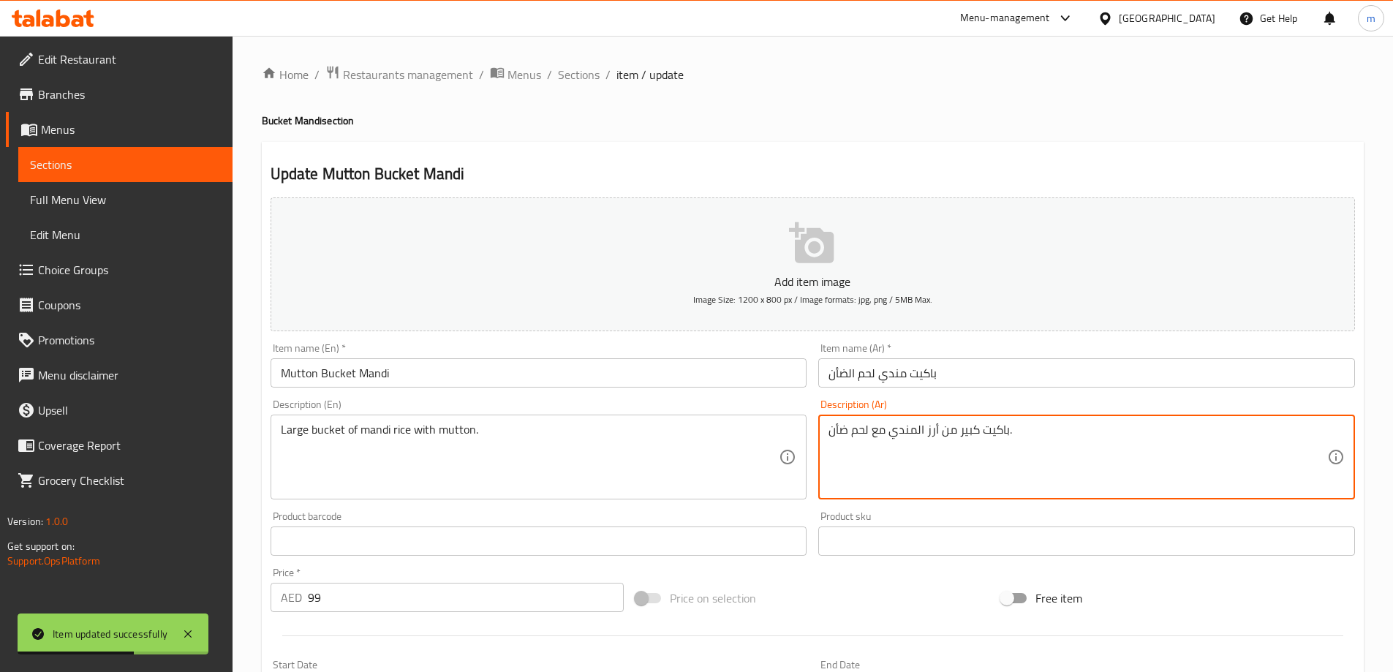
paste textarea "(كاملة)"
type textarea "باكيت كبير من أرز المندي مع لحم ضأن. (كاملة)"
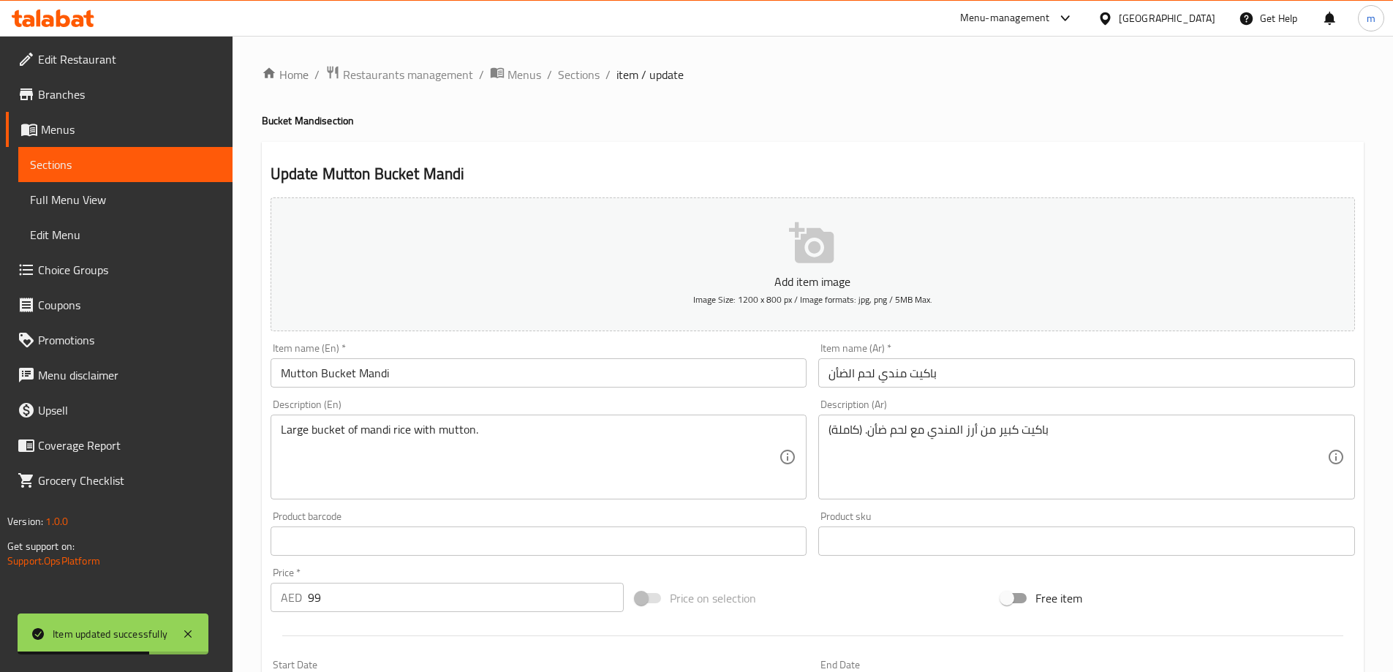
click at [725, 415] on div "Large bucket of mandi rice with mutton. Description (En)" at bounding box center [539, 457] width 537 height 85
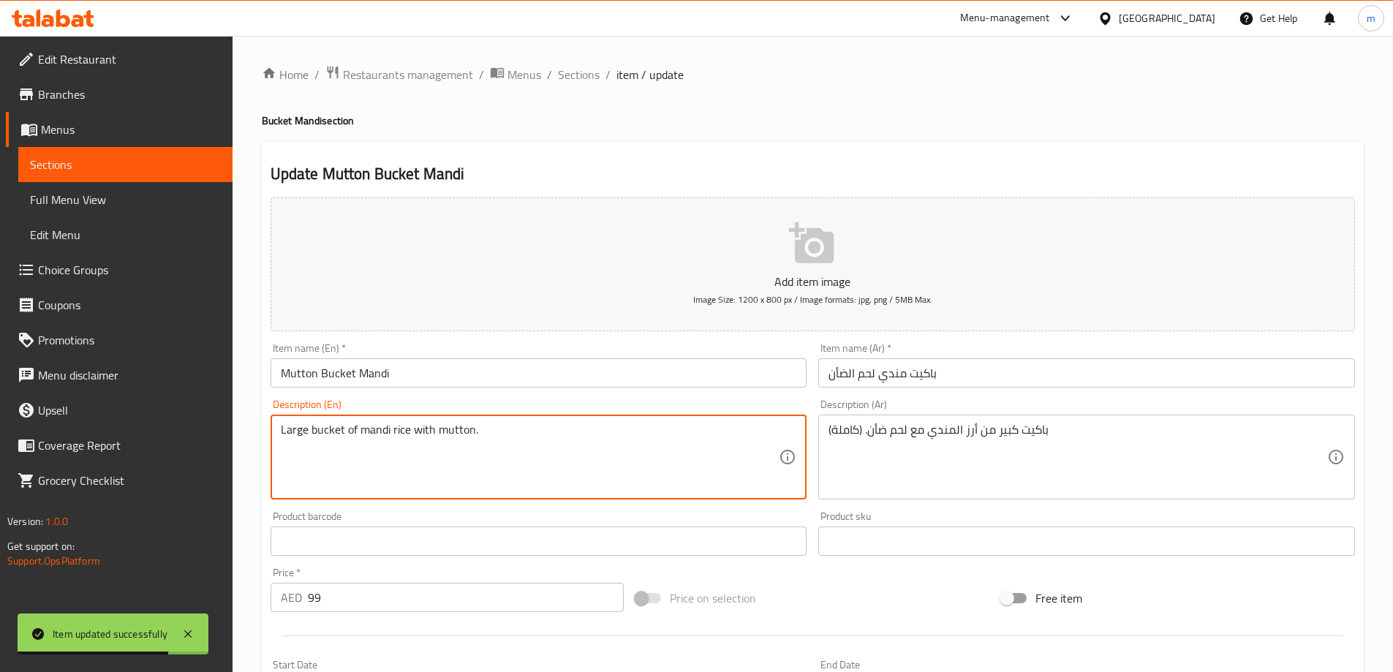
paste textarea "(full)"
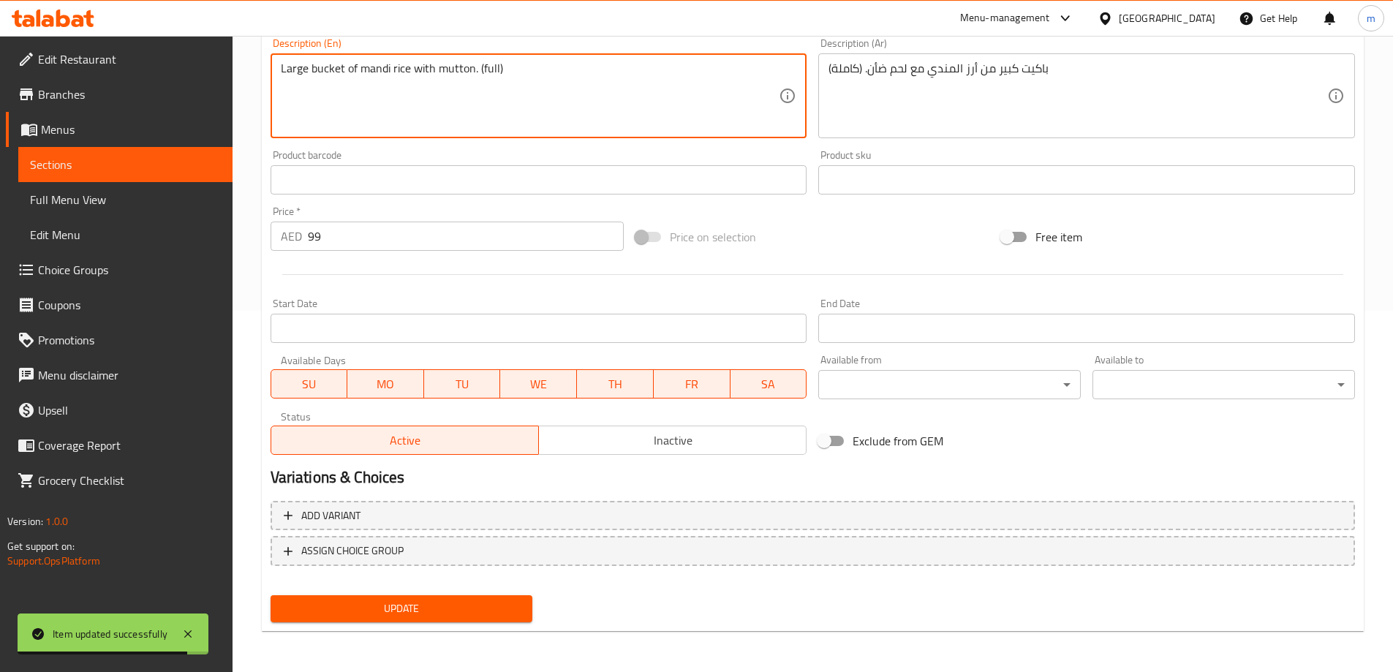
type textarea "Large bucket of mandi rice with mutton. (full)"
click at [479, 600] on span "Update" at bounding box center [401, 609] width 239 height 18
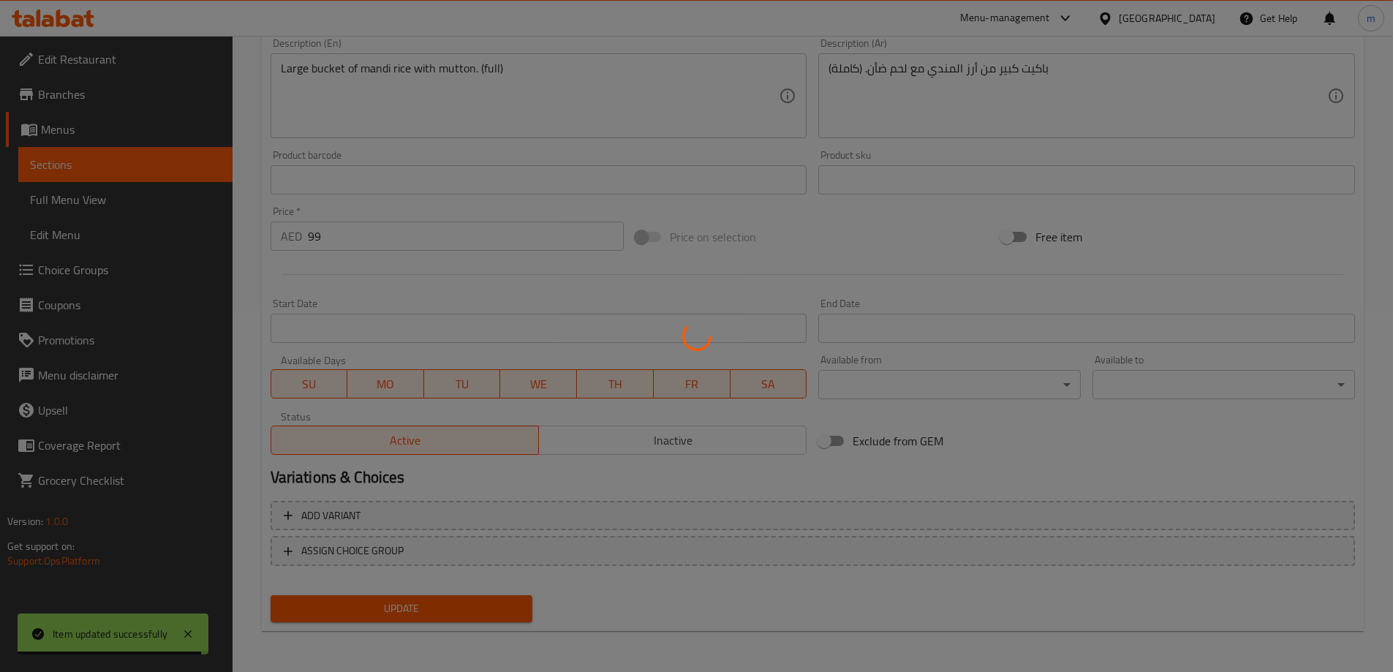
scroll to position [0, 0]
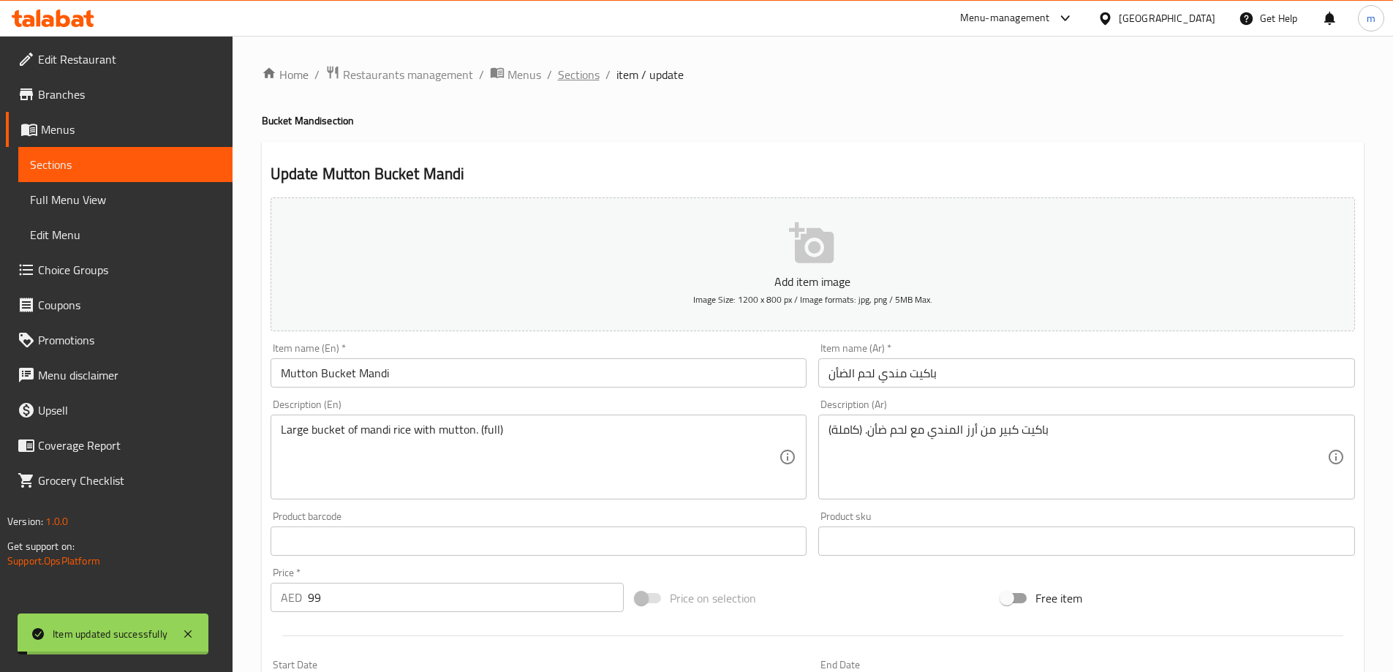
click at [587, 81] on span "Sections" at bounding box center [579, 75] width 42 height 18
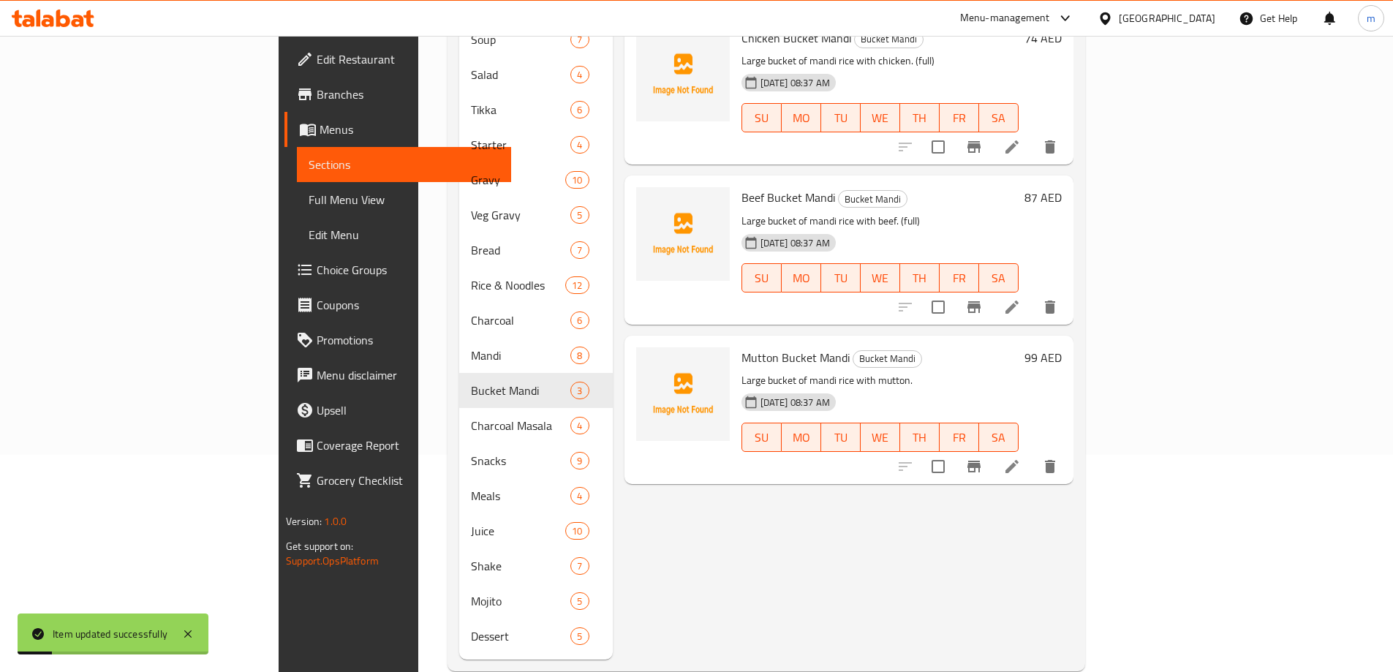
scroll to position [224, 0]
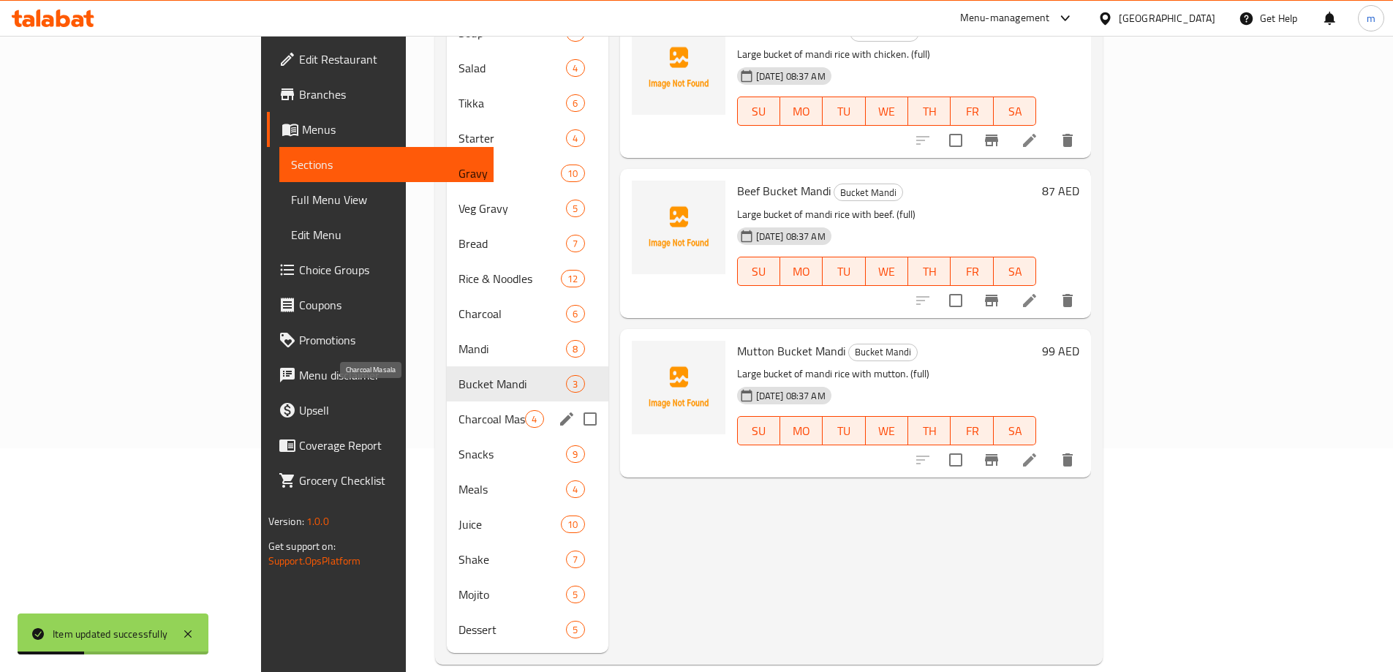
click at [459, 410] on span "Charcoal Masala" at bounding box center [492, 419] width 67 height 18
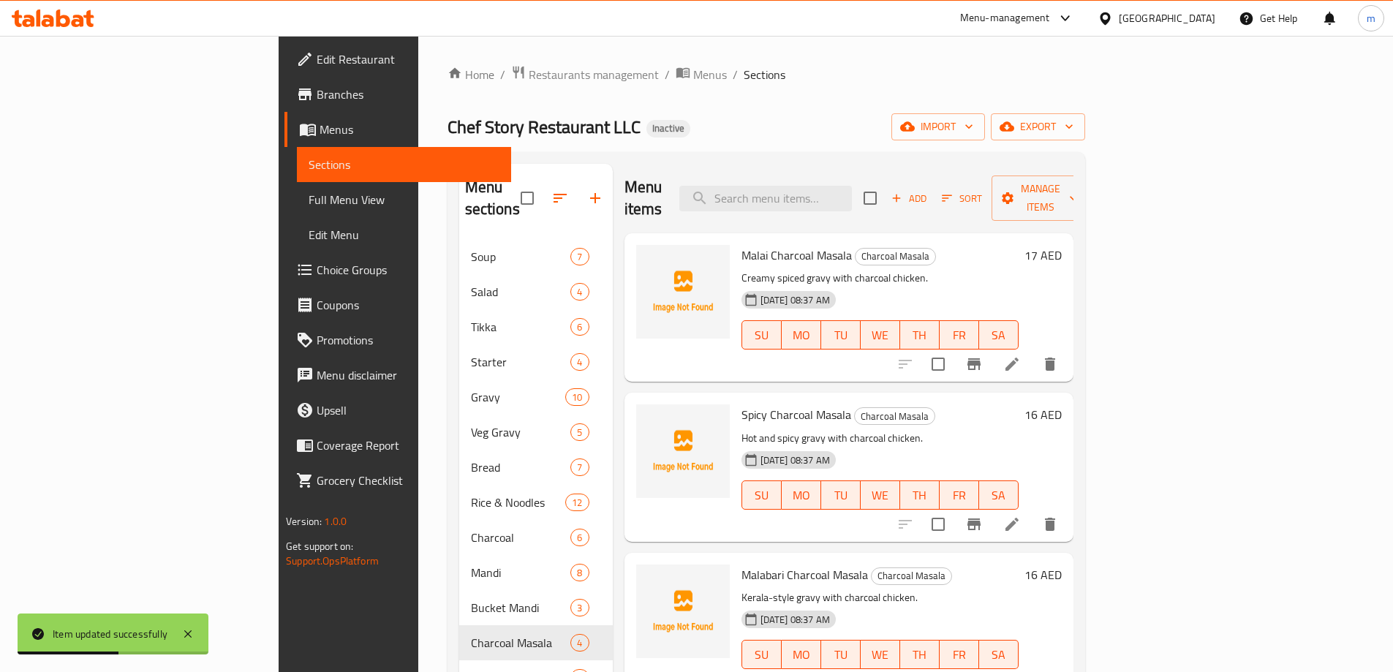
click at [1019, 358] on icon at bounding box center [1012, 364] width 13 height 13
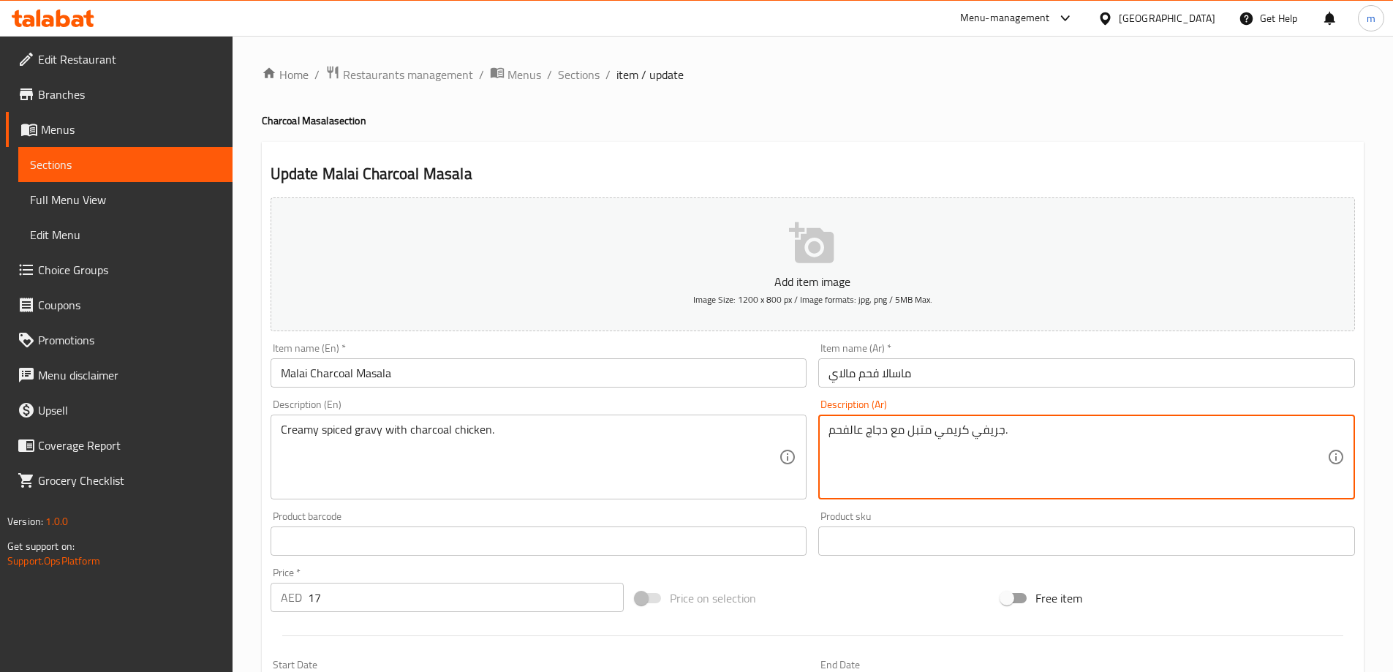
paste textarea "(كاملة)"
type textarea "جريفي كريمي متبل مع دجاج عالفحم. (كاملة)"
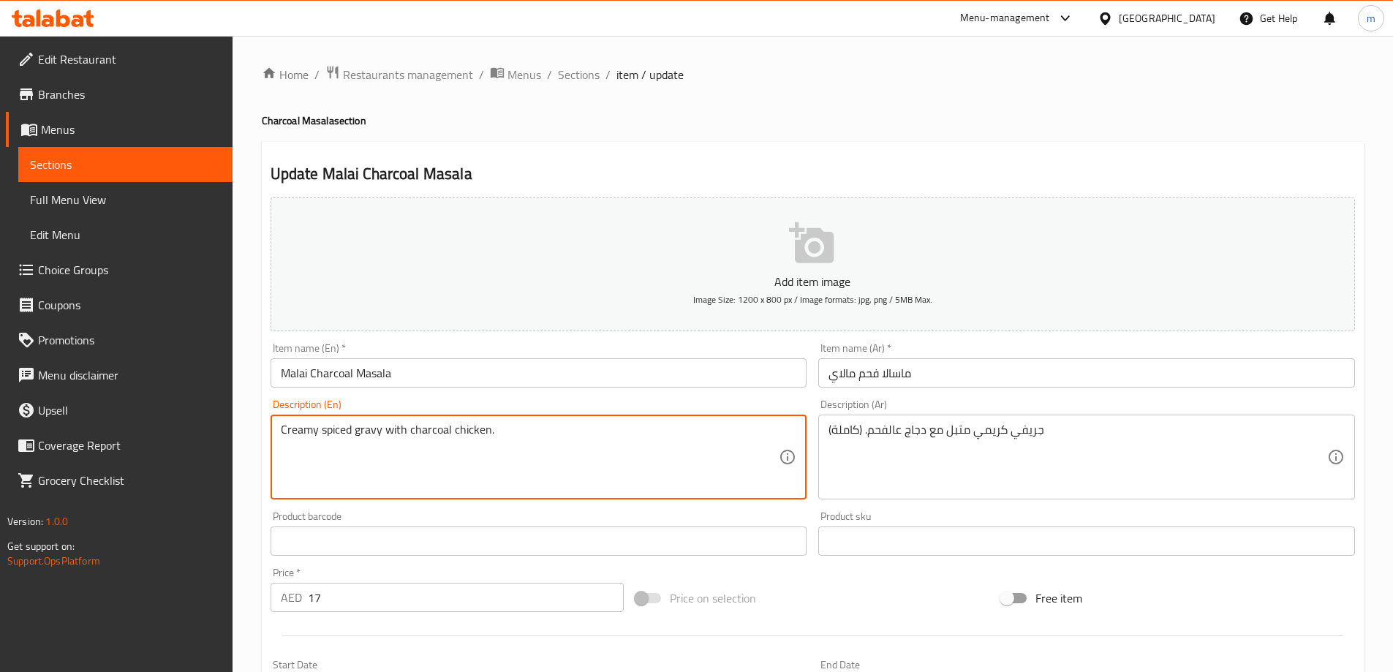
paste textarea "(full)"
type textarea "Creamy spiced gravy with charcoal chicken. (full)"
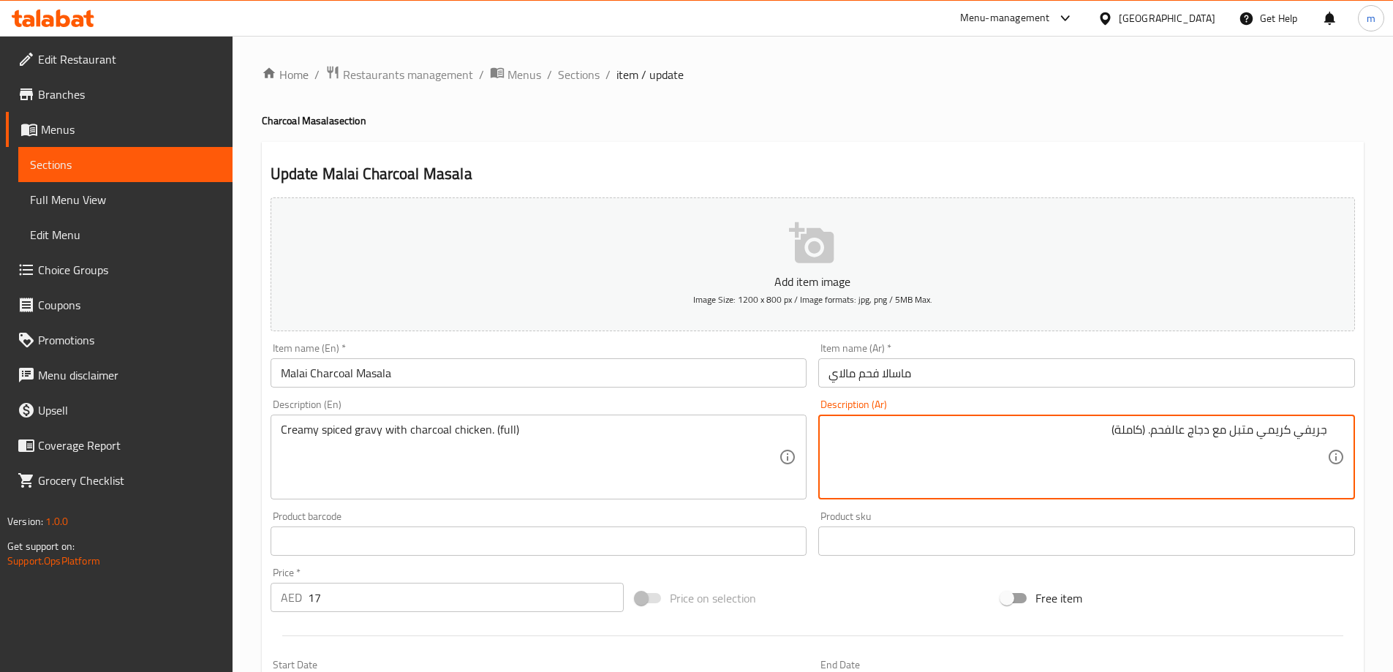
click at [1150, 431] on textarea "جريفي كريمي متبل مع دجاج عالفحم. (كاملة)" at bounding box center [1078, 457] width 499 height 69
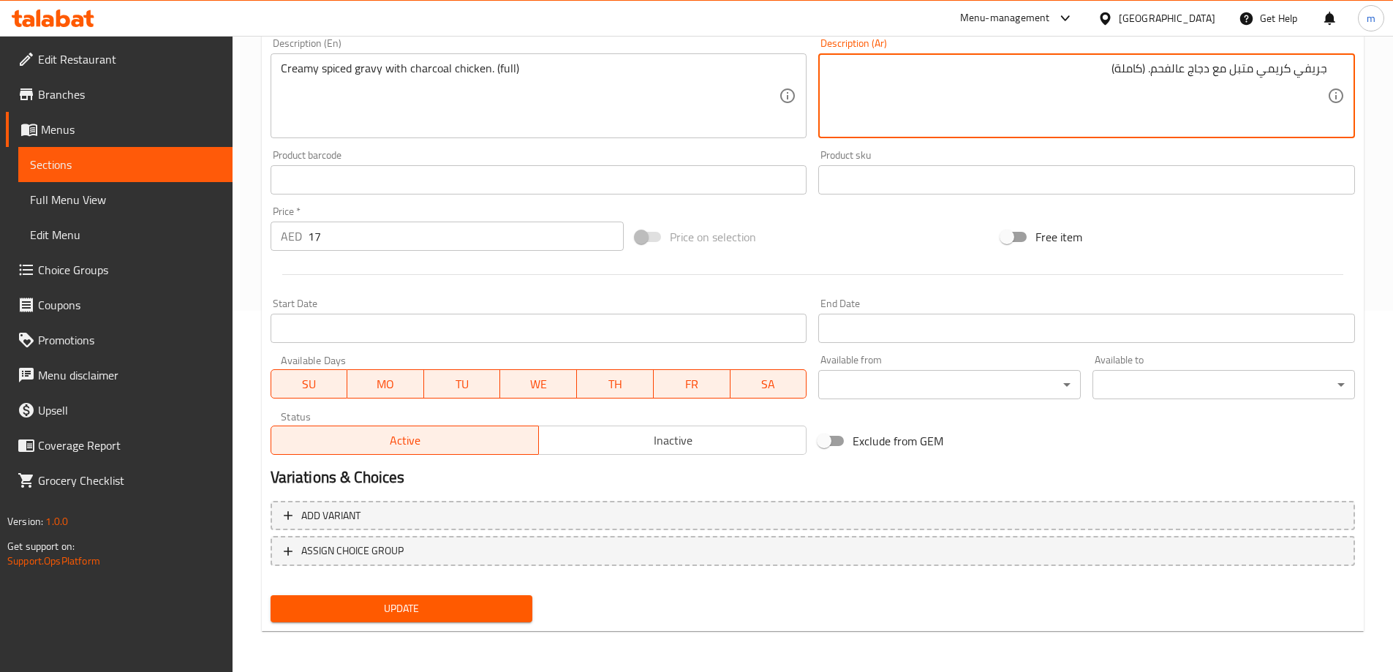
click at [507, 606] on span "Update" at bounding box center [401, 609] width 239 height 18
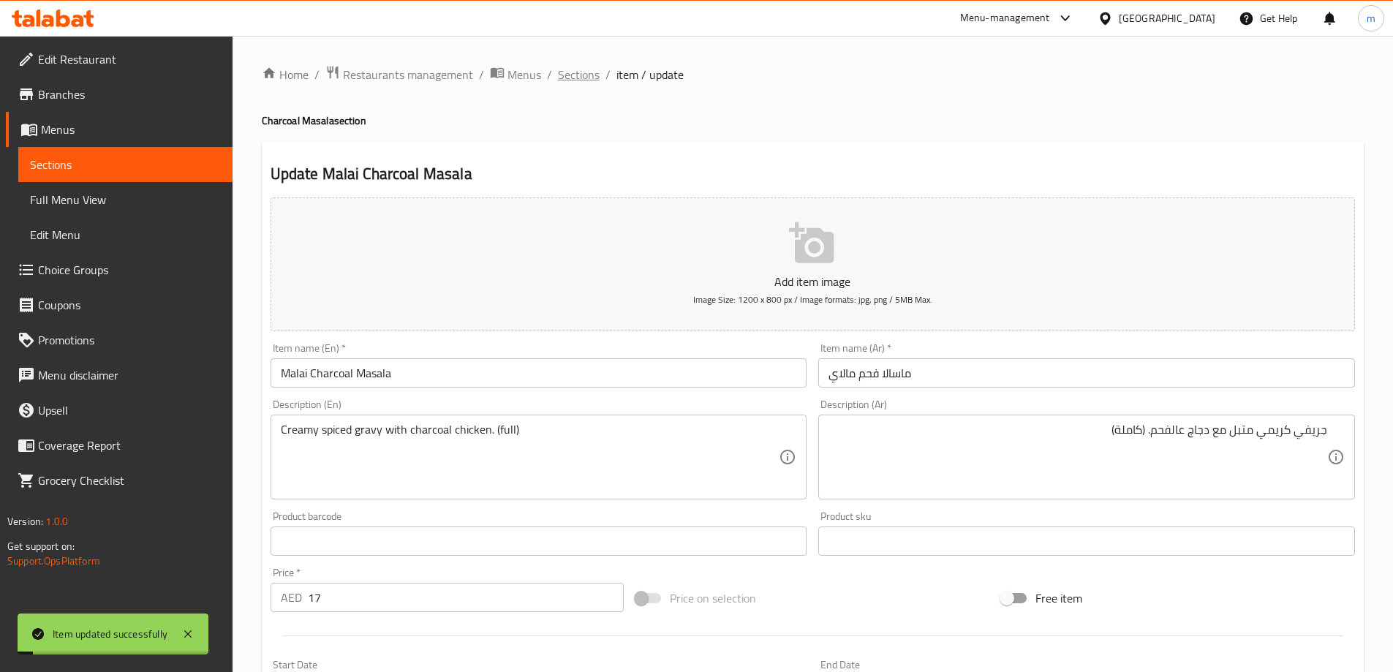
click at [584, 71] on span "Sections" at bounding box center [579, 75] width 42 height 18
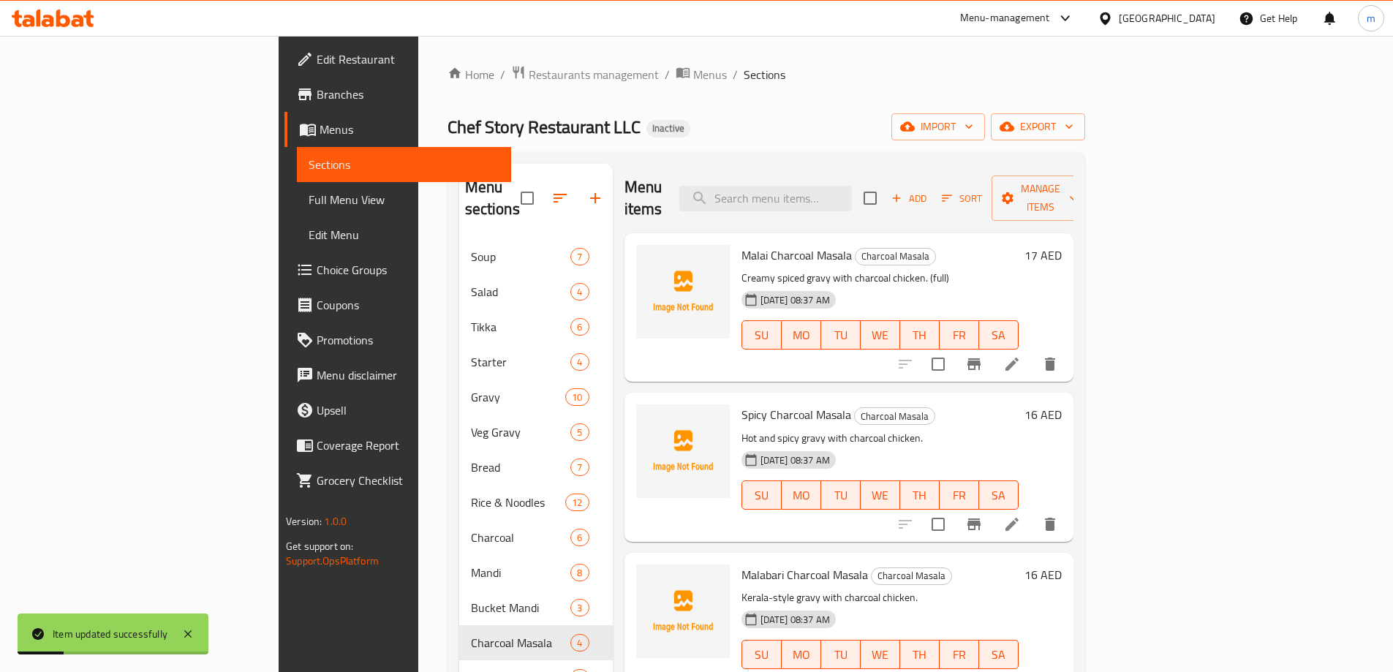
scroll to position [73, 0]
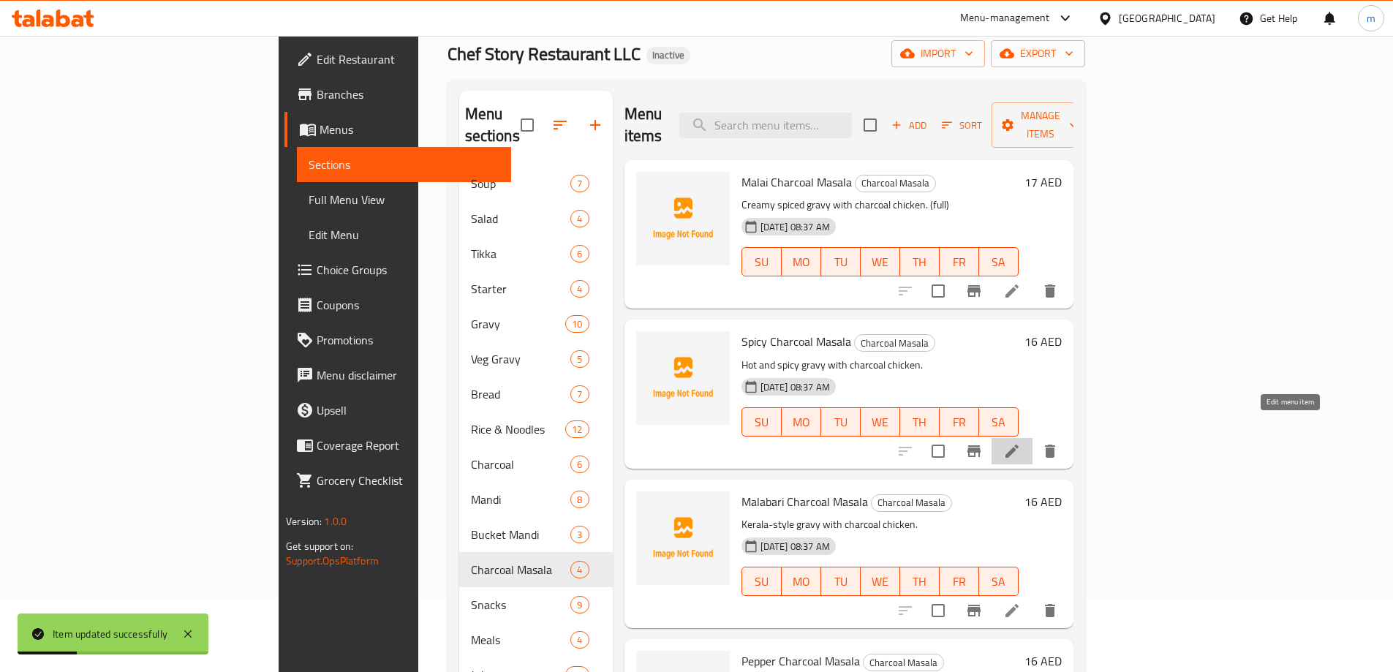
click at [1021, 442] on icon at bounding box center [1012, 451] width 18 height 18
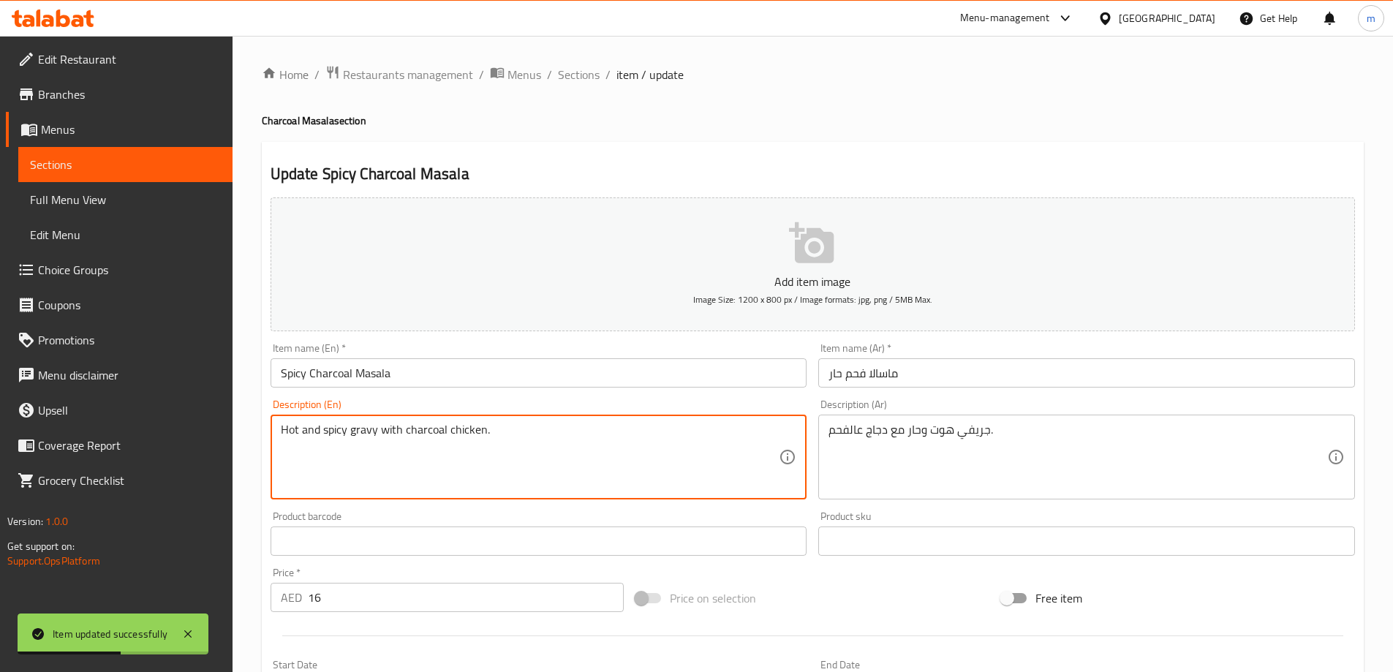
paste textarea "(full)"
type textarea "Hot and spicy gravy with charcoal chicken. (full)"
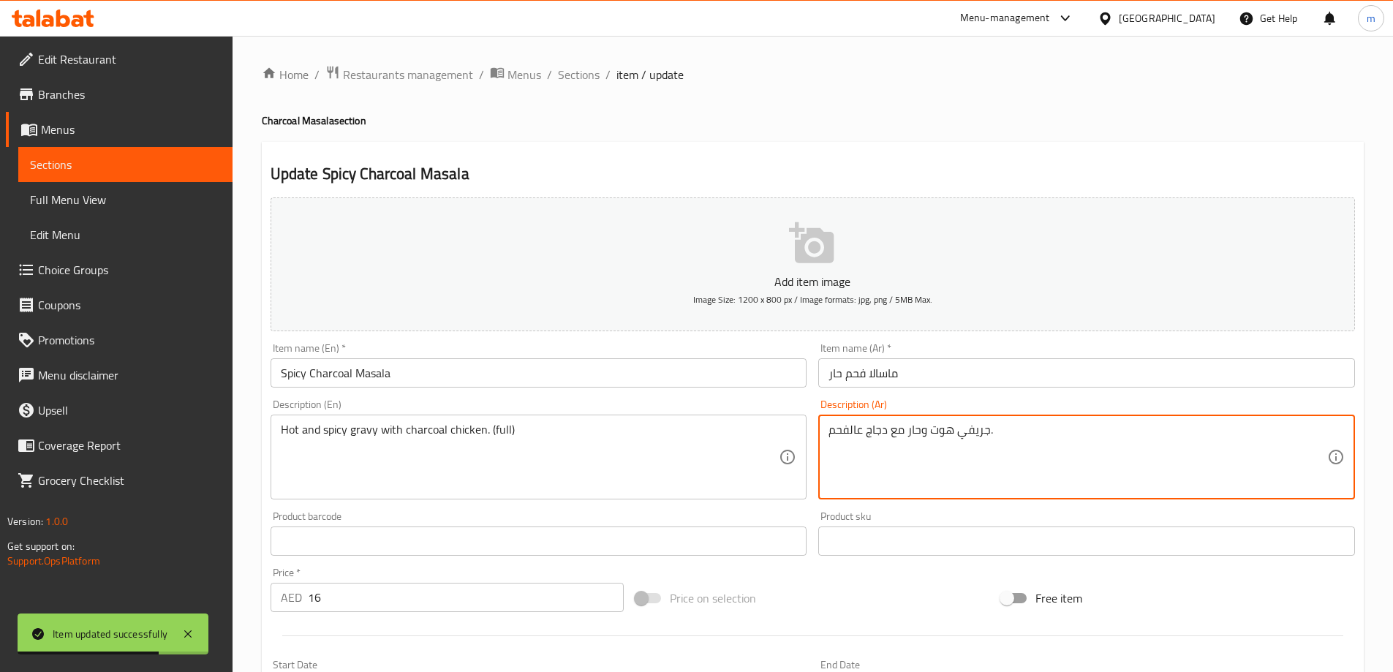
paste textarea "(كاملة)"
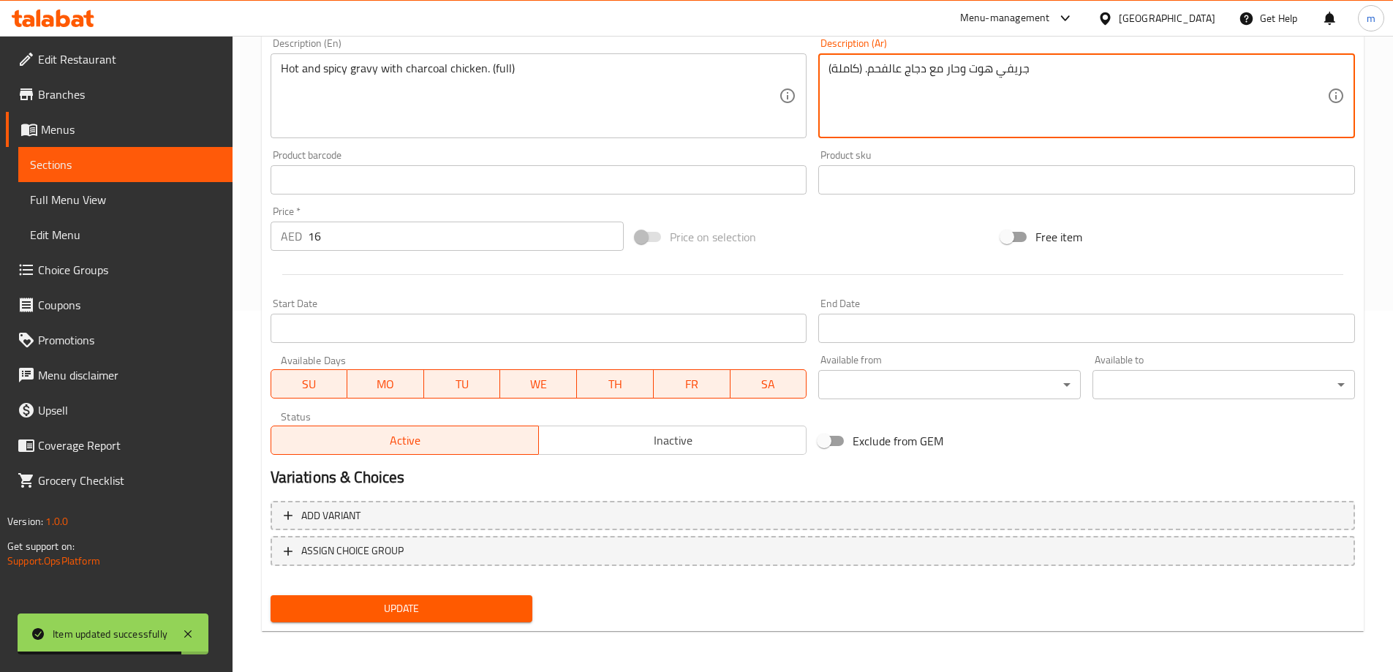
type textarea "جريفي هوت وحار مع دجاج عالفحم. (كاملة)"
click at [502, 601] on span "Update" at bounding box center [401, 609] width 239 height 18
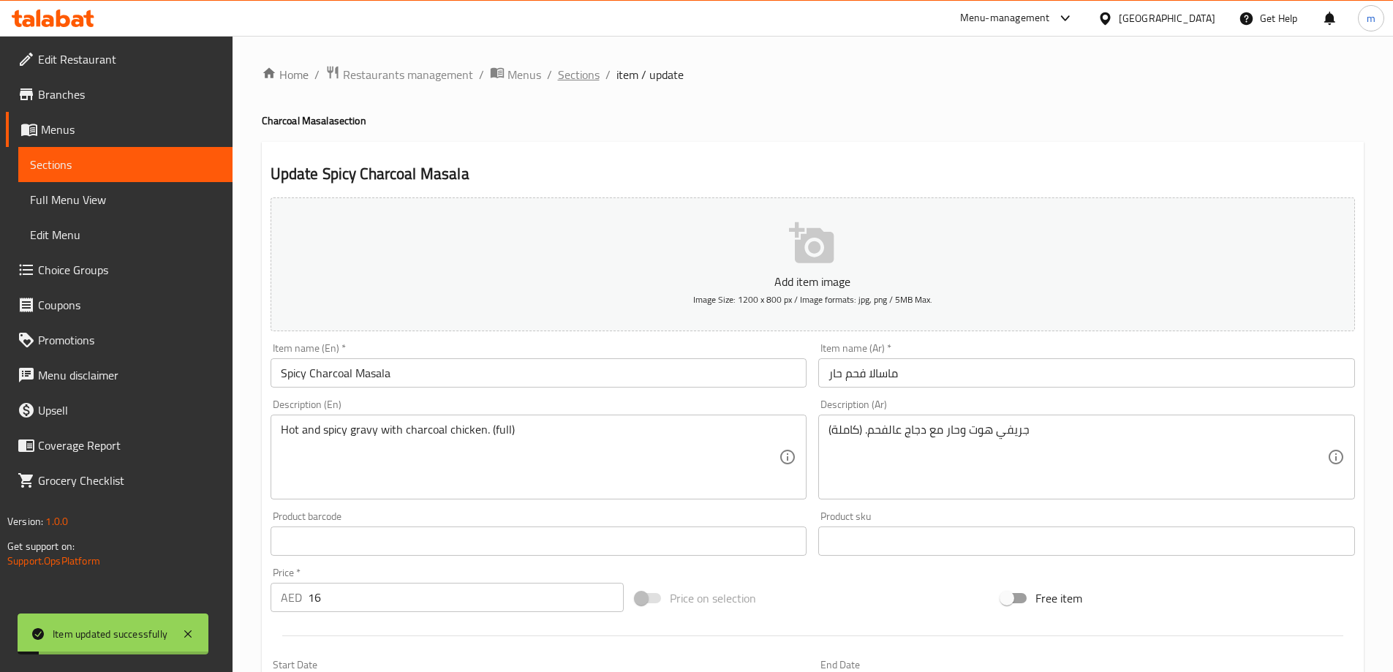
click at [585, 82] on span "Sections" at bounding box center [579, 75] width 42 height 18
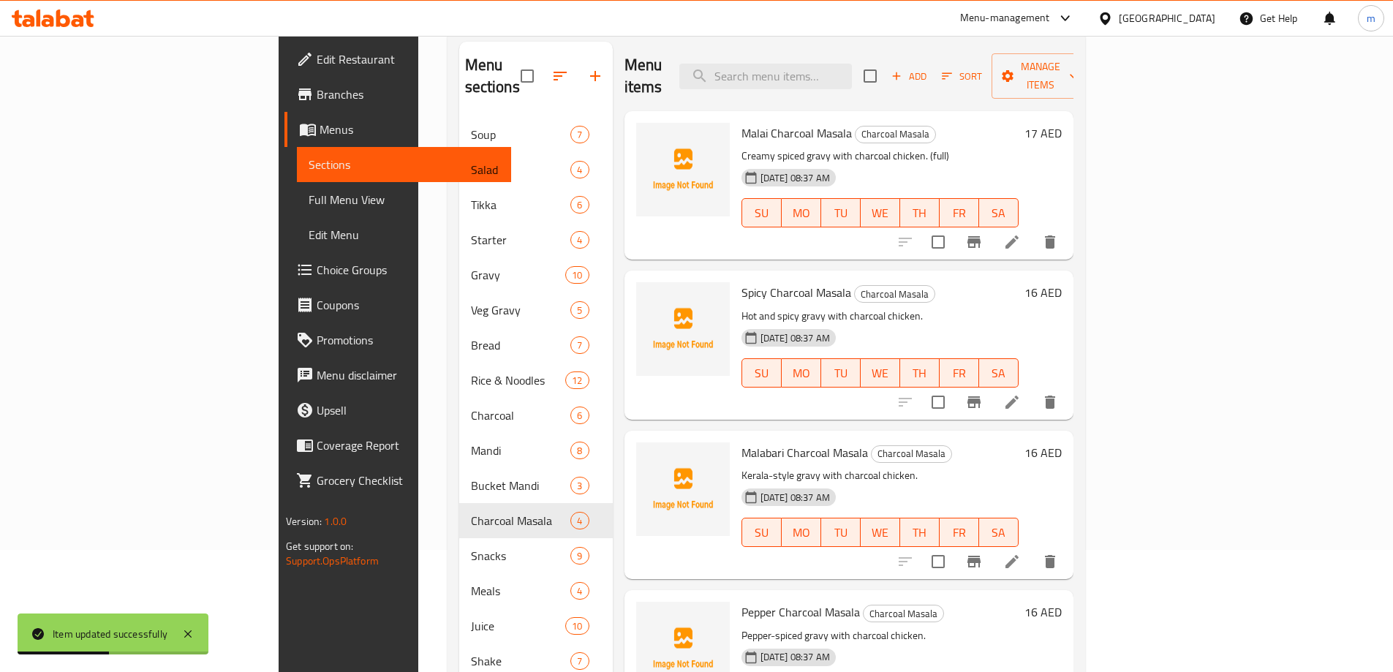
scroll to position [146, 0]
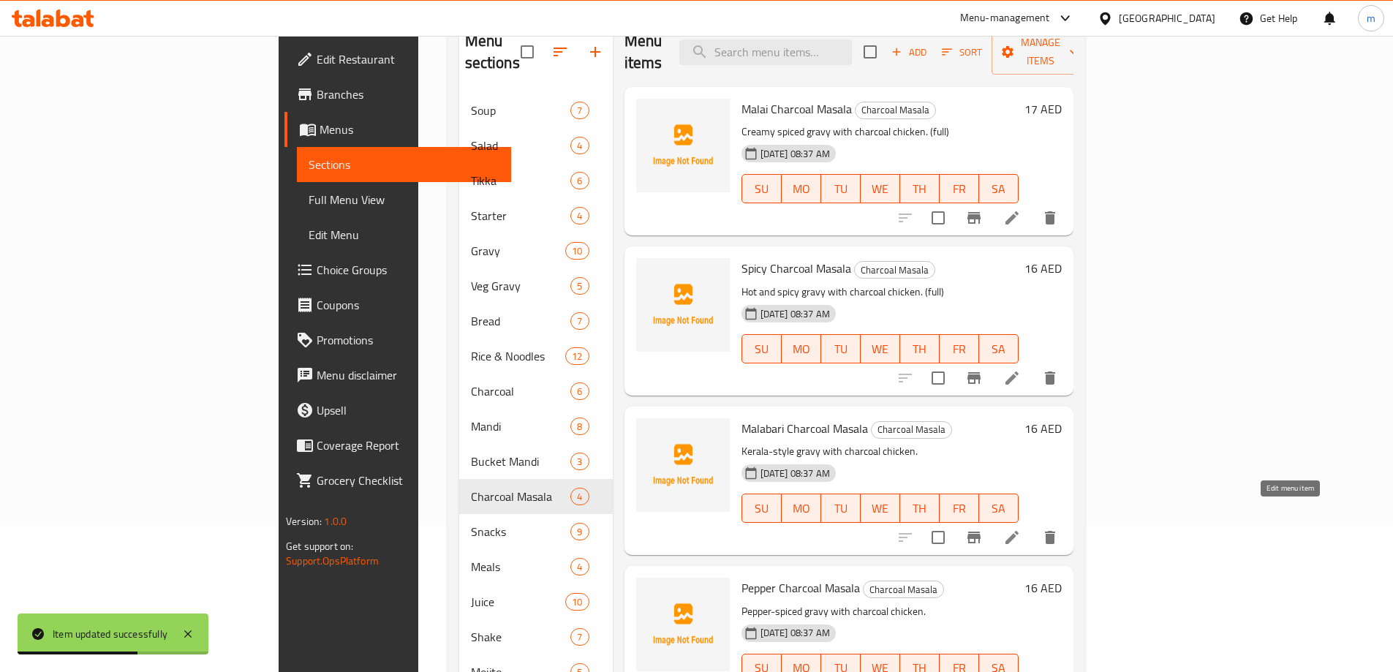
click at [1021, 529] on icon at bounding box center [1012, 538] width 18 height 18
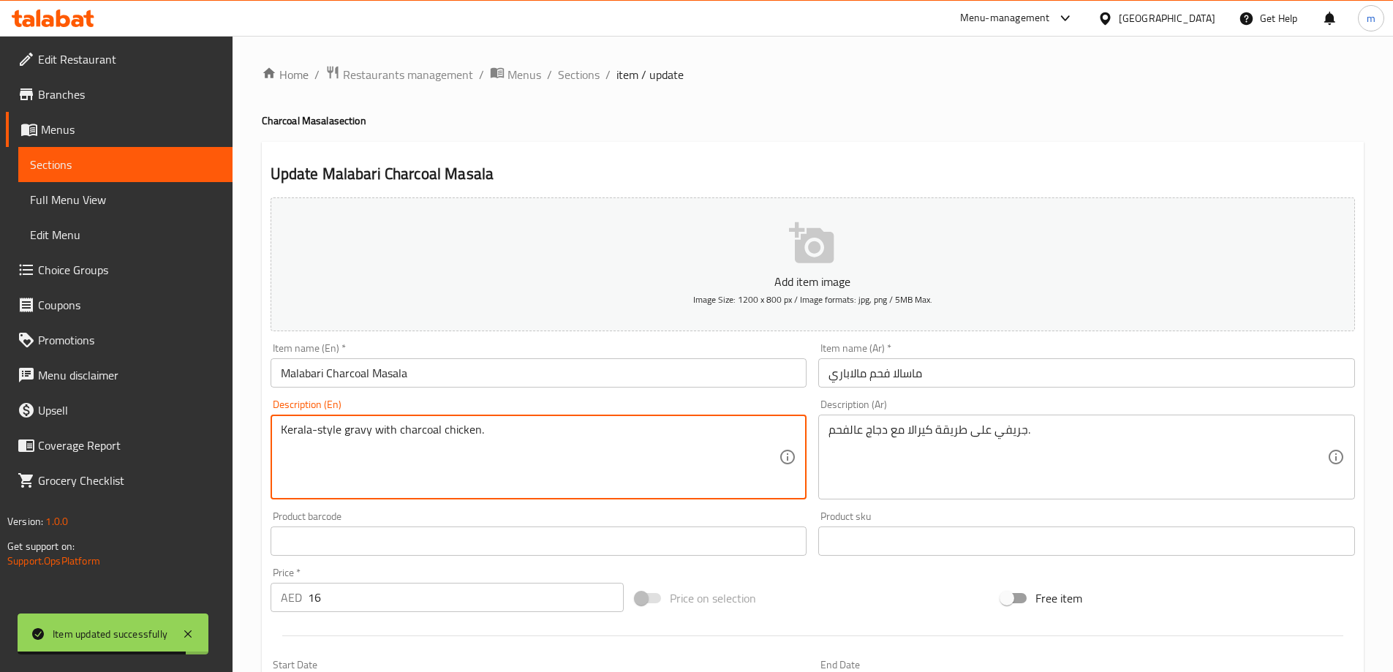
paste textarea "(full)"
type textarea "Kerala-style gravy with charcoal chicken. (full)"
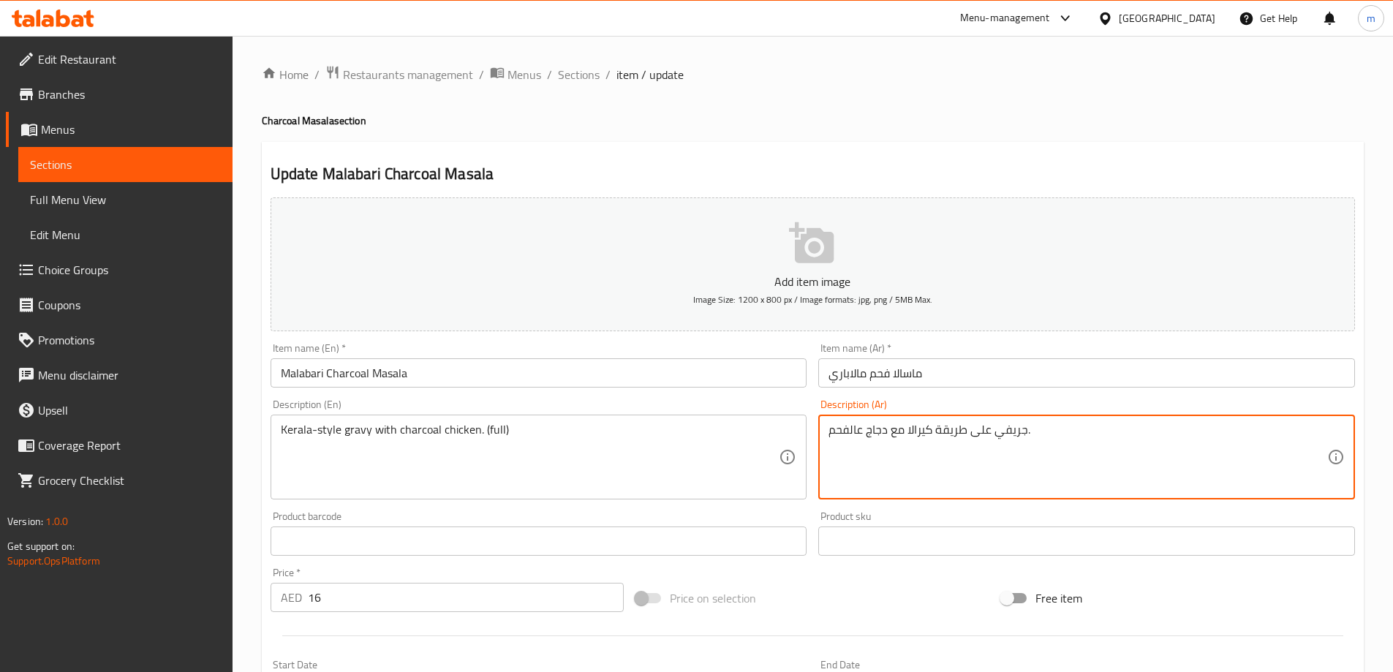
paste textarea "(كاملة)"
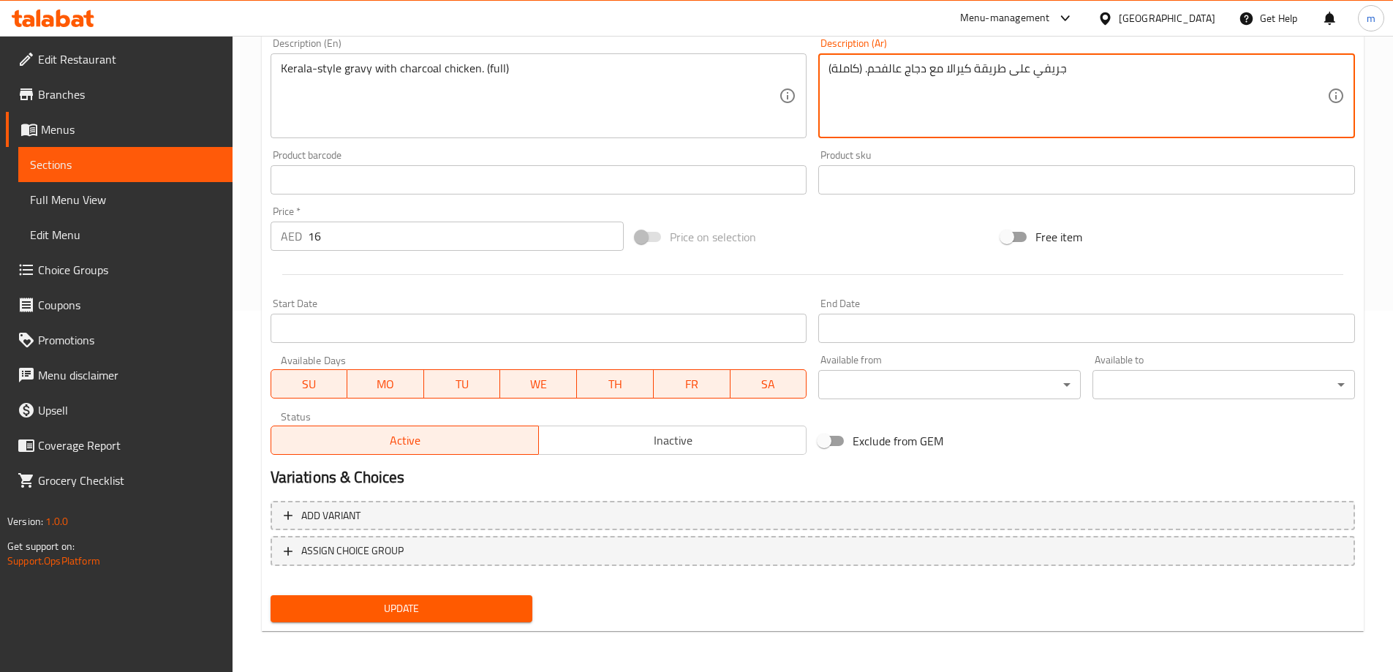
type textarea "جريفي على طريقة كيرالا مع دجاج عالفحم. (كاملة)"
click at [415, 616] on span "Update" at bounding box center [401, 609] width 239 height 18
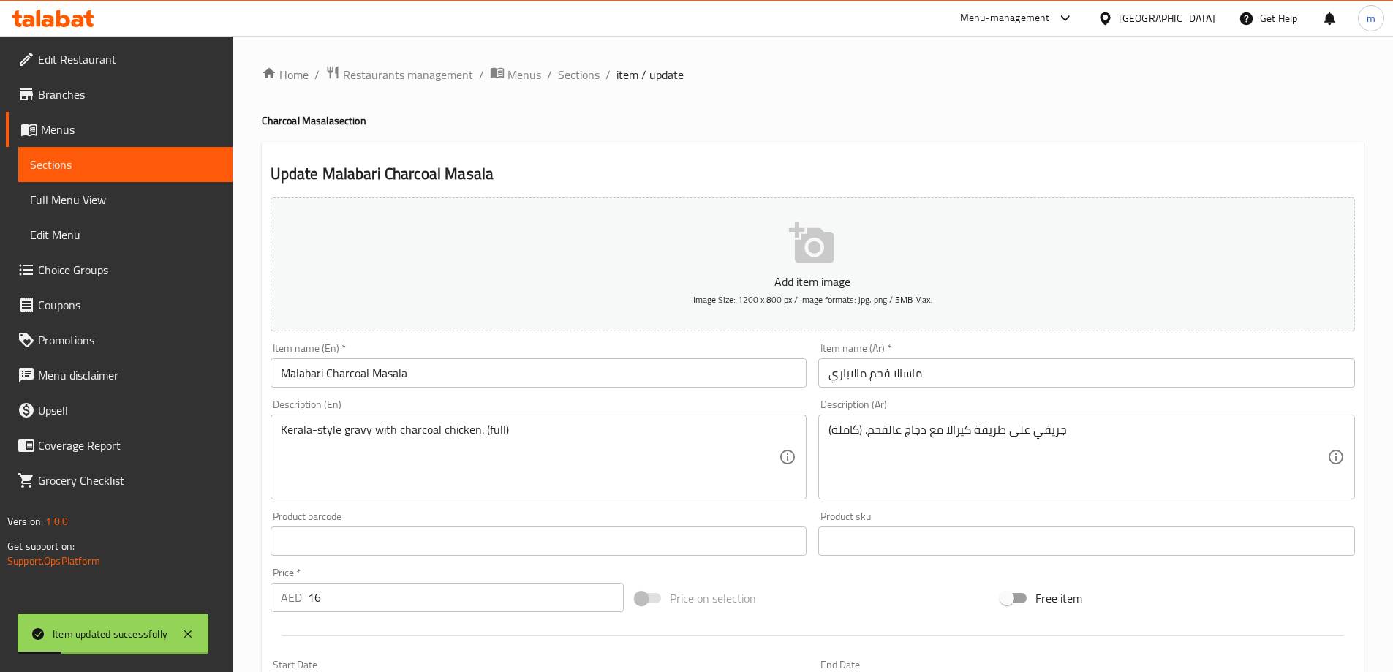
click at [586, 75] on span "Sections" at bounding box center [579, 75] width 42 height 18
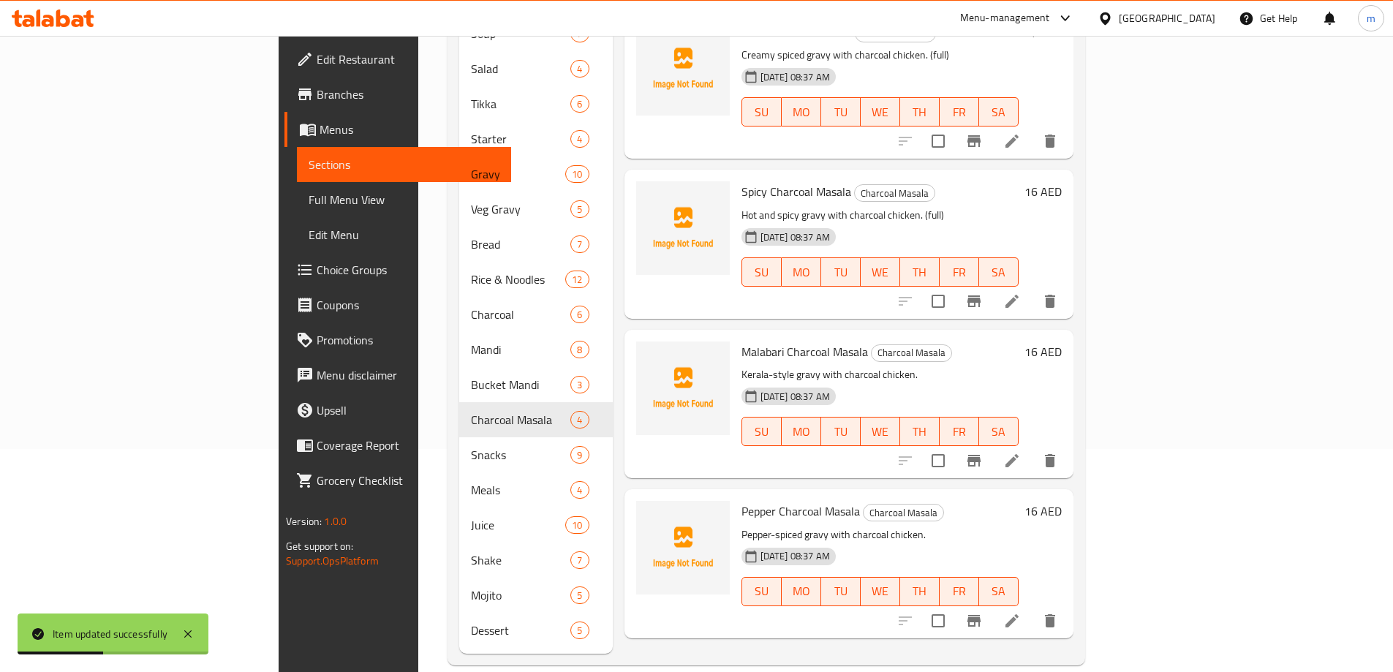
scroll to position [224, 0]
click at [1021, 611] on icon at bounding box center [1012, 620] width 18 height 18
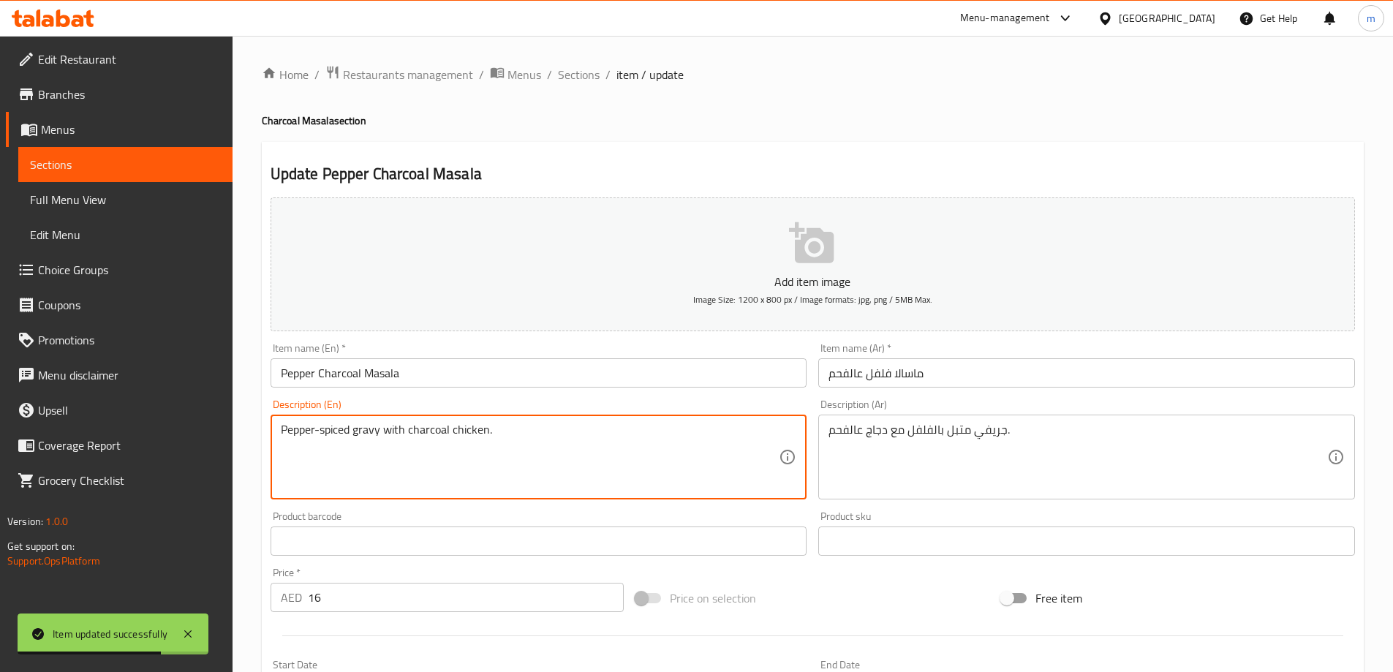
paste textarea "(full)"
type textarea "Pepper-spiced gravy with charcoal chicken. (full)"
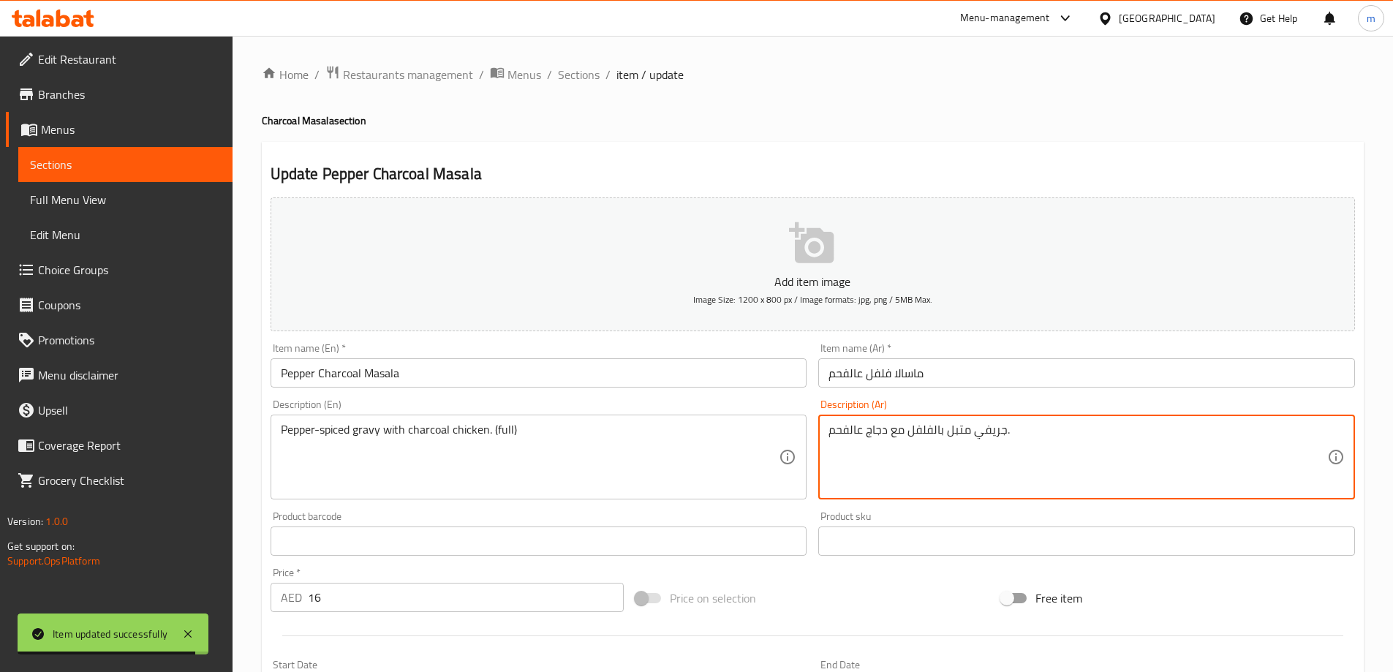
paste textarea "(كاملة)"
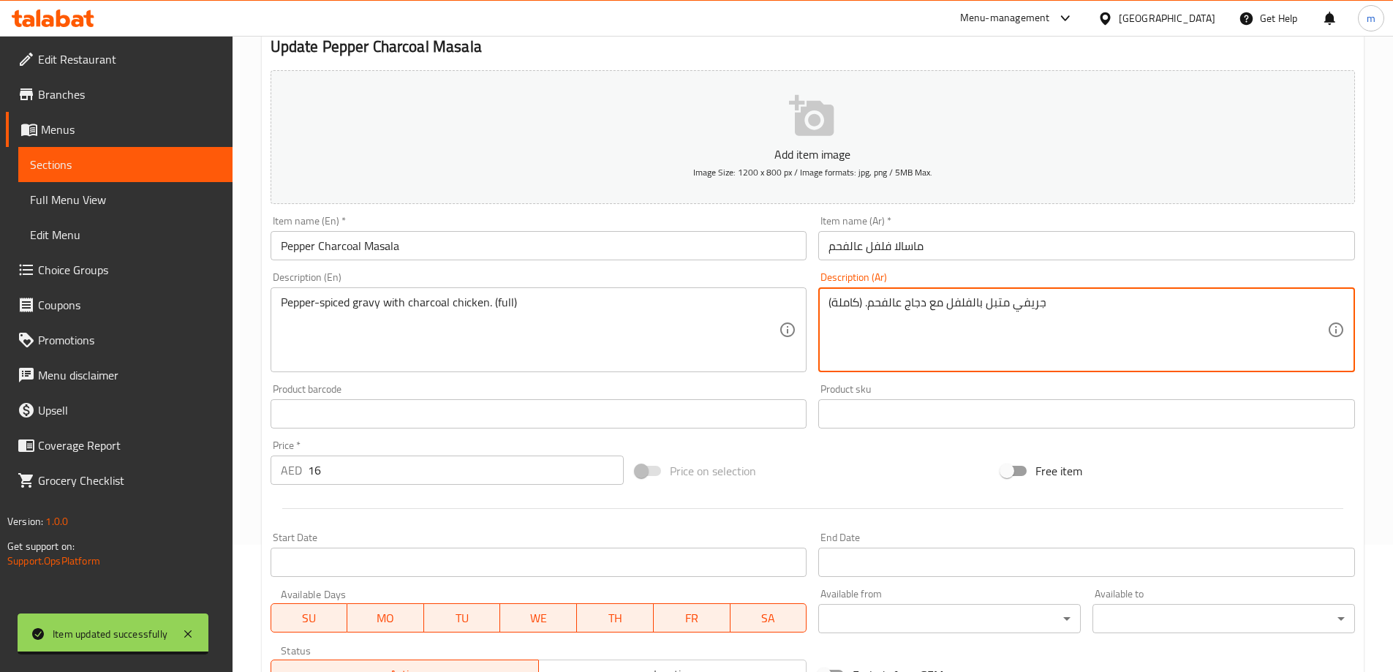
scroll to position [361, 0]
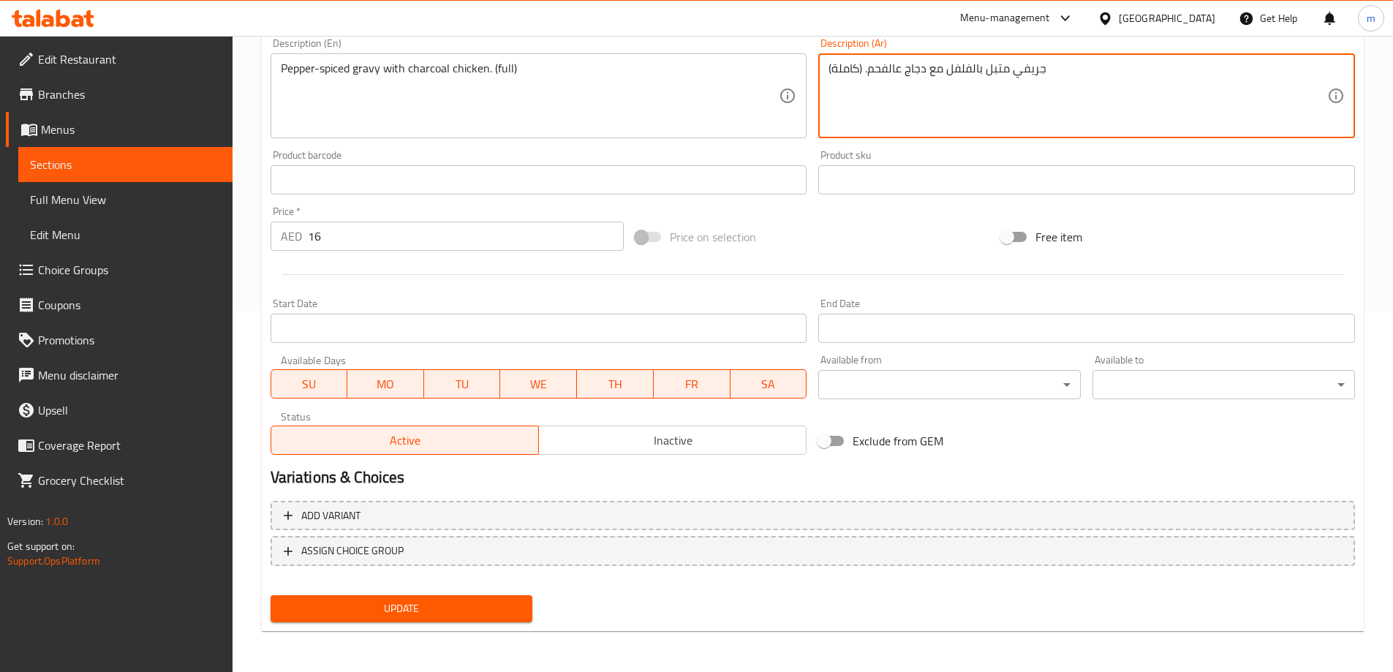
type textarea "جريفي متبل بالفلفل مع دجاج عالفحم. (كاملة)"
click at [423, 601] on span "Update" at bounding box center [401, 609] width 239 height 18
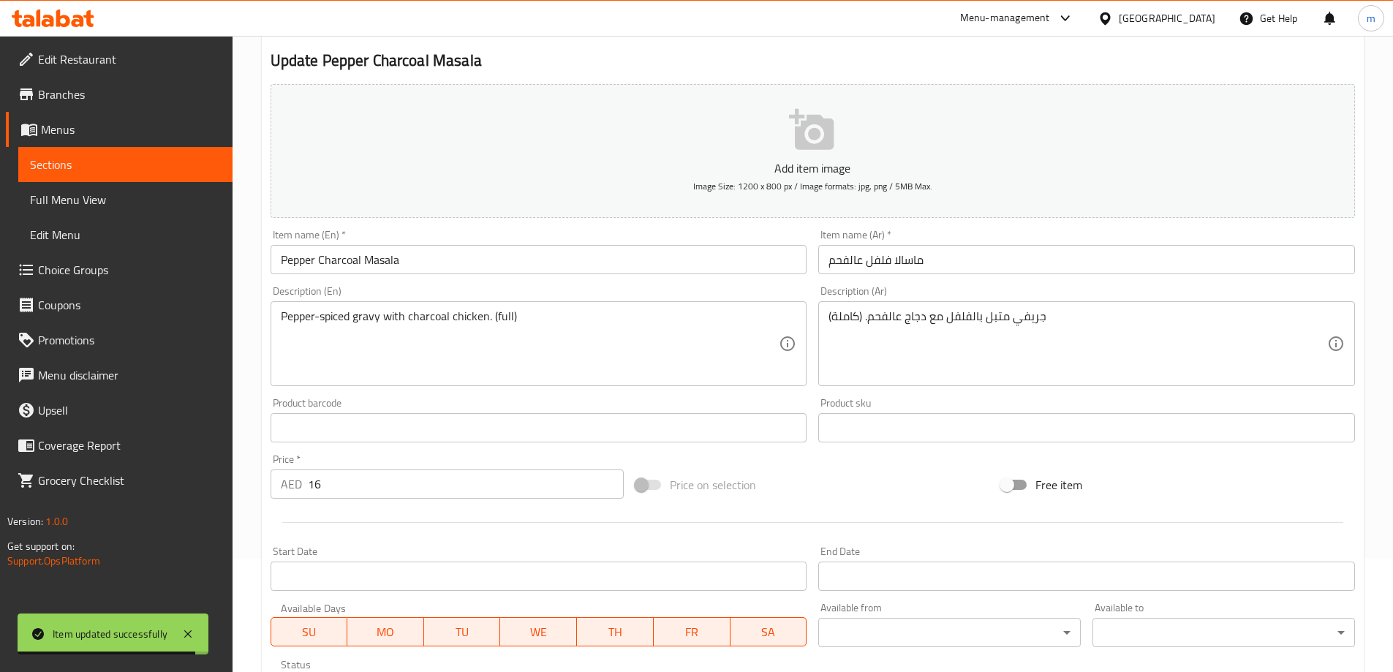
scroll to position [0, 0]
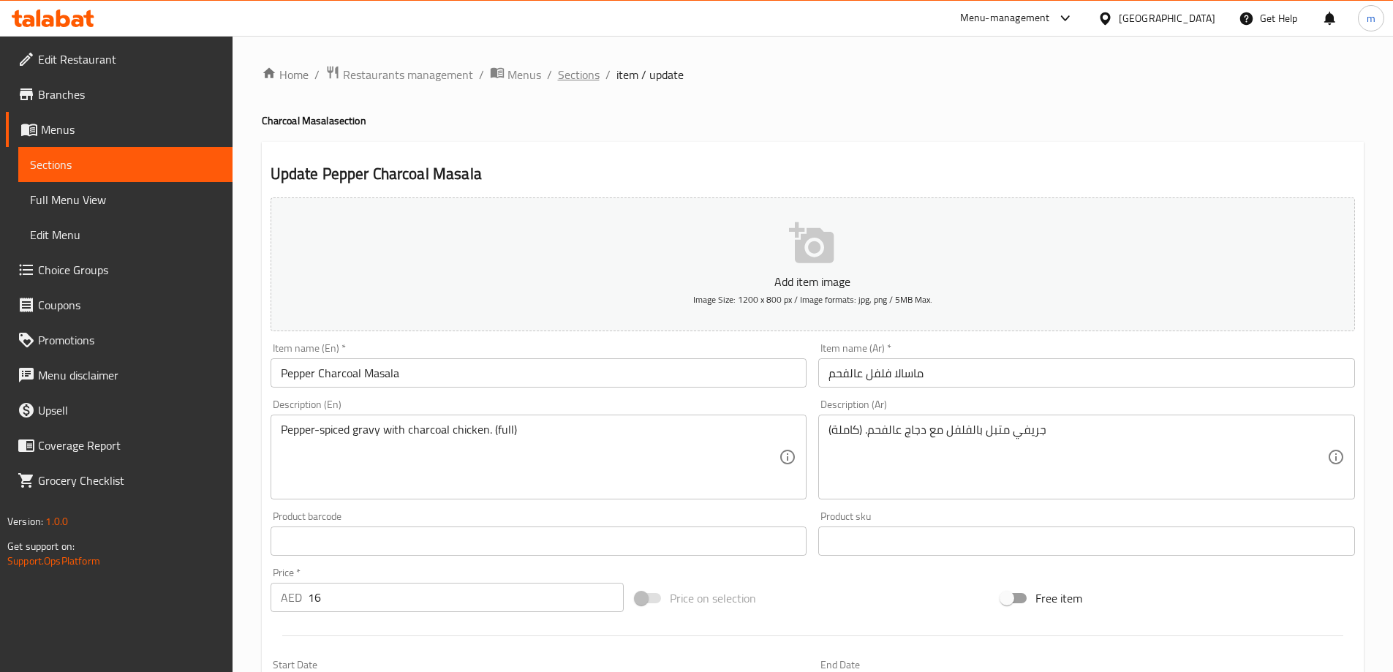
click at [584, 78] on span "Sections" at bounding box center [579, 75] width 42 height 18
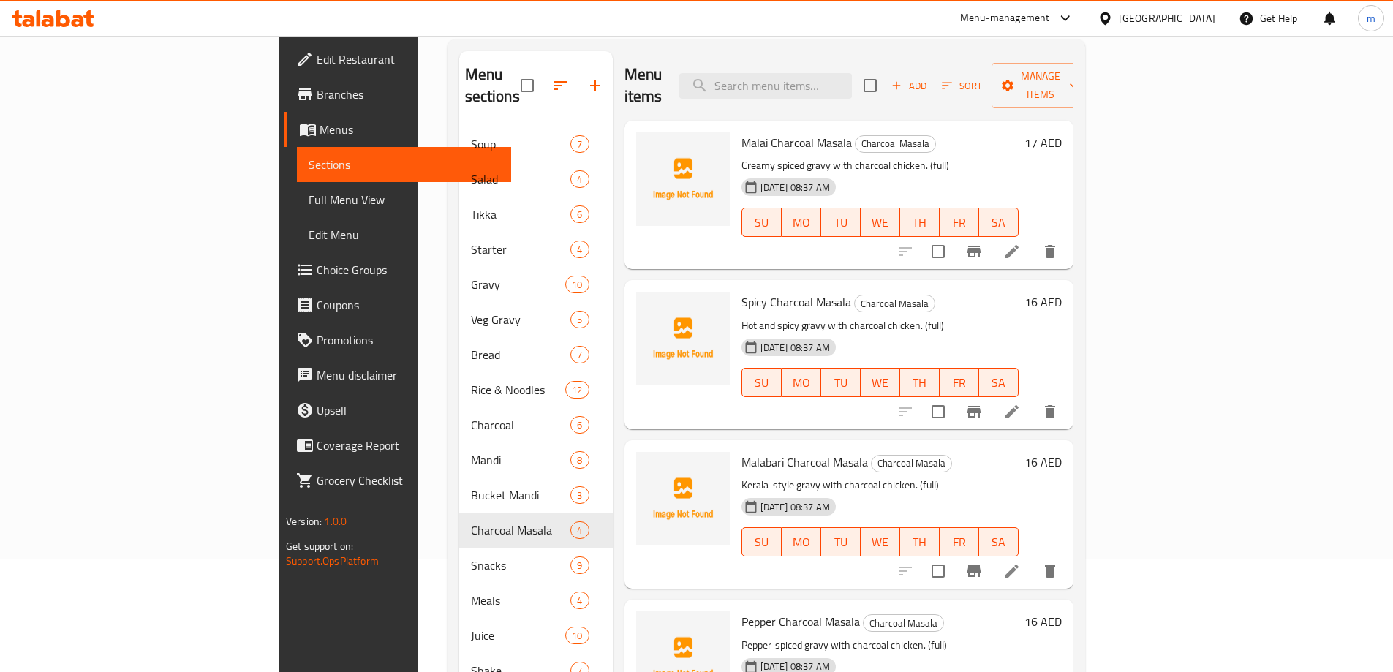
scroll to position [224, 0]
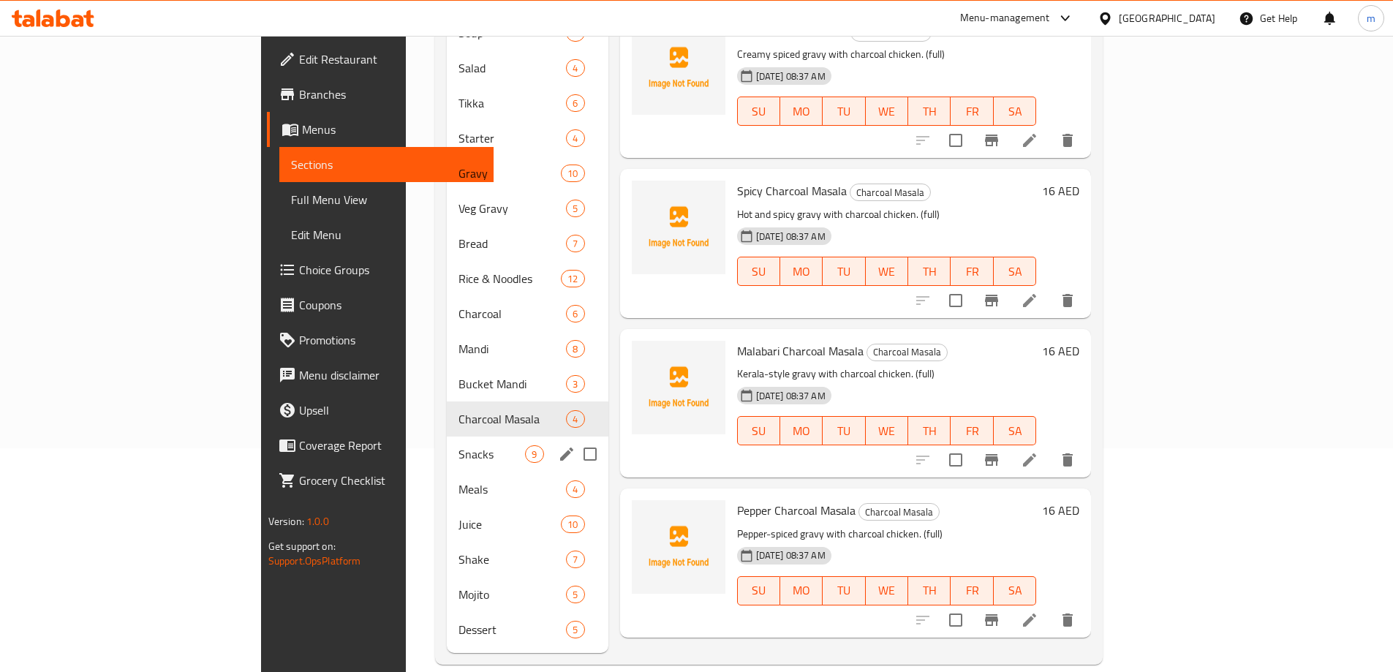
click at [447, 442] on div "Snacks 9" at bounding box center [527, 454] width 161 height 35
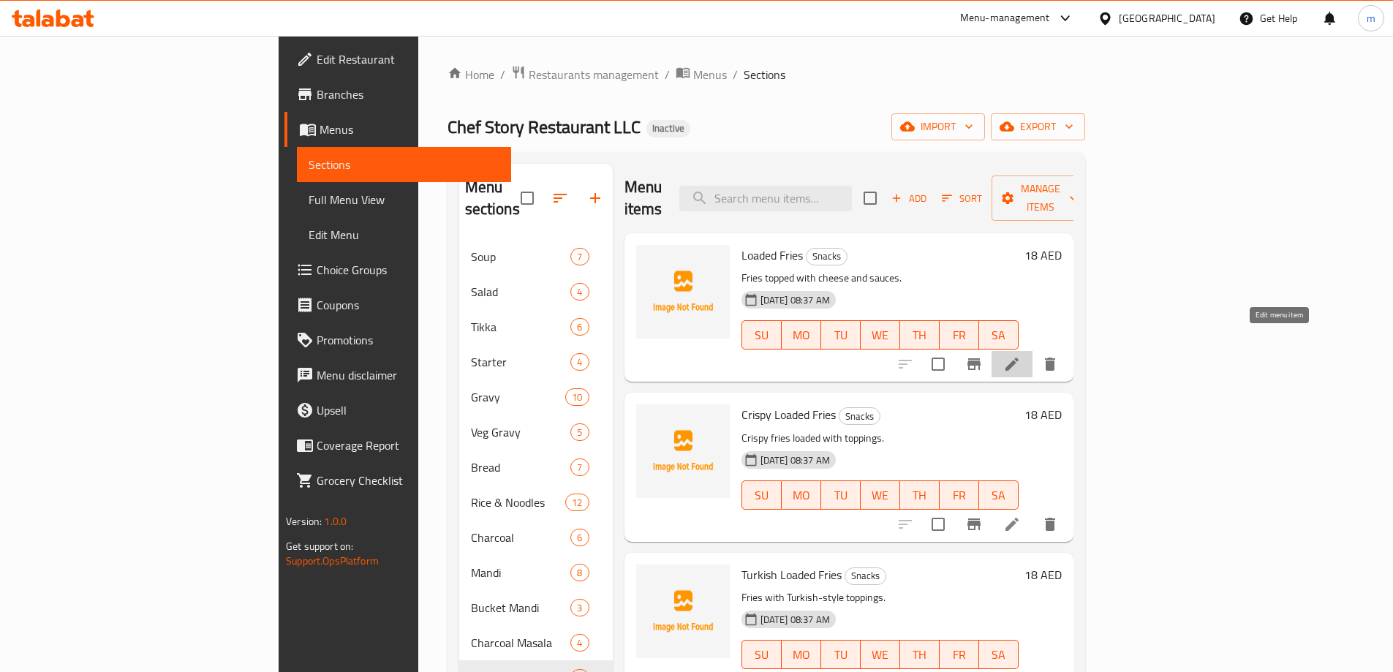
click at [1021, 355] on icon at bounding box center [1012, 364] width 18 height 18
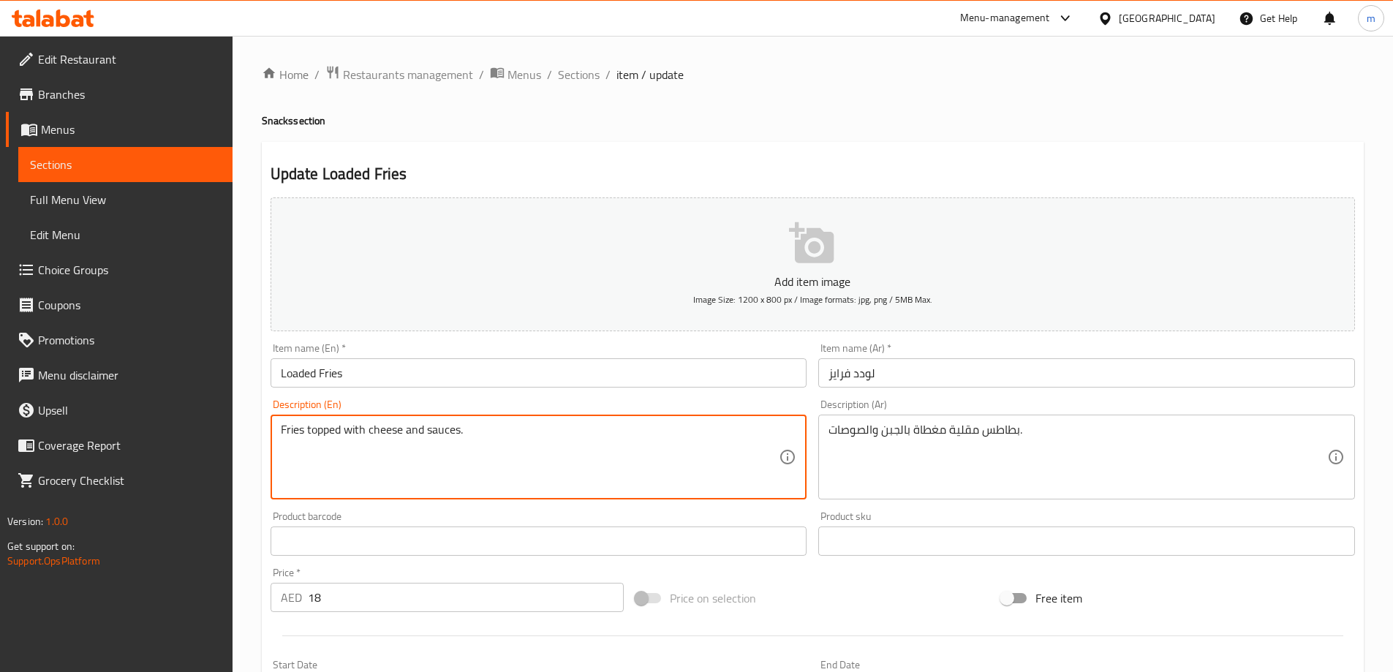
paste textarea "(full)"
type textarea "Fries topped with cheese and sauces. (full)"
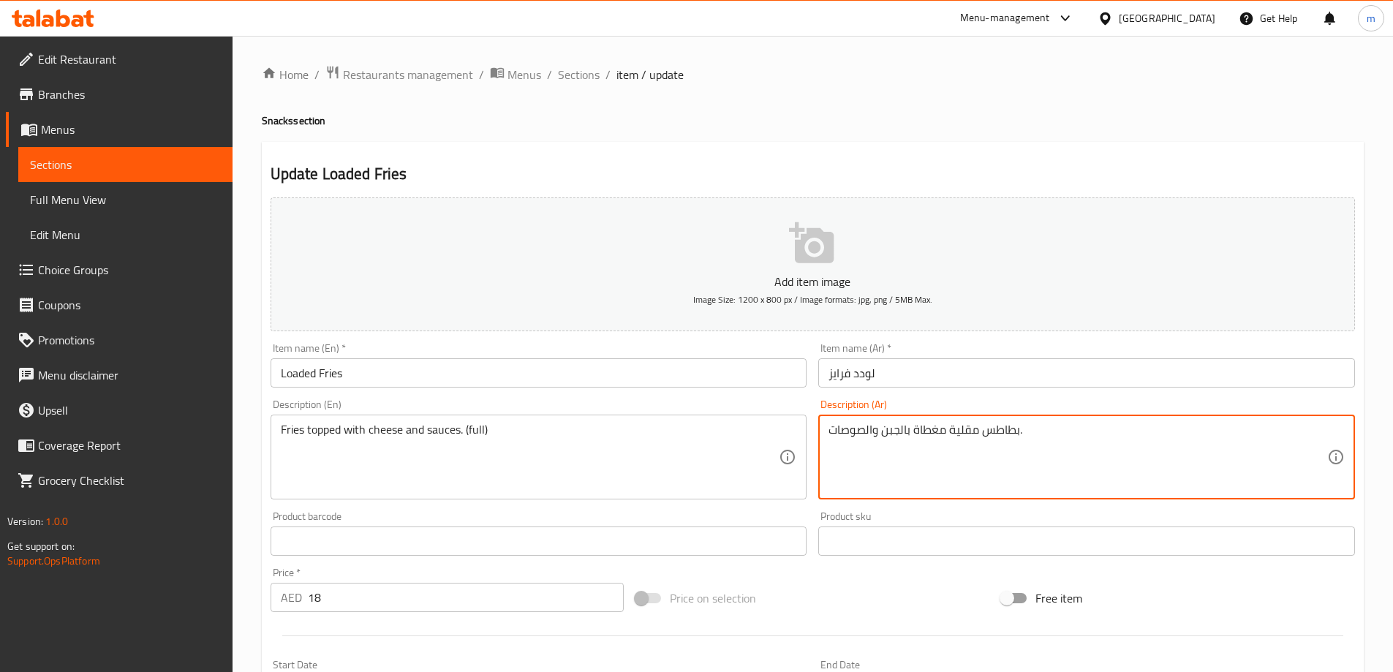
paste textarea "(كاملة)"
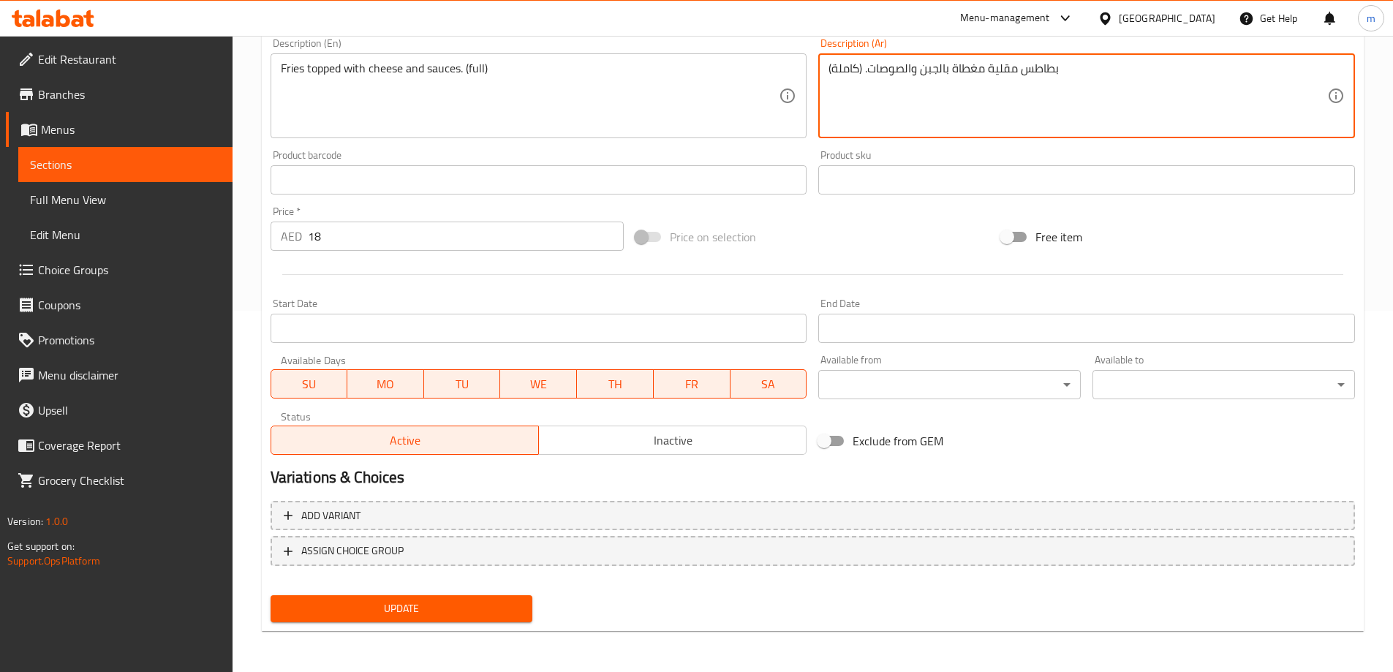
type textarea "بطاطس مقلية مغطاة بالجبن والصوصات. (كاملة)"
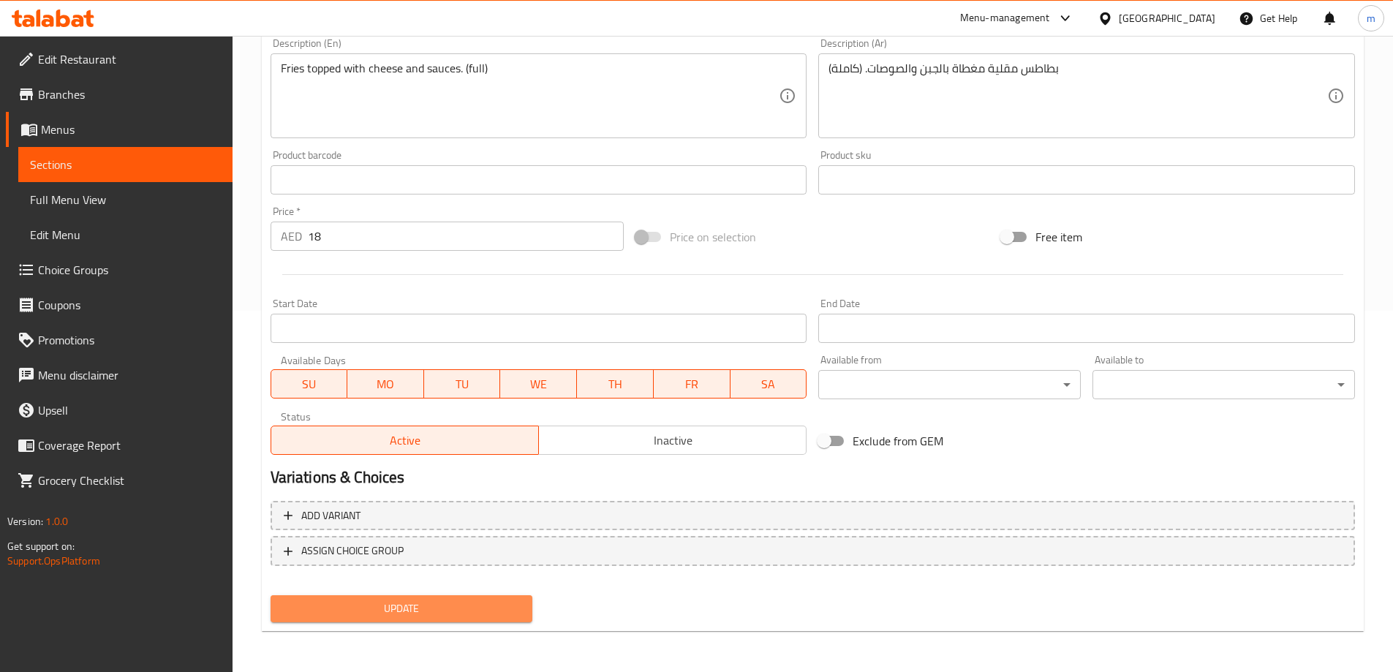
click at [494, 613] on span "Update" at bounding box center [401, 609] width 239 height 18
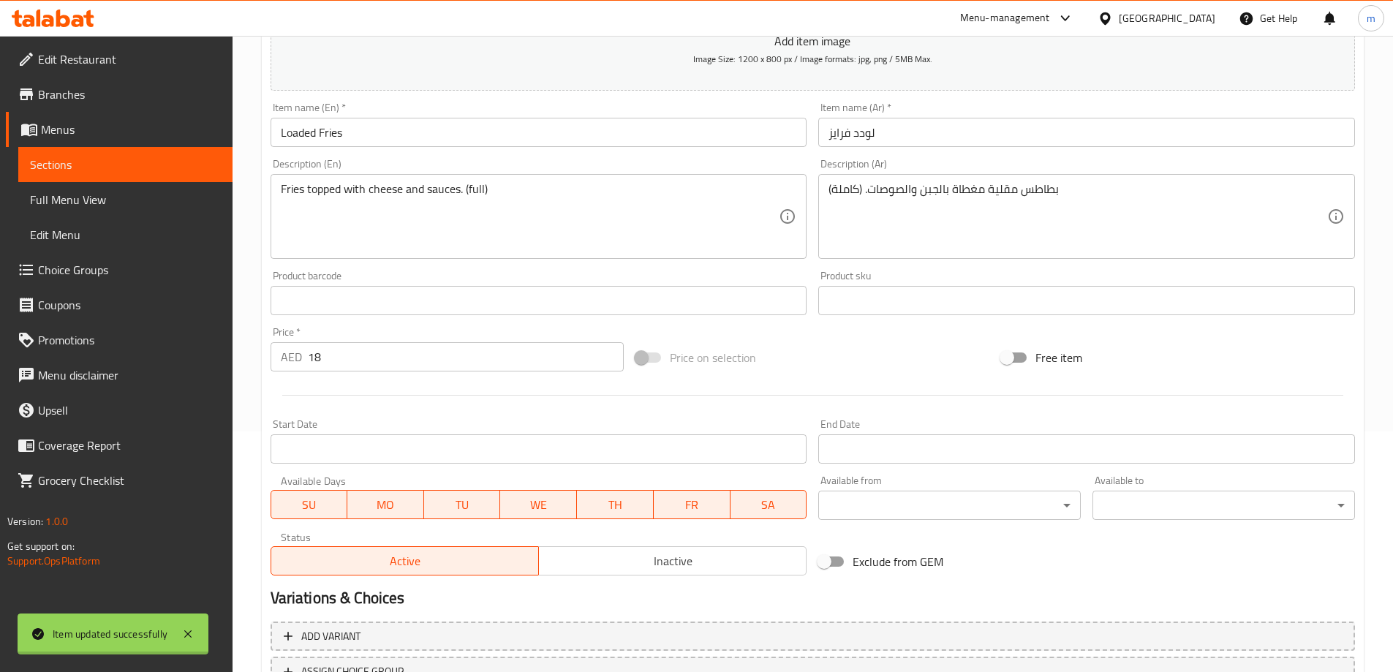
scroll to position [0, 0]
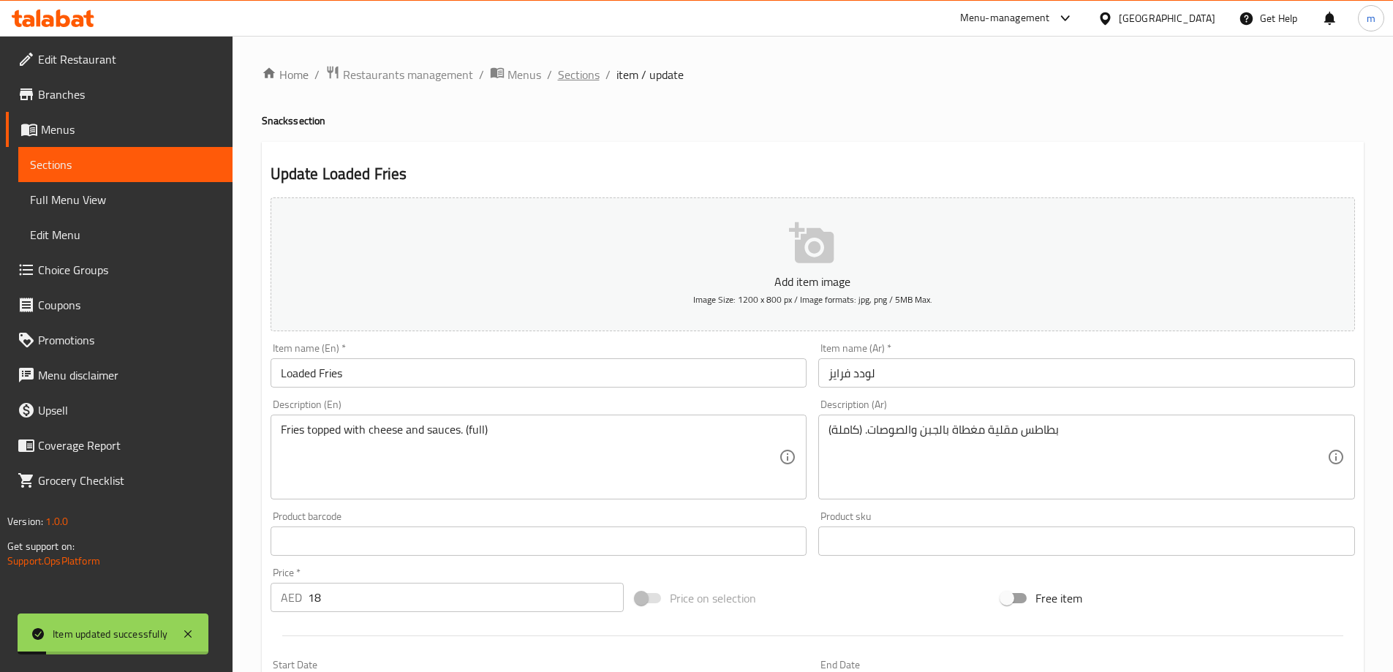
click at [587, 83] on span "Sections" at bounding box center [579, 75] width 42 height 18
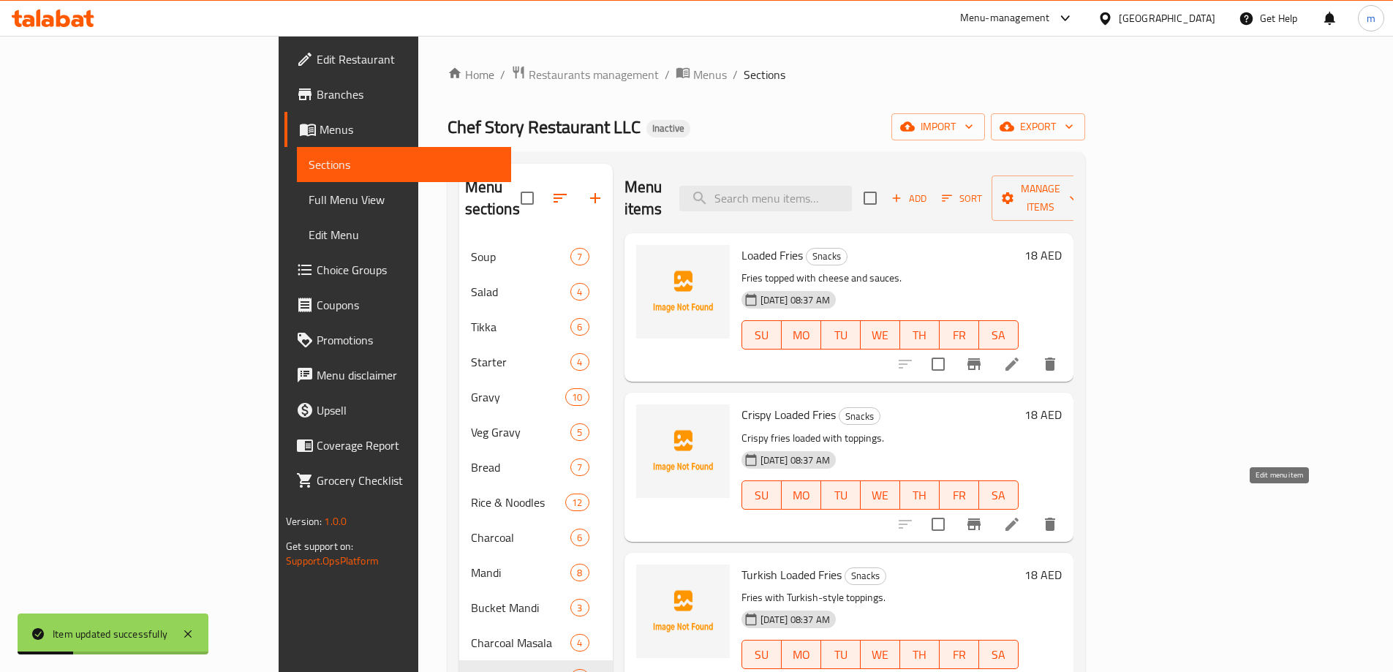
click at [1021, 516] on icon at bounding box center [1012, 525] width 18 height 18
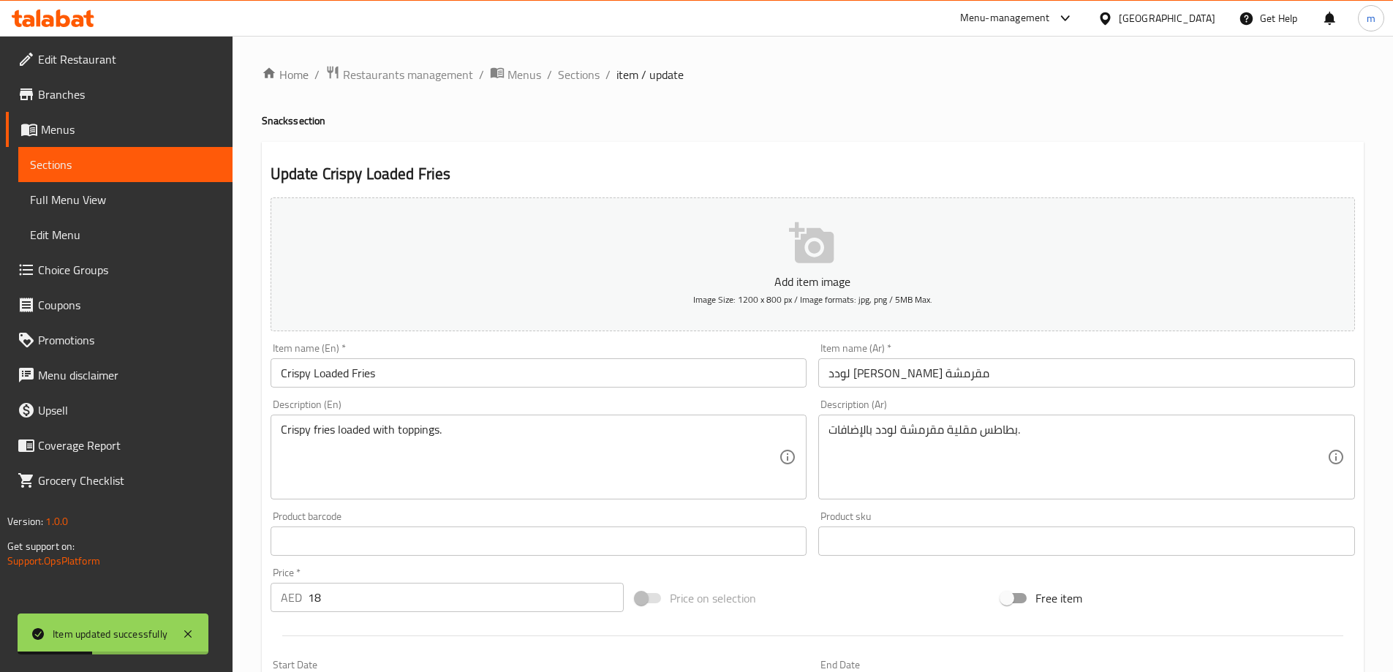
click at [625, 398] on div "Description (En) Crispy fries loaded with toppings. Description (En)" at bounding box center [539, 449] width 548 height 112
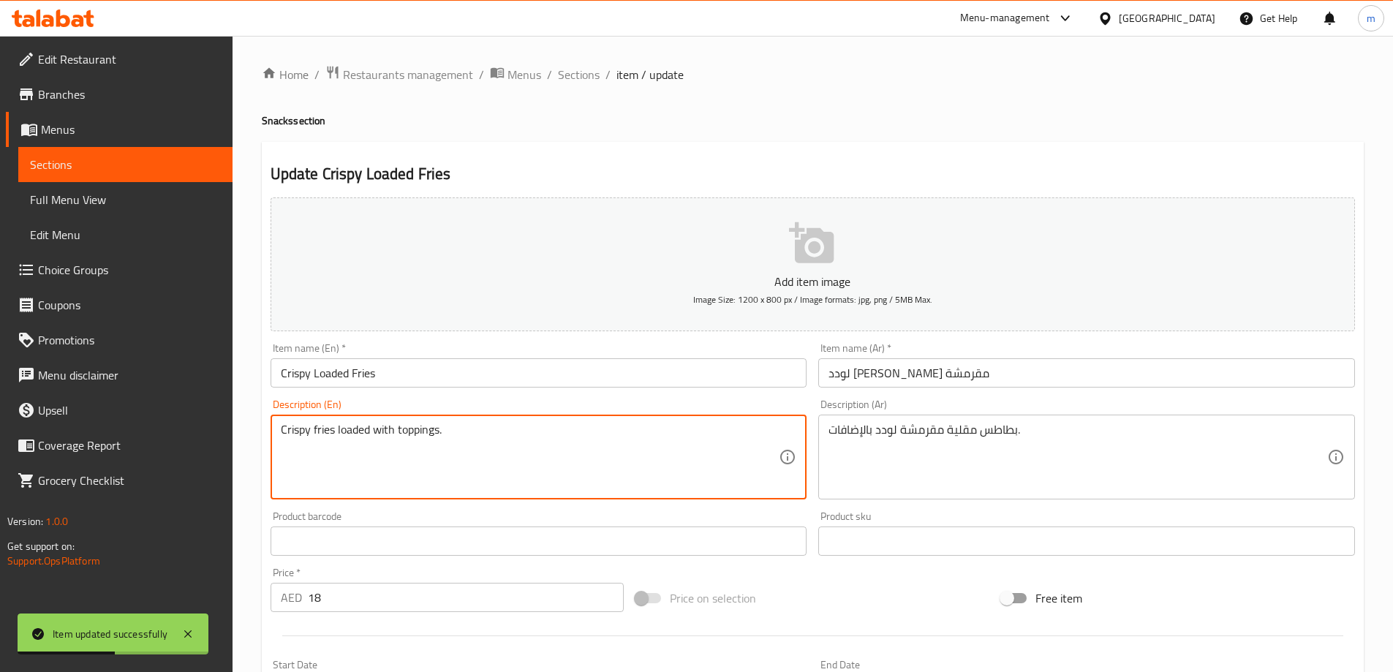
paste textarea "(full)"
type textarea "Crispy fries loaded with toppings. (full)"
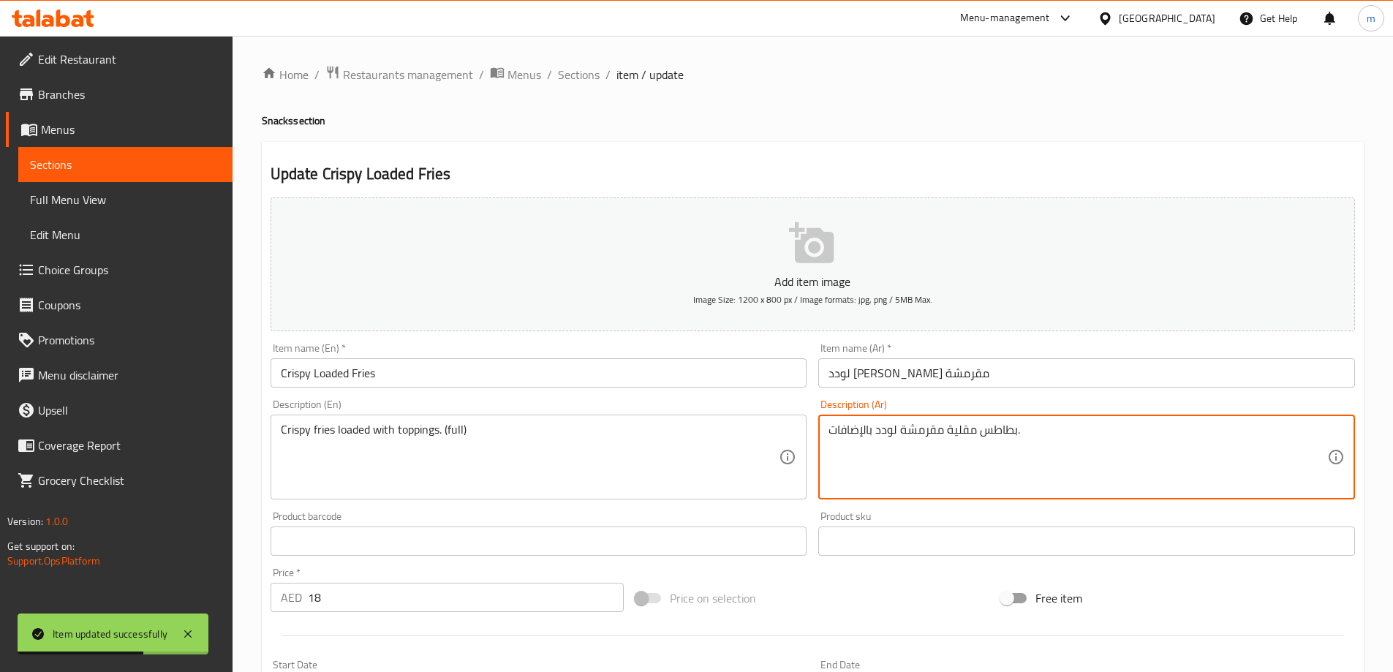
paste textarea "(كاملة)"
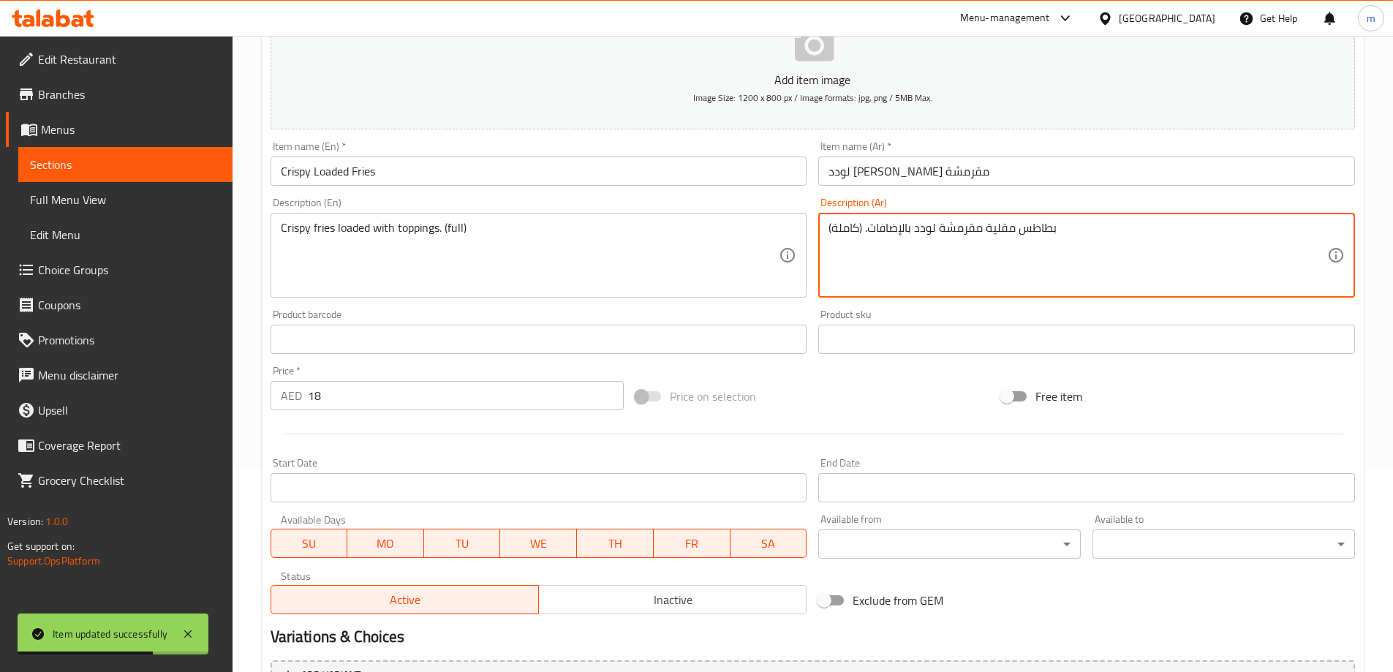
scroll to position [361, 0]
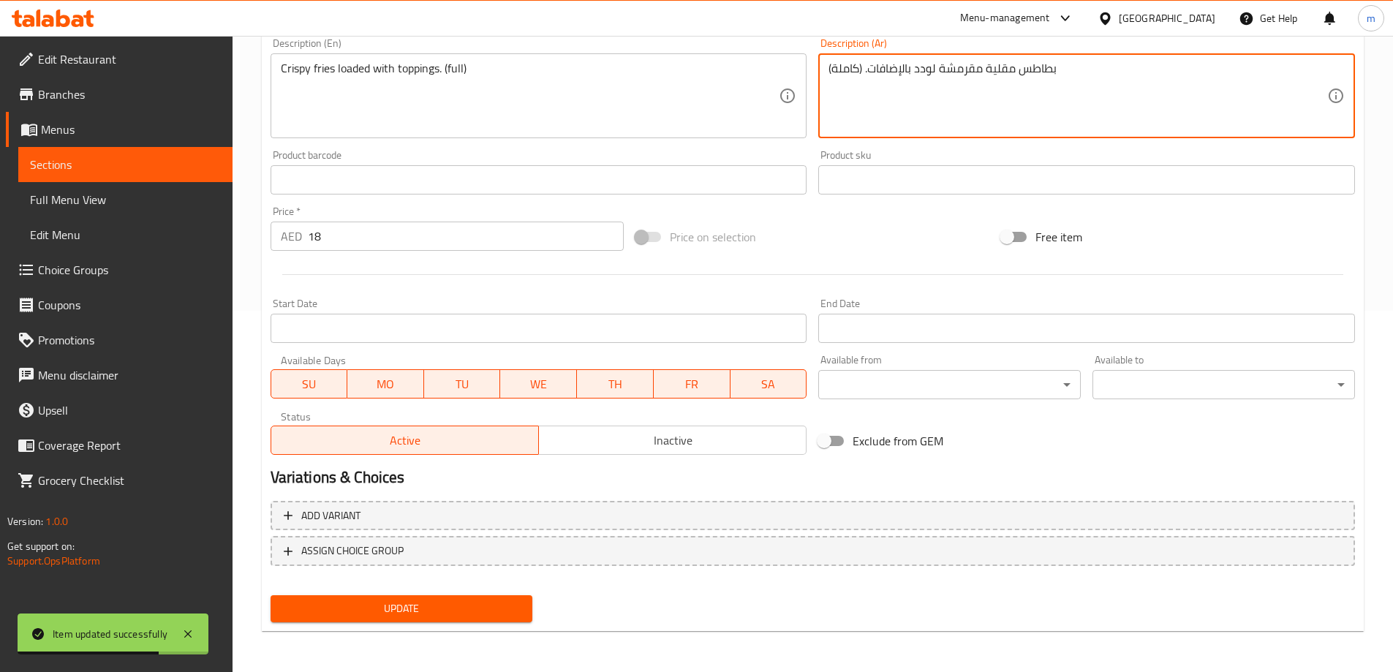
type textarea "بطاطس مقلية مقرمشة لودد بالإضافات. (كاملة)"
click at [472, 609] on span "Update" at bounding box center [401, 609] width 239 height 18
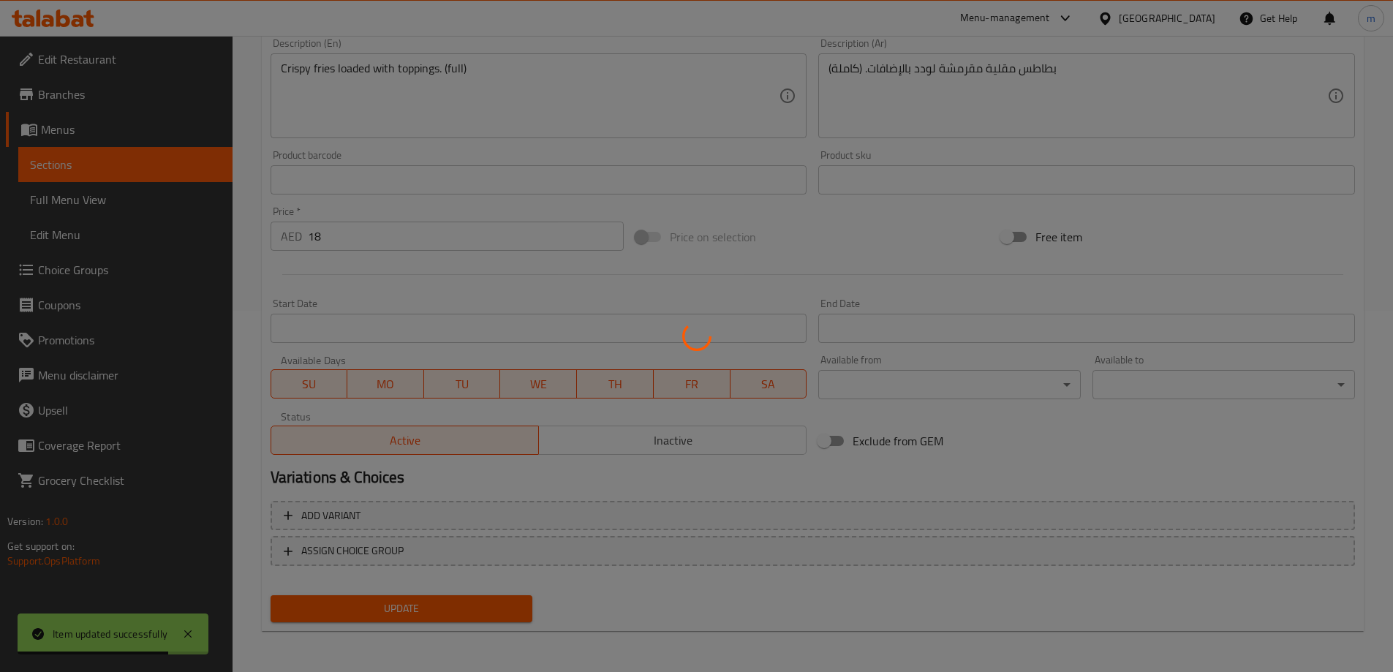
scroll to position [0, 0]
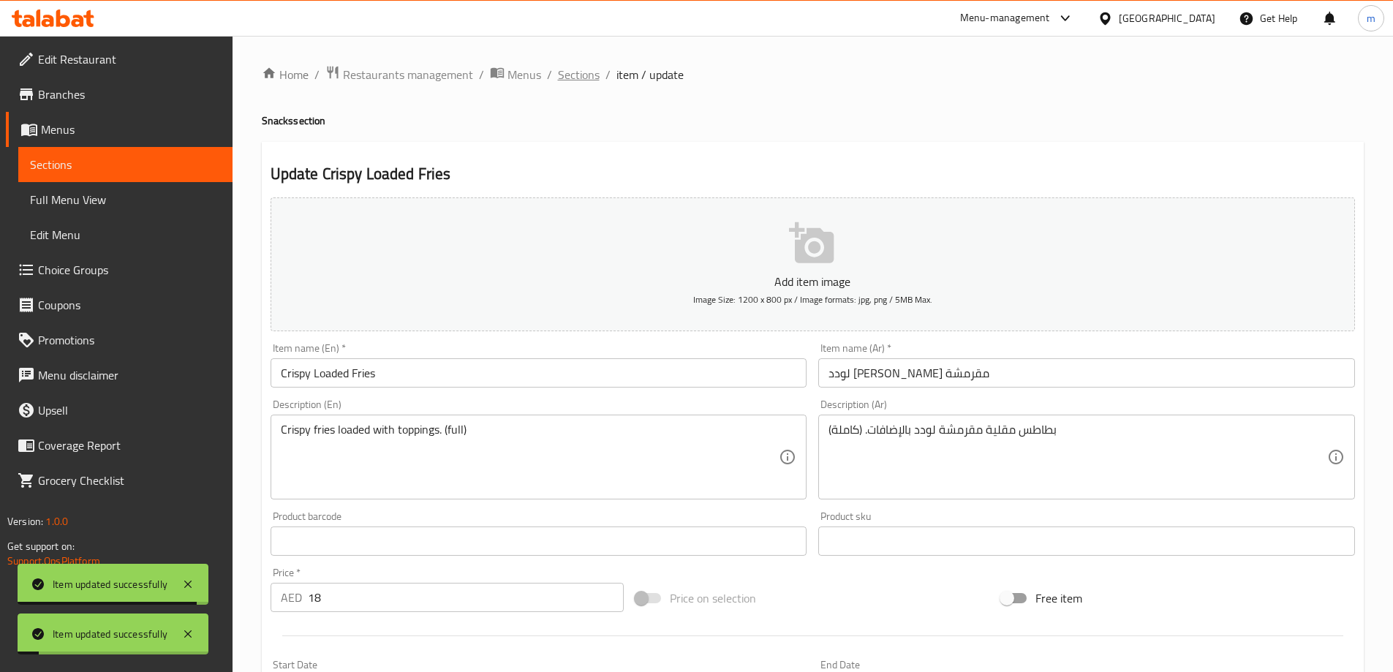
click at [583, 75] on span "Sections" at bounding box center [579, 75] width 42 height 18
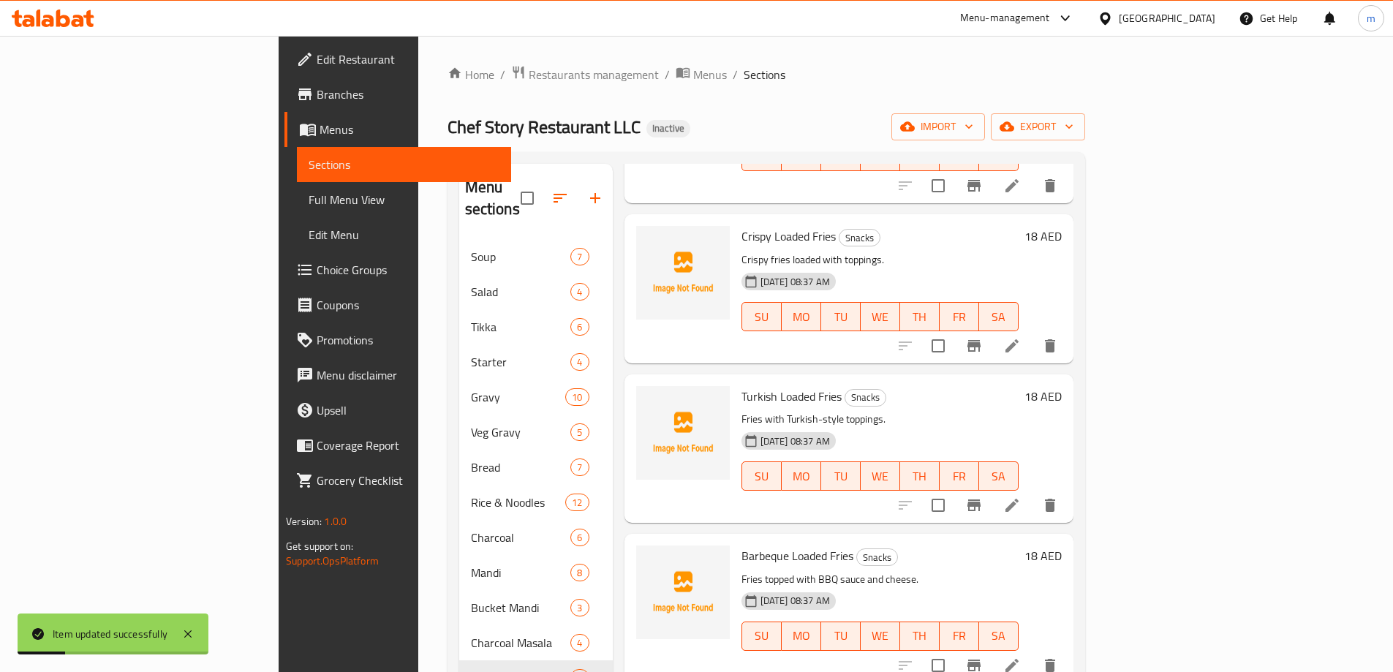
scroll to position [219, 0]
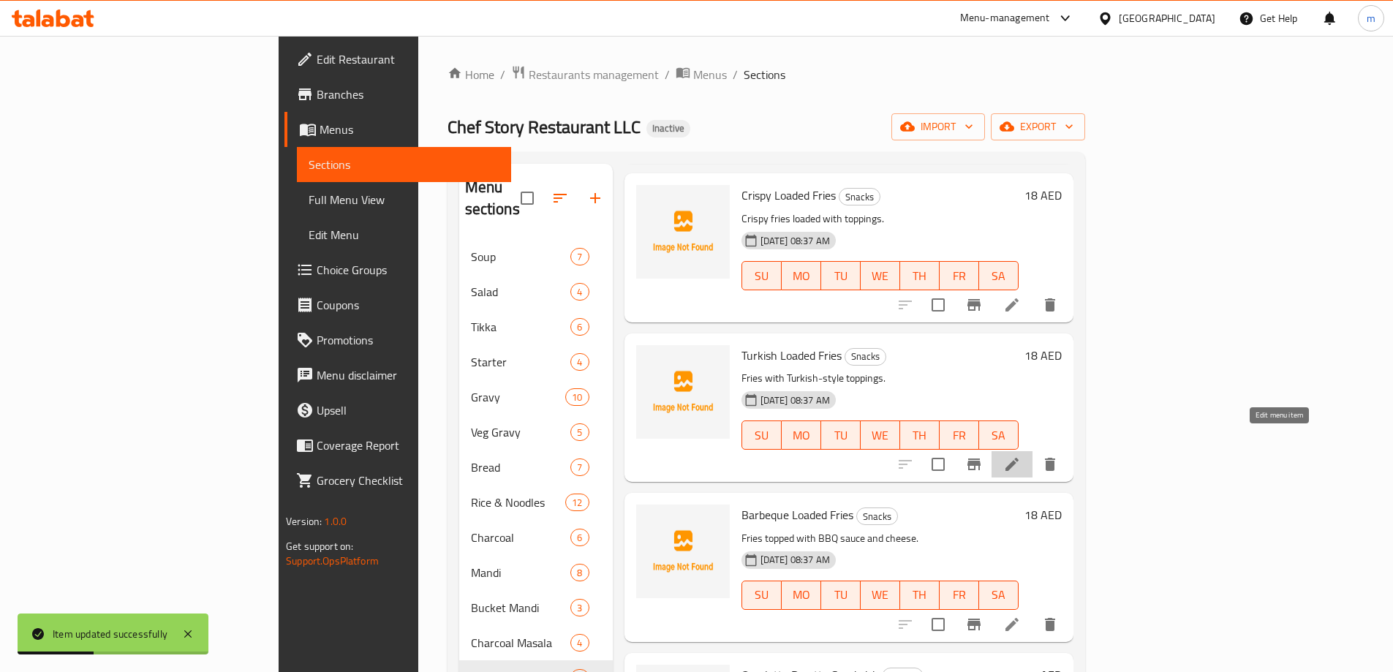
click at [1021, 456] on icon at bounding box center [1012, 465] width 18 height 18
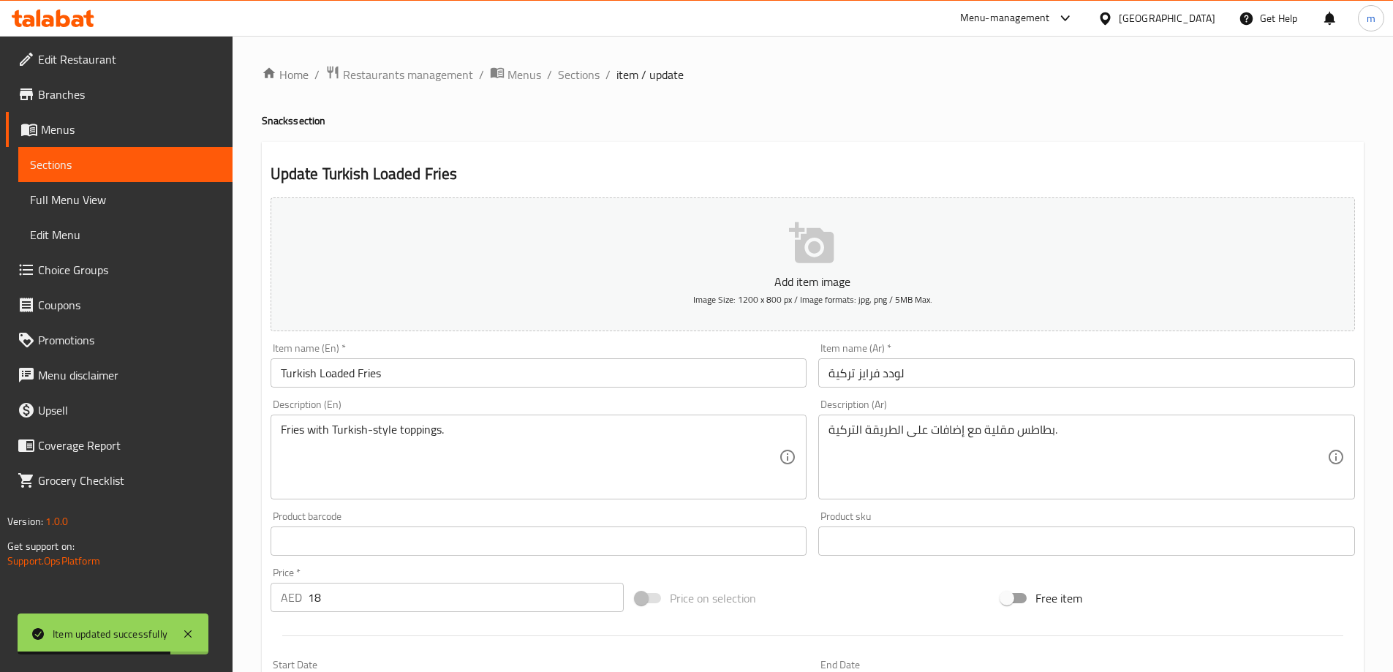
click at [674, 406] on div "Description (En) Fries with Turkish-style toppings. Description (En)" at bounding box center [539, 449] width 537 height 100
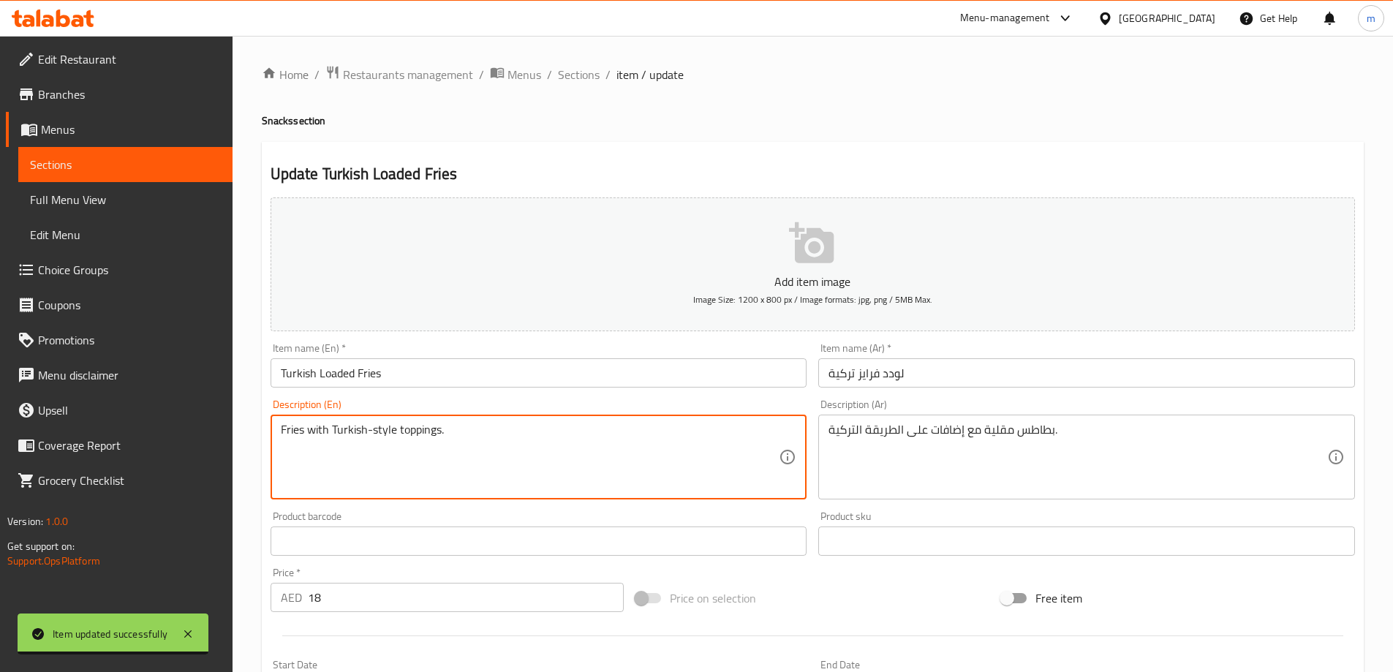
paste textarea "(full)"
type textarea "Fries with Turkish-style toppings. (full)"
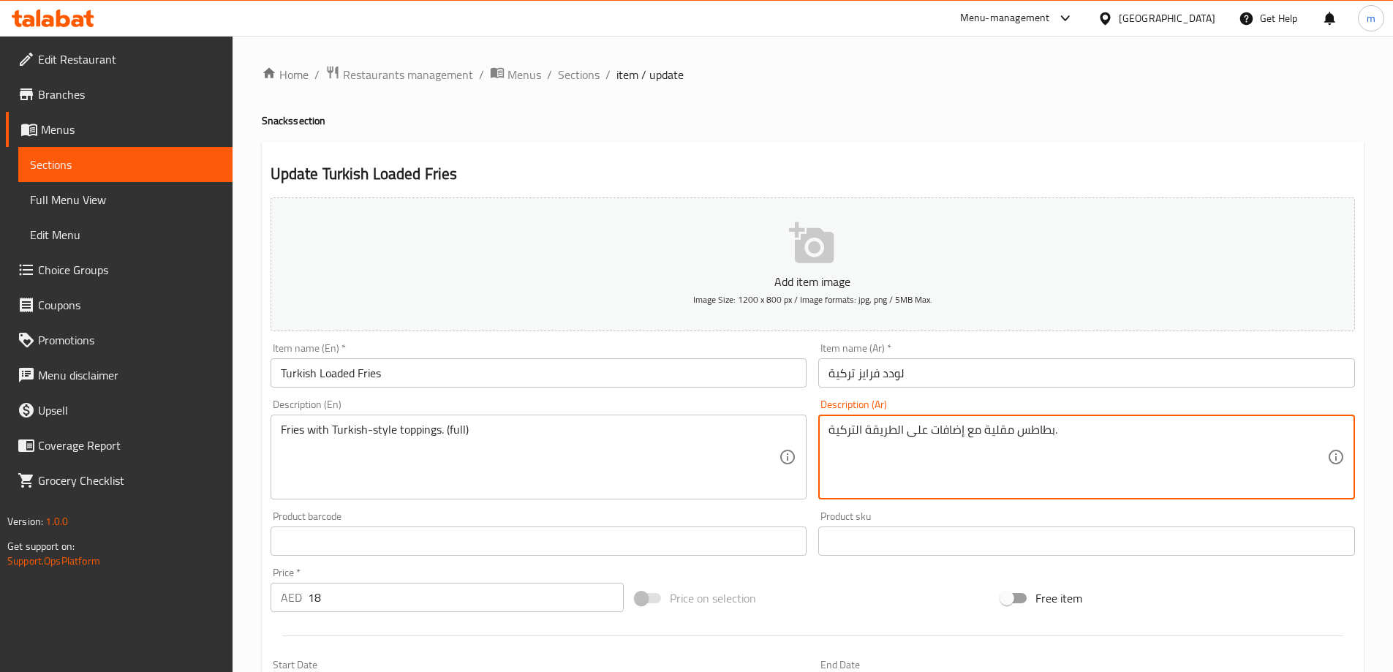
paste textarea "(كاملة)"
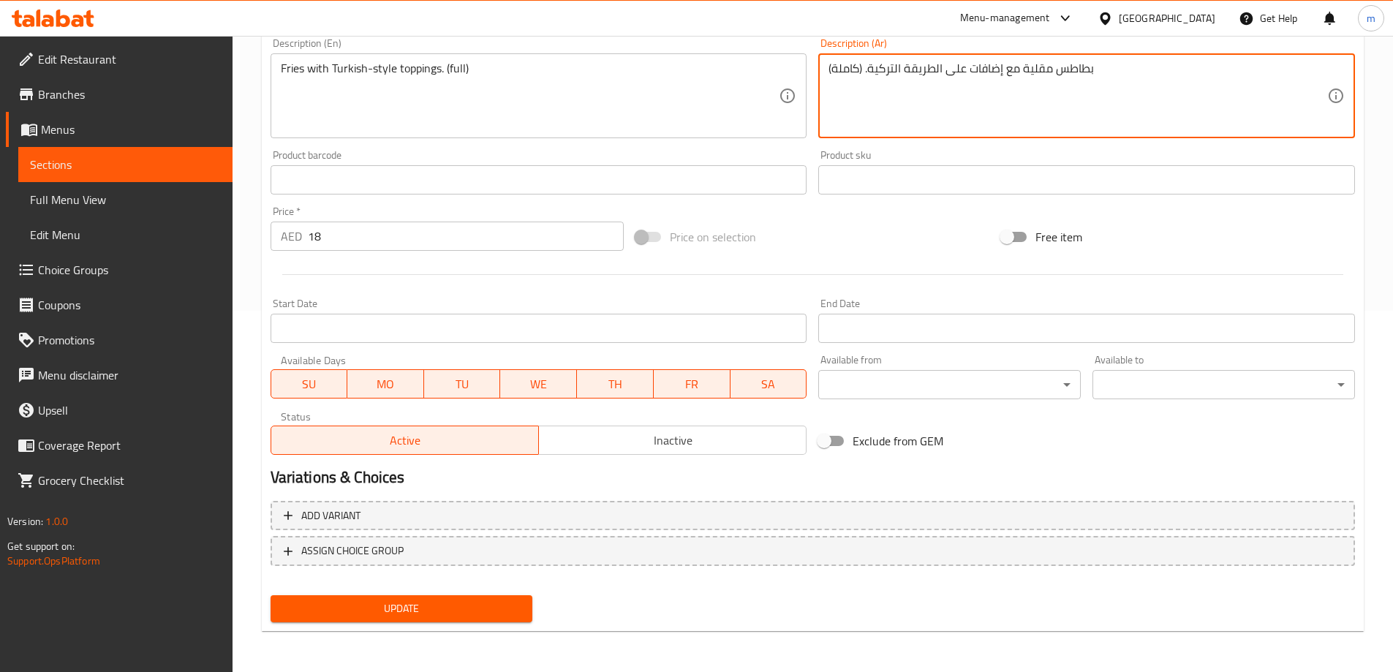
type textarea "بطاطس مقلية مع إضافات على الطريقة التركية. (كاملة)"
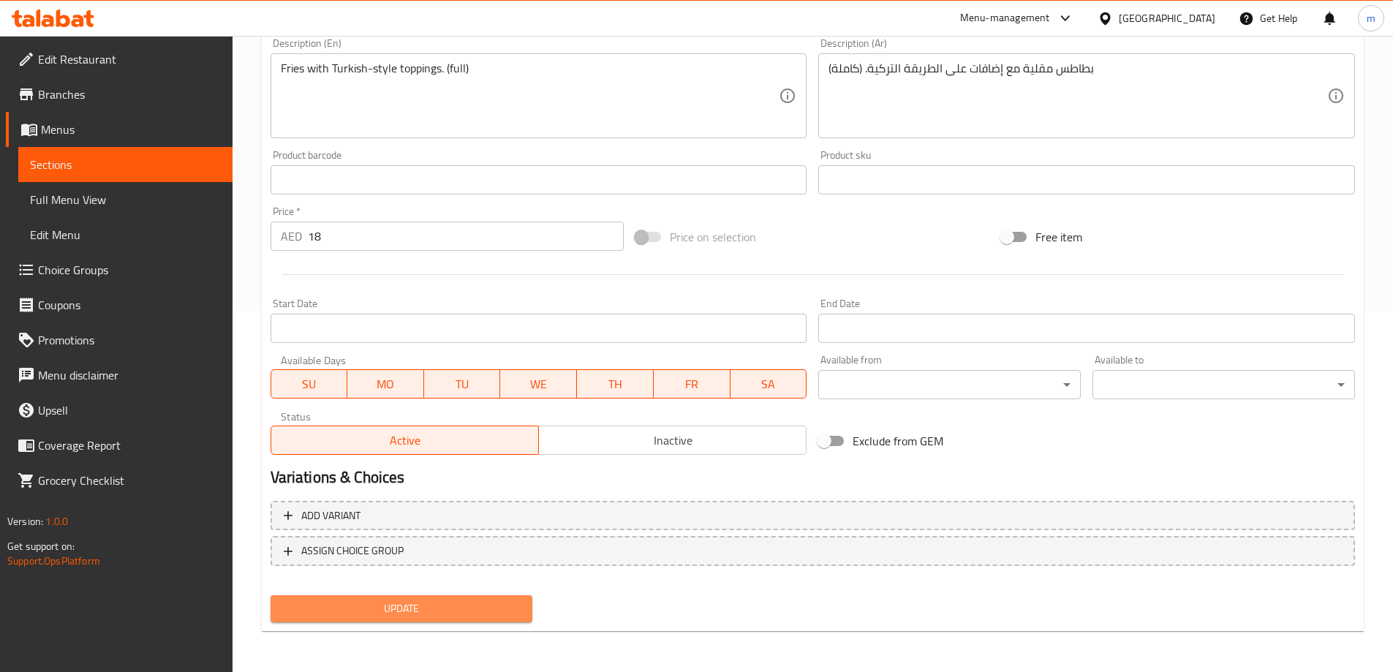
click at [448, 621] on button "Update" at bounding box center [402, 608] width 263 height 27
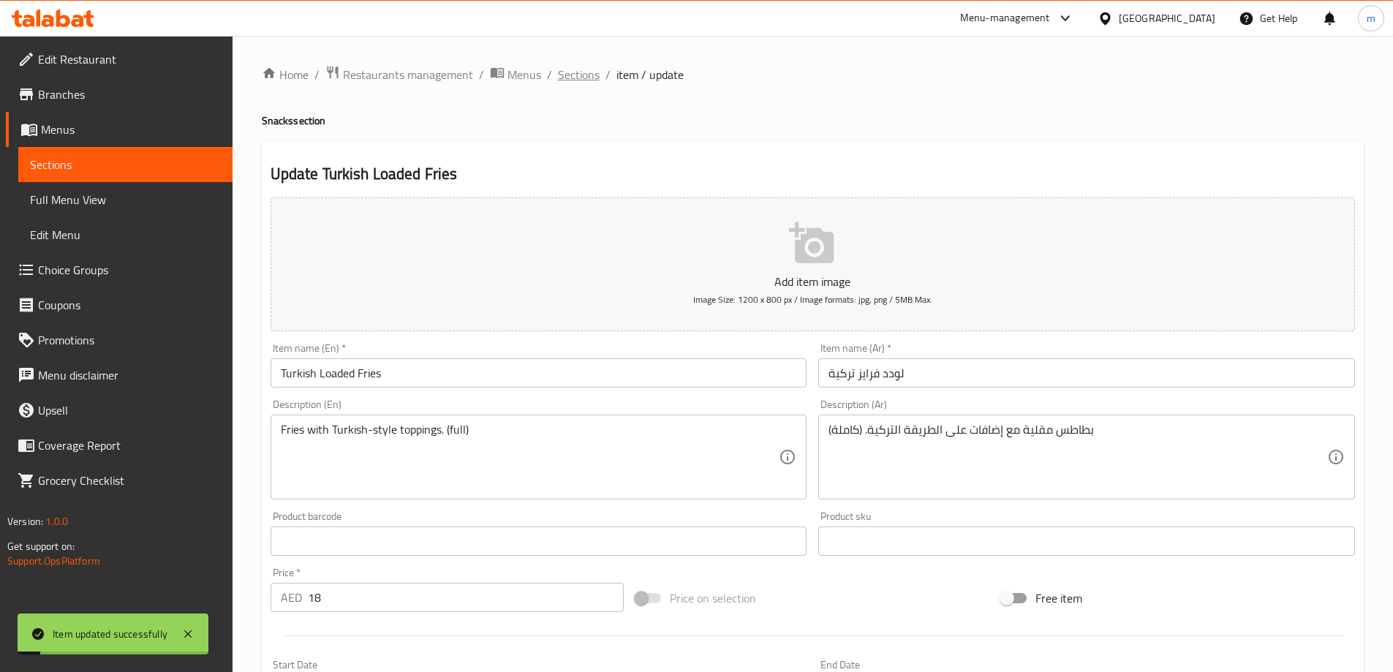
click at [587, 74] on span "Sections" at bounding box center [579, 75] width 42 height 18
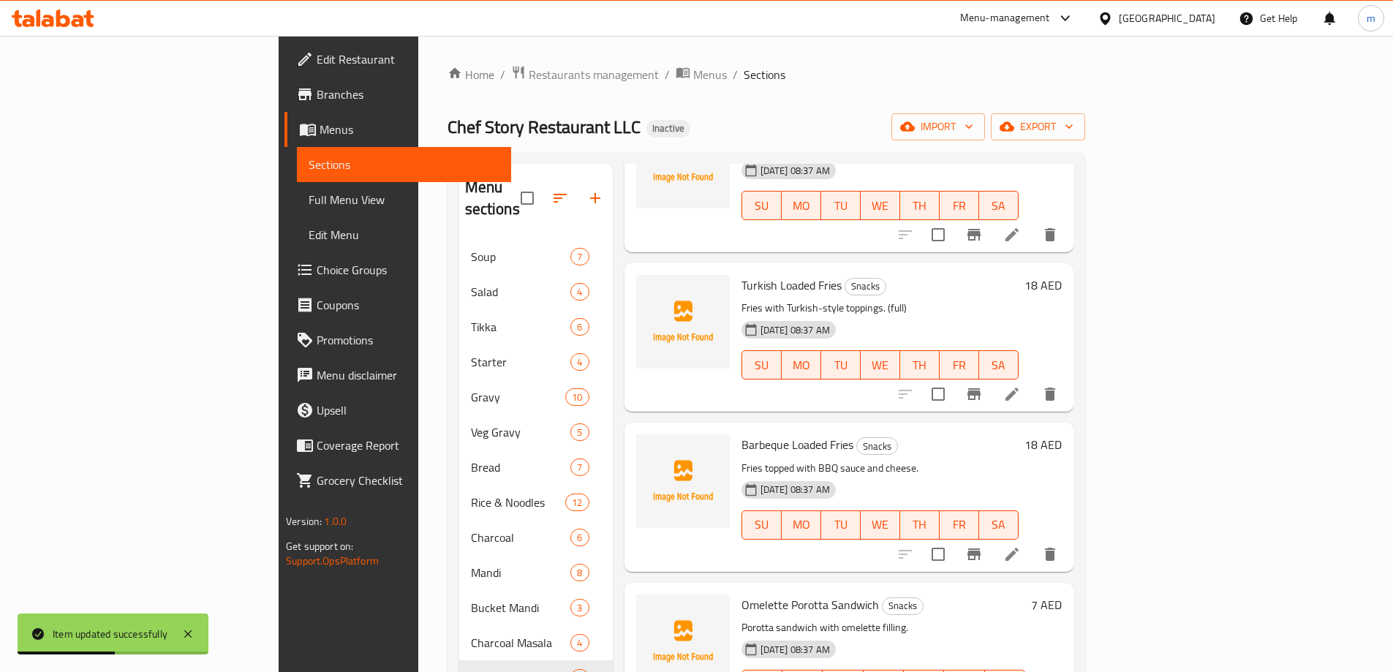
scroll to position [293, 0]
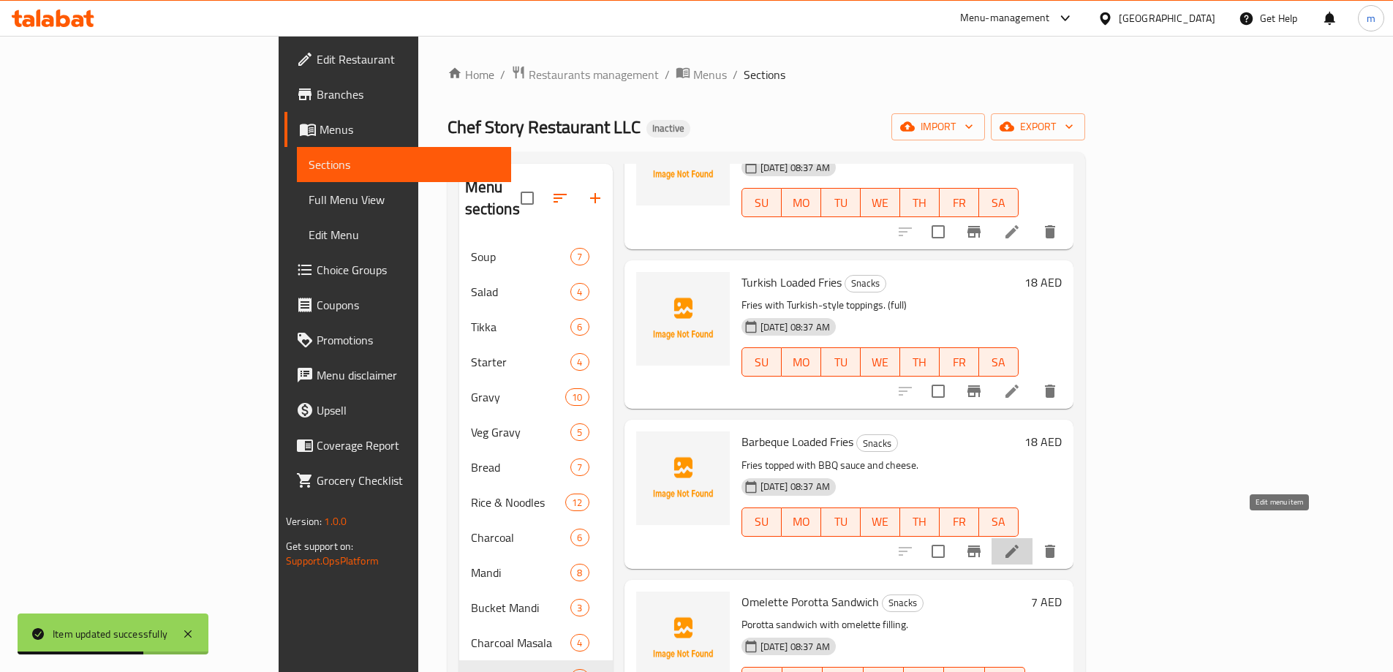
click at [1021, 543] on icon at bounding box center [1012, 552] width 18 height 18
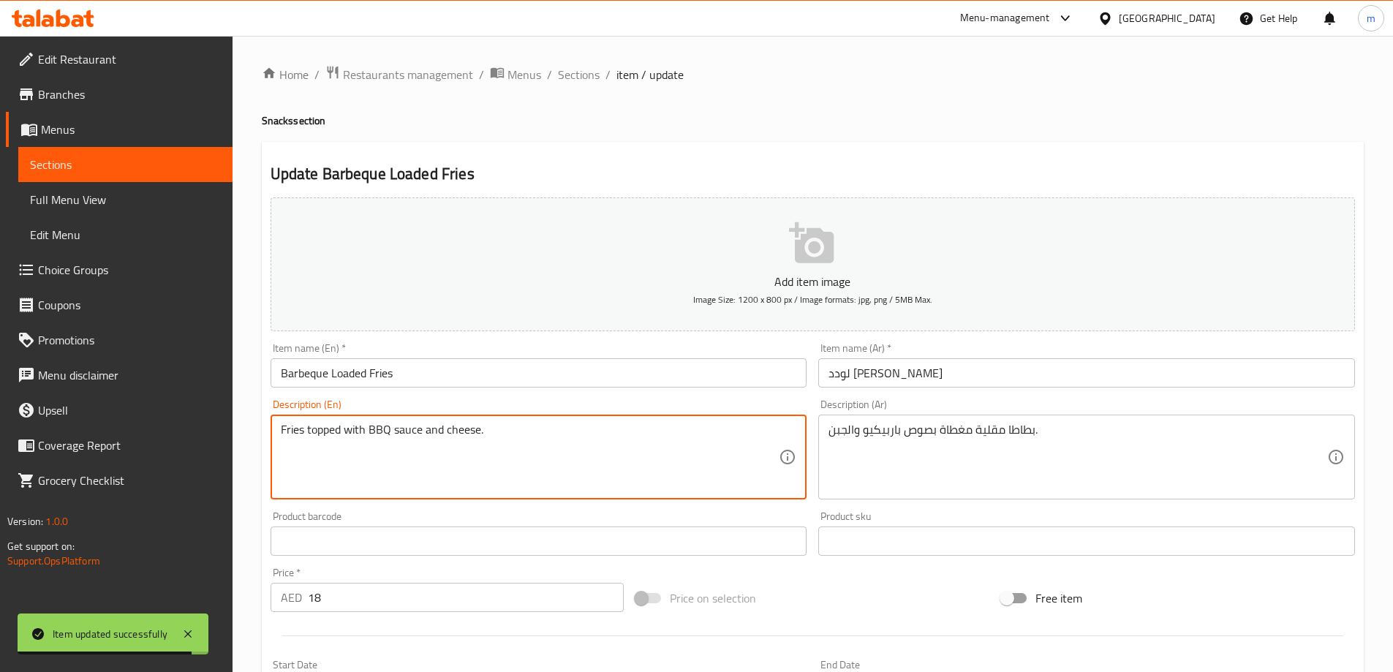
paste textarea "(full)"
type textarea "Fries topped with BBQ sauce and cheese. (full)"
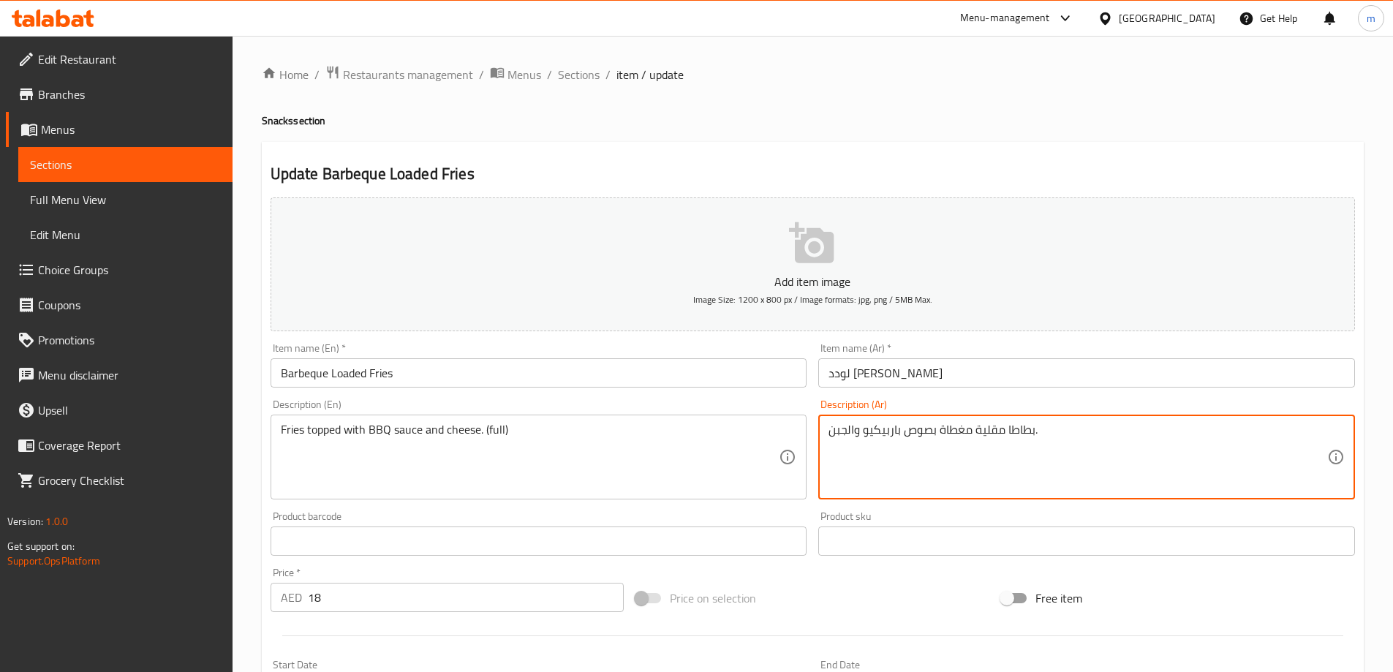
paste textarea "(كاملة)"
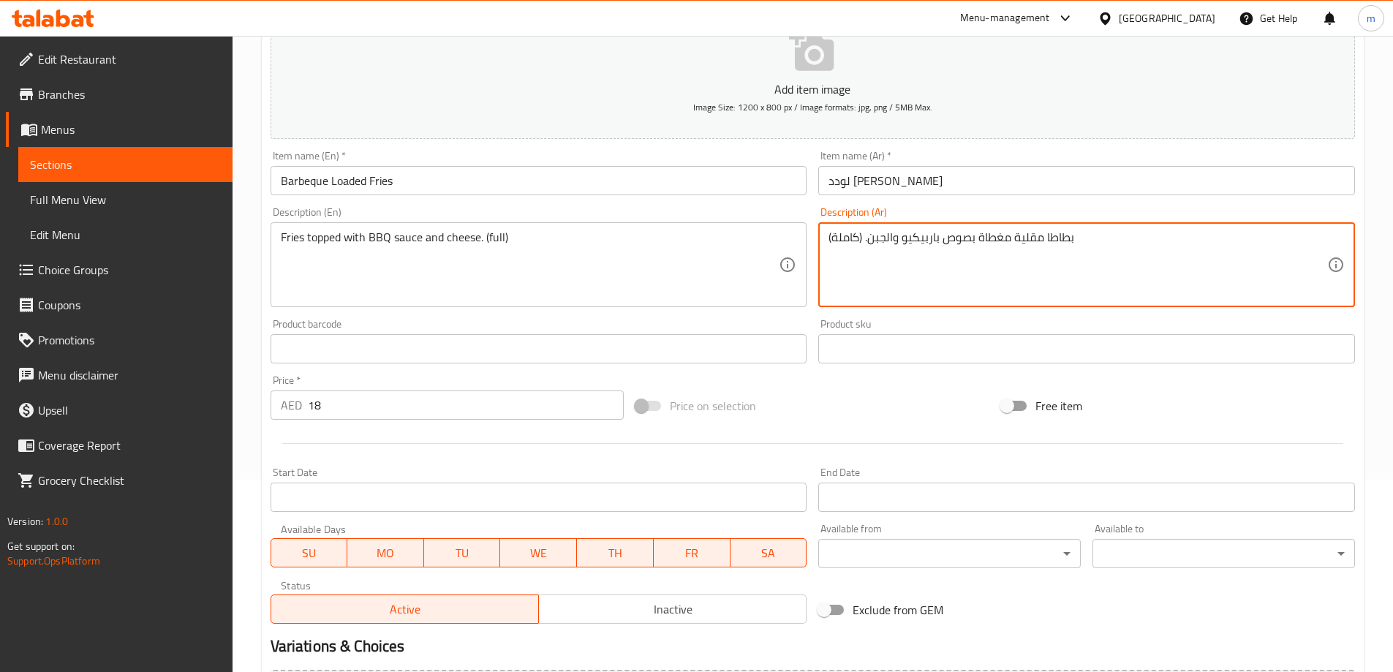
scroll to position [361, 0]
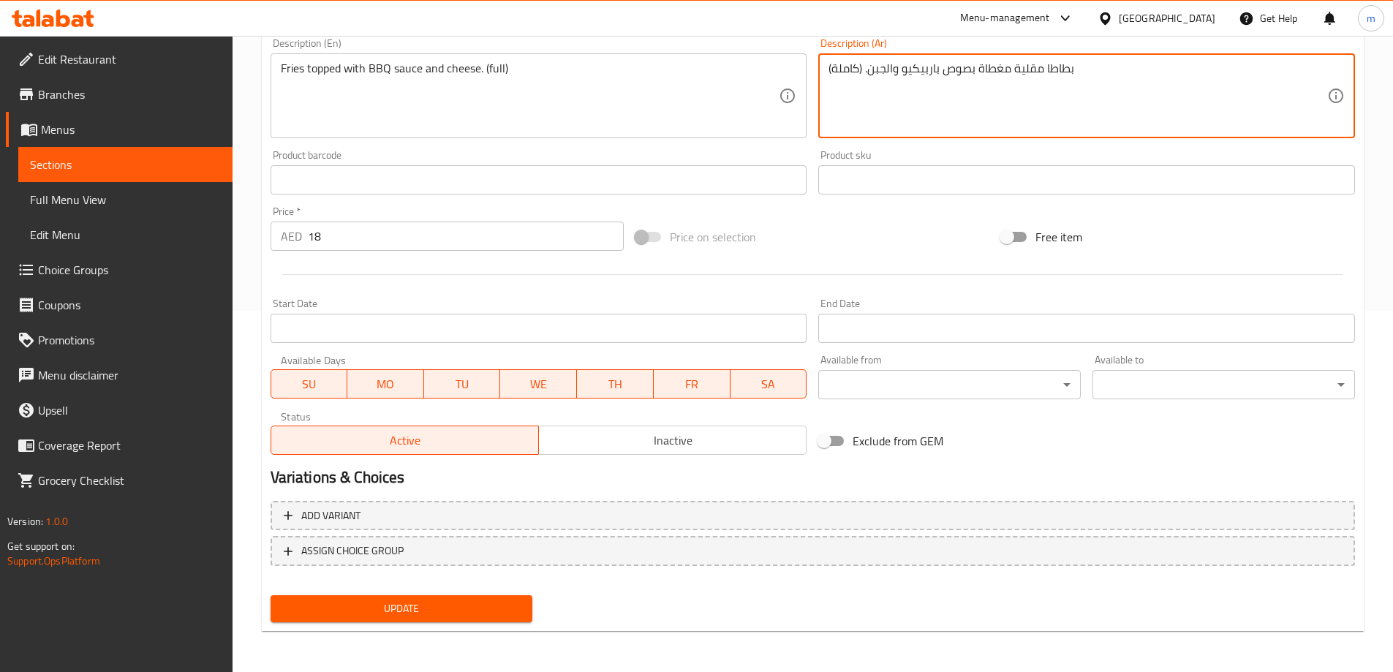
type textarea "بطاطا مقلية مغطاة بصوص باربيكيو والجبن. (كاملة)"
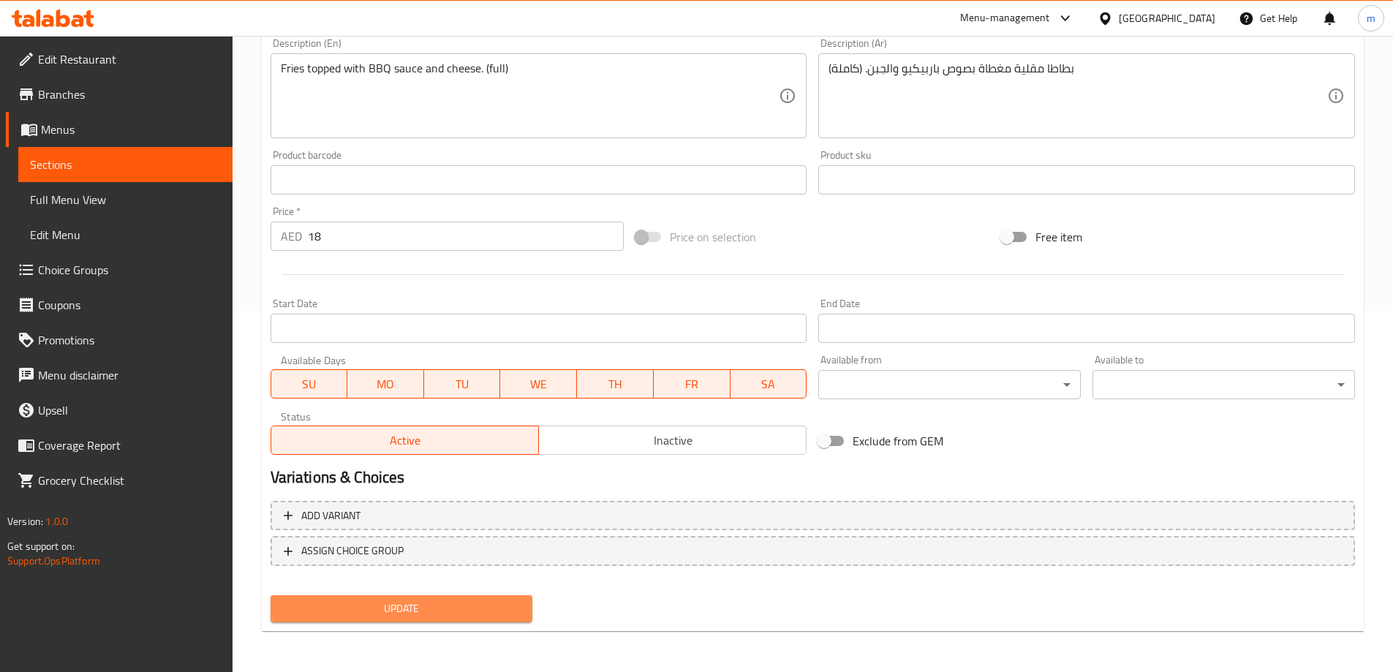
drag, startPoint x: 481, startPoint y: 616, endPoint x: 480, endPoint y: 604, distance: 11.8
click at [479, 611] on span "Update" at bounding box center [401, 609] width 239 height 18
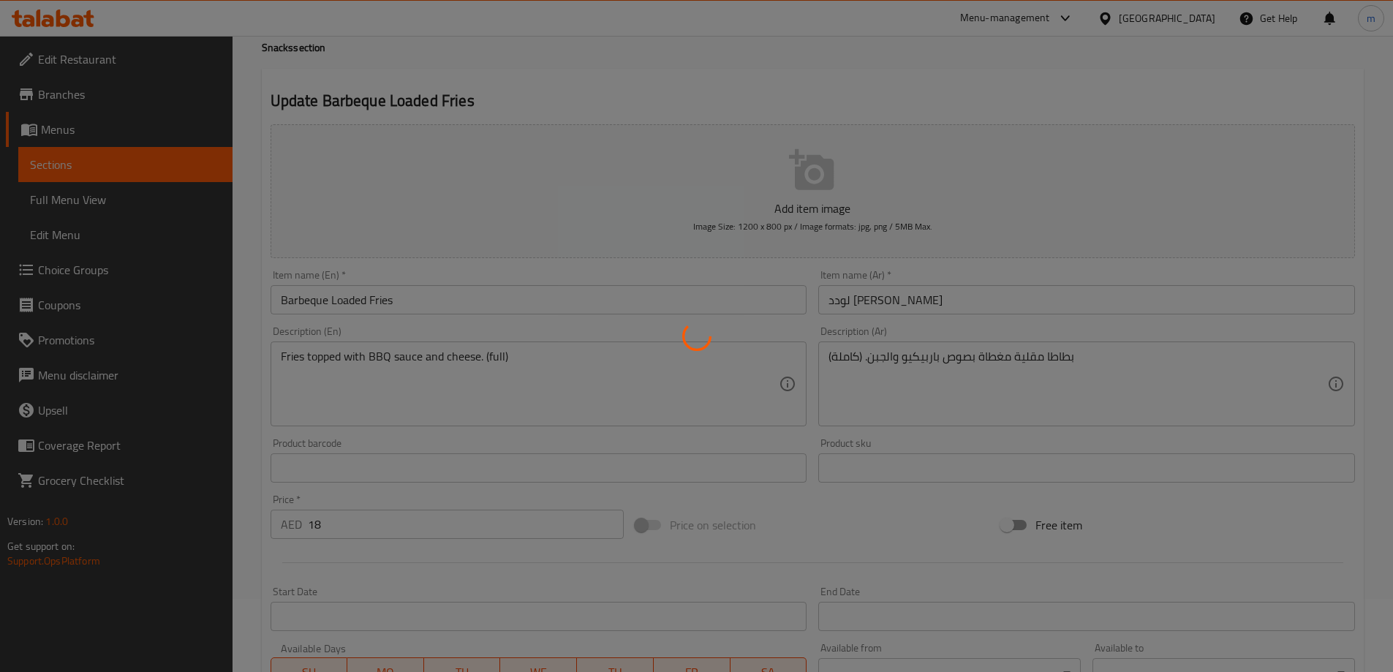
scroll to position [0, 0]
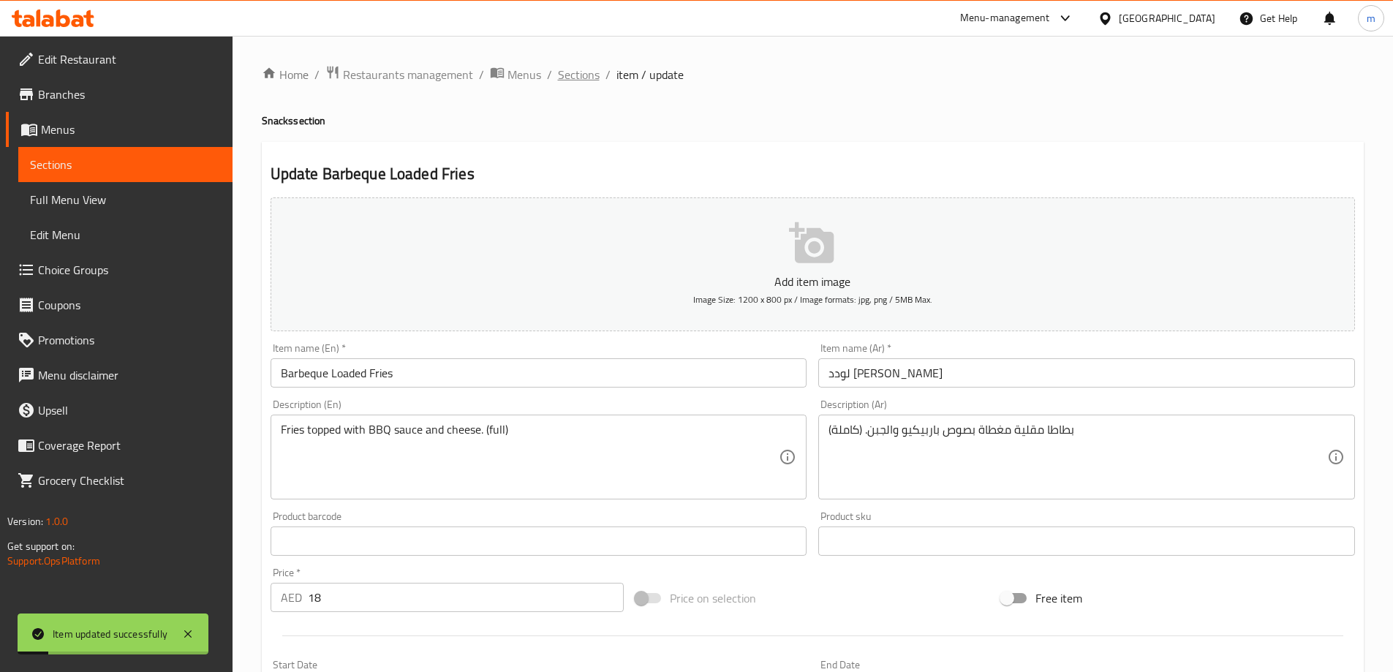
click at [581, 78] on span "Sections" at bounding box center [579, 75] width 42 height 18
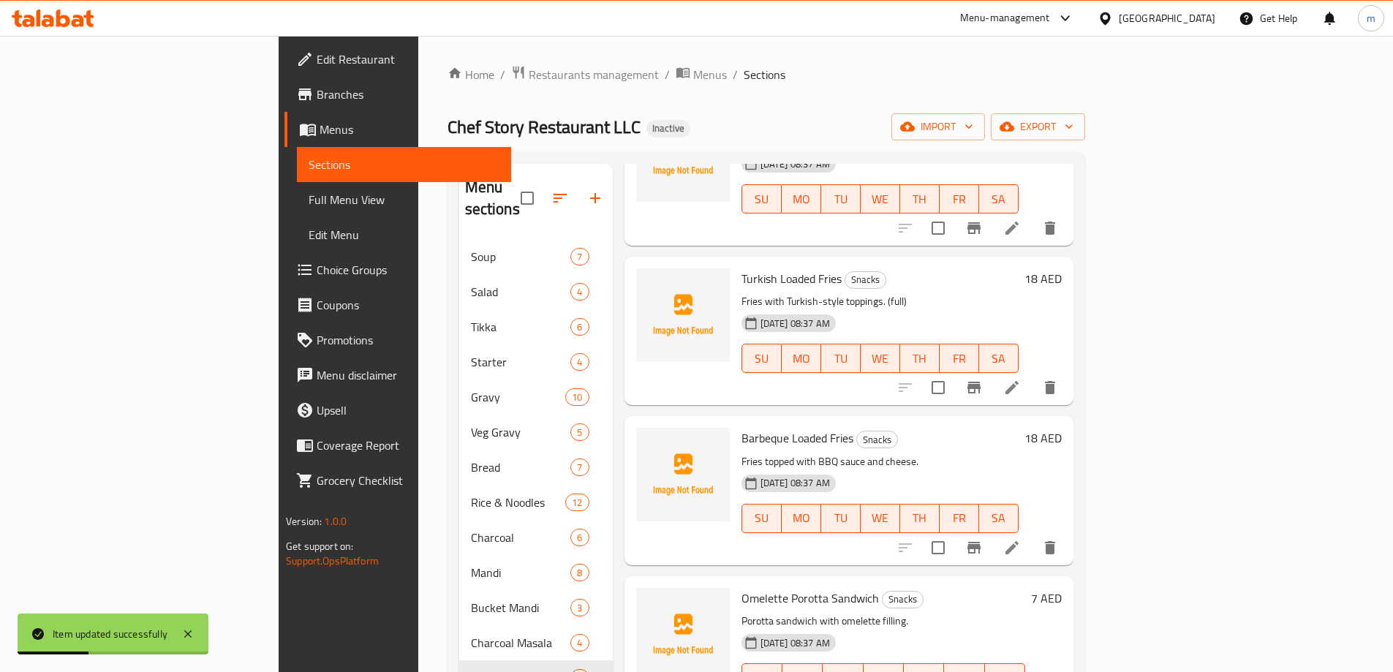
scroll to position [512, 0]
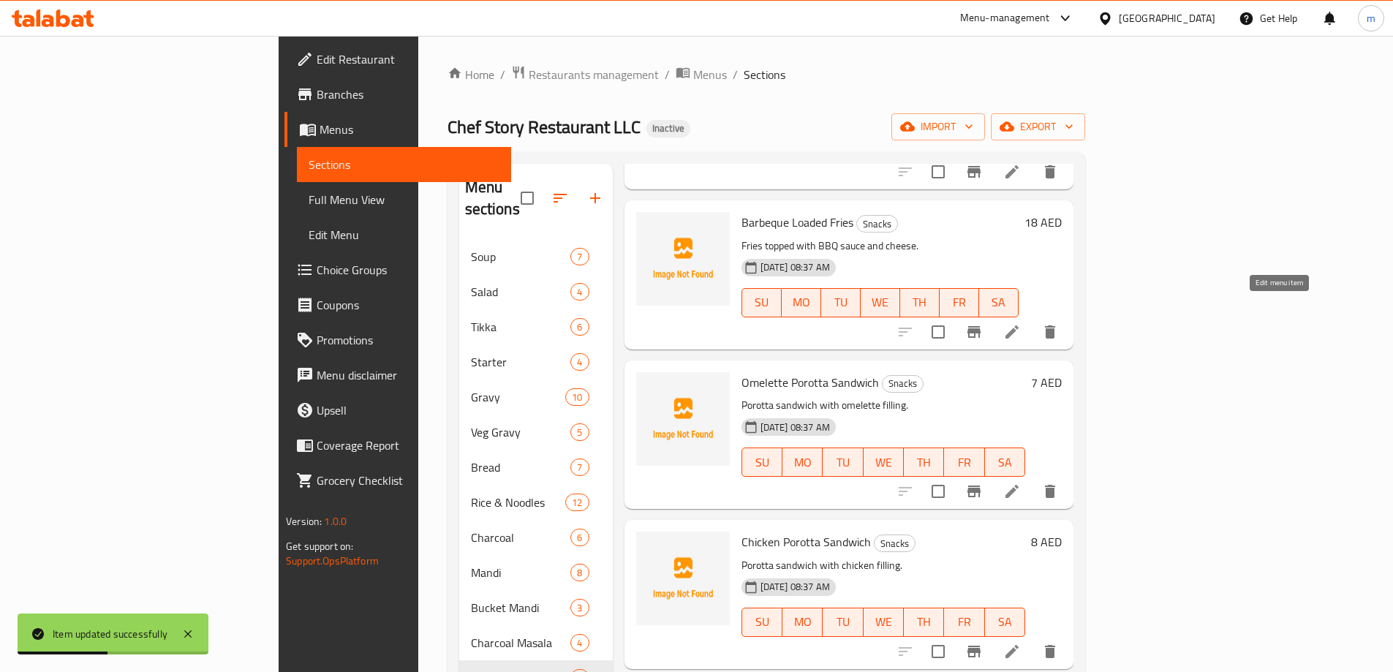
click at [1021, 323] on icon at bounding box center [1012, 332] width 18 height 18
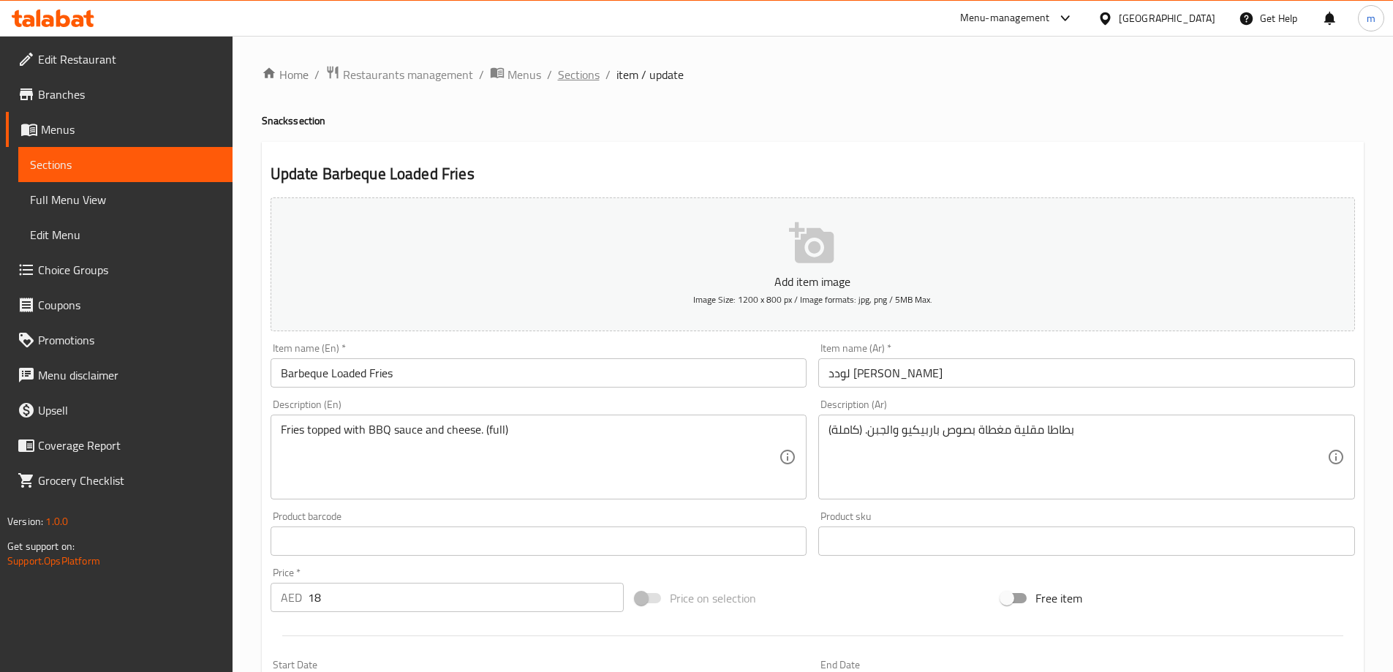
click at [595, 76] on span "Sections" at bounding box center [579, 75] width 42 height 18
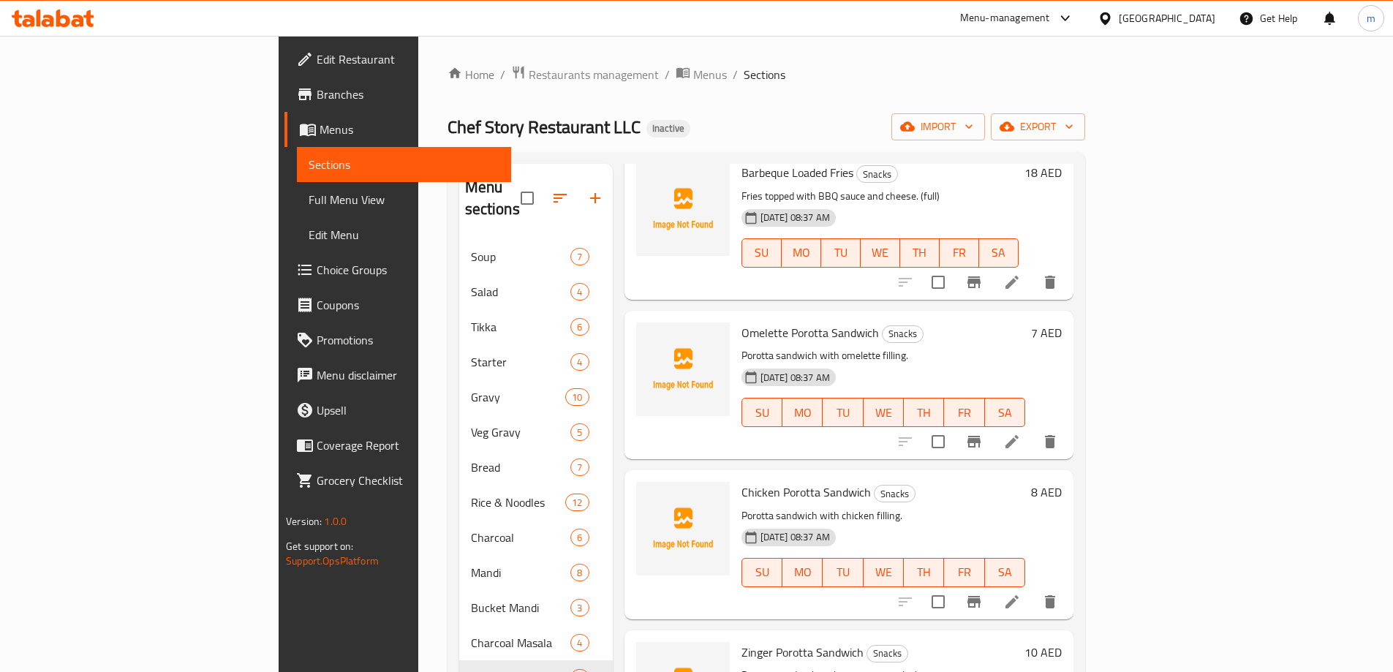
scroll to position [585, 0]
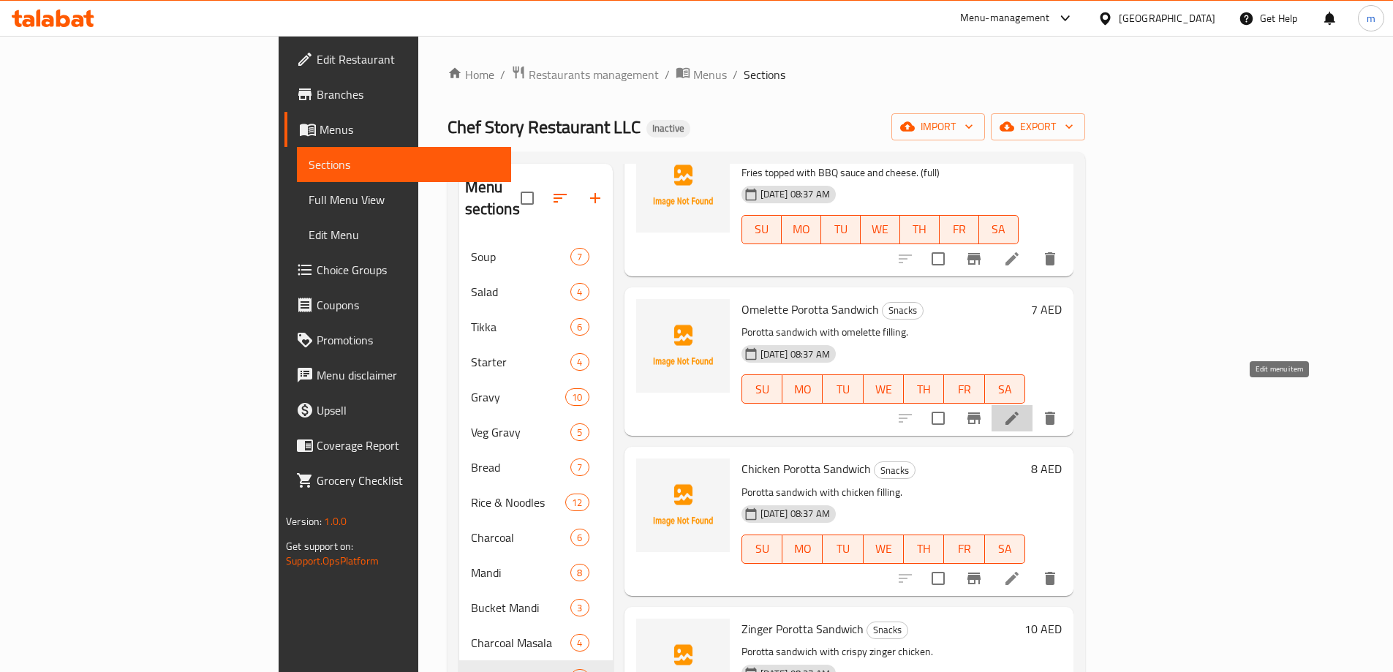
click at [1021, 410] on icon at bounding box center [1012, 419] width 18 height 18
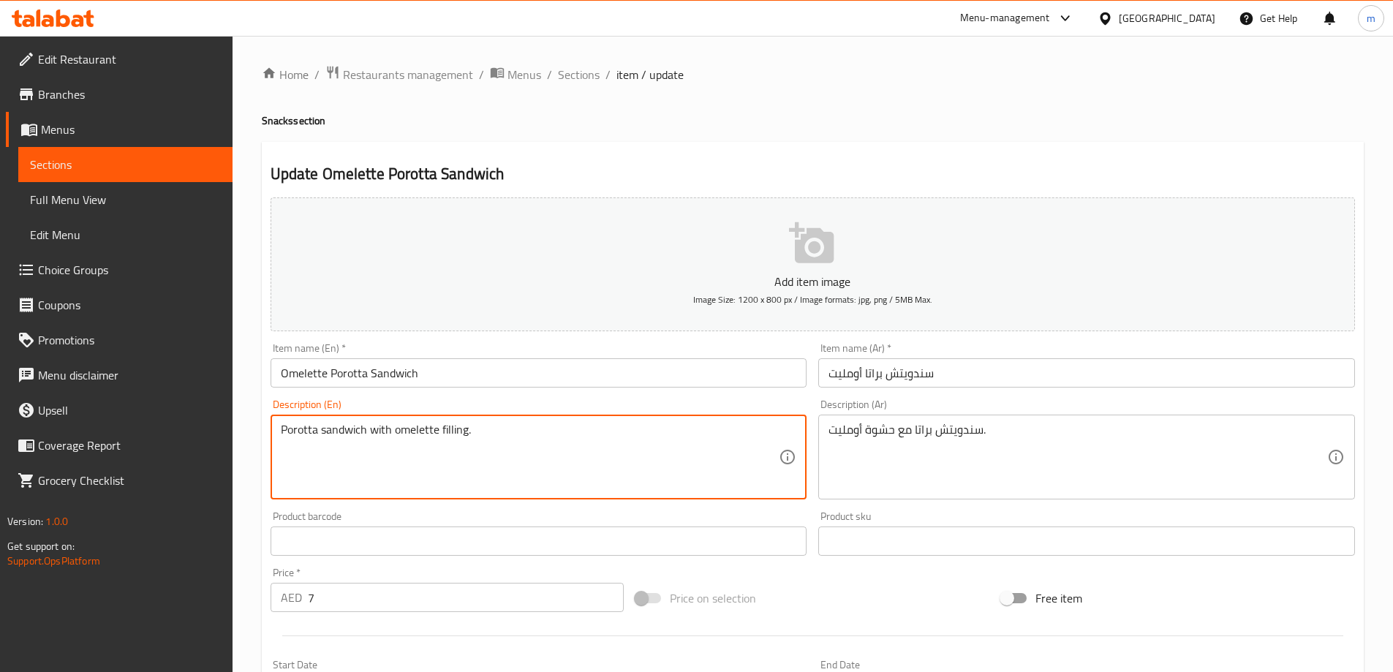
paste textarea "(full)"
type textarea "Porotta sandwich with omelette filling. (full)"
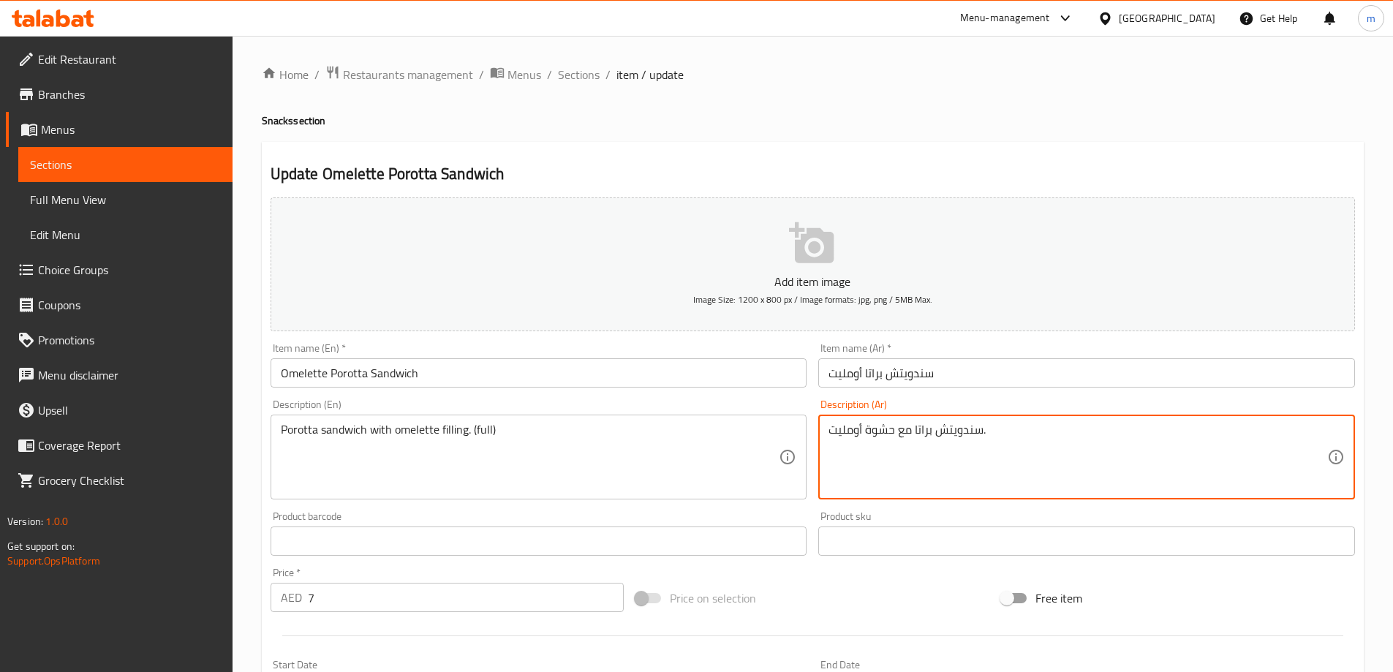
paste textarea "(كاملة)"
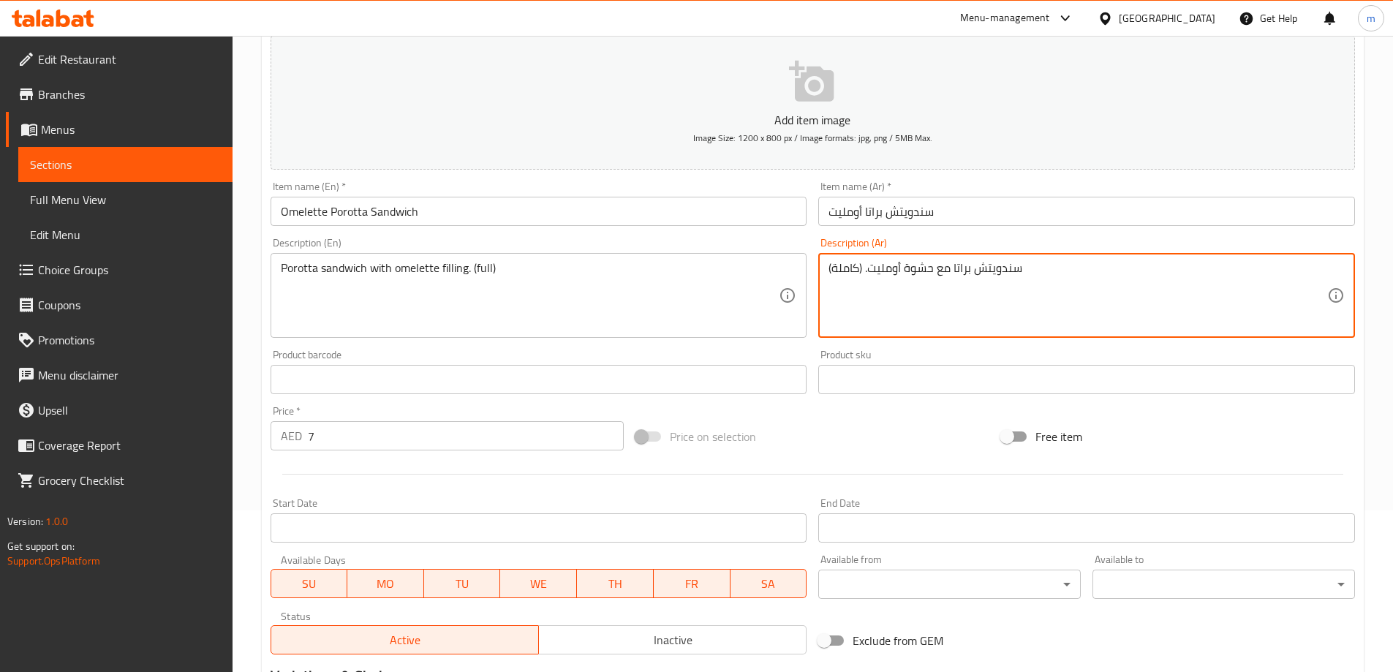
scroll to position [361, 0]
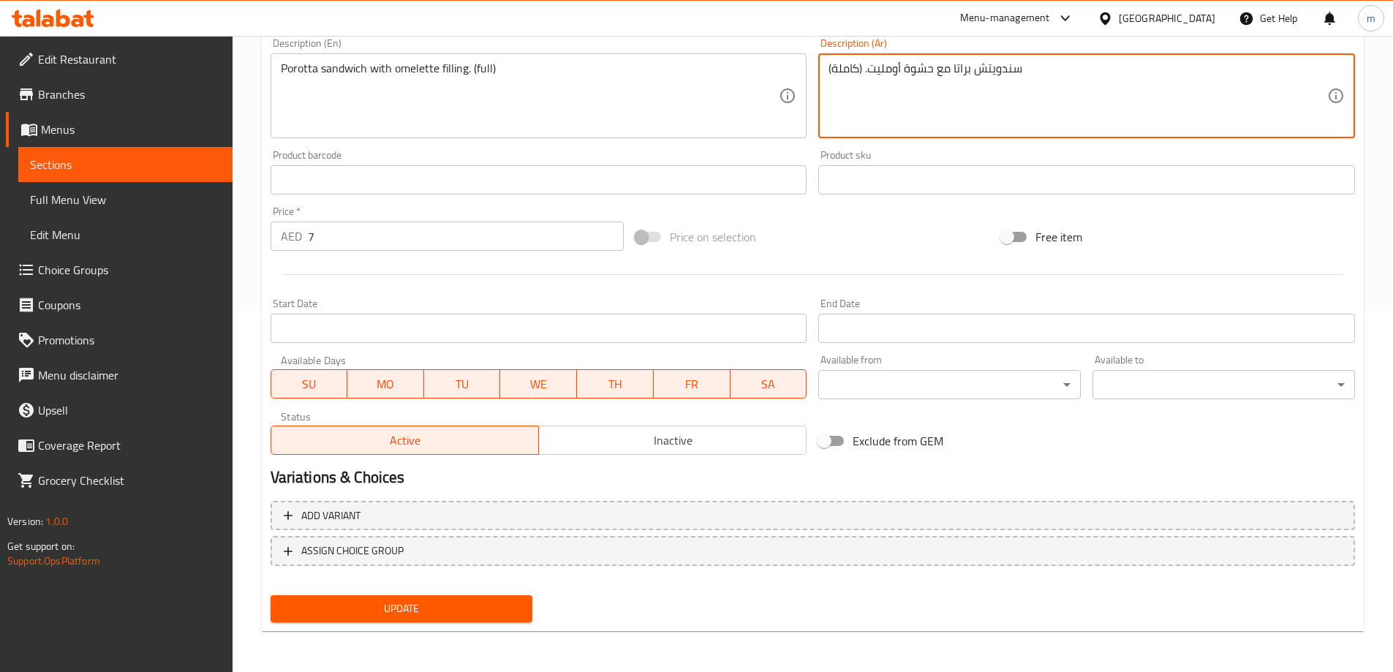
type textarea "سندويتش براتا مع حشوة أومليت. (كاملة)"
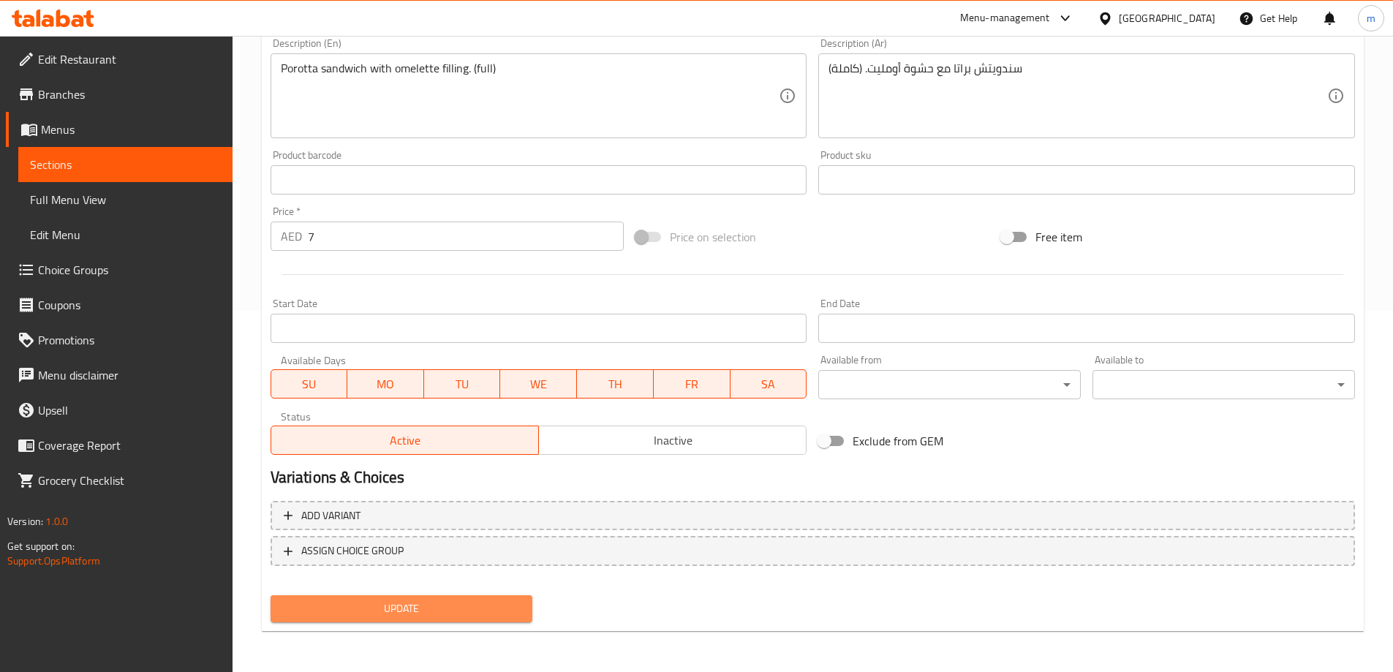
click at [481, 619] on button "Update" at bounding box center [402, 608] width 263 height 27
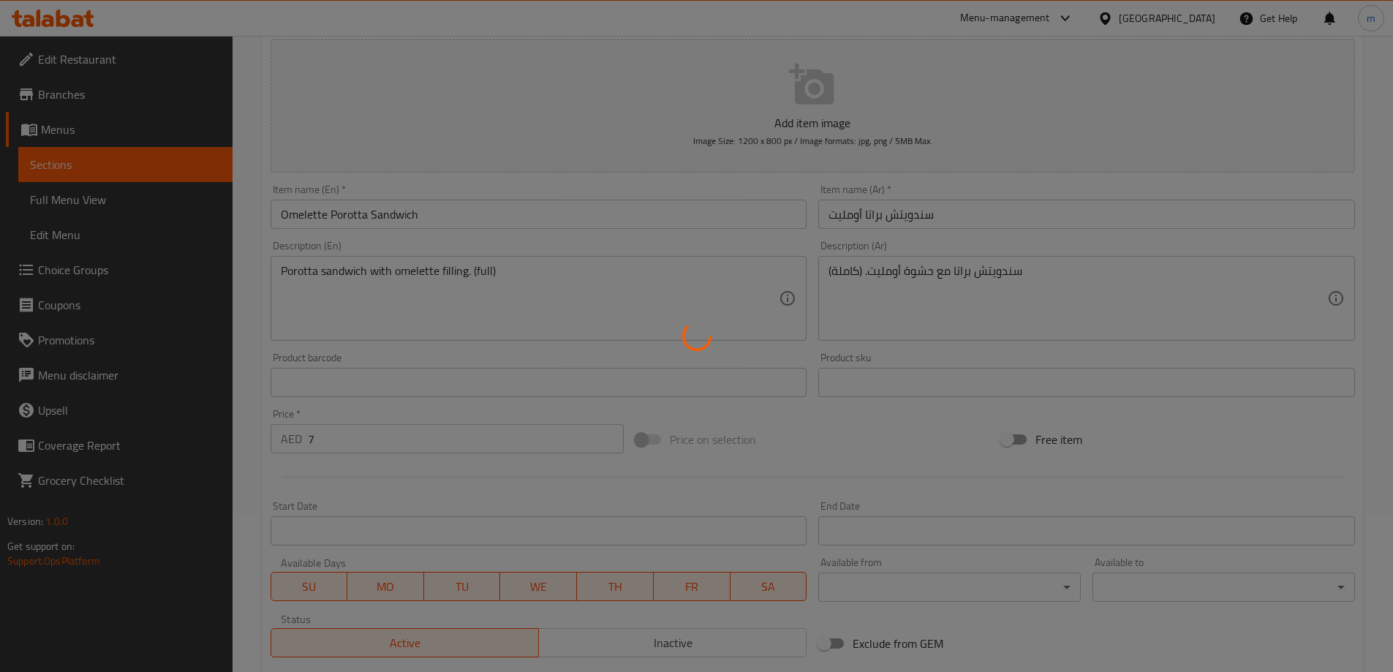
scroll to position [0, 0]
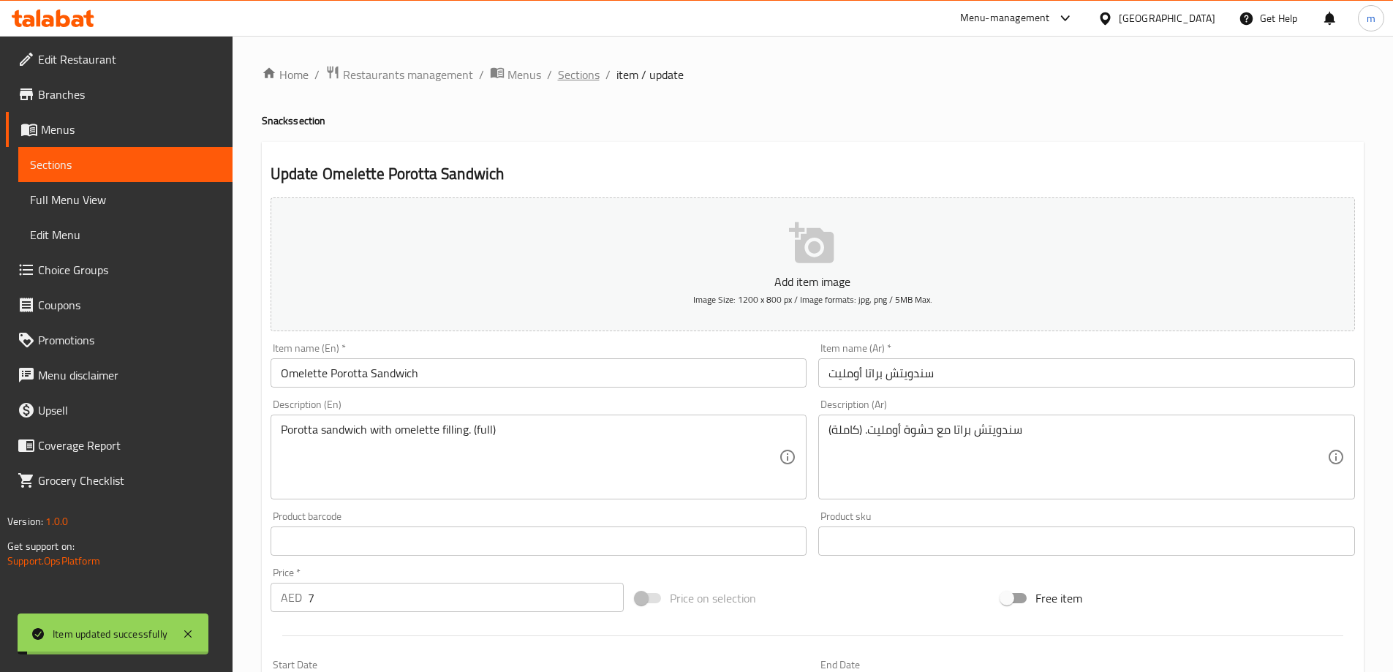
click at [588, 76] on span "Sections" at bounding box center [579, 75] width 42 height 18
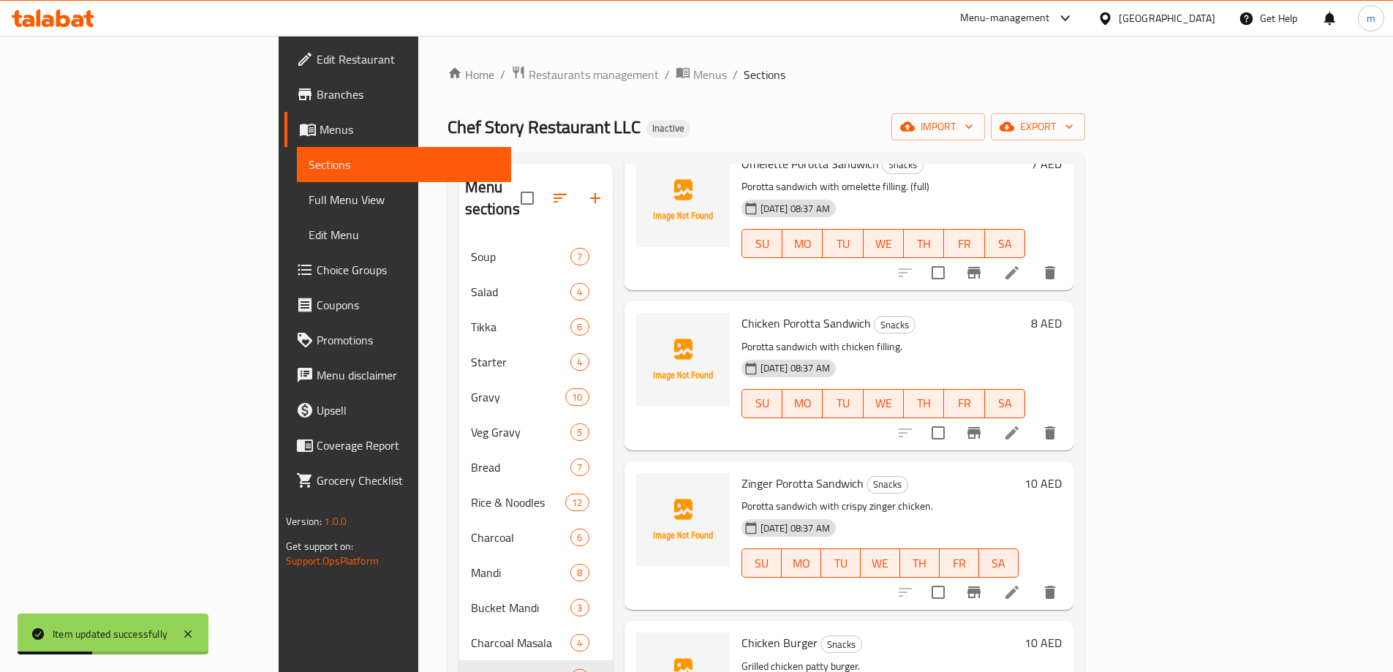
scroll to position [731, 0]
click at [1033, 419] on li at bounding box center [1012, 432] width 41 height 26
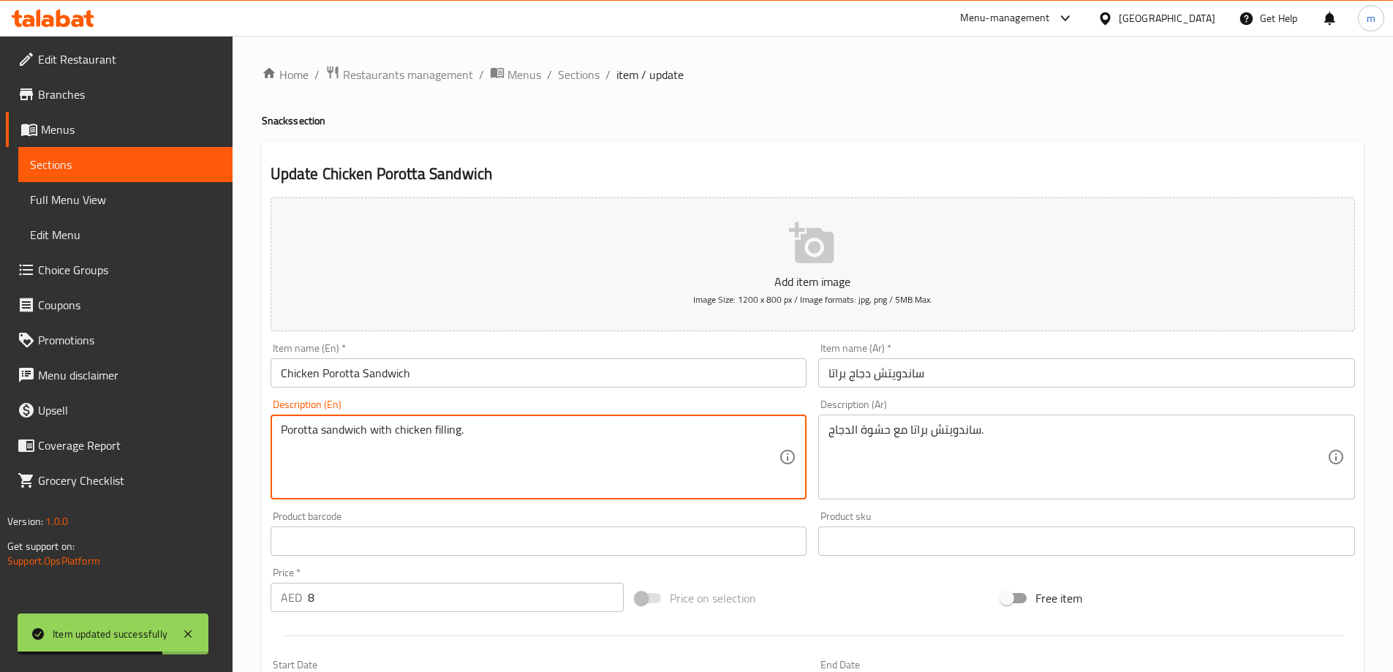
paste textarea "(full)"
type textarea "Porotta sandwich with chicken filling. (full)"
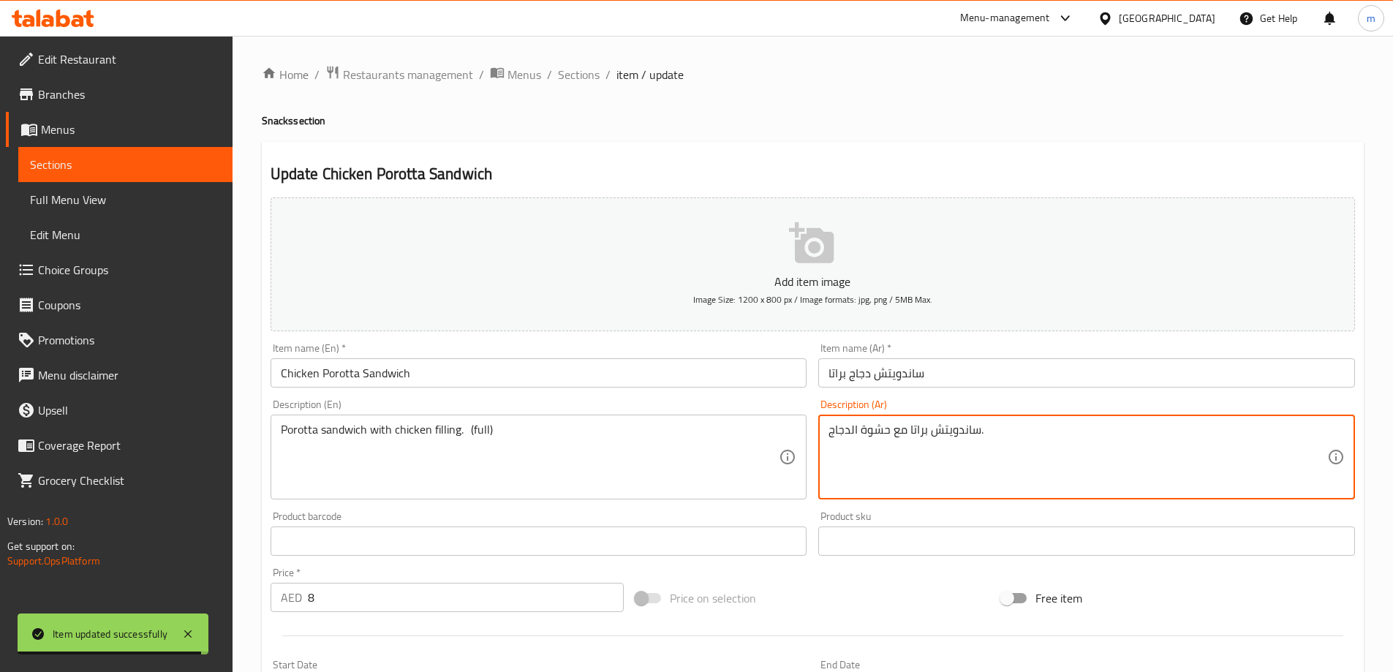
paste textarea "(كاملة)"
type textarea "ساندويتش براتا مع حشوة الدجاج. (كاملة)"
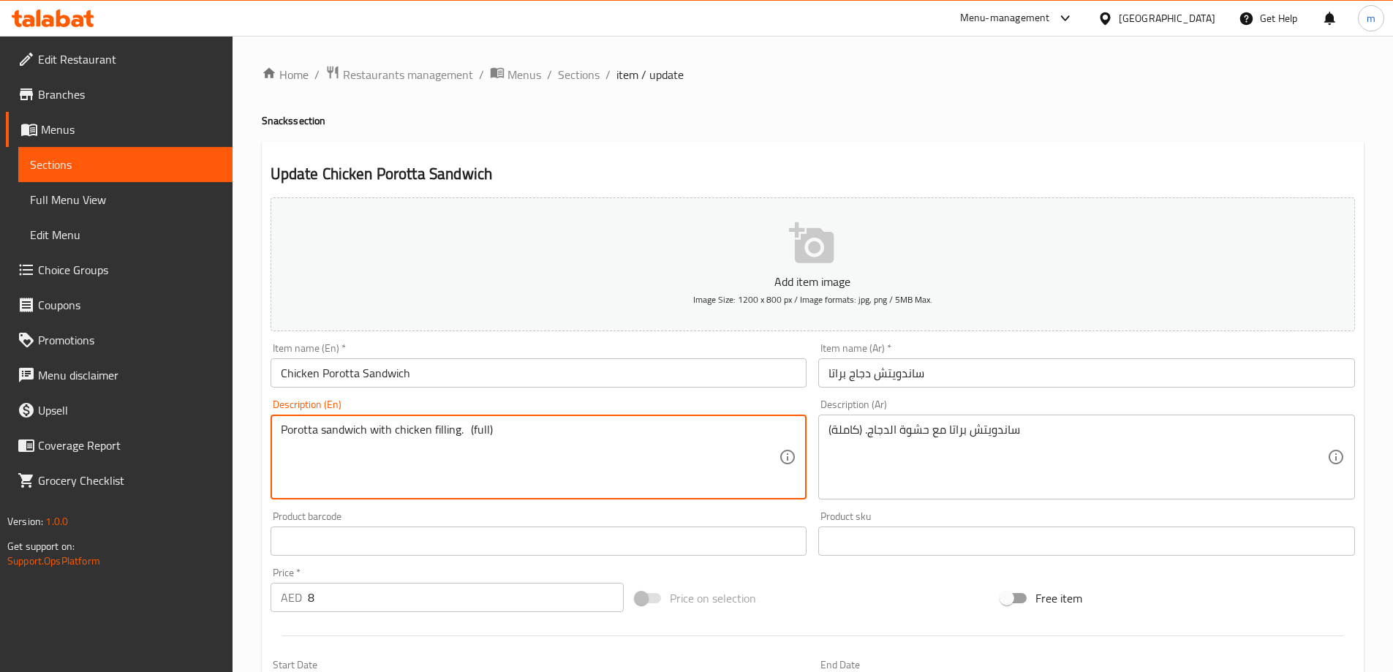
drag, startPoint x: 293, startPoint y: 430, endPoint x: 629, endPoint y: 453, distance: 336.4
click at [629, 453] on textarea "Porotta sandwich with chicken filling. (full)" at bounding box center [530, 457] width 499 height 69
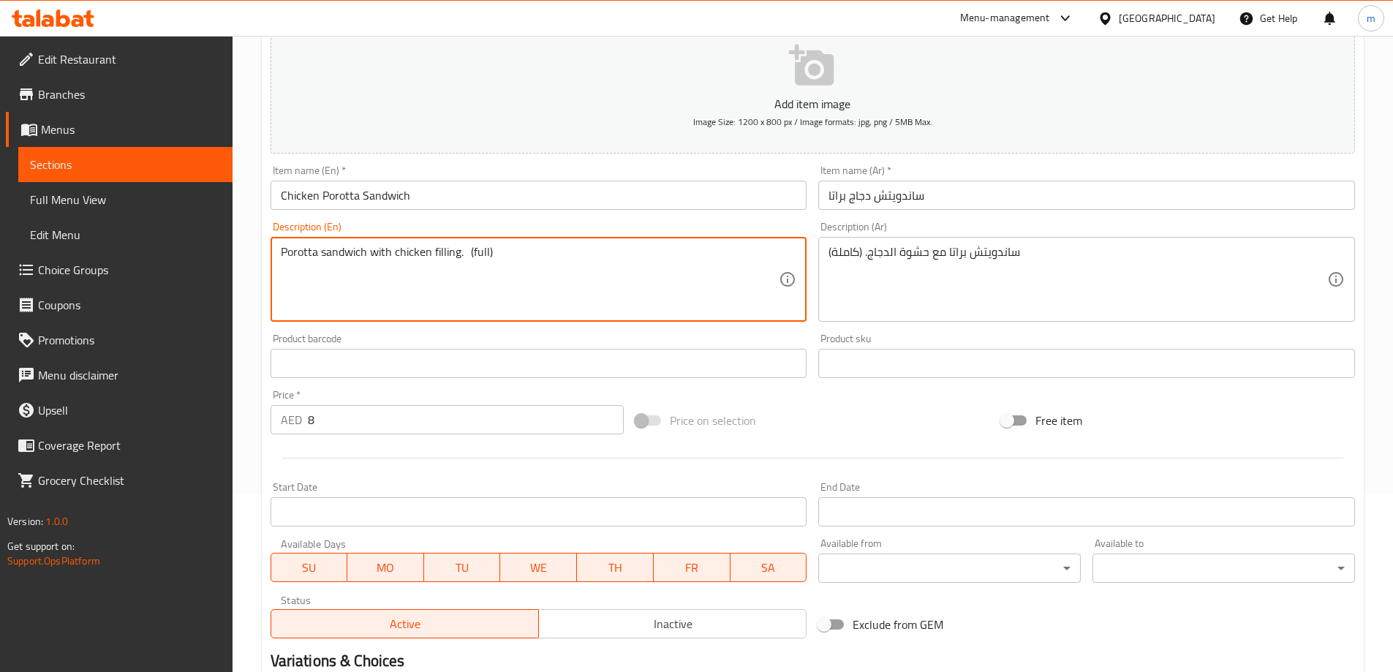
scroll to position [361, 0]
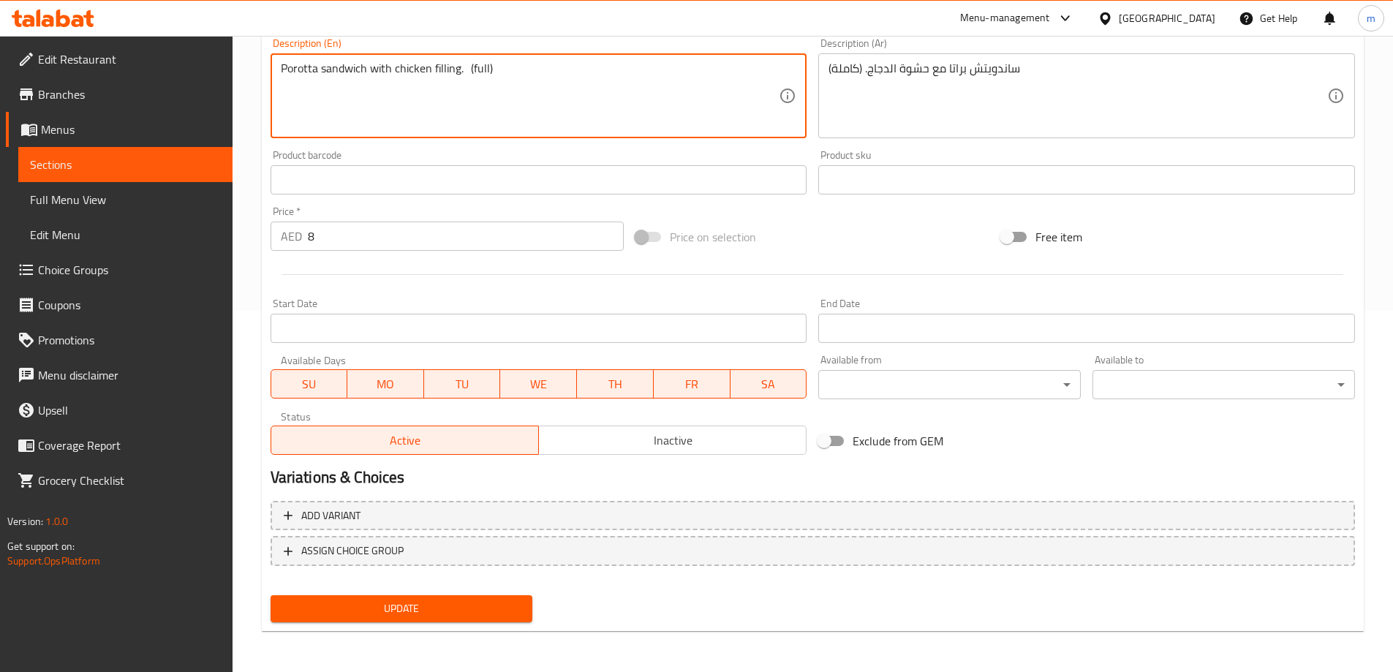
click at [478, 608] on span "Update" at bounding box center [401, 609] width 239 height 18
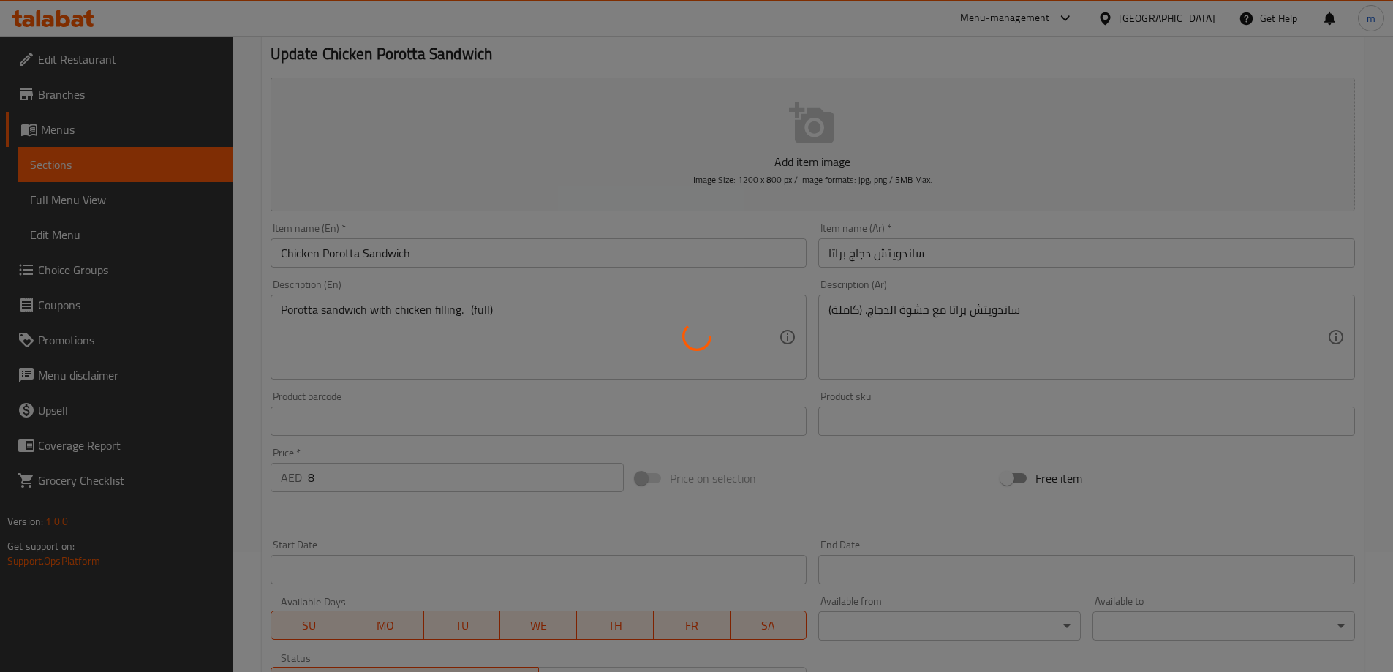
scroll to position [0, 0]
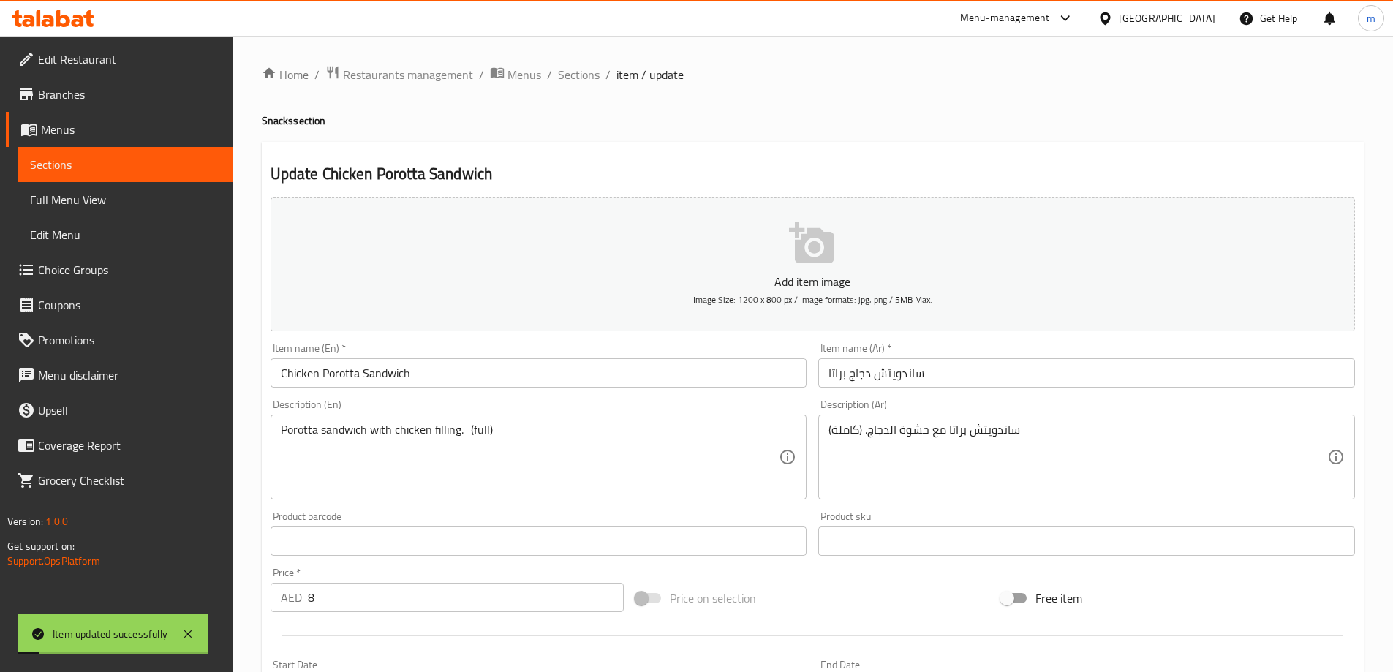
click at [589, 75] on span "Sections" at bounding box center [579, 75] width 42 height 18
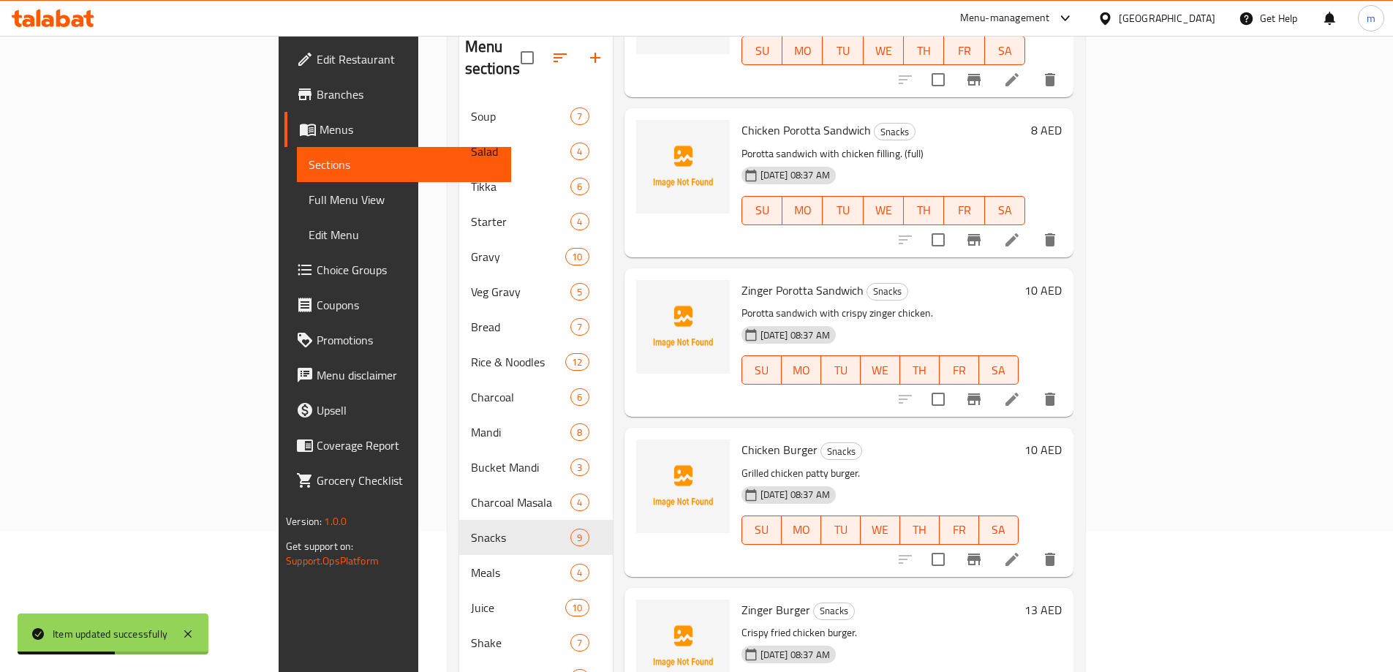
scroll to position [146, 0]
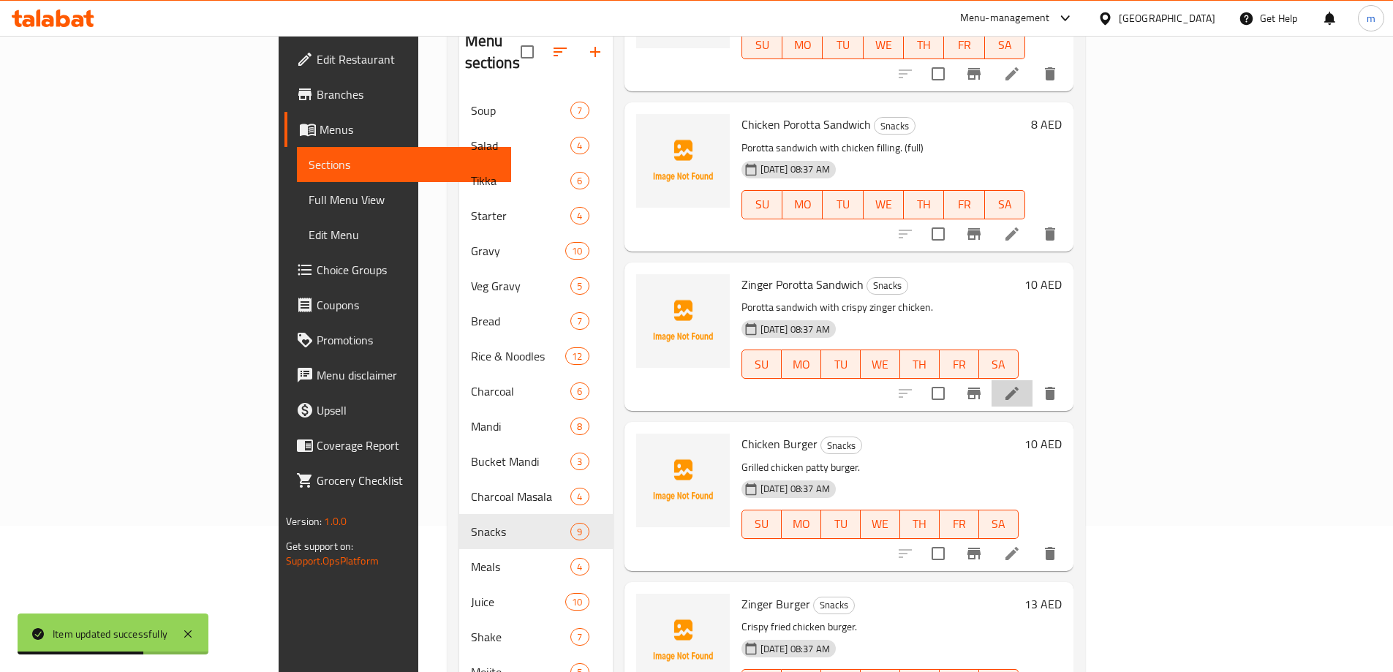
click at [1021, 385] on icon at bounding box center [1012, 394] width 18 height 18
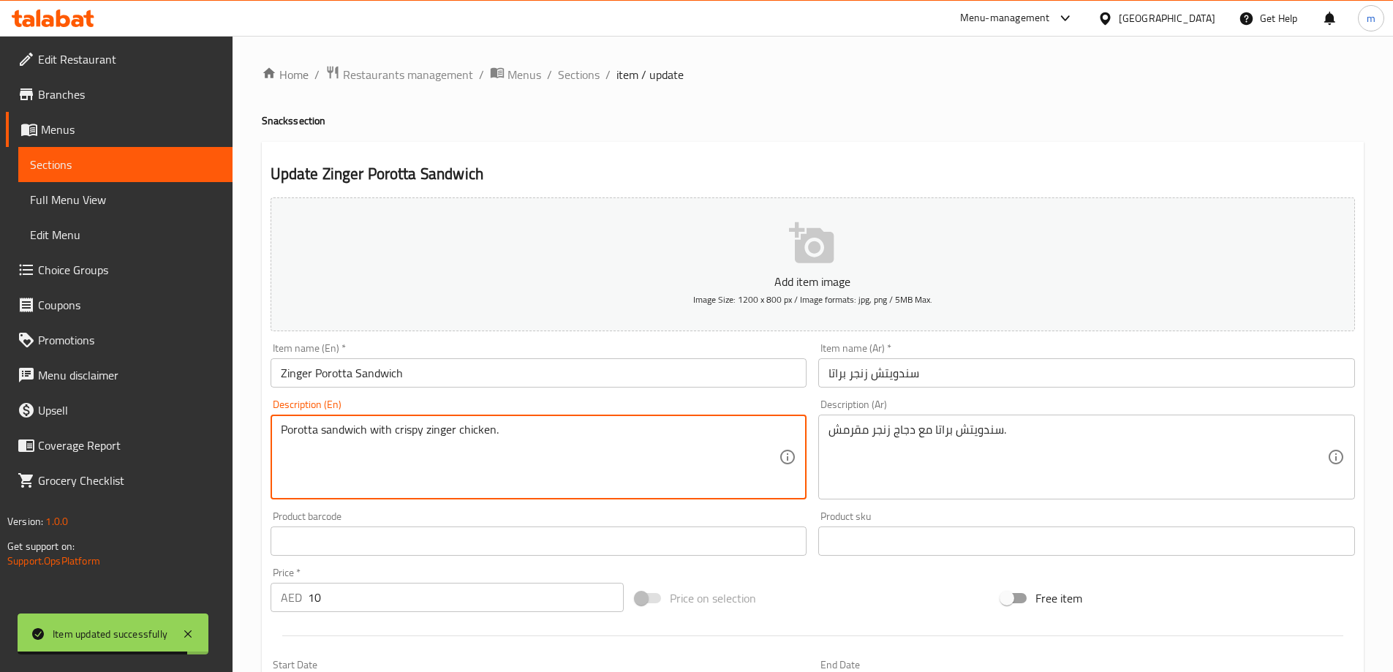
paste textarea "(full)"
type textarea "Porotta sandwich with crispy zinger chicken. (full)"
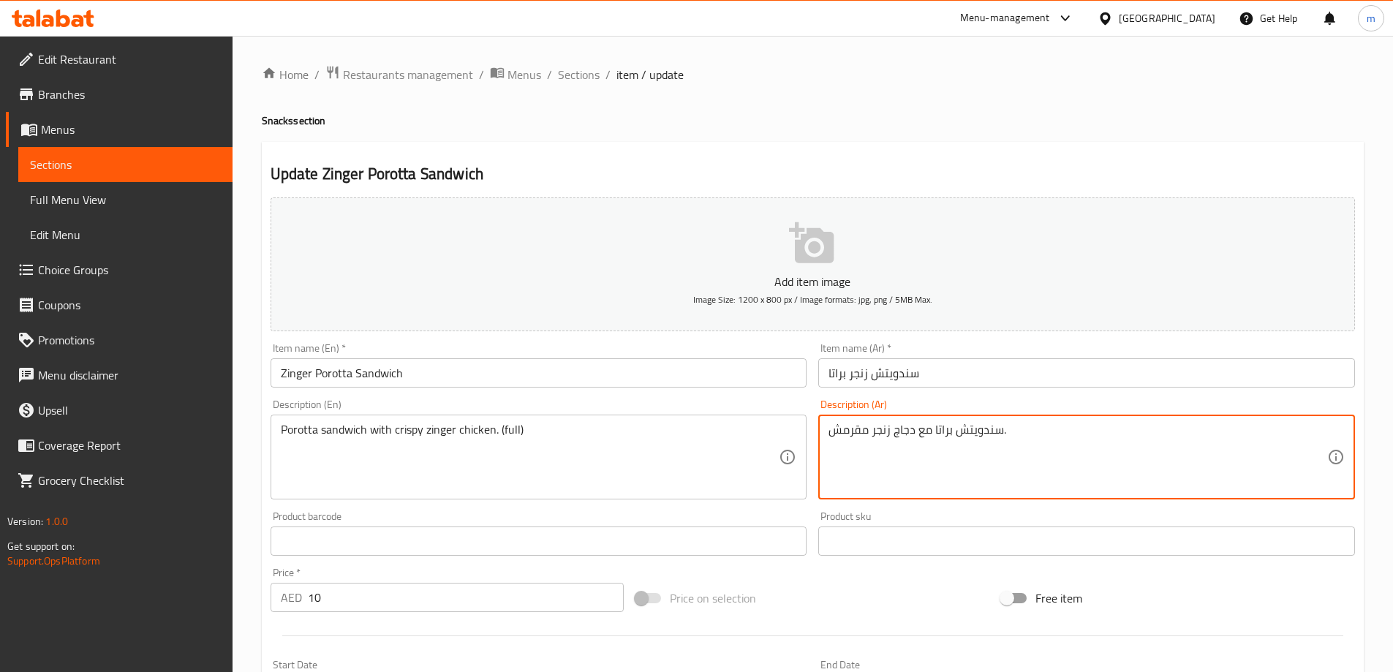
paste textarea "(كاملة)"
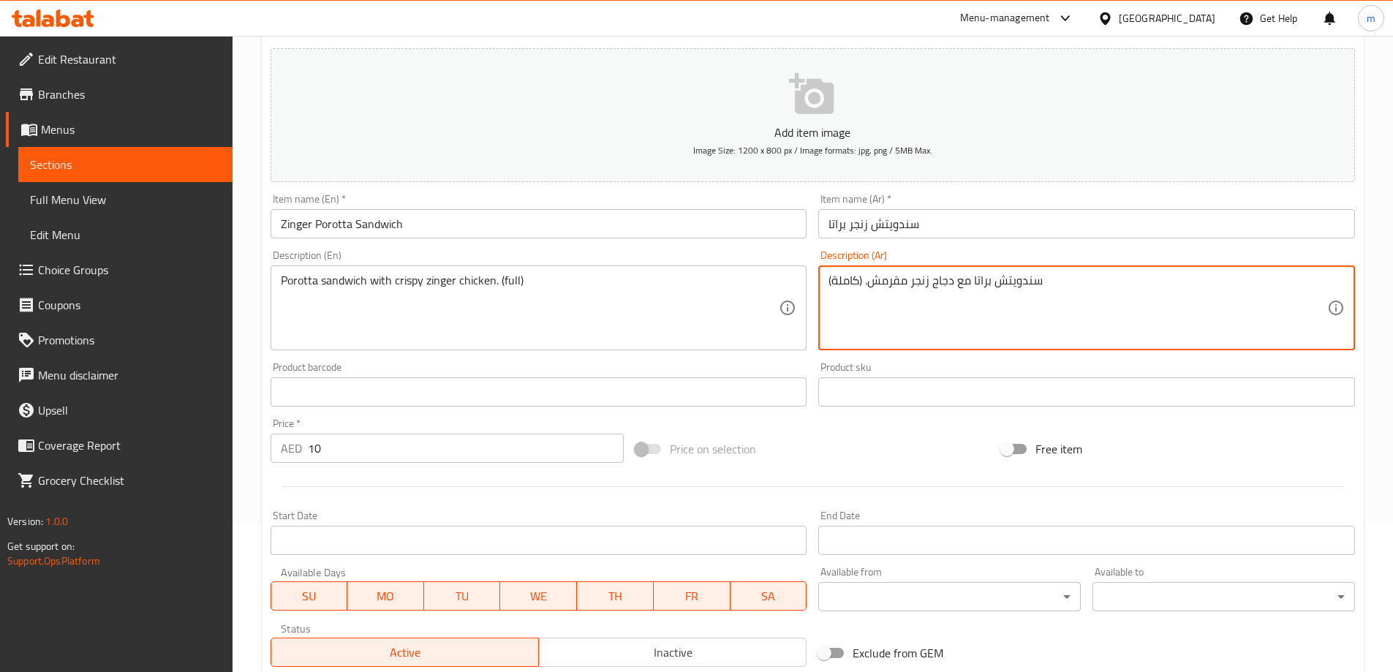
scroll to position [361, 0]
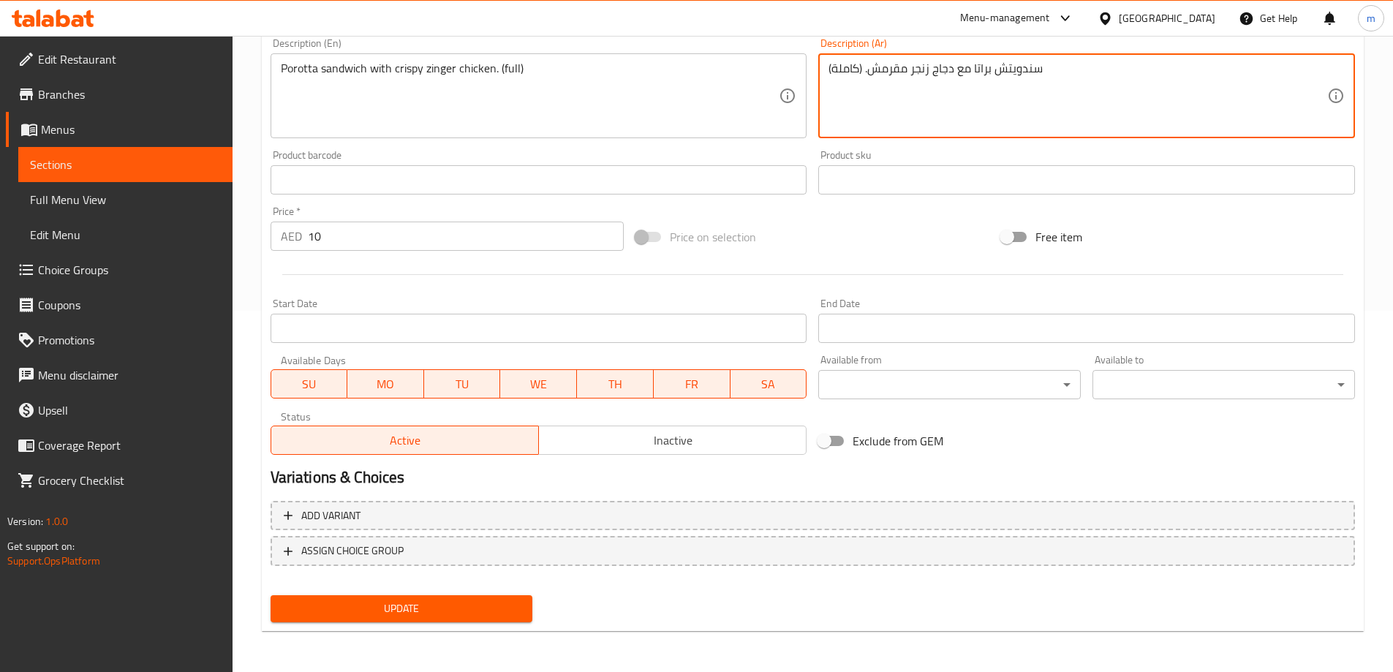
type textarea "سندويتش براتا مع دجاج زنجر مقرمش. (كاملة)"
click at [468, 606] on span "Update" at bounding box center [401, 609] width 239 height 18
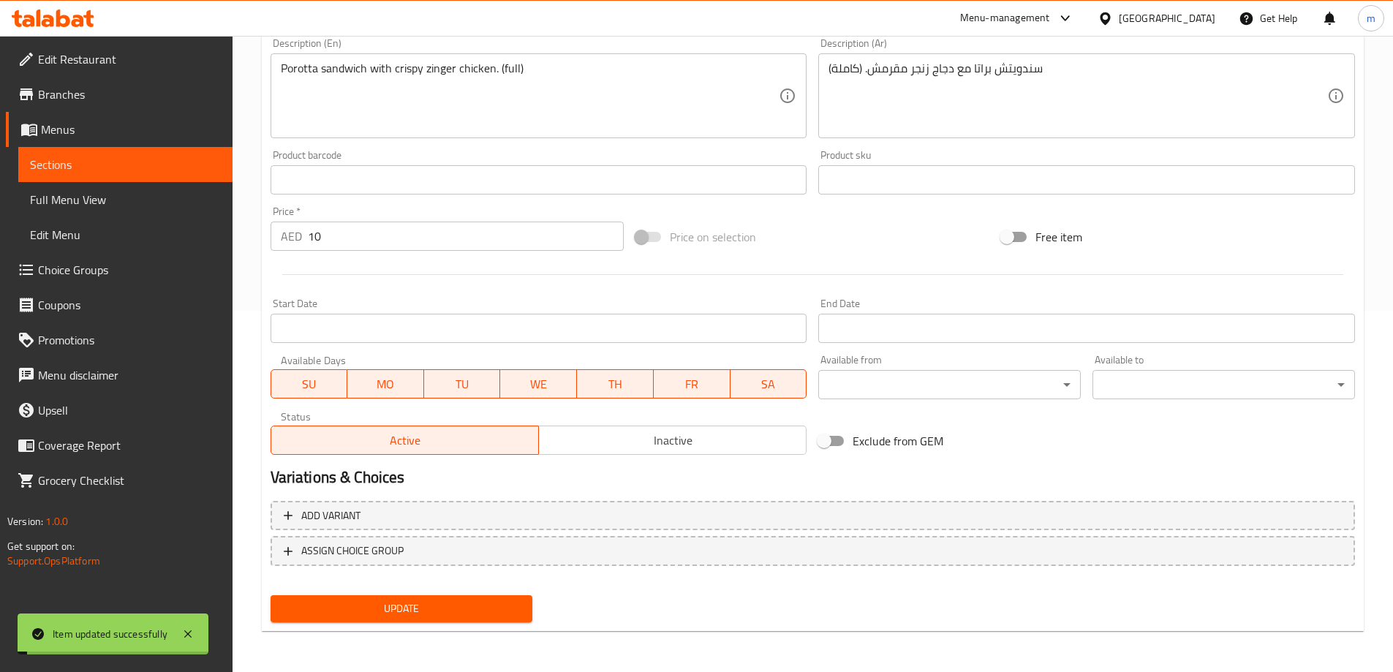
scroll to position [0, 0]
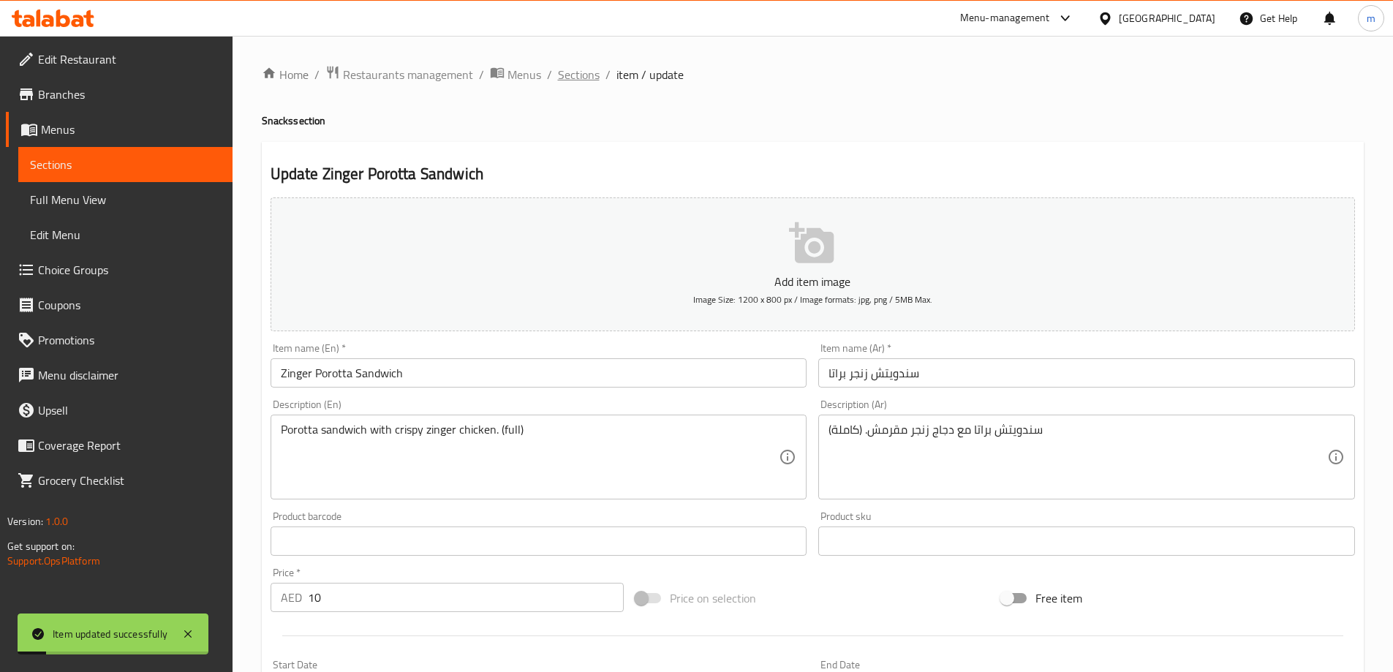
click at [581, 75] on span "Sections" at bounding box center [579, 75] width 42 height 18
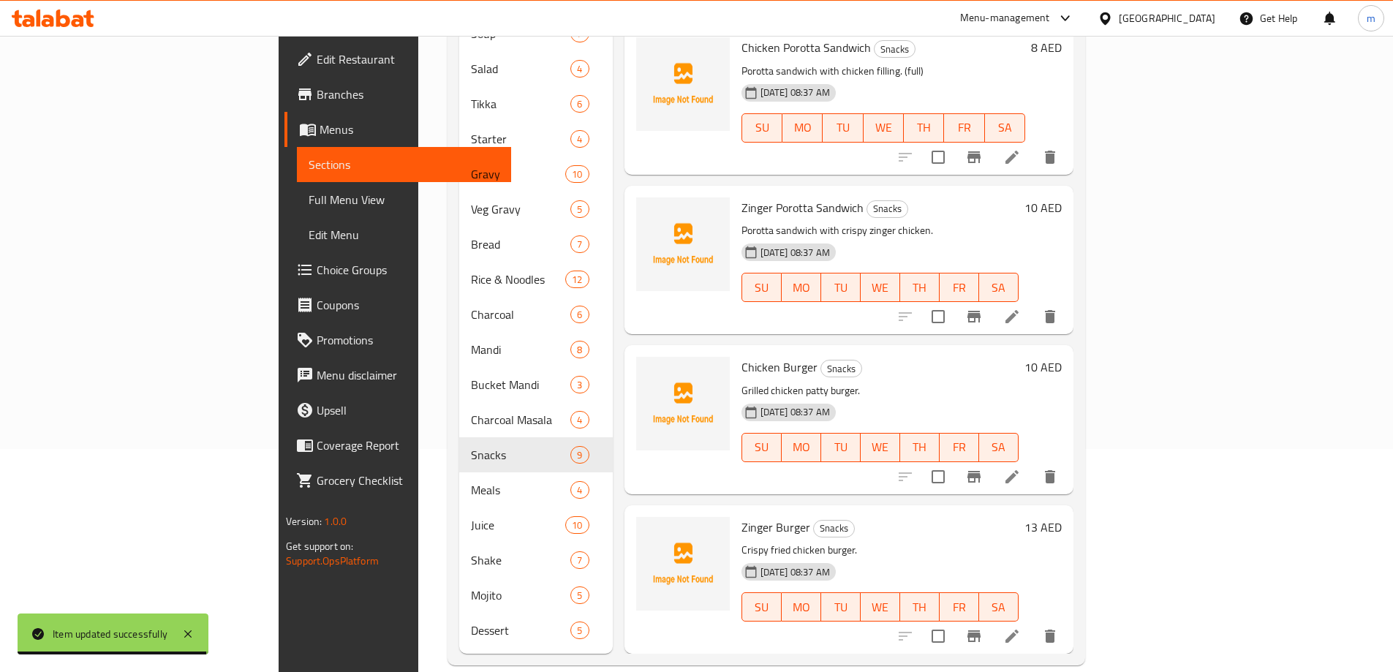
scroll to position [224, 0]
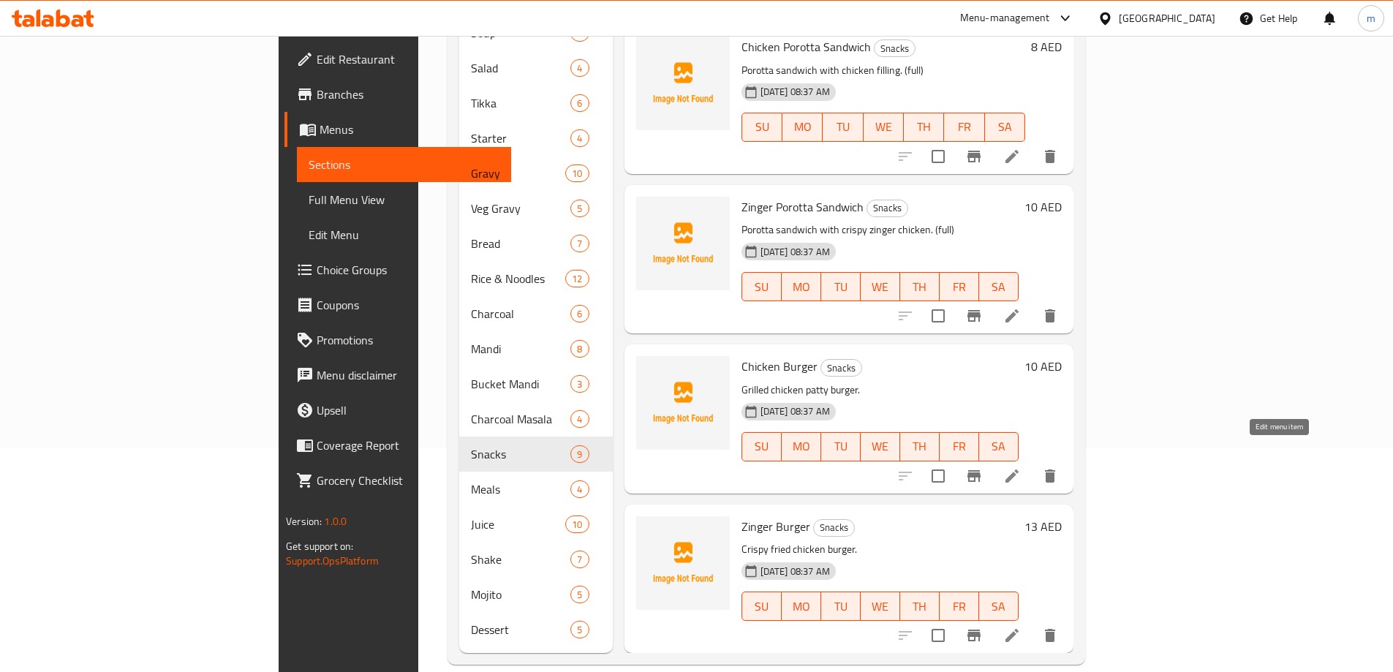
click at [1021, 467] on icon at bounding box center [1012, 476] width 18 height 18
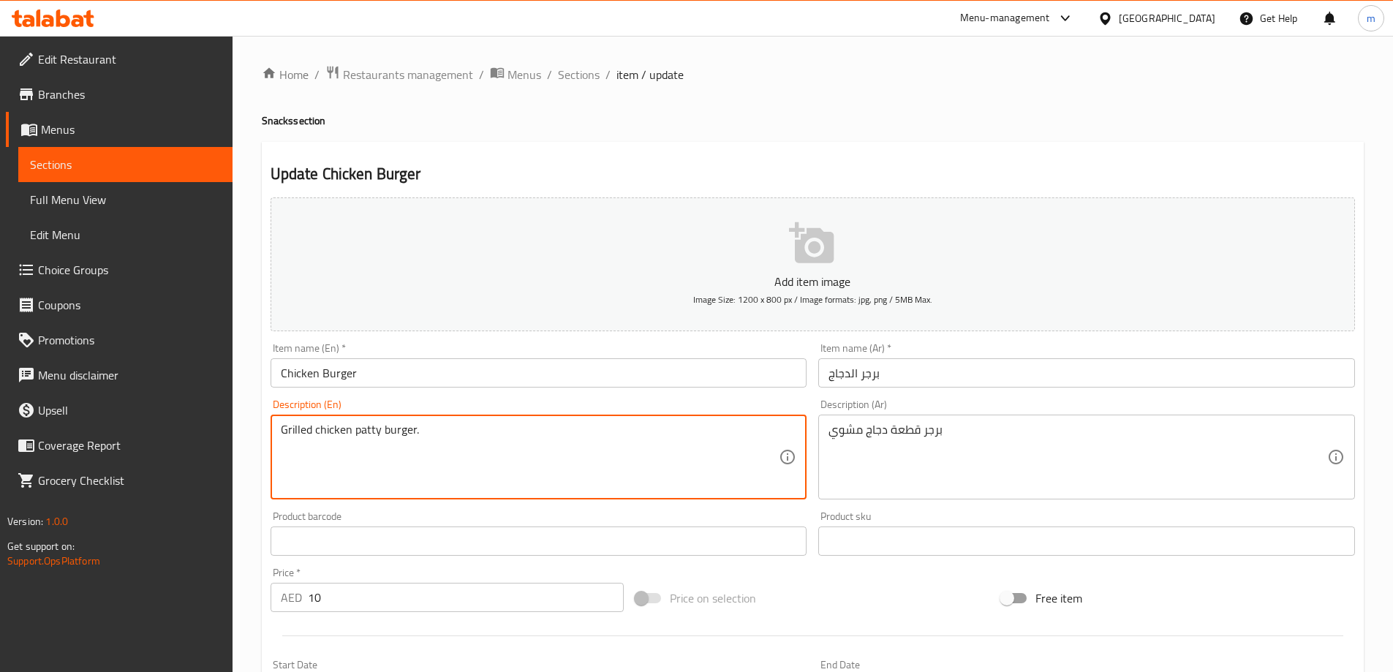
paste textarea "(full)"
type textarea "Grilled chicken patty burger. (full)"
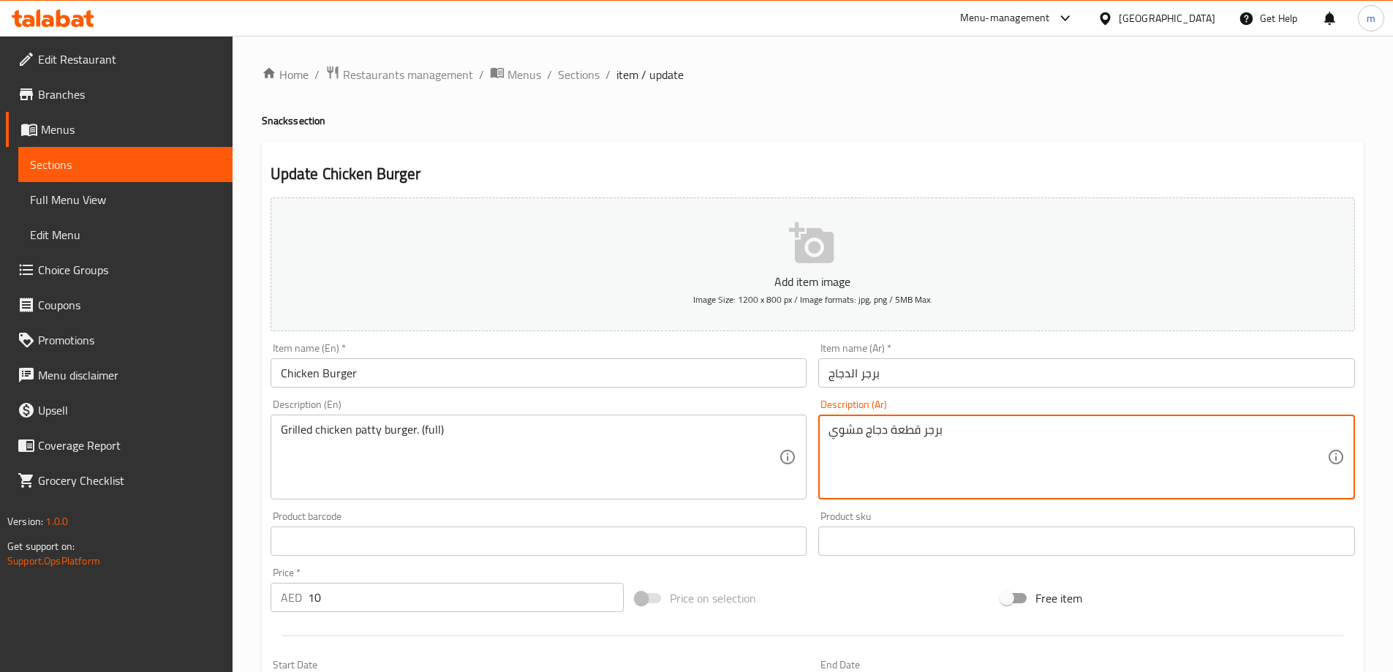
paste textarea "(كاملة)"
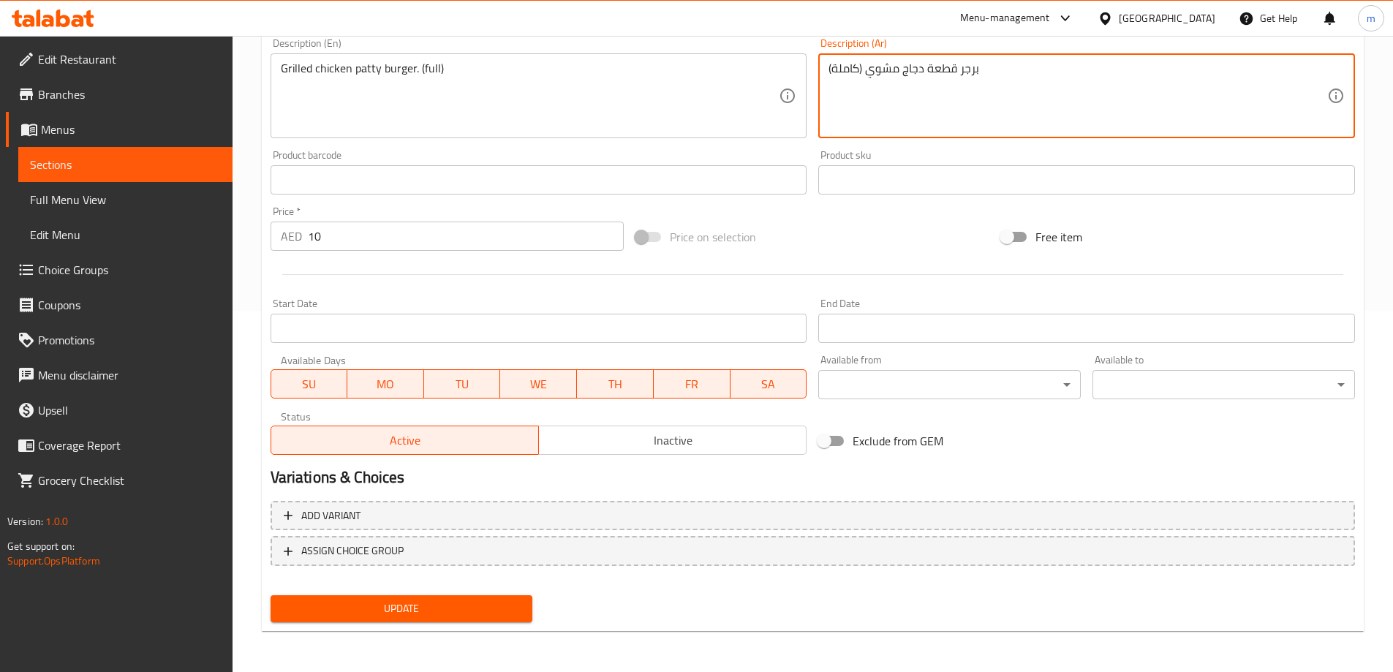
type textarea "برجر قطعة دجاج مشوي (كاملة)"
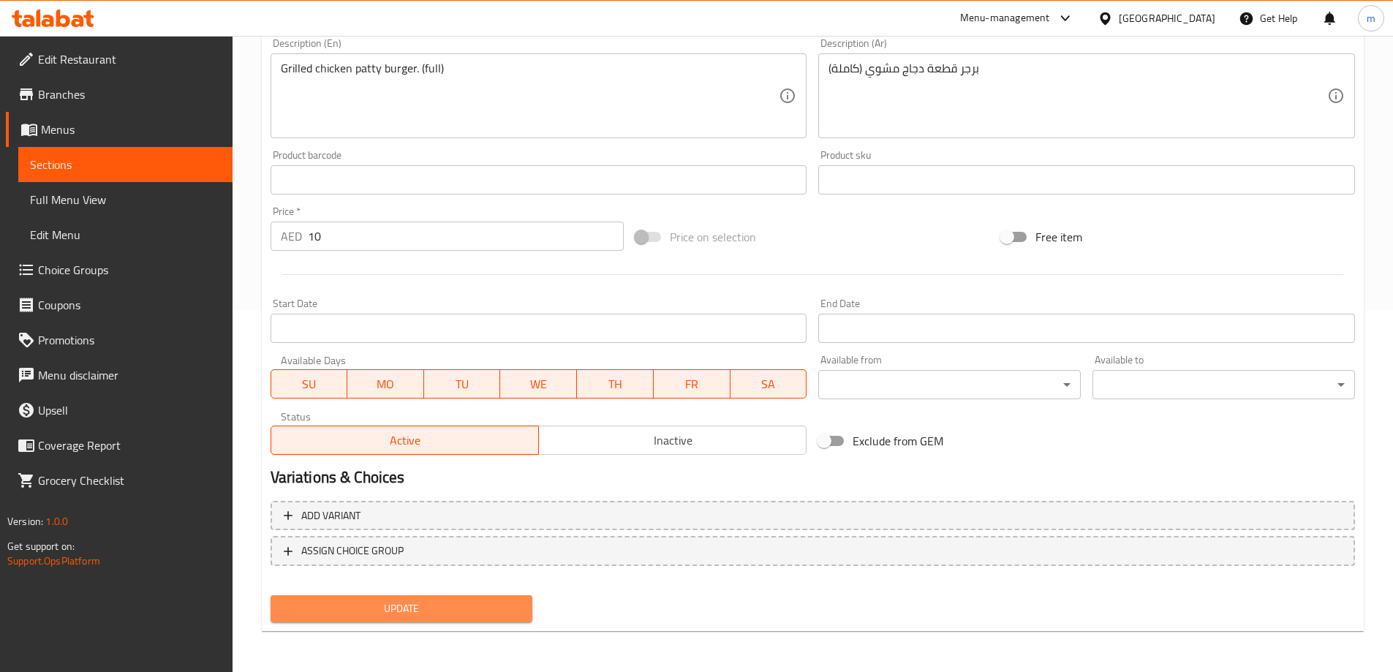
click at [504, 603] on span "Update" at bounding box center [401, 609] width 239 height 18
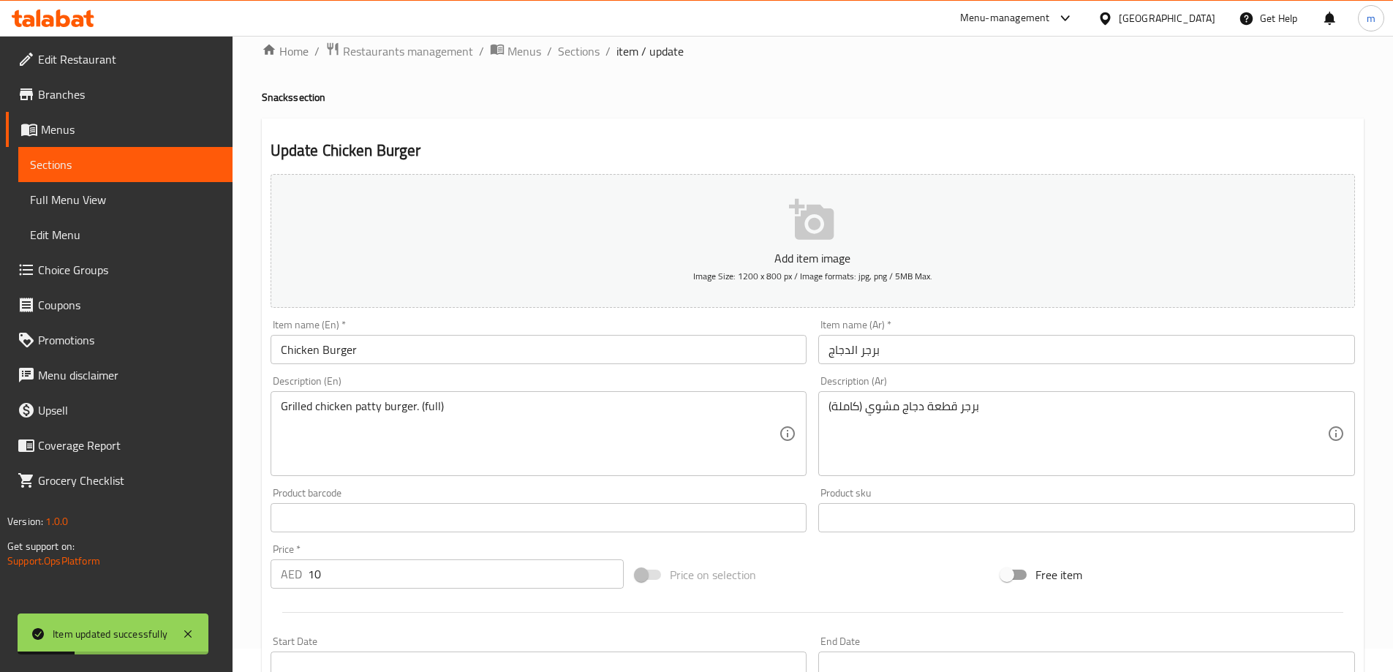
scroll to position [0, 0]
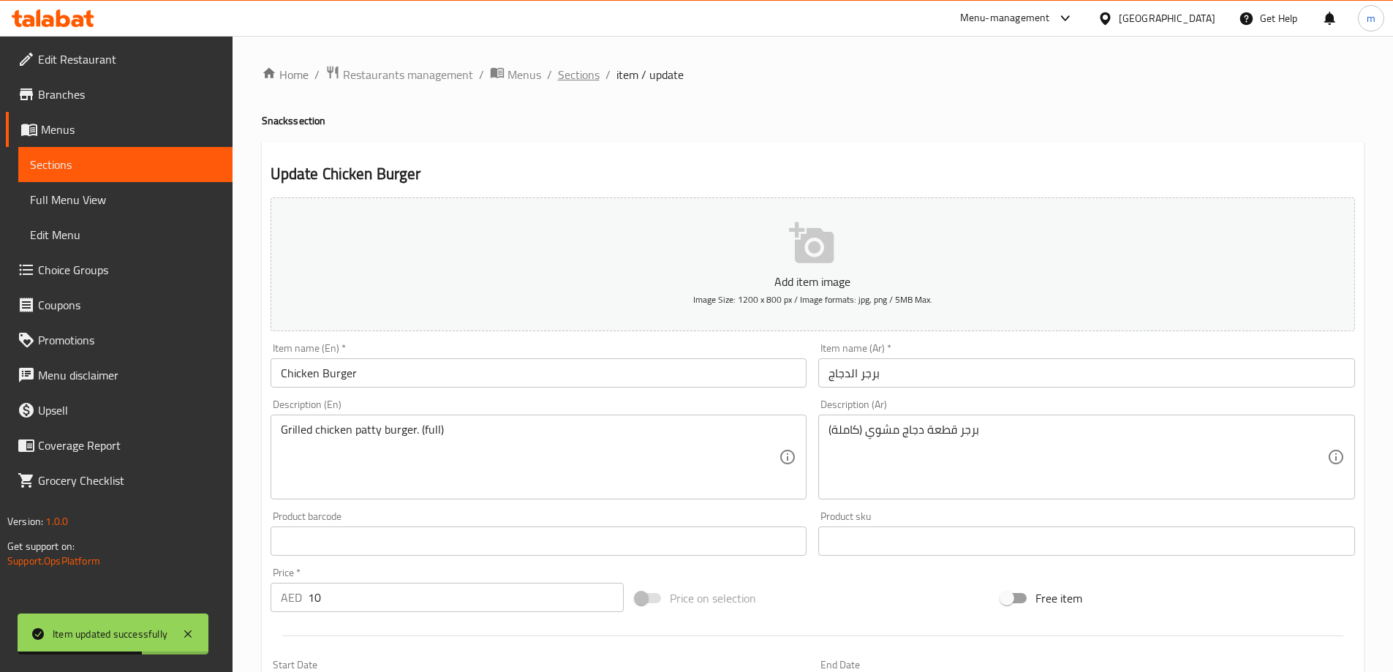
click at [588, 74] on span "Sections" at bounding box center [579, 75] width 42 height 18
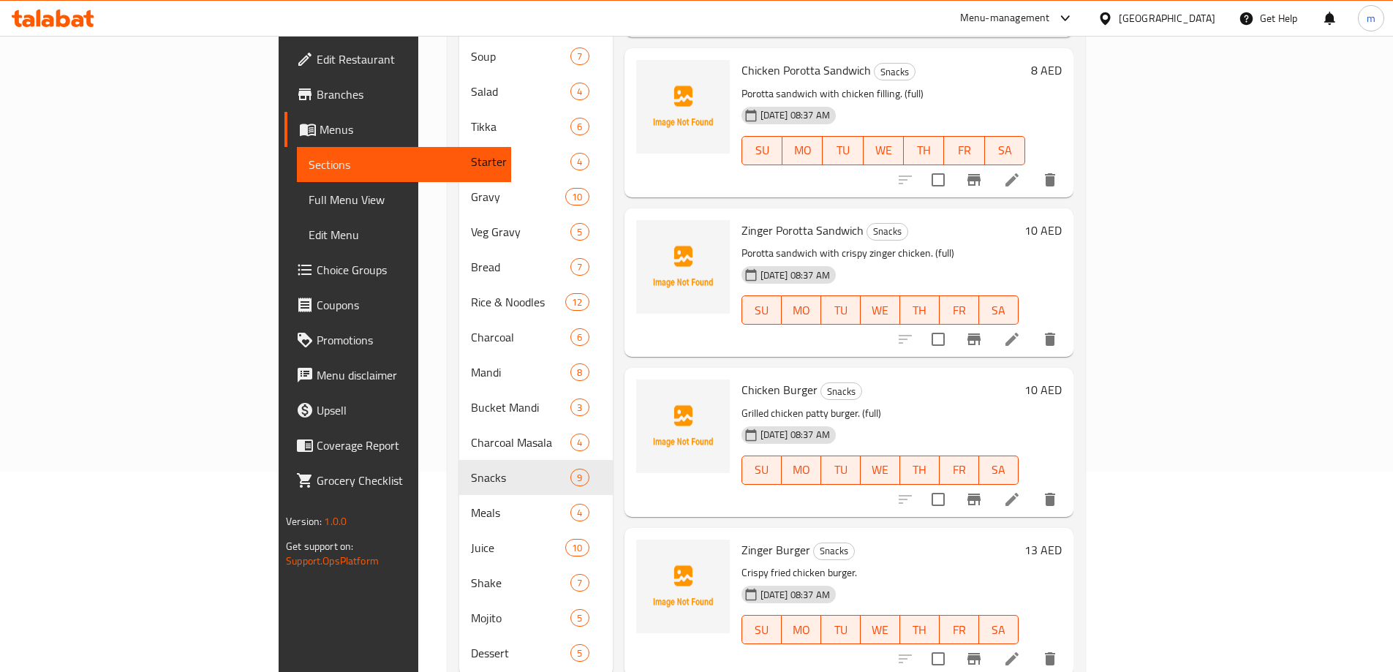
scroll to position [224, 0]
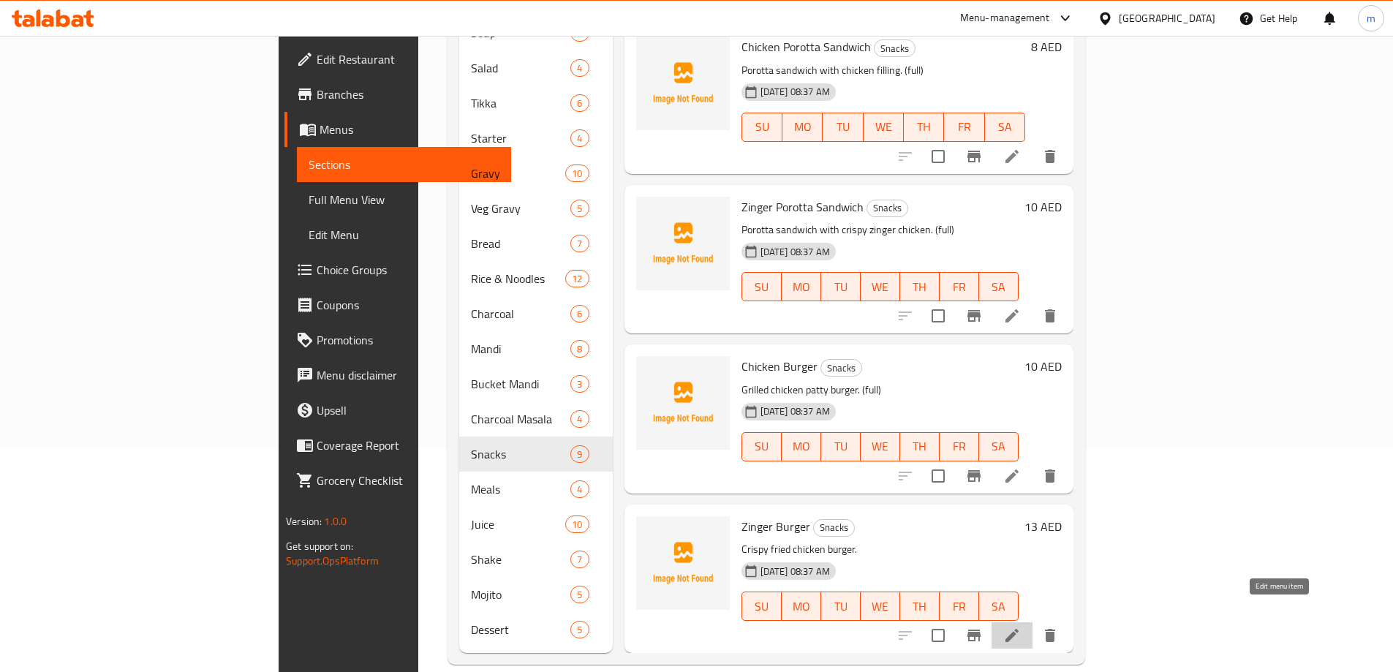
click at [1021, 627] on icon at bounding box center [1012, 636] width 18 height 18
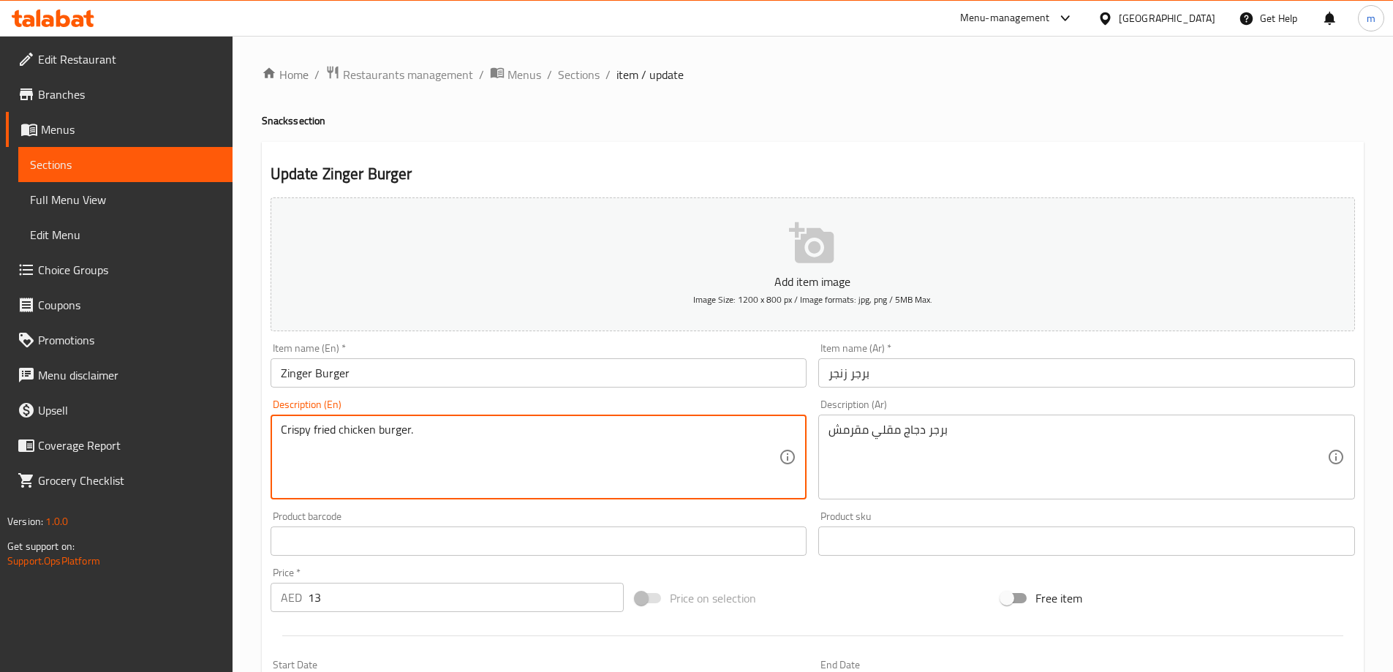
paste textarea "(full)"
type textarea "Crispy fried chicken burger. (full)"
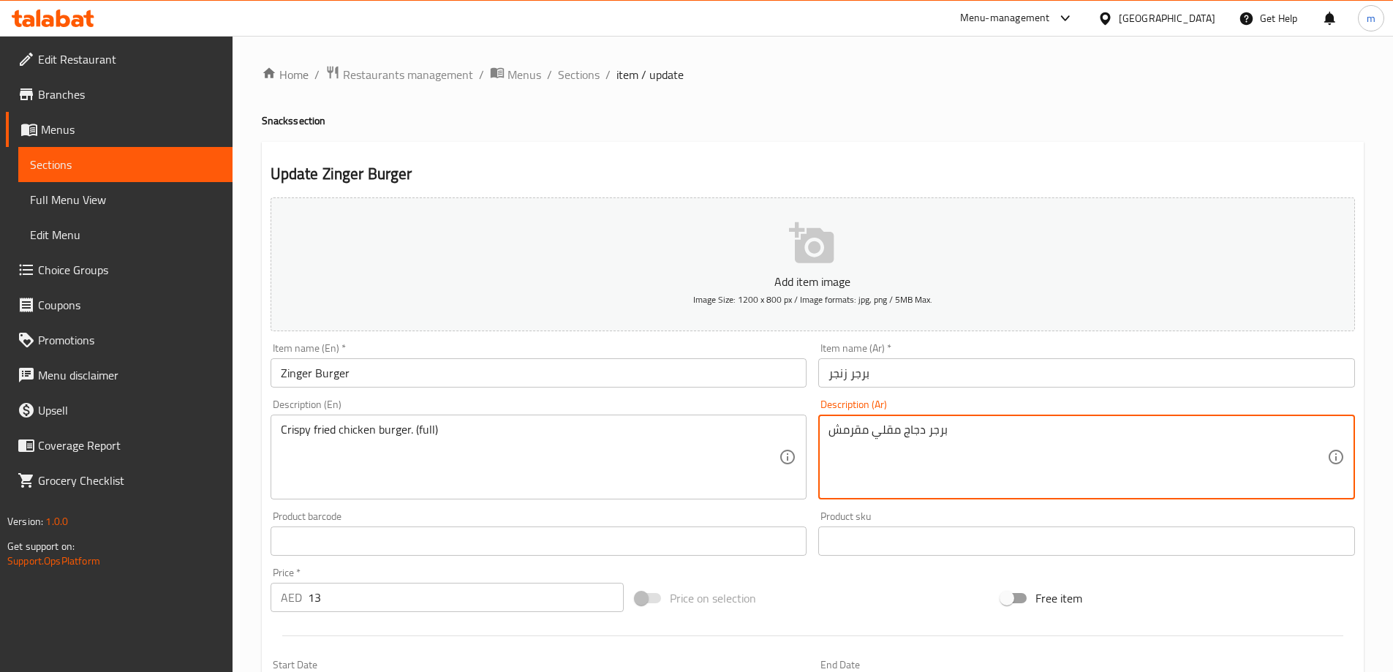
paste textarea "(كاملة)"
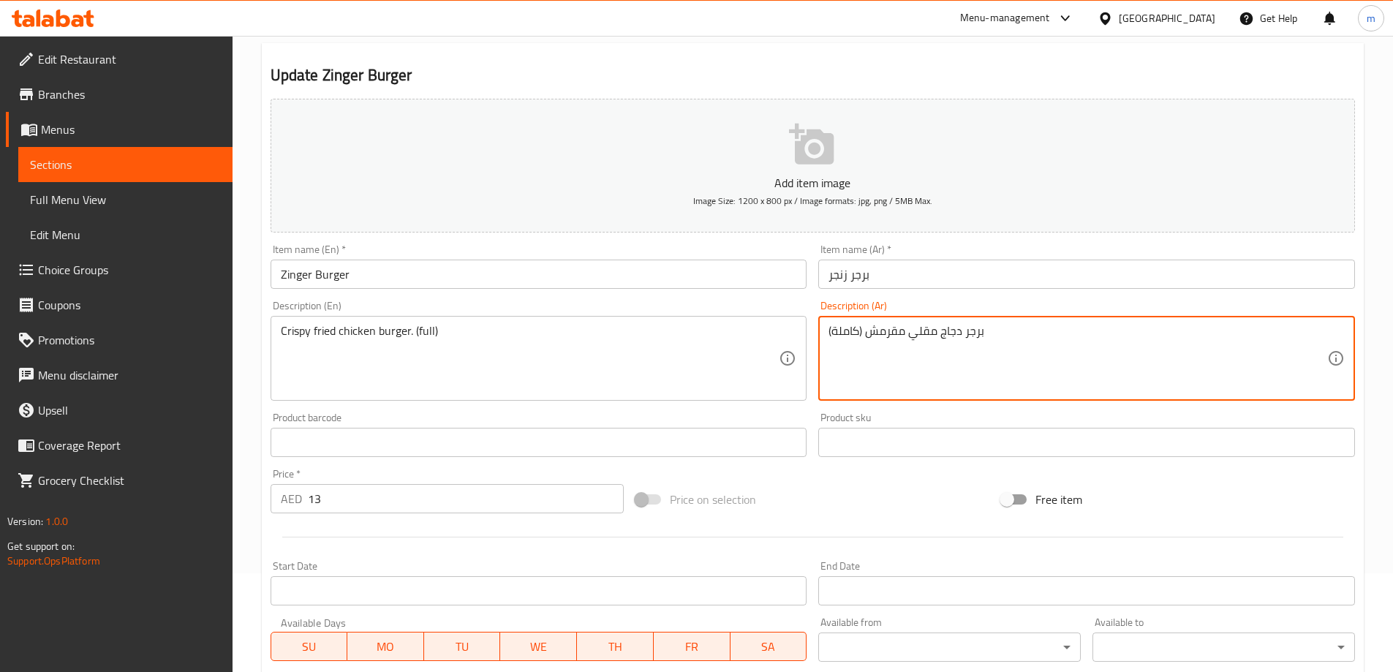
scroll to position [361, 0]
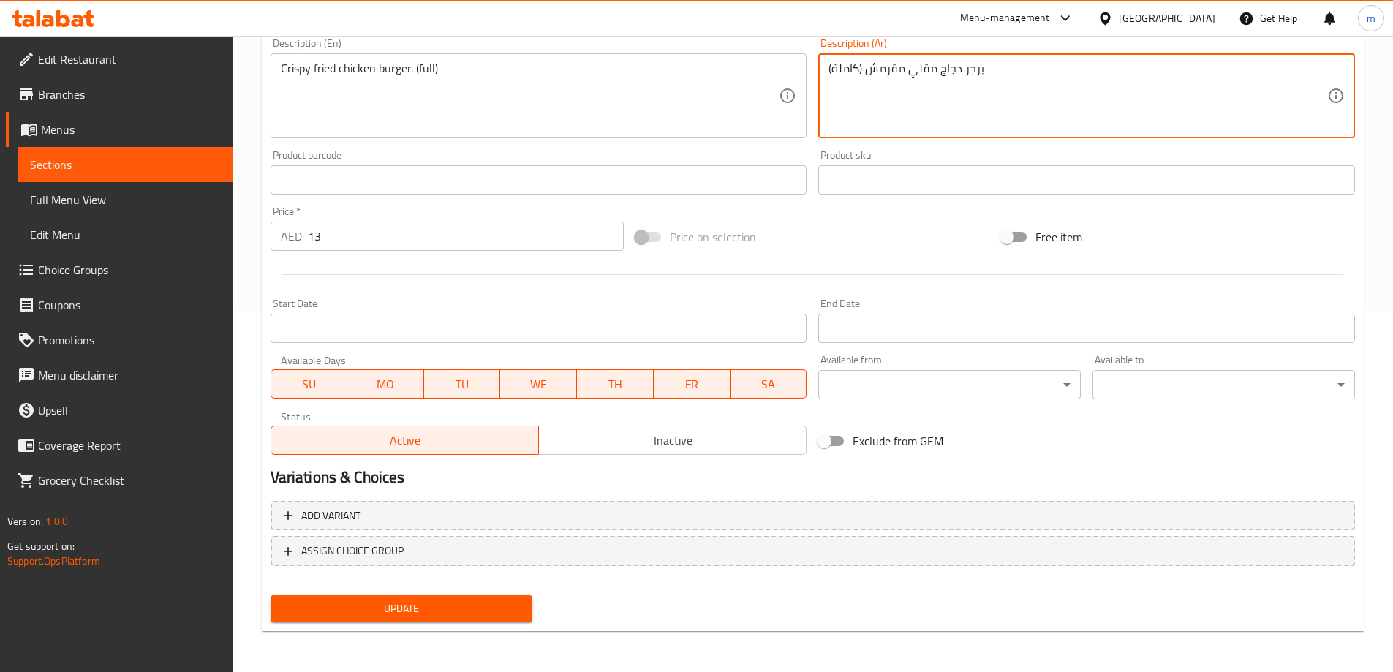
type textarea "برجر دجاج مقلي مقرمش (كاملة)"
click at [488, 606] on span "Update" at bounding box center [401, 609] width 239 height 18
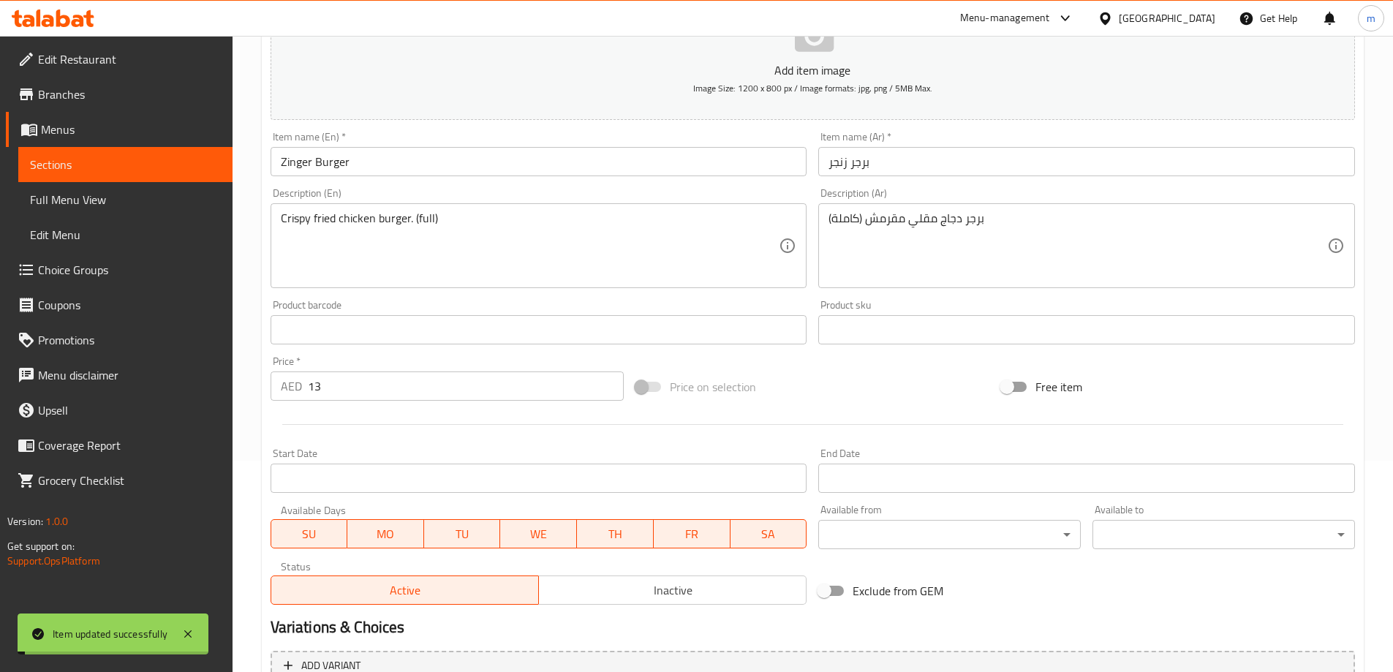
scroll to position [0, 0]
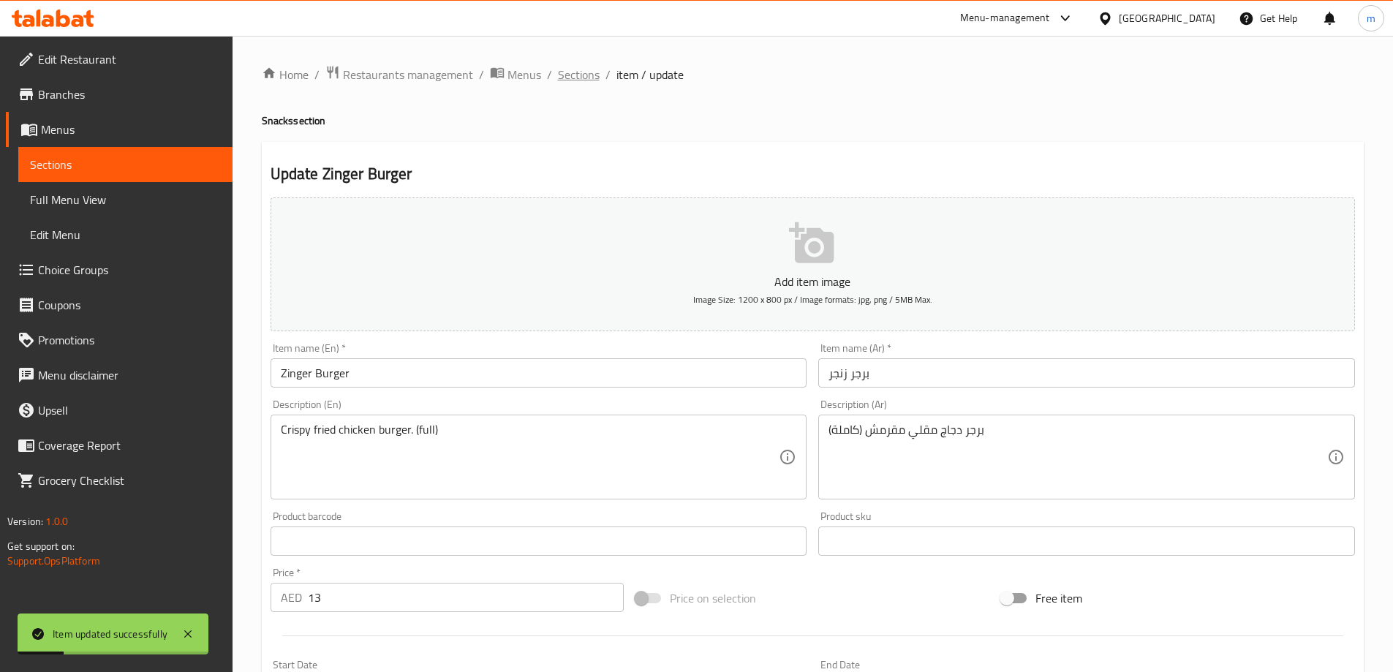
click at [577, 66] on span "Sections" at bounding box center [579, 75] width 42 height 18
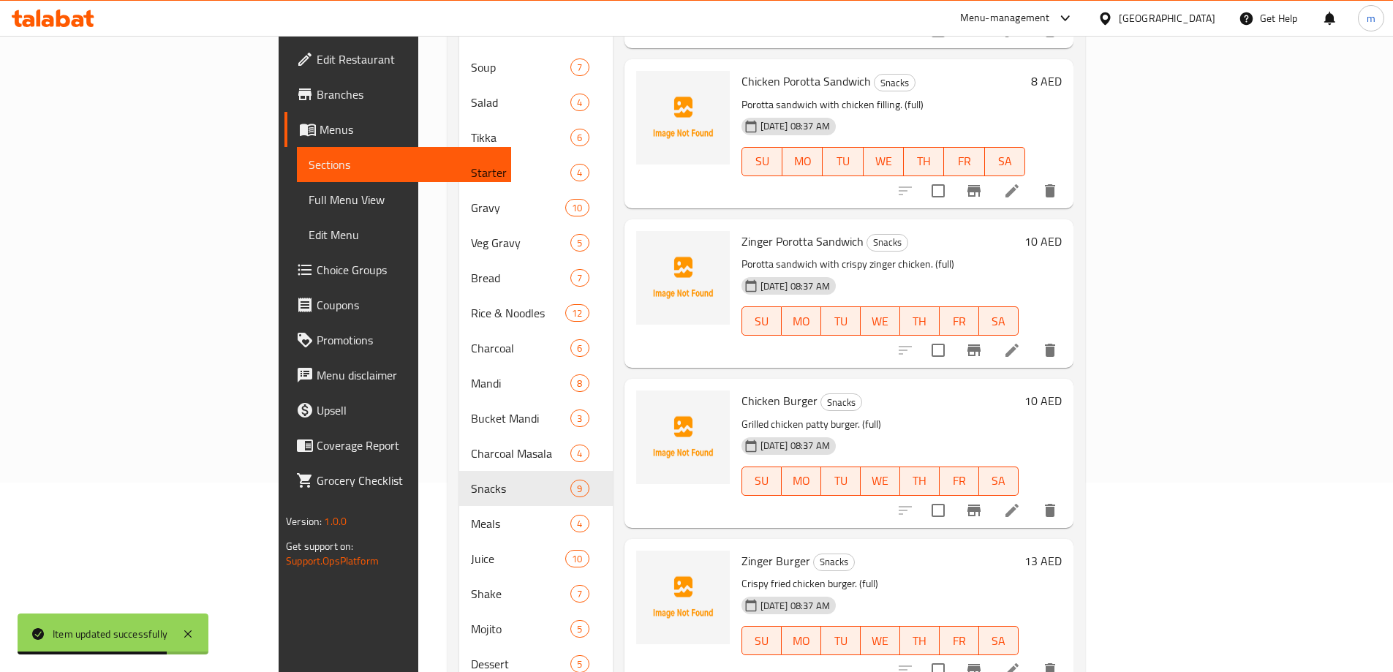
scroll to position [224, 0]
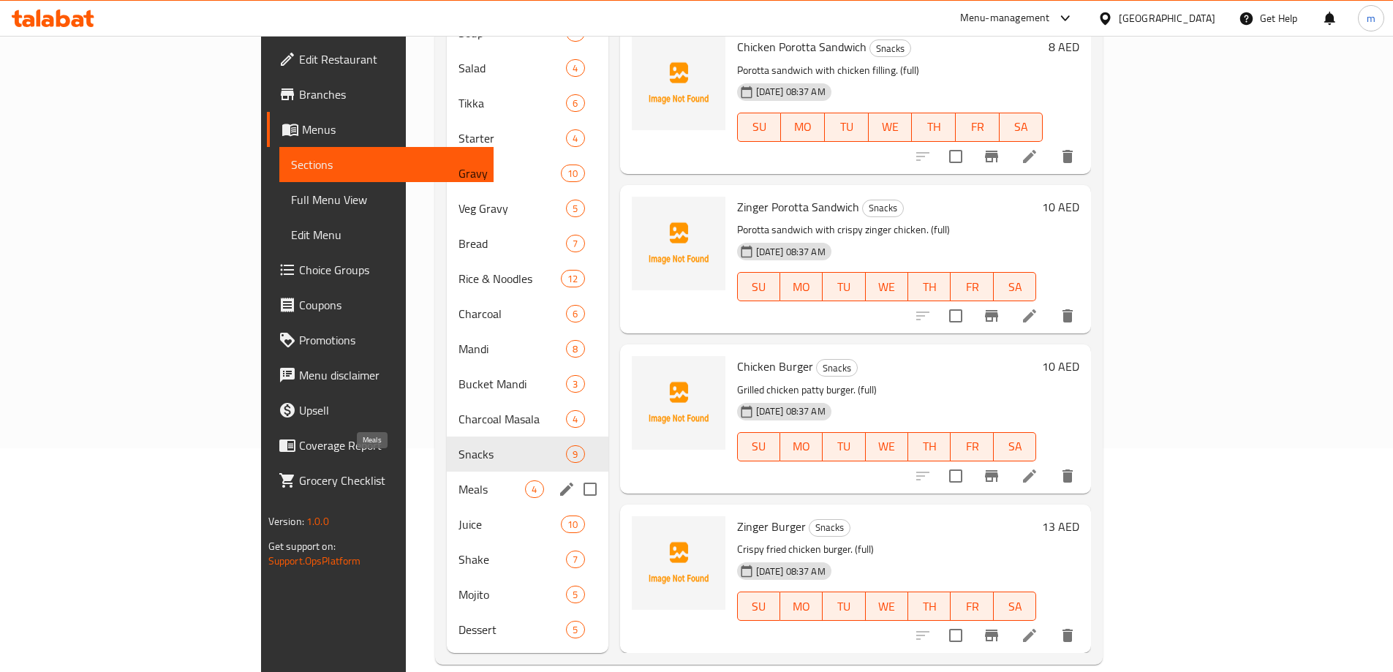
click at [459, 480] on span "Meals" at bounding box center [492, 489] width 67 height 18
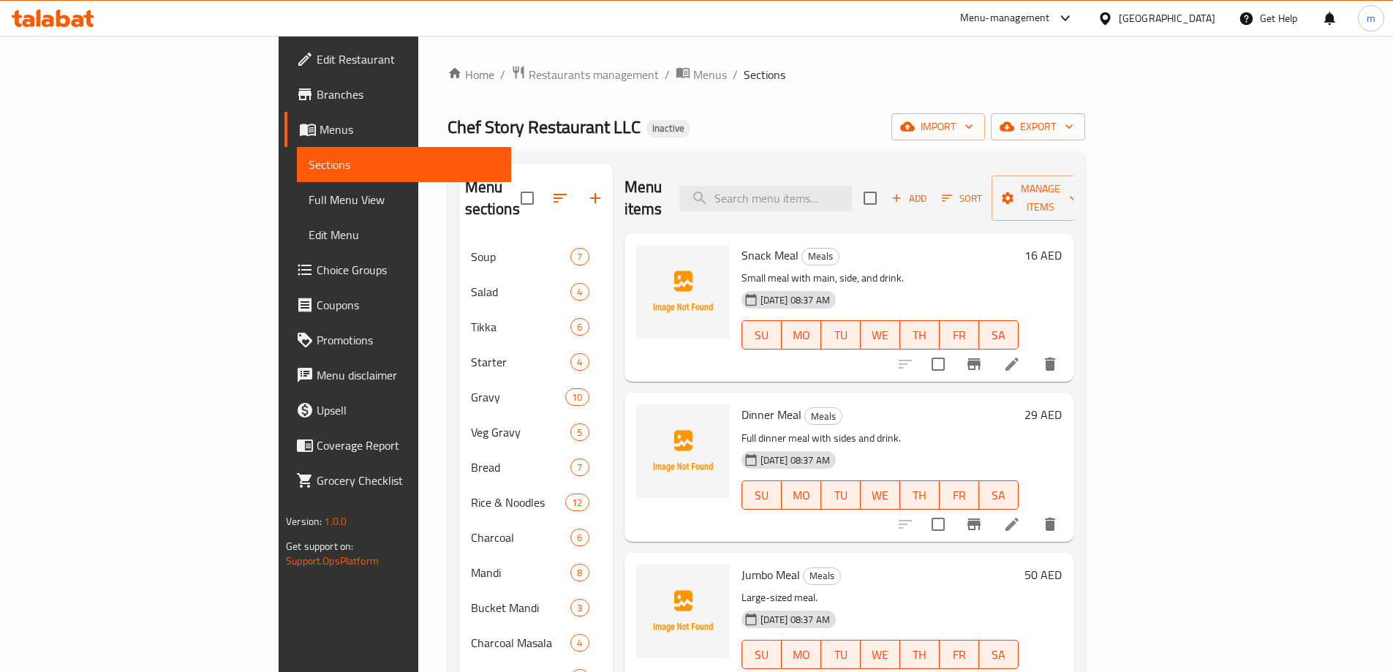
click at [1033, 351] on li at bounding box center [1012, 364] width 41 height 26
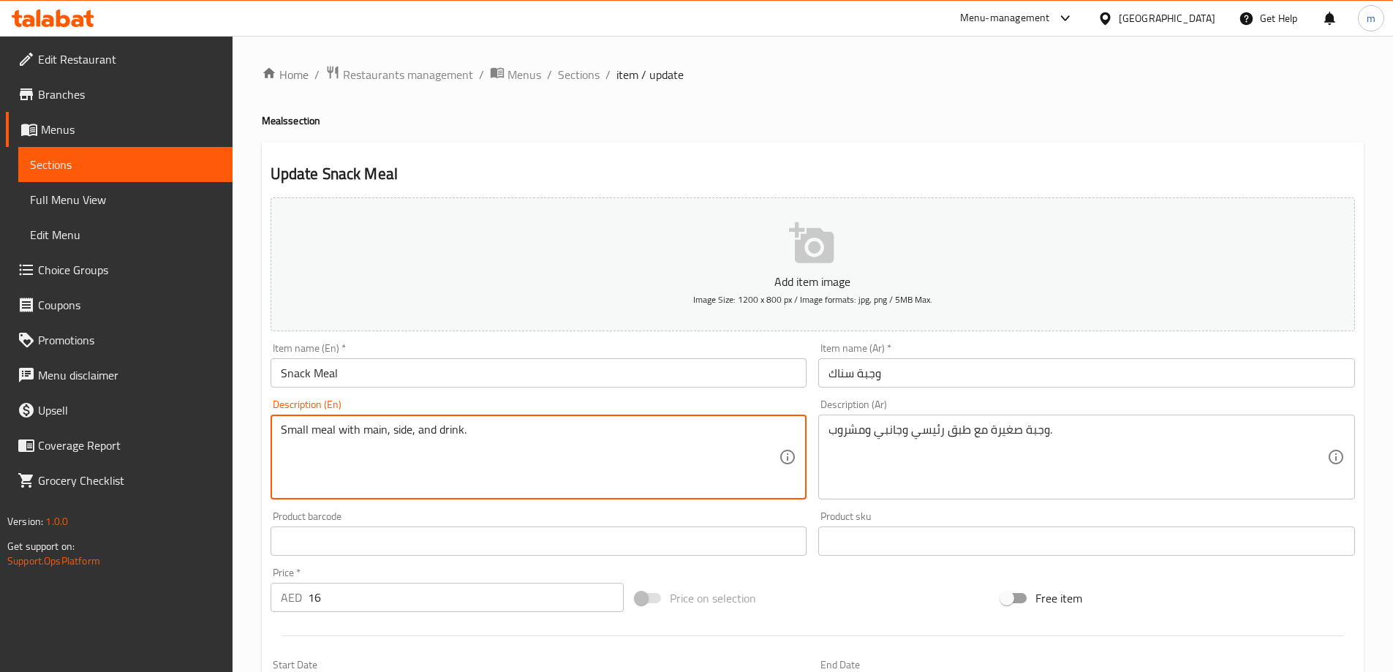
paste textarea "(full)"
type textarea "Small meal with main, side, and drink. (full)"
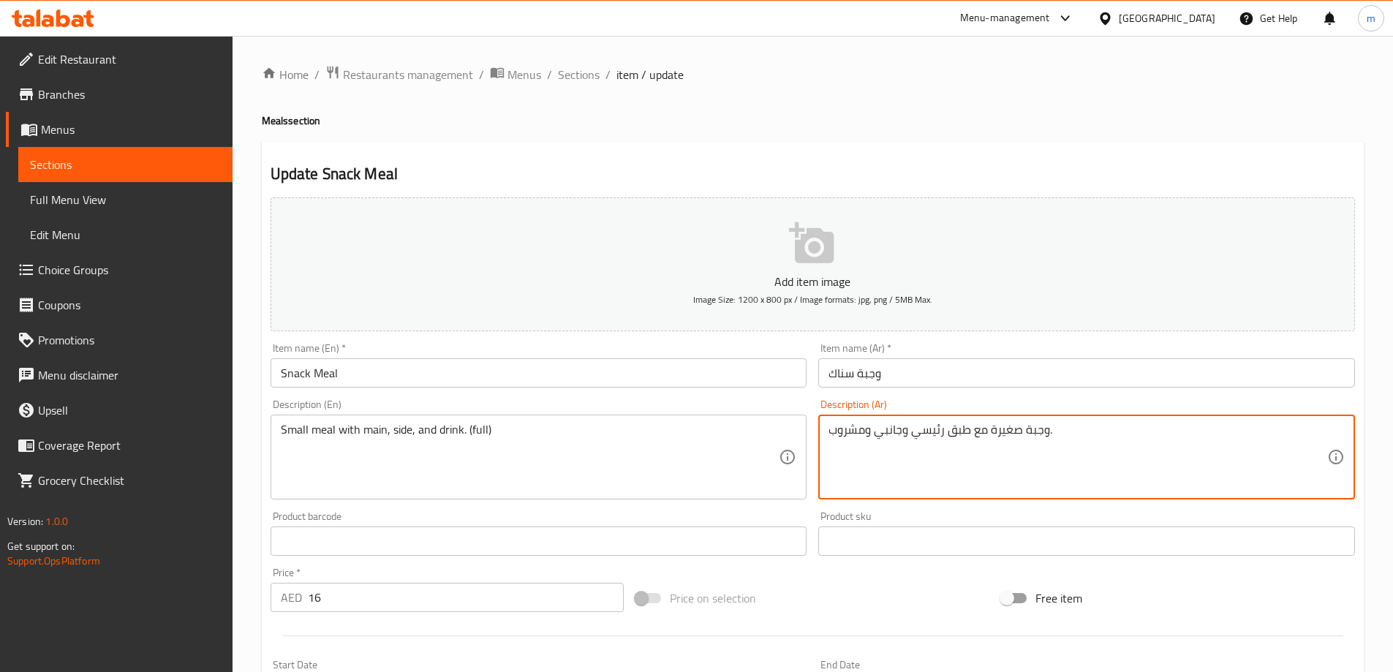
paste textarea "(كاملة)"
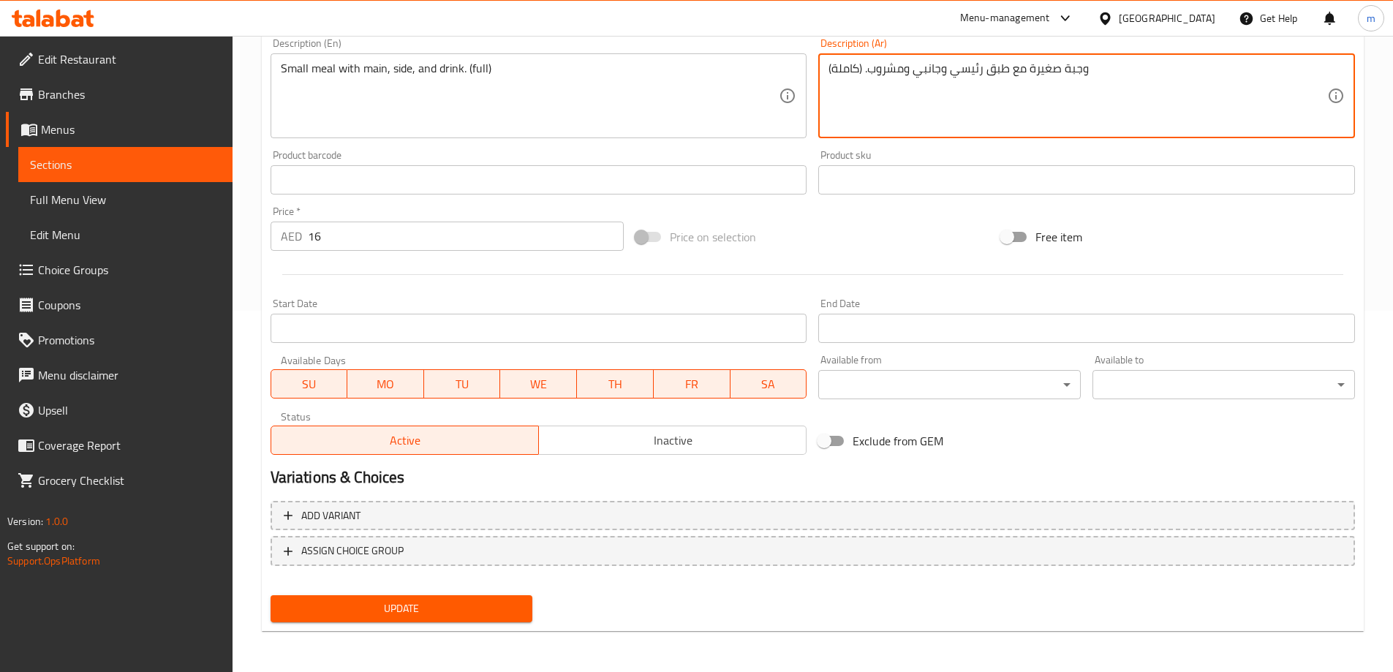
type textarea "وجبة صغيرة مع طبق رئيسي وجانبي ومشروب. (كاملة)"
click at [448, 612] on span "Update" at bounding box center [401, 609] width 239 height 18
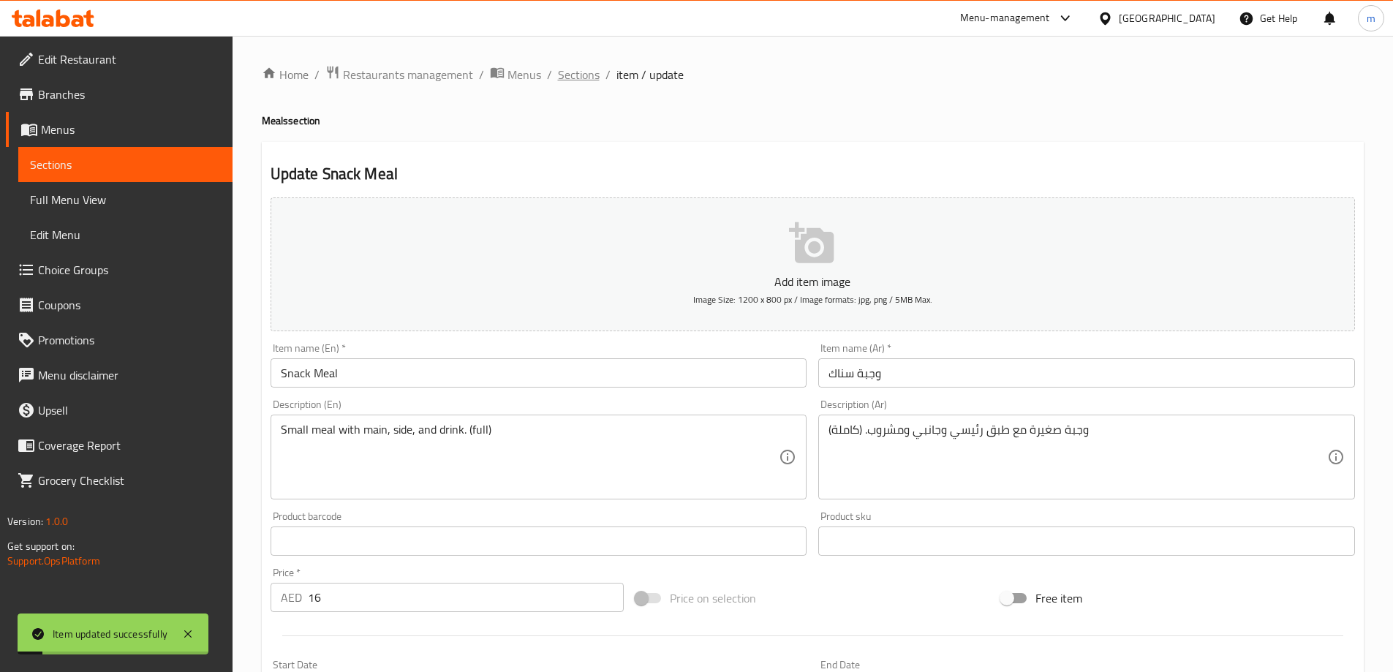
click at [591, 76] on span "Sections" at bounding box center [579, 75] width 42 height 18
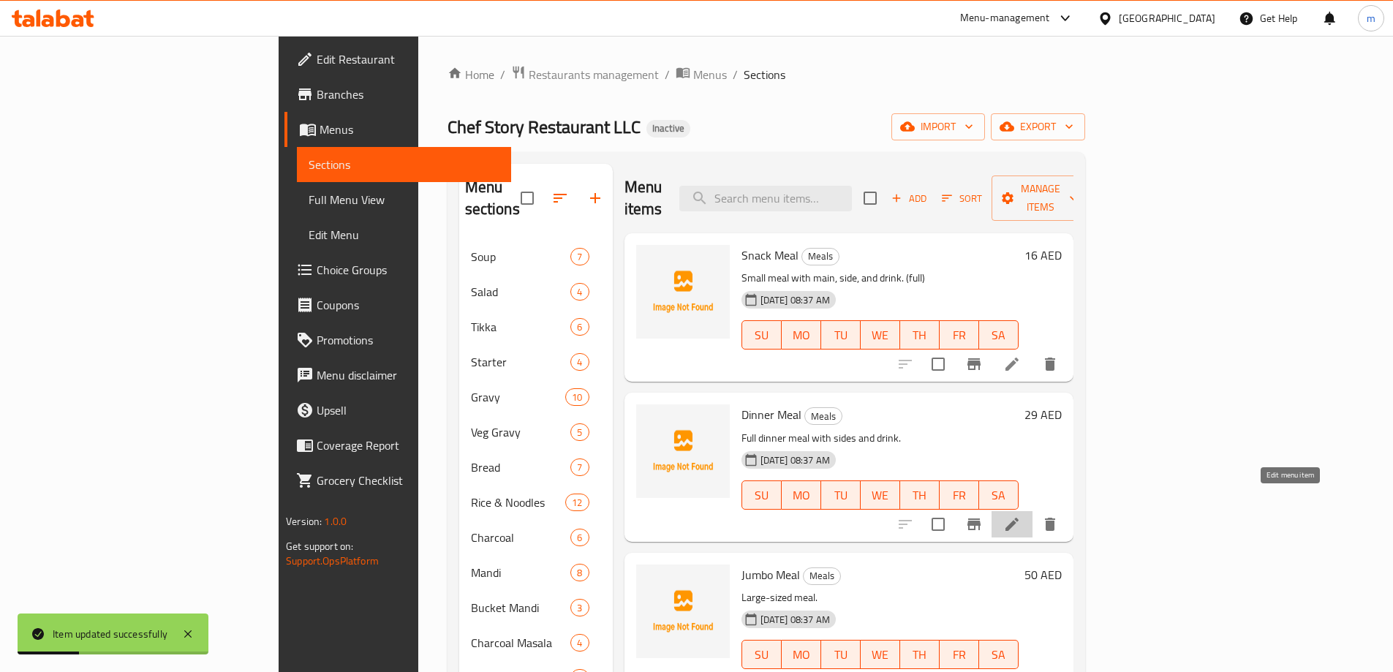
click at [1019, 518] on icon at bounding box center [1012, 524] width 13 height 13
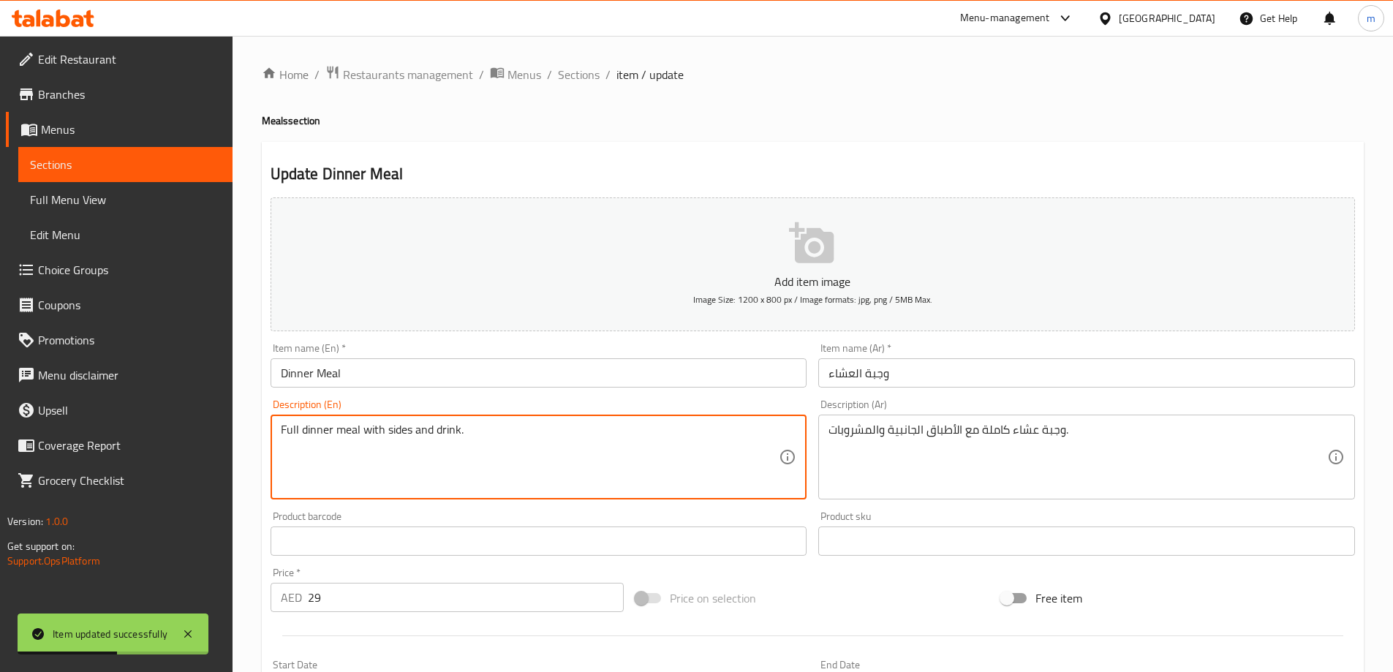
paste textarea "(full)"
type textarea "Full dinner meal with sides and drink. (full)"
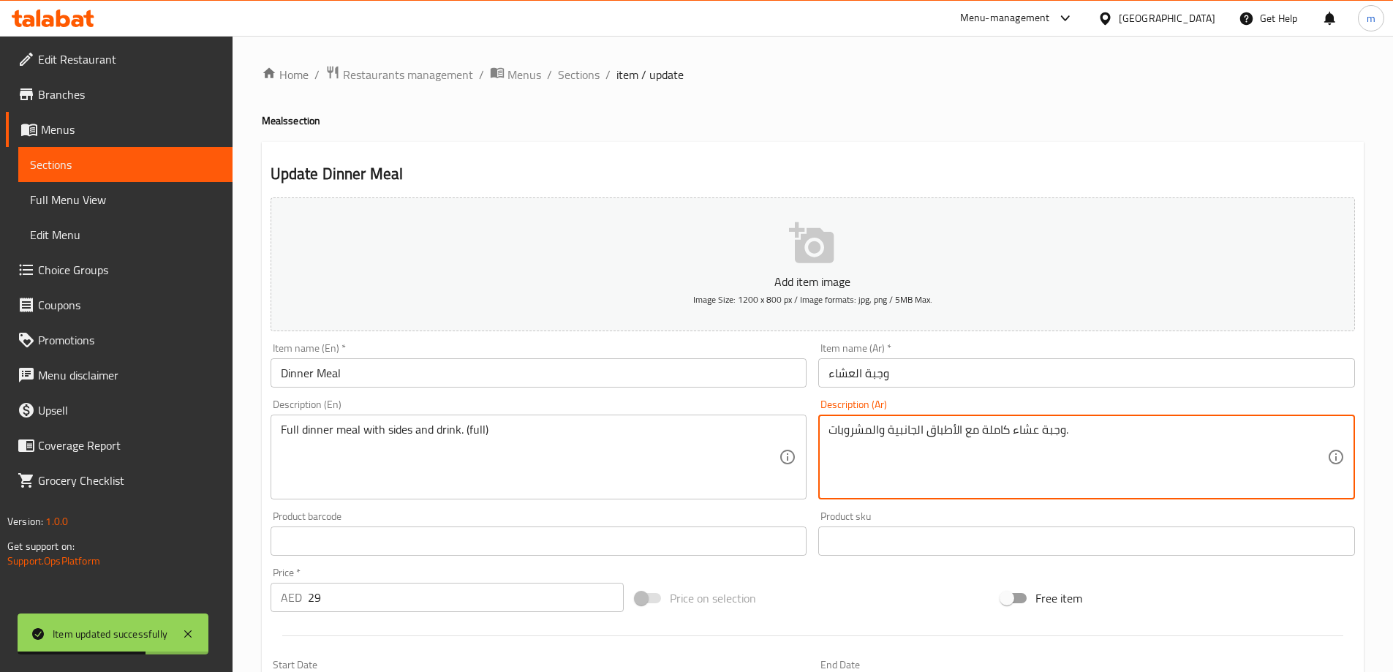
paste textarea "(كاملة)"
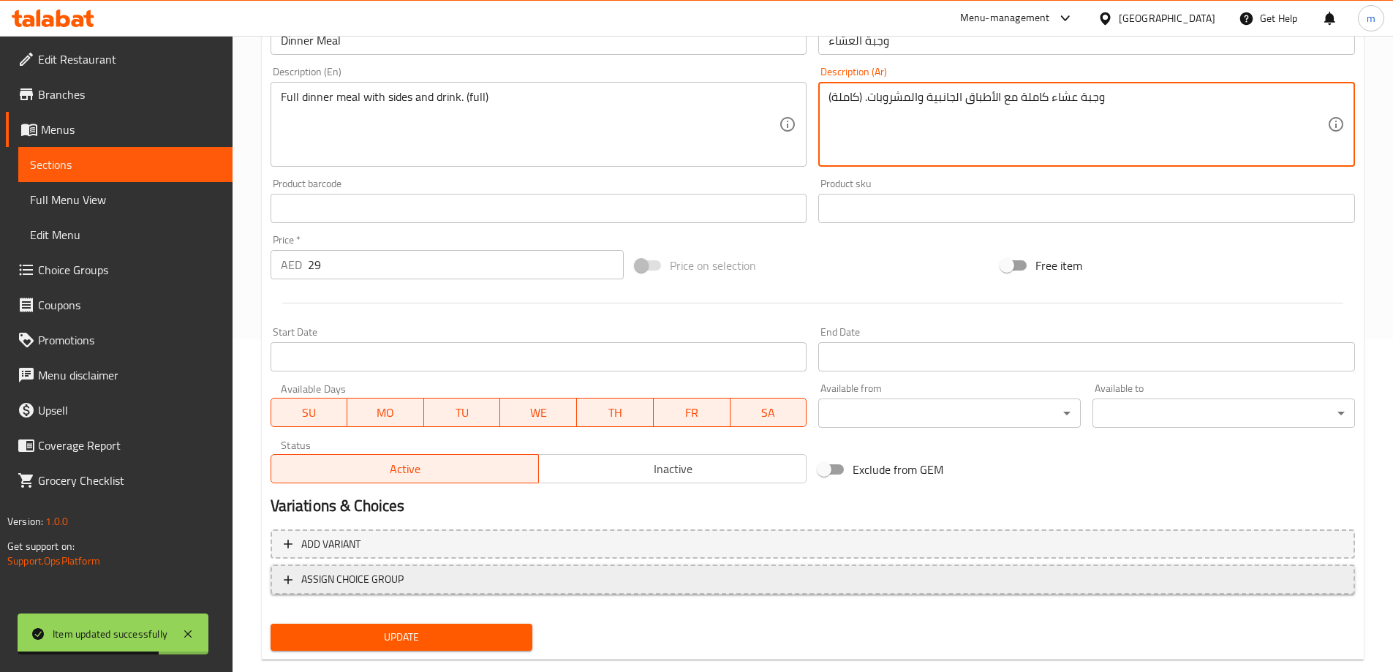
scroll to position [361, 0]
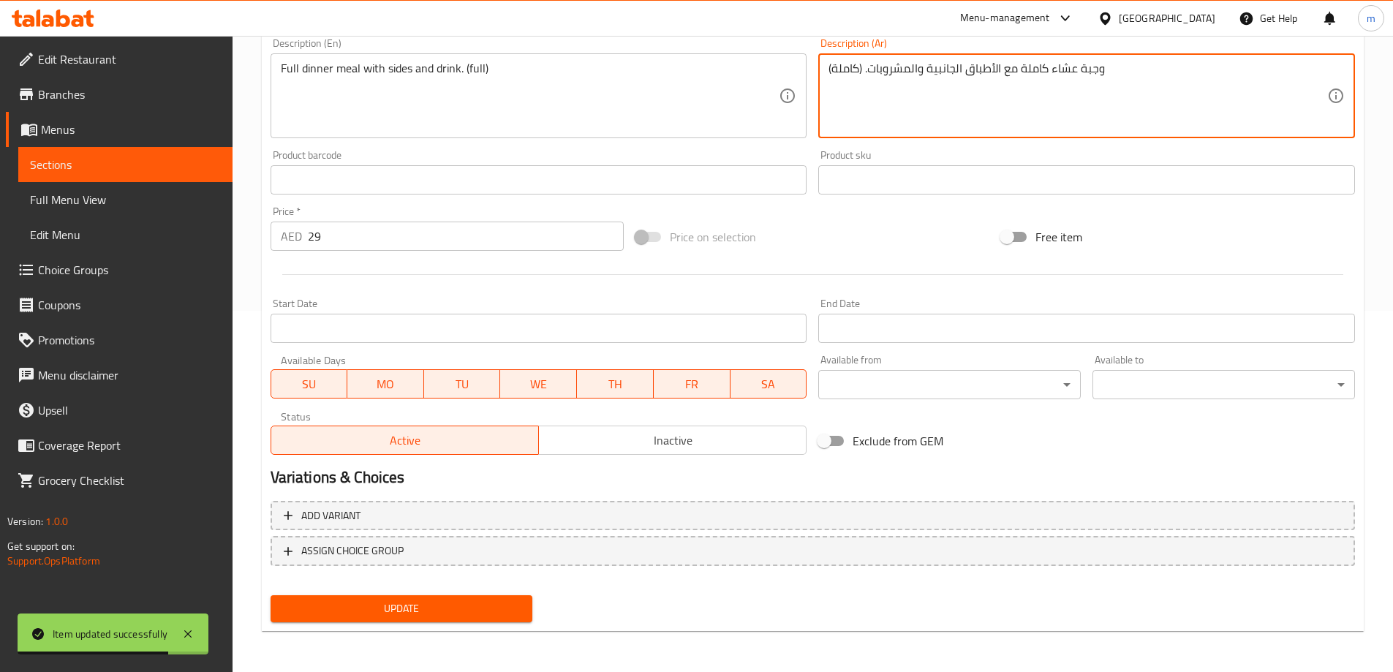
type textarea "وجبة عشاء كاملة مع الأطباق الجانبية والمشروبات. (كاملة)"
click at [463, 592] on div "Update" at bounding box center [402, 608] width 274 height 39
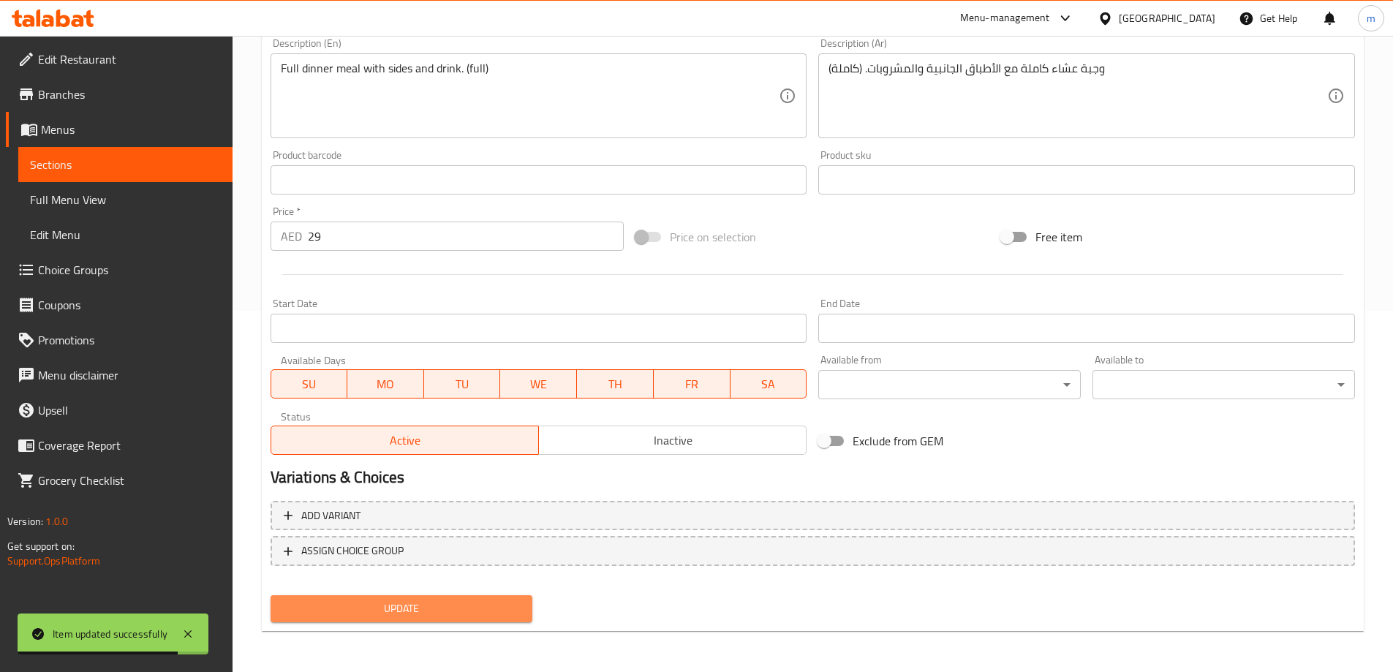
click at [472, 600] on span "Update" at bounding box center [401, 609] width 239 height 18
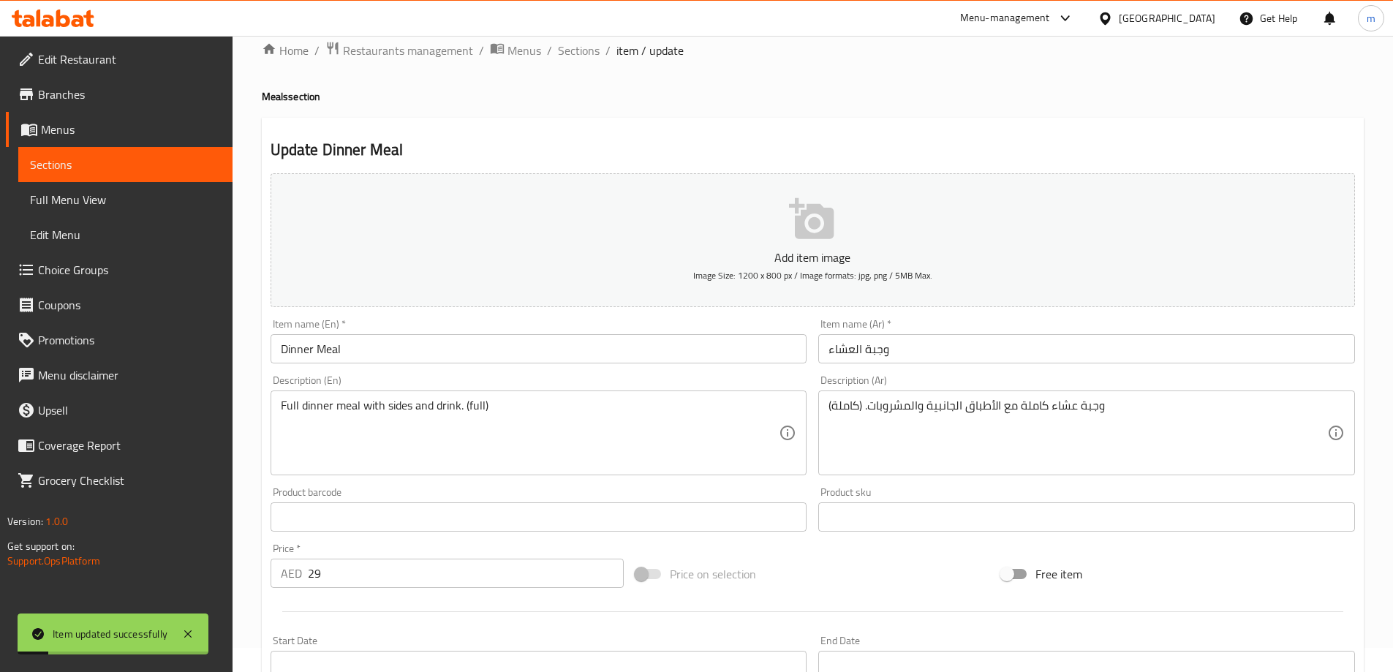
scroll to position [0, 0]
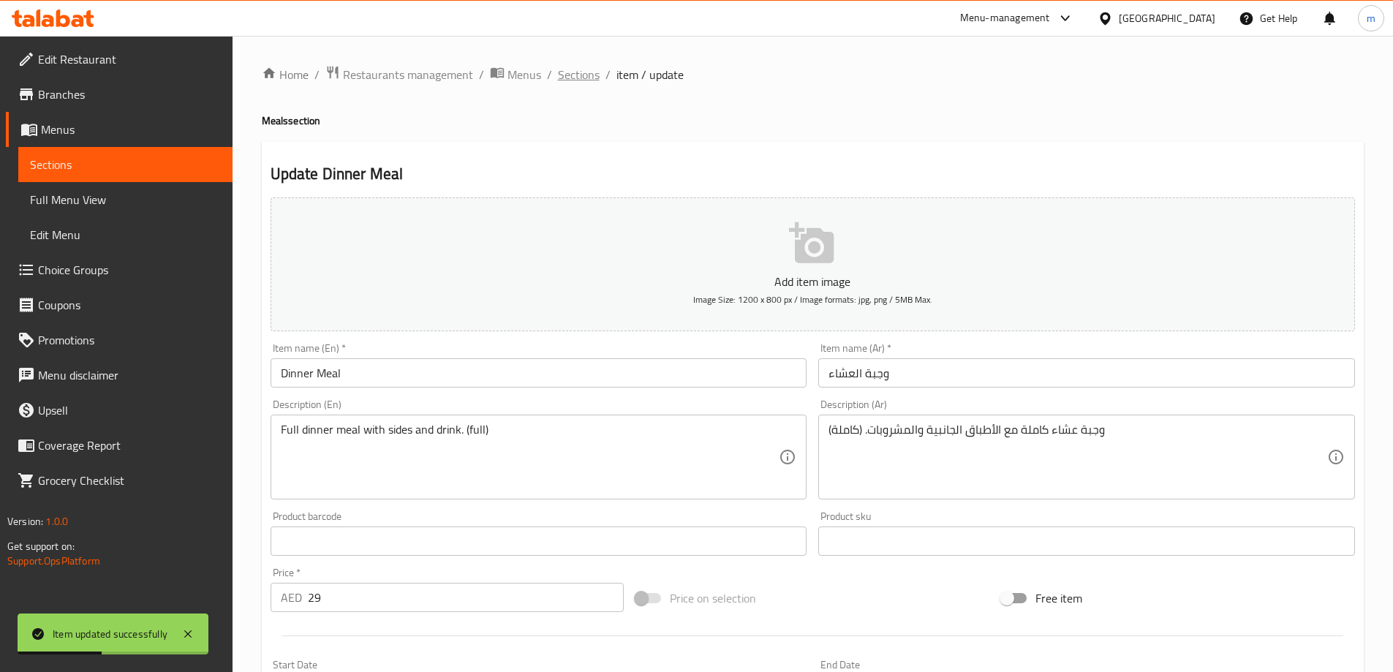
click at [592, 72] on span "Sections" at bounding box center [579, 75] width 42 height 18
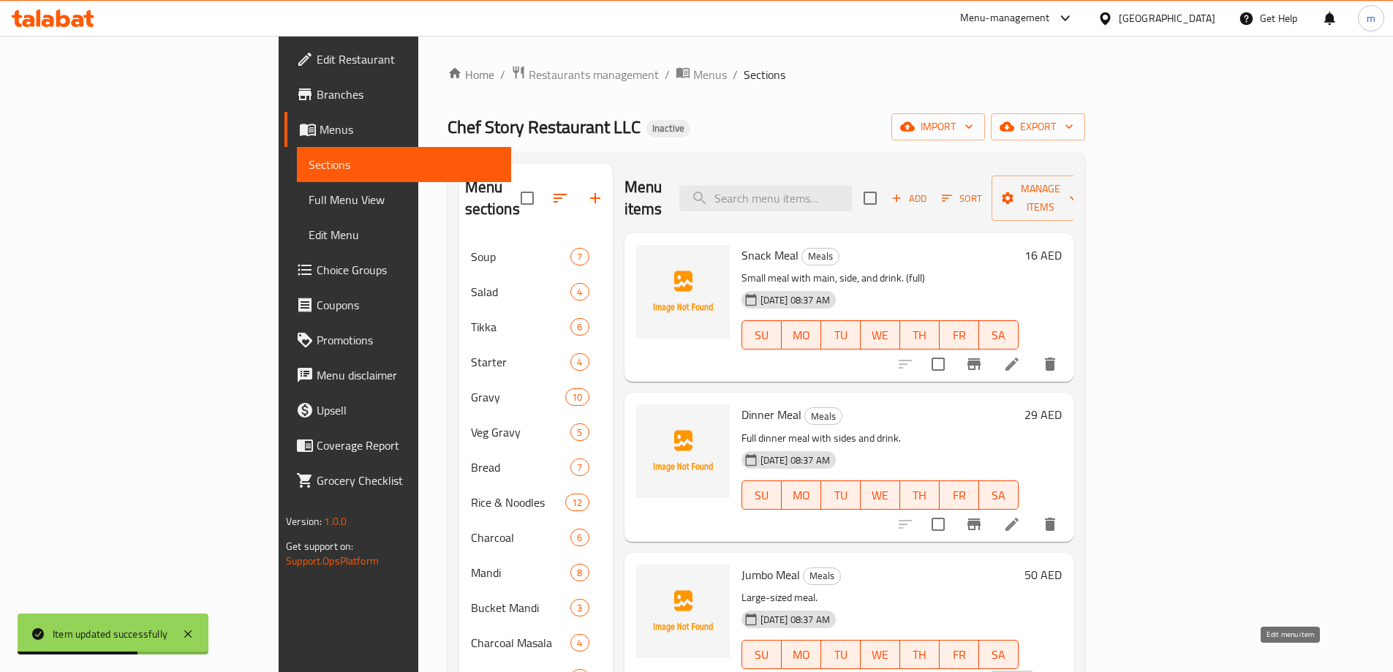
click at [1021, 671] on icon at bounding box center [1012, 684] width 18 height 18
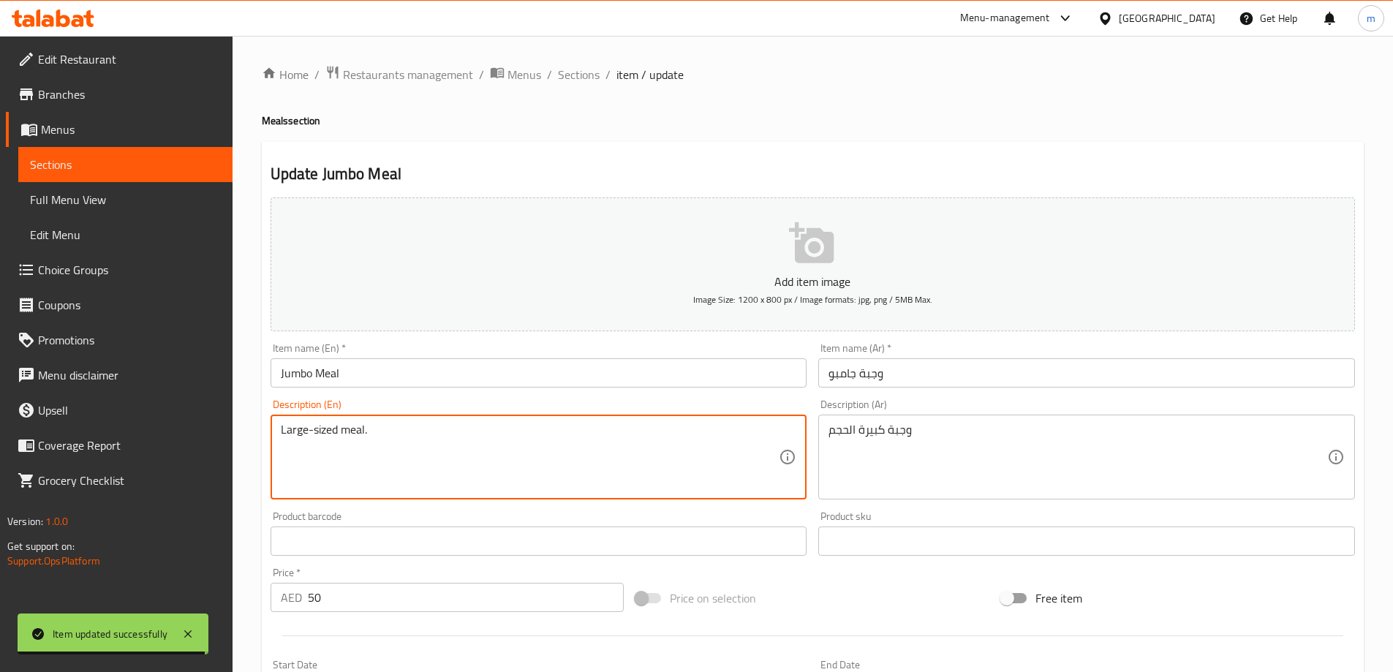
paste textarea "(full)"
type textarea "Large-sized meal. (full)"
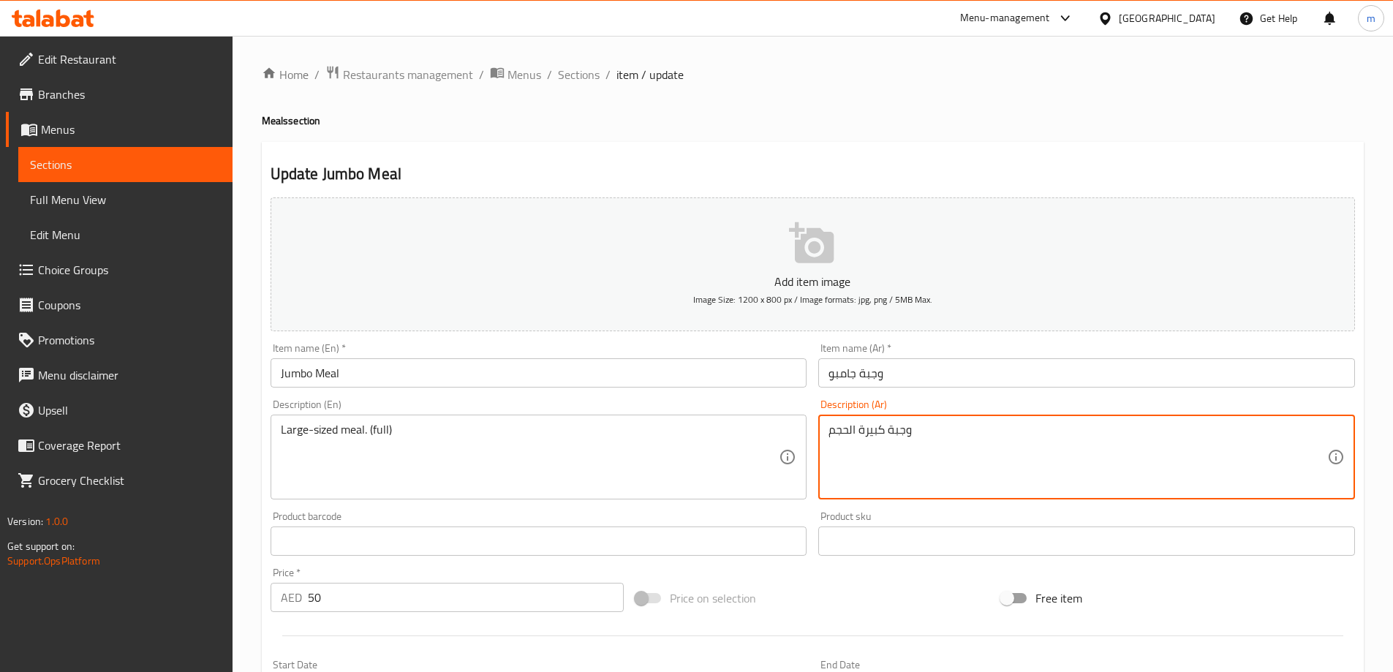
paste textarea "(كاملة)"
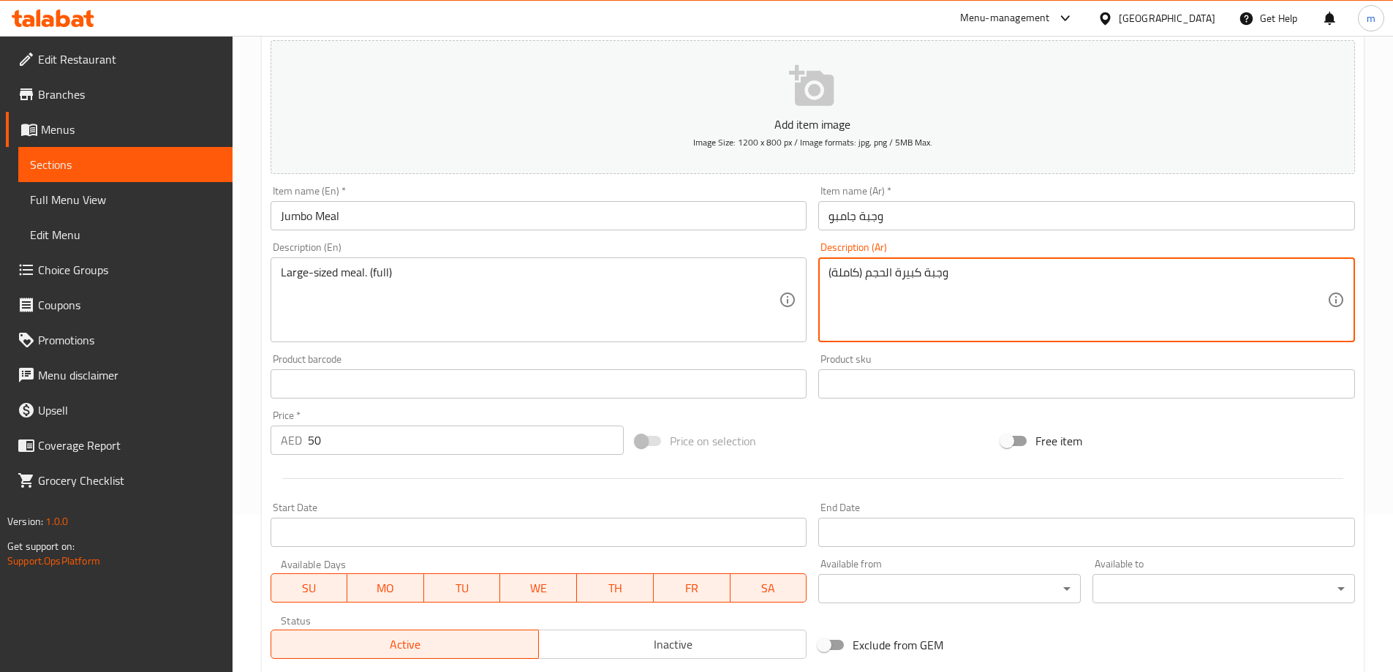
scroll to position [361, 0]
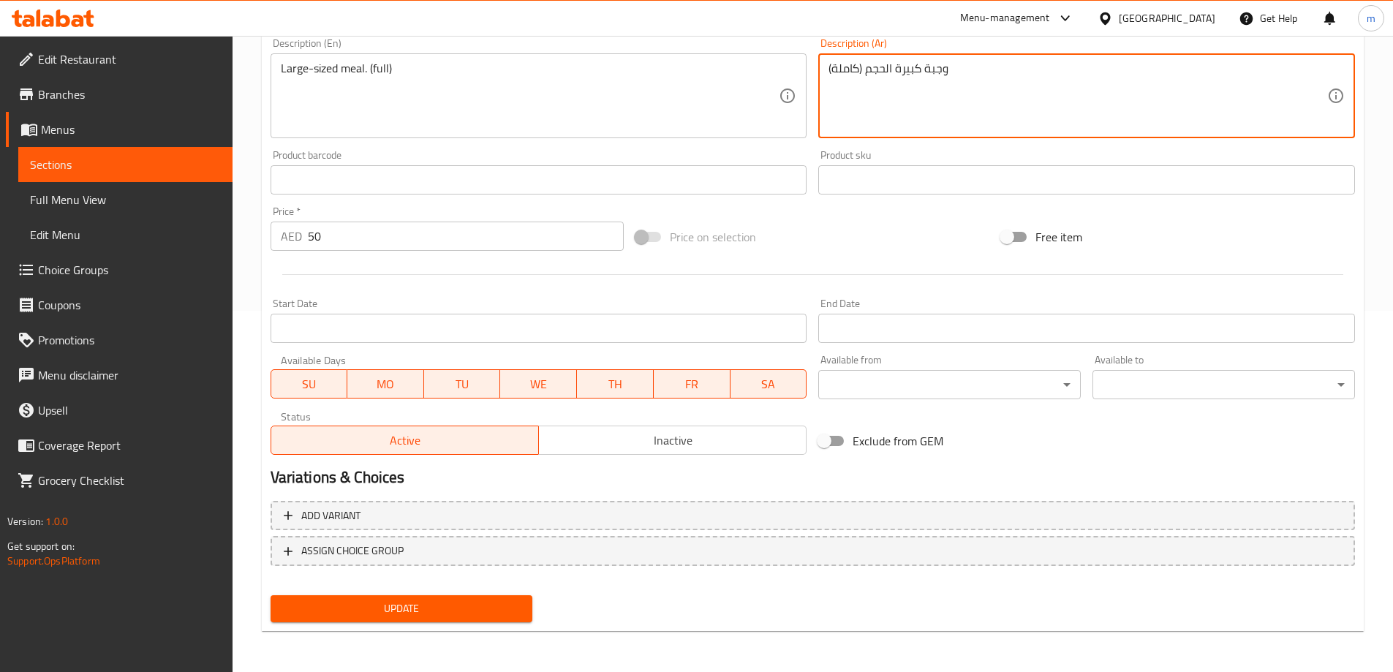
type textarea "وجبة كبيرة الحجم (كاملة)"
click at [448, 589] on div "Update" at bounding box center [402, 608] width 274 height 39
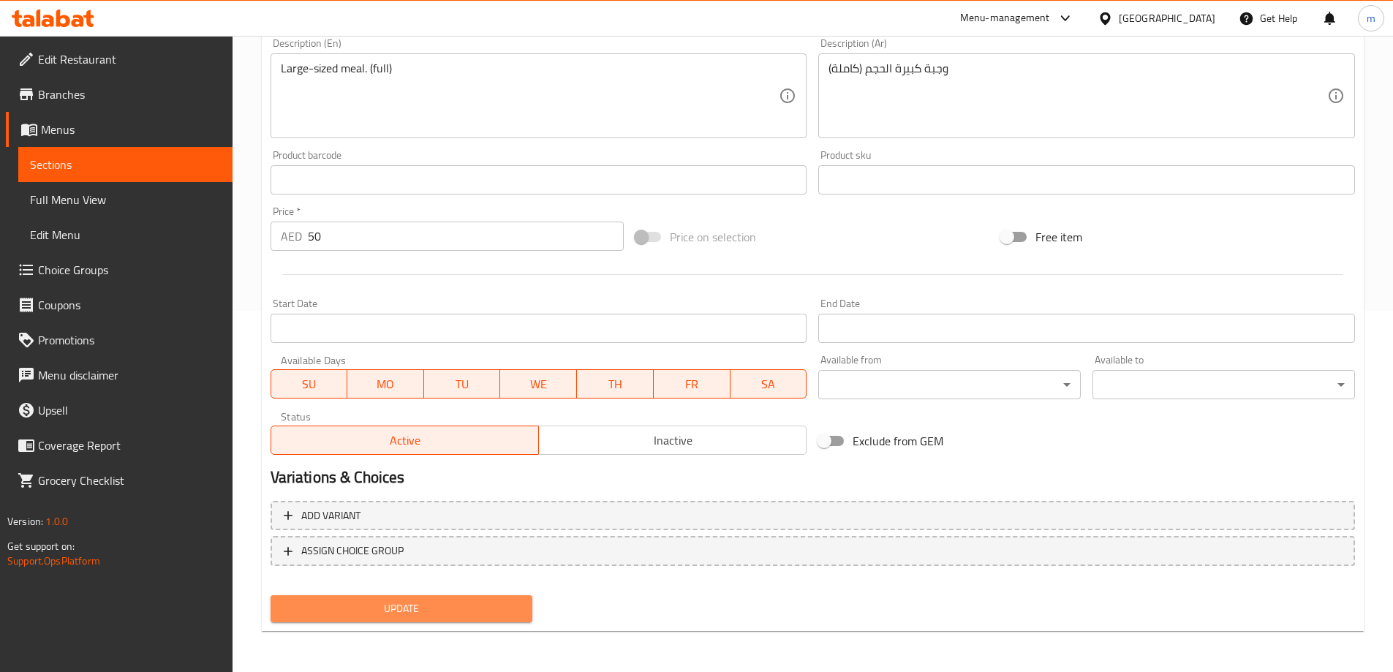
click at [453, 595] on button "Update" at bounding box center [402, 608] width 263 height 27
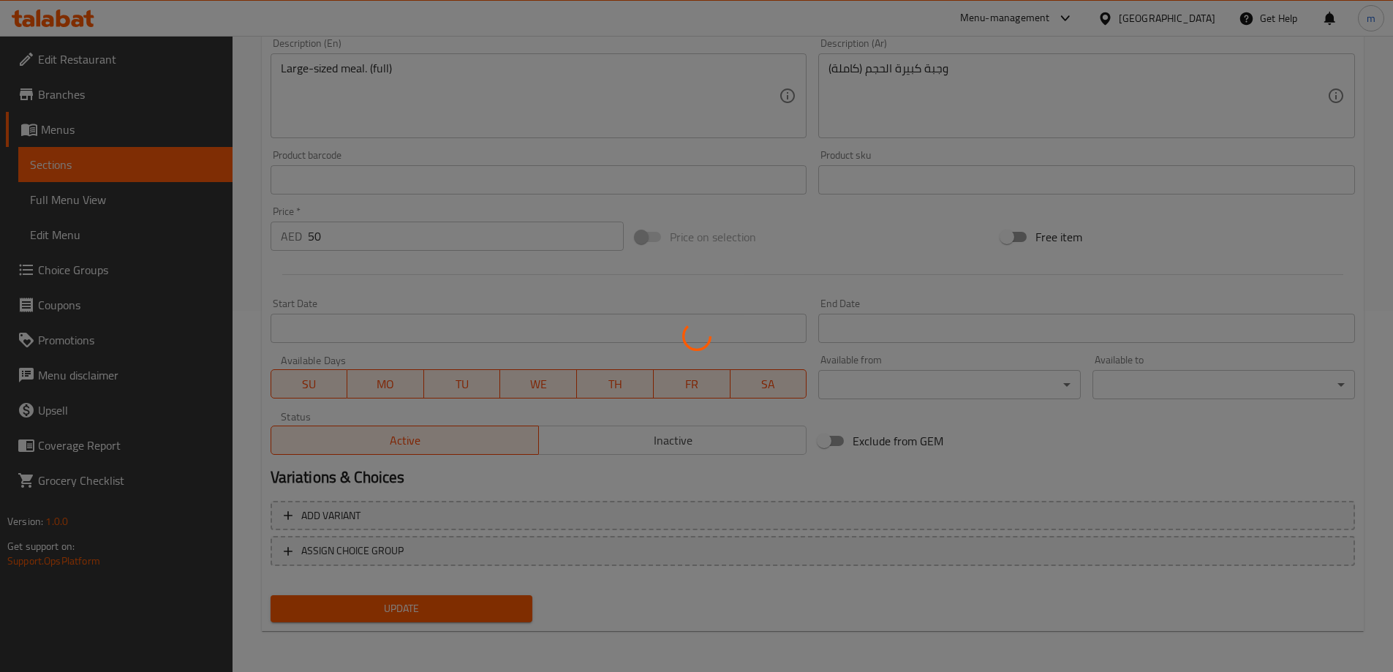
scroll to position [0, 0]
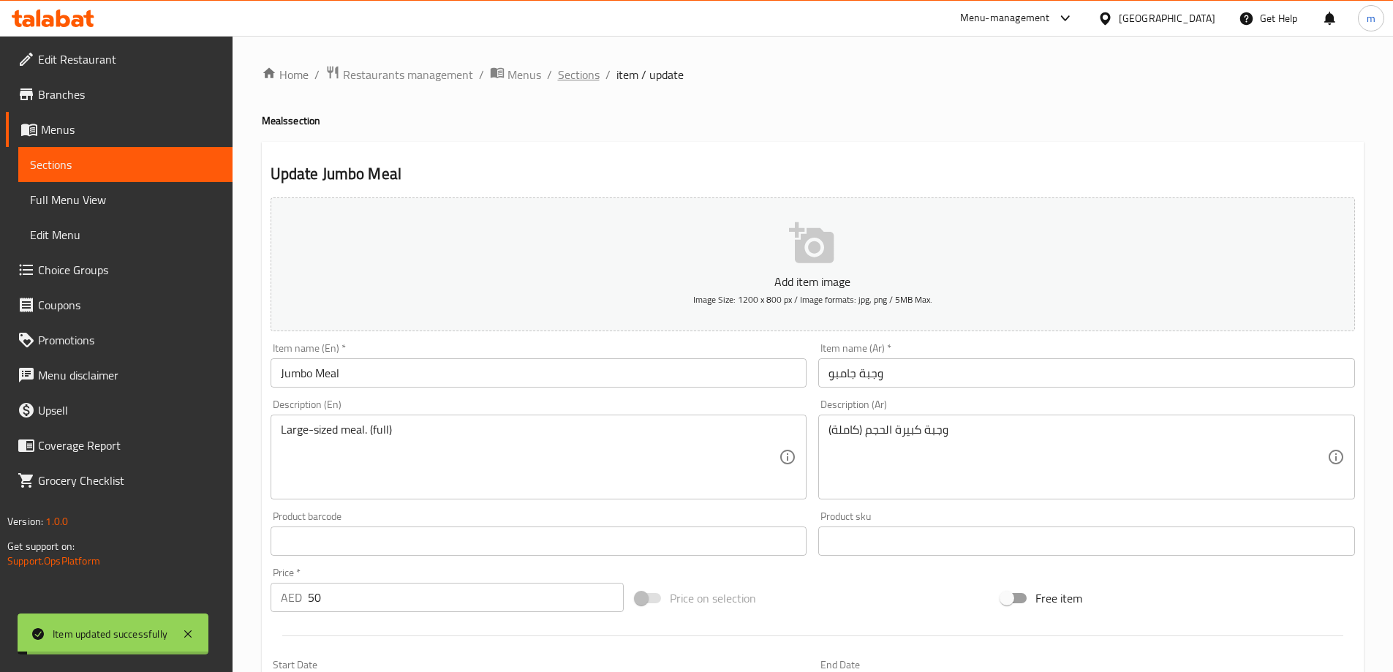
click at [589, 77] on span "Sections" at bounding box center [579, 75] width 42 height 18
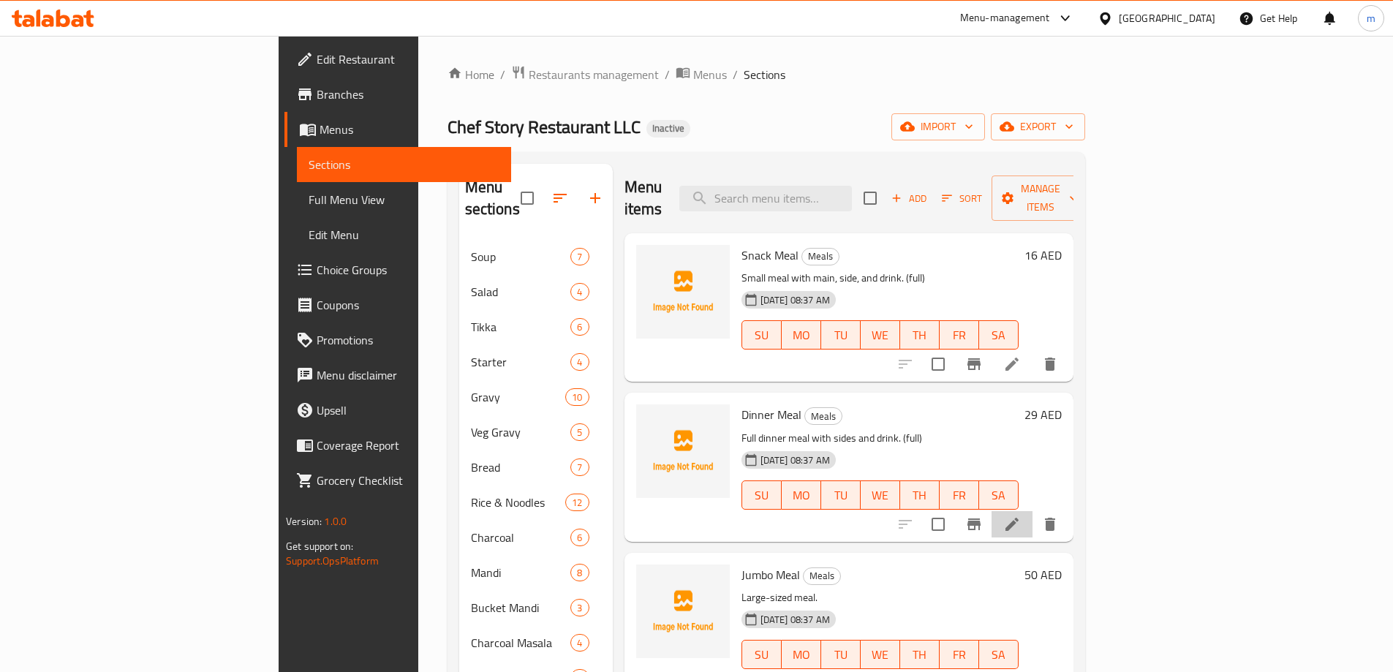
click at [1033, 511] on li at bounding box center [1012, 524] width 41 height 26
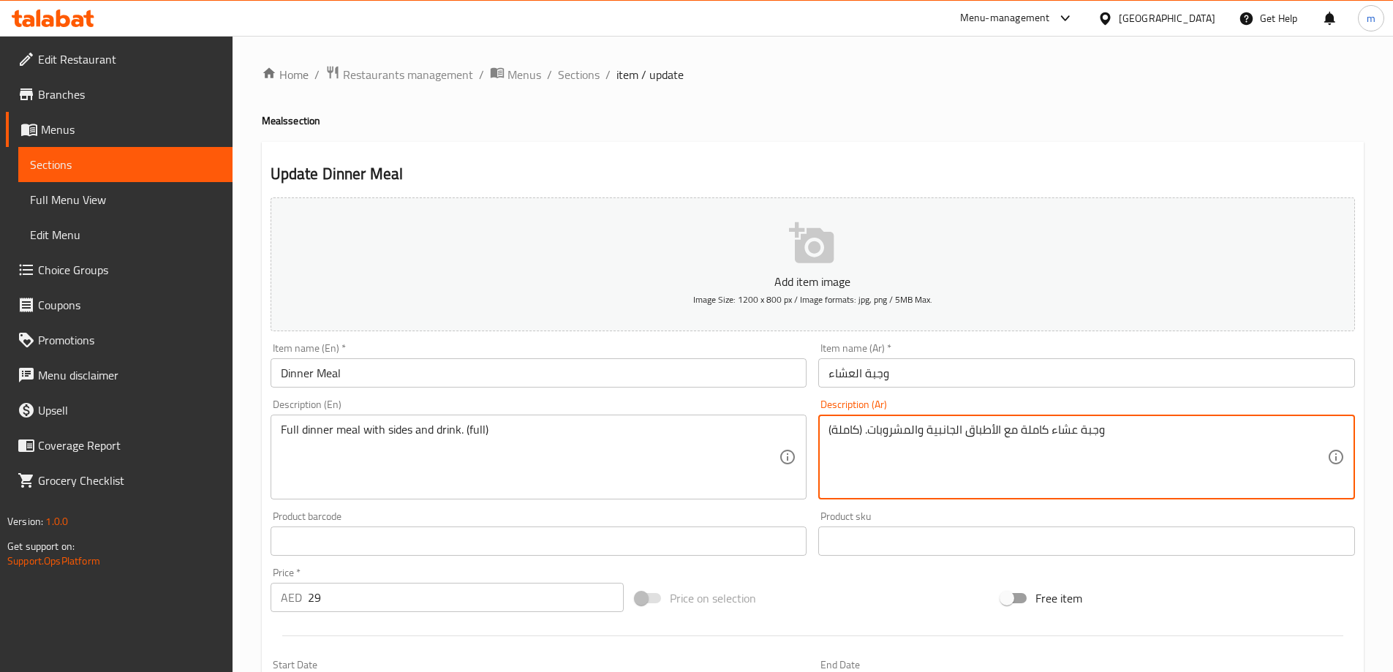
drag, startPoint x: 862, startPoint y: 425, endPoint x: 818, endPoint y: 434, distance: 44.9
type textarea "وجبة عشاء كاملة مع الأطباق الجانبية والمشروبات."
click at [527, 418] on div "Full dinner meal with sides and drink. (full) Description (En)" at bounding box center [539, 457] width 537 height 85
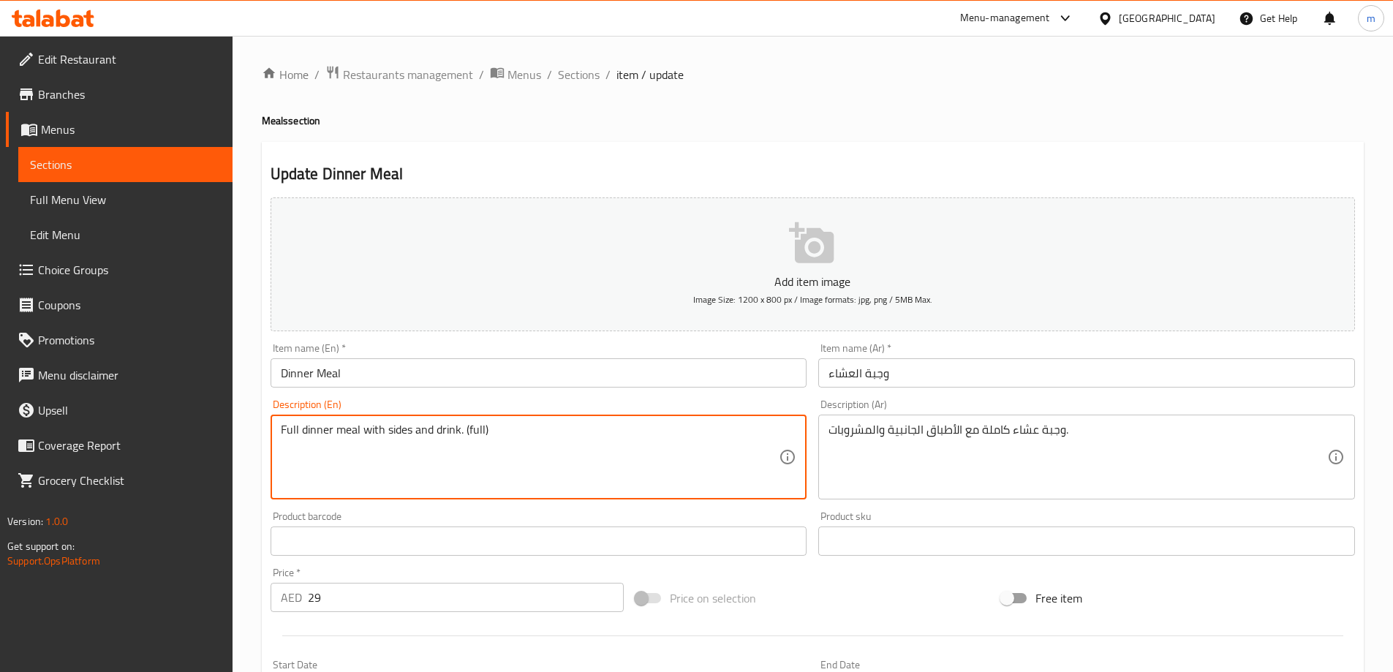
click at [515, 427] on textarea "Full dinner meal with sides and drink. (full)" at bounding box center [530, 457] width 499 height 69
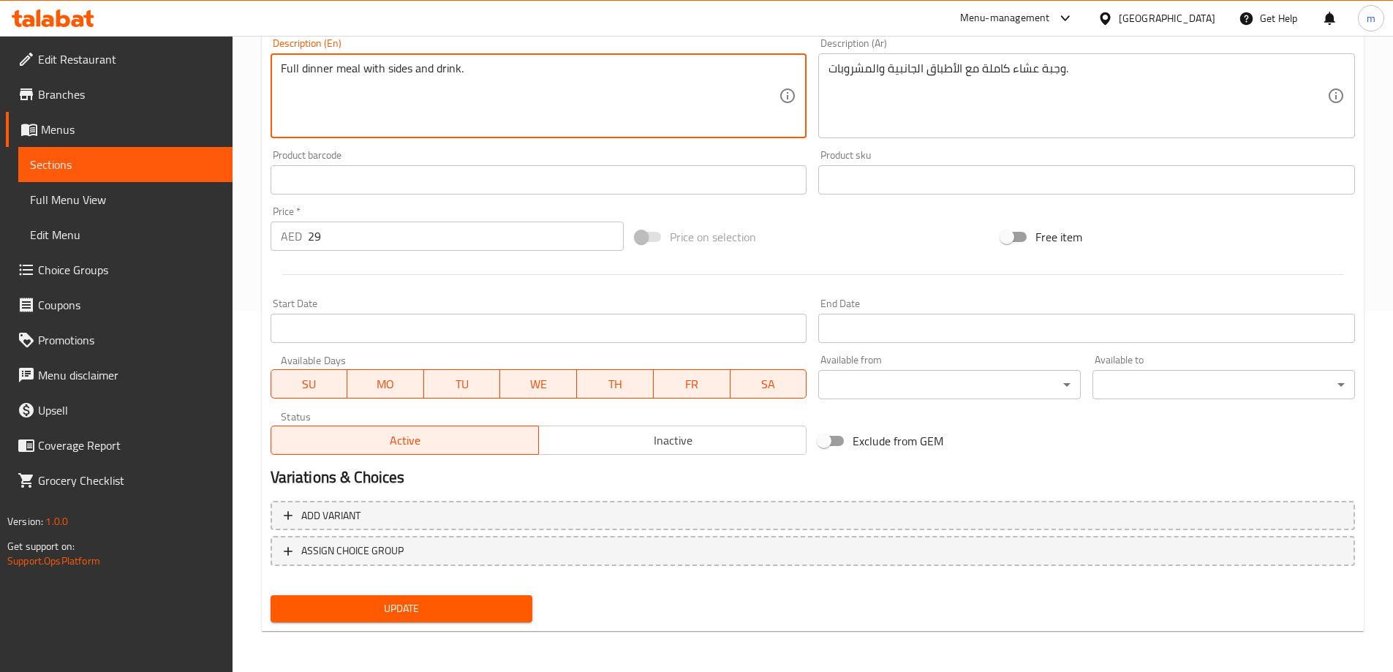
type textarea "Full dinner meal with sides and drink."
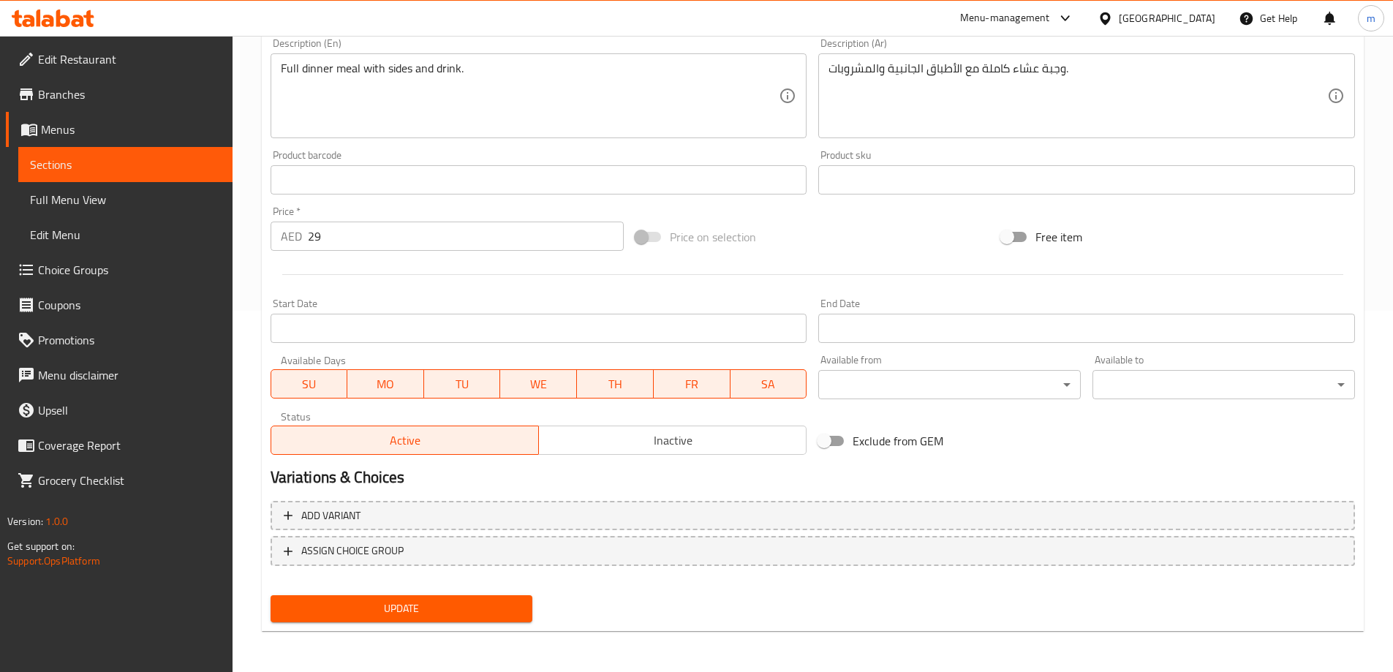
drag, startPoint x: 304, startPoint y: 588, endPoint x: 317, endPoint y: 610, distance: 25.6
click at [317, 610] on div "Add item image Image Size: 1200 x 800 px / Image formats: jpg, png / 5MB Max. I…" at bounding box center [813, 229] width 1096 height 798
click at [317, 610] on span "Update" at bounding box center [401, 609] width 239 height 18
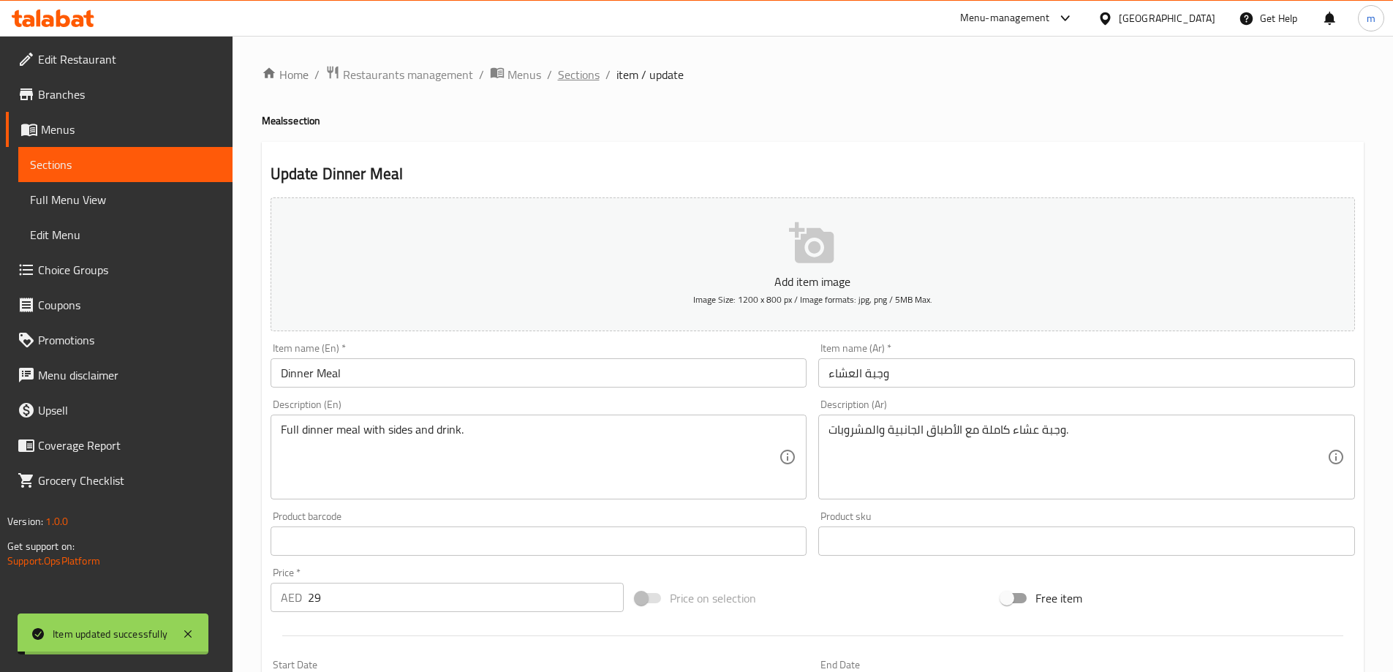
click at [577, 73] on span "Sections" at bounding box center [579, 75] width 42 height 18
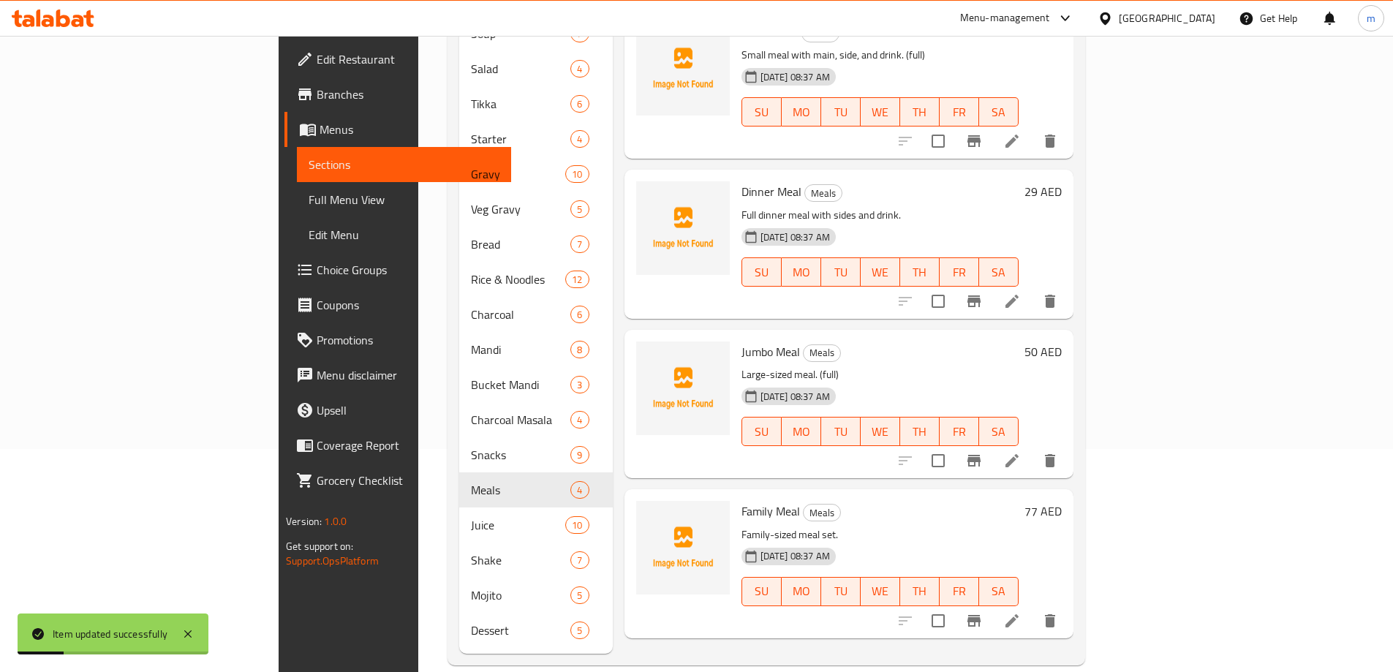
scroll to position [224, 0]
click at [1019, 614] on icon at bounding box center [1012, 620] width 13 height 13
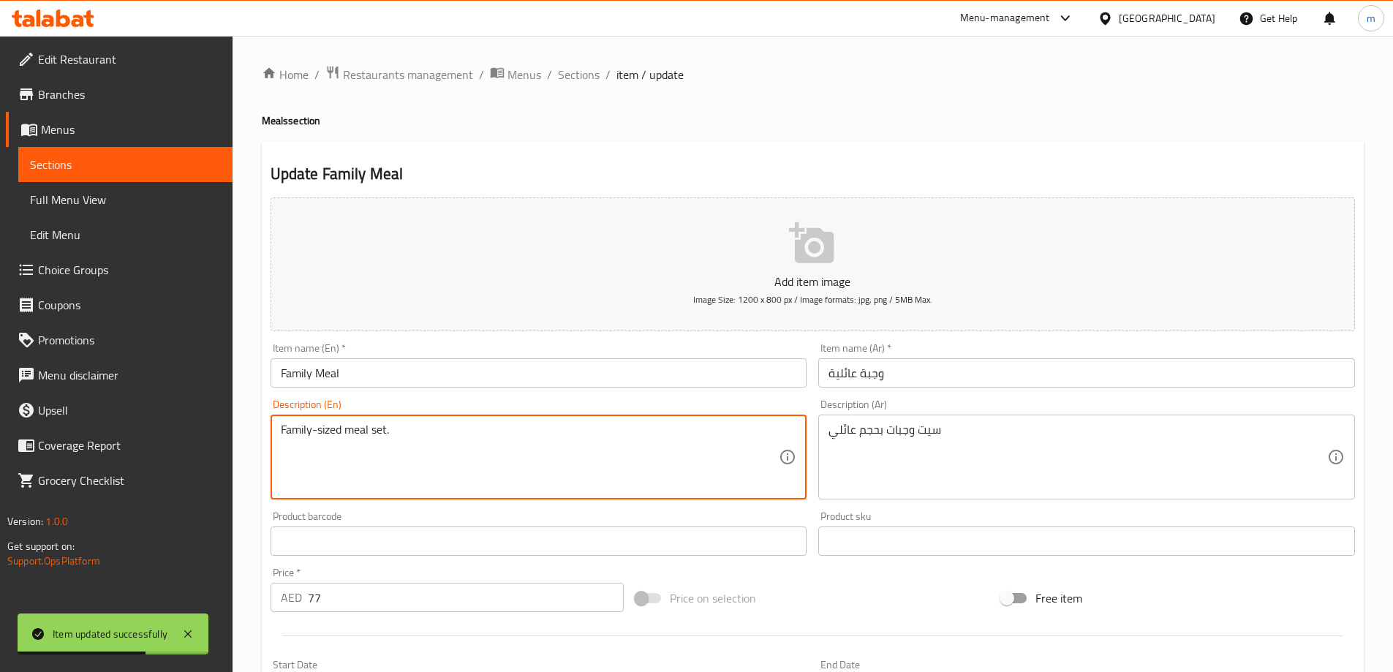
paste textarea "(full)"
type textarea "Family-sized meal set. (full)"
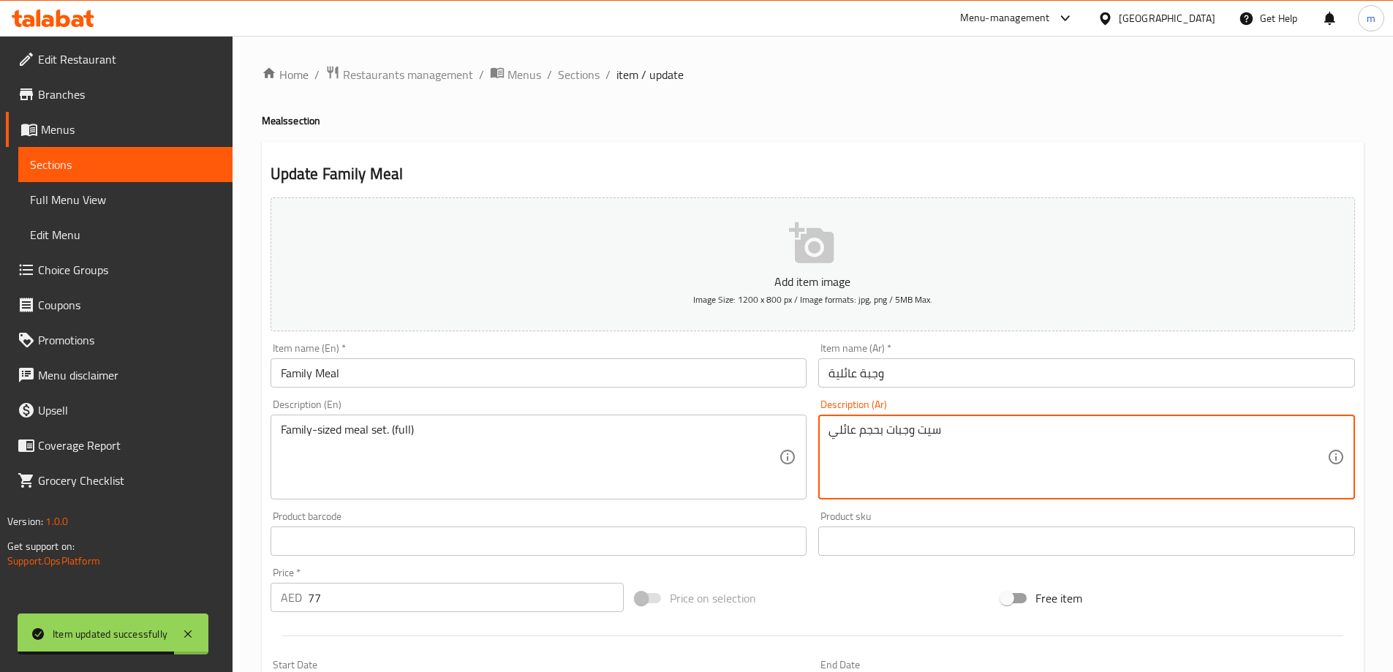
paste textarea "(كاملة)"
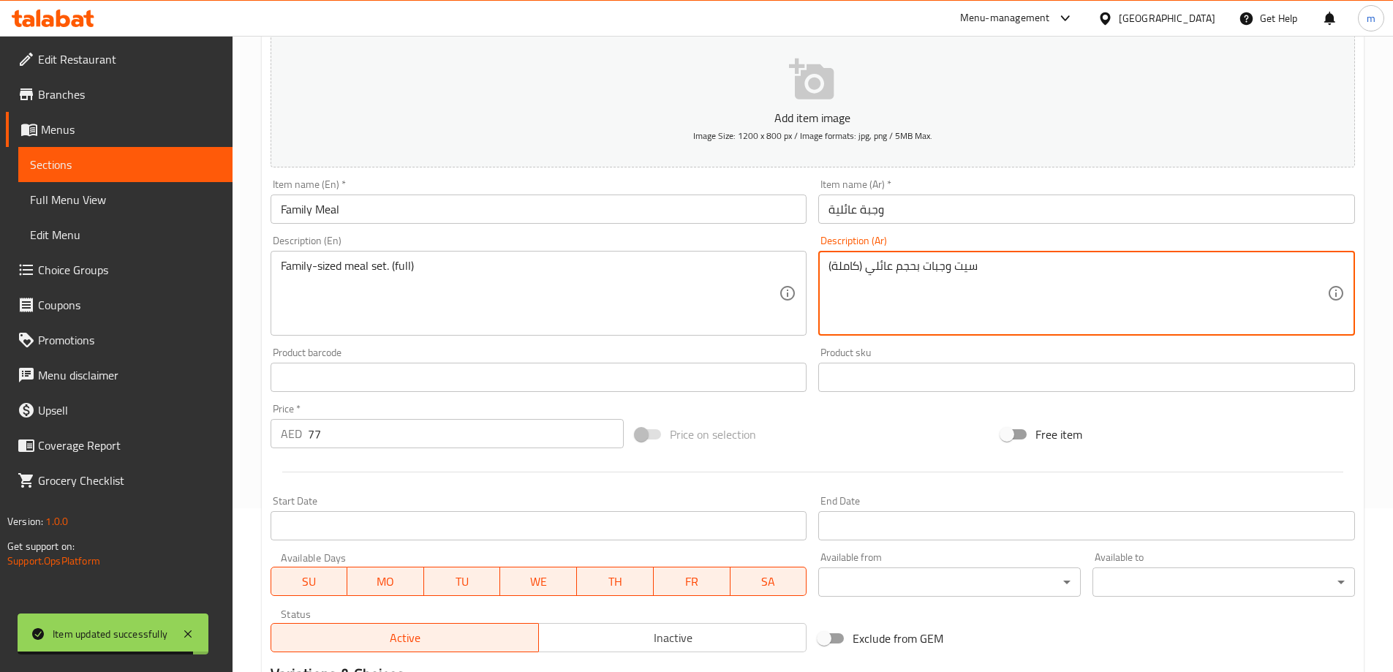
scroll to position [361, 0]
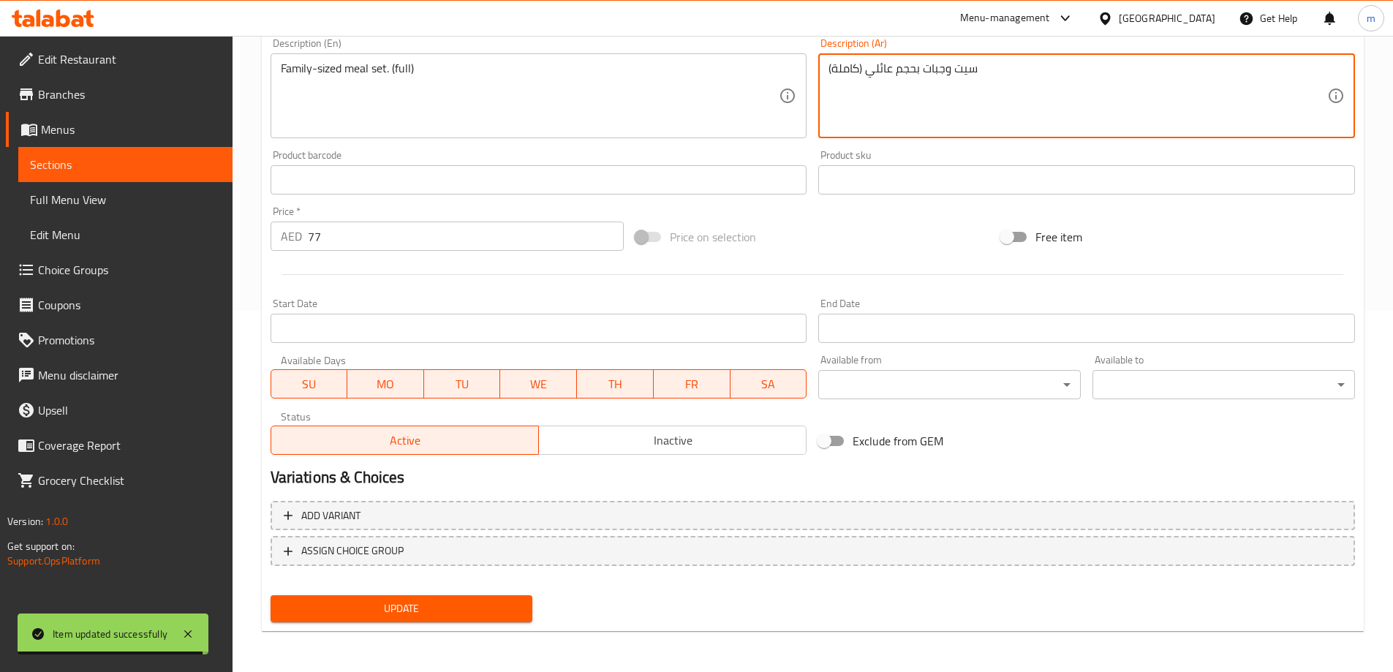
click at [429, 608] on span "Update" at bounding box center [401, 609] width 239 height 18
type textarea "سيت وجبات بحجم عائلي. (كاملة)"
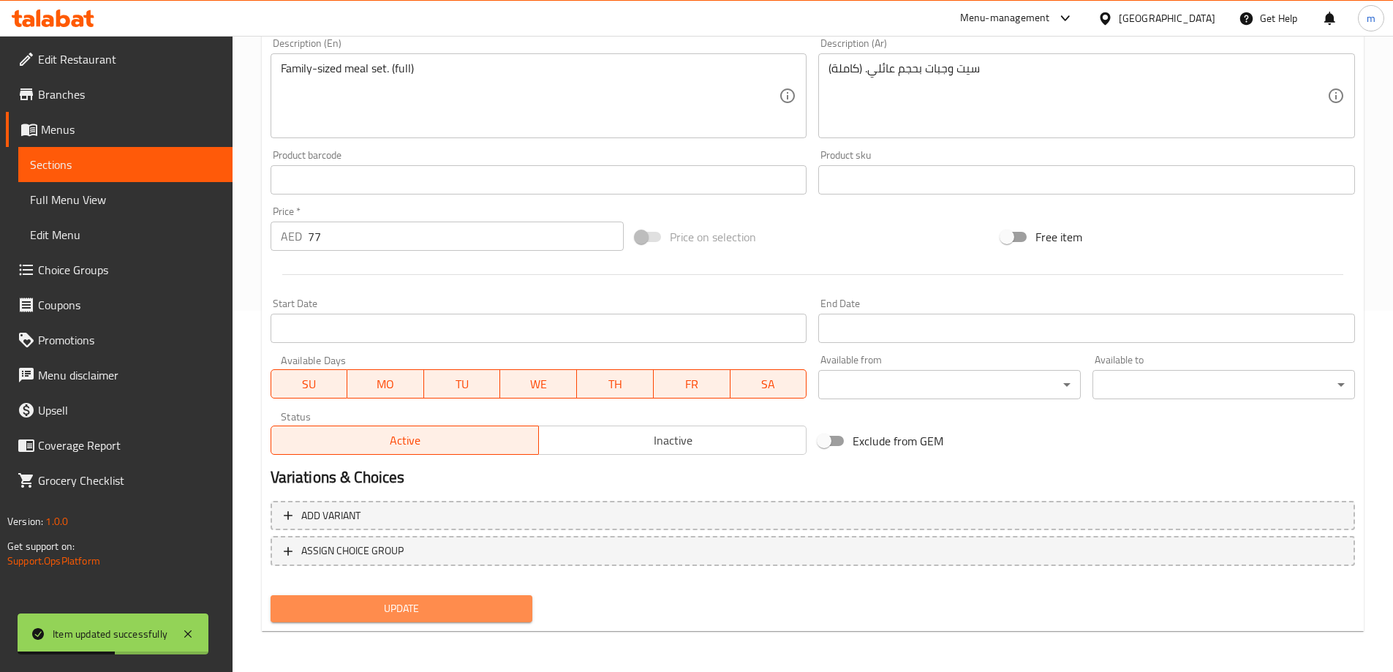
click at [482, 612] on span "Update" at bounding box center [401, 609] width 239 height 18
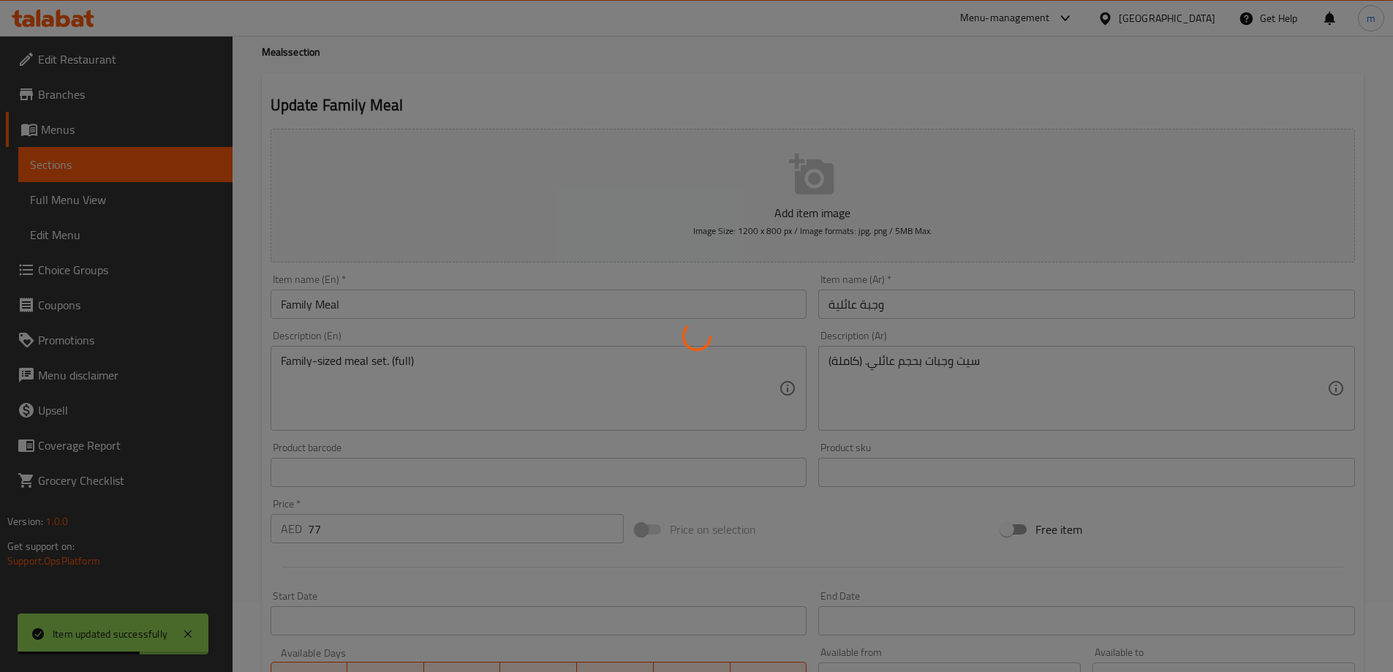
scroll to position [0, 0]
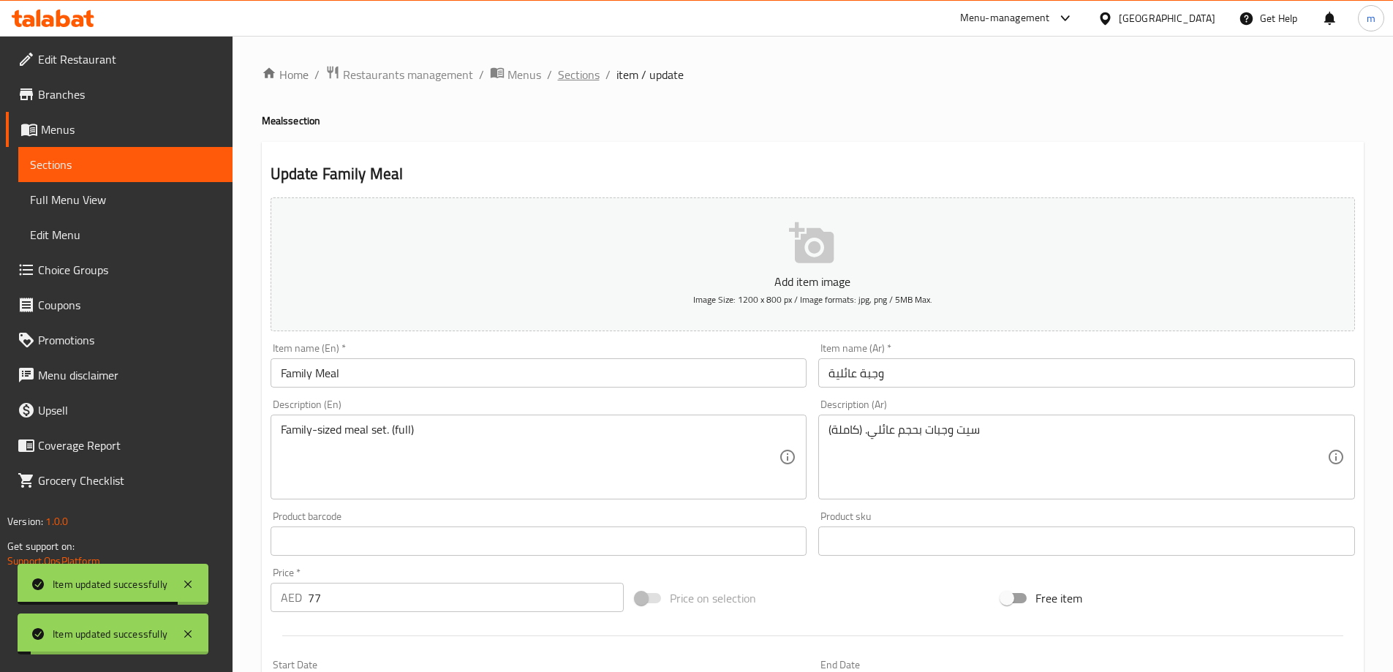
click at [587, 76] on span "Sections" at bounding box center [579, 75] width 42 height 18
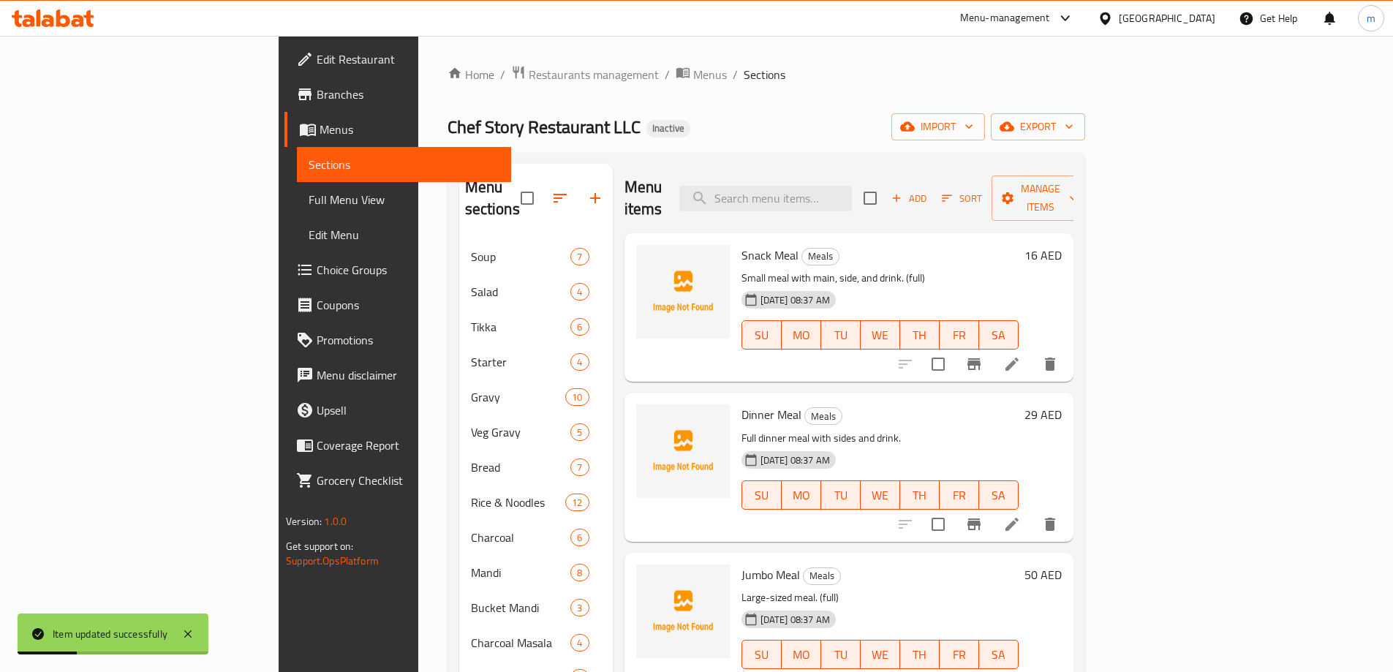
scroll to position [224, 0]
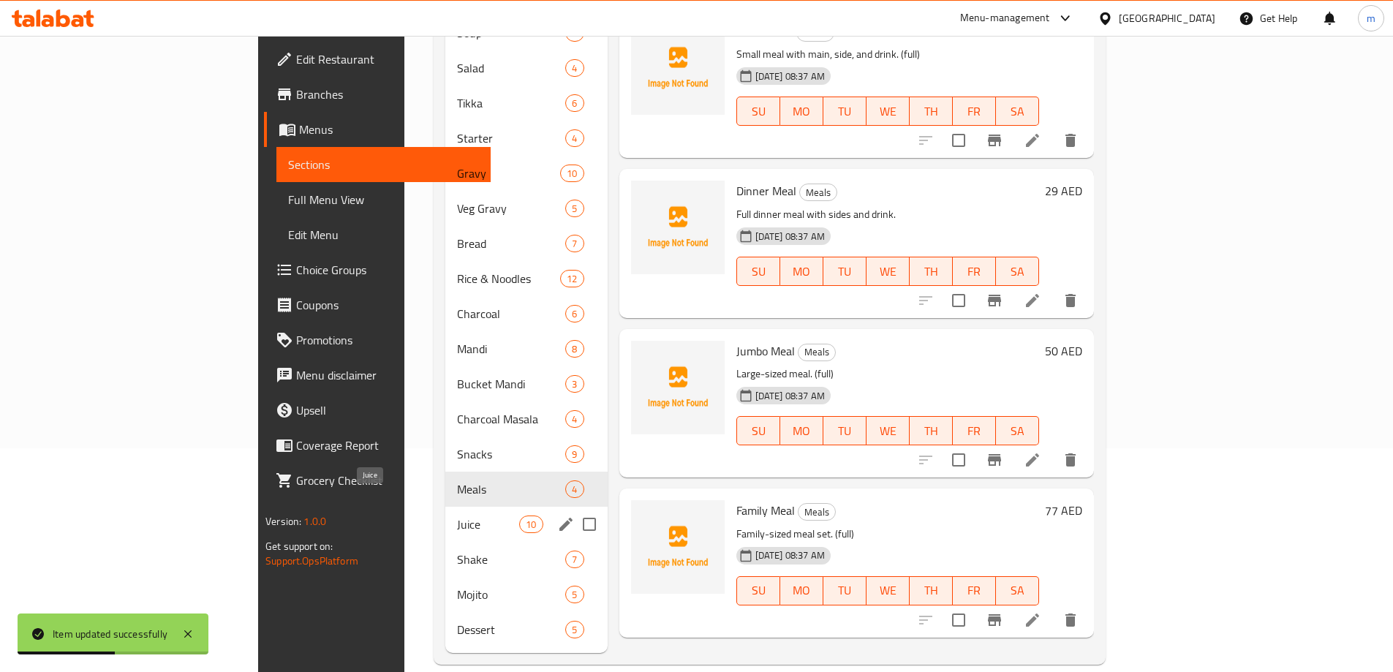
click at [457, 516] on span "Juice" at bounding box center [488, 525] width 62 height 18
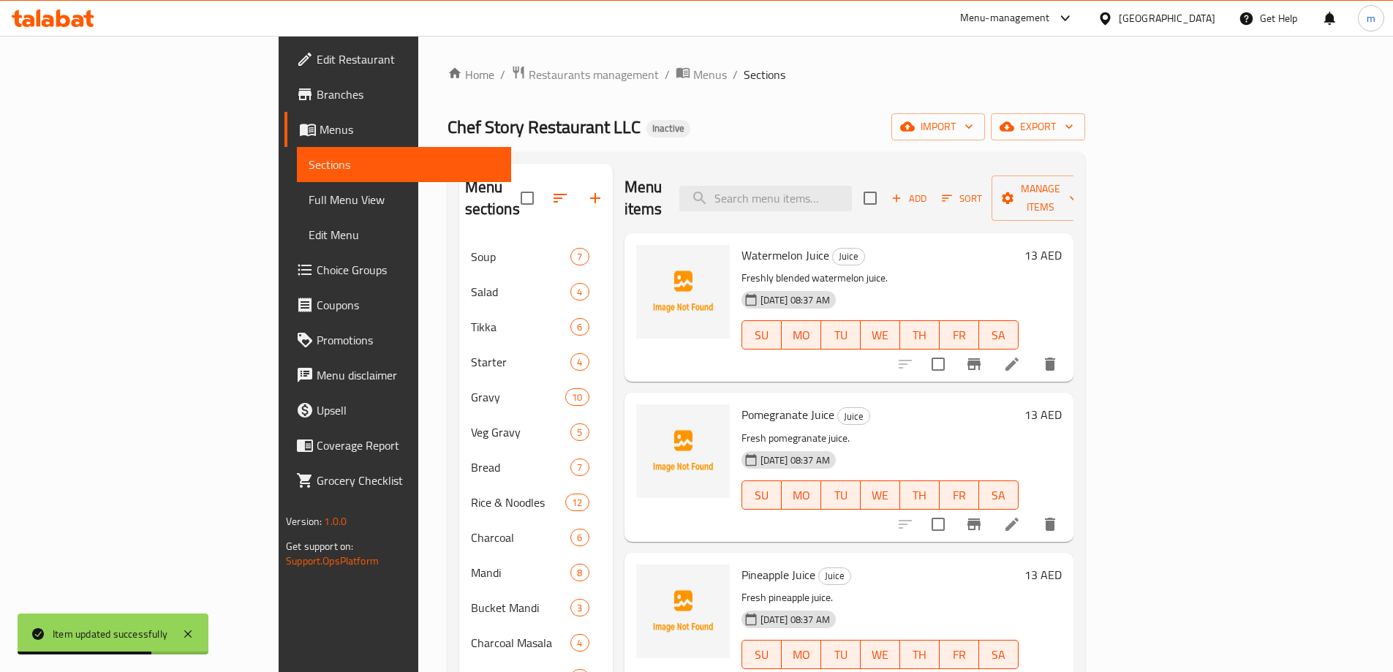
click at [1033, 351] on li at bounding box center [1012, 364] width 41 height 26
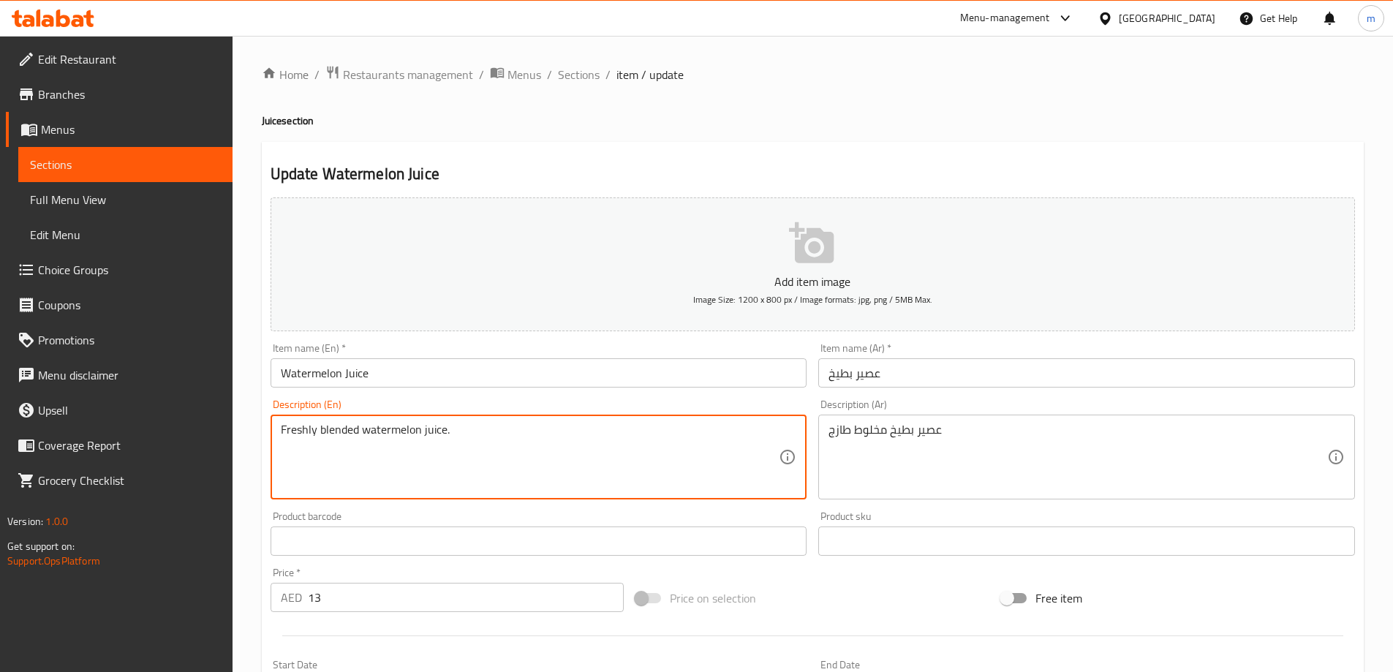
click at [714, 426] on textarea "Freshly blended watermelon juice." at bounding box center [530, 457] width 499 height 69
paste textarea "(full)"
type textarea "Freshly blended watermelon juice. (full)"
click at [972, 420] on div "عصير بطيخ مخلوط طازج Description (Ar)" at bounding box center [1086, 457] width 537 height 85
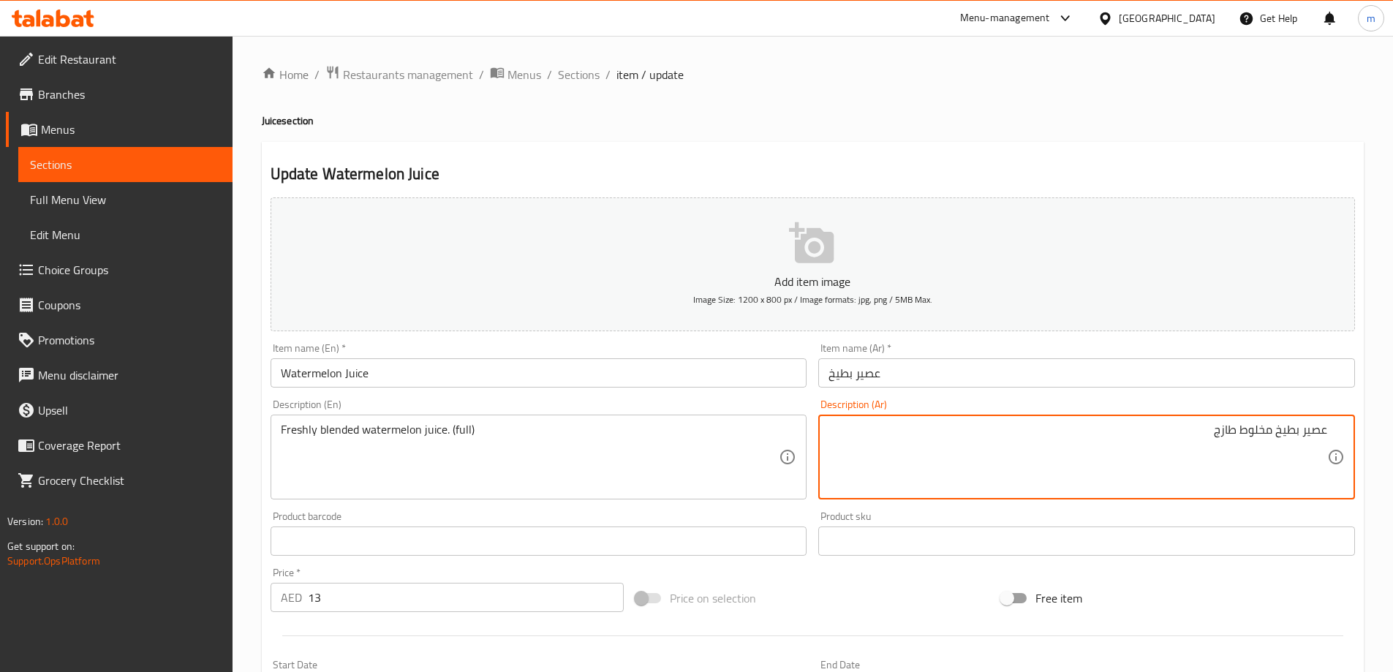
click at [1112, 472] on textarea "عصير بطيخ مخلوط طازج" at bounding box center [1078, 457] width 499 height 69
paste textarea "(كاملة)"
click at [1188, 437] on textarea "عصير بطيخ مخلوط طازج (كاملة)" at bounding box center [1078, 457] width 499 height 69
drag, startPoint x: 1169, startPoint y: 428, endPoint x: 1212, endPoint y: 447, distance: 46.5
click at [1212, 447] on textarea "عصير بطيخ مخلوط طازج. (كامل)" at bounding box center [1078, 457] width 499 height 69
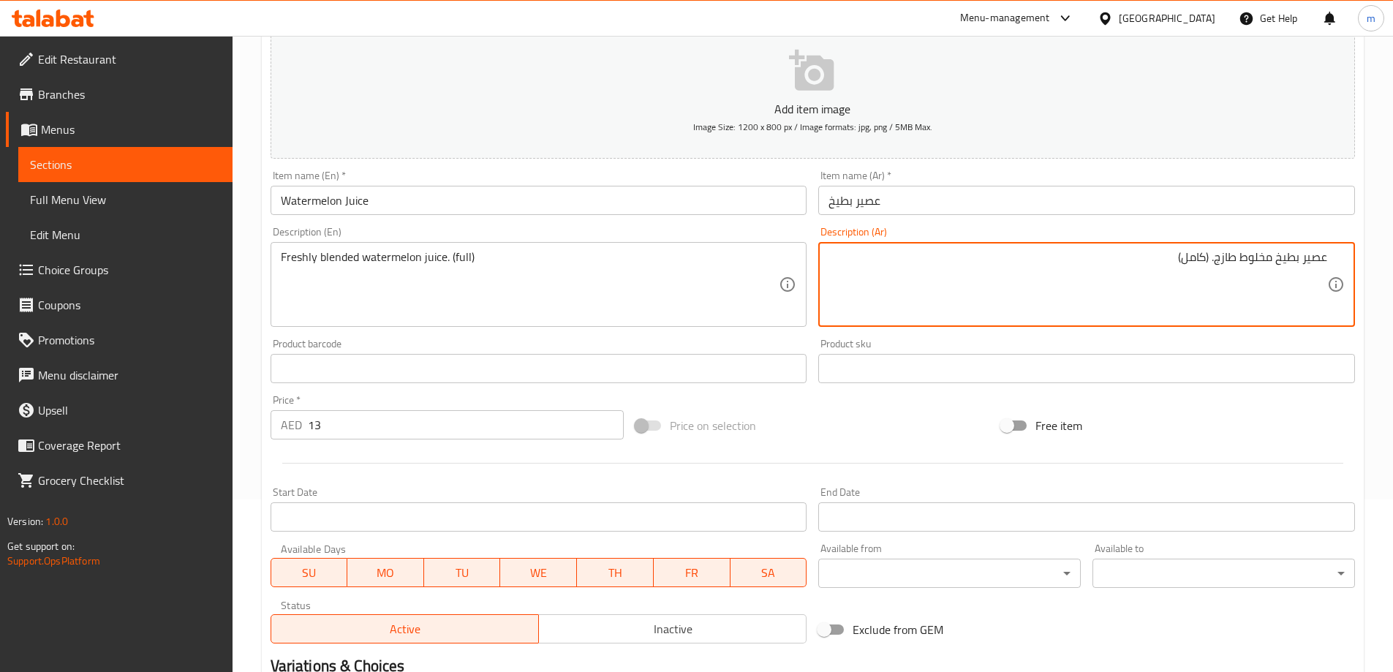
scroll to position [361, 0]
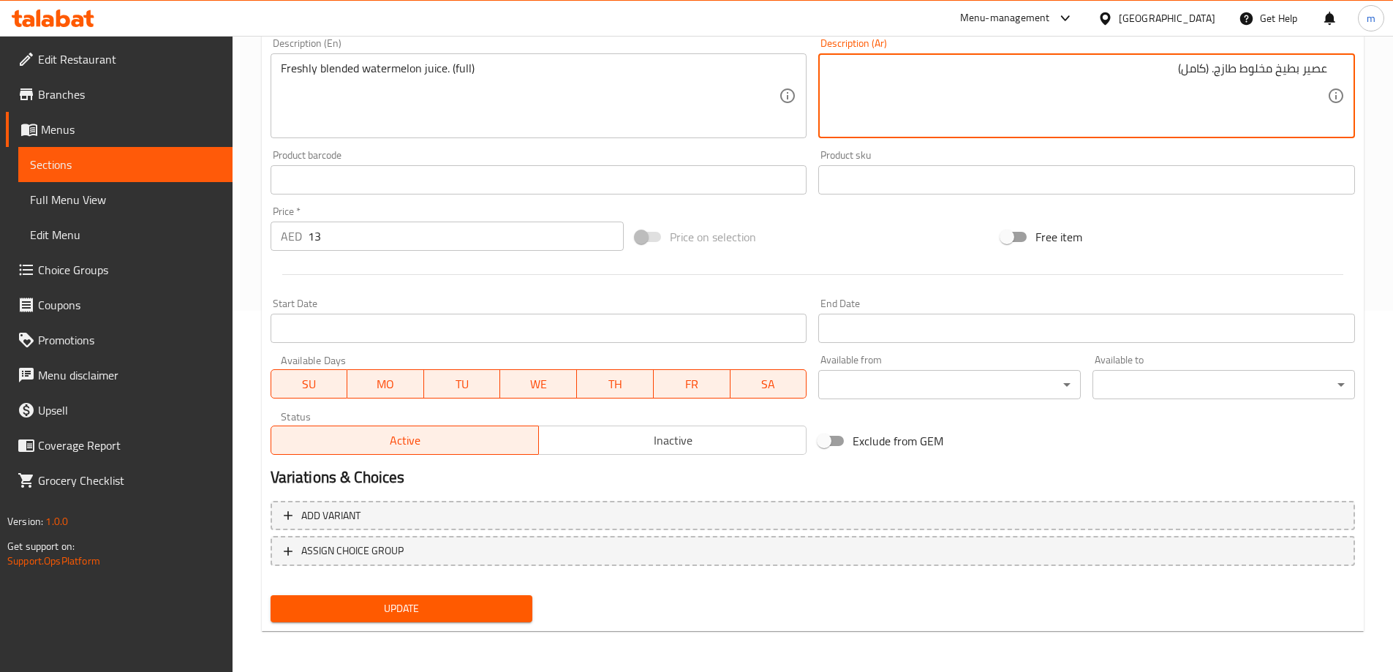
type textarea "عصير بطيخ مخلوط طازج. (كامل)"
drag, startPoint x: 425, startPoint y: 608, endPoint x: 441, endPoint y: 571, distance: 39.9
click at [426, 601] on span "Update" at bounding box center [401, 609] width 239 height 18
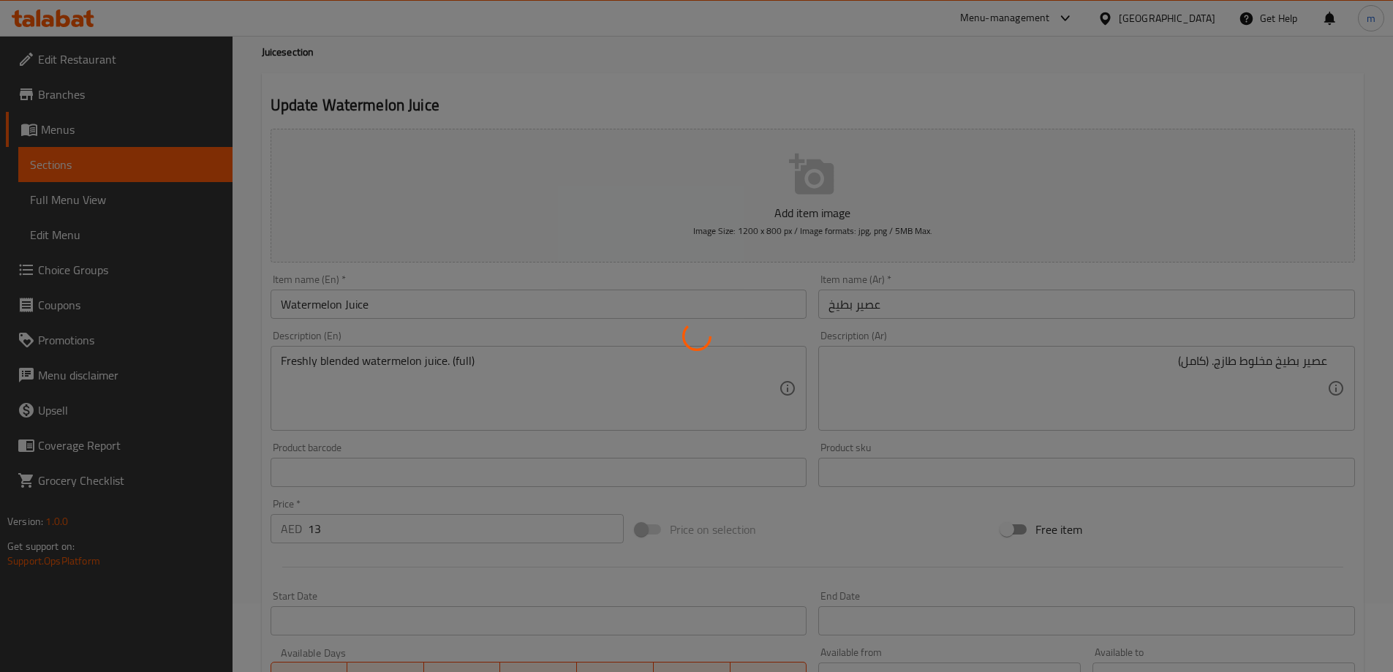
scroll to position [0, 0]
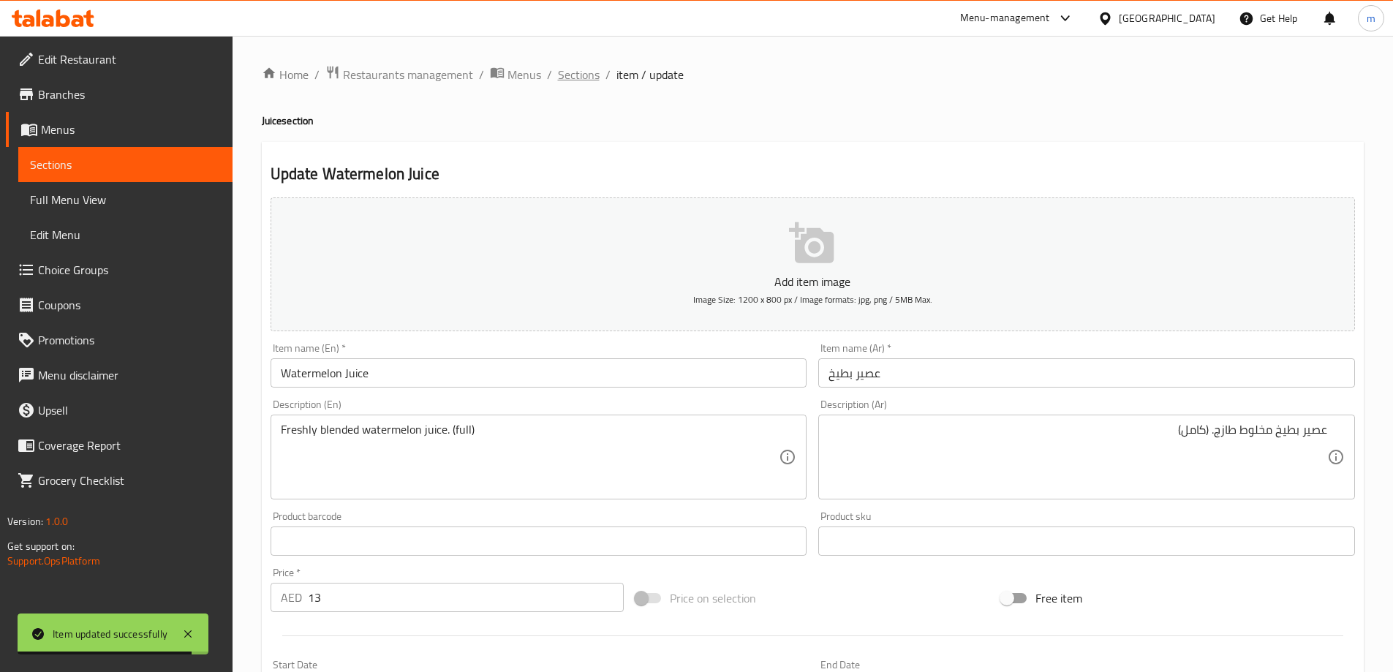
click at [591, 78] on span "Sections" at bounding box center [579, 75] width 42 height 18
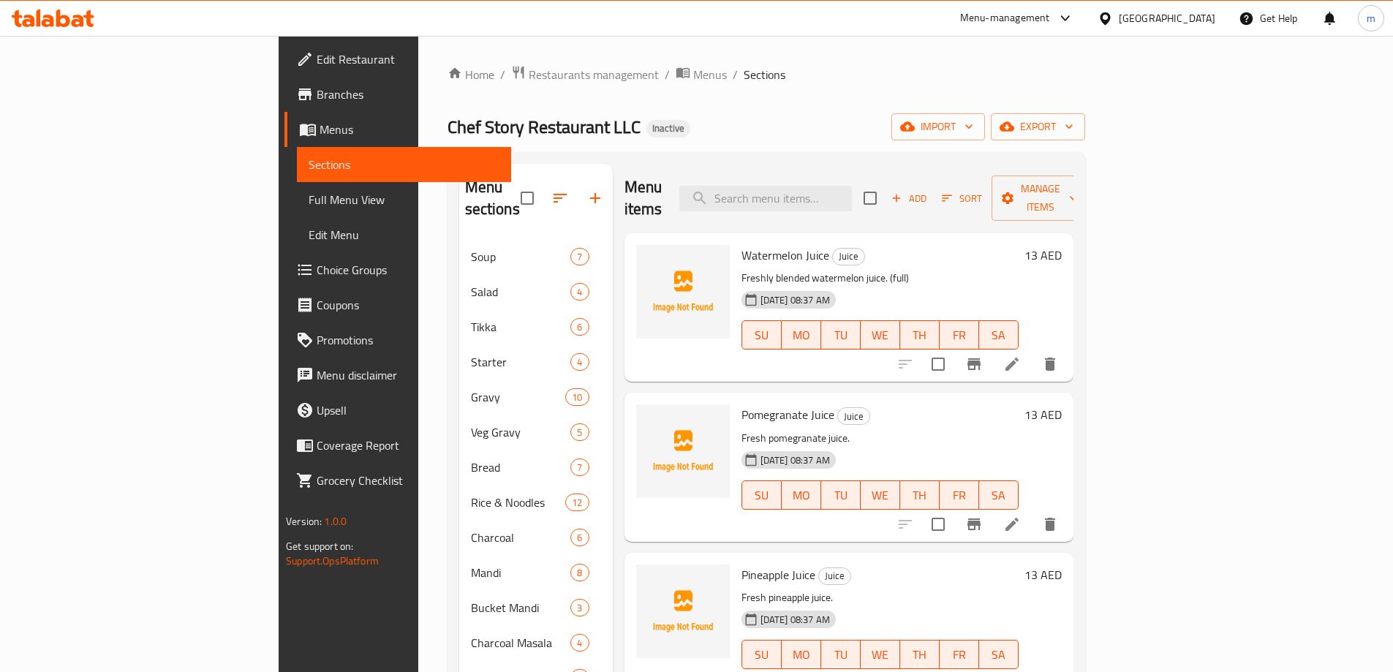
click at [1068, 507] on div at bounding box center [978, 524] width 180 height 35
click at [1033, 511] on li at bounding box center [1012, 524] width 41 height 26
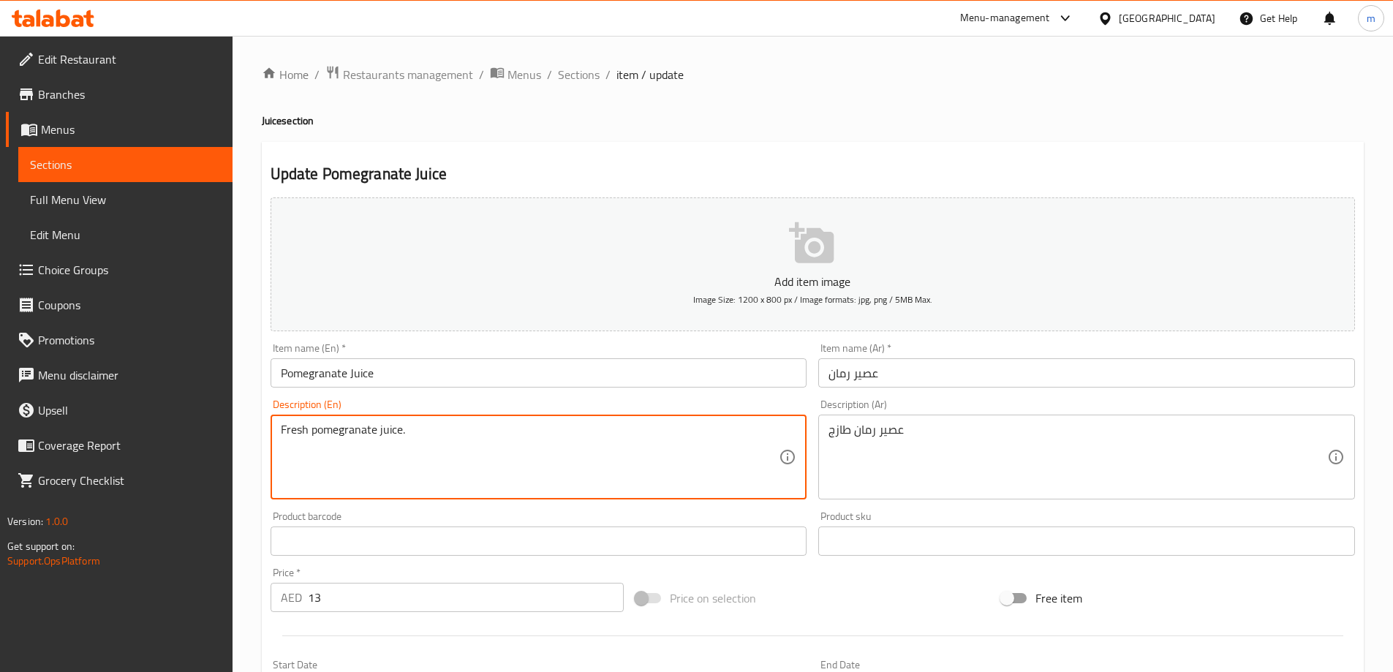
paste textarea "(full)"
type textarea "Fresh pomegranate juice. (full)"
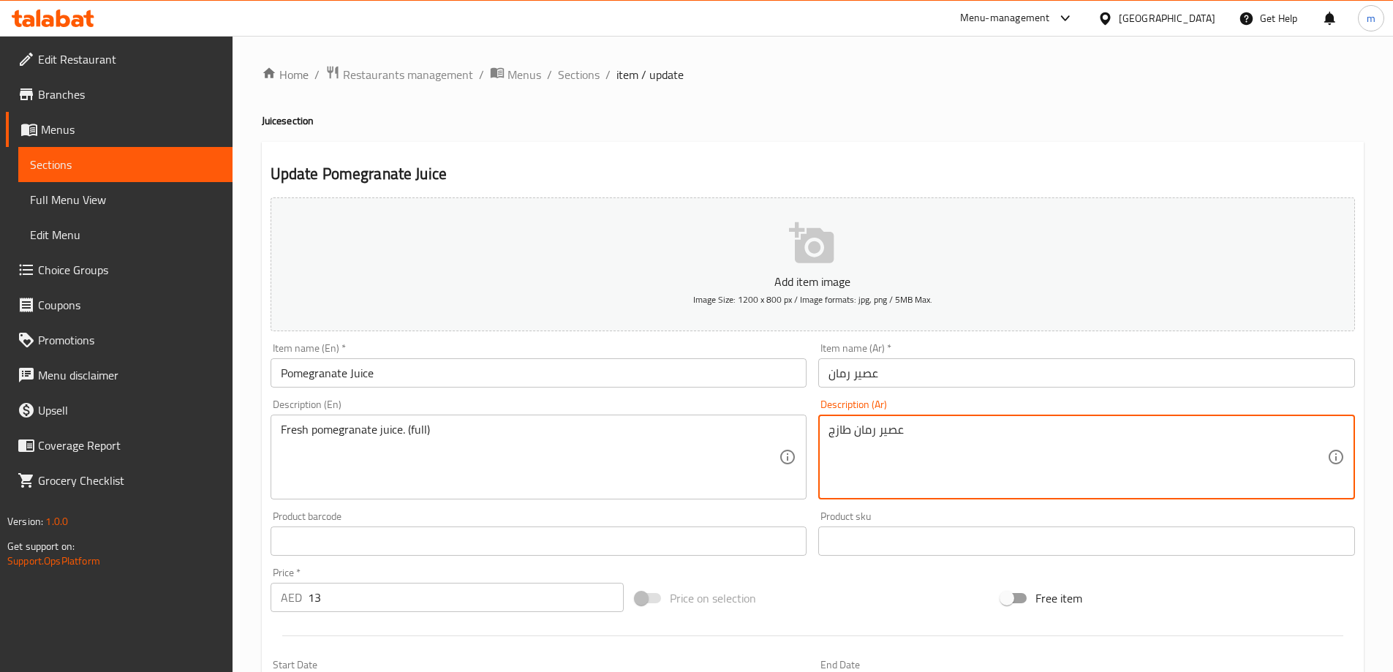
paste textarea "(كامل)"
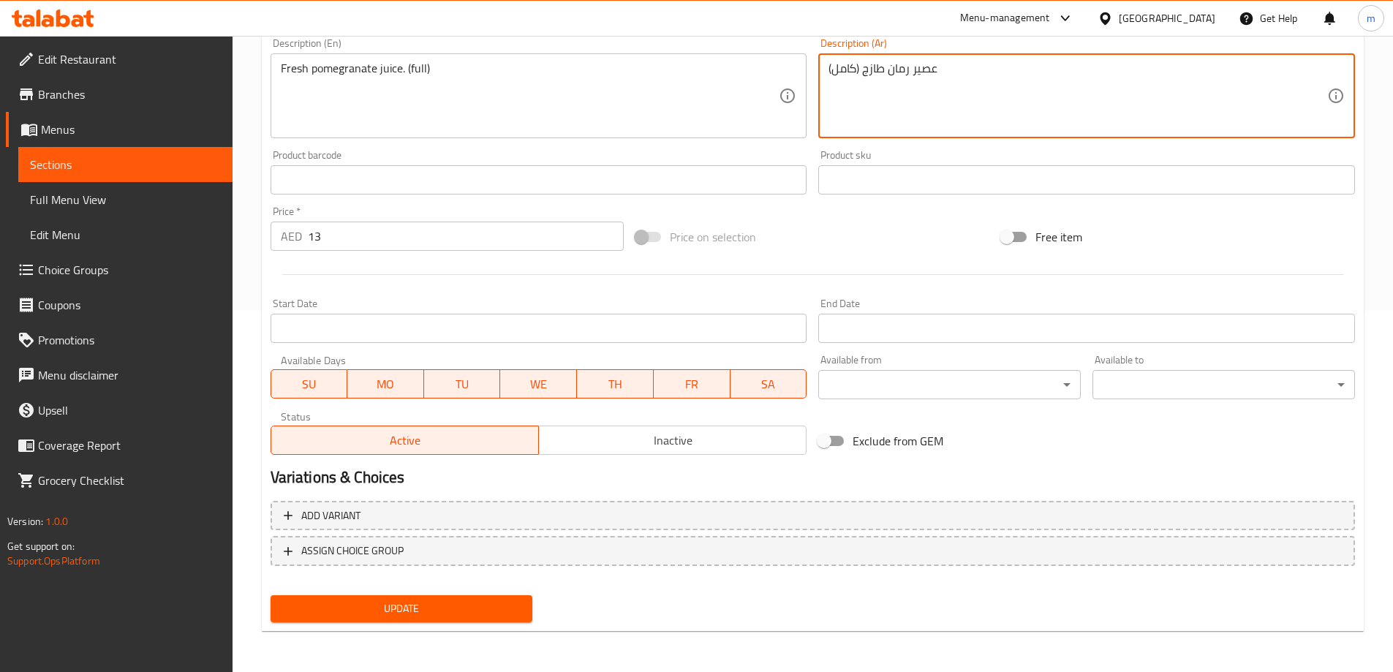
type textarea "عصير رمان طازج (كامل)"
click at [399, 630] on div "Update Pomegranate Juice Add item image Image Size: 1200 x 800 px / Image forma…" at bounding box center [813, 206] width 1102 height 851
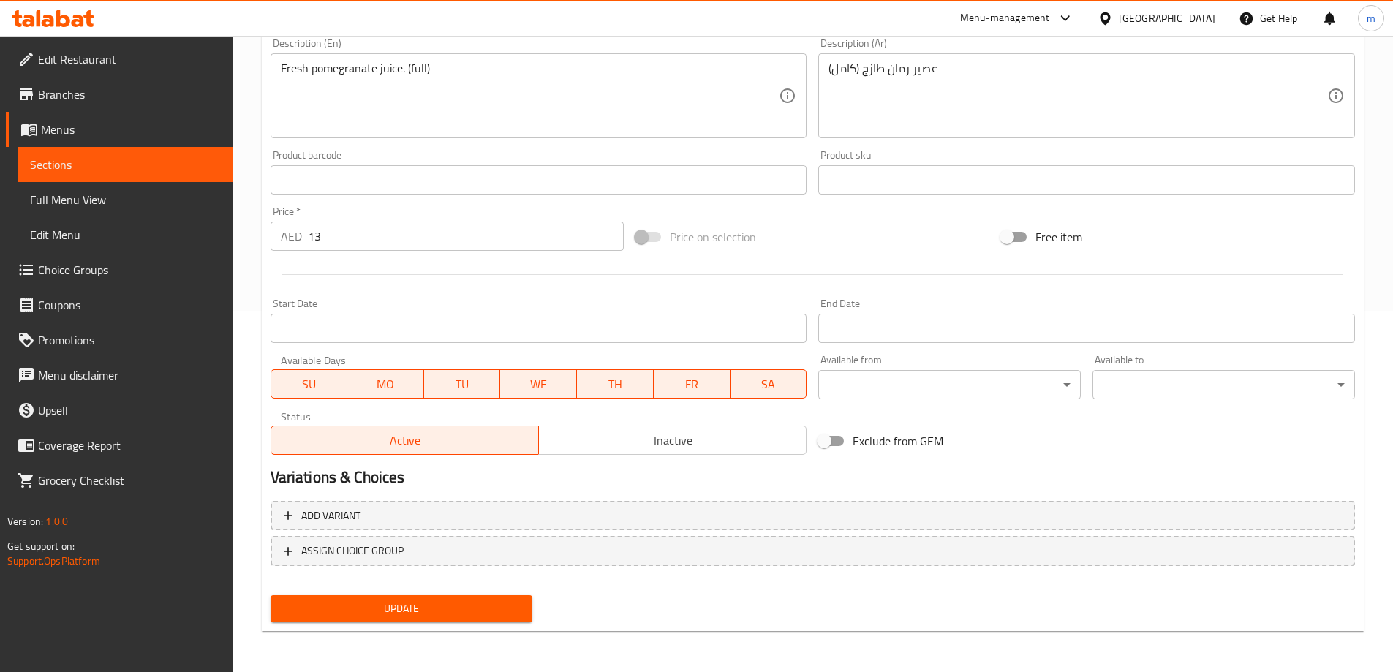
click at [412, 621] on div "Update" at bounding box center [402, 608] width 274 height 39
click at [412, 621] on button "Update" at bounding box center [402, 608] width 263 height 27
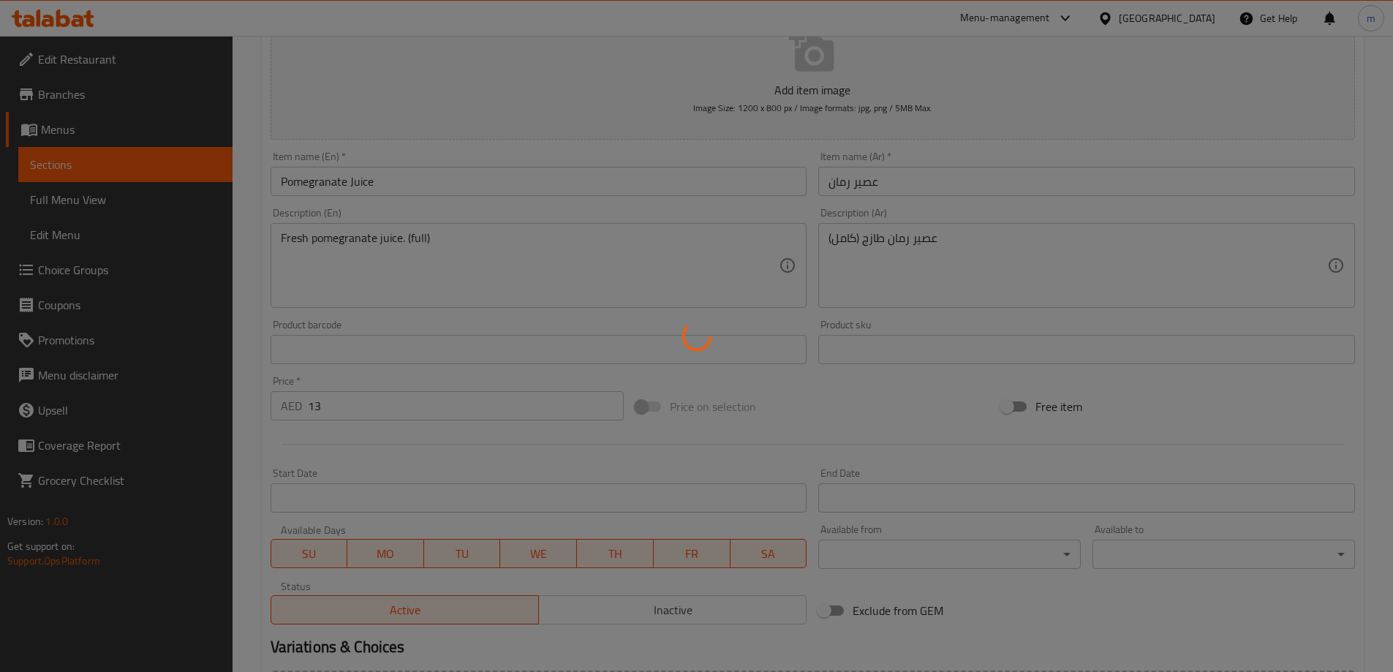
scroll to position [0, 0]
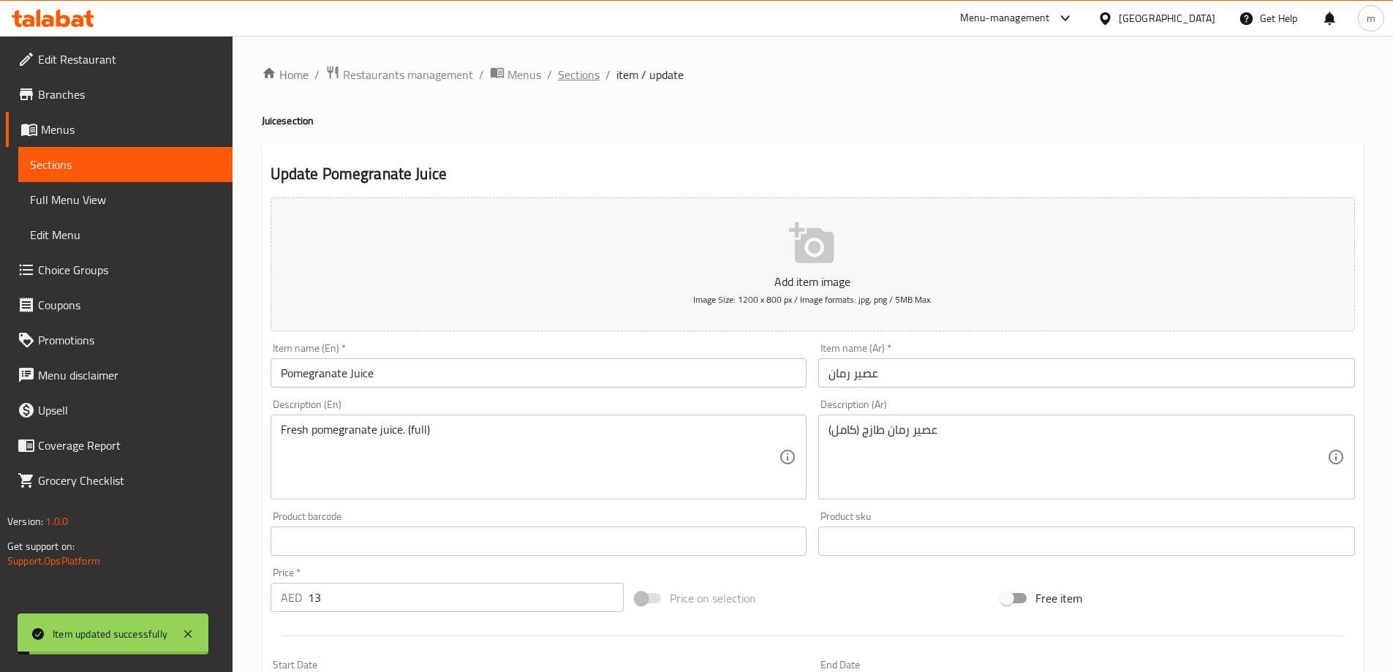
click at [574, 79] on span "Sections" at bounding box center [579, 75] width 42 height 18
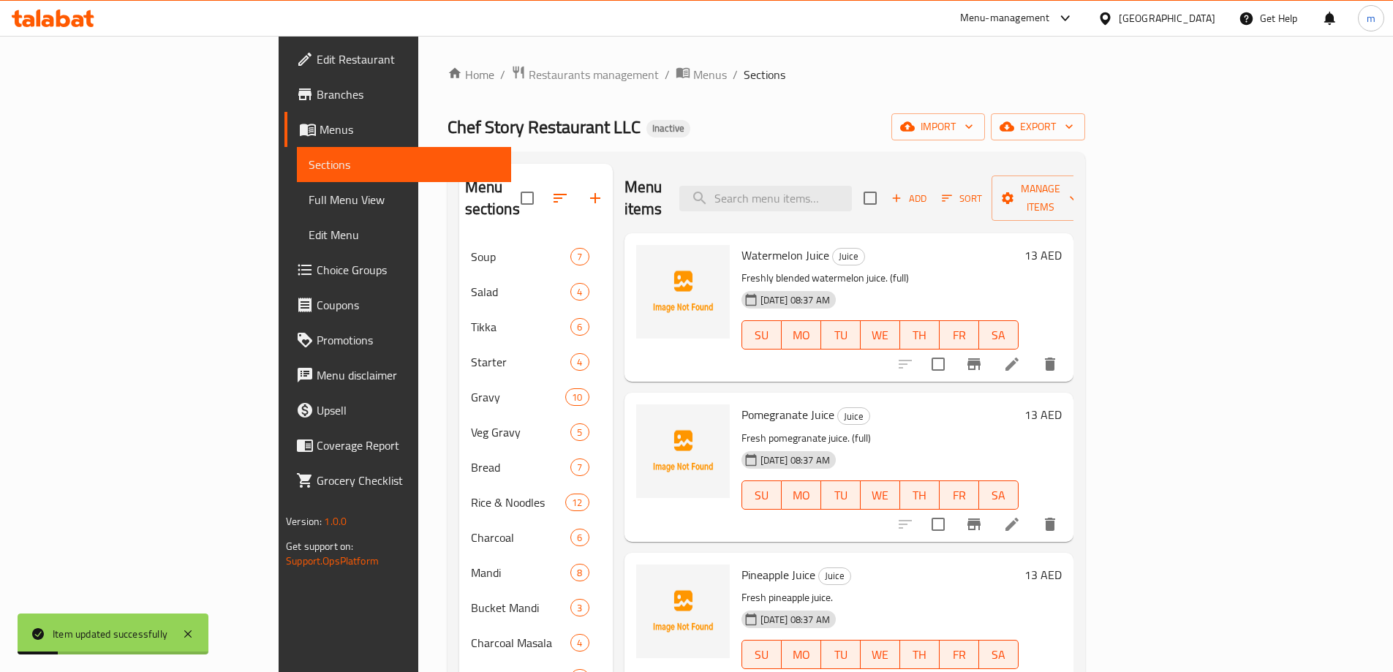
click at [1021, 671] on icon at bounding box center [1012, 684] width 18 height 18
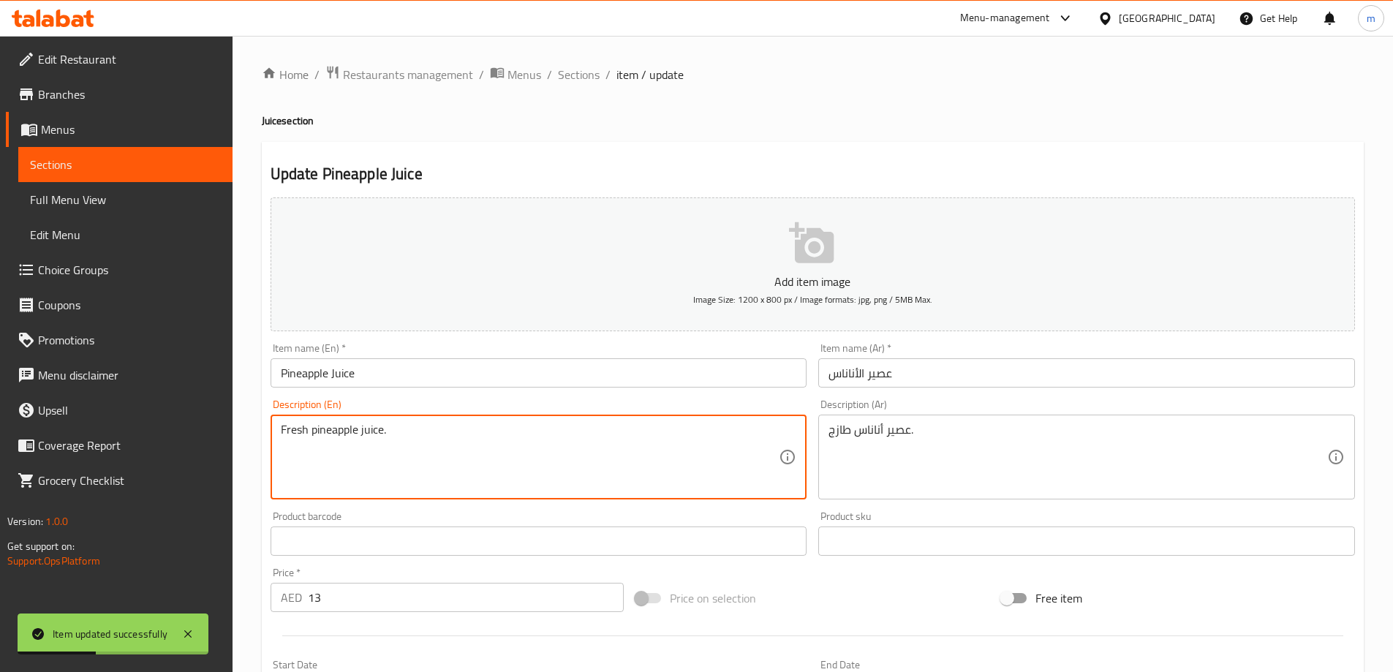
paste textarea "(full)"
type textarea "Fresh pineapple juice. (full)"
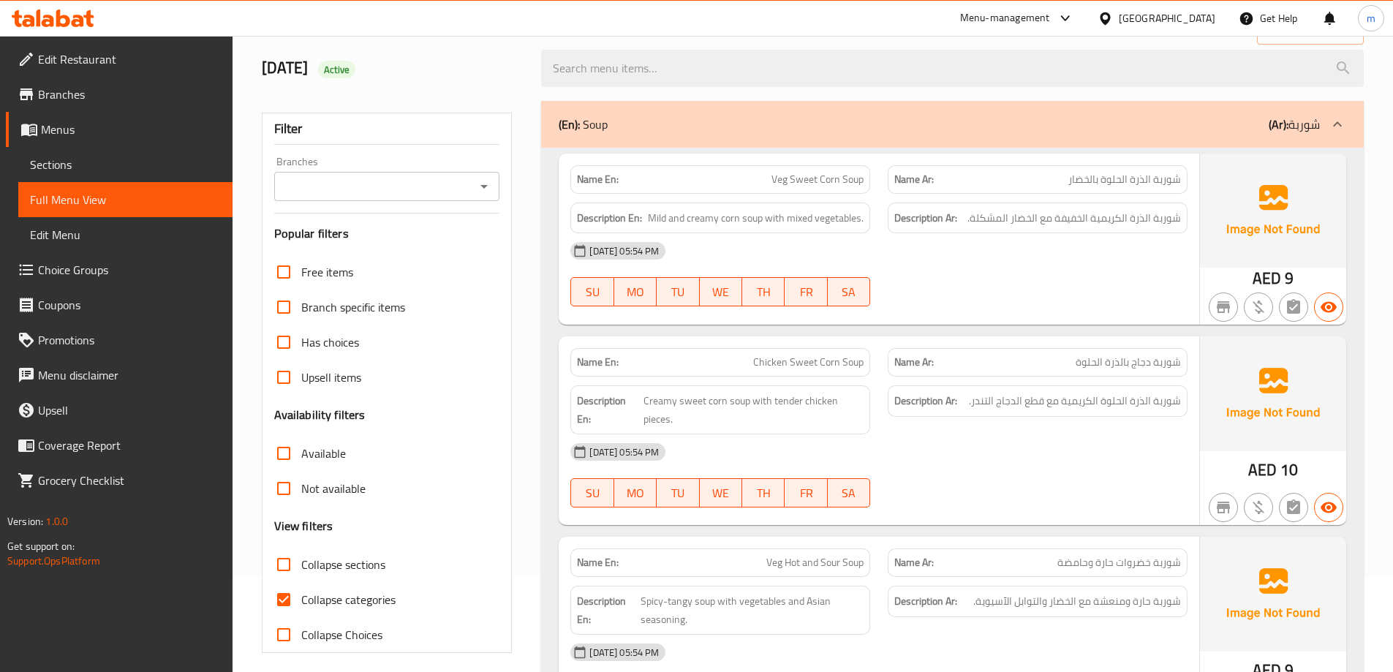
scroll to position [219, 0]
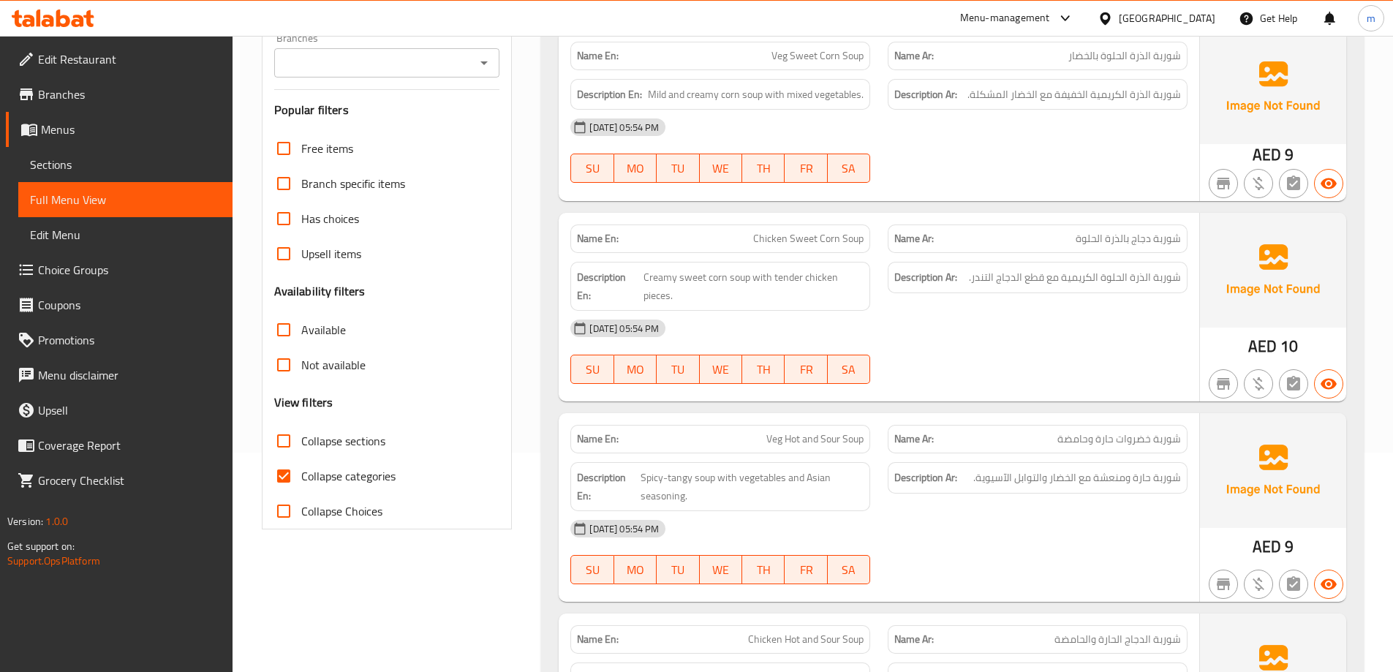
click at [339, 450] on span "Collapse sections" at bounding box center [343, 441] width 84 height 18
click at [301, 451] on input "Collapse sections" at bounding box center [283, 440] width 35 height 35
checkbox input "true"
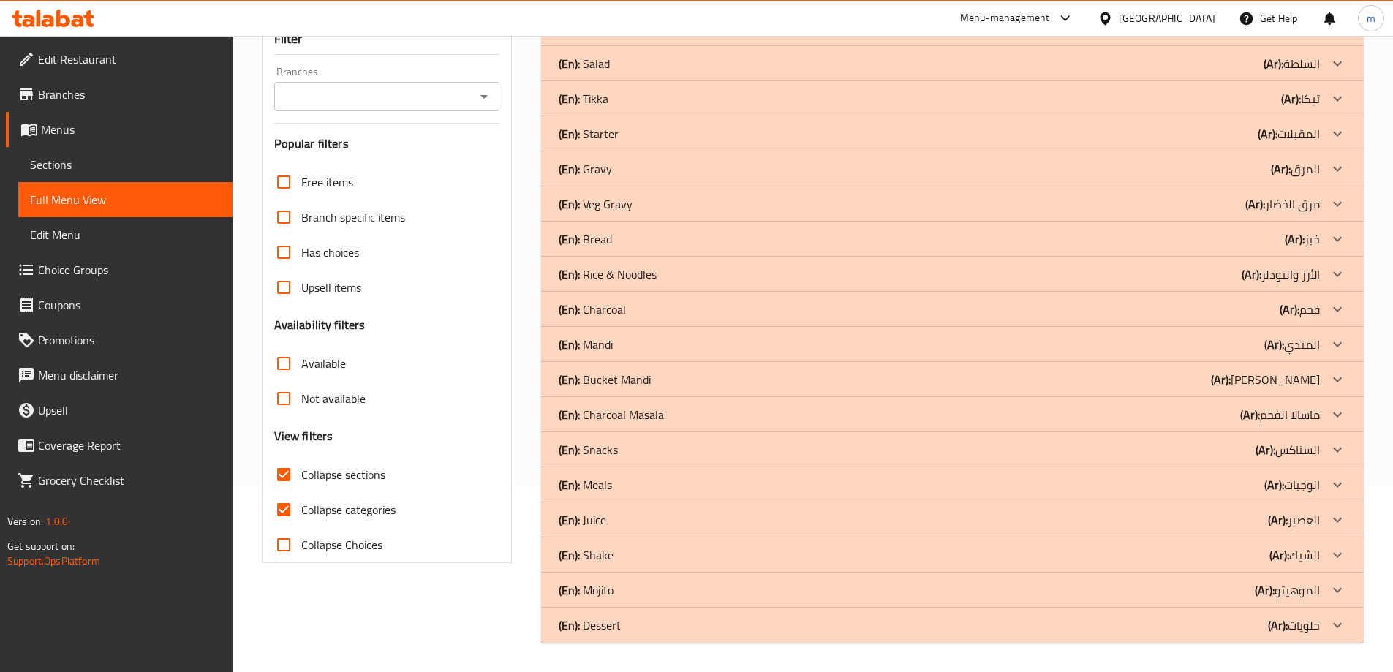
click at [340, 501] on span "Collapse categories" at bounding box center [348, 510] width 94 height 18
click at [301, 492] on input "Collapse categories" at bounding box center [283, 509] width 35 height 35
checkbox input "false"
click at [635, 37] on div "(En): Dessert (Ar): حلويات" at bounding box center [939, 29] width 761 height 18
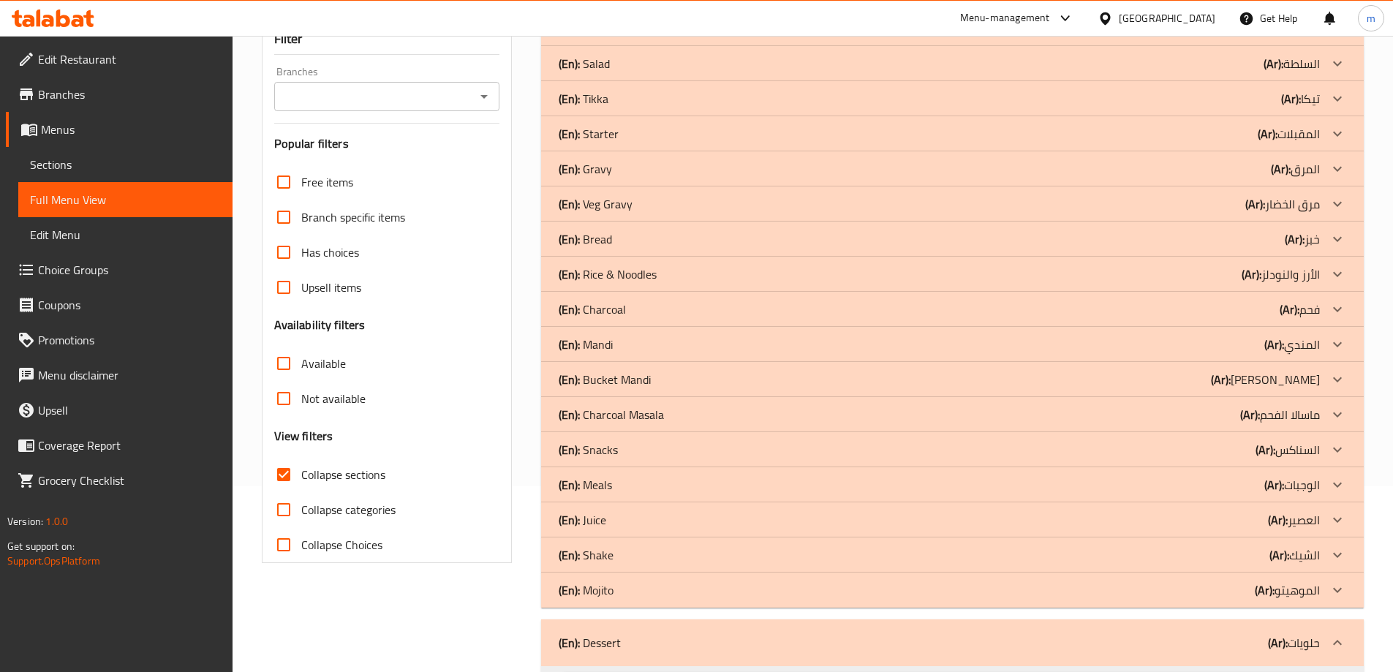
click at [617, 37] on div "(En): Mojito (Ar): الموهيتو" at bounding box center [939, 29] width 761 height 18
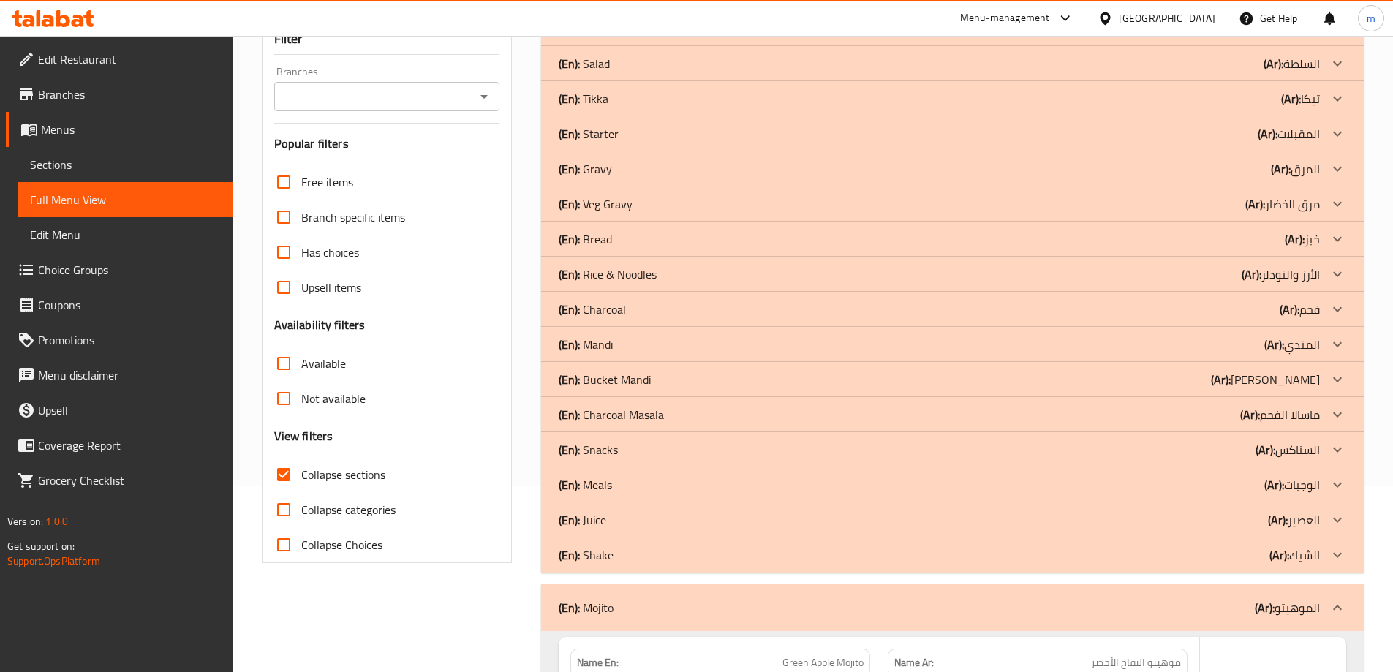
click at [617, 37] on div "(En): Shake (Ar): الشيك" at bounding box center [939, 29] width 761 height 18
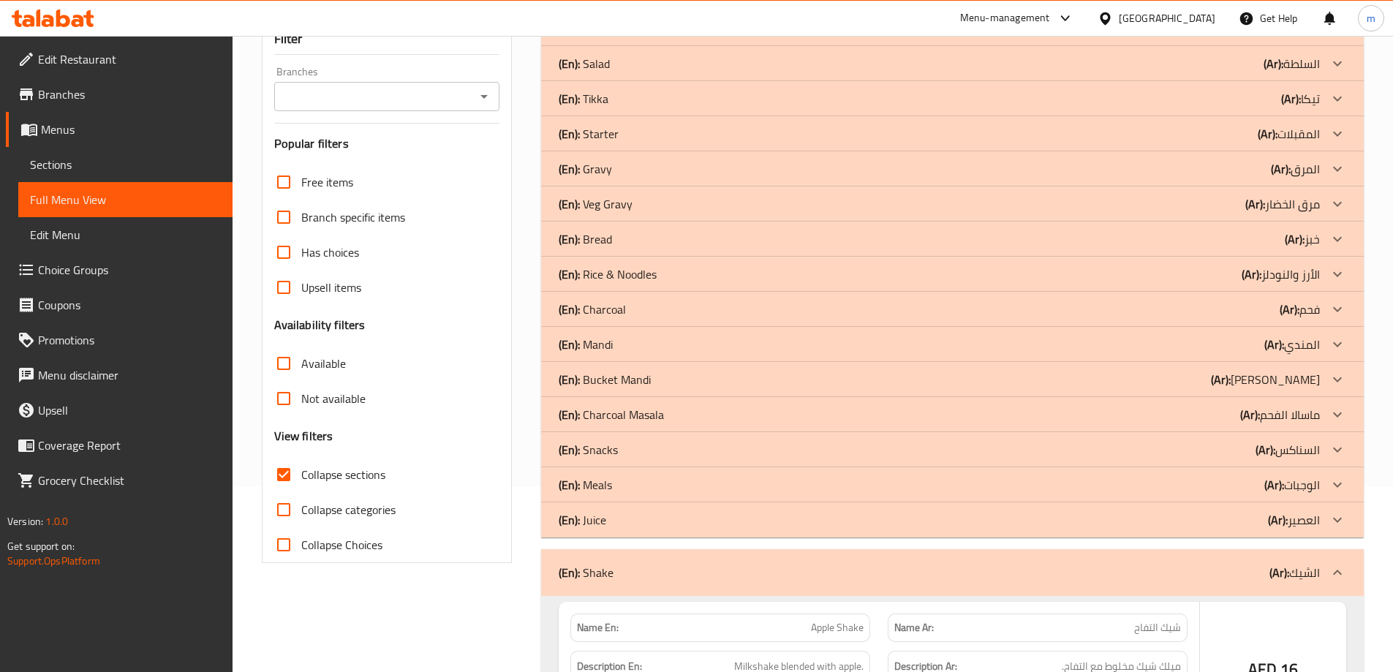
click at [617, 37] on div "(En): Juice (Ar): العصير" at bounding box center [939, 29] width 761 height 18
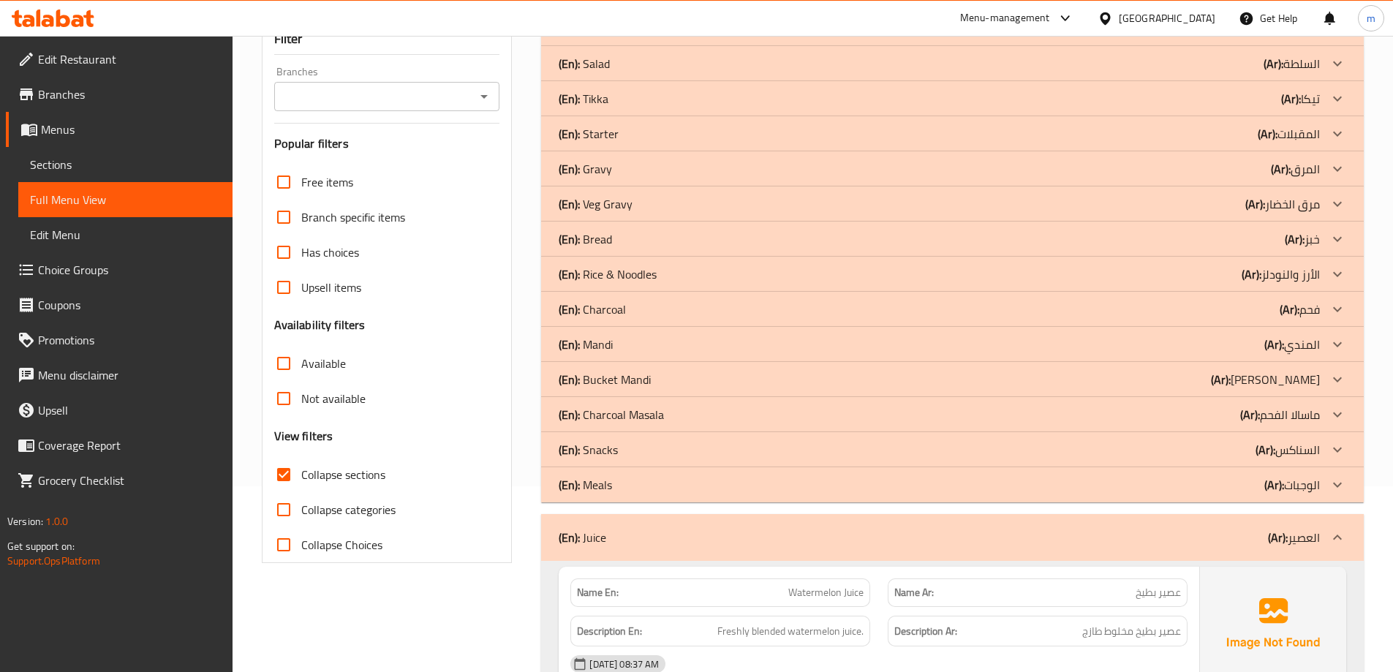
click at [607, 538] on div "(En): Juice (Ar): العصير" at bounding box center [939, 538] width 761 height 18
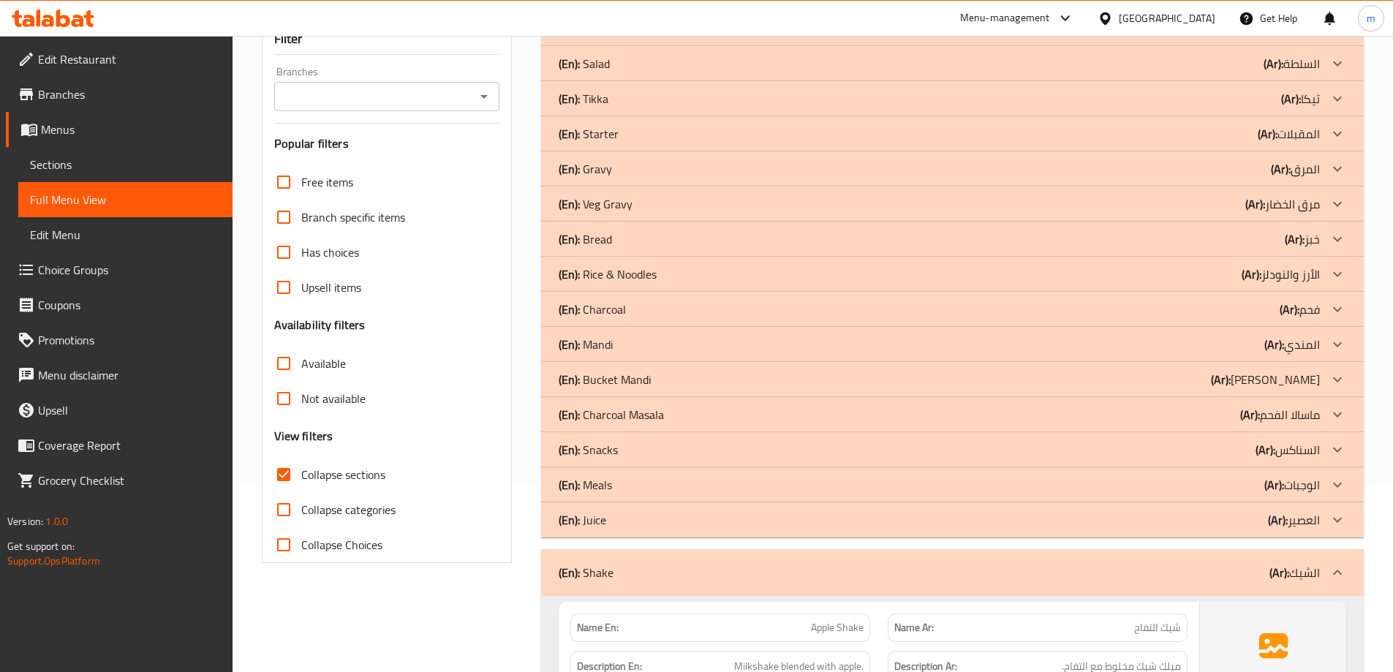
click at [611, 558] on div "(En): Shake (Ar): الشيك" at bounding box center [952, 572] width 823 height 47
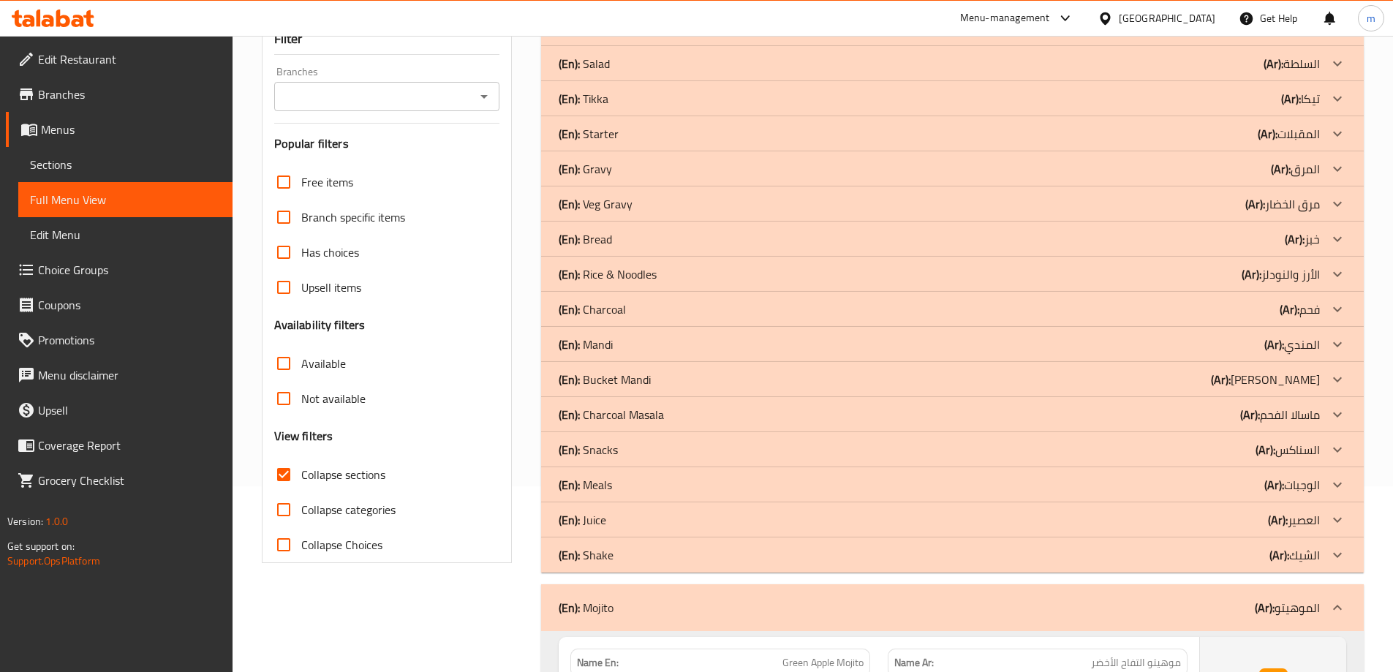
scroll to position [259, 0]
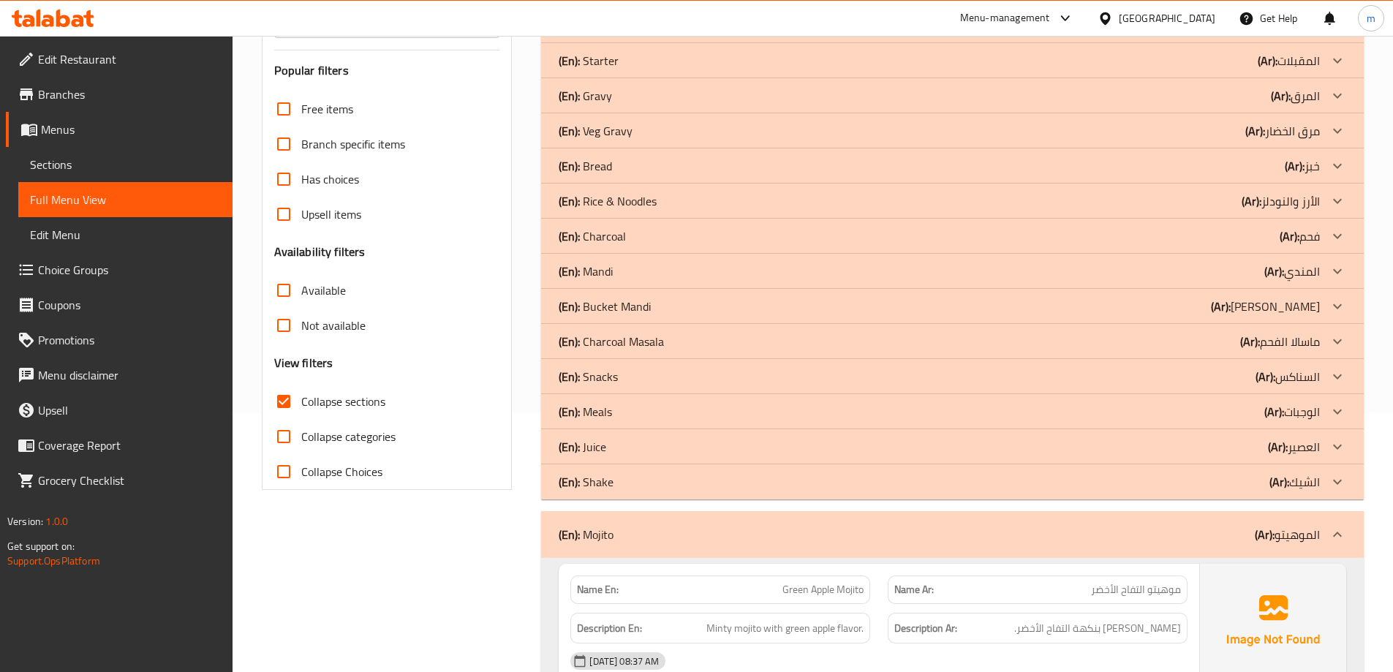
click at [649, 543] on div "(En): Mojito (Ar): الموهيتو" at bounding box center [952, 534] width 823 height 47
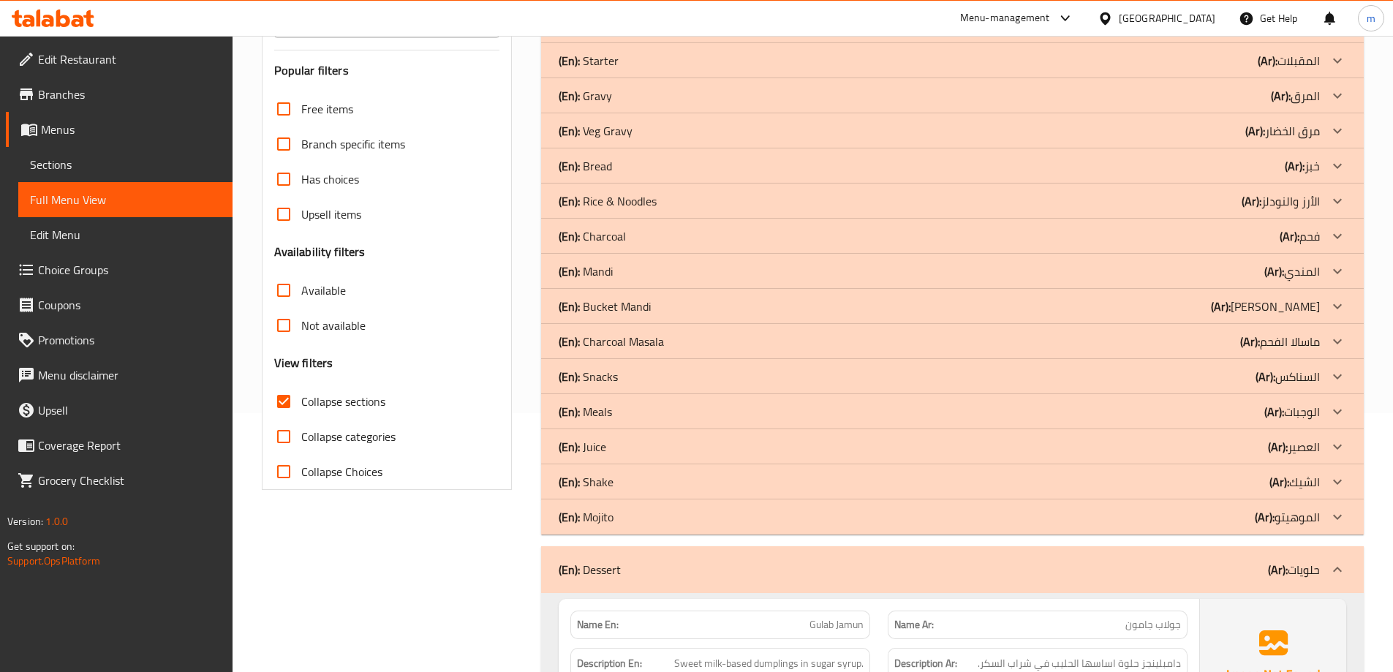
scroll to position [405, 0]
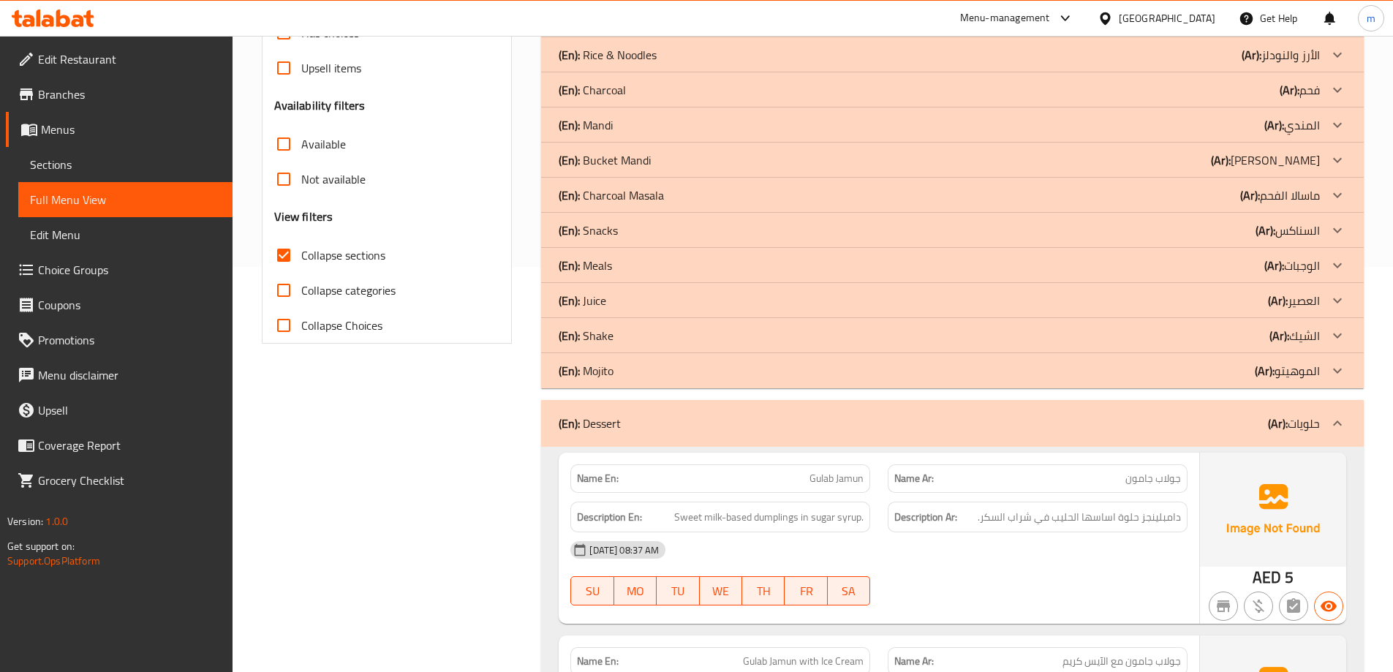
click at [668, 431] on div "(En): Dessert (Ar): حلويات" at bounding box center [939, 424] width 761 height 18
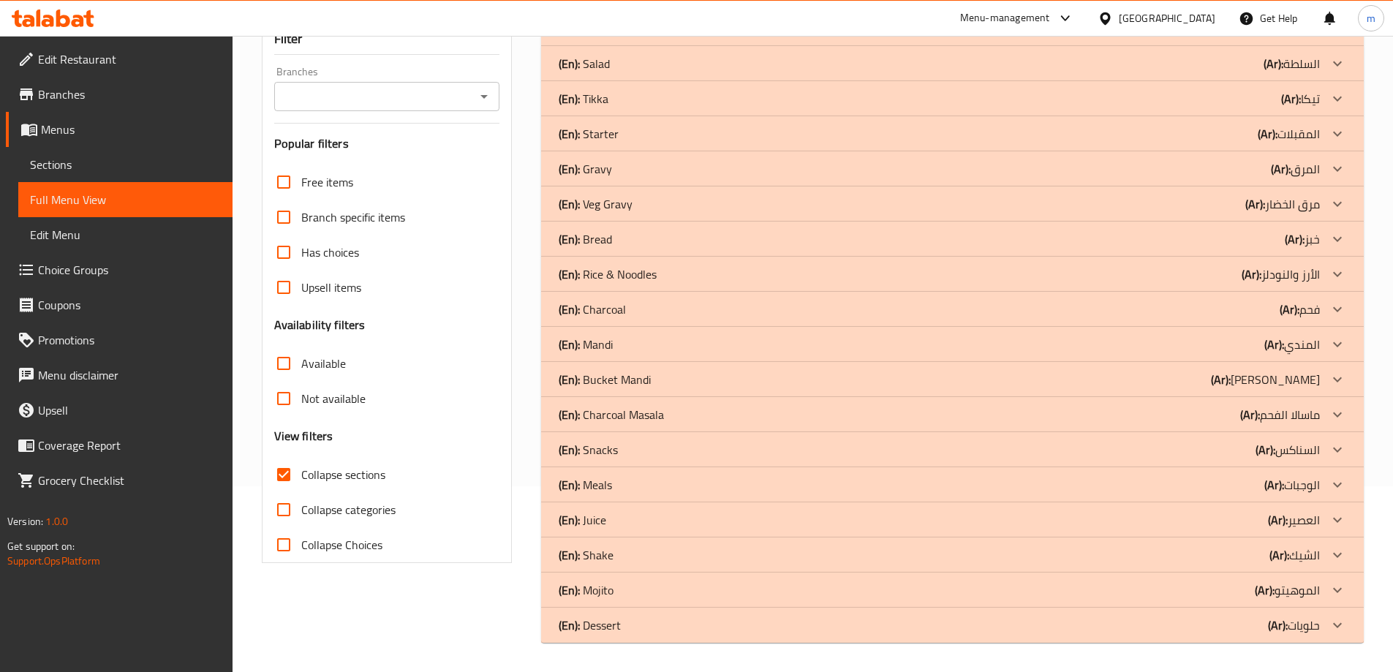
scroll to position [186, 0]
click at [651, 37] on div "(En): Charcoal (Ar): فحم" at bounding box center [939, 29] width 761 height 18
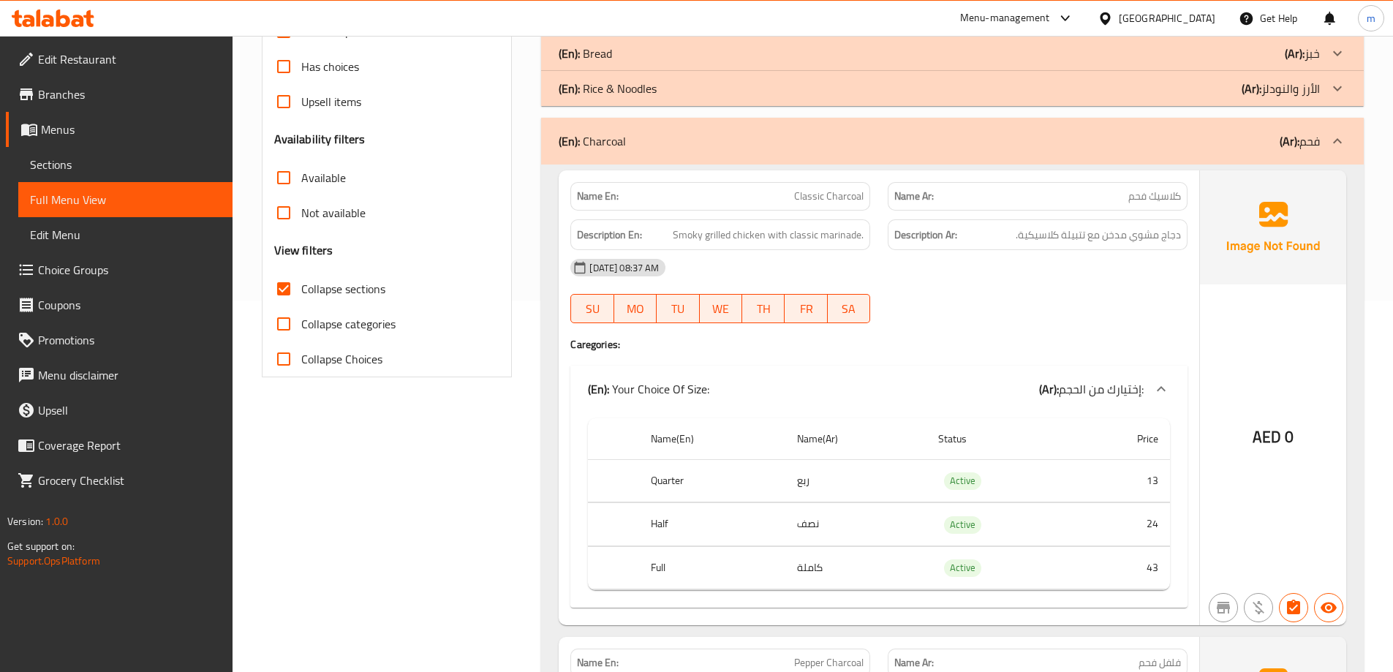
scroll to position [405, 0]
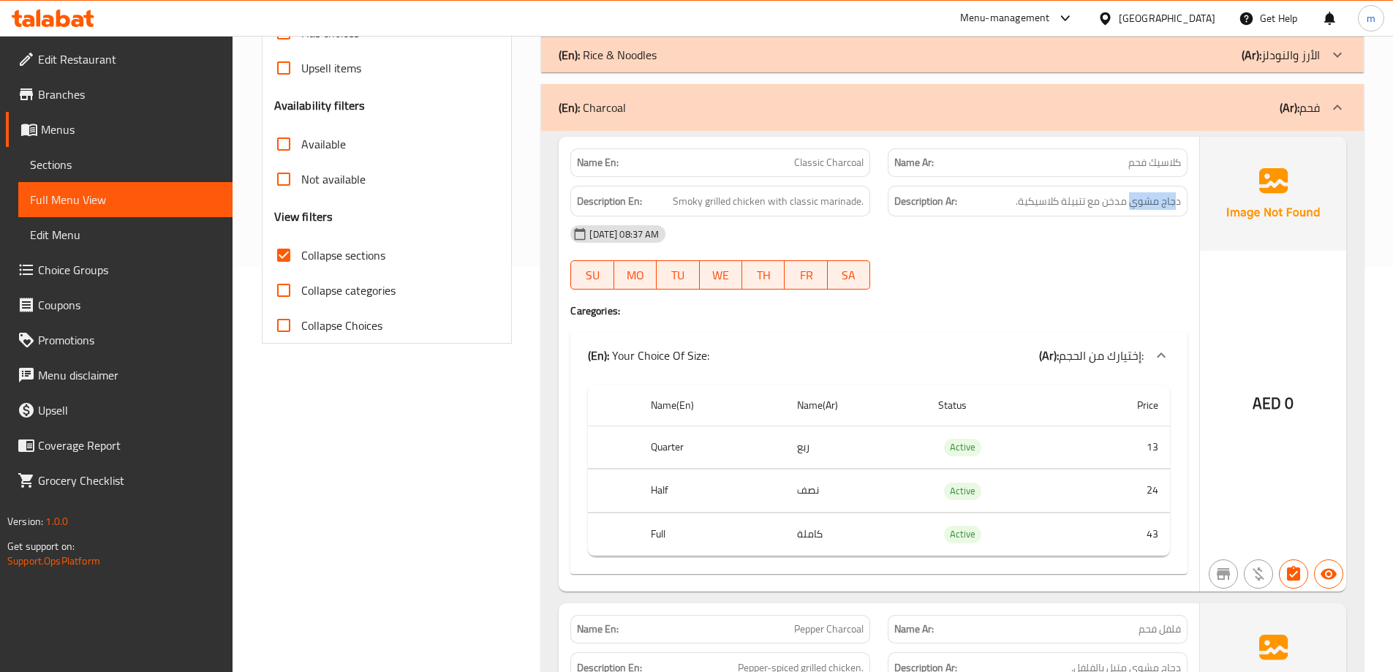
drag, startPoint x: 1164, startPoint y: 208, endPoint x: 1130, endPoint y: 214, distance: 34.0
click at [1130, 214] on div "Description Ar: دجاج مشوي مدخن مع تتبيلة كلاسيكية." at bounding box center [1038, 201] width 300 height 31
drag, startPoint x: 759, startPoint y: 195, endPoint x: 691, endPoint y: 208, distance: 69.4
click at [687, 210] on span "Smoky grilled chicken with classic marinade." at bounding box center [768, 201] width 191 height 18
drag, startPoint x: 845, startPoint y: 203, endPoint x: 814, endPoint y: 211, distance: 31.8
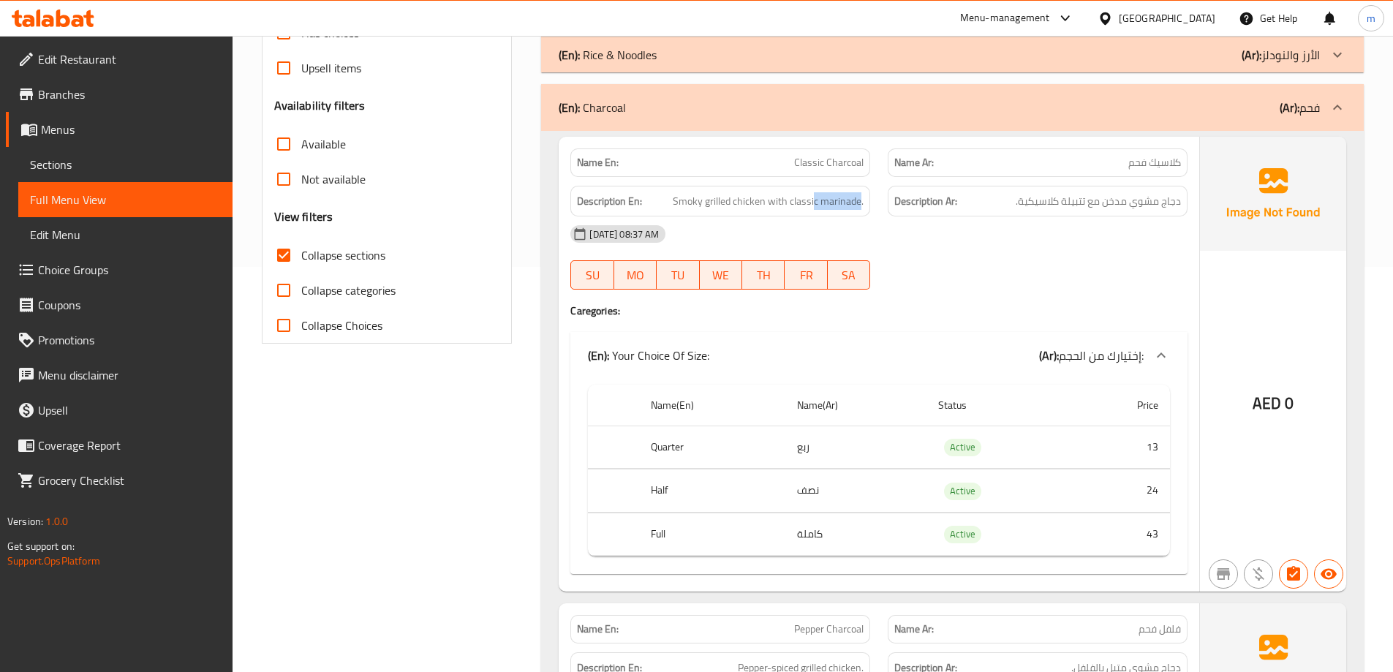
click at [814, 211] on div "Description En: Smoky grilled chicken with classic marinade." at bounding box center [720, 201] width 300 height 31
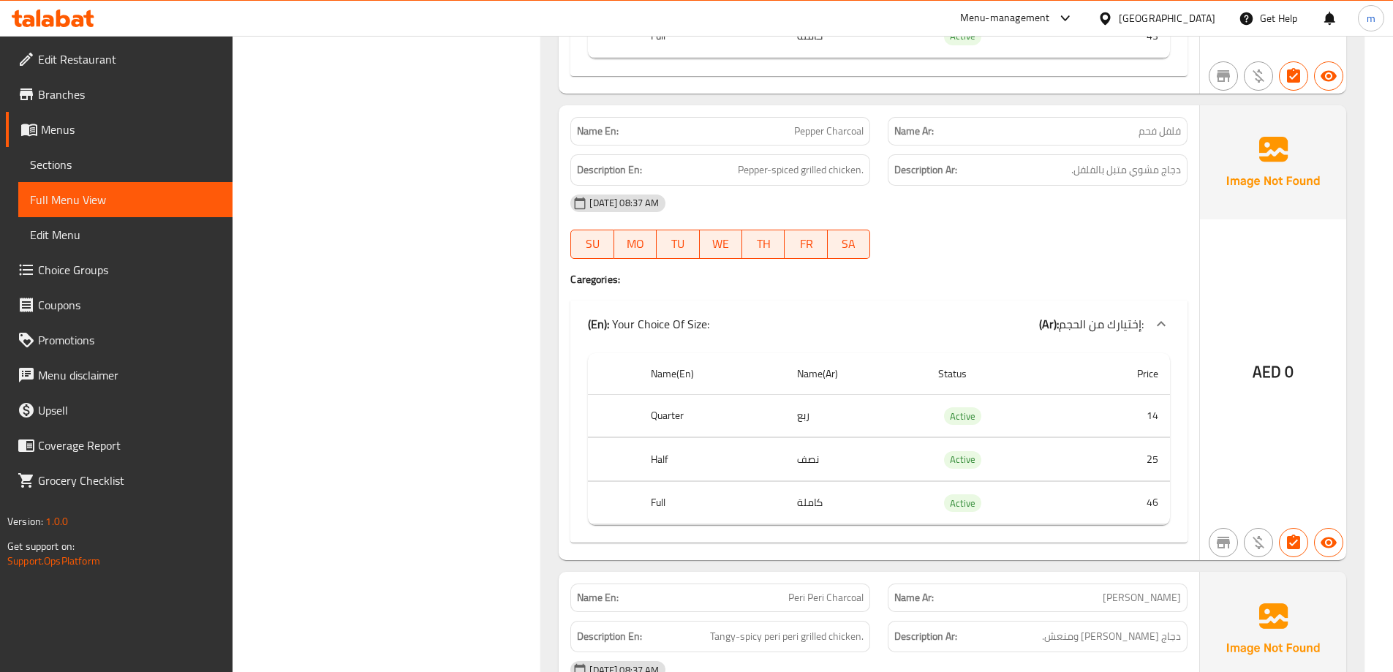
scroll to position [917, 0]
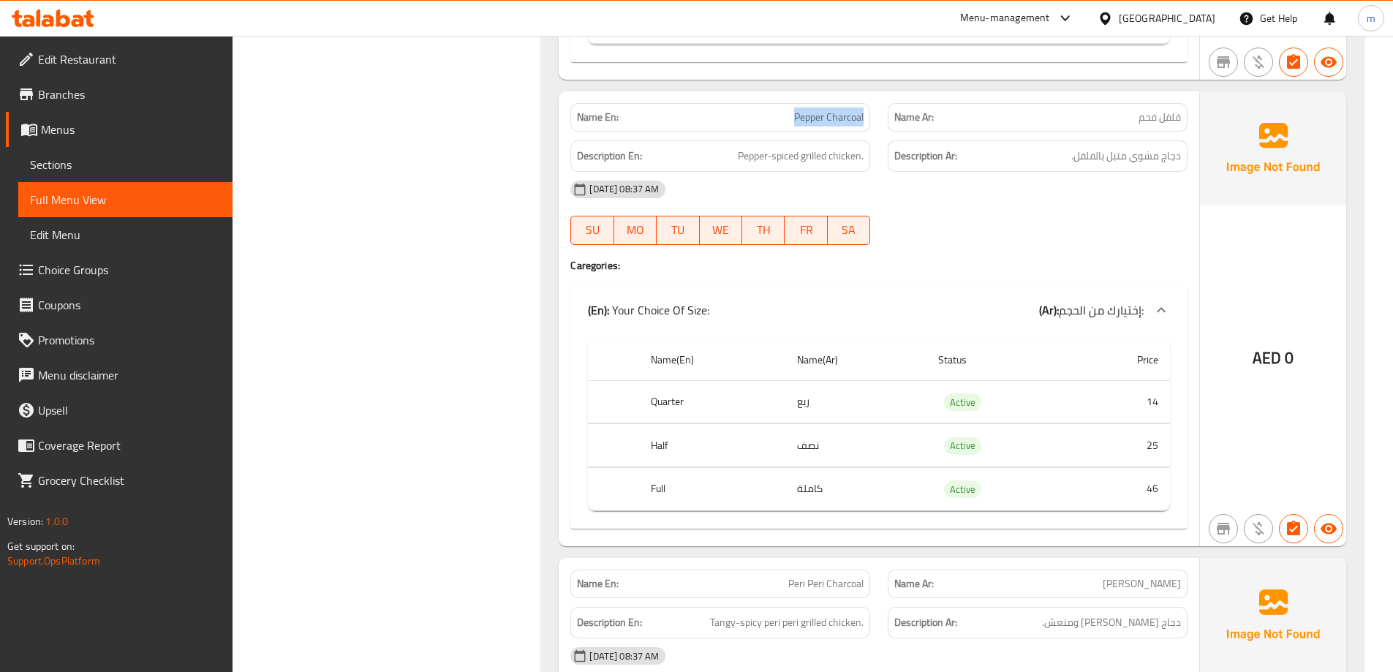
drag, startPoint x: 793, startPoint y: 124, endPoint x: 864, endPoint y: 124, distance: 70.9
click at [864, 124] on div "Name En: Pepper Charcoal" at bounding box center [720, 117] width 300 height 29
drag, startPoint x: 1166, startPoint y: 162, endPoint x: 1023, endPoint y: 165, distance: 143.4
click at [1053, 165] on div "Description Ar: دجاج مشوي متبل بالفلفل." at bounding box center [1038, 155] width 300 height 31
drag, startPoint x: 854, startPoint y: 160, endPoint x: 726, endPoint y: 158, distance: 128.0
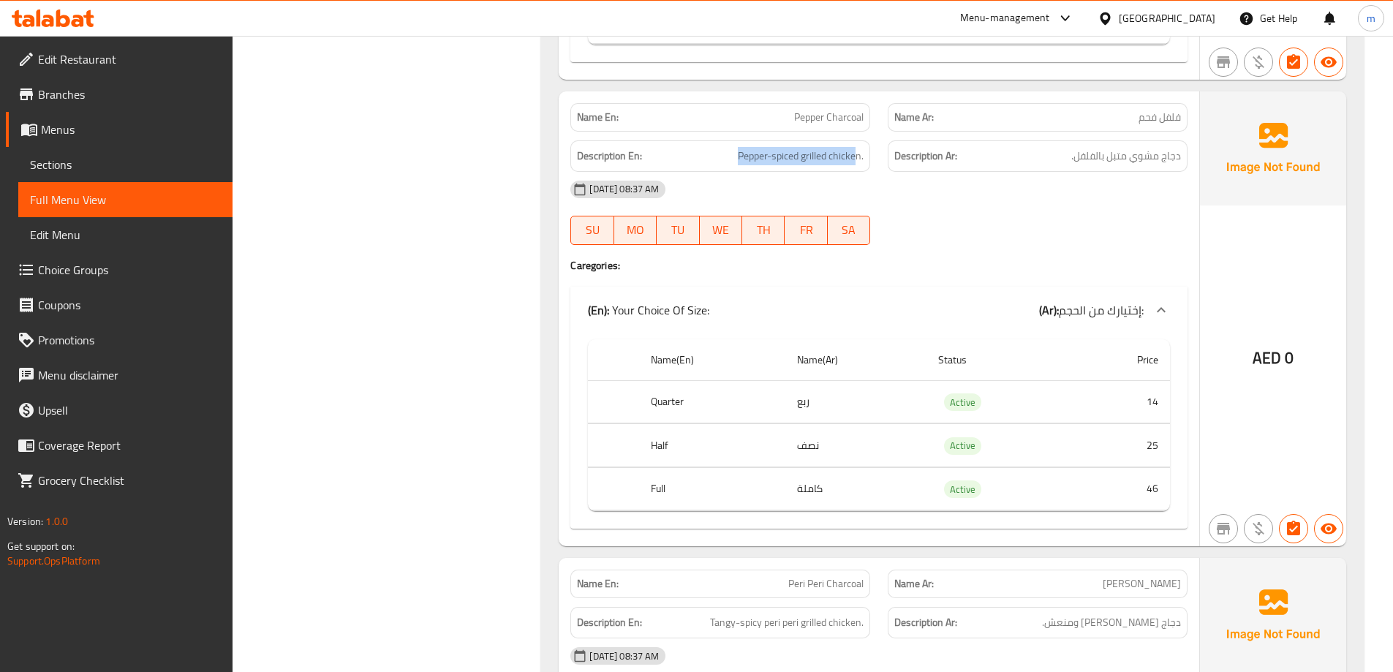
click at [726, 158] on h6 "Description En: Pepper-spiced grilled chicken." at bounding box center [720, 156] width 287 height 18
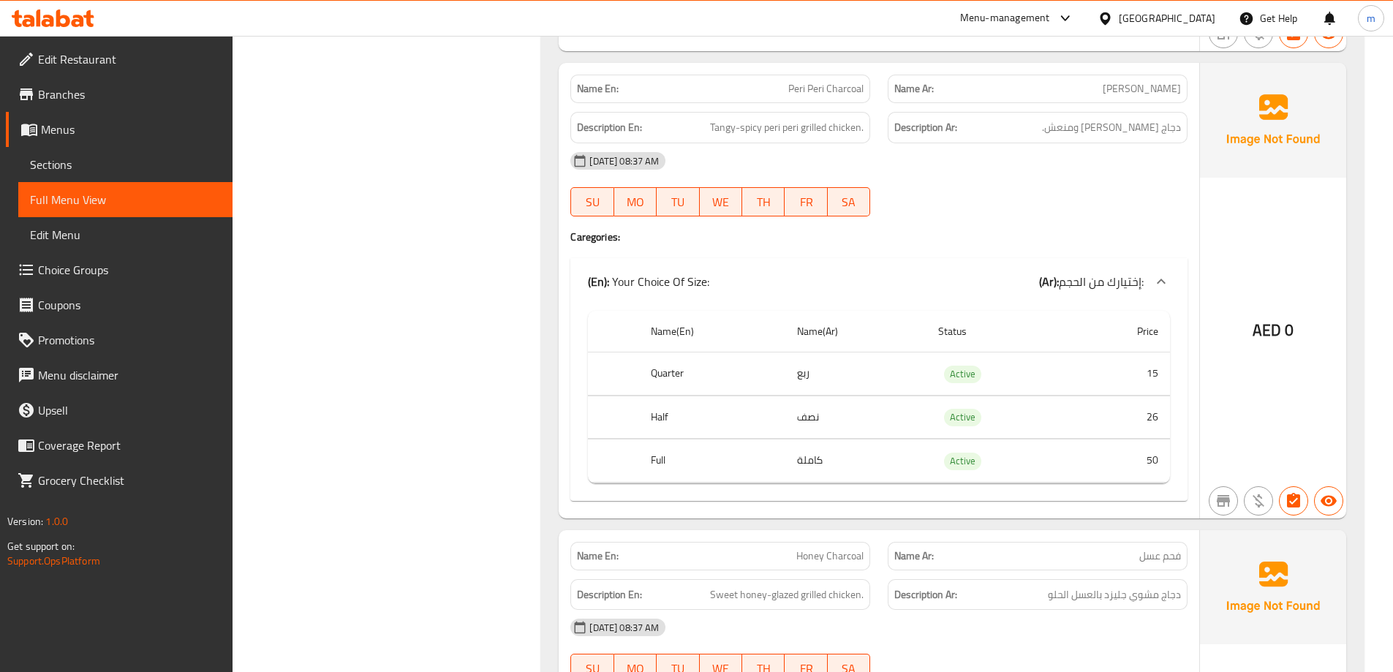
scroll to position [1429, 0]
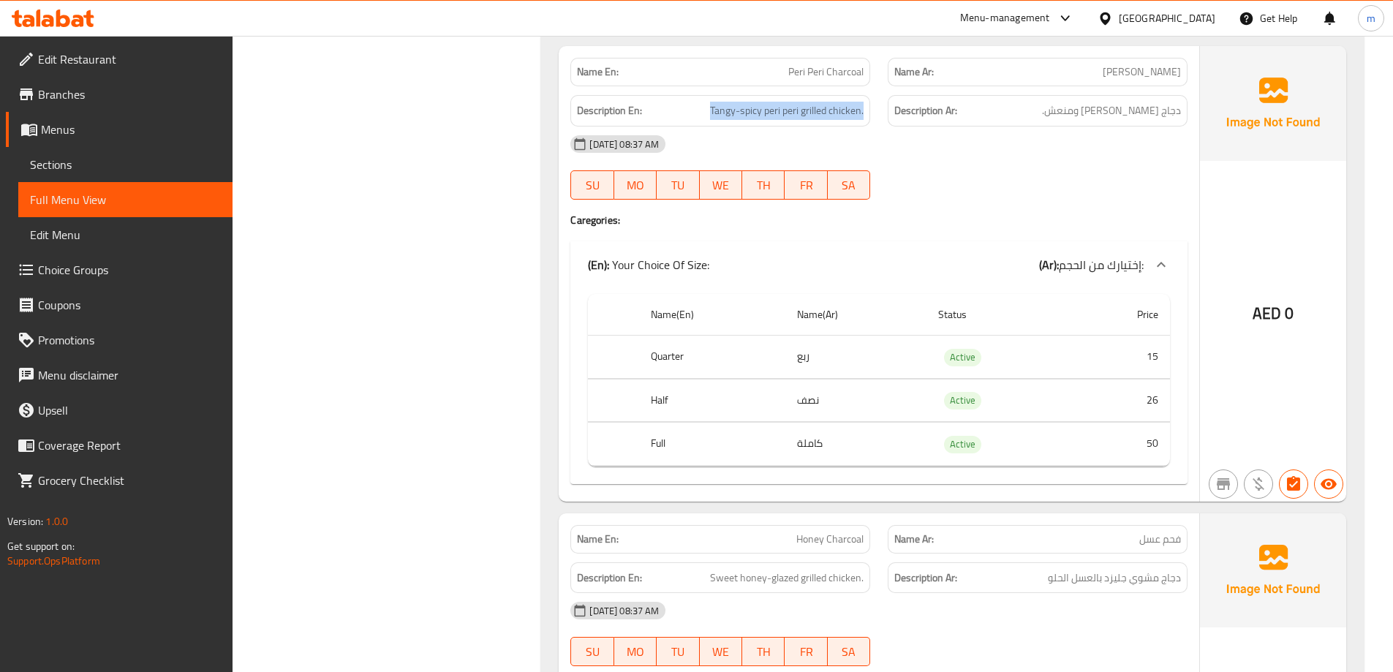
drag, startPoint x: 865, startPoint y: 112, endPoint x: 648, endPoint y: 110, distance: 217.2
click at [648, 110] on div "Description En: Tangy-spicy peri peri grilled chicken." at bounding box center [720, 110] width 300 height 31
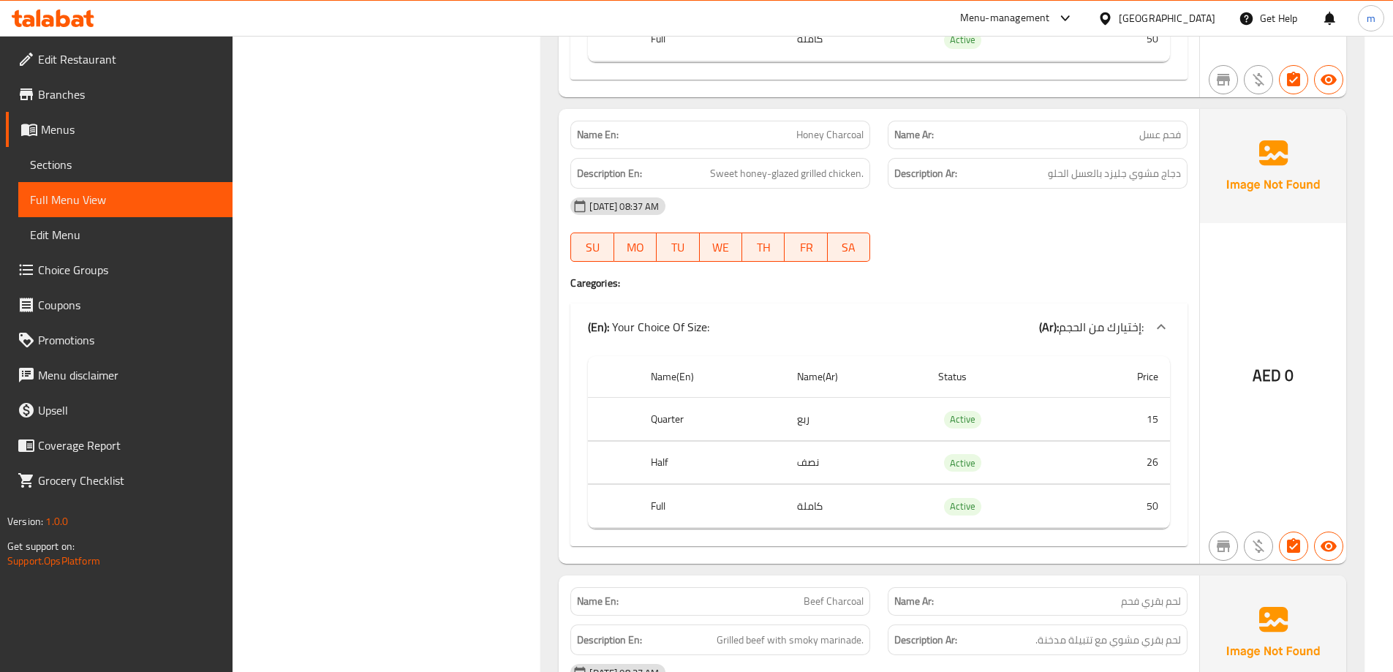
scroll to position [1868, 0]
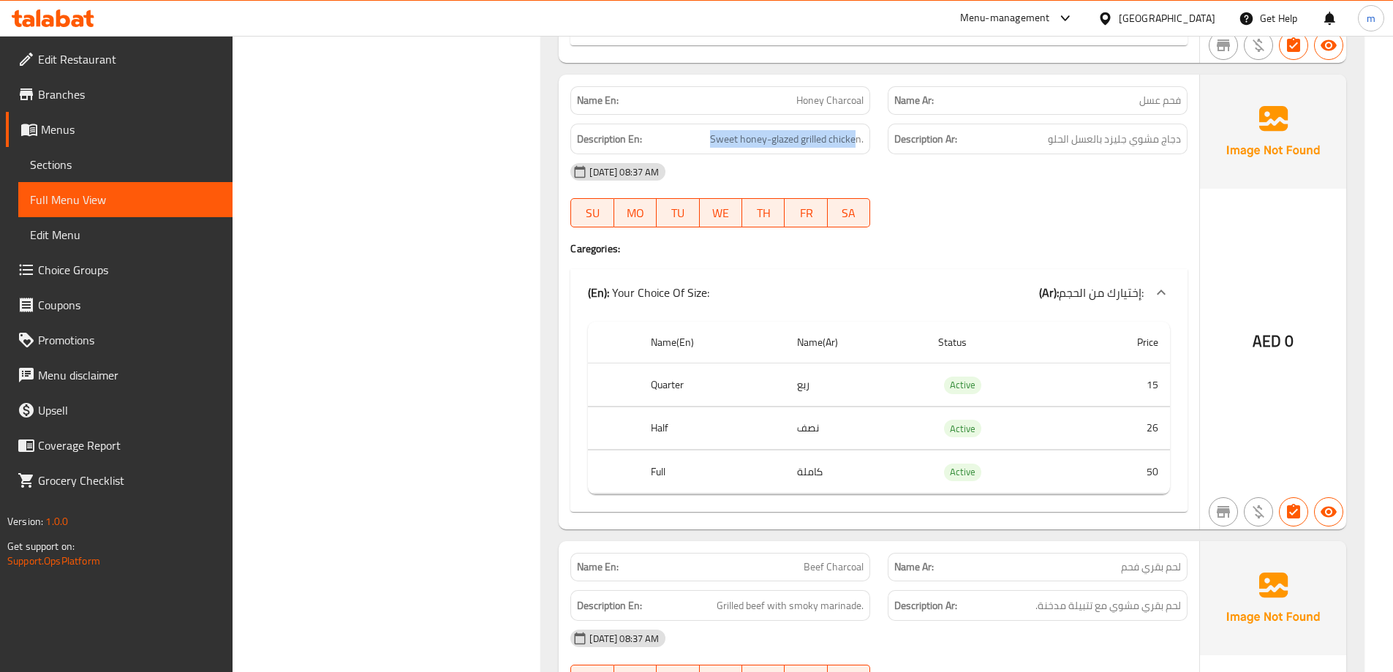
drag, startPoint x: 857, startPoint y: 145, endPoint x: 706, endPoint y: 152, distance: 151.6
click at [706, 152] on div "Description En: Sweet honey-glazed grilled chicken." at bounding box center [720, 139] width 300 height 31
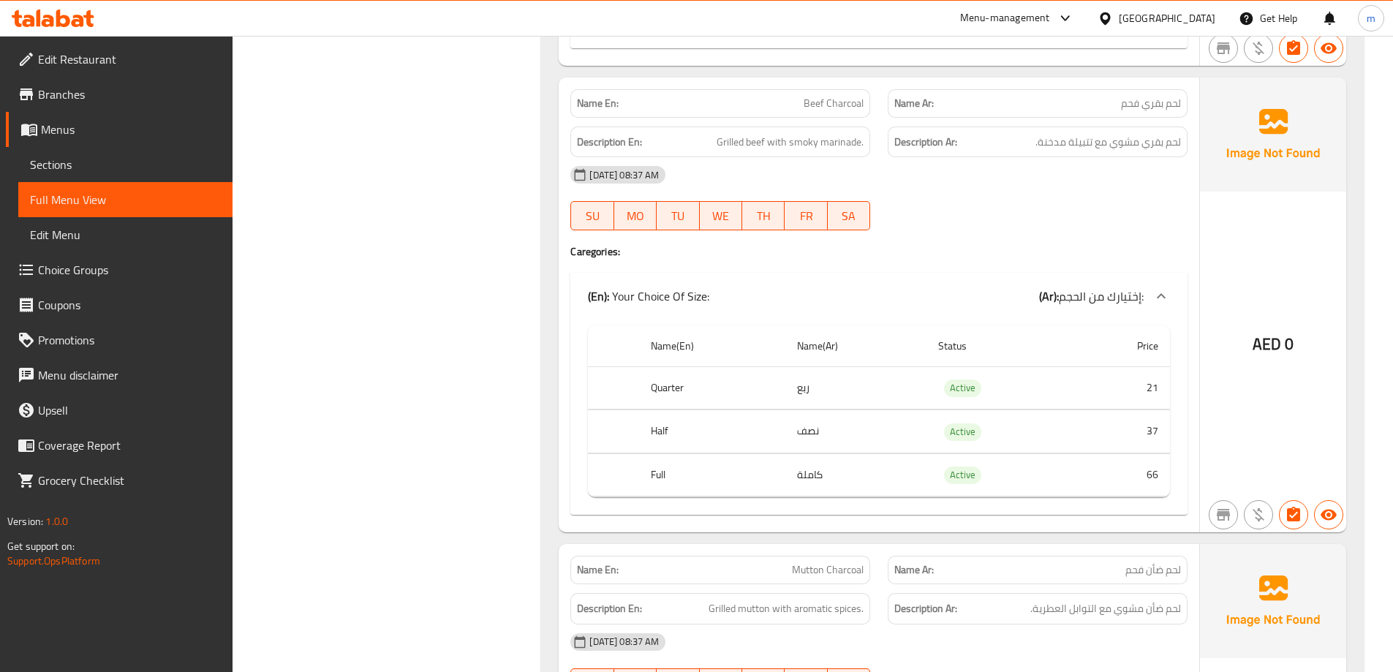
scroll to position [2307, 0]
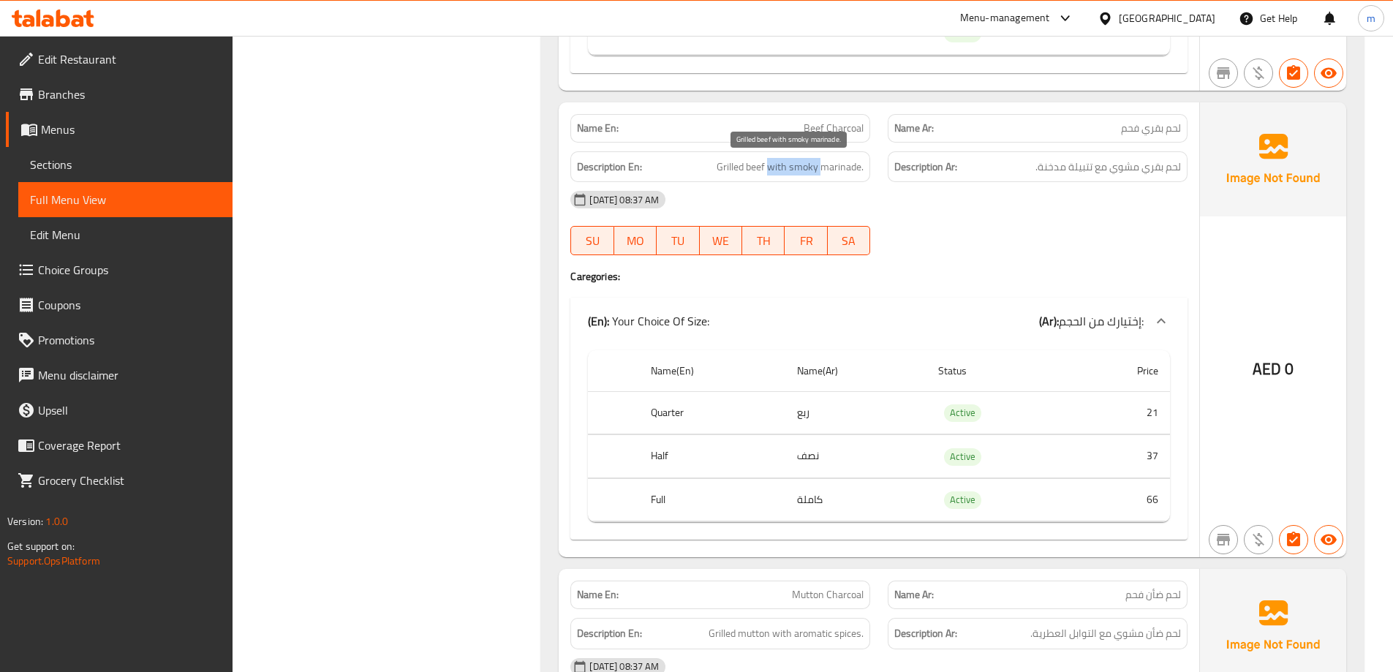
drag, startPoint x: 768, startPoint y: 166, endPoint x: 824, endPoint y: 169, distance: 56.4
click at [824, 169] on span "Grilled beef with smoky marinade." at bounding box center [790, 167] width 147 height 18
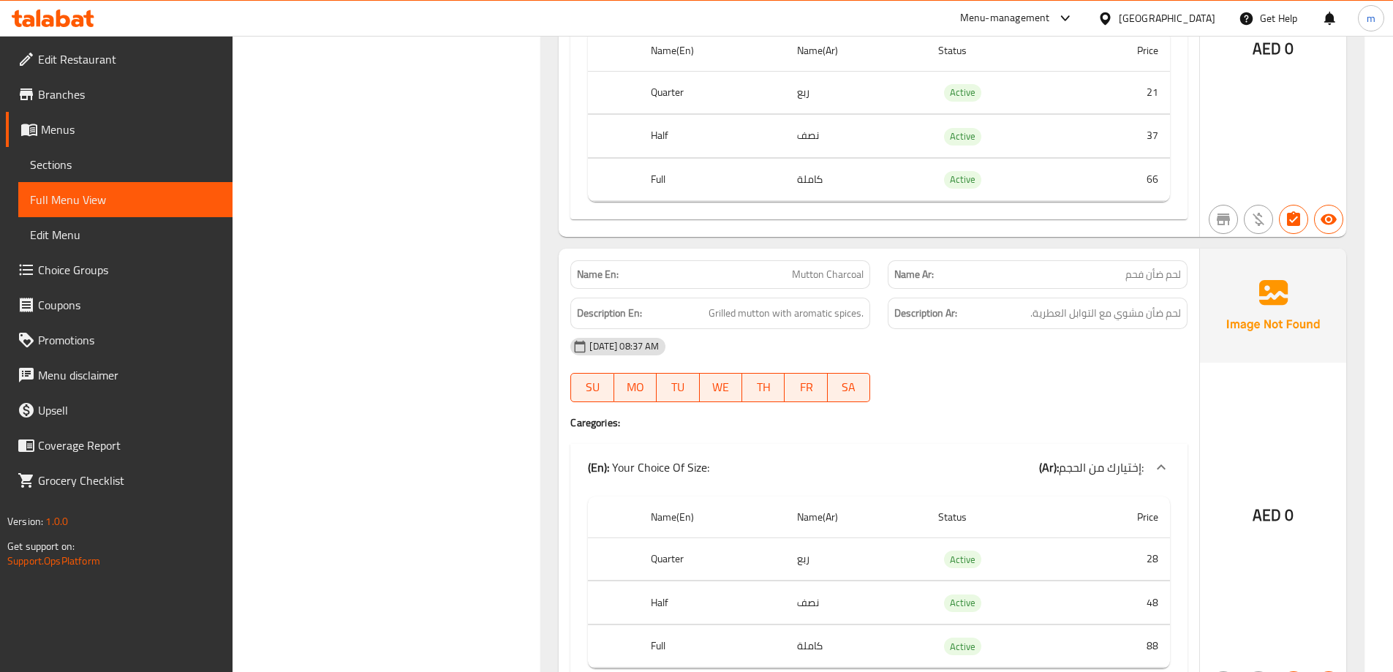
scroll to position [2745, 0]
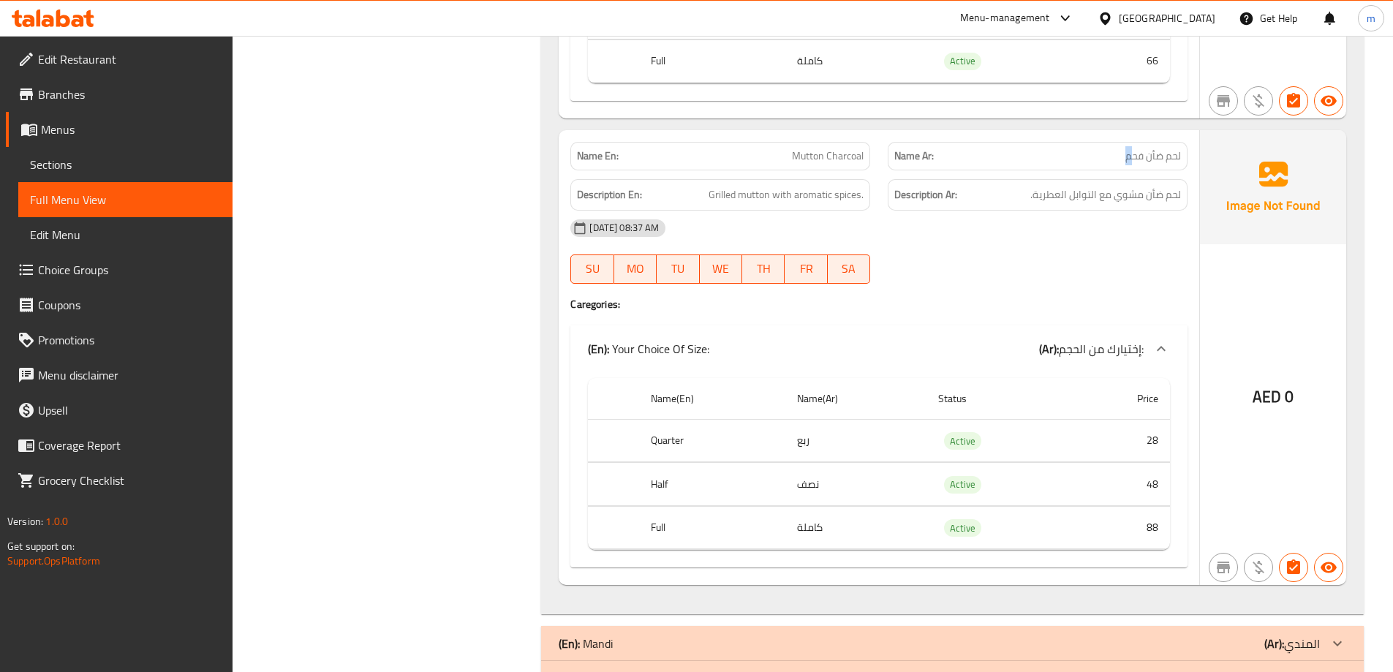
drag, startPoint x: 1079, startPoint y: 166, endPoint x: 1052, endPoint y: 165, distance: 27.1
click at [1052, 165] on div "Name Ar: لحم ضأن فحم" at bounding box center [1038, 156] width 300 height 29
drag, startPoint x: 1183, startPoint y: 195, endPoint x: 1076, endPoint y: 193, distance: 107.5
click at [1076, 193] on div "Description Ar: لحم ضأن مشوي مع التوابل العطرية." at bounding box center [1038, 194] width 300 height 31
drag, startPoint x: 740, startPoint y: 195, endPoint x: 872, endPoint y: 200, distance: 131.8
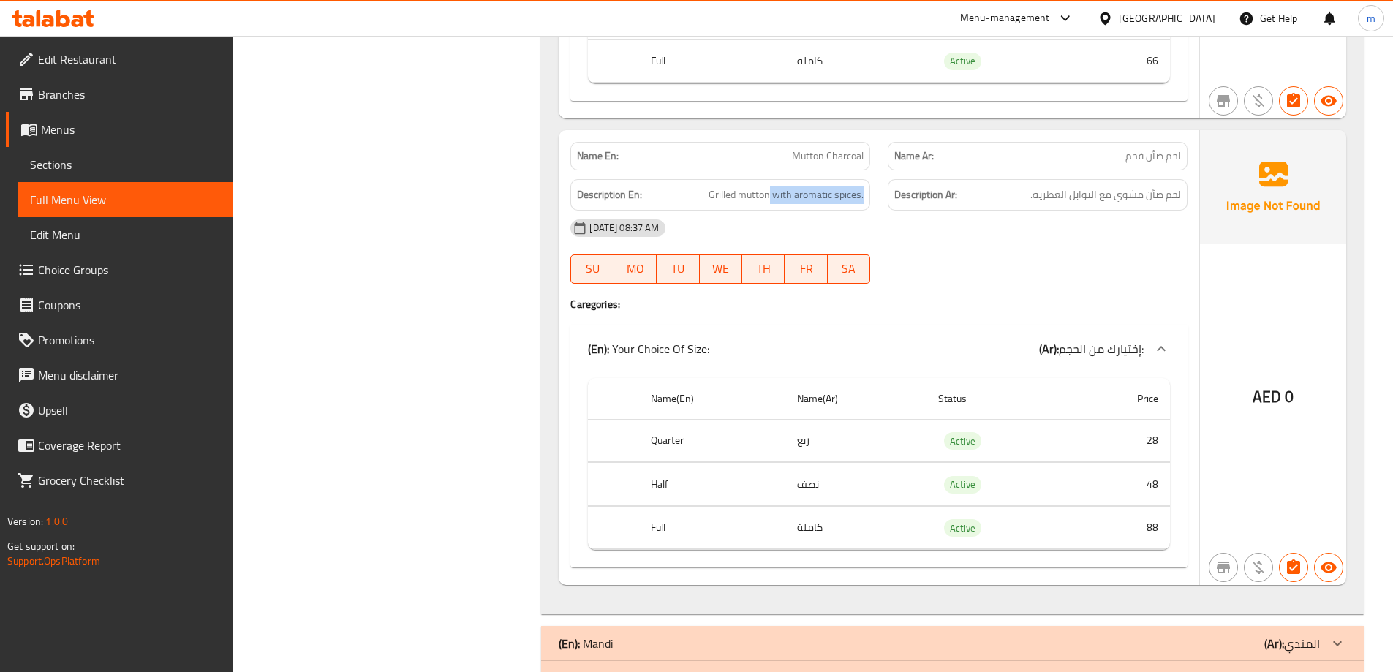
click at [872, 200] on div "Description En: Grilled mutton with aromatic spices." at bounding box center [720, 194] width 317 height 49
click at [944, 228] on div "16-08-2025 08:37 AM" at bounding box center [879, 228] width 635 height 35
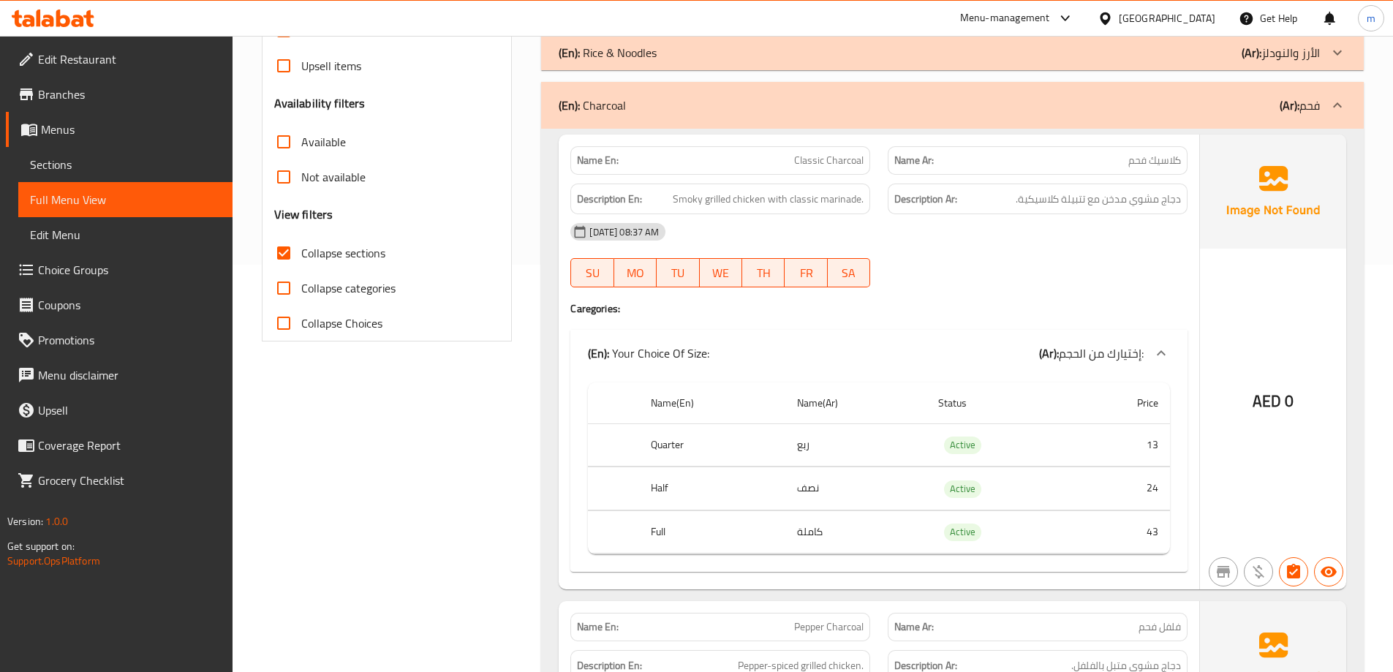
scroll to position [259, 0]
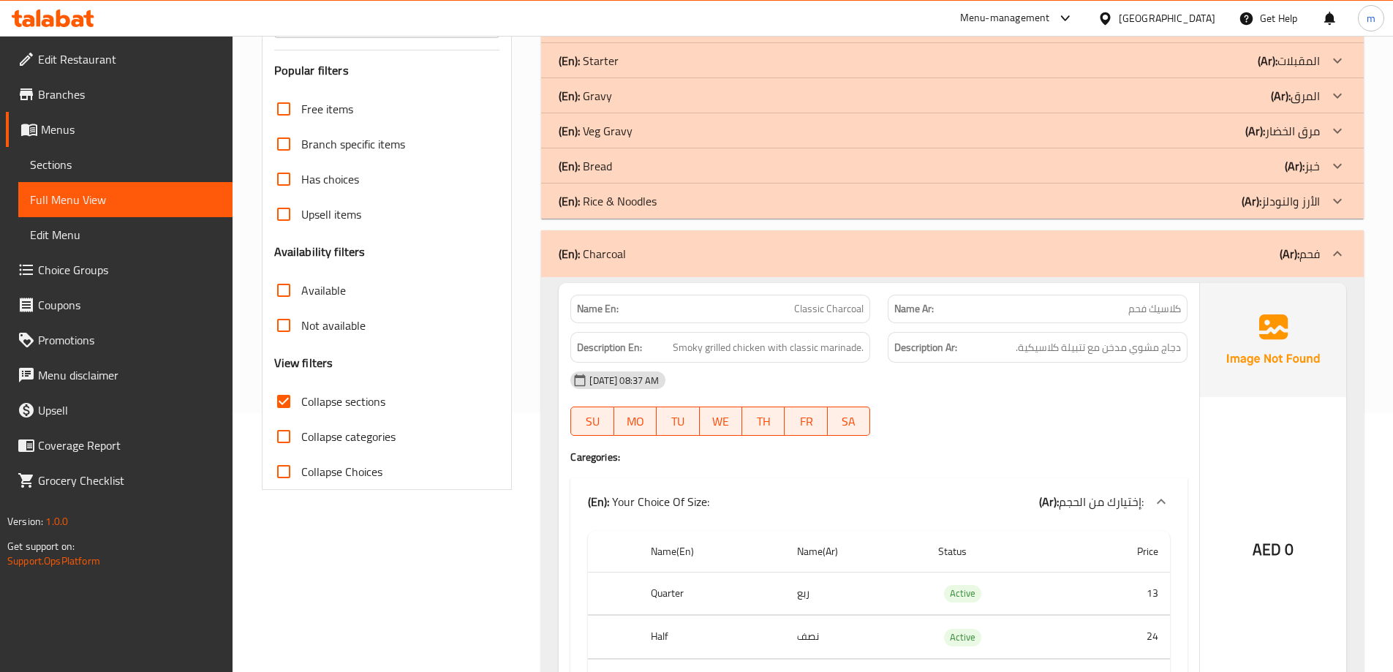
click at [1096, 366] on div "16-08-2025 08:37 AM" at bounding box center [879, 380] width 635 height 35
click at [1087, 246] on div "(En): Charcoal (Ar): فحم" at bounding box center [939, 254] width 761 height 18
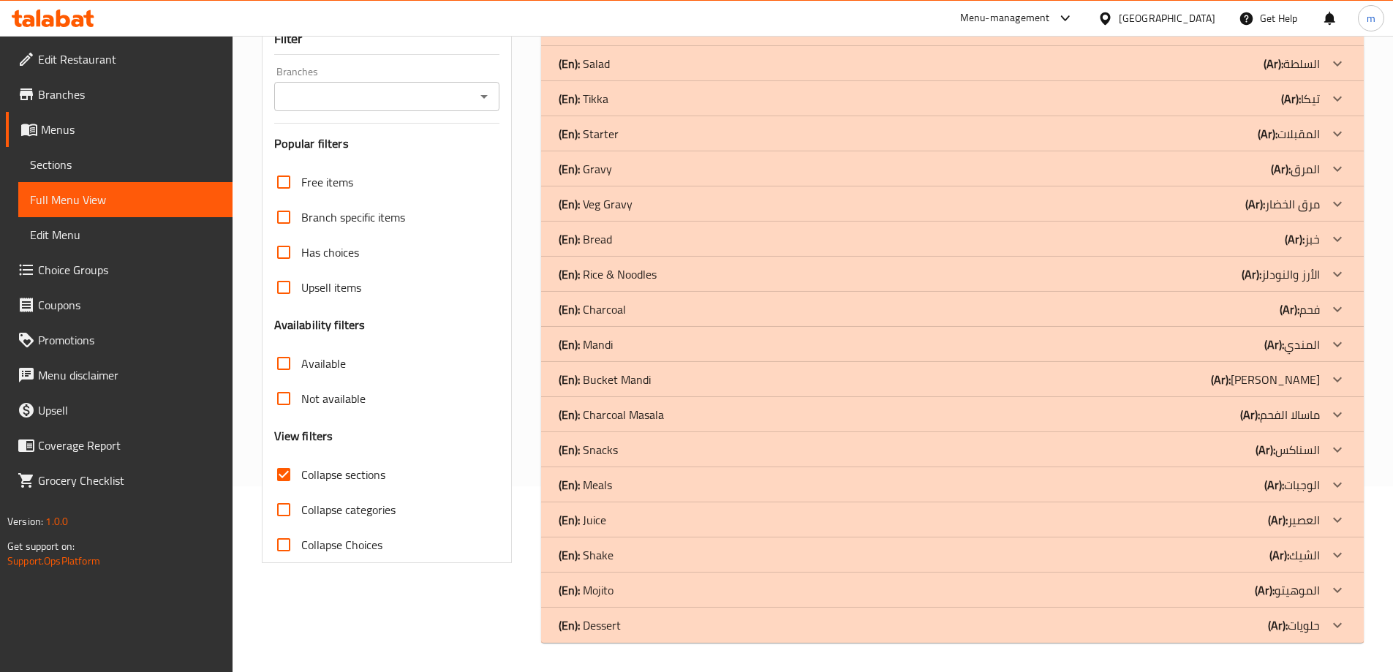
scroll to position [186, 0]
click at [655, 37] on div "(En): Mandi (Ar): المندي" at bounding box center [939, 29] width 761 height 18
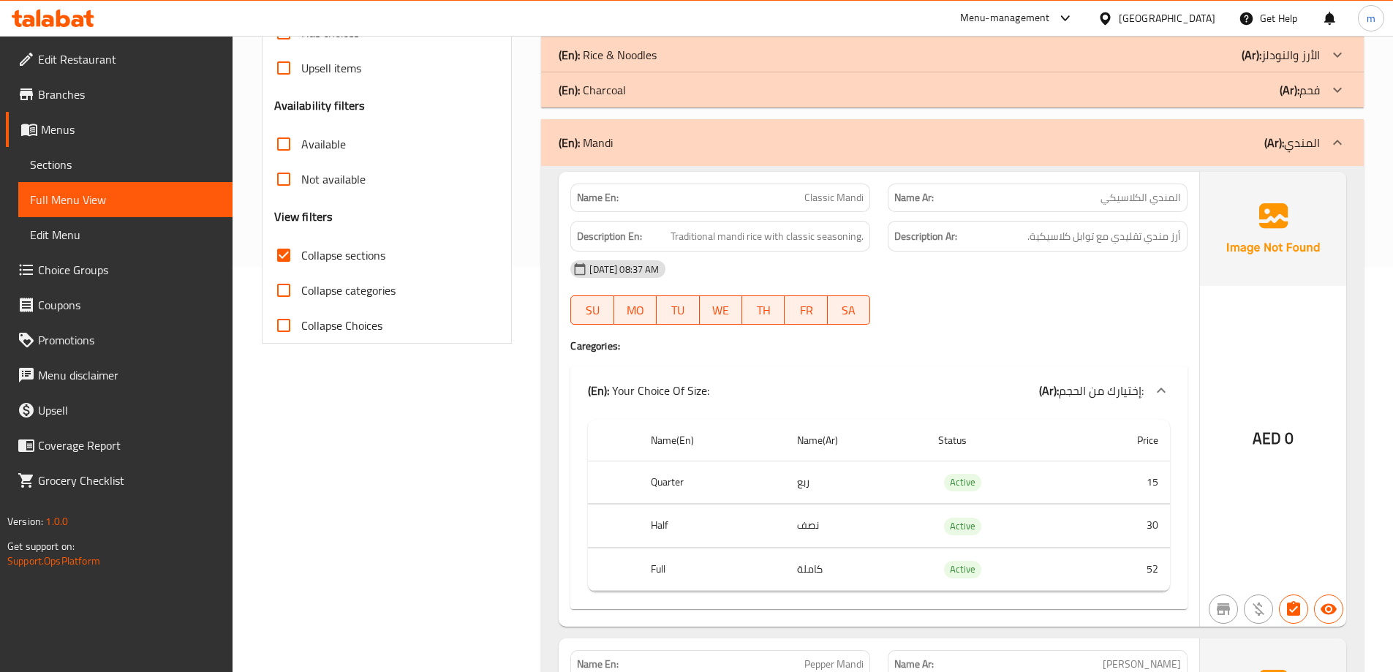
scroll to position [478, 0]
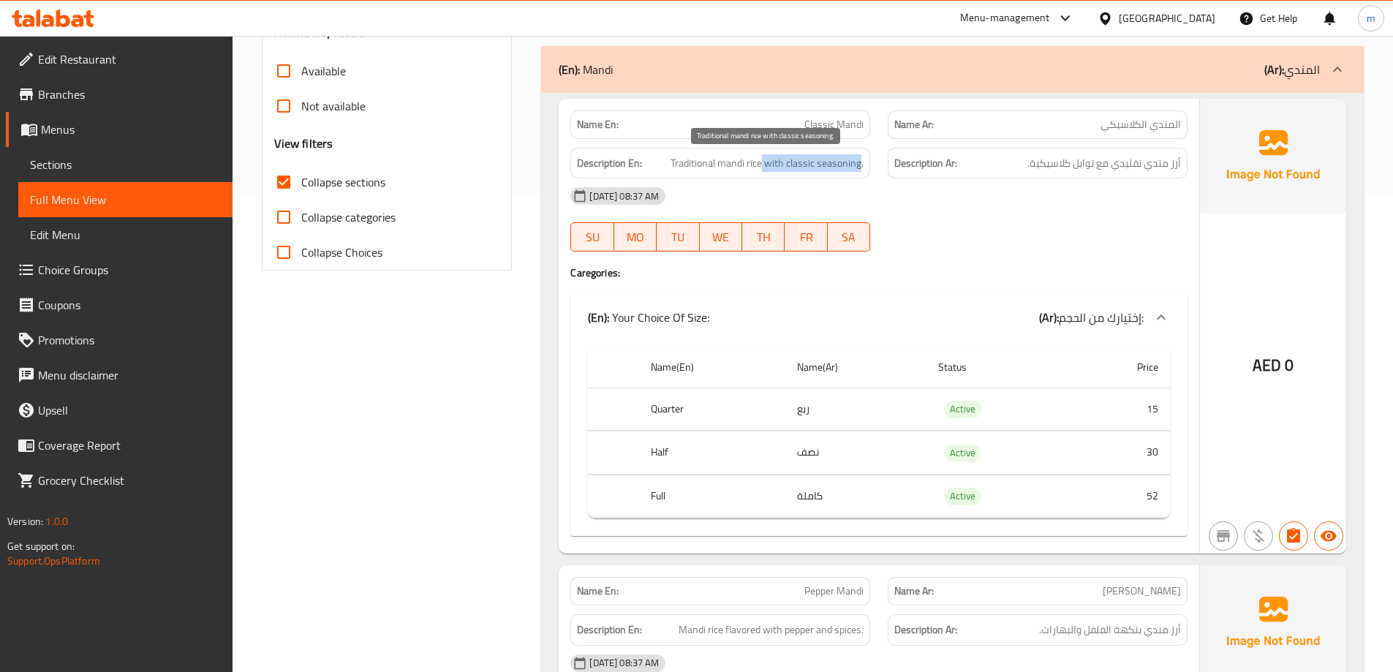
drag, startPoint x: 762, startPoint y: 162, endPoint x: 862, endPoint y: 166, distance: 99.6
click at [862, 166] on span "Traditional mandi rice with classic seasoning." at bounding box center [767, 163] width 193 height 18
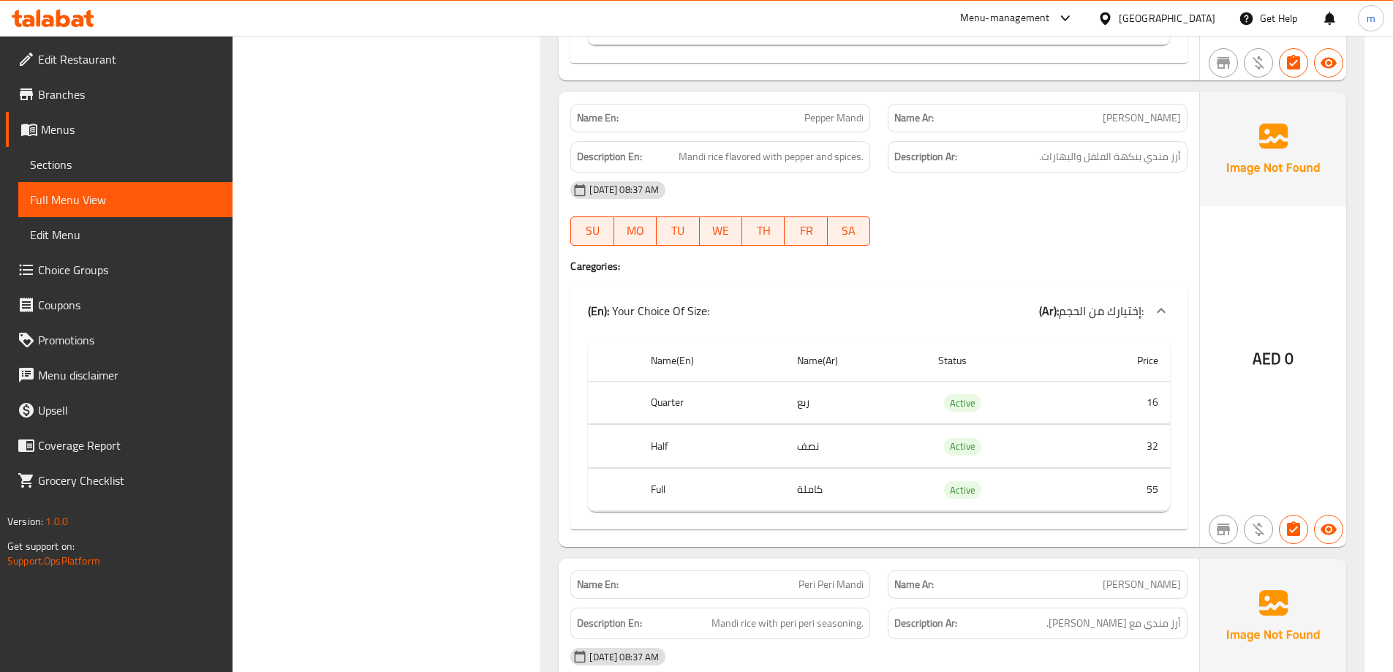
scroll to position [917, 0]
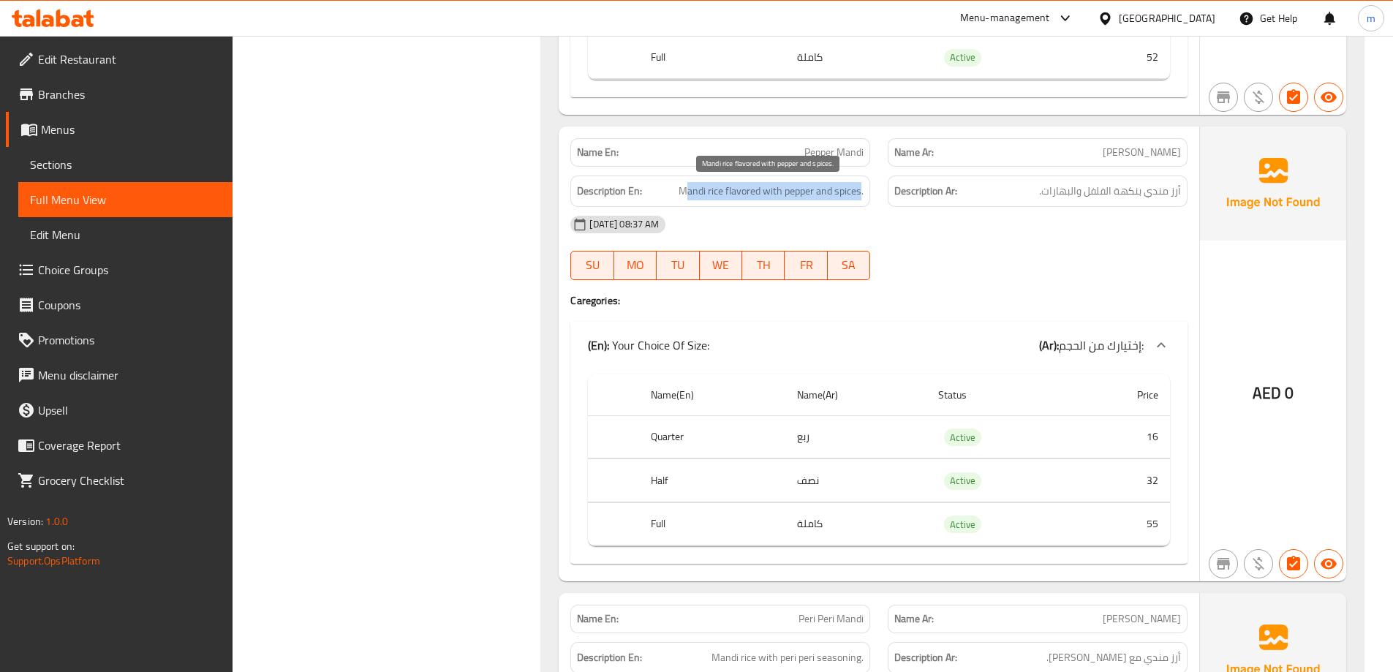
drag, startPoint x: 685, startPoint y: 194, endPoint x: 862, endPoint y: 192, distance: 176.3
click at [862, 192] on span "Mandi rice flavored with pepper and spices." at bounding box center [771, 191] width 185 height 18
click at [872, 234] on div "16-08-2025 08:37 AM" at bounding box center [879, 224] width 635 height 35
drag, startPoint x: 857, startPoint y: 195, endPoint x: 845, endPoint y: 186, distance: 15.2
click at [845, 186] on span "Mandi rice flavored with pepper and spices." at bounding box center [771, 191] width 185 height 18
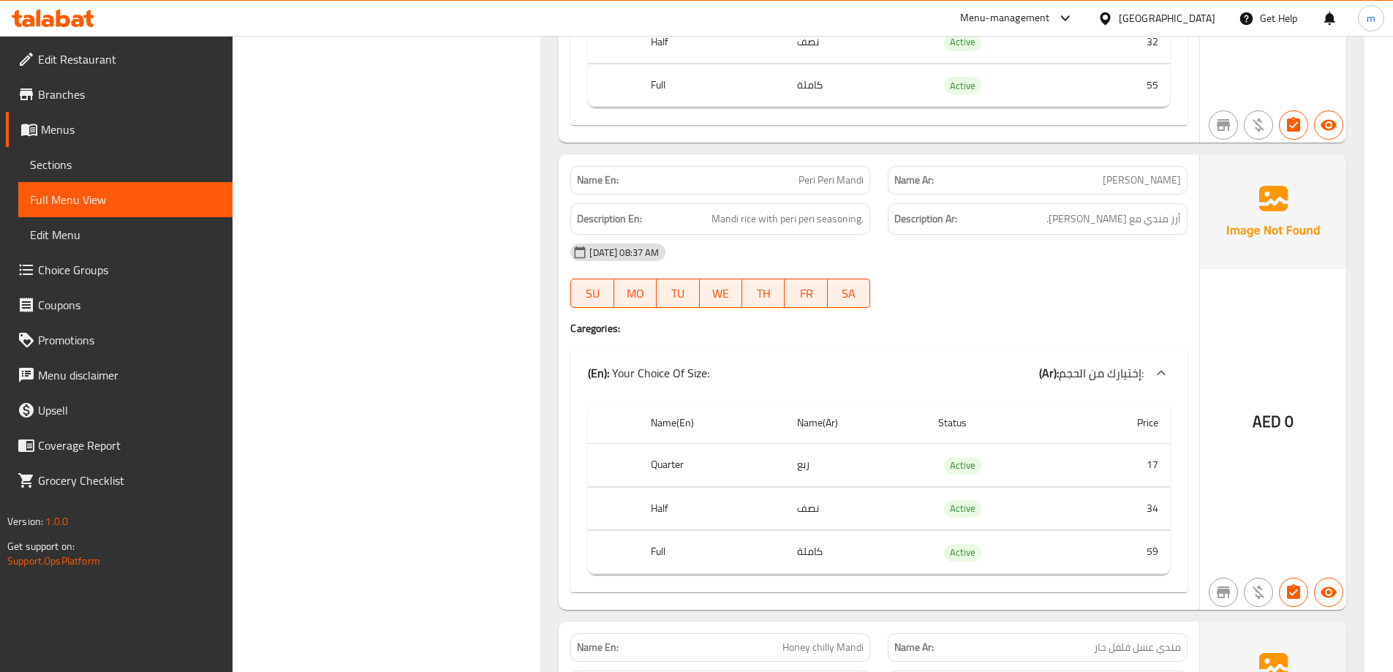
scroll to position [1429, 0]
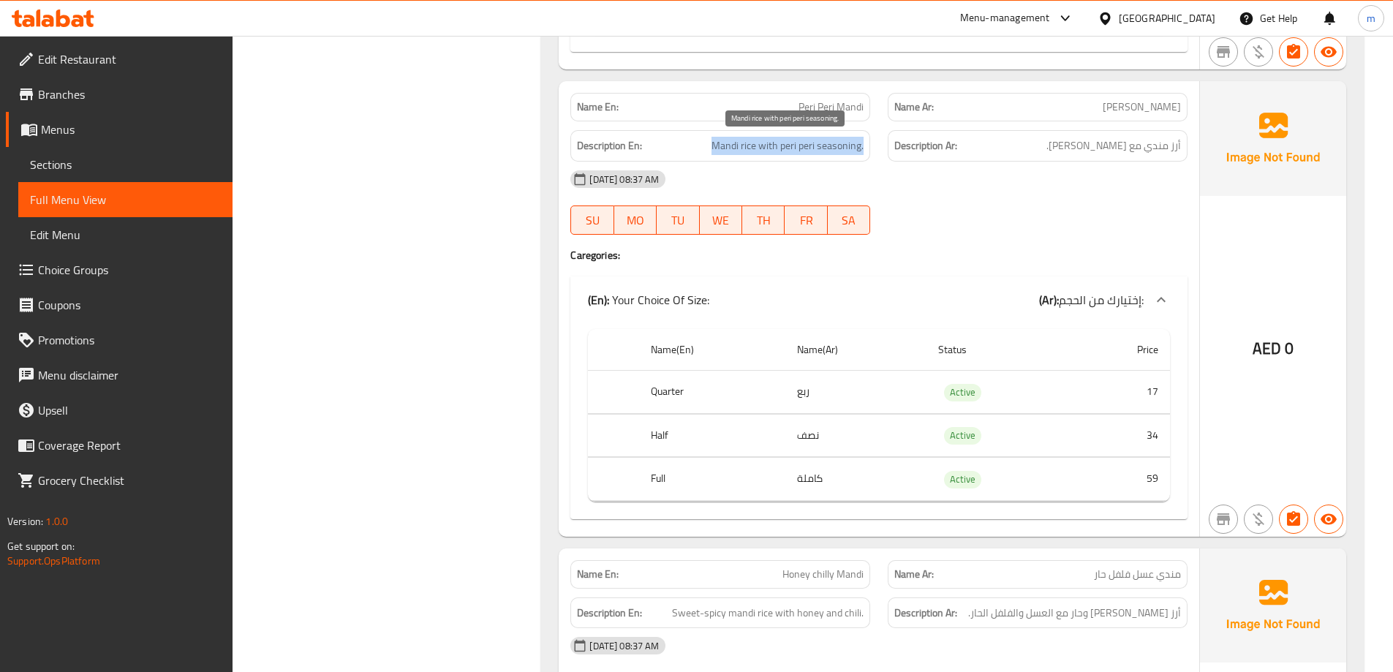
drag, startPoint x: 729, startPoint y: 143, endPoint x: 863, endPoint y: 154, distance: 134.3
click at [863, 154] on h6 "Description En: Mandi rice with peri peri seasoning." at bounding box center [720, 146] width 287 height 18
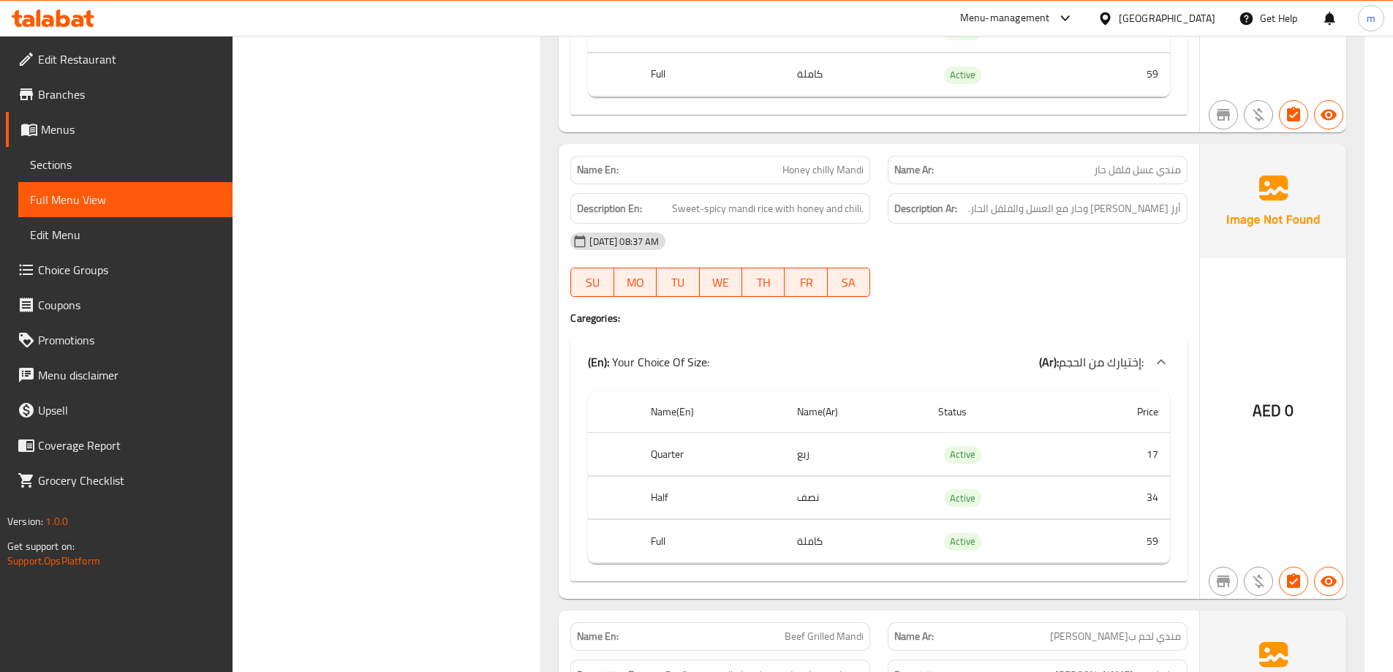
scroll to position [1868, 0]
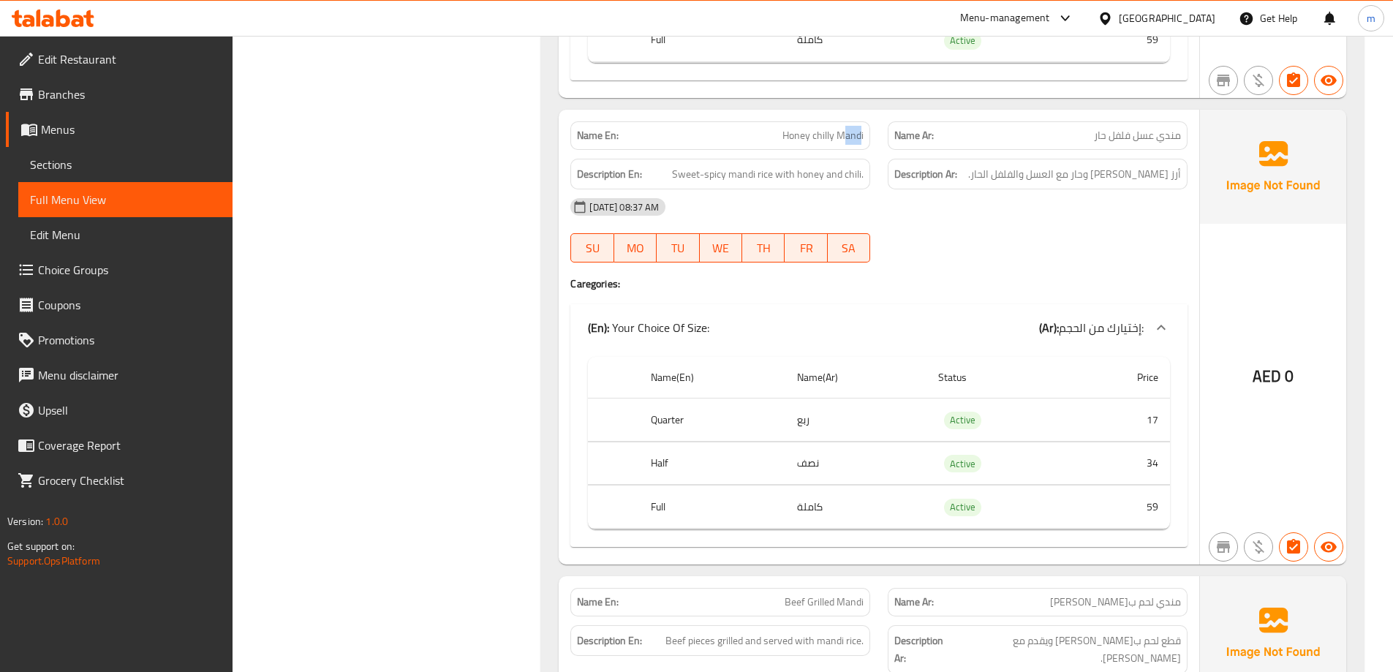
drag, startPoint x: 858, startPoint y: 141, endPoint x: 842, endPoint y: 141, distance: 16.1
click at [842, 141] on span "Honey chilly Mandi" at bounding box center [823, 135] width 81 height 15
drag, startPoint x: 776, startPoint y: 137, endPoint x: 803, endPoint y: 129, distance: 28.2
click at [803, 129] on p "Name En: Honey chilly Mandi" at bounding box center [720, 135] width 287 height 15
click at [821, 129] on span "Honey chilly Mandi" at bounding box center [823, 135] width 81 height 15
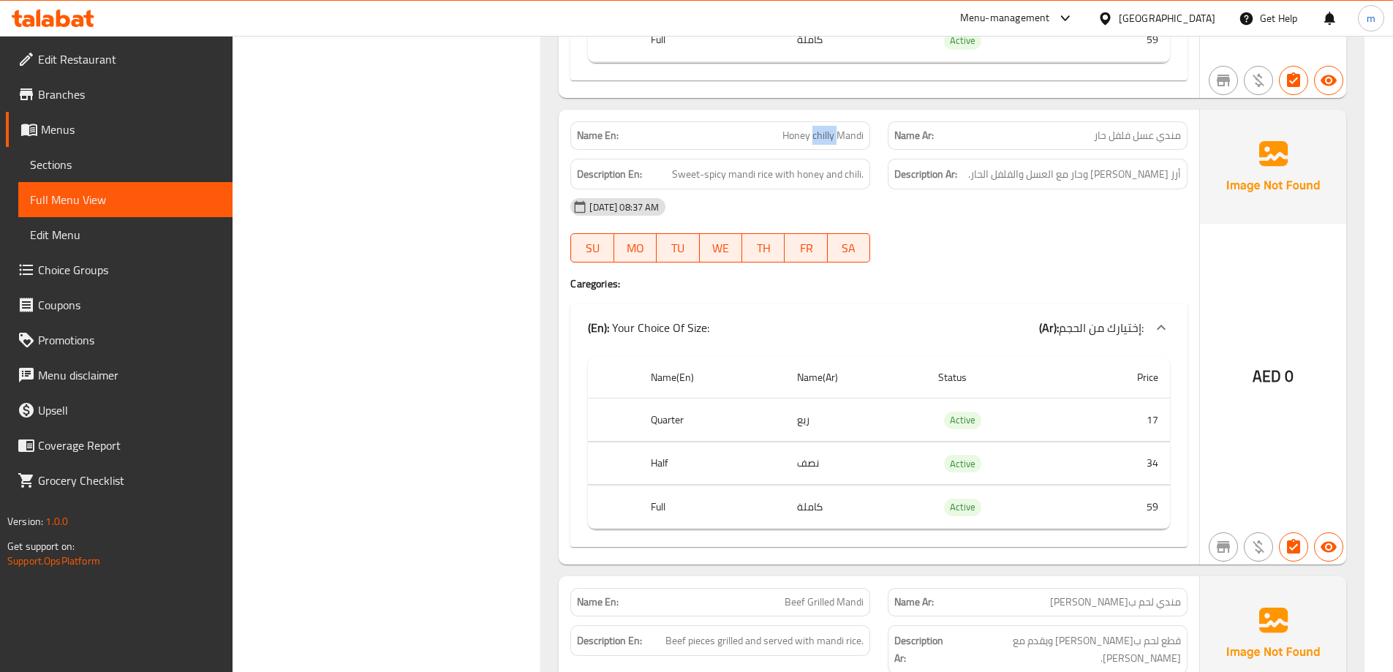
click at [821, 129] on span "Honey chilly Mandi" at bounding box center [823, 135] width 81 height 15
click at [820, 130] on span "Honey chilly Mandi" at bounding box center [823, 135] width 81 height 15
drag, startPoint x: 667, startPoint y: 173, endPoint x: 708, endPoint y: 160, distance: 42.8
click at [708, 160] on div "Description En: Sweet-spicy mandi rice with honey and chili." at bounding box center [720, 174] width 300 height 31
drag, startPoint x: 800, startPoint y: 170, endPoint x: 844, endPoint y: 160, distance: 44.9
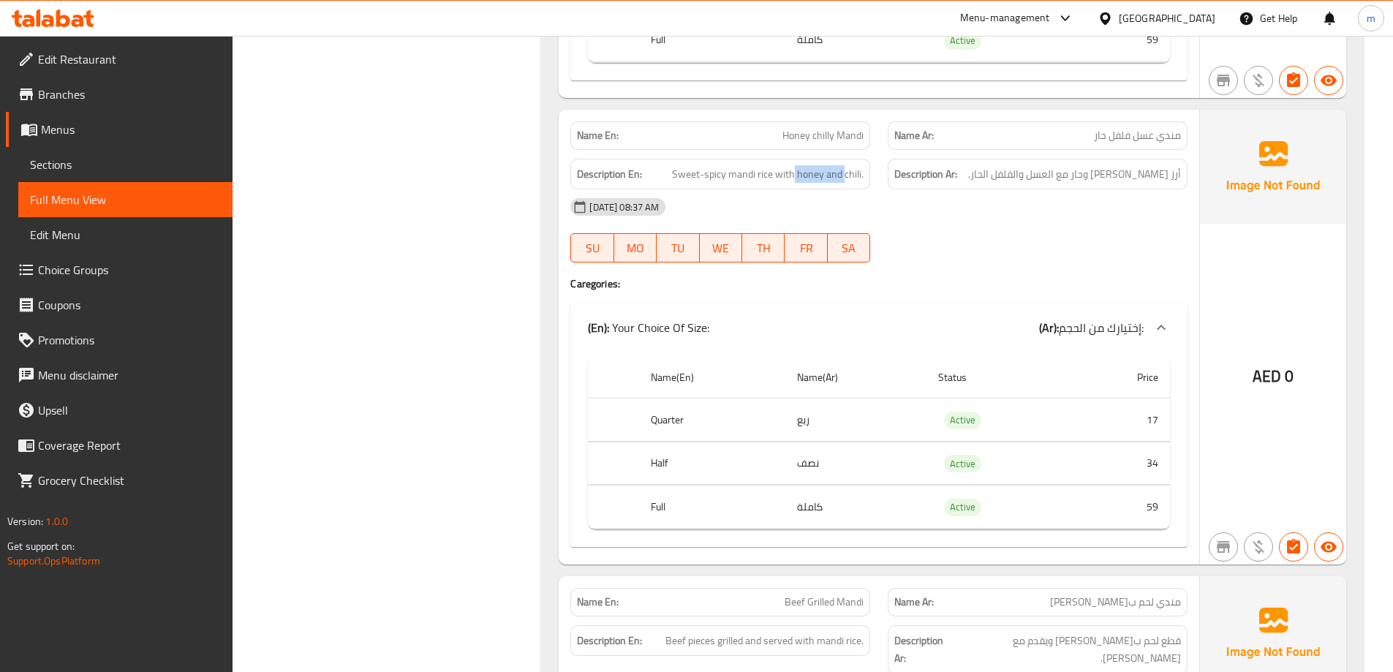
click at [844, 160] on div "Description En: Sweet-spicy mandi rice with honey and chili." at bounding box center [720, 174] width 300 height 31
click at [536, 290] on div "(En): Soup (Ar): شوربة Name En: Veg Sweet Corn Soup Name Ar: شوربة الذرة الحلوة…" at bounding box center [952, 550] width 840 height 4460
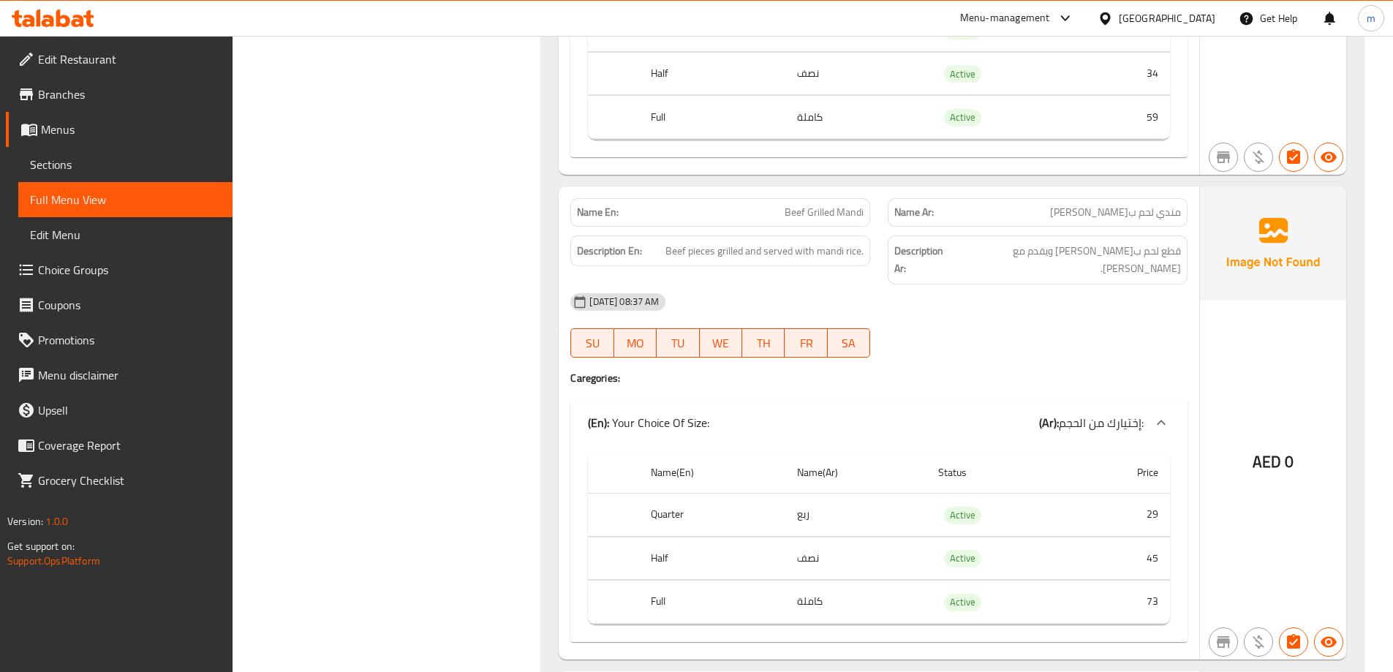
scroll to position [2233, 0]
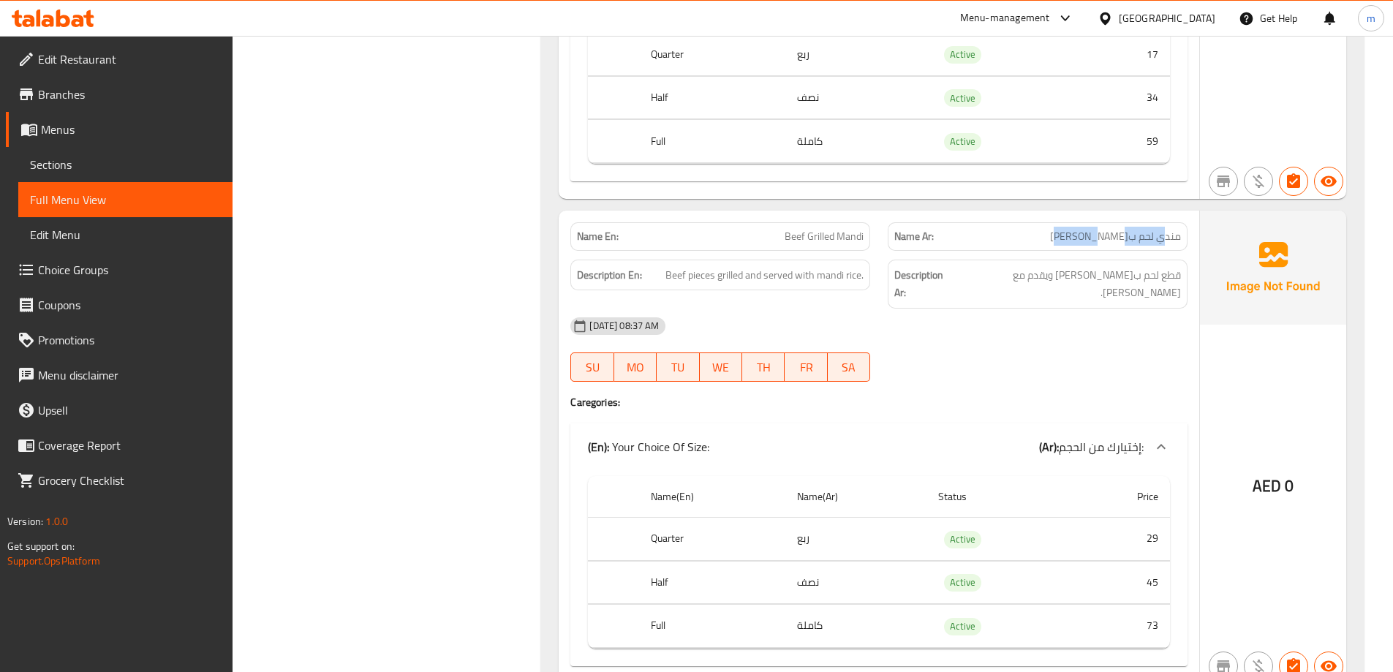
drag, startPoint x: 1165, startPoint y: 239, endPoint x: 1045, endPoint y: 246, distance: 120.1
click at [1045, 246] on div "Name Ar: مندي لحم بقري مشوي" at bounding box center [1038, 236] width 300 height 29
drag, startPoint x: 844, startPoint y: 236, endPoint x: 856, endPoint y: 238, distance: 11.8
click at [856, 238] on span "Beef Grilled Mandi" at bounding box center [824, 236] width 79 height 15
drag, startPoint x: 713, startPoint y: 278, endPoint x: 728, endPoint y: 268, distance: 17.4
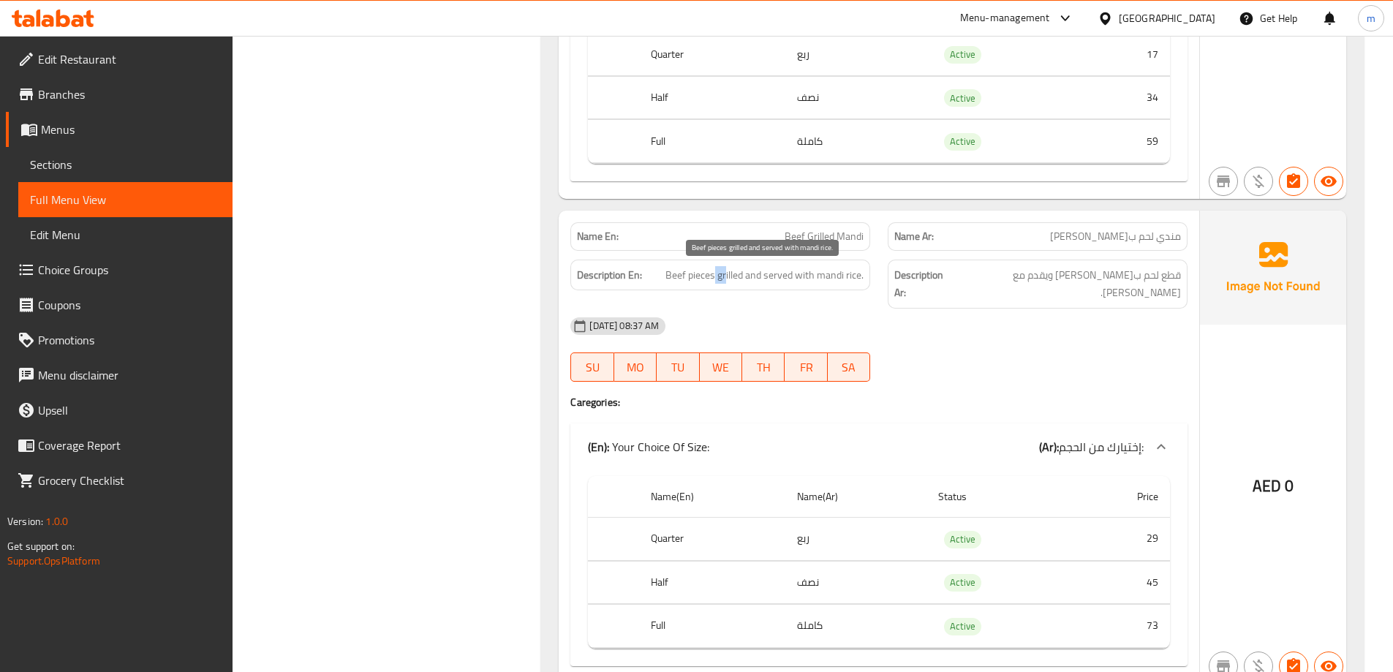
click at [728, 268] on span "Beef pieces grilled and served with mandi rice." at bounding box center [765, 275] width 198 height 18
drag, startPoint x: 744, startPoint y: 275, endPoint x: 823, endPoint y: 285, distance: 79.6
click at [869, 278] on div "Description En: Beef pieces grilled and served with mandi rice." at bounding box center [720, 275] width 300 height 31
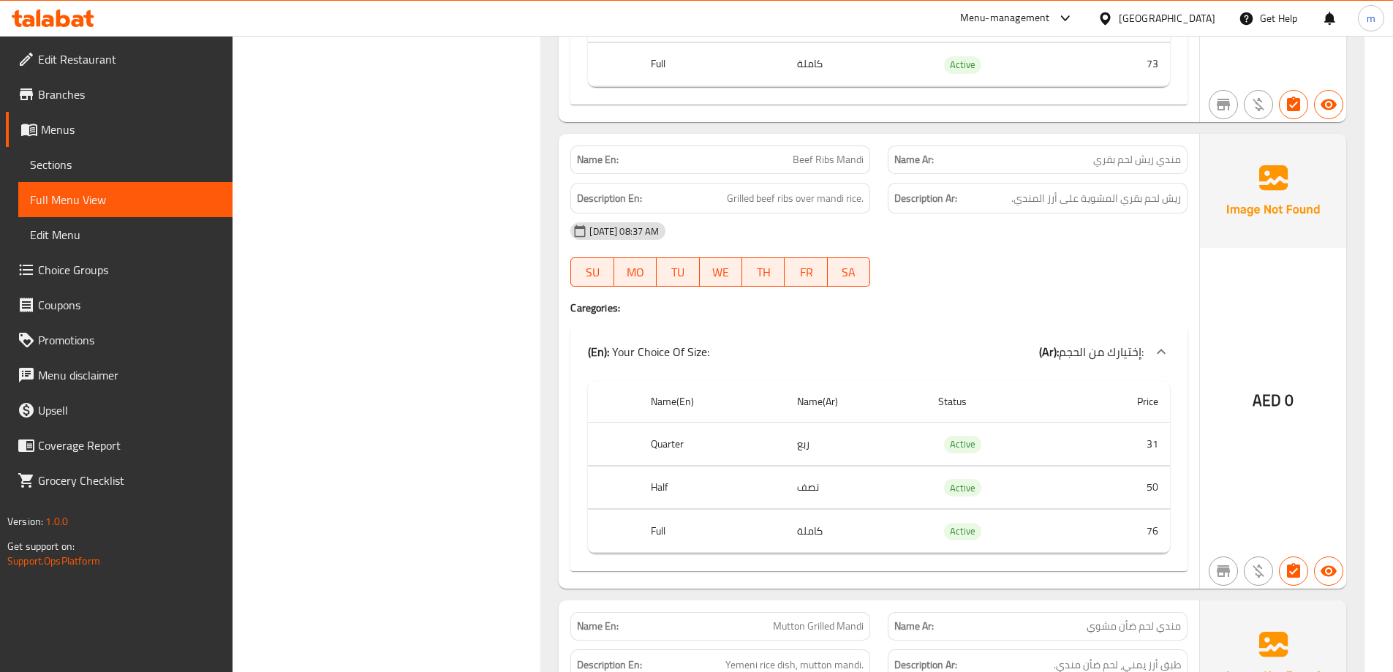
scroll to position [2819, 0]
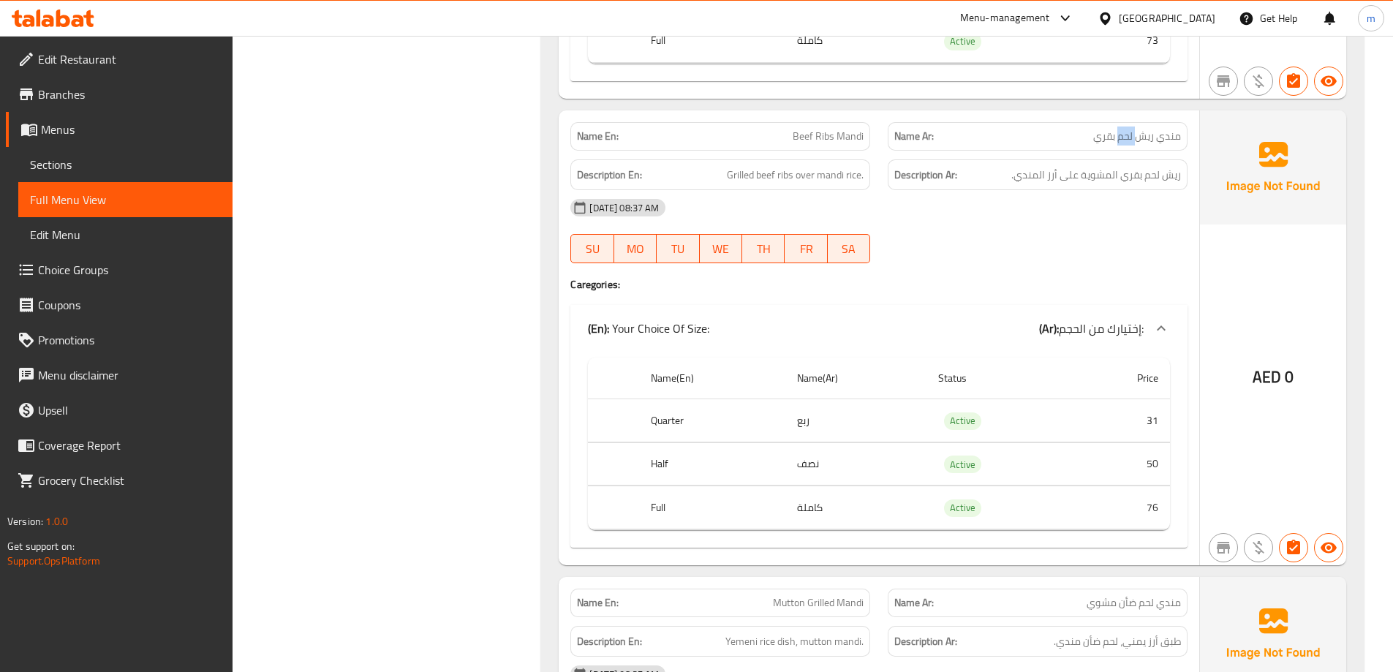
click at [1117, 129] on span "مندي ريش لحم بقري" at bounding box center [1137, 136] width 88 height 15
drag, startPoint x: 813, startPoint y: 124, endPoint x: 824, endPoint y: 120, distance: 11.8
click at [818, 129] on span "Beef Ribs Mandi" at bounding box center [828, 136] width 71 height 15
click at [825, 129] on span "Beef Ribs Mandi" at bounding box center [828, 136] width 71 height 15
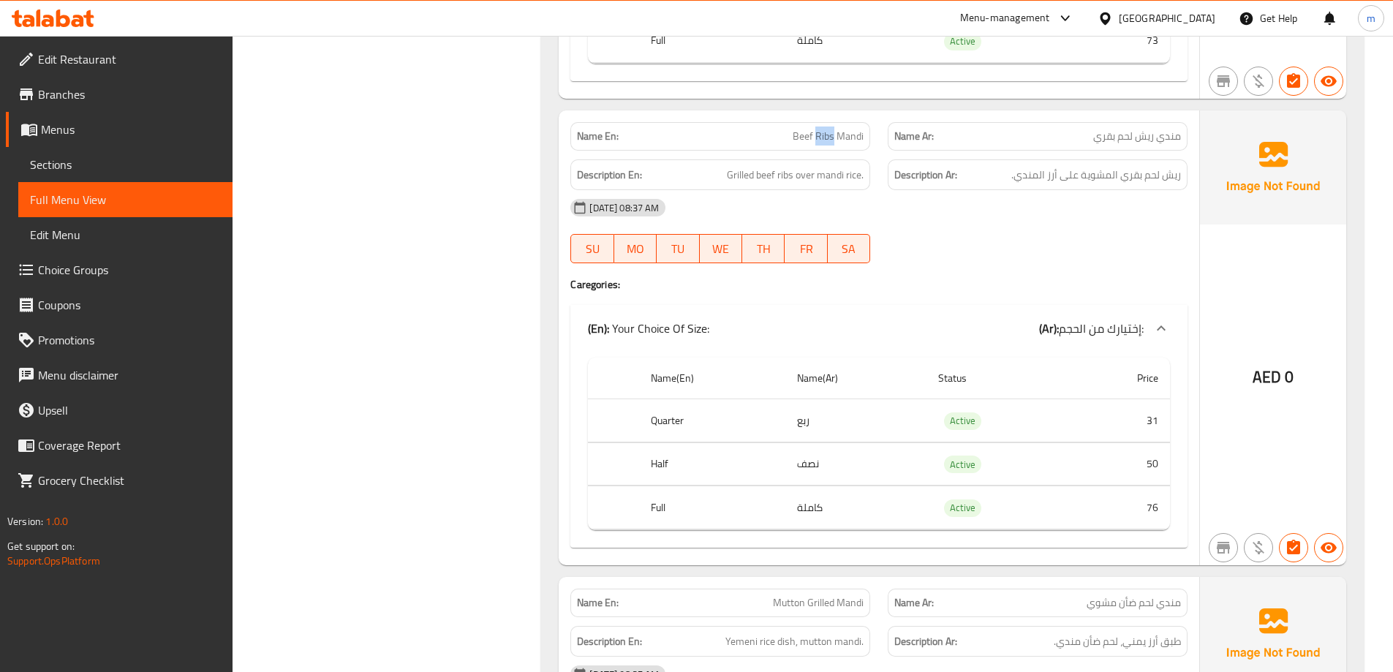
copy span "Ribs"
drag, startPoint x: 1132, startPoint y: 172, endPoint x: 1109, endPoint y: 173, distance: 22.7
click at [1109, 173] on div "Name En: Beef Ribs Mandi Name Ar: مندي ريش لحم بقري Description En: Grilled bee…" at bounding box center [879, 337] width 641 height 455
click at [993, 190] on div "16-08-2025 08:37 AM" at bounding box center [879, 207] width 635 height 35
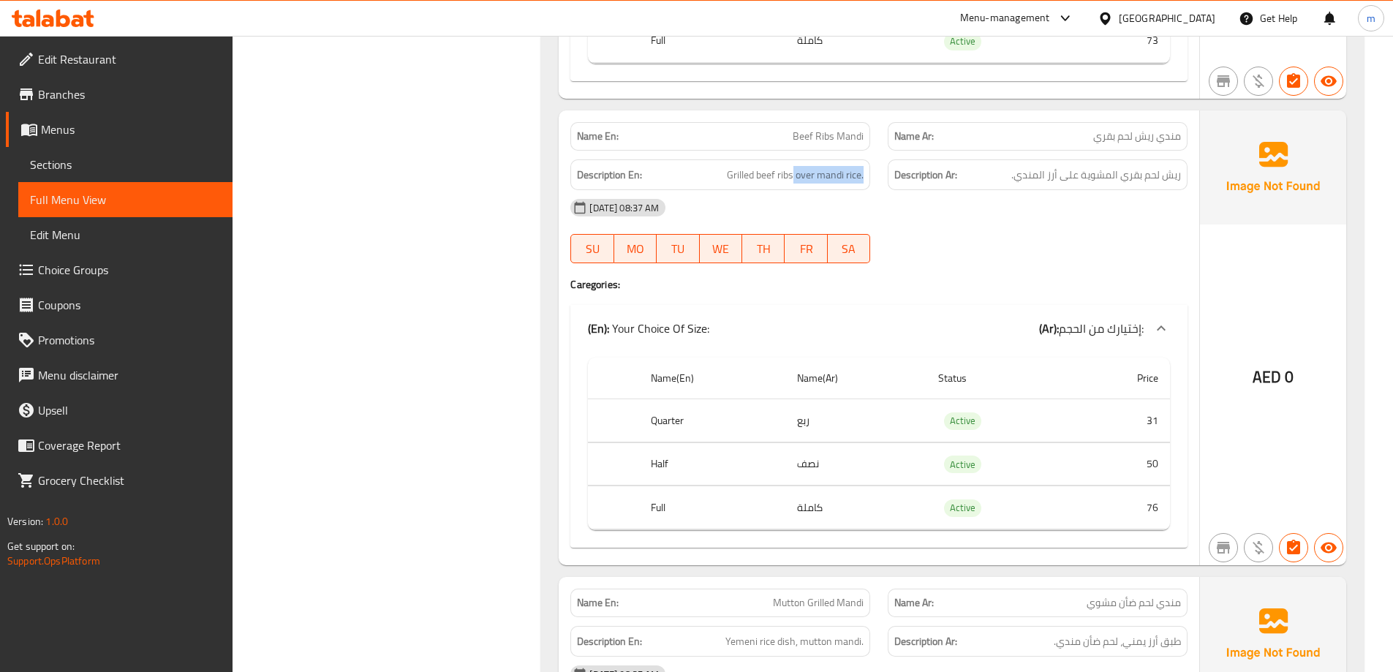
drag, startPoint x: 793, startPoint y: 154, endPoint x: 866, endPoint y: 151, distance: 73.2
click at [866, 159] on div "Description En: Grilled beef ribs over mandi rice." at bounding box center [720, 174] width 300 height 31
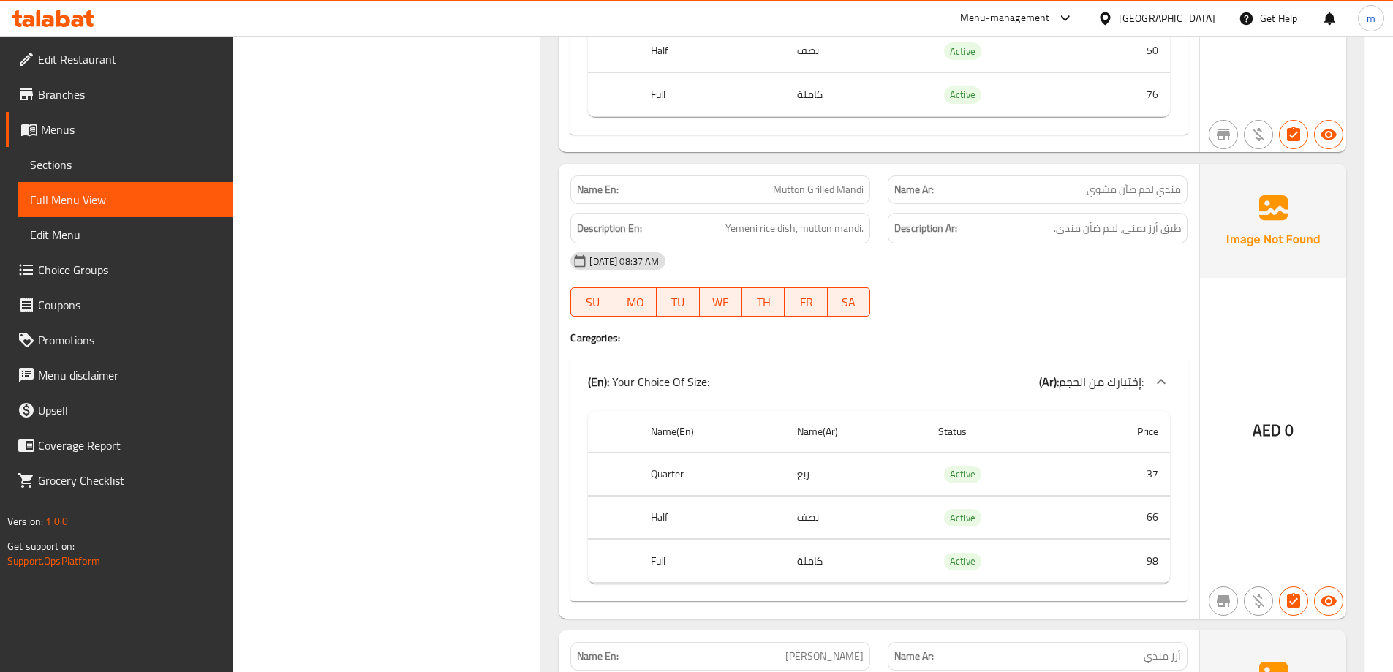
scroll to position [3257, 0]
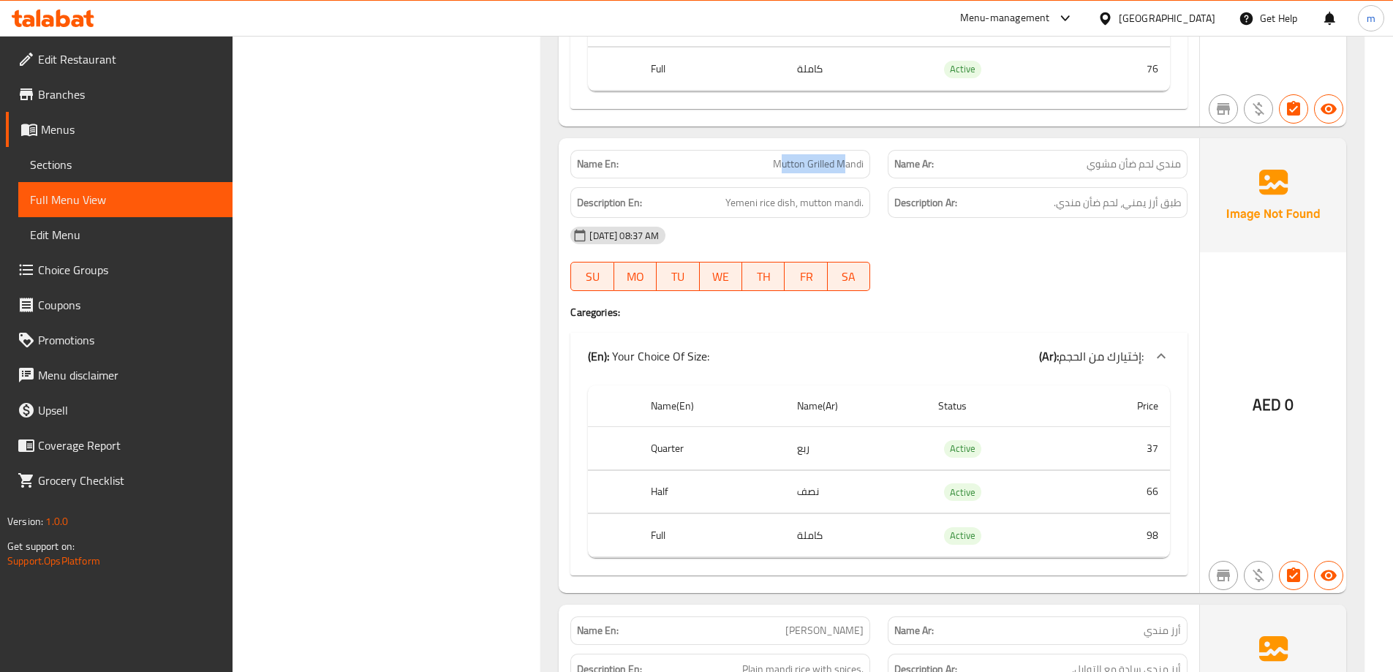
drag, startPoint x: 780, startPoint y: 150, endPoint x: 844, endPoint y: 138, distance: 64.7
click at [844, 157] on span "Mutton Grilled Mandi" at bounding box center [818, 164] width 91 height 15
click at [832, 157] on div "Name En: Mutton Grilled Mandi" at bounding box center [720, 164] width 300 height 29
click at [841, 157] on span "Mutton Grilled Mandi" at bounding box center [818, 164] width 91 height 15
click at [773, 157] on span "Mutton Grilled Mandi" at bounding box center [818, 164] width 91 height 15
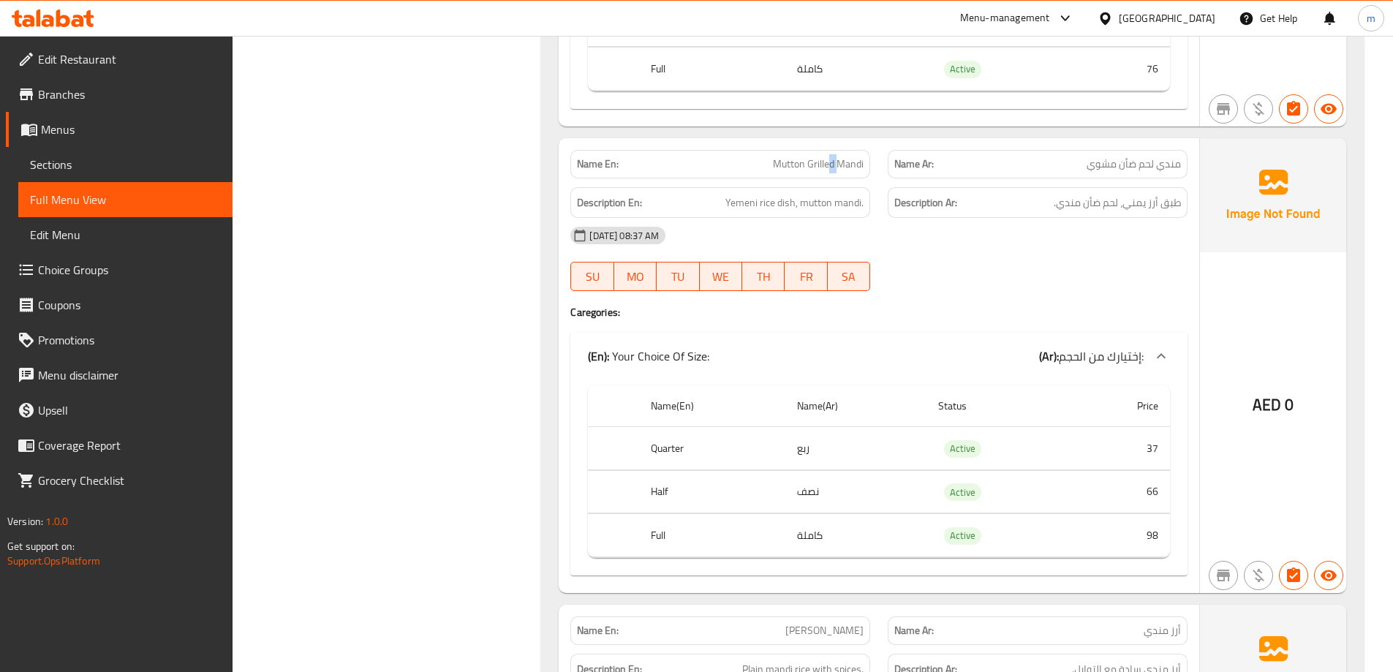
click at [837, 150] on div "Name En: Mutton Grilled Mandi" at bounding box center [720, 164] width 300 height 29
click at [810, 157] on span "Mutton Grilled Mandi" at bounding box center [818, 164] width 91 height 15
copy span "Mutton Grilled Mandi"
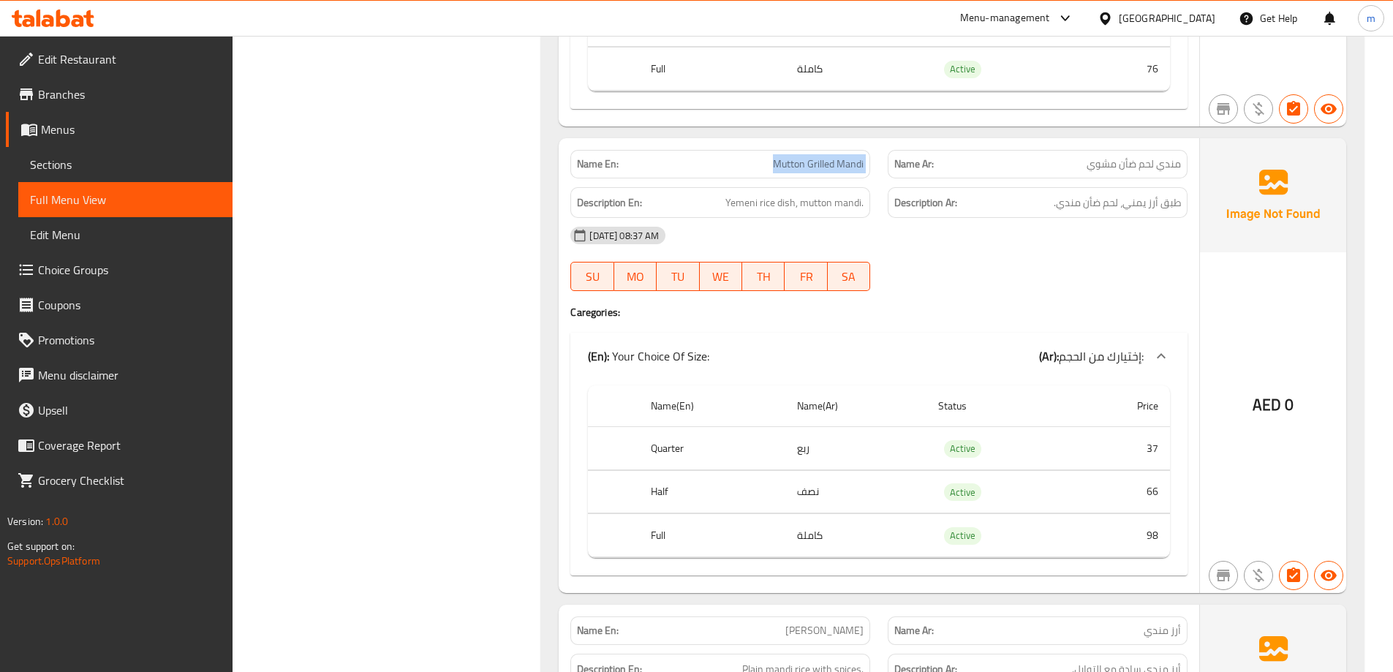
copy span "Mutton Grilled Mandi"
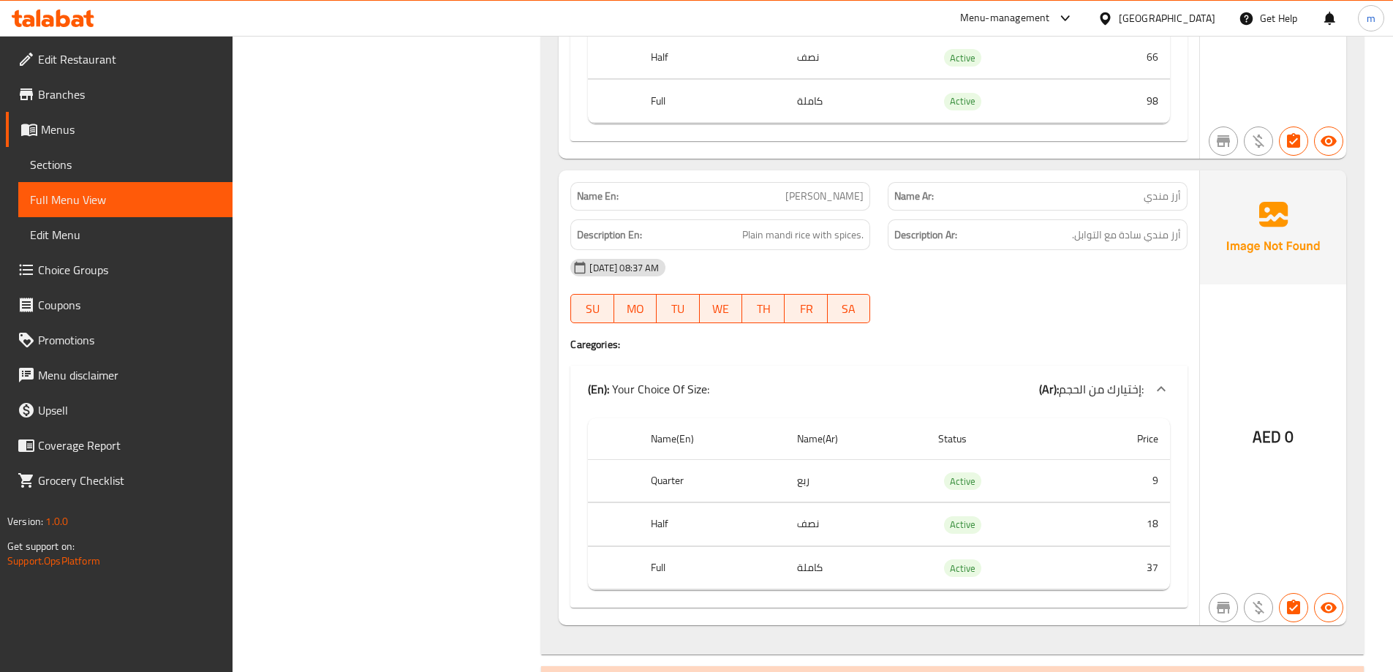
scroll to position [3696, 0]
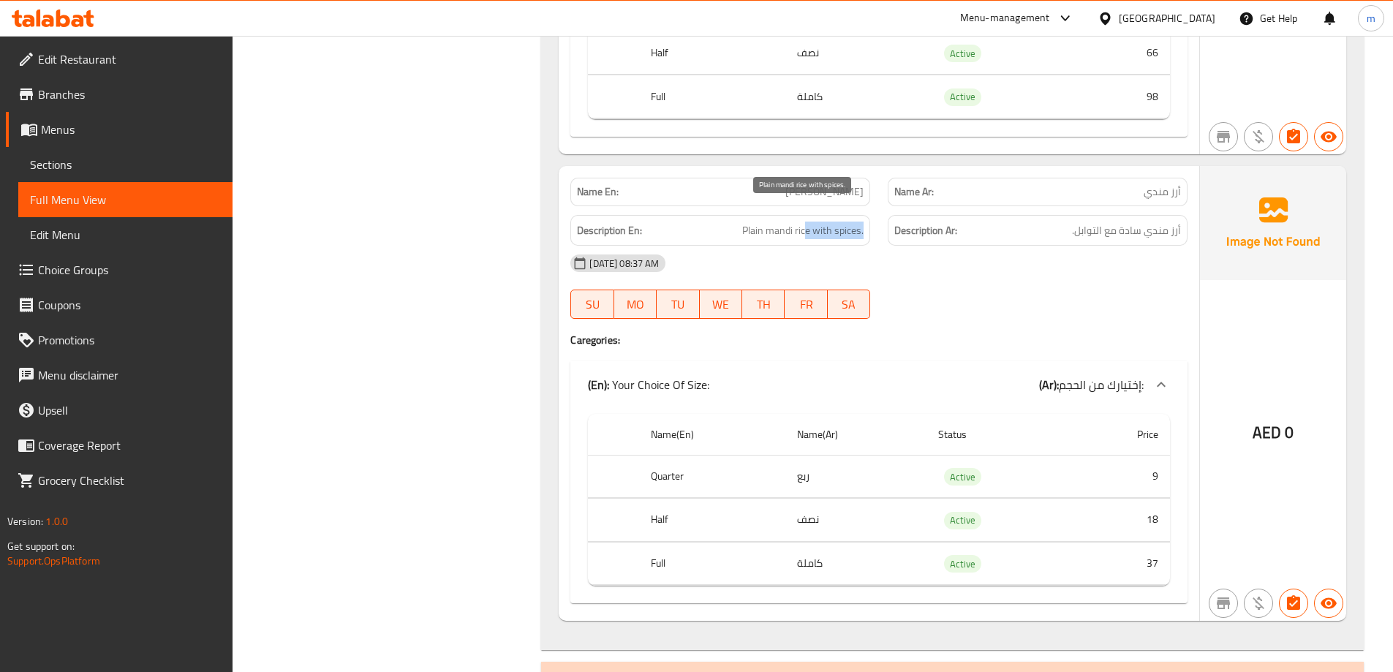
drag, startPoint x: 807, startPoint y: 214, endPoint x: 872, endPoint y: 205, distance: 65.7
click at [872, 206] on div "Description En: Plain mandi rice with spices." at bounding box center [720, 230] width 317 height 49
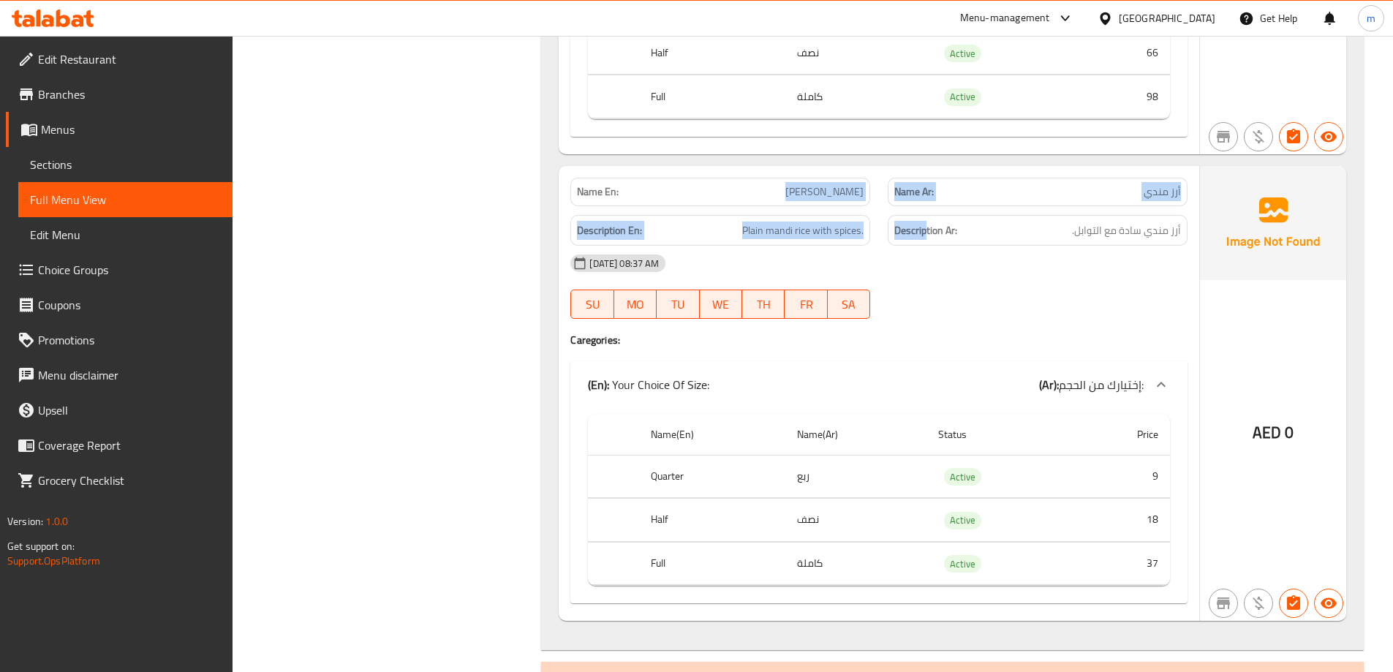
drag, startPoint x: 813, startPoint y: 178, endPoint x: 929, endPoint y: 192, distance: 116.3
click at [929, 192] on div "Name En: Mandi Rice Name Ar: أرز مندي Description En: Plain mandi rice with spi…" at bounding box center [879, 393] width 641 height 455
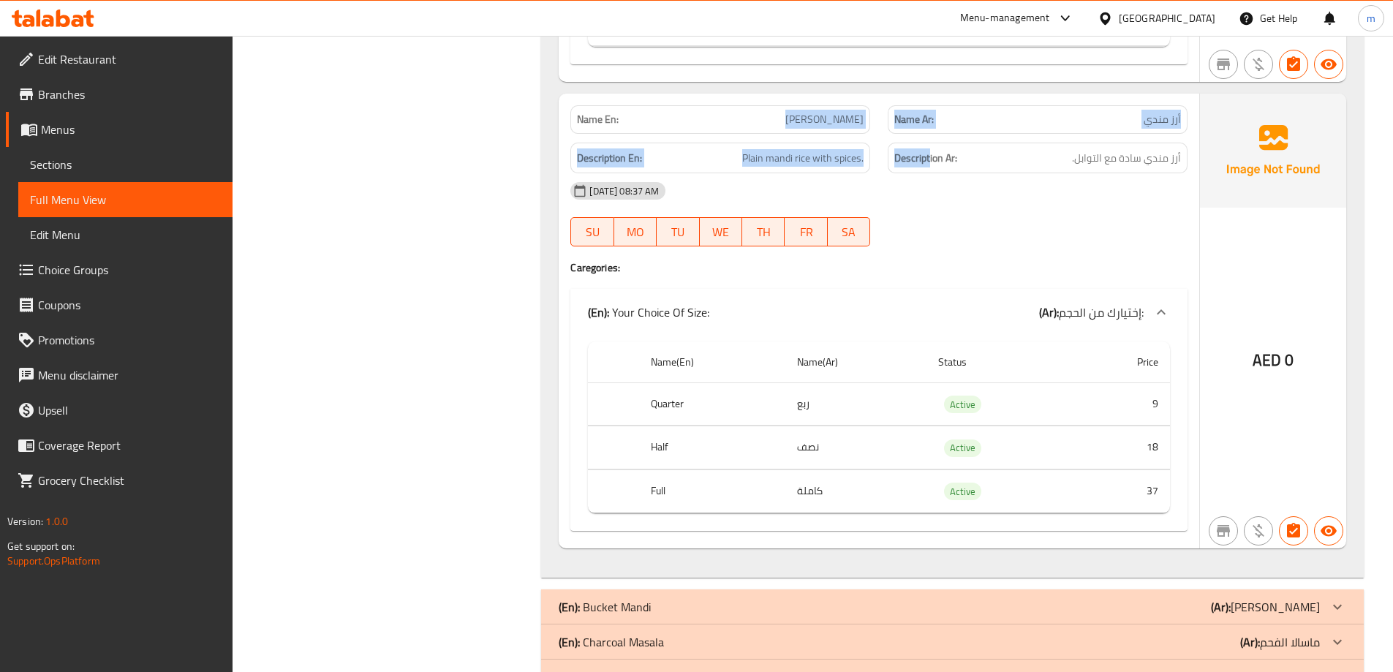
scroll to position [3769, 0]
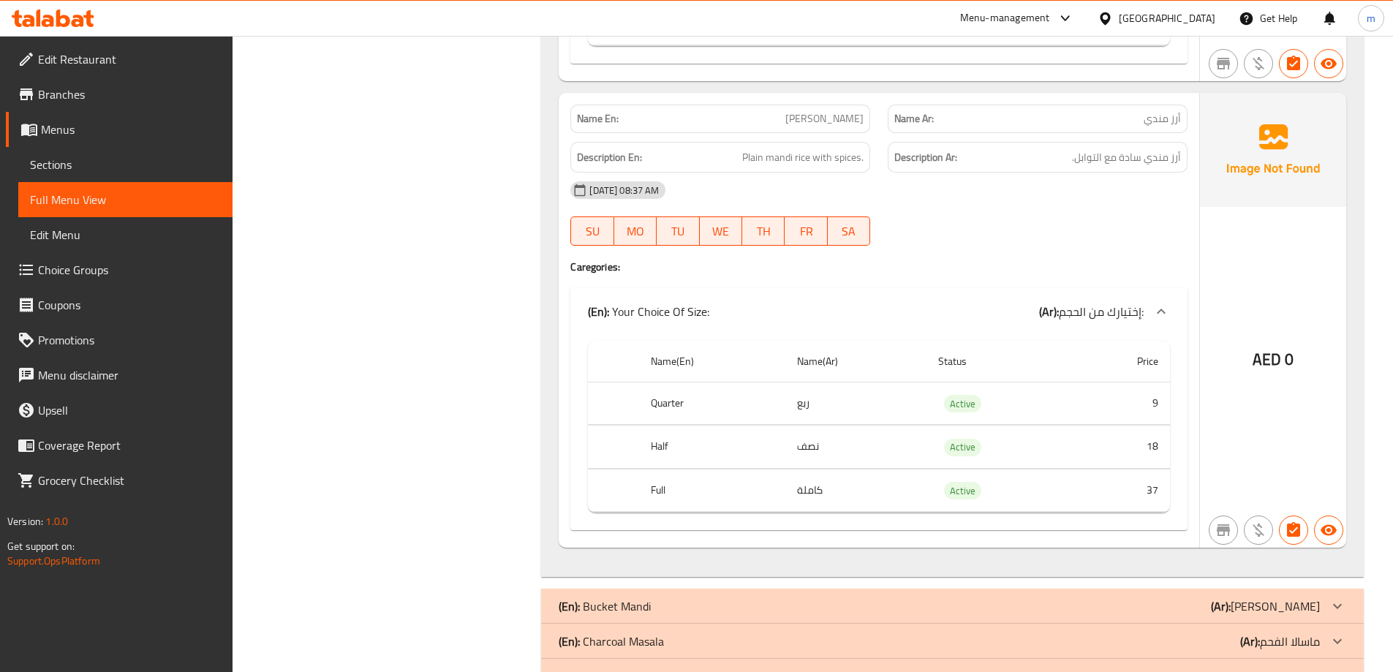
click at [990, 238] on div "Name En: Mandi Rice Name Ar: أرز مندي Description En: Plain mandi rice with spi…" at bounding box center [879, 320] width 641 height 455
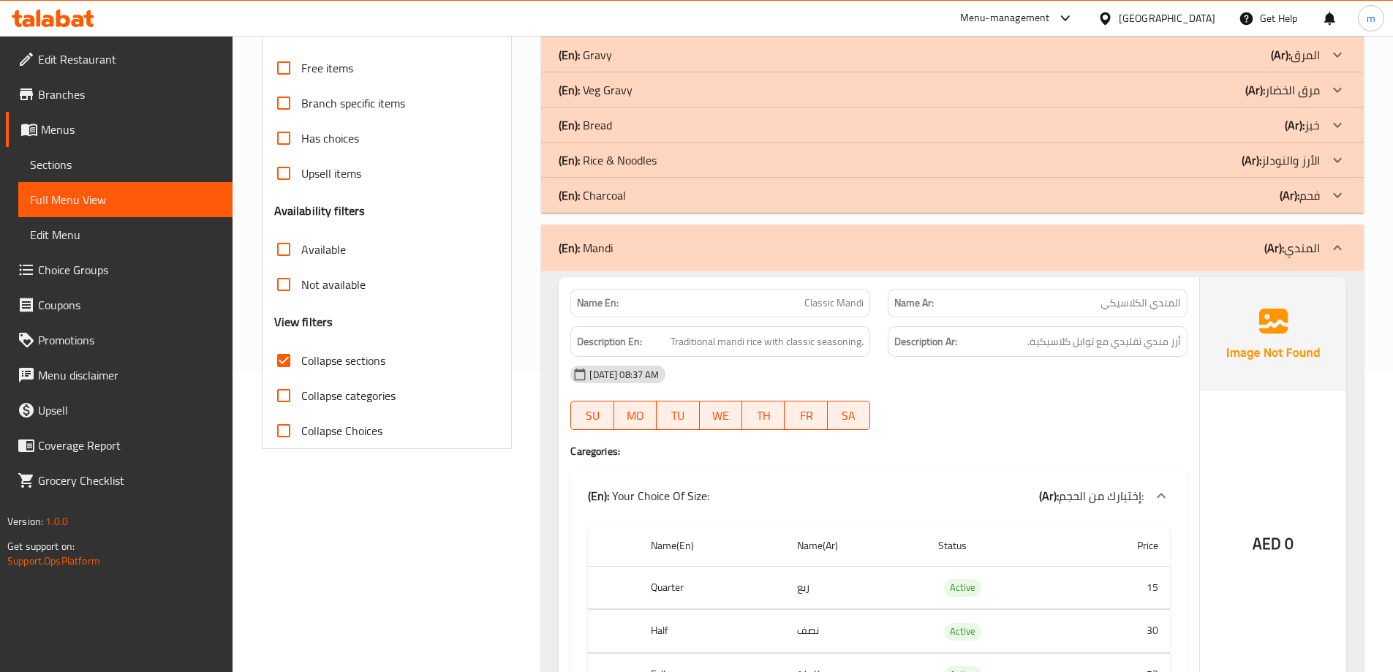
scroll to position [186, 0]
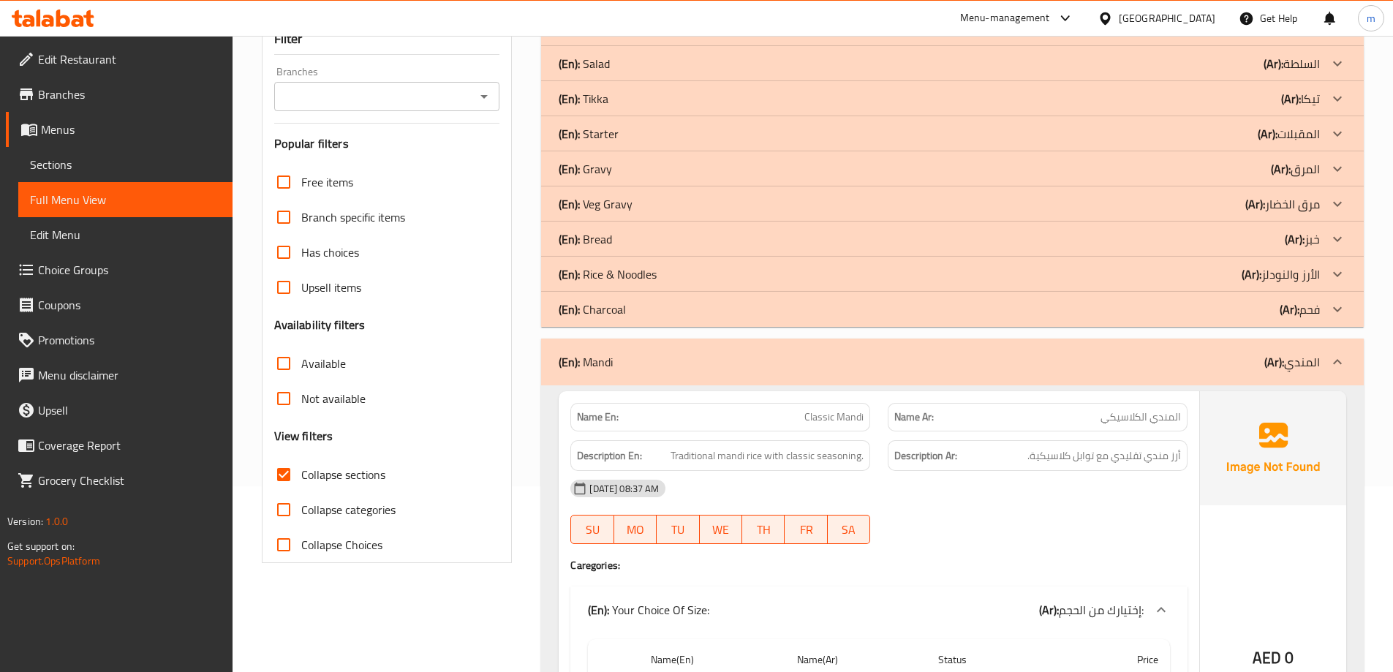
click at [1257, 366] on div "(En): Mandi (Ar): المندي" at bounding box center [939, 362] width 761 height 18
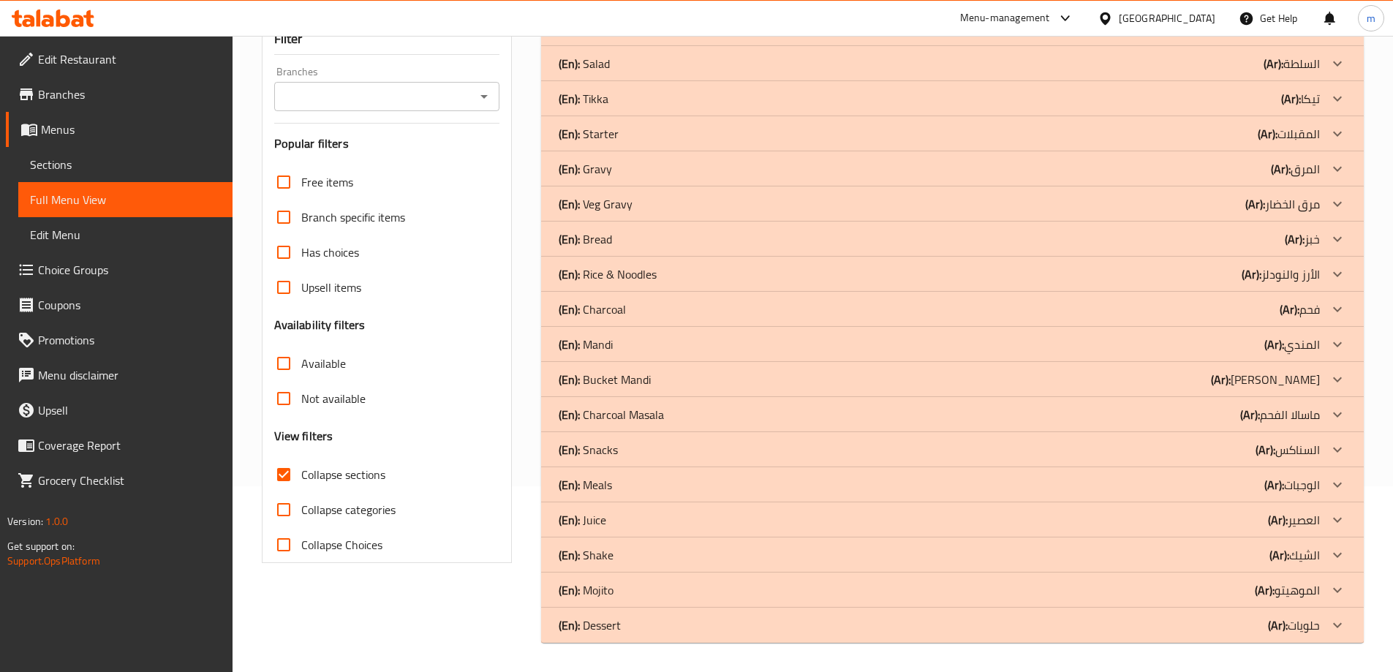
click at [1269, 39] on b "(Ar):" at bounding box center [1279, 29] width 20 height 22
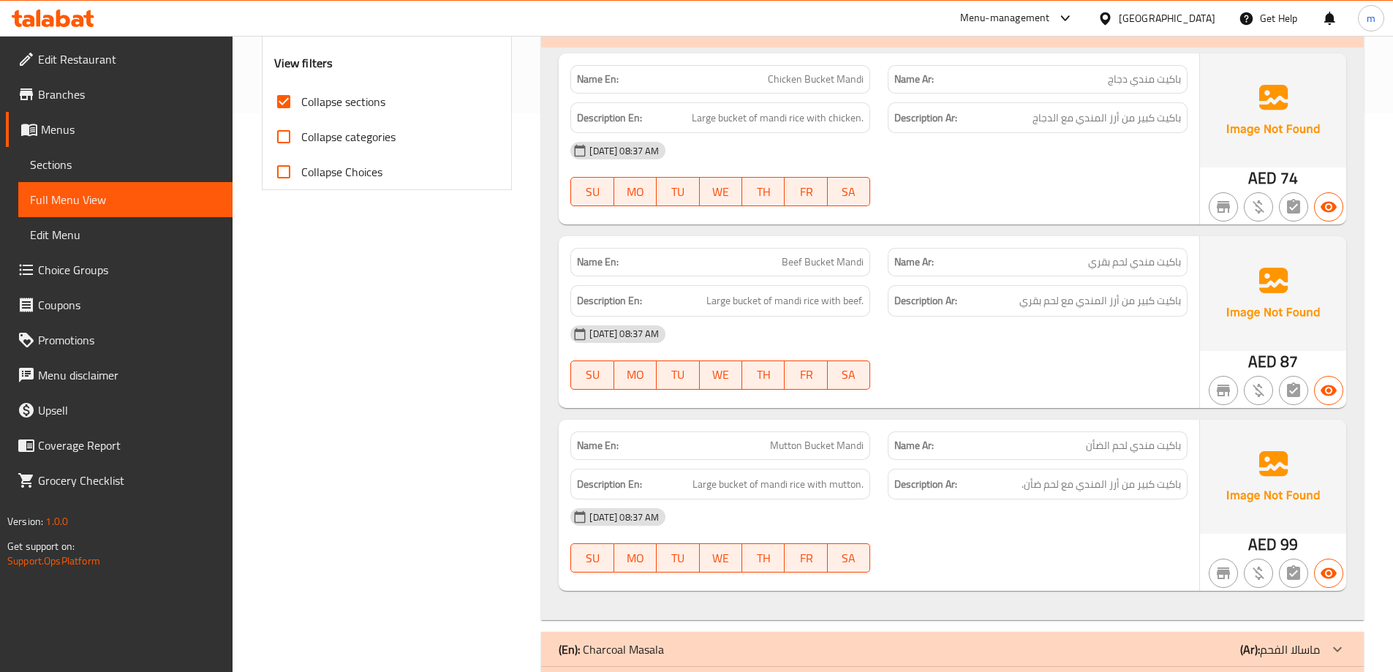
scroll to position [585, 0]
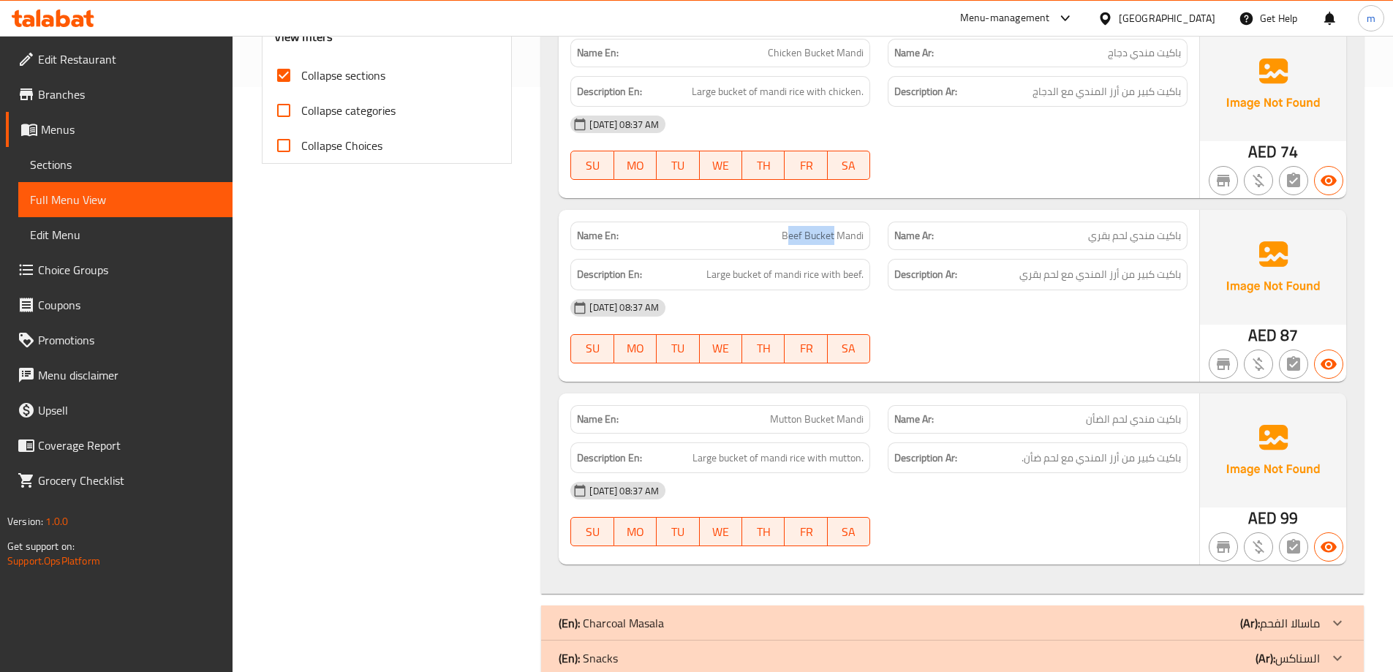
drag, startPoint x: 834, startPoint y: 235, endPoint x: 790, endPoint y: 233, distance: 44.7
click at [790, 233] on span "Beef Bucket Mandi" at bounding box center [823, 235] width 82 height 15
drag, startPoint x: 713, startPoint y: 279, endPoint x: 866, endPoint y: 282, distance: 152.9
click at [866, 282] on div "Description En: Large bucket of mandi rice with beef." at bounding box center [720, 274] width 300 height 31
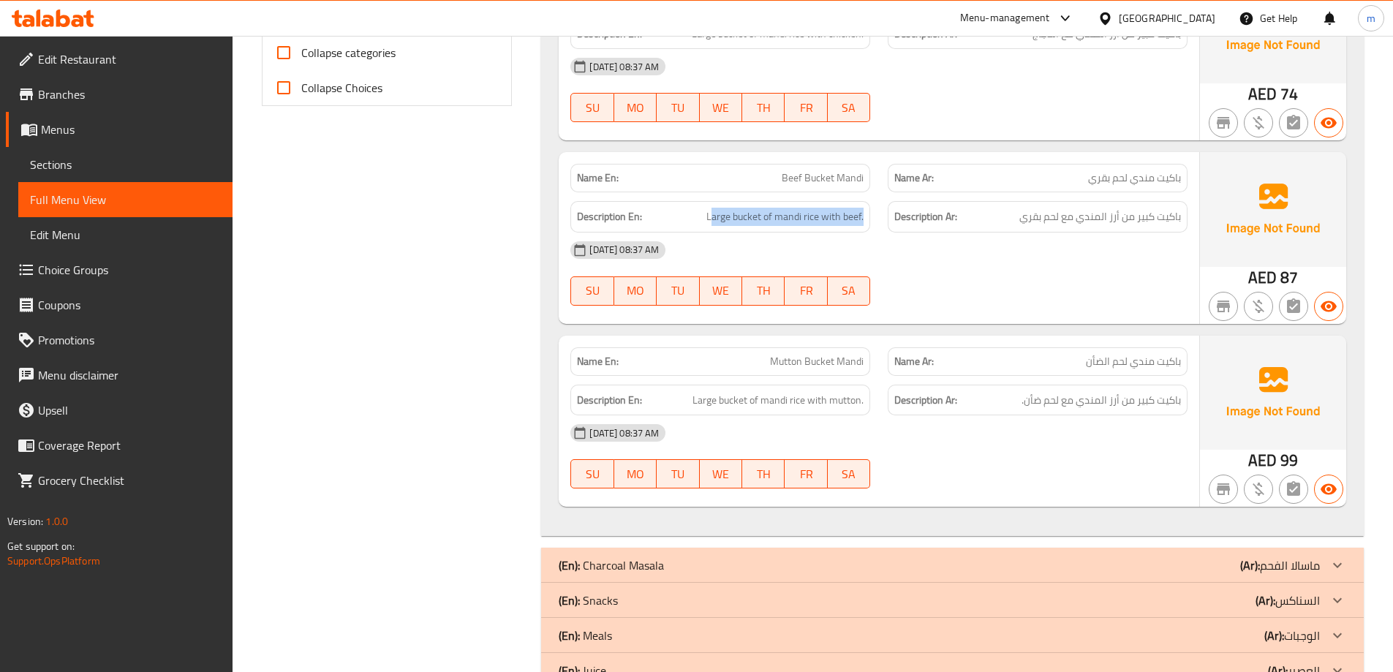
scroll to position [644, 0]
drag, startPoint x: 832, startPoint y: 357, endPoint x: 751, endPoint y: 367, distance: 81.8
click at [751, 367] on p "Name En: Mutton Bucket Mandi" at bounding box center [720, 360] width 287 height 15
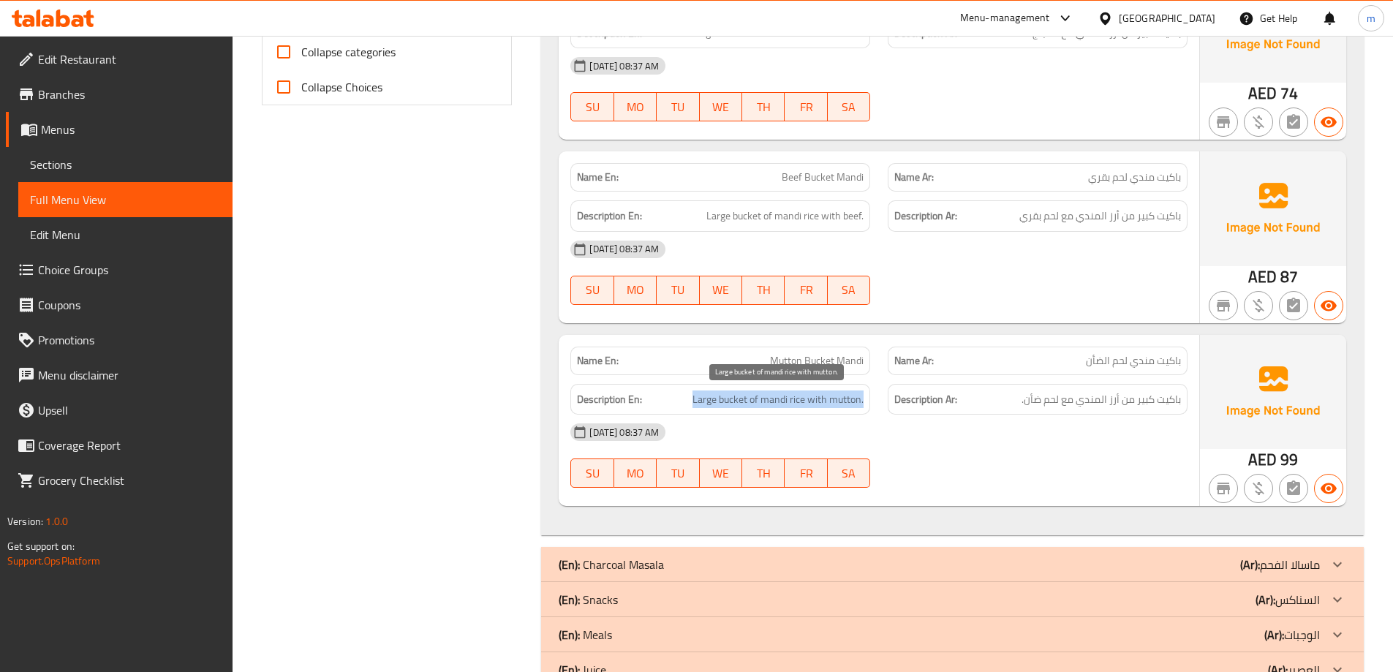
drag, startPoint x: 694, startPoint y: 399, endPoint x: 864, endPoint y: 399, distance: 170.4
click at [864, 399] on div "Description En: Large bucket of mandi rice with mutton." at bounding box center [720, 399] width 300 height 31
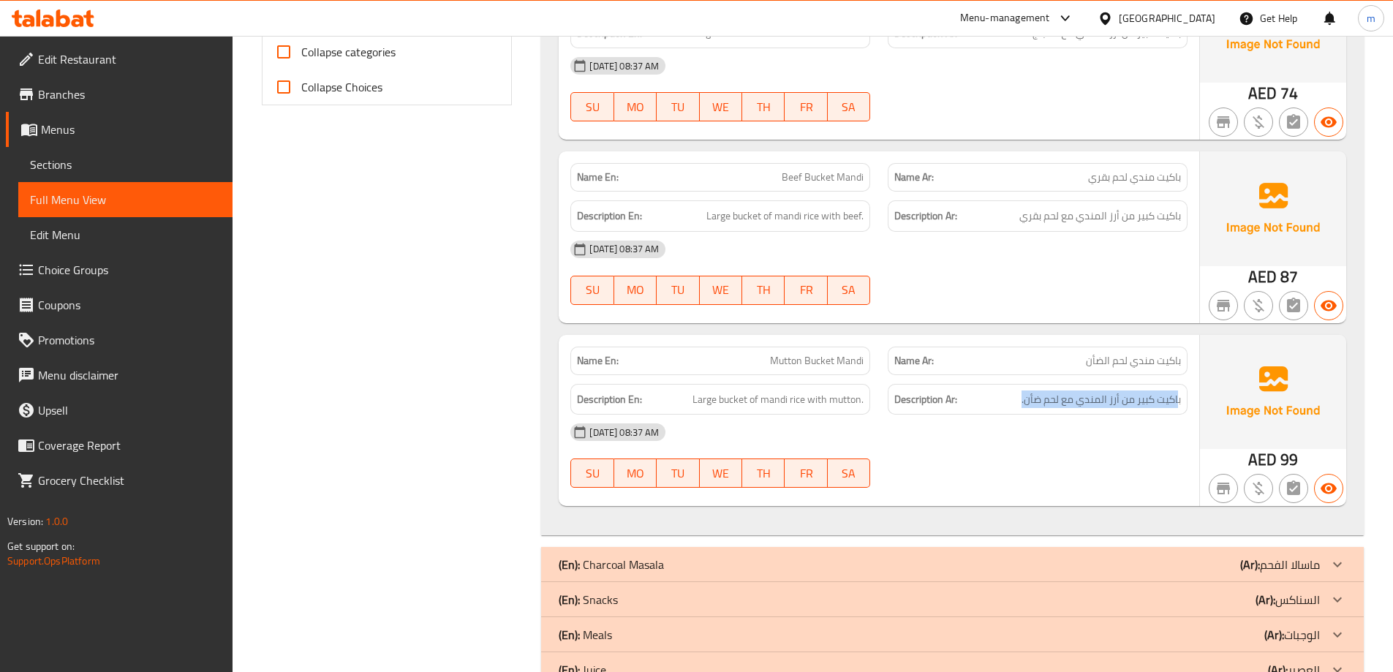
drag, startPoint x: 1178, startPoint y: 396, endPoint x: 944, endPoint y: 401, distance: 234.1
click at [1009, 412] on div "Description Ar: باكيت كبير من أرز المندي مع لحم ضأن." at bounding box center [1038, 399] width 300 height 31
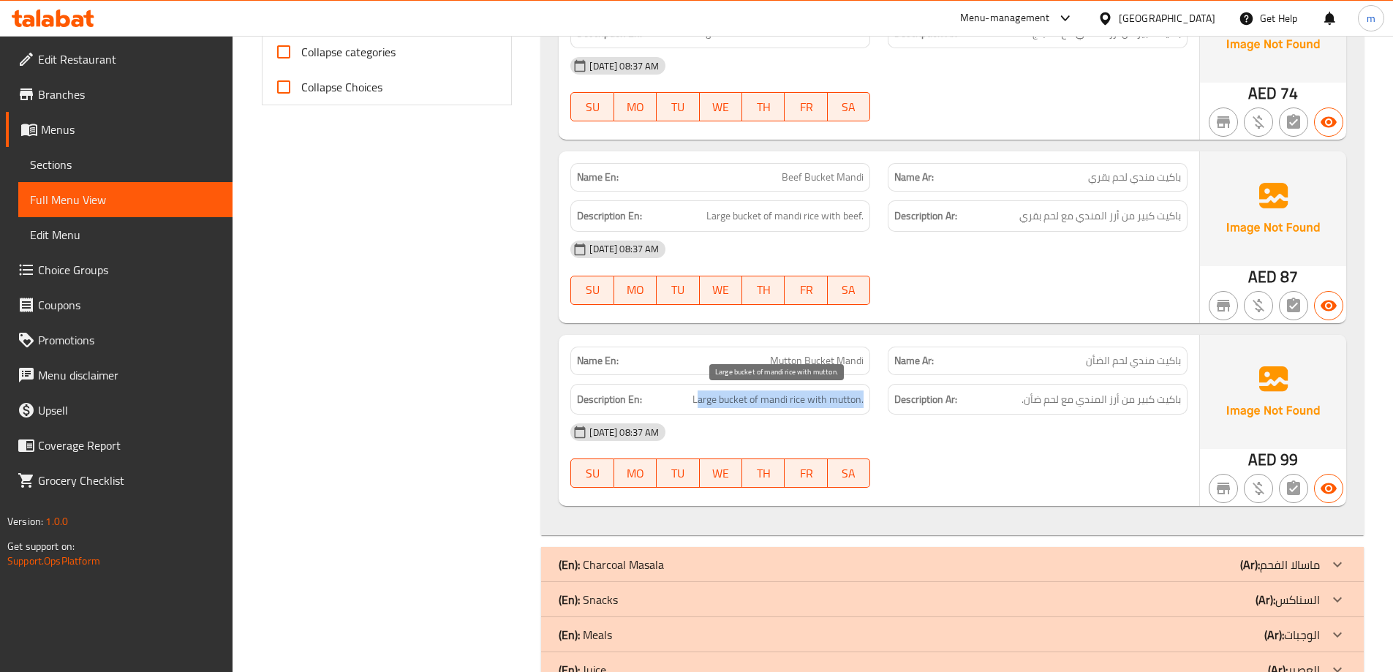
drag, startPoint x: 703, startPoint y: 389, endPoint x: 866, endPoint y: 392, distance: 163.1
click at [866, 392] on div "Description En: Large bucket of mandi rice with mutton." at bounding box center [720, 399] width 300 height 31
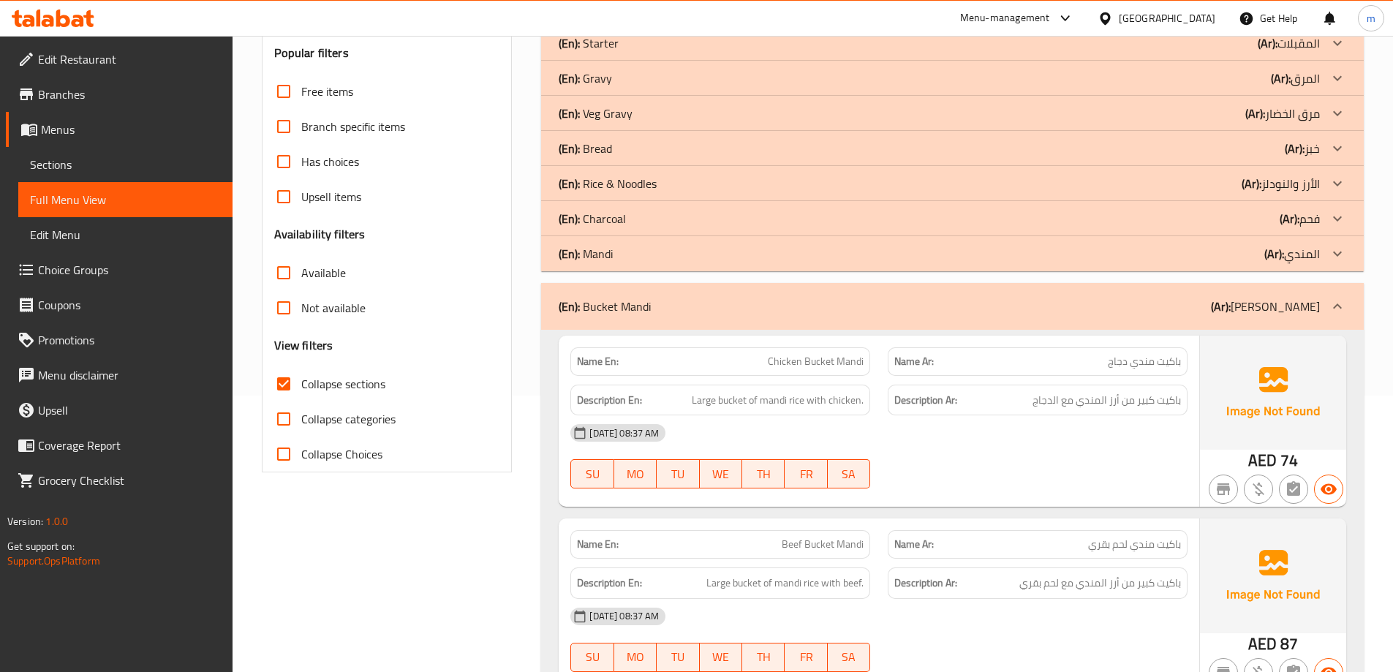
scroll to position [278, 0]
click at [1107, 412] on div "Description Ar: باكيت كبير من أرز المندي مع الدجاج" at bounding box center [1038, 398] width 300 height 31
click at [1183, 294] on div "(En): Bucket Mandi (Ar): باكيت مندي" at bounding box center [952, 305] width 823 height 47
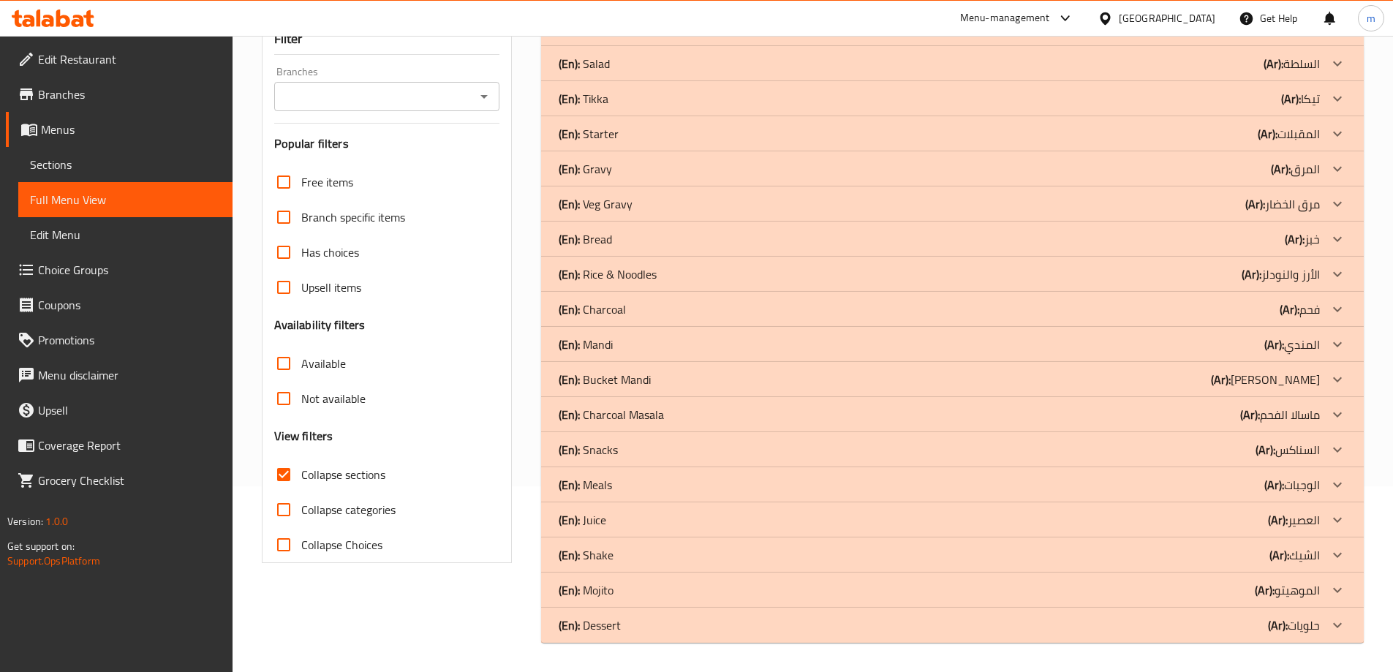
scroll to position [186, 0]
click at [1269, 37] on p "(Ar): ماسالا الفحم" at bounding box center [1294, 29] width 51 height 18
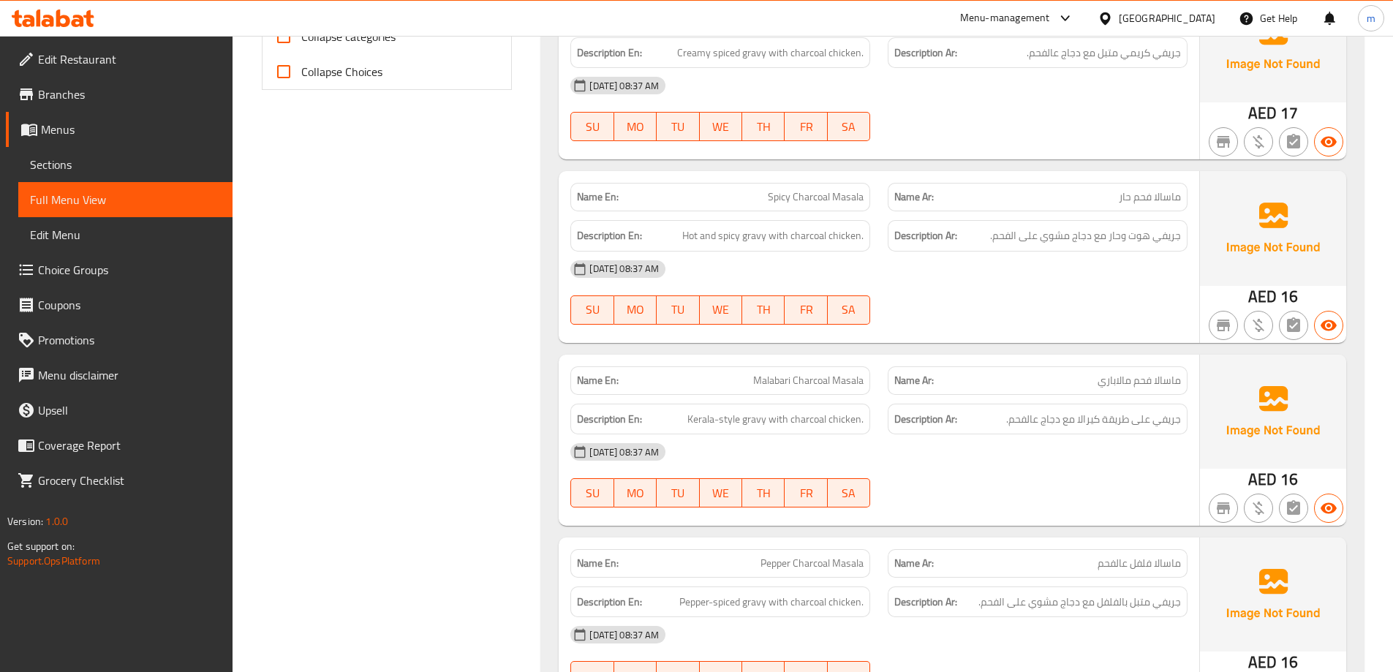
scroll to position [683, 0]
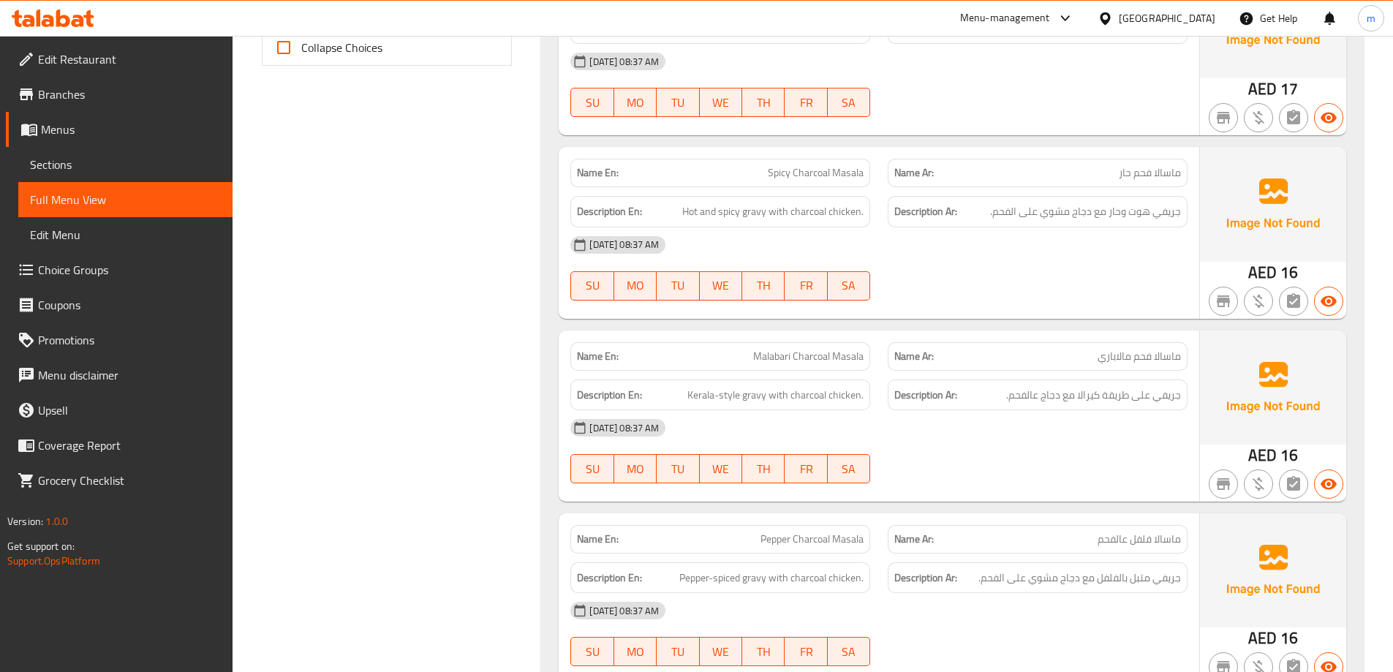
click at [850, 174] on span "Spicy Charcoal Masala" at bounding box center [816, 172] width 96 height 15
click at [849, 174] on span "Spicy Charcoal Masala" at bounding box center [816, 172] width 96 height 15
copy span "Spicy Charcoal Masala"
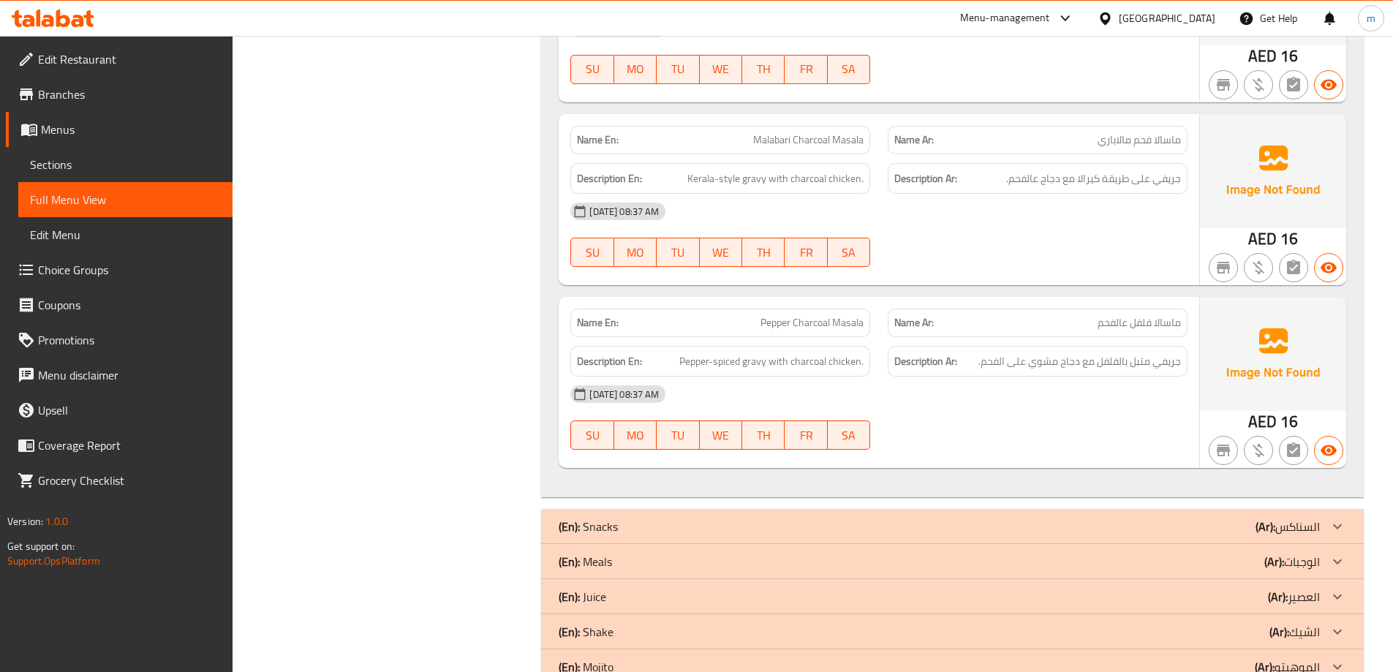
scroll to position [902, 0]
drag, startPoint x: 1126, startPoint y: 135, endPoint x: 1098, endPoint y: 147, distance: 29.5
click at [1100, 145] on span "ماسالا فحم مالاباري" at bounding box center [1139, 136] width 83 height 15
drag, startPoint x: 768, startPoint y: 137, endPoint x: 785, endPoint y: 137, distance: 16.8
click at [785, 137] on span "Malabari Charcoal Masala" at bounding box center [808, 136] width 110 height 15
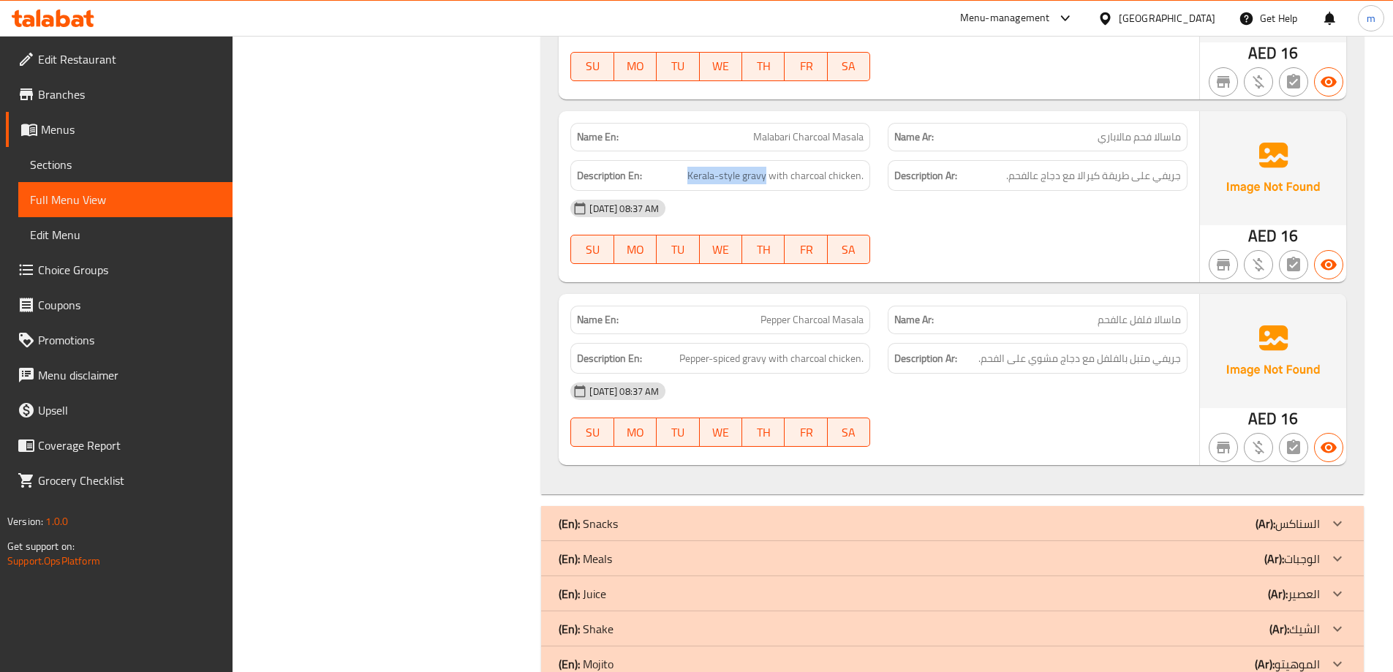
drag, startPoint x: 747, startPoint y: 176, endPoint x: 685, endPoint y: 173, distance: 62.3
click at [685, 173] on h6 "Description En: Kerala-style gravy with charcoal chicken." at bounding box center [720, 176] width 287 height 18
drag, startPoint x: 847, startPoint y: 317, endPoint x: 811, endPoint y: 300, distance: 39.9
click at [821, 314] on span "Pepper Charcoal Masala" at bounding box center [812, 319] width 103 height 15
drag, startPoint x: 770, startPoint y: 311, endPoint x: 838, endPoint y: 317, distance: 68.3
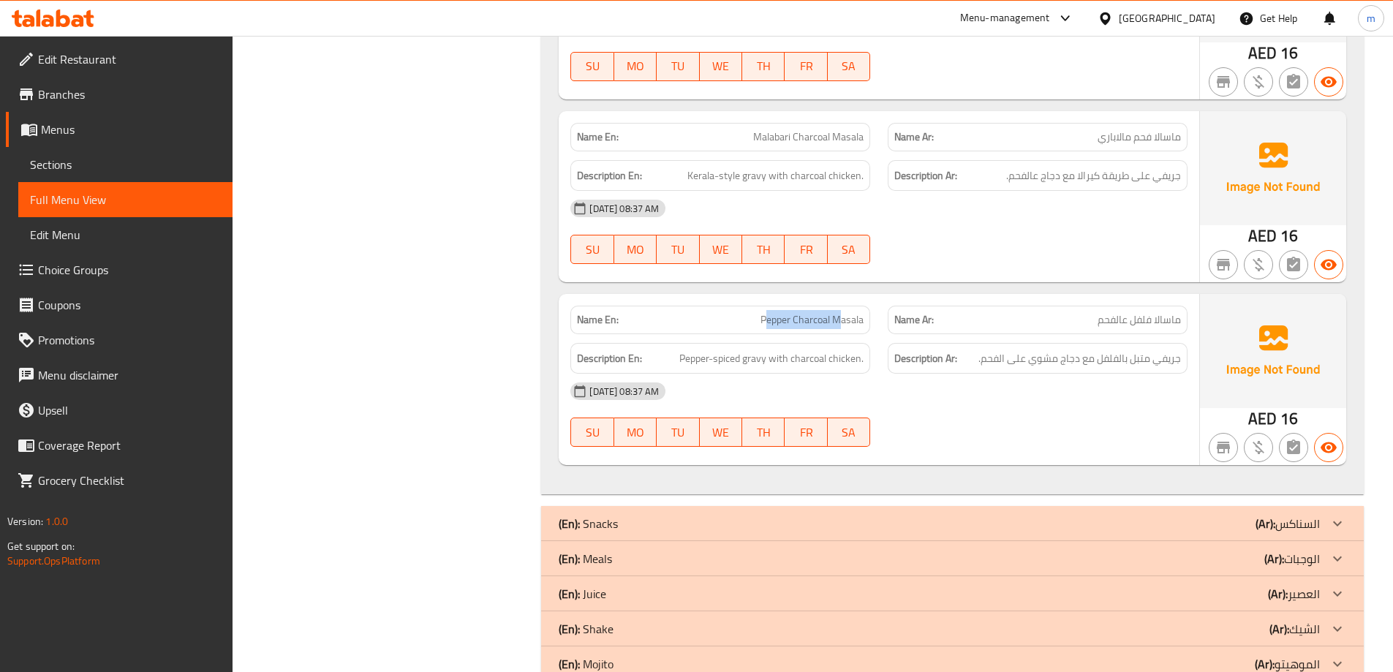
click at [839, 317] on span "Pepper Charcoal Masala" at bounding box center [812, 319] width 103 height 15
drag, startPoint x: 679, startPoint y: 363, endPoint x: 767, endPoint y: 358, distance: 88.6
click at [767, 358] on h6 "Description En: Pepper-spiced gravy with charcoal chicken." at bounding box center [720, 359] width 287 height 18
click at [772, 358] on span "Pepper-spiced gravy with charcoal chicken." at bounding box center [771, 359] width 184 height 18
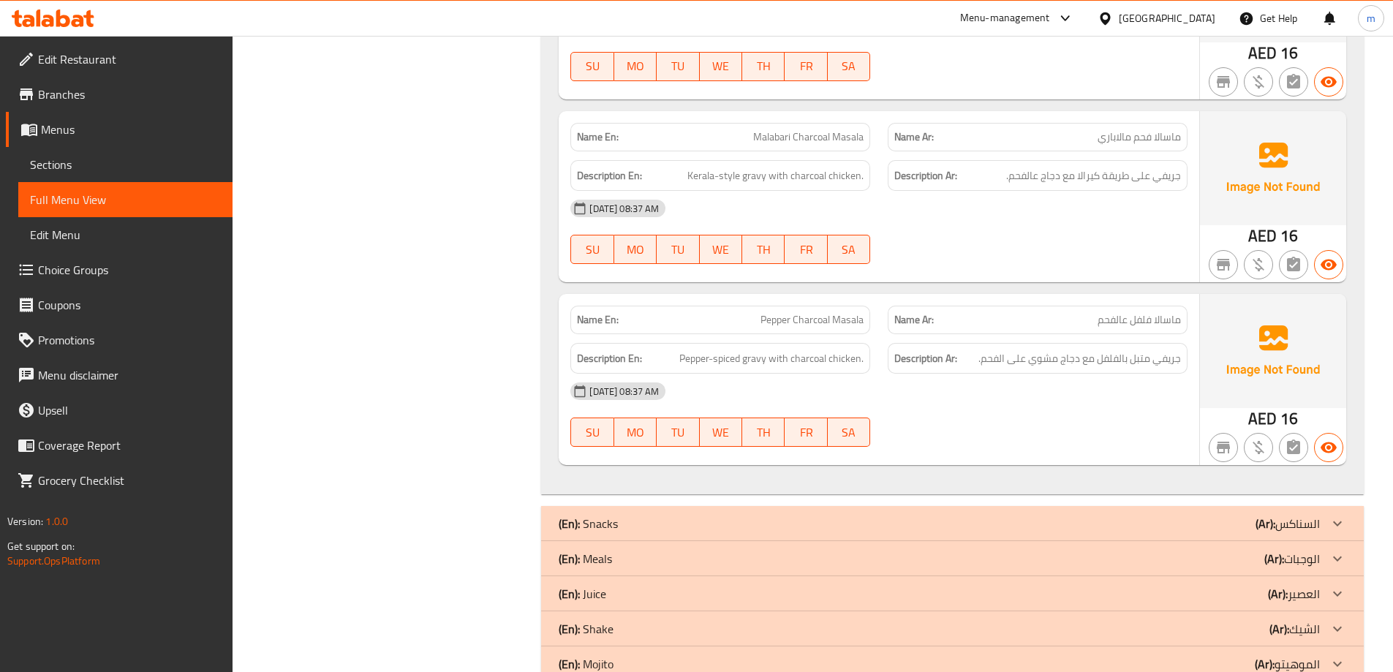
click at [824, 317] on span "Pepper Charcoal Masala" at bounding box center [812, 319] width 103 height 15
copy span "Pepper Charcoal Masala"
drag, startPoint x: 476, startPoint y: 347, endPoint x: 482, endPoint y: 330, distance: 17.8
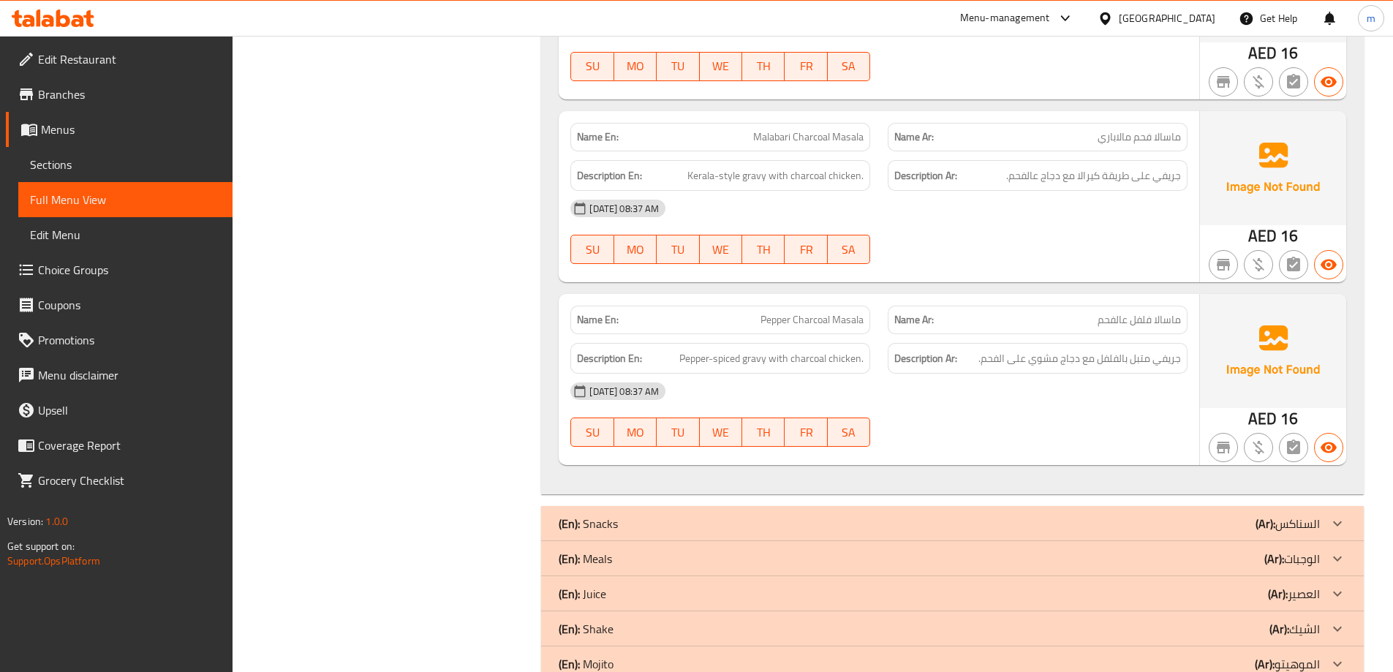
click at [476, 347] on div "Filter Branches Branches Popular filters Free items Branch specific items Has c…" at bounding box center [393, 5] width 280 height 1440
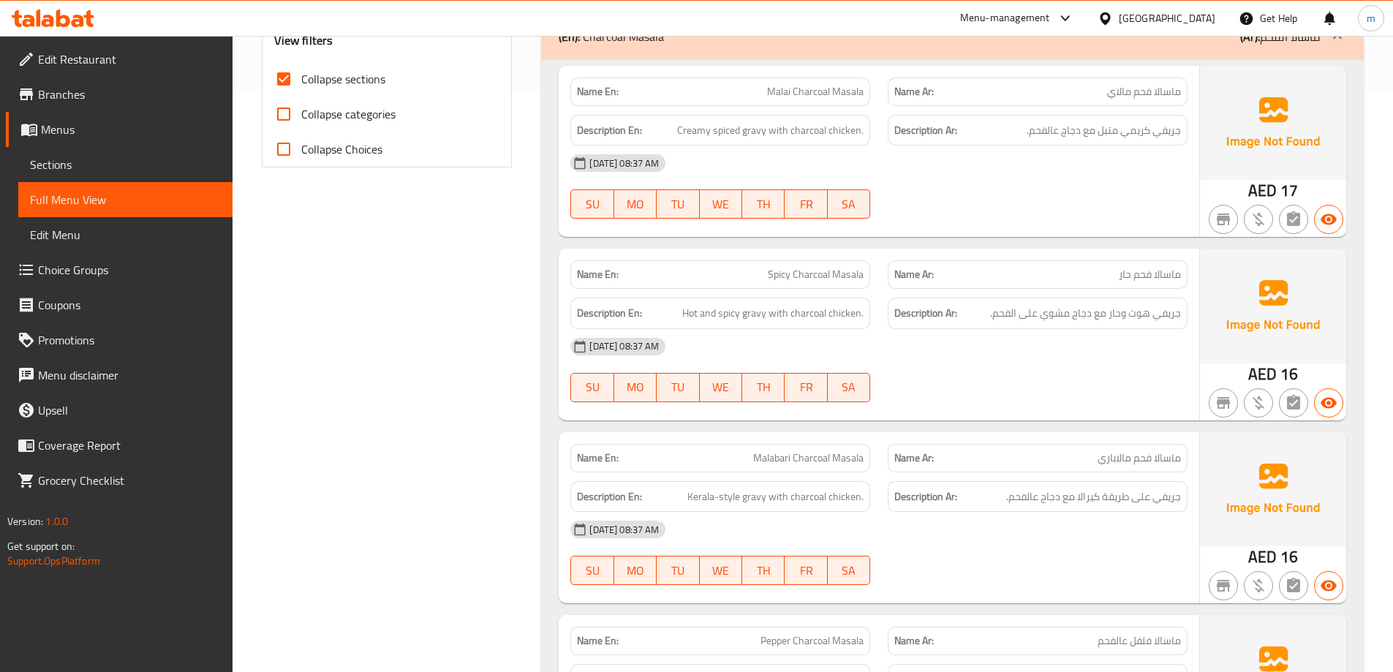
scroll to position [391, 0]
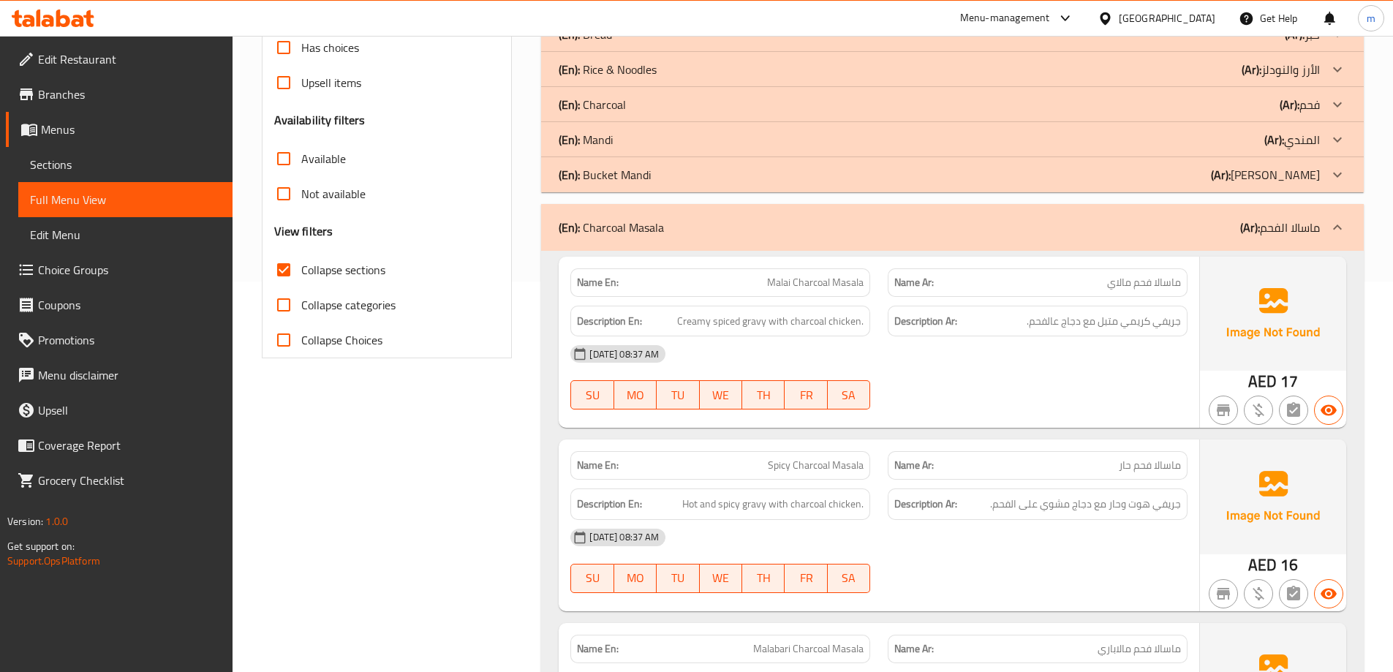
click at [1179, 238] on div "(En): Charcoal Masala (Ar): ماسالا الفحم" at bounding box center [952, 227] width 823 height 47
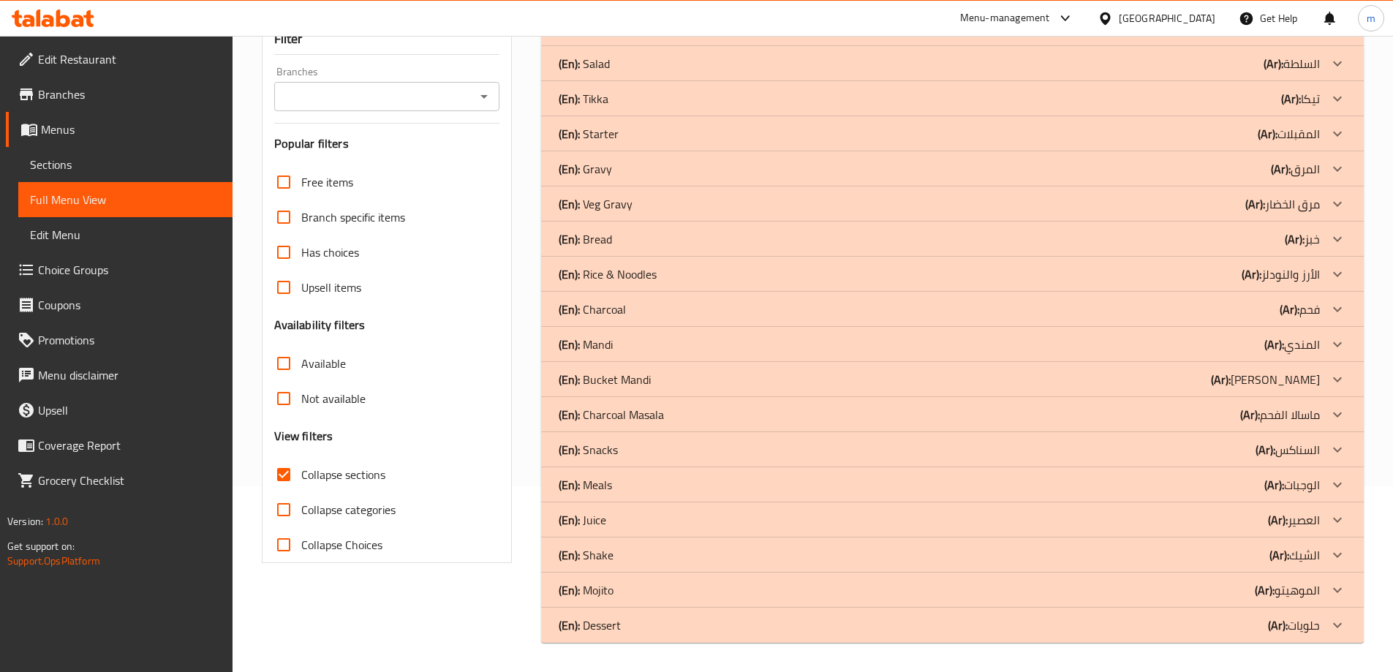
scroll to position [186, 0]
click at [1219, 37] on div "(En): Snacks (Ar): السناكس" at bounding box center [939, 29] width 761 height 18
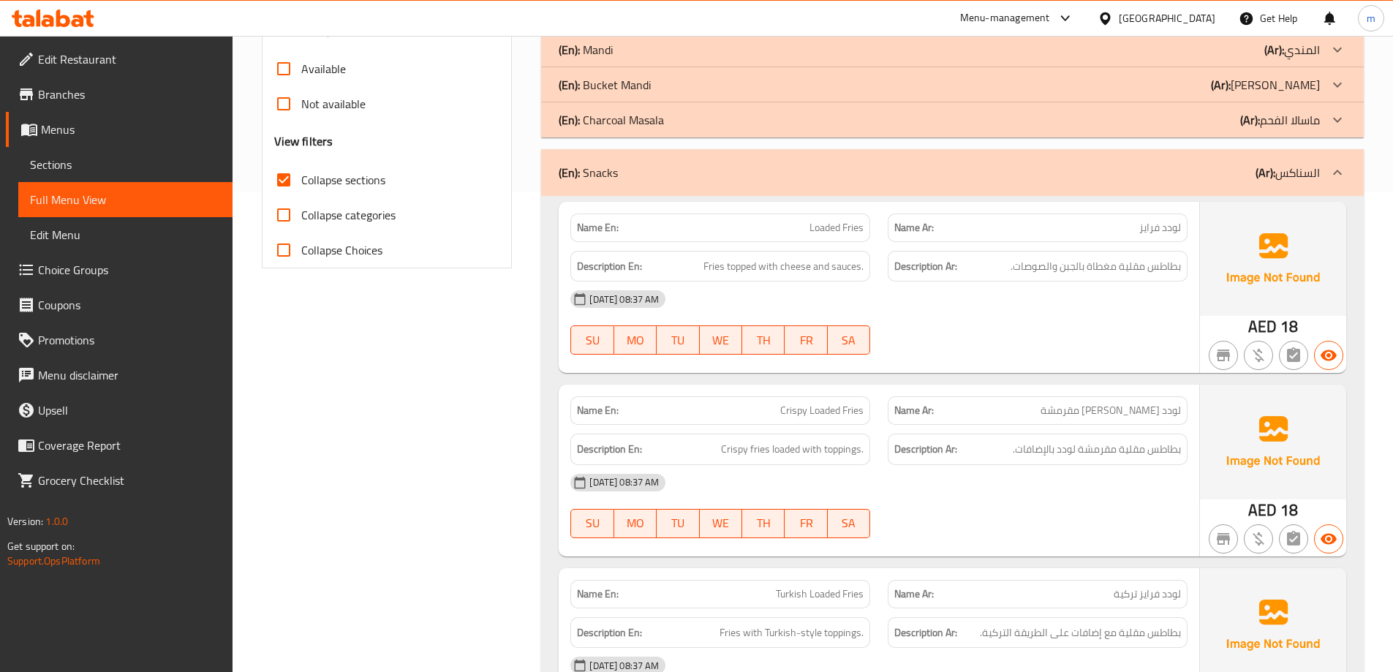
scroll to position [551, 0]
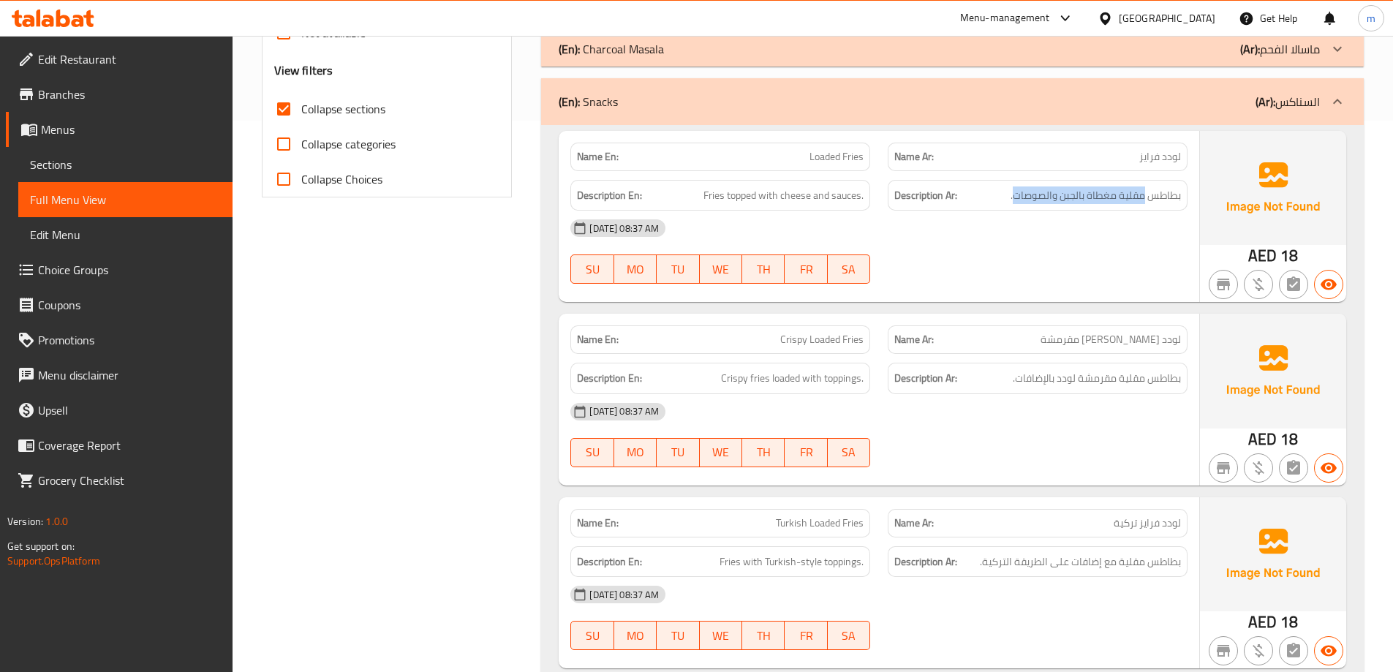
drag, startPoint x: 1144, startPoint y: 204, endPoint x: 1013, endPoint y: 206, distance: 130.9
click at [1013, 206] on div "Description Ar: بطاطس مقلية مغطاة بالجبن والصوصات." at bounding box center [1038, 195] width 300 height 31
drag, startPoint x: 693, startPoint y: 196, endPoint x: 847, endPoint y: 209, distance: 154.9
click at [848, 208] on div "Description En: Fries topped with cheese and sauces." at bounding box center [720, 195] width 300 height 31
drag, startPoint x: 1155, startPoint y: 347, endPoint x: 1094, endPoint y: 347, distance: 60.7
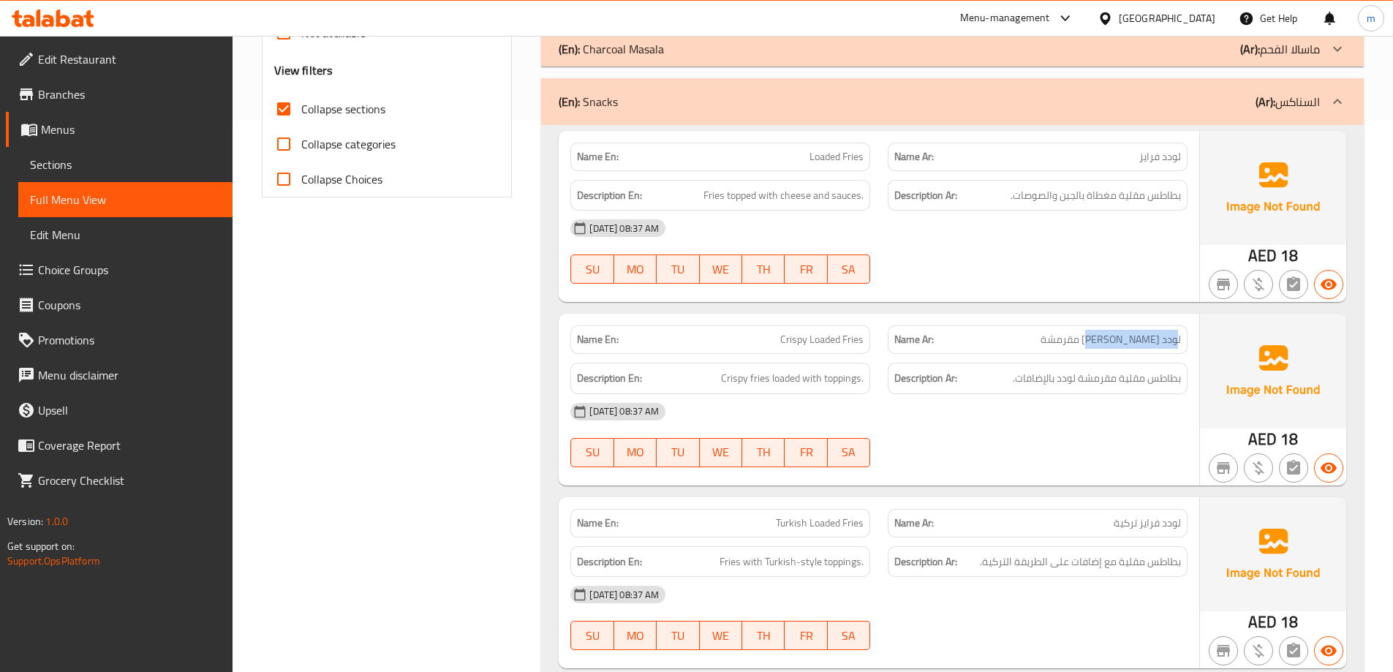
click at [1094, 347] on p "Name Ar: لودد فرايز مقرمشة" at bounding box center [1037, 339] width 287 height 15
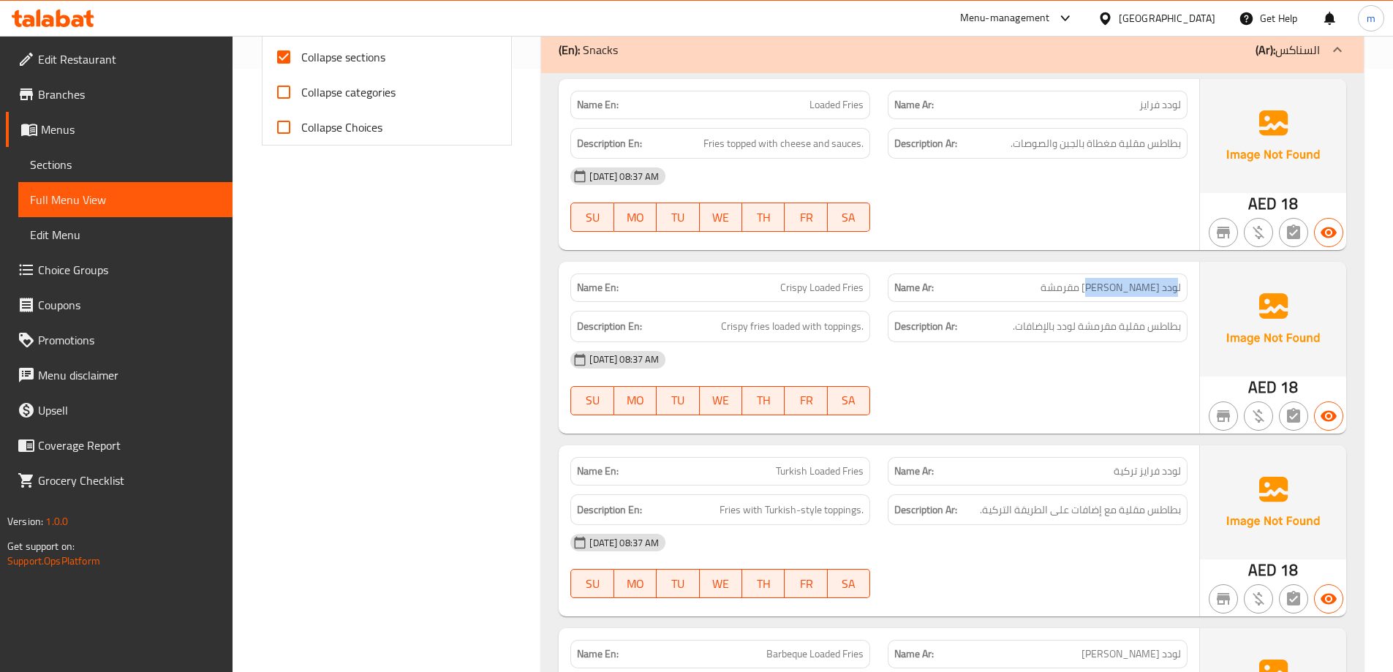
scroll to position [698, 0]
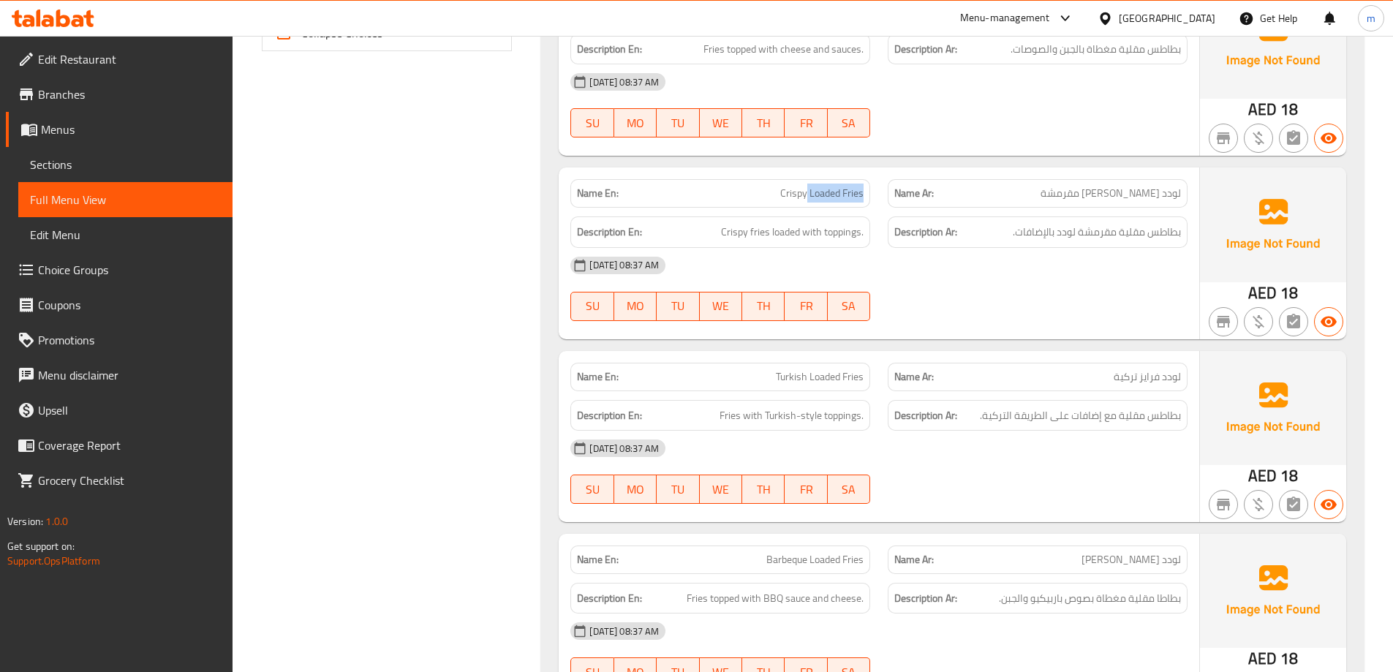
drag, startPoint x: 807, startPoint y: 186, endPoint x: 862, endPoint y: 175, distance: 56.8
click at [862, 175] on div "Name En: Crispy Loaded Fries" at bounding box center [720, 193] width 317 height 46
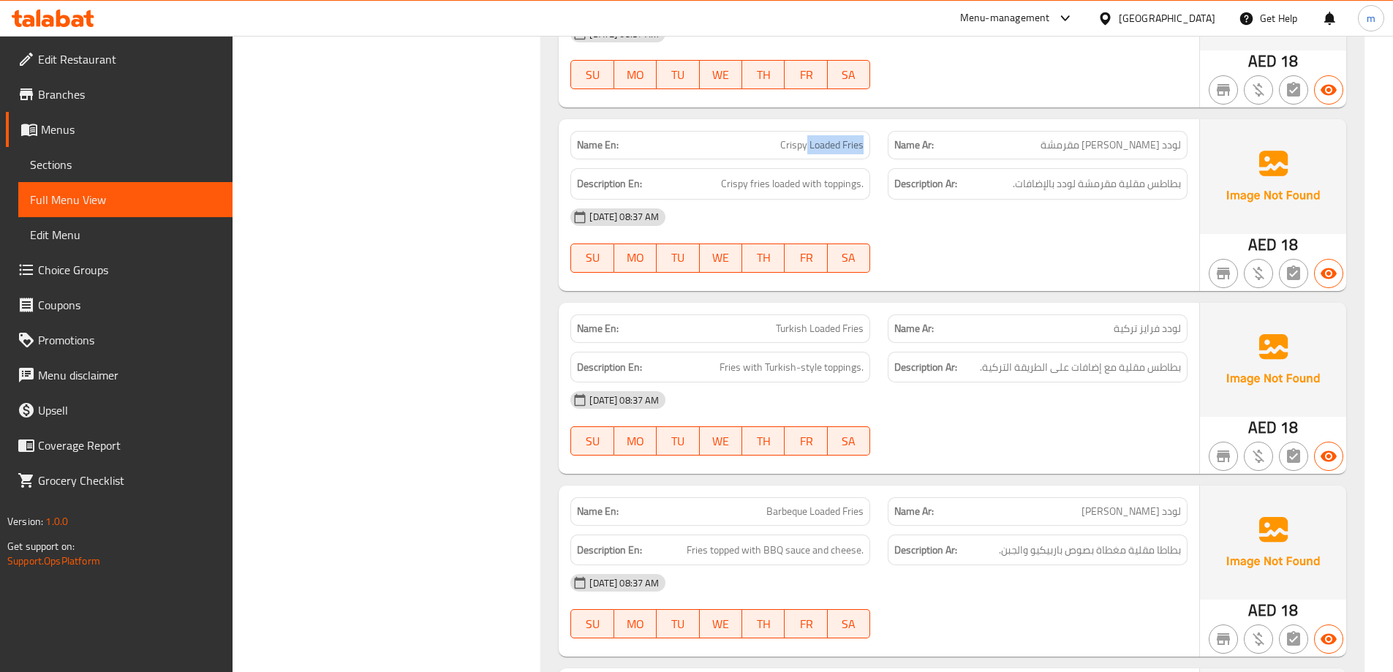
scroll to position [771, 0]
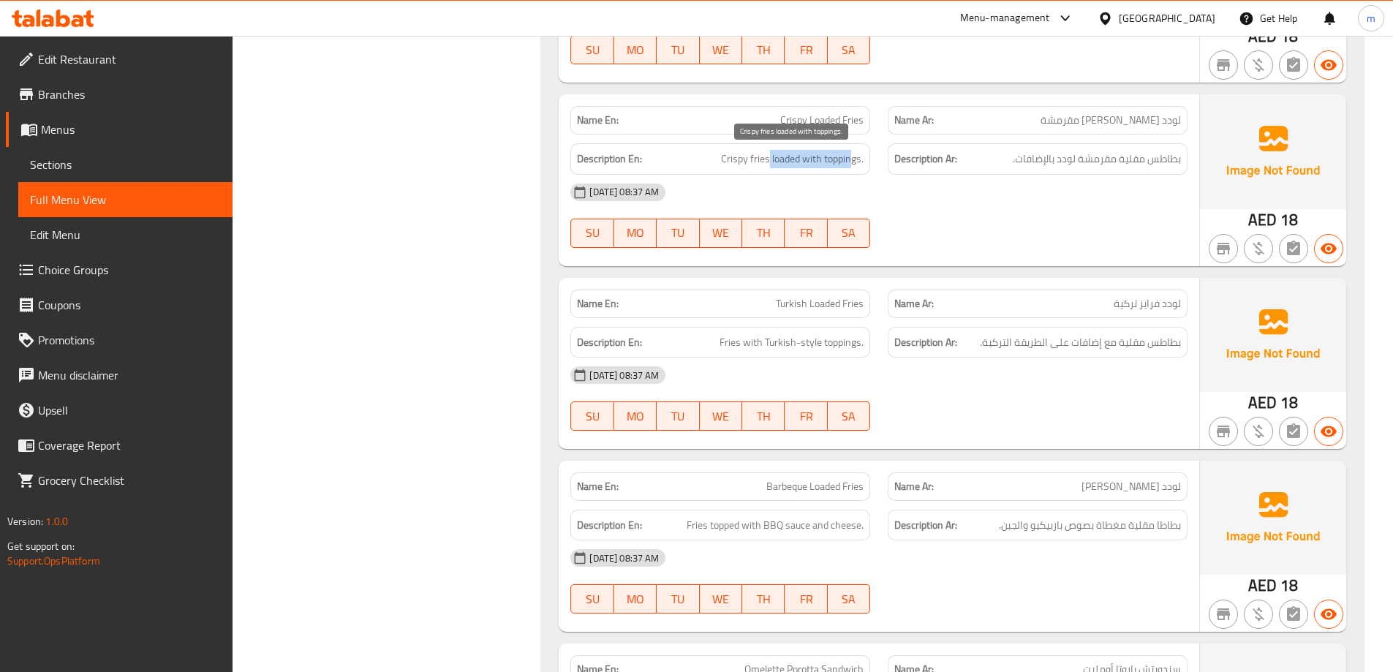
drag, startPoint x: 769, startPoint y: 161, endPoint x: 849, endPoint y: 159, distance: 80.5
click at [849, 159] on span "Crispy fries loaded with toppings." at bounding box center [792, 159] width 143 height 18
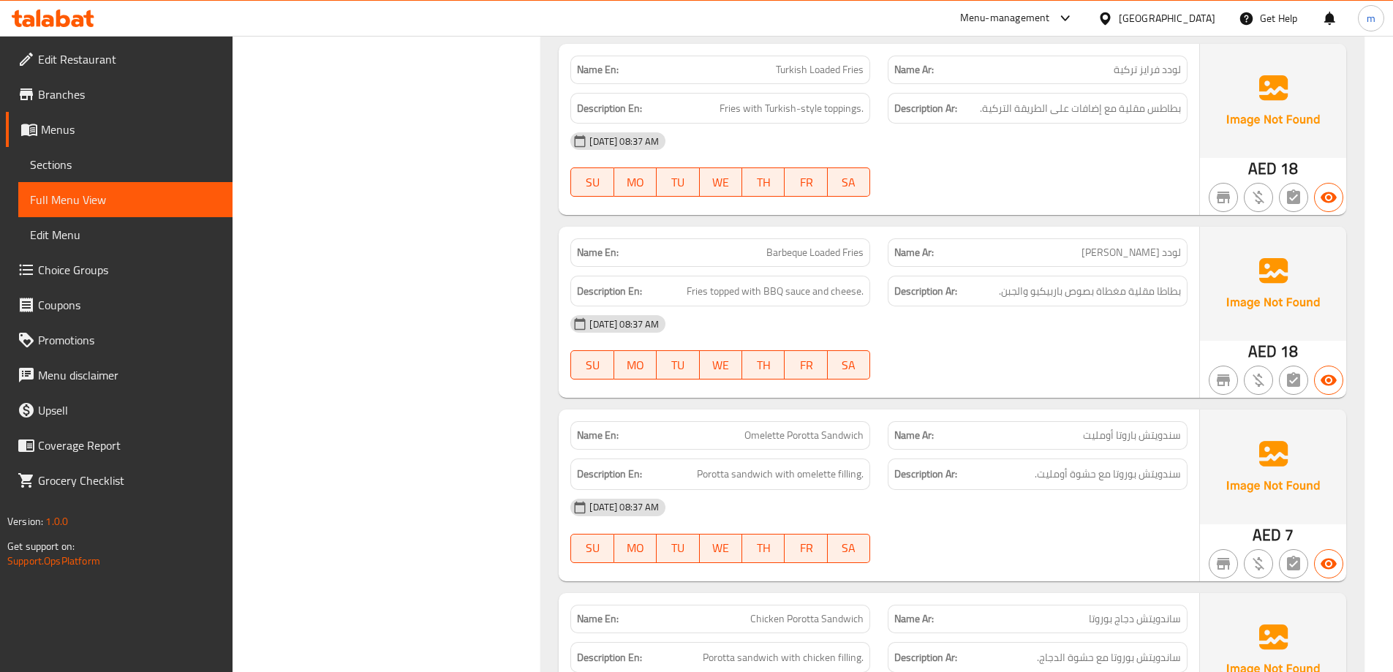
scroll to position [1136, 0]
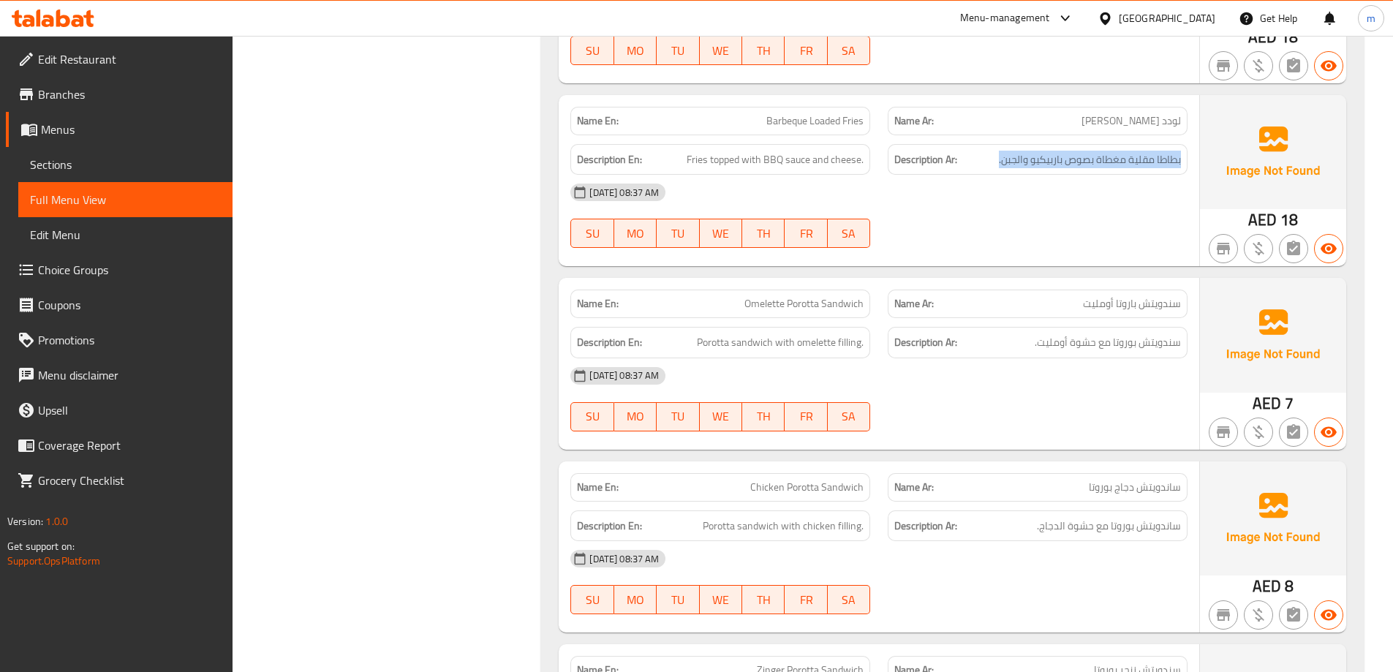
drag, startPoint x: 1162, startPoint y: 165, endPoint x: 991, endPoint y: 166, distance: 171.1
click at [991, 166] on h6 "Description Ar: بطاطا مقلية مغطاة بصوص باربيكيو والجبن." at bounding box center [1037, 160] width 287 height 18
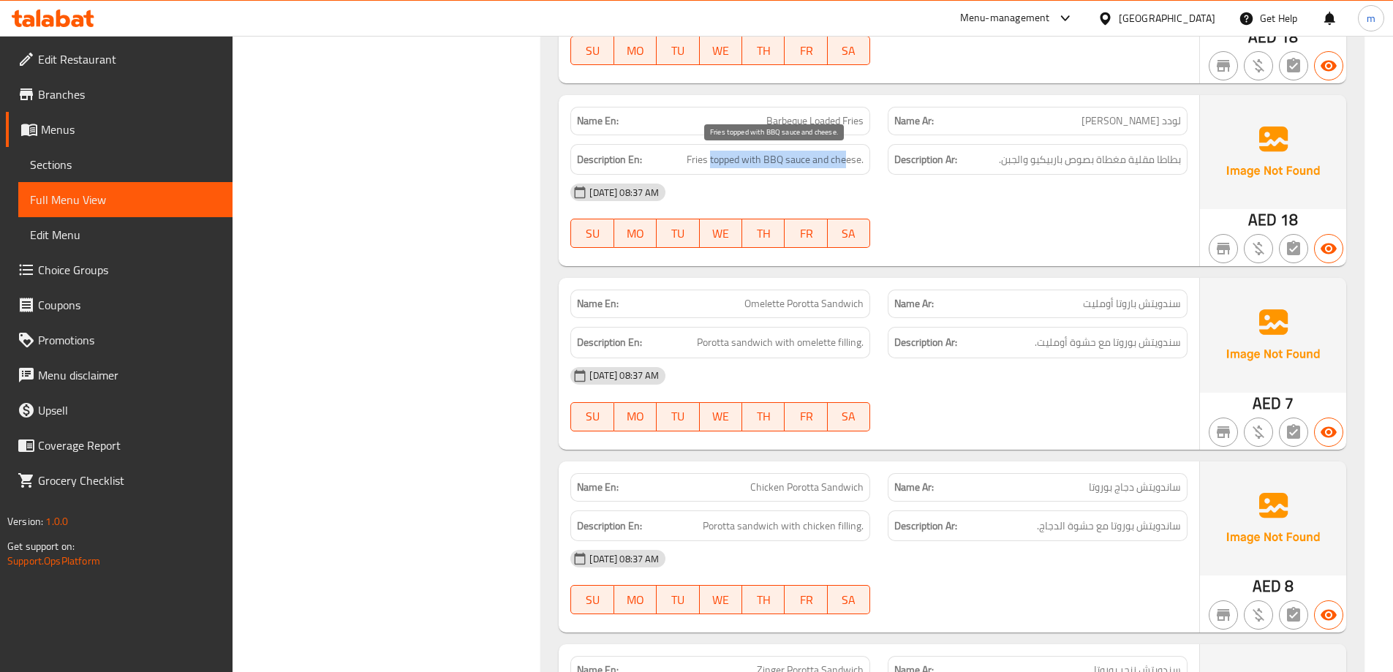
drag, startPoint x: 710, startPoint y: 162, endPoint x: 849, endPoint y: 167, distance: 139.1
click at [849, 167] on span "Fries topped with BBQ sauce and cheese." at bounding box center [775, 160] width 177 height 18
click at [765, 172] on div "Description En: Fries topped with BBQ sauce and cheese." at bounding box center [720, 159] width 300 height 31
drag, startPoint x: 1179, startPoint y: 305, endPoint x: 1049, endPoint y: 306, distance: 130.2
click at [1049, 306] on p "Name Ar: سندويتش باروتا أومليت" at bounding box center [1037, 303] width 287 height 15
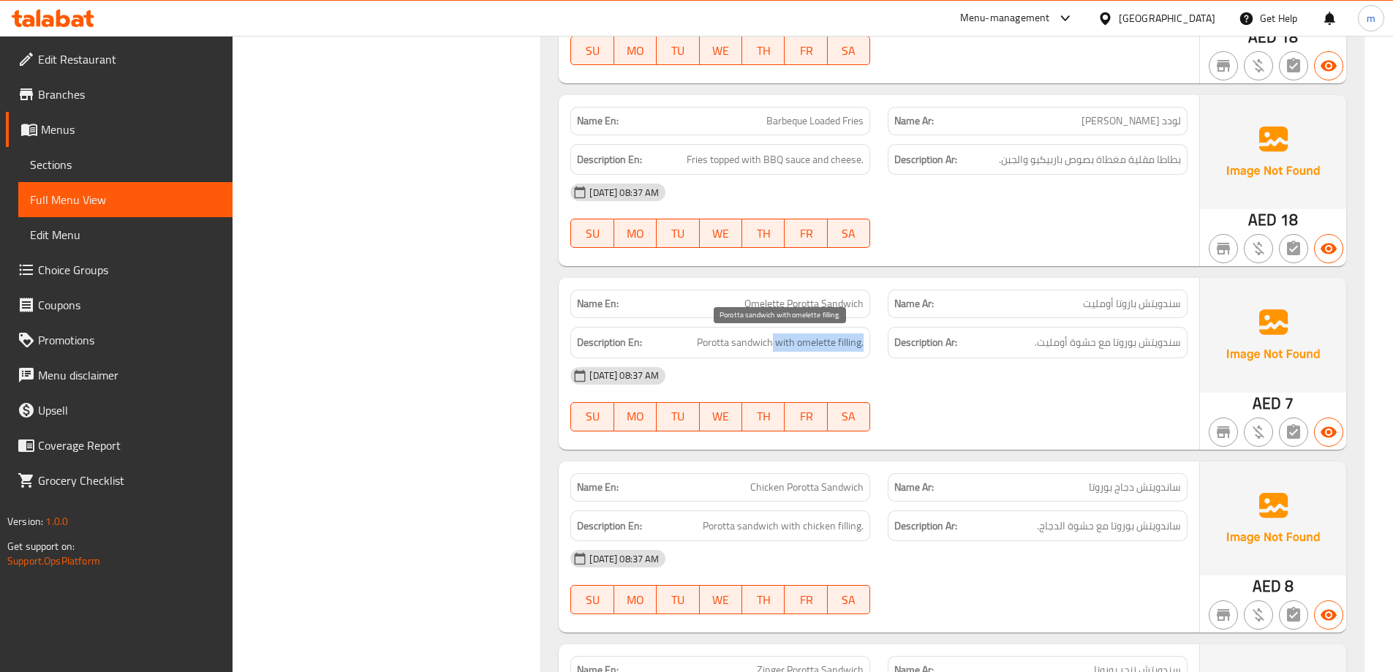
drag, startPoint x: 772, startPoint y: 341, endPoint x: 863, endPoint y: 344, distance: 91.5
click at [863, 344] on span "Porotta sandwich with omelette filling." at bounding box center [780, 342] width 167 height 18
click at [795, 303] on span "Omelette Porotta Sandwich" at bounding box center [803, 303] width 119 height 15
copy span "Porotta"
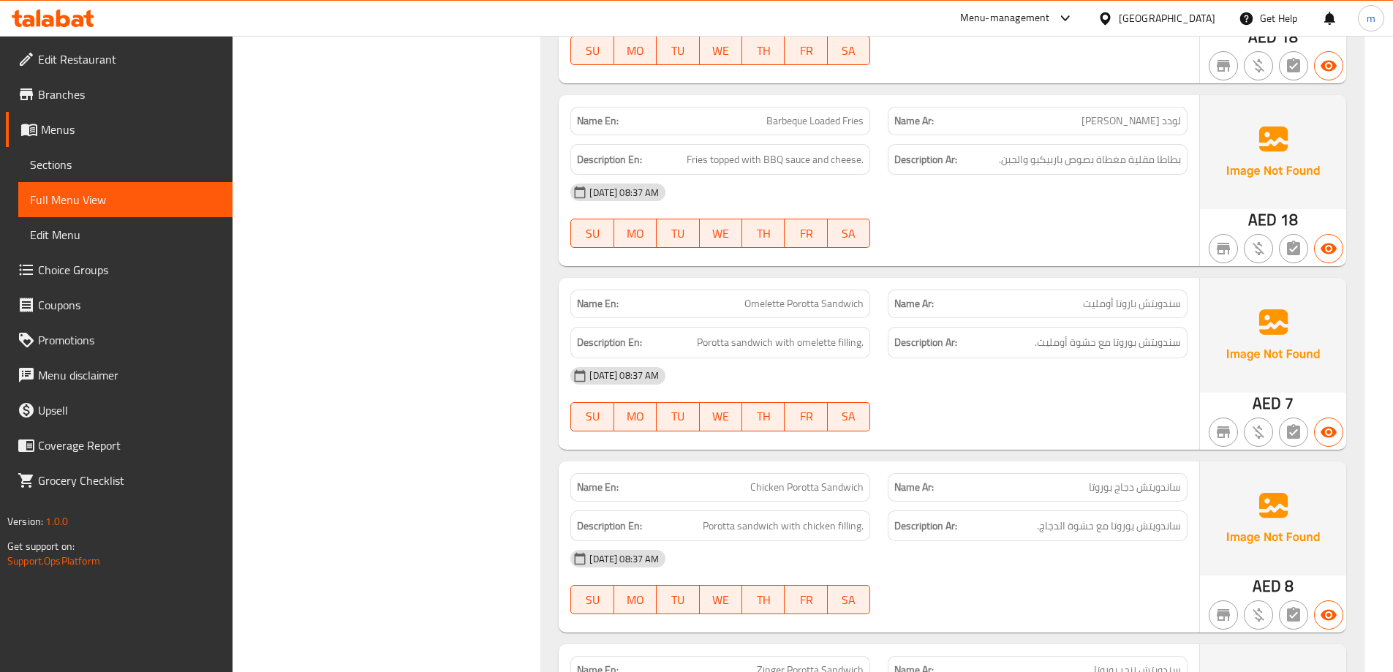
click at [829, 308] on span "Omelette Porotta Sandwich" at bounding box center [803, 303] width 119 height 15
copy span "Omelette Porotta Sandwich"
click at [799, 298] on span "Omelette Porotta Sandwich" at bounding box center [803, 303] width 119 height 15
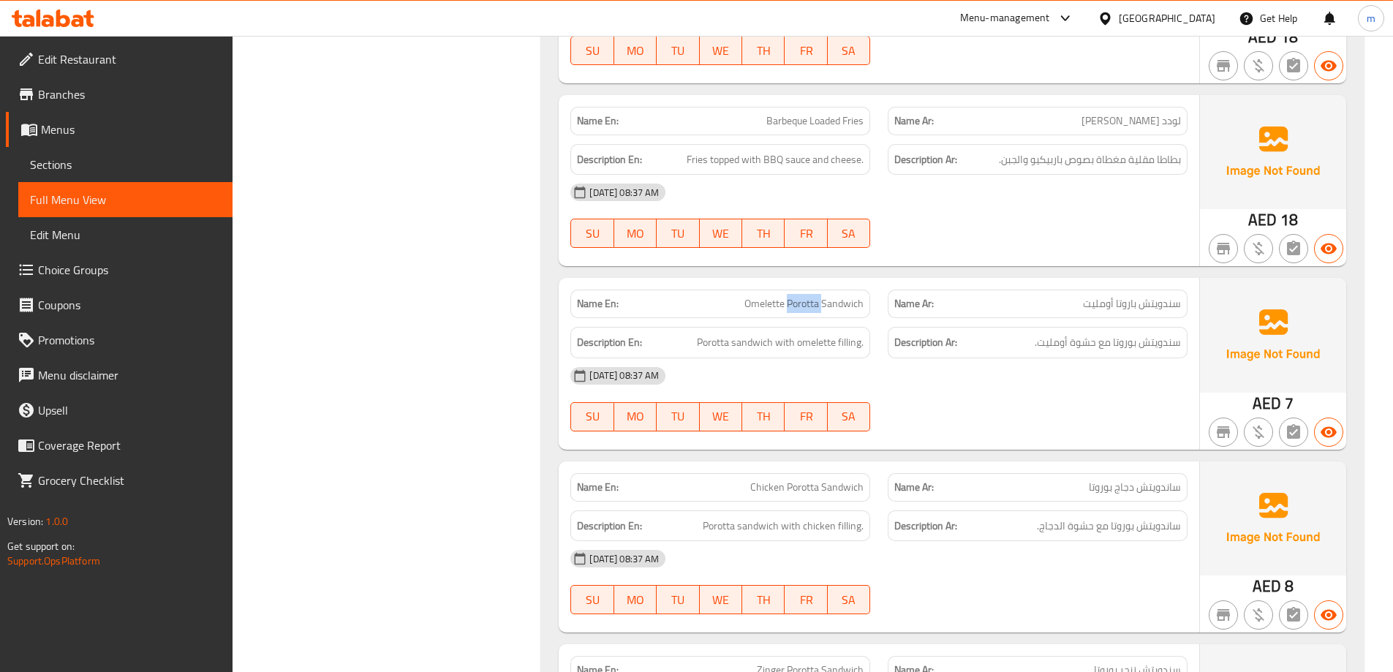
click at [799, 298] on span "Omelette Porotta Sandwich" at bounding box center [803, 303] width 119 height 15
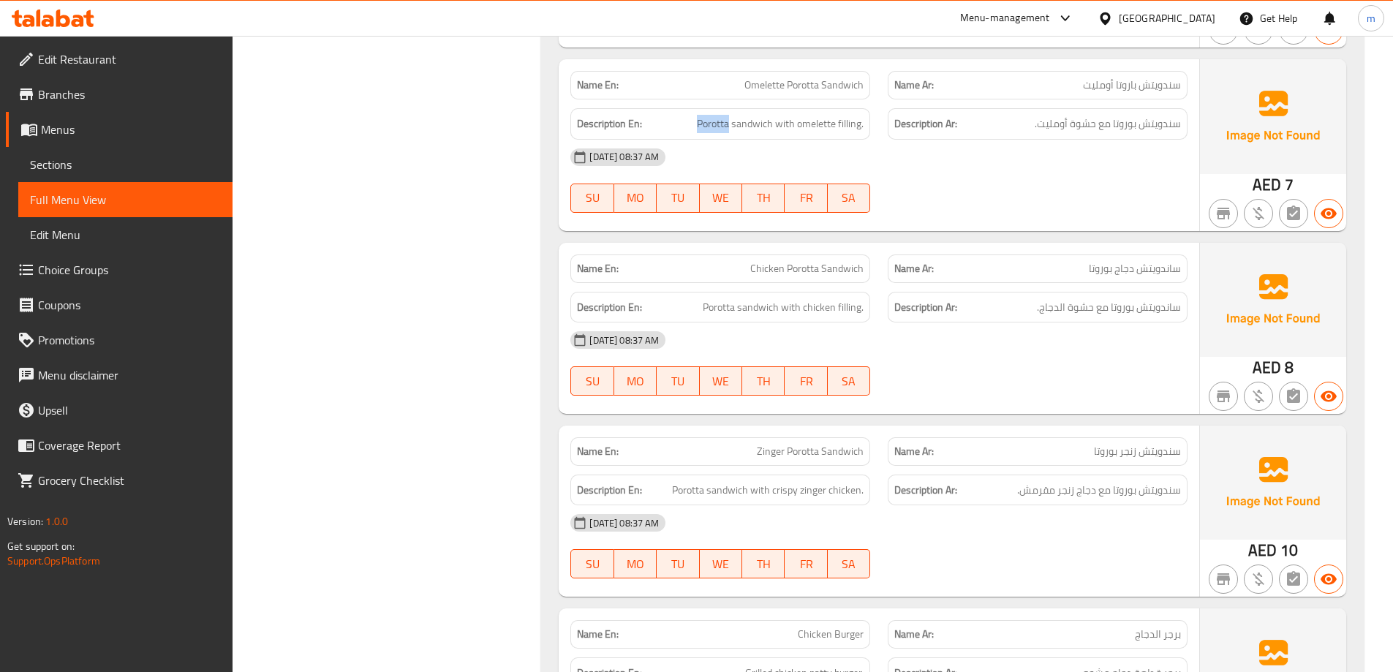
scroll to position [1356, 0]
drag, startPoint x: 783, startPoint y: 307, endPoint x: 881, endPoint y: 356, distance: 108.9
click at [864, 309] on div "Description En: Porotta sandwich with chicken filling." at bounding box center [720, 306] width 300 height 31
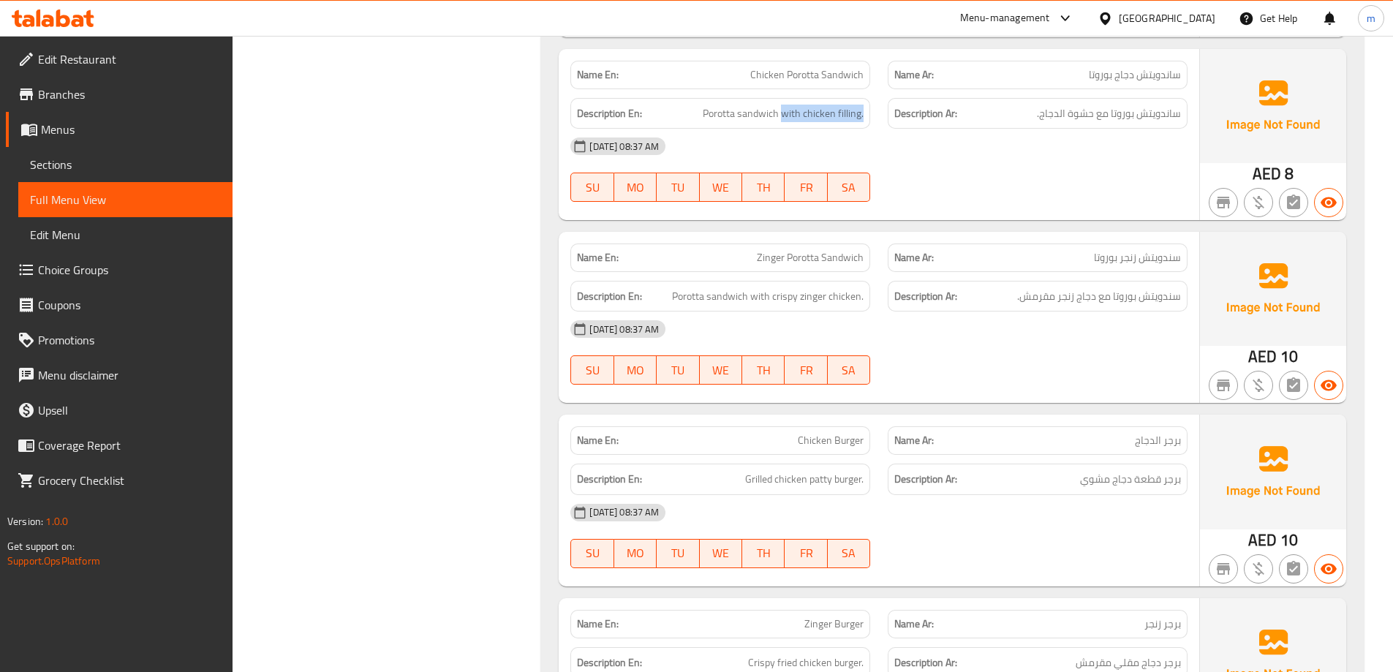
scroll to position [1575, 0]
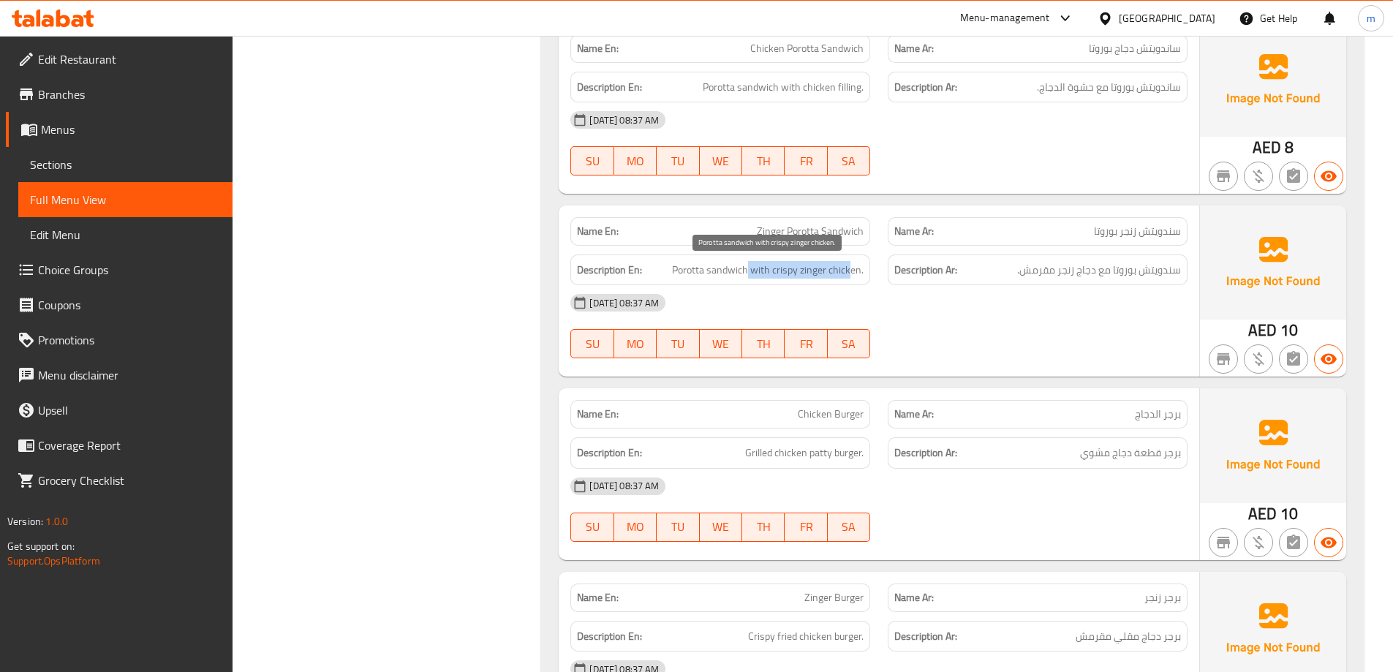
drag, startPoint x: 750, startPoint y: 274, endPoint x: 847, endPoint y: 264, distance: 97.8
click at [851, 263] on span "Porotta sandwich with crispy zinger chicken." at bounding box center [768, 270] width 192 height 18
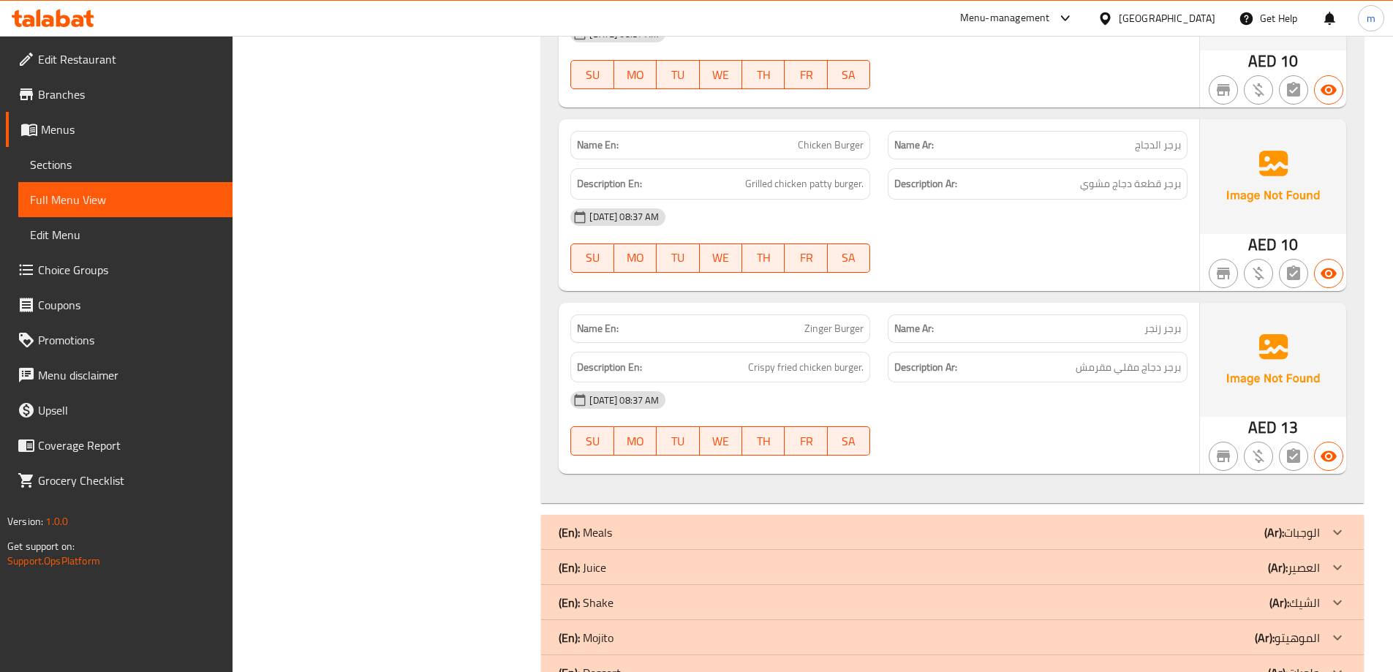
scroll to position [1868, 0]
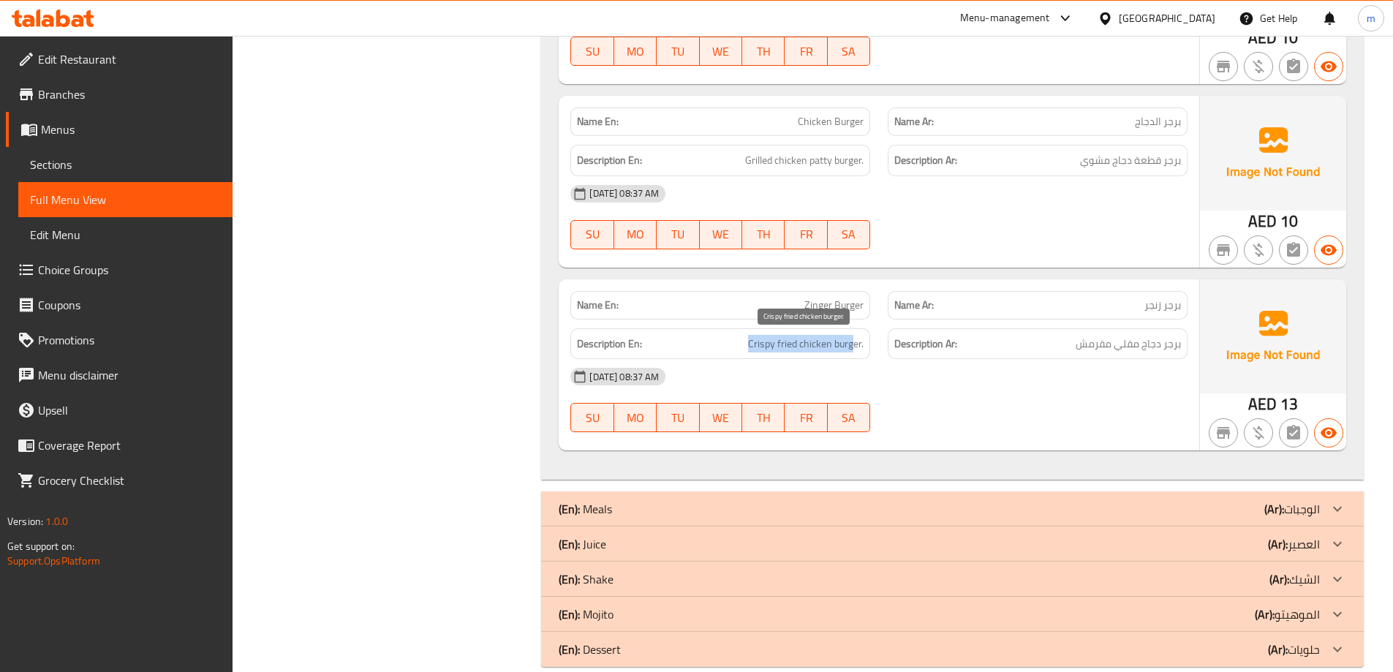
drag, startPoint x: 851, startPoint y: 346, endPoint x: 746, endPoint y: 346, distance: 105.3
click at [747, 346] on h6 "Description En: Crispy fried chicken burger." at bounding box center [720, 344] width 287 height 18
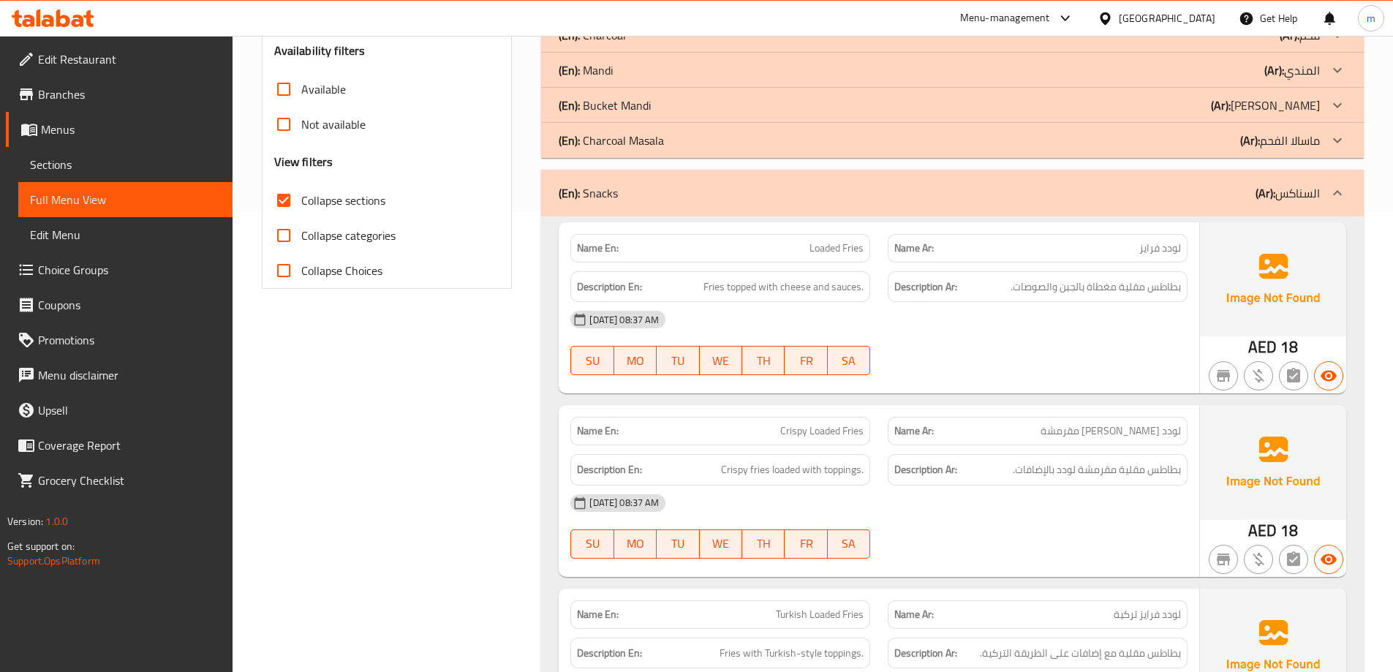
scroll to position [259, 0]
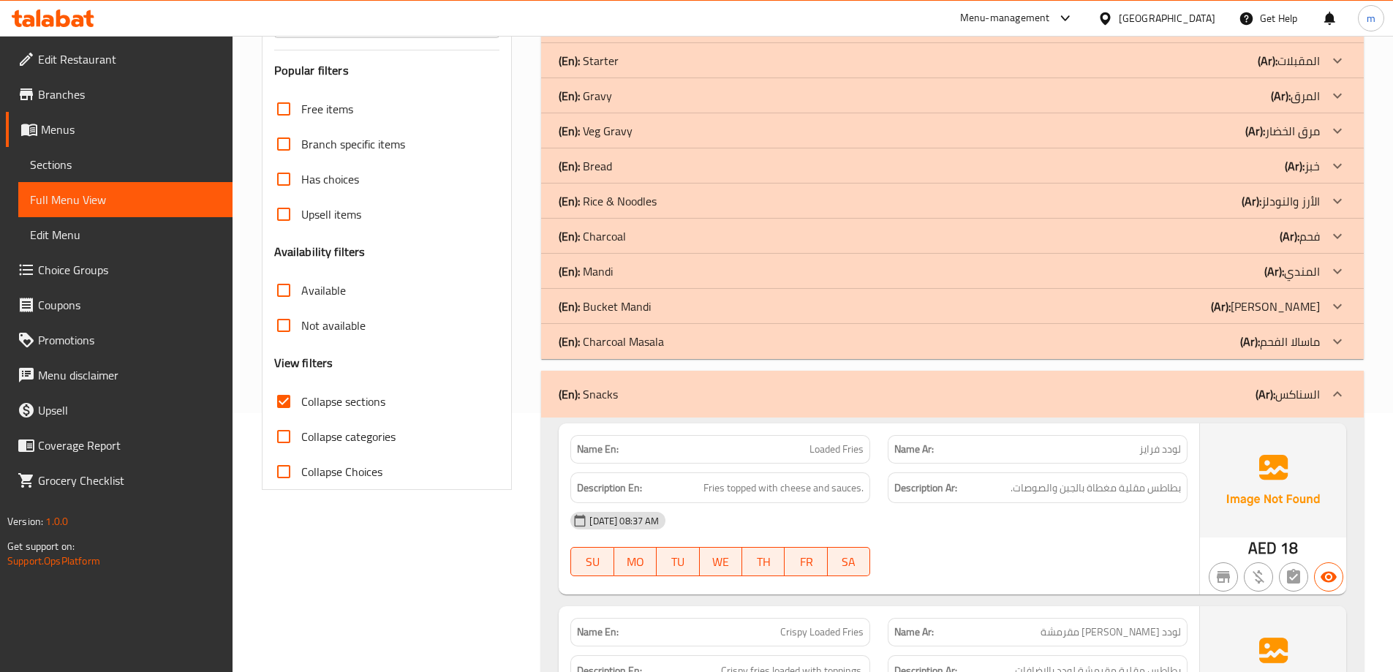
click at [1129, 505] on div "16-08-2025 08:37 AM" at bounding box center [879, 520] width 635 height 35
click at [1143, 407] on div "(En): Snacks (Ar): السناكس" at bounding box center [952, 394] width 823 height 47
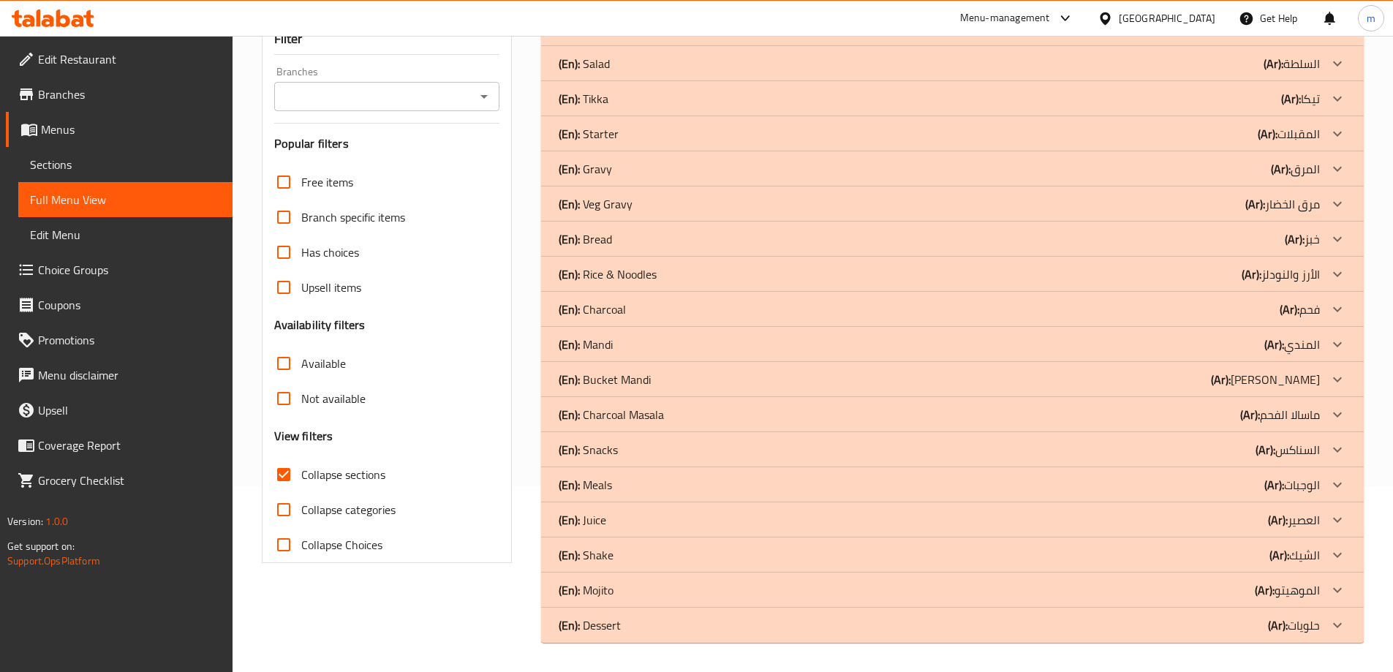
scroll to position [186, 0]
click at [1151, 37] on div "(En): Meals (Ar): الوجبات" at bounding box center [939, 29] width 761 height 18
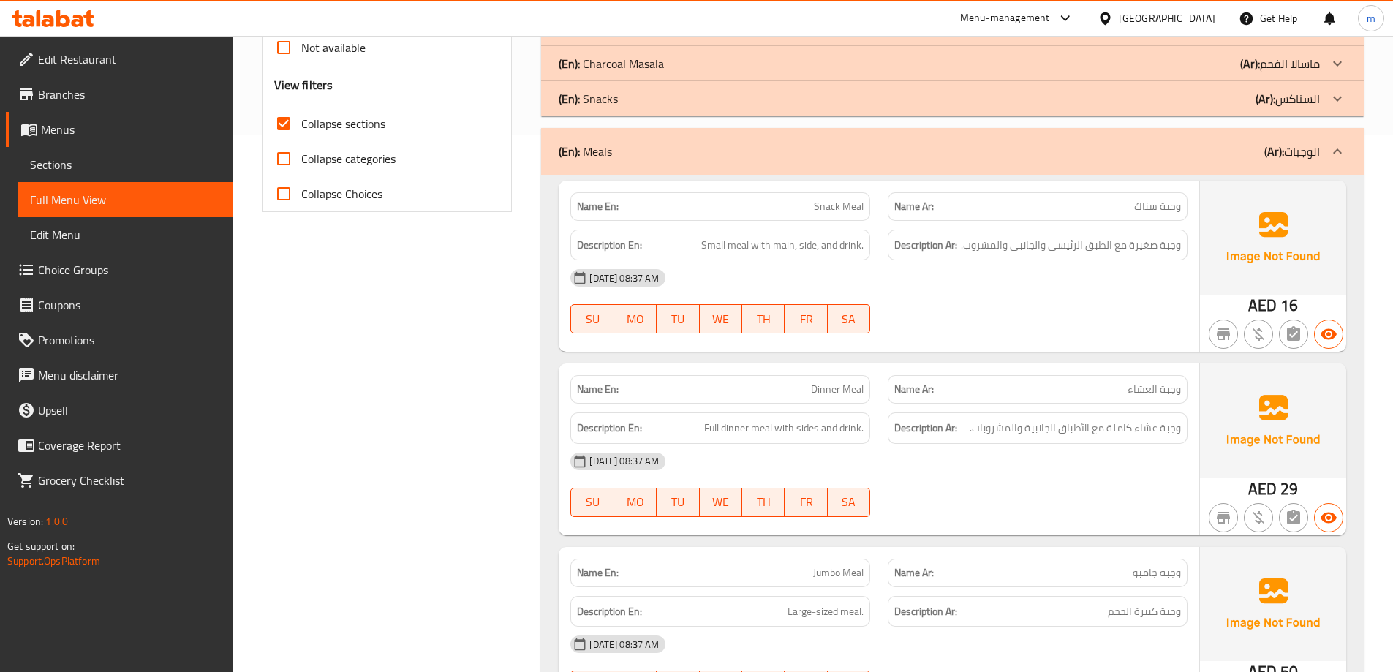
scroll to position [551, 0]
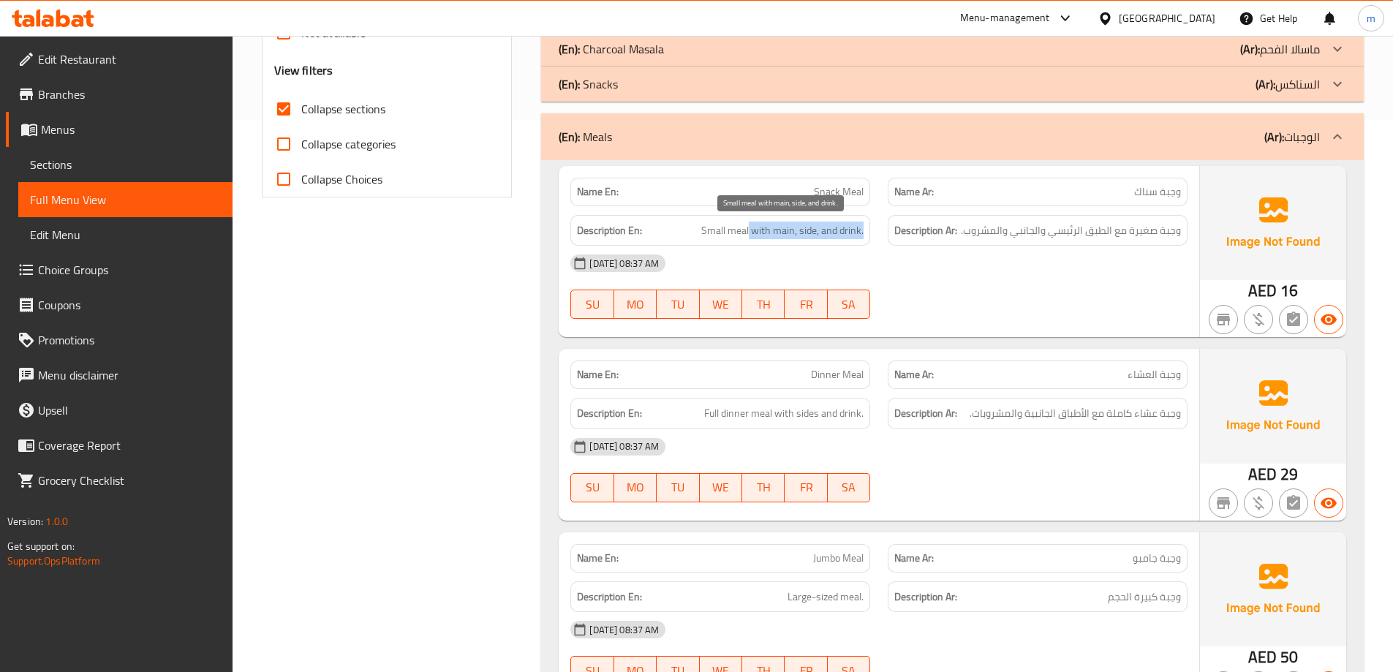
drag, startPoint x: 750, startPoint y: 231, endPoint x: 869, endPoint y: 235, distance: 118.5
click at [869, 235] on div "Description En: Small meal with main, side, and drink." at bounding box center [720, 230] width 300 height 31
click at [835, 264] on div "16-08-2025 08:37 AM" at bounding box center [879, 263] width 635 height 35
drag, startPoint x: 747, startPoint y: 229, endPoint x: 791, endPoint y: 239, distance: 45.1
click at [791, 239] on span "Small meal with main, side, and drink." at bounding box center [782, 231] width 162 height 18
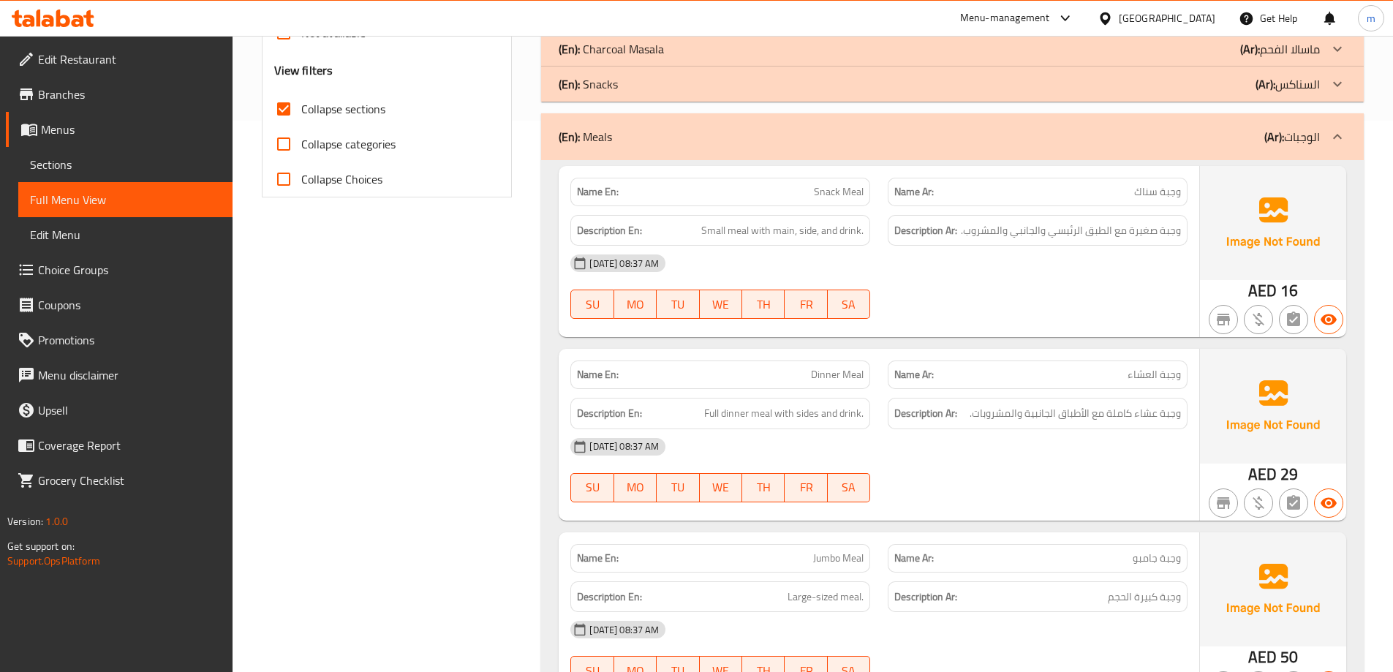
click at [839, 184] on span "Snack Meal" at bounding box center [839, 191] width 50 height 15
copy span "Snack Meal"
click at [1063, 272] on div "16-08-2025 08:37 AM" at bounding box center [879, 263] width 635 height 35
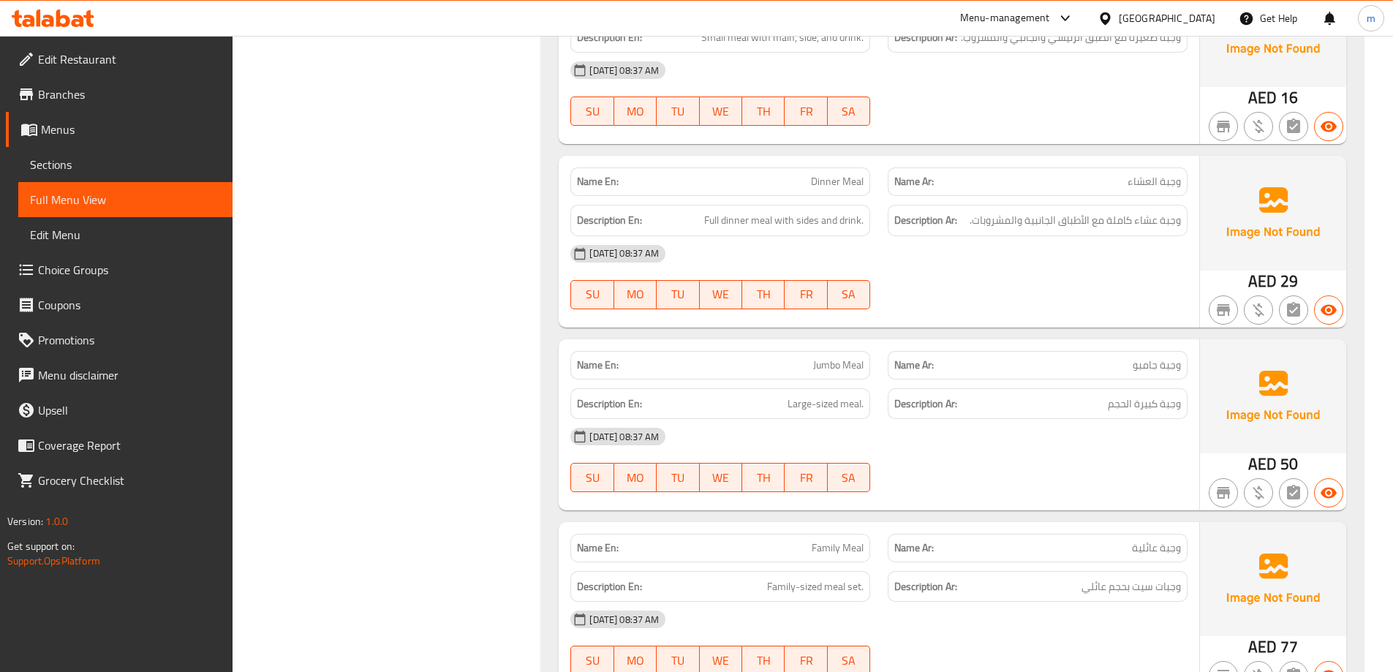
scroll to position [771, 0]
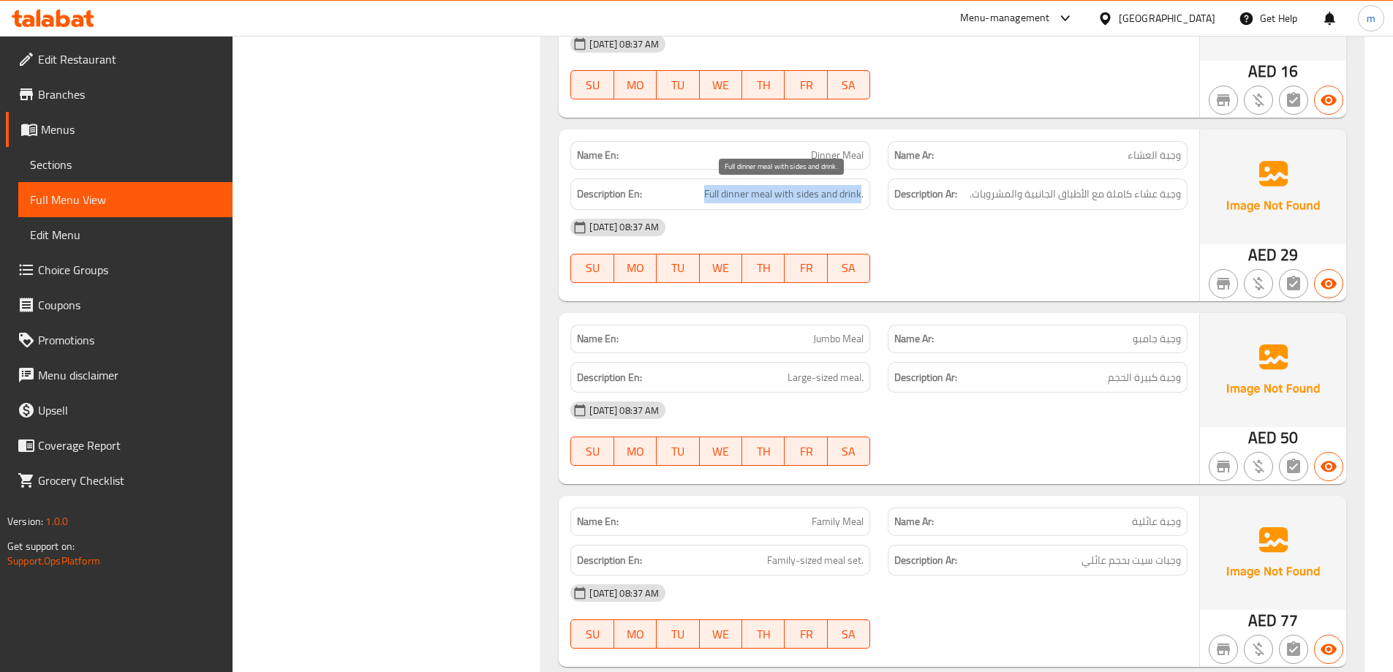
drag, startPoint x: 703, startPoint y: 192, endPoint x: 853, endPoint y: 190, distance: 150.7
click at [856, 189] on h6 "Description En: Full dinner meal with sides and drink." at bounding box center [720, 194] width 287 height 18
click at [822, 205] on div "Description En: Full dinner meal with sides and drink." at bounding box center [720, 193] width 300 height 31
drag, startPoint x: 797, startPoint y: 200, endPoint x: 861, endPoint y: 195, distance: 63.8
click at [861, 195] on span "Full dinner meal with sides and drink." at bounding box center [783, 194] width 159 height 18
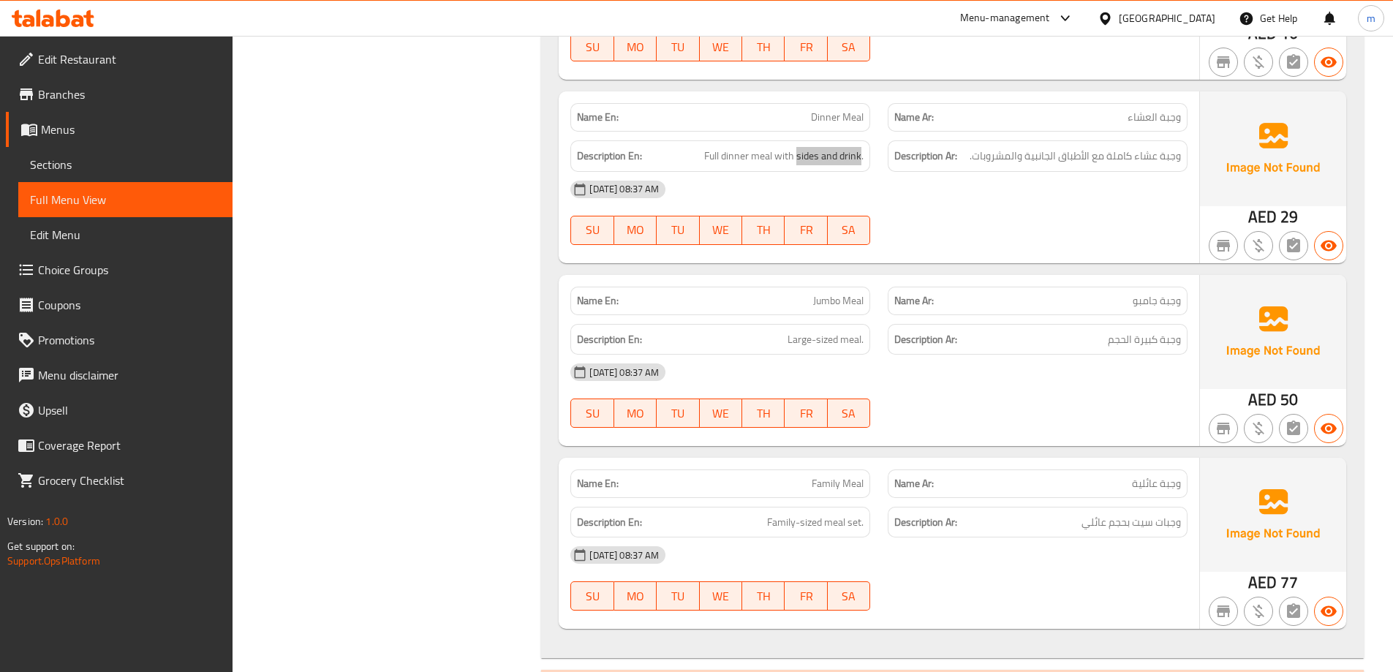
scroll to position [844, 0]
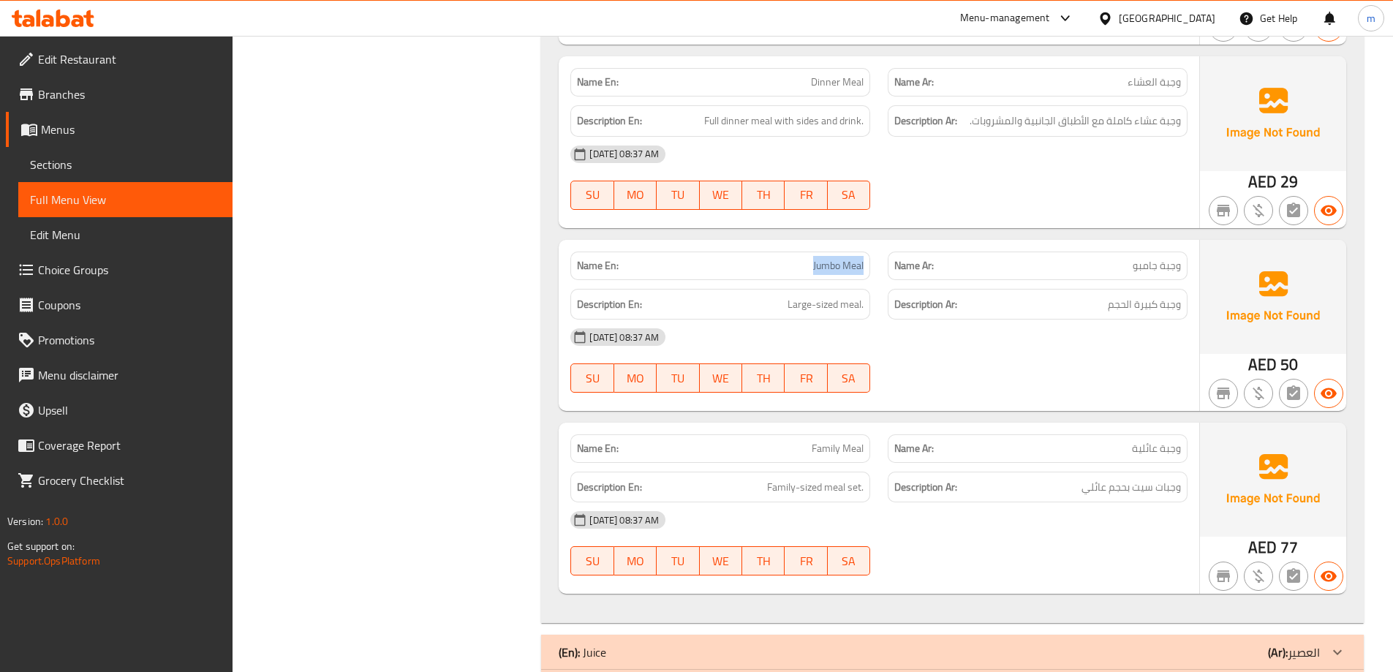
drag, startPoint x: 813, startPoint y: 263, endPoint x: 863, endPoint y: 266, distance: 49.8
click at [878, 252] on div "Name En: Jumbo Meal" at bounding box center [720, 266] width 317 height 46
drag, startPoint x: 774, startPoint y: 303, endPoint x: 817, endPoint y: 299, distance: 43.3
click at [816, 299] on h6 "Description En: Large-sized meal." at bounding box center [720, 304] width 287 height 18
click at [821, 268] on span "Jumbo Meal" at bounding box center [838, 265] width 50 height 15
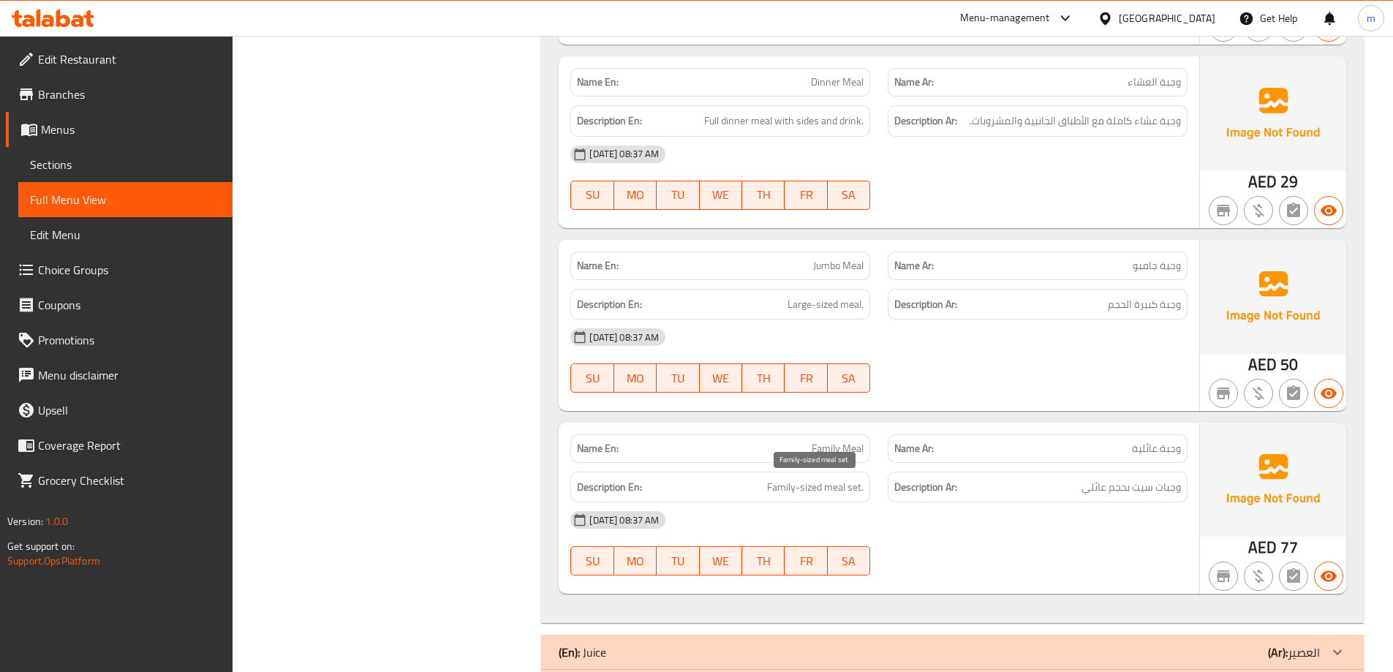
click at [816, 478] on span "Family-sized meal set." at bounding box center [815, 487] width 97 height 18
click at [834, 484] on span "Family-sized meal set." at bounding box center [815, 487] width 97 height 18
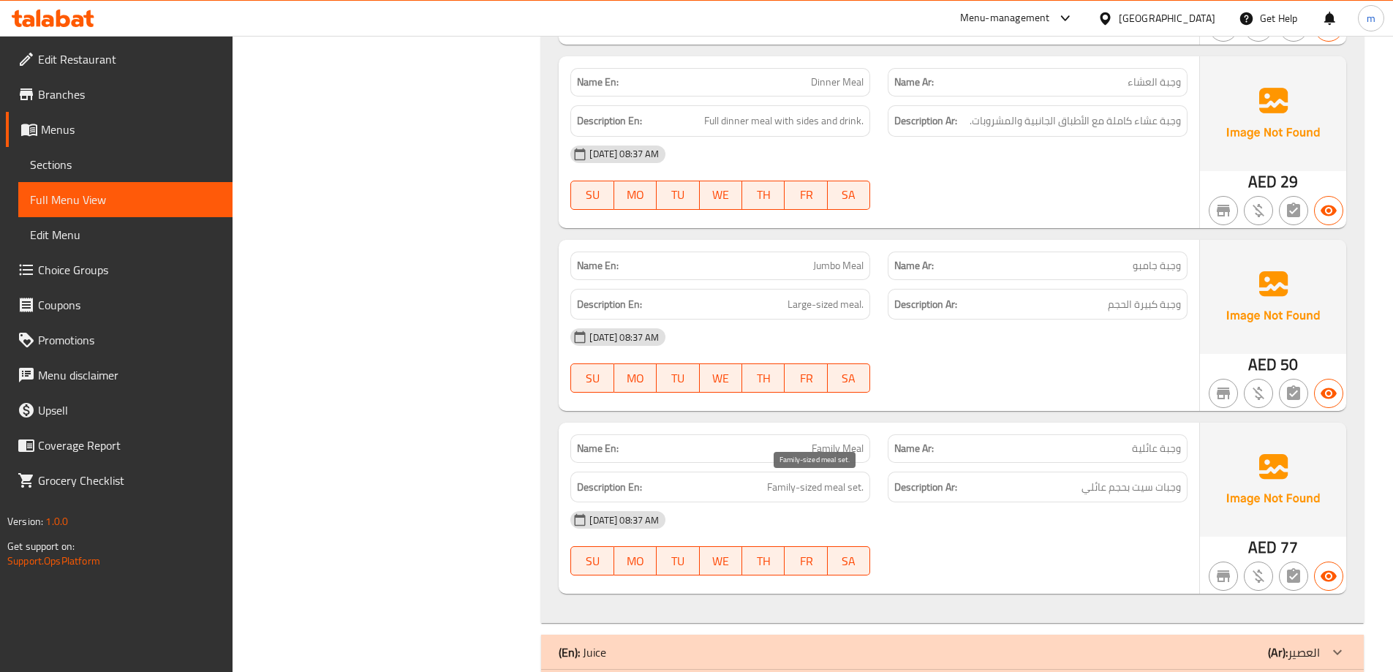
click at [834, 451] on span "Family Meal" at bounding box center [838, 448] width 52 height 15
copy span "Family Meal"
click at [359, 357] on div "Filter Branches Branches Popular filters Free items Branch specific items Has c…" at bounding box center [393, 64] width 280 height 1440
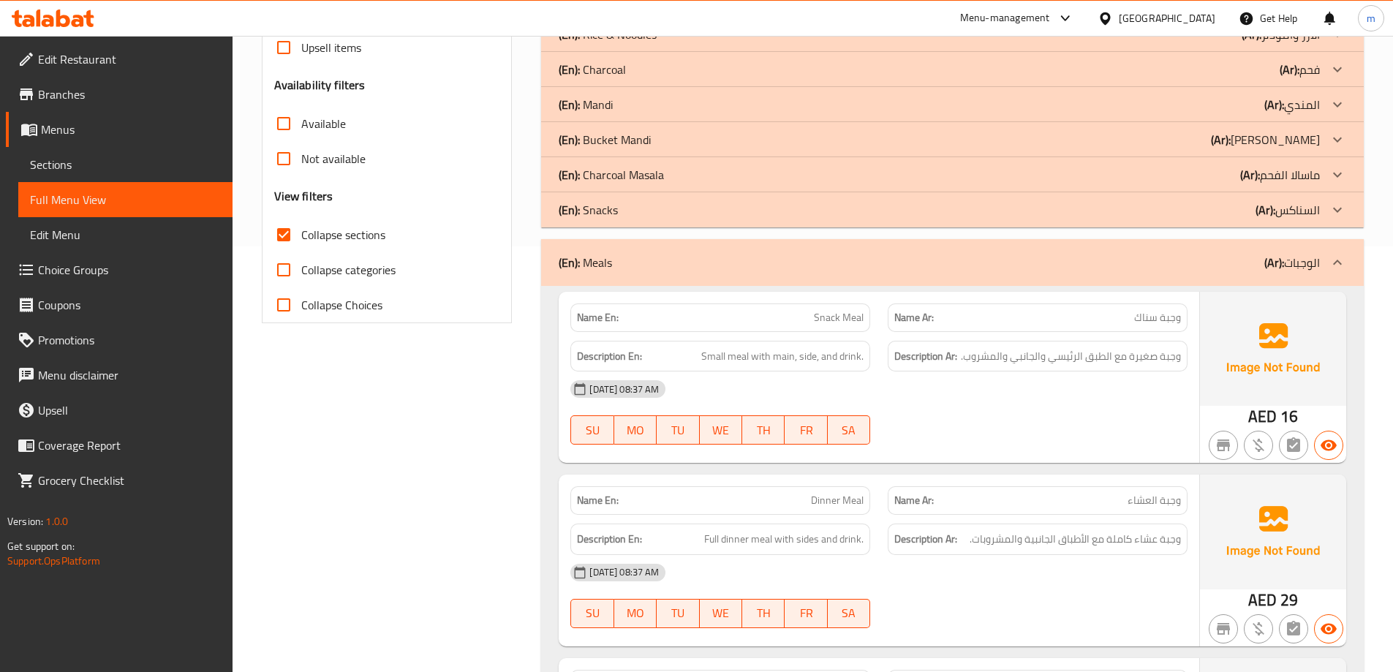
scroll to position [332, 0]
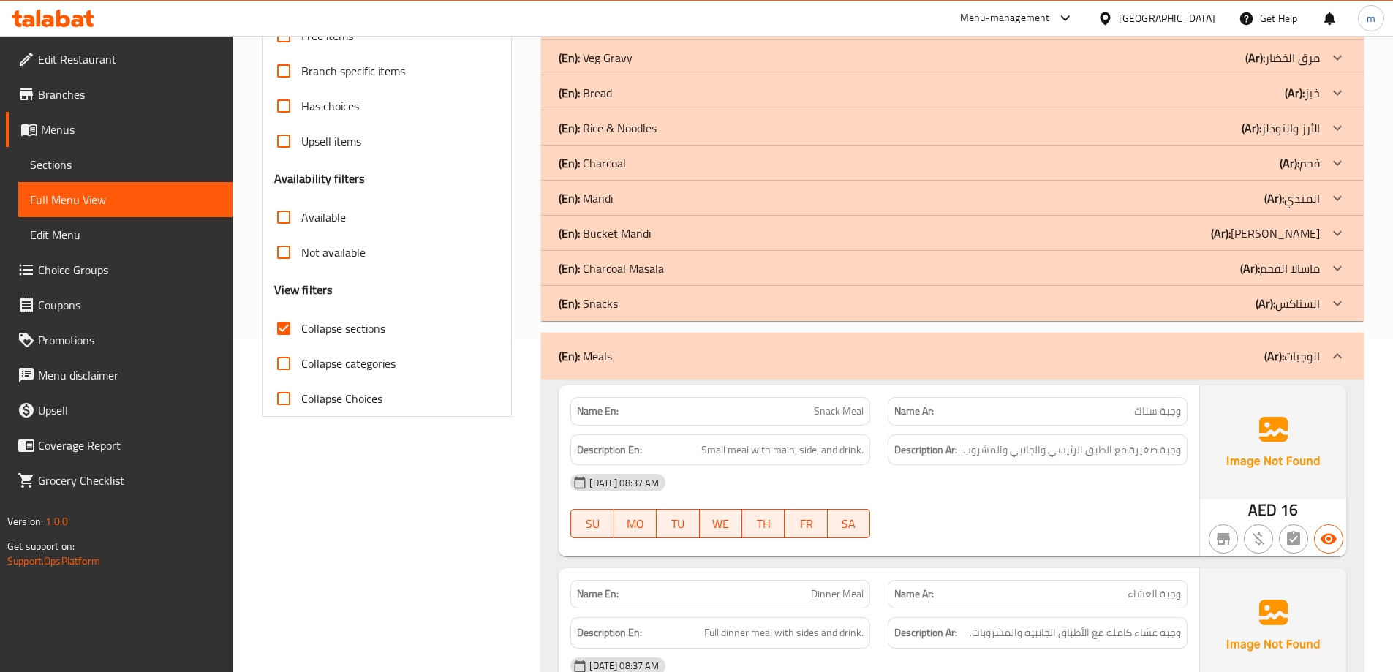
click at [1257, 355] on div "(En): Meals (Ar): الوجبات" at bounding box center [939, 356] width 761 height 18
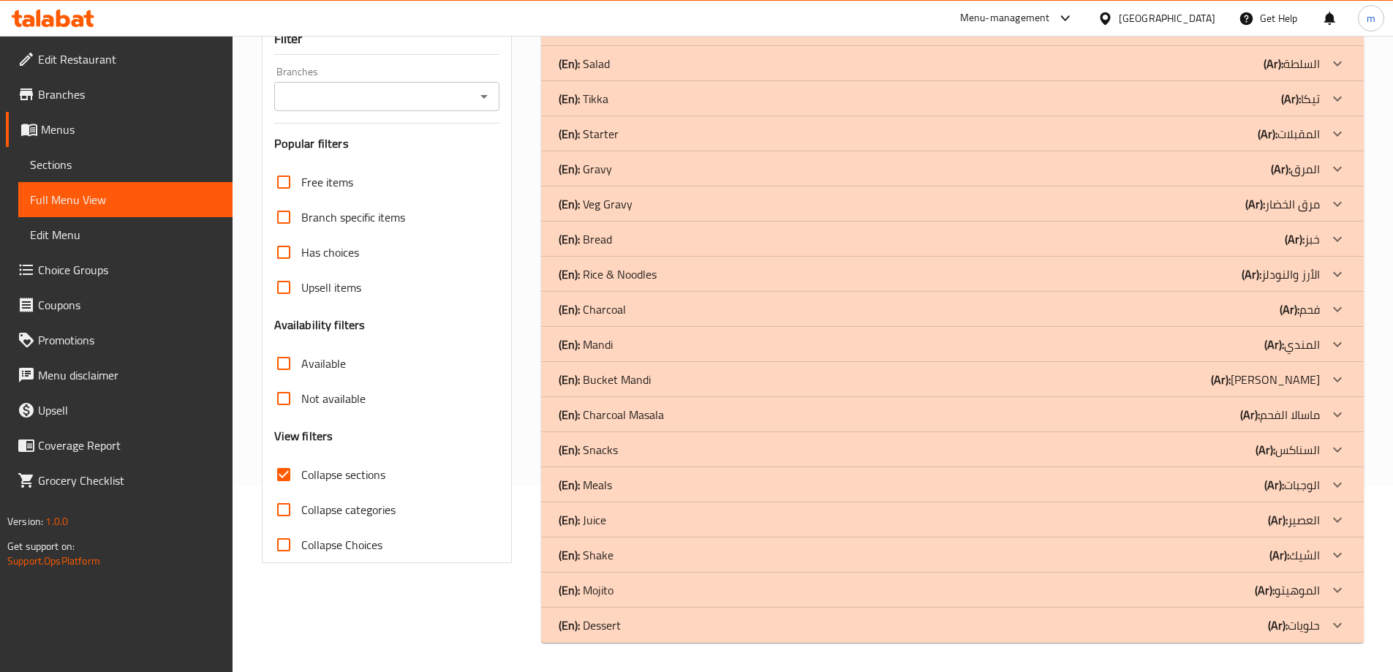
scroll to position [186, 0]
click at [1281, 39] on b "(Ar):" at bounding box center [1279, 29] width 20 height 22
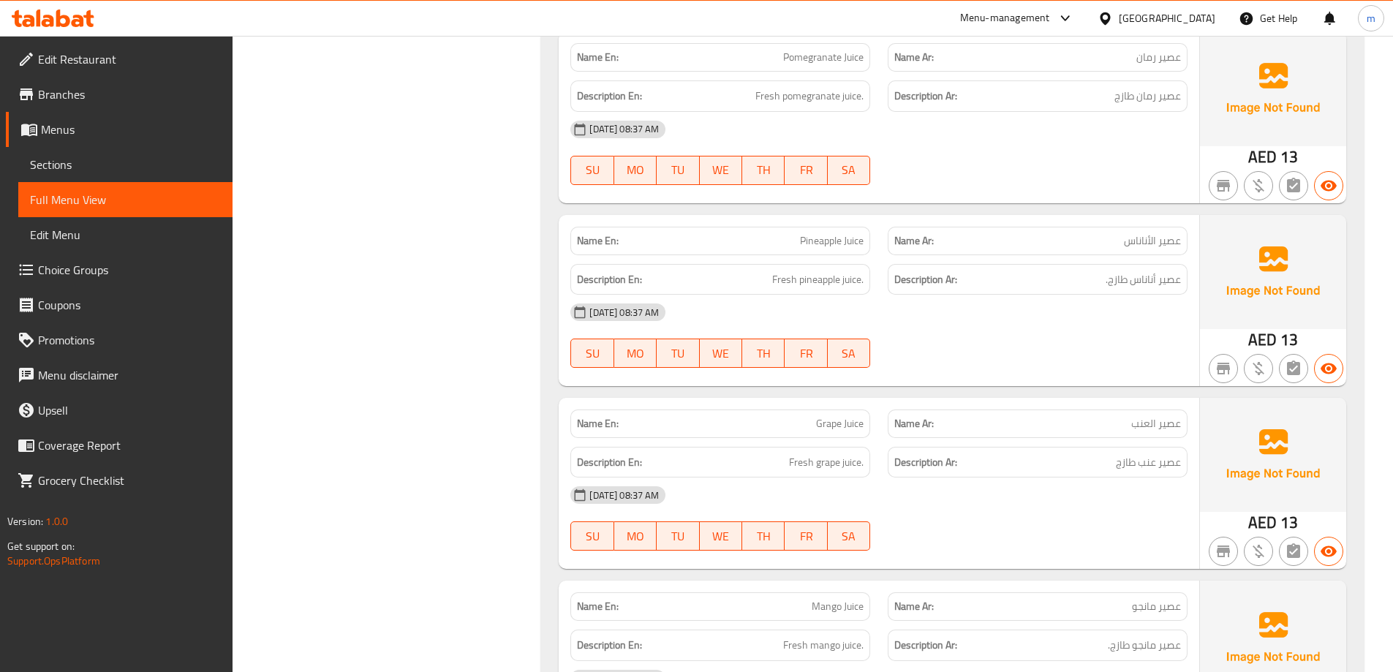
scroll to position [903, 0]
click at [525, 358] on div "Filter Branches Branches Popular filters Free items Branch specific items Has c…" at bounding box center [393, 554] width 280 height 2538
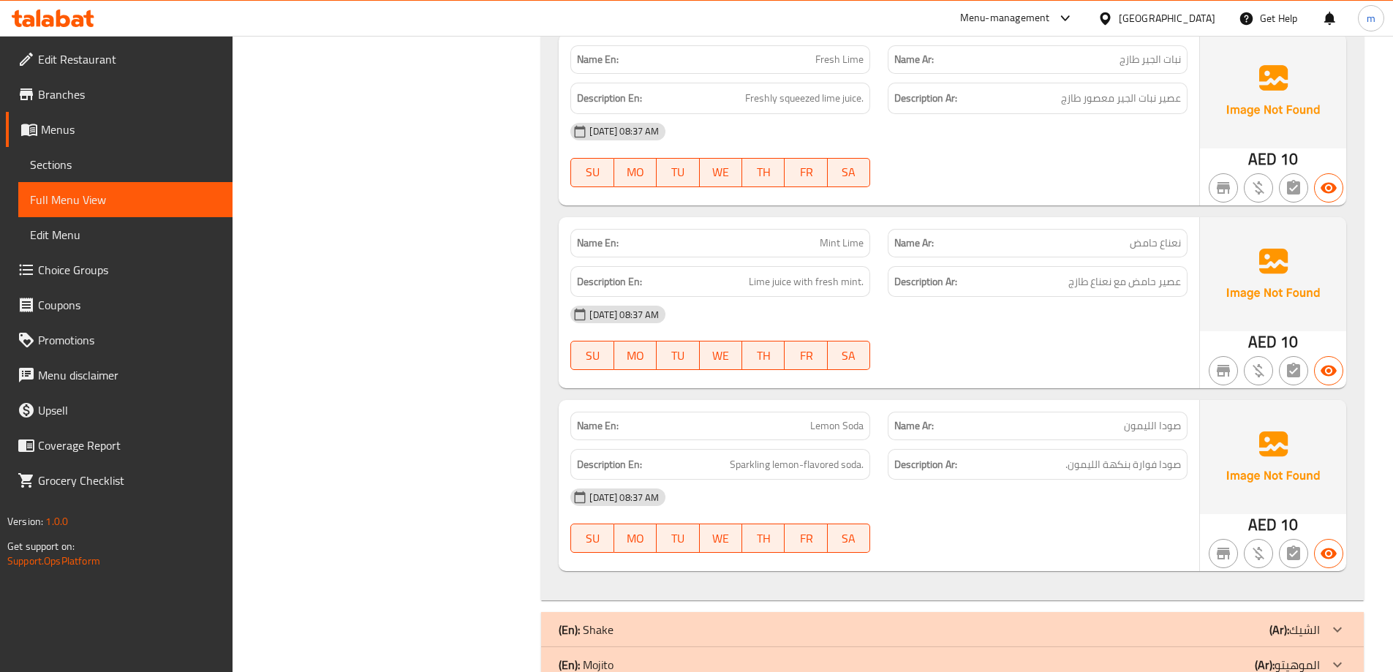
scroll to position [2073, 0]
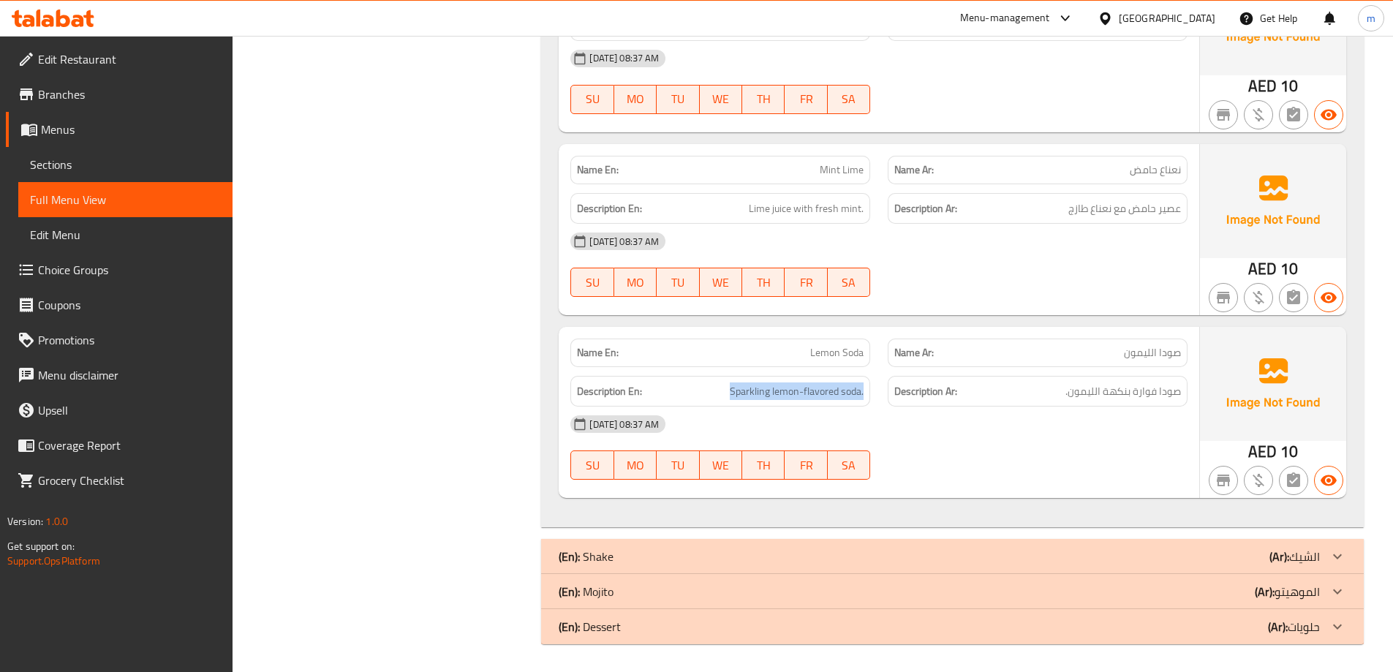
drag, startPoint x: 730, startPoint y: 389, endPoint x: 873, endPoint y: 393, distance: 143.4
click at [874, 393] on div "Description En: Sparkling lemon-flavored soda." at bounding box center [720, 391] width 317 height 49
click at [927, 390] on strong "Description Ar:" at bounding box center [925, 391] width 63 height 18
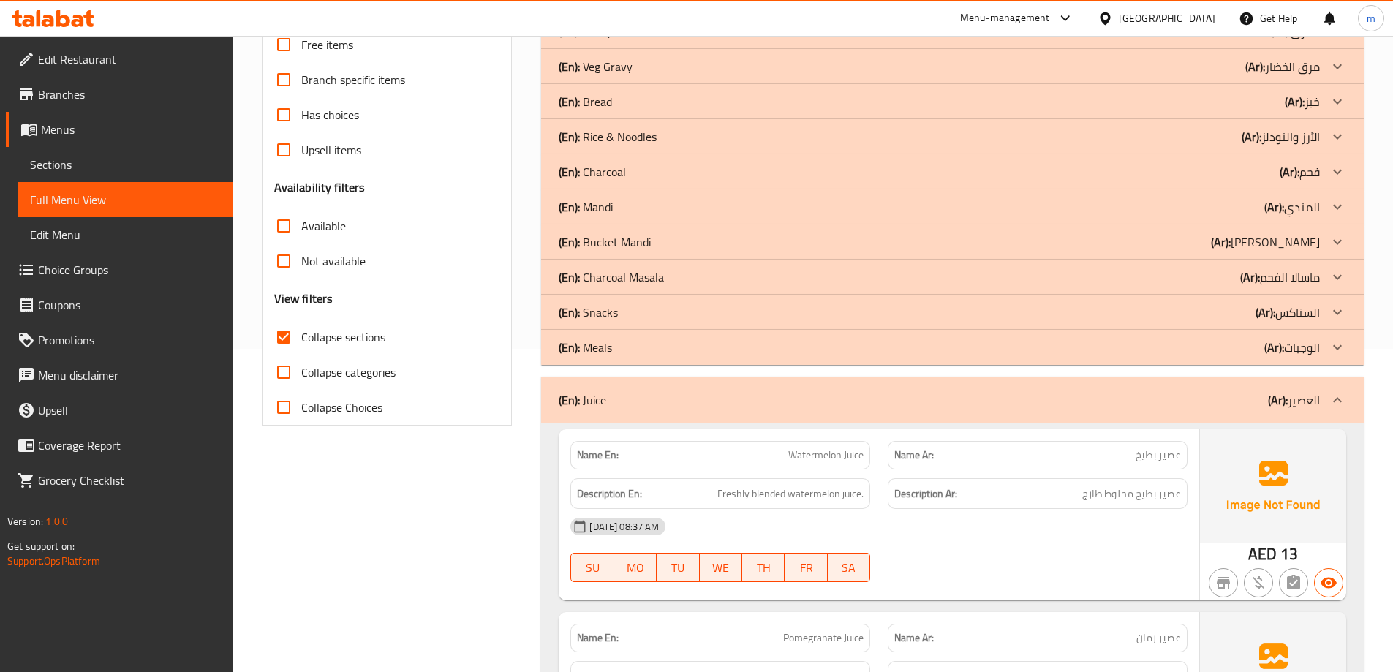
scroll to position [318, 0]
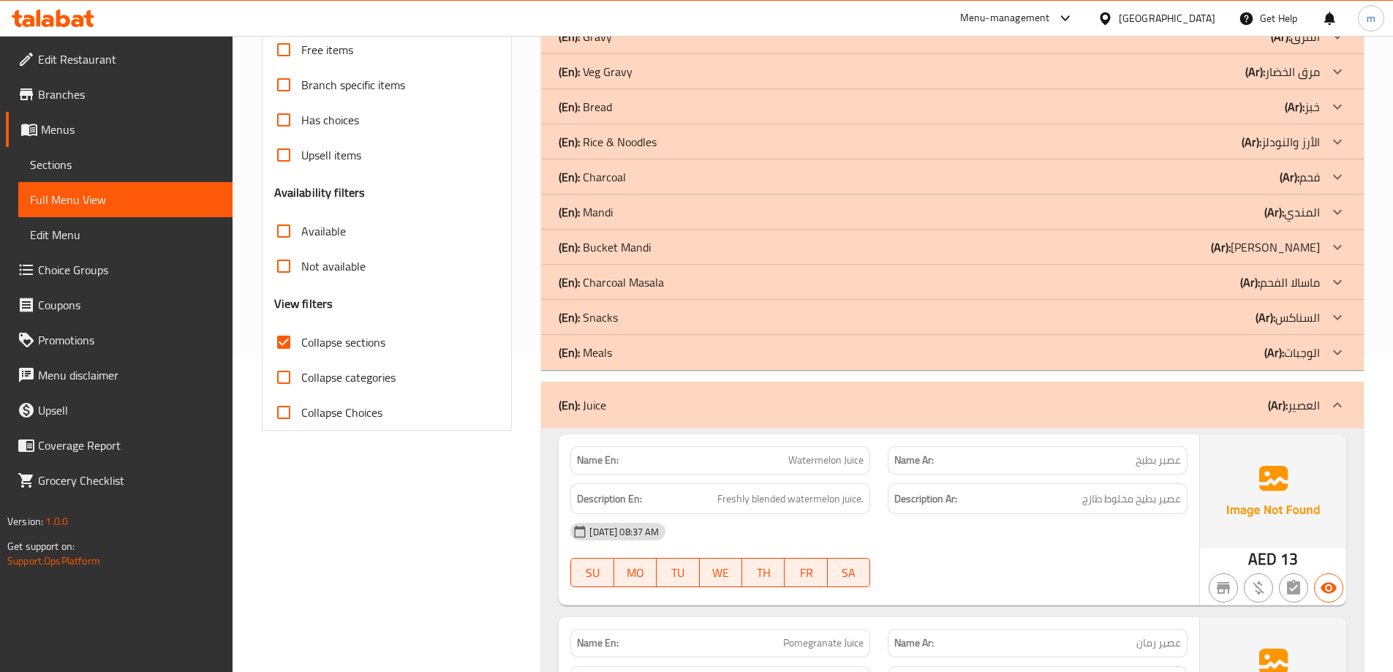
click at [1194, 405] on div "(En): Juice (Ar): العصير" at bounding box center [939, 405] width 761 height 18
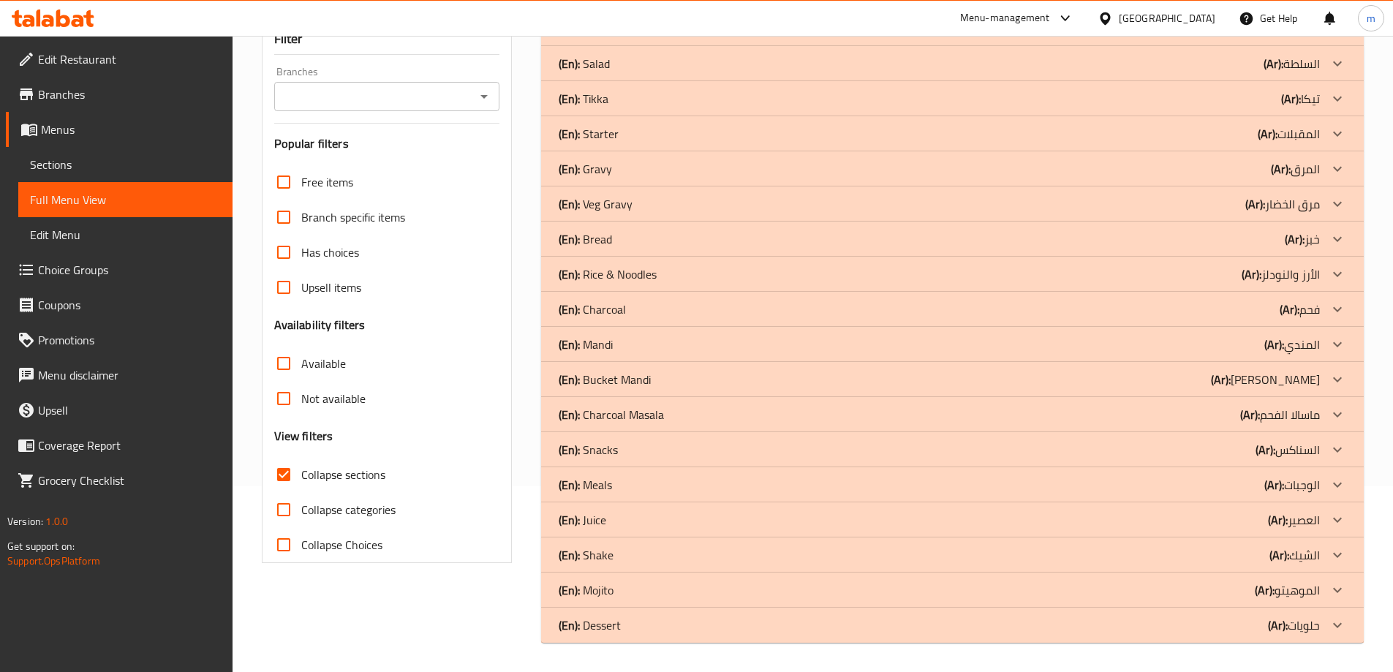
scroll to position [186, 0]
click at [1234, 37] on div "(En): Shake (Ar): الشيك" at bounding box center [939, 29] width 761 height 18
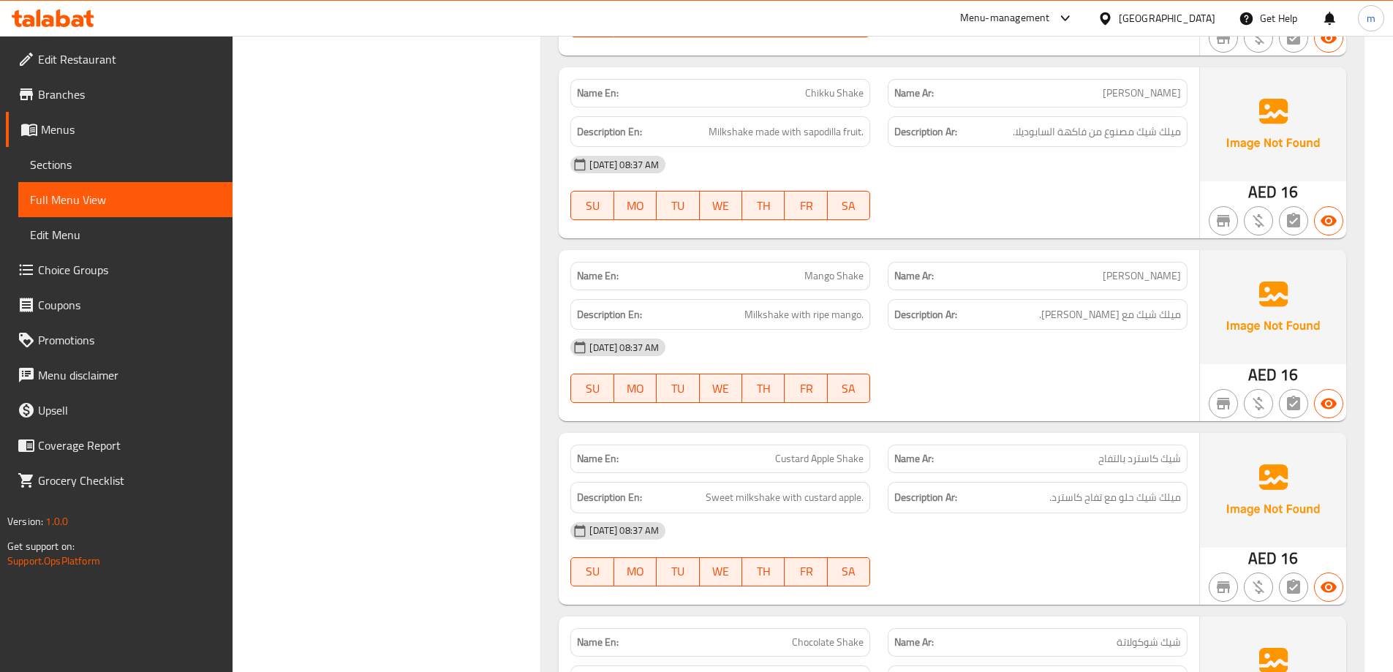
scroll to position [1160, 0]
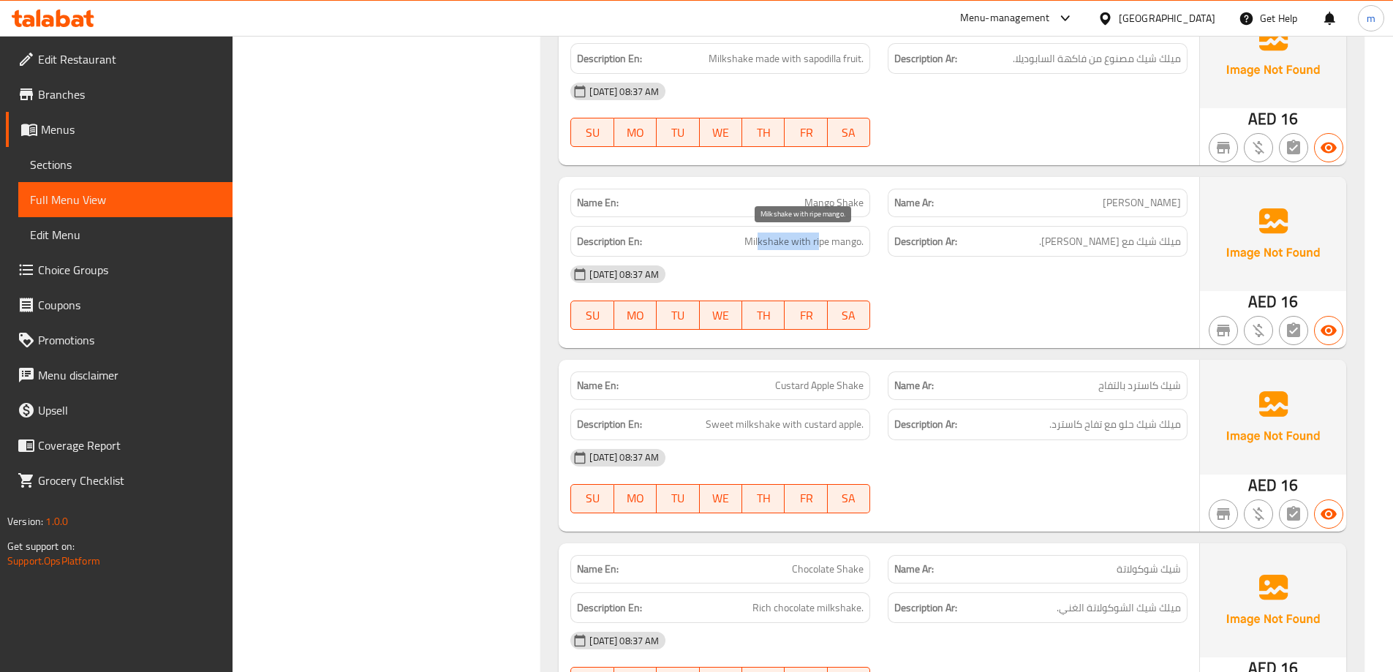
drag, startPoint x: 800, startPoint y: 241, endPoint x: 823, endPoint y: 238, distance: 22.8
click at [823, 238] on span "Milkshake with ripe mango." at bounding box center [803, 242] width 119 height 18
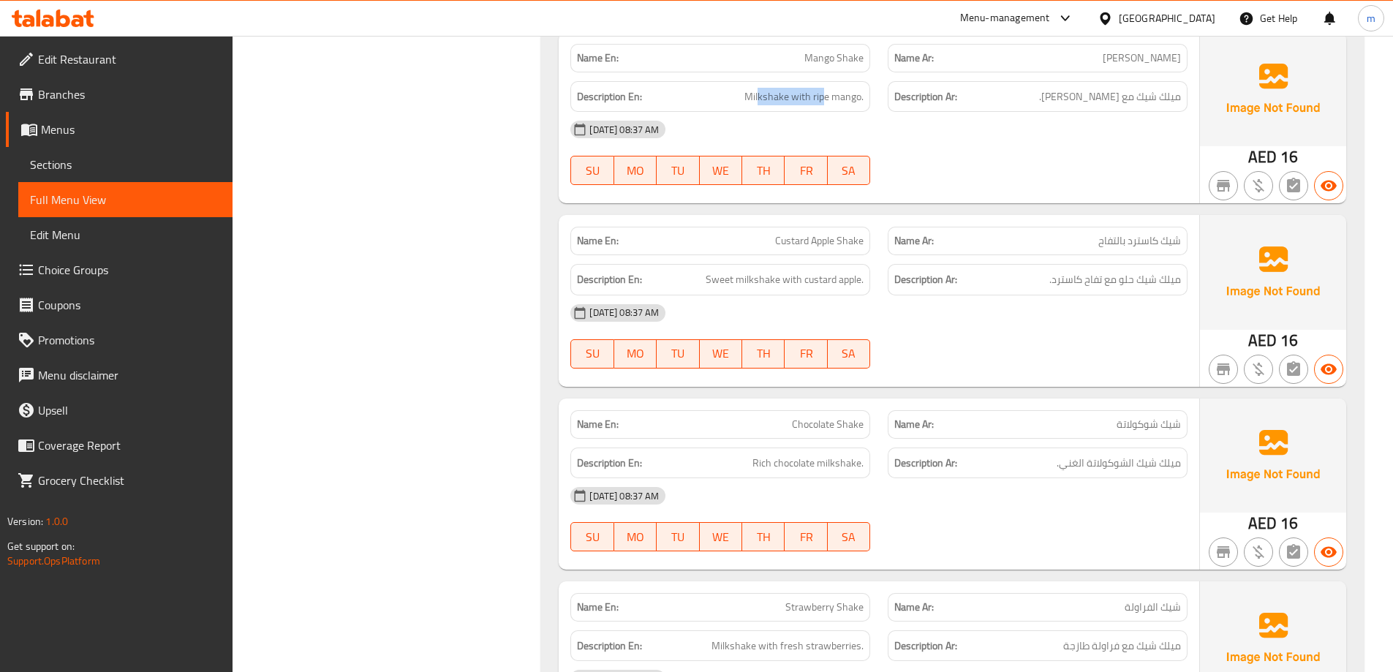
scroll to position [1306, 0]
drag, startPoint x: 781, startPoint y: 239, endPoint x: 859, endPoint y: 233, distance: 77.7
click at [859, 233] on span "Custard Apple Shake" at bounding box center [819, 239] width 88 height 15
drag, startPoint x: 845, startPoint y: 239, endPoint x: 736, endPoint y: 217, distance: 110.4
click at [736, 217] on div "Name En: Custard Apple Shake" at bounding box center [720, 239] width 317 height 46
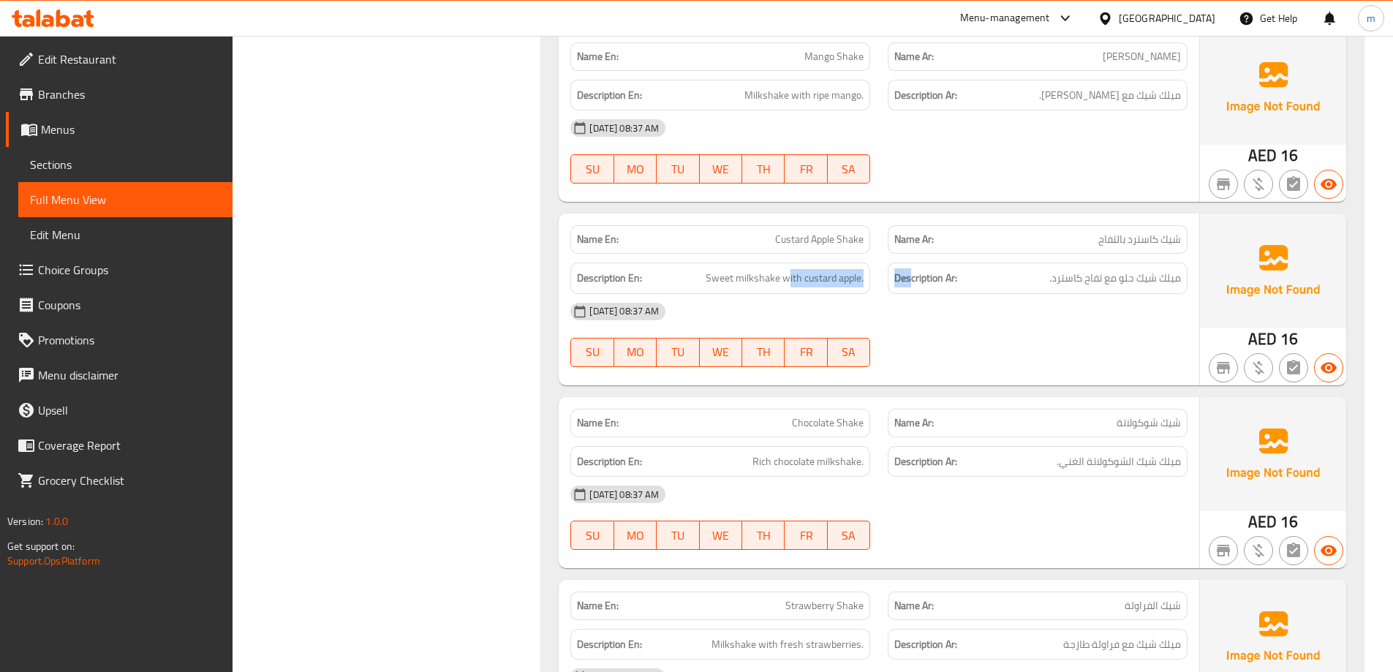
drag, startPoint x: 789, startPoint y: 273, endPoint x: 910, endPoint y: 282, distance: 121.0
click at [910, 282] on div "Description En: Sweet milkshake with custard apple. Description Ar: ميلك شيك حل…" at bounding box center [879, 278] width 635 height 49
click at [761, 246] on p "Name En: Custard Apple Shake" at bounding box center [720, 239] width 287 height 15
click at [784, 238] on span "Custard Apple Shake" at bounding box center [819, 239] width 88 height 15
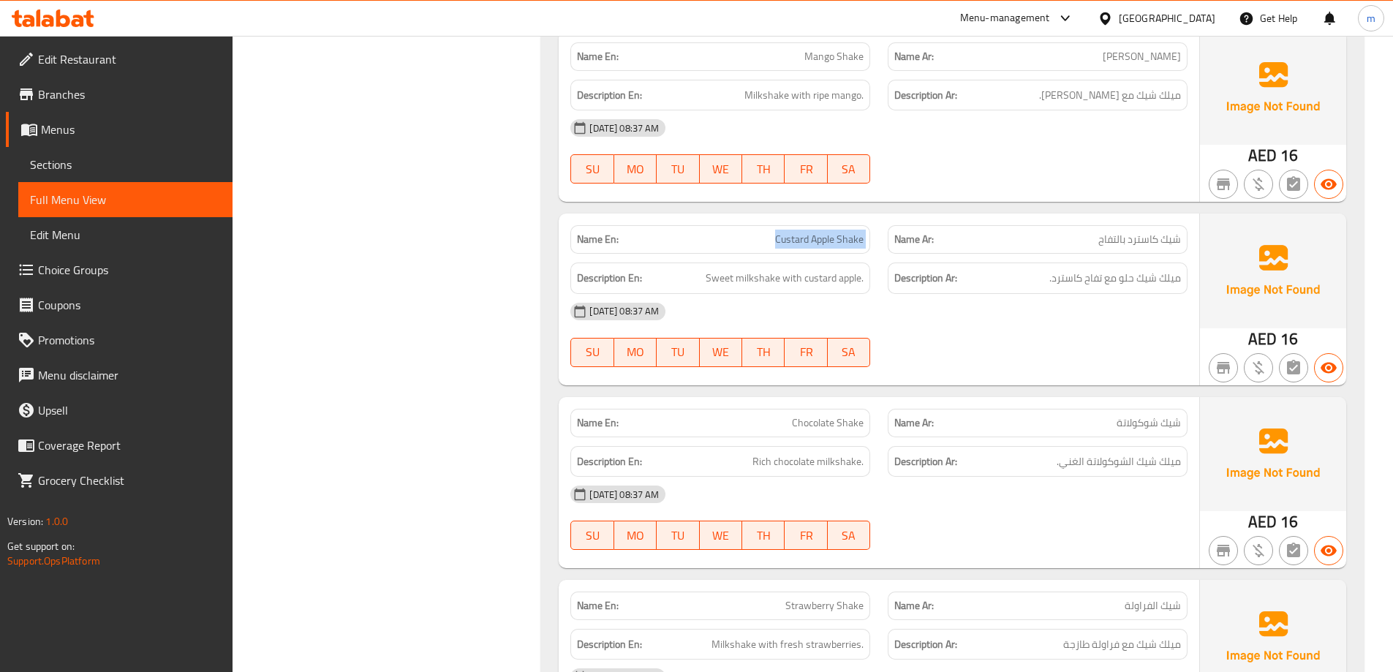
click at [784, 238] on span "Custard Apple Shake" at bounding box center [819, 239] width 88 height 15
copy span "Custard Apple Shake"
click at [735, 253] on div "Name En: Custard Apple Shake" at bounding box center [720, 239] width 300 height 29
drag, startPoint x: 754, startPoint y: 243, endPoint x: 835, endPoint y: 251, distance: 81.6
click at [835, 251] on div "Name En: Custard Apple Shake" at bounding box center [720, 239] width 300 height 29
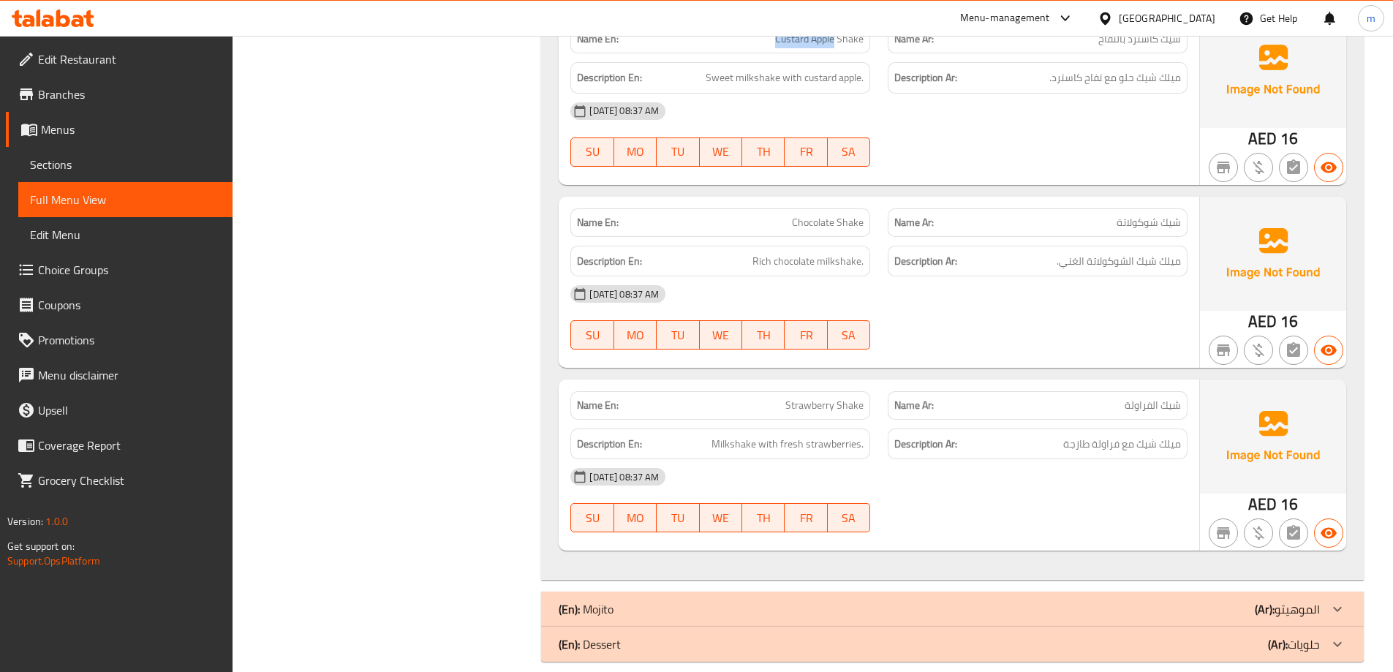
scroll to position [1526, 0]
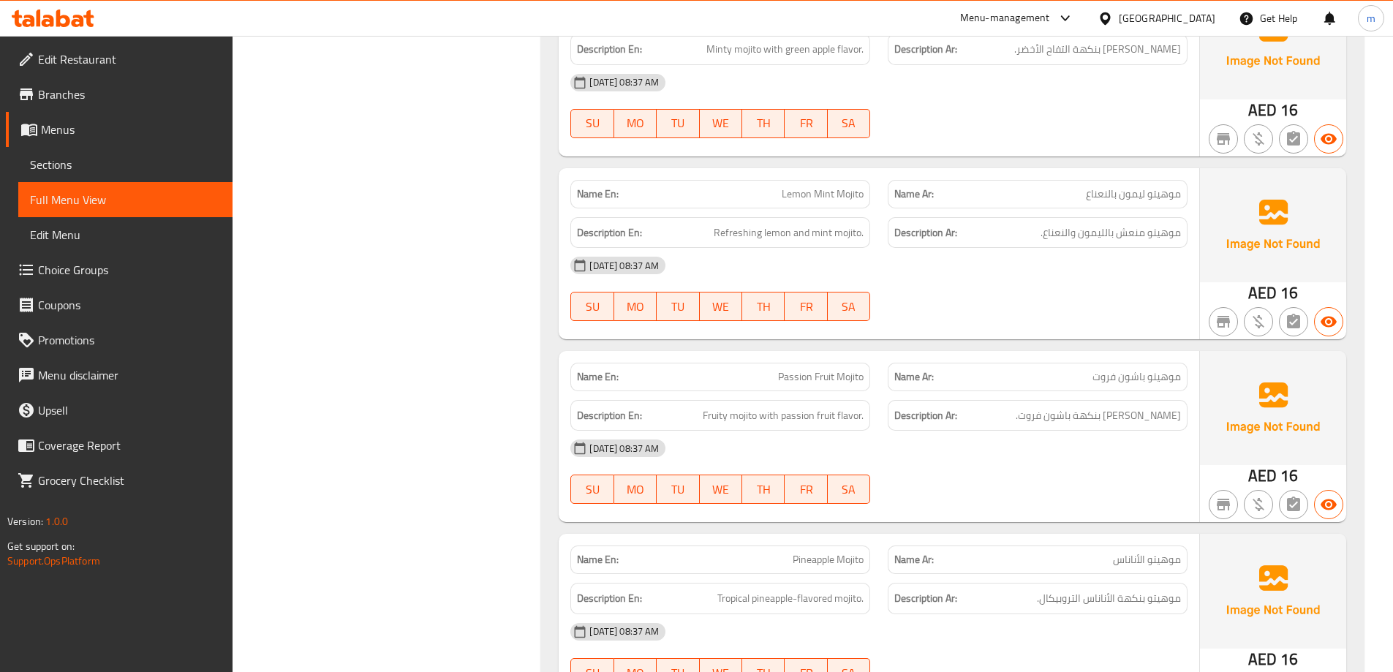
scroll to position [2184, 0]
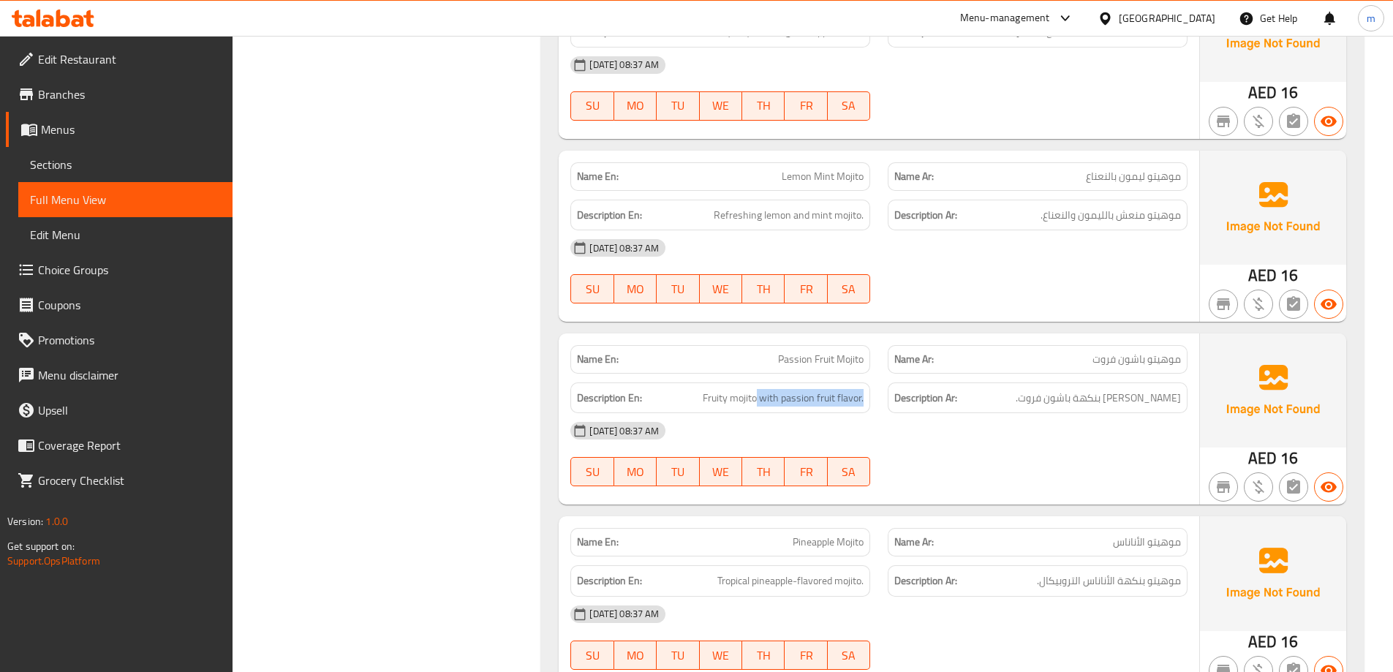
drag, startPoint x: 758, startPoint y: 401, endPoint x: 886, endPoint y: 396, distance: 128.1
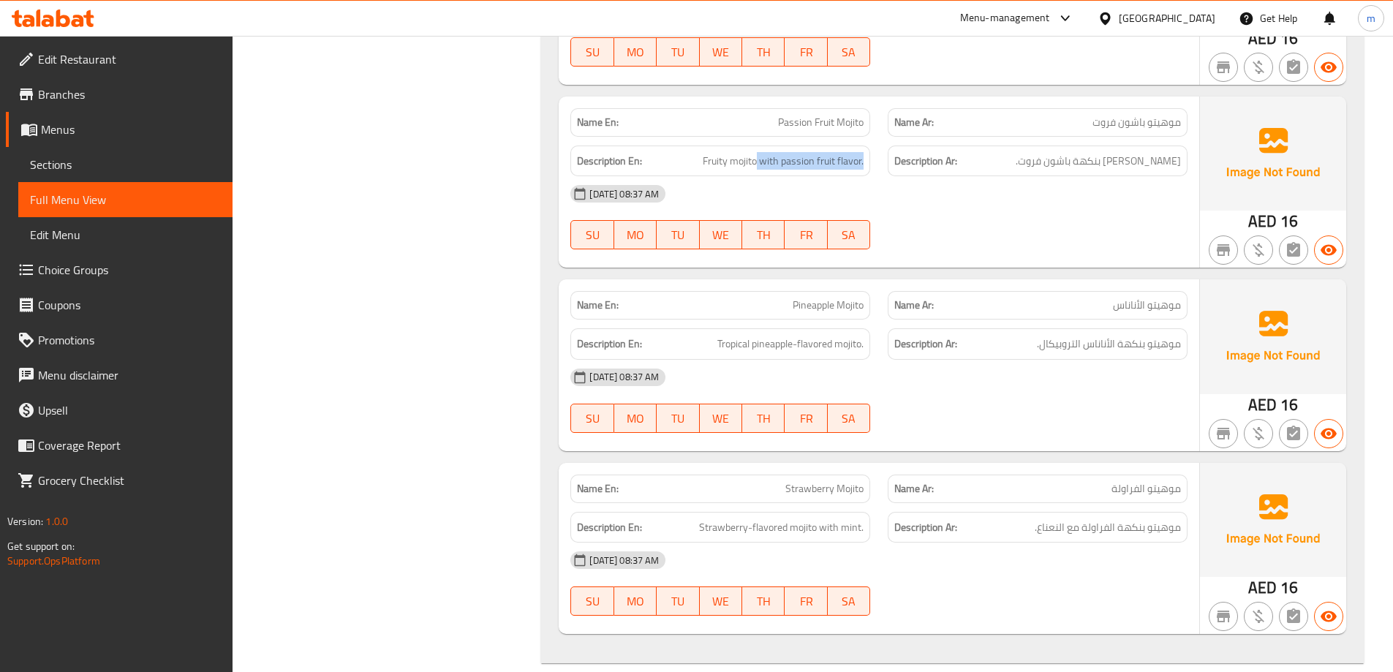
scroll to position [2476, 0]
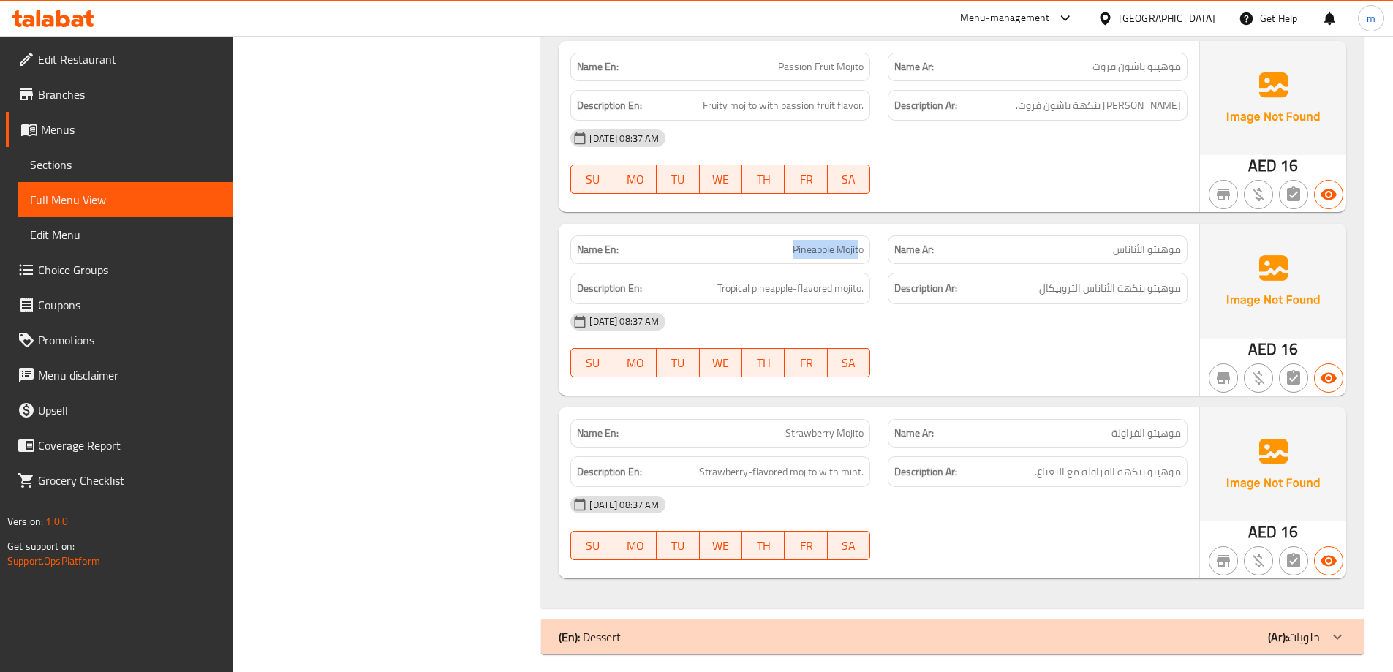
drag, startPoint x: 857, startPoint y: 252, endPoint x: 790, endPoint y: 253, distance: 67.3
drag, startPoint x: 1129, startPoint y: 290, endPoint x: 1030, endPoint y: 287, distance: 98.8
drag, startPoint x: 851, startPoint y: 288, endPoint x: 837, endPoint y: 294, distance: 15.1
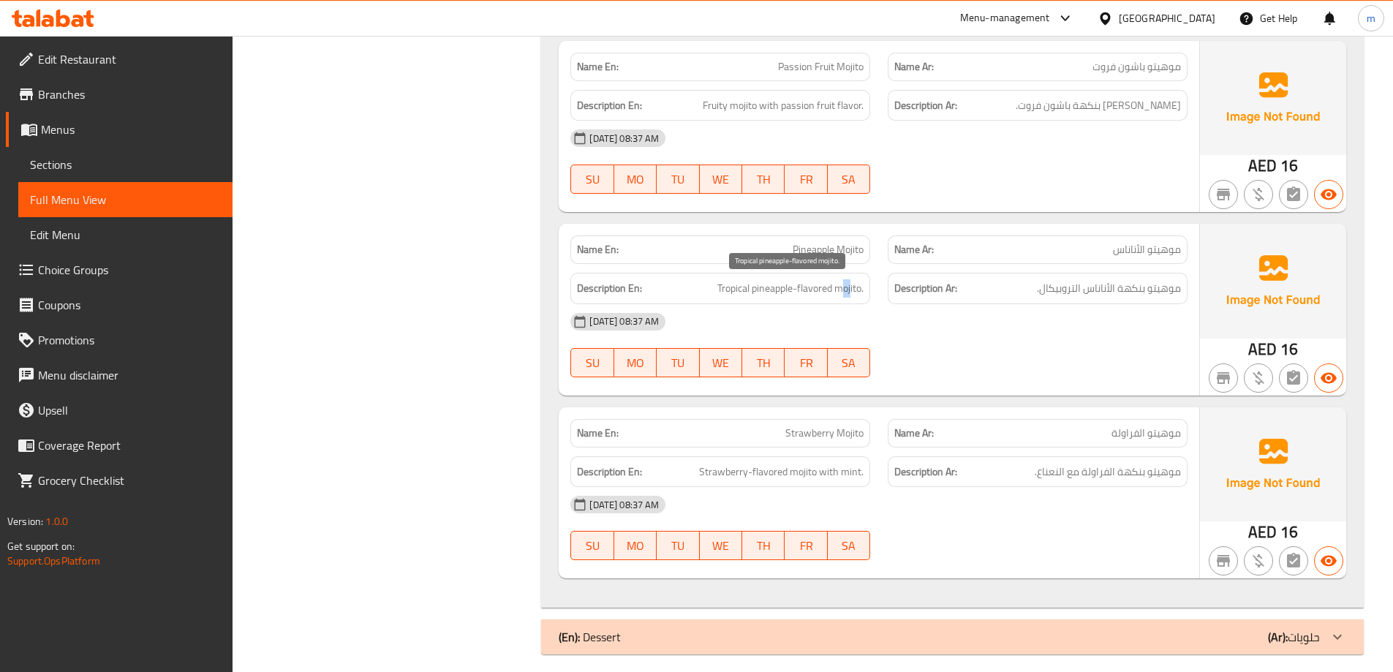
click at [839, 293] on span "Tropical pineapple-flavored mojito." at bounding box center [790, 288] width 146 height 18
drag, startPoint x: 816, startPoint y: 289, endPoint x: 714, endPoint y: 296, distance: 102.6
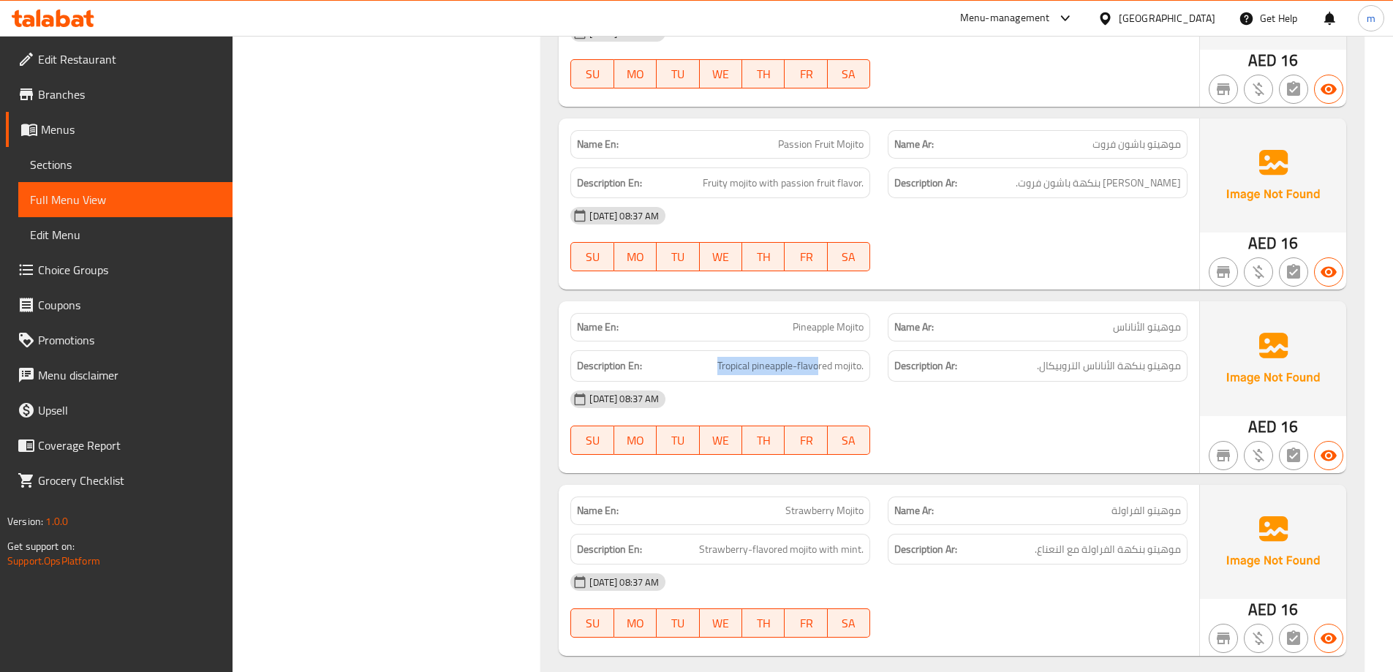
scroll to position [2330, 0]
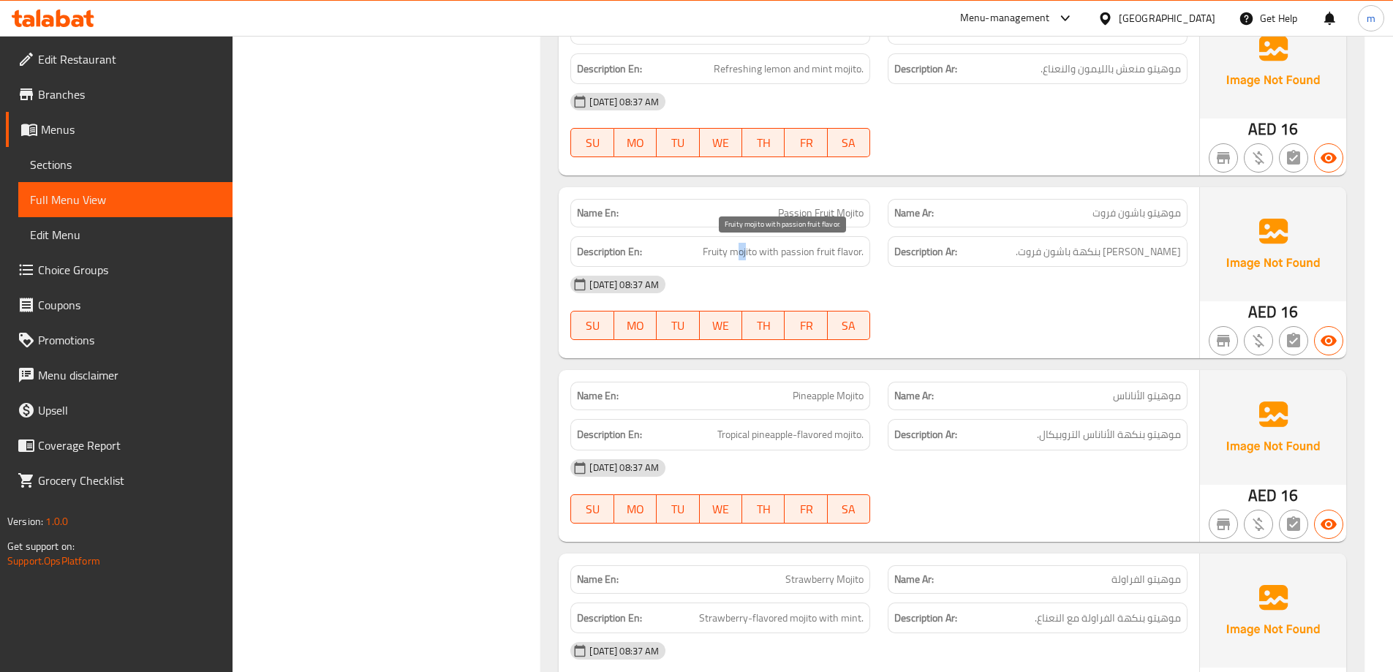
drag, startPoint x: 742, startPoint y: 252, endPoint x: 758, endPoint y: 249, distance: 15.6
click at [756, 248] on span "Fruity mojito with passion fruit flavor." at bounding box center [783, 252] width 161 height 18
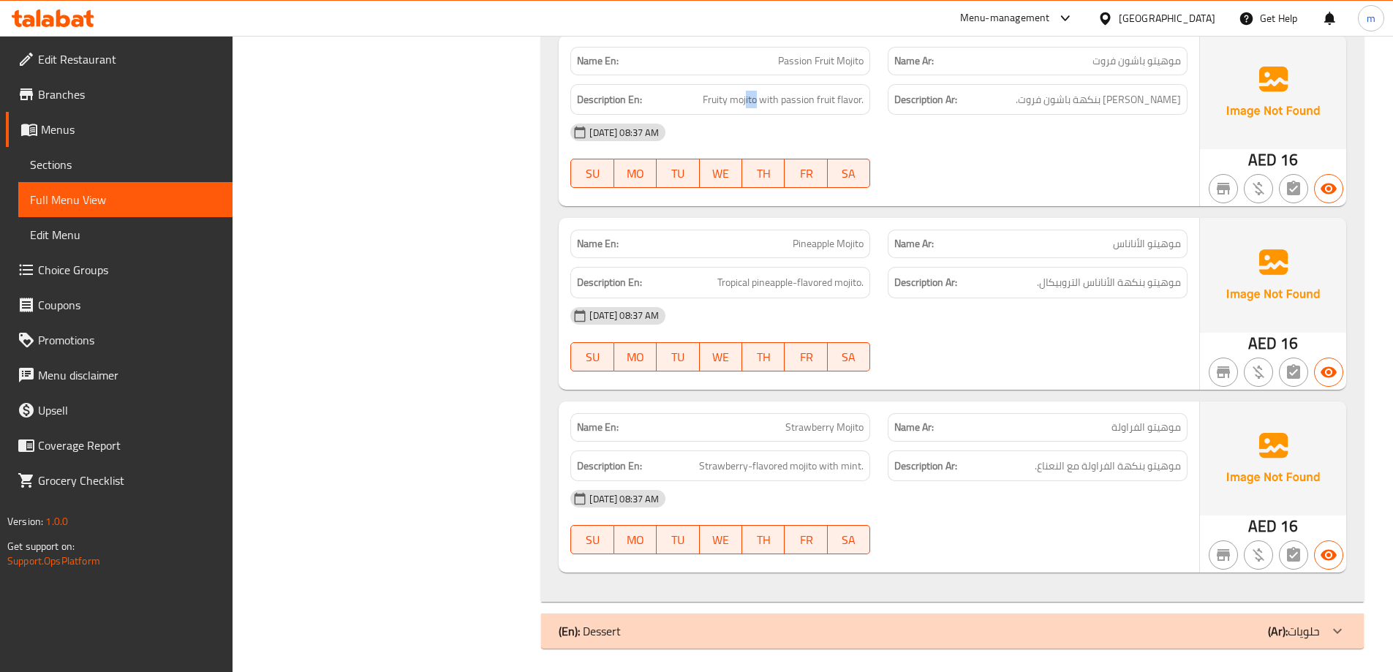
scroll to position [2488, 0]
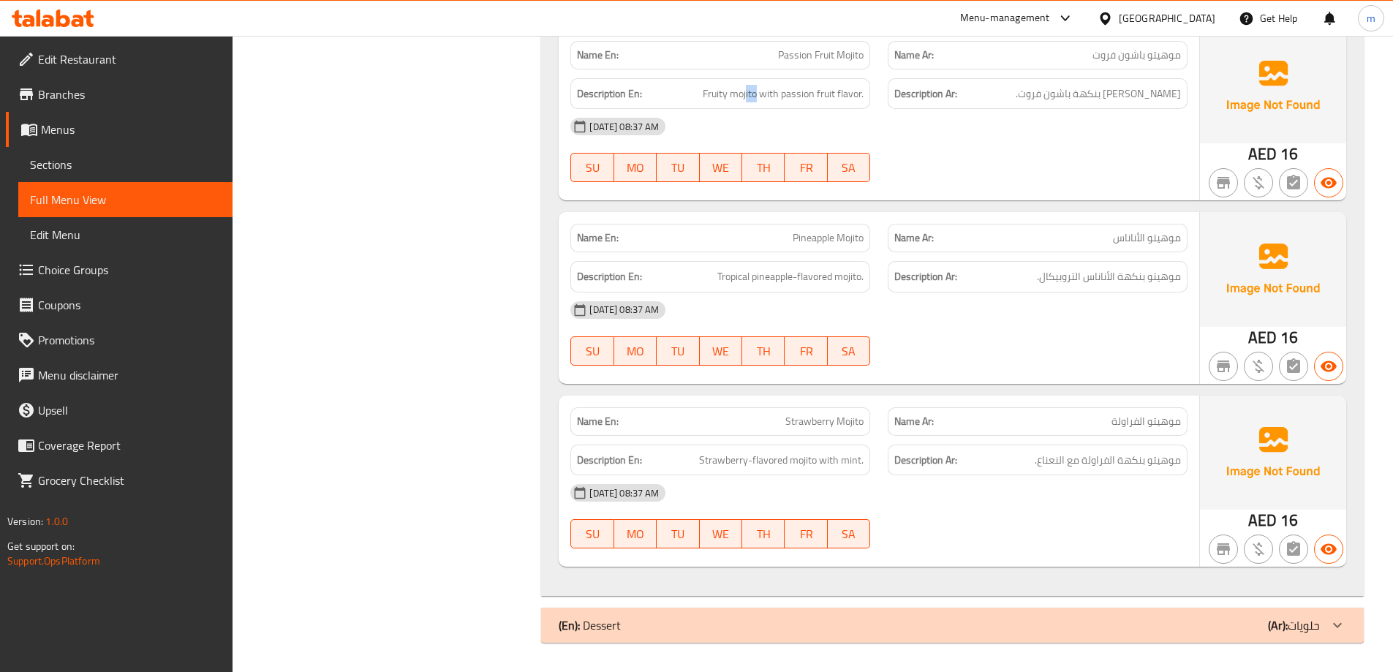
drag, startPoint x: 1112, startPoint y: 611, endPoint x: 1104, endPoint y: 551, distance: 61.1
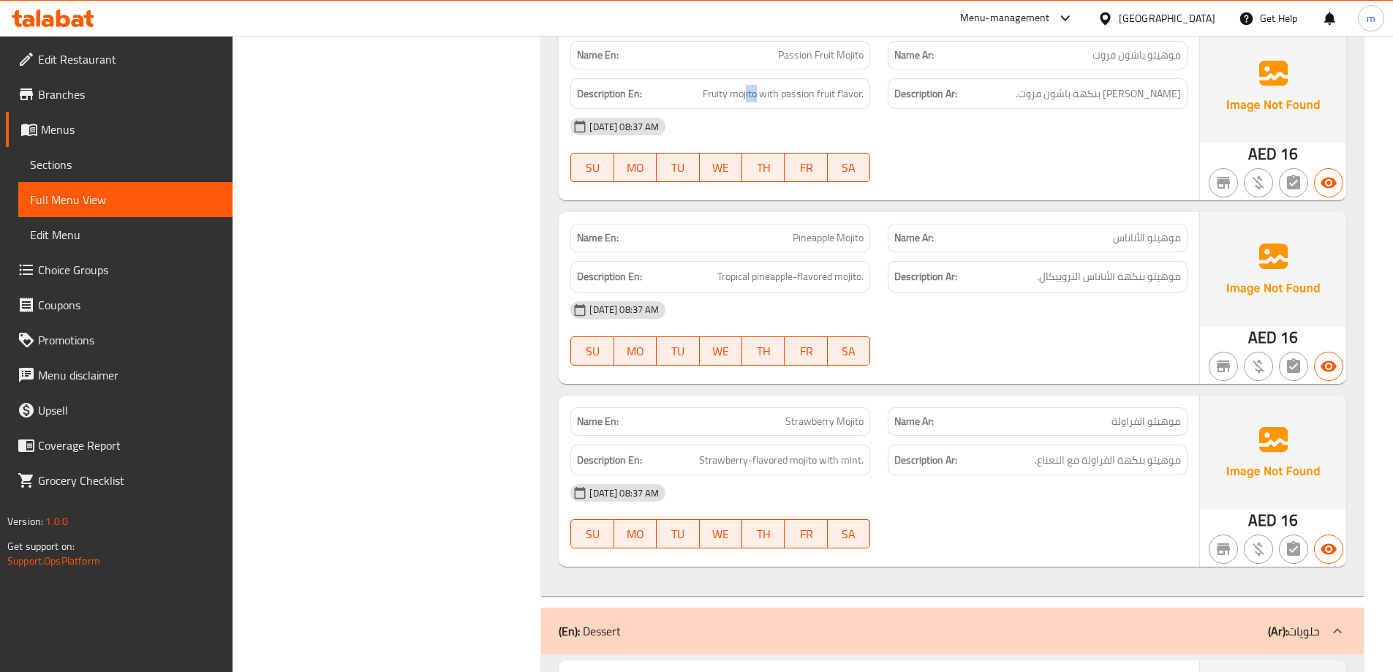
drag, startPoint x: 826, startPoint y: 416, endPoint x: 849, endPoint y: 418, distance: 22.7
drag, startPoint x: 815, startPoint y: 467, endPoint x: 881, endPoint y: 456, distance: 67.3
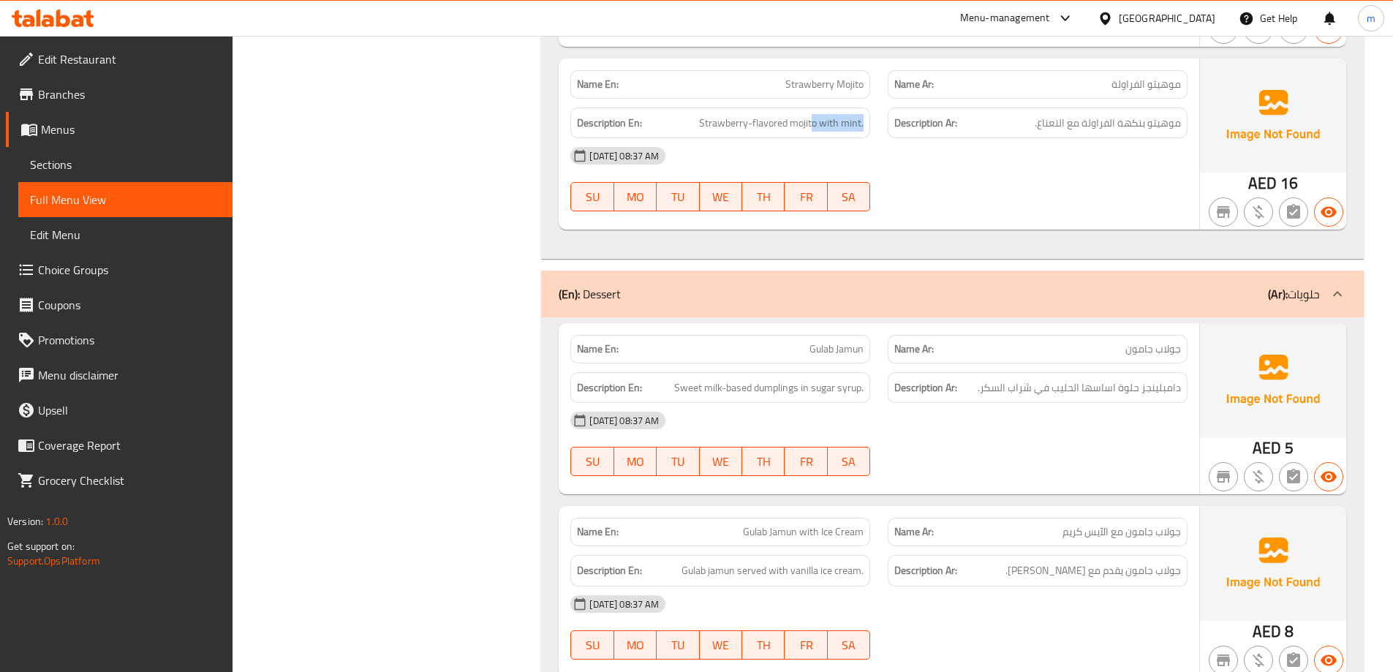
scroll to position [2927, 0]
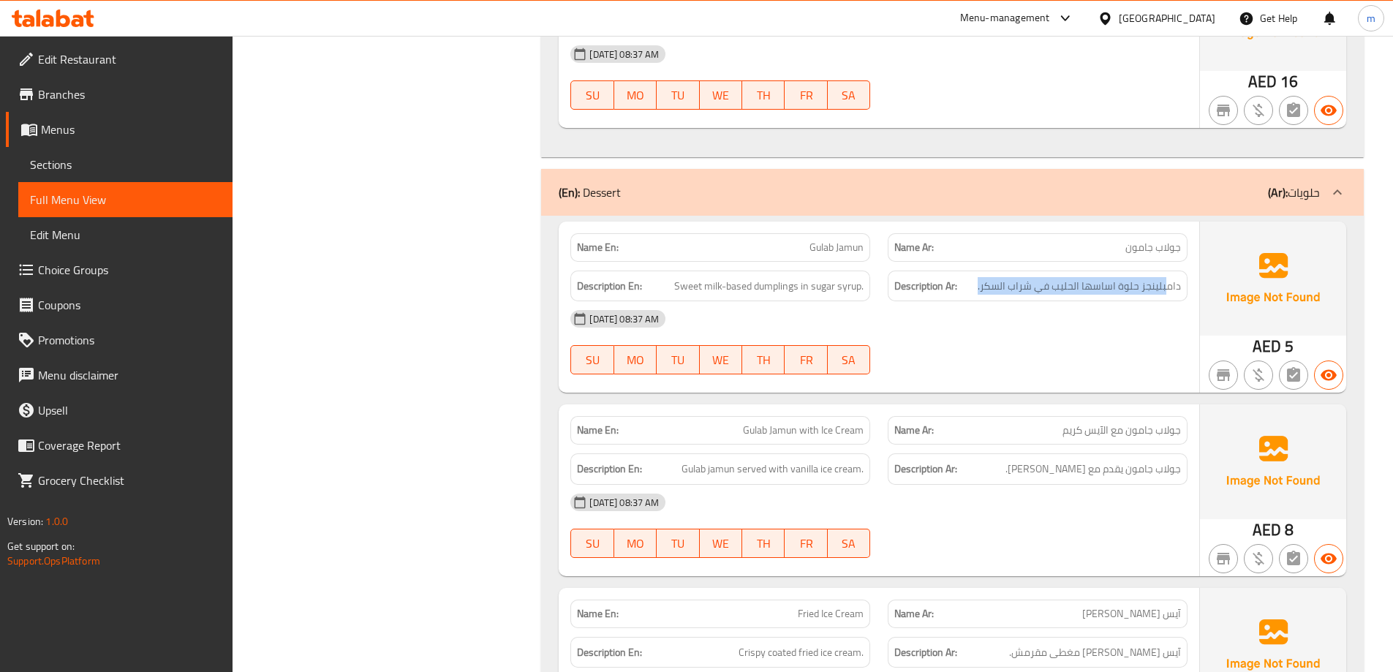
drag, startPoint x: 1168, startPoint y: 290, endPoint x: 976, endPoint y: 290, distance: 191.6
drag, startPoint x: 709, startPoint y: 282, endPoint x: 831, endPoint y: 268, distance: 122.3
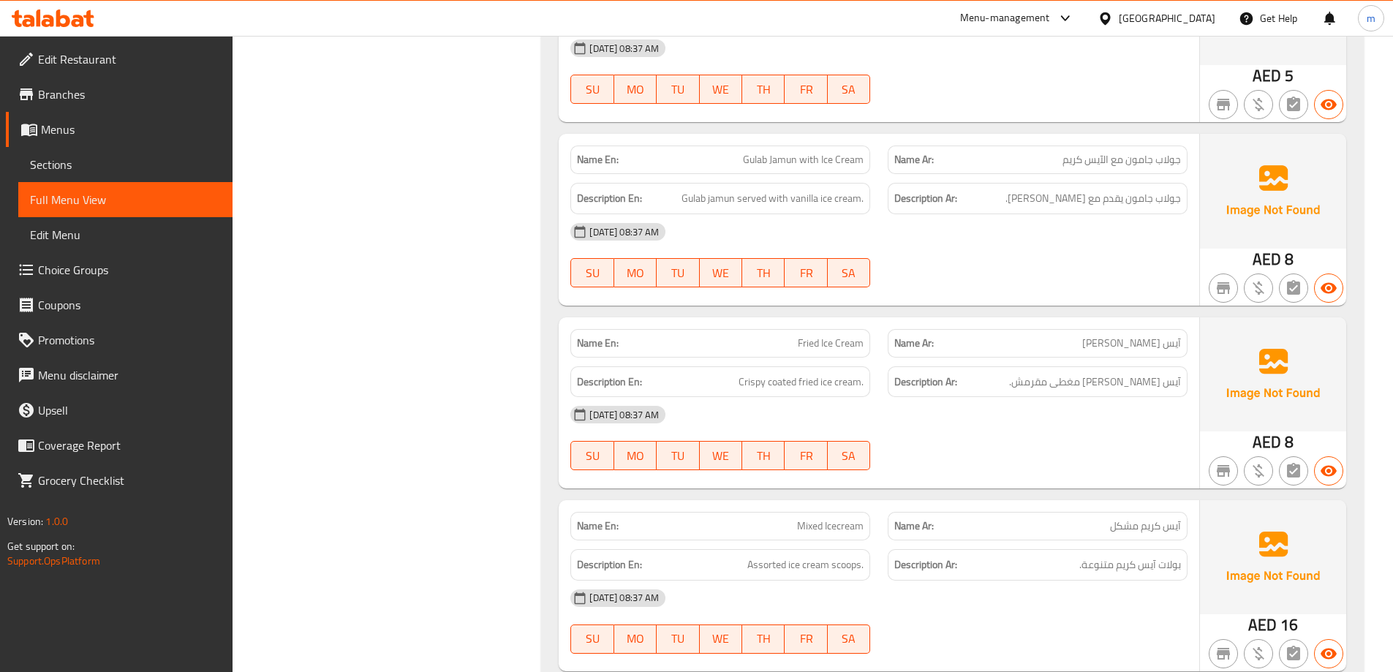
scroll to position [3219, 0]
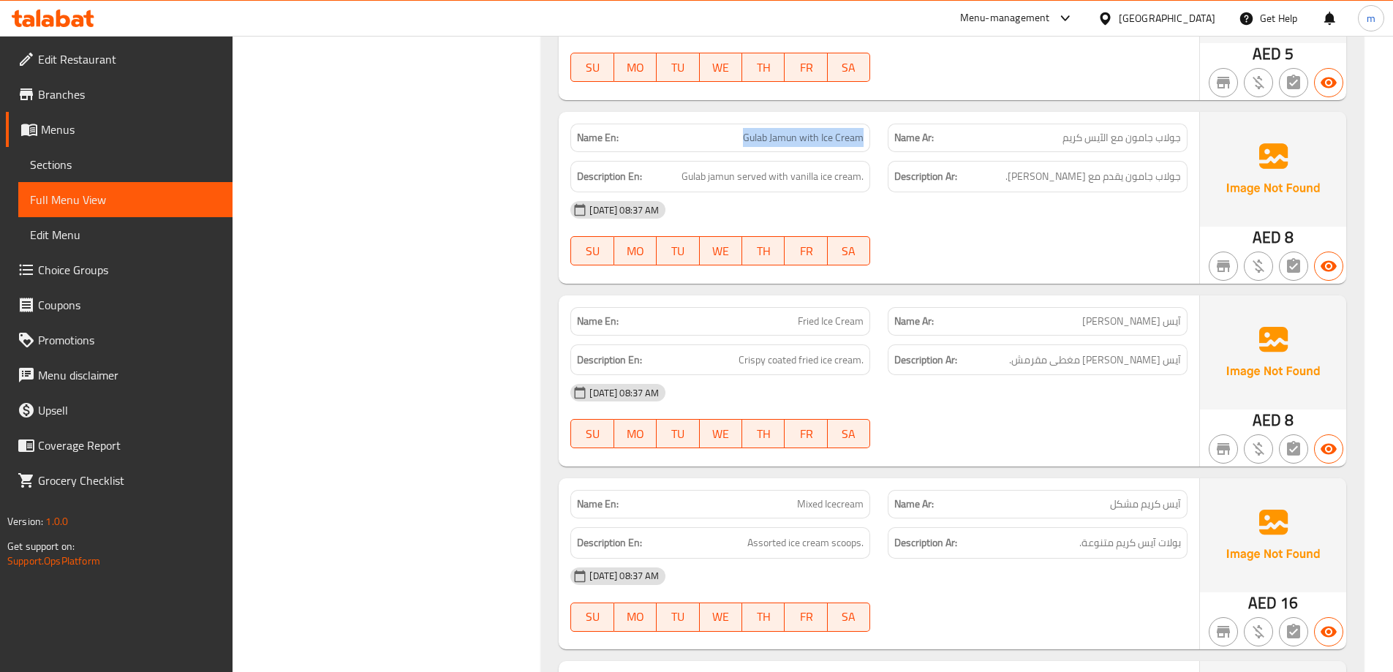
drag, startPoint x: 742, startPoint y: 139, endPoint x: 871, endPoint y: 139, distance: 129.4
drag, startPoint x: 1088, startPoint y: 187, endPoint x: 1008, endPoint y: 184, distance: 80.5
drag, startPoint x: 694, startPoint y: 160, endPoint x: 866, endPoint y: 189, distance: 174.3
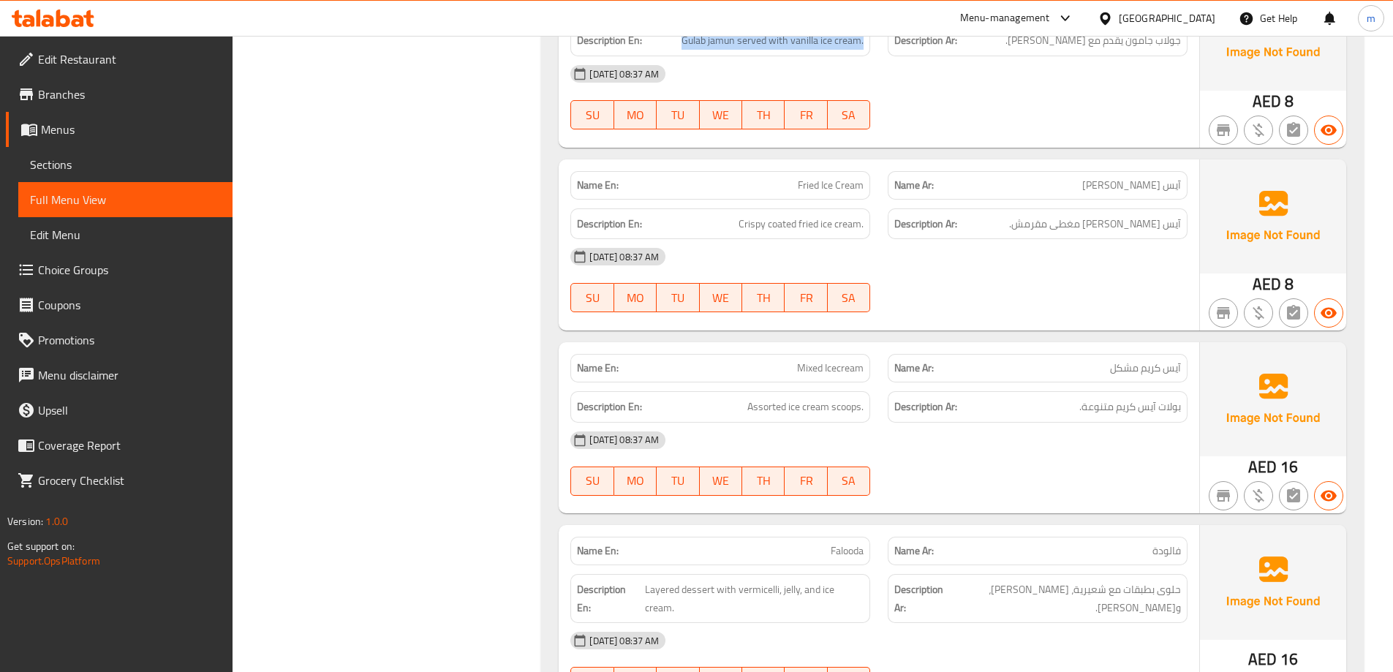
scroll to position [3366, 0]
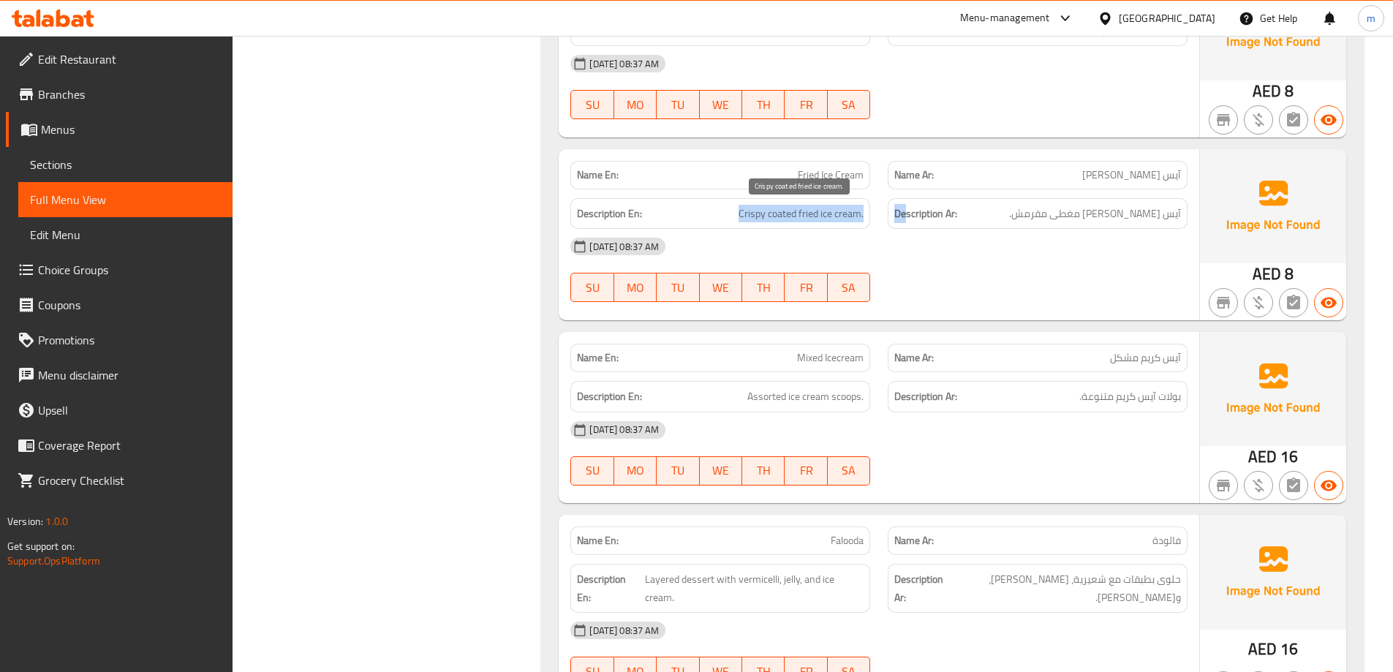
drag, startPoint x: 726, startPoint y: 214, endPoint x: 904, endPoint y: 215, distance: 177.7
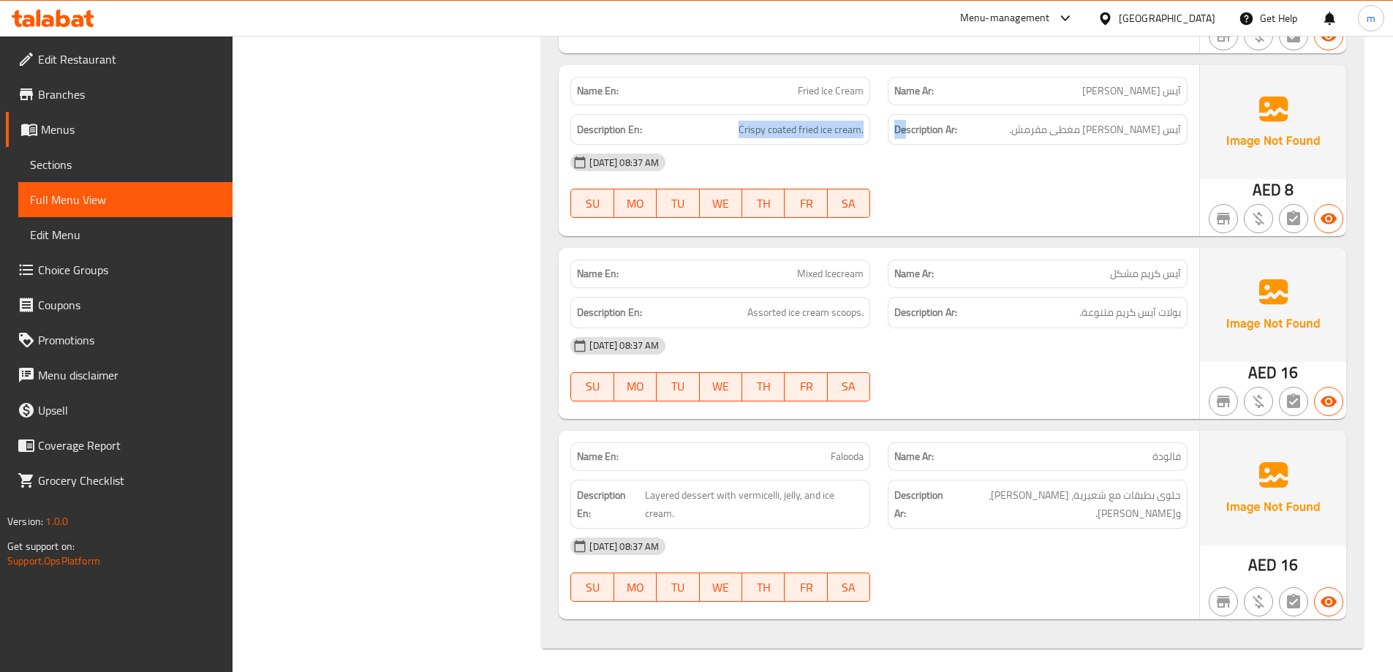
scroll to position [3456, 0]
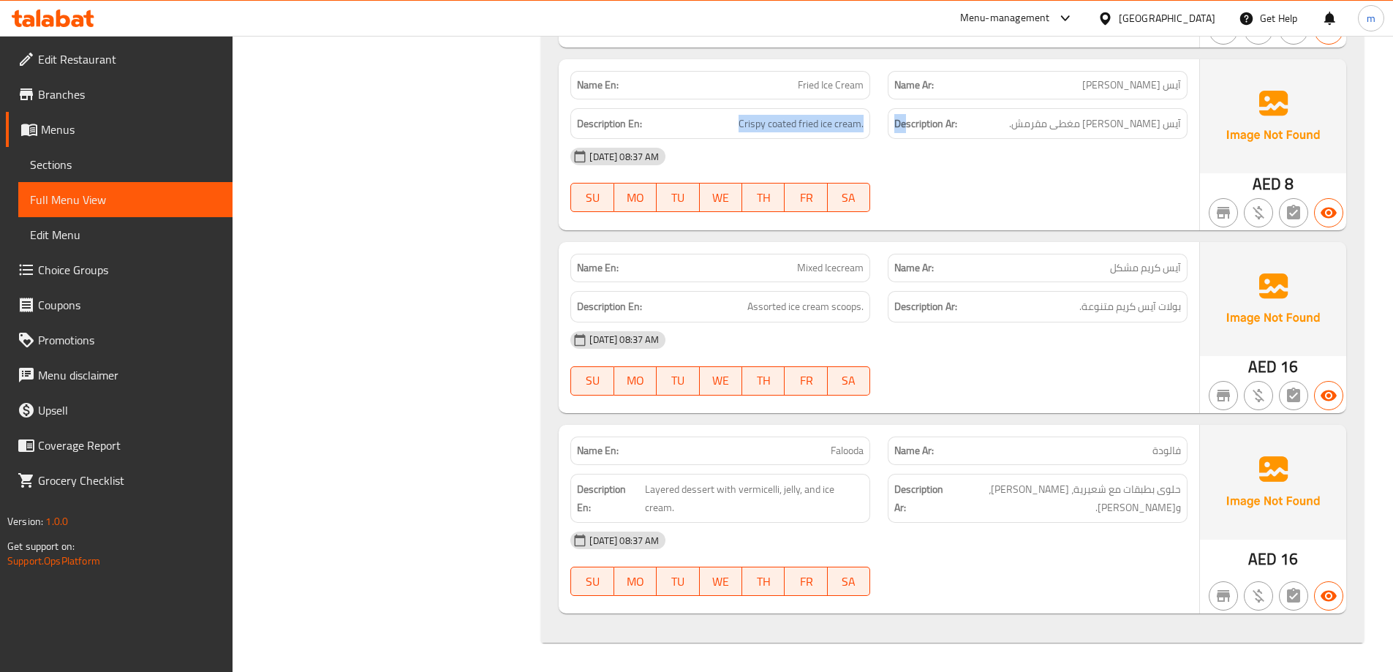
click at [93, 222] on link "Edit Menu" at bounding box center [125, 234] width 214 height 35
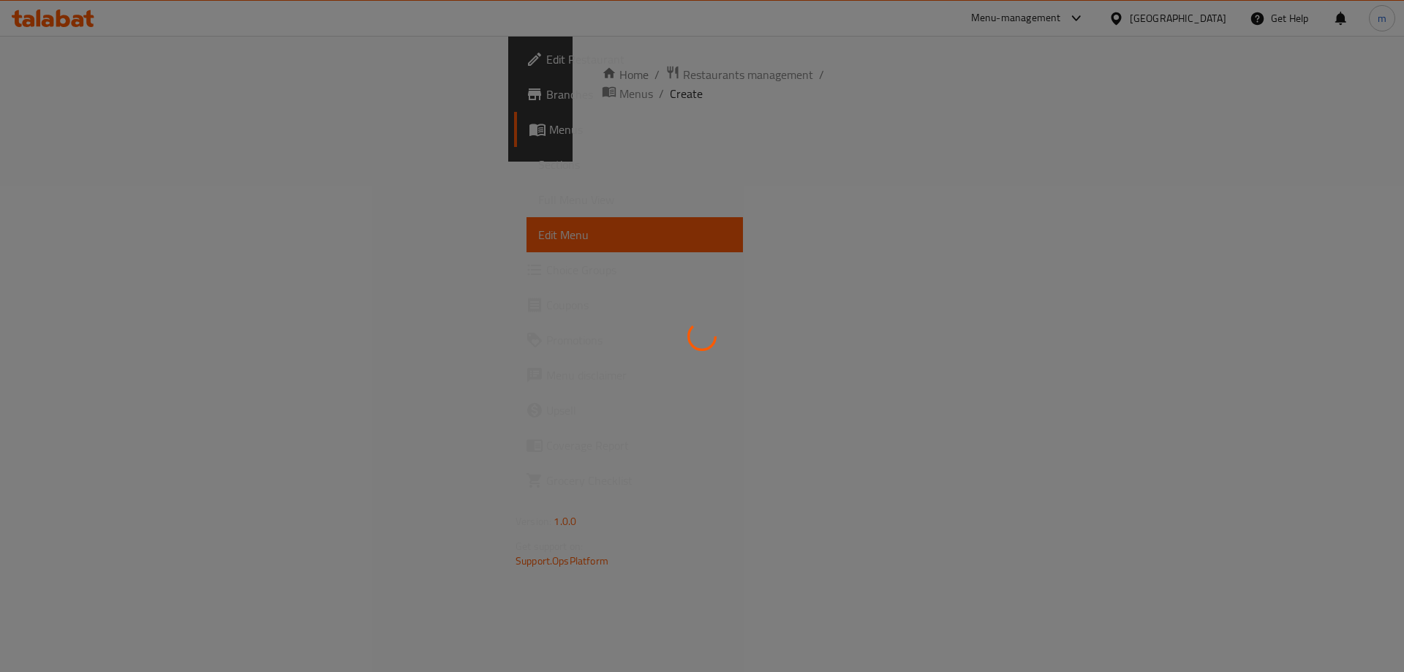
click at [93, 222] on div at bounding box center [702, 336] width 1404 height 672
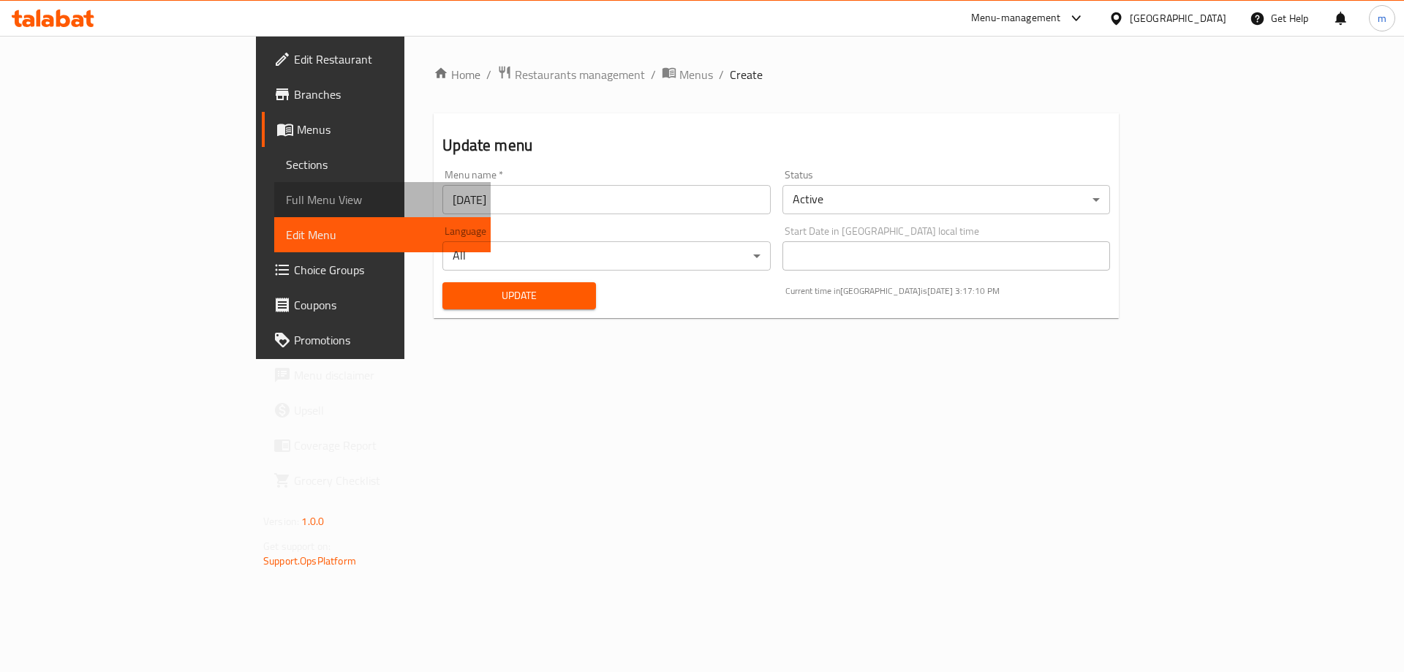
click at [274, 190] on link "Full Menu View" at bounding box center [382, 199] width 216 height 35
click at [286, 197] on span "Full Menu View" at bounding box center [382, 200] width 193 height 18
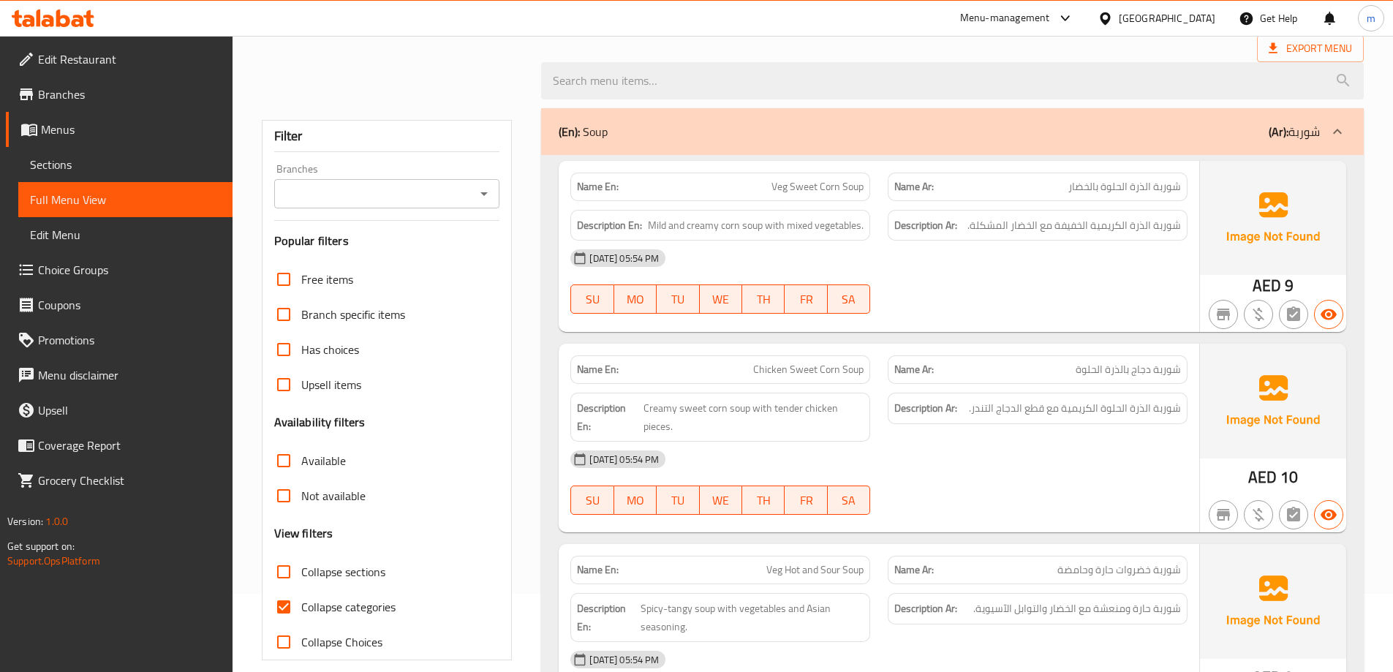
scroll to position [366, 0]
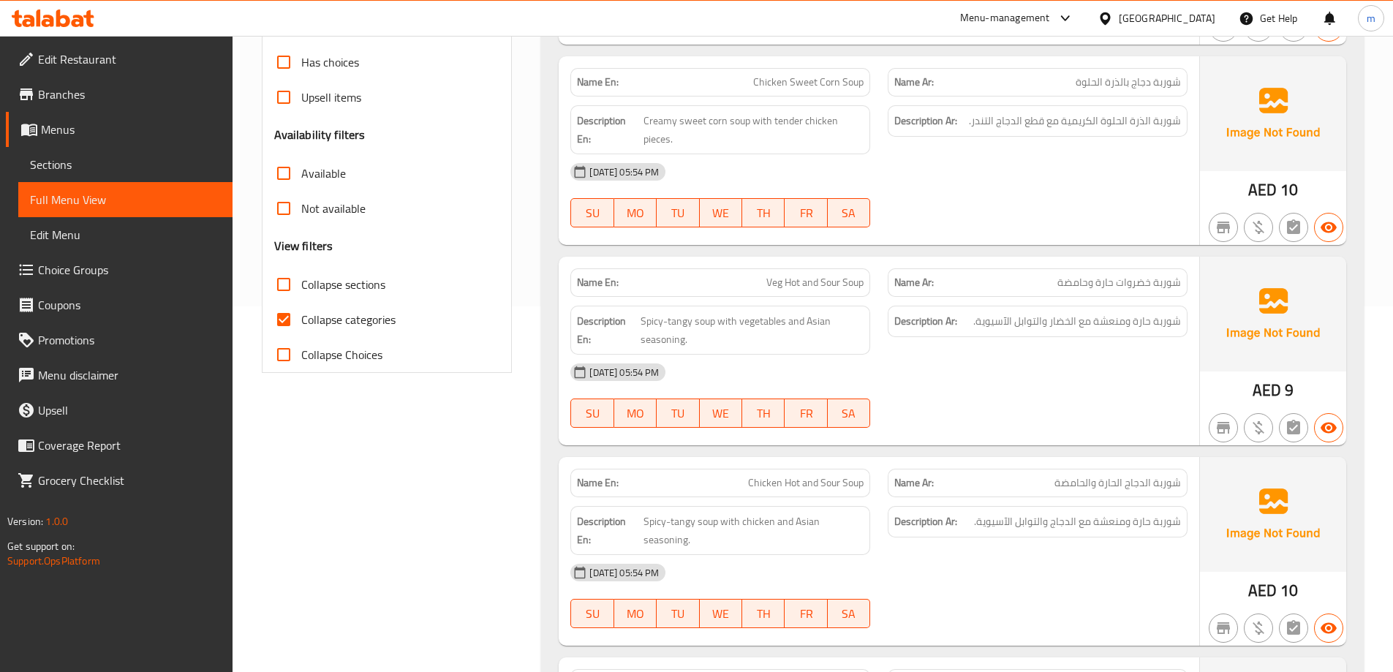
click at [391, 298] on div "Collapse sections" at bounding box center [387, 284] width 226 height 35
click at [377, 288] on span "Collapse sections" at bounding box center [343, 285] width 84 height 18
click at [301, 288] on input "Collapse sections" at bounding box center [283, 284] width 35 height 35
checkbox input "true"
click at [366, 318] on span "Collapse categories" at bounding box center [348, 320] width 94 height 18
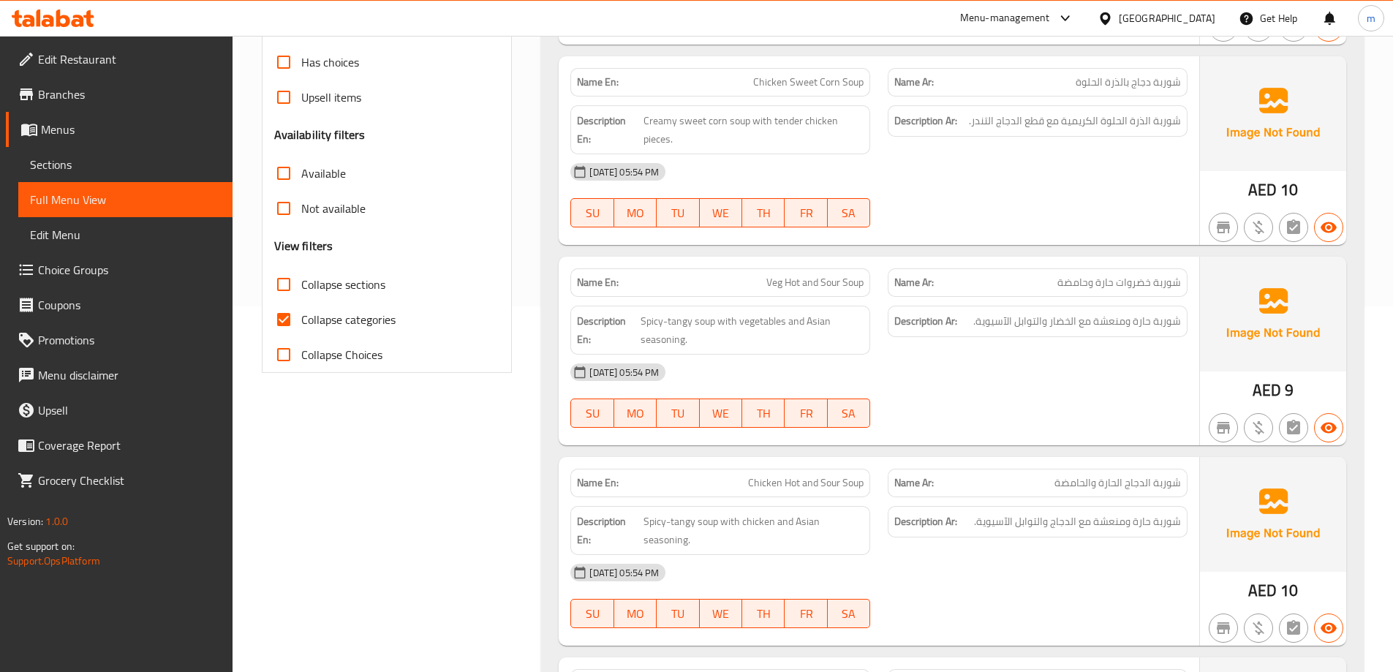
click at [301, 318] on input "Collapse categories" at bounding box center [283, 319] width 35 height 35
checkbox input "false"
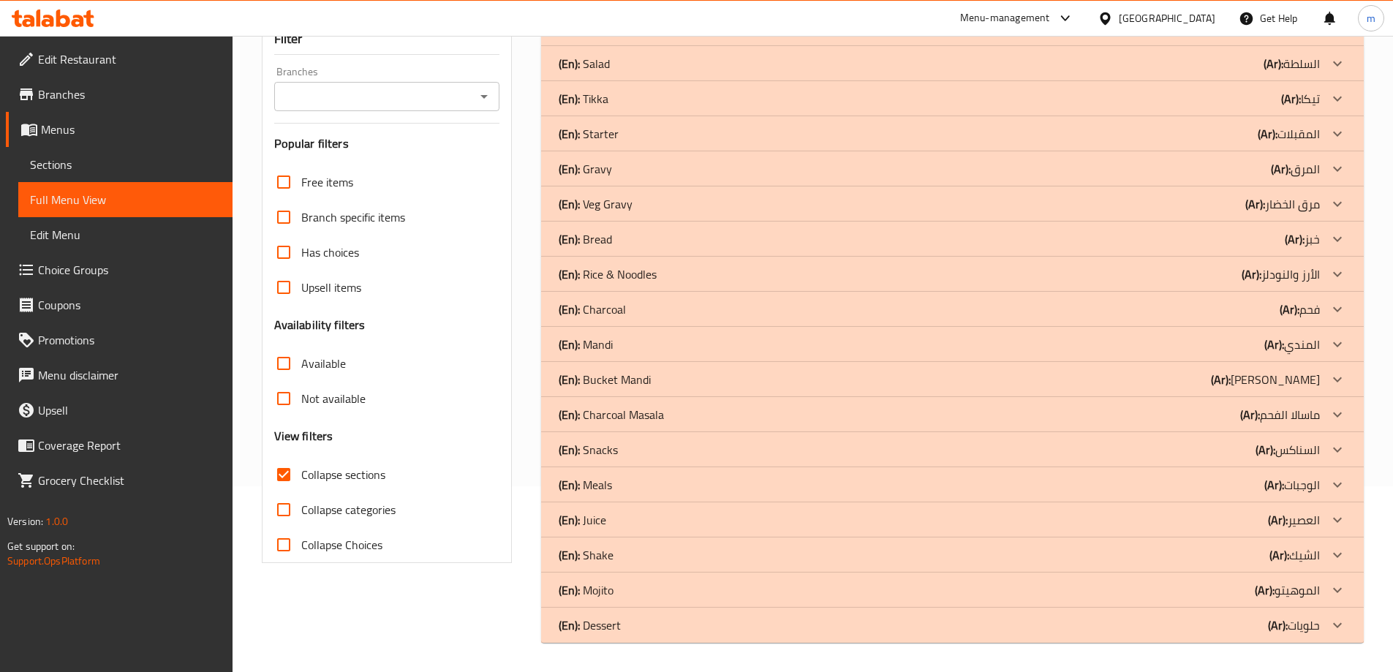
scroll to position [186, 0]
click at [1145, 37] on div "(En): Dessert (Ar): حلويات" at bounding box center [939, 29] width 761 height 18
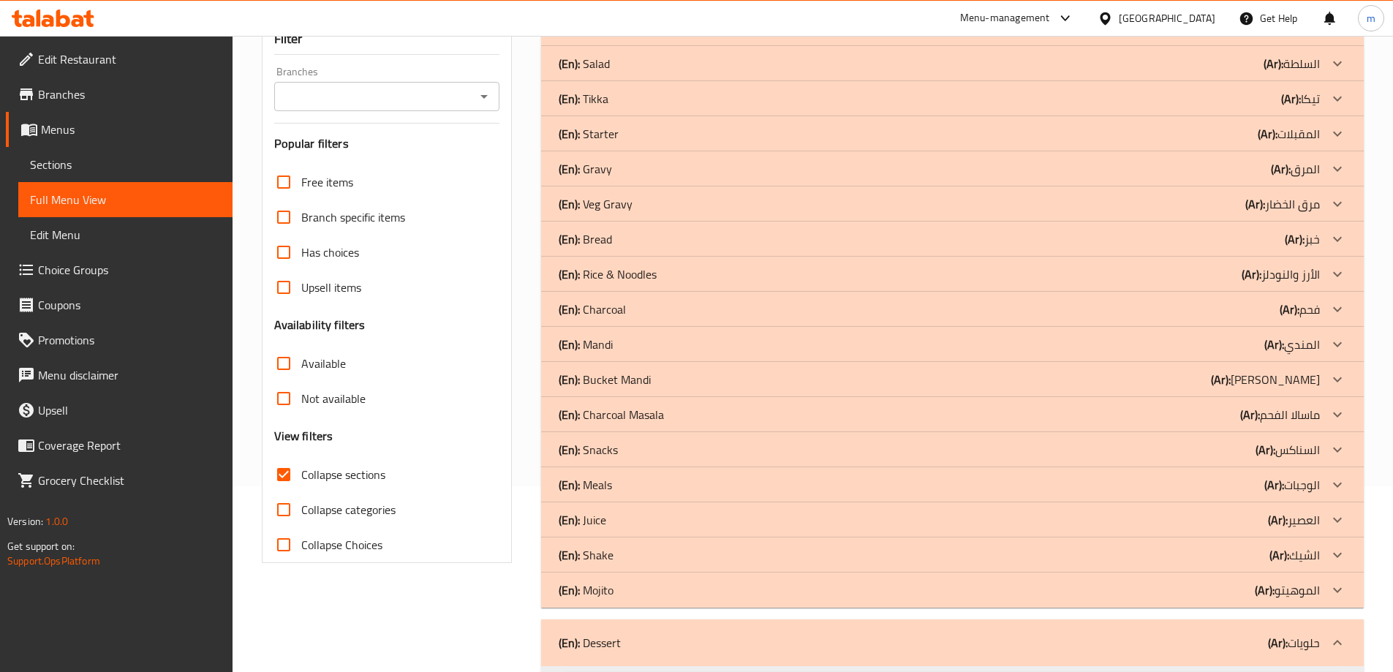
click at [1192, 37] on div "(En): Mojito (Ar): الموهيتو" at bounding box center [939, 29] width 761 height 18
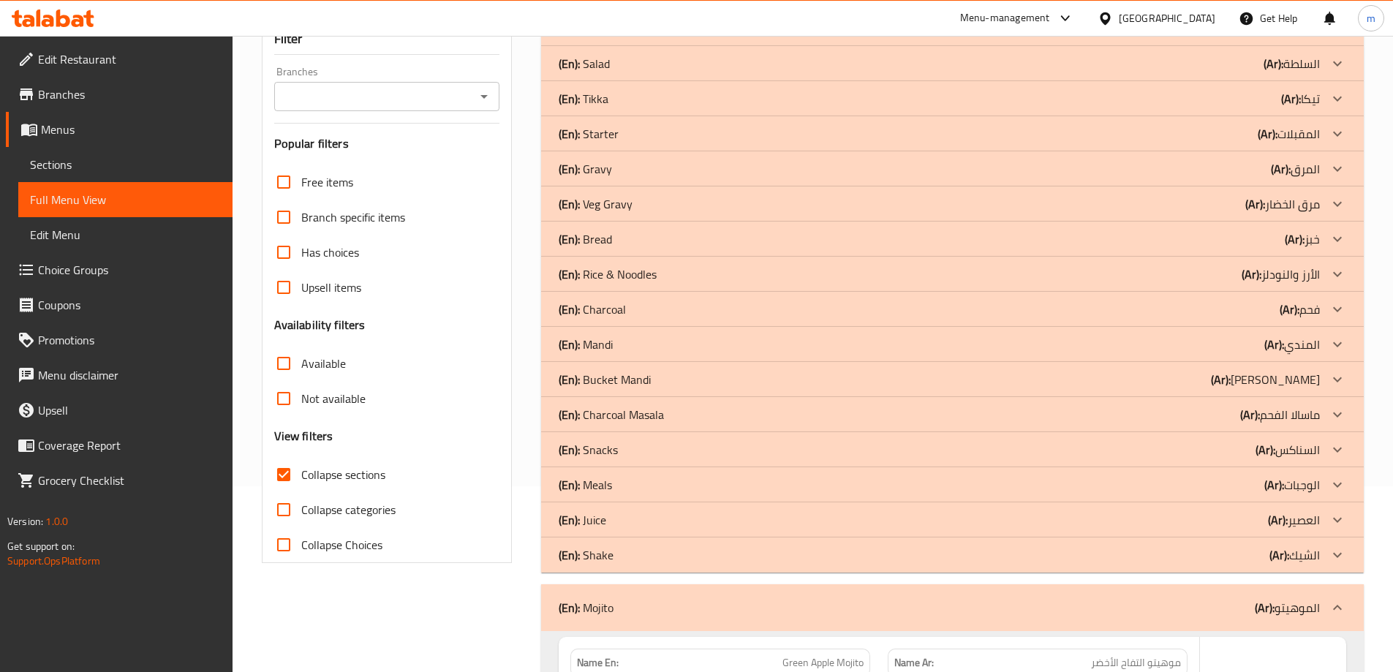
click at [1212, 37] on div "(En): Shake (Ar): الشيك" at bounding box center [939, 29] width 761 height 18
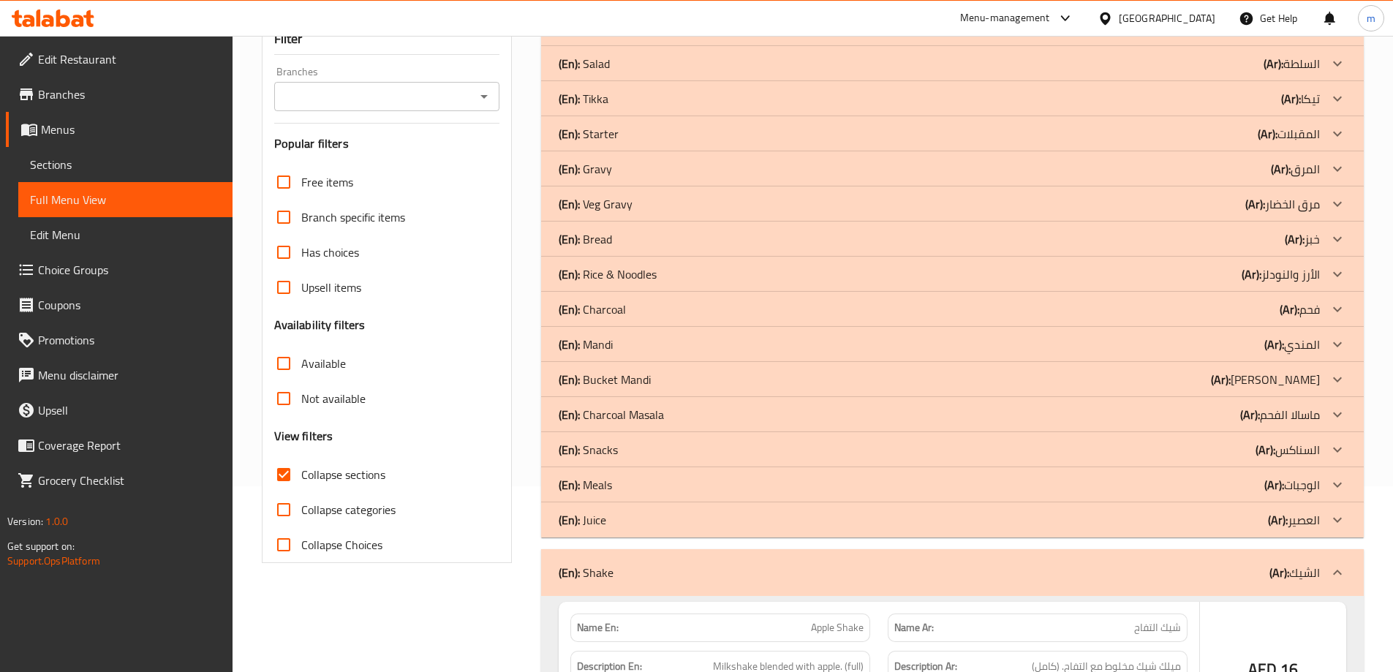
click at [1204, 37] on div "(En): Juice (Ar): العصير" at bounding box center [939, 29] width 761 height 18
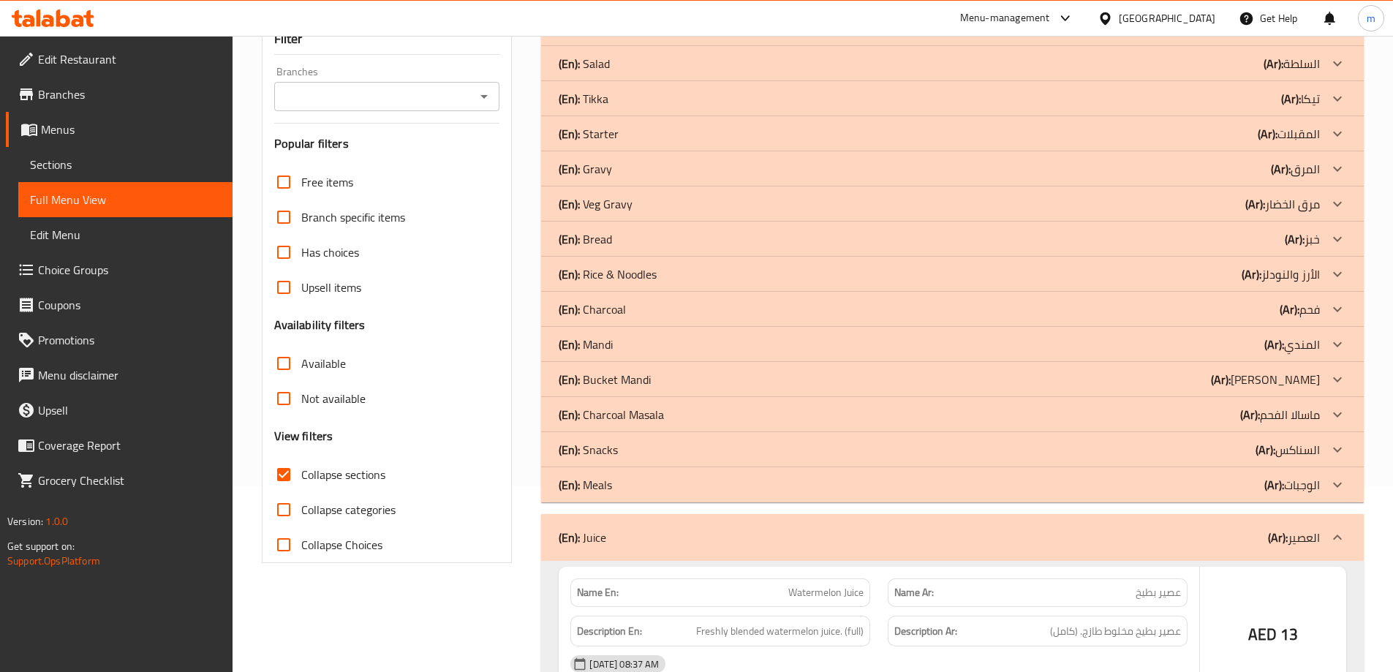
click at [1203, 46] on div "(En): Meals (Ar): الوجبات" at bounding box center [952, 28] width 823 height 35
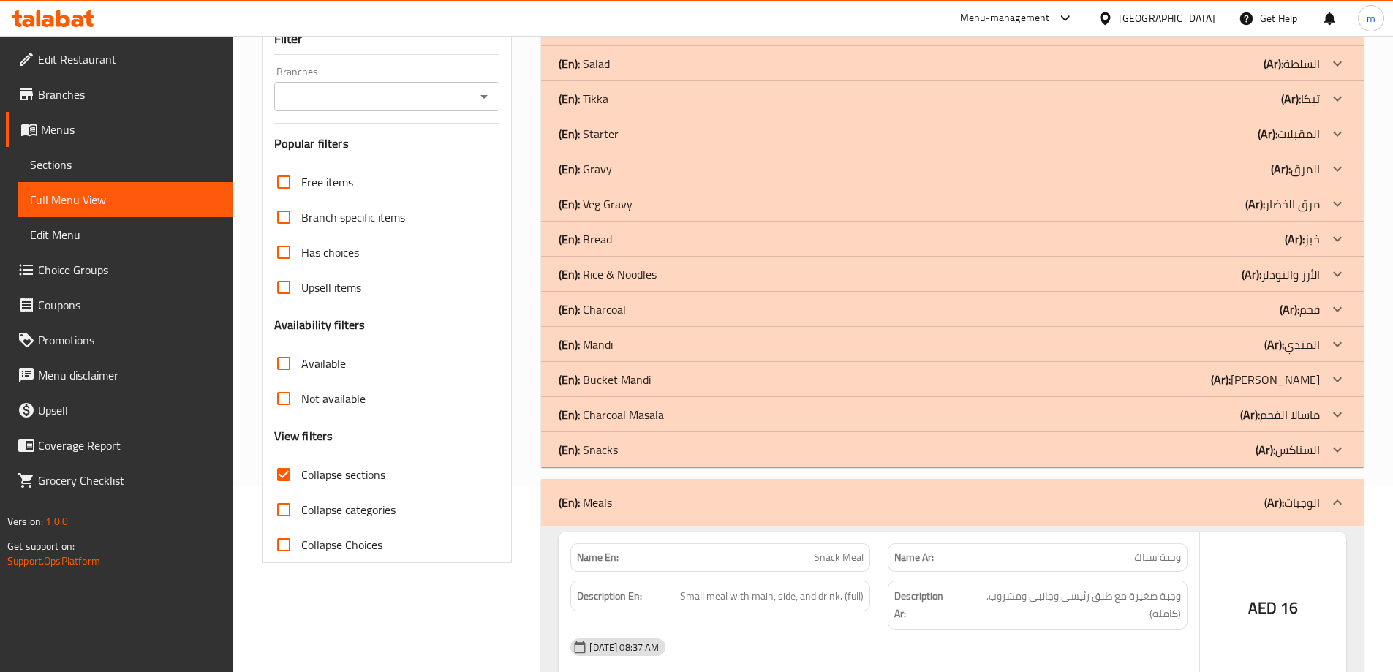
click at [1192, 37] on div "(En): Snacks (Ar): السناكس" at bounding box center [939, 29] width 761 height 18
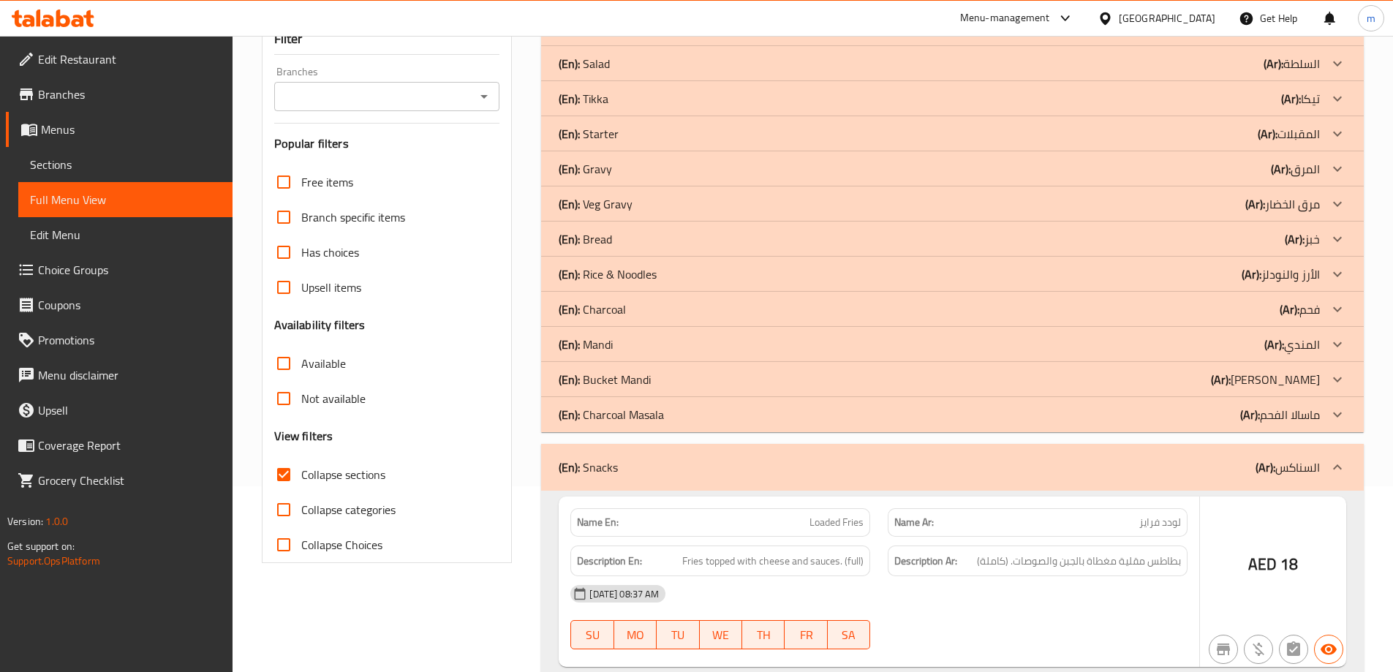
click at [1197, 37] on div "(En): Charcoal Masala (Ar): ماسالا الفحم" at bounding box center [939, 29] width 761 height 18
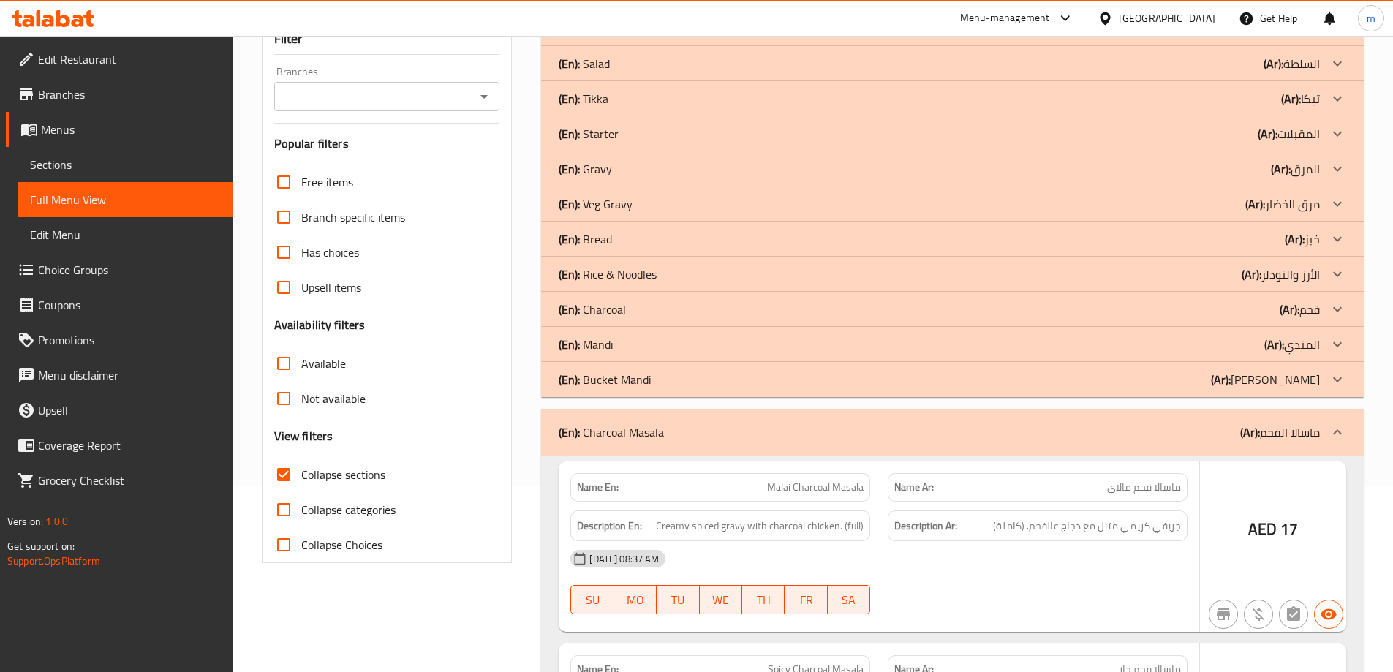
click at [1202, 37] on div "(En): Bucket Mandi (Ar): باكيت مندي" at bounding box center [939, 29] width 761 height 18
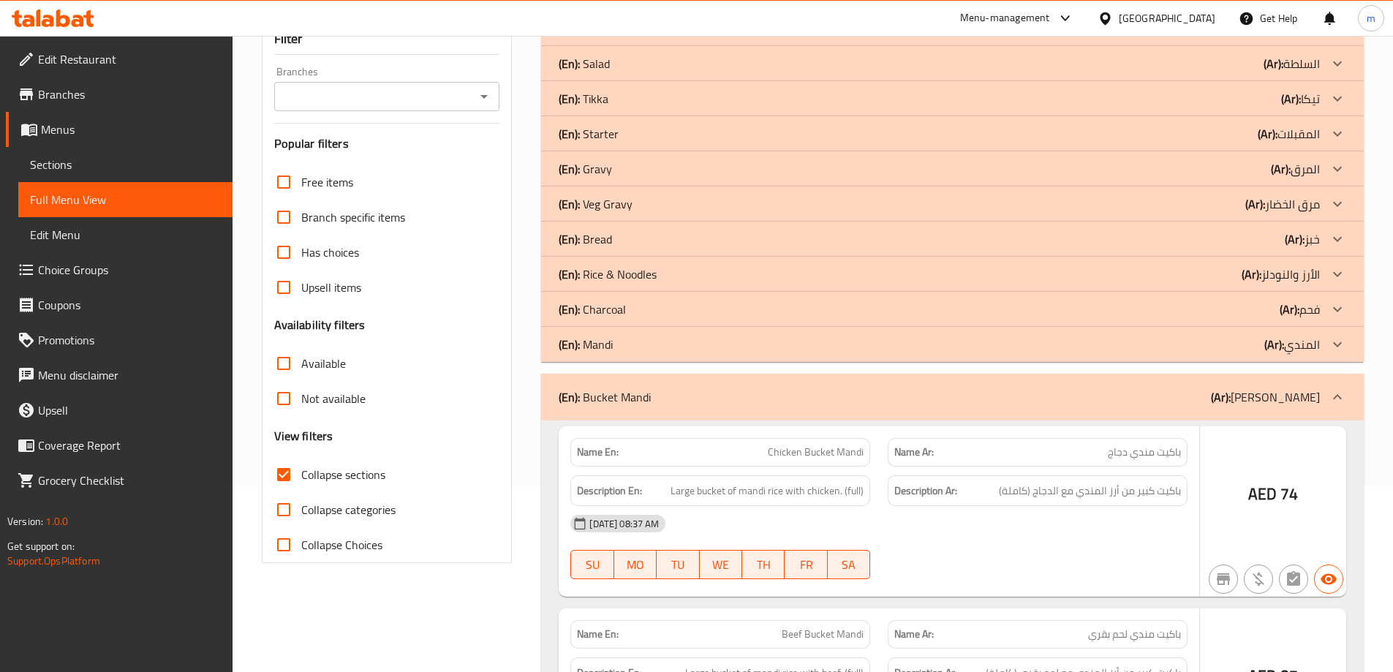
click at [1201, 37] on div "(En): Mandi (Ar): المندي" at bounding box center [939, 29] width 761 height 18
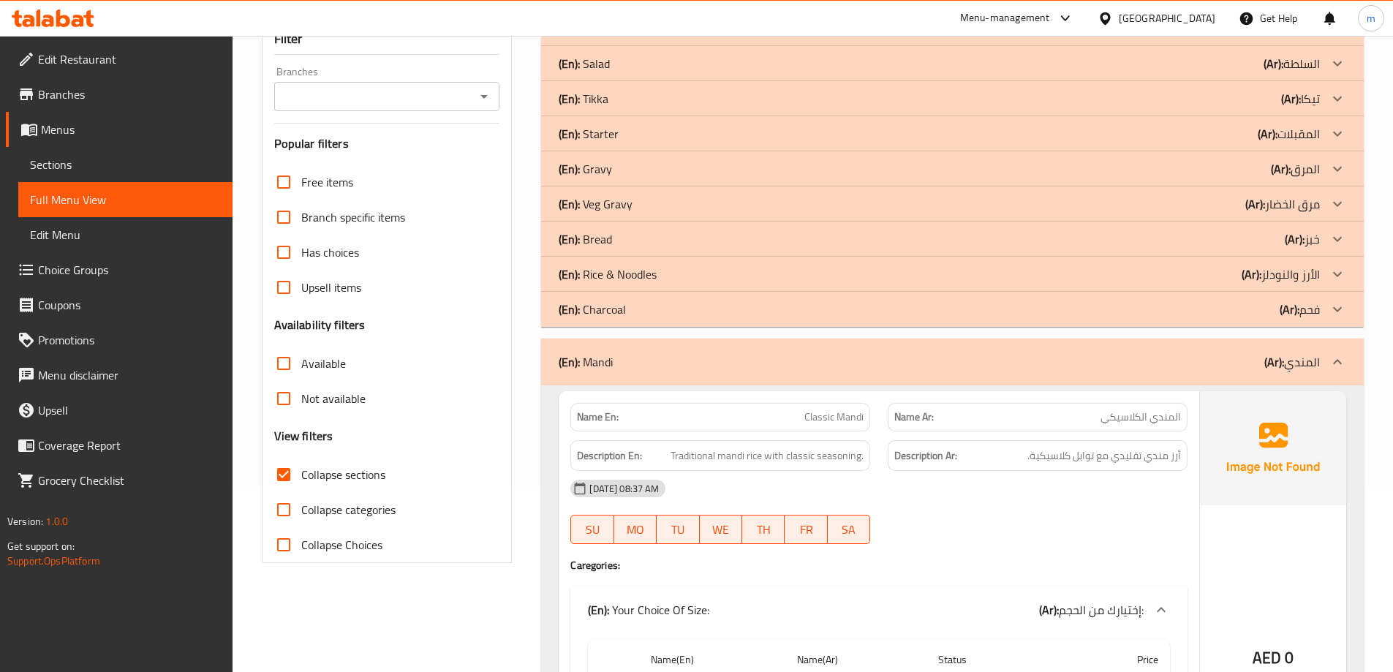
click at [881, 37] on div "(En): Charcoal (Ar): فحم" at bounding box center [939, 29] width 761 height 18
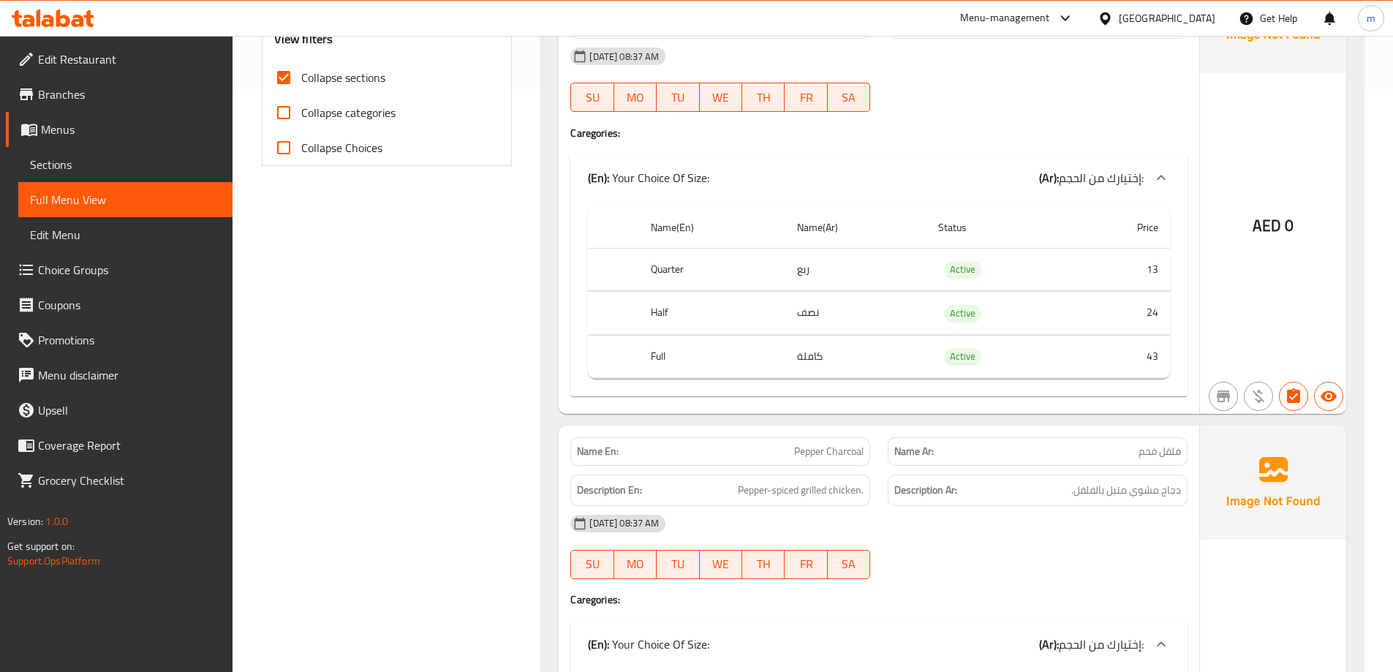
scroll to position [0, 0]
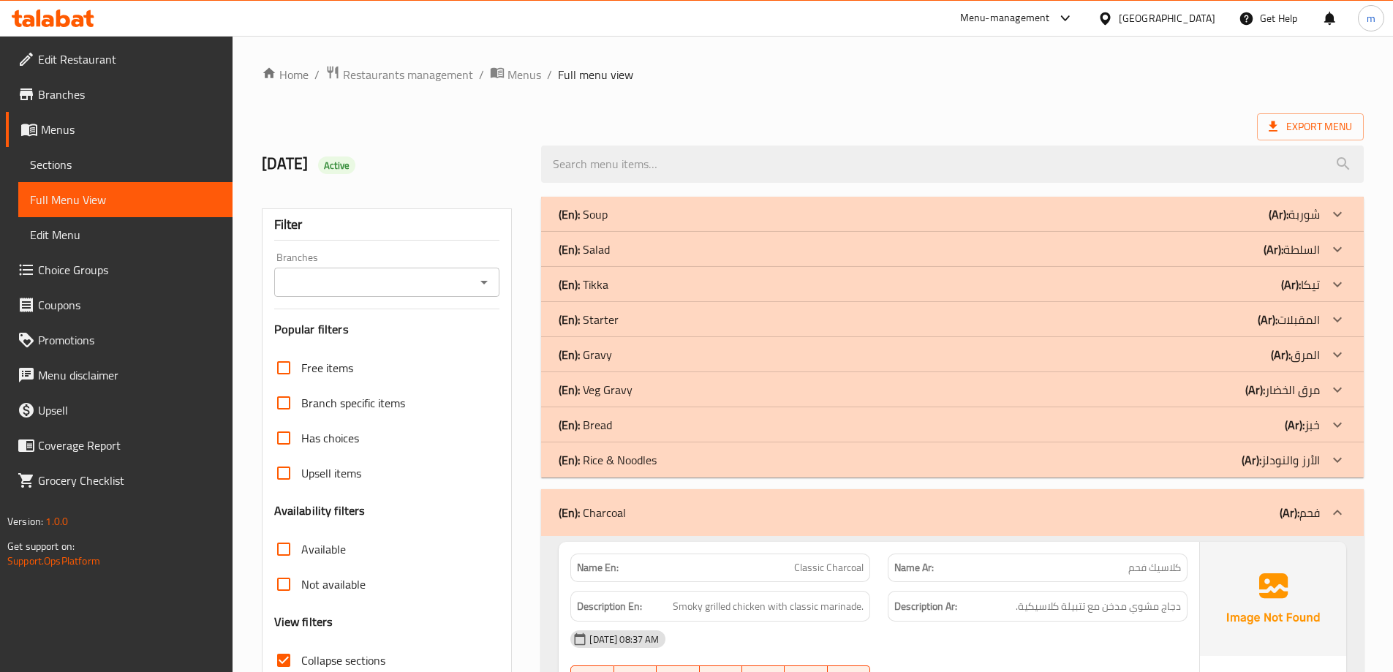
drag, startPoint x: 390, startPoint y: 116, endPoint x: 413, endPoint y: 19, distance: 100.0
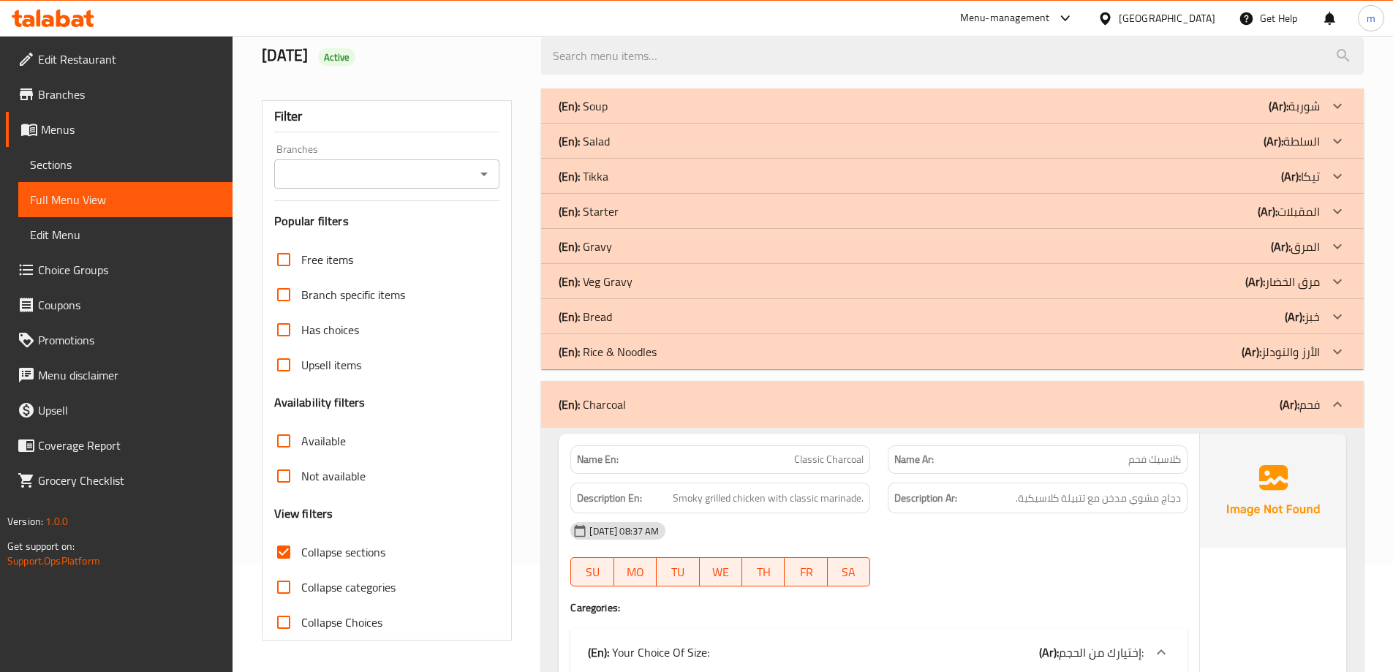
scroll to position [219, 0]
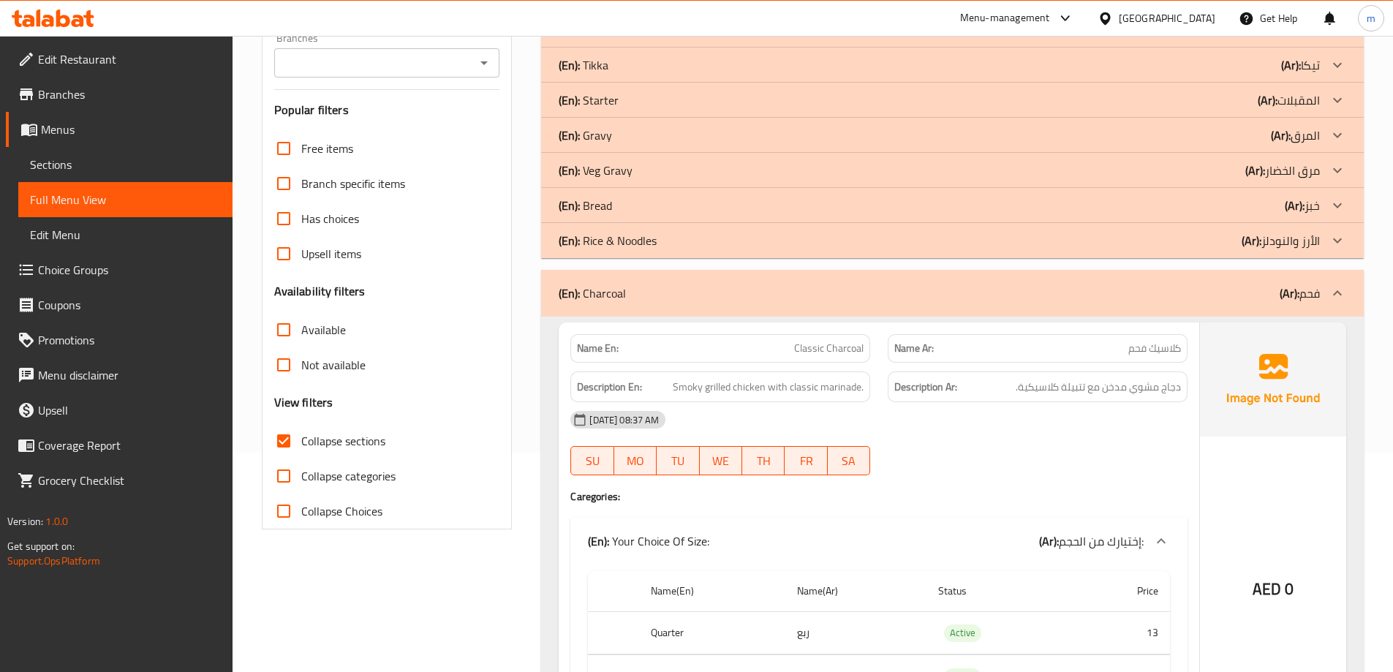
click at [336, 450] on span "Collapse sections" at bounding box center [343, 441] width 84 height 18
click at [301, 451] on input "Collapse sections" at bounding box center [283, 440] width 35 height 35
click at [336, 450] on span "Collapse sections" at bounding box center [343, 441] width 84 height 18
click at [301, 451] on input "Collapse sections" at bounding box center [283, 440] width 35 height 35
checkbox input "true"
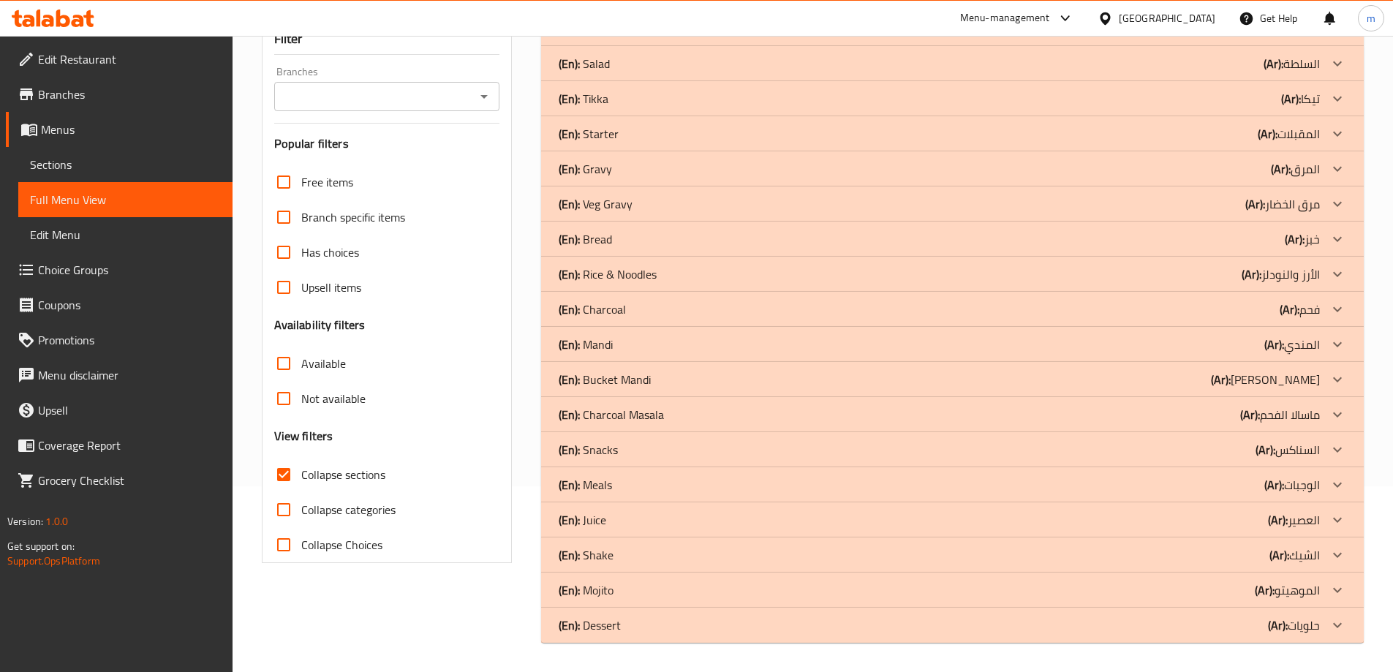
scroll to position [186, 0]
click at [673, 37] on div "(En): Gravy (Ar): المرق" at bounding box center [939, 29] width 761 height 18
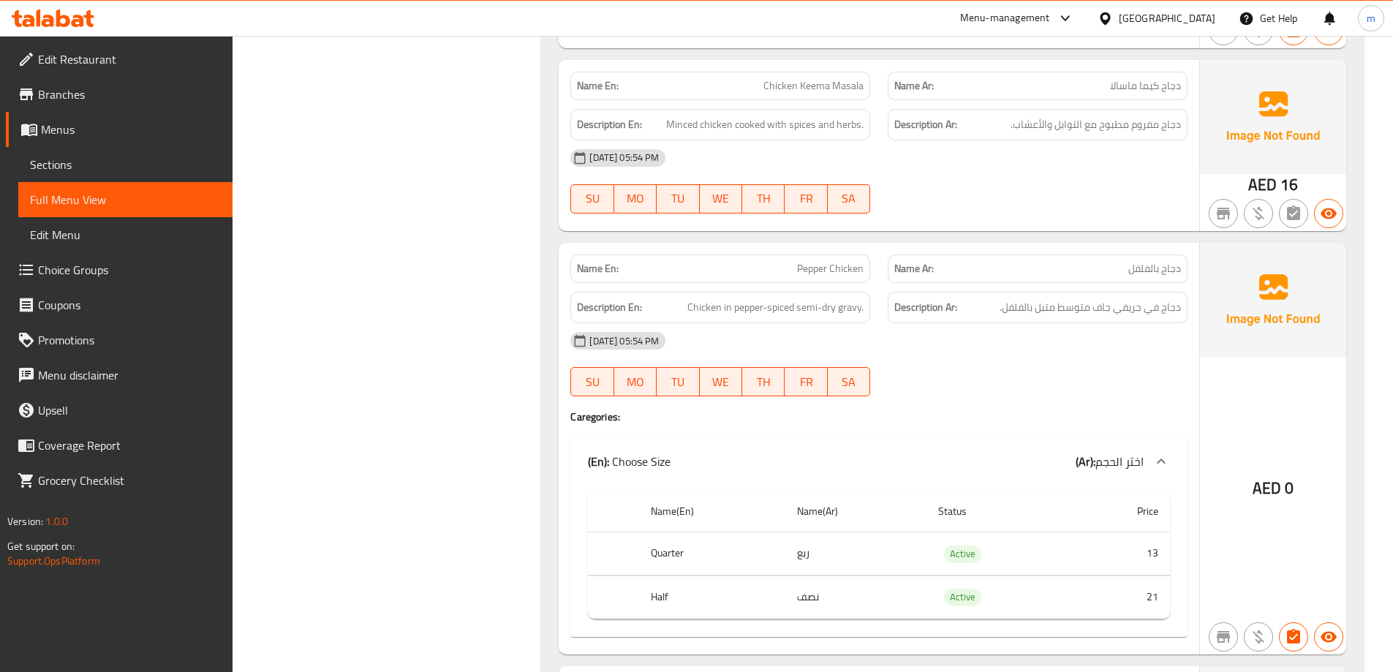
scroll to position [0, 0]
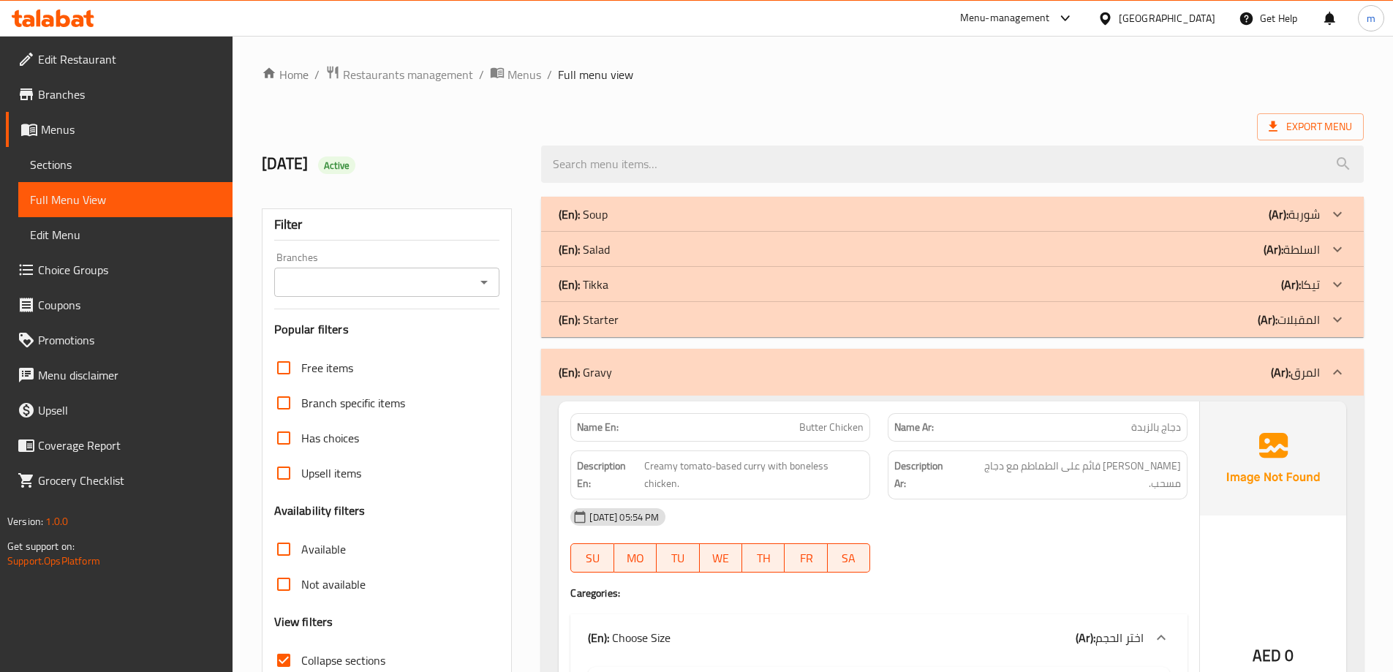
drag, startPoint x: 365, startPoint y: 365, endPoint x: 383, endPoint y: 45, distance: 320.1
click at [635, 366] on div "(En): Gravy (Ar): المرق" at bounding box center [939, 372] width 761 height 18
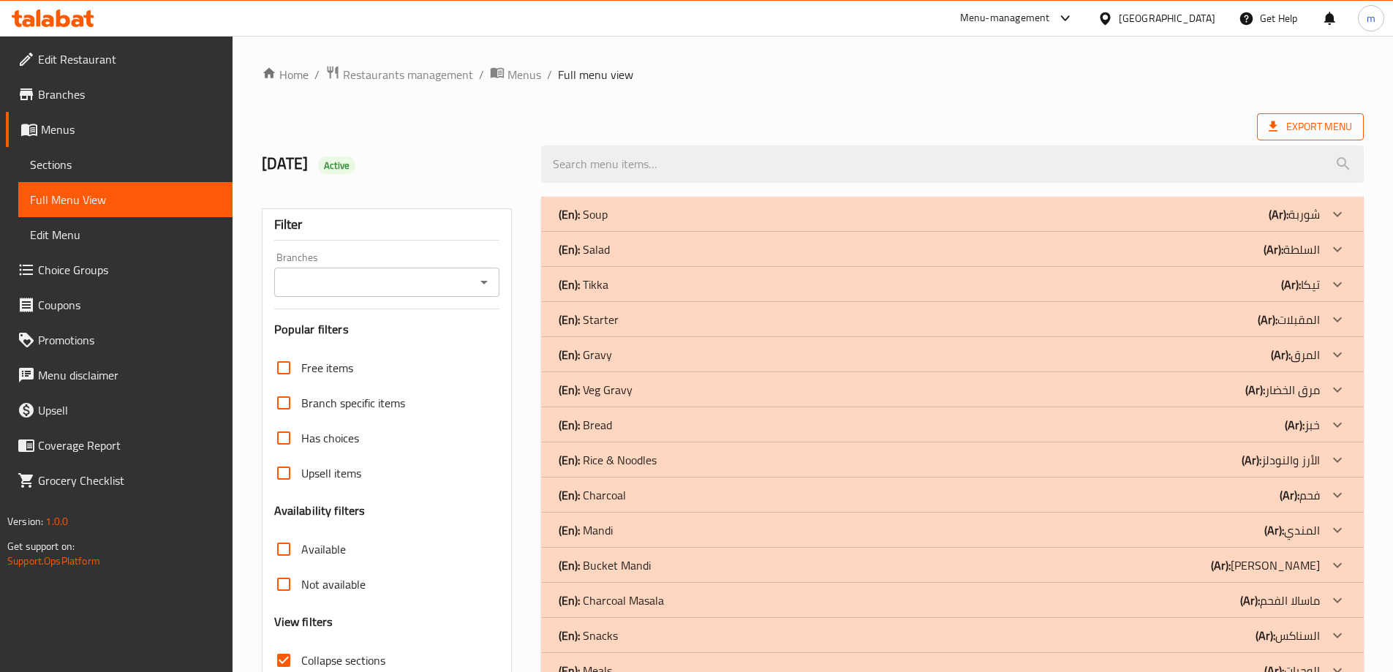
click at [1287, 137] on span "Export Menu" at bounding box center [1310, 126] width 107 height 27
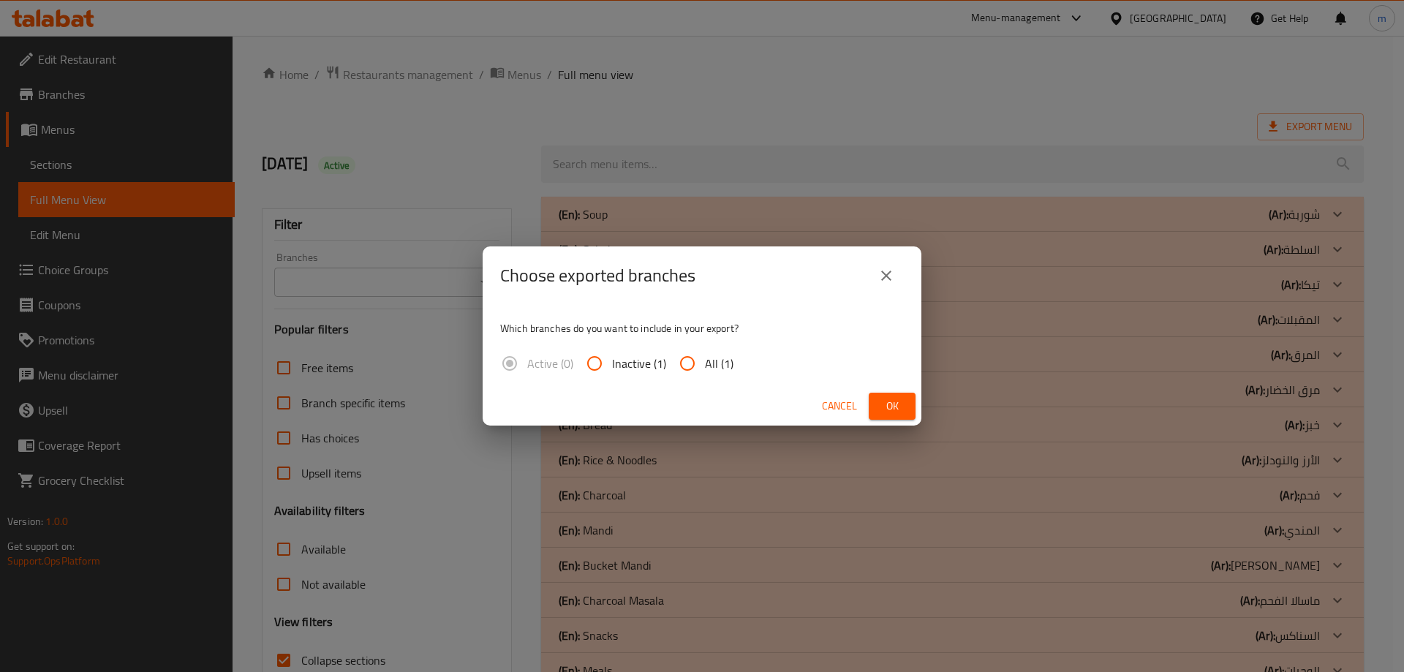
click at [709, 366] on span "All (1)" at bounding box center [719, 364] width 29 height 18
click at [705, 366] on input "All (1)" at bounding box center [687, 363] width 35 height 35
radio input "true"
click at [882, 402] on span "Ok" at bounding box center [892, 406] width 23 height 18
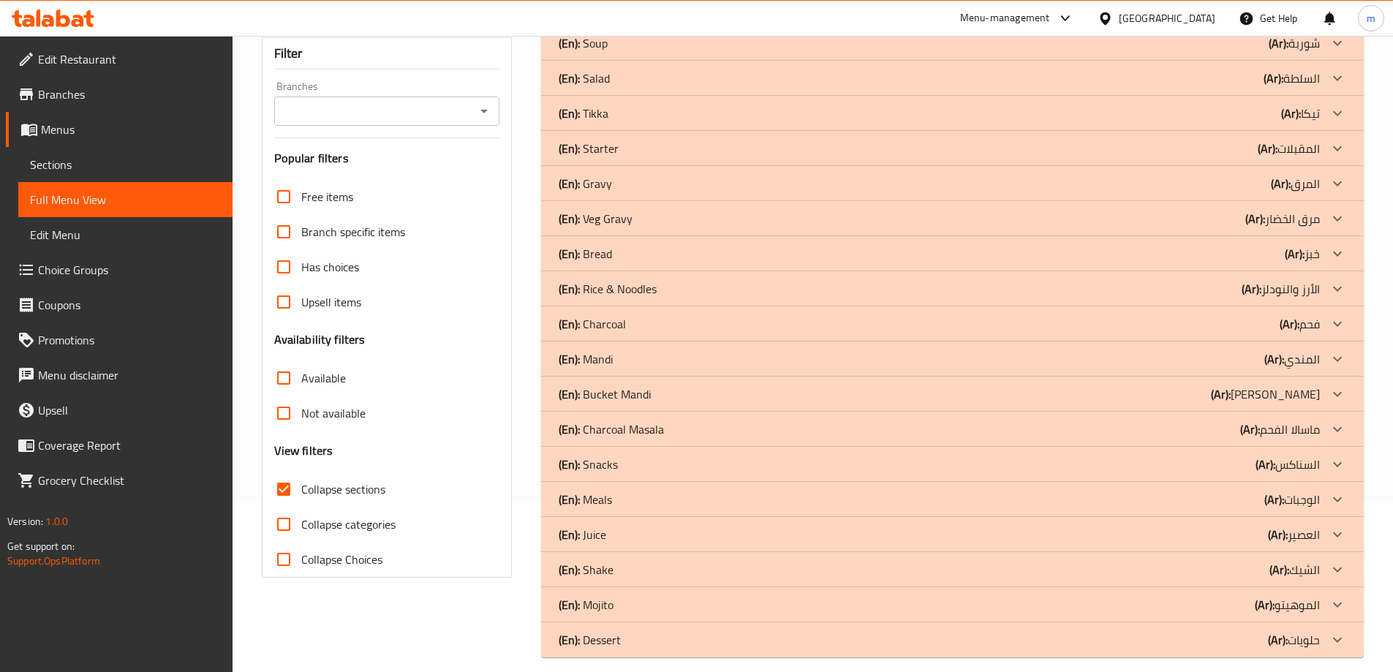
scroll to position [186, 0]
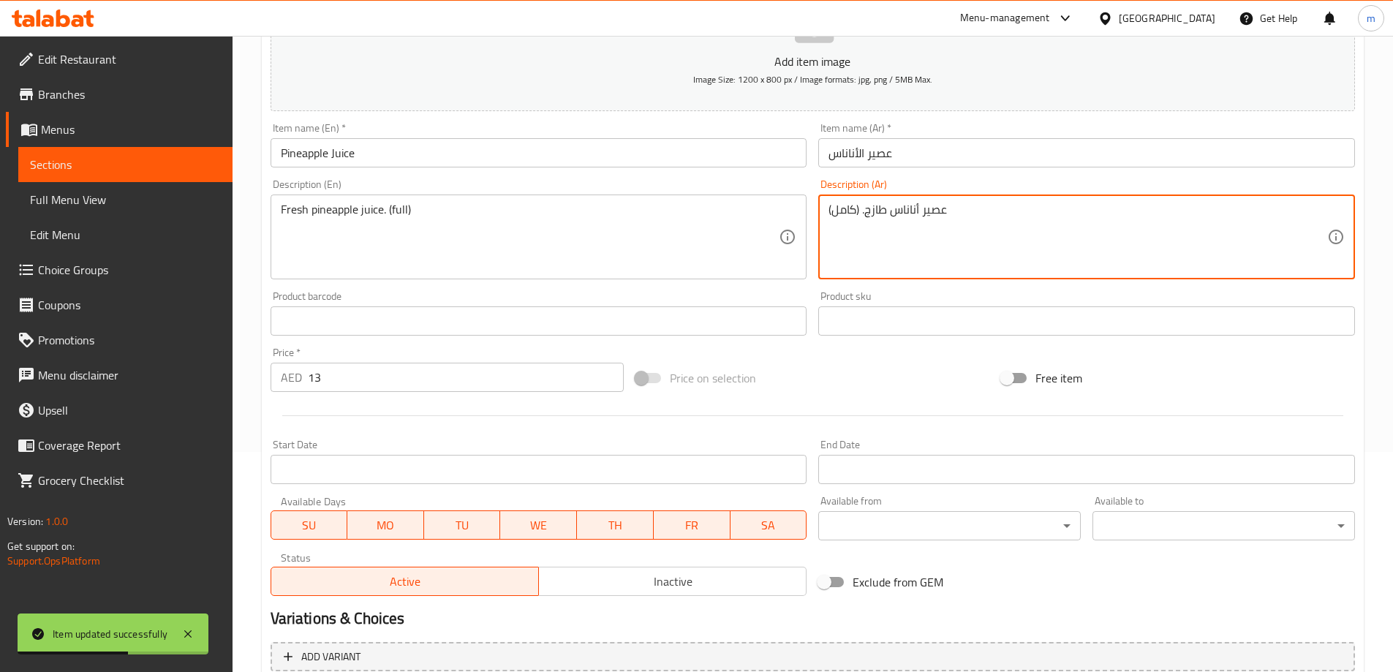
scroll to position [361, 0]
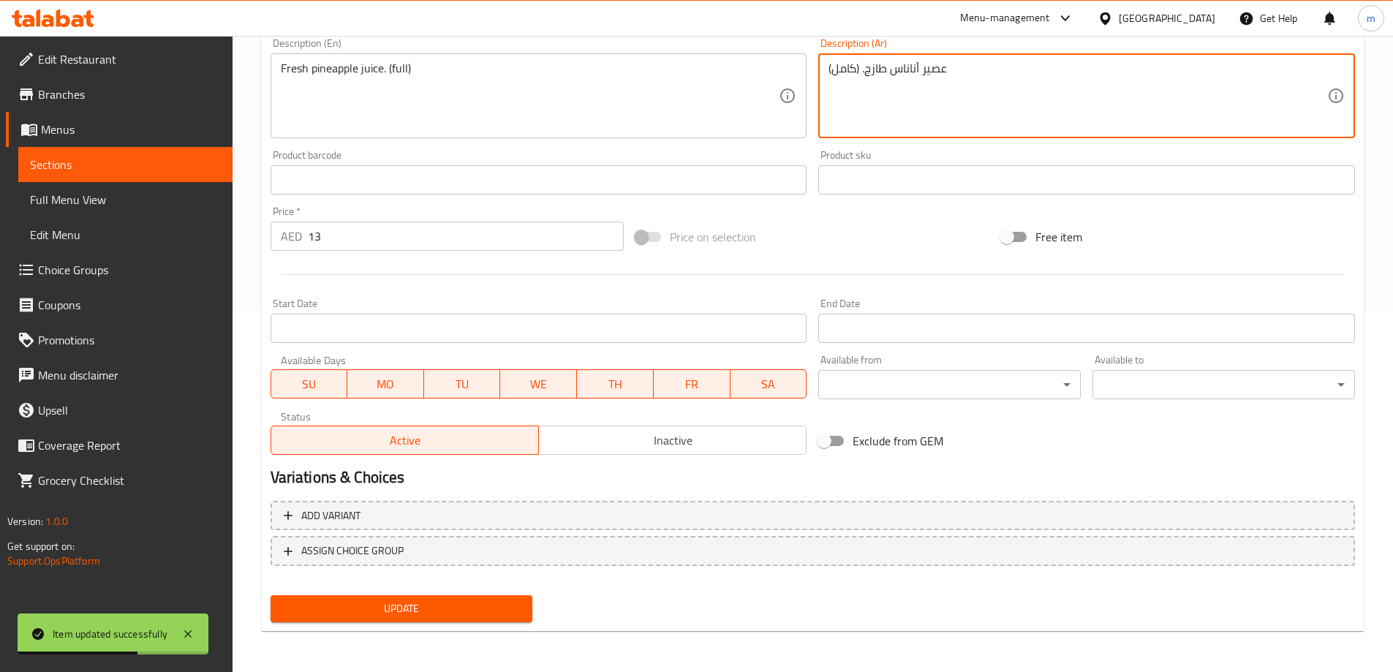
type textarea "عصير أناناس طازج. (كامل)"
click at [431, 611] on span "Update" at bounding box center [401, 609] width 239 height 18
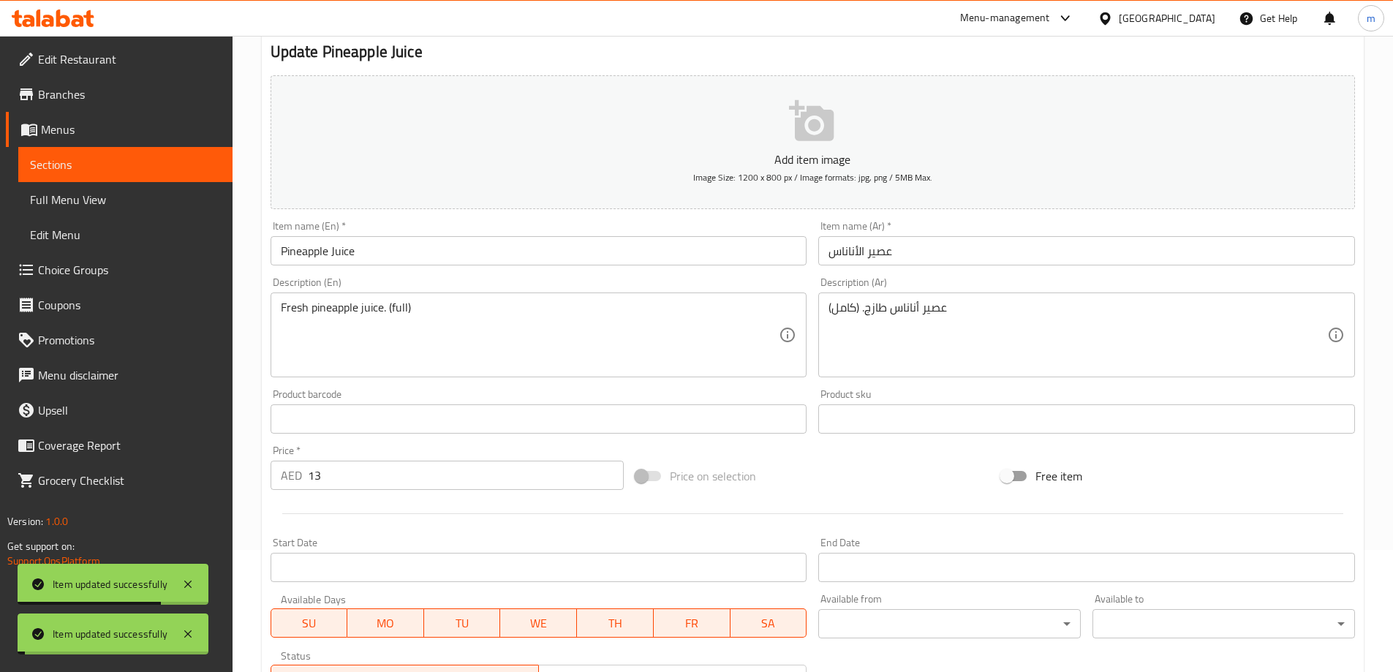
scroll to position [0, 0]
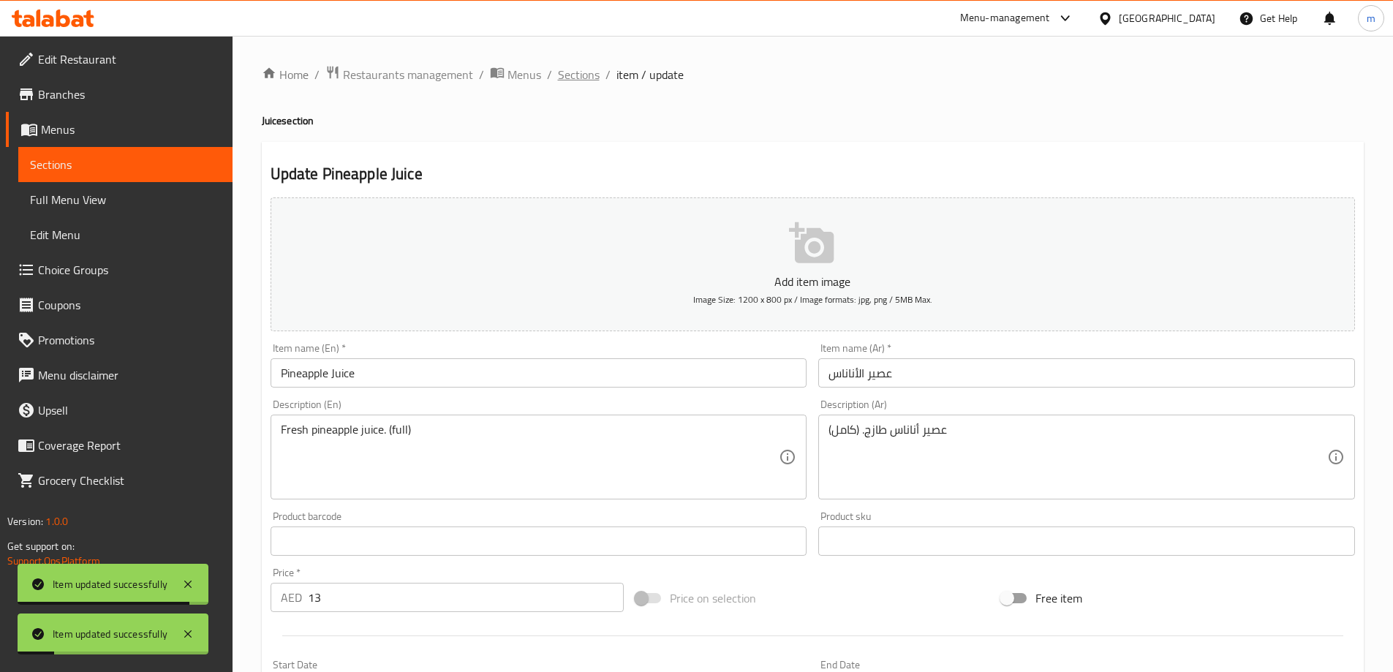
click at [572, 72] on span "Sections" at bounding box center [579, 75] width 42 height 18
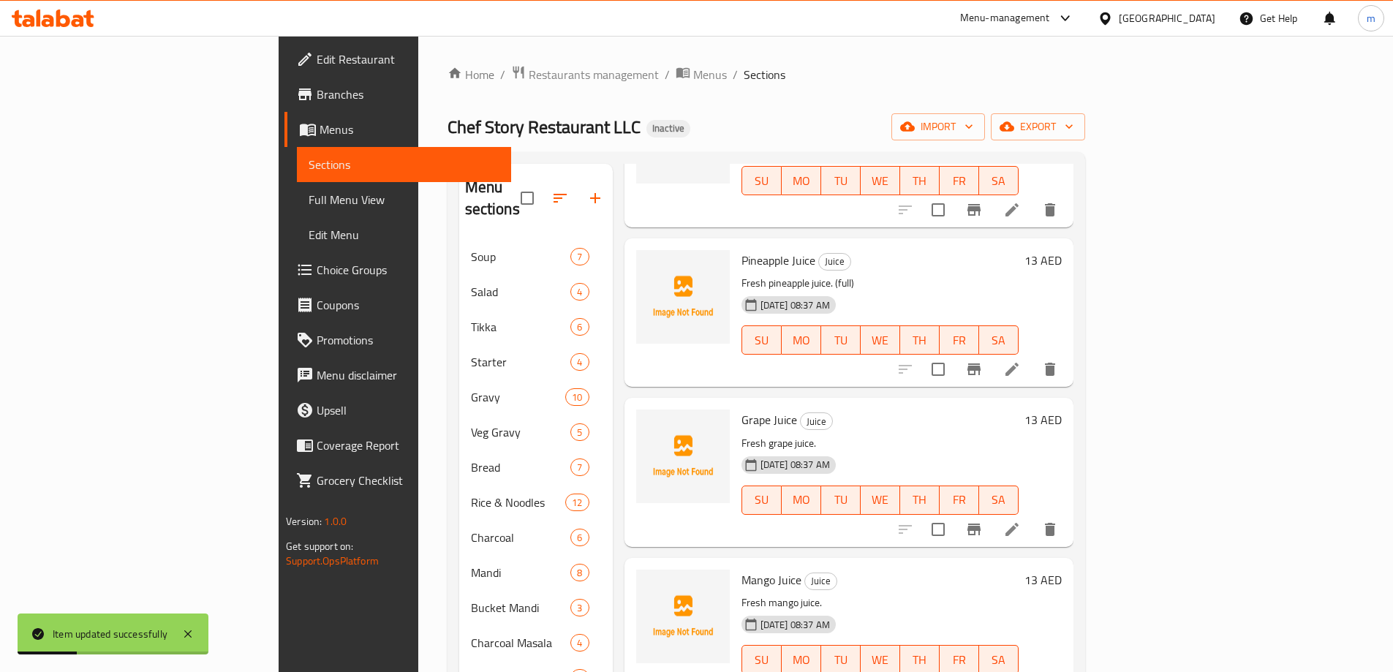
scroll to position [366, 0]
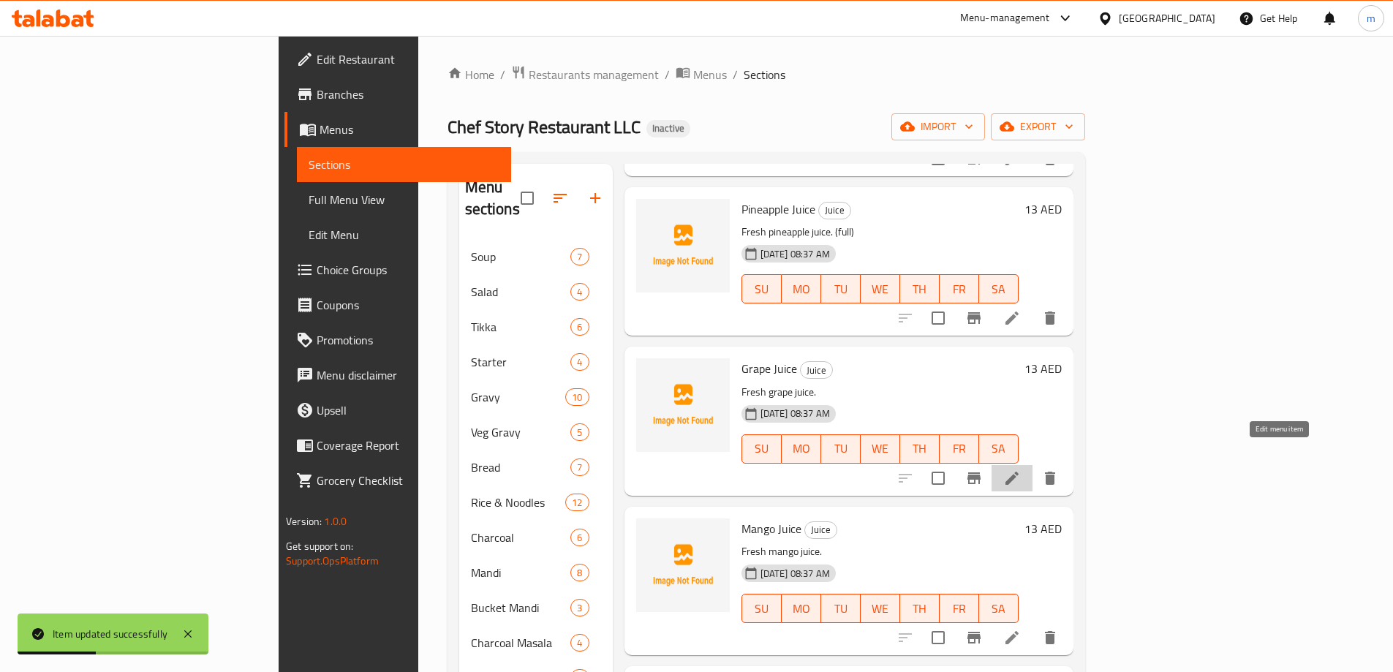
click at [1021, 470] on icon at bounding box center [1012, 479] width 18 height 18
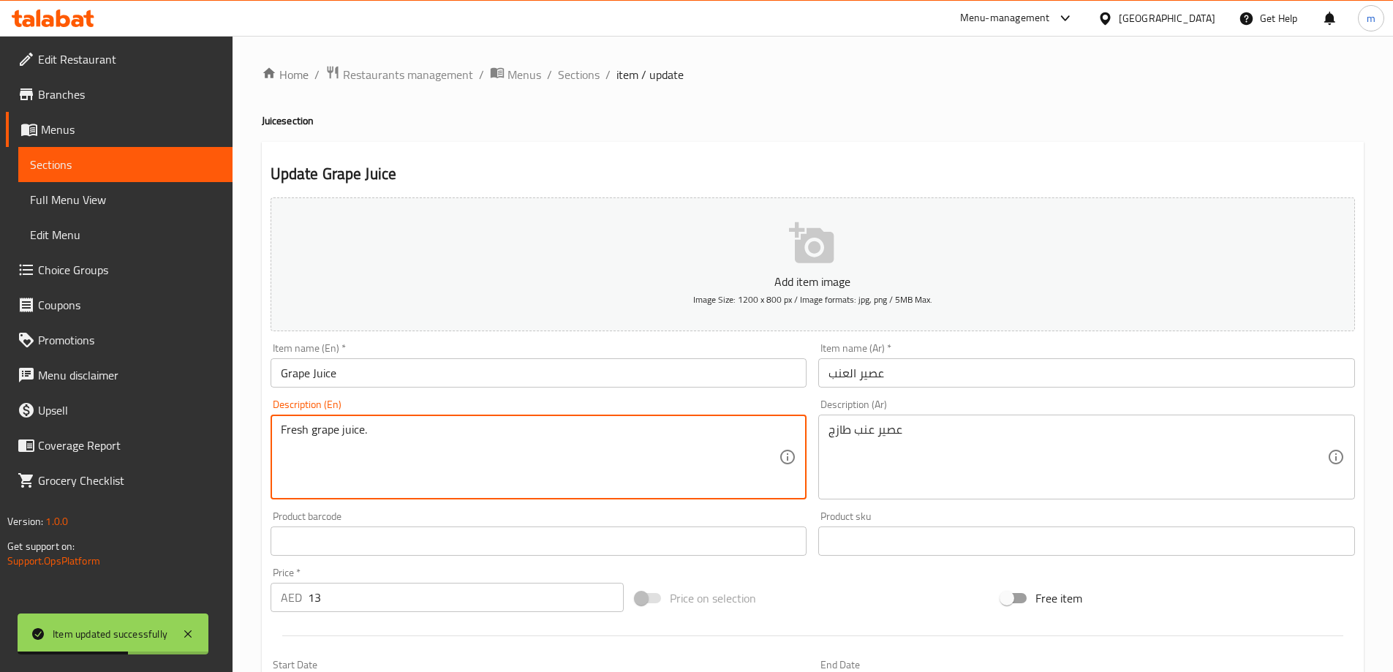
paste textarea "(full)"
type textarea "Fresh grape juice. (full)"
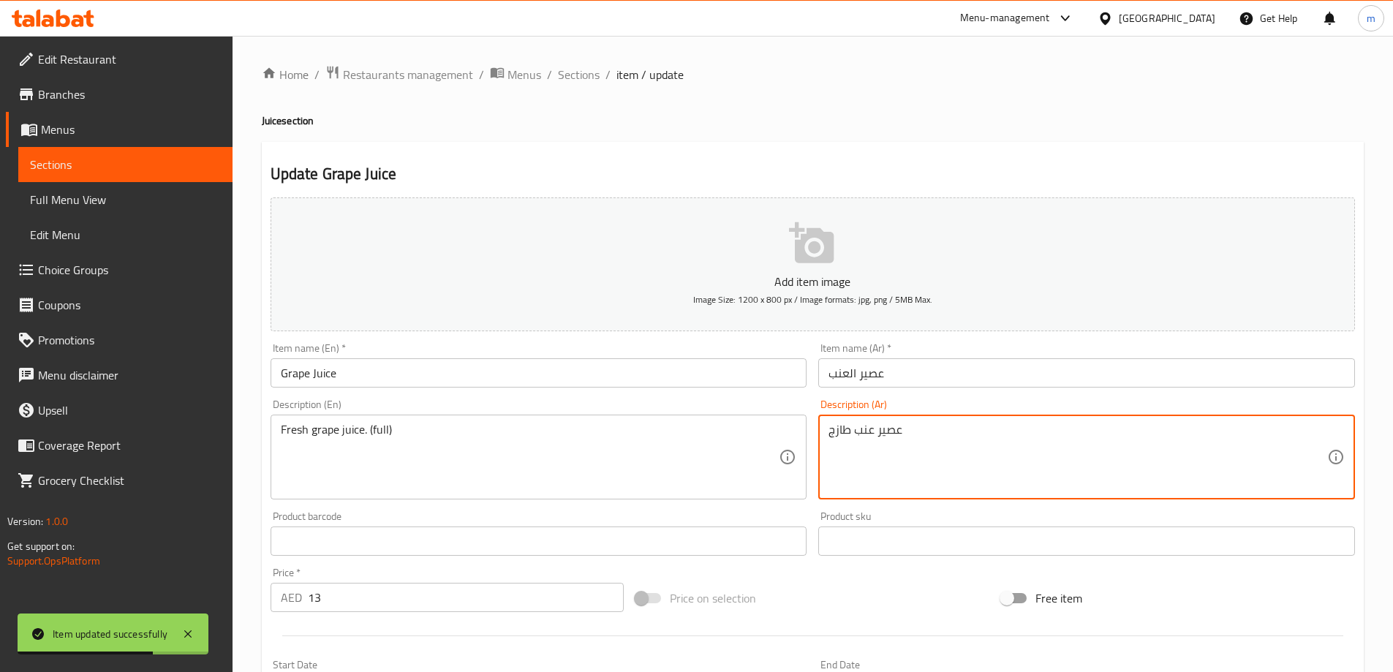
paste textarea "(كامل)"
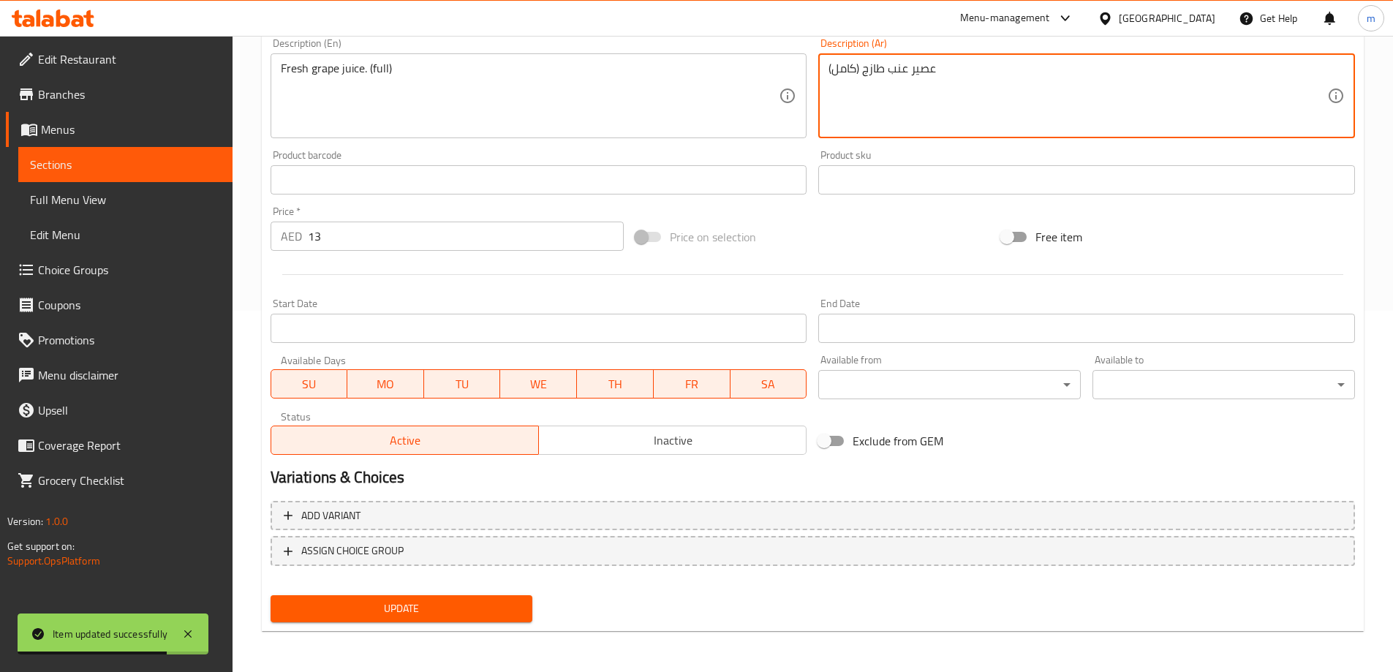
type textarea "عصير عنب طازج (كامل)"
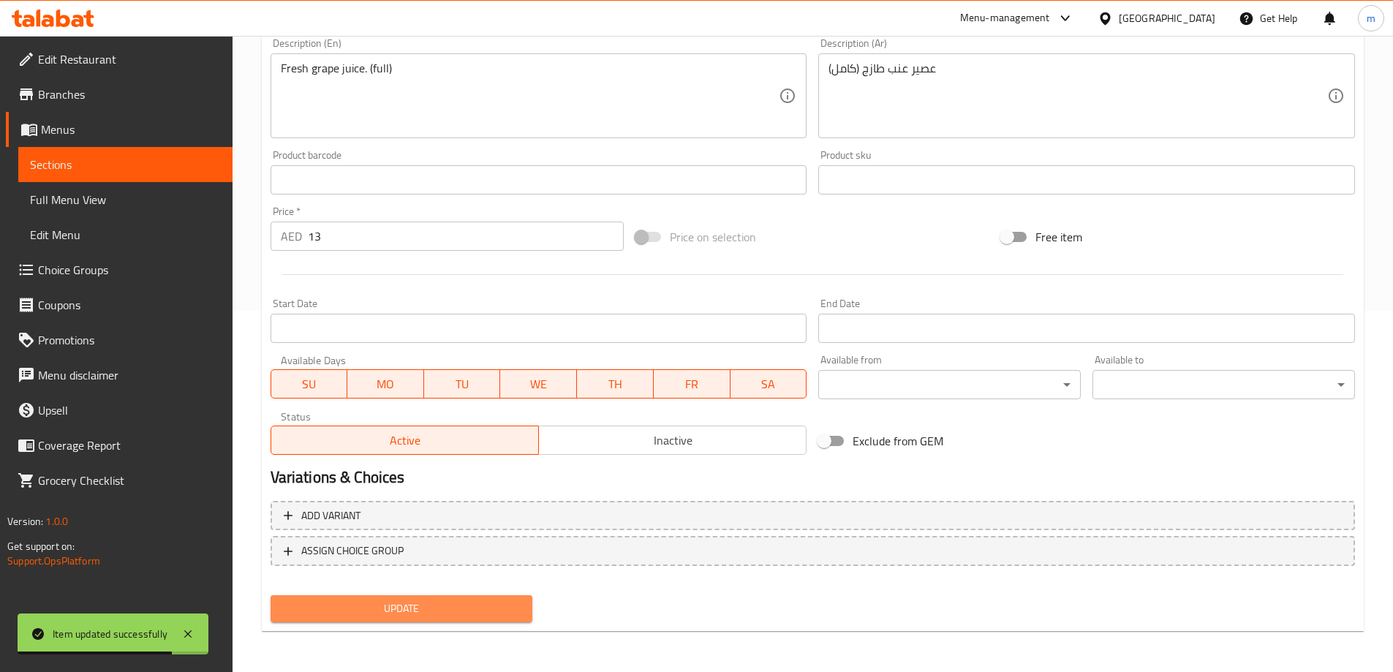
click at [432, 606] on span "Update" at bounding box center [401, 609] width 239 height 18
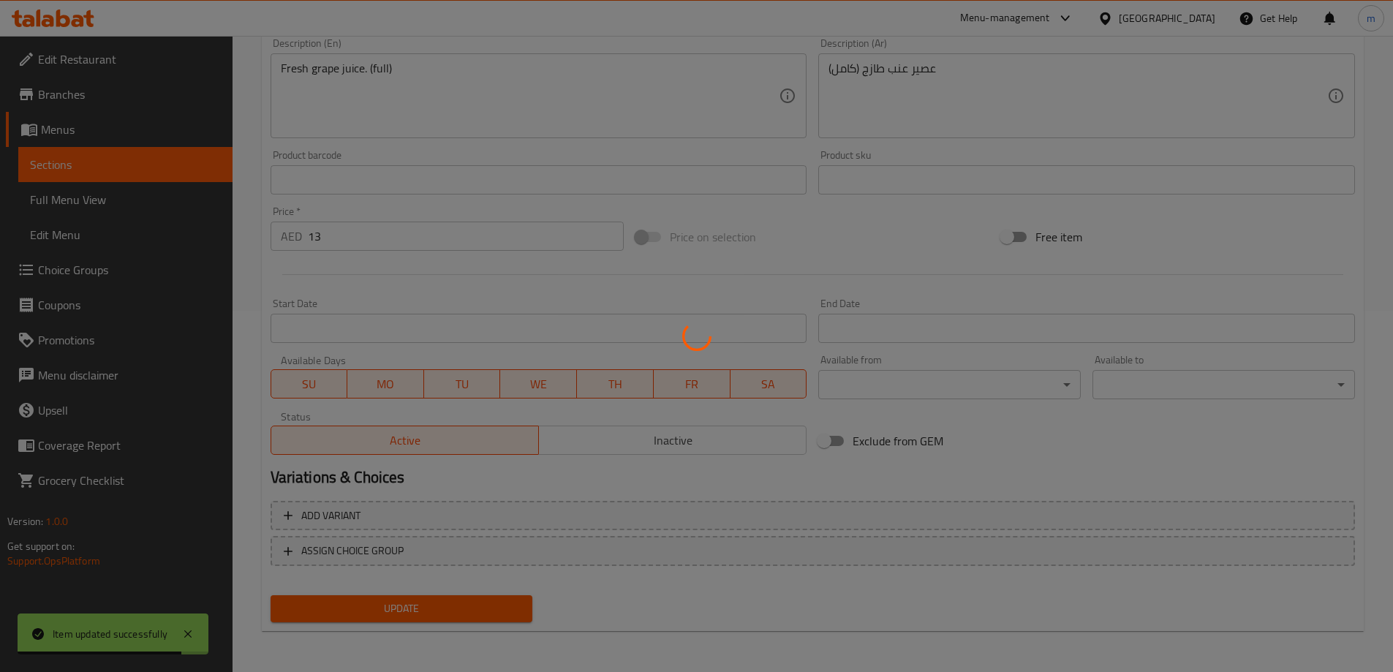
scroll to position [0, 0]
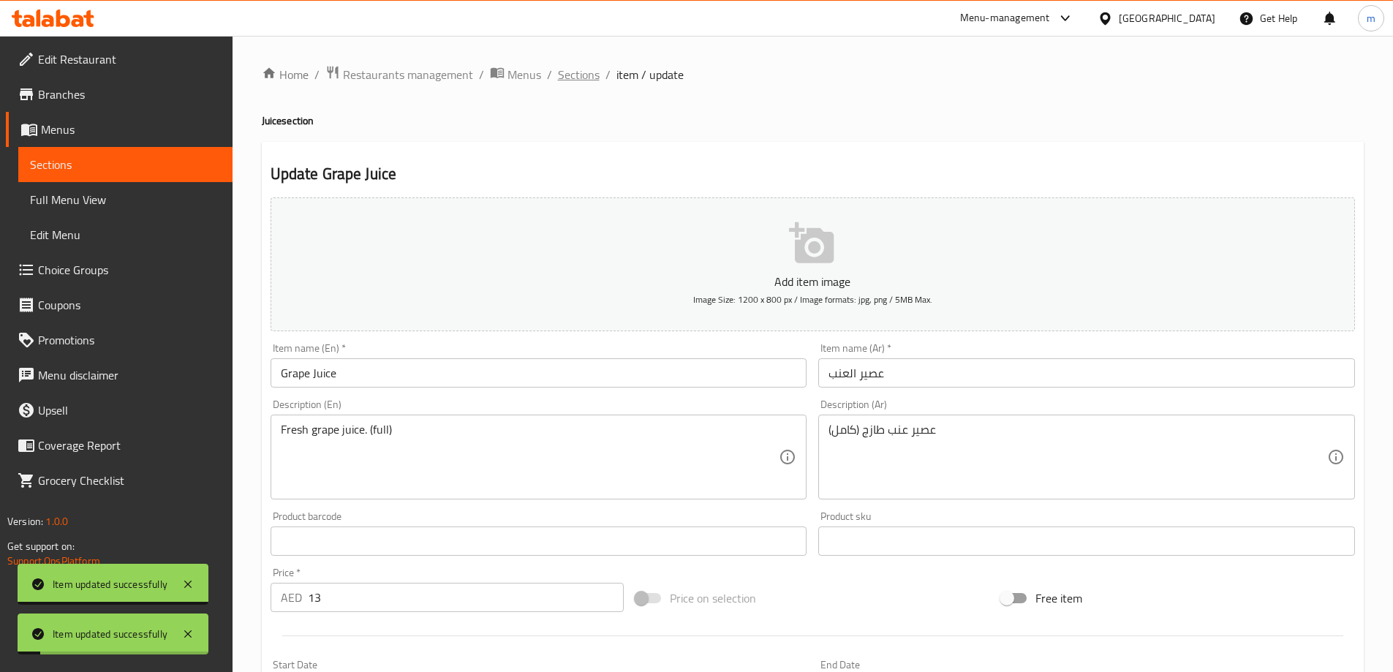
click at [566, 81] on span "Sections" at bounding box center [579, 75] width 42 height 18
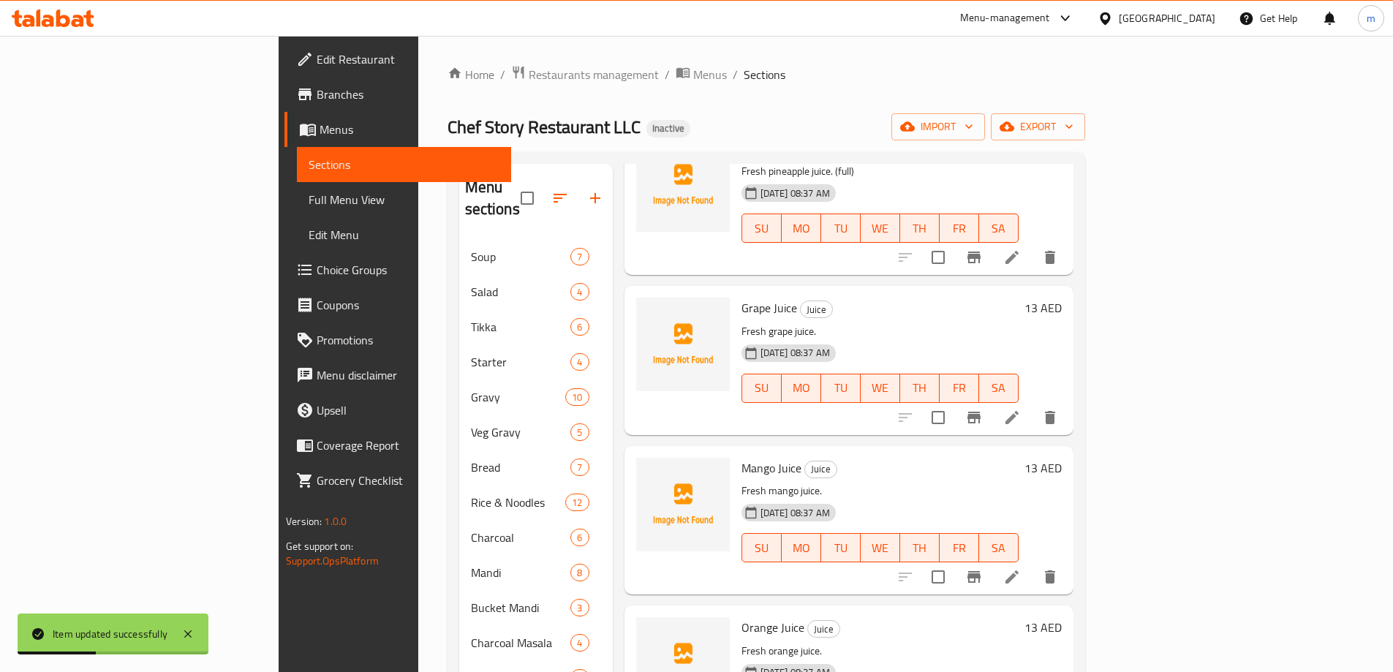
scroll to position [439, 0]
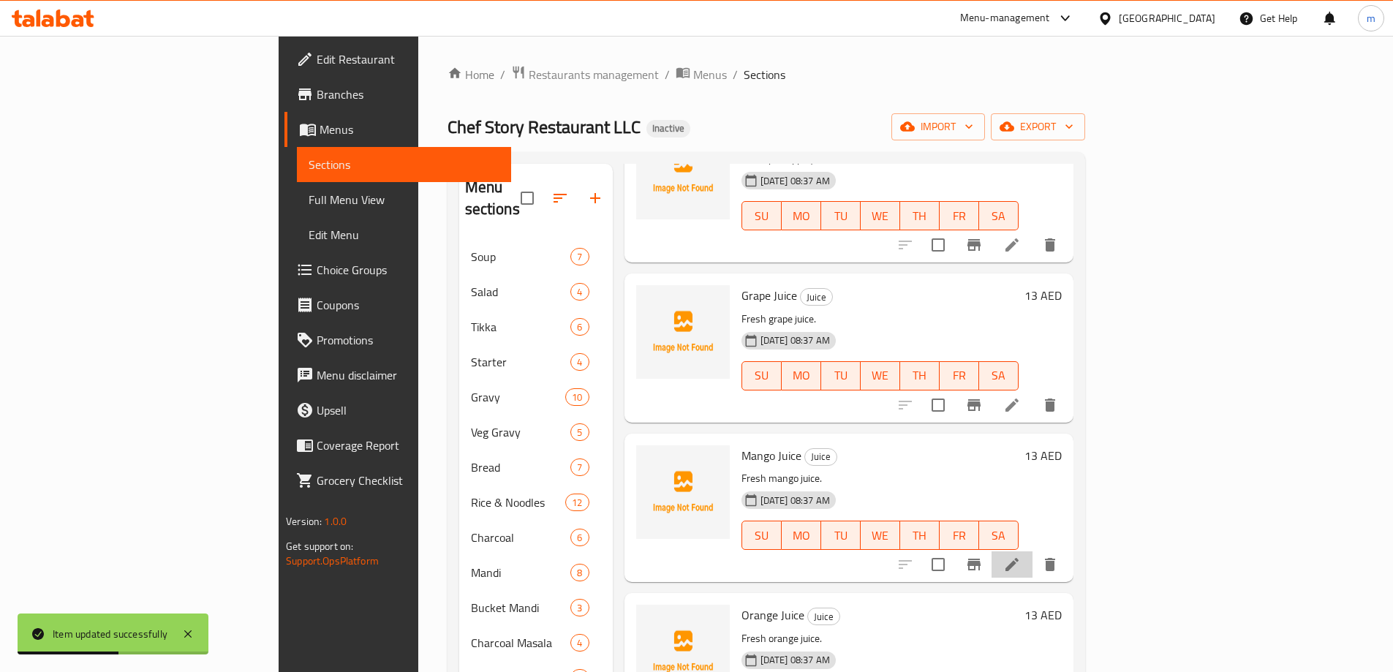
click at [1033, 551] on li at bounding box center [1012, 564] width 41 height 26
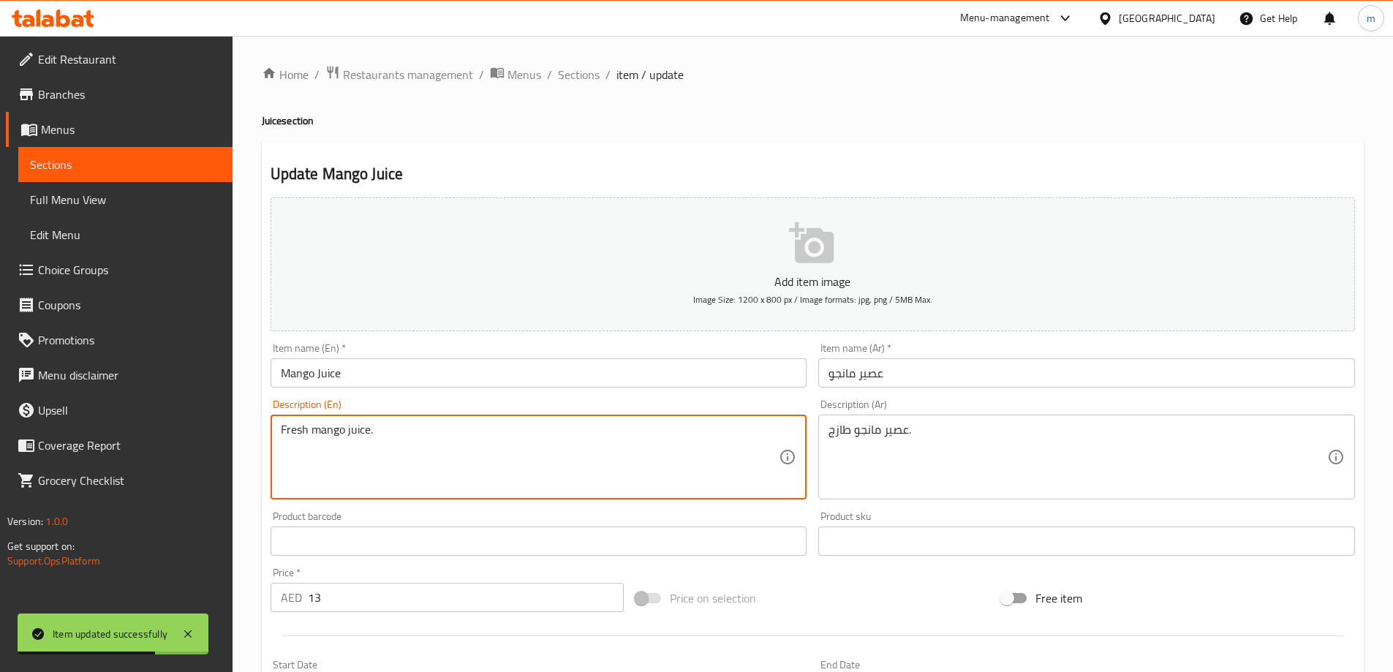
paste textarea "(full)"
type textarea "Fresh mango juice. (full)"
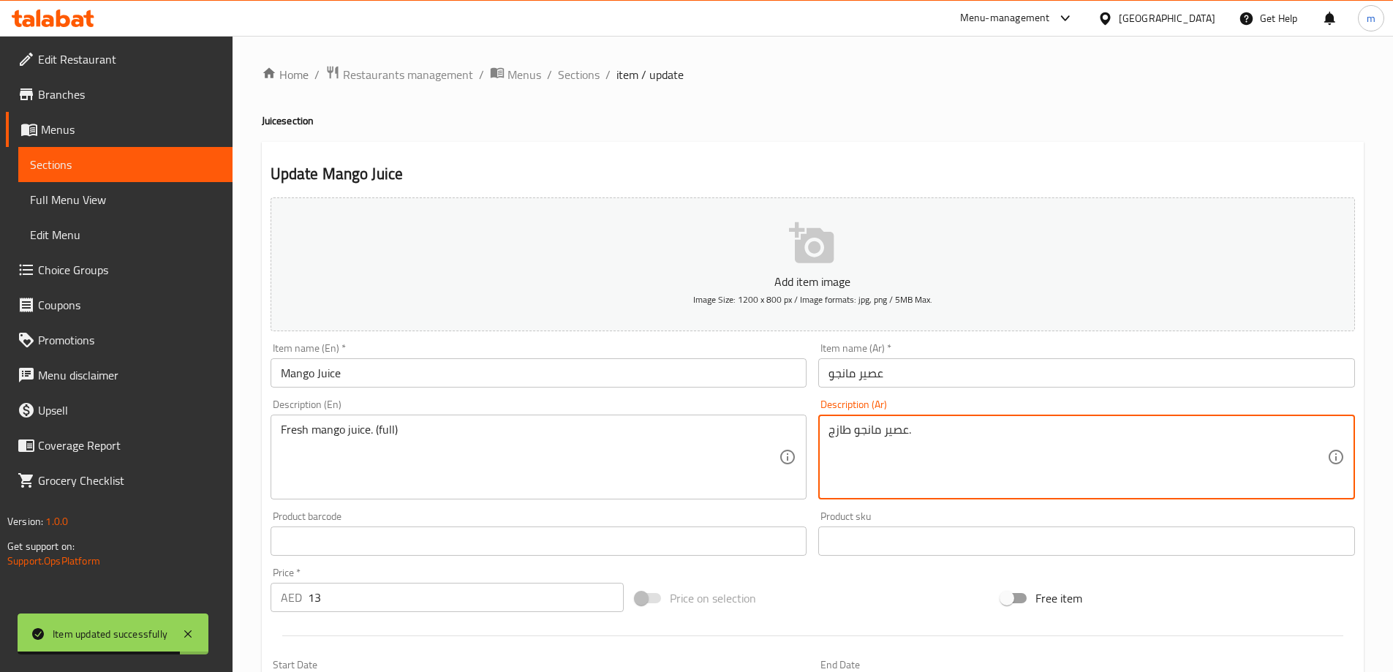
paste textarea "(كامل)"
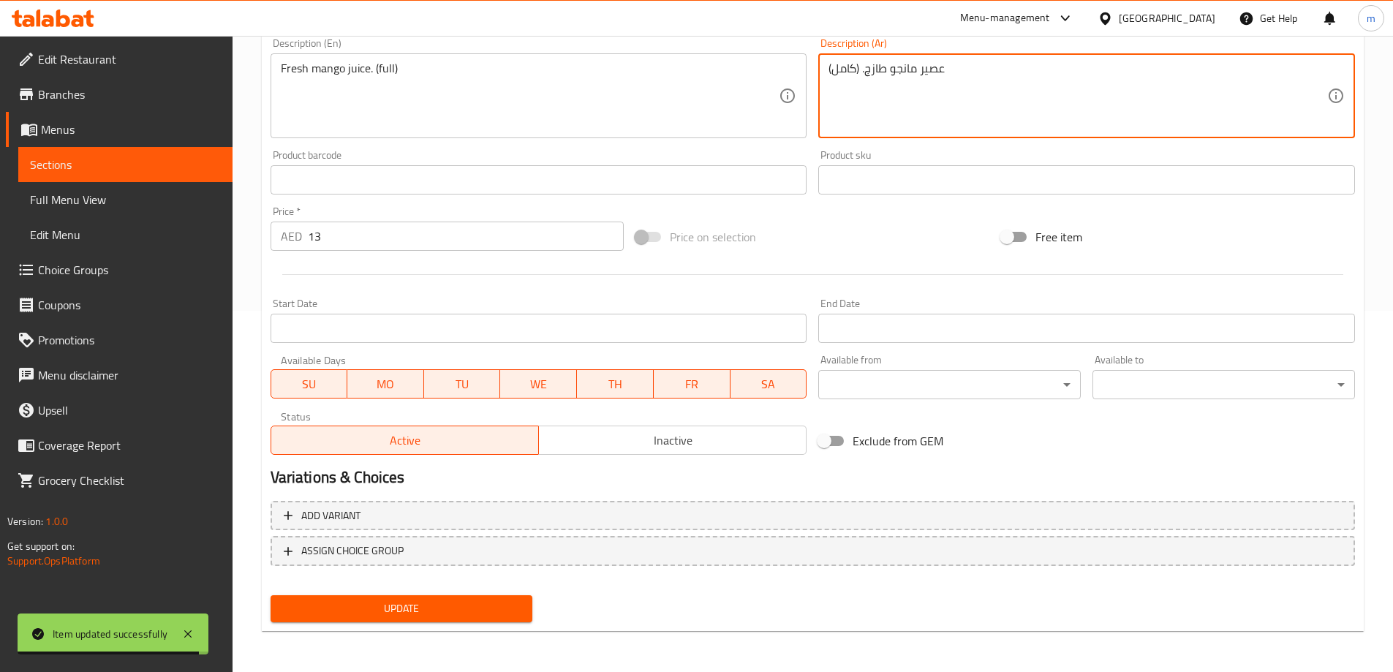
type textarea "عصير مانجو طازج. (كامل)"
click at [425, 595] on button "Update" at bounding box center [402, 608] width 263 height 27
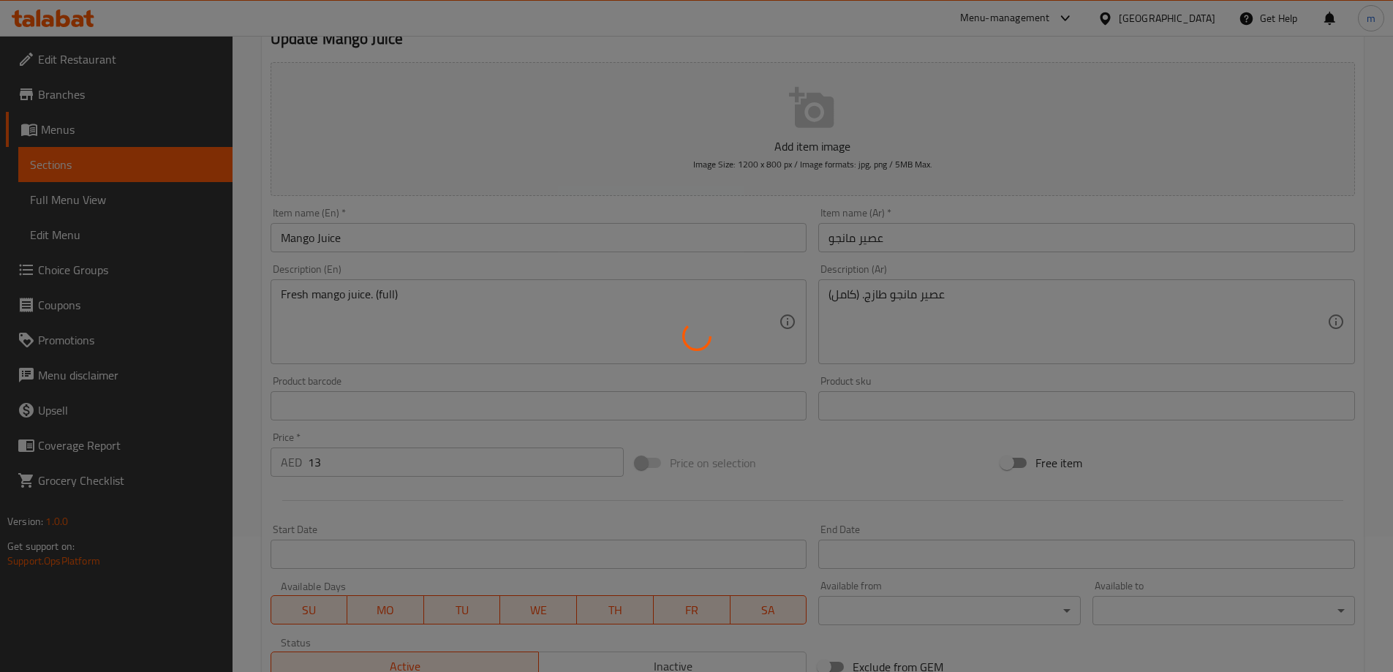
scroll to position [0, 0]
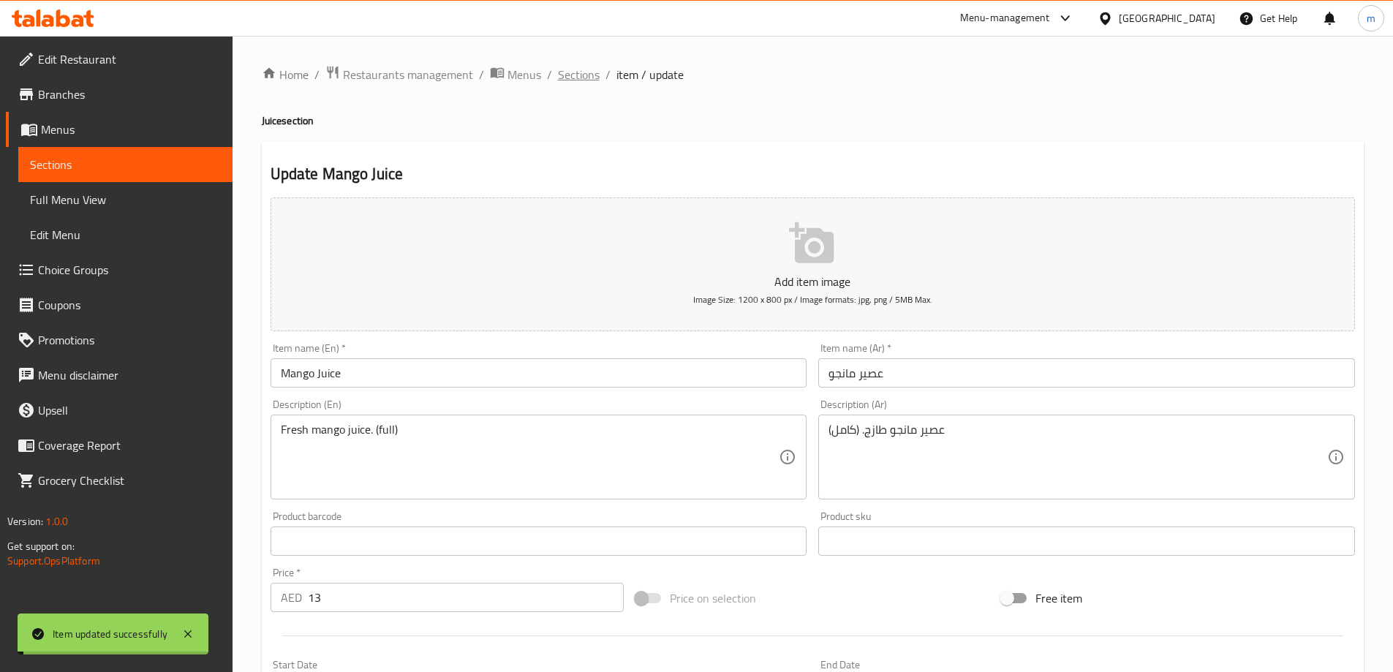
click at [576, 77] on span "Sections" at bounding box center [579, 75] width 42 height 18
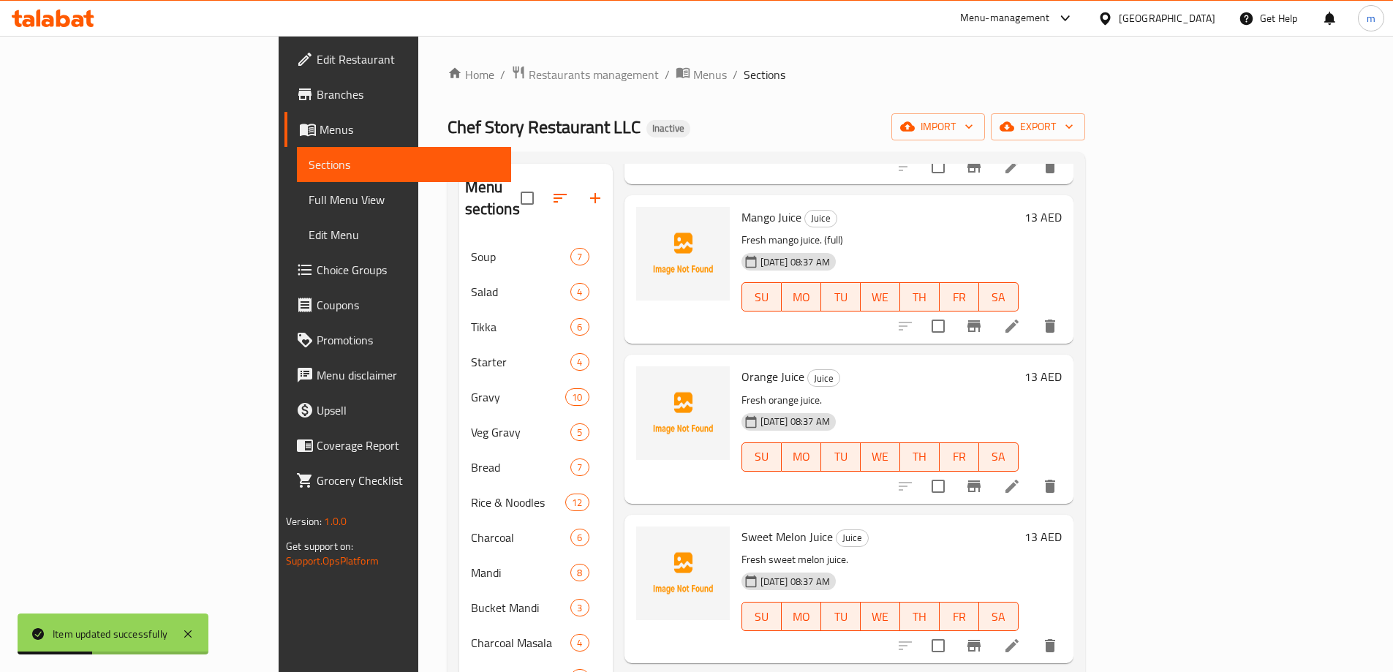
scroll to position [731, 0]
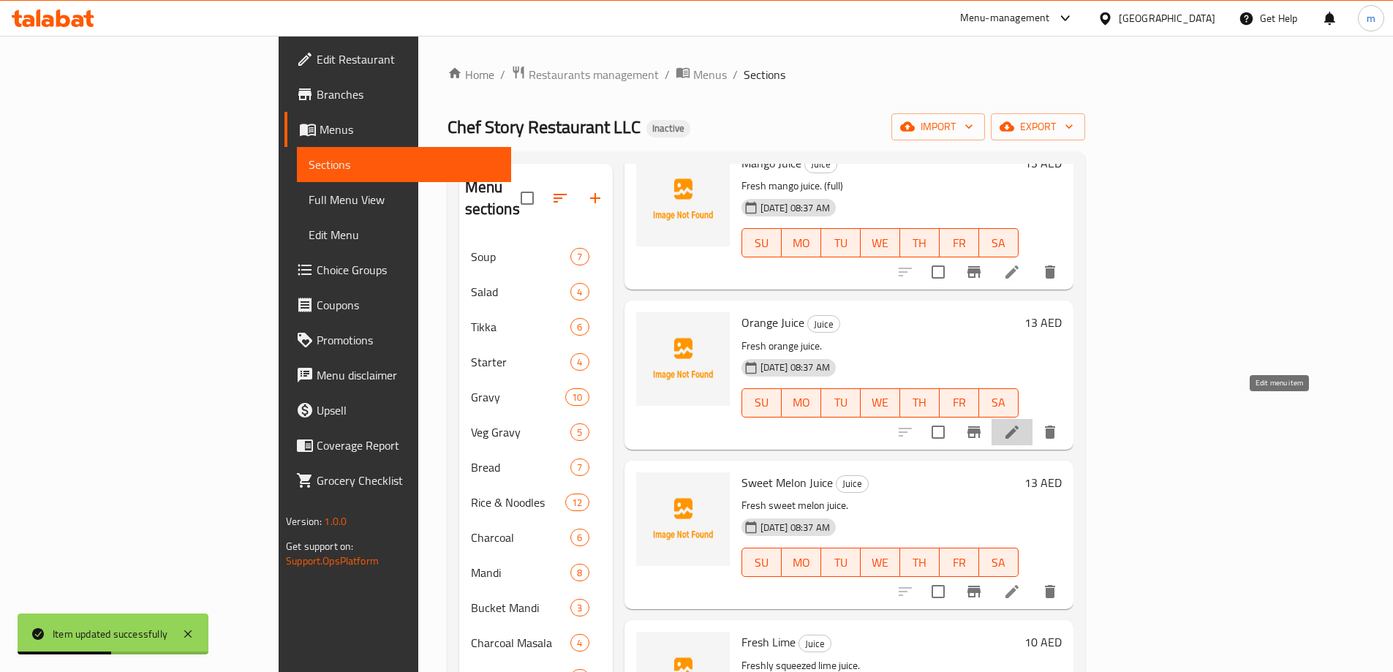
click at [1019, 426] on icon at bounding box center [1012, 432] width 13 height 13
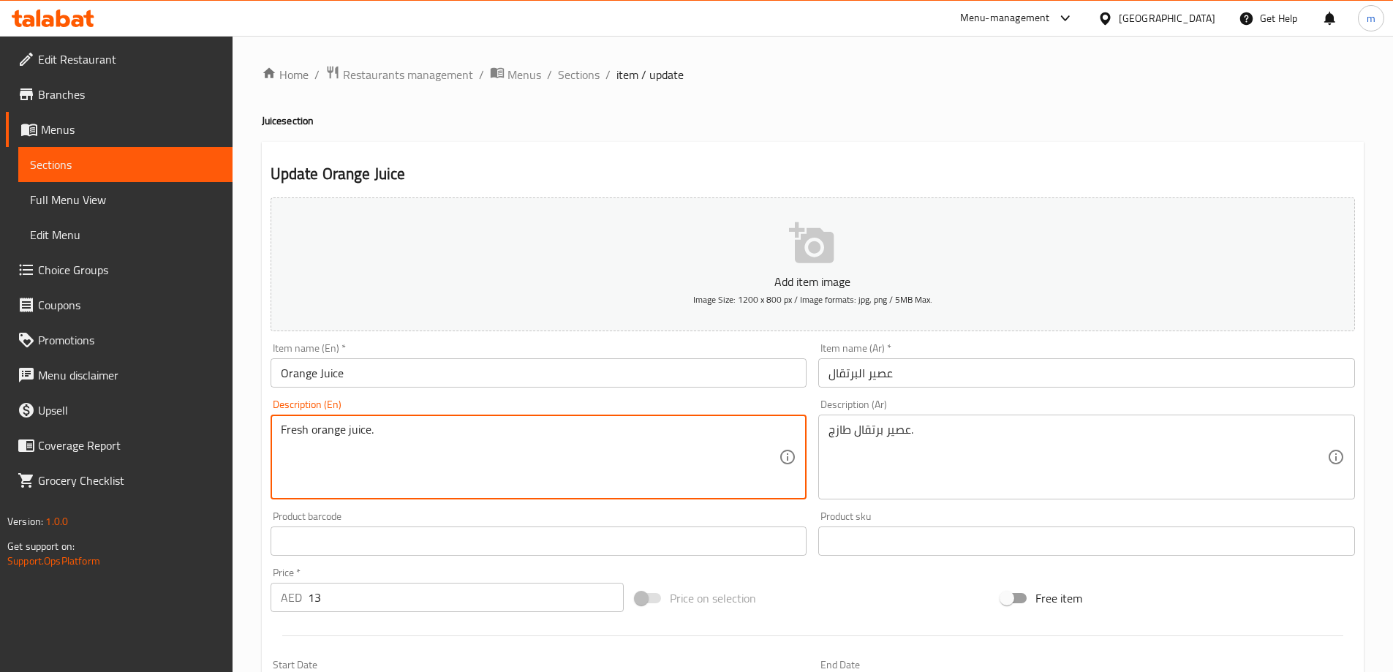
paste textarea "(full)"
type textarea "Fresh orange juice. (full)"
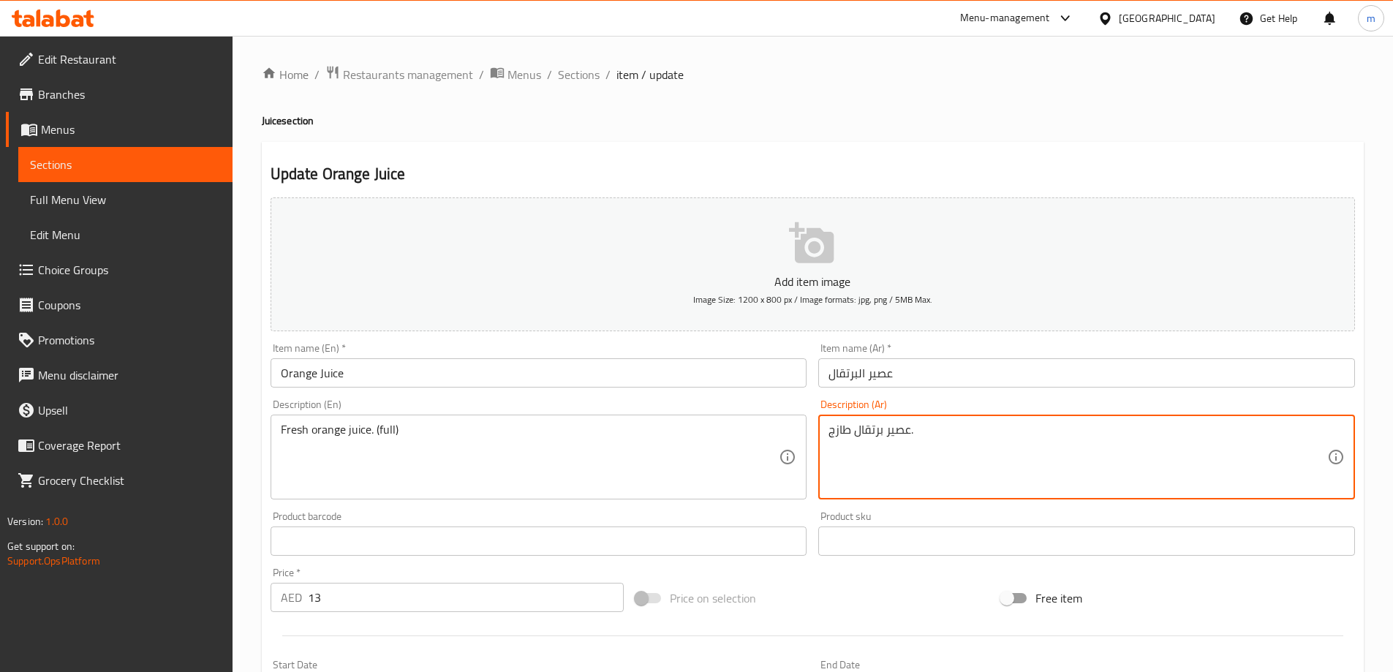
paste textarea "(كامل)"
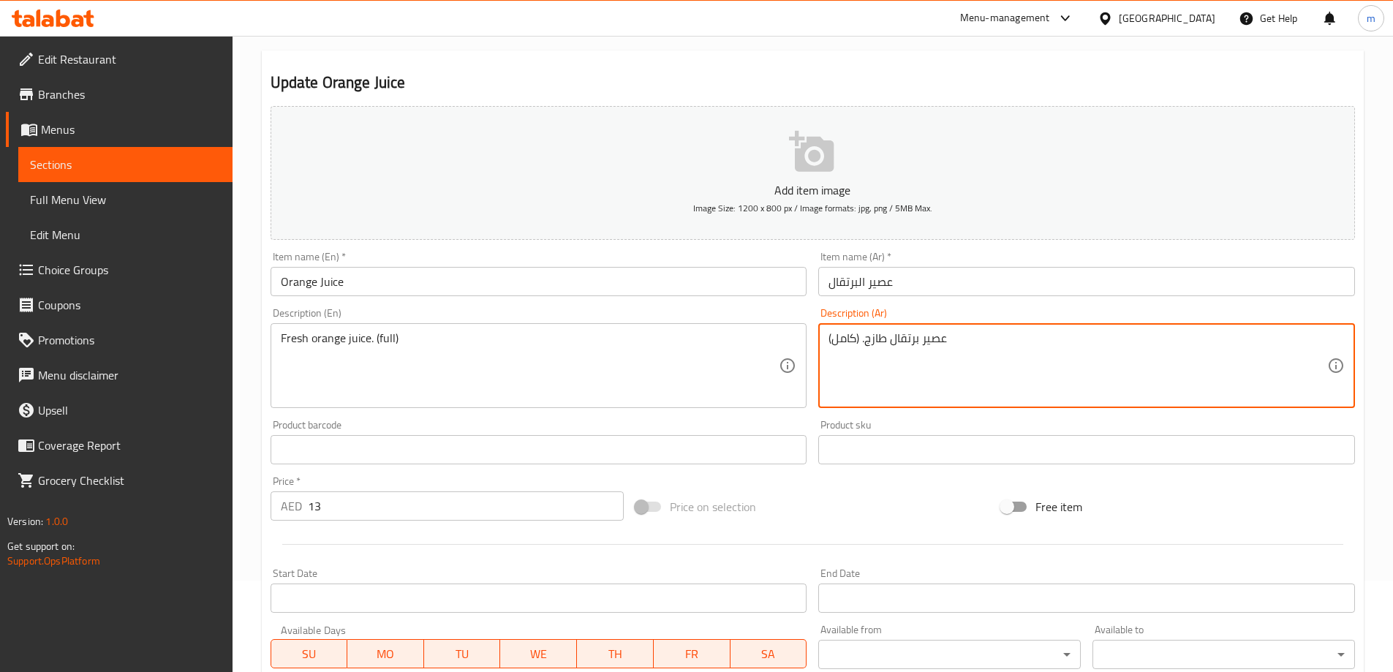
scroll to position [361, 0]
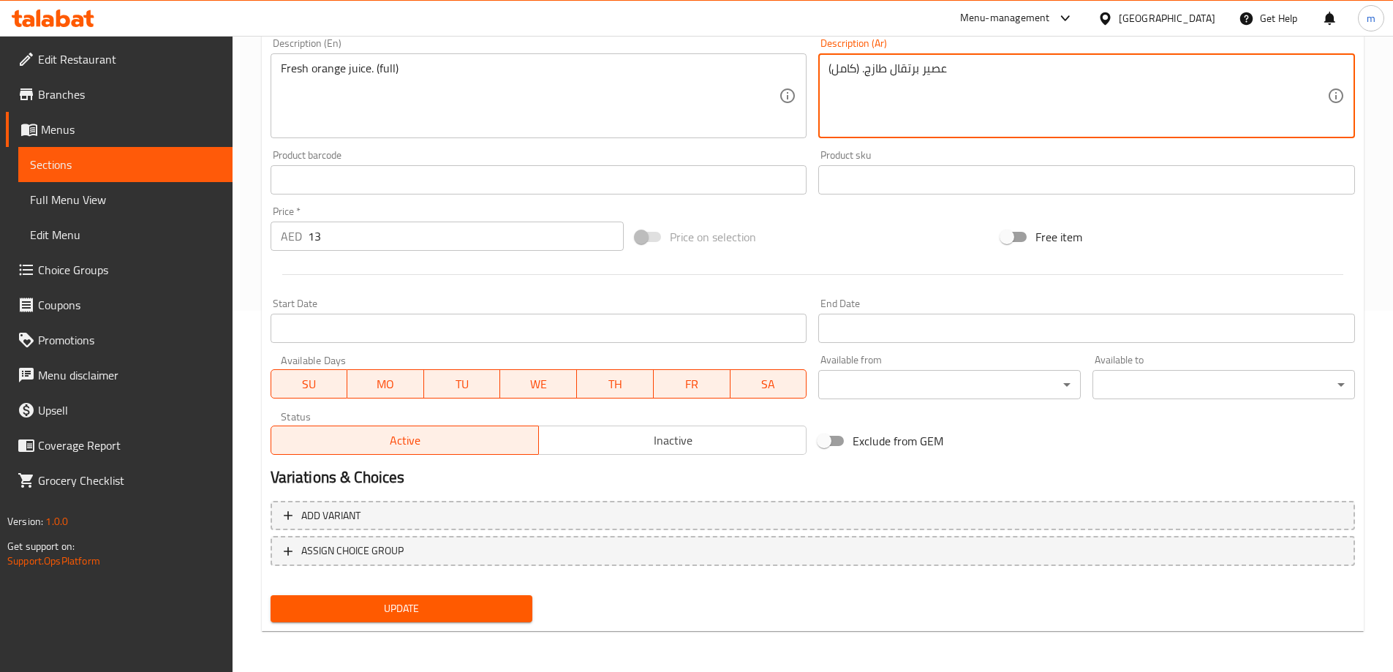
type textarea "عصير برتقال طازج. (كامل)"
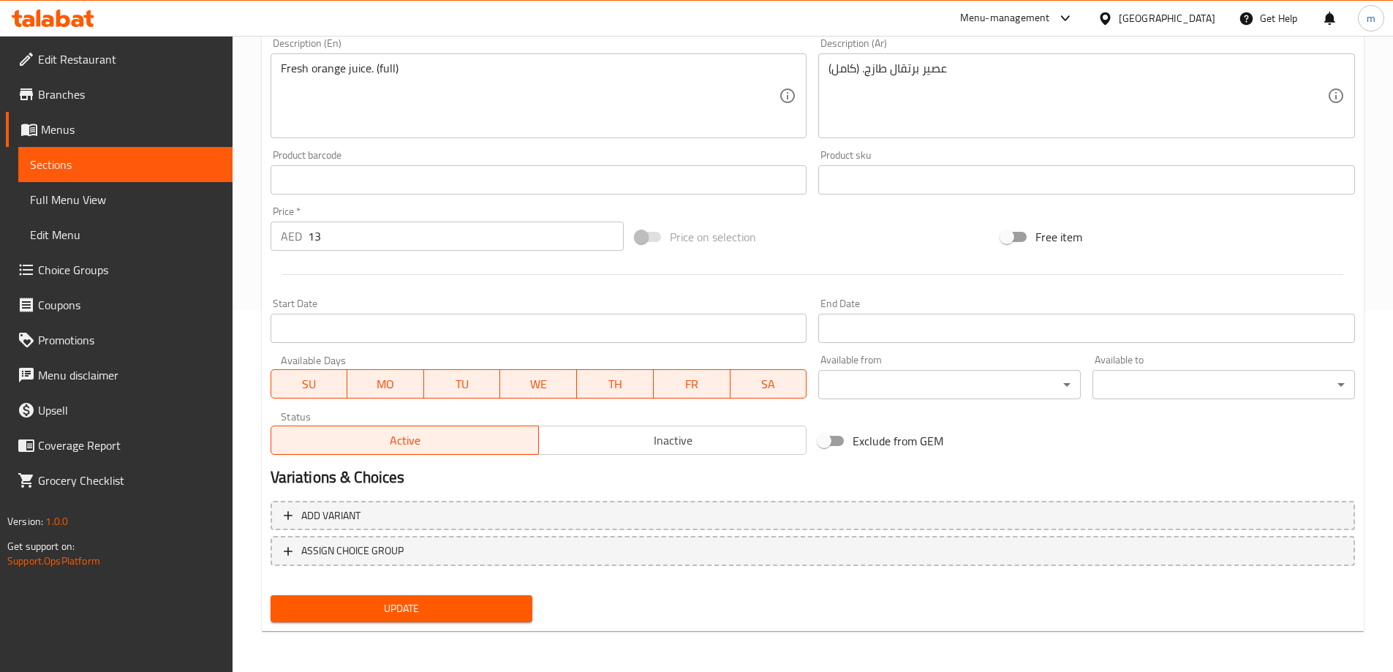
click at [453, 624] on div "Update" at bounding box center [402, 608] width 274 height 39
click at [453, 620] on button "Update" at bounding box center [402, 608] width 263 height 27
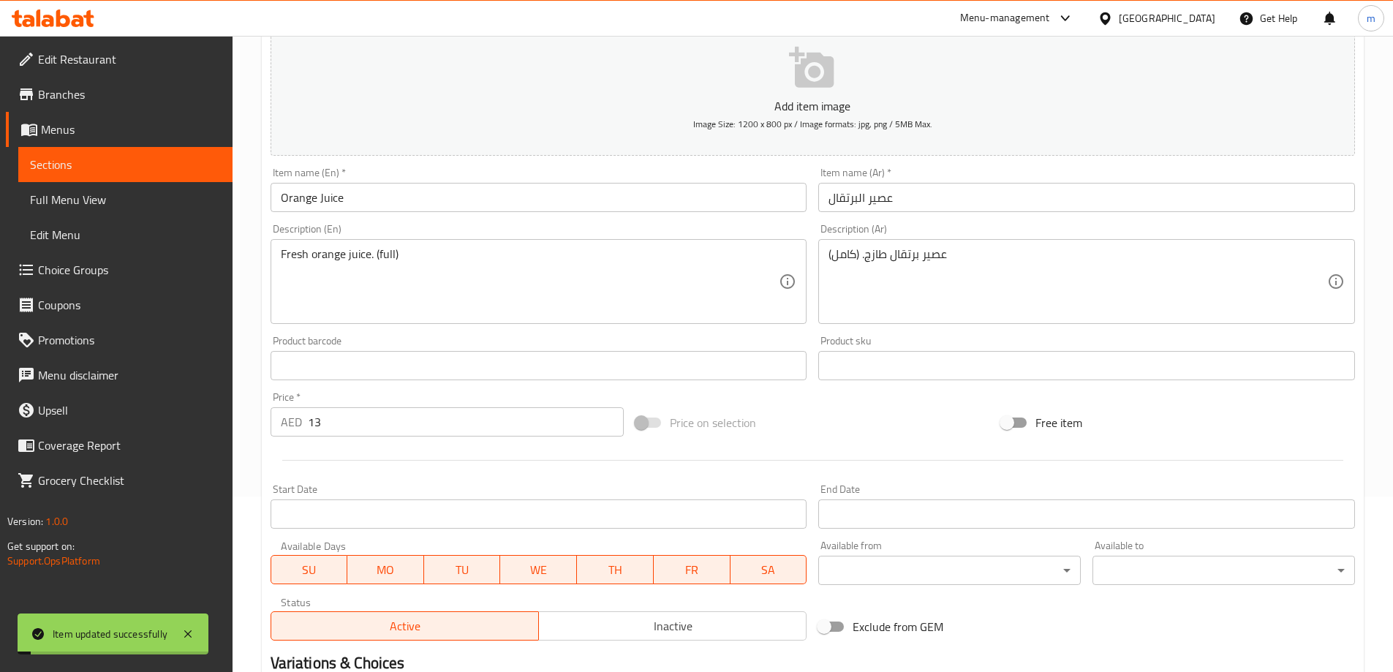
scroll to position [0, 0]
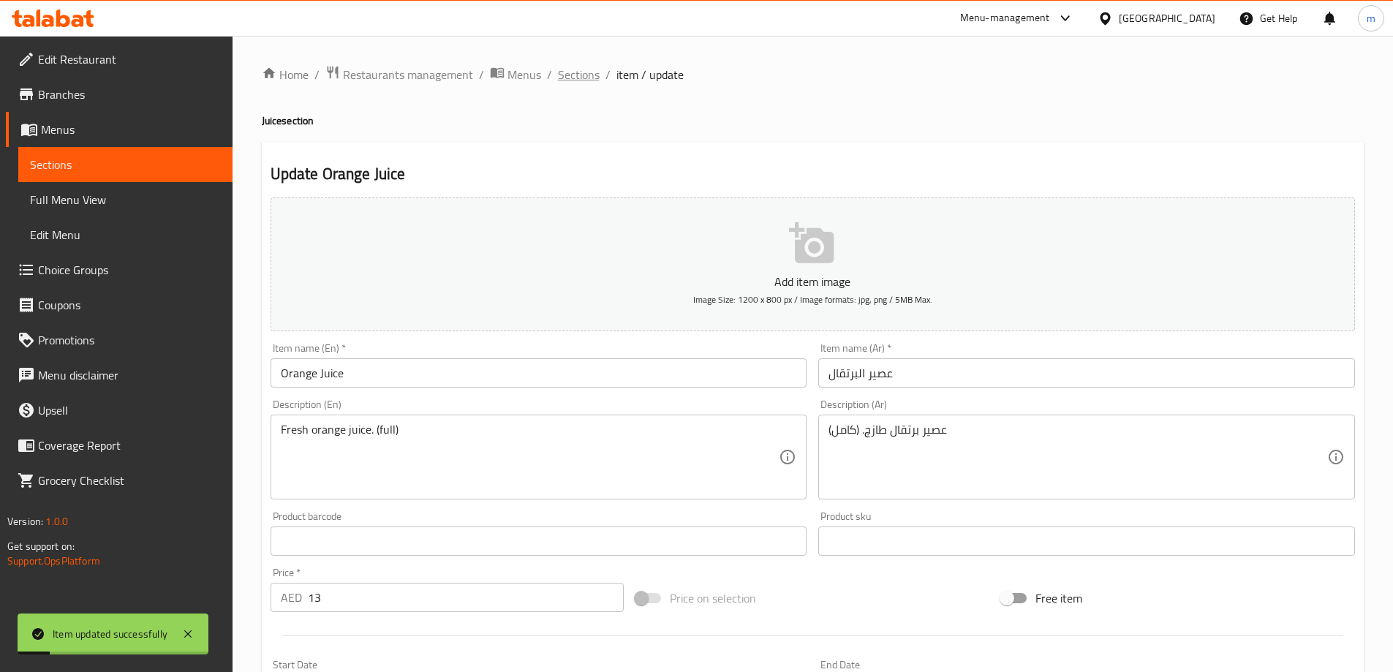
click at [588, 69] on span "Sections" at bounding box center [579, 75] width 42 height 18
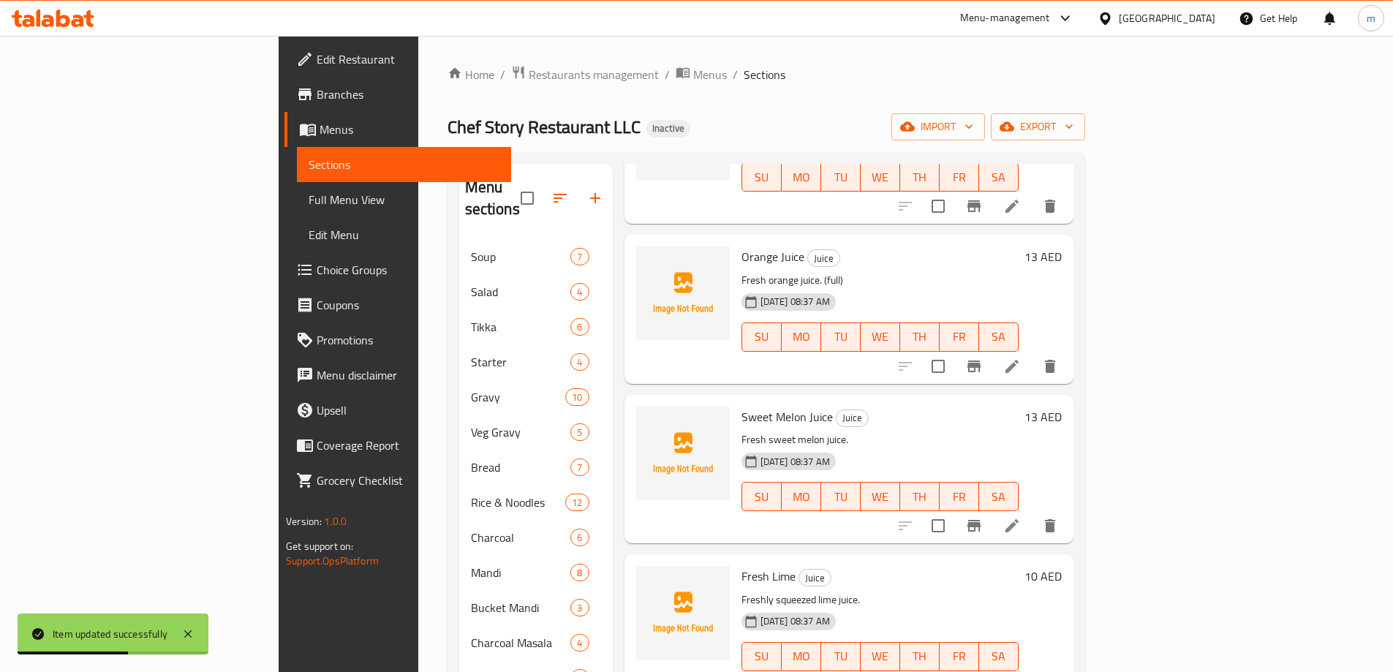
scroll to position [724, 0]
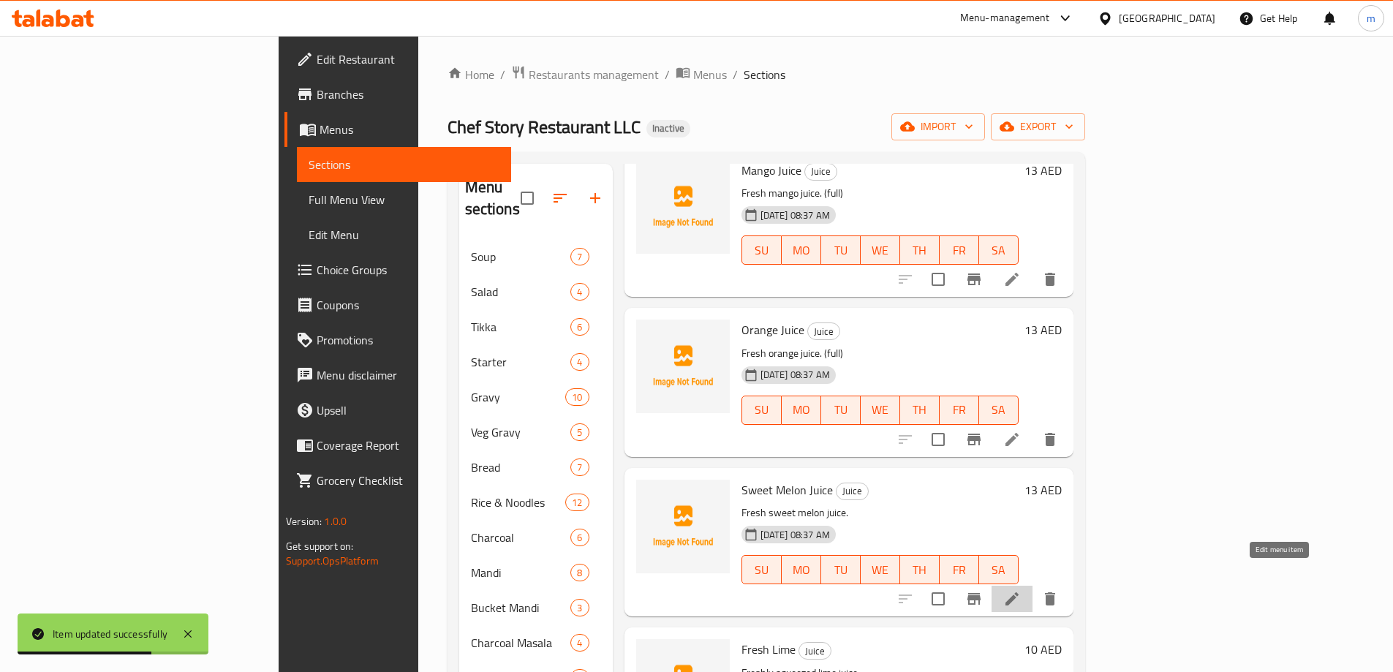
click at [1021, 590] on icon at bounding box center [1012, 599] width 18 height 18
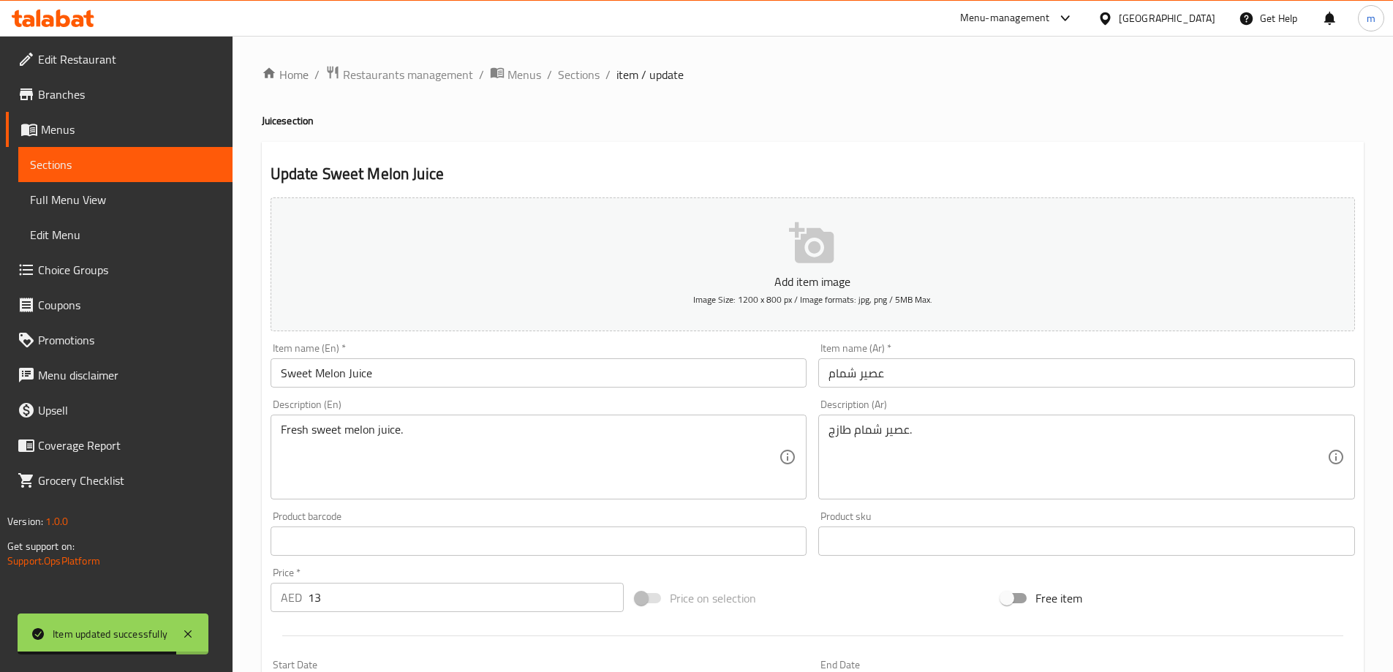
click at [627, 418] on div "Fresh sweet melon juice. Description (En)" at bounding box center [539, 457] width 537 height 85
click at [624, 435] on textarea "Fresh sweet melon juice." at bounding box center [530, 457] width 499 height 69
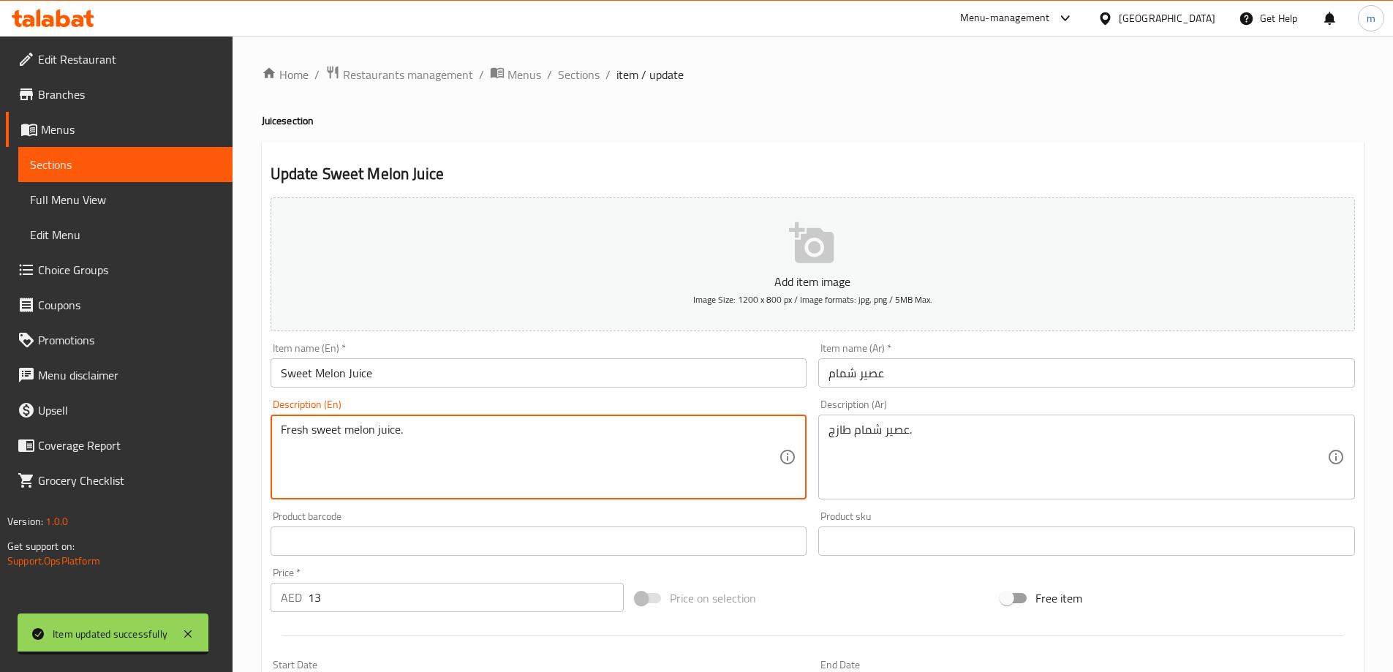
paste textarea "(full)"
type textarea "Fresh sweet melon juice. (full)"
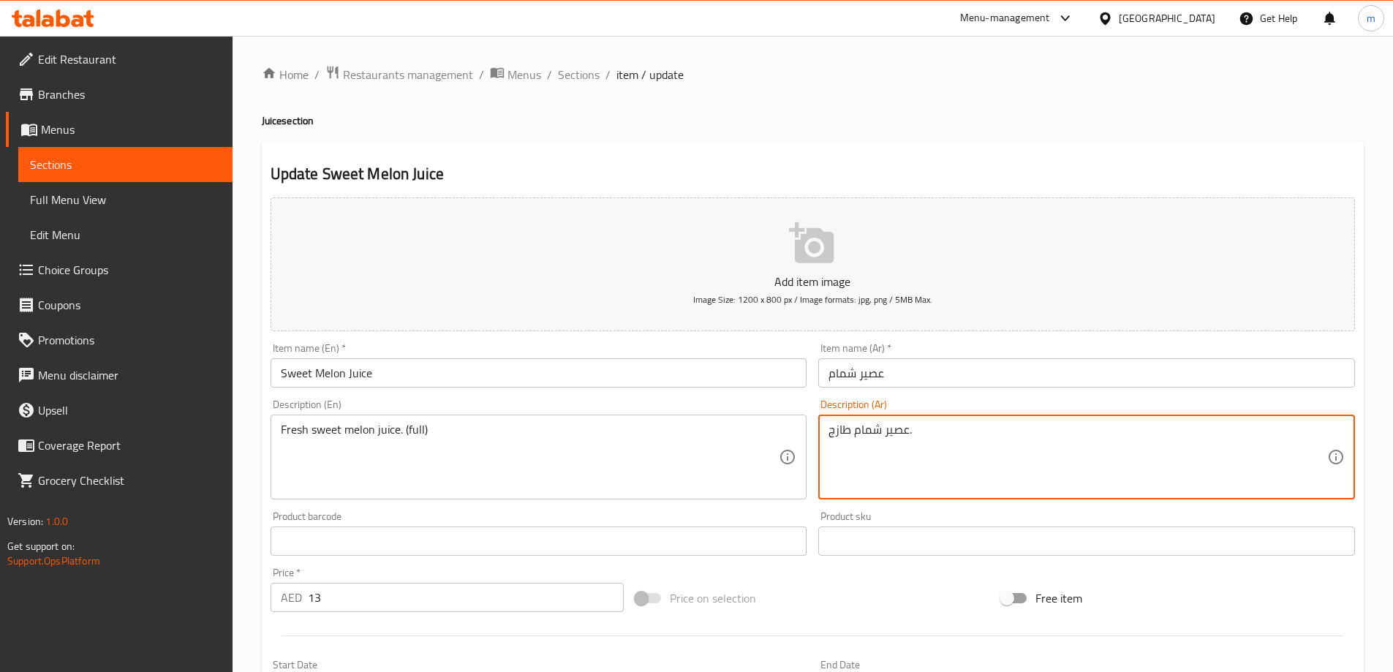
paste textarea "(كامل)"
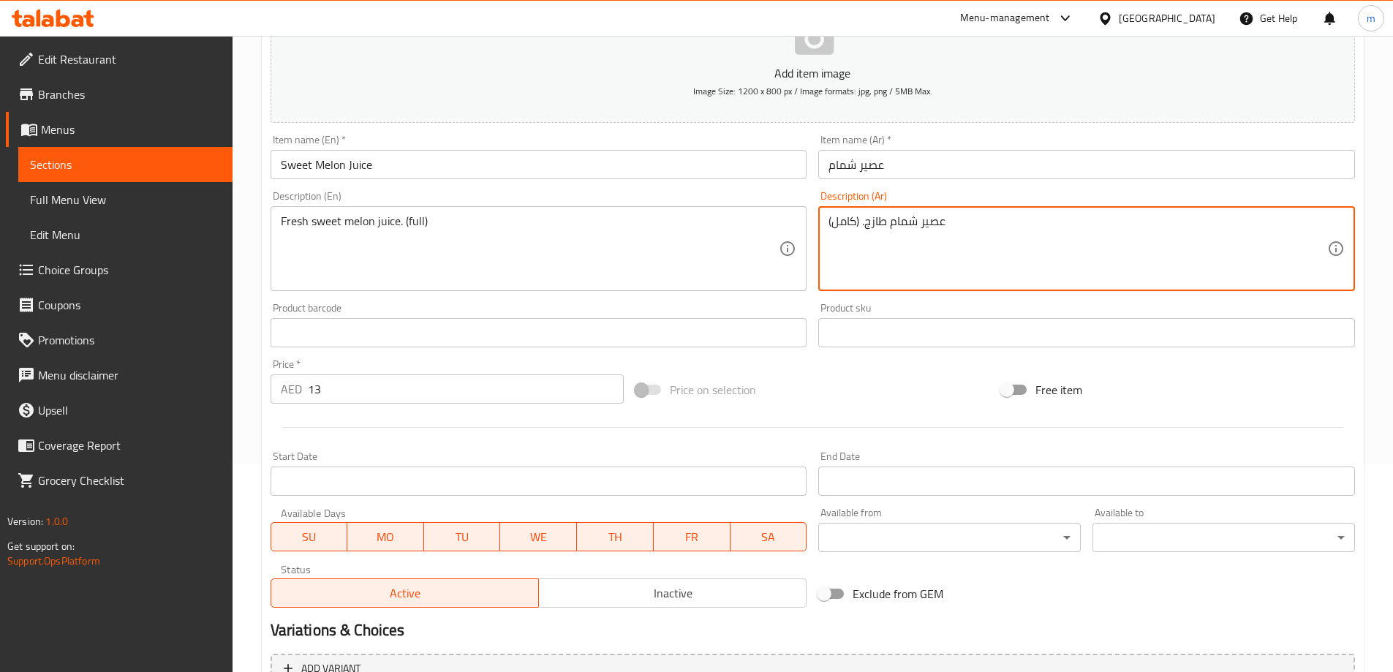
scroll to position [361, 0]
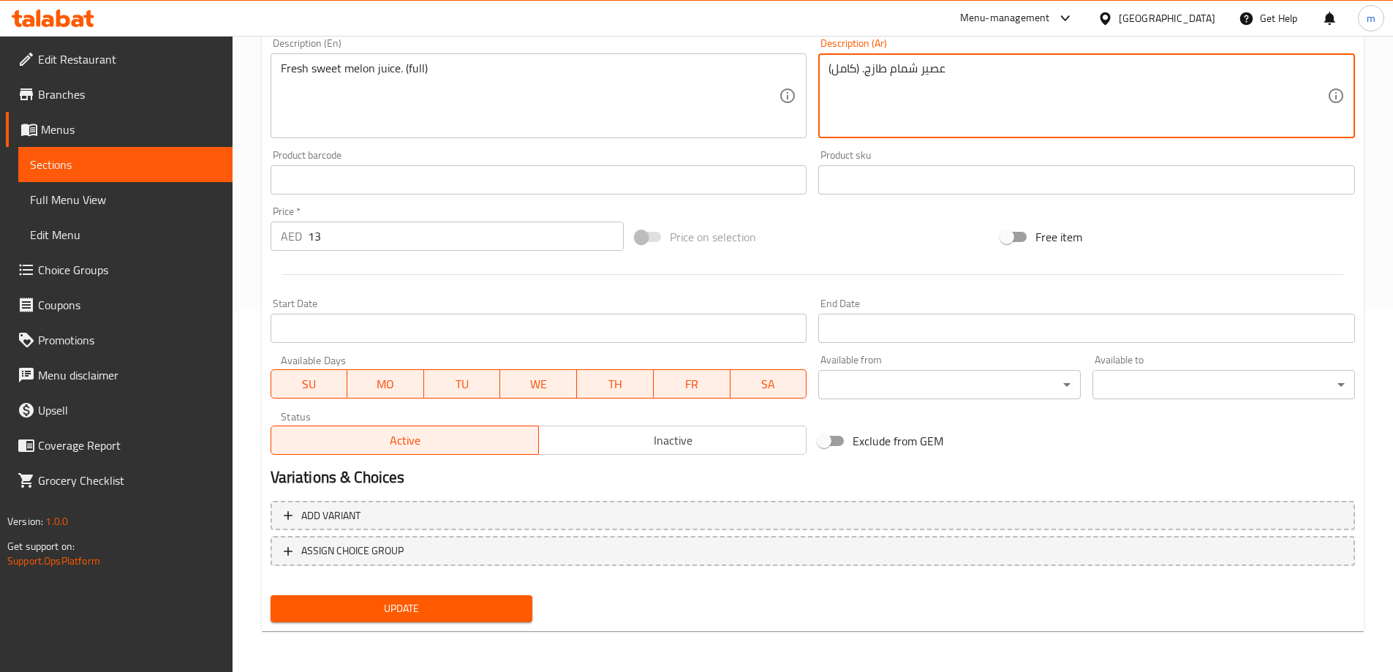
type textarea "عصير شمام طازج. (كامل)"
click at [478, 599] on button "Update" at bounding box center [402, 608] width 263 height 27
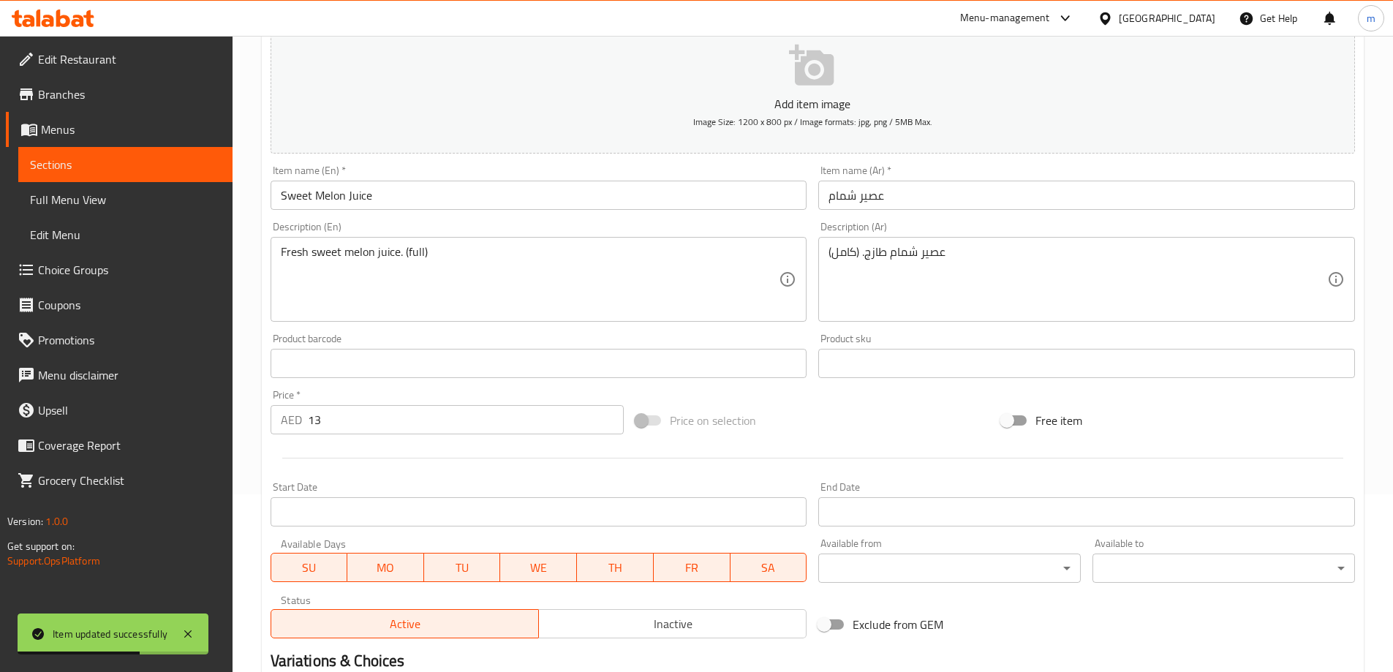
scroll to position [0, 0]
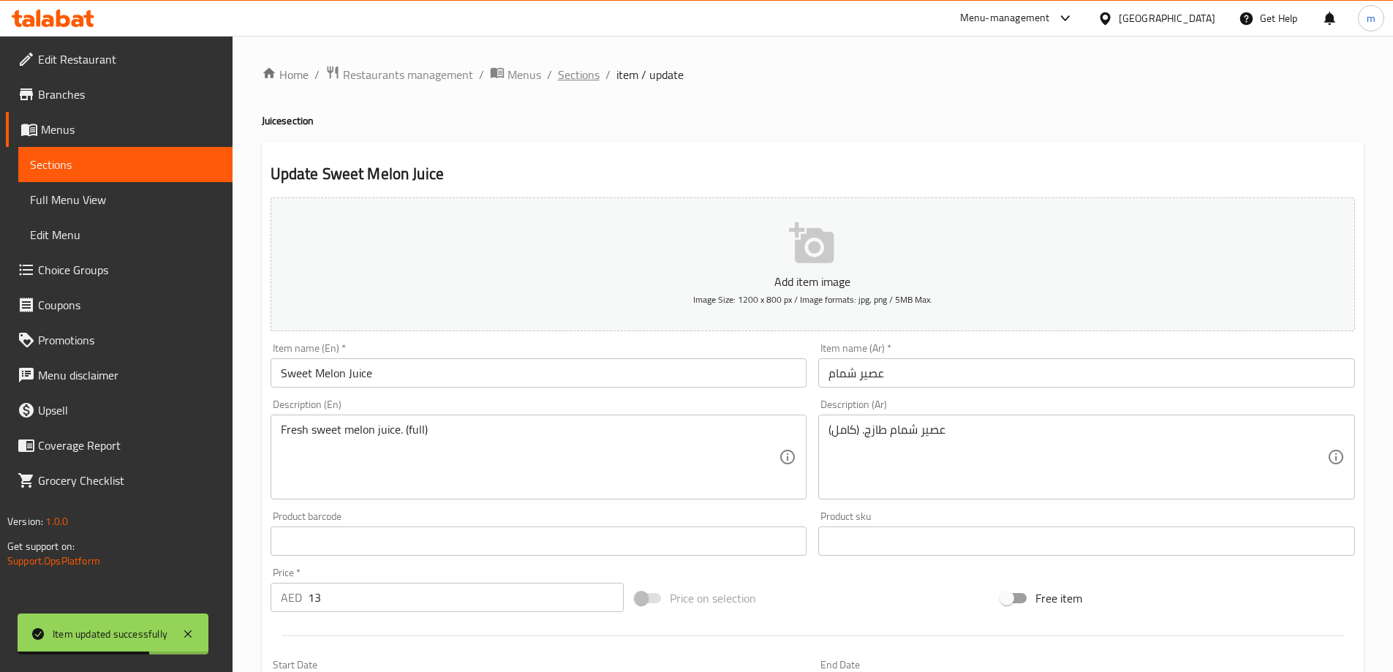
click at [572, 82] on span "Sections" at bounding box center [579, 75] width 42 height 18
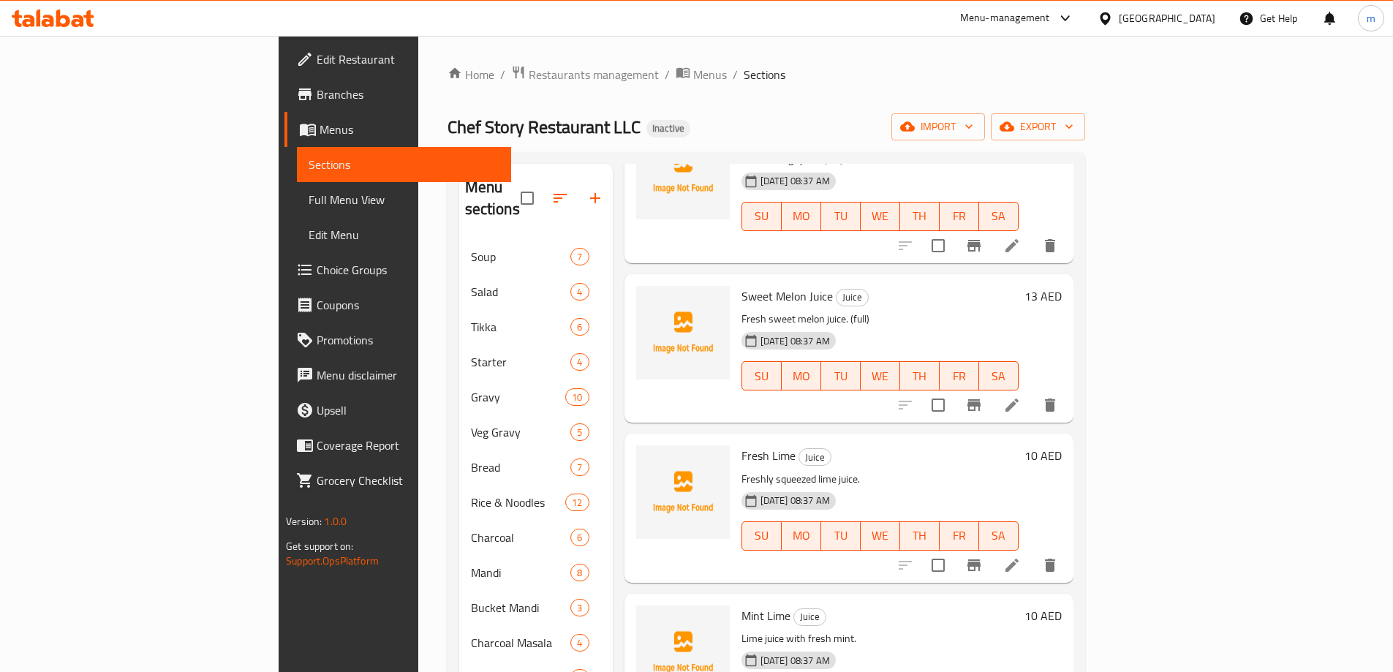
scroll to position [943, 0]
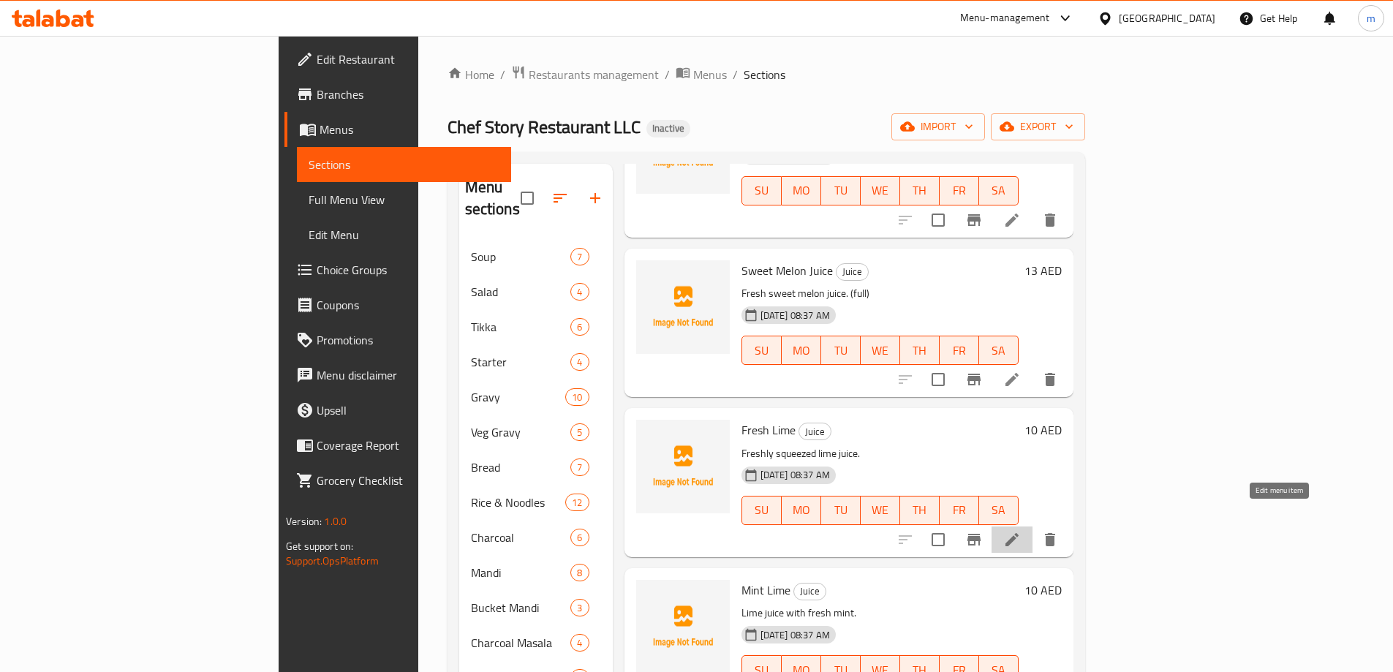
click at [1021, 531] on icon at bounding box center [1012, 540] width 18 height 18
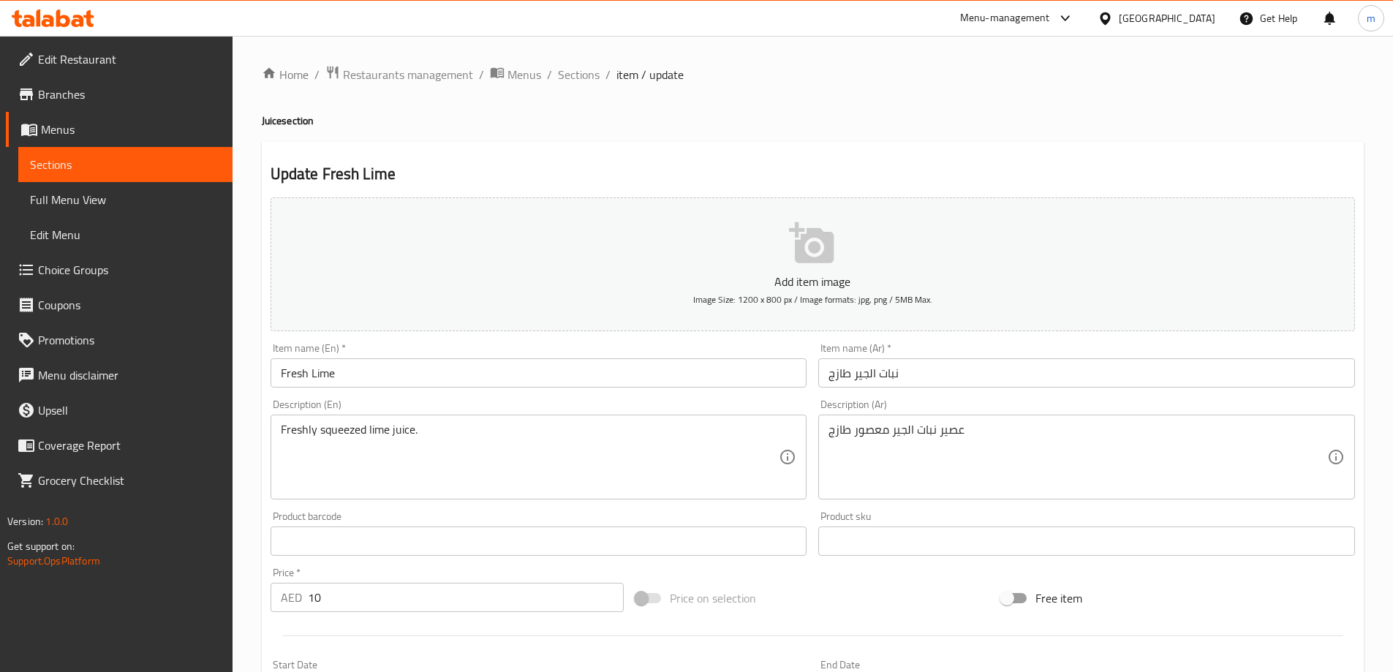
click at [625, 421] on div "Freshly squeezed lime juice. Description (En)" at bounding box center [539, 457] width 537 height 85
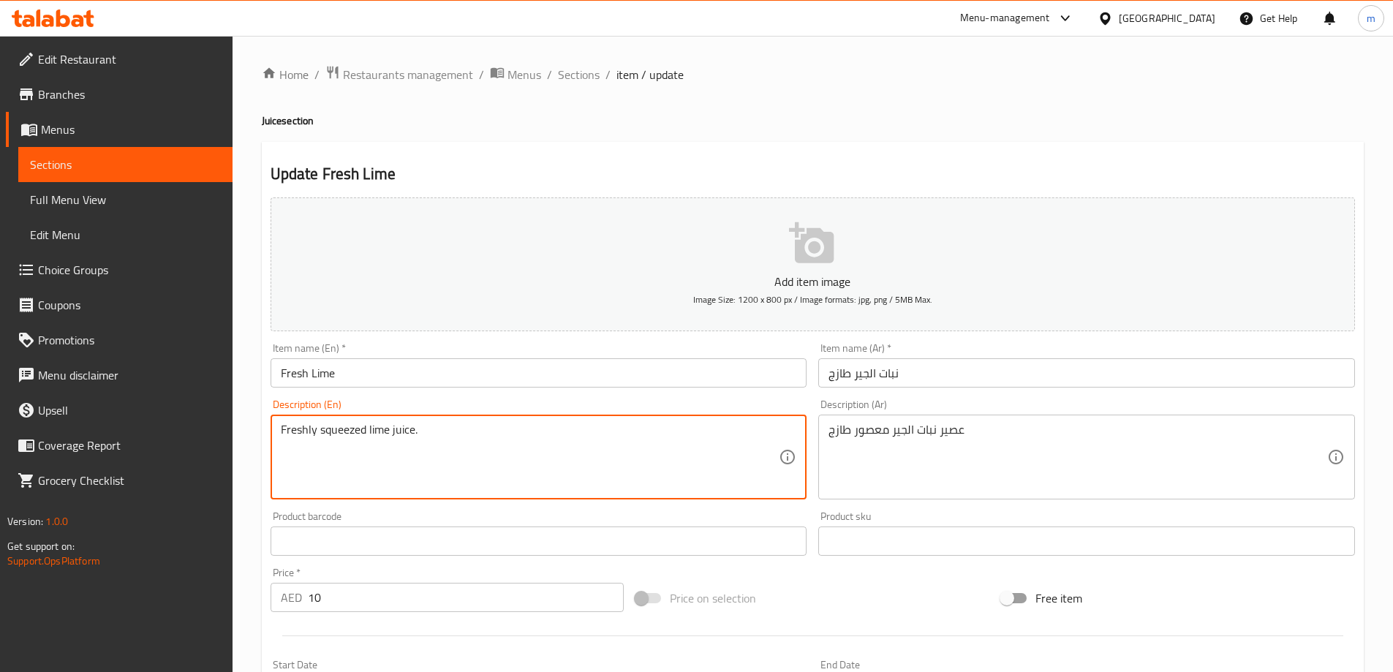
click at [580, 449] on textarea "Freshly squeezed lime juice." at bounding box center [530, 457] width 499 height 69
paste textarea "(full)"
type textarea "Freshly squeezed lime juice. (full)"
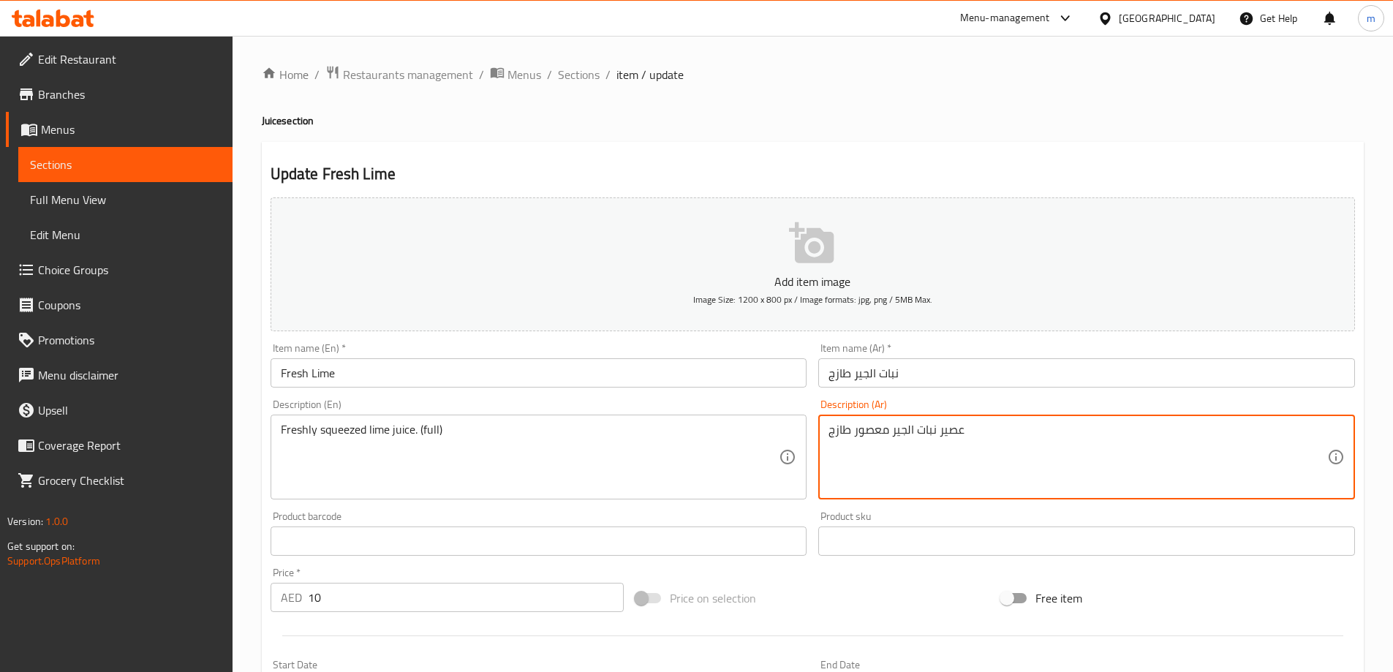
paste textarea "(كامل)"
click at [863, 431] on textarea "عصير نبات الجير معصور طازج (كامل)" at bounding box center [1078, 457] width 499 height 69
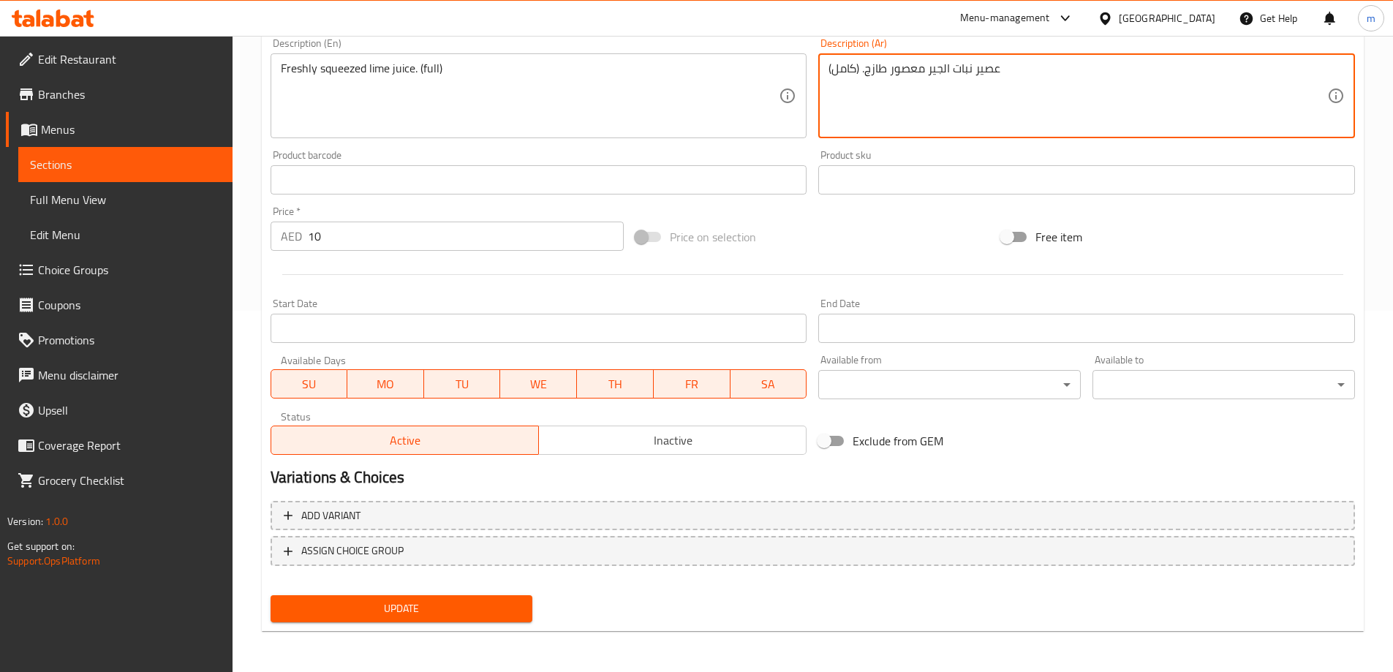
type textarea "عصير نبات الجير معصور طازج. (كامل)"
drag, startPoint x: 369, startPoint y: 624, endPoint x: 380, endPoint y: 591, distance: 34.7
click at [371, 613] on div "Update" at bounding box center [402, 608] width 274 height 39
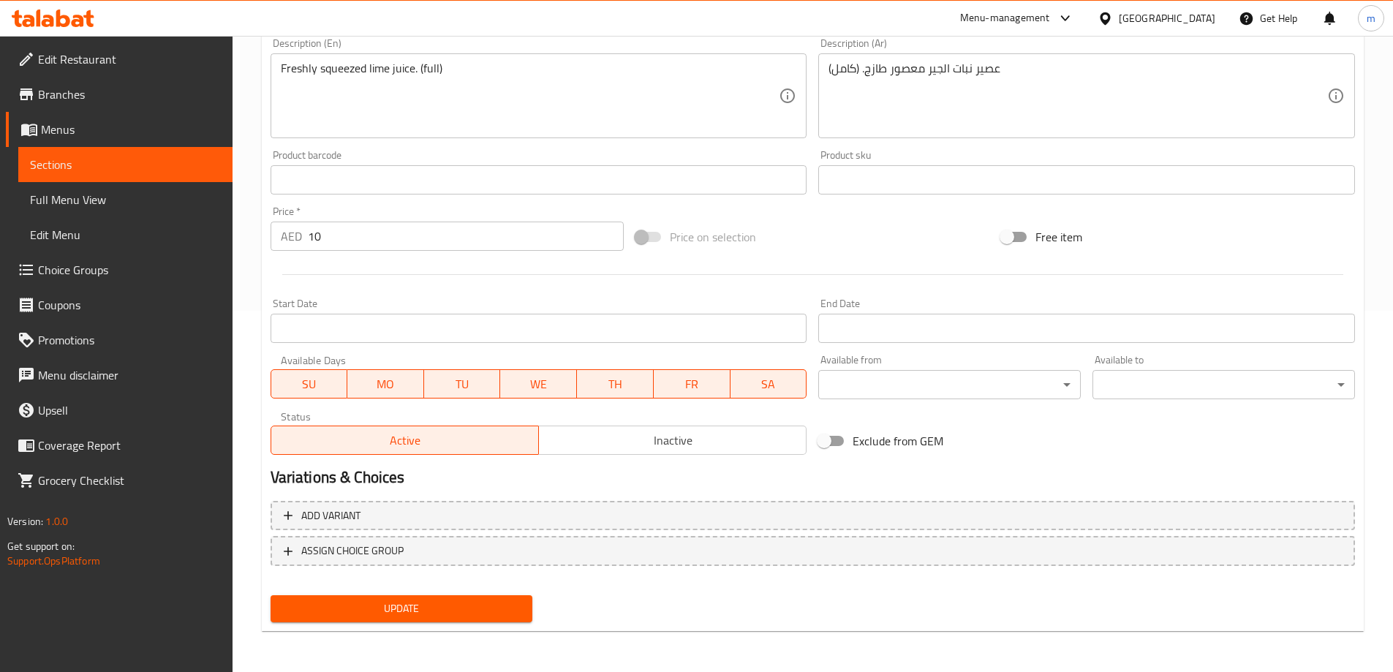
click at [380, 591] on div "Update" at bounding box center [402, 608] width 274 height 39
click at [380, 608] on span "Update" at bounding box center [401, 609] width 239 height 18
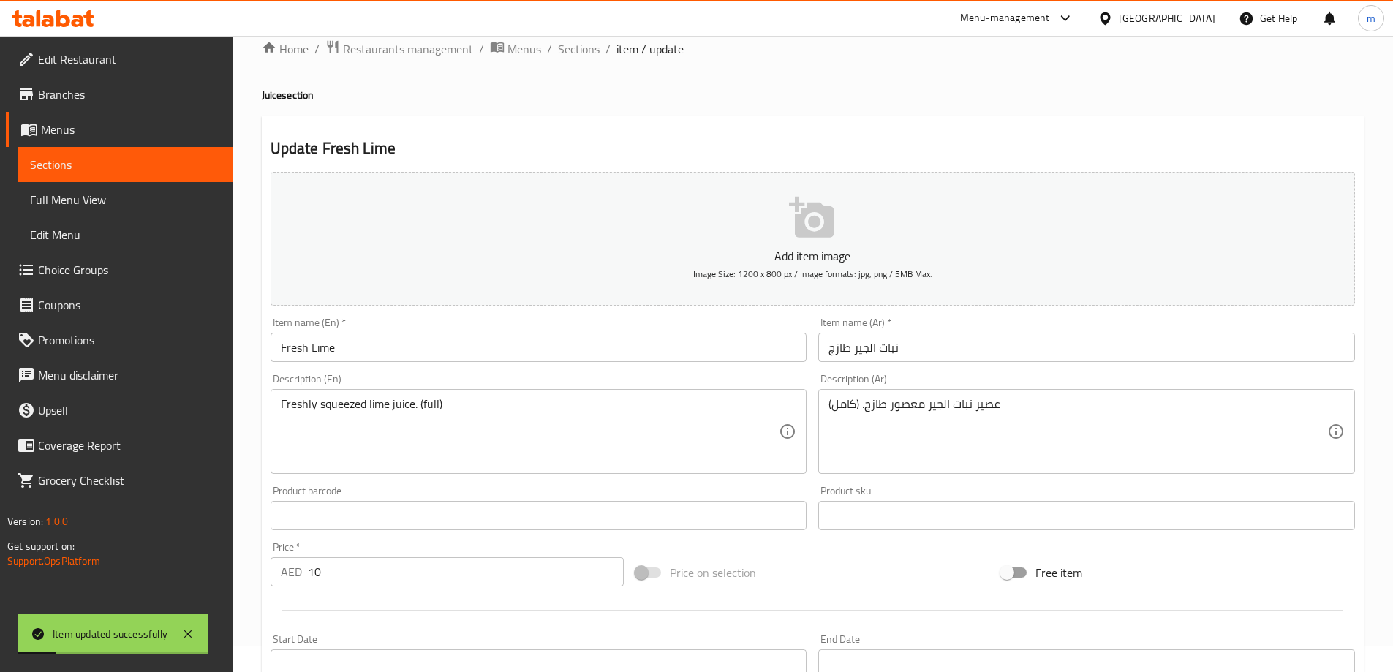
scroll to position [0, 0]
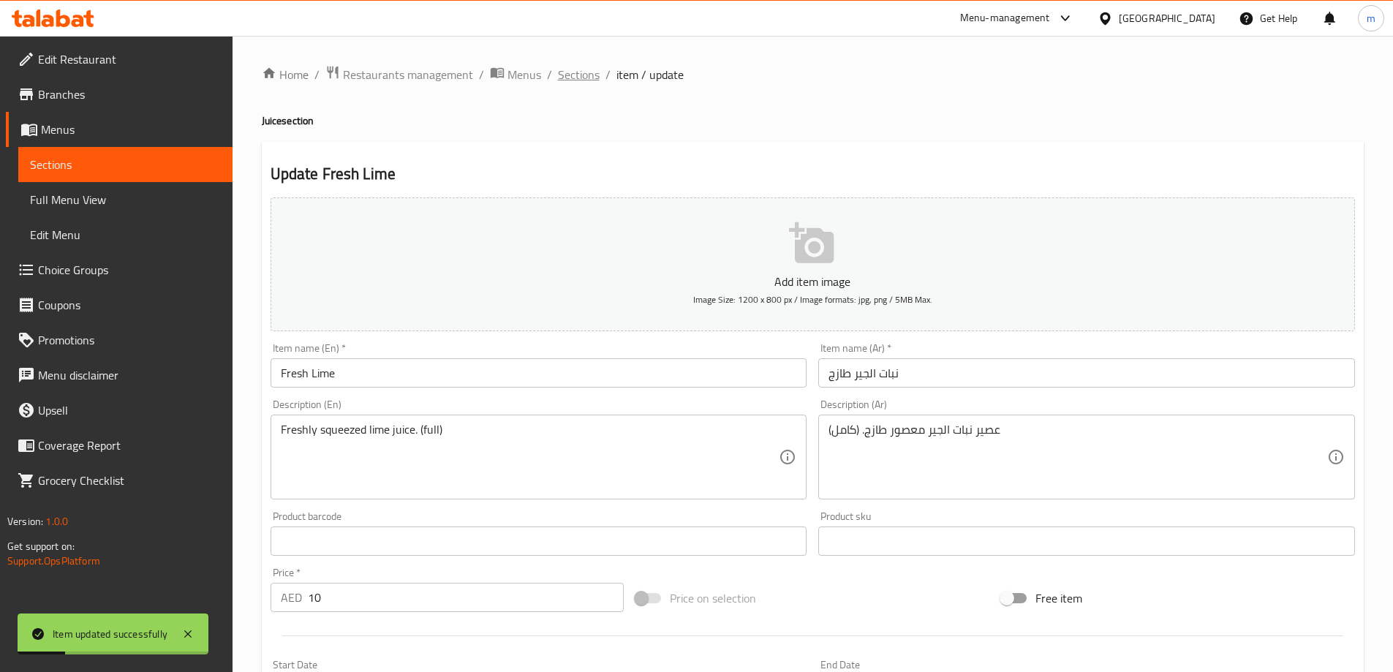
click at [584, 67] on span "Sections" at bounding box center [579, 75] width 42 height 18
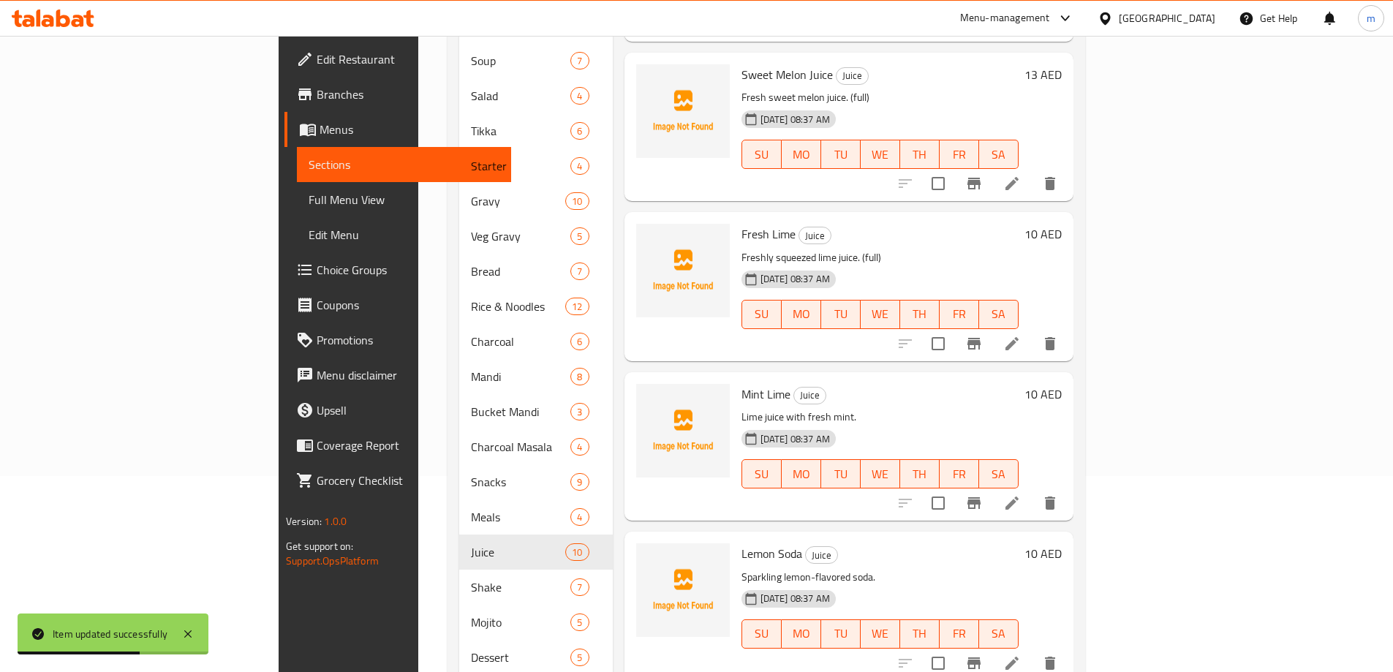
scroll to position [219, 0]
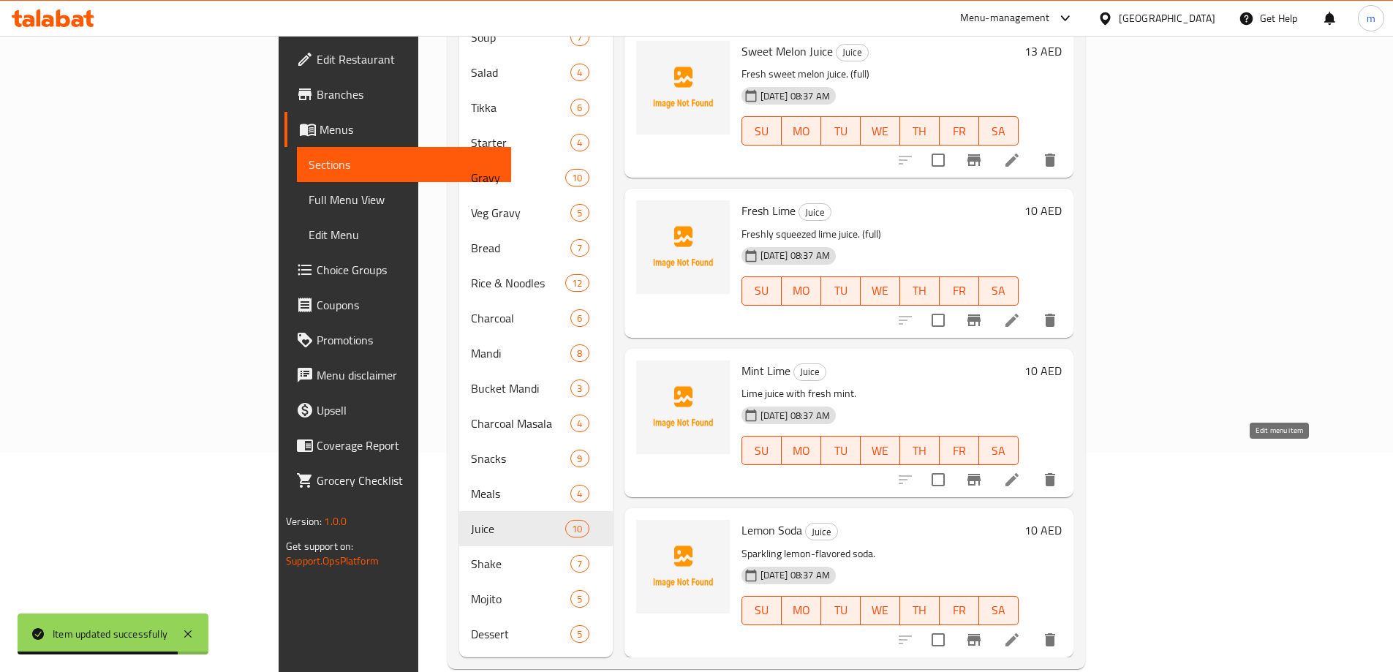
click at [1021, 471] on icon at bounding box center [1012, 480] width 18 height 18
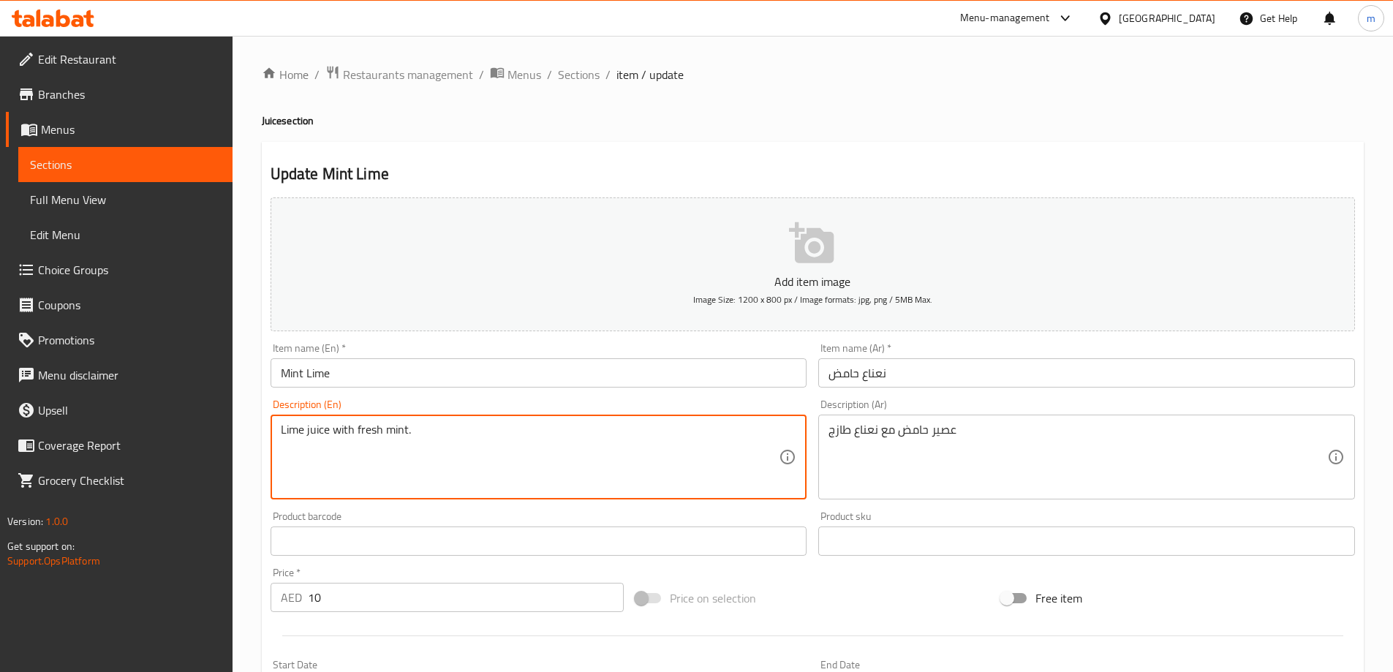
paste textarea "(full)"
type textarea "Lime juice with fresh mint. (full)"
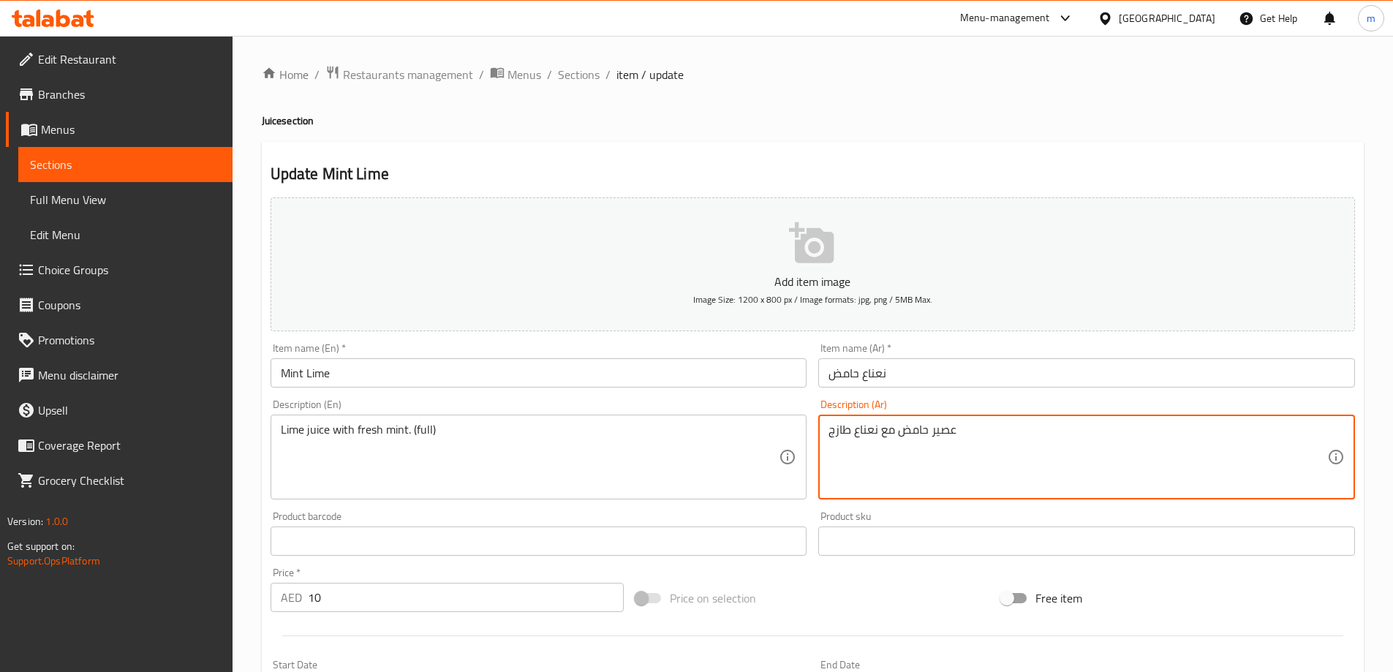
paste textarea "(كامل)"
click at [862, 431] on textarea "عصير حامض مع نعناع طازج (كامل)" at bounding box center [1078, 457] width 499 height 69
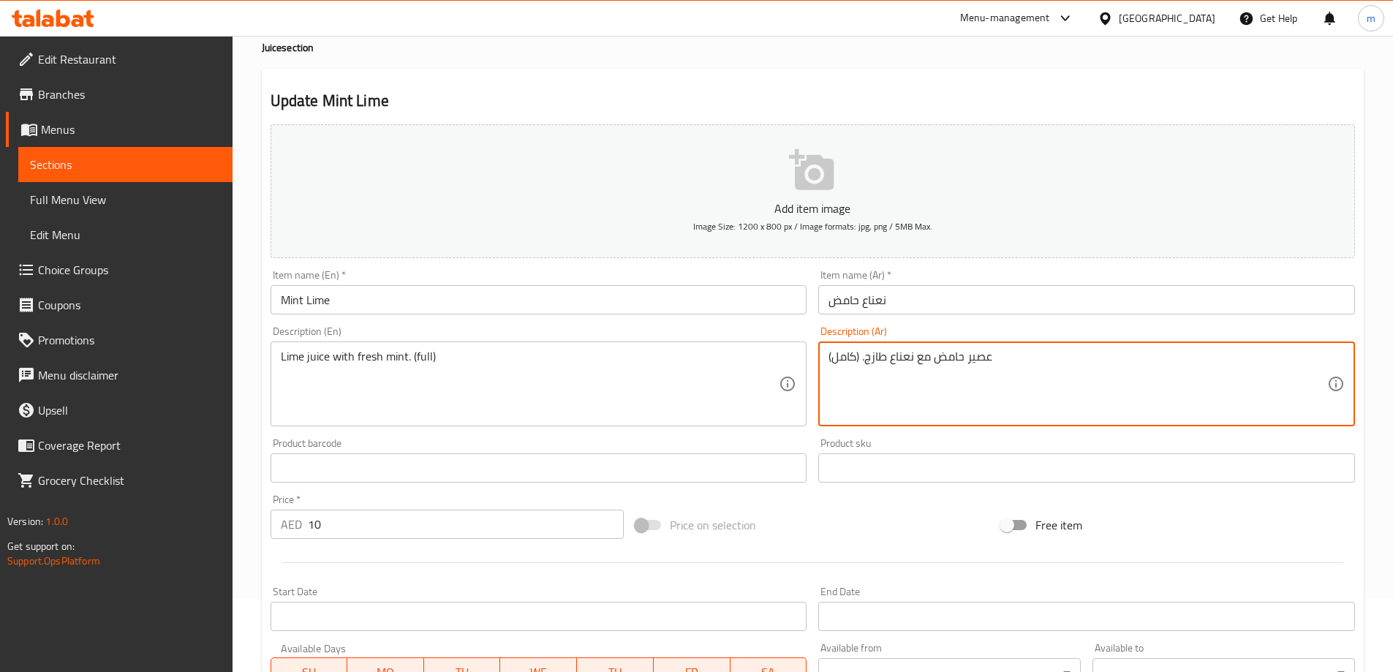
scroll to position [361, 0]
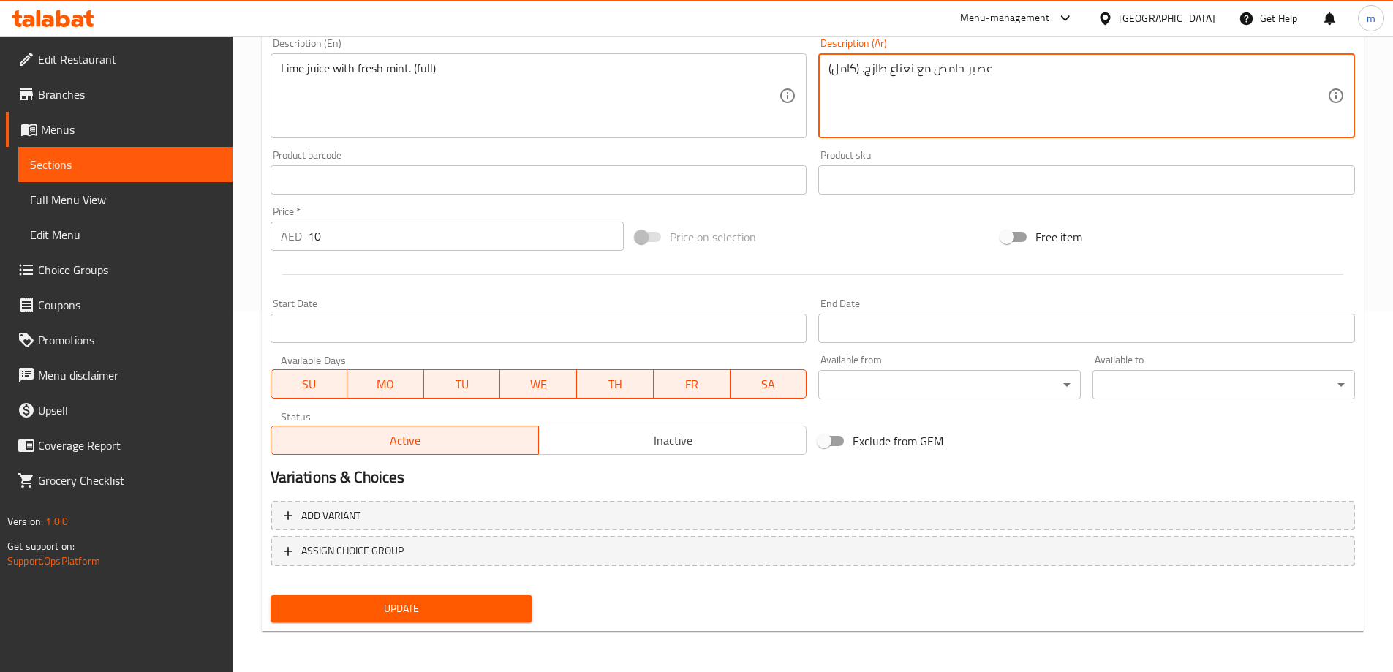
type textarea "عصير حامض مع نعناع طازج. (كامل)"
click at [419, 616] on span "Update" at bounding box center [401, 609] width 239 height 18
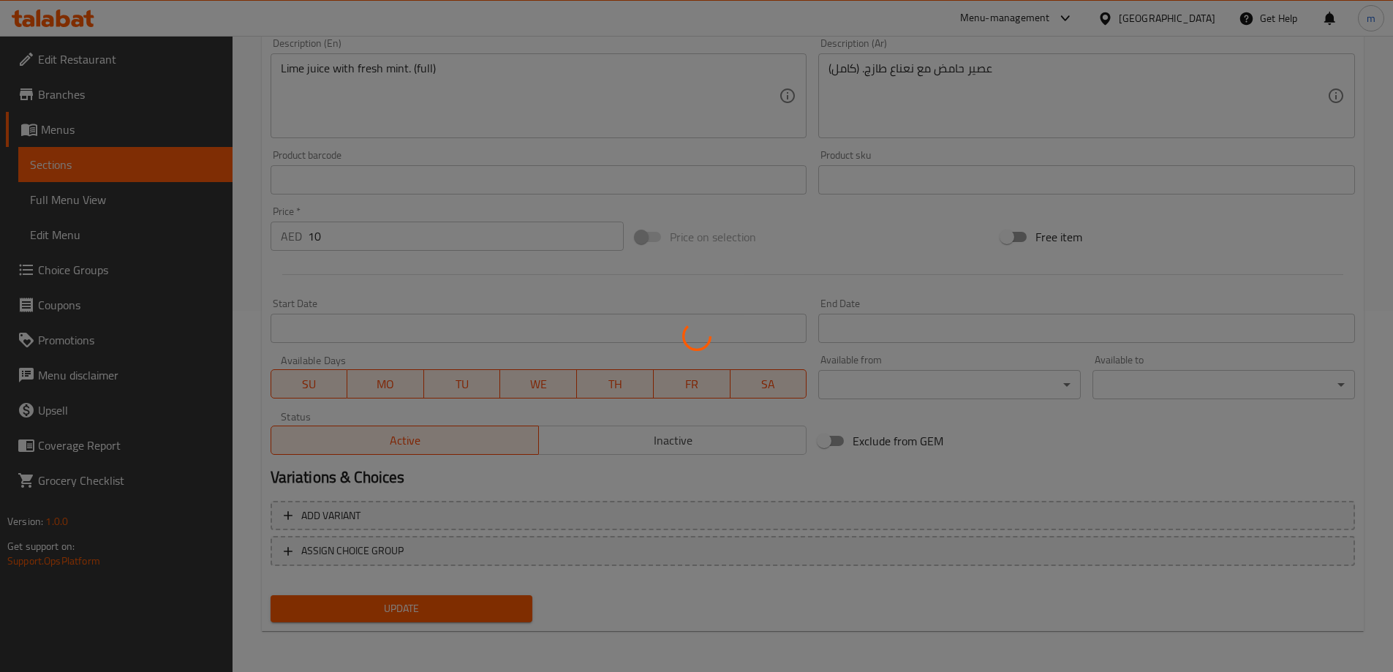
scroll to position [0, 0]
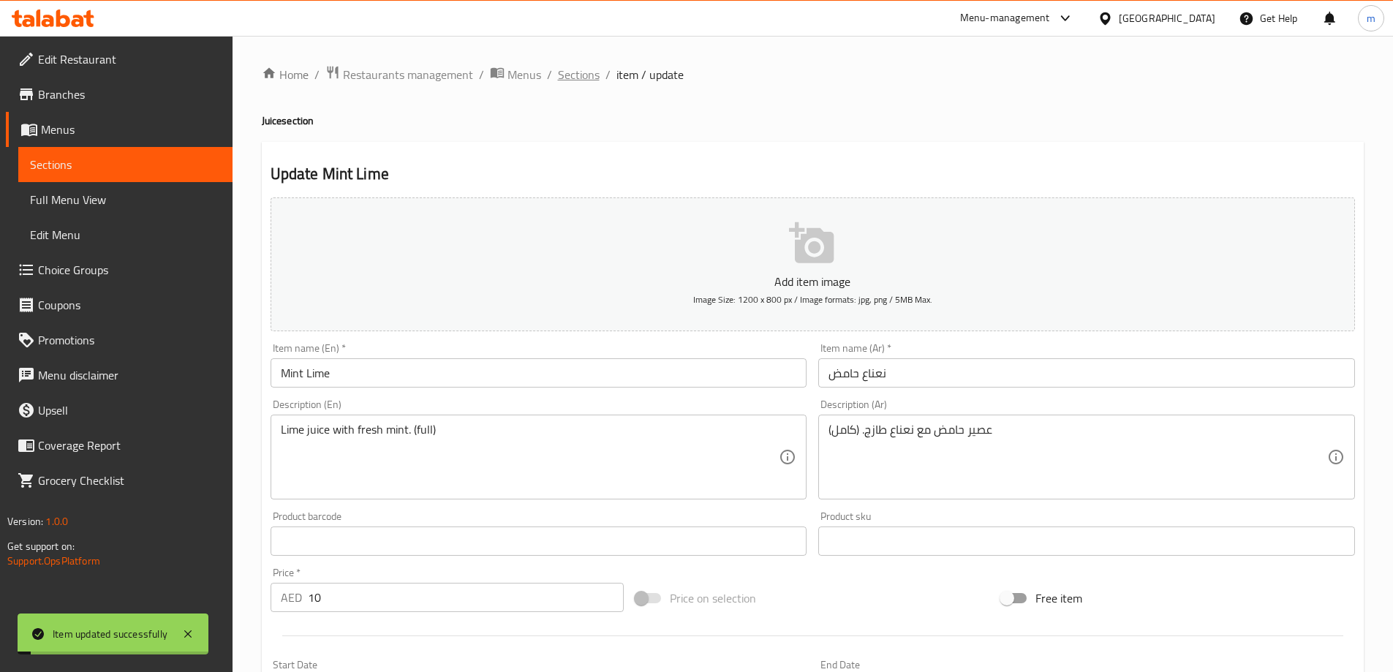
click at [581, 66] on span "Sections" at bounding box center [579, 75] width 42 height 18
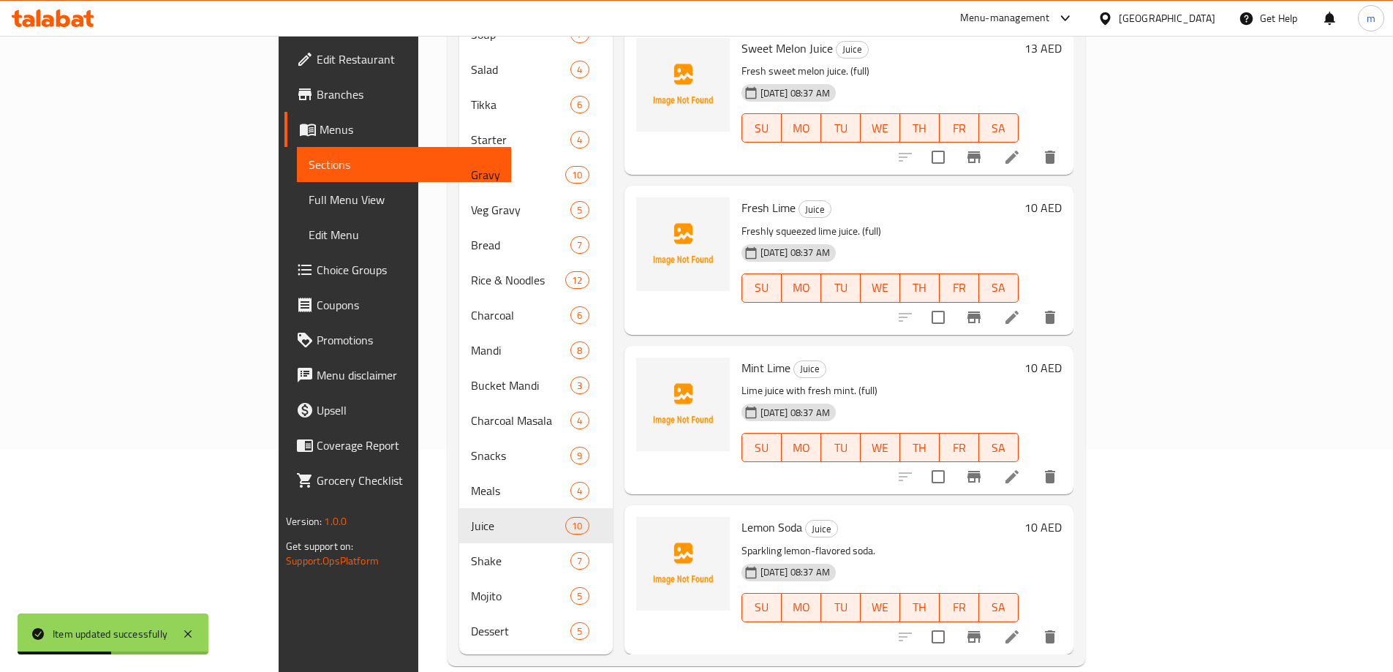
scroll to position [224, 0]
click at [1033, 622] on li at bounding box center [1012, 635] width 41 height 26
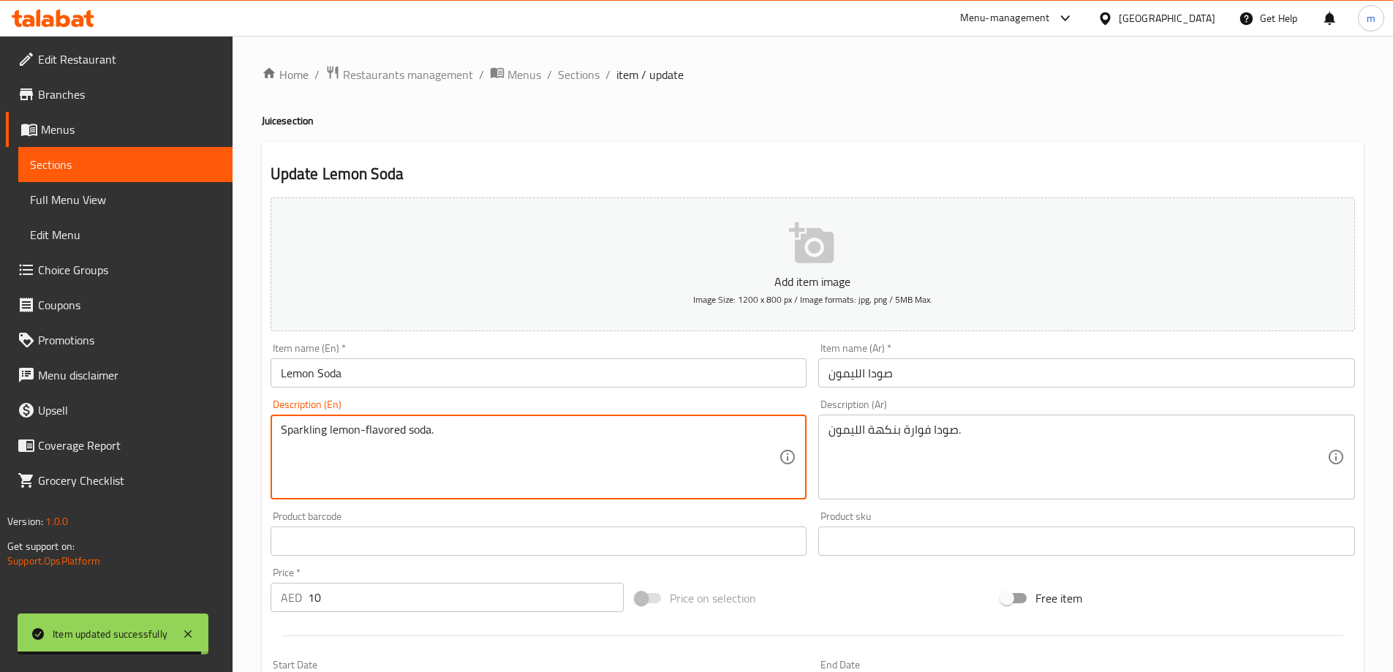
paste textarea "(full)"
type textarea "Sparkling lemon-flavored soda. (full)"
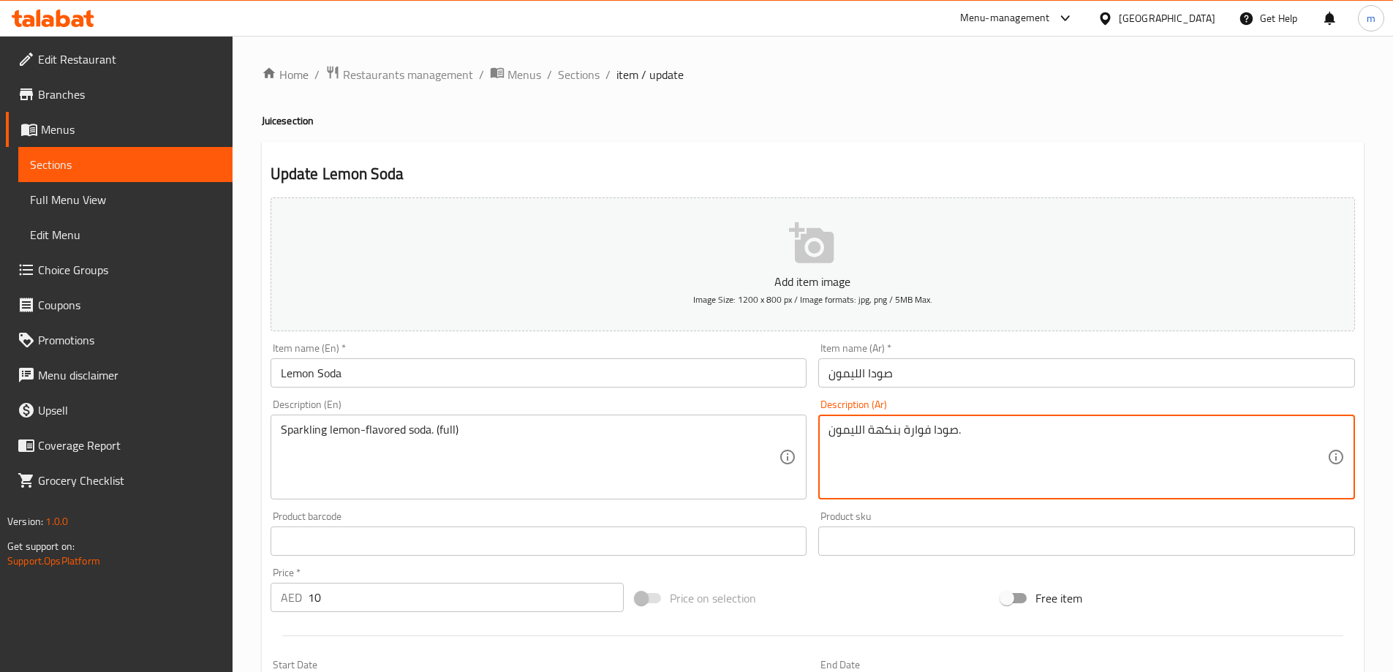
paste textarea "(كامل)"
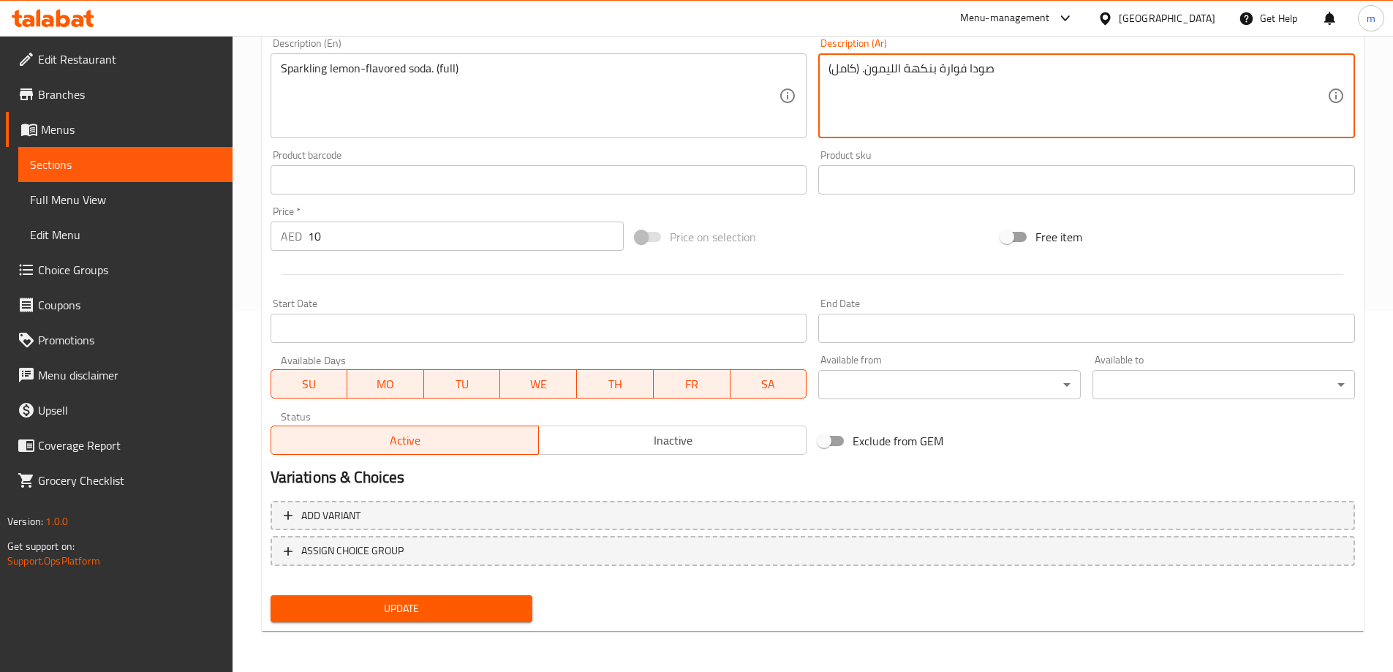
type textarea "صودا فوارة بنكهة الليمون. (كامل)"
drag, startPoint x: 325, startPoint y: 599, endPoint x: 329, endPoint y: 591, distance: 9.2
click at [325, 599] on button "Update" at bounding box center [402, 608] width 263 height 27
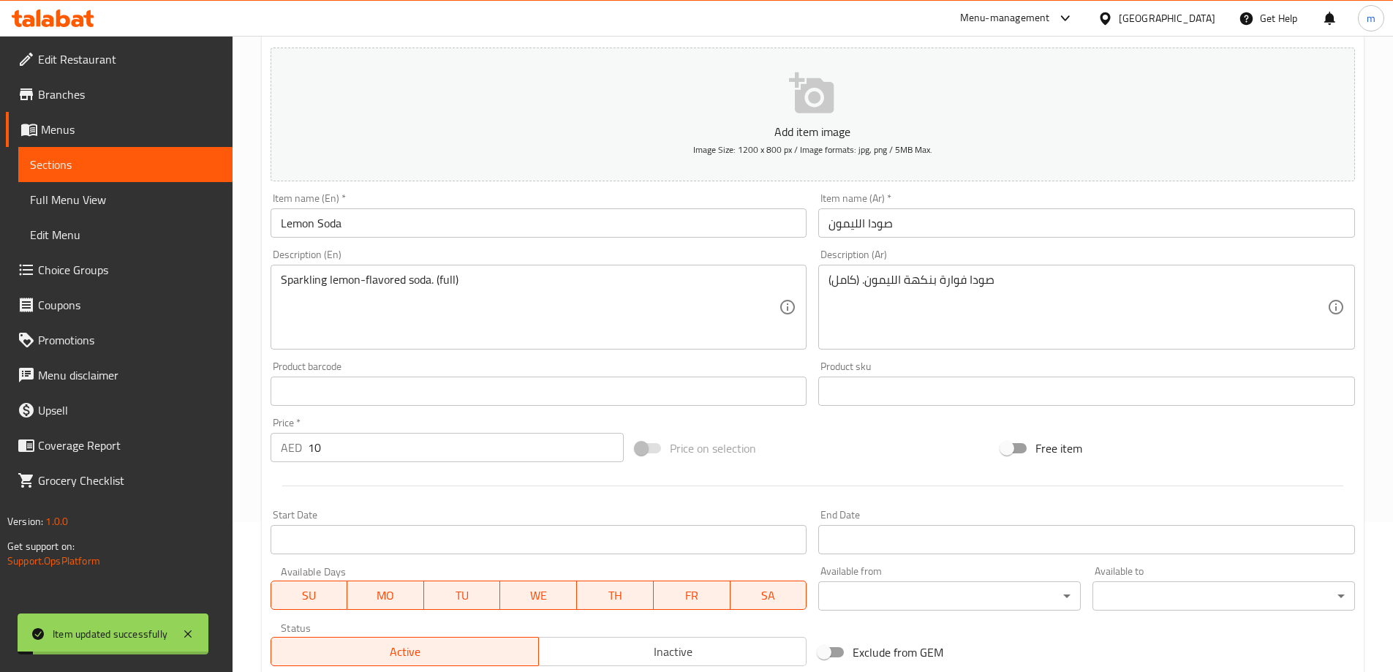
scroll to position [0, 0]
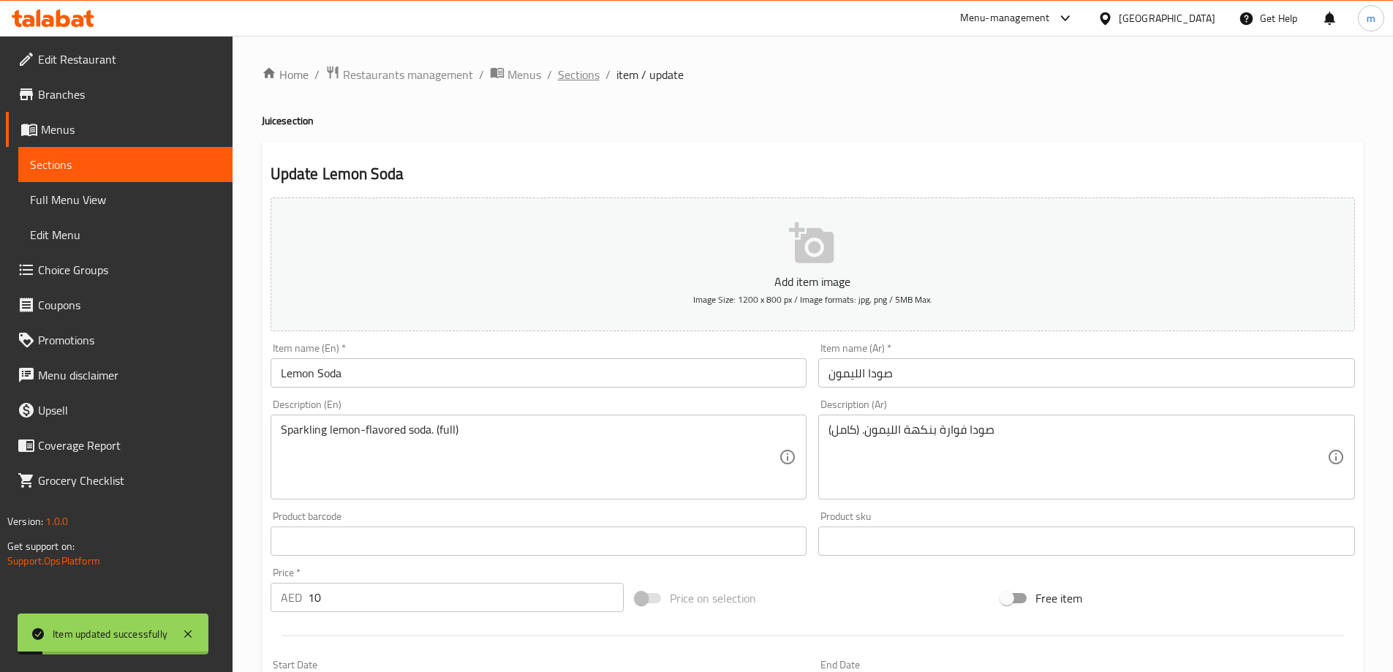
click at [593, 75] on span "Sections" at bounding box center [579, 75] width 42 height 18
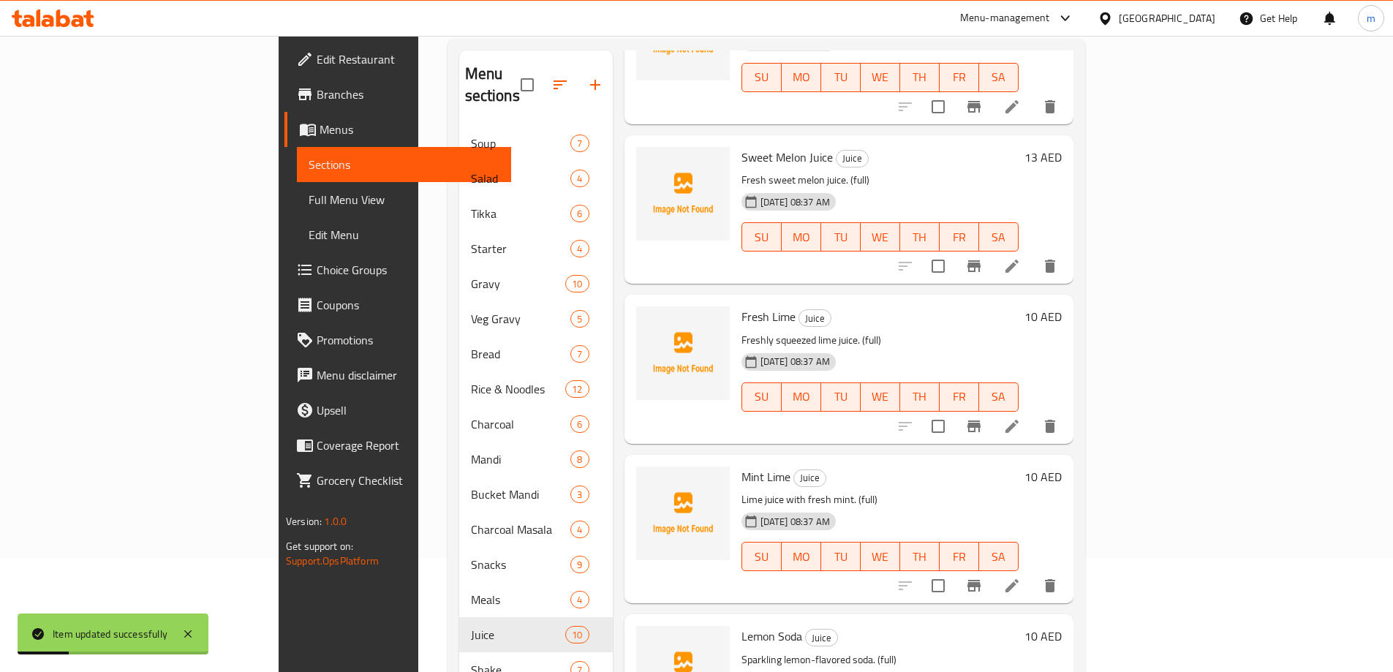
scroll to position [224, 0]
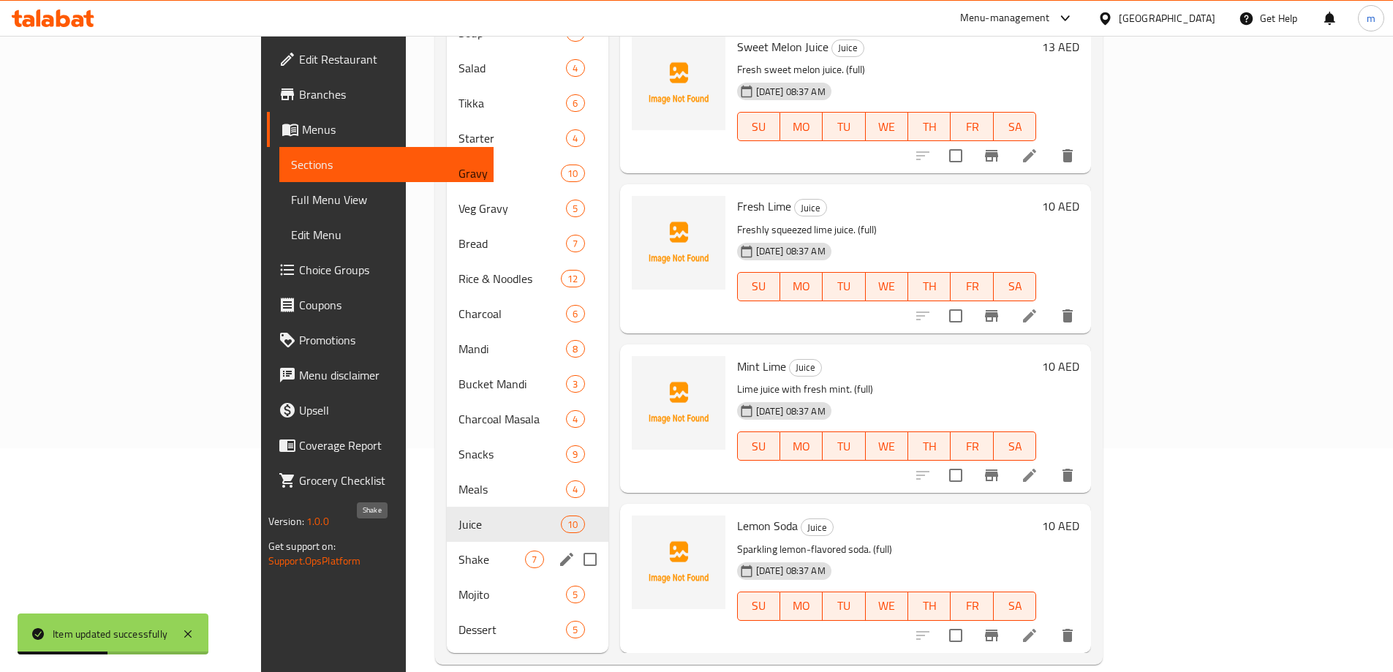
click at [459, 551] on span "Shake" at bounding box center [492, 560] width 67 height 18
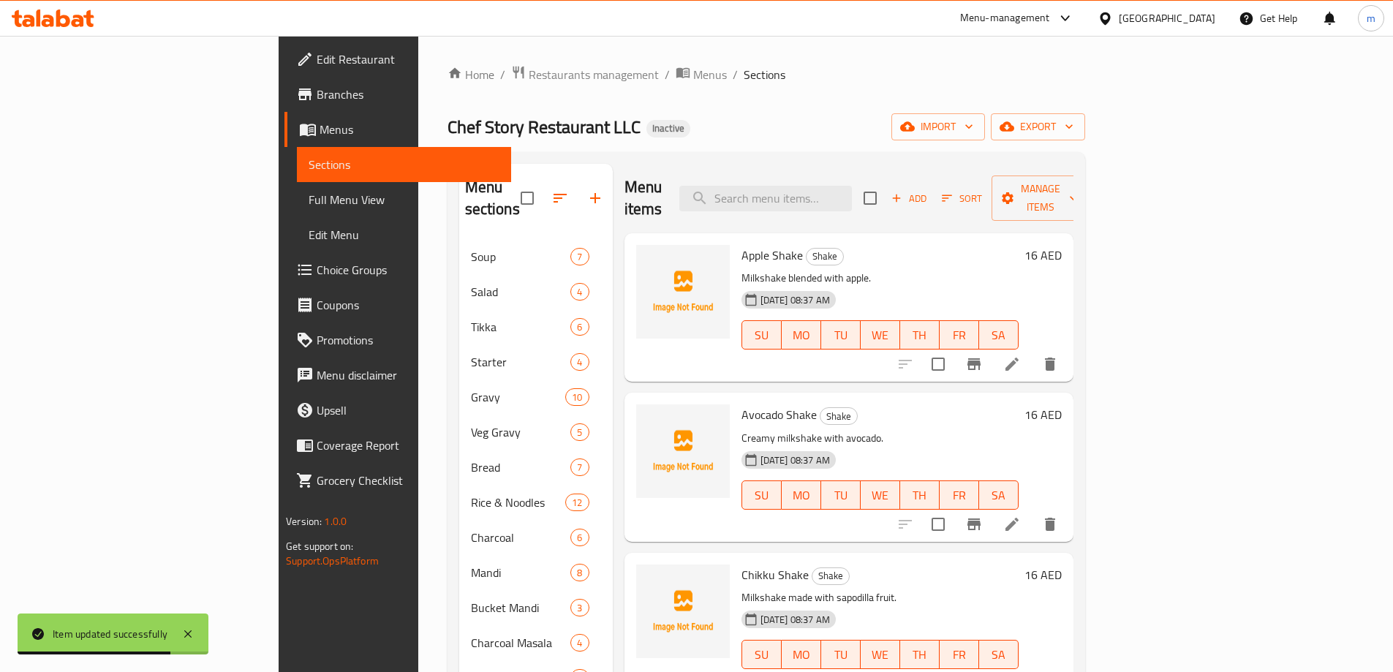
click at [1033, 351] on li at bounding box center [1012, 364] width 41 height 26
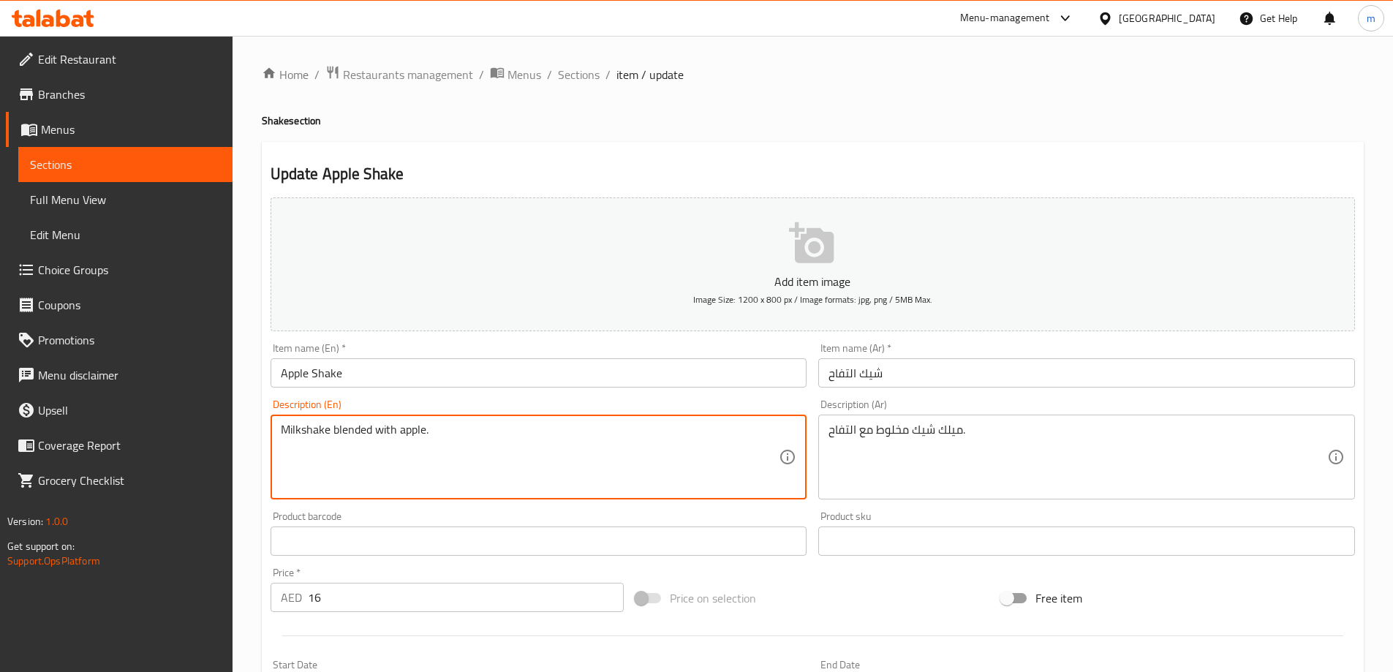
paste textarea "(full)"
type textarea "Milkshake blended with apple. (full)"
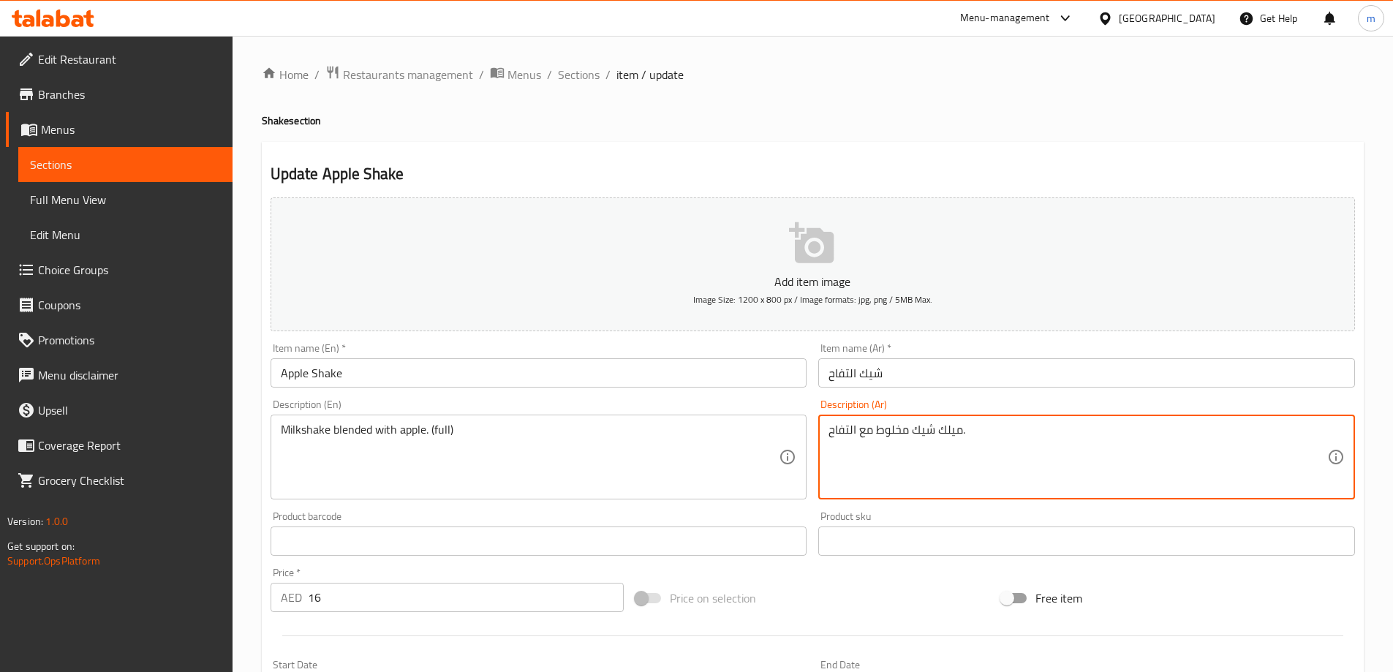
paste textarea "(كامل)"
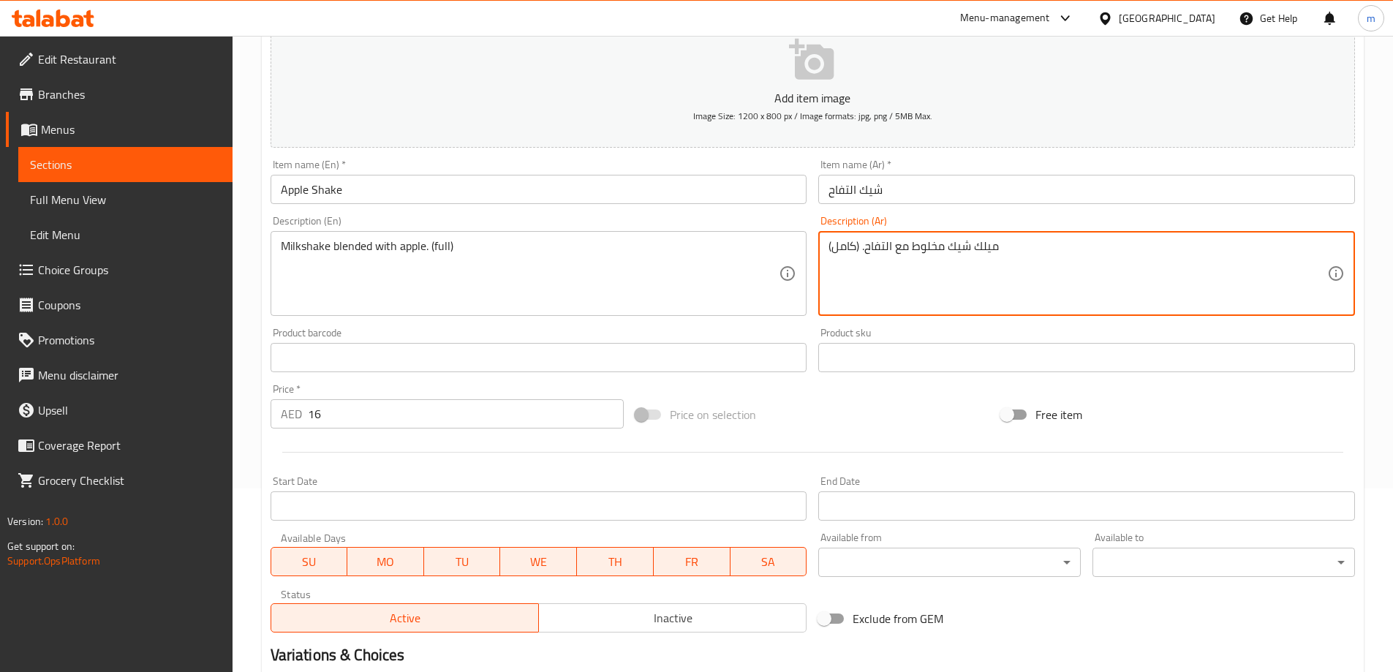
scroll to position [361, 0]
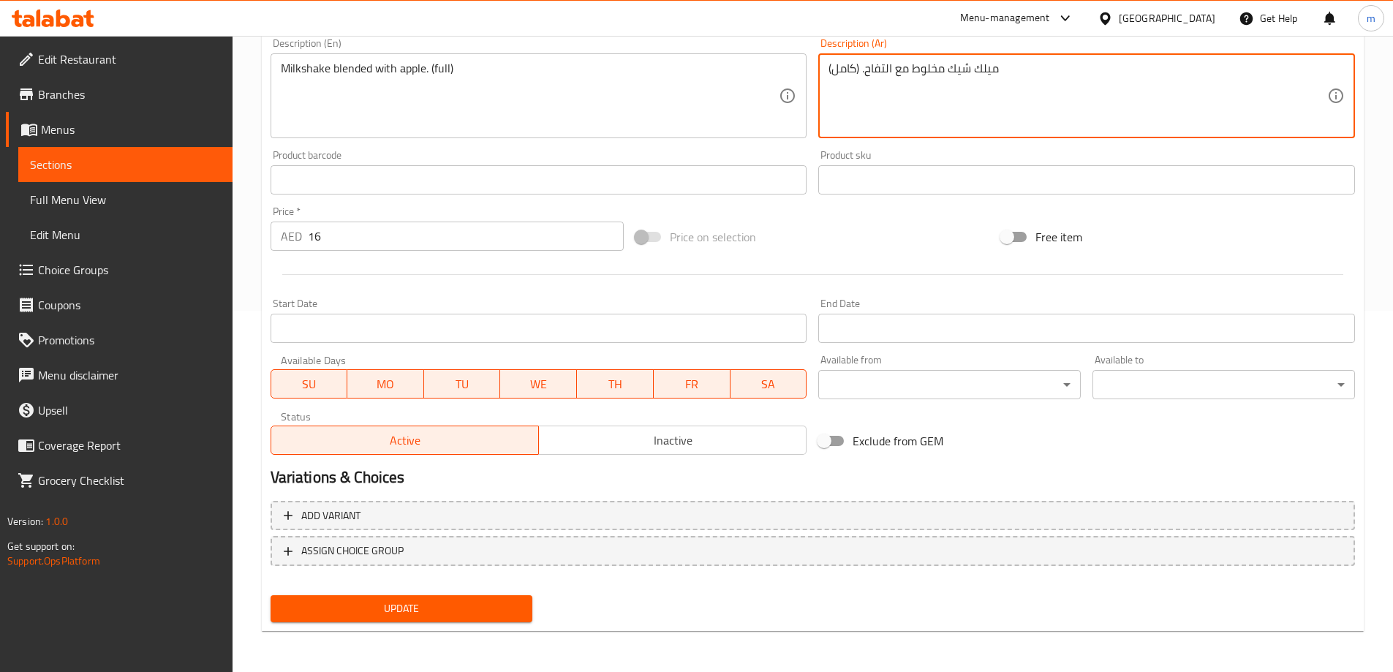
type textarea "ميلك شيك مخلوط مع التفاح. (كامل)"
click at [534, 612] on div "Update" at bounding box center [402, 608] width 274 height 39
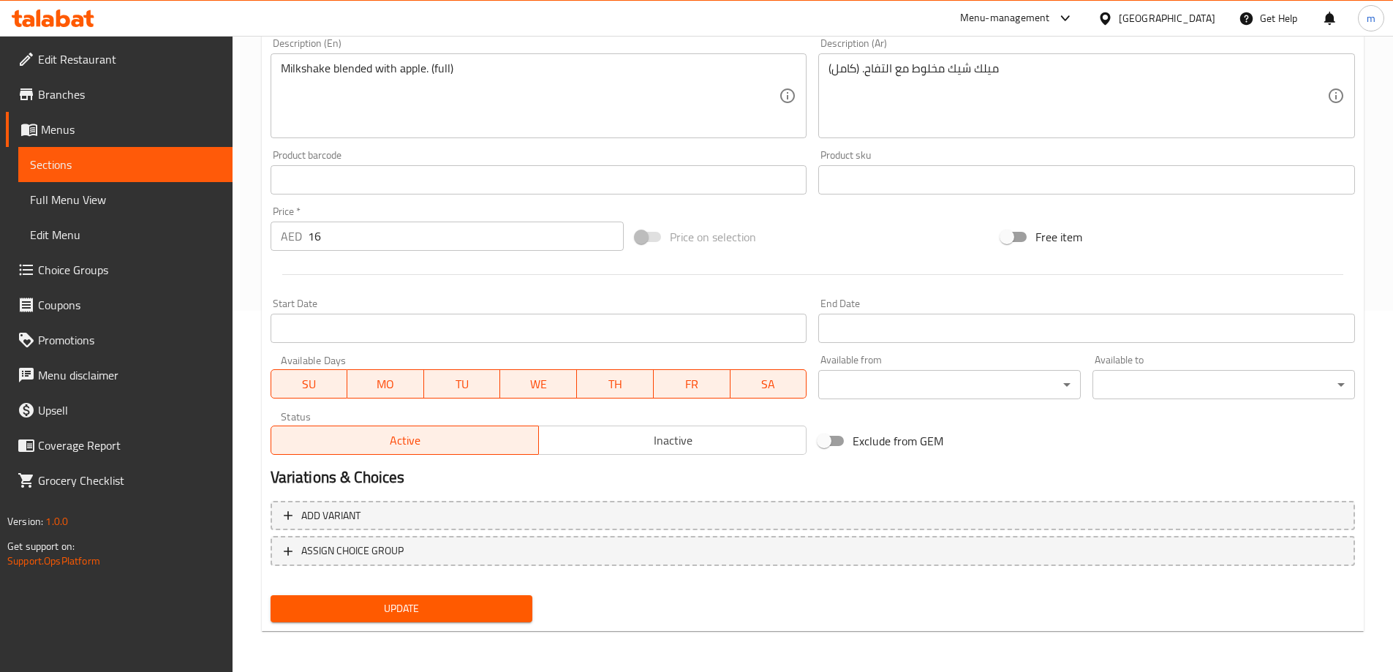
click at [535, 612] on div "Update" at bounding box center [402, 608] width 274 height 39
click at [528, 614] on button "Update" at bounding box center [402, 608] width 263 height 27
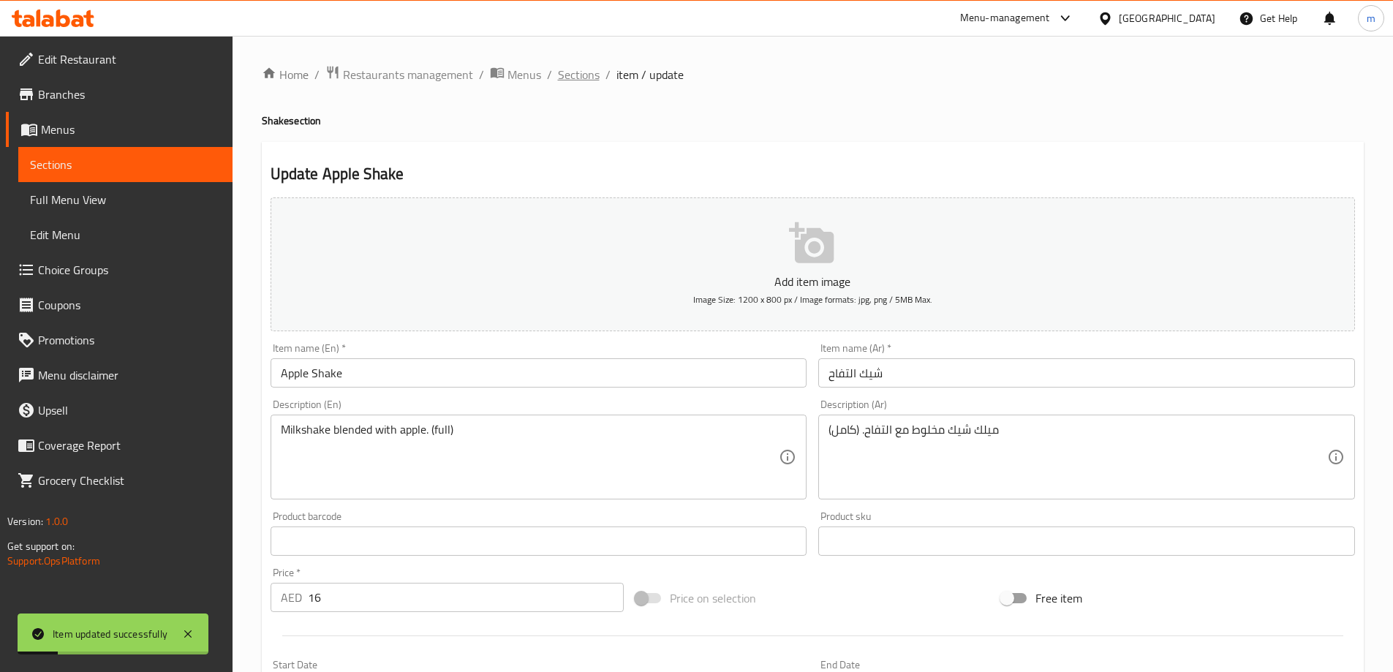
click at [581, 77] on span "Sections" at bounding box center [579, 75] width 42 height 18
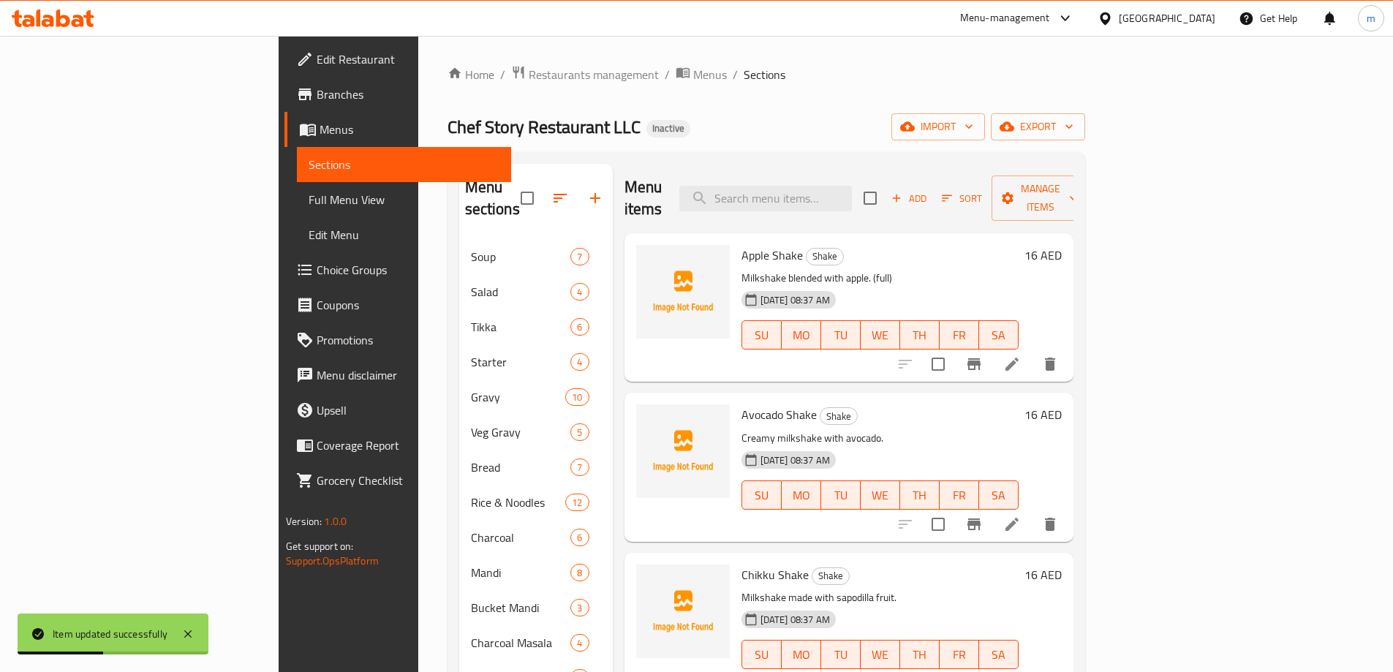
click at [1033, 511] on li at bounding box center [1012, 524] width 41 height 26
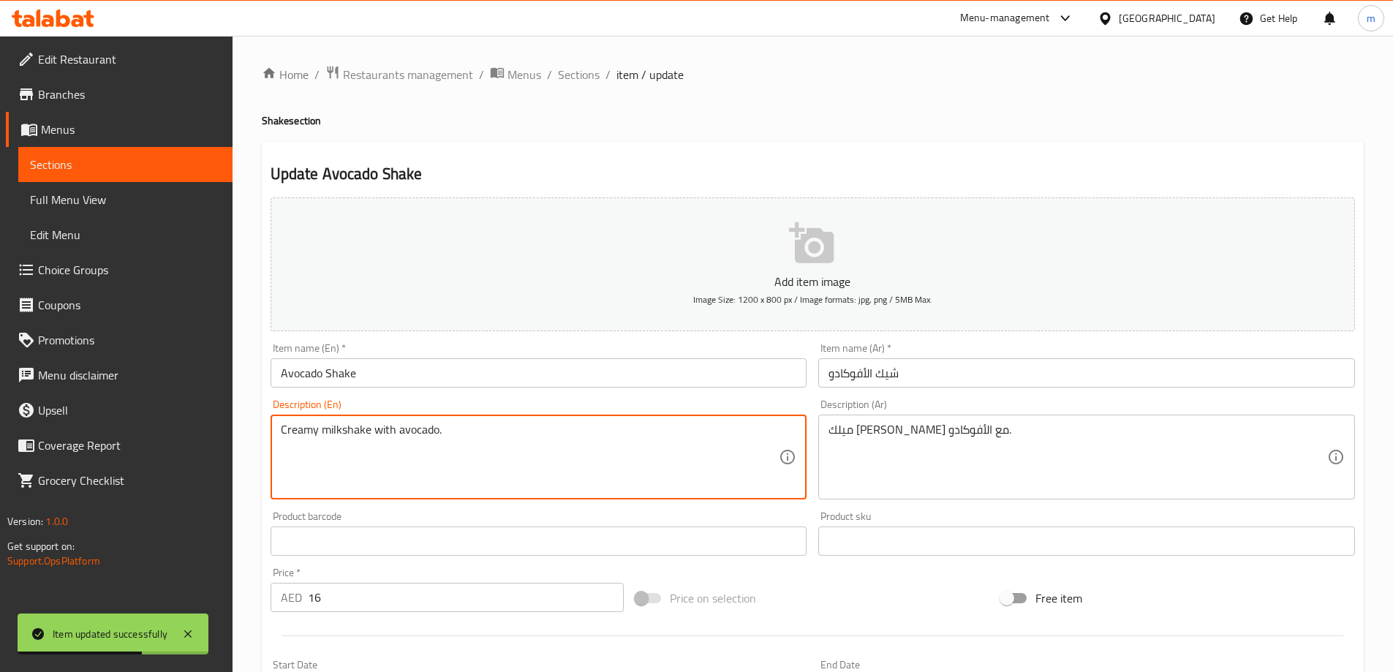
paste textarea "(full)"
type textarea "Creamy milkshake with avocado. (full)"
click at [1060, 408] on div "Description (Ar) ميلك شيك كريمي مع الأفوكادو. Description (Ar)" at bounding box center [1086, 449] width 537 height 100
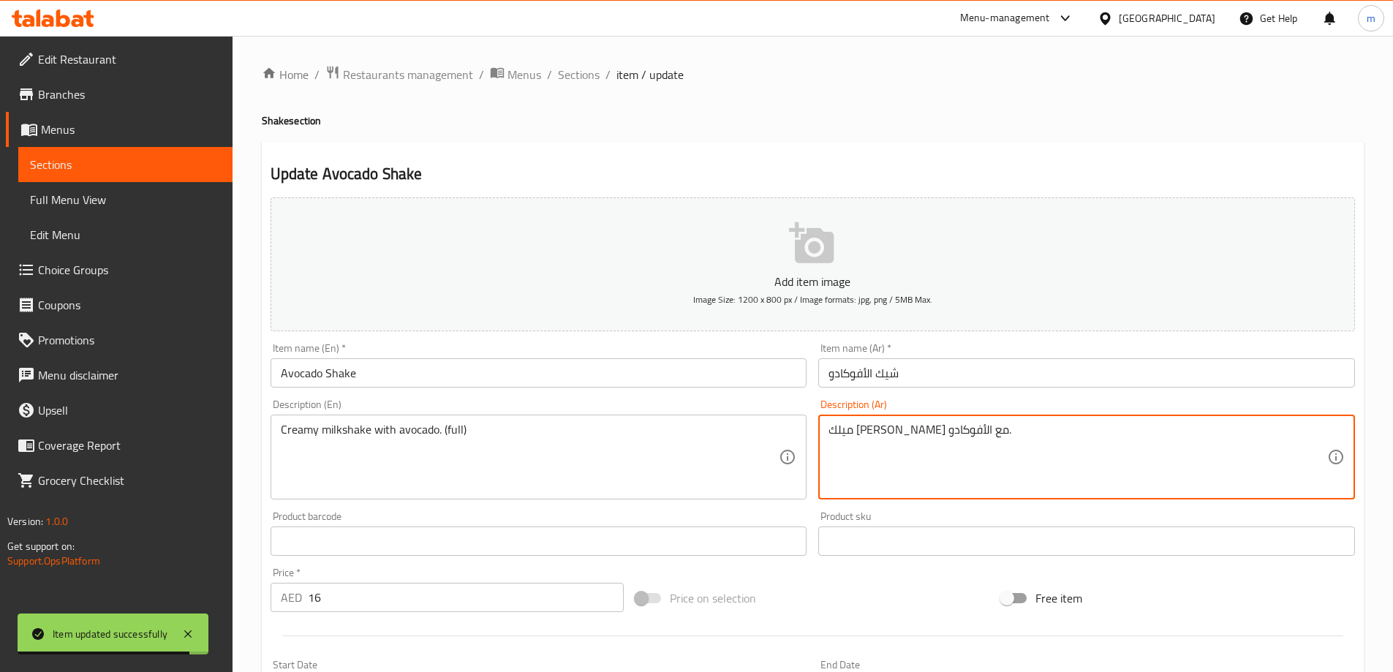
paste textarea "(كامل)"
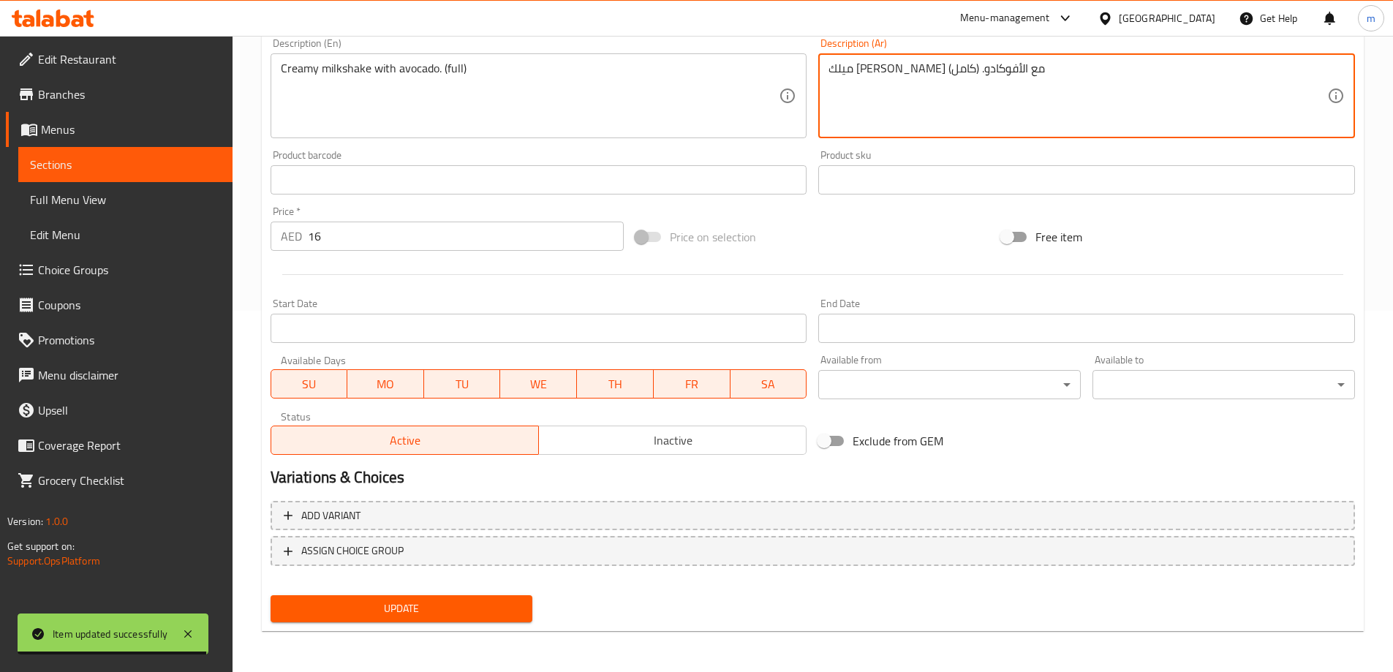
type textarea "ميلك شيك كريمي مع الأفوكادو. (كامل)"
click at [468, 608] on span "Update" at bounding box center [401, 609] width 239 height 18
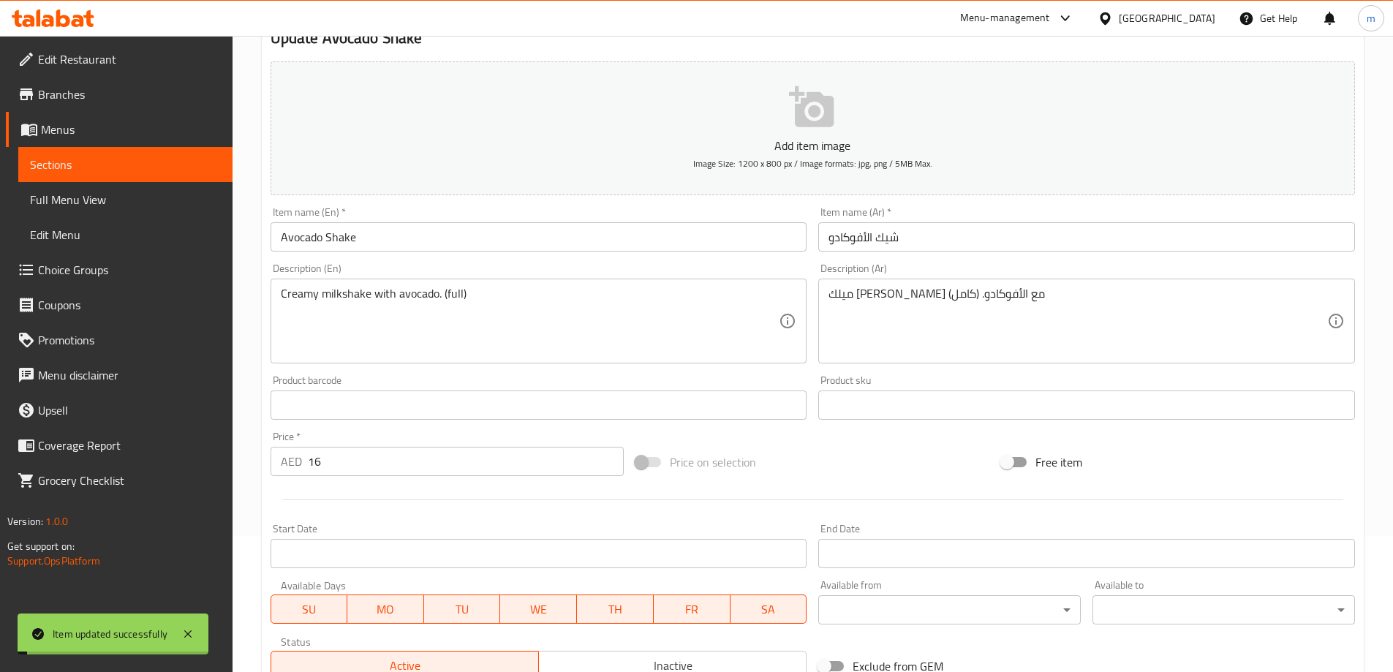
scroll to position [0, 0]
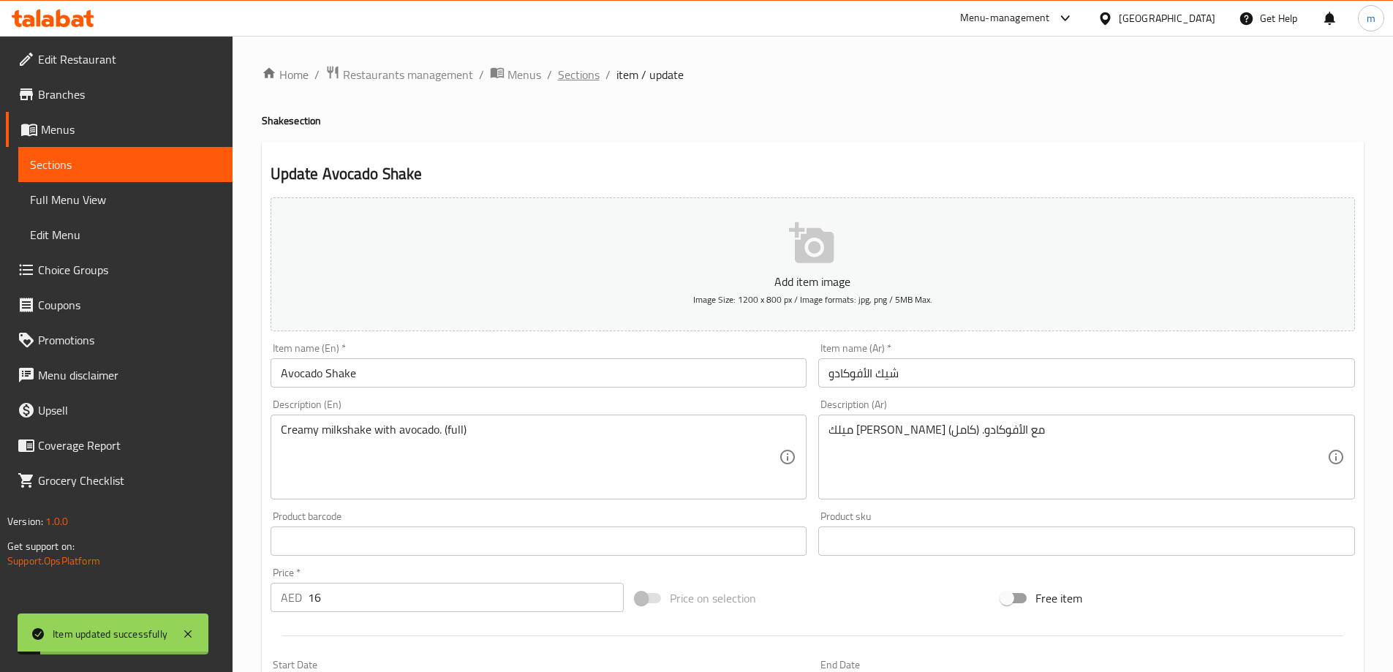
click at [591, 83] on span "Sections" at bounding box center [579, 75] width 42 height 18
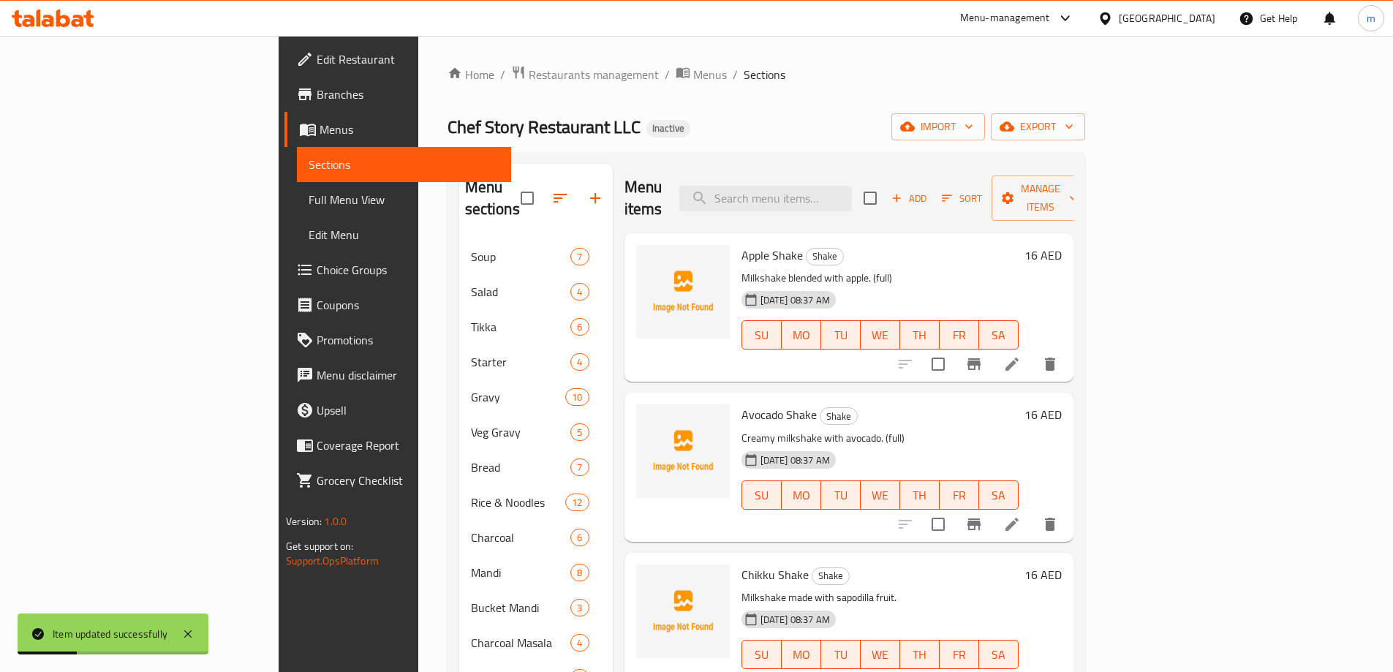
click at [1033, 671] on li at bounding box center [1012, 684] width 41 height 26
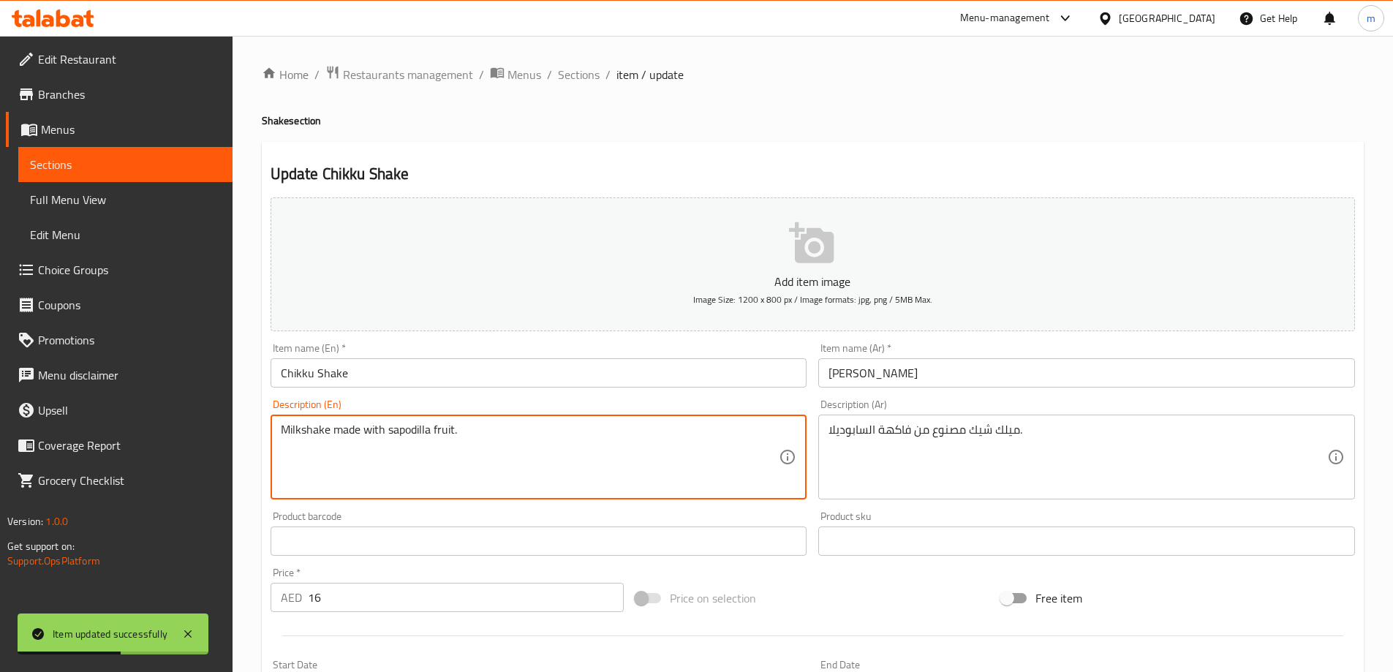
paste textarea "(full)"
type textarea "Milkshake made with sapodilla fruit. (full)"
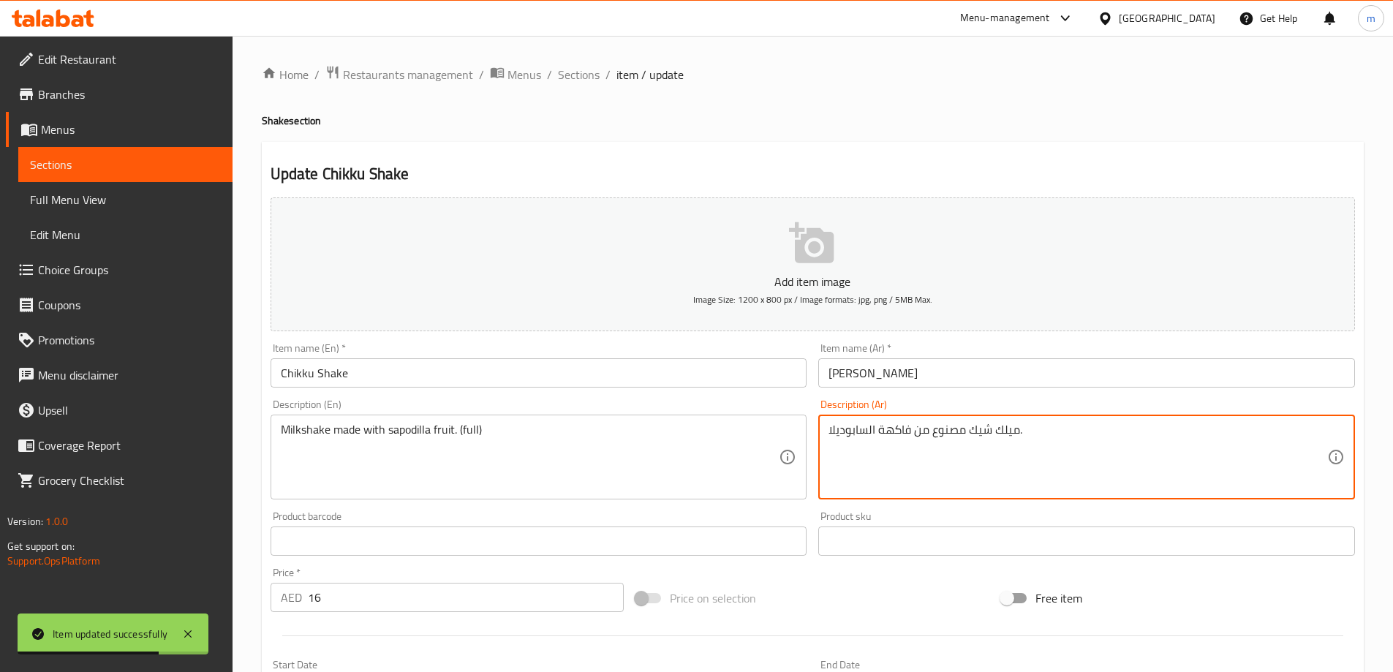
paste textarea "(كامل)"
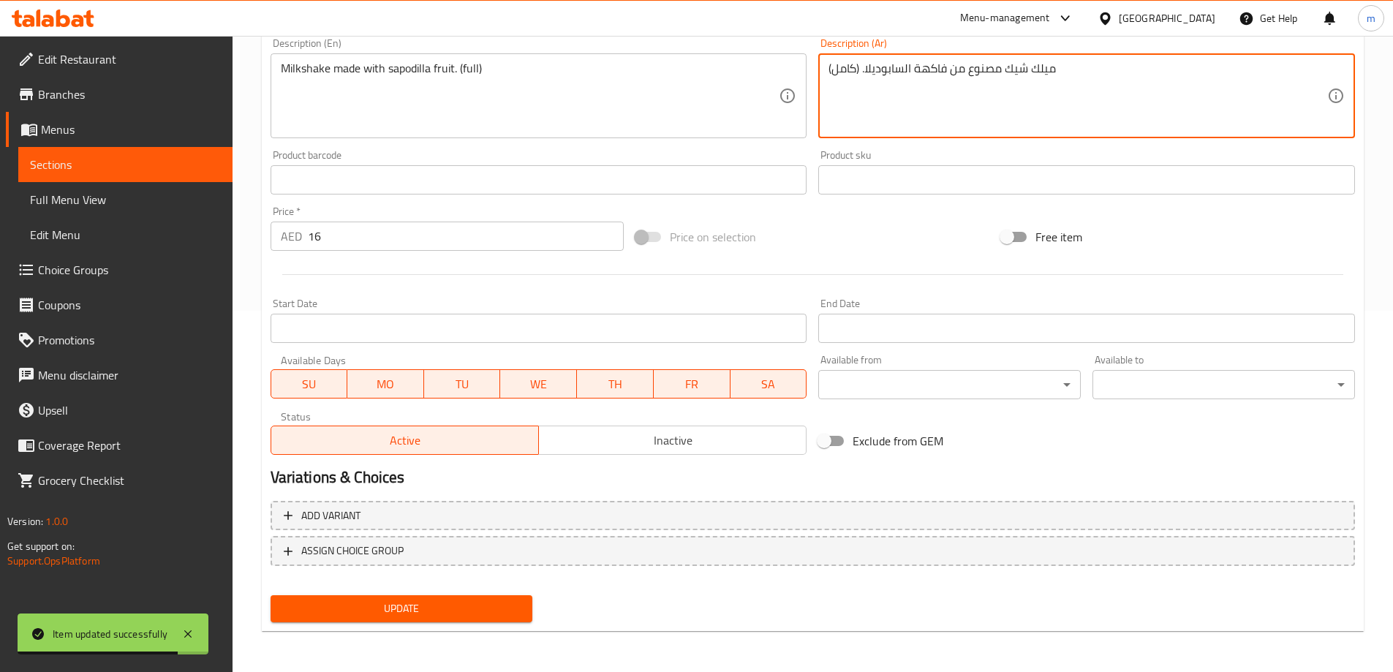
type textarea "ميلك شيك مصنوع من فاكهة السابوديلا. (كامل)"
click at [388, 597] on button "Update" at bounding box center [402, 608] width 263 height 27
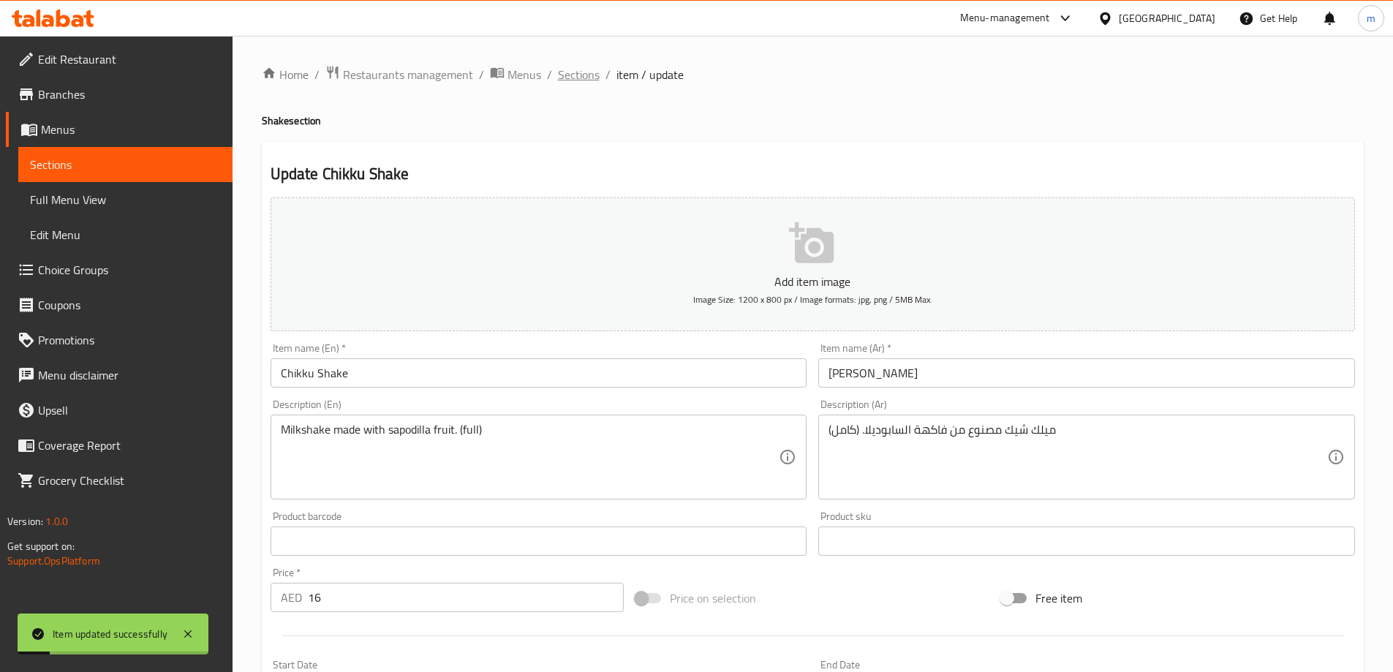
click at [593, 77] on span "Sections" at bounding box center [579, 75] width 42 height 18
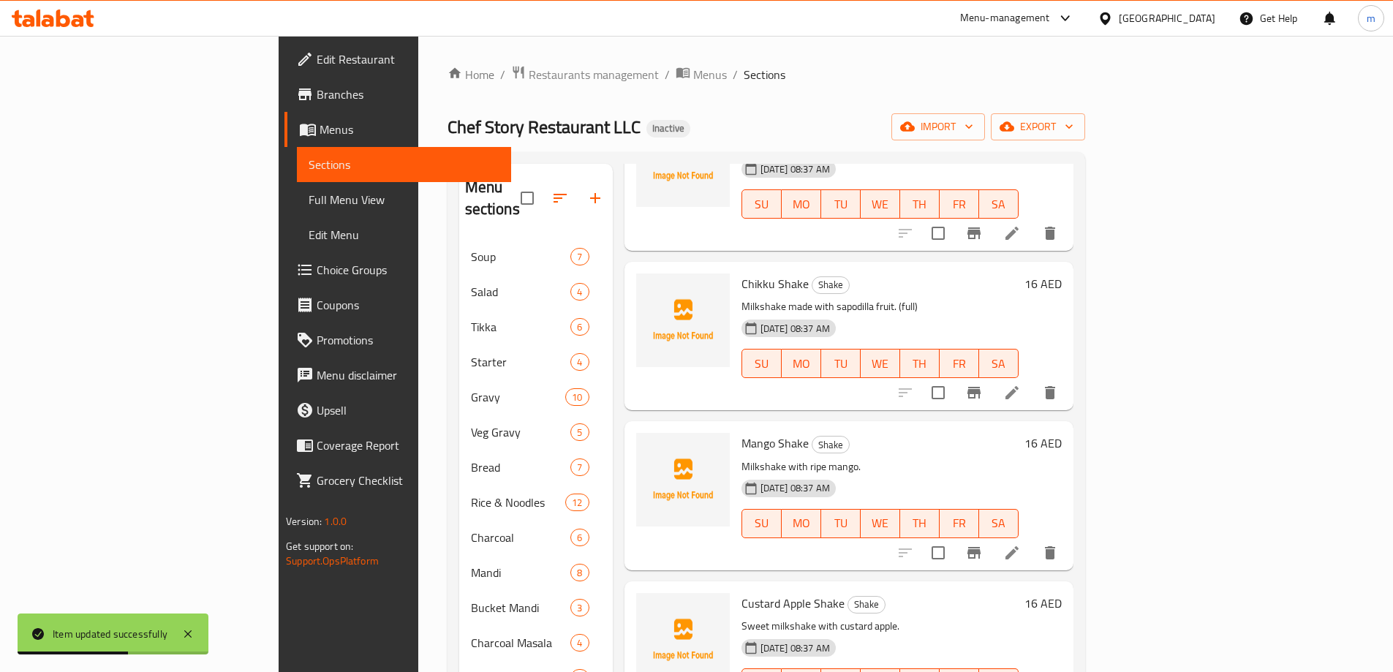
scroll to position [293, 0]
click at [1033, 540] on li at bounding box center [1012, 551] width 41 height 26
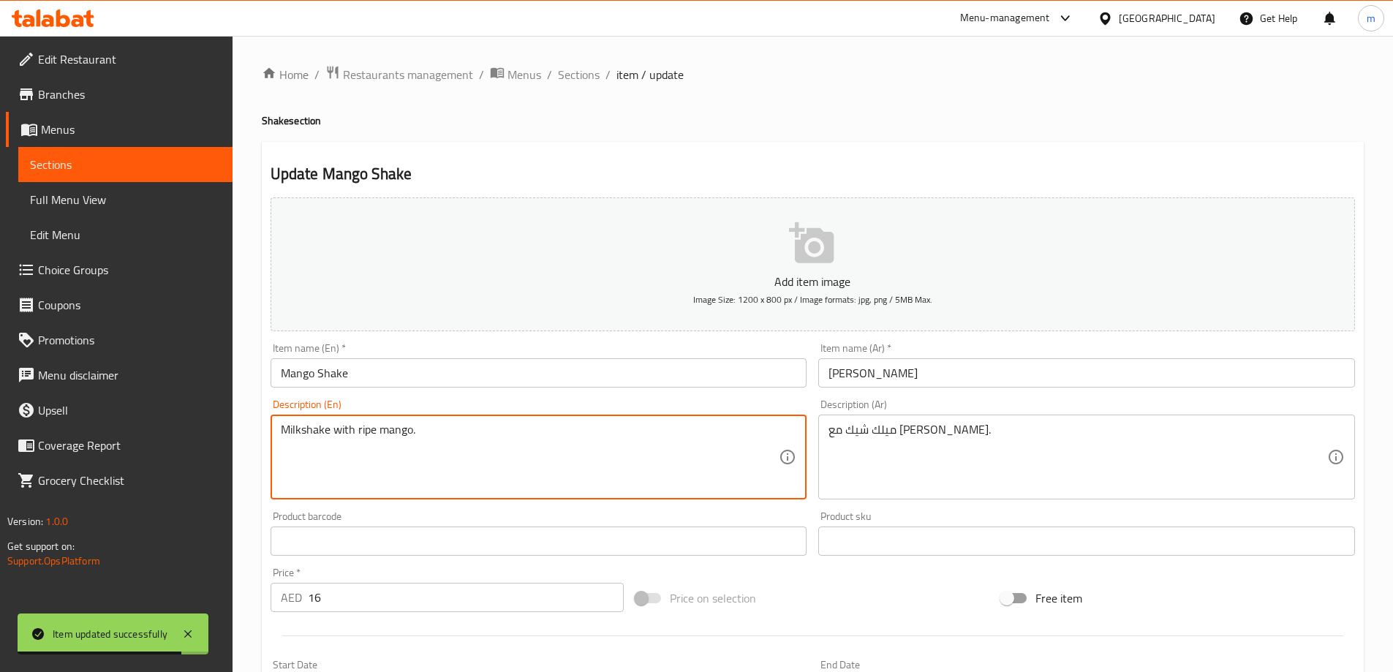
paste textarea "(full)"
type textarea "Milkshake with ripe mango. (full)"
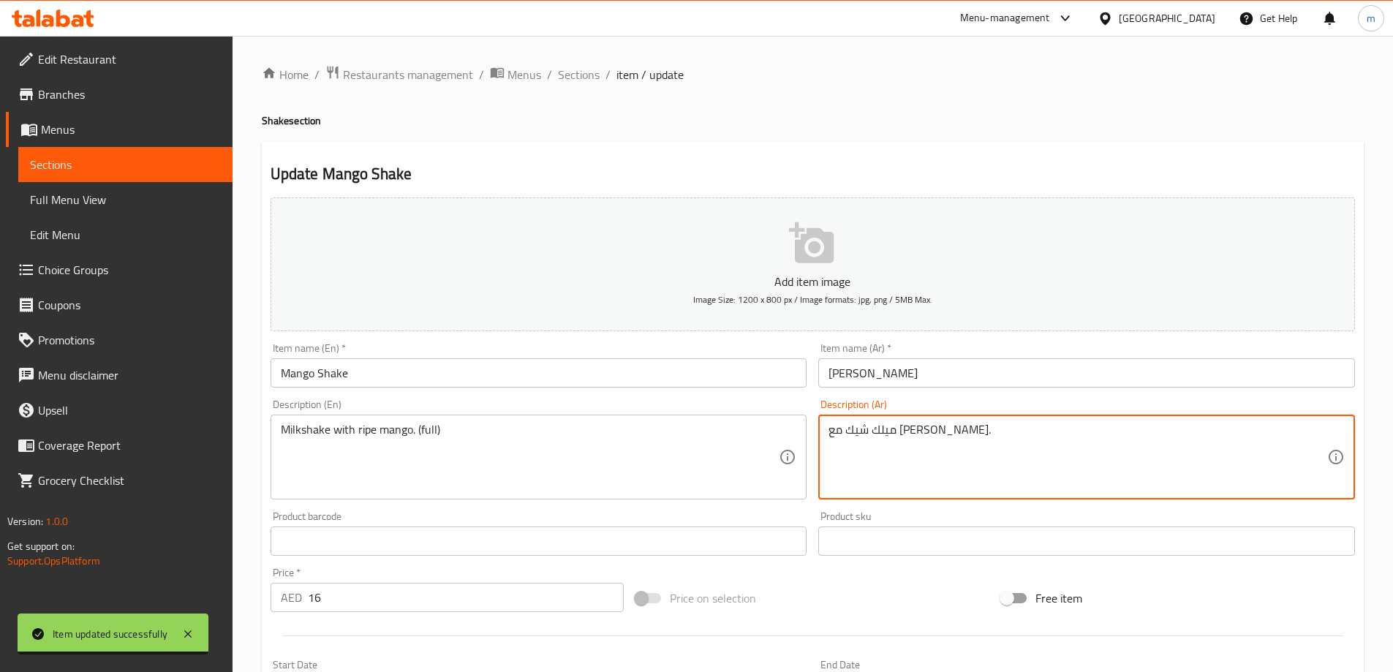
paste textarea "(كامل)"
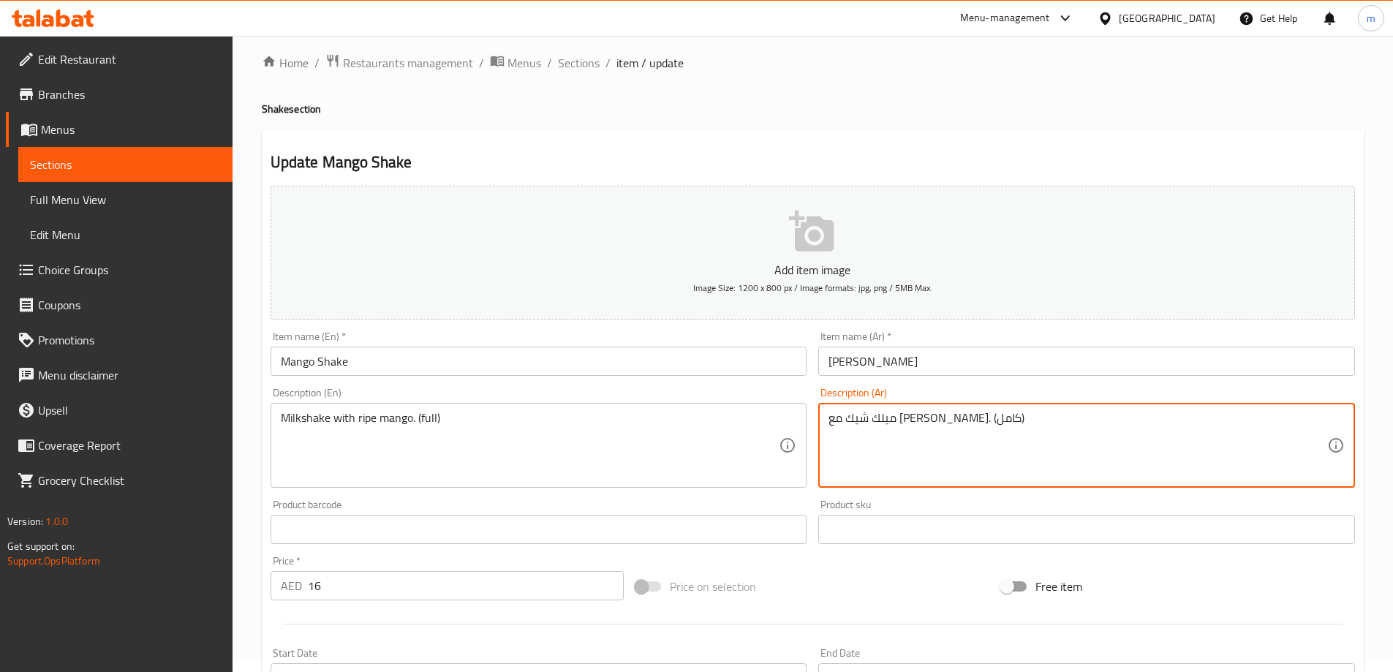
scroll to position [361, 0]
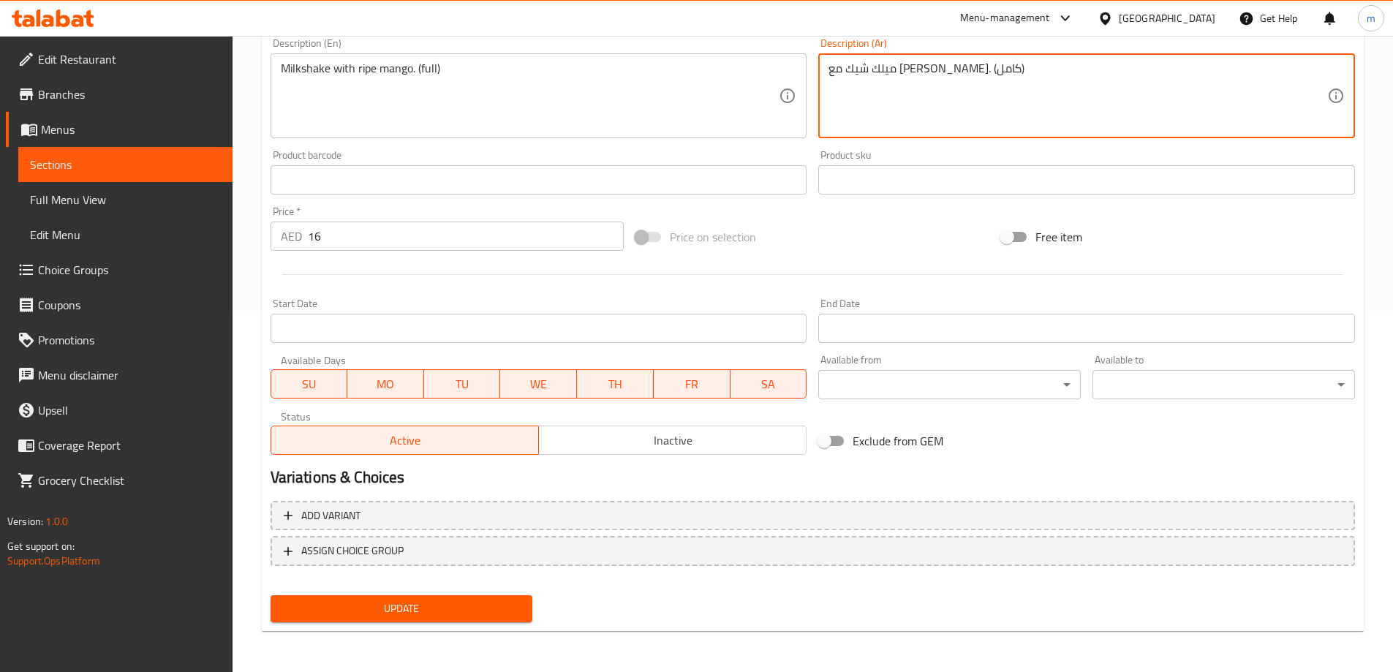
type textarea "ميلك شيك مع مانجو ناضجة. (كامل)"
click at [355, 588] on div "Add variant ASSIGN CHOICE GROUP" at bounding box center [813, 542] width 1096 height 95
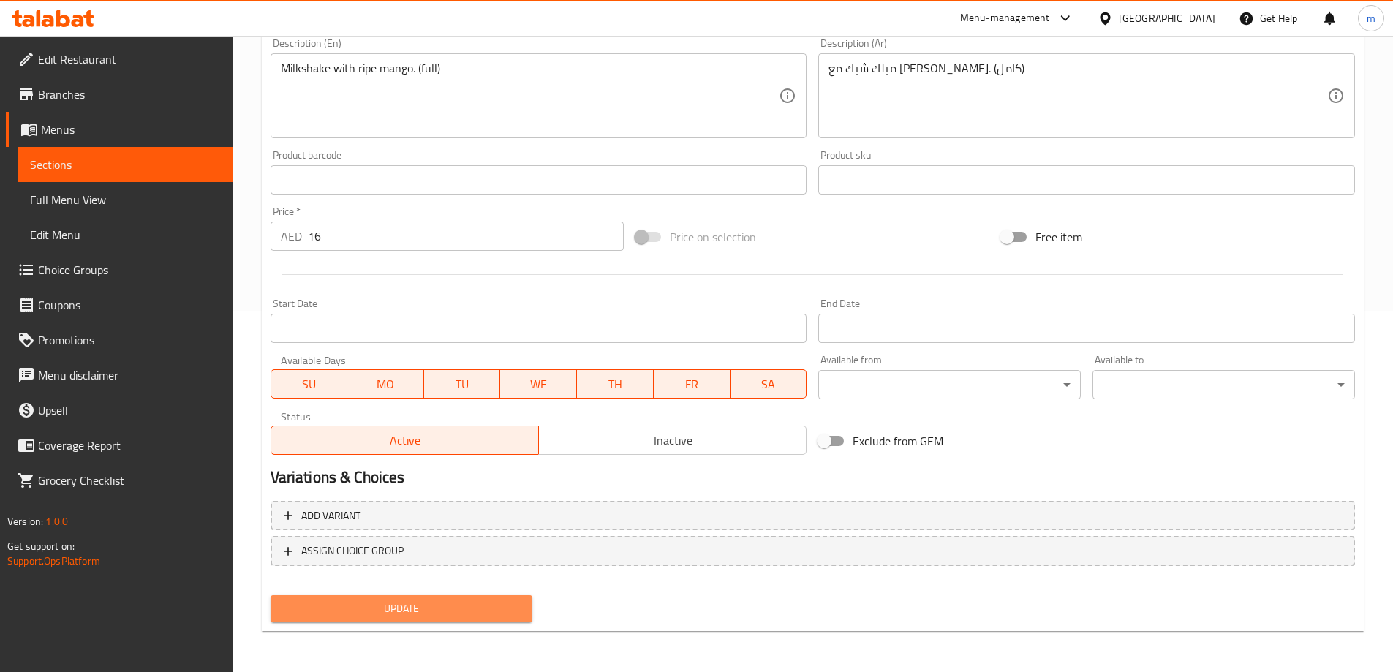
click at [361, 596] on button "Update" at bounding box center [402, 608] width 263 height 27
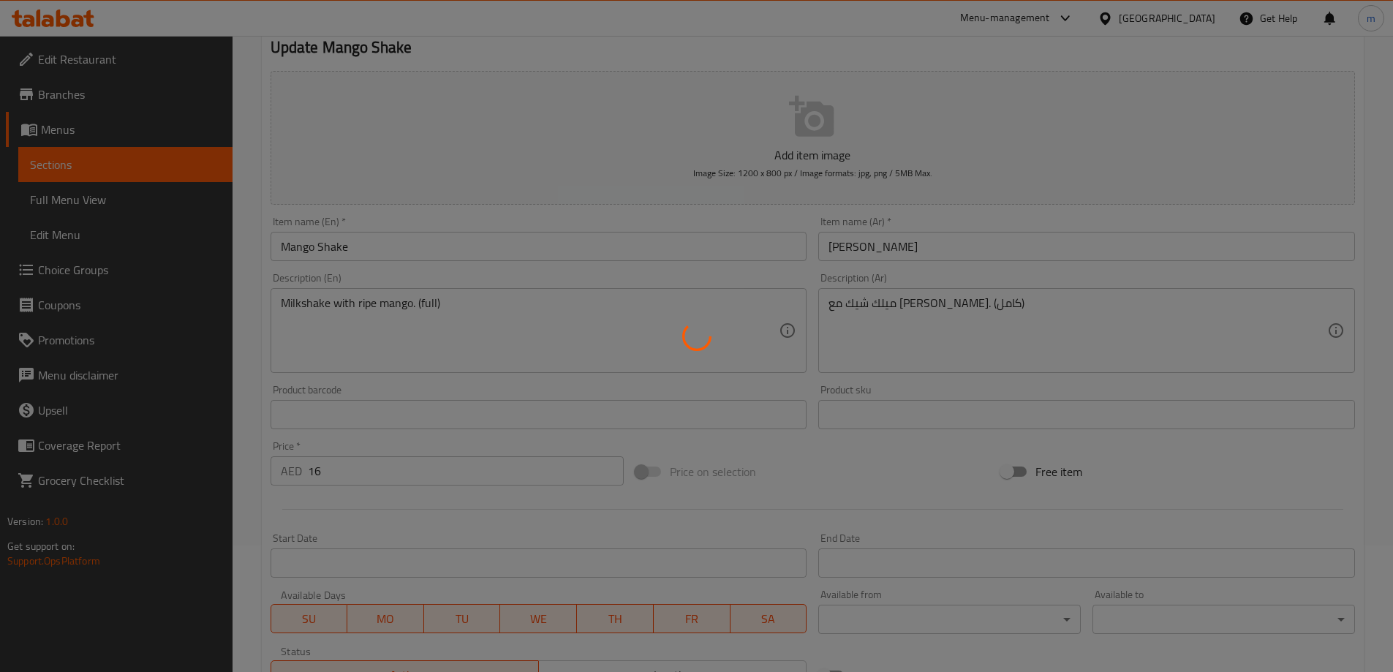
scroll to position [0, 0]
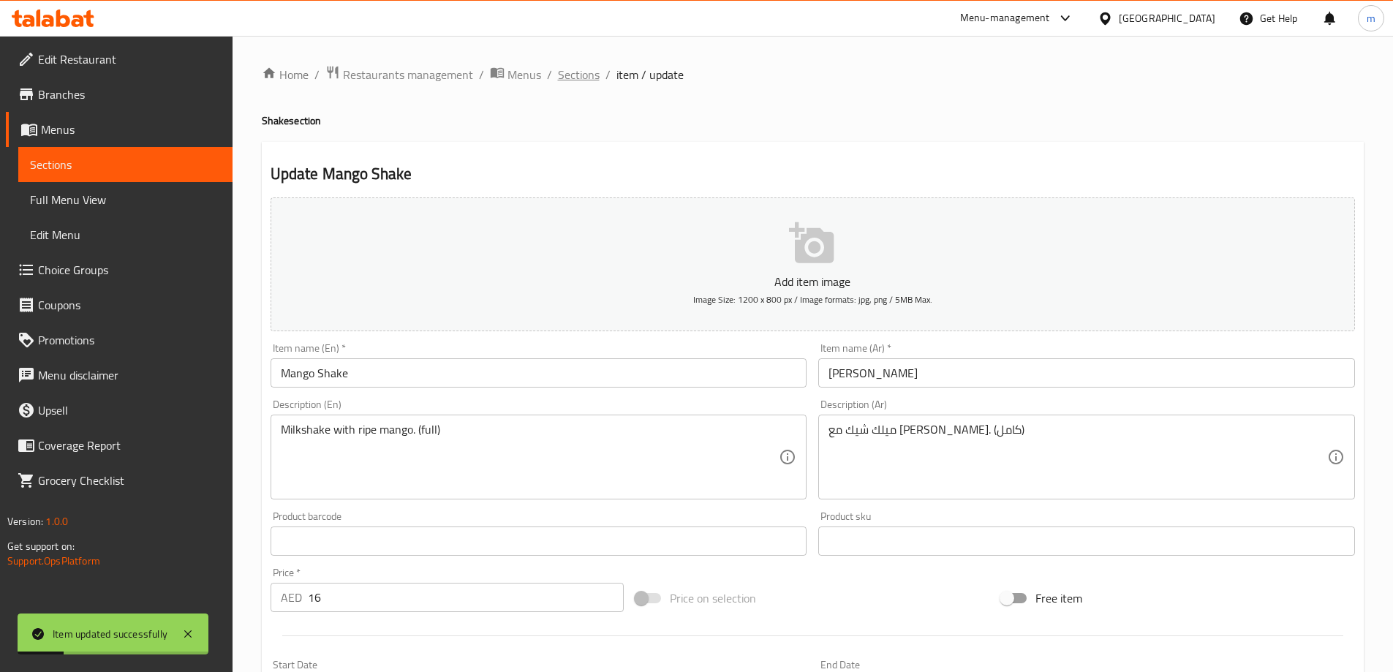
click at [573, 83] on span "Sections" at bounding box center [579, 75] width 42 height 18
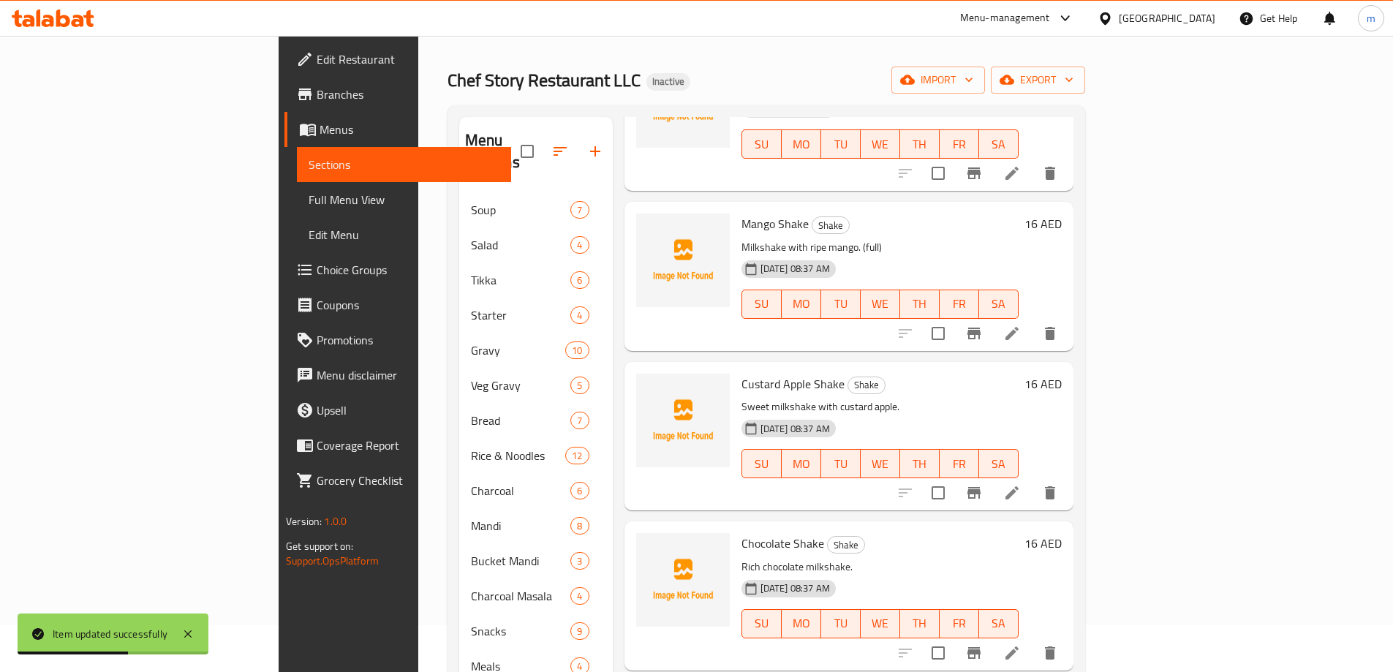
scroll to position [73, 0]
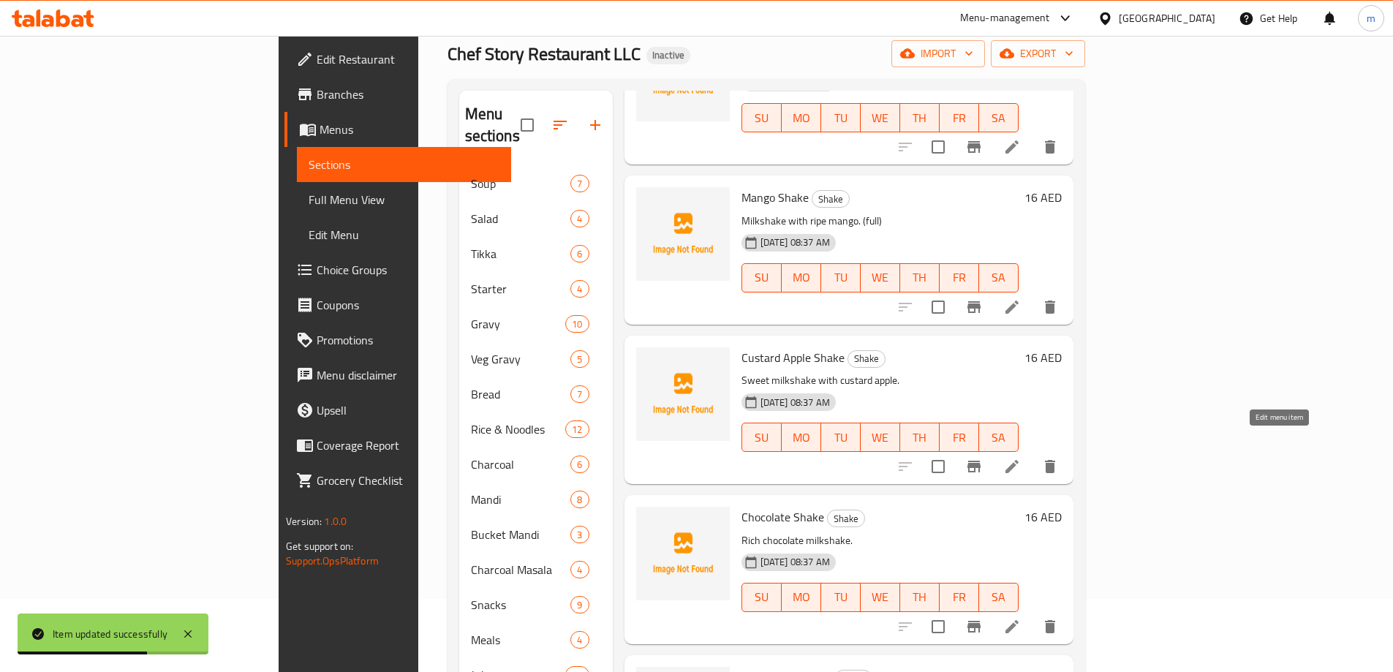
click at [1021, 458] on icon at bounding box center [1012, 467] width 18 height 18
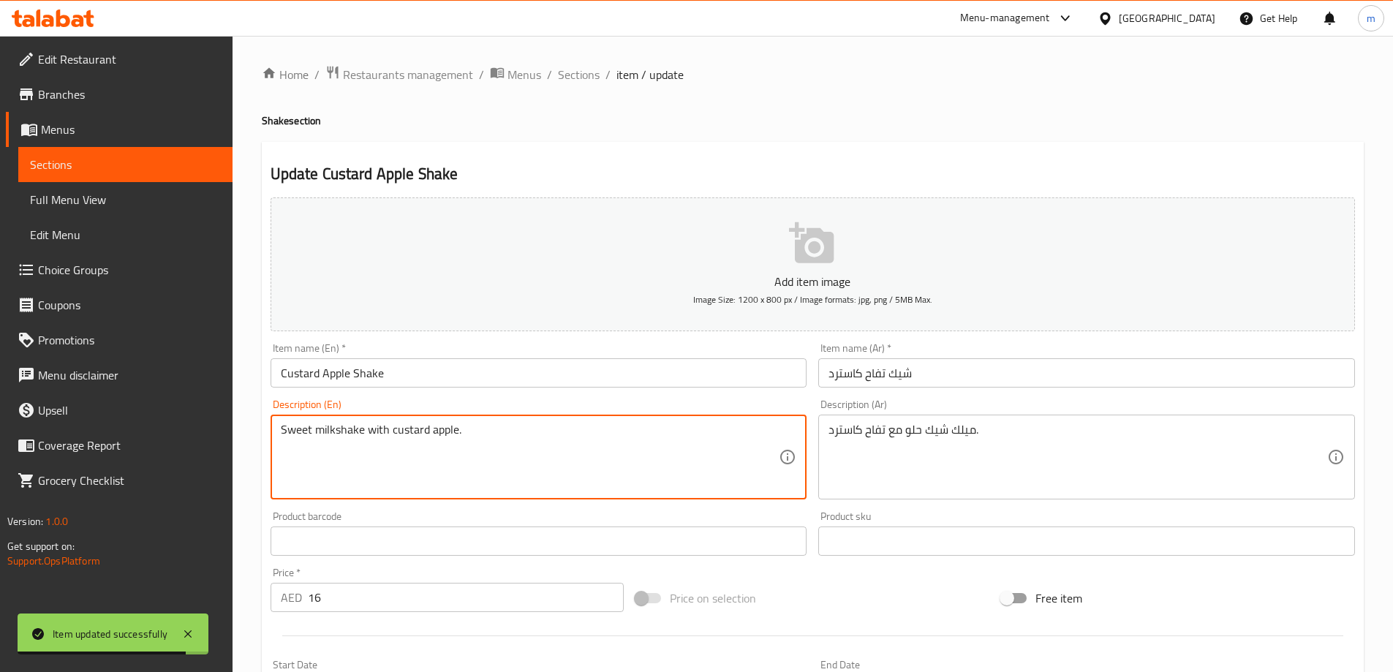
paste textarea "(full)"
type textarea "Sweet milkshake with custard apple. (full)"
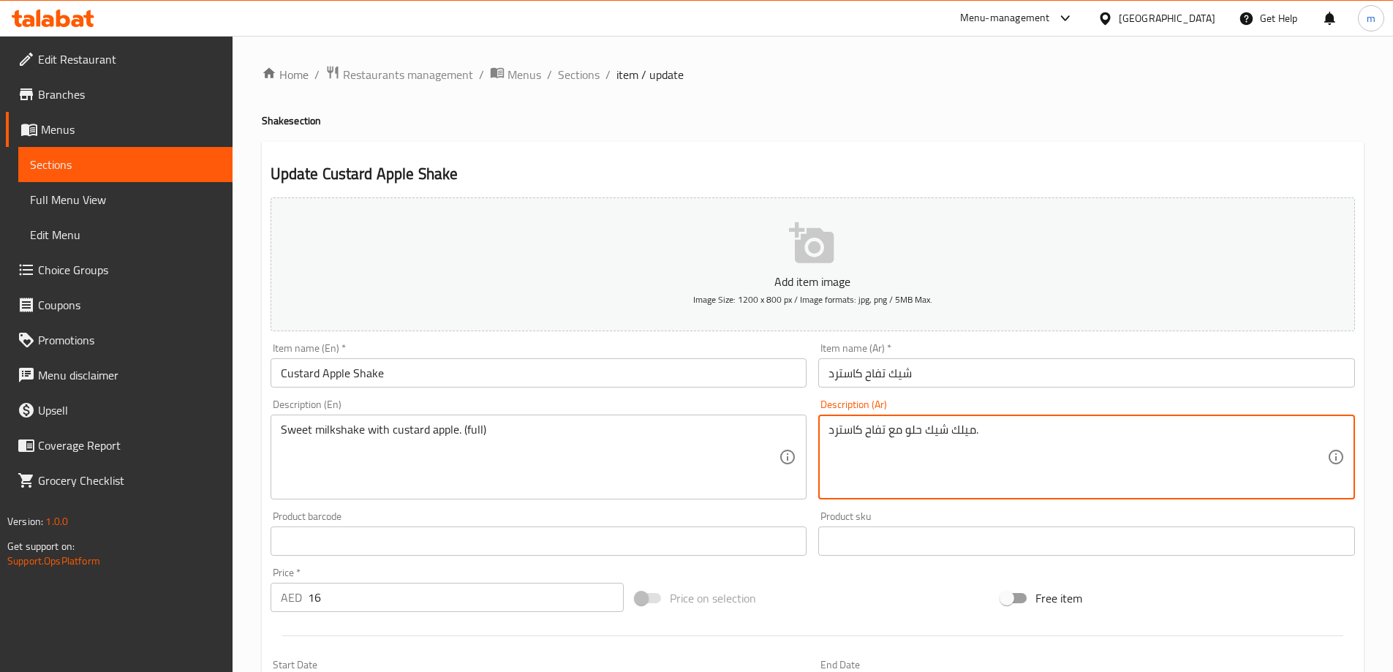
paste textarea "(كامل)"
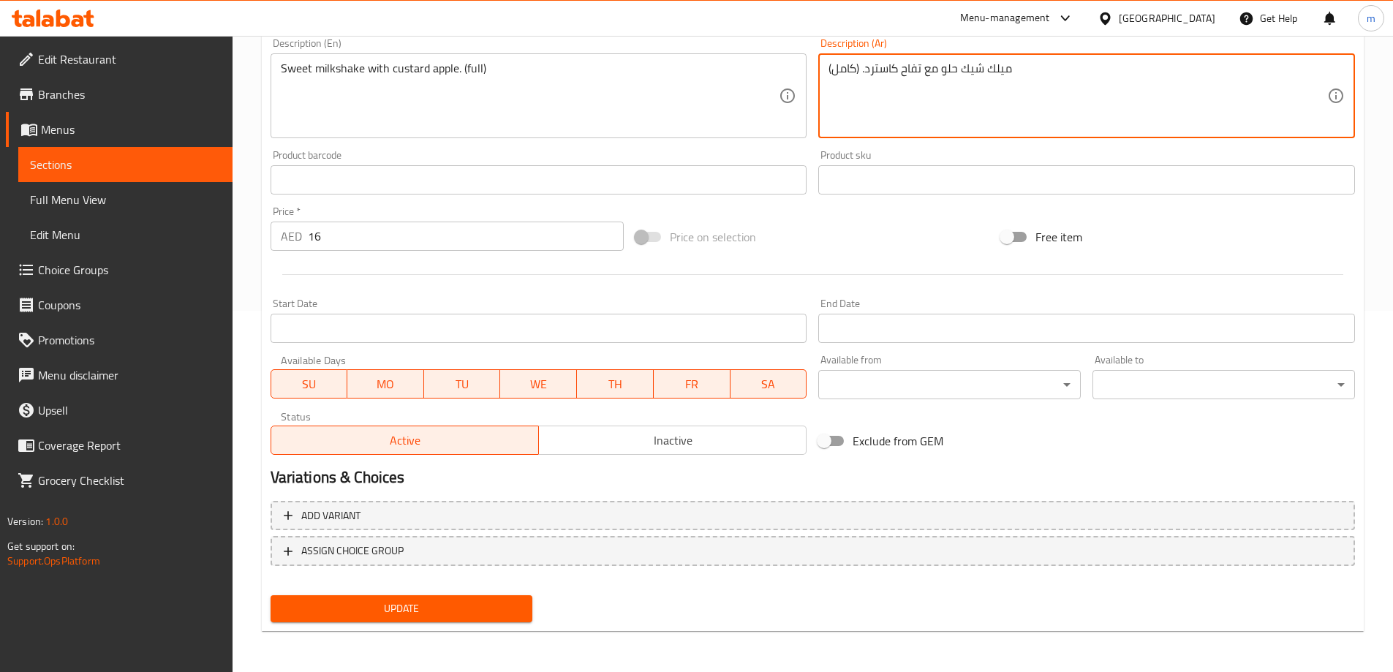
type textarea "ميلك شيك حلو مع تفاح كاسترد. (كامل)"
click at [505, 600] on span "Update" at bounding box center [401, 609] width 239 height 18
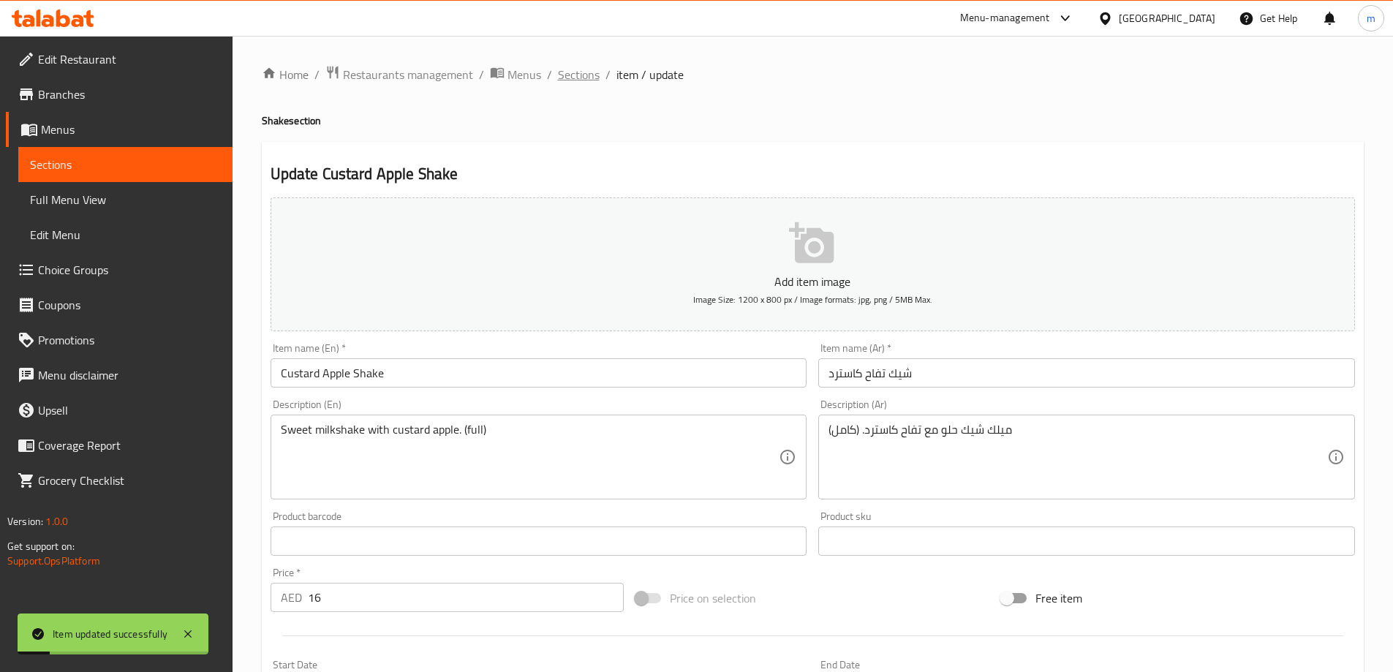
click at [587, 79] on span "Sections" at bounding box center [579, 75] width 42 height 18
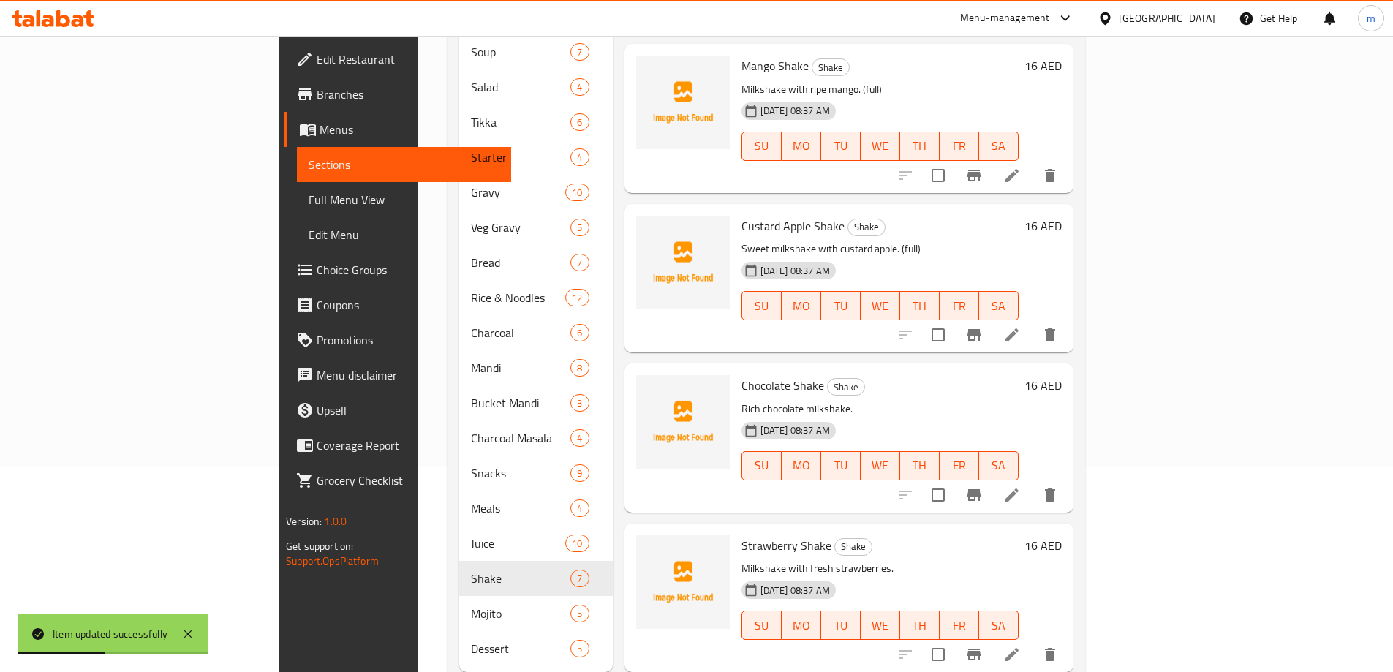
scroll to position [224, 0]
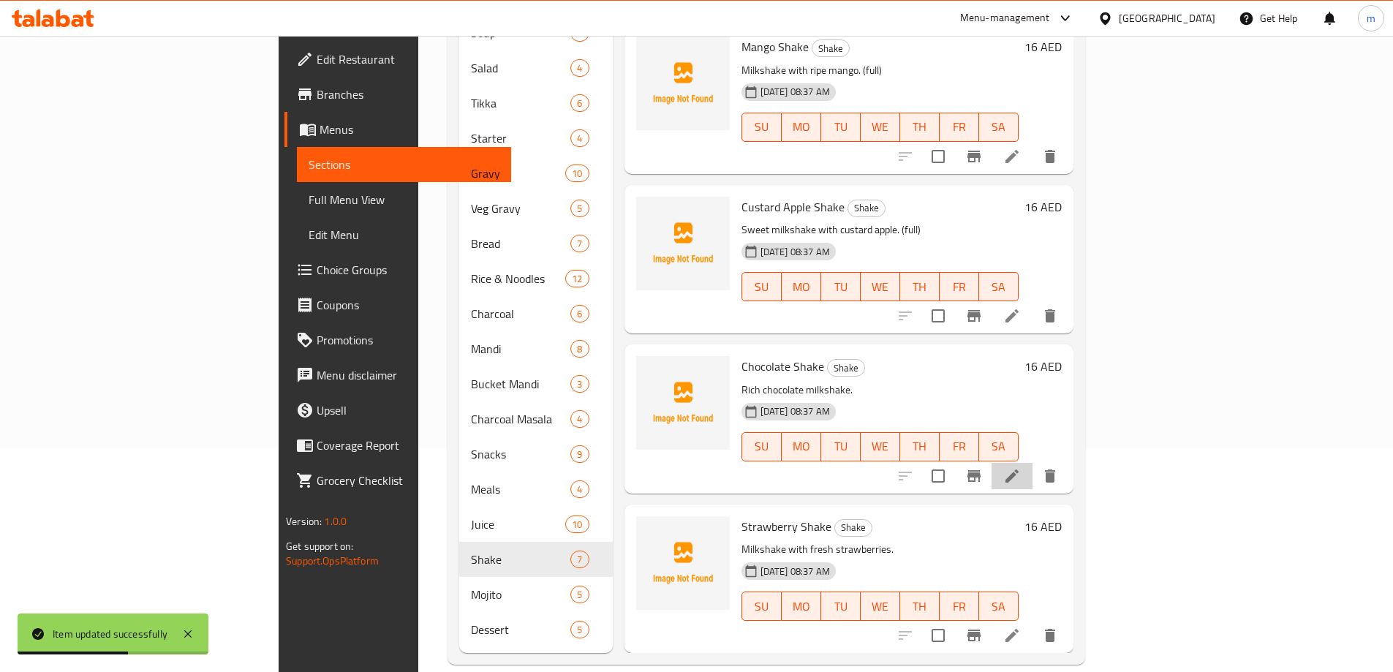
click at [1033, 463] on li at bounding box center [1012, 476] width 41 height 26
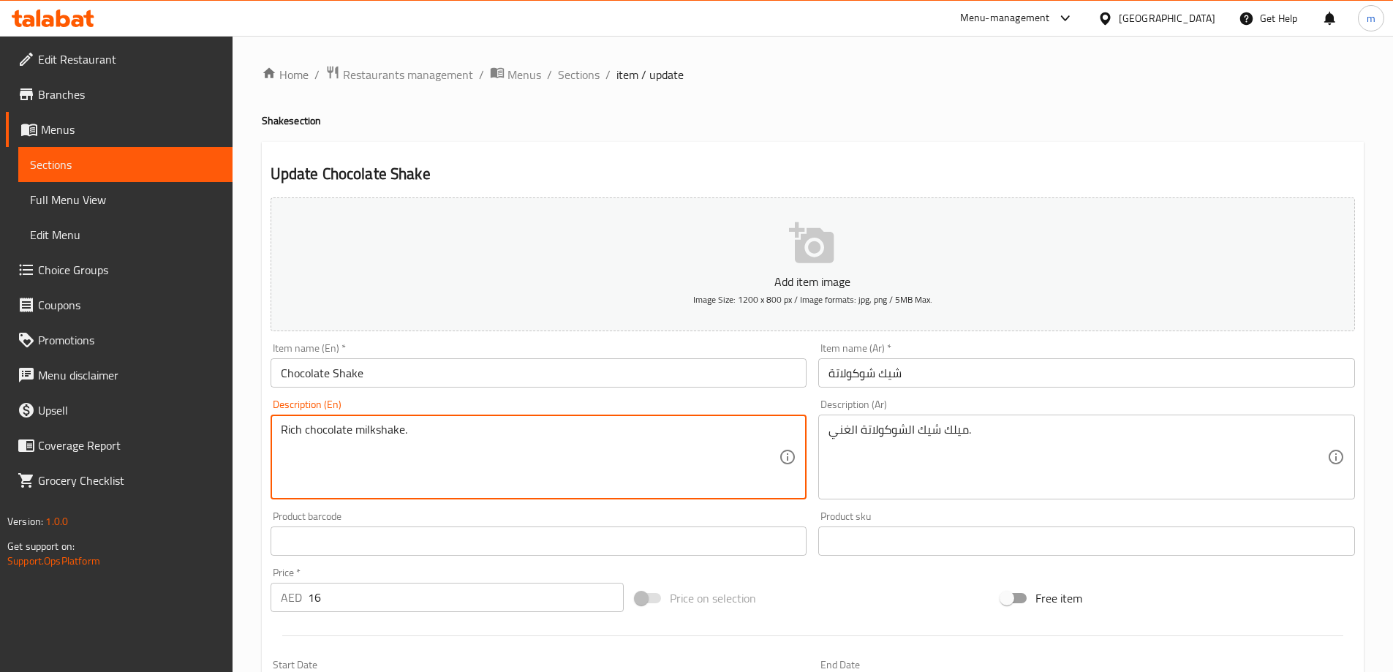
paste textarea "(full)"
type textarea "Rich chocolate milkshake. (full)"
click at [1085, 420] on div "ميلك شيك الشوكولاتة الغني. Description (Ar)" at bounding box center [1086, 457] width 537 height 85
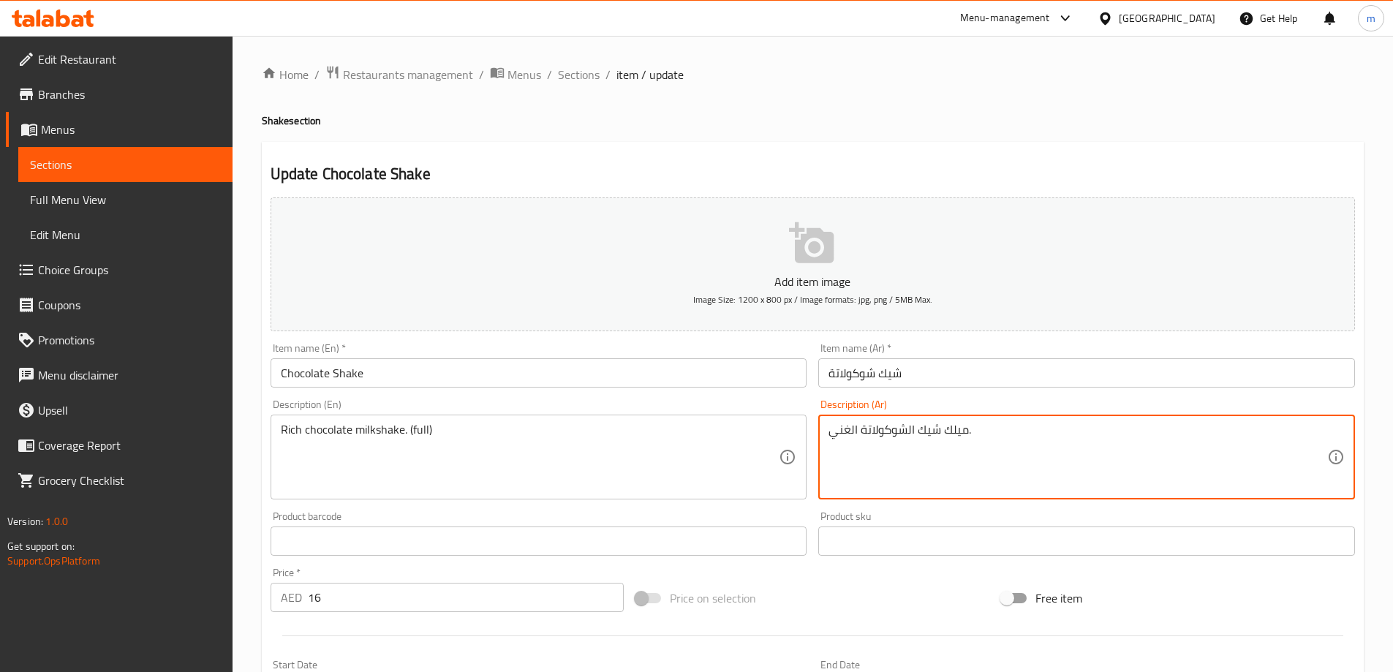
click at [1008, 437] on textarea "ميلك شيك الشوكولاتة الغني." at bounding box center [1078, 457] width 499 height 69
paste textarea "(كامل)"
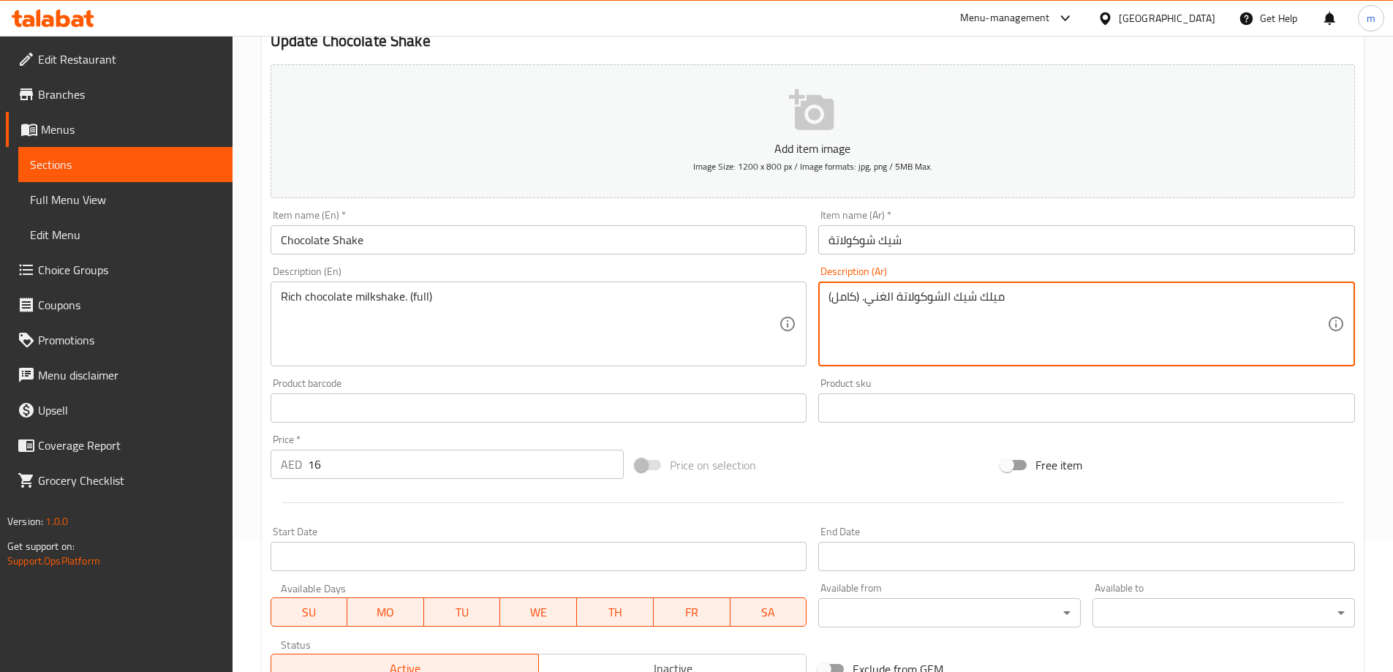
scroll to position [361, 0]
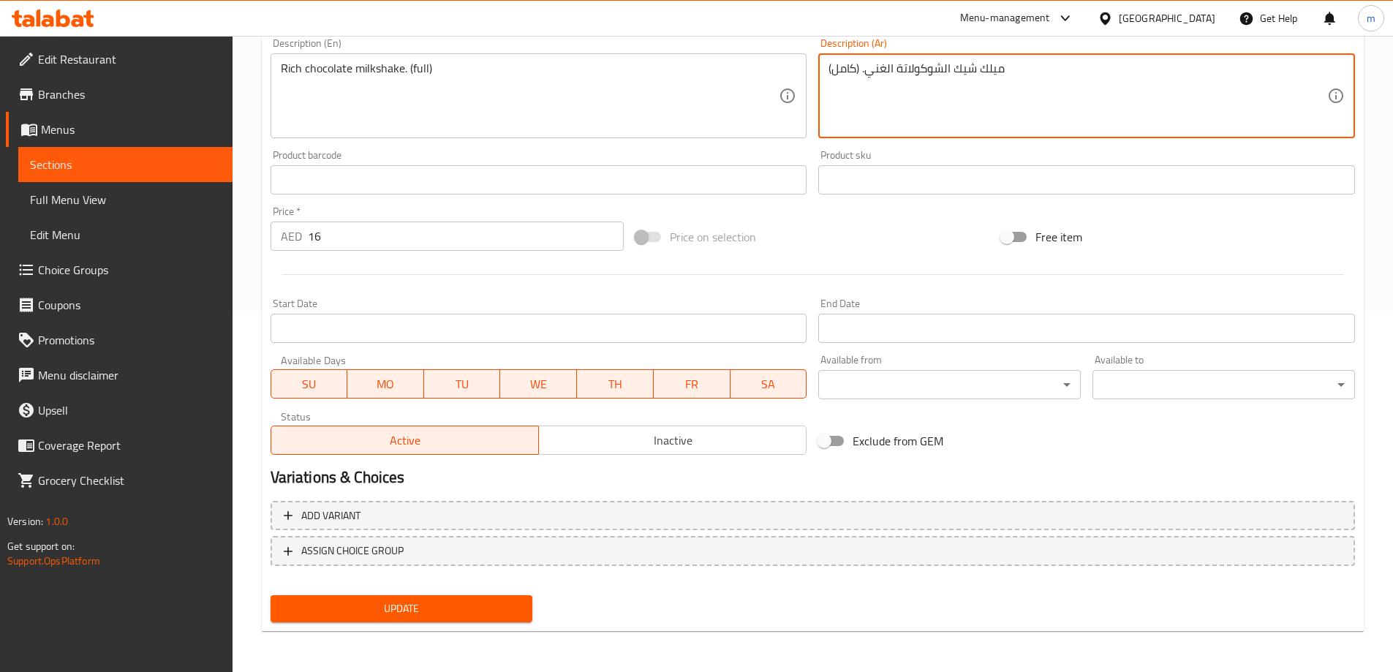
type textarea "ميلك شيك الشوكولاتة الغني. (كامل)"
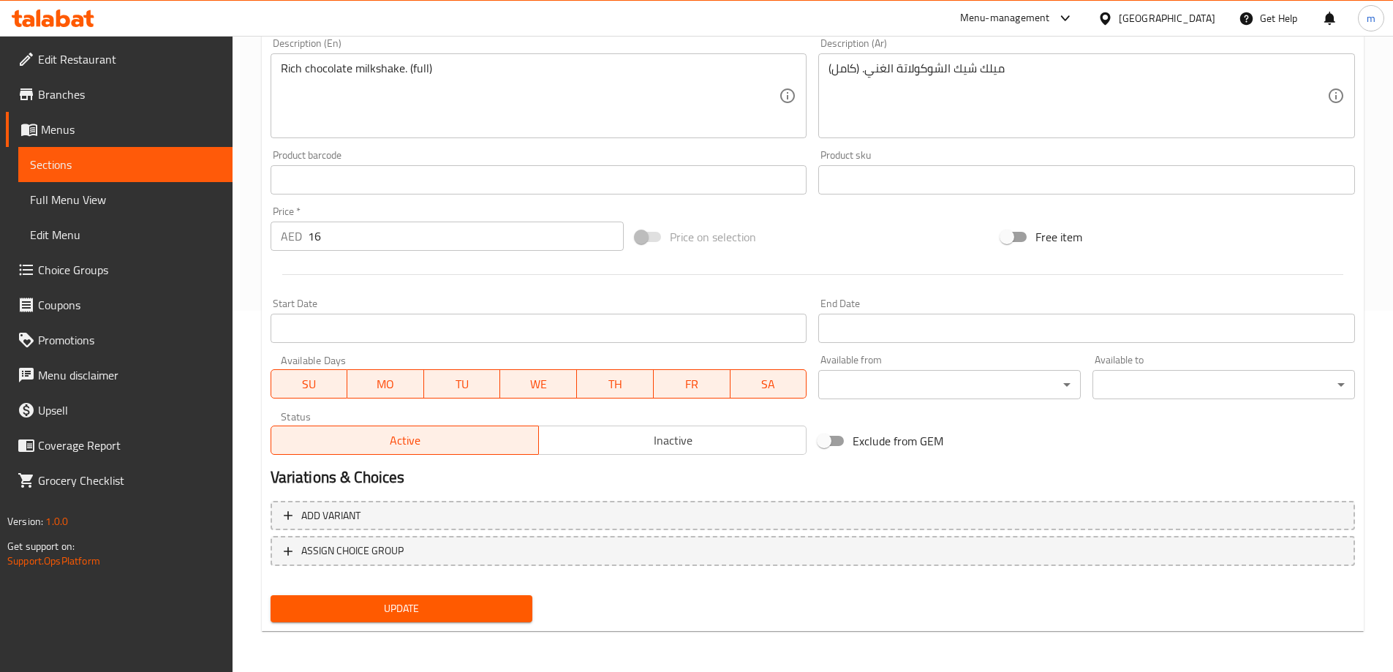
click at [388, 581] on nav at bounding box center [813, 578] width 1085 height 12
click at [390, 597] on button "Update" at bounding box center [402, 608] width 263 height 27
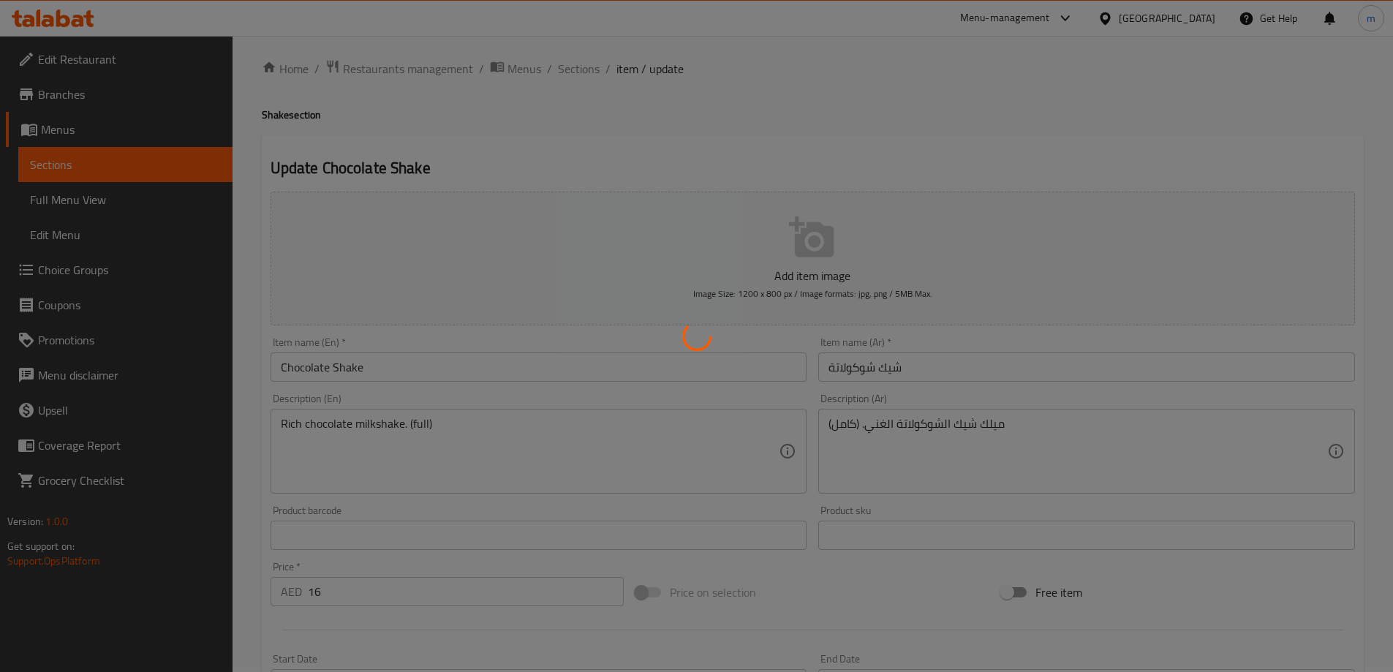
scroll to position [0, 0]
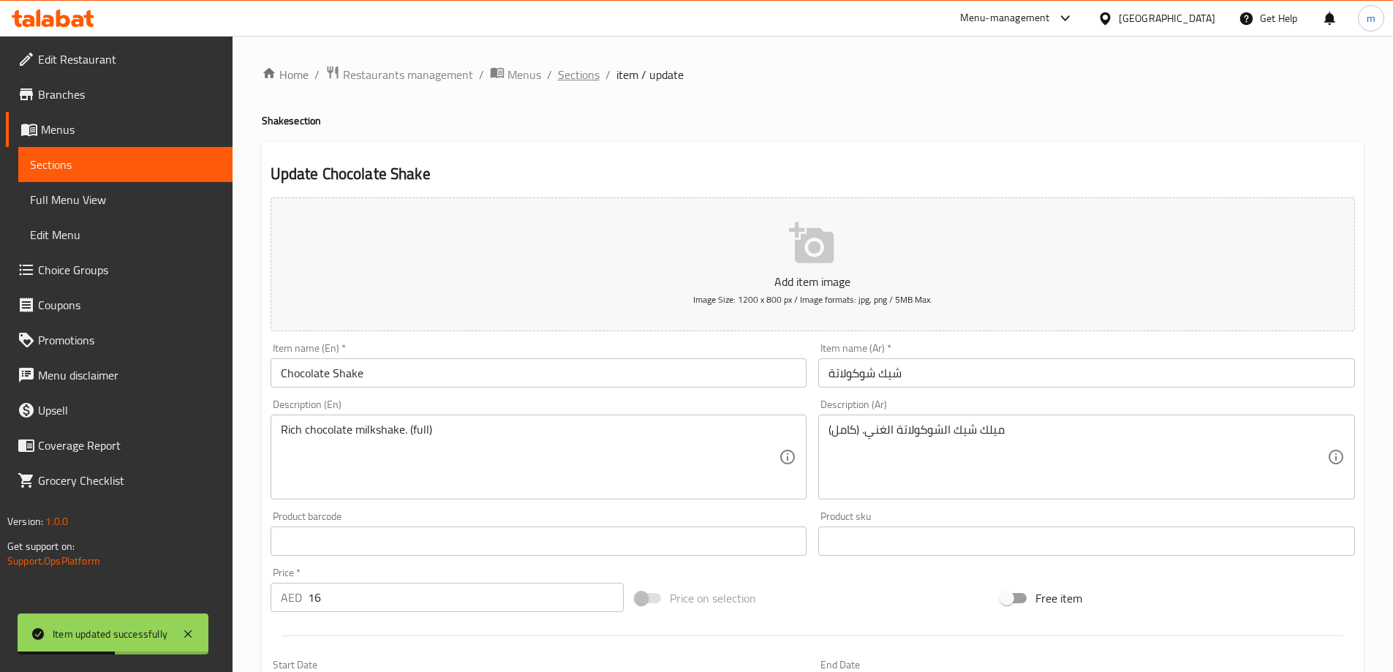
click at [581, 78] on span "Sections" at bounding box center [579, 75] width 42 height 18
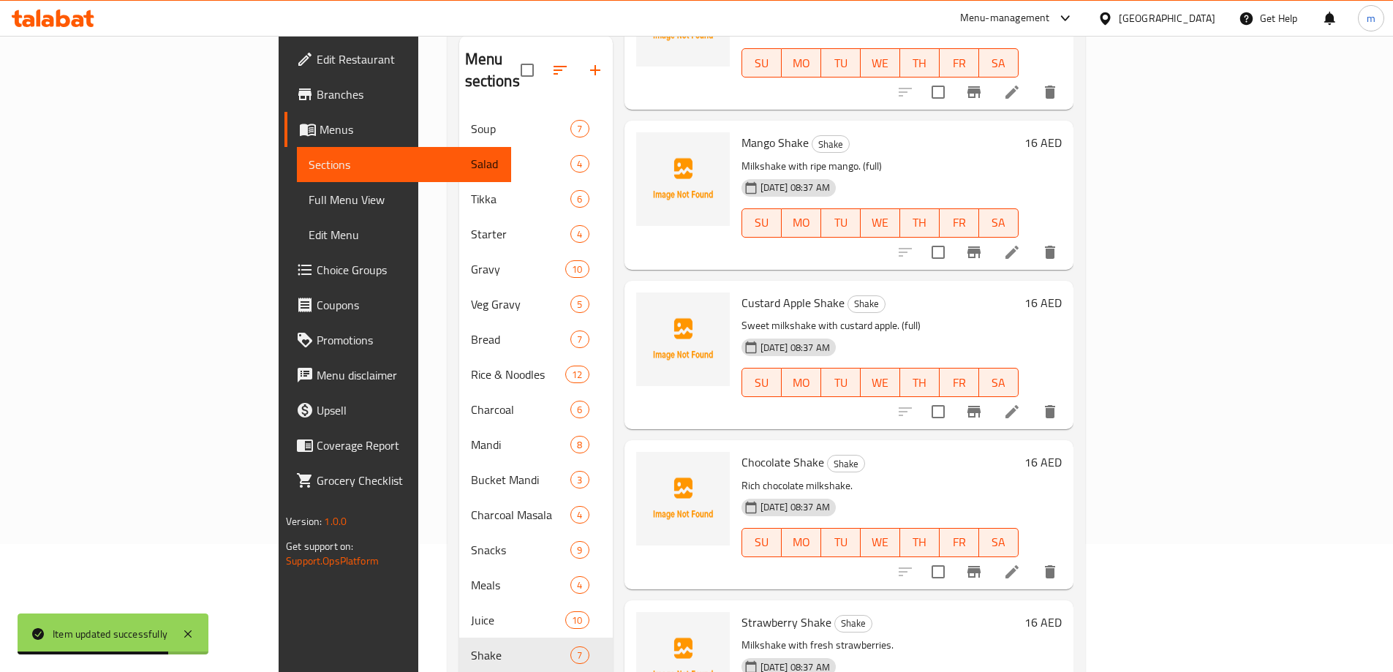
scroll to position [219, 0]
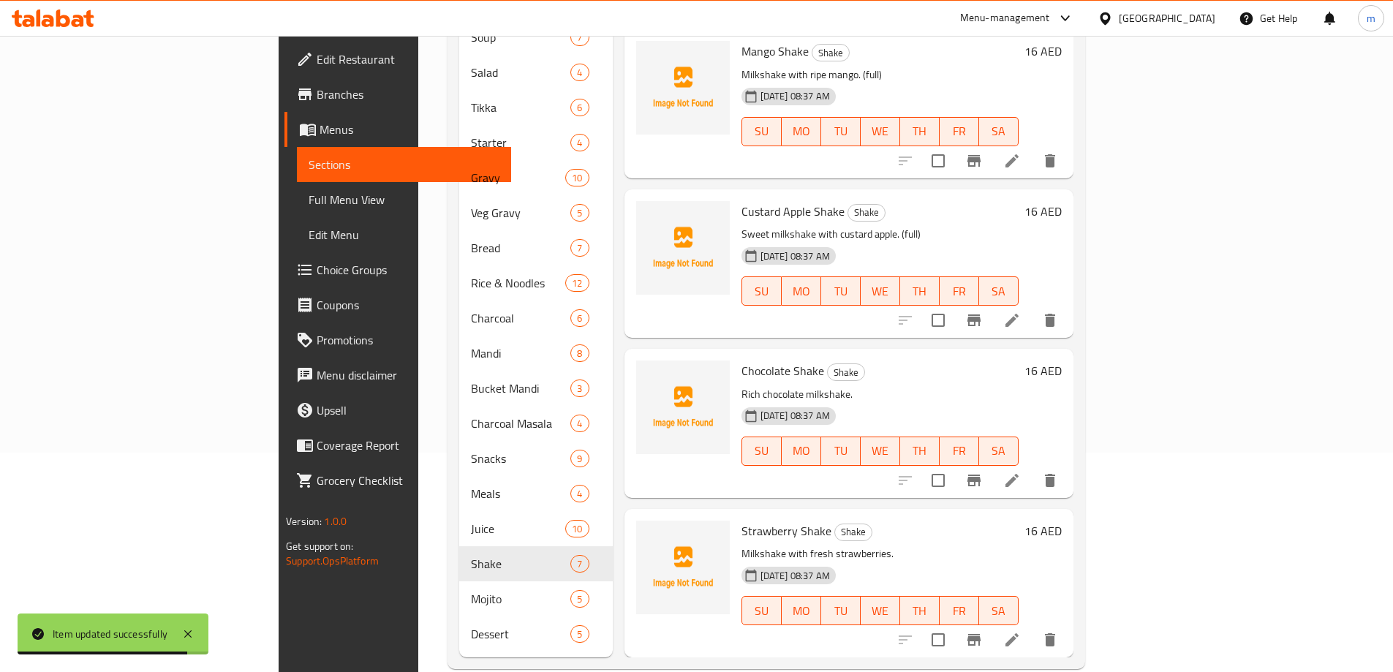
click at [1033, 467] on li at bounding box center [1012, 480] width 41 height 26
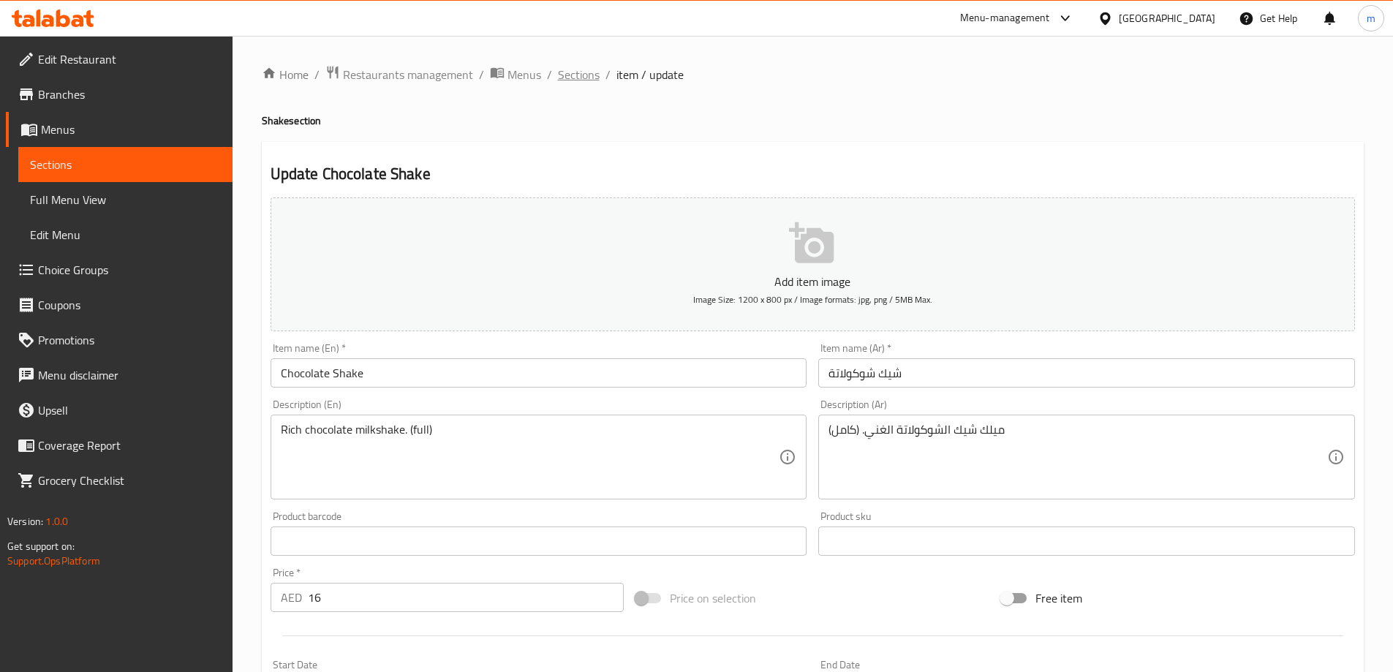
click at [576, 75] on span "Sections" at bounding box center [579, 75] width 42 height 18
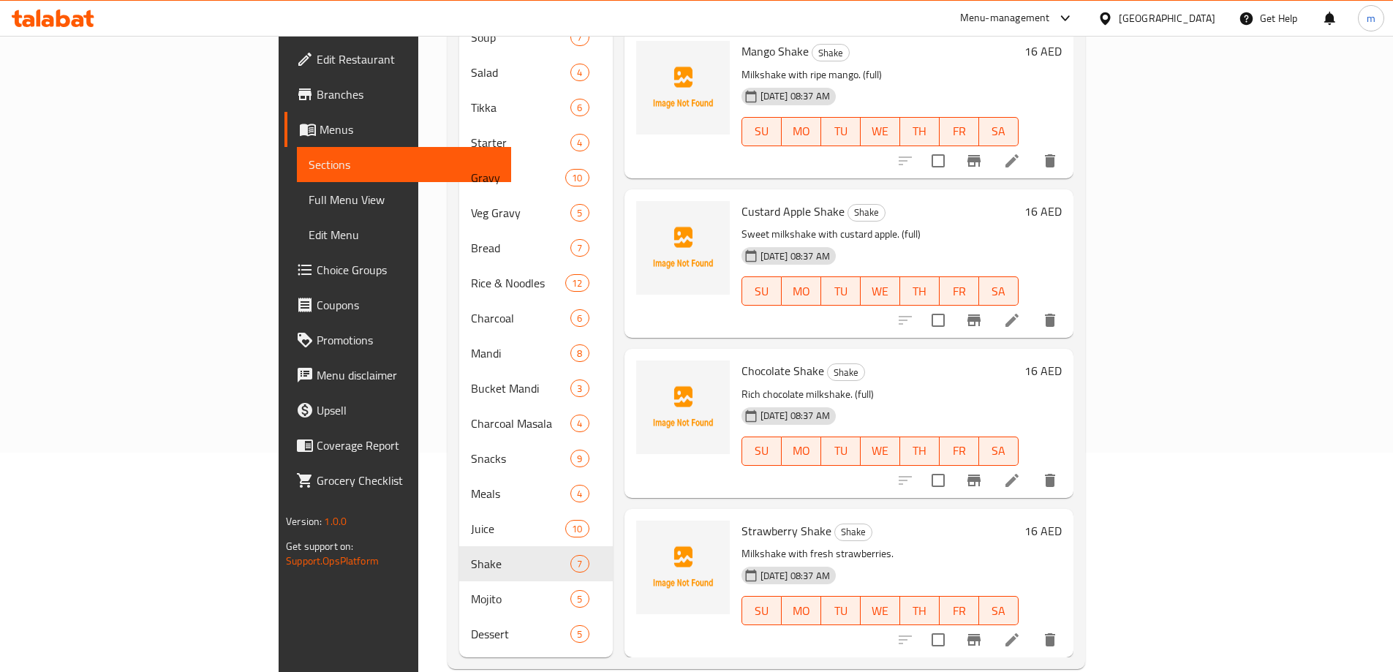
scroll to position [224, 0]
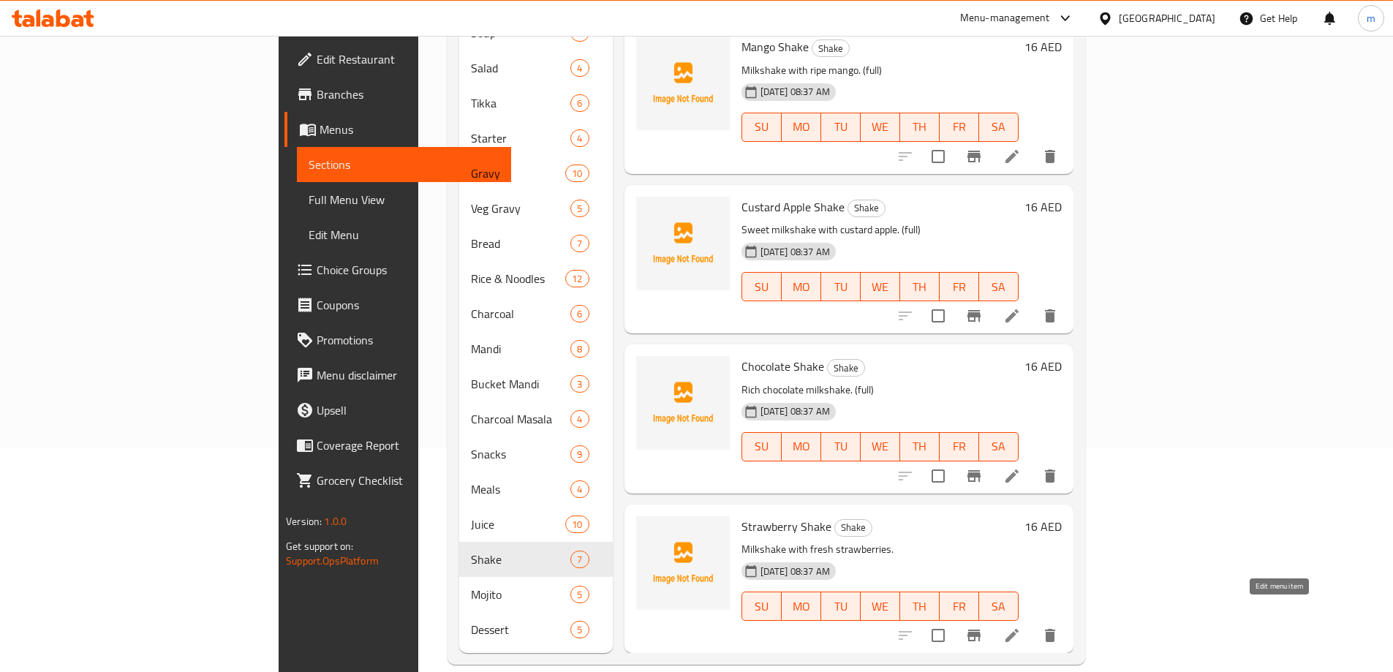
click at [1021, 627] on icon at bounding box center [1012, 636] width 18 height 18
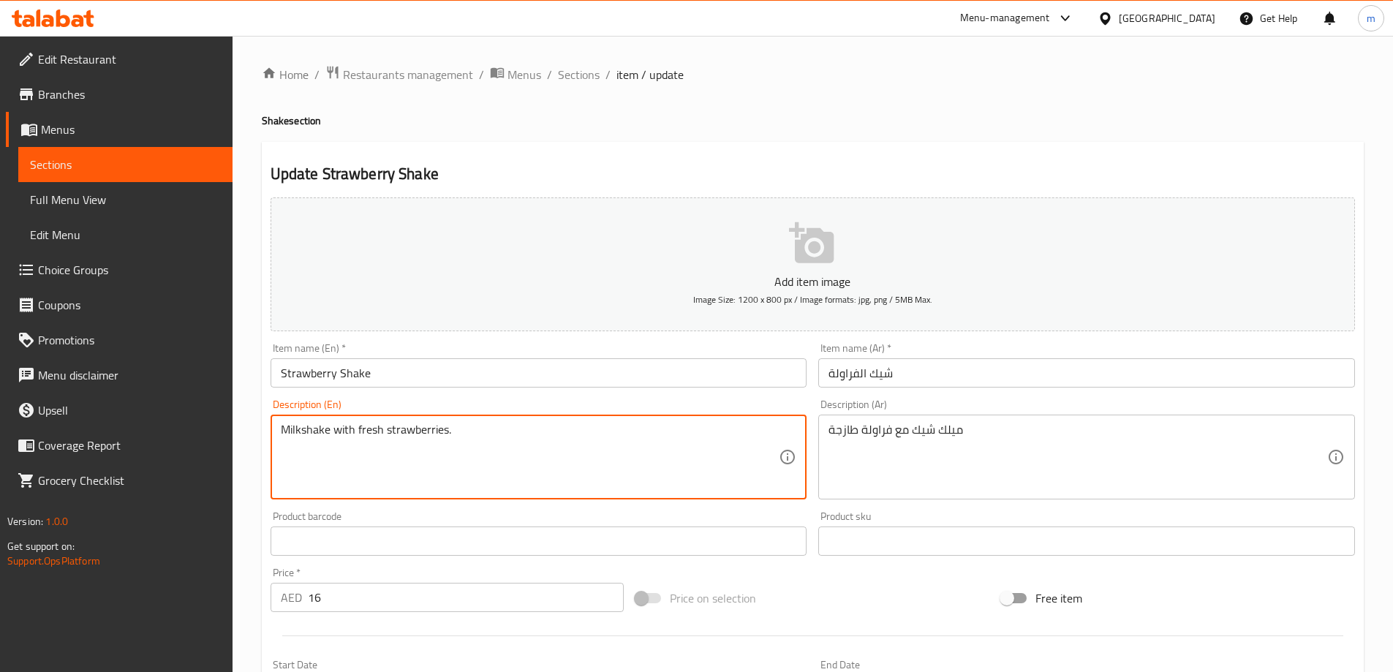
paste textarea "(full)"
type textarea "Milkshake with fresh strawberries. (full)"
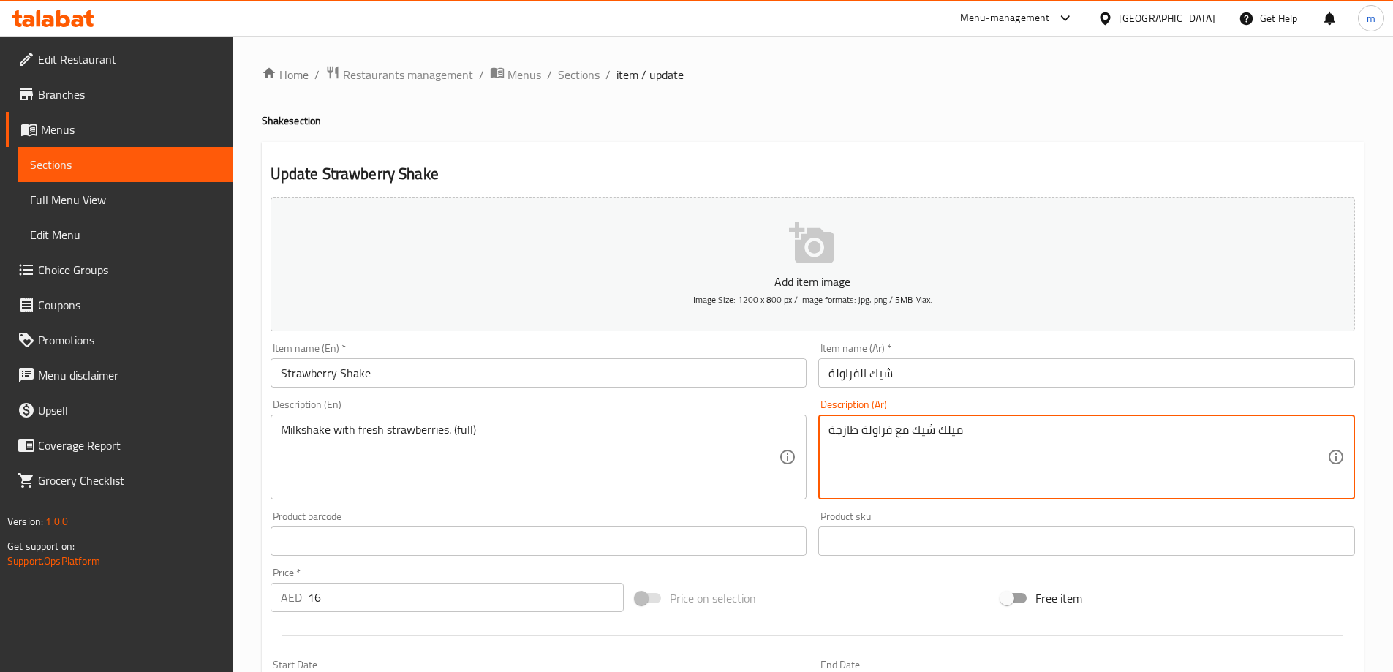
paste textarea "(كامل)"
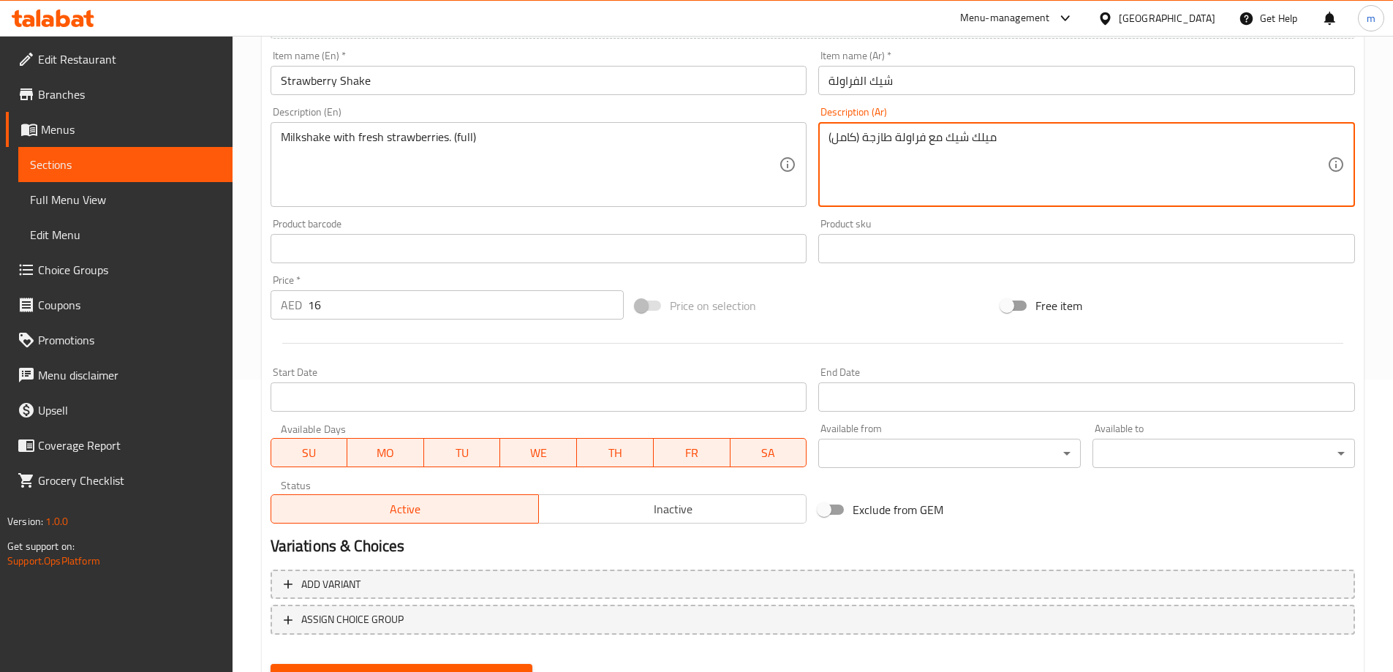
scroll to position [361, 0]
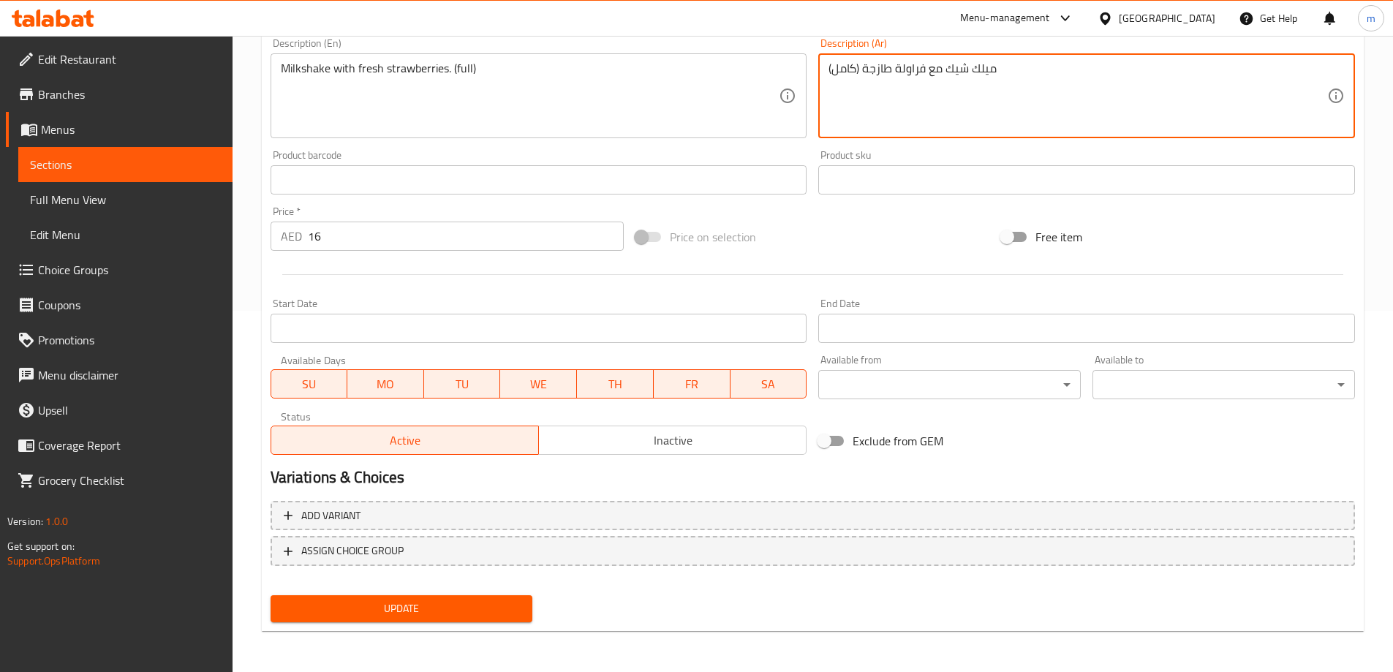
type textarea "ميلك شيك مع فراولة طازجة (كامل)"
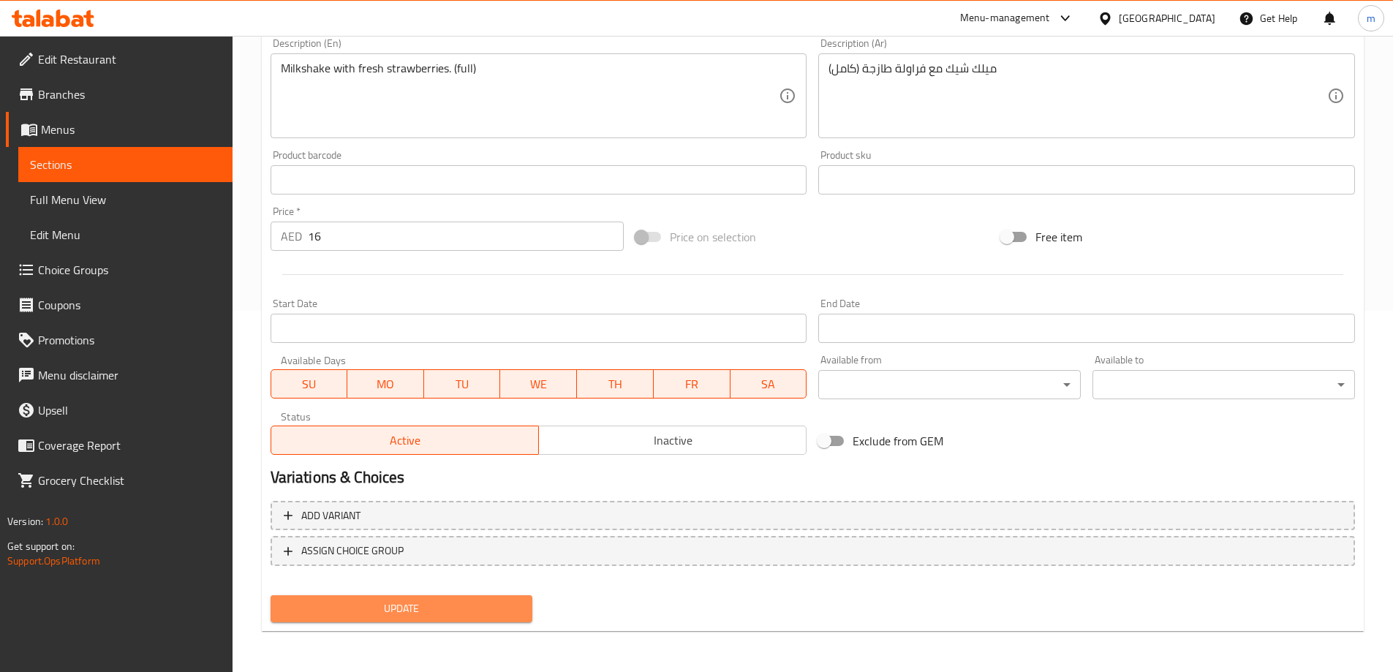
click at [451, 606] on span "Update" at bounding box center [401, 609] width 239 height 18
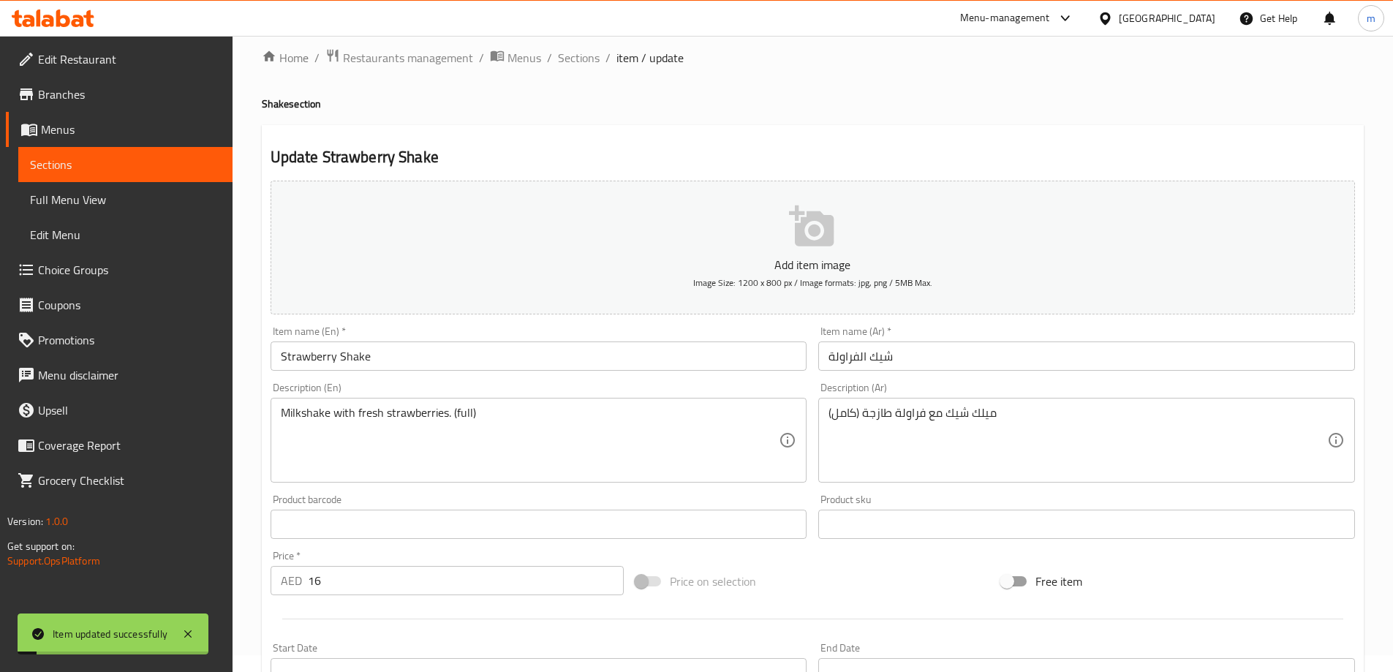
scroll to position [0, 0]
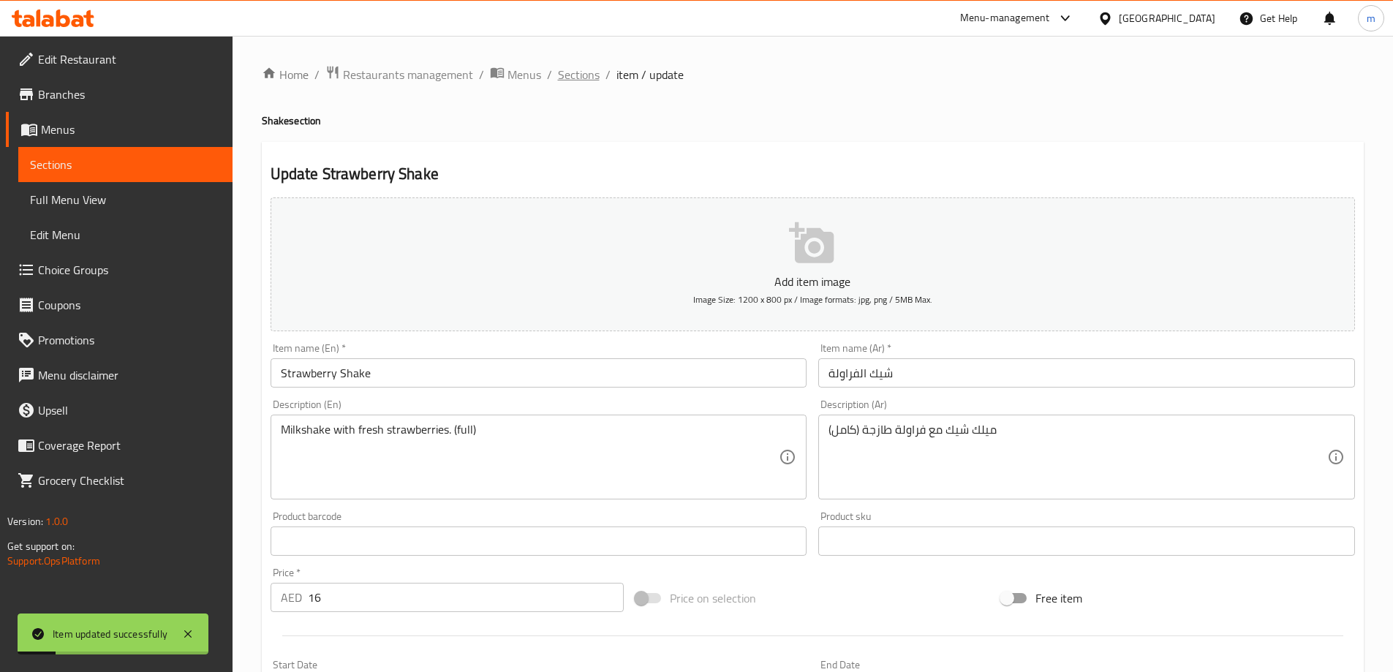
click at [589, 78] on span "Sections" at bounding box center [579, 75] width 42 height 18
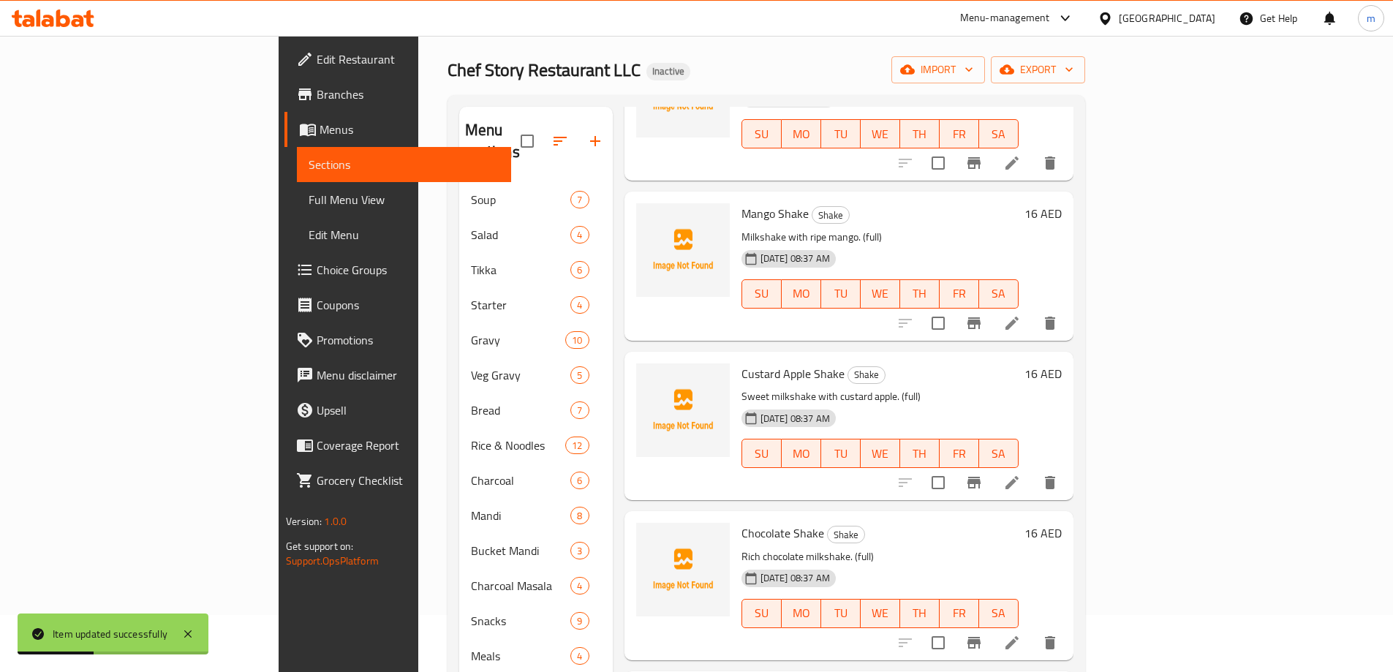
scroll to position [224, 0]
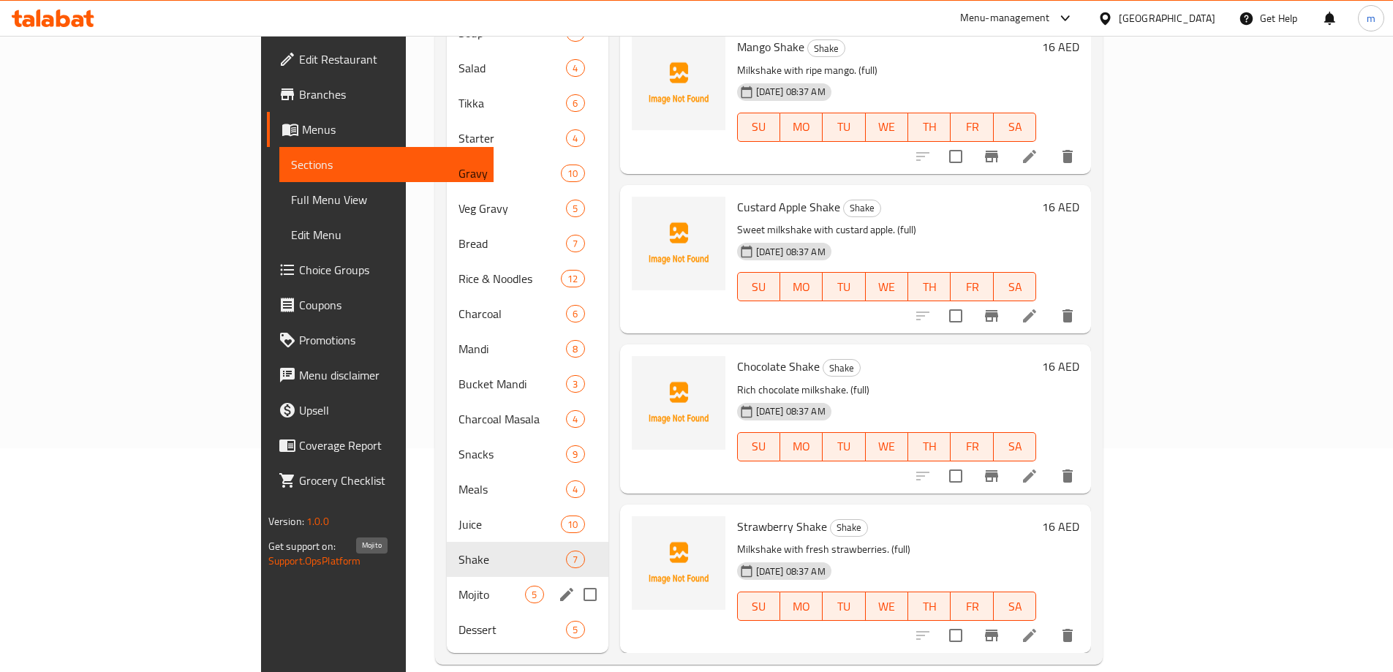
click at [459, 586] on span "Mojito" at bounding box center [492, 595] width 67 height 18
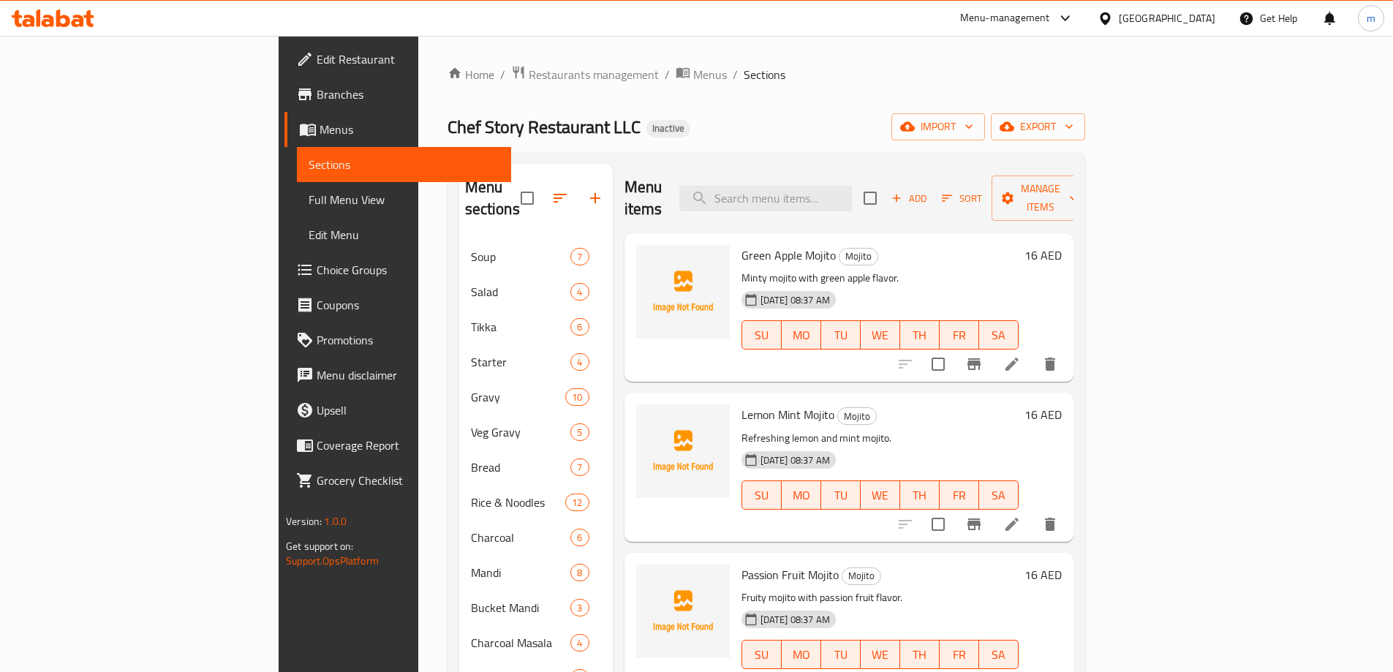
click at [1021, 355] on icon at bounding box center [1012, 364] width 18 height 18
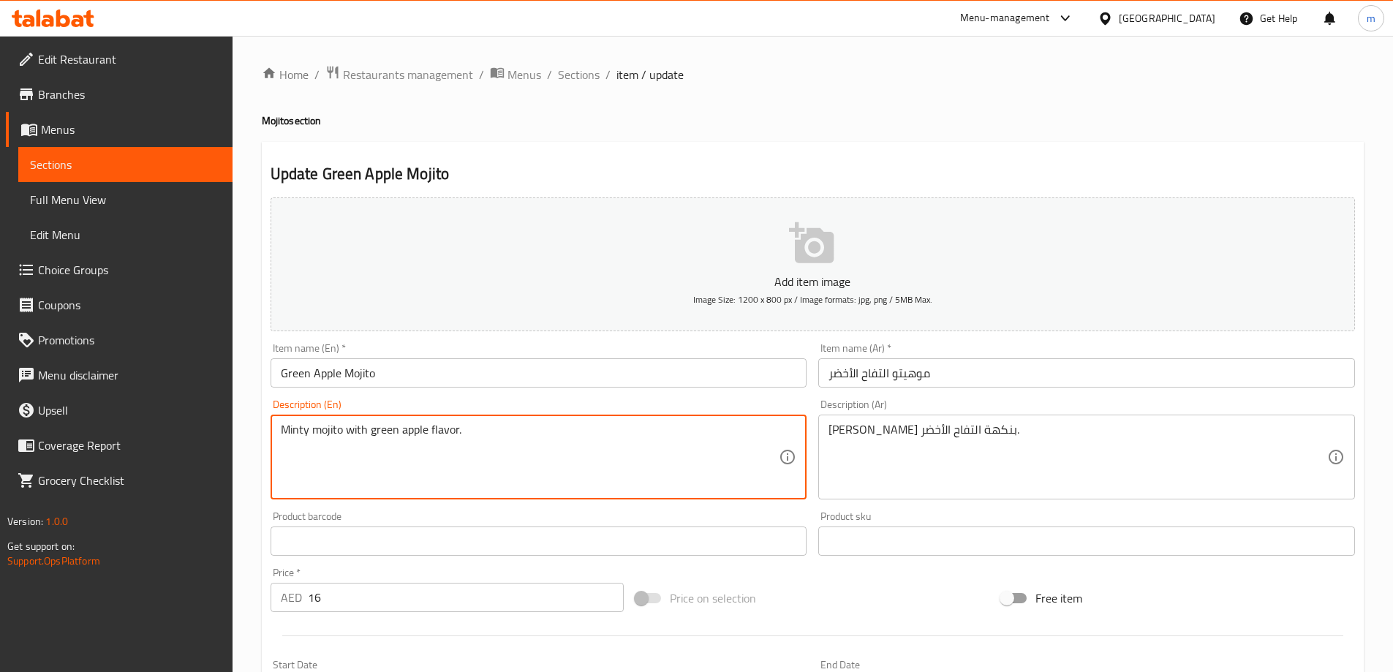
paste textarea "(full)"
type textarea "Minty mojito with green apple flavor. (full)"
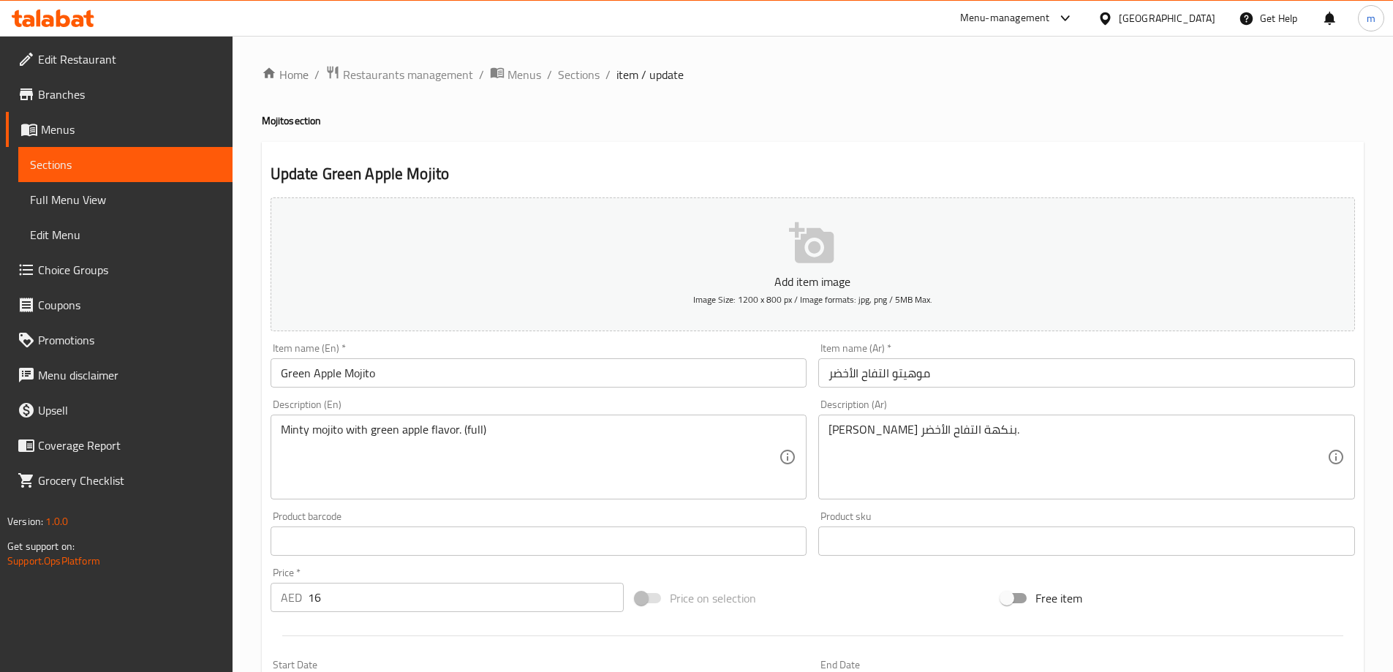
click at [1049, 418] on div "موهيتو النعناع بنكهة التفاح الأخضر. Description (Ar)" at bounding box center [1086, 457] width 537 height 85
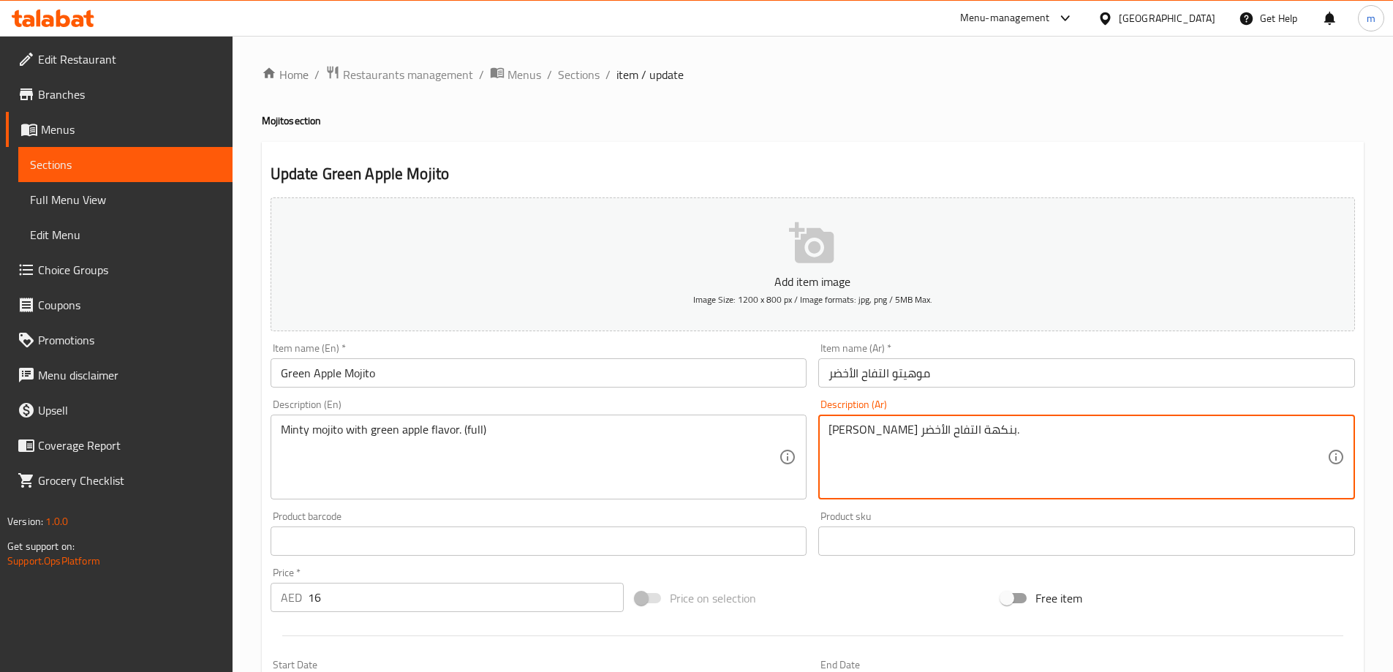
click at [1054, 448] on textarea "[PERSON_NAME] بنكهة التفاح الأخضر." at bounding box center [1078, 457] width 499 height 69
click at [1057, 433] on textarea "[PERSON_NAME] بنكهة التفاح الأخضر." at bounding box center [1078, 457] width 499 height 69
paste textarea "(كامل)"
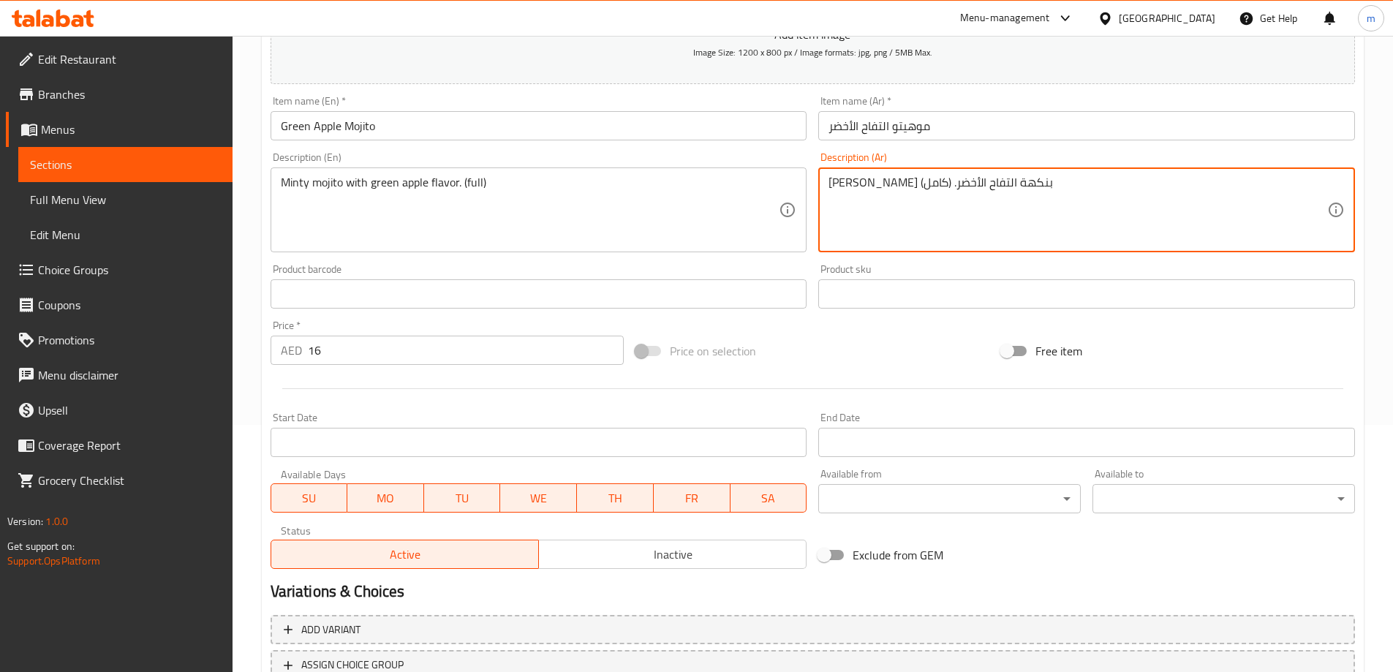
scroll to position [361, 0]
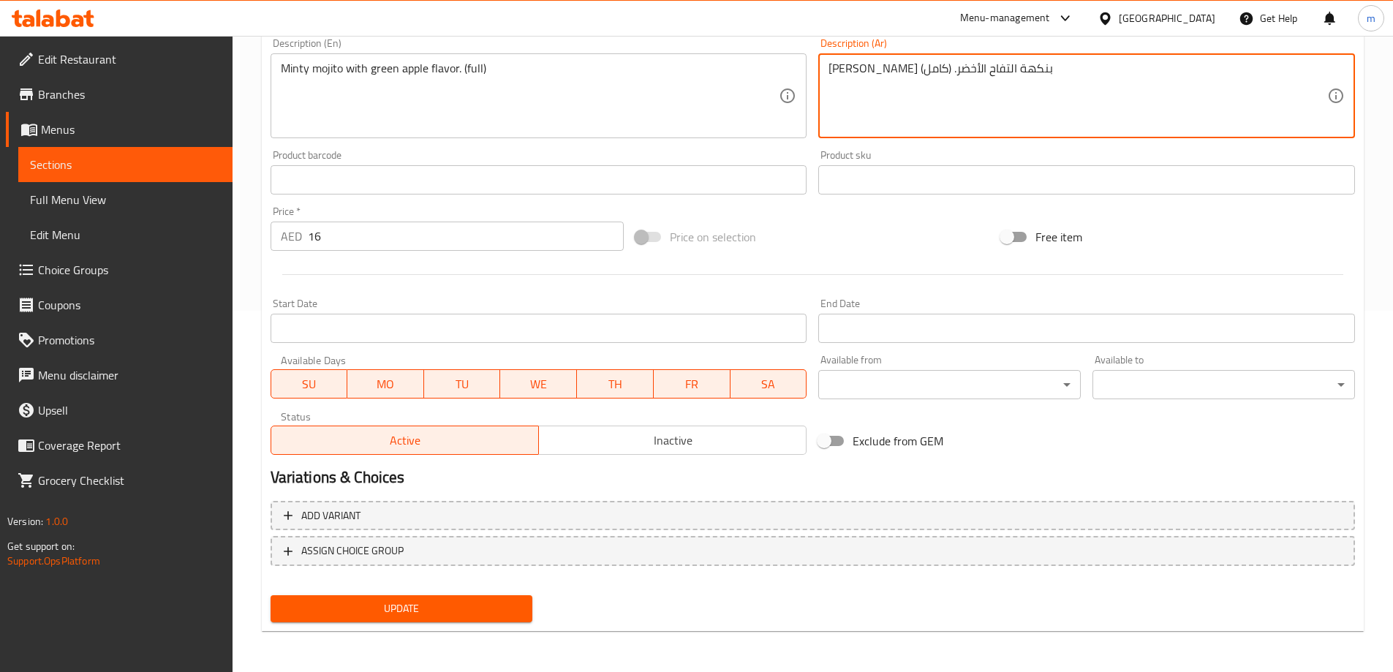
type textarea "موهيتو النعناع بنكهة التفاح الأخضر. (كامل)"
click at [433, 623] on div "Update" at bounding box center [402, 608] width 274 height 39
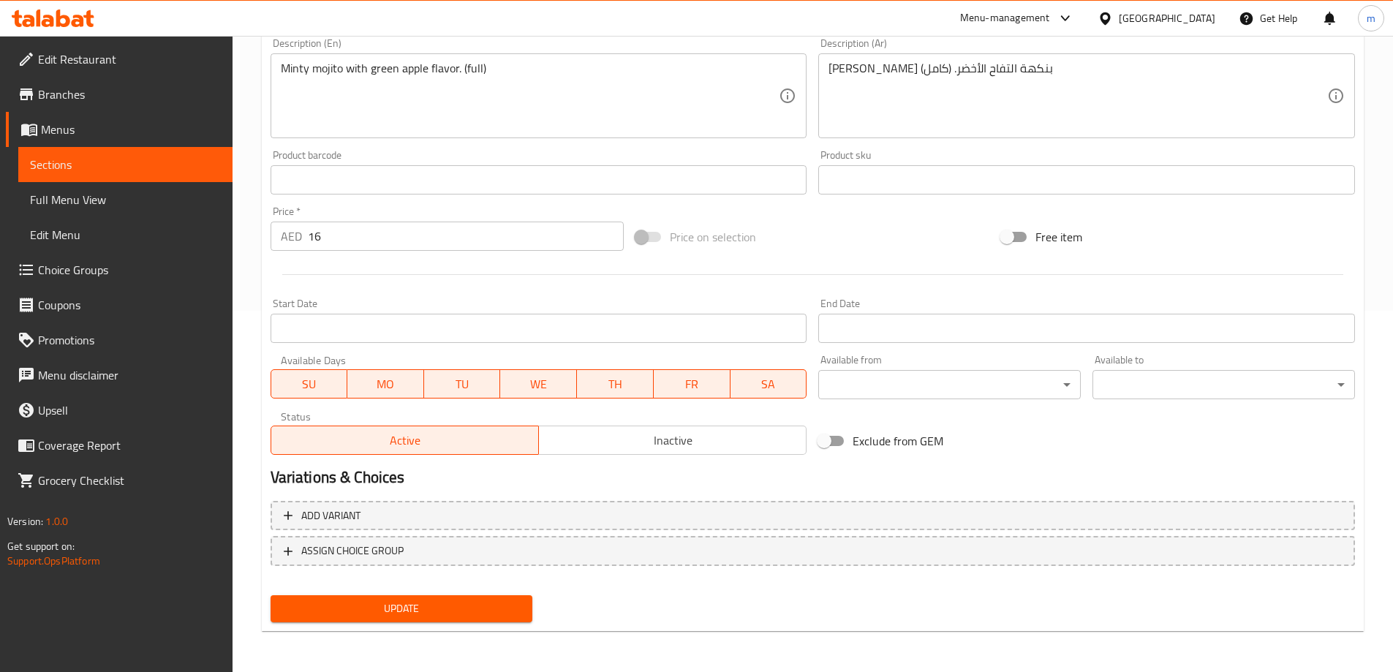
click at [502, 597] on button "Update" at bounding box center [402, 608] width 263 height 27
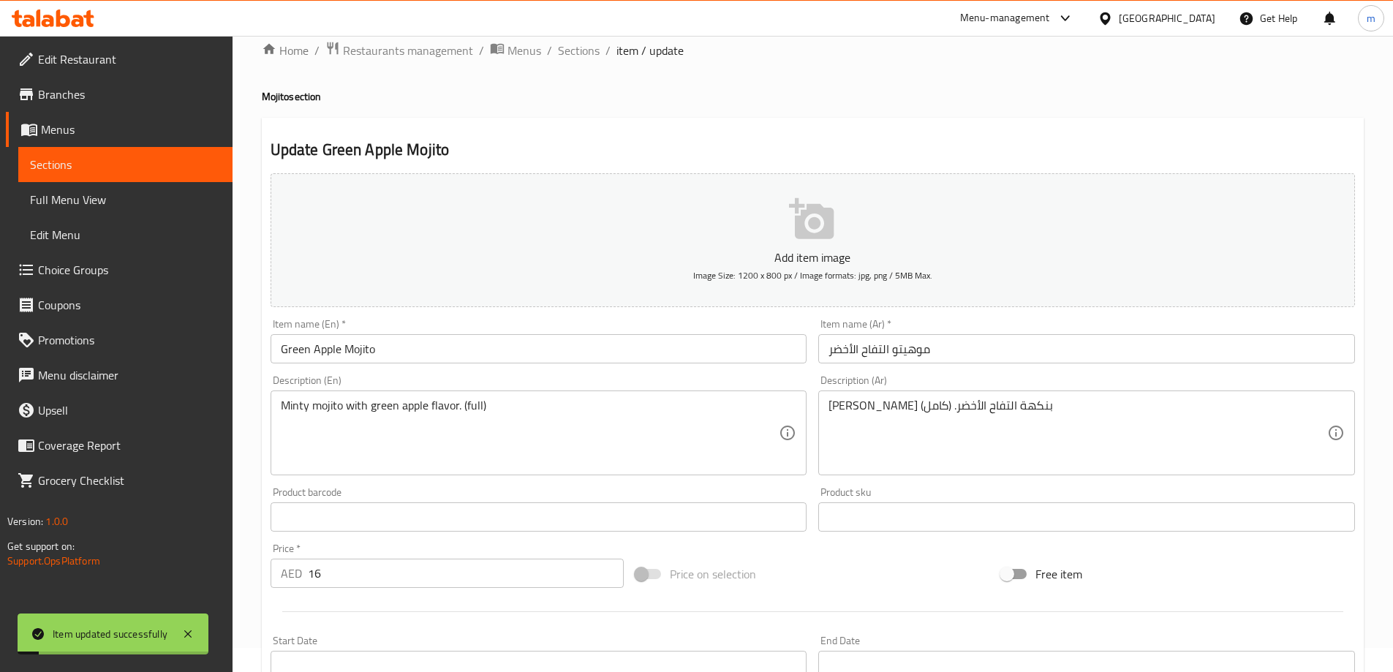
scroll to position [0, 0]
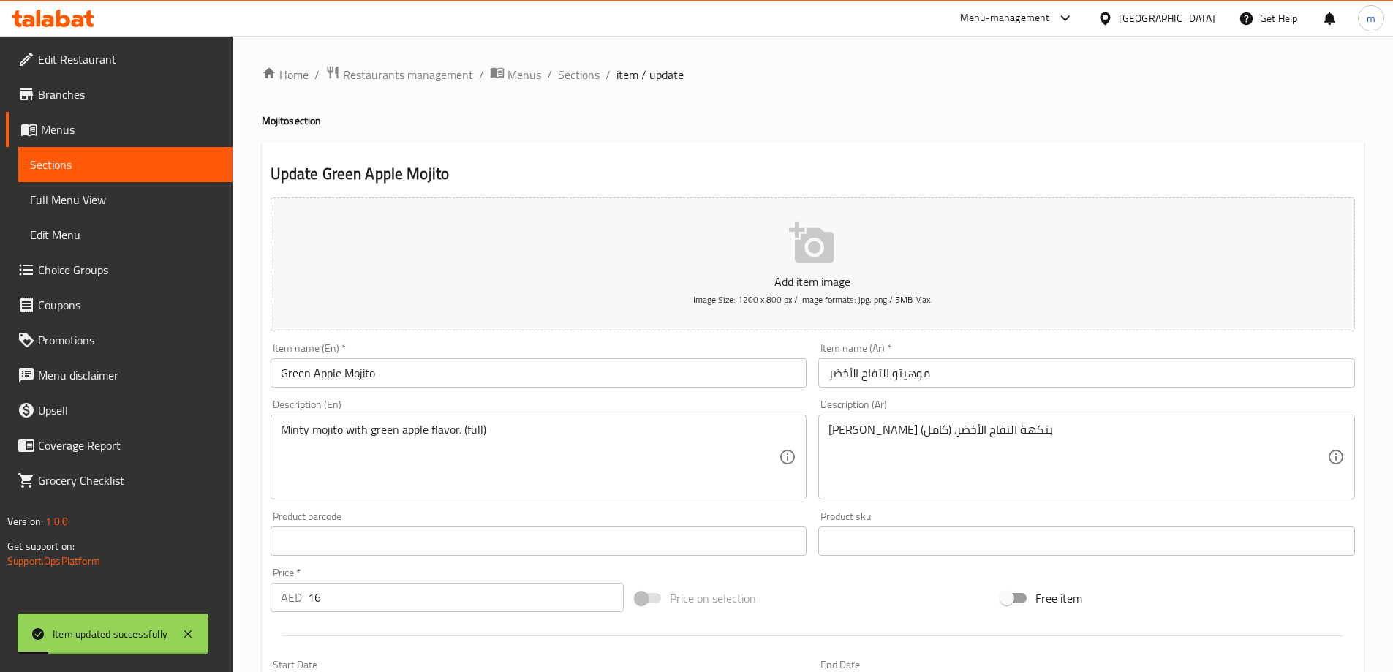
click at [606, 70] on li "/" at bounding box center [608, 75] width 5 height 18
click at [588, 76] on span "Sections" at bounding box center [579, 75] width 42 height 18
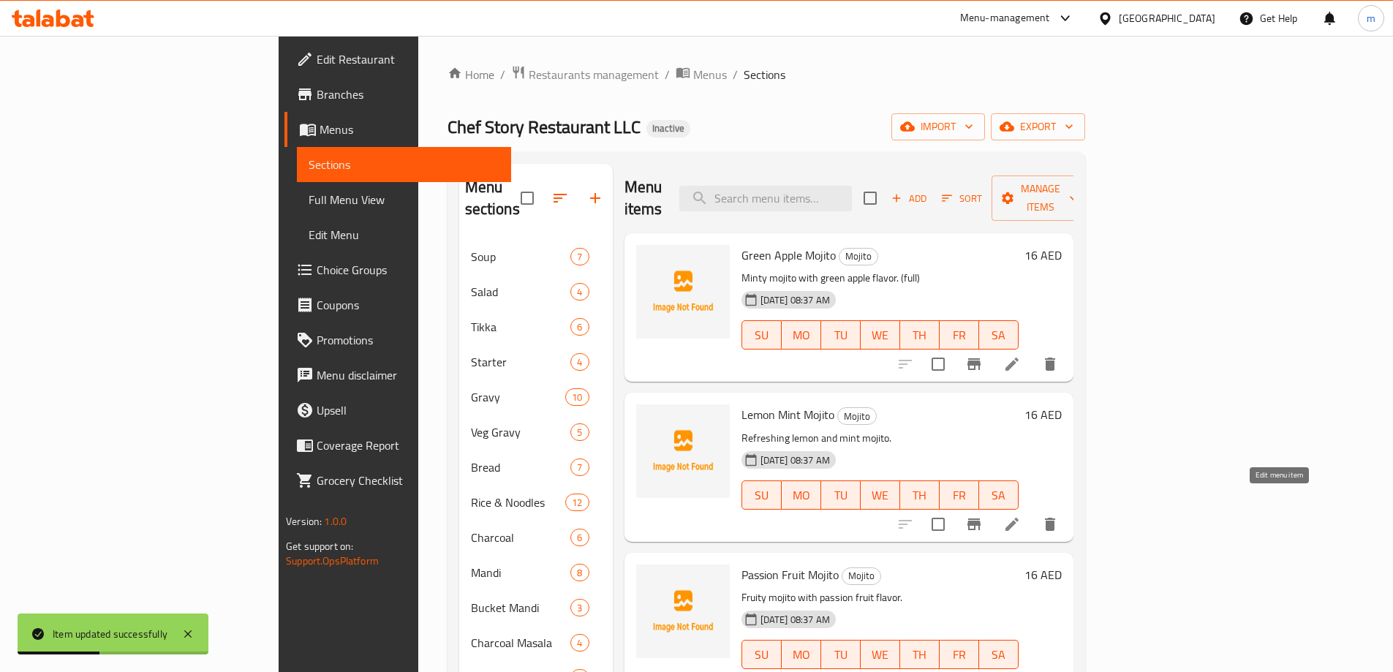
click at [1021, 516] on icon at bounding box center [1012, 525] width 18 height 18
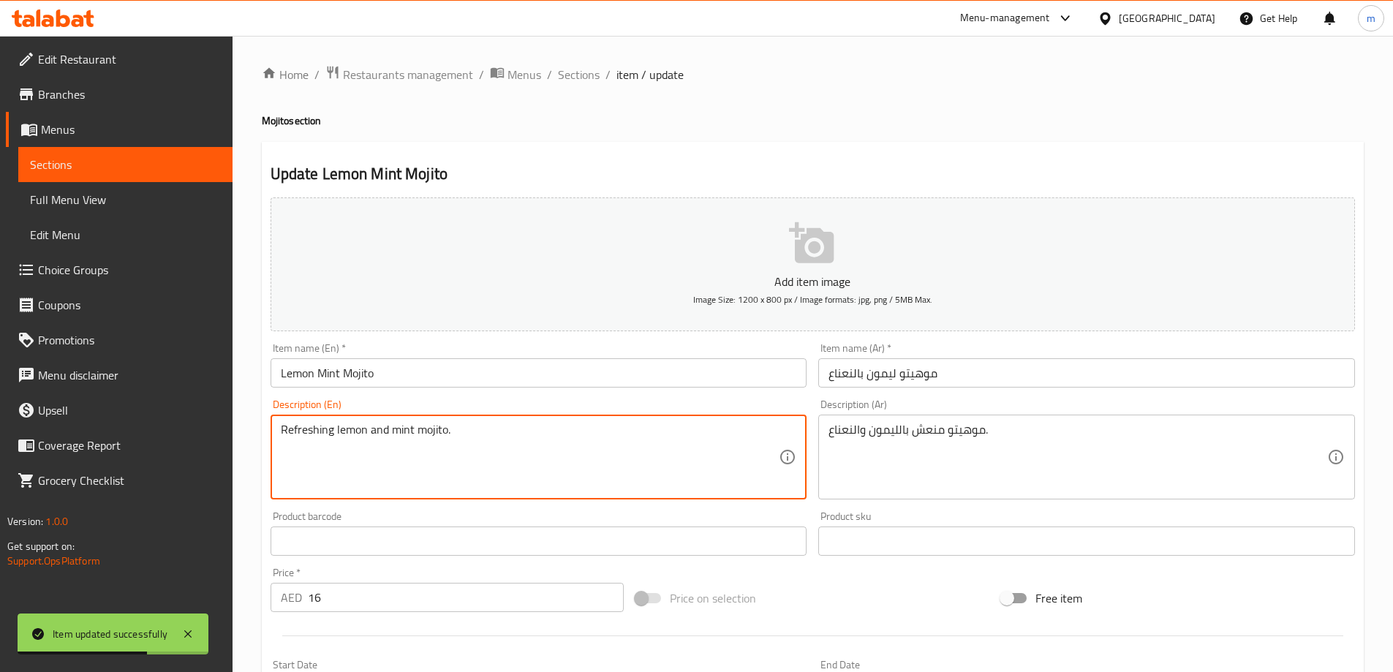
paste textarea "(full)"
type textarea "Refreshing lemon and mint mojito. (full)"
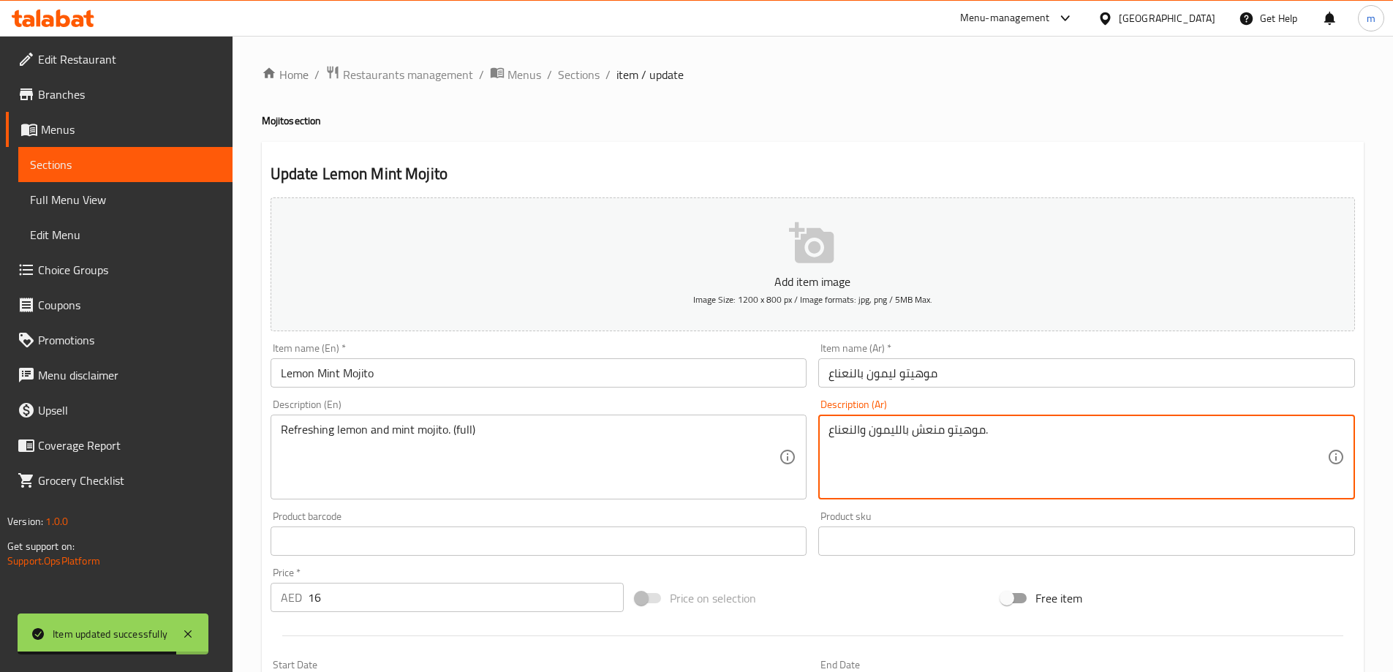
click at [1018, 428] on textarea "موهيتو منعش بالليمون والنعناع." at bounding box center [1078, 457] width 499 height 69
paste textarea "(كامل)"
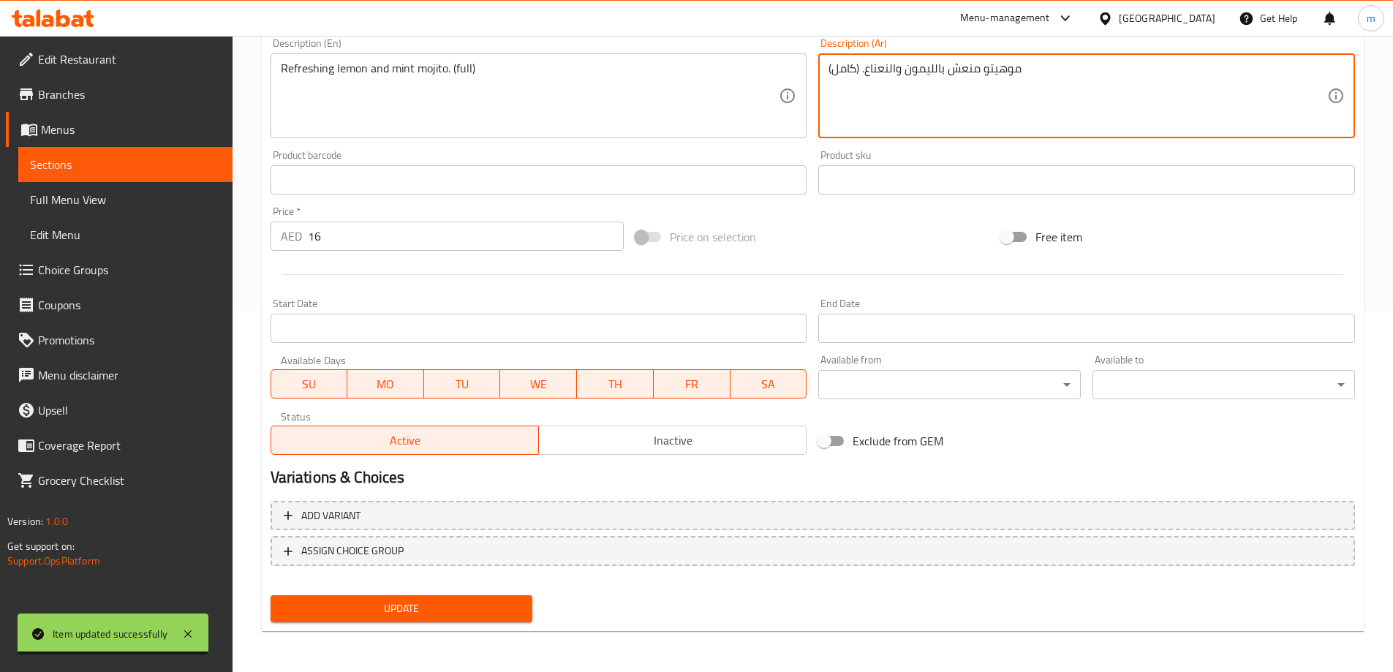
type textarea "موهيتو منعش بالليمون والنعناع. (كامل)"
drag, startPoint x: 402, startPoint y: 602, endPoint x: 410, endPoint y: 591, distance: 14.0
click at [404, 600] on span "Update" at bounding box center [401, 609] width 239 height 18
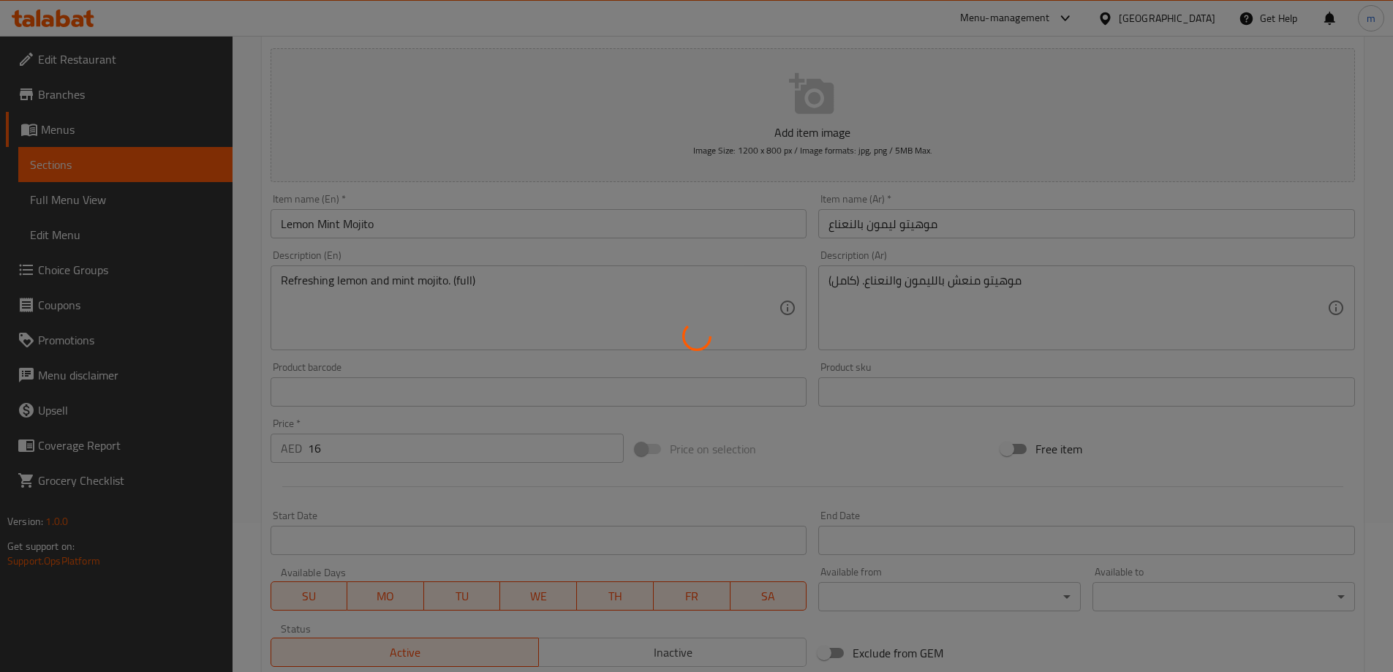
scroll to position [0, 0]
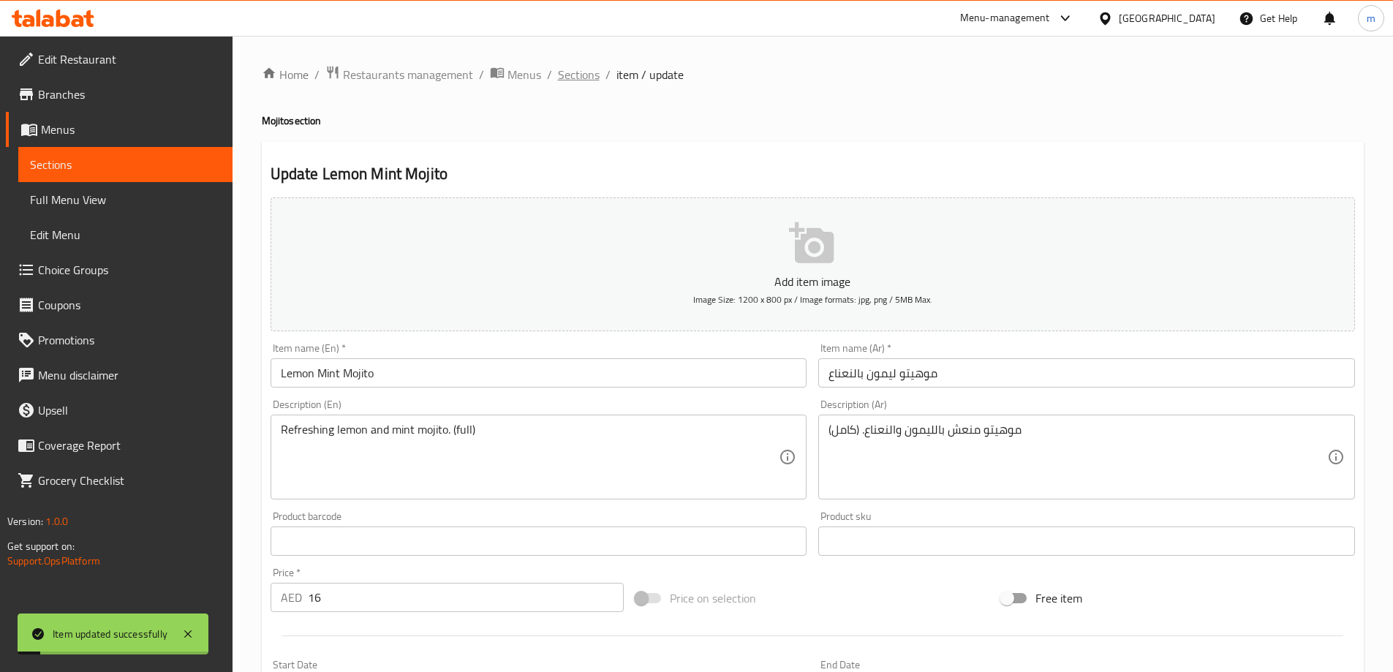
click at [558, 71] on span "Sections" at bounding box center [579, 75] width 42 height 18
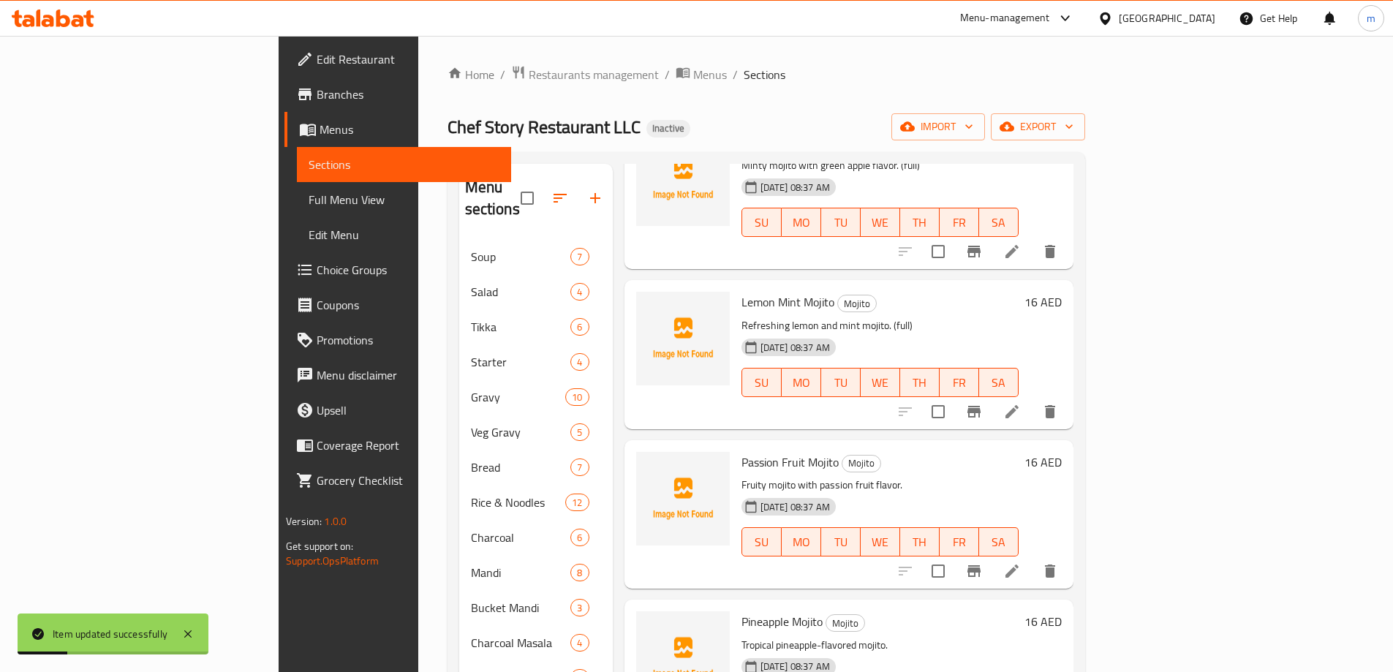
scroll to position [144, 0]
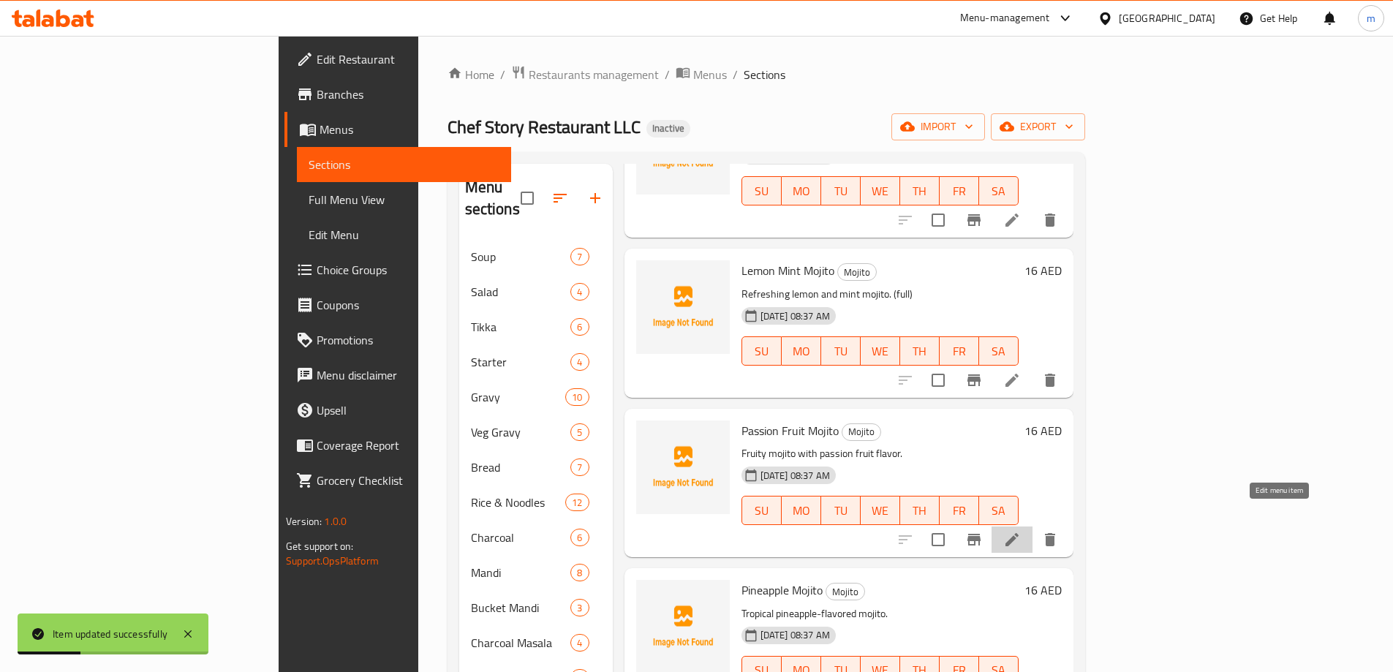
click at [1021, 531] on icon at bounding box center [1012, 540] width 18 height 18
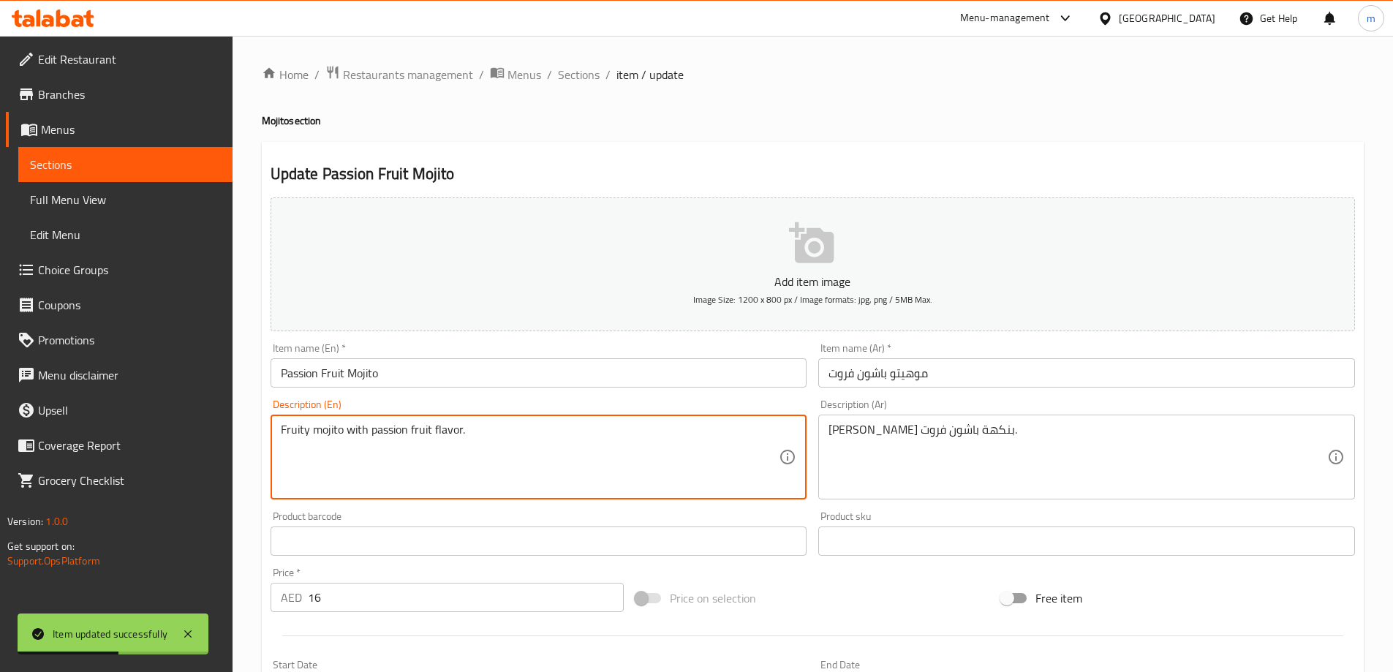
paste textarea "(full)"
type textarea "Fruity mojito with passion fruit flavor. (full)"
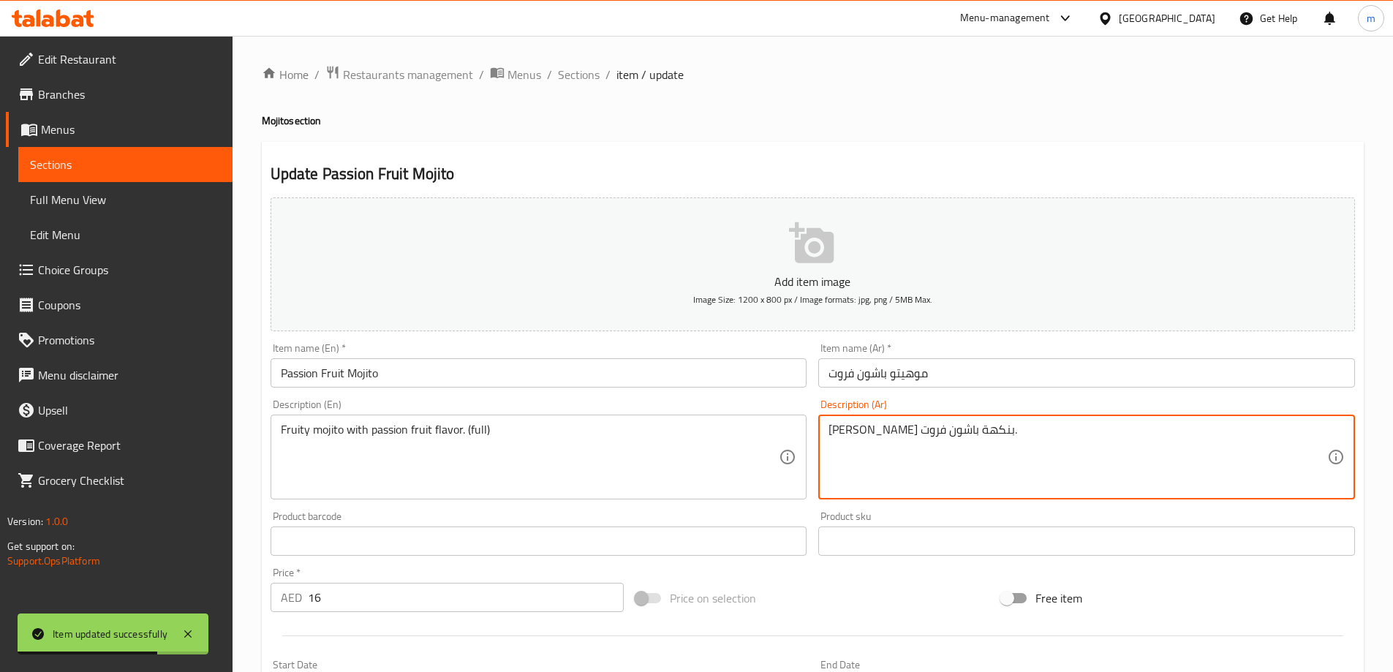
paste textarea "(كامل)"
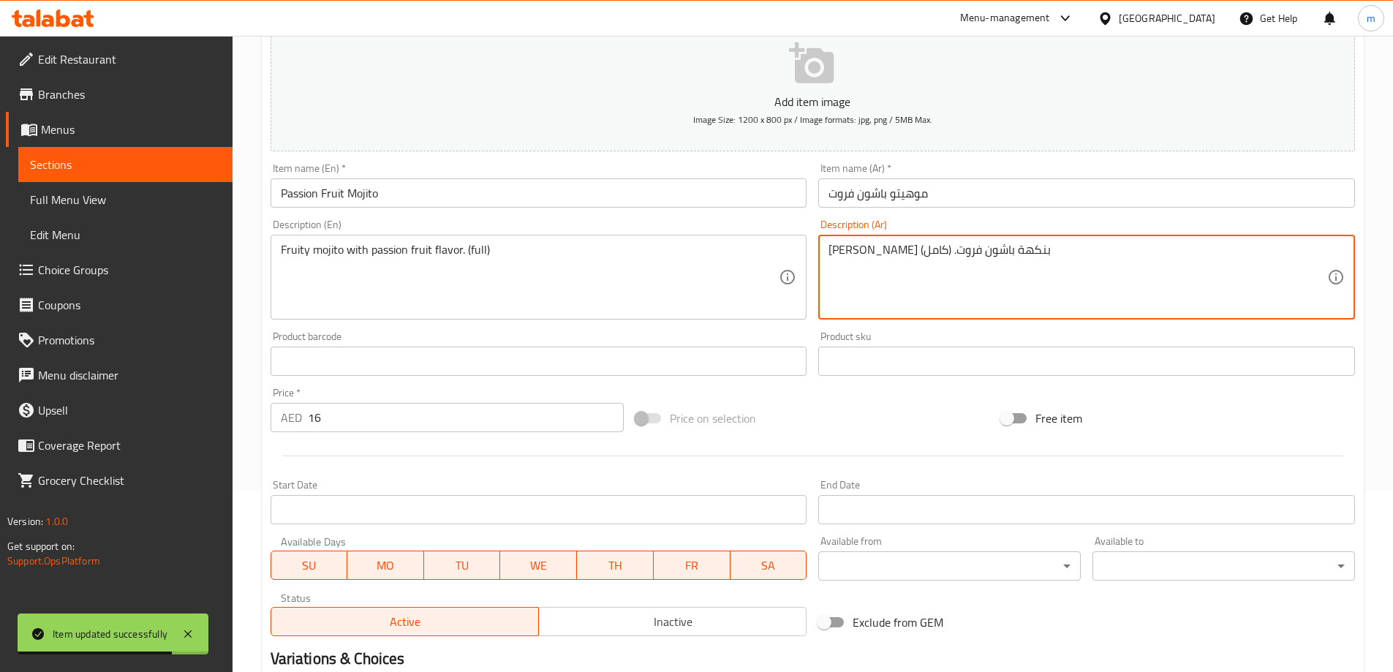
scroll to position [361, 0]
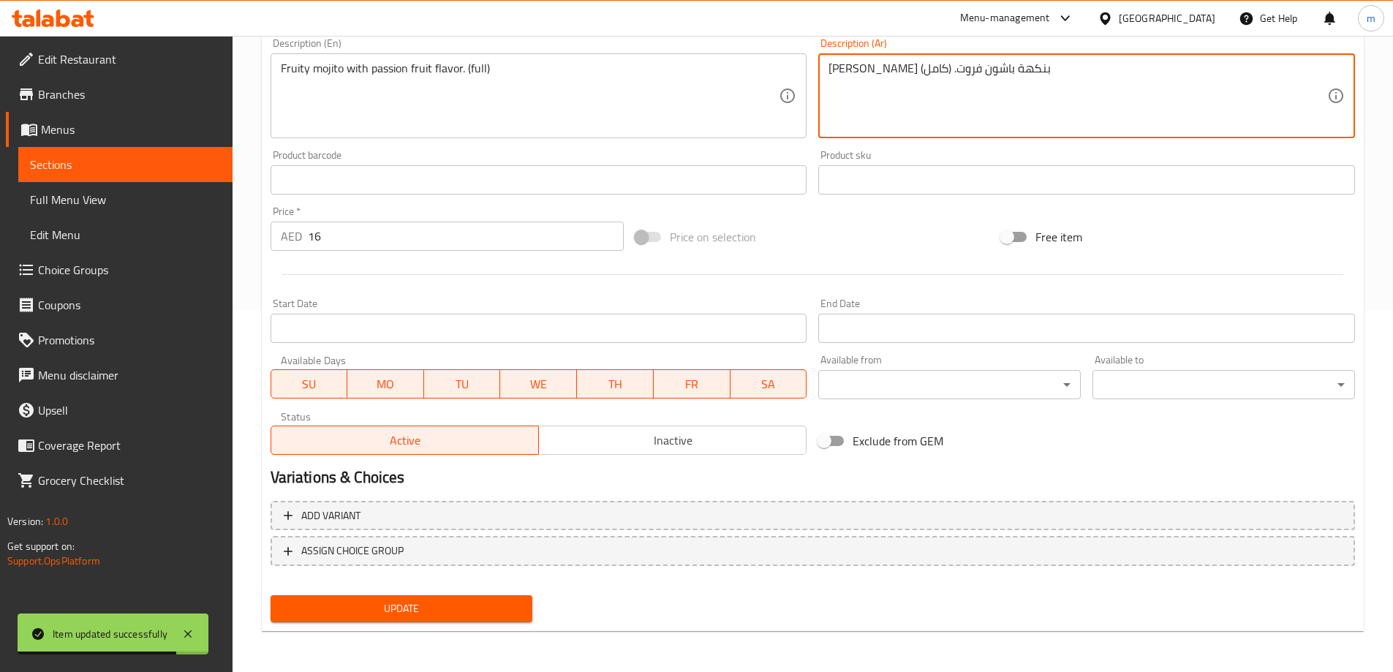
type textarea "موهيتو فاكهي بنكهة باشون فروت. (كامل)"
click at [520, 599] on button "Update" at bounding box center [402, 608] width 263 height 27
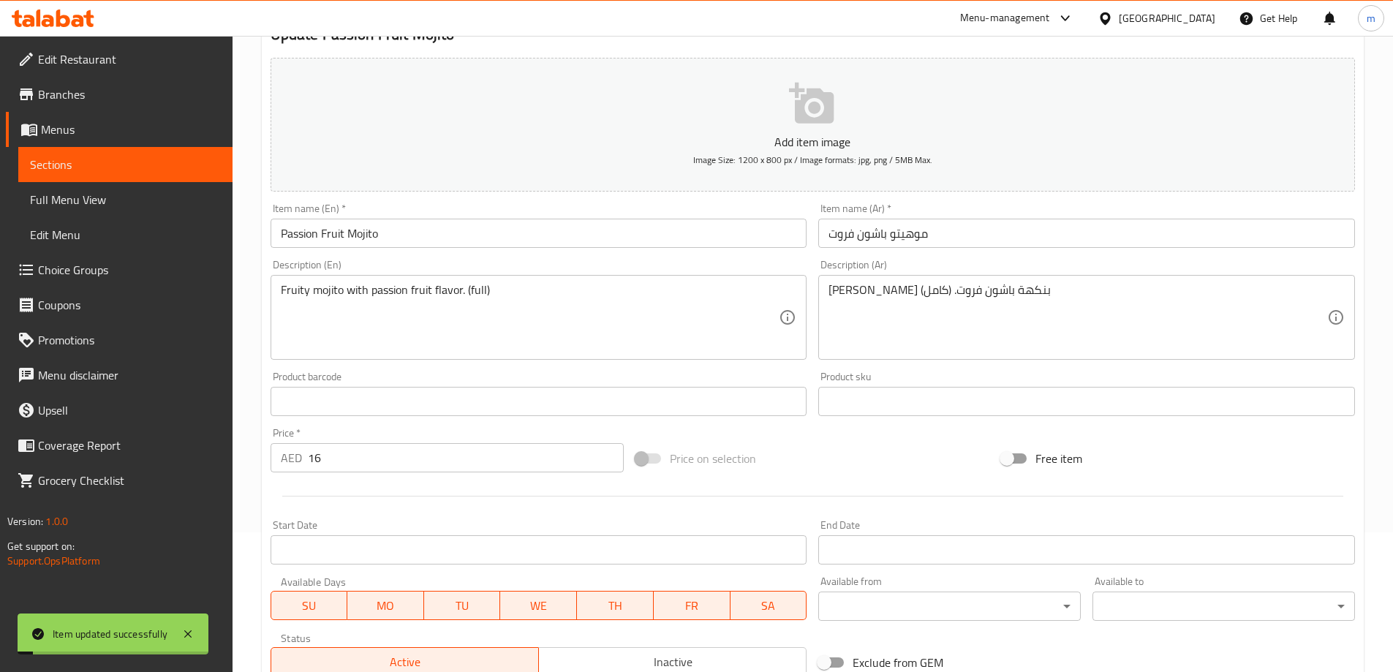
scroll to position [0, 0]
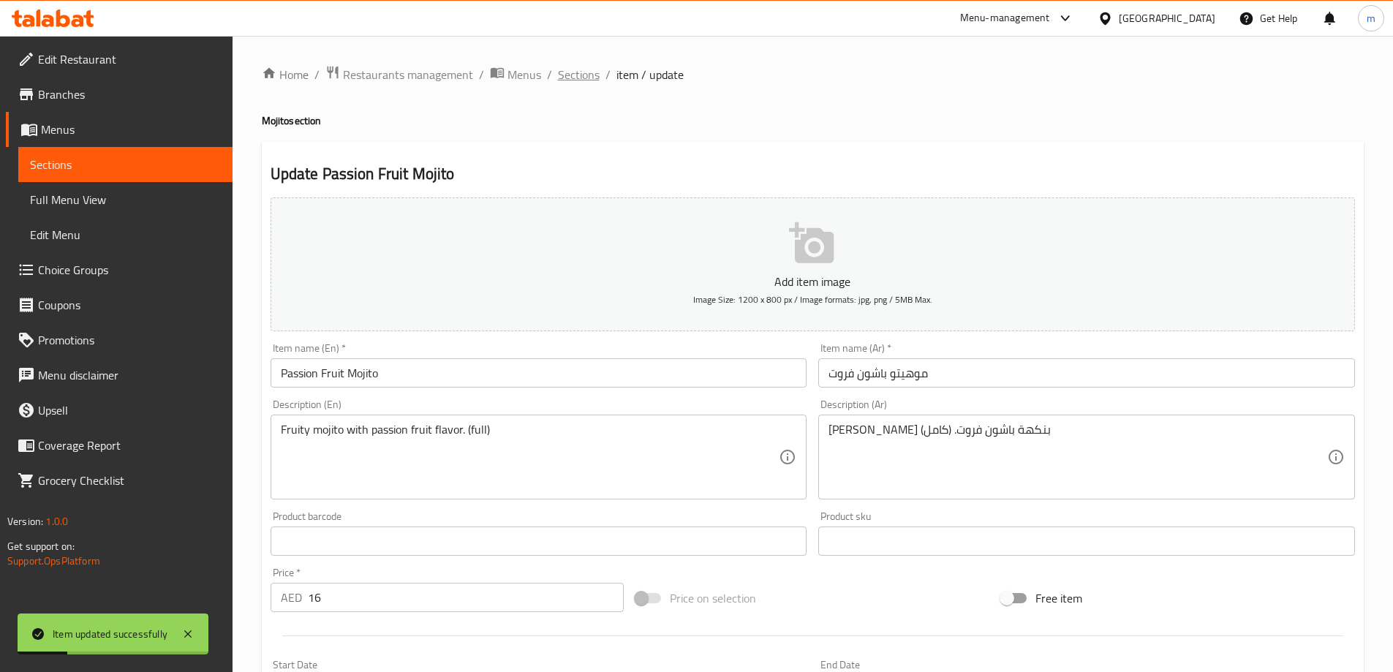
click at [578, 82] on span "Sections" at bounding box center [579, 75] width 42 height 18
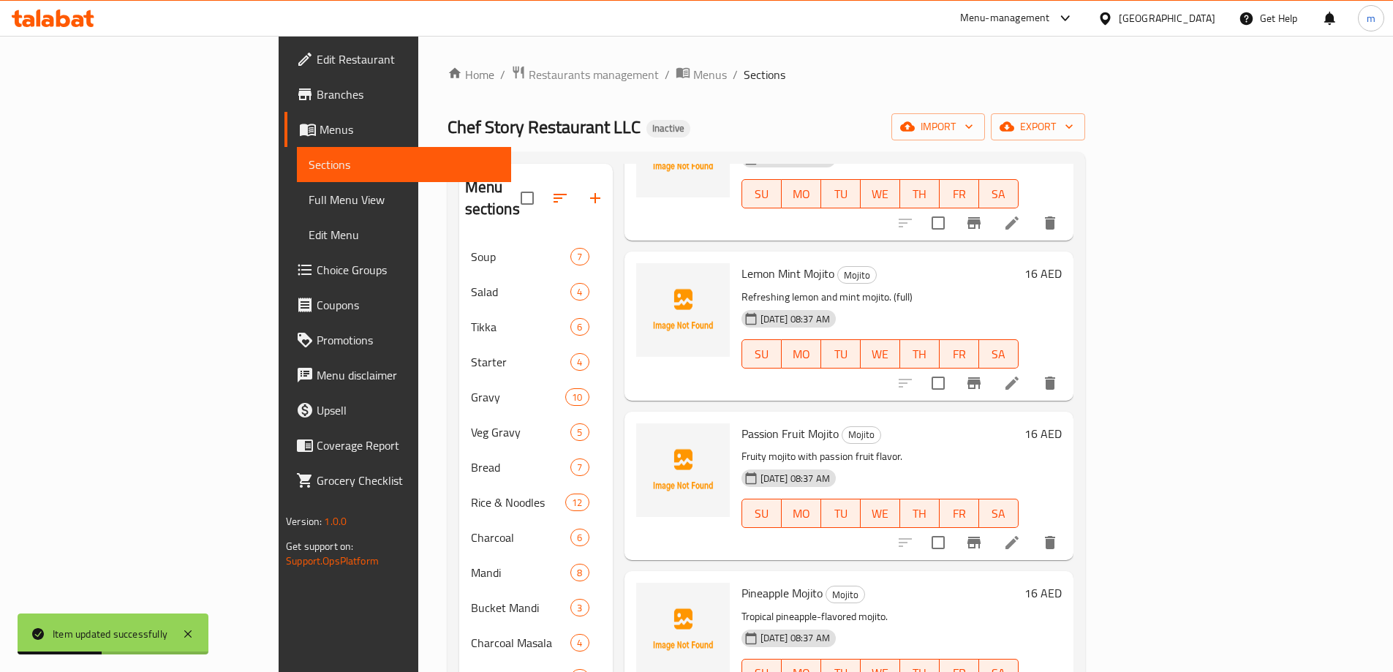
scroll to position [144, 0]
click at [1021, 531] on icon at bounding box center [1012, 540] width 18 height 18
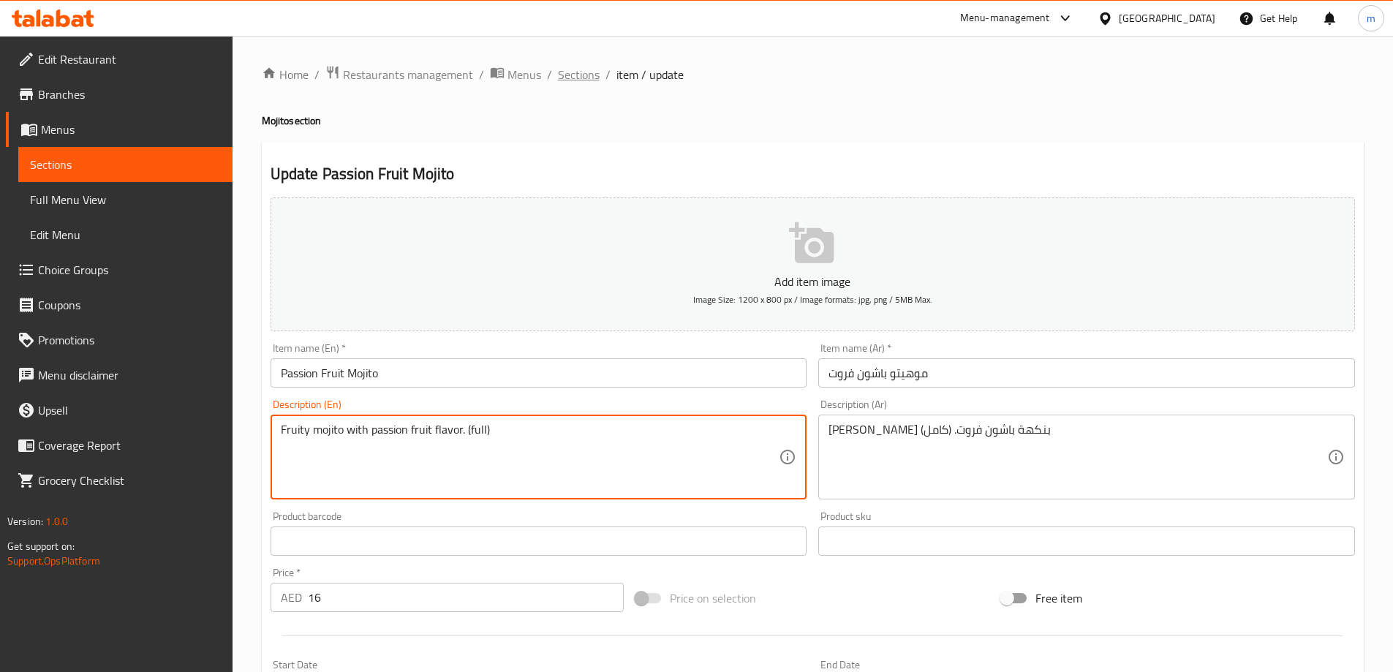
click at [580, 70] on span "Sections" at bounding box center [579, 75] width 42 height 18
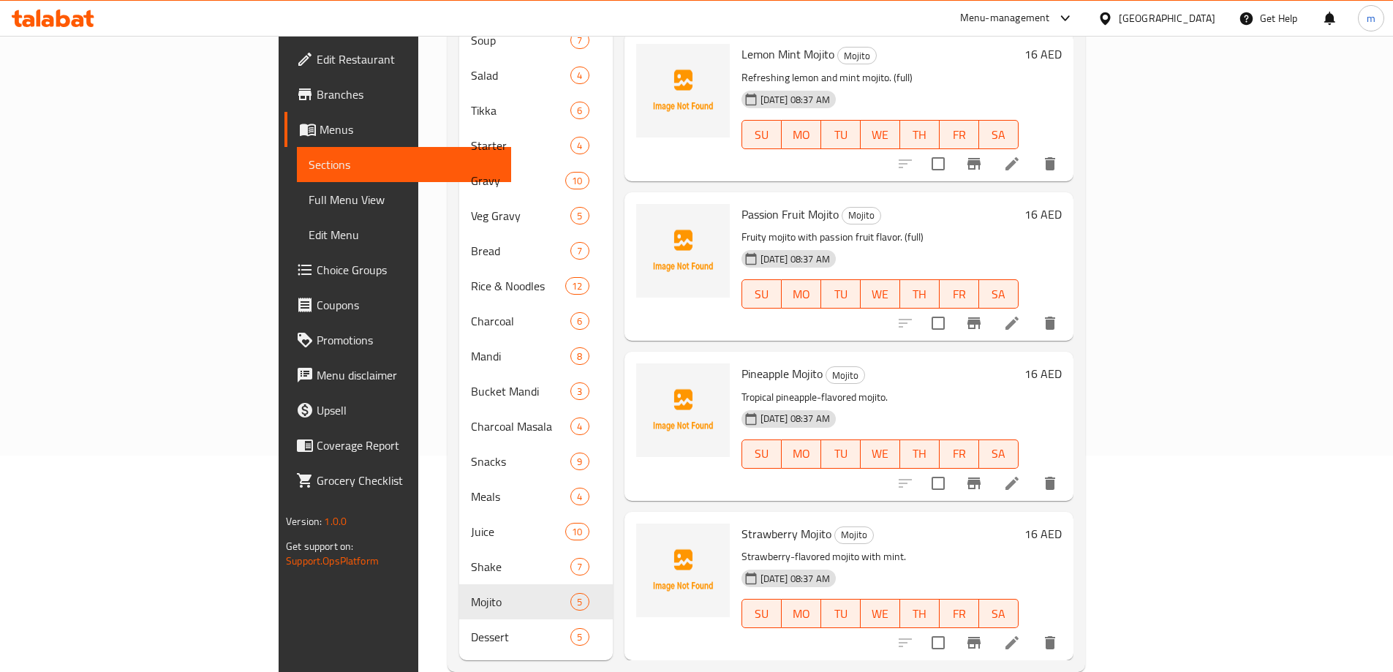
scroll to position [219, 0]
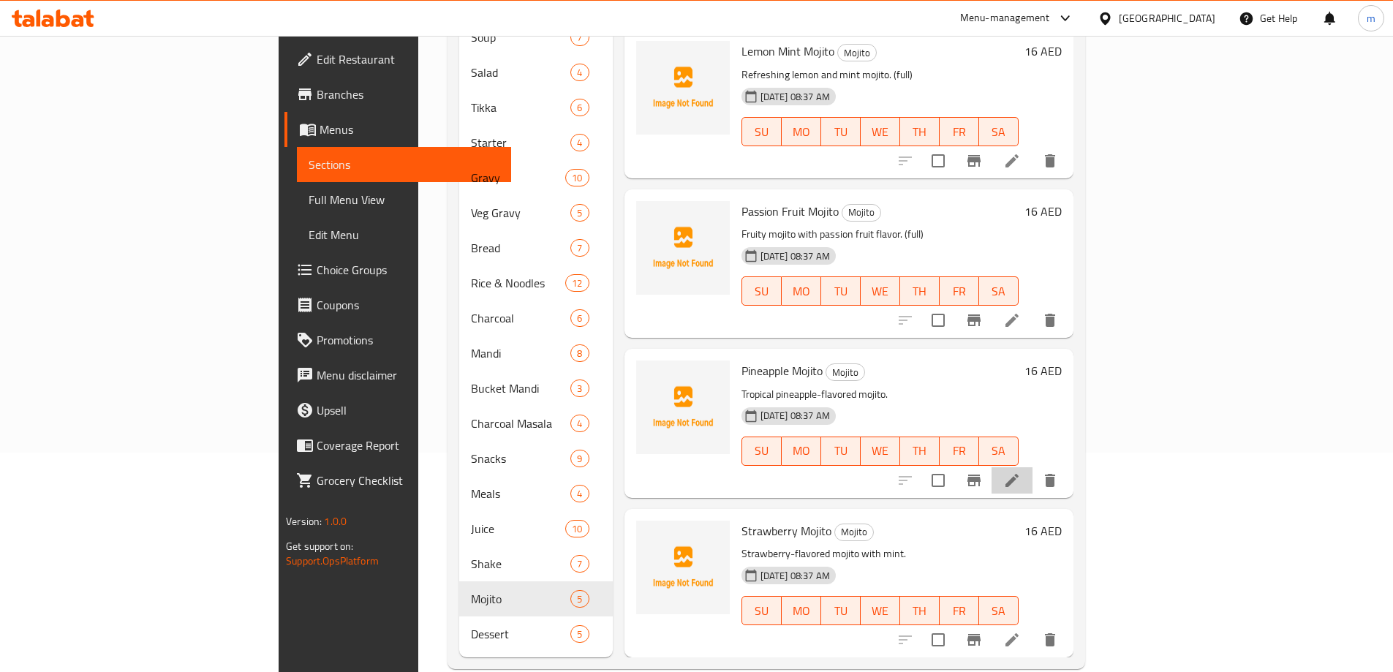
click at [1033, 470] on li at bounding box center [1012, 480] width 41 height 26
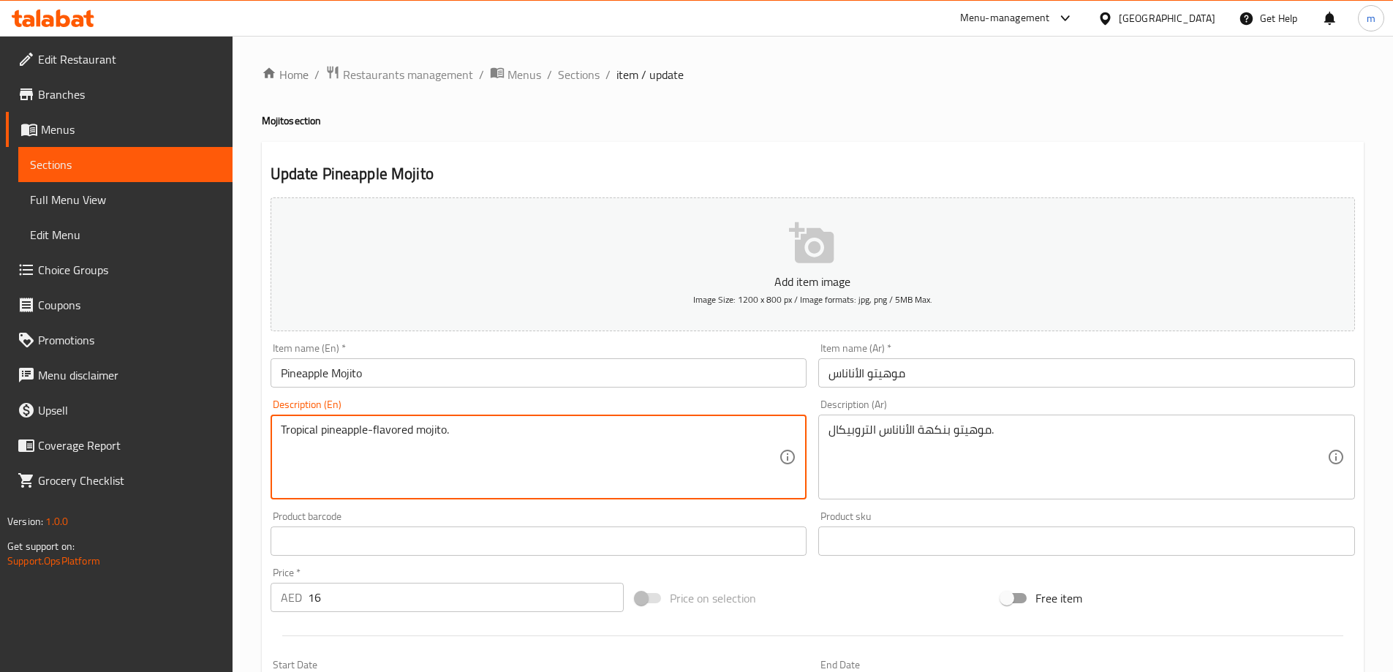
paste textarea "(full)"
type textarea "Tropical pineapple-flavored mojito. (full)"
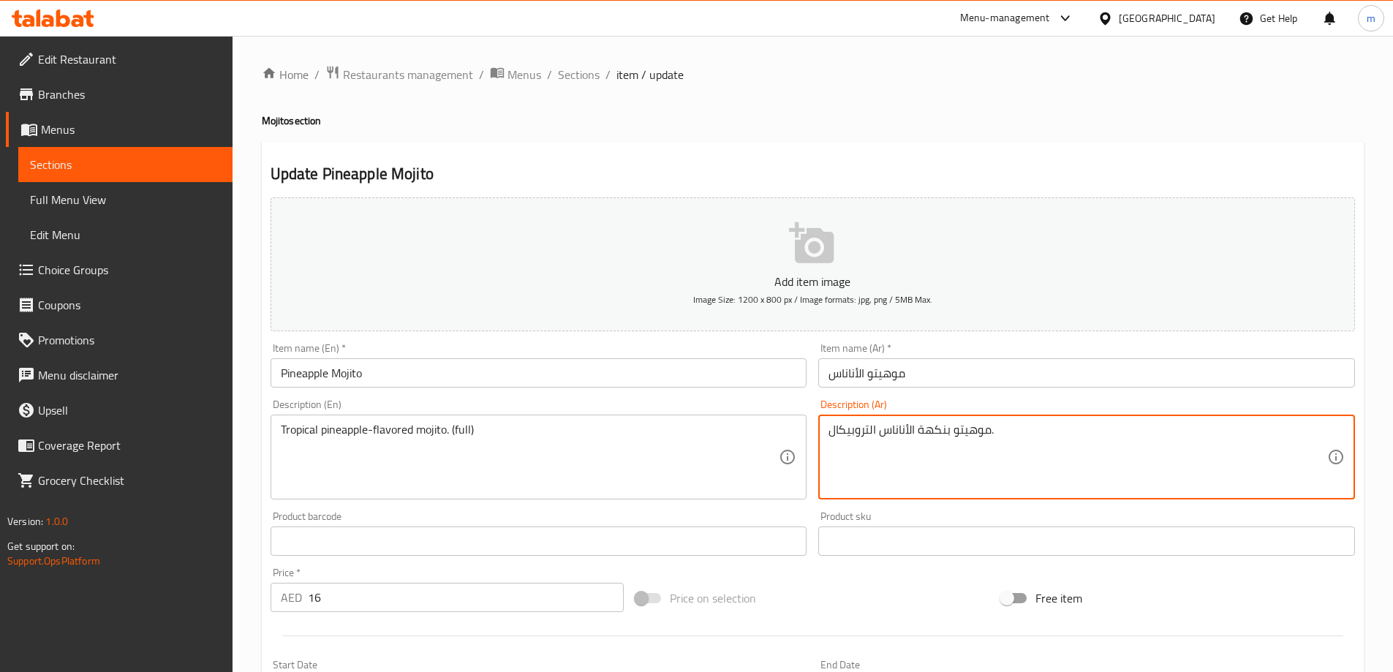
paste textarea "(كامل)"
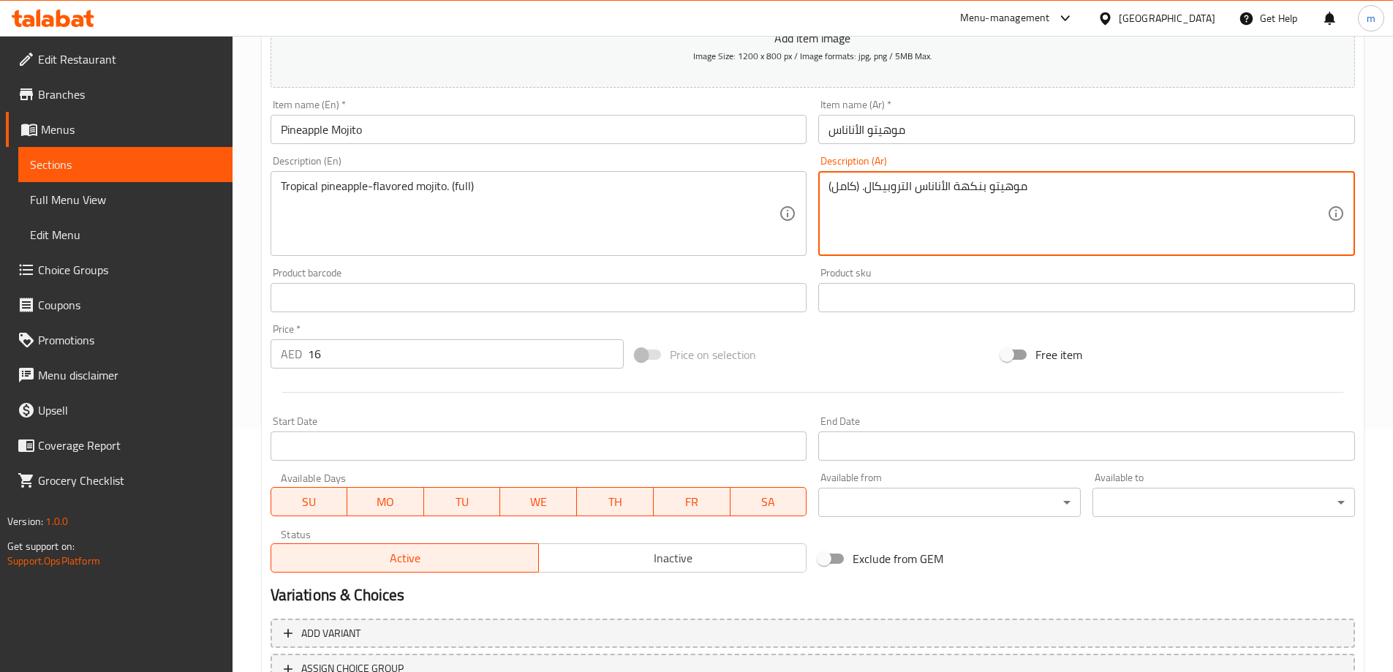
scroll to position [361, 0]
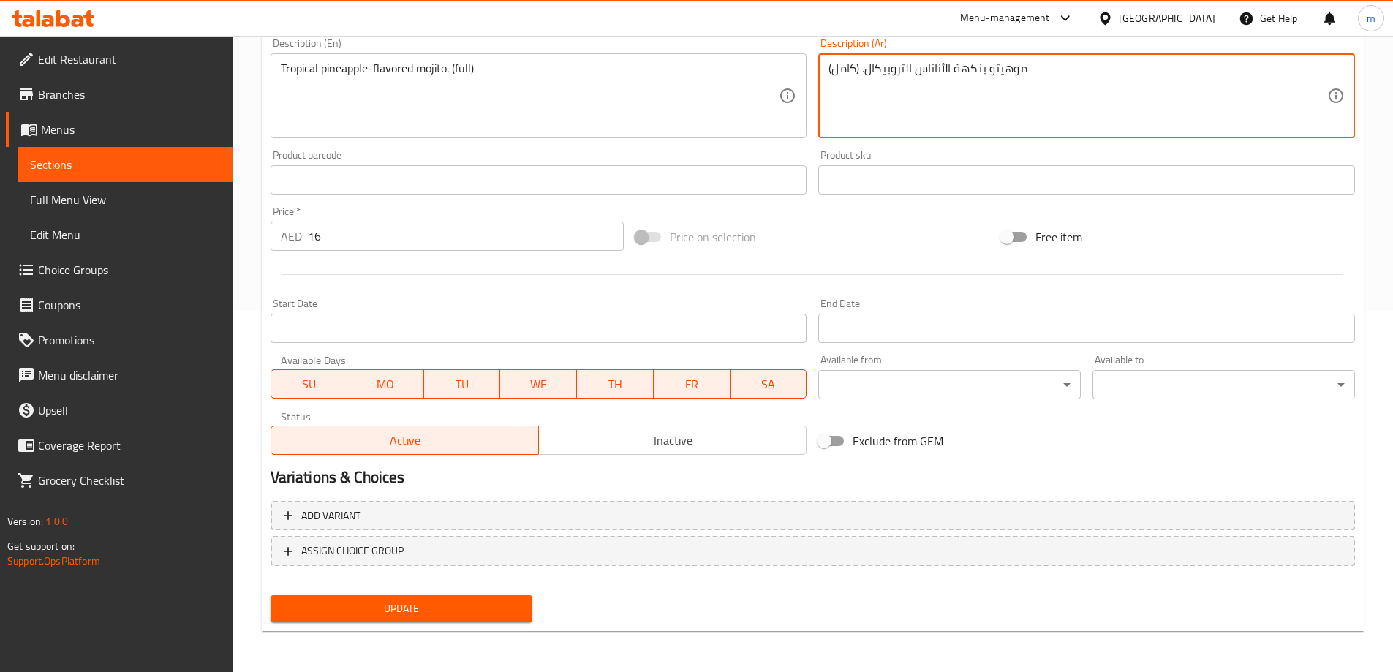
type textarea "موهيتو بنكهة الأناناس التروبيكال. (كامل)"
click at [422, 617] on span "Update" at bounding box center [401, 609] width 239 height 18
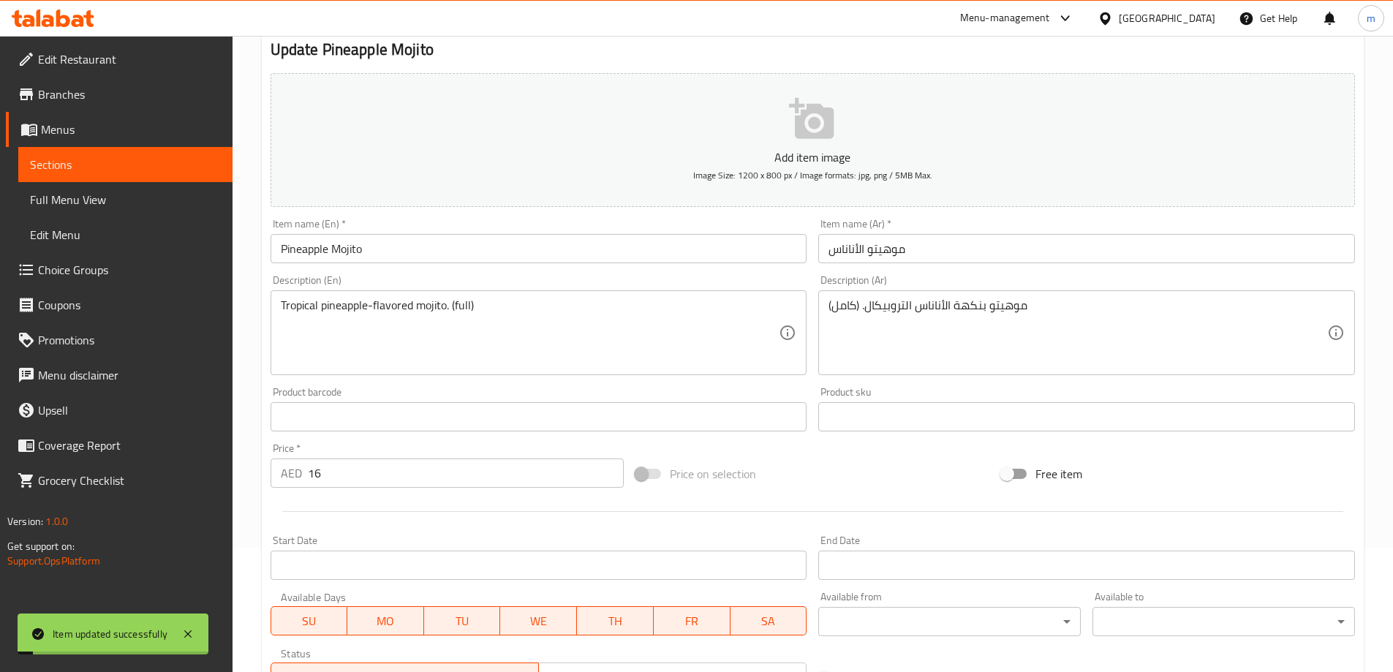
scroll to position [0, 0]
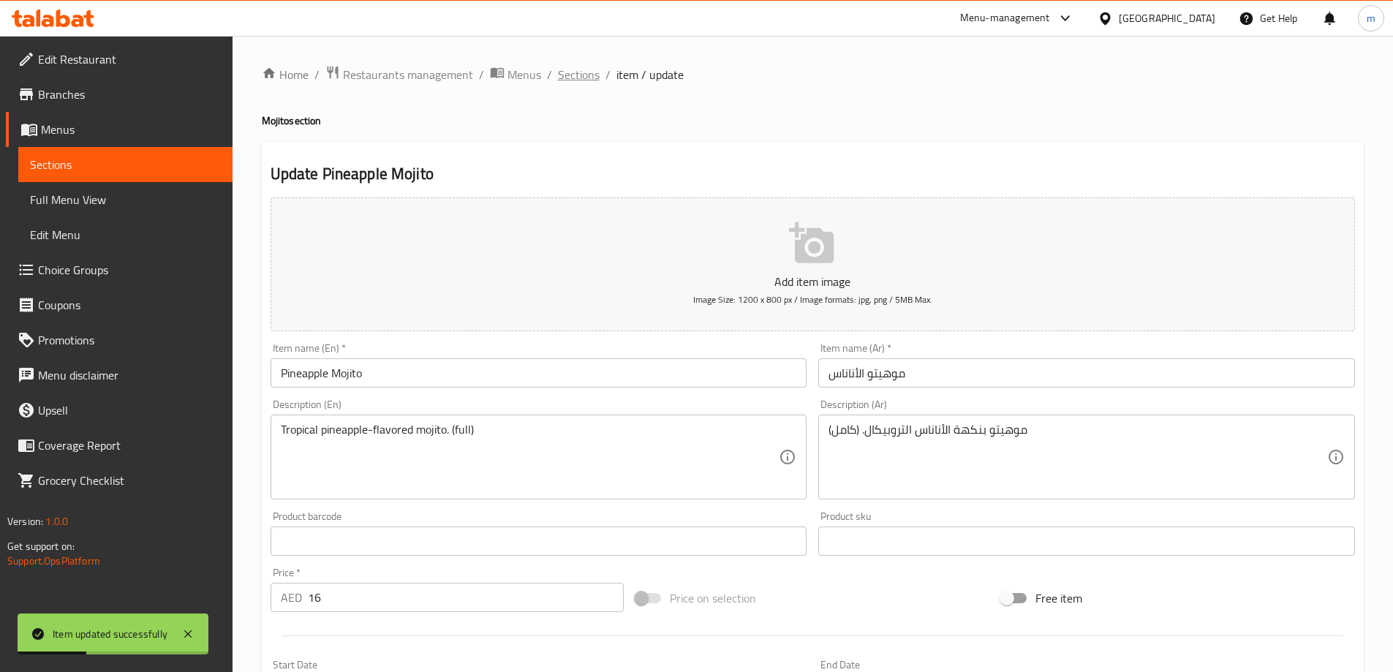
click at [581, 83] on span "Sections" at bounding box center [579, 75] width 42 height 18
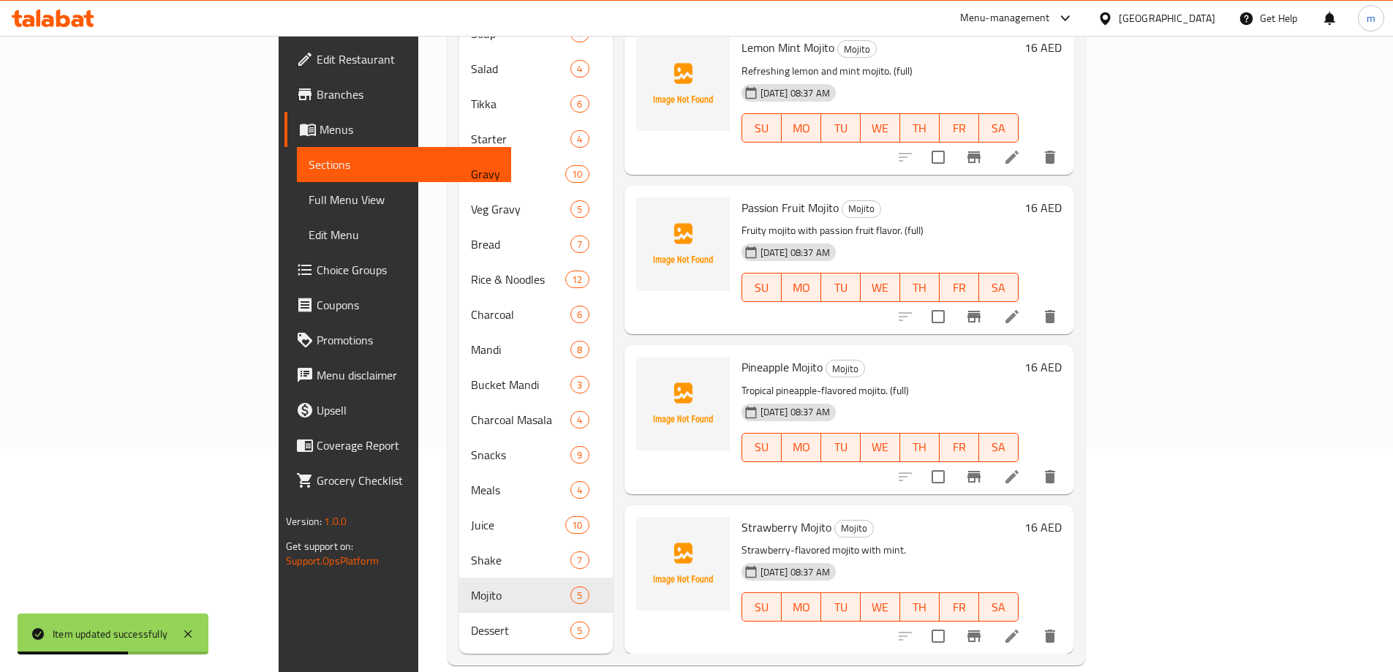
scroll to position [224, 0]
click at [1033, 622] on li at bounding box center [1012, 635] width 41 height 26
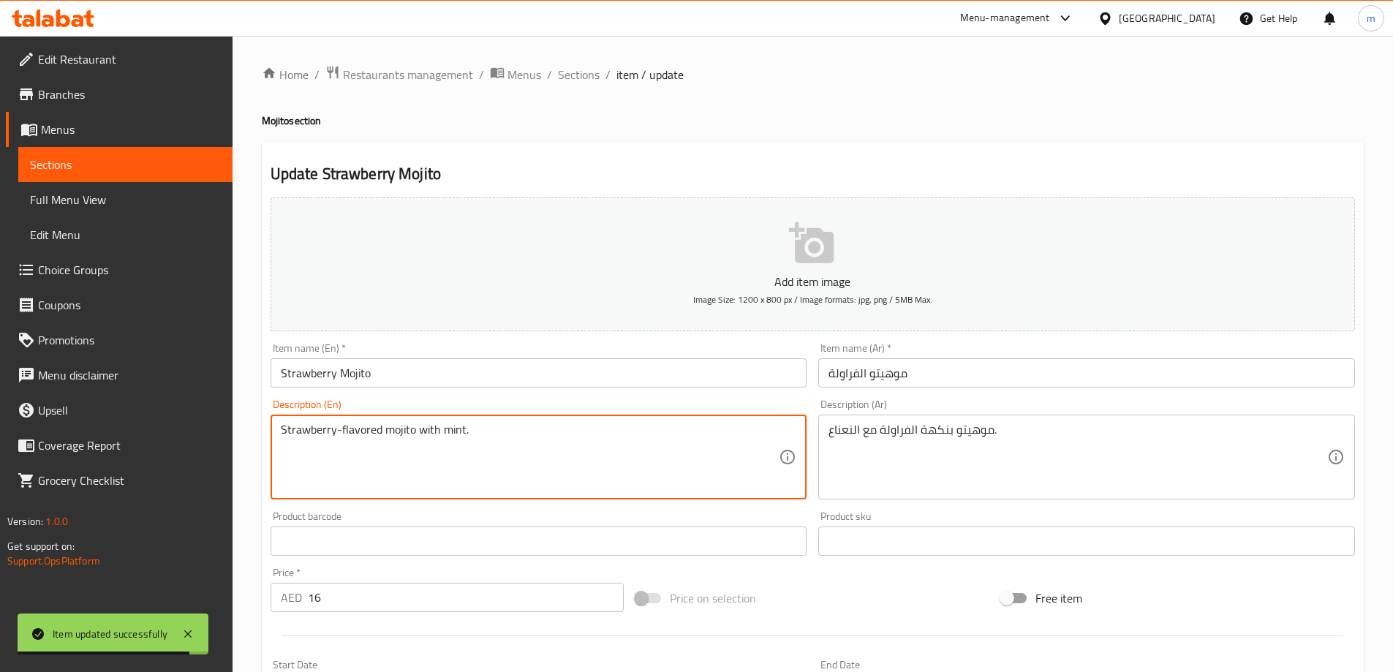
paste textarea "(full)"
type textarea "Strawberry-flavored mojito with mint. (full)"
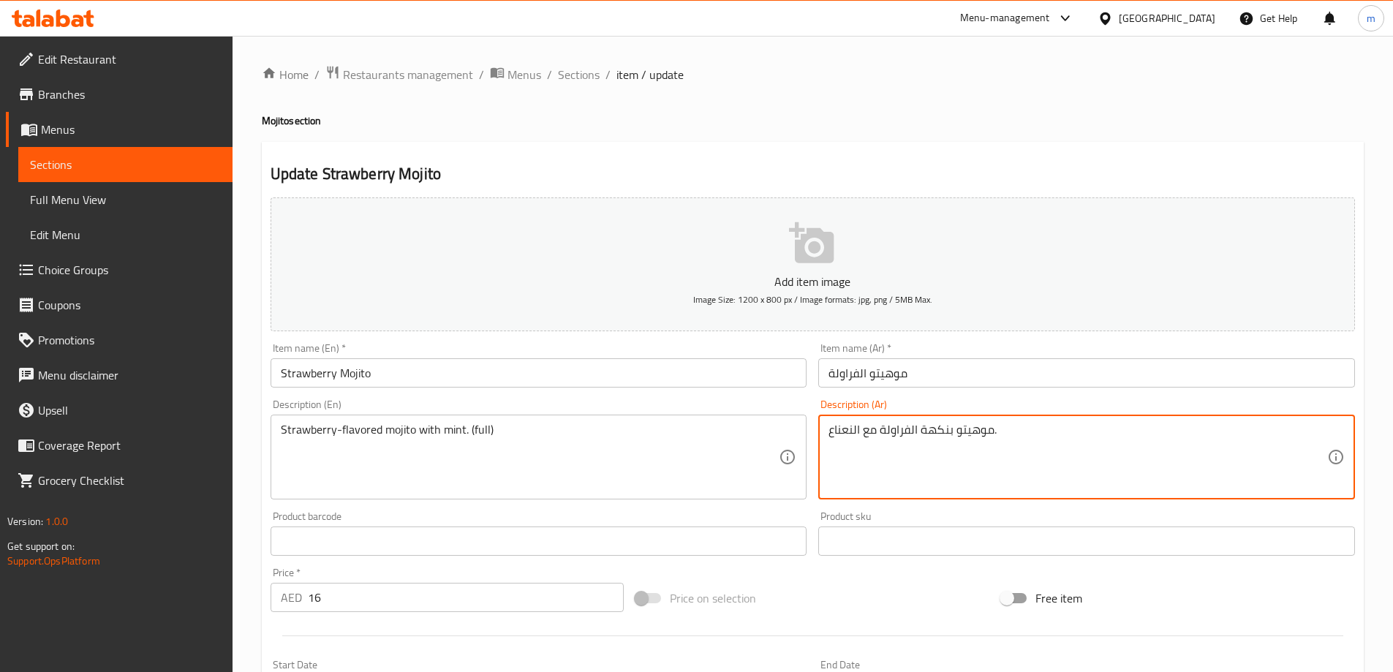
paste textarea "(كامل)"
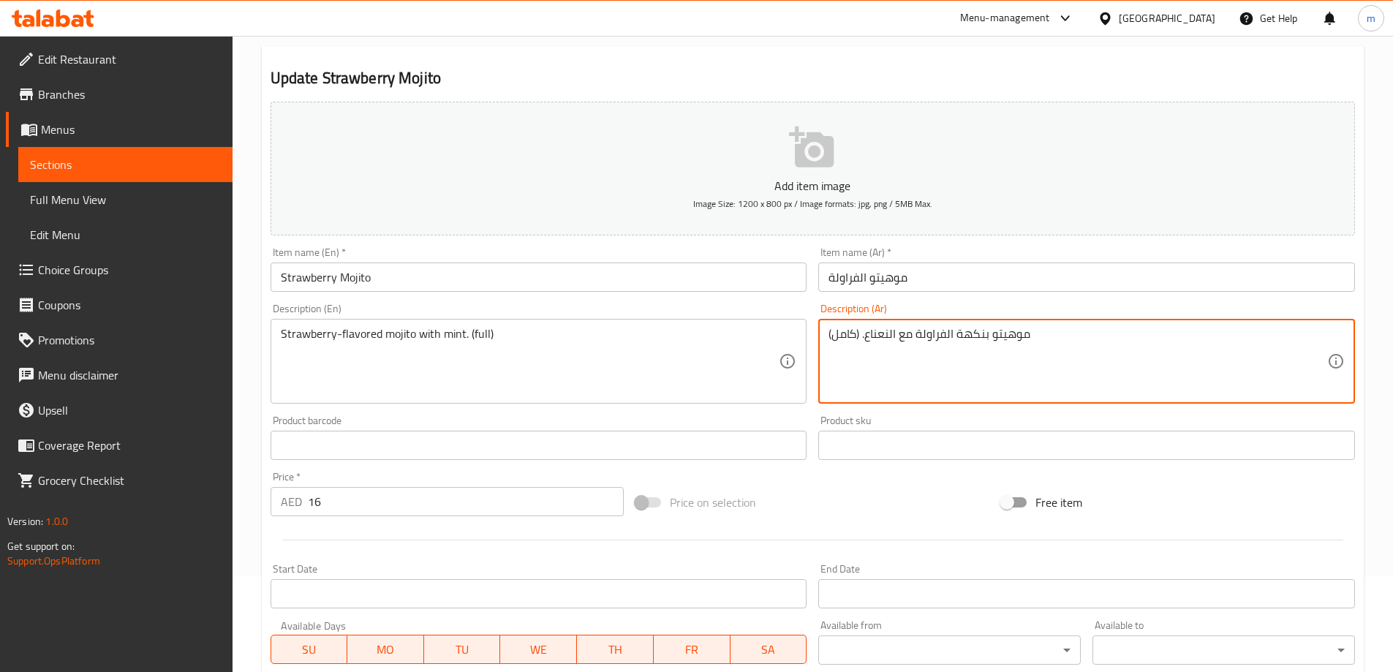
scroll to position [361, 0]
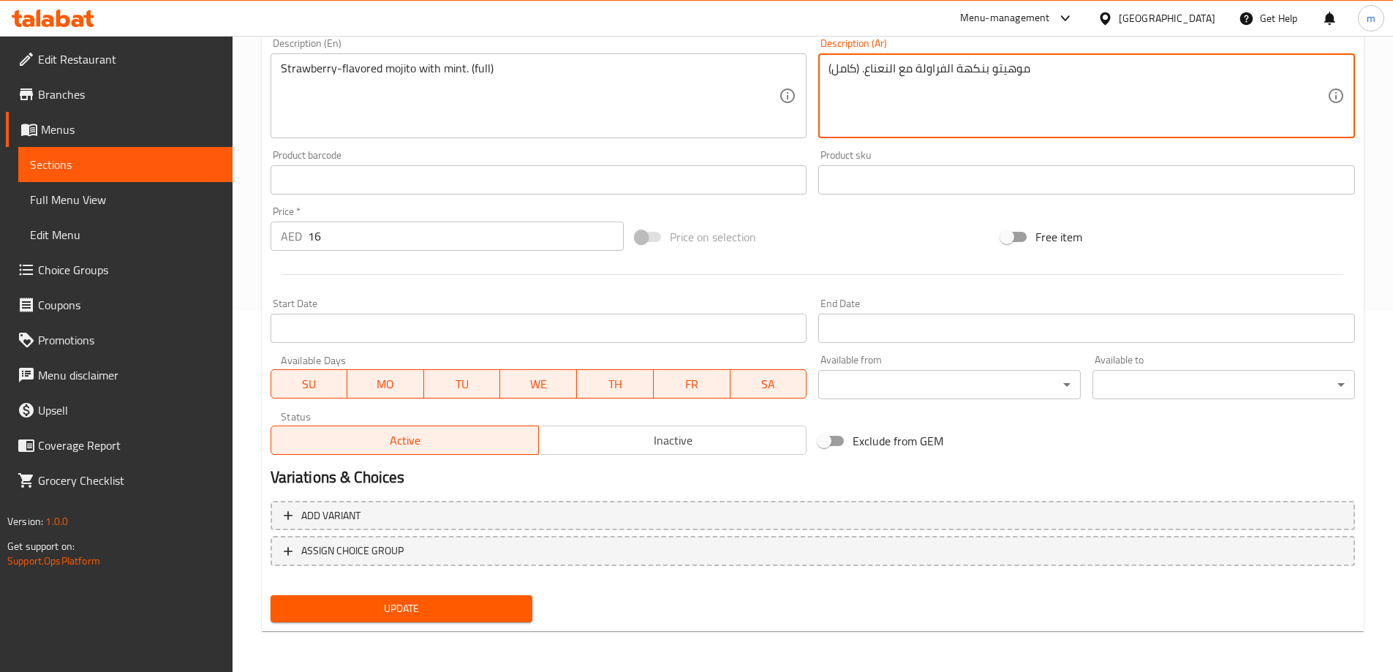
type textarea "موهيتو بنكهة الفراولة مع النعناع. (كامل)"
click at [410, 655] on div "Home / Restaurants management / Menus / Sections / item / update Mojito section…" at bounding box center [813, 174] width 1161 height 998
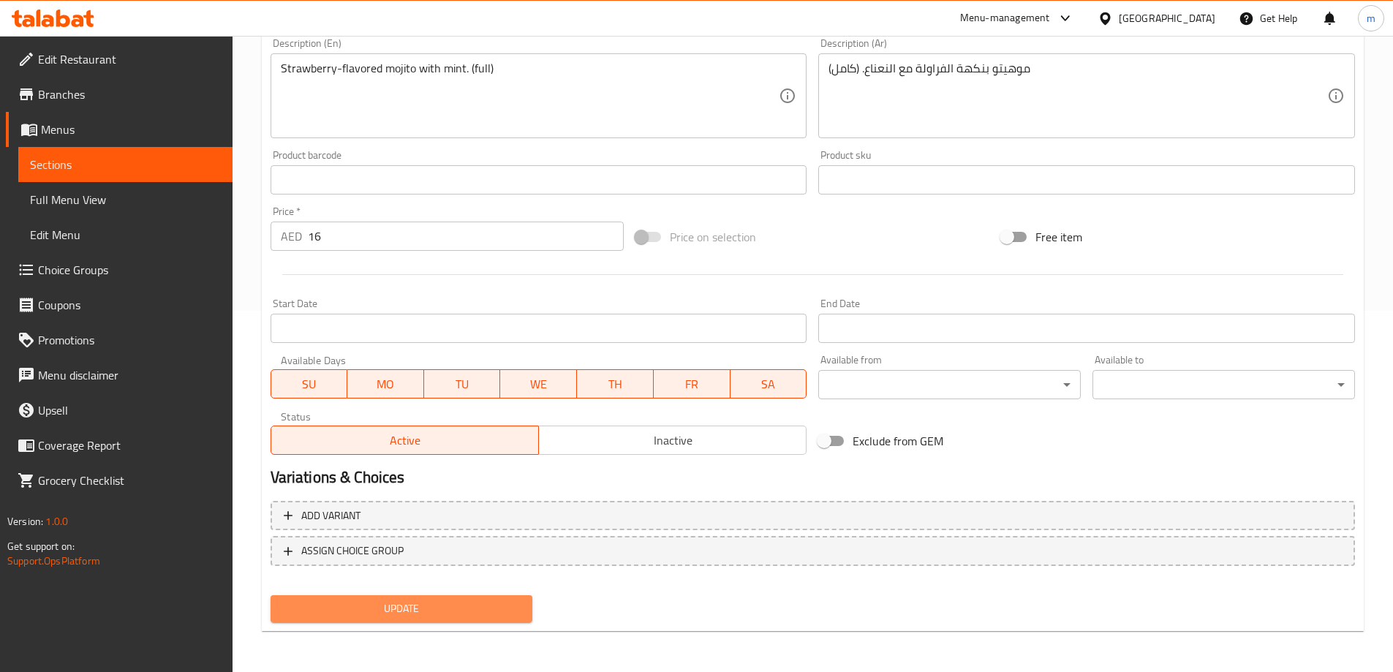
click at [422, 603] on span "Update" at bounding box center [401, 609] width 239 height 18
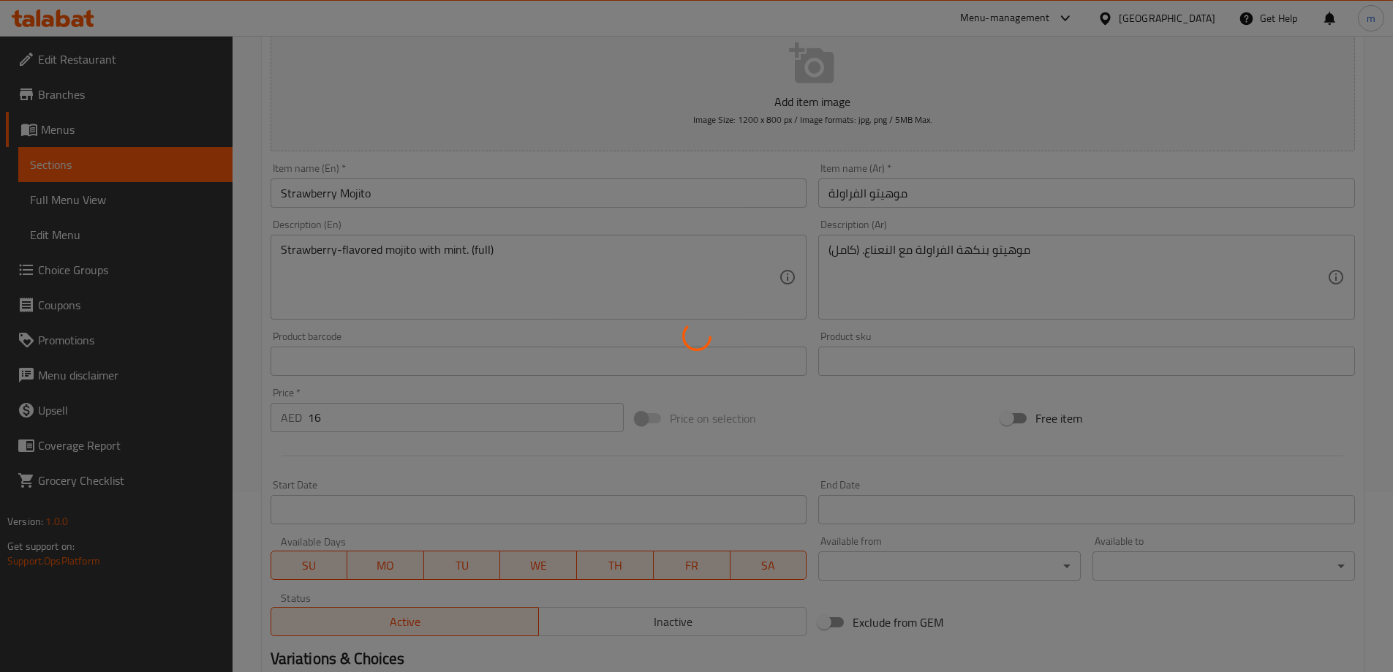
scroll to position [0, 0]
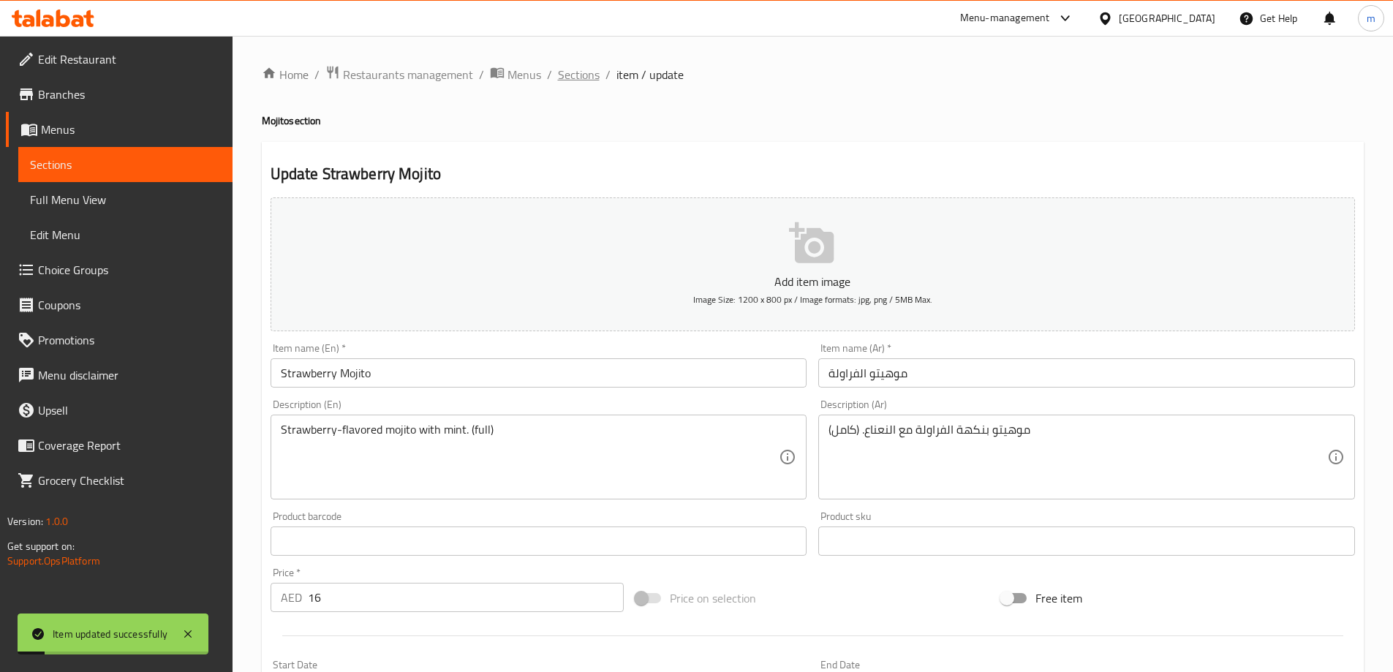
click at [565, 83] on span "Sections" at bounding box center [579, 75] width 42 height 18
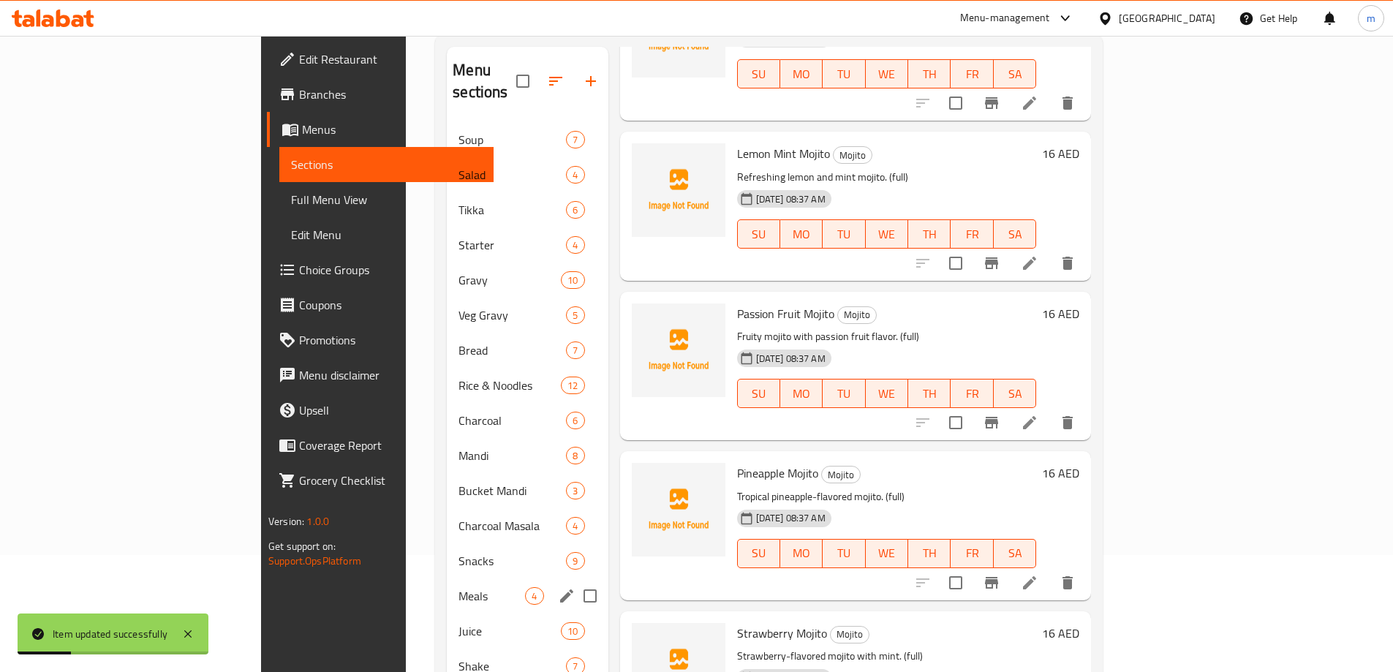
scroll to position [224, 0]
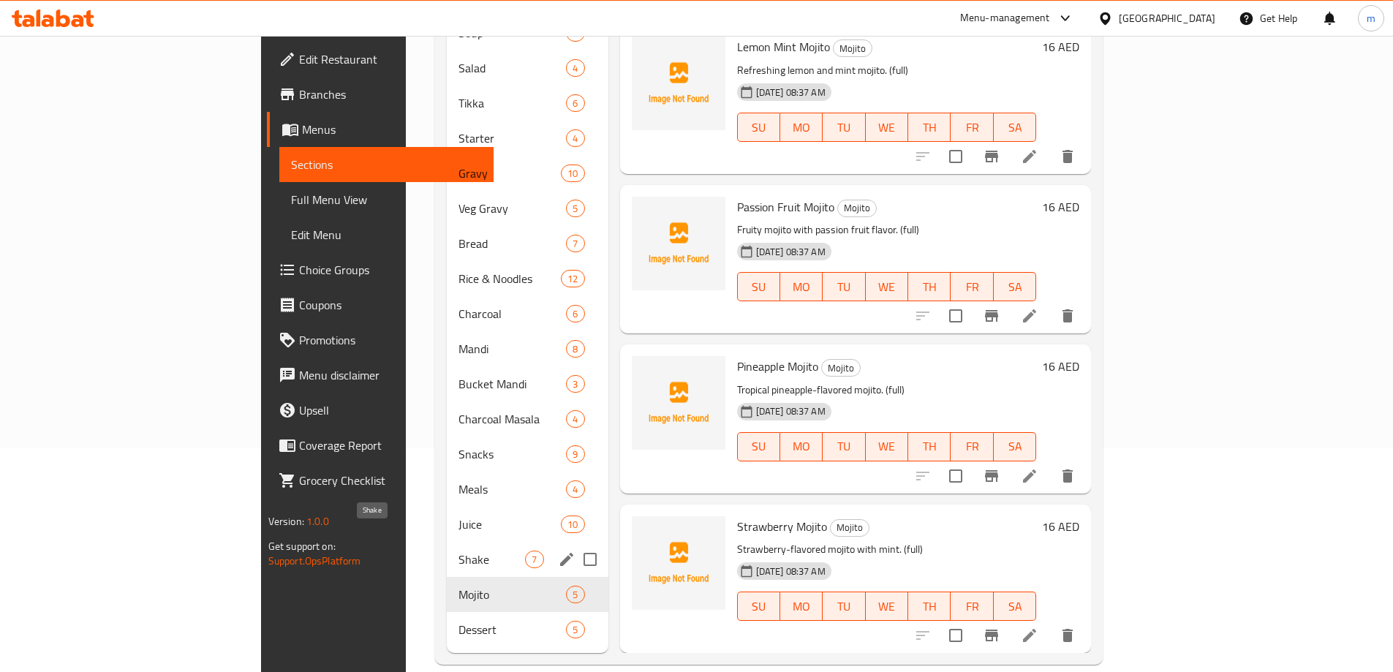
click at [459, 551] on span "Shake" at bounding box center [492, 560] width 67 height 18
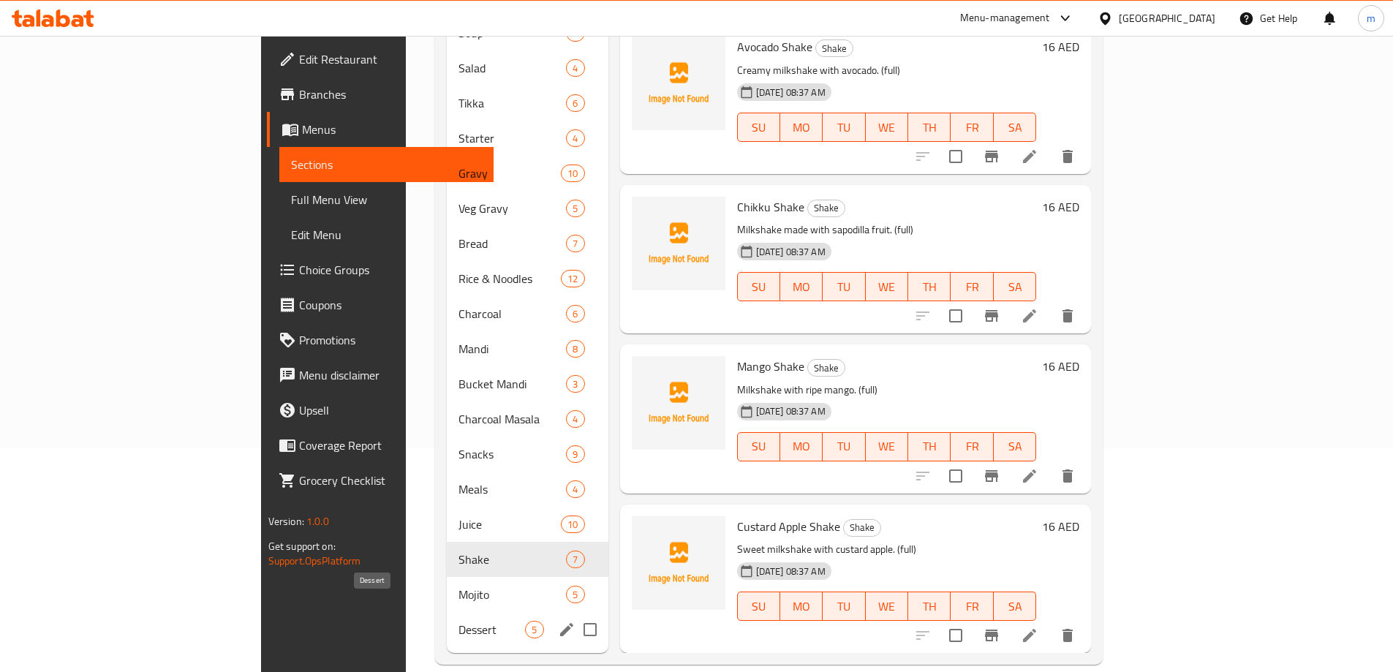
click at [459, 621] on span "Dessert" at bounding box center [492, 630] width 67 height 18
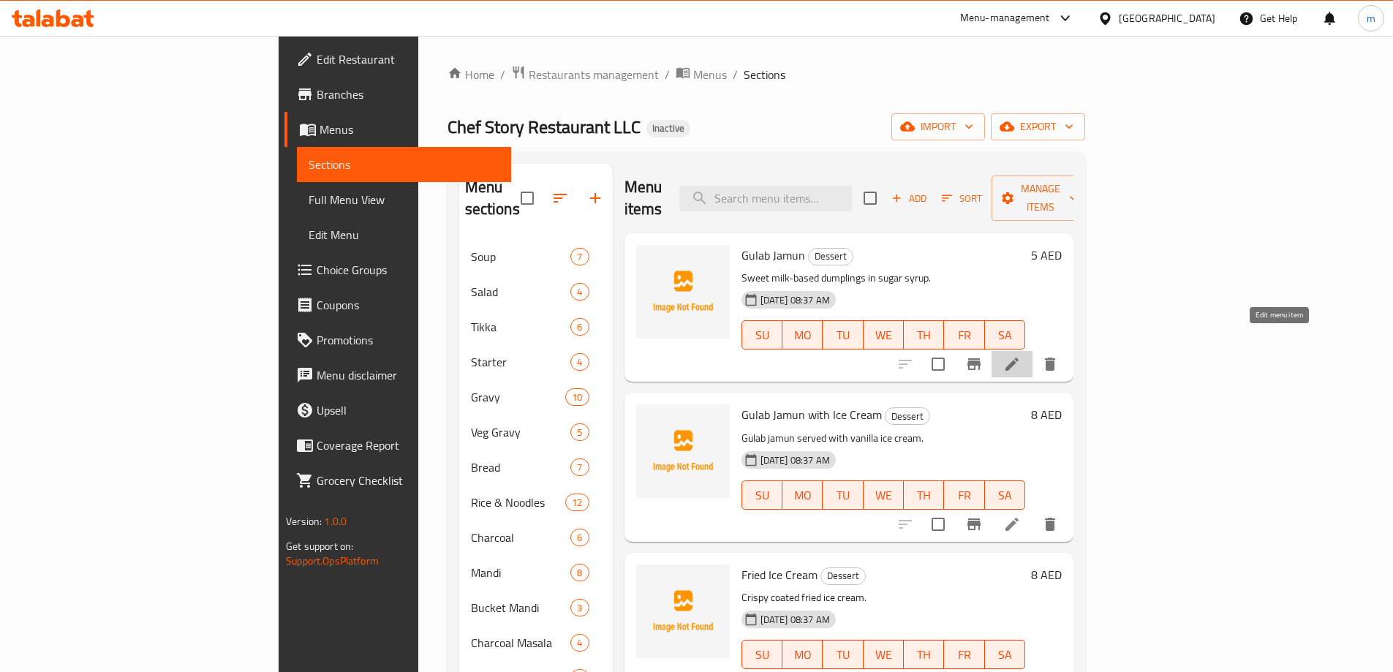
click at [1021, 355] on icon at bounding box center [1012, 364] width 18 height 18
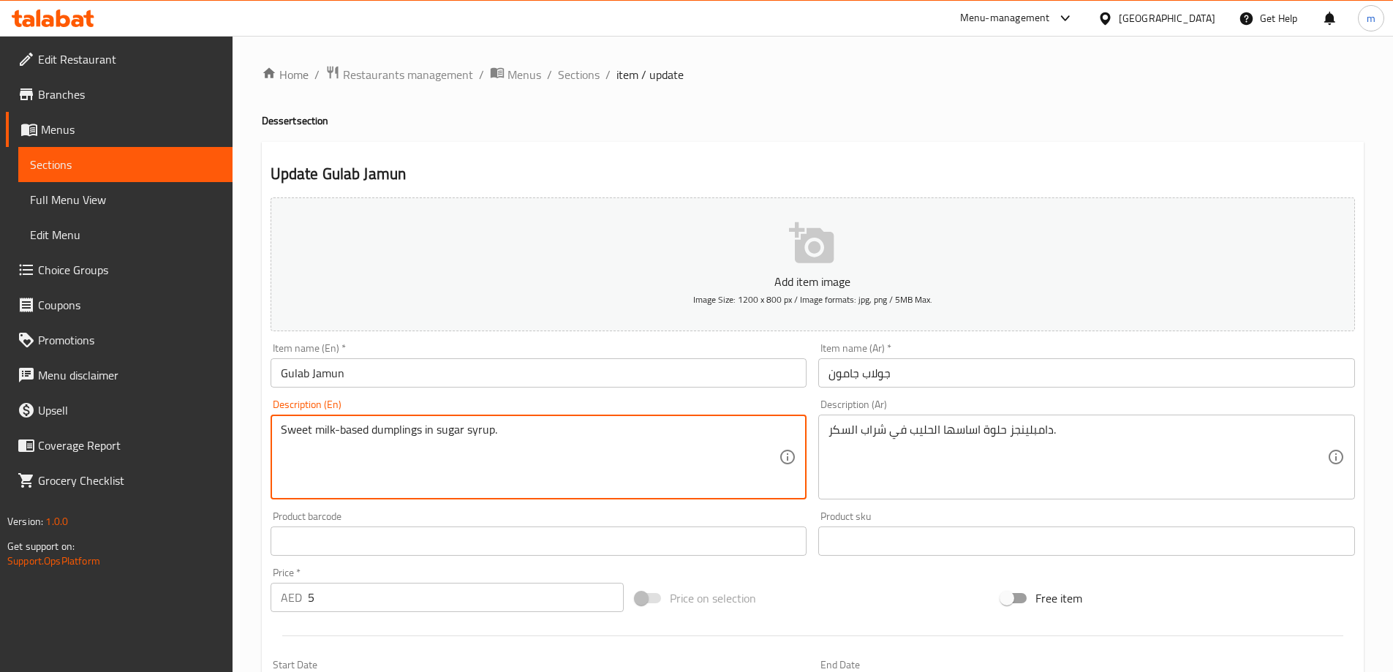
paste textarea "(full)"
type textarea "Sweet milk-based dumplings in sugar syrup. (full)"
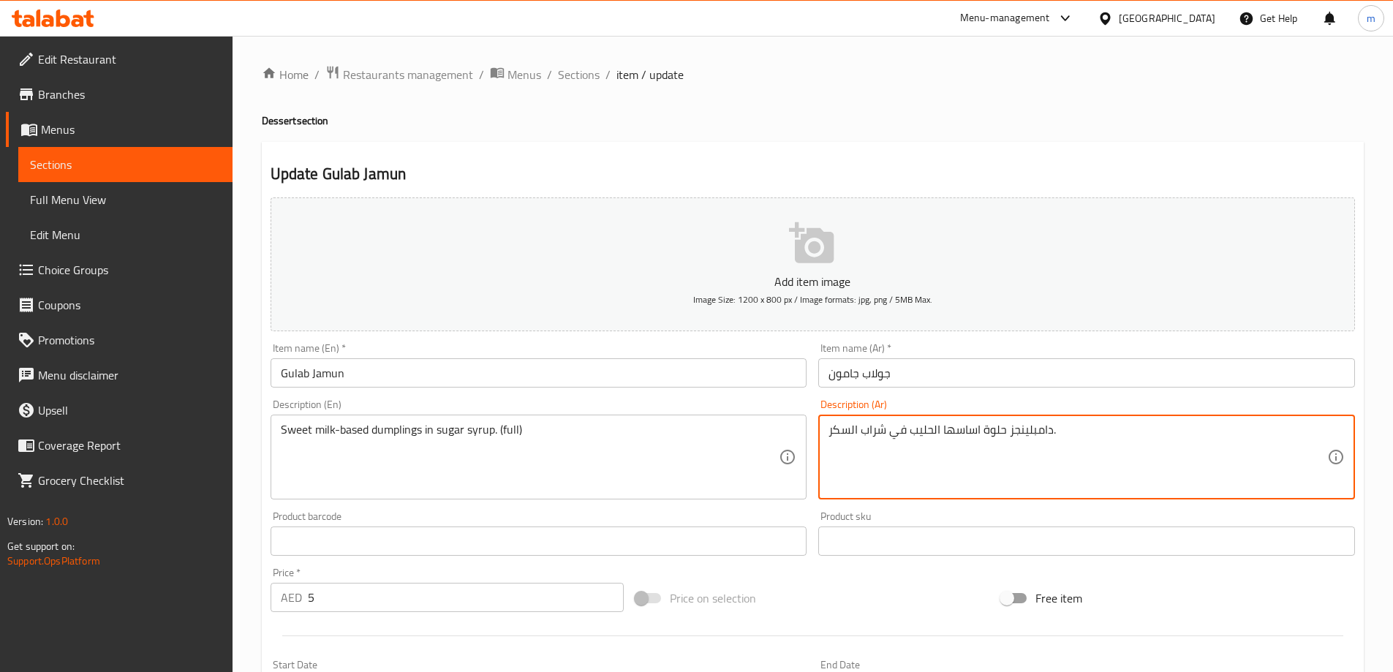
paste textarea "(كامل)"
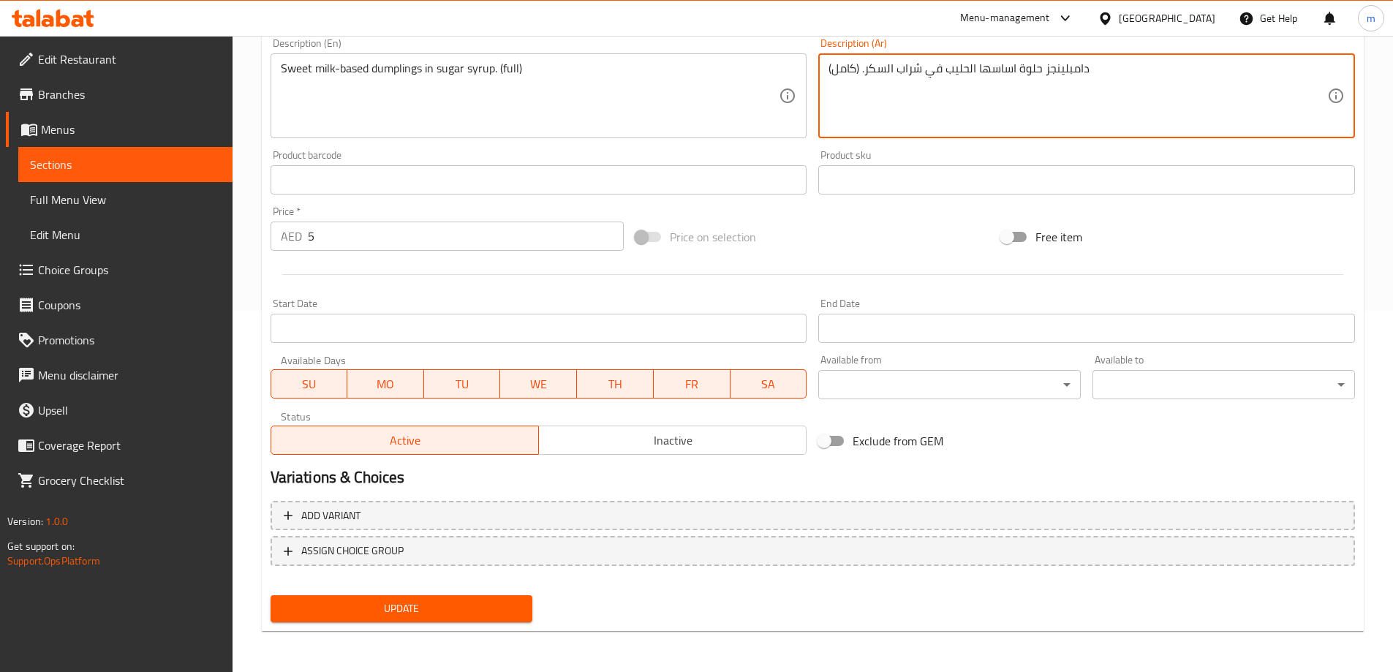
type textarea "دامبلينجز حلوة اساسها الحليب في شراب السكر. (كامل)"
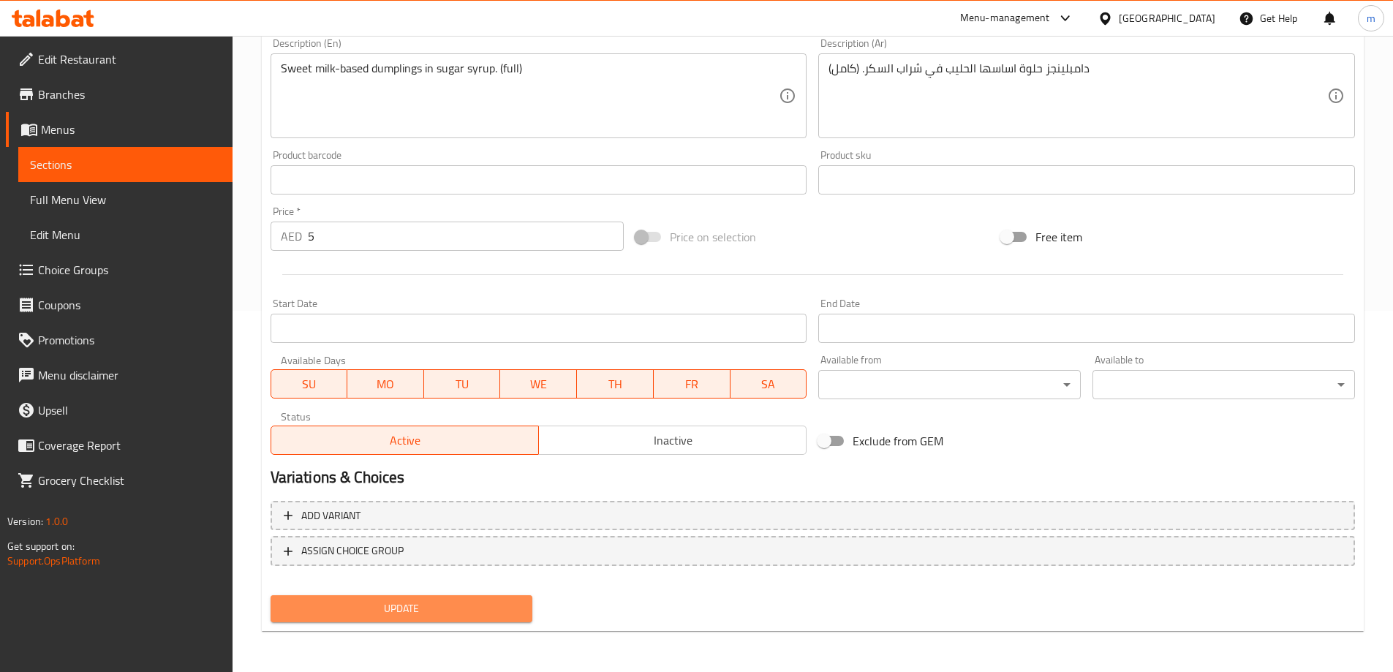
click at [427, 618] on span "Update" at bounding box center [401, 609] width 239 height 18
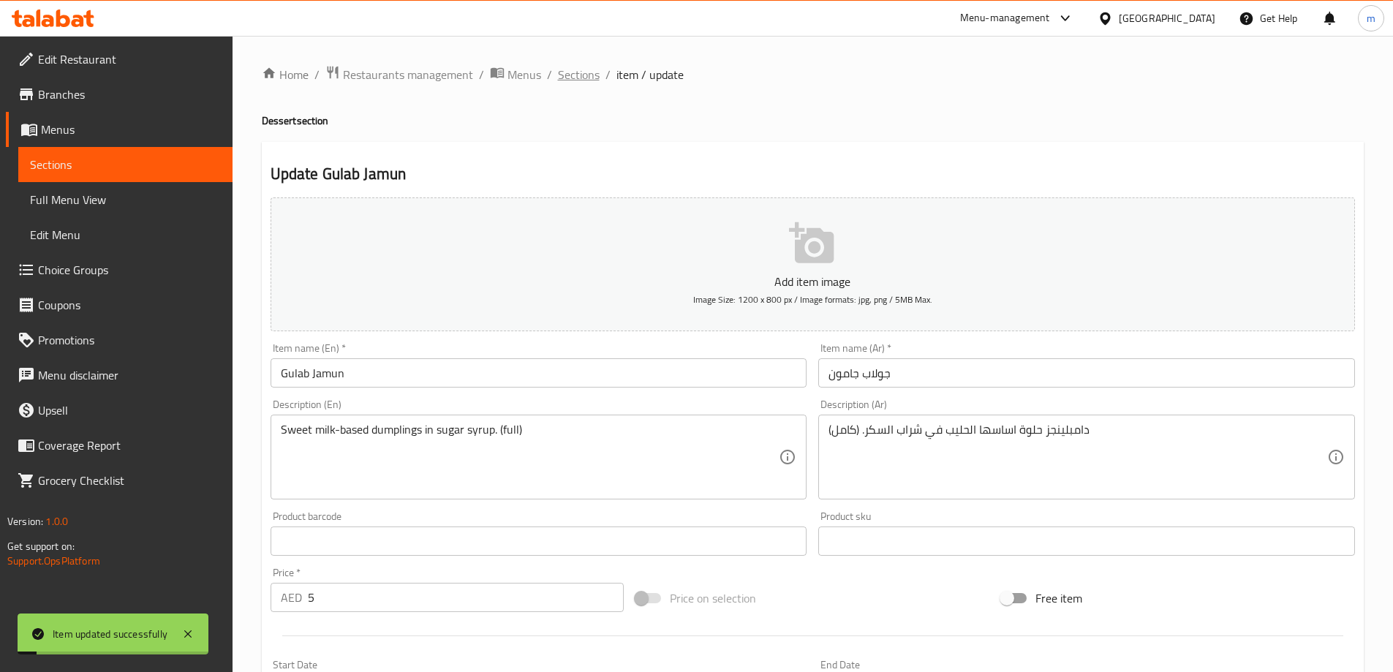
click at [574, 75] on span "Sections" at bounding box center [579, 75] width 42 height 18
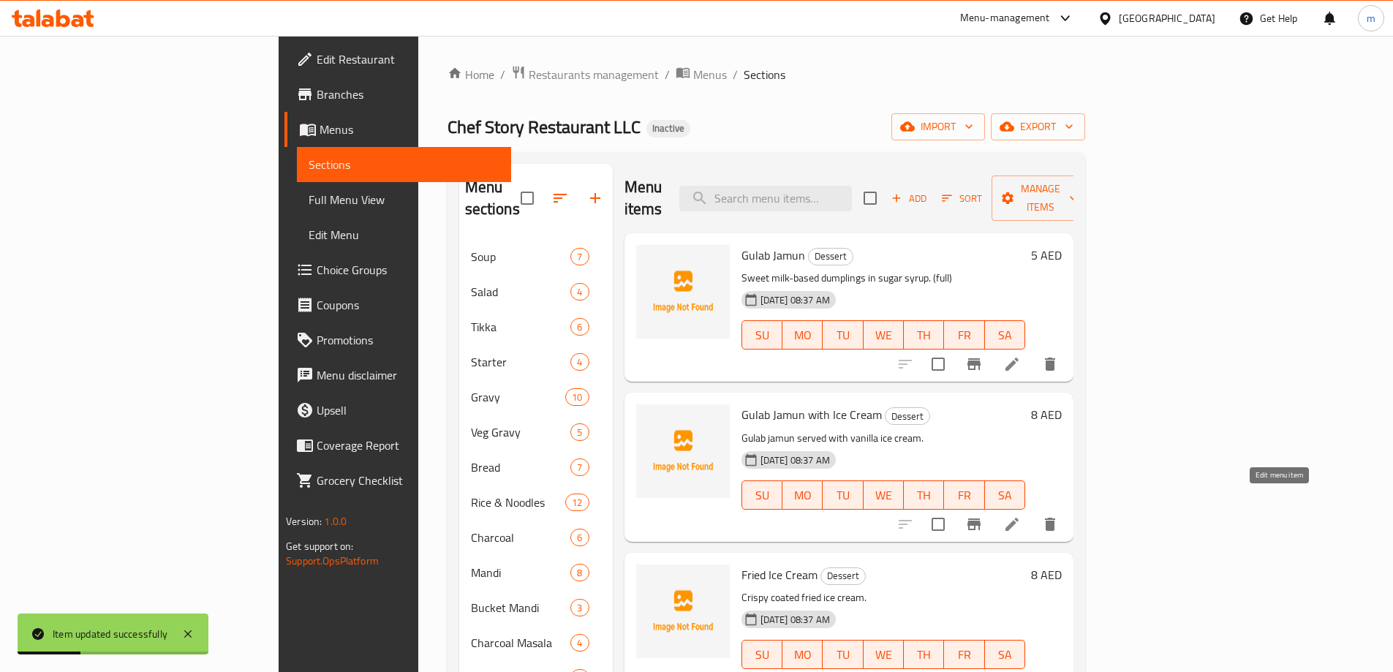
click at [1021, 516] on icon at bounding box center [1012, 525] width 18 height 18
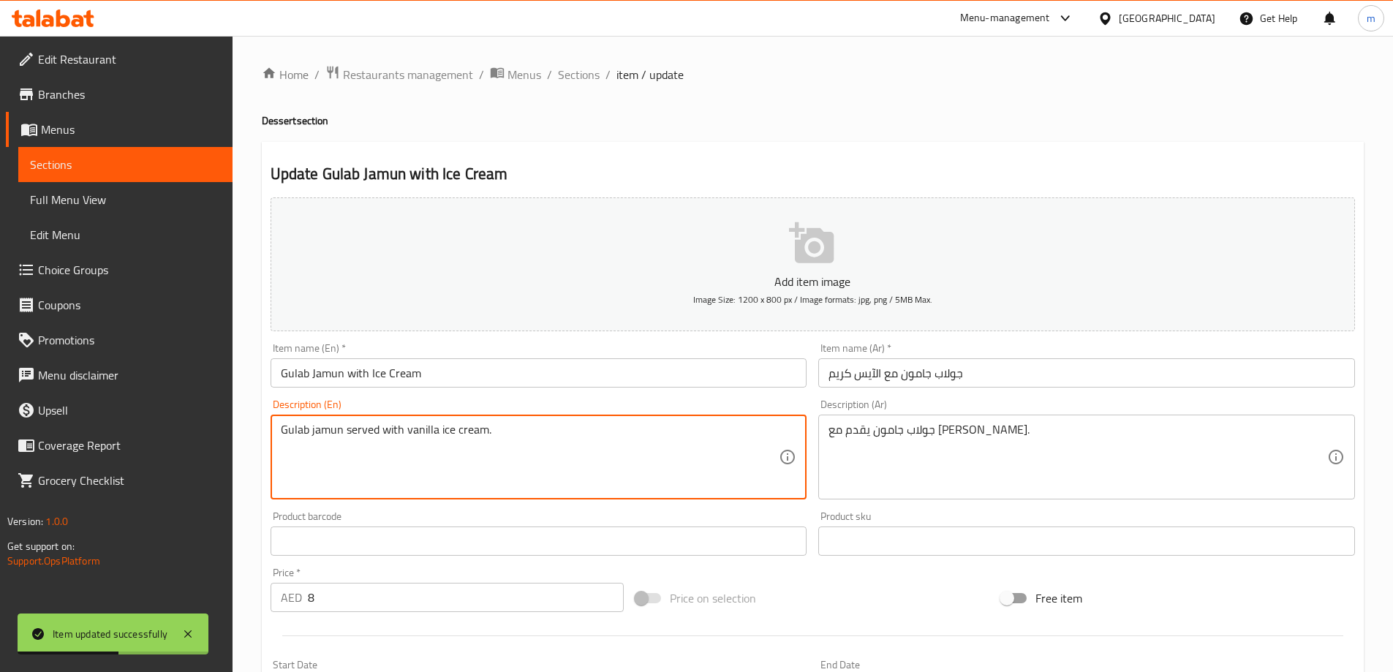
paste textarea "(full)"
type textarea "Gulab jamun served with vanilla ice cream. (full)"
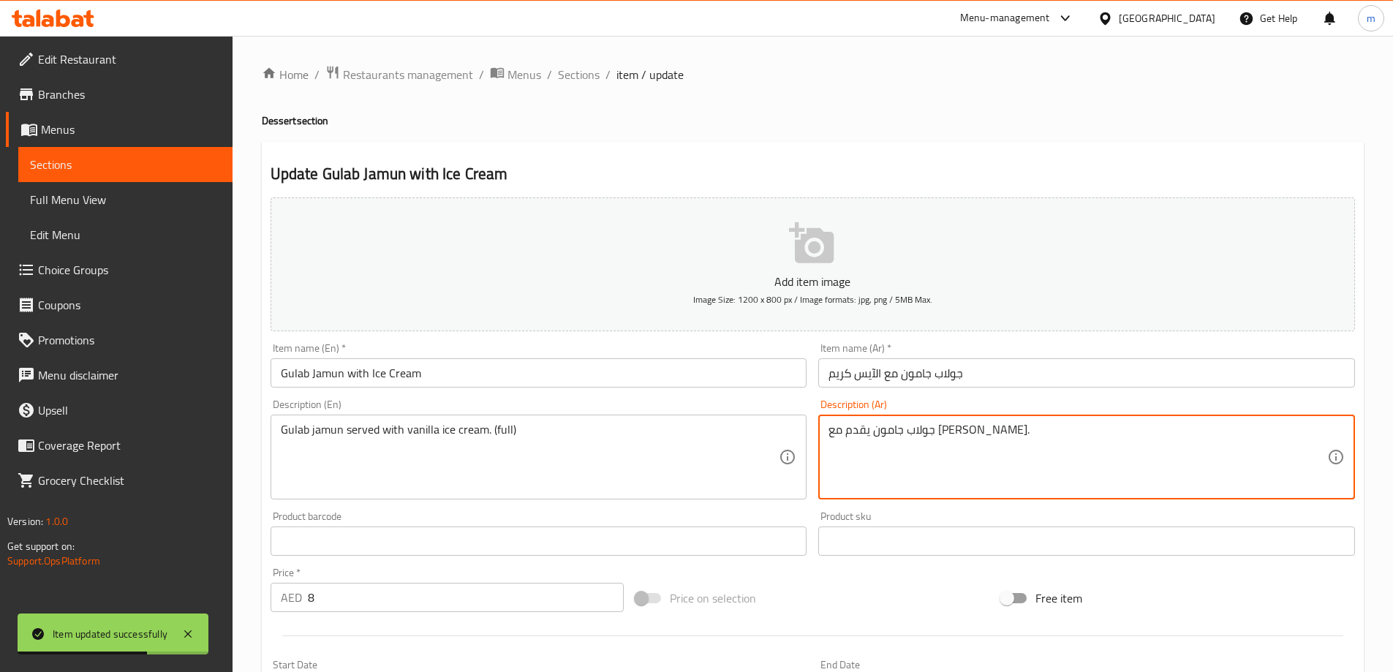
paste textarea "(كامل)"
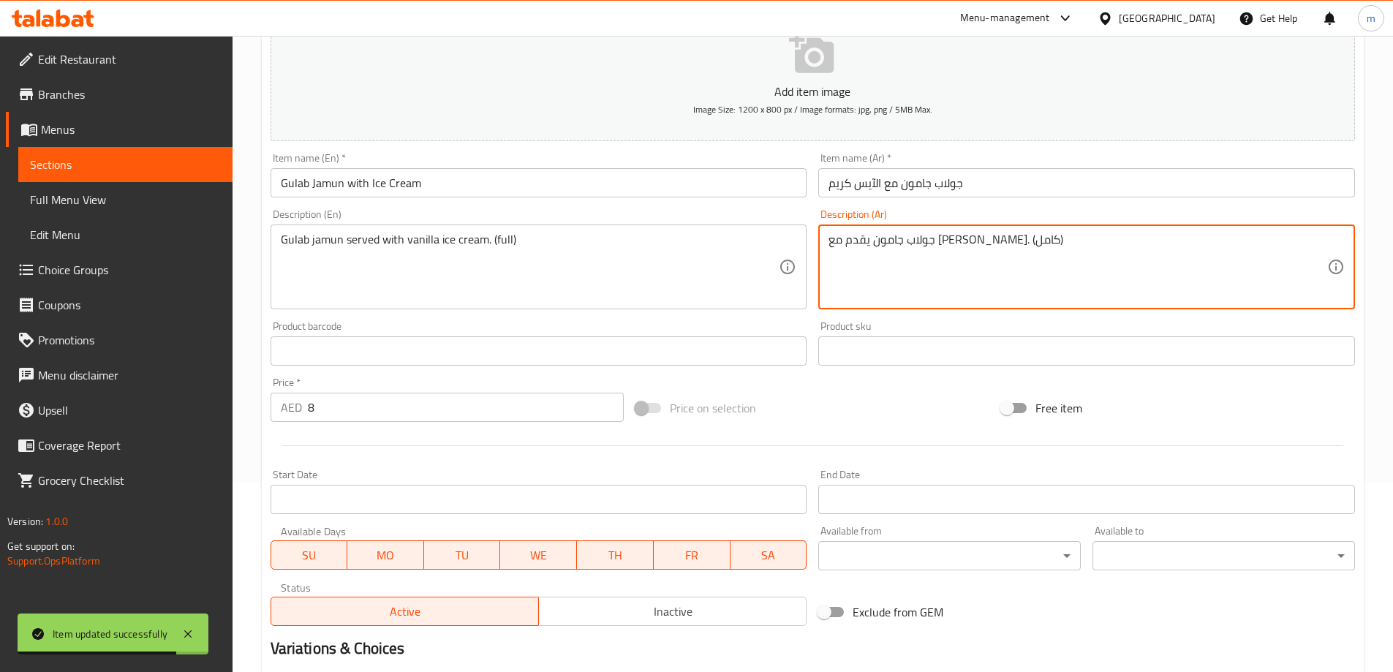
scroll to position [361, 0]
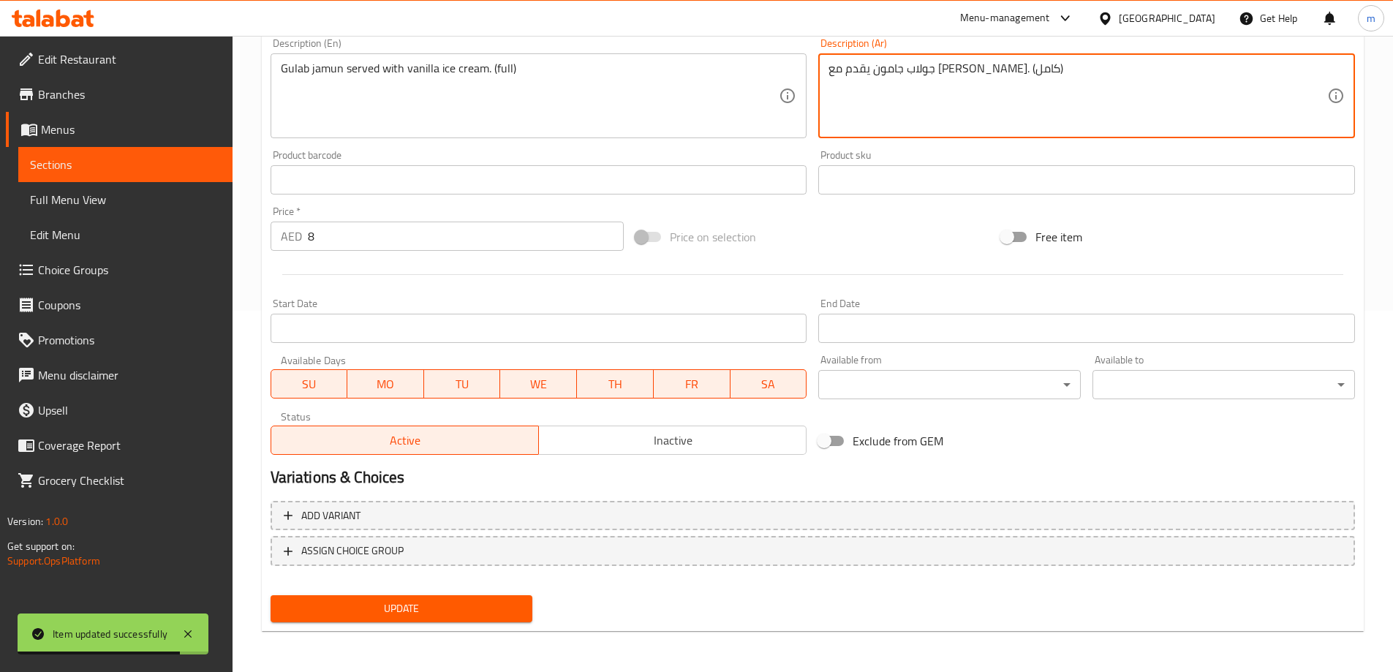
type textarea "جولاب جامون يقدم مع آيس كريم الفانيليا. (كامل)"
click at [429, 623] on div "Update" at bounding box center [402, 608] width 274 height 39
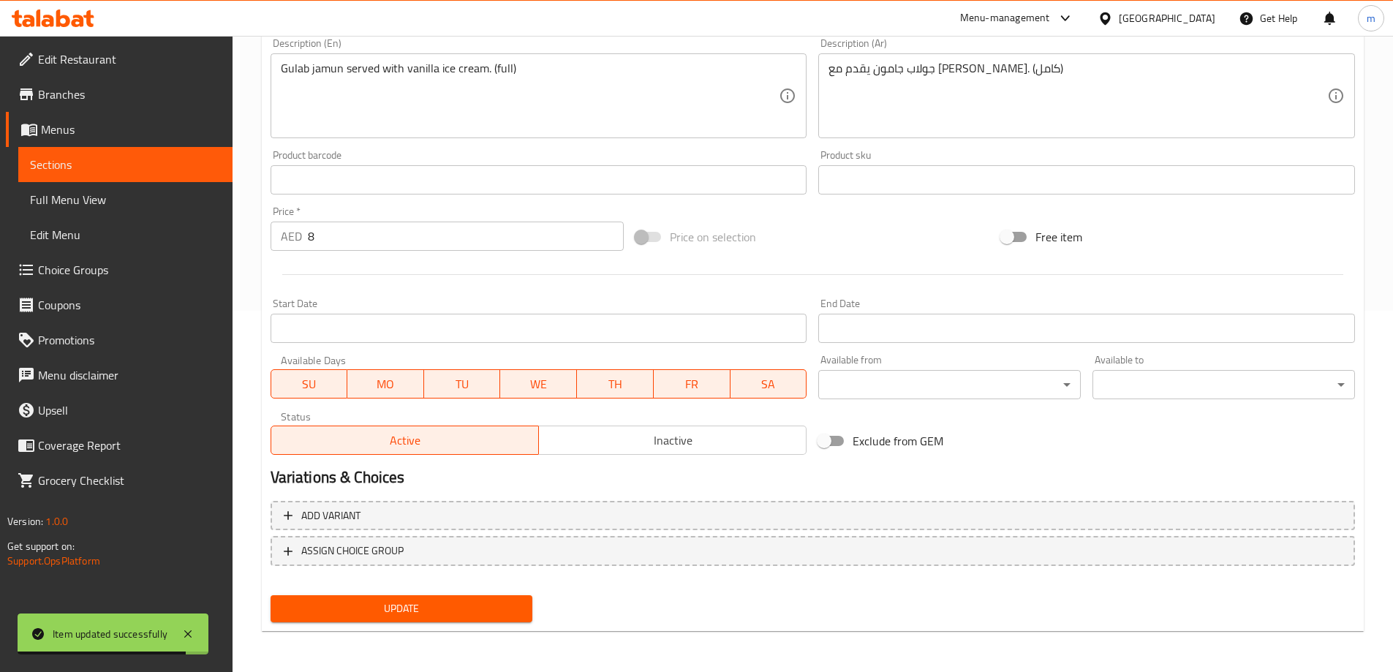
click at [429, 623] on div "Update" at bounding box center [402, 608] width 274 height 39
click at [432, 608] on span "Update" at bounding box center [401, 609] width 239 height 18
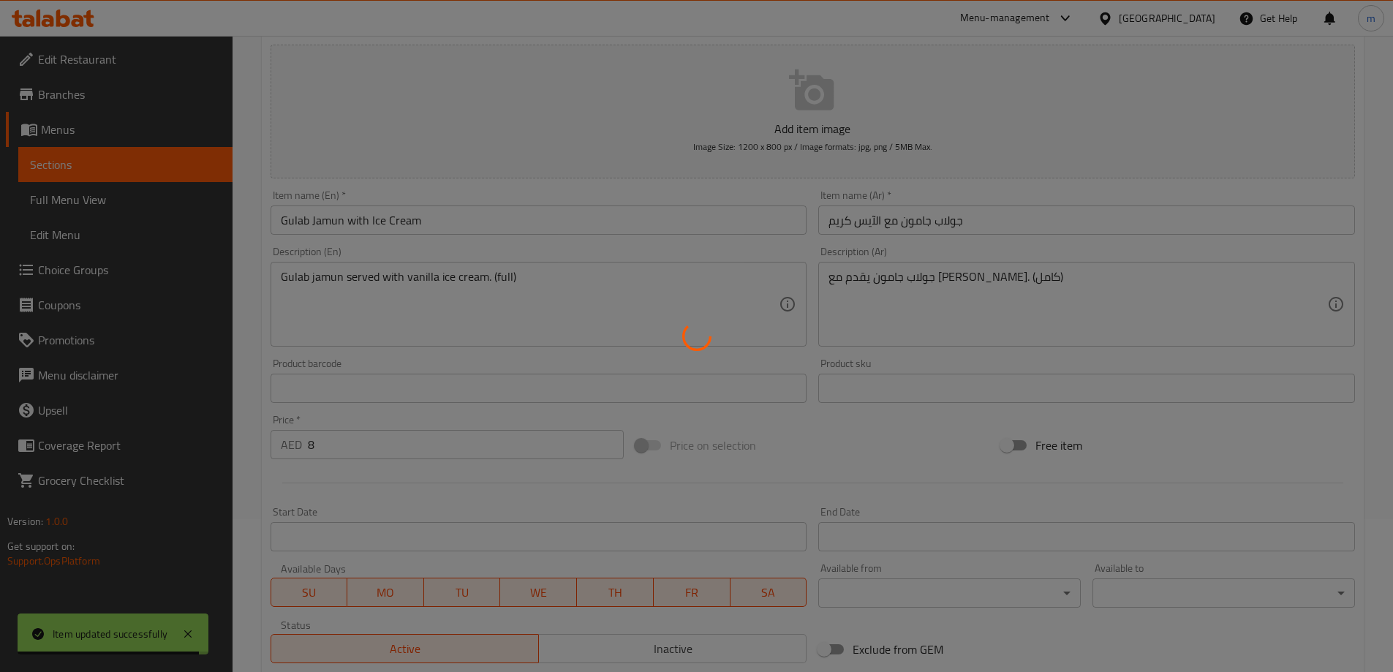
scroll to position [0, 0]
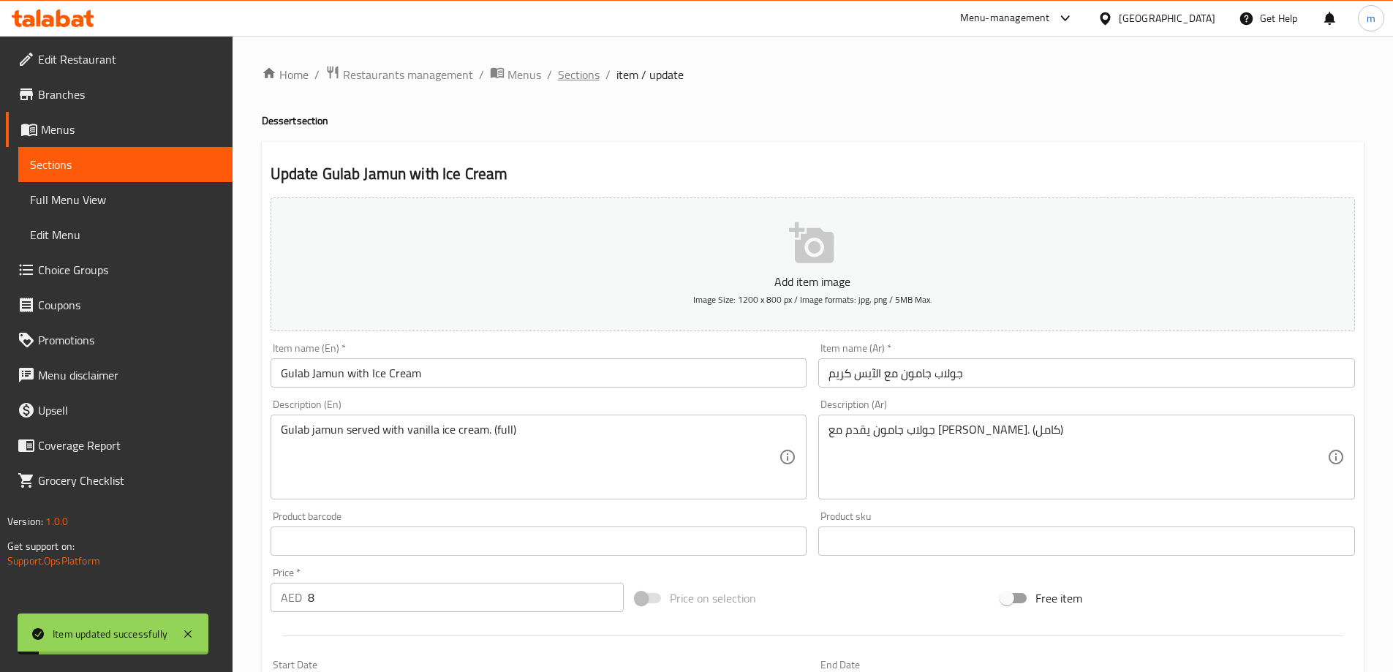
click at [578, 72] on span "Sections" at bounding box center [579, 75] width 42 height 18
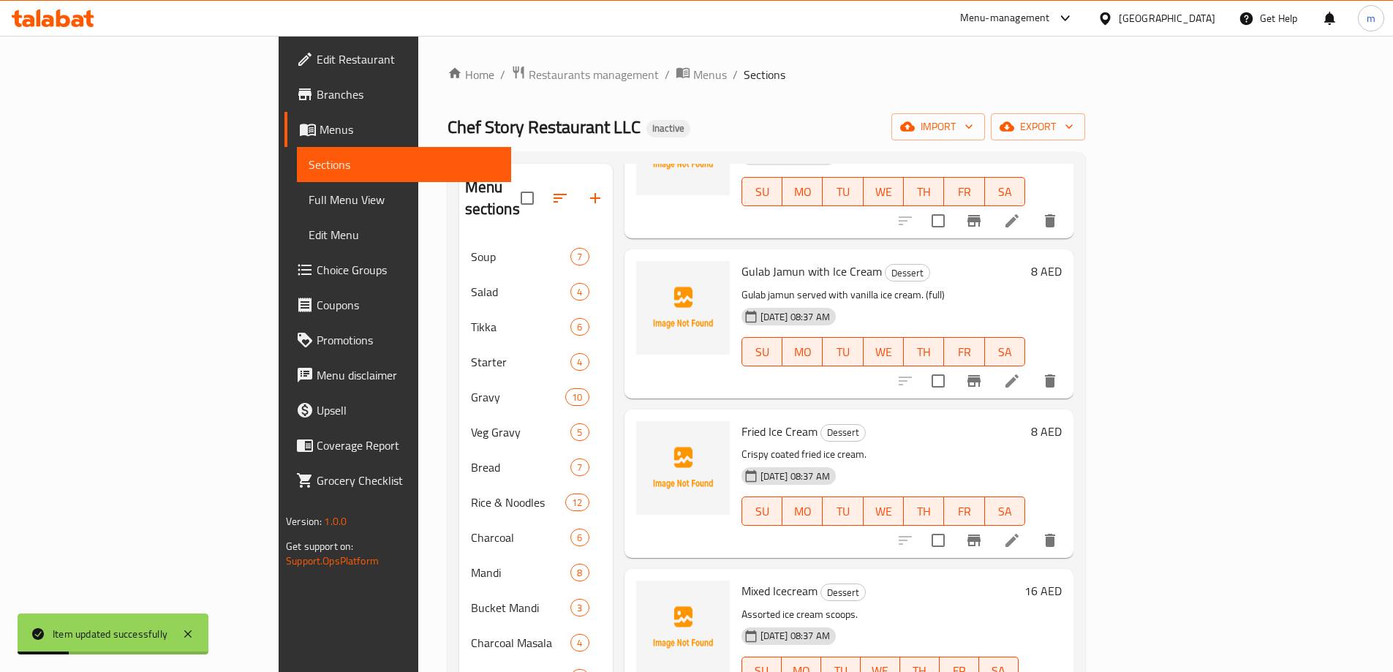
scroll to position [144, 0]
click at [1033, 527] on li at bounding box center [1012, 540] width 41 height 26
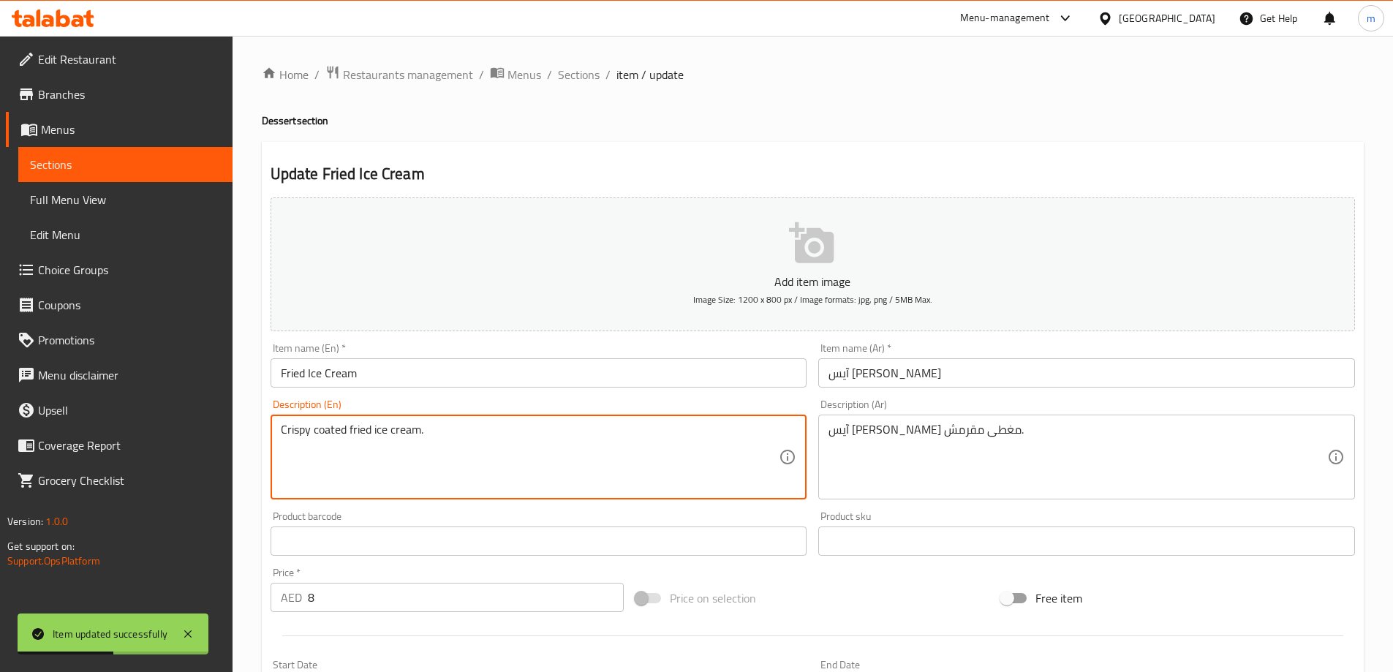
paste textarea "(full)"
type textarea "Crispy coated fried ice cream. (full)"
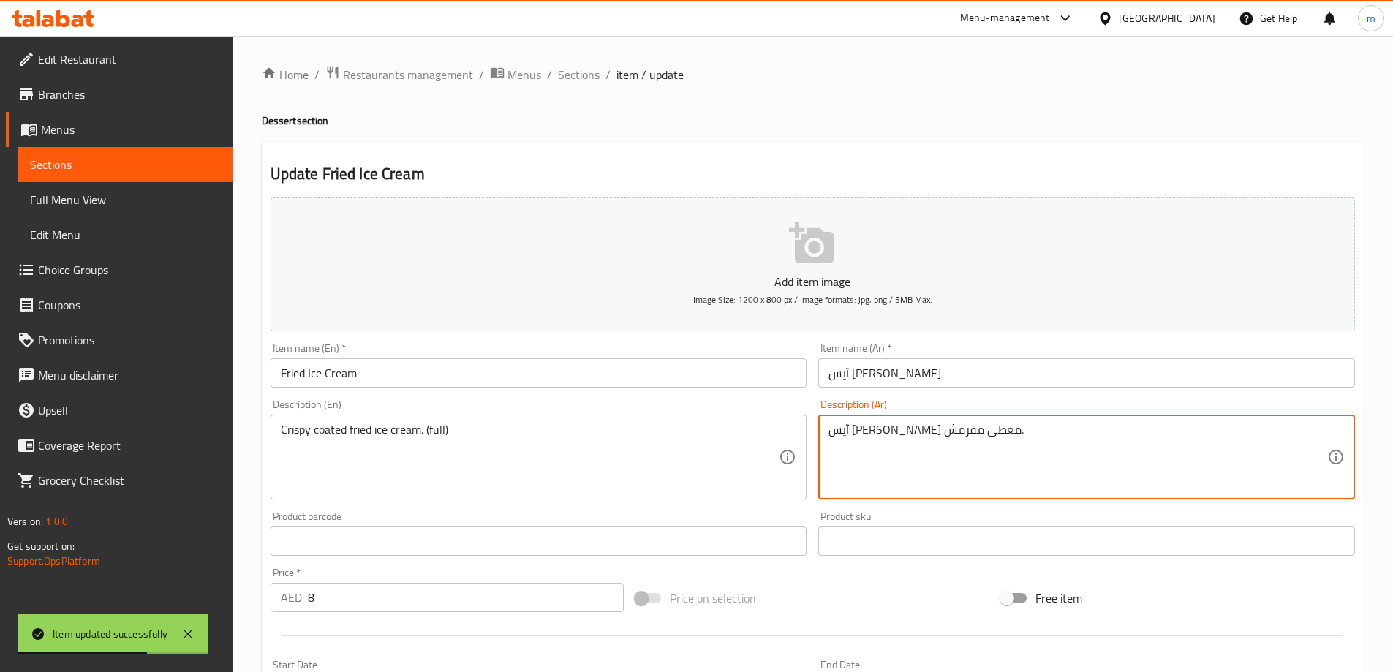
paste textarea "(كامل)"
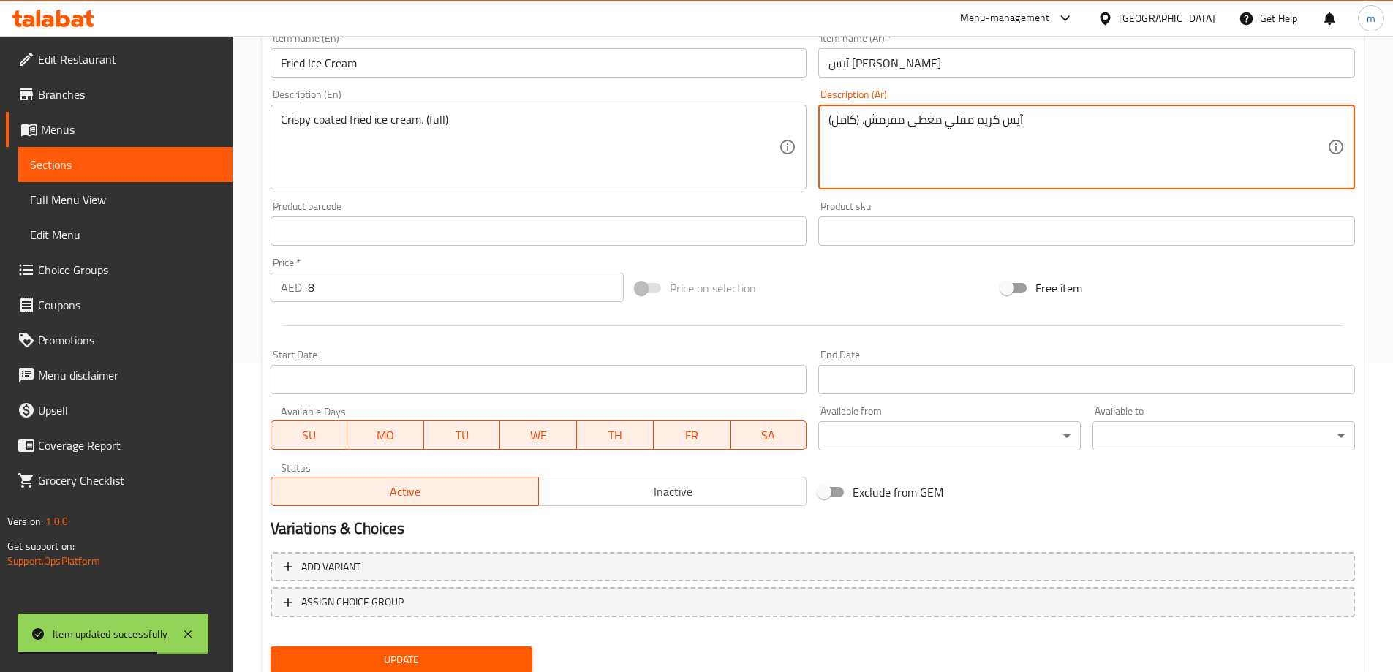
scroll to position [361, 0]
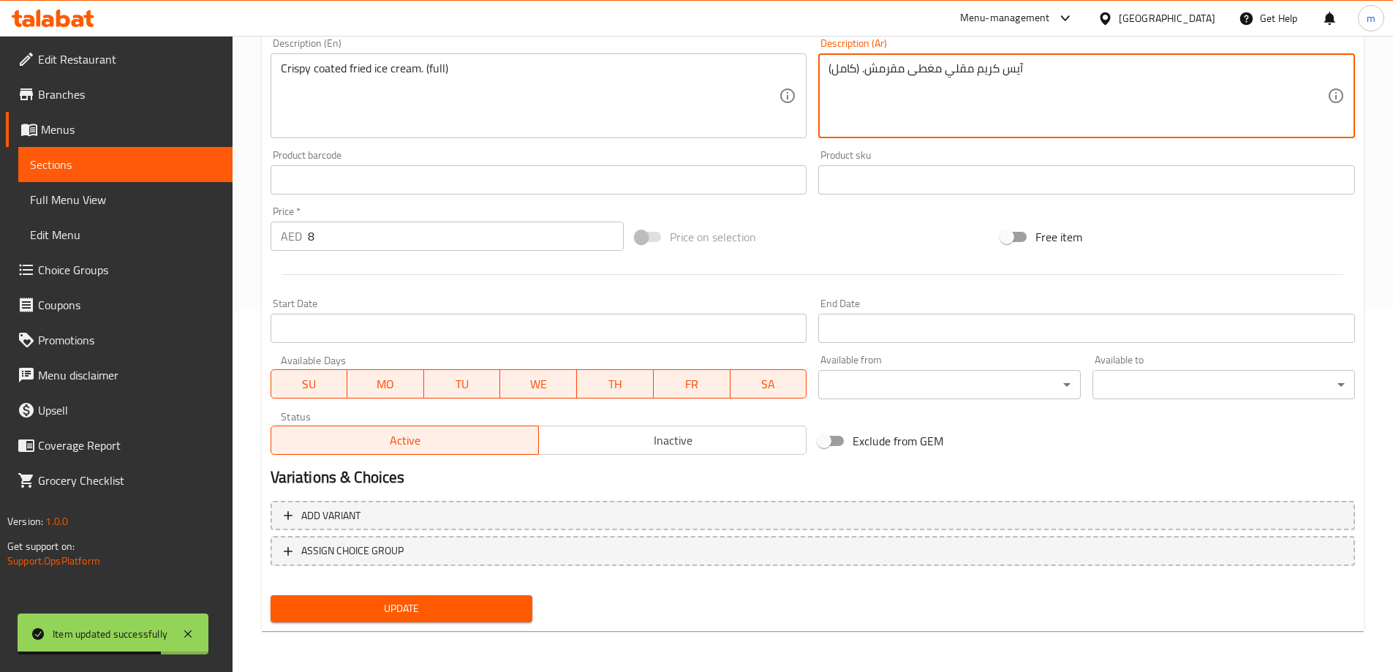
type textarea "آيس كريم مقلي مغطى مقرمش. (كامل)"
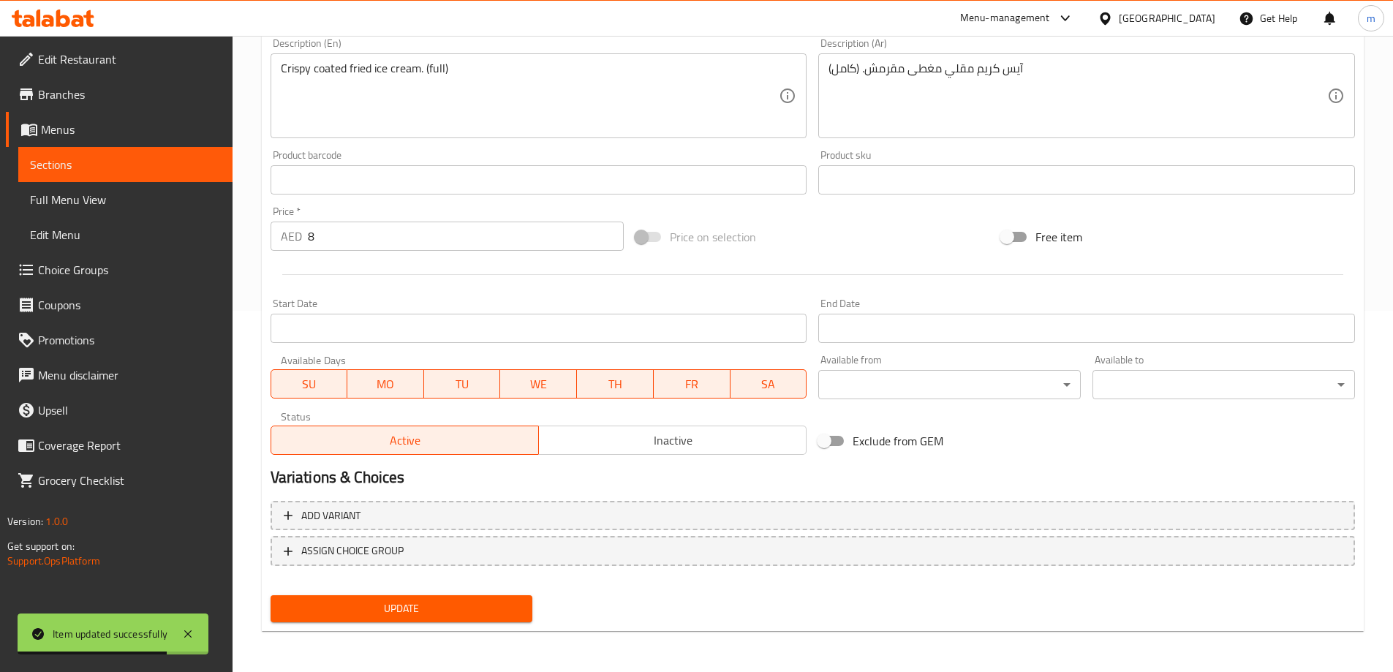
click at [458, 594] on div "Update" at bounding box center [402, 608] width 274 height 39
click at [437, 618] on span "Update" at bounding box center [401, 609] width 239 height 18
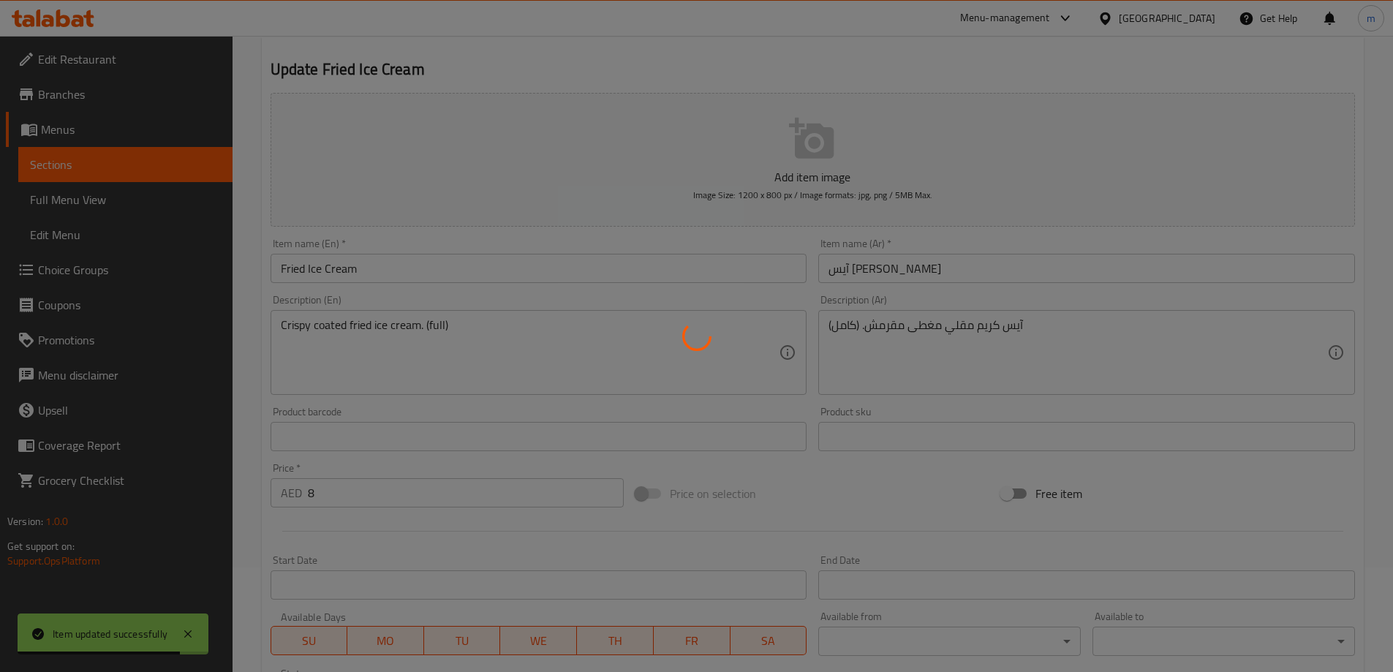
scroll to position [0, 0]
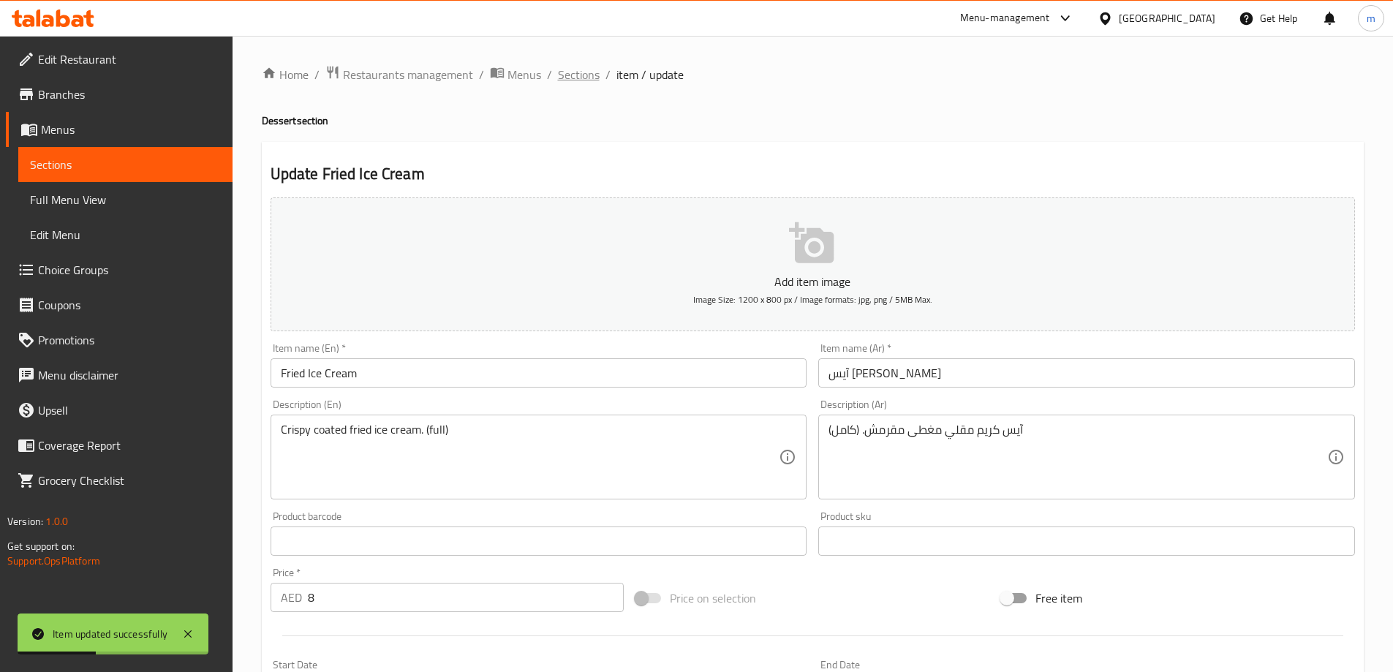
click at [587, 78] on span "Sections" at bounding box center [579, 75] width 42 height 18
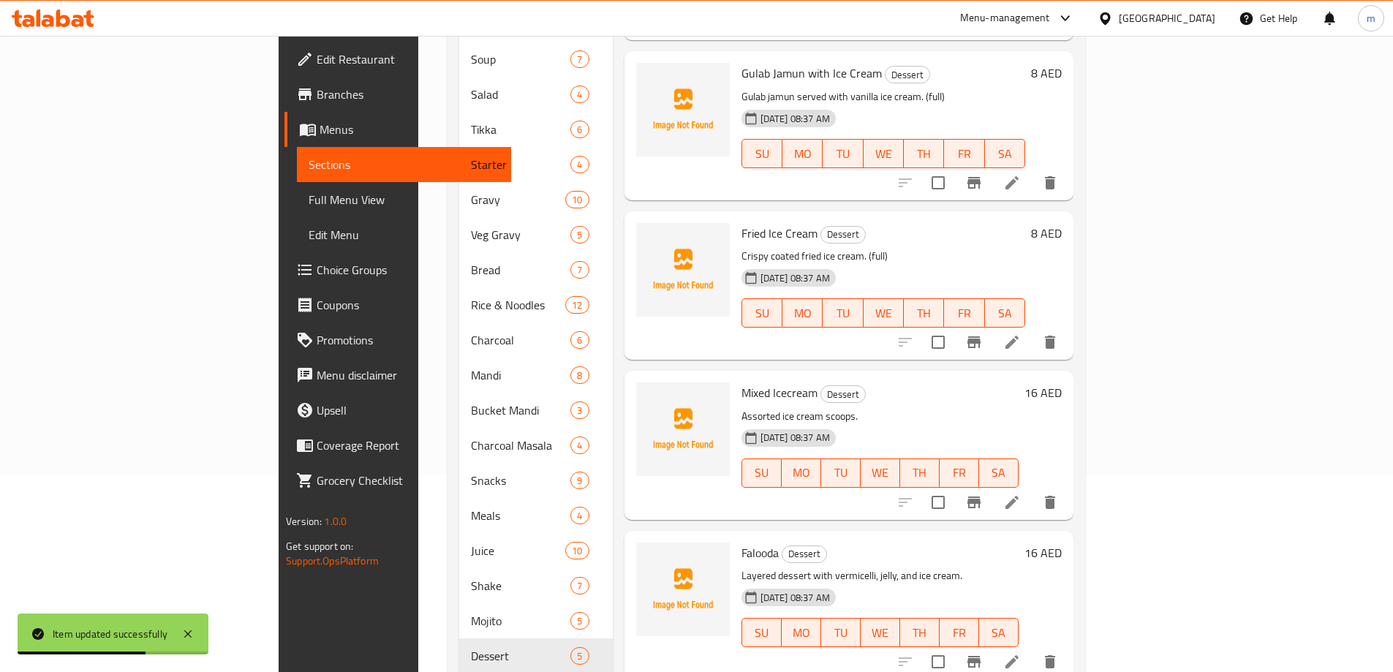
scroll to position [219, 0]
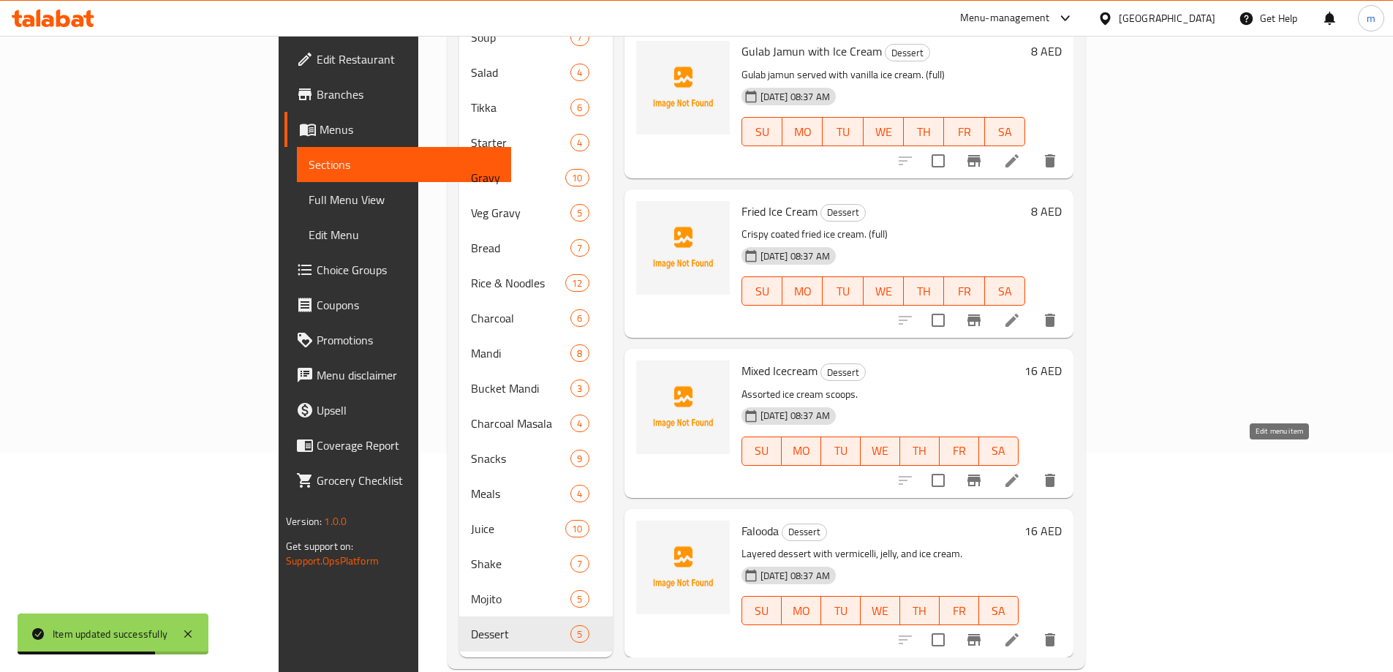
click at [1021, 472] on icon at bounding box center [1012, 481] width 18 height 18
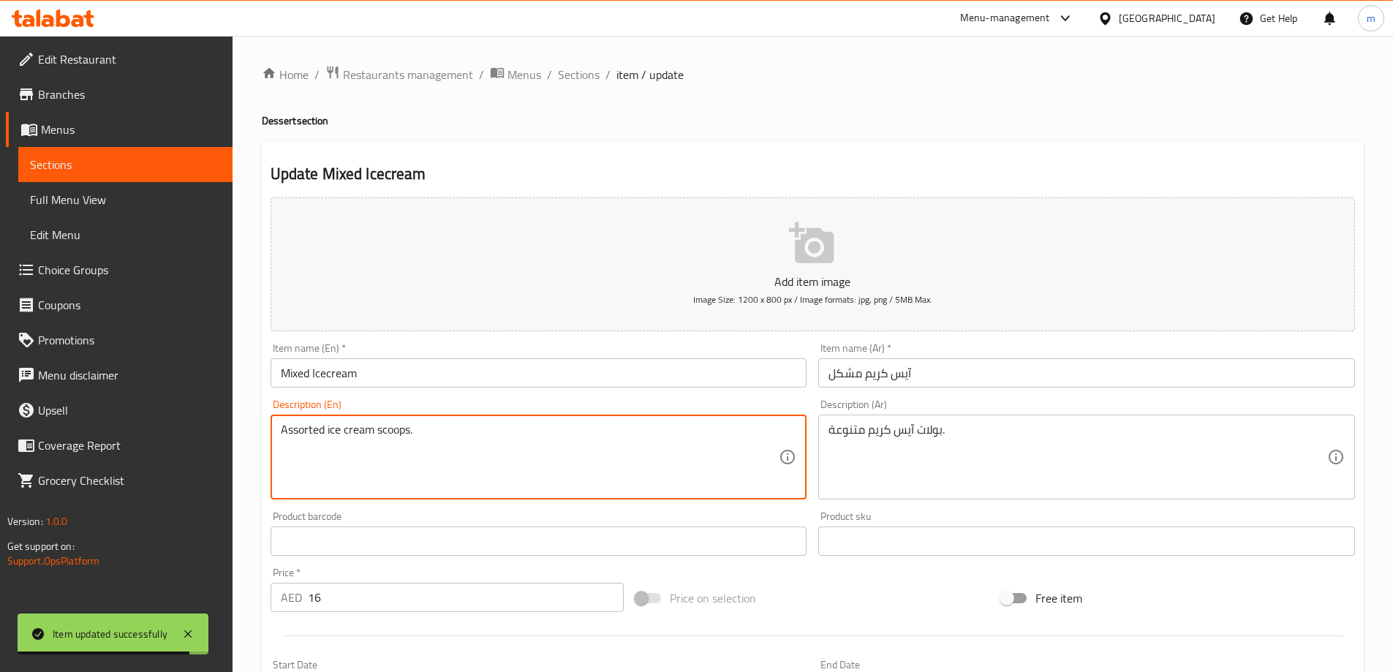
paste textarea "(full)"
type textarea "Assorted ice cream scoops. (full)"
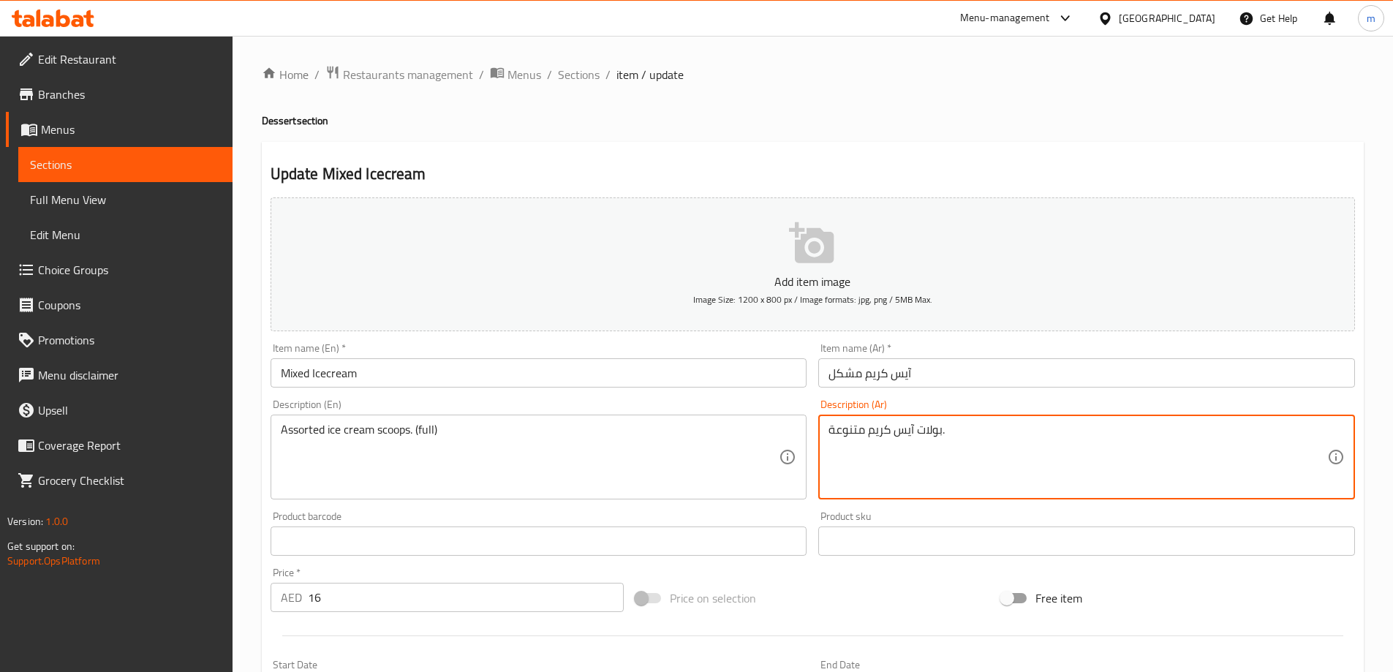
paste textarea "(كامل)"
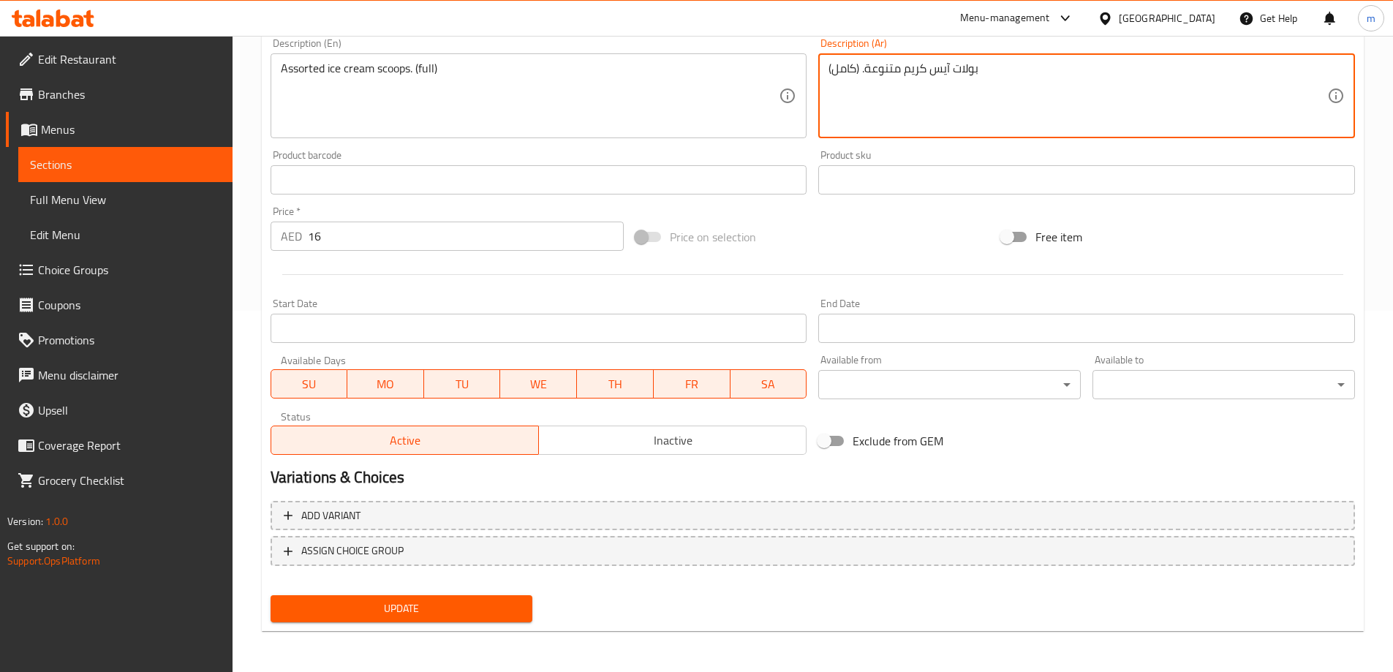
type textarea "بولات آيس كريم متنوعة. (كامل)"
click at [396, 619] on button "Update" at bounding box center [402, 608] width 263 height 27
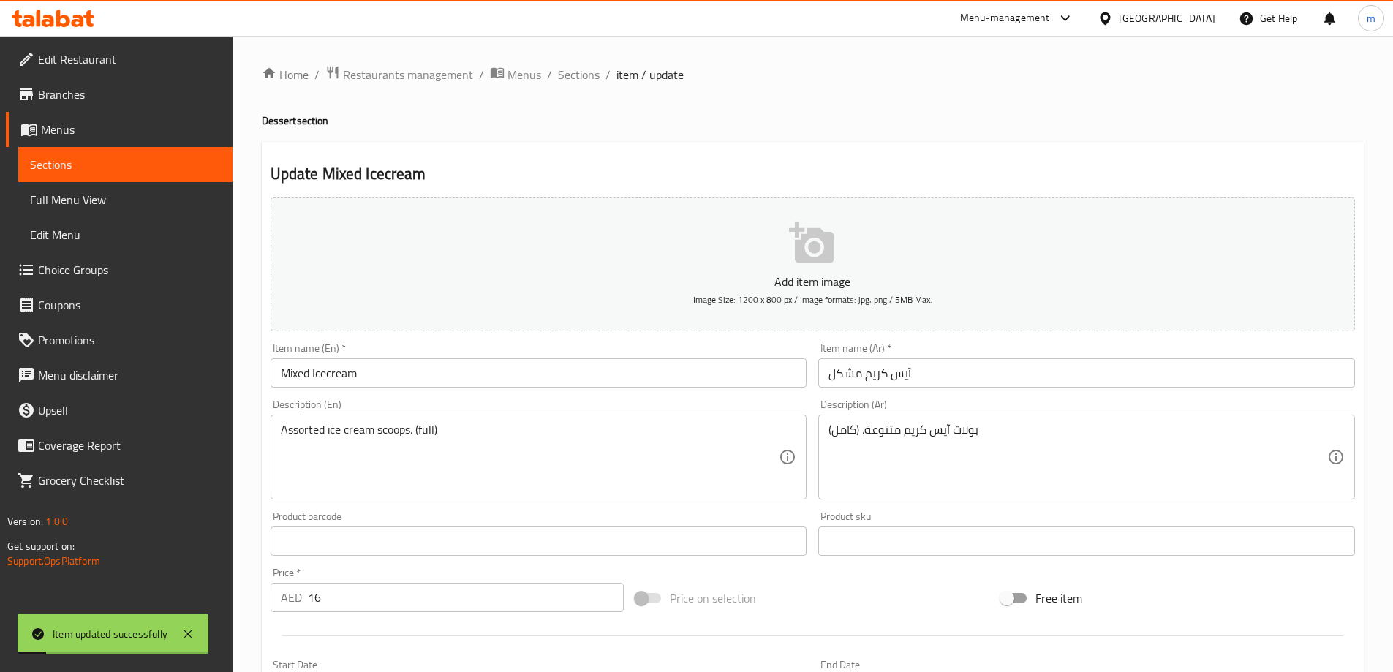
click at [587, 82] on span "Sections" at bounding box center [579, 75] width 42 height 18
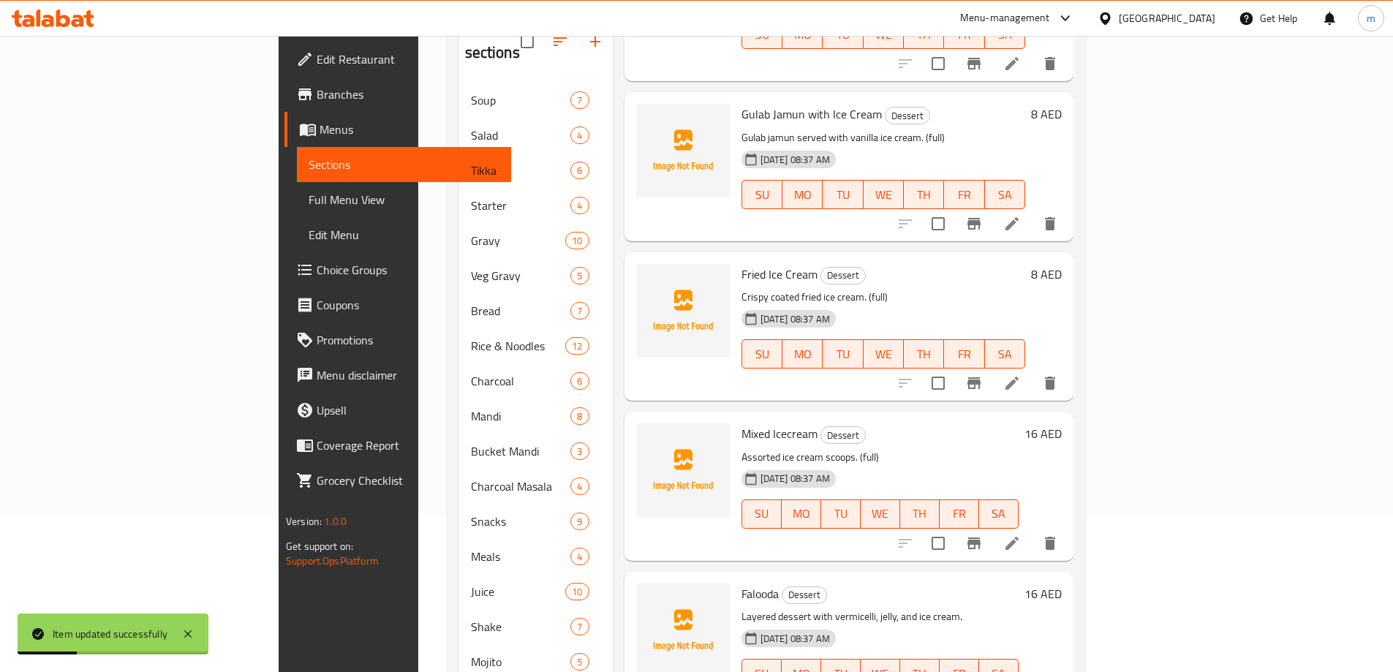
scroll to position [224, 0]
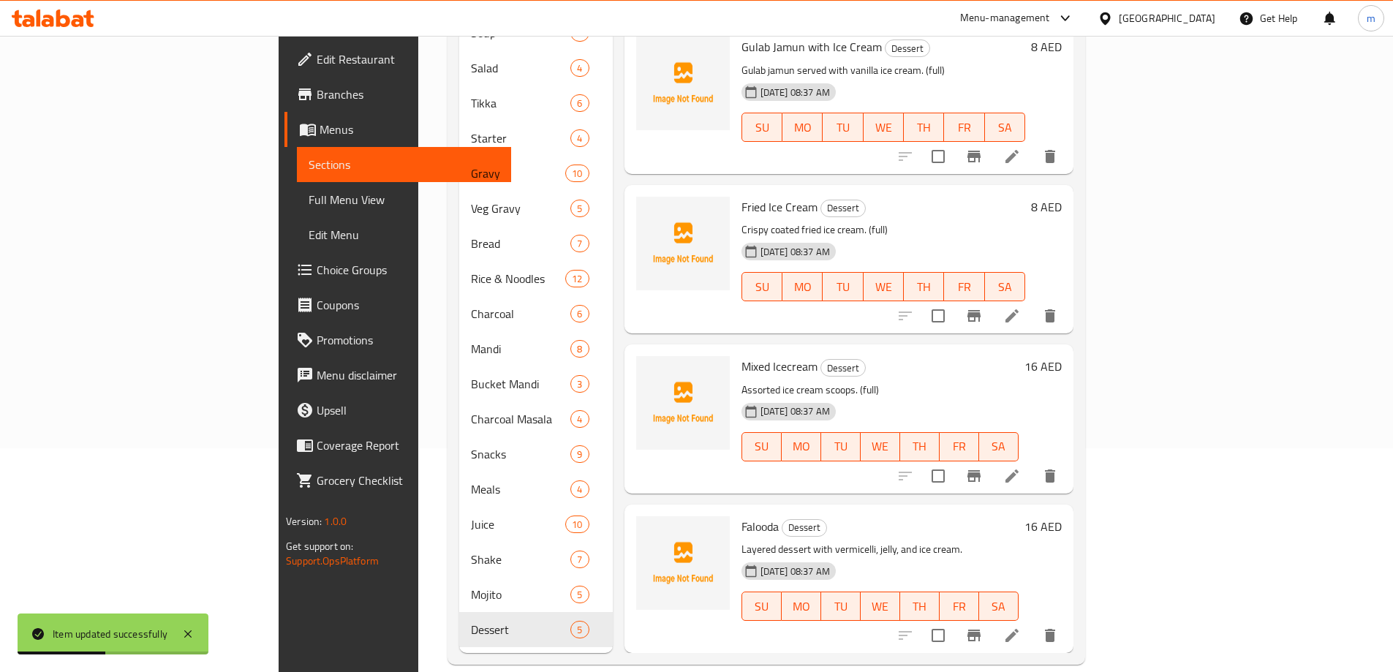
click at [1033, 625] on li at bounding box center [1012, 635] width 41 height 26
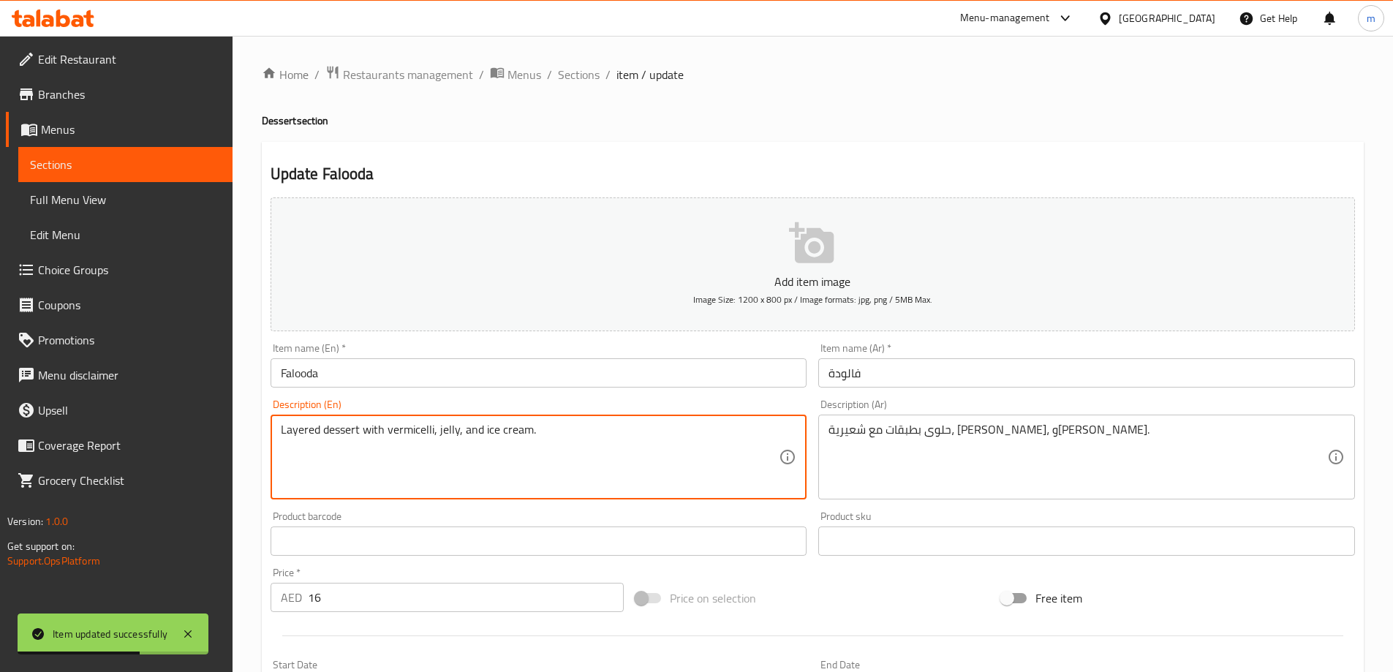
paste textarea "(full)"
type textarea "Layered dessert with vermicelli, jelly, and ice cream. (full)"
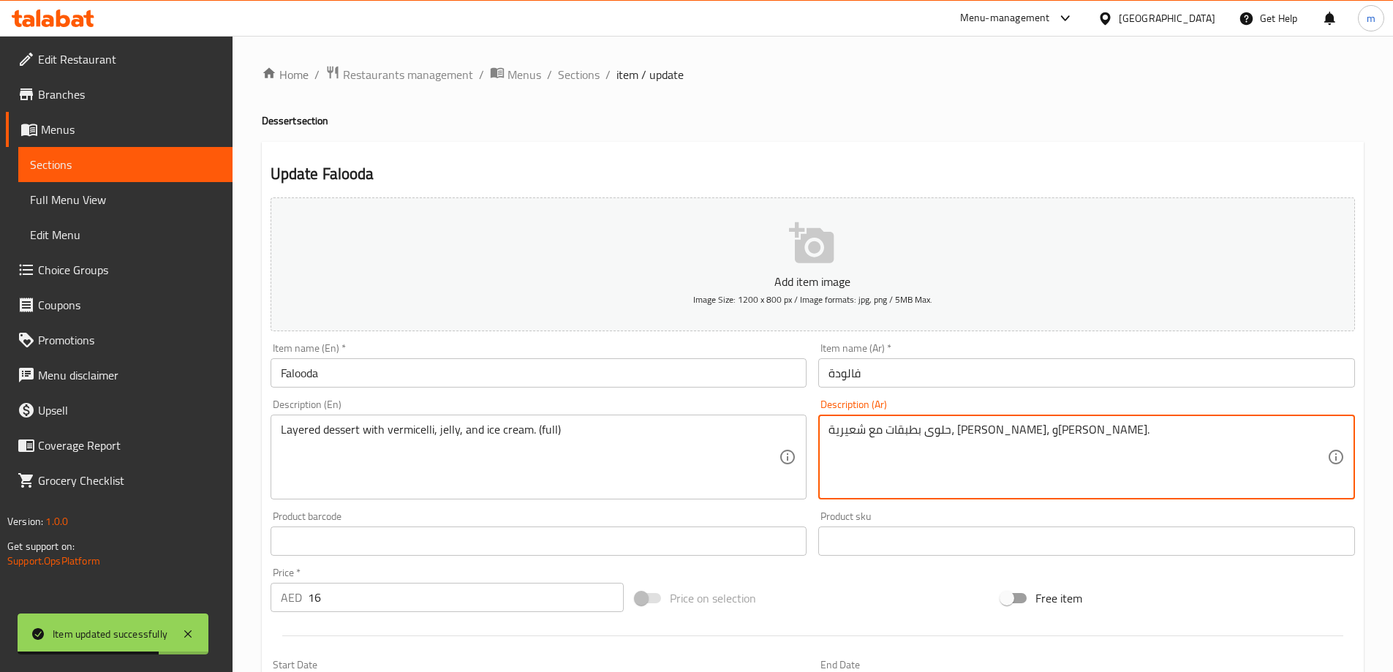
click at [1079, 443] on textarea "حلوى بطبقات مع شعيرية، [PERSON_NAME]، و[PERSON_NAME]." at bounding box center [1078, 457] width 499 height 69
paste textarea "(كامل)"
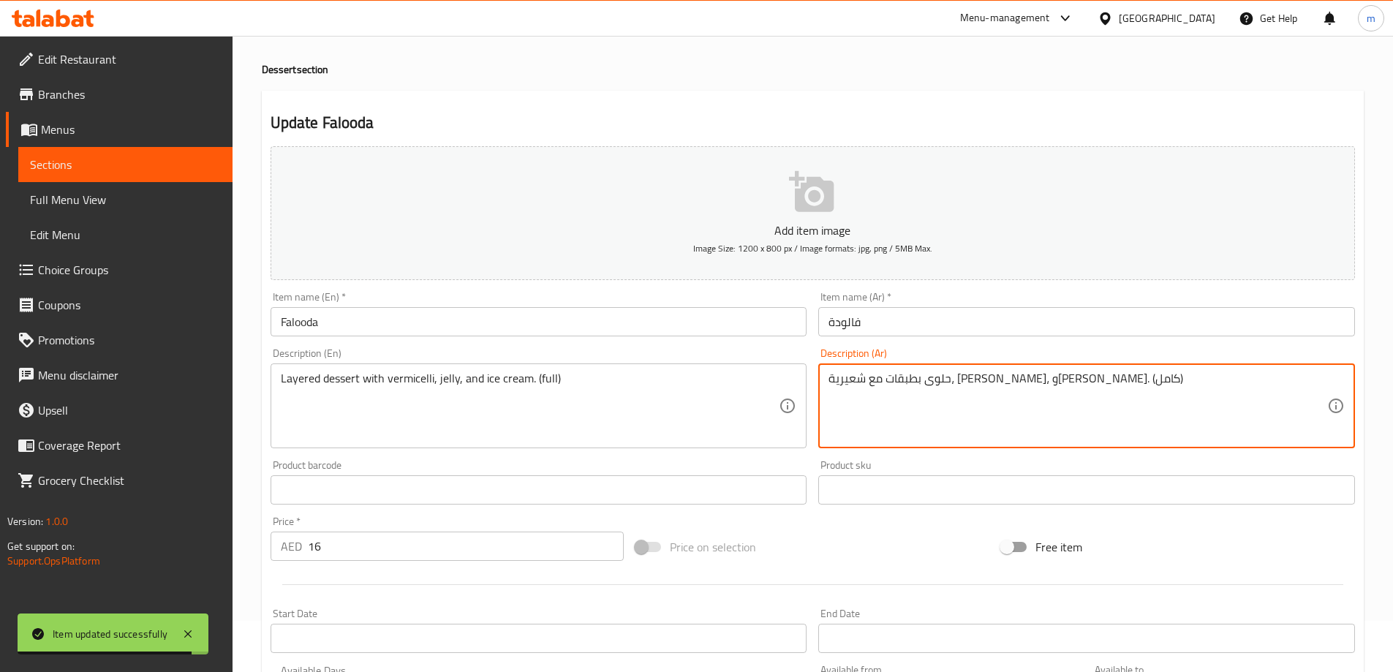
scroll to position [361, 0]
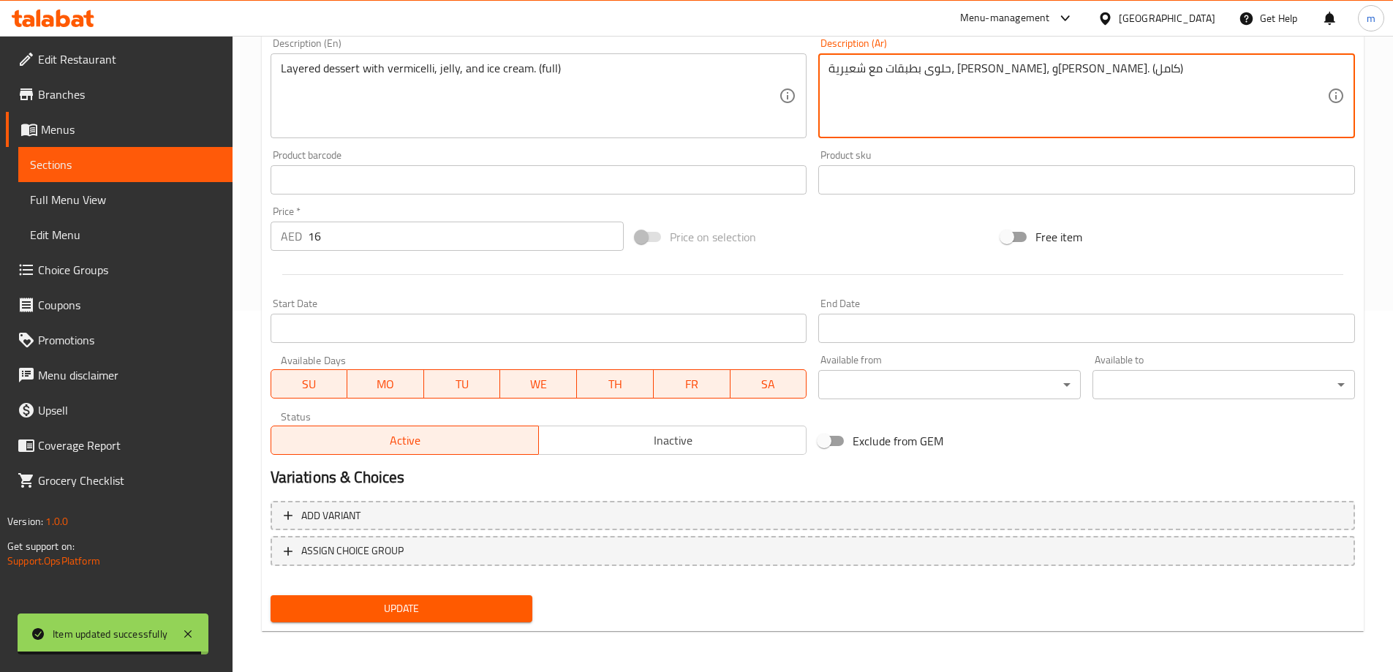
type textarea "حلوى بطبقات مع شعيرية، جيلي، وآيس كريم. (كامل)"
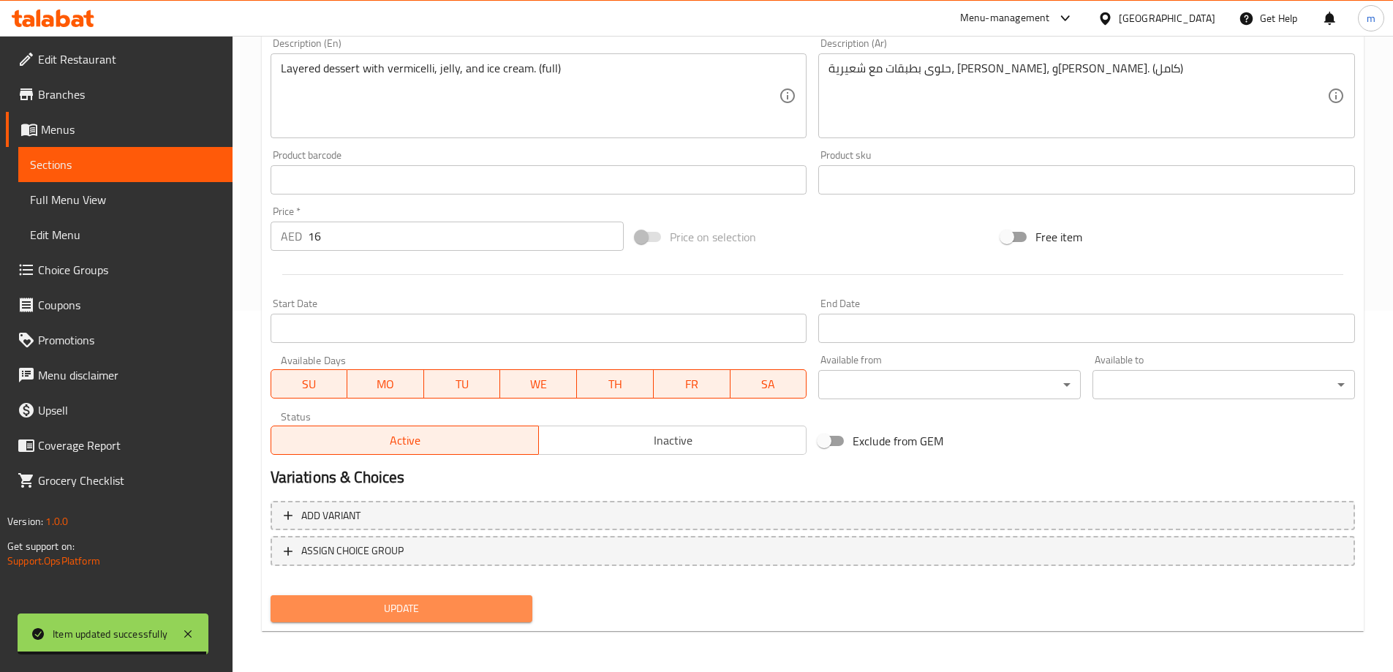
click at [456, 619] on button "Update" at bounding box center [402, 608] width 263 height 27
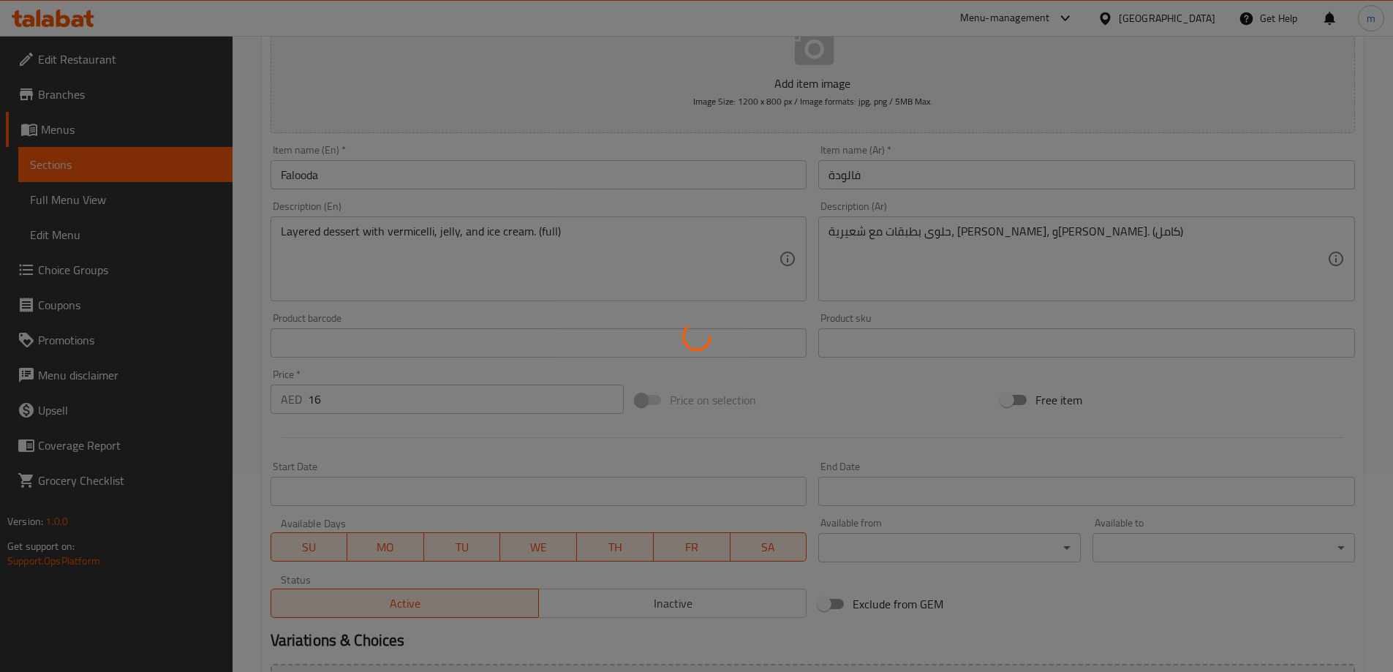
scroll to position [0, 0]
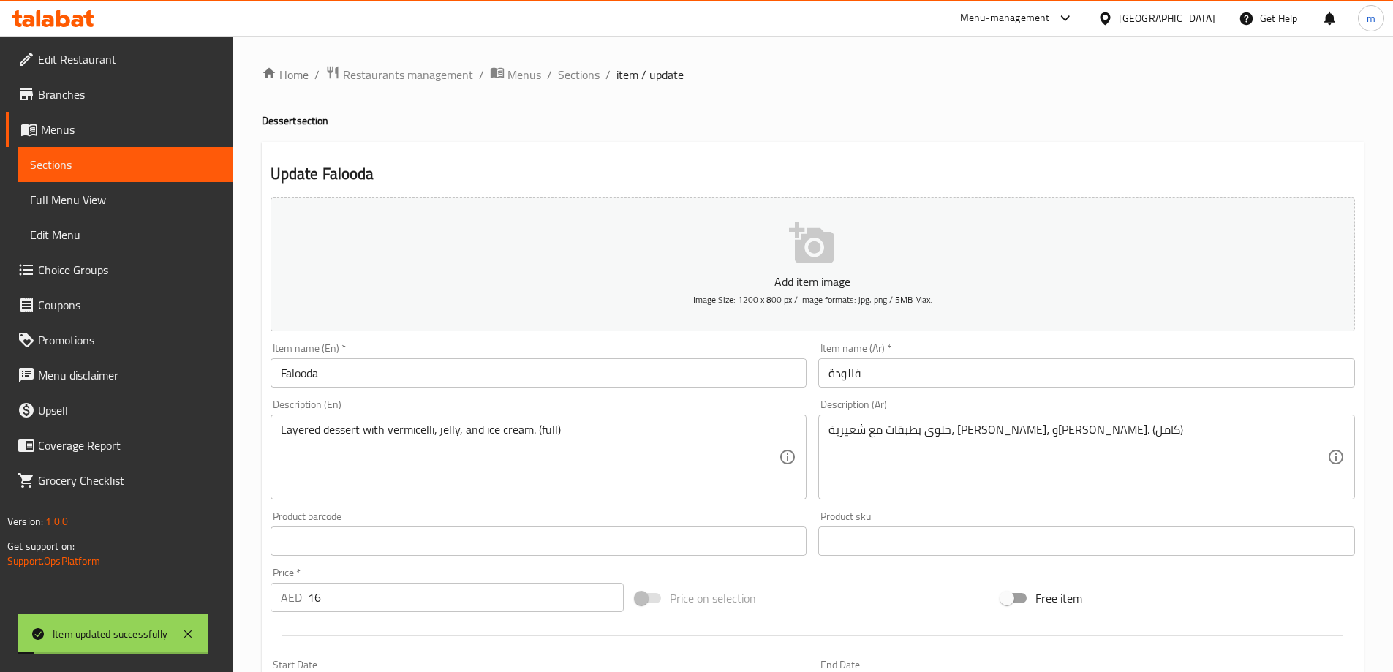
click at [578, 72] on span "Sections" at bounding box center [579, 75] width 42 height 18
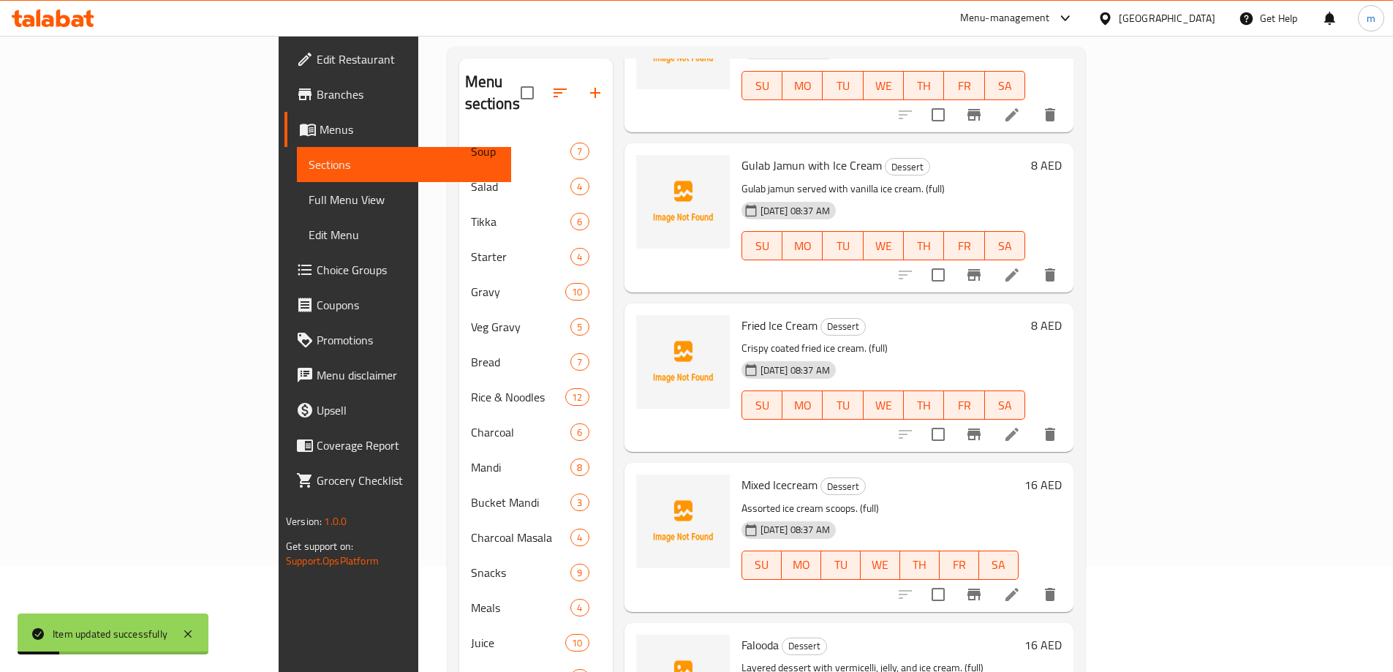
scroll to position [224, 0]
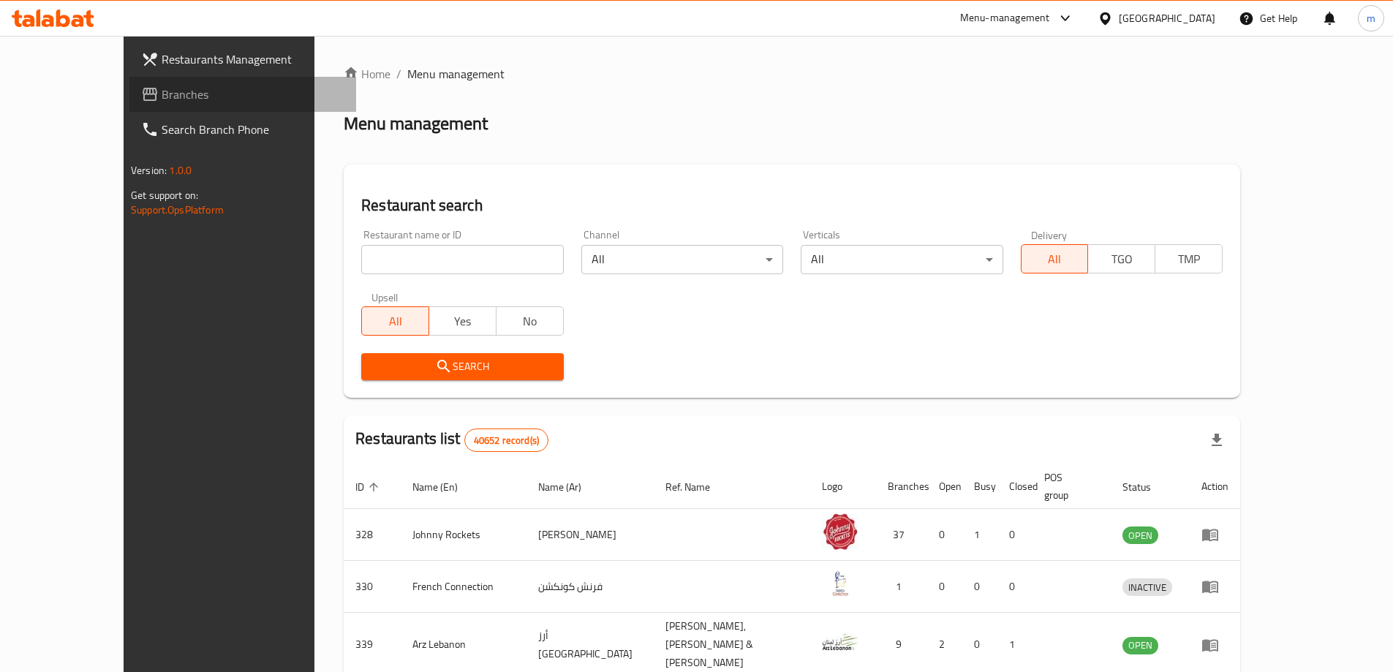
click at [129, 105] on link "Branches" at bounding box center [242, 94] width 227 height 35
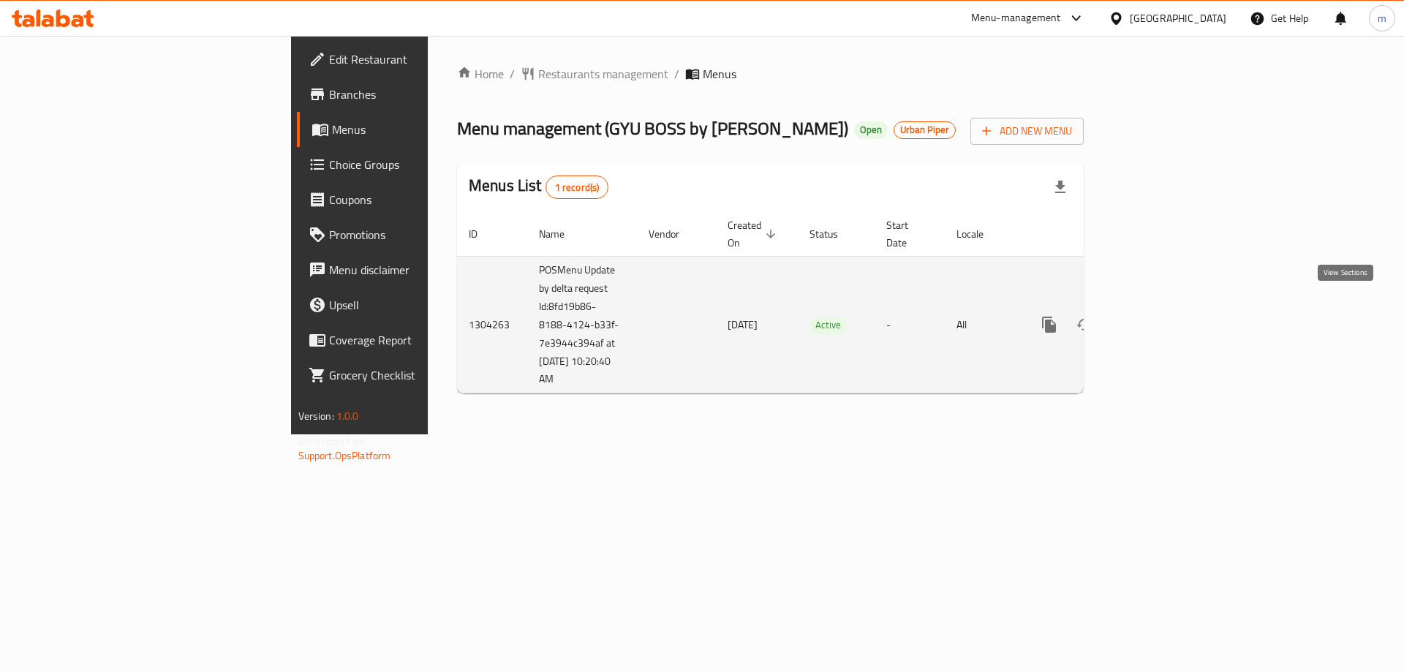
click at [1161, 318] on icon "enhanced table" at bounding box center [1154, 324] width 13 height 13
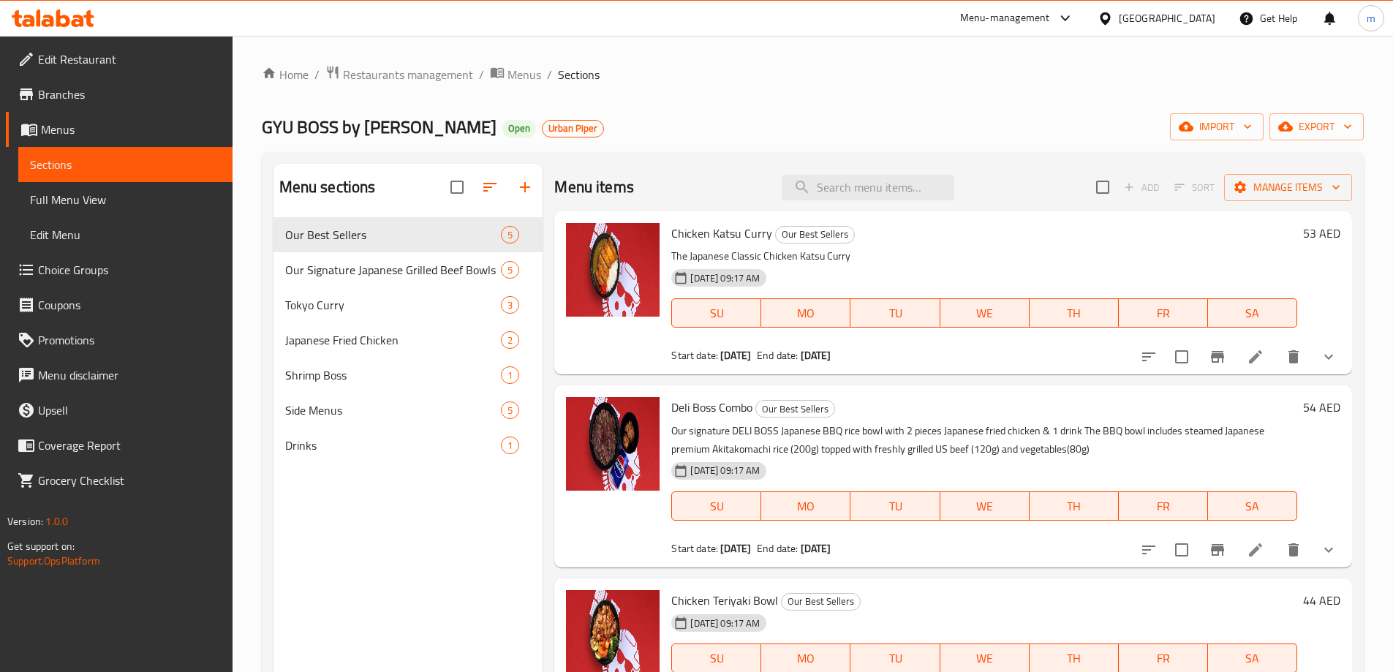
click at [78, 203] on span "Full Menu View" at bounding box center [125, 200] width 191 height 18
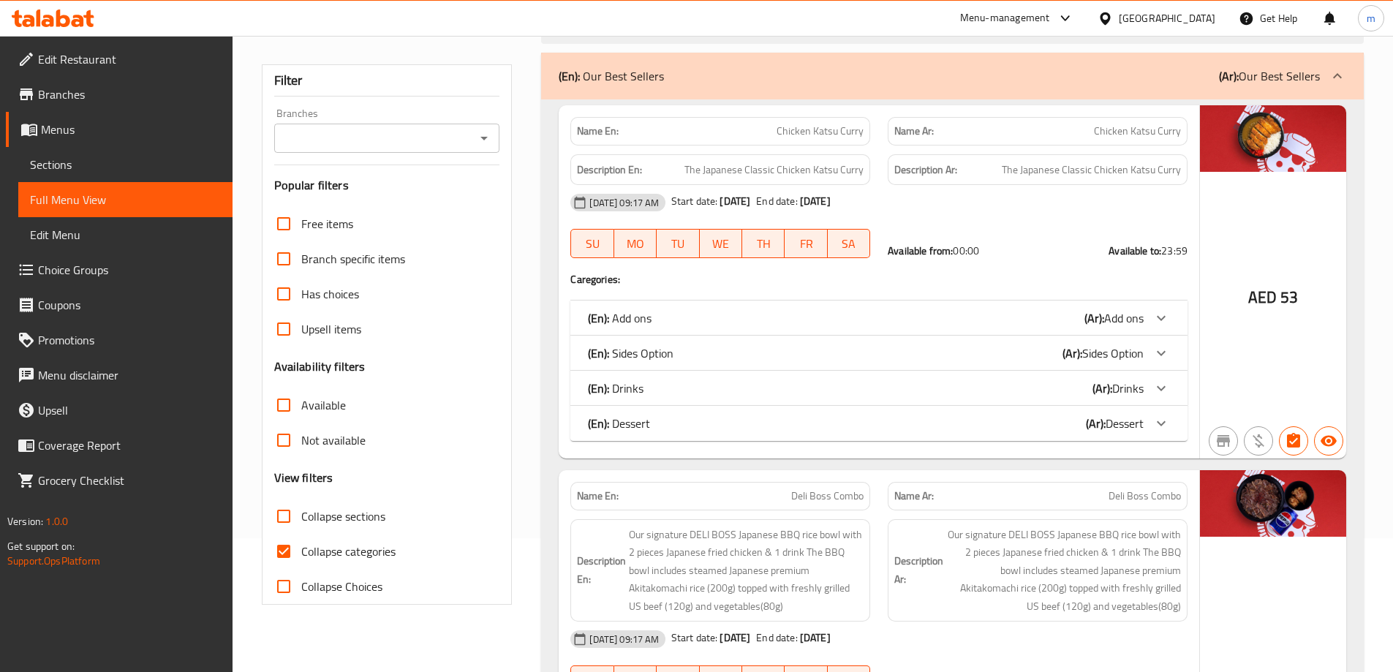
scroll to position [146, 0]
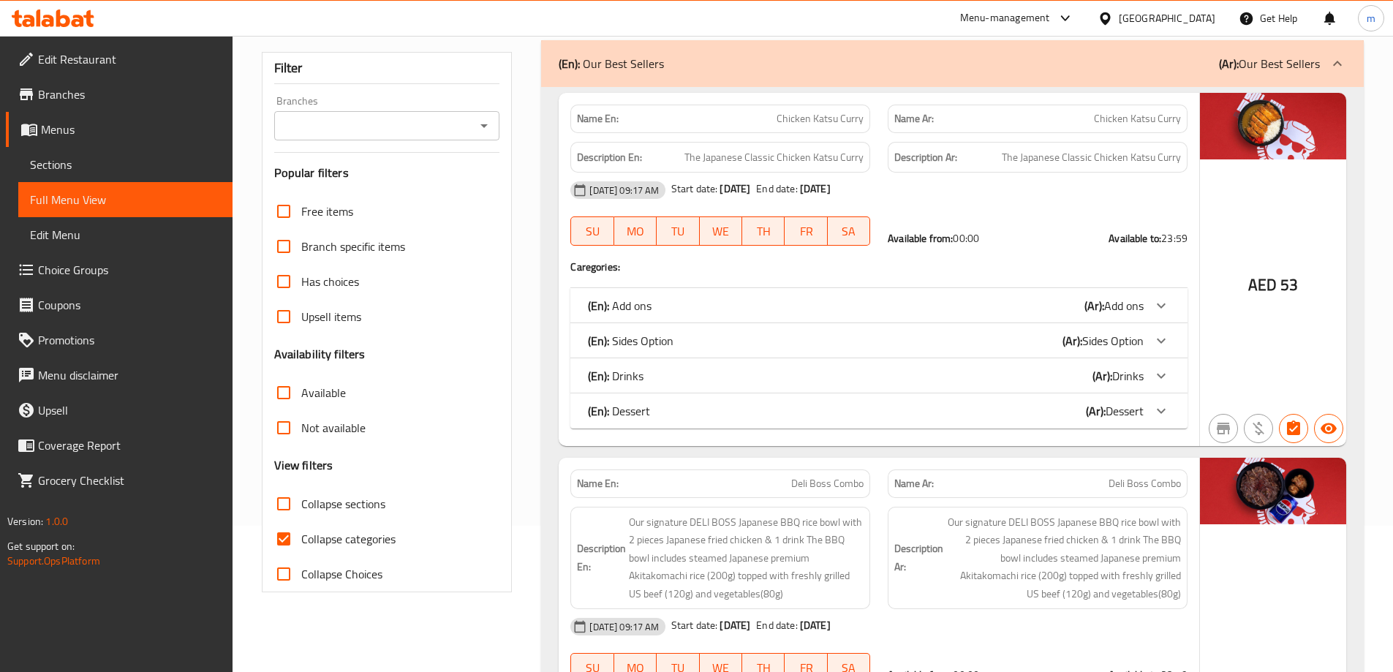
click at [366, 538] on span "Collapse categories" at bounding box center [348, 539] width 94 height 18
click at [301, 538] on input "Collapse categories" at bounding box center [283, 538] width 35 height 35
checkbox input "false"
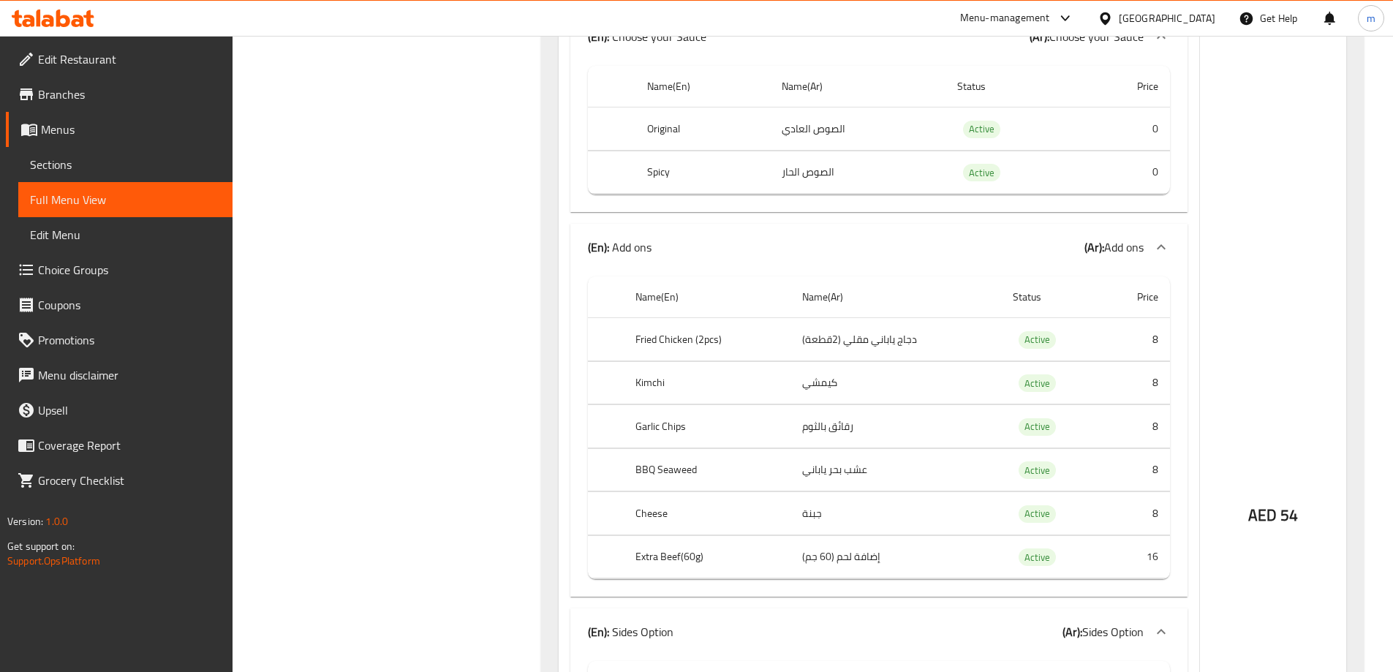
scroll to position [2066, 0]
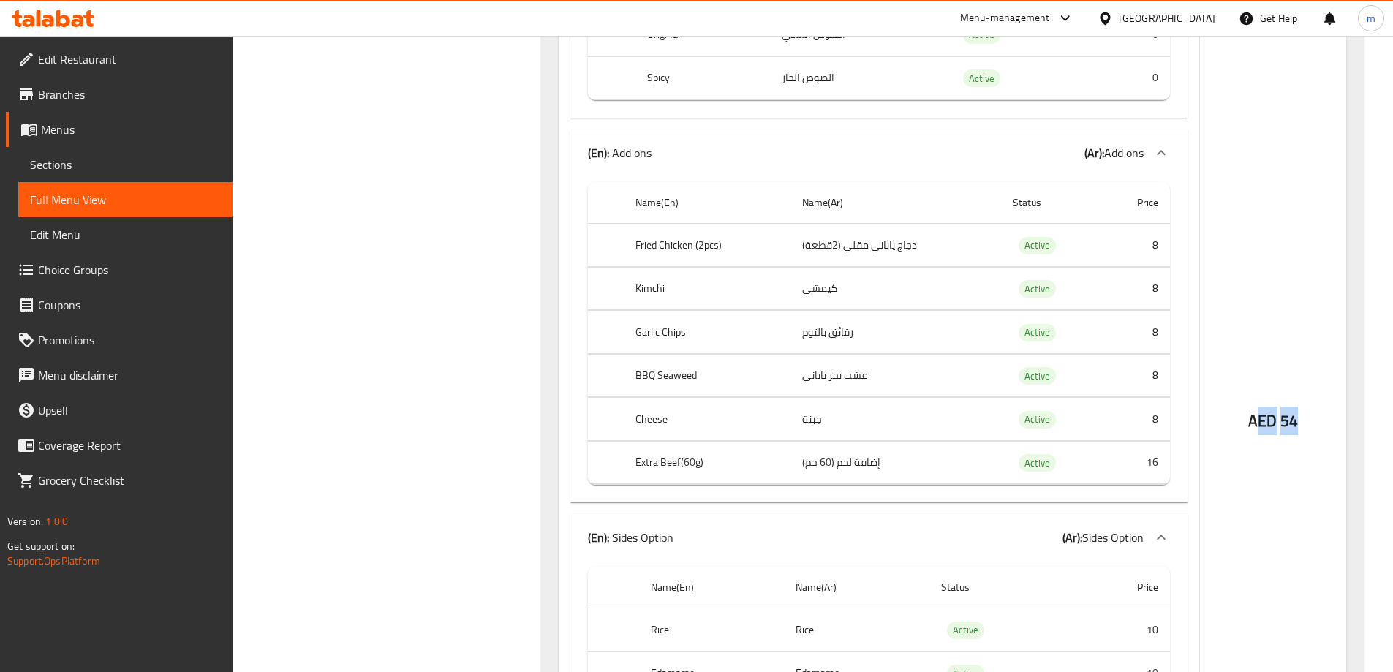
drag, startPoint x: 1278, startPoint y: 418, endPoint x: 1296, endPoint y: 420, distance: 17.6
click at [1296, 420] on div "AED 54" at bounding box center [1273, 421] width 50 height 22
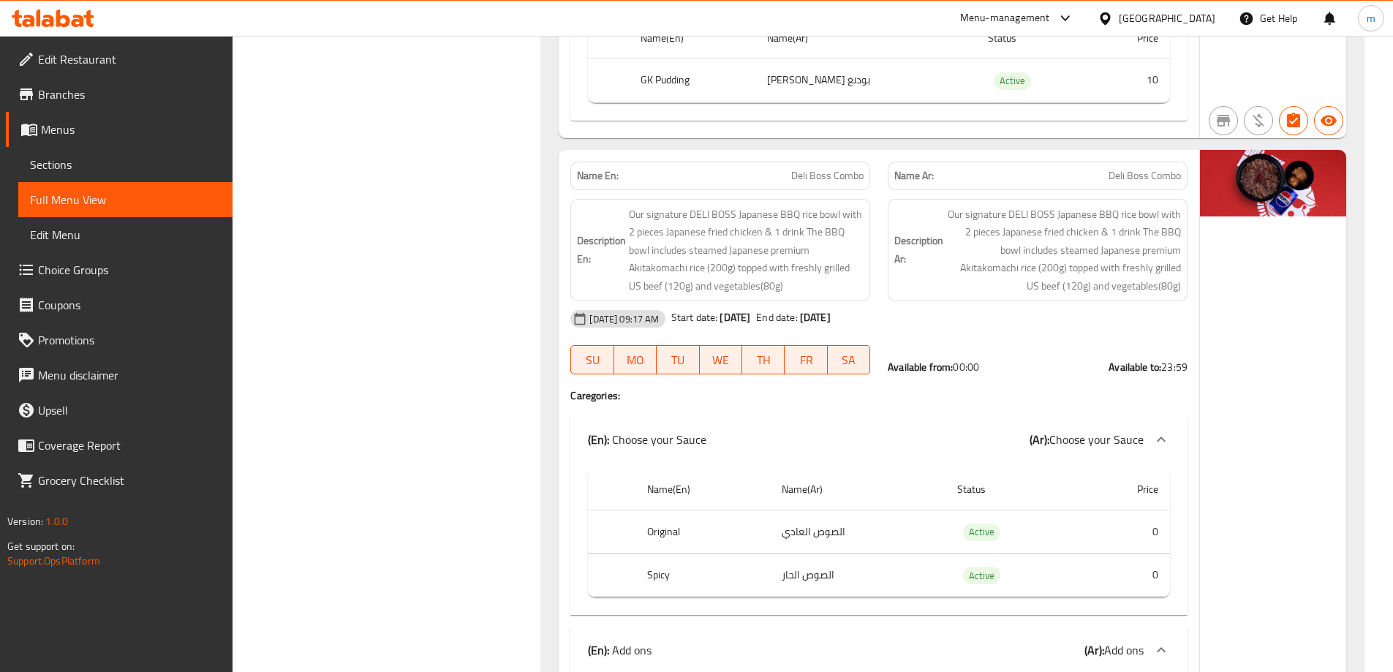
scroll to position [1554, 0]
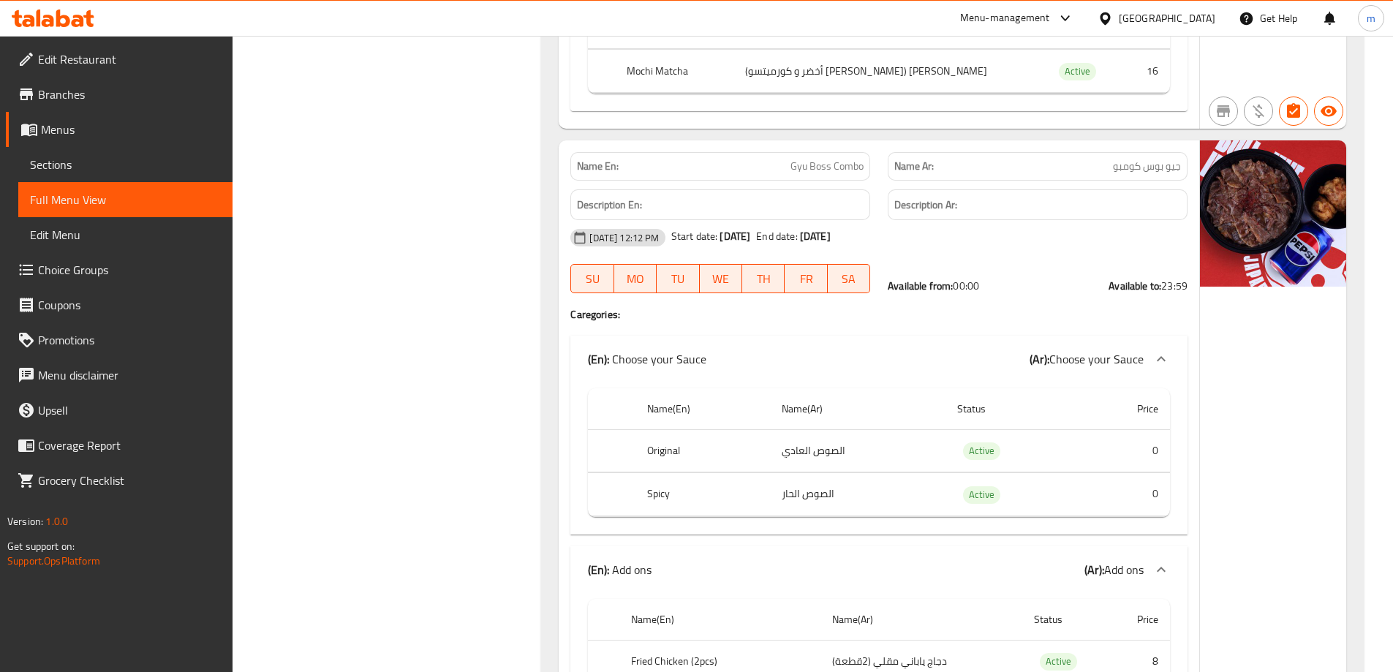
scroll to position [6070, 0]
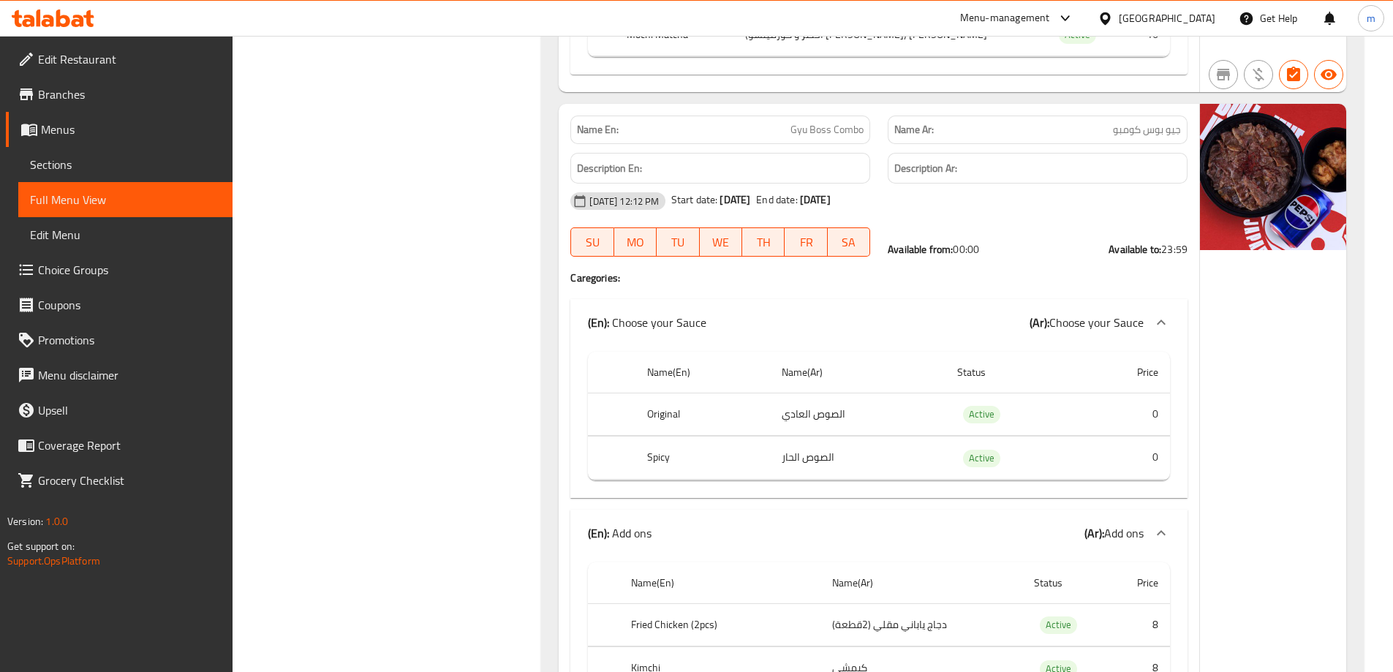
click at [827, 124] on span "Gyu Boss Combo" at bounding box center [827, 129] width 73 height 15
copy span "Gyu Boss Combo"
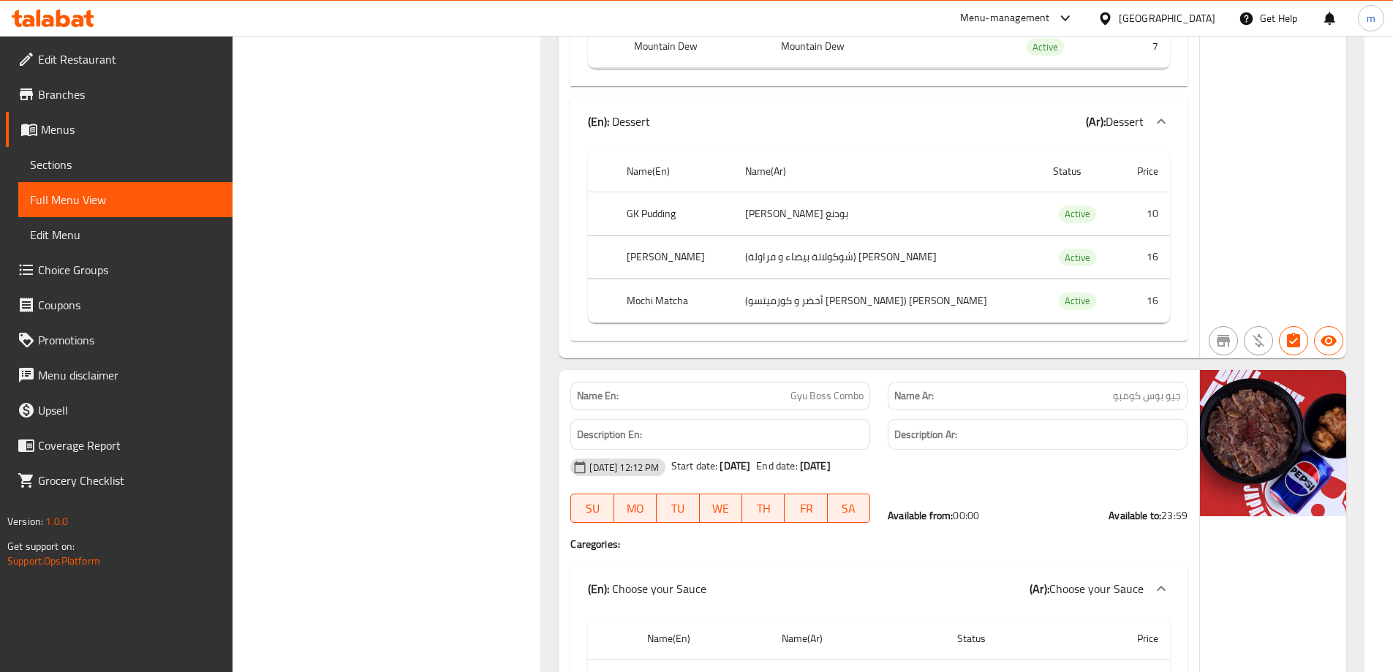
scroll to position [5851, 0]
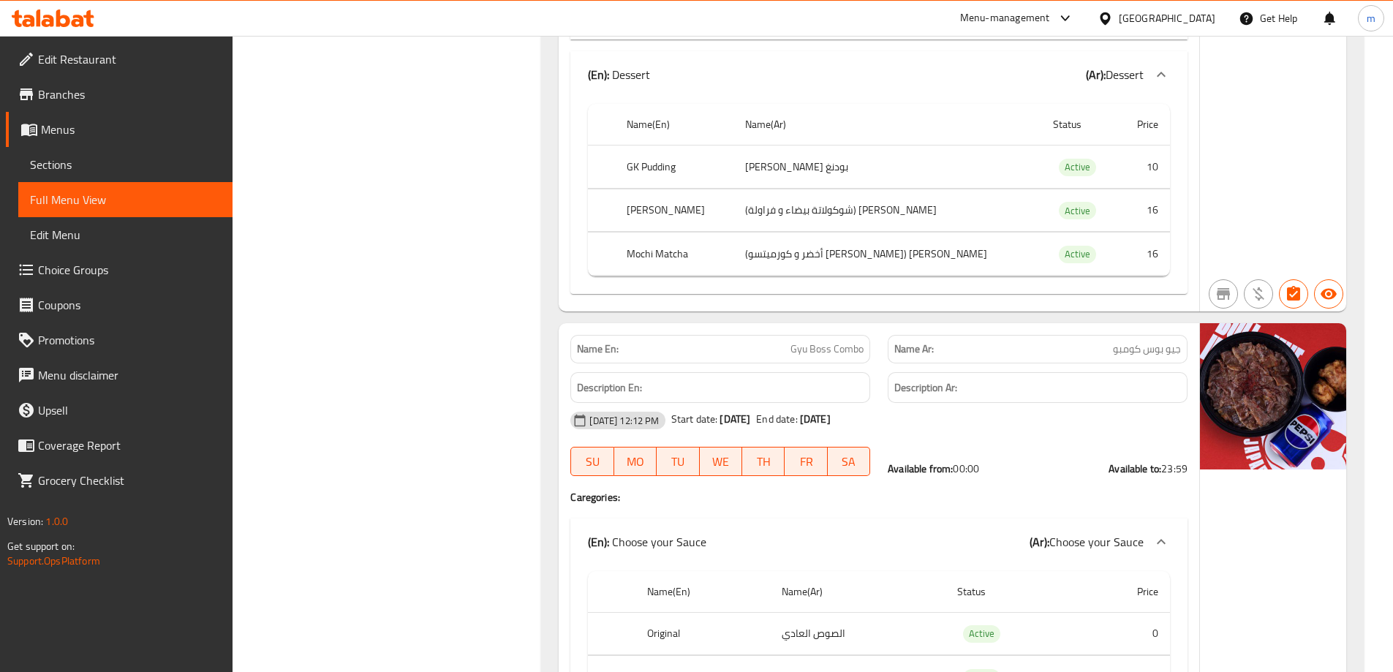
click at [800, 346] on span "Gyu Boss Combo" at bounding box center [827, 349] width 73 height 15
copy span "Gyu Boss Combo"
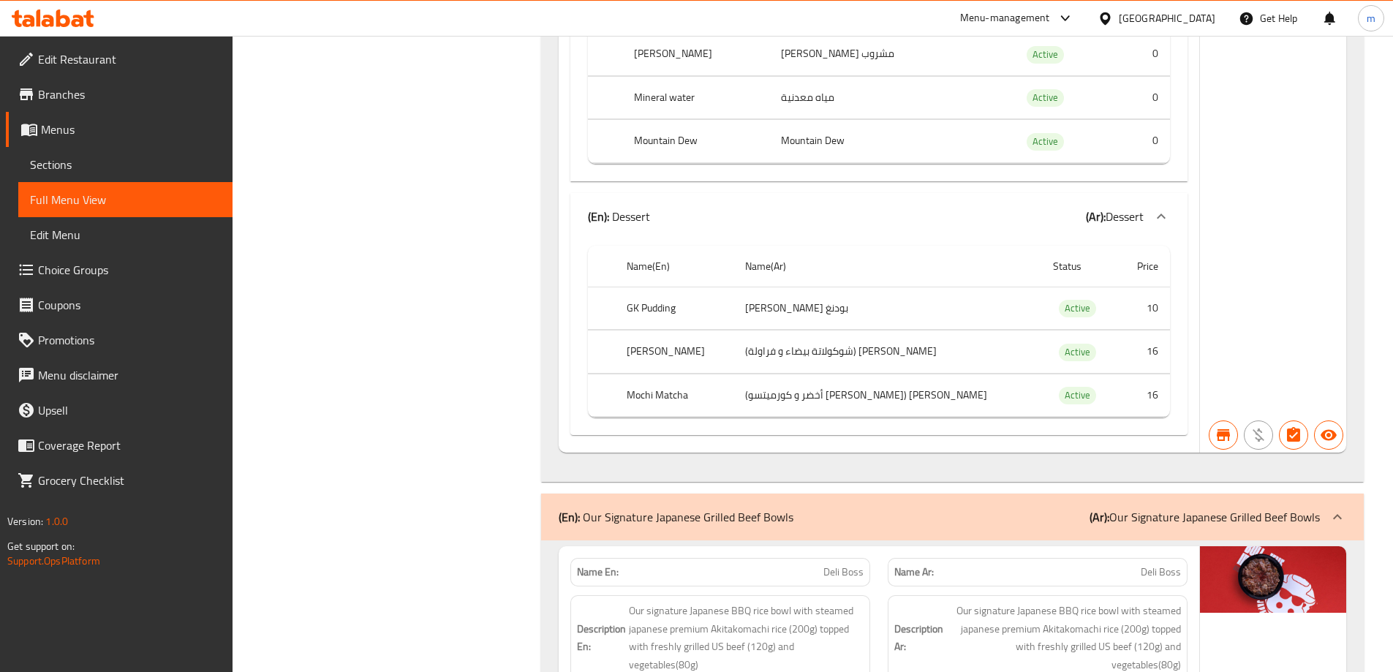
scroll to position [7533, 0]
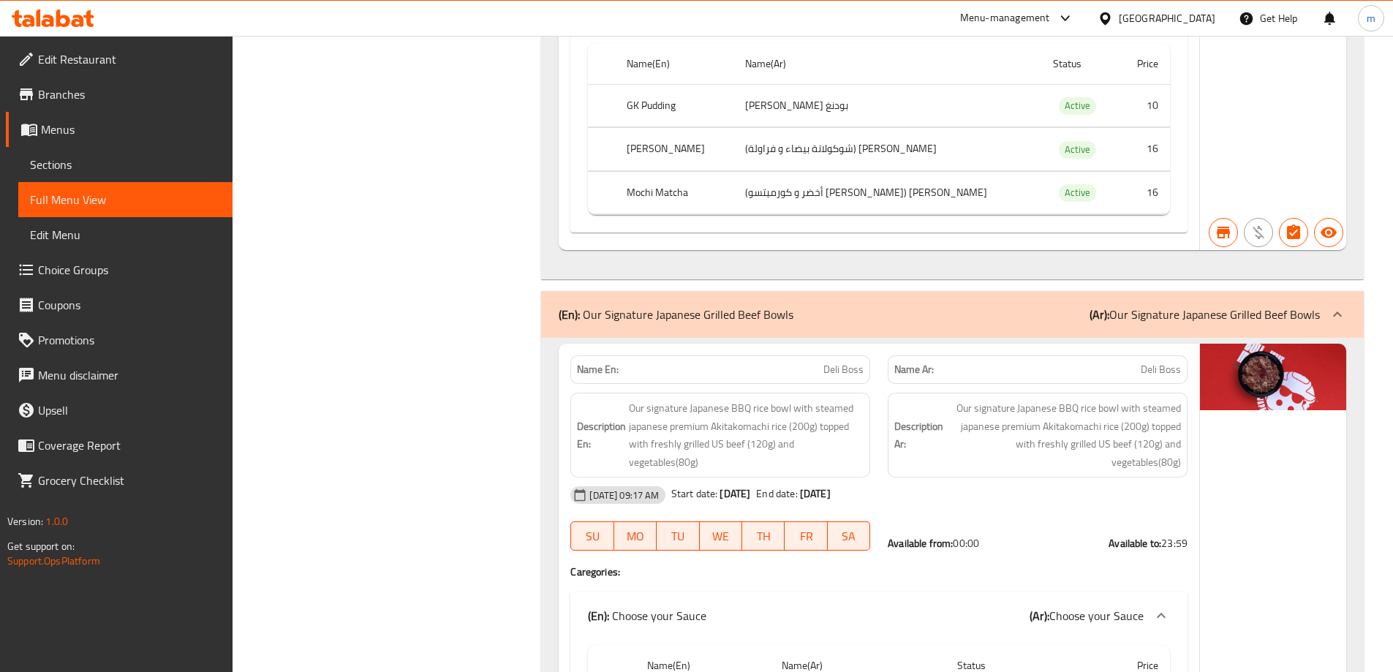
copy span "Deli Boss"
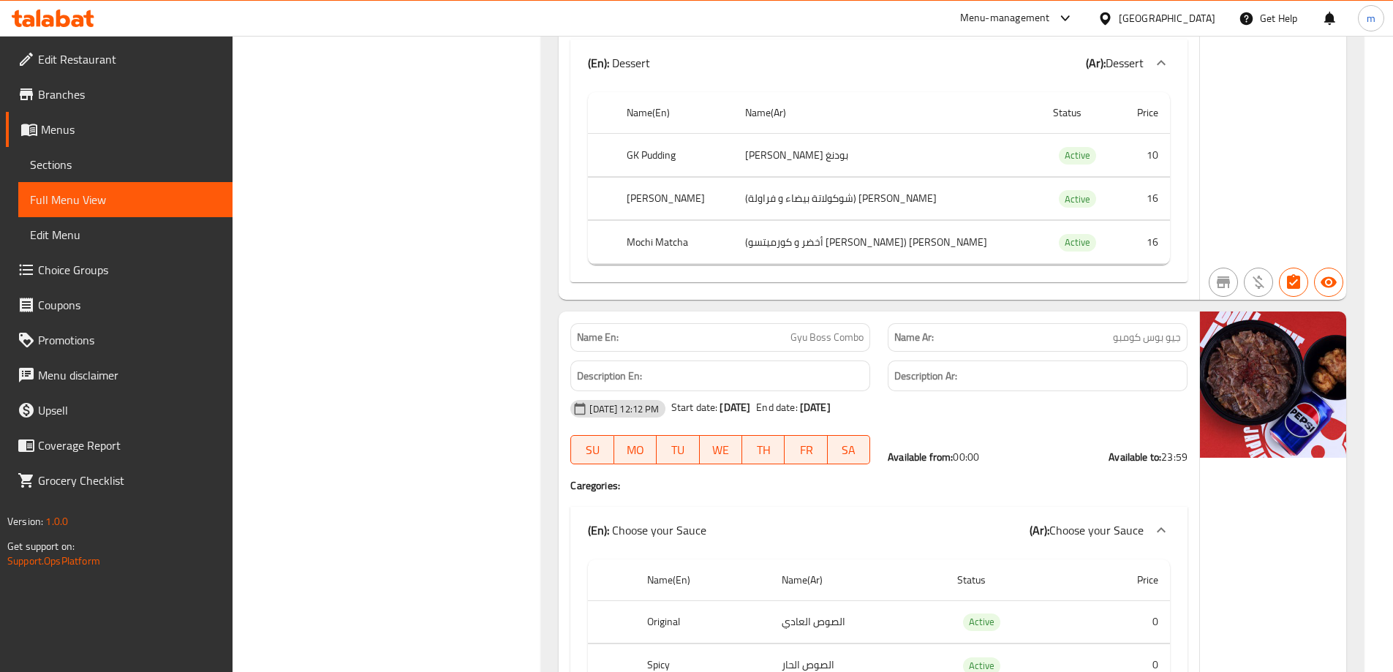
scroll to position [5851, 0]
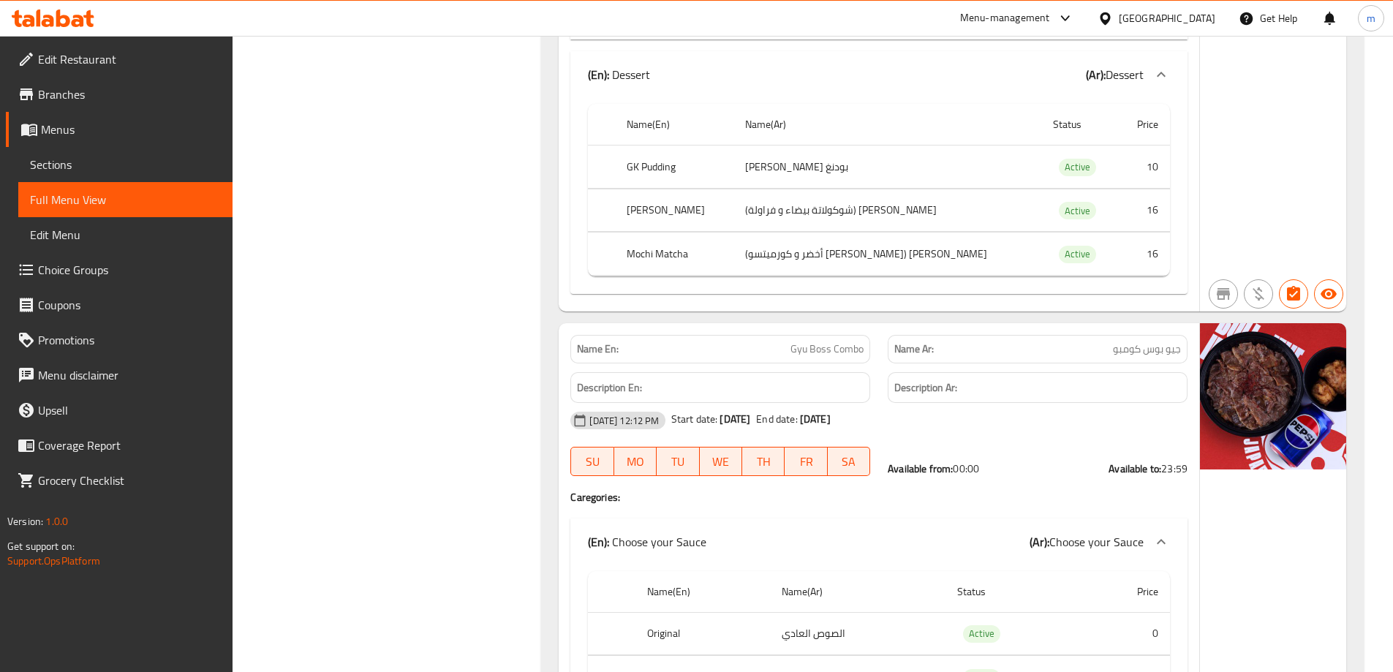
click at [829, 343] on span "Gyu Boss Combo" at bounding box center [827, 349] width 73 height 15
copy span "Gyu Boss Combo"
click at [116, 91] on span "Branches" at bounding box center [129, 95] width 183 height 18
